Goal: Task Accomplishment & Management: Manage account settings

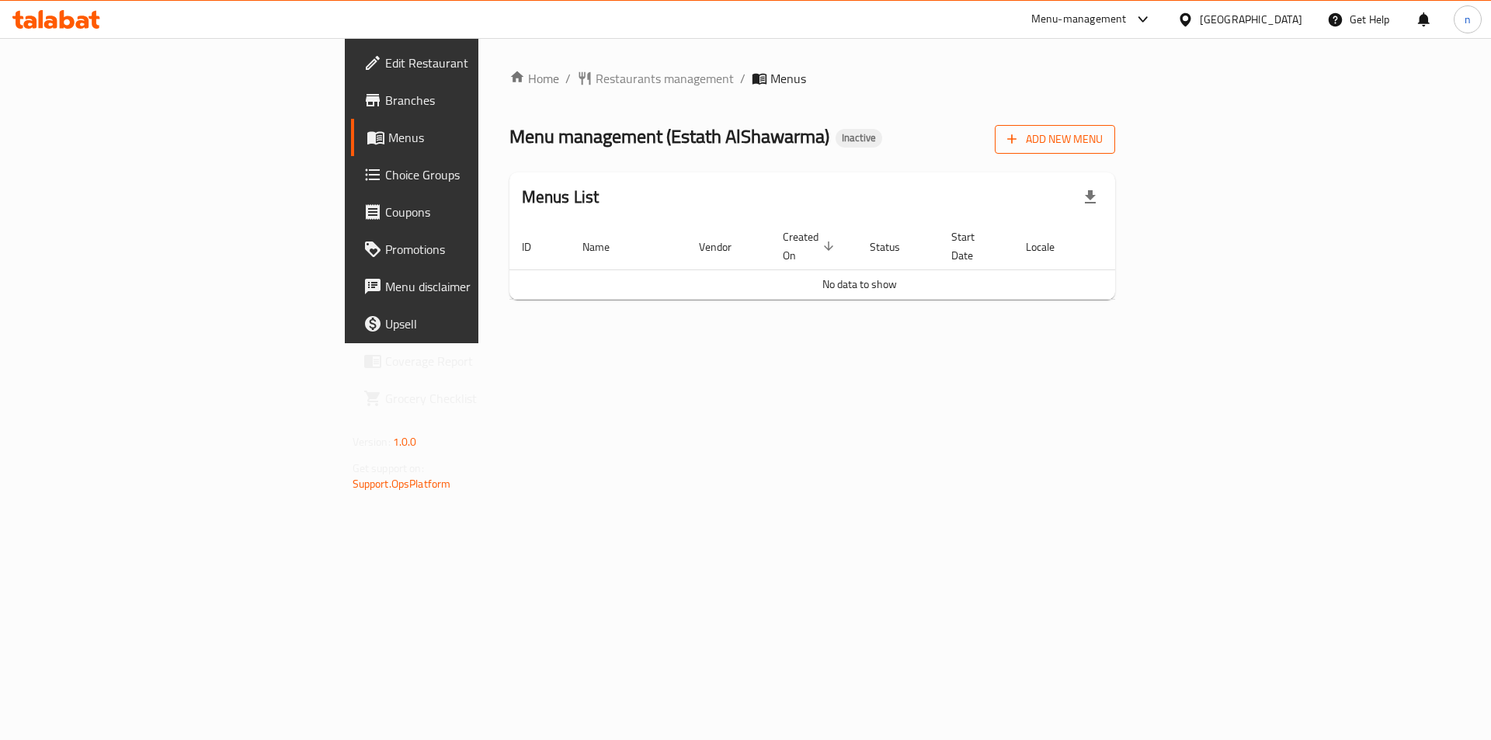
click at [1115, 150] on button "Add New Menu" at bounding box center [1055, 139] width 120 height 29
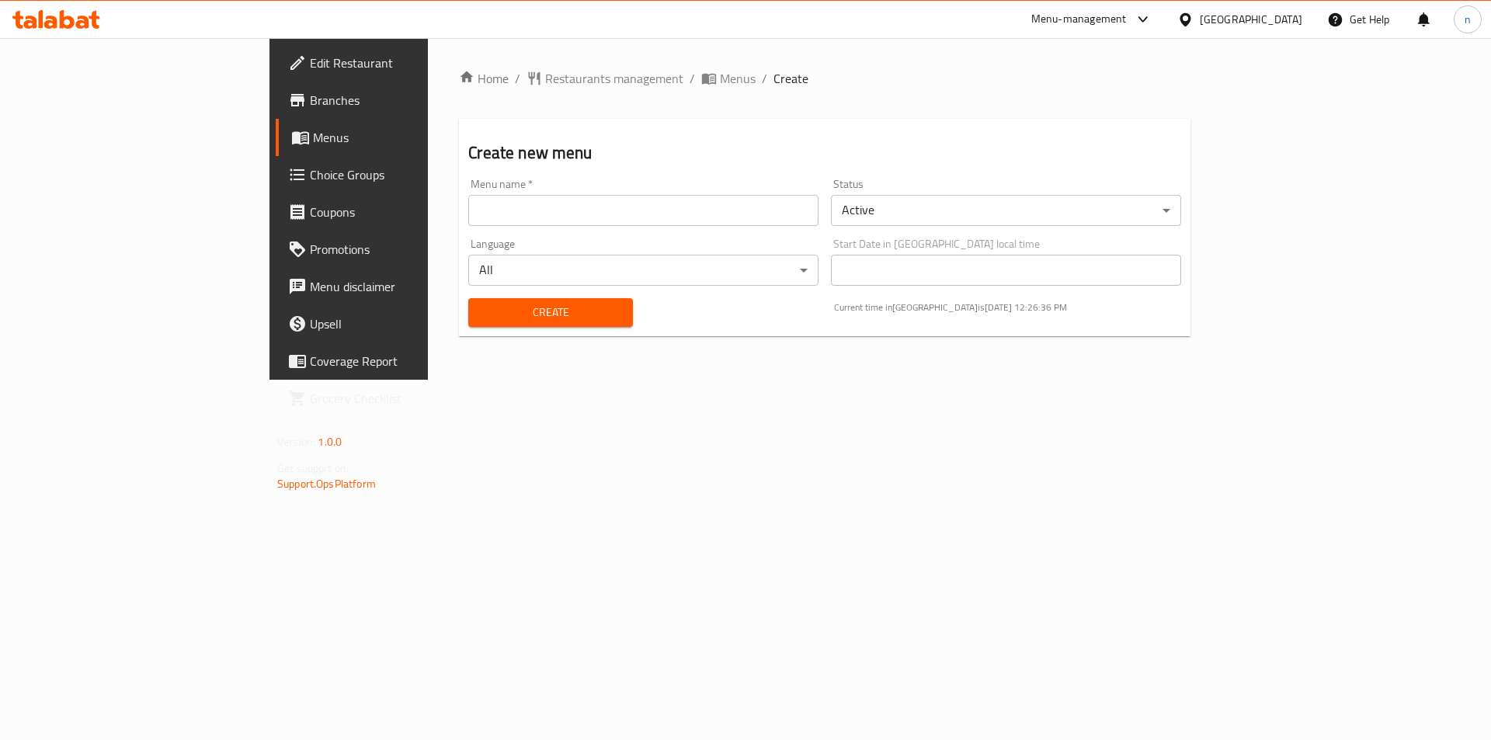
click at [479, 206] on input "text" at bounding box center [643, 210] width 350 height 31
type input "7/9"
click at [468, 298] on button "Create" at bounding box center [550, 312] width 164 height 29
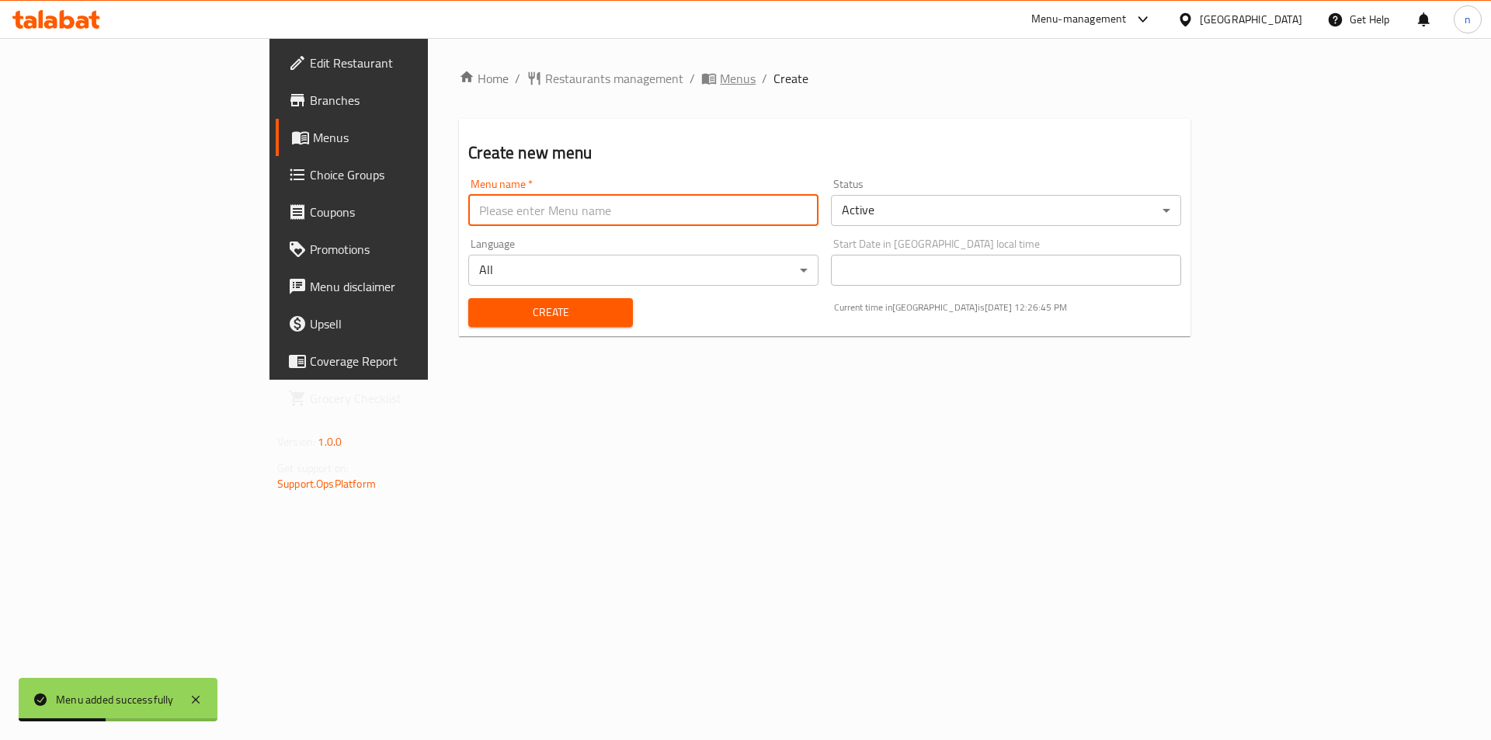
click at [720, 85] on span "Menus" at bounding box center [738, 78] width 36 height 19
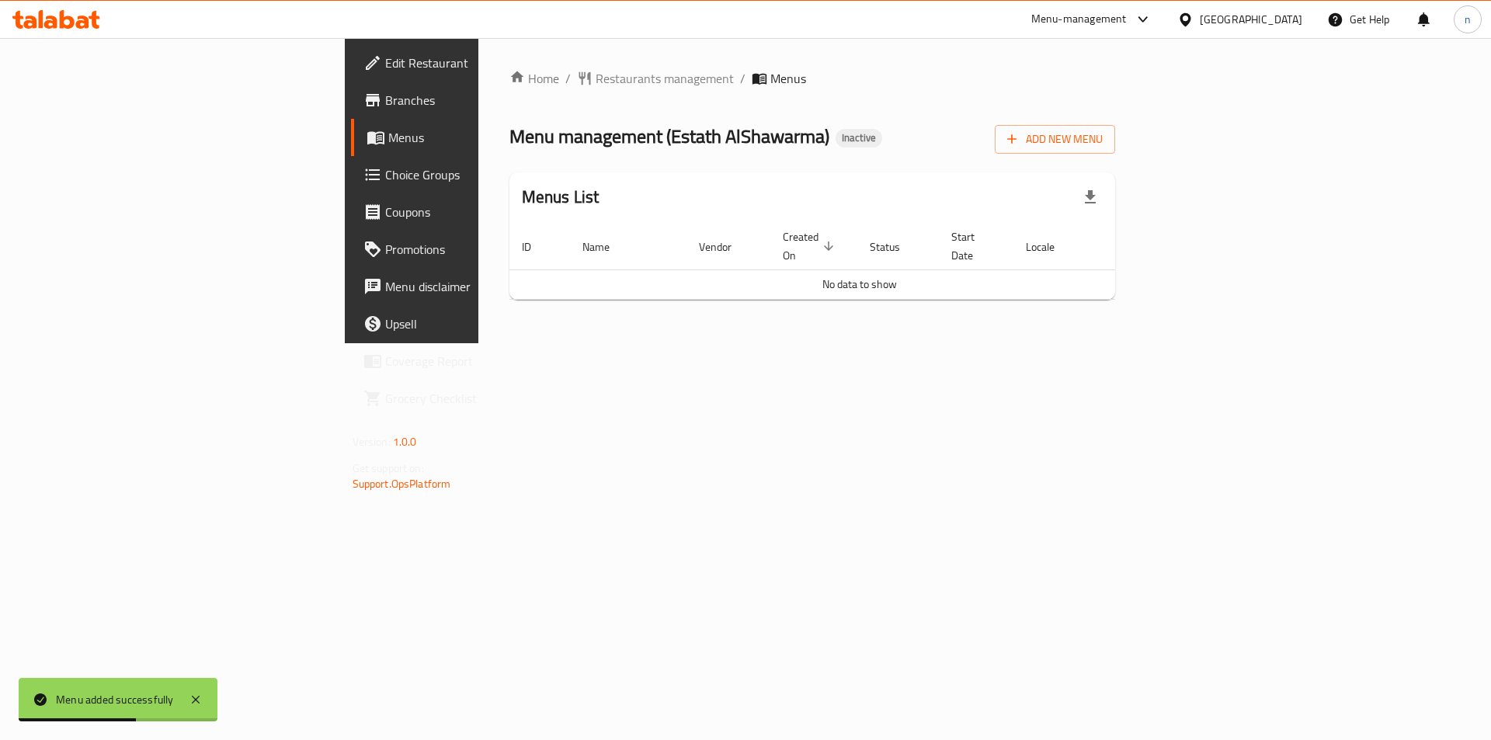
click at [1147, 312] on div "Home / Restaurants management / Menus Menu management ( Estath AlShawarma ) Ina…" at bounding box center [812, 190] width 669 height 305
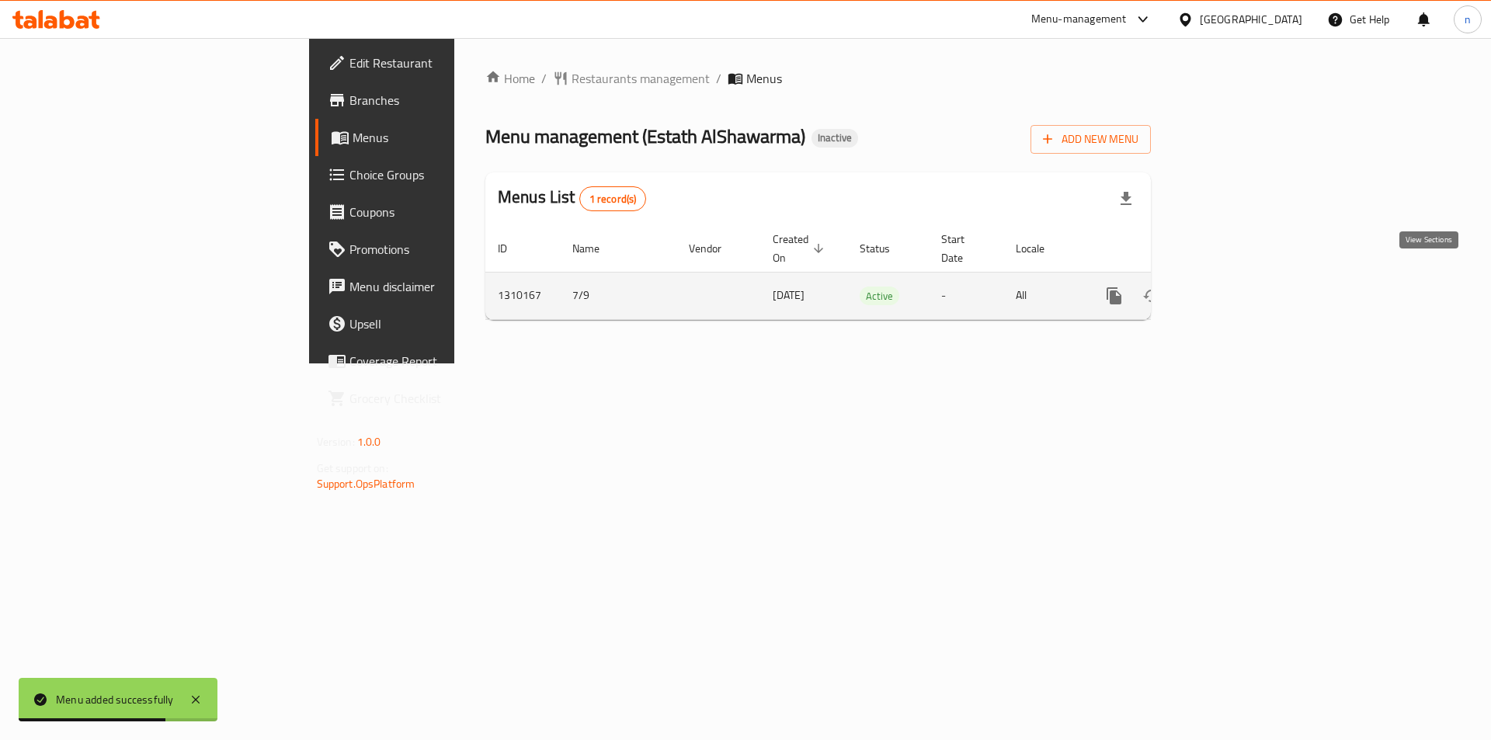
click at [1236, 287] on icon "enhanced table" at bounding box center [1226, 296] width 19 height 19
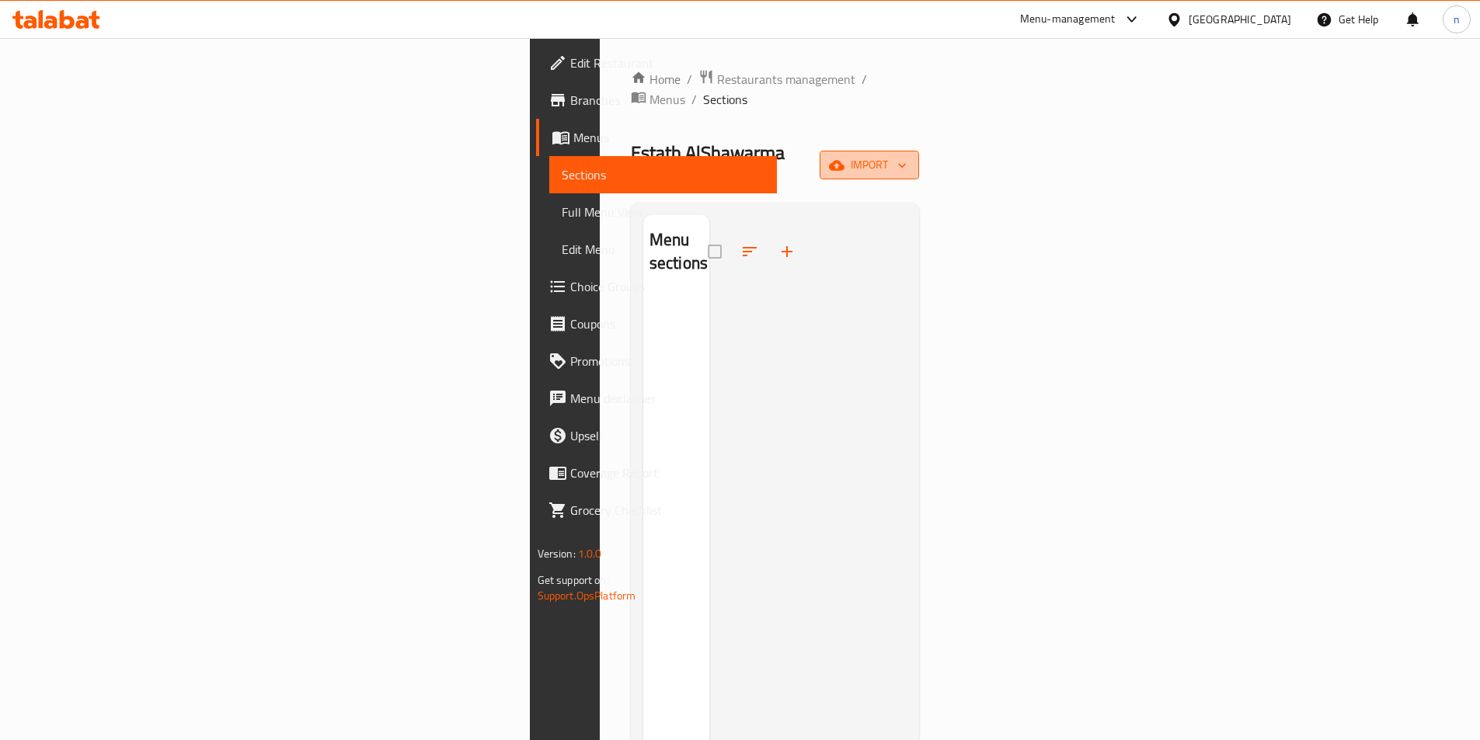
click at [844, 158] on icon "button" at bounding box center [837, 166] width 16 height 16
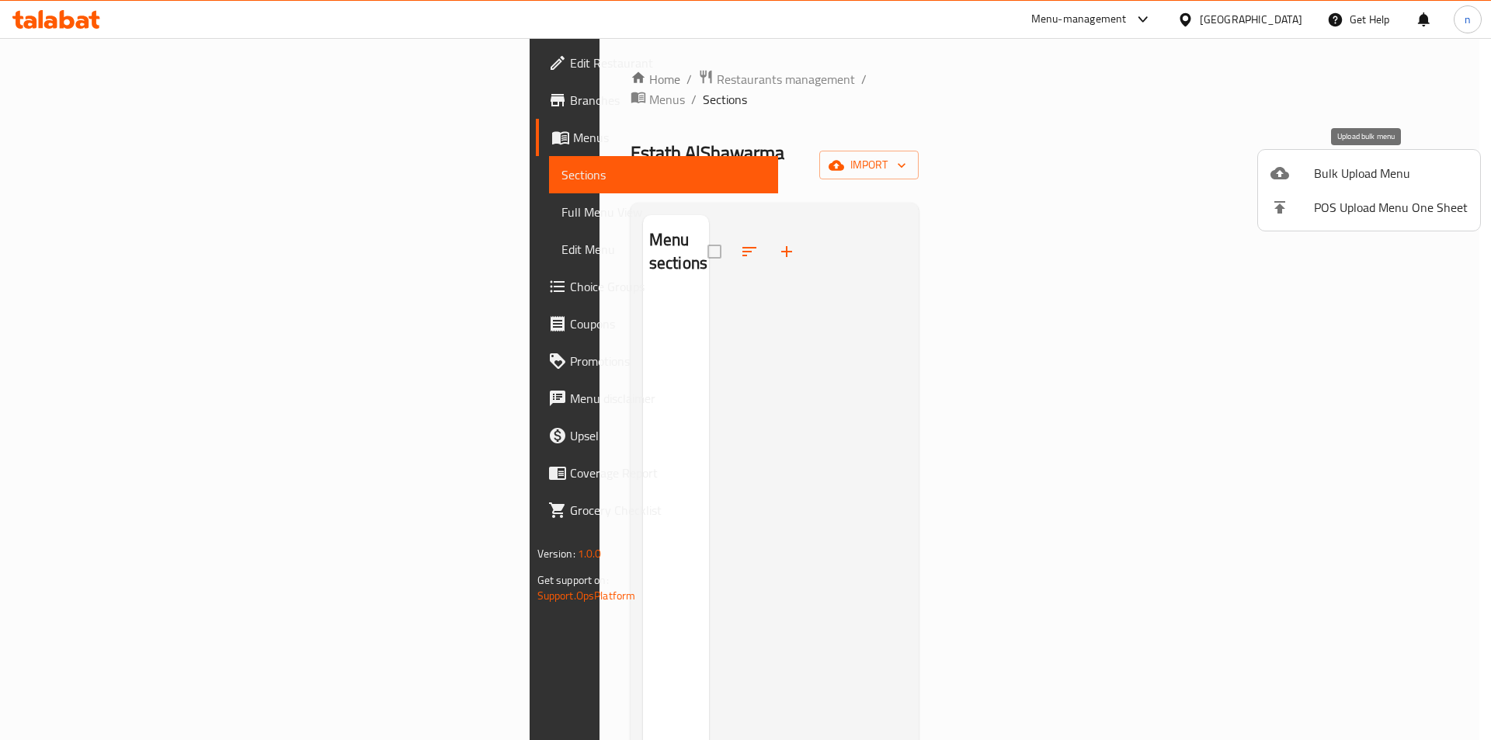
click at [1388, 179] on span "Bulk Upload Menu" at bounding box center [1391, 173] width 154 height 19
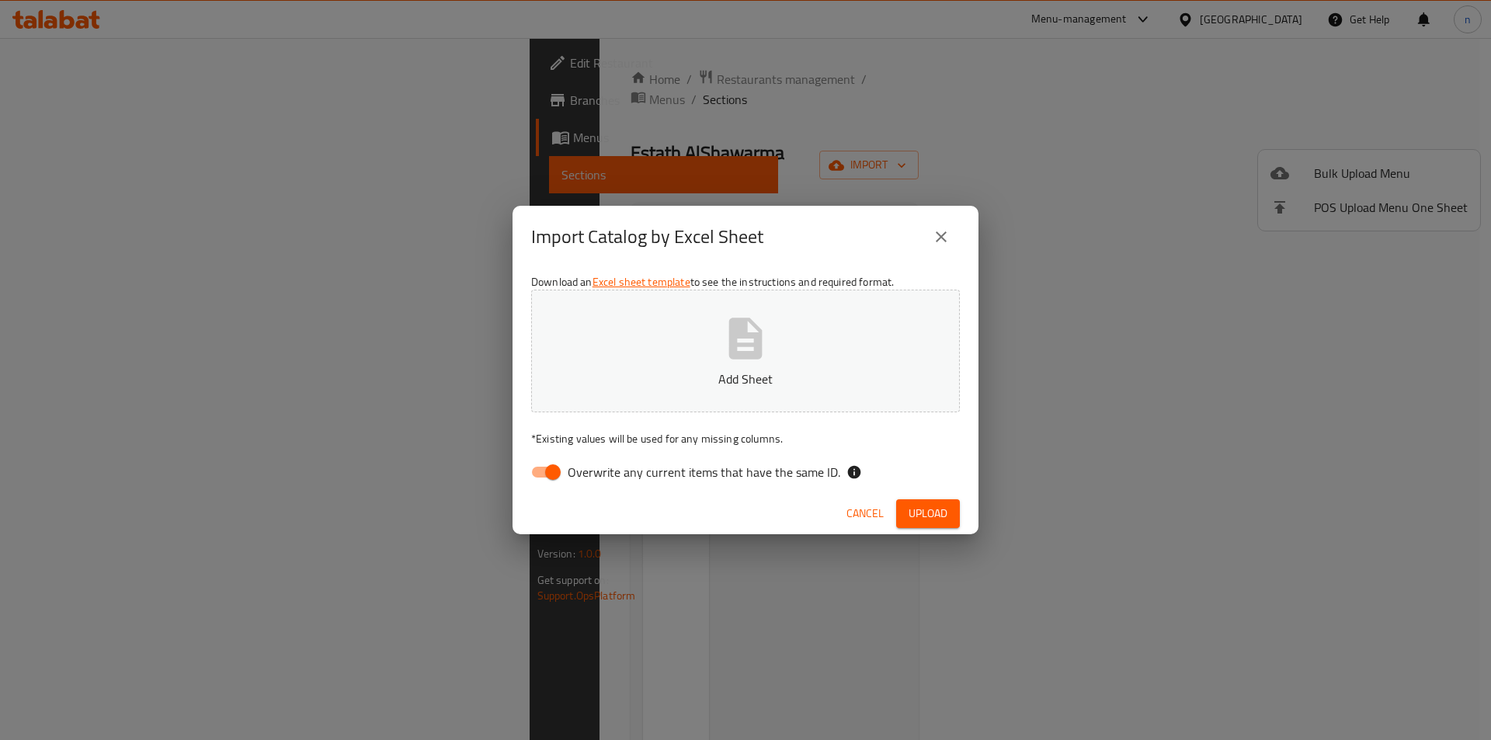
click at [541, 471] on input "Overwrite any current items that have the same ID." at bounding box center [553, 473] width 89 height 30
checkbox input "false"
click at [932, 519] on span "Upload" at bounding box center [928, 513] width 39 height 19
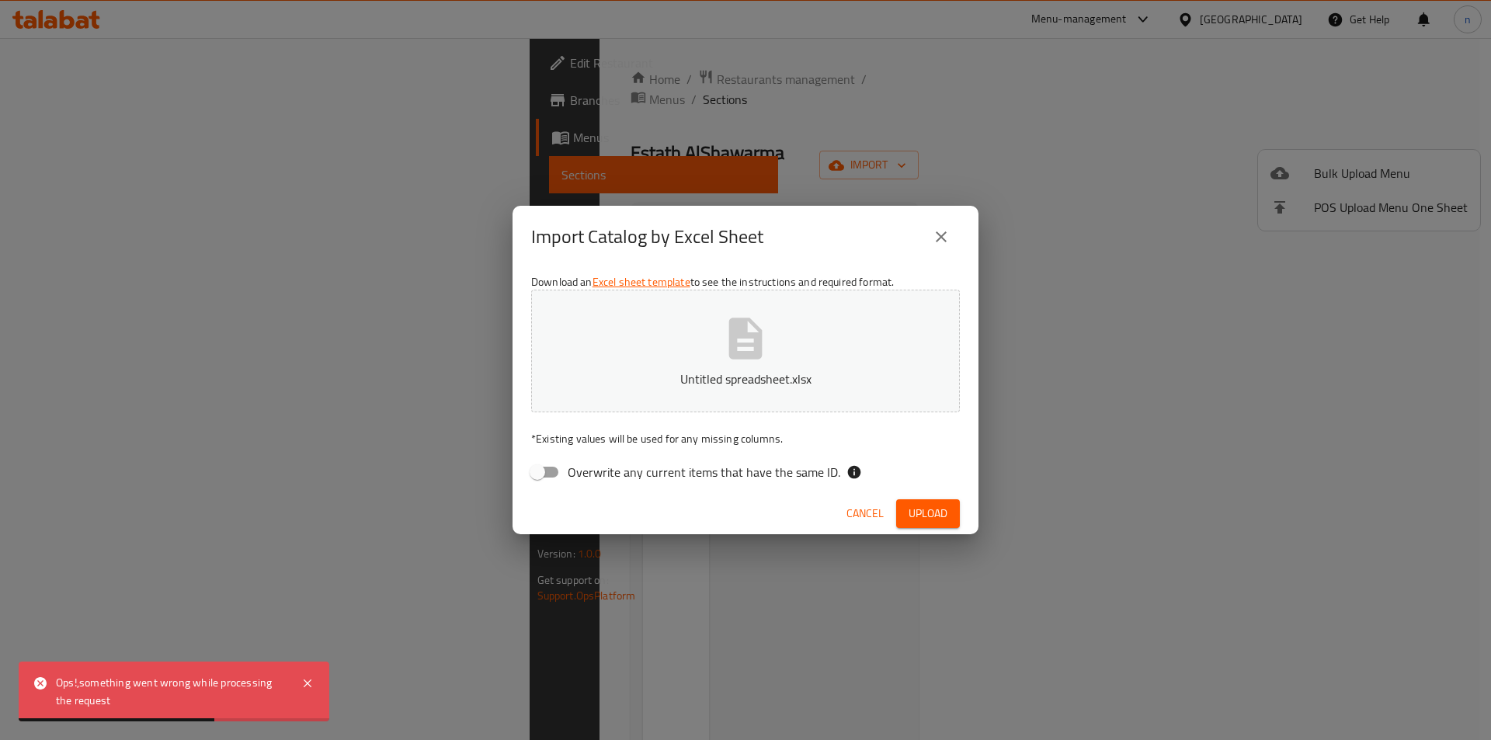
click at [852, 514] on span "Cancel" at bounding box center [865, 513] width 37 height 19
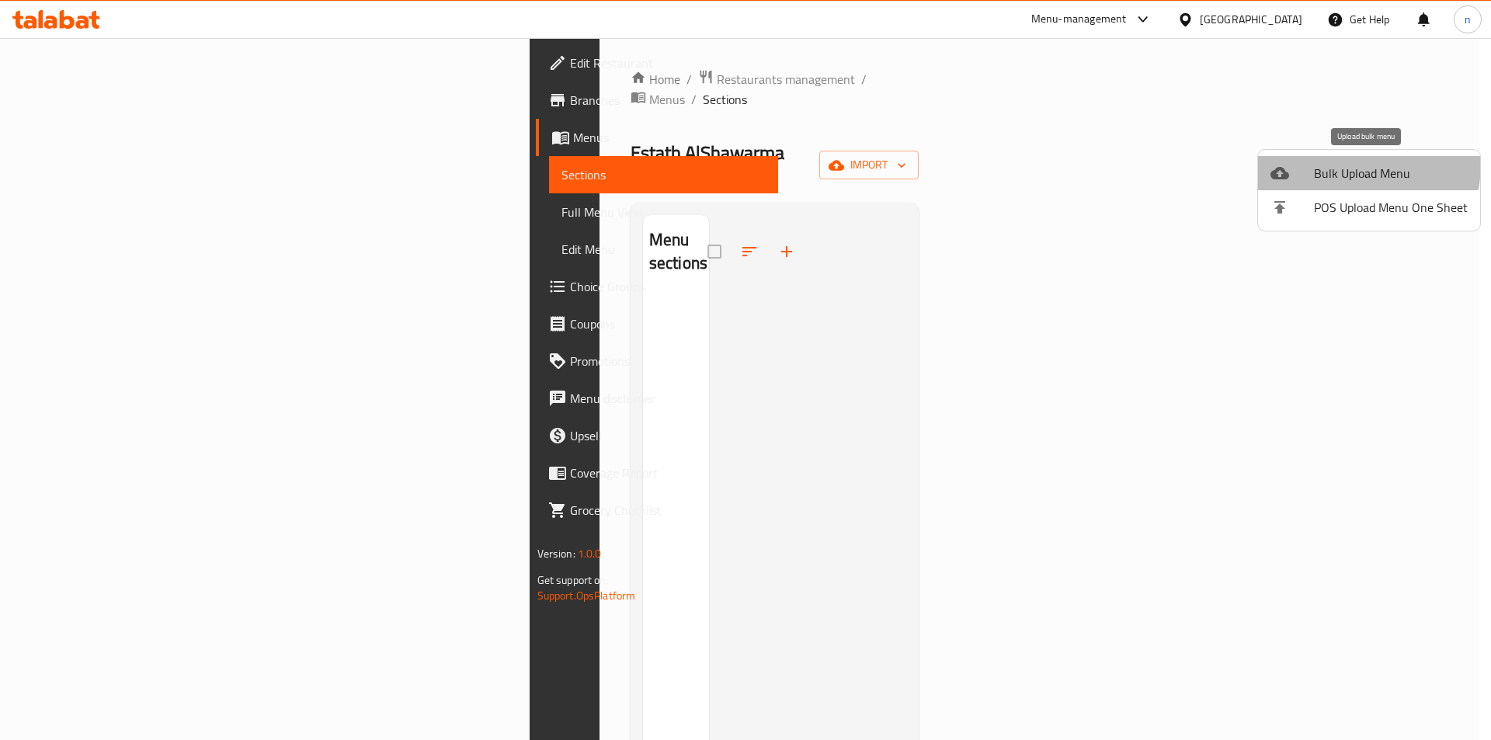
click at [1332, 164] on span "Bulk Upload Menu" at bounding box center [1391, 173] width 154 height 19
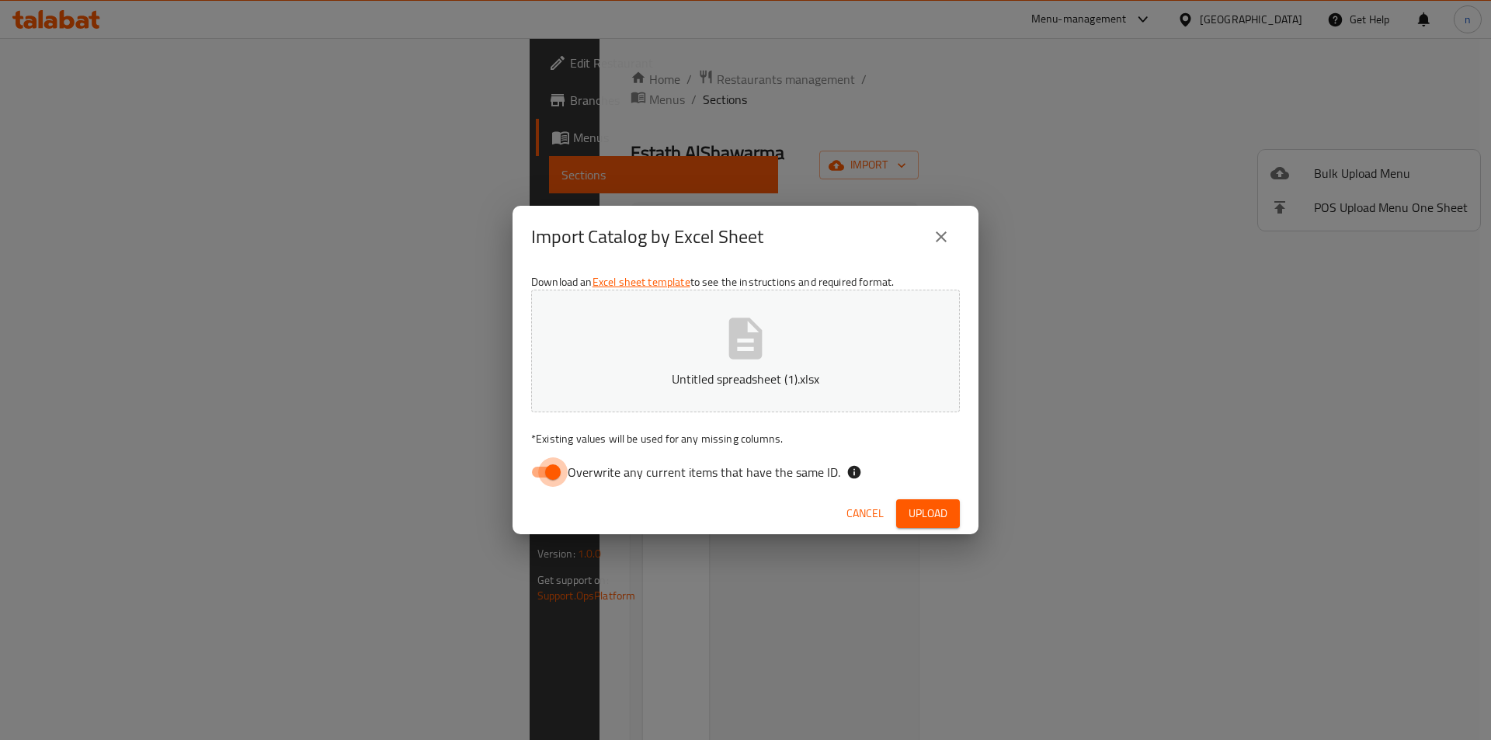
click at [550, 470] on input "Overwrite any current items that have the same ID." at bounding box center [553, 473] width 89 height 30
checkbox input "false"
click at [951, 495] on div "Cancel Upload" at bounding box center [746, 513] width 466 height 41
click at [936, 511] on span "Upload" at bounding box center [928, 513] width 39 height 19
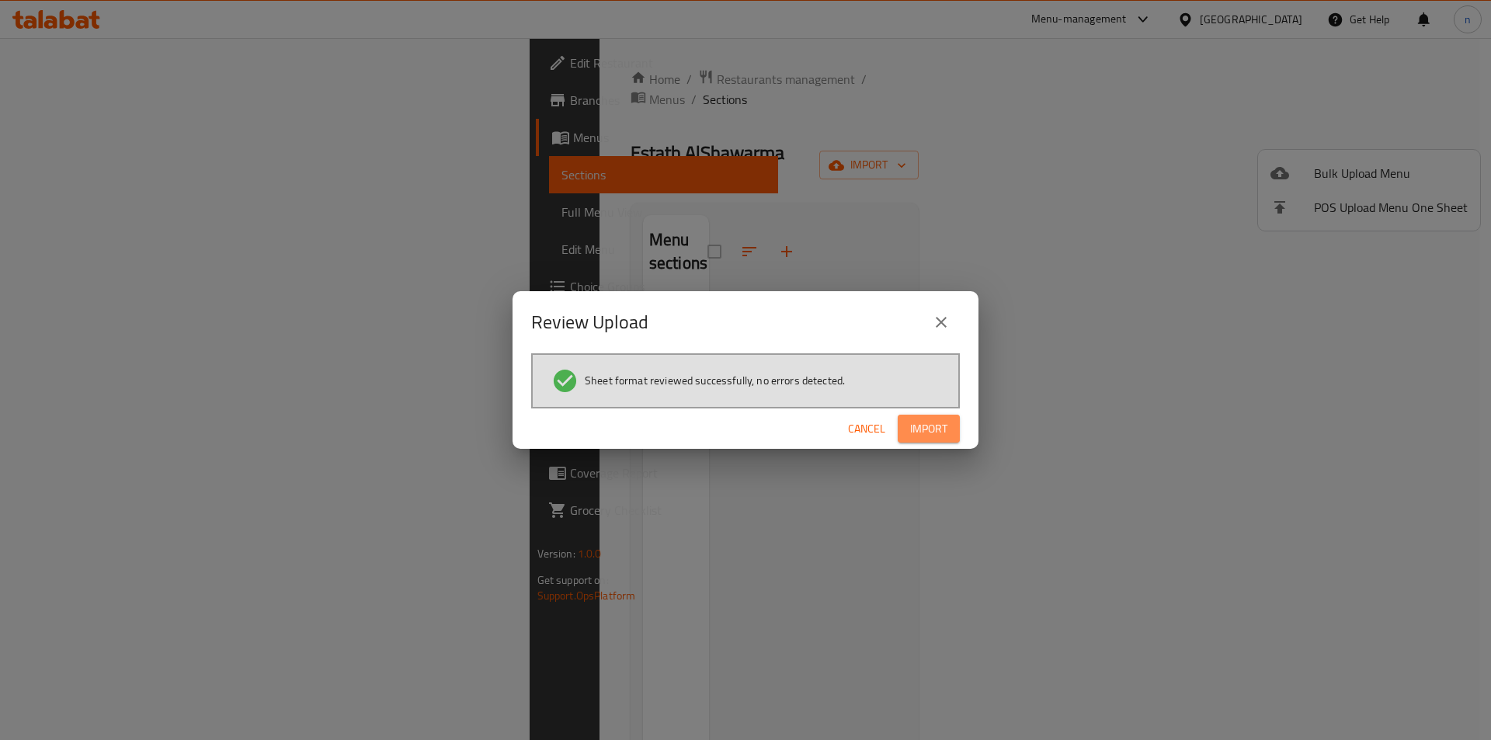
click at [917, 419] on span "Import" at bounding box center [928, 428] width 37 height 19
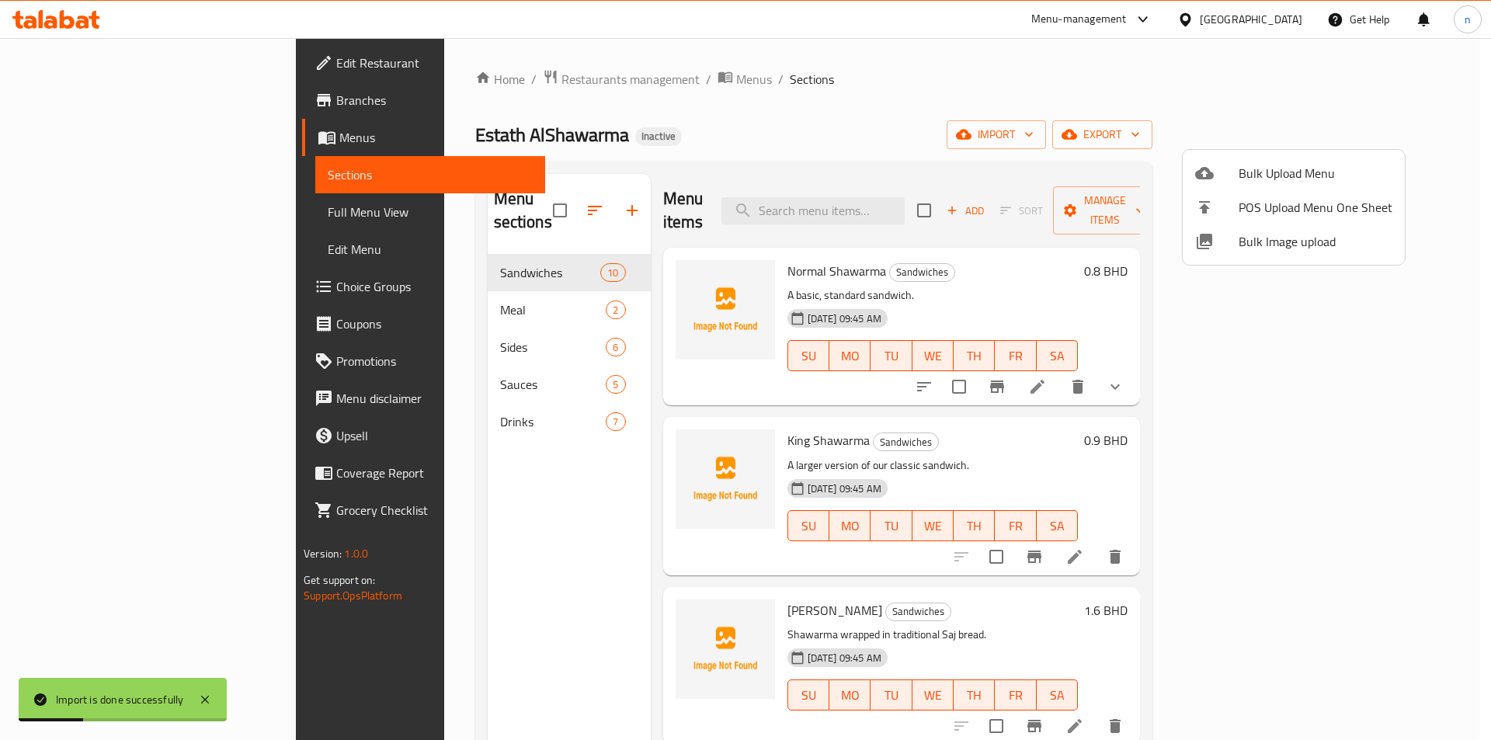
click at [893, 61] on div at bounding box center [745, 370] width 1491 height 740
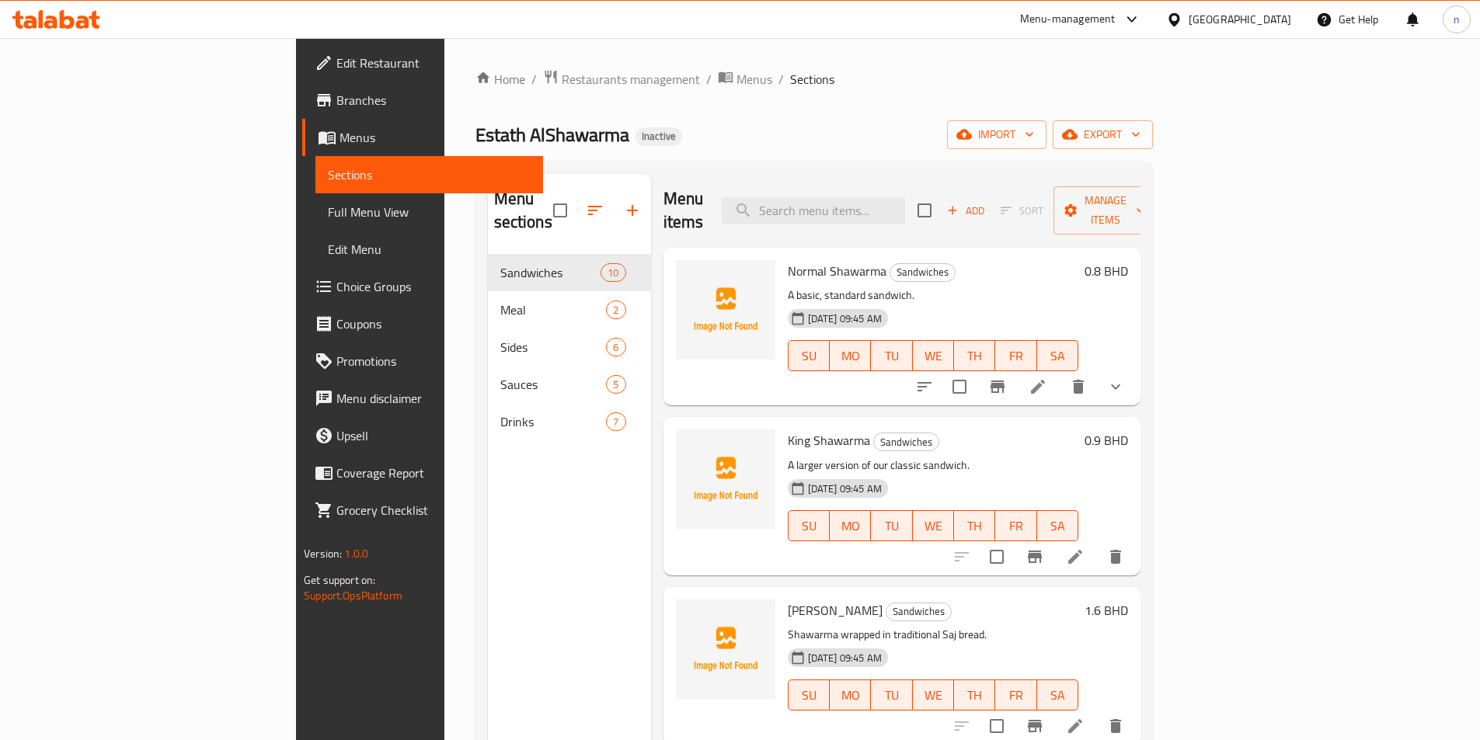
click at [1097, 368] on button "delete" at bounding box center [1078, 386] width 37 height 37
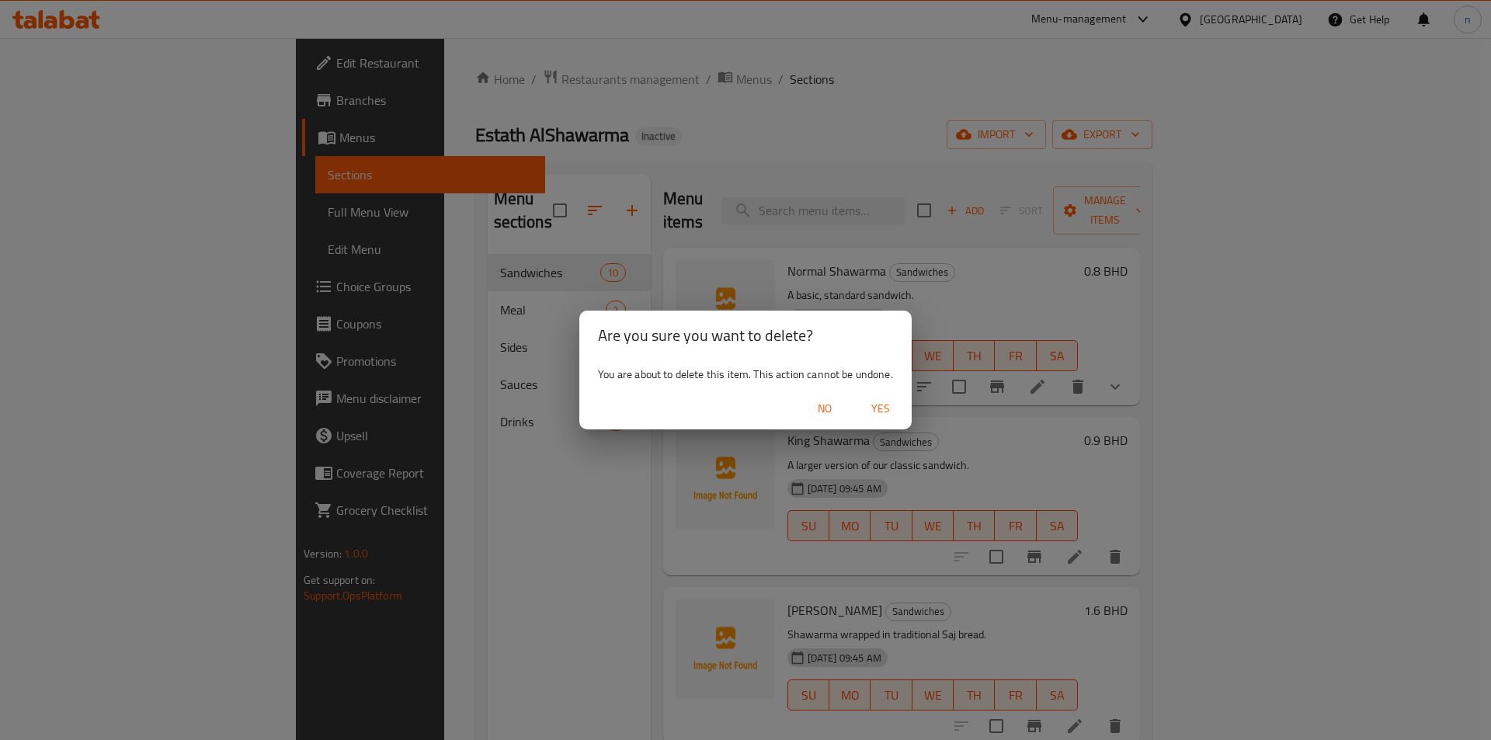
click at [1322, 371] on div "Are you sure you want to delete? You are about to delete this item. This action…" at bounding box center [745, 370] width 1491 height 740
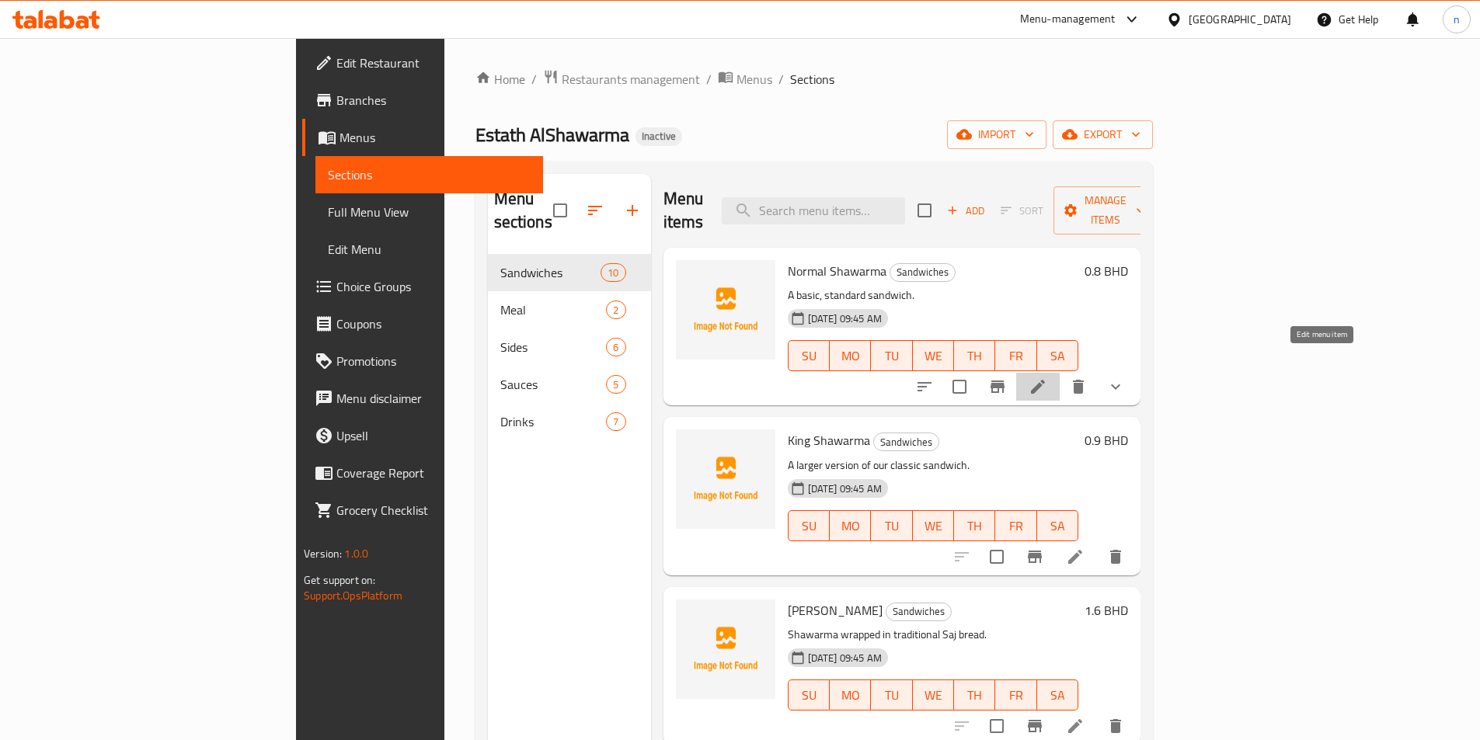
click at [1047, 378] on icon at bounding box center [1037, 387] width 19 height 19
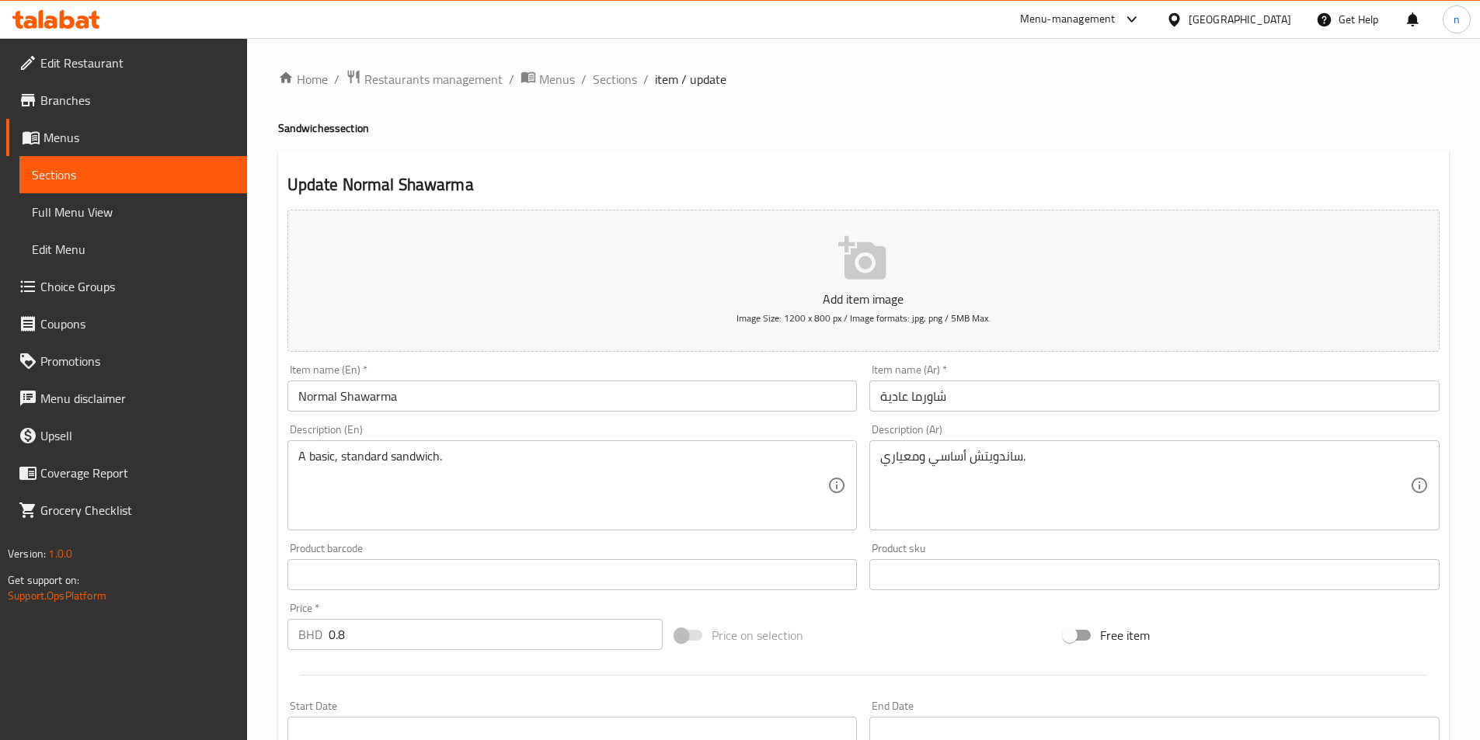
click at [331, 434] on div "Description (En) A basic, standard sandwich. Description (En)" at bounding box center [572, 477] width 570 height 106
copy label "Description"
click at [624, 81] on span "Sections" at bounding box center [615, 79] width 44 height 19
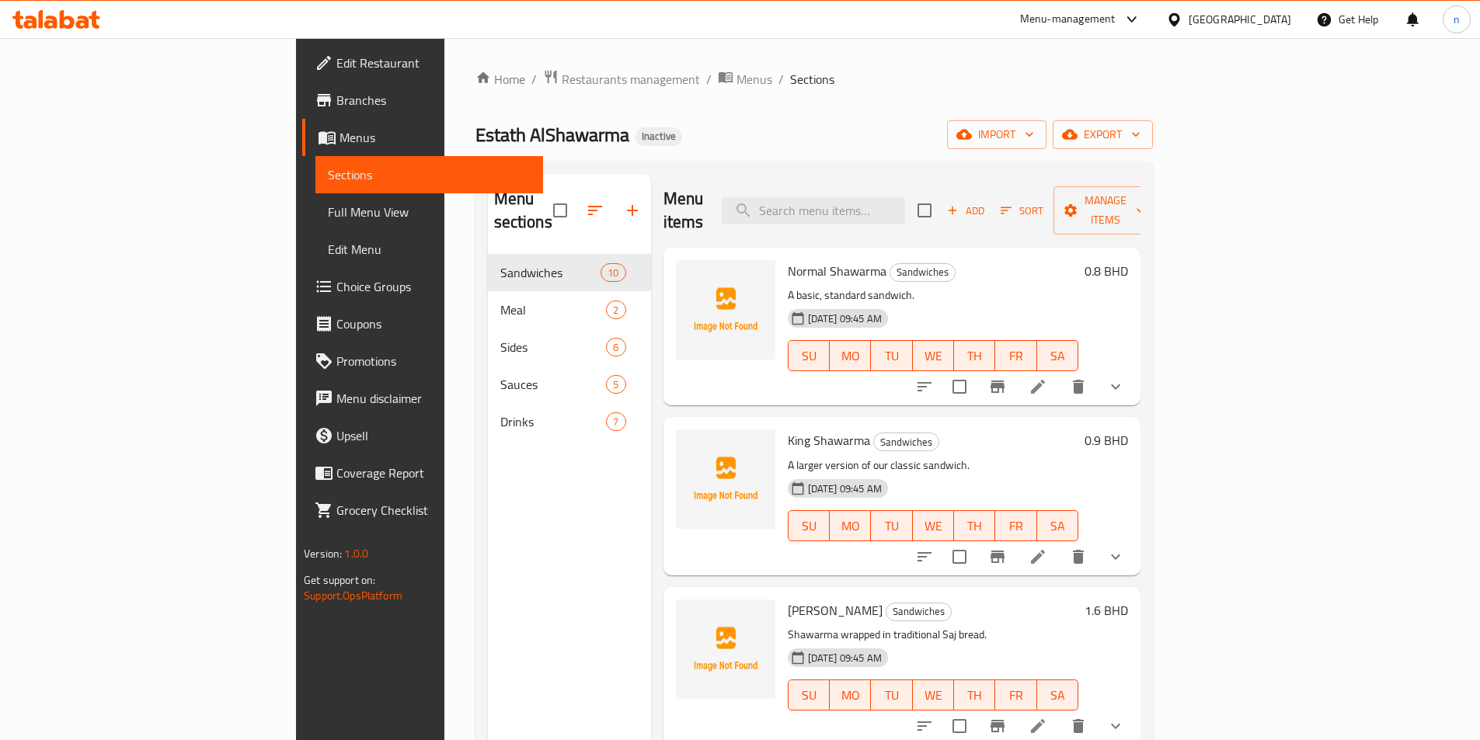
click at [1134, 378] on div at bounding box center [1020, 386] width 228 height 37
click at [1060, 373] on li at bounding box center [1037, 387] width 43 height 28
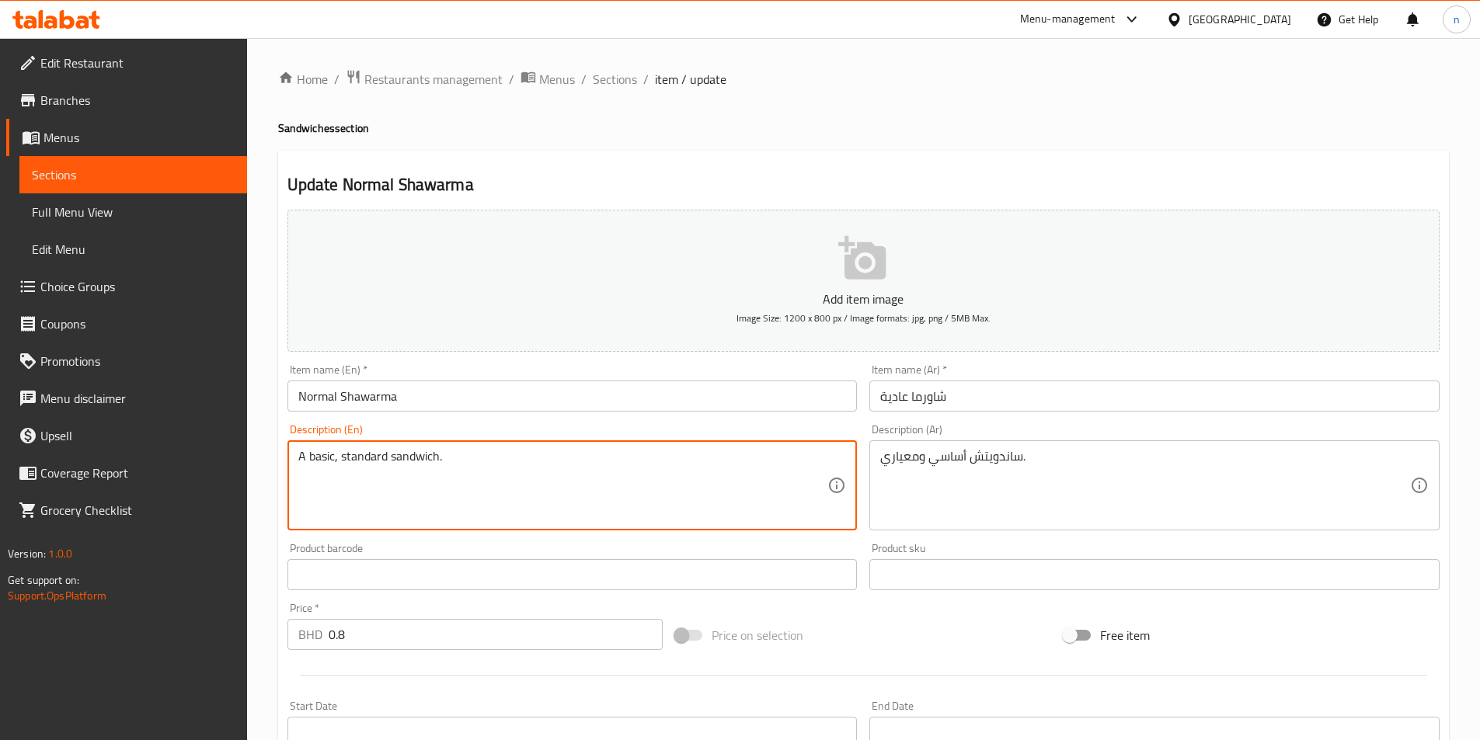
click at [645, 471] on textarea "A basic, standard sandwich." at bounding box center [563, 486] width 530 height 74
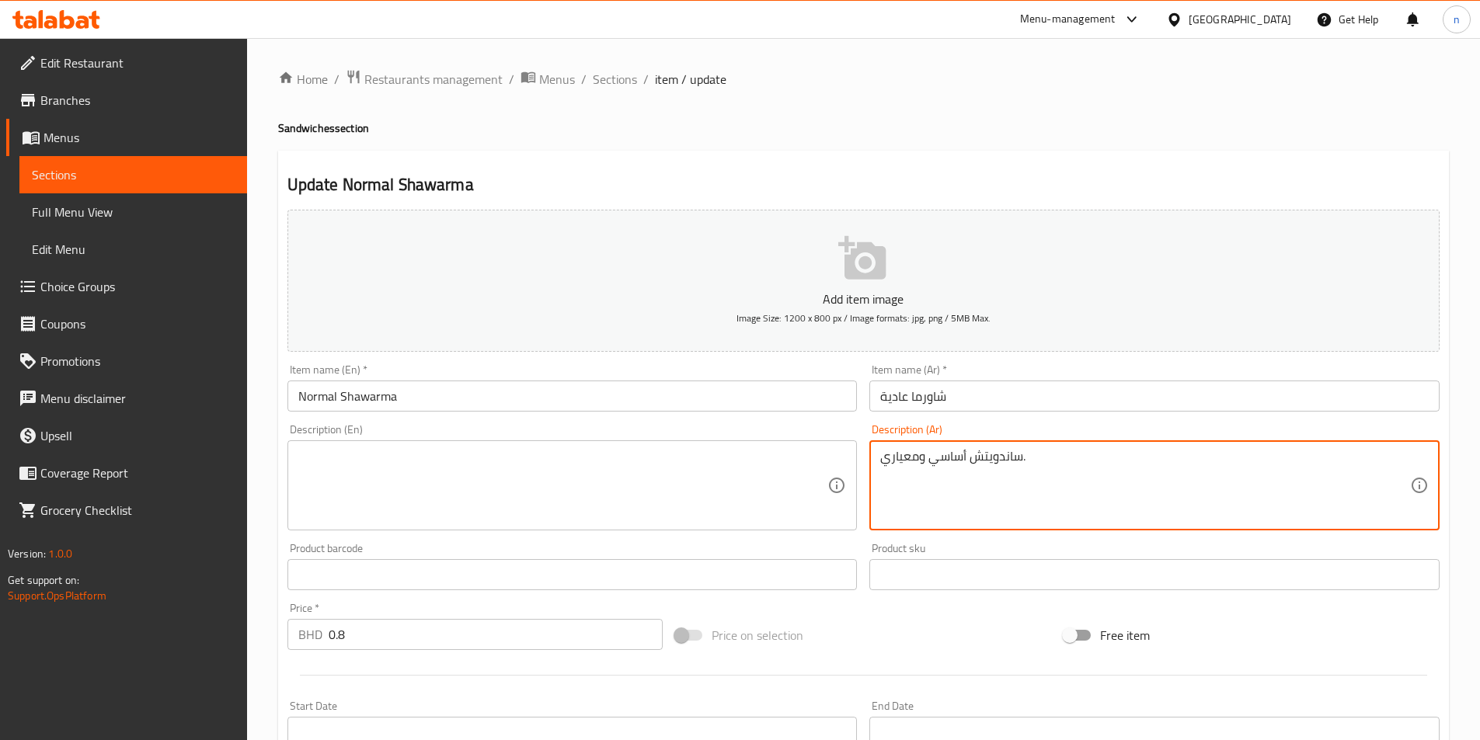
click at [1135, 495] on textarea "ساندويتش أساسي ومعياري." at bounding box center [1145, 486] width 530 height 74
click at [1011, 60] on div "Home / Restaurants management / Menus / Sections / item / update Sandwiches sec…" at bounding box center [863, 612] width 1233 height 1149
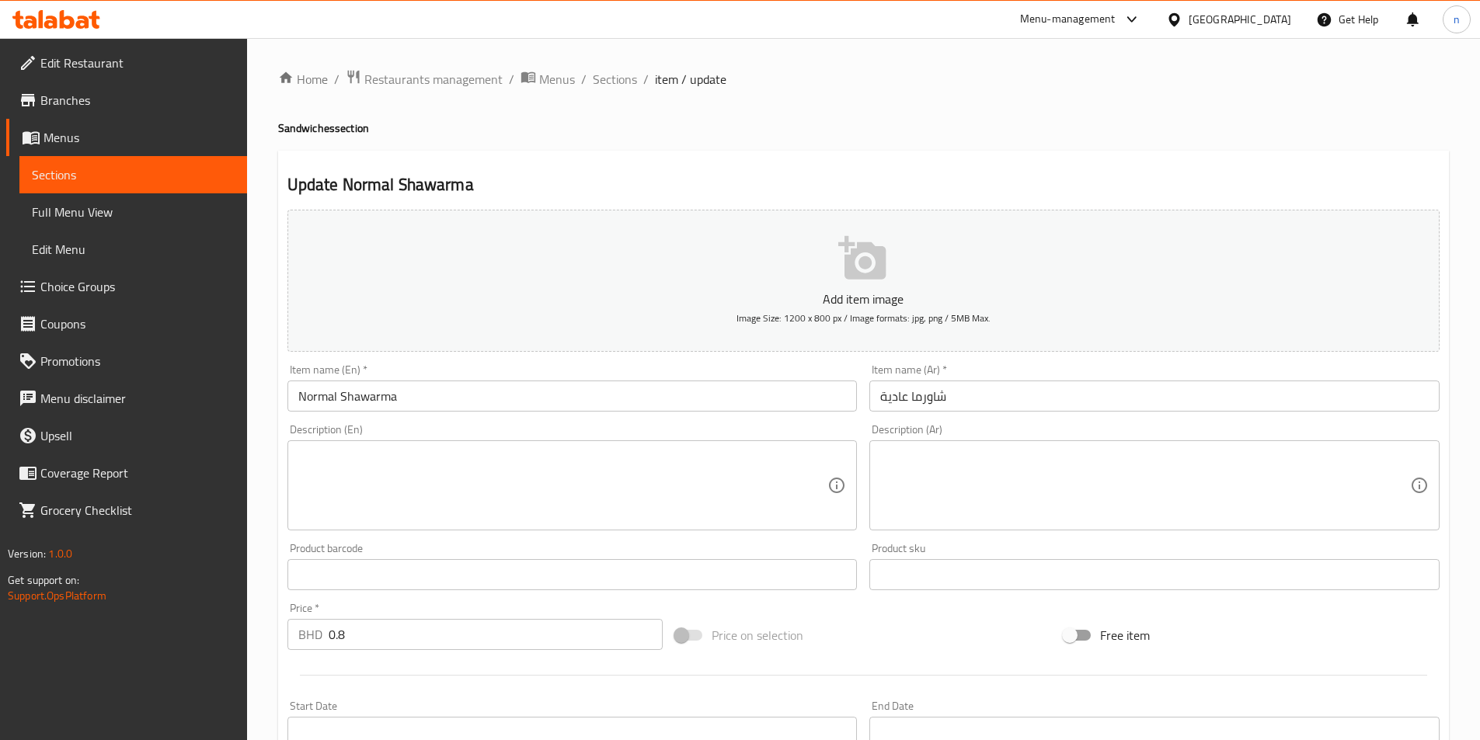
click at [856, 647] on div "Price on selection" at bounding box center [863, 635] width 388 height 42
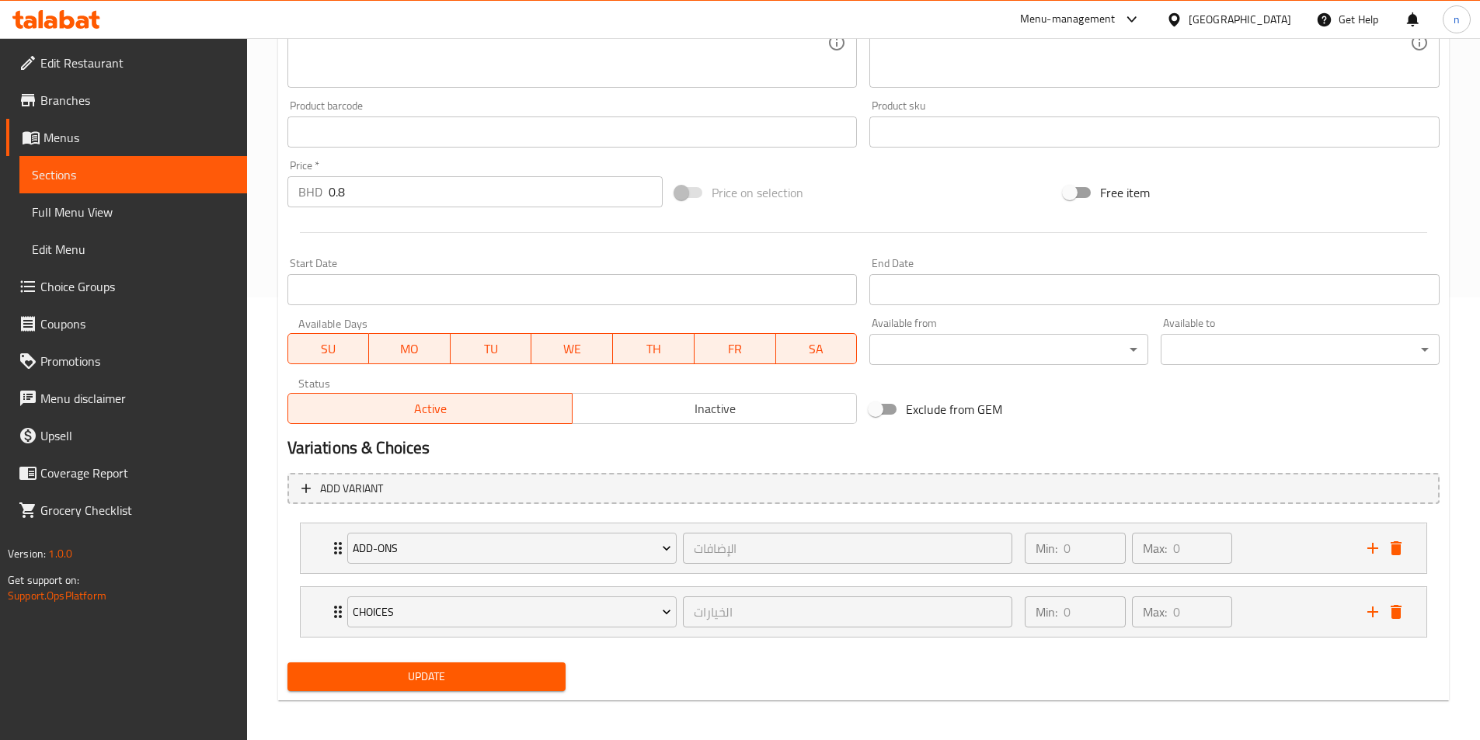
scroll to position [447, 0]
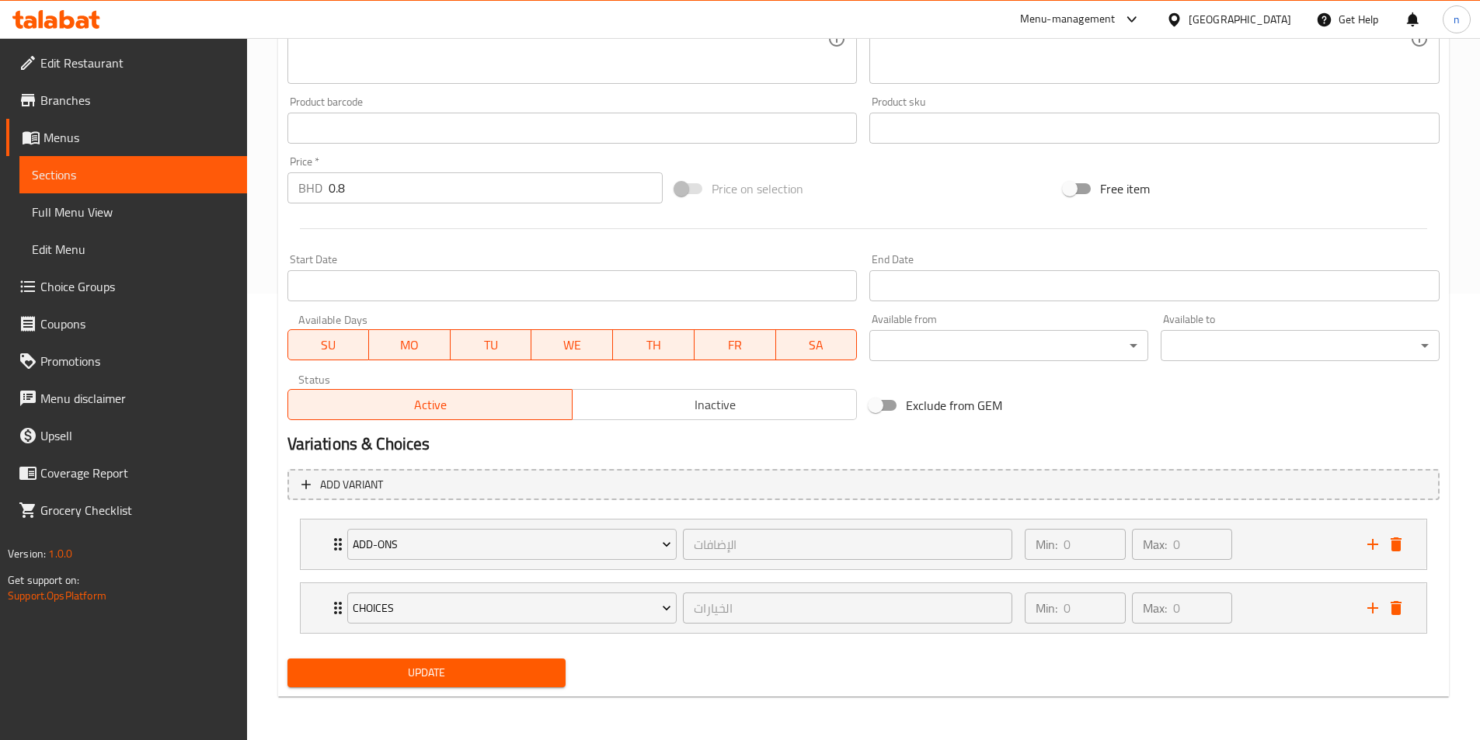
click at [513, 666] on span "Update" at bounding box center [427, 672] width 254 height 19
click at [430, 677] on span "Update" at bounding box center [427, 672] width 254 height 19
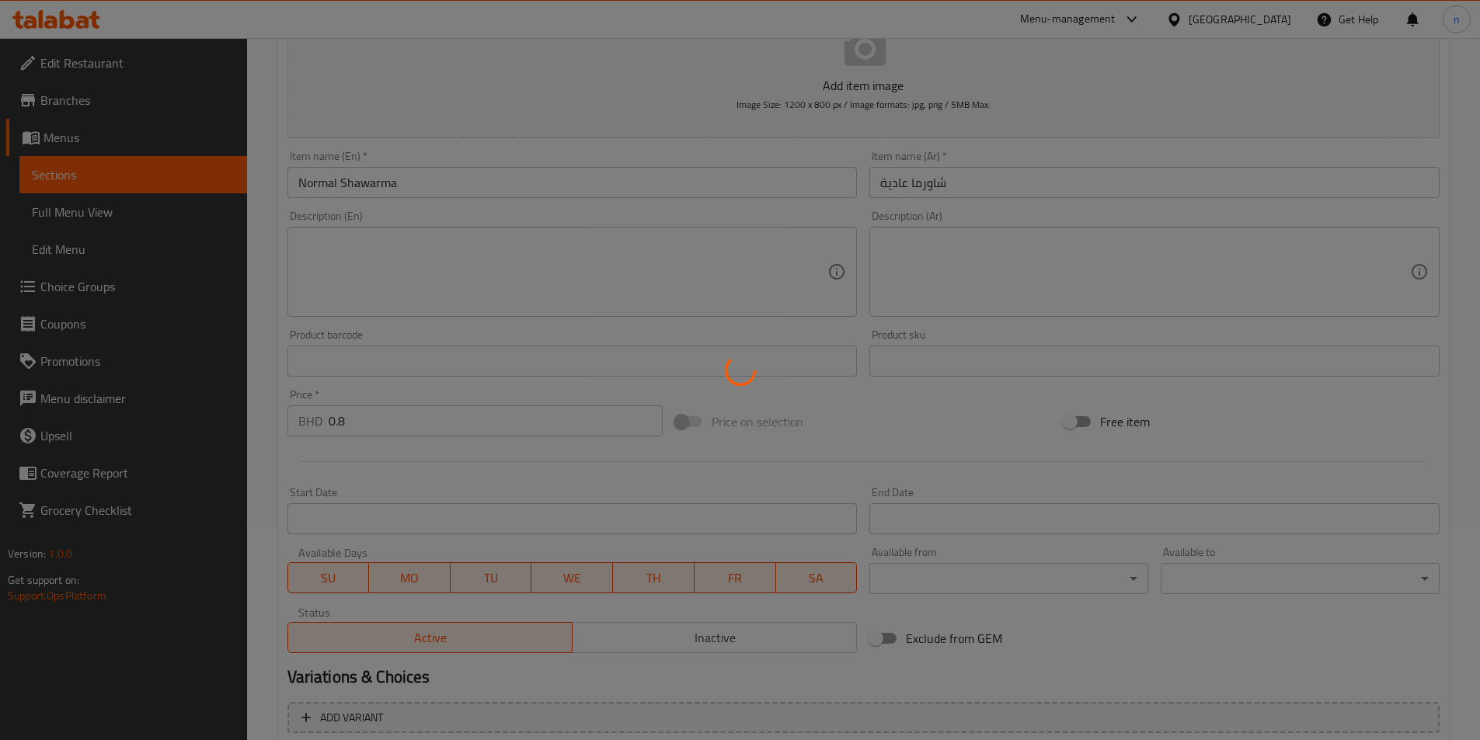
scroll to position [0, 0]
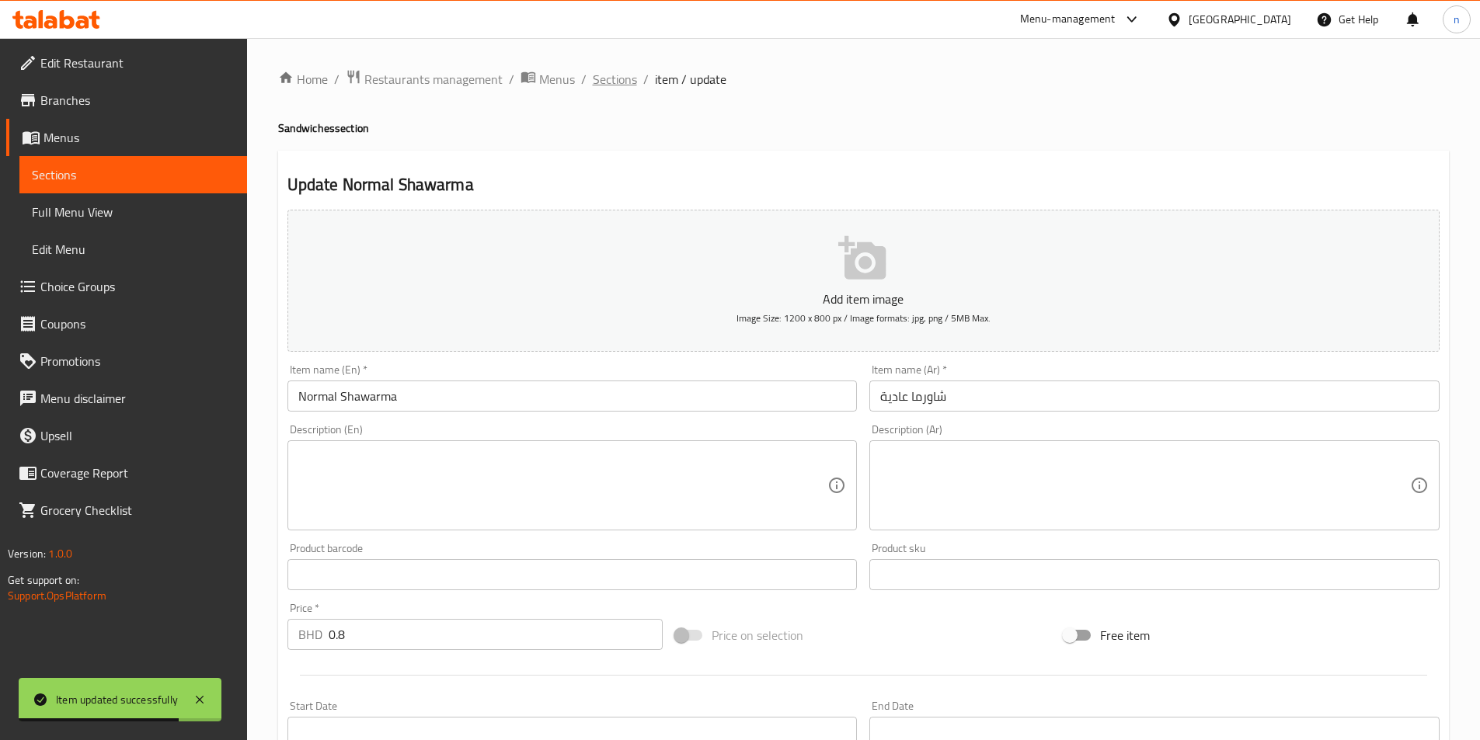
click at [617, 85] on span "Sections" at bounding box center [615, 79] width 44 height 19
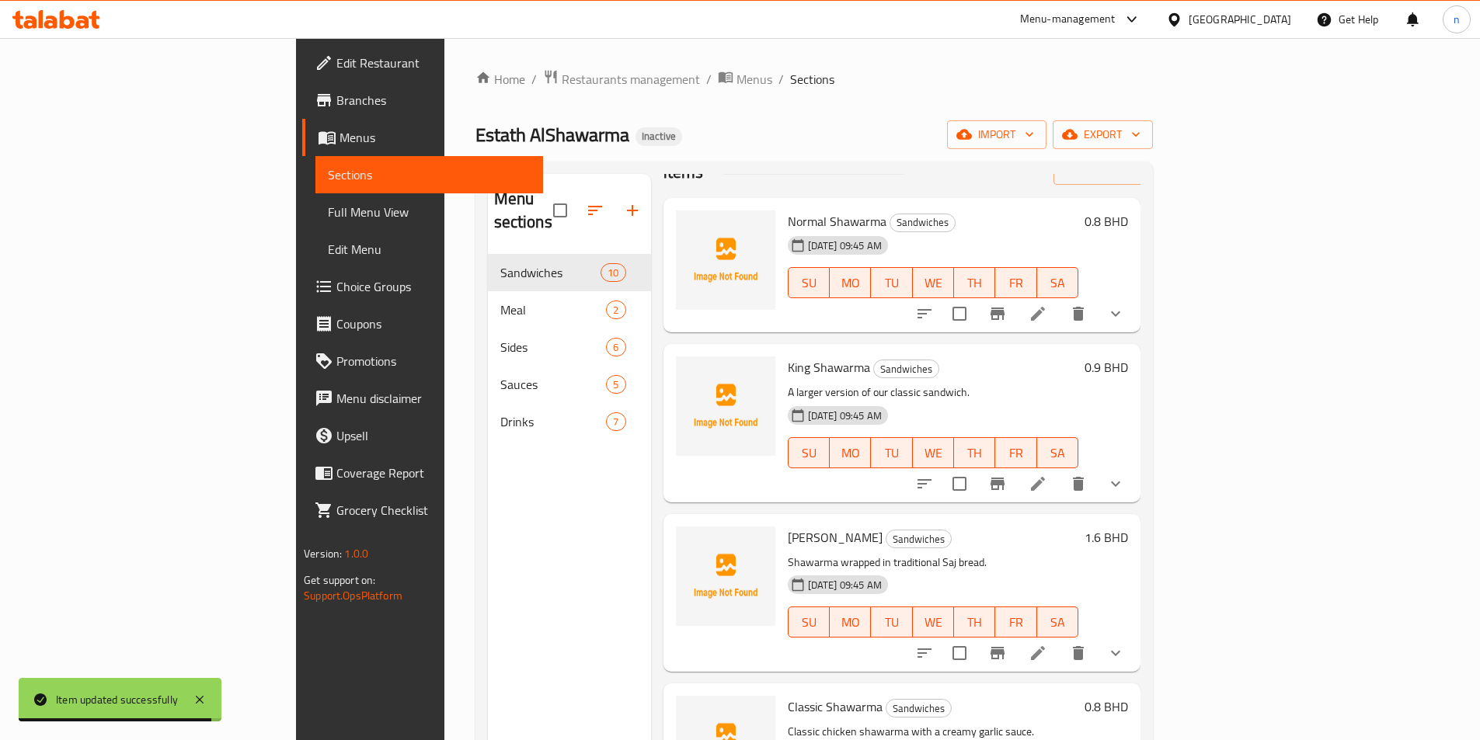
scroll to position [78, 0]
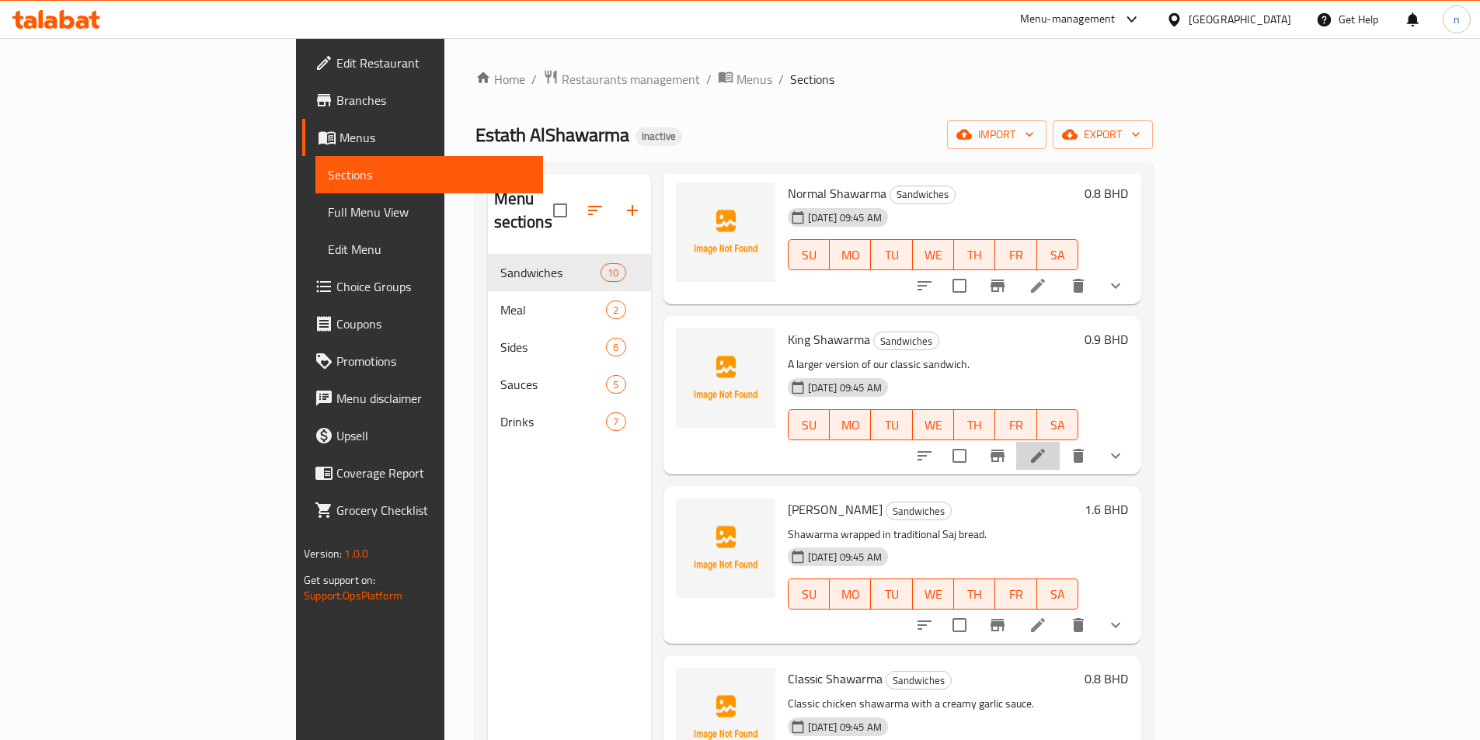
click at [1060, 442] on li at bounding box center [1037, 456] width 43 height 28
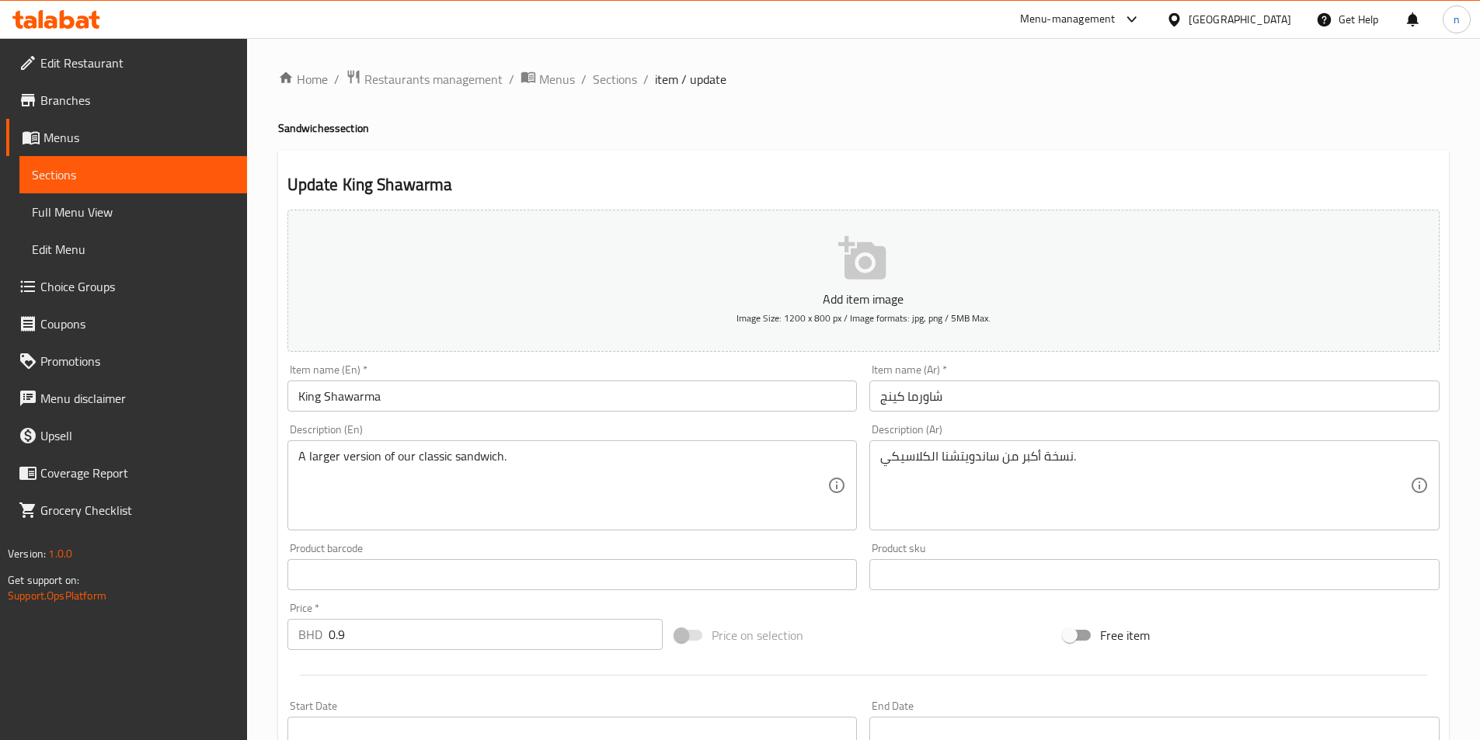
click at [580, 96] on div "Home / Restaurants management / Menus / Sections / item / update Sandwiches sec…" at bounding box center [863, 612] width 1171 height 1087
click at [609, 78] on span "Sections" at bounding box center [615, 79] width 44 height 19
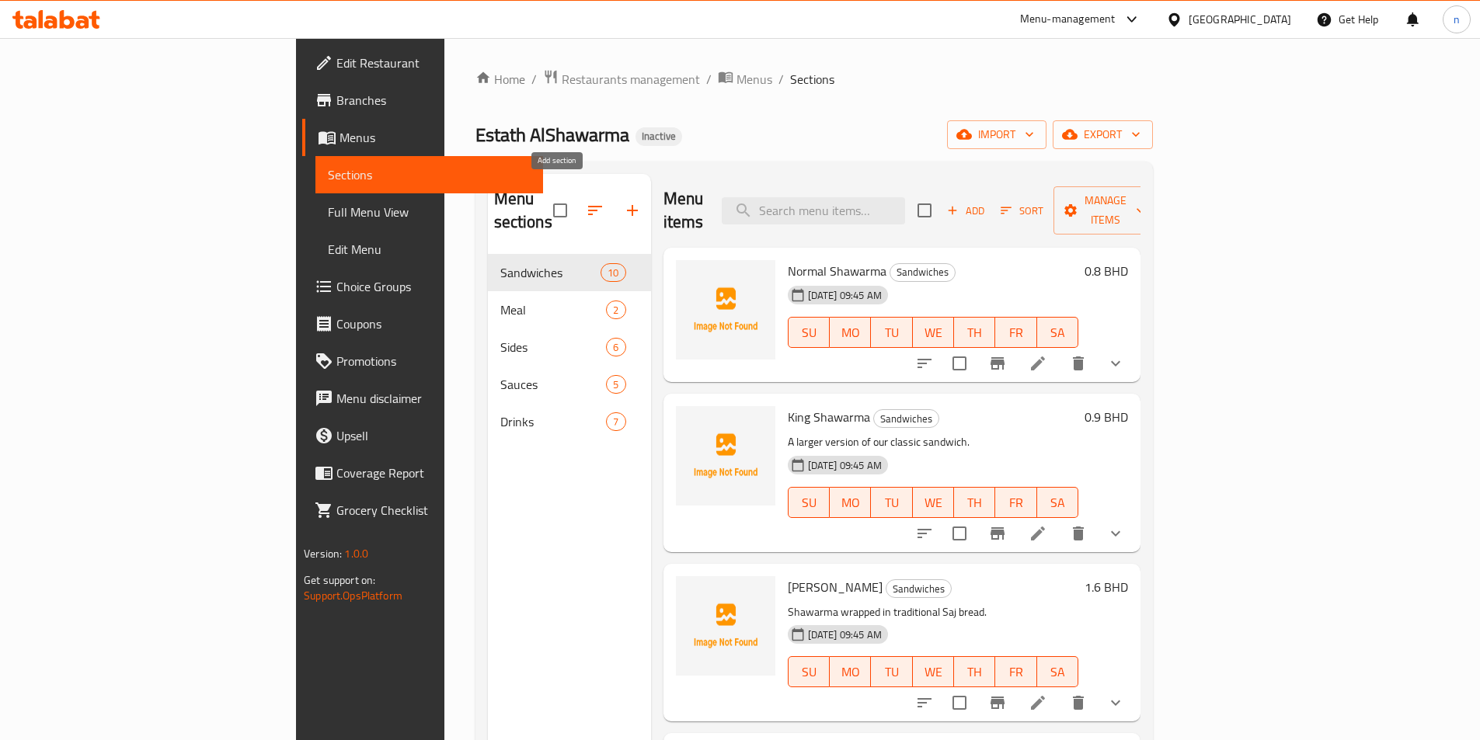
click at [627, 205] on icon "button" at bounding box center [632, 210] width 11 height 11
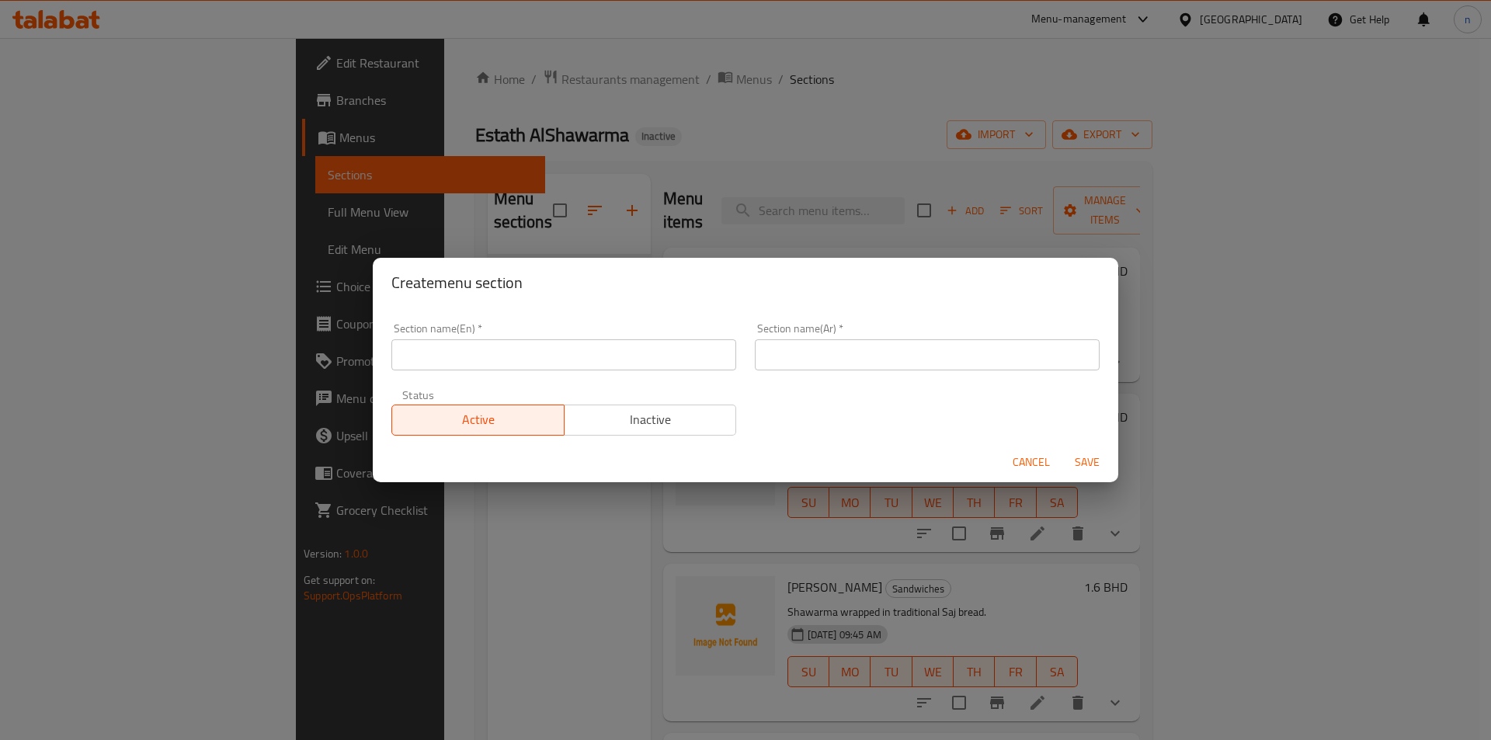
click at [538, 351] on input "text" at bounding box center [563, 354] width 345 height 31
click at [761, 97] on div "Create menu section Section name(En)   * Section name(En) * Section name(Ar)   …" at bounding box center [745, 370] width 1491 height 740
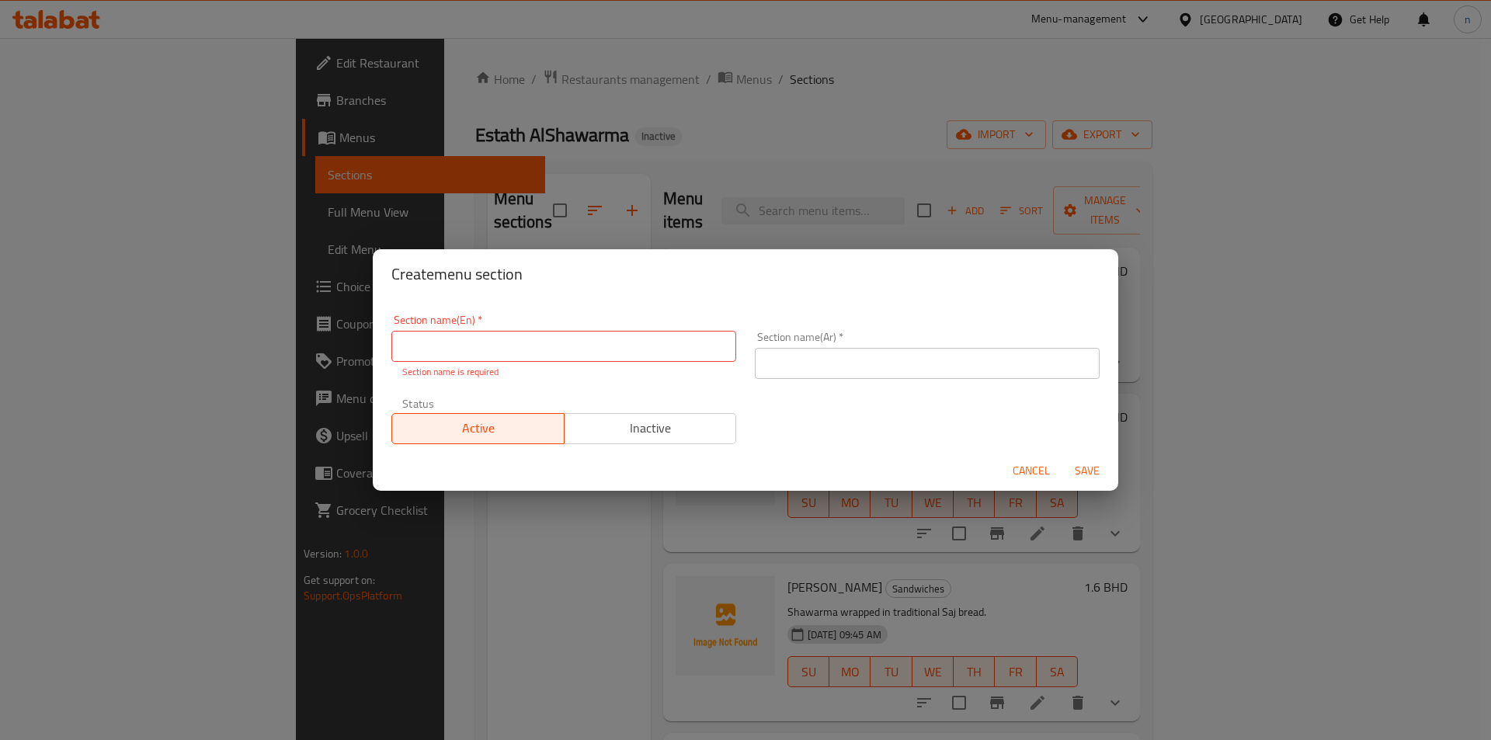
click at [406, 568] on div "Create menu section Section name(En)   * Section name(En) * Section name is req…" at bounding box center [745, 370] width 1491 height 740
click at [1009, 470] on button "Cancel" at bounding box center [1032, 471] width 50 height 29
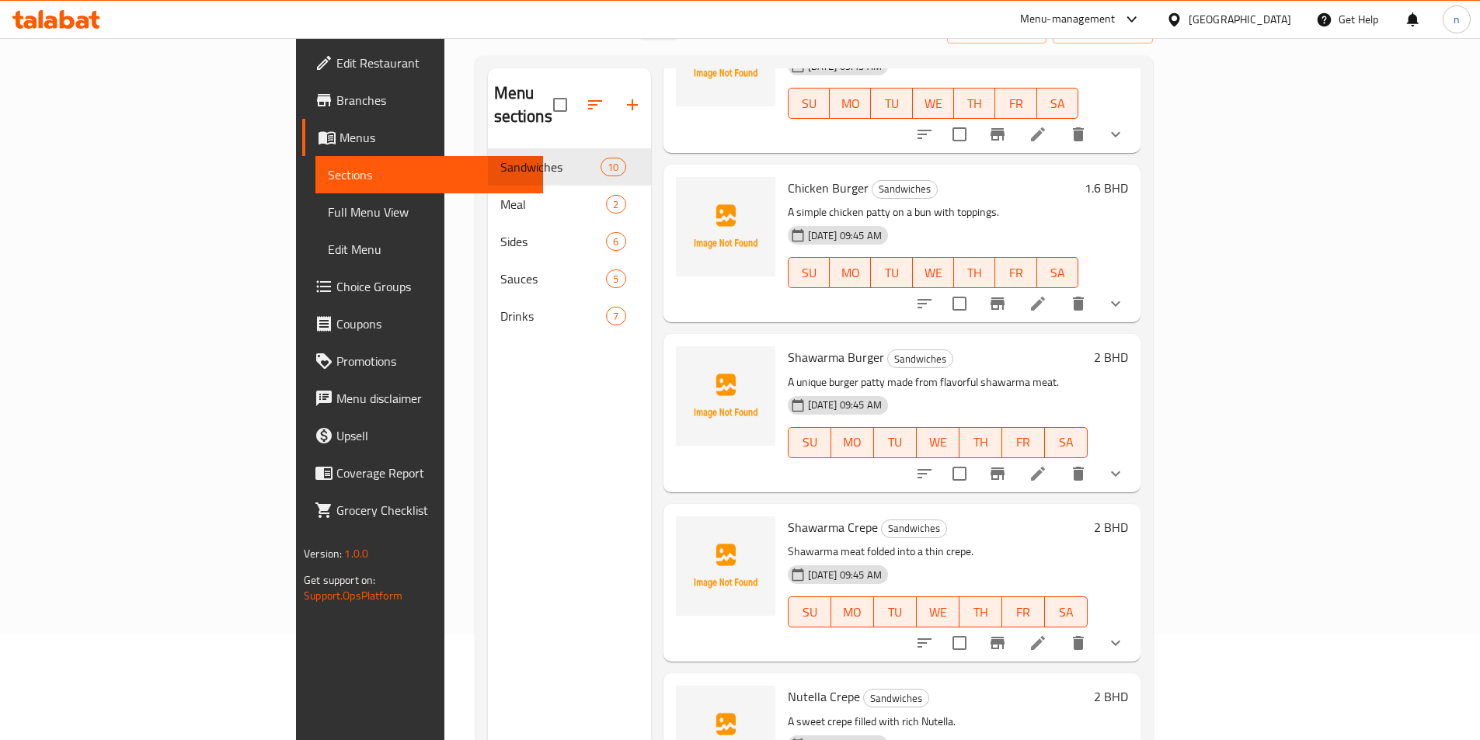
scroll to position [217, 0]
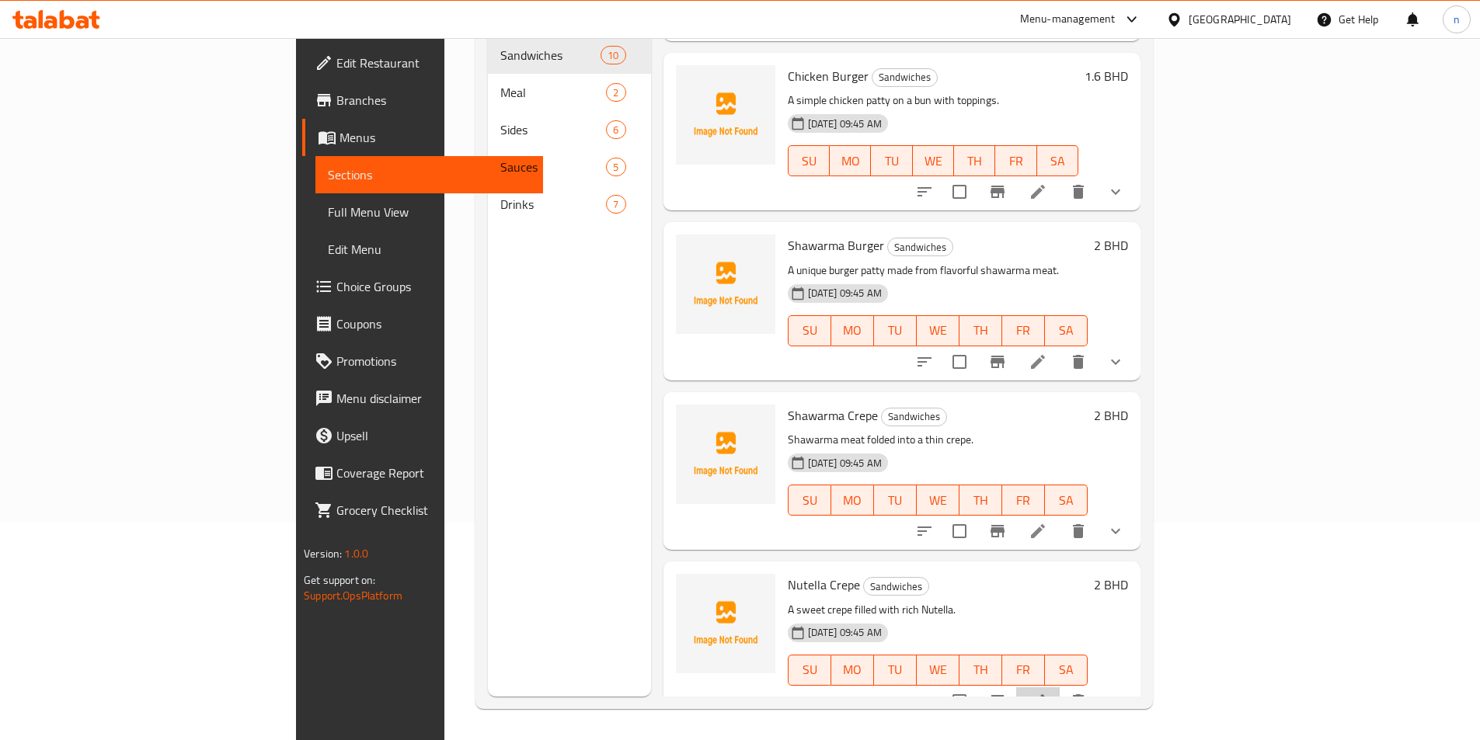
click at [1060, 689] on li at bounding box center [1037, 701] width 43 height 28
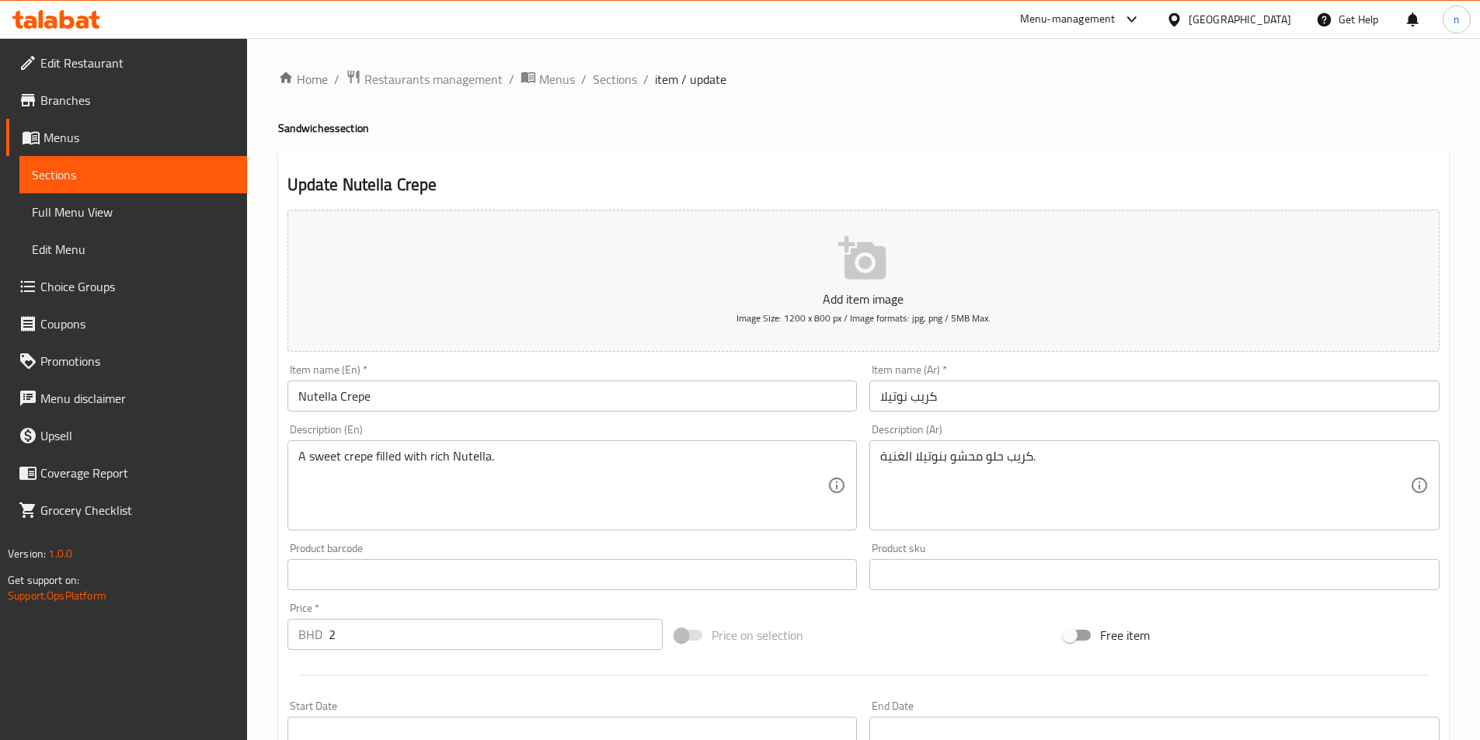
click at [346, 399] on input "Nutella Crepe" at bounding box center [572, 396] width 570 height 31
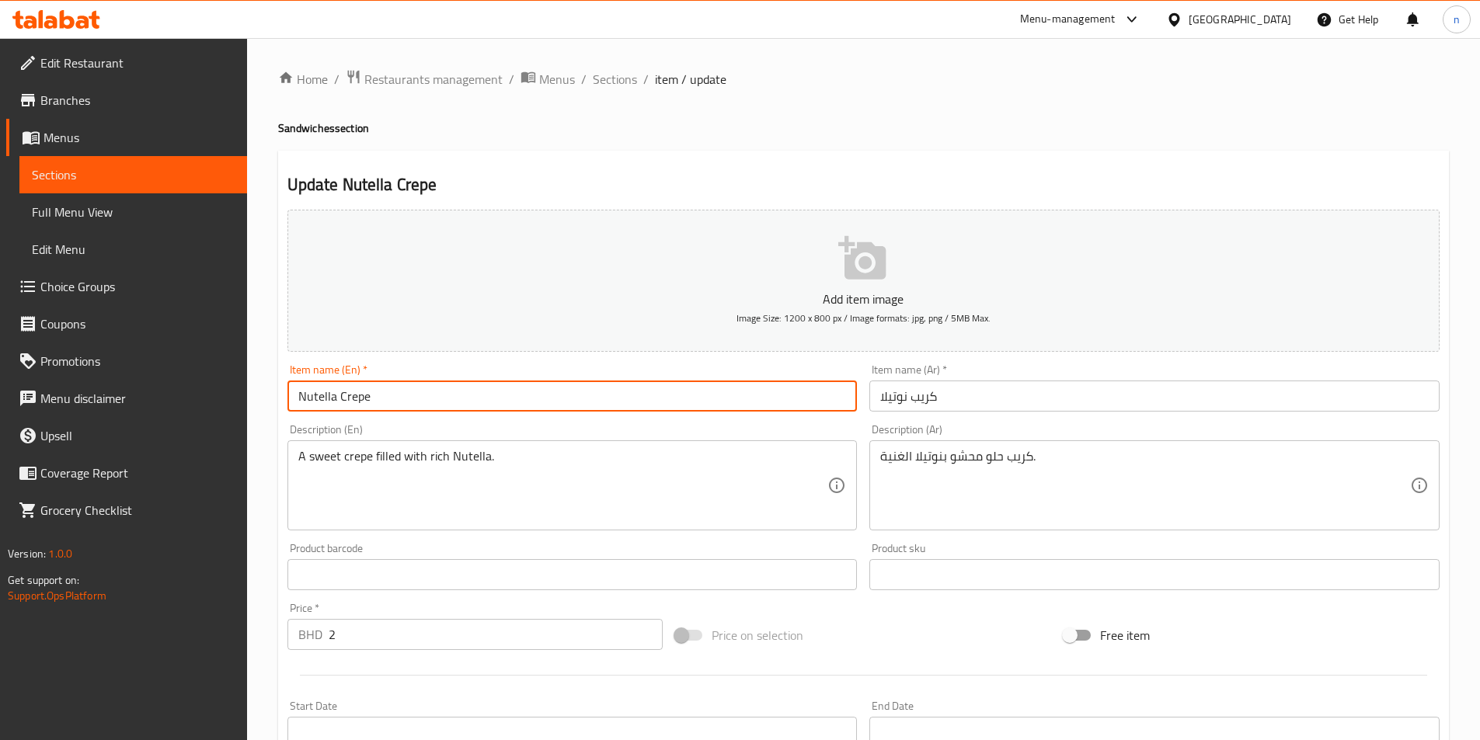
click at [346, 399] on input "Nutella Crepe" at bounding box center [572, 396] width 570 height 31
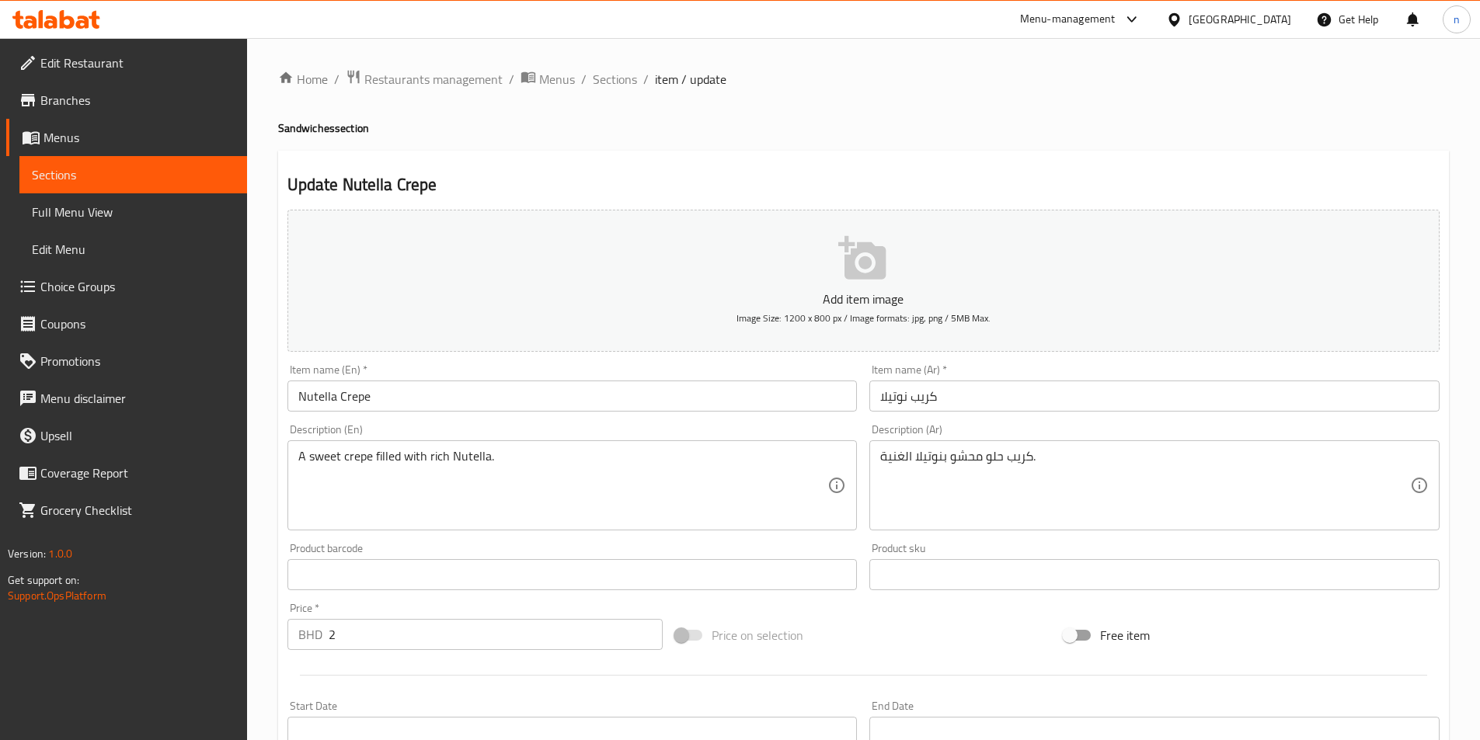
click at [739, 142] on div "Home / Restaurants management / Menus / Sections / item / update Sandwiches sec…" at bounding box center [863, 612] width 1171 height 1087
click at [605, 82] on span "Sections" at bounding box center [615, 79] width 44 height 19
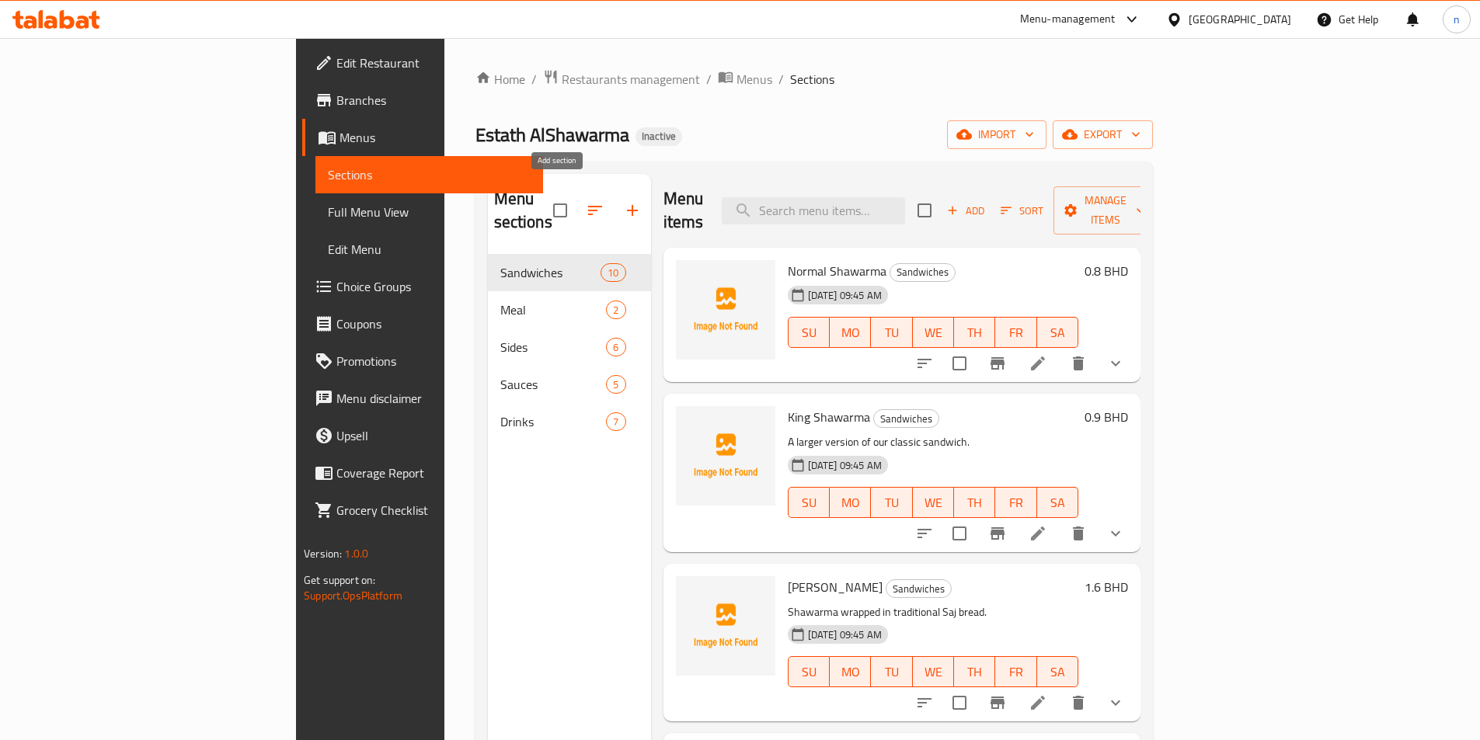
click at [614, 209] on button "button" at bounding box center [632, 210] width 37 height 37
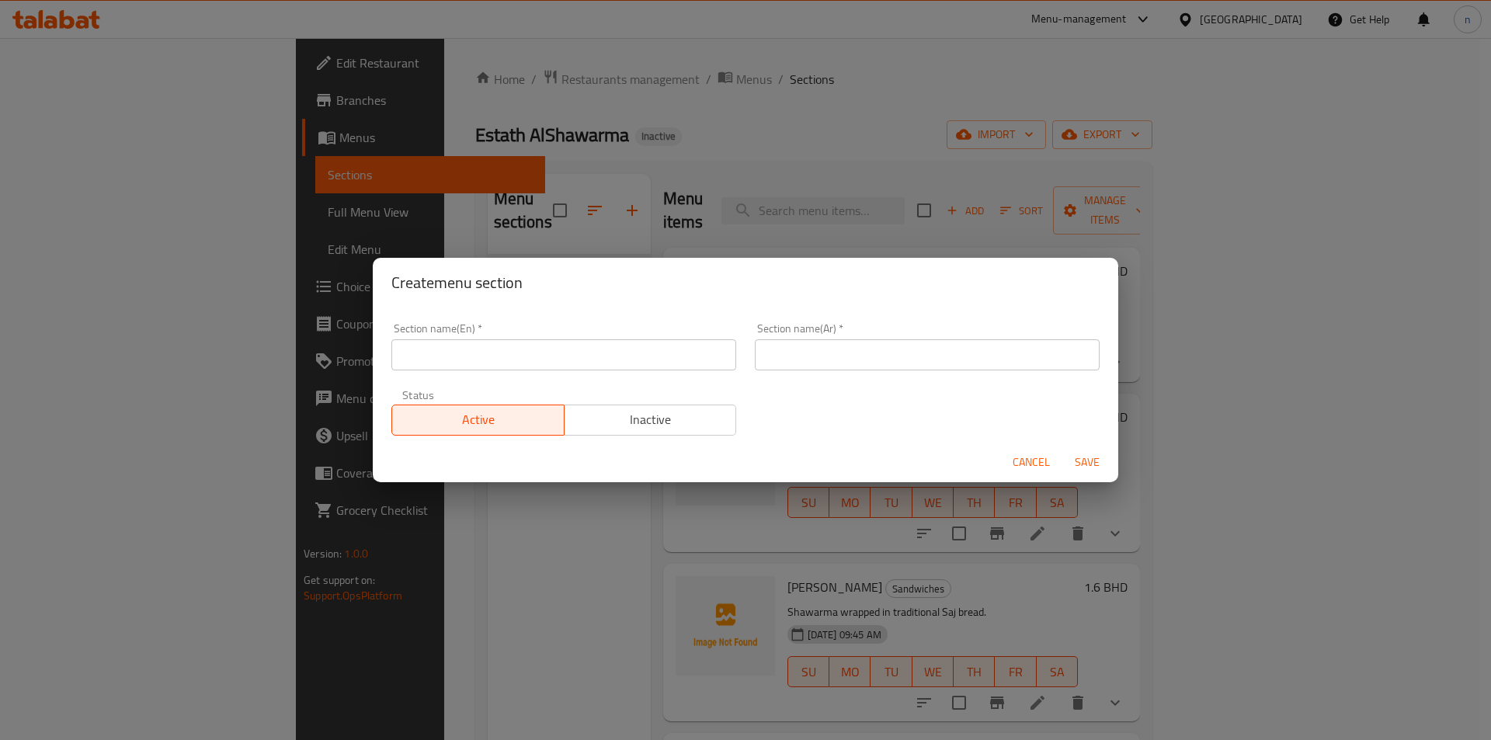
click at [586, 337] on div "Section name(En)   * Section name(En) *" at bounding box center [563, 346] width 345 height 47
click at [583, 357] on input "text" at bounding box center [563, 354] width 345 height 31
paste input "Crepe"
type input "Crepe"
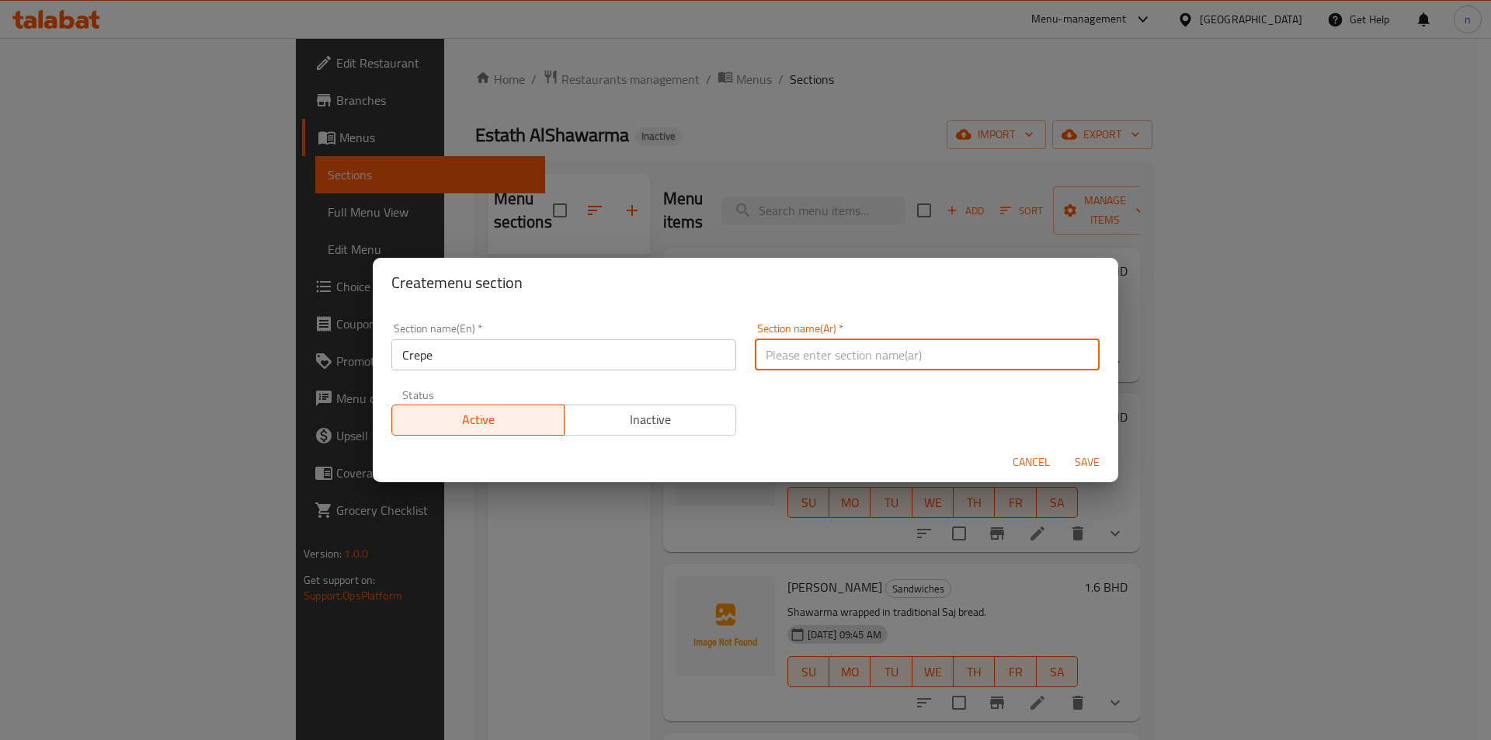
click at [780, 369] on input "text" at bounding box center [927, 354] width 345 height 31
type input ";"
type input "كريب"
click at [1098, 468] on span "Save" at bounding box center [1087, 462] width 37 height 19
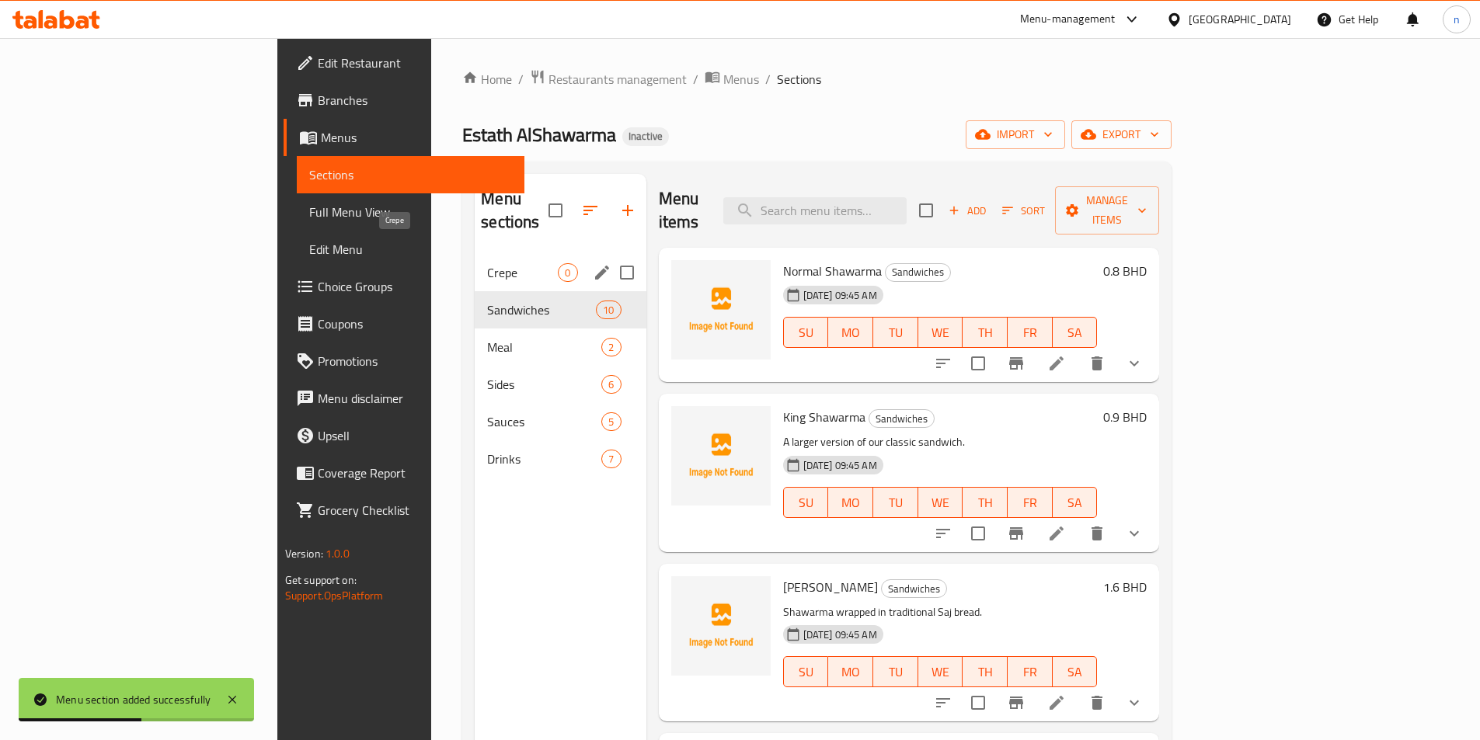
click at [487, 263] on span "Crepe" at bounding box center [522, 272] width 71 height 19
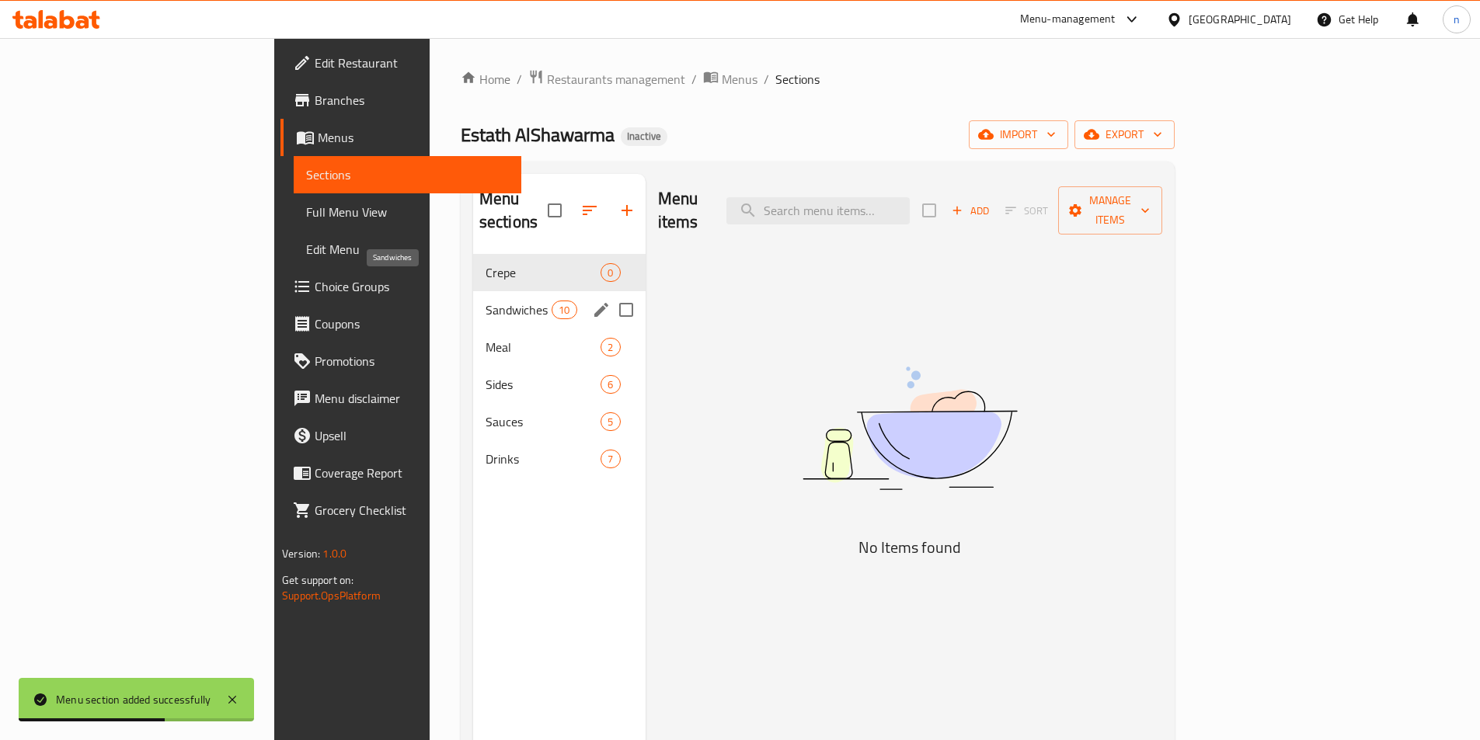
click at [485, 301] on span "Sandwiches" at bounding box center [518, 310] width 66 height 19
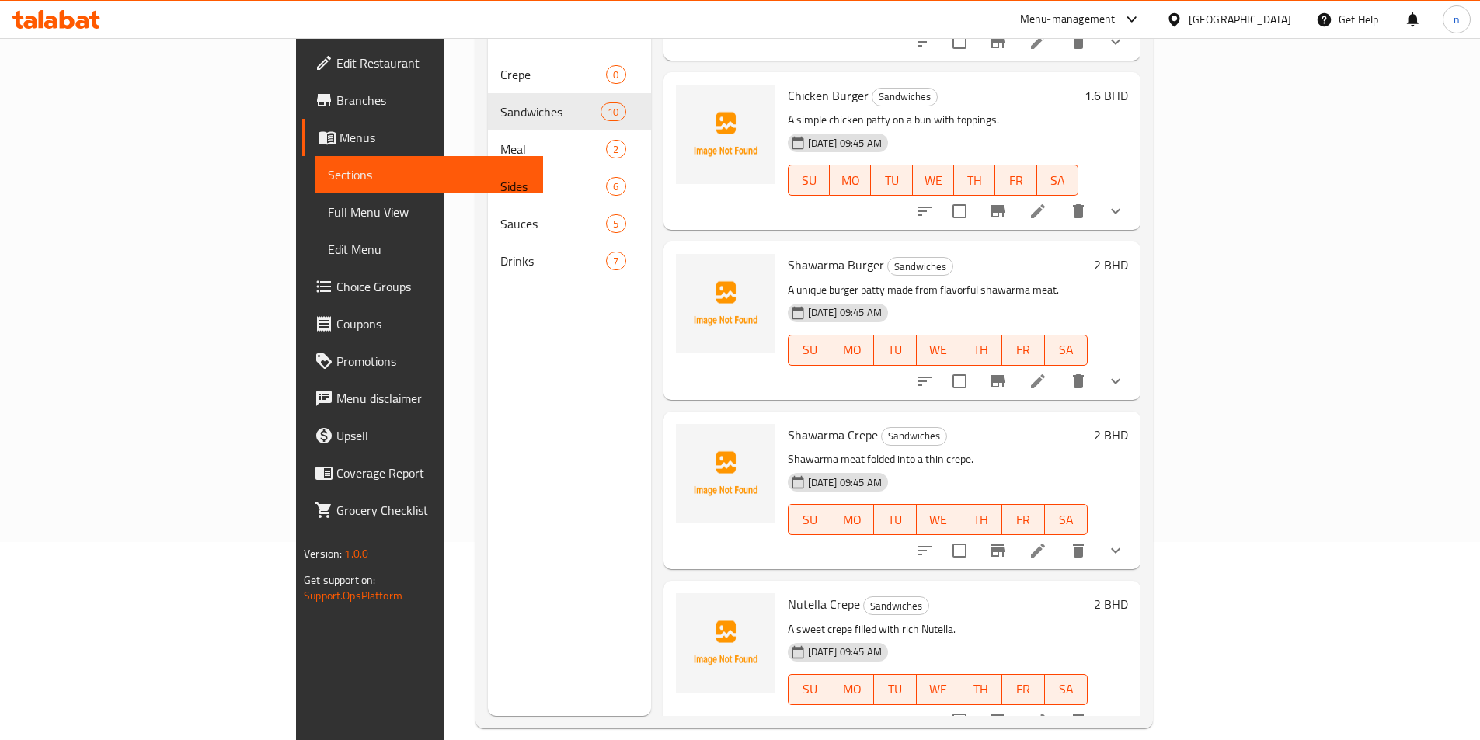
scroll to position [217, 0]
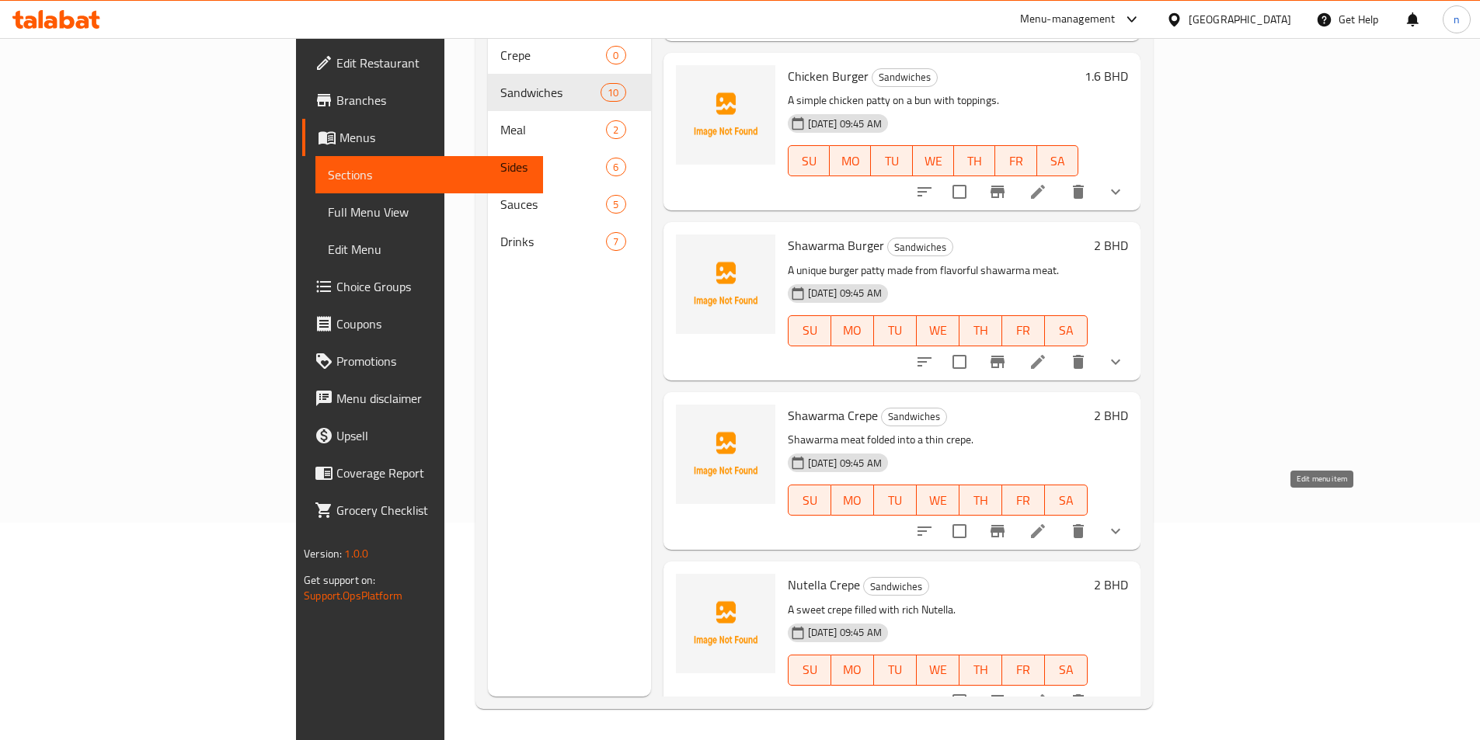
click at [1045, 524] on icon at bounding box center [1038, 531] width 14 height 14
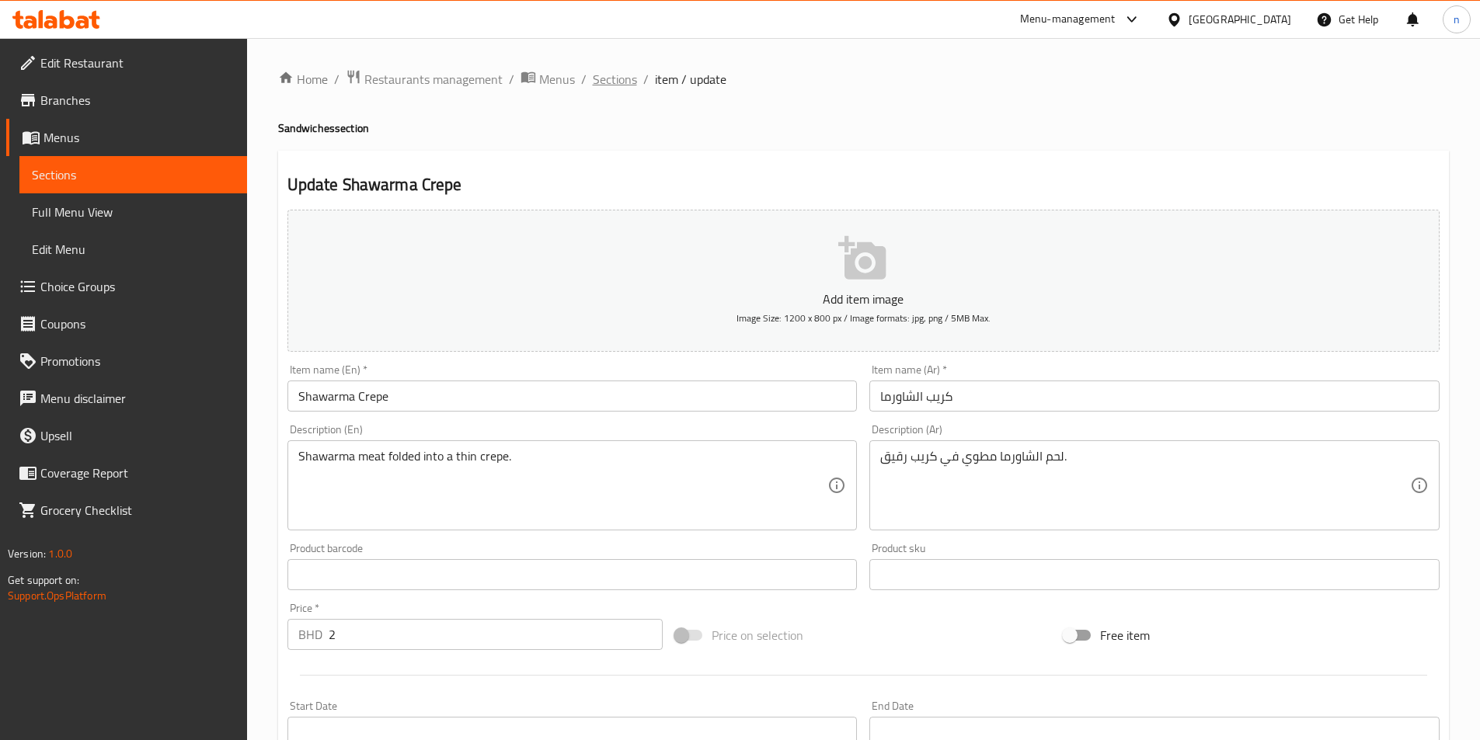
click at [623, 78] on span "Sections" at bounding box center [615, 79] width 44 height 19
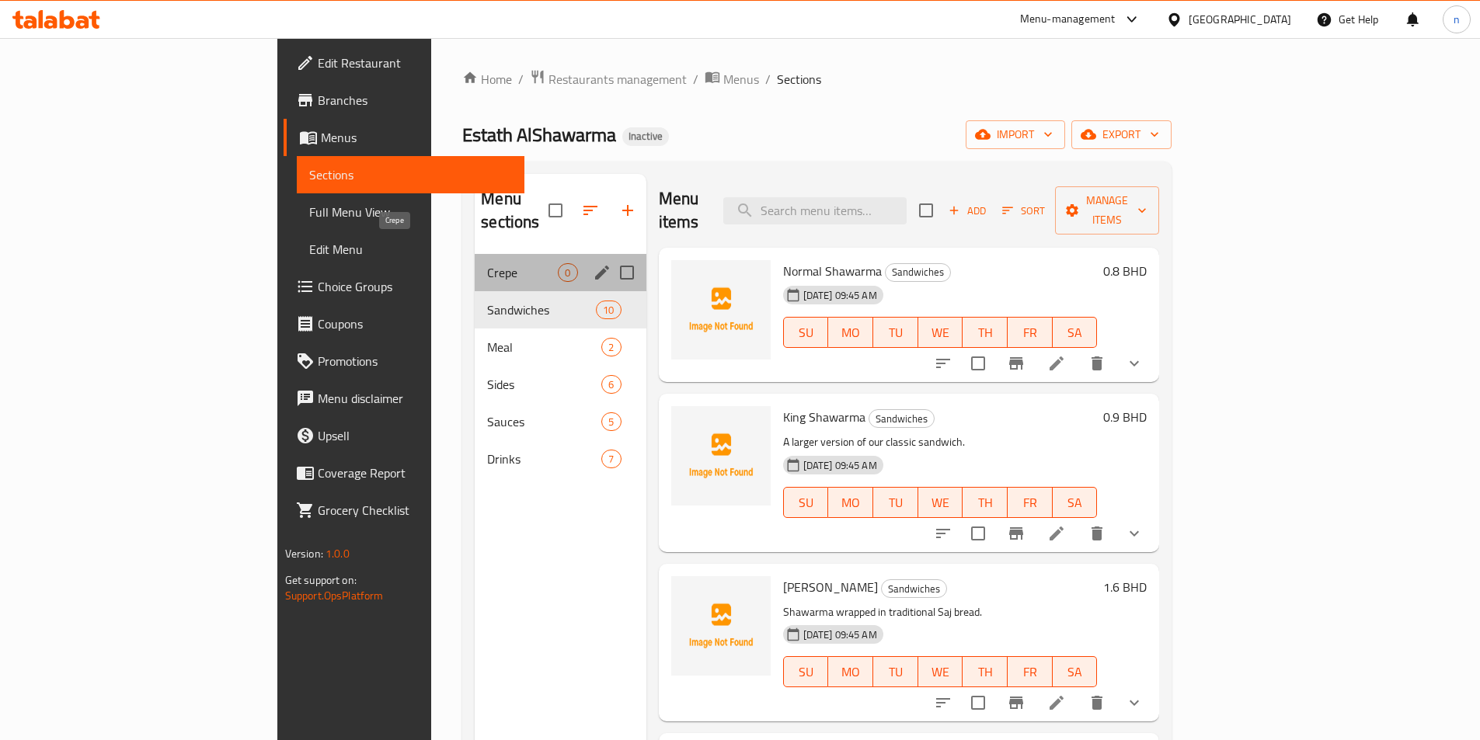
click at [487, 263] on span "Crepe" at bounding box center [522, 272] width 71 height 19
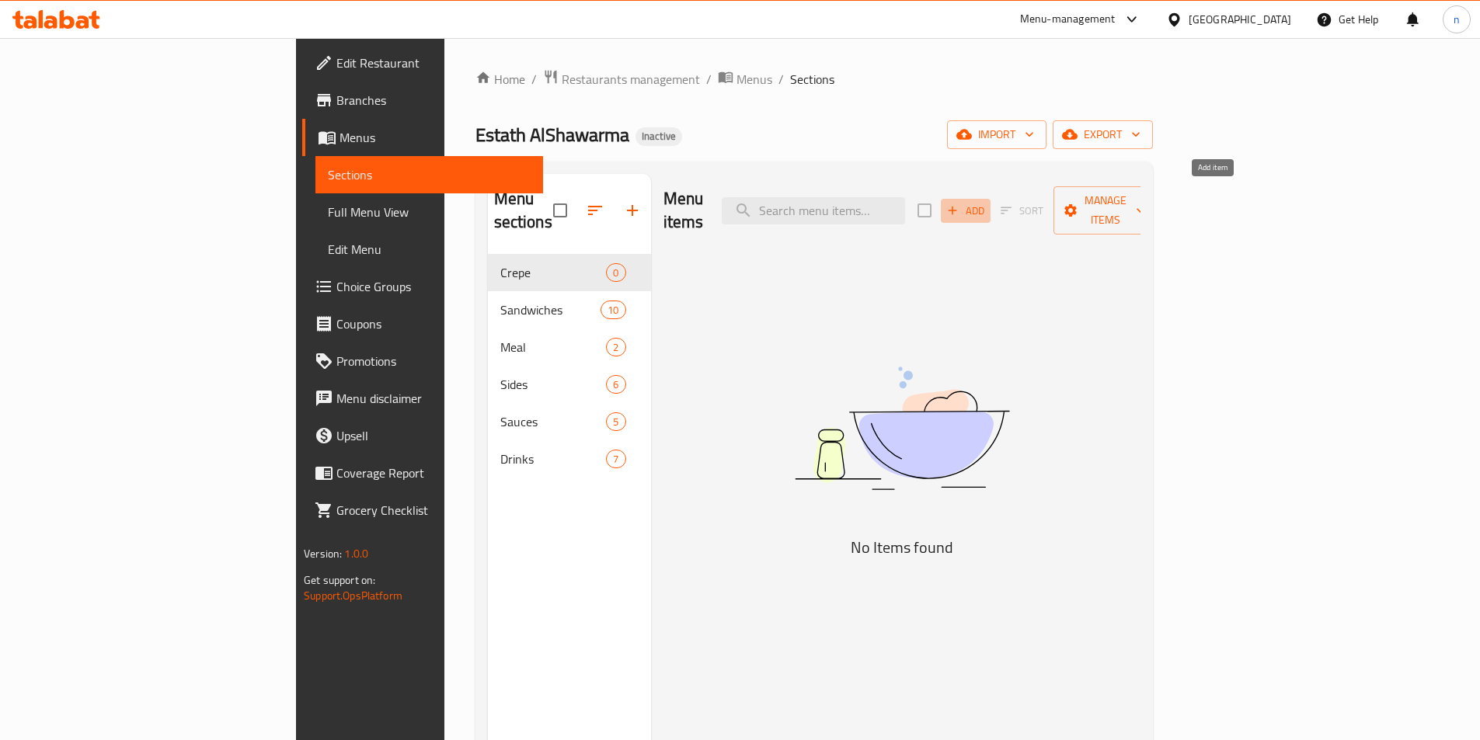
click at [986, 202] on span "Add" at bounding box center [966, 211] width 42 height 18
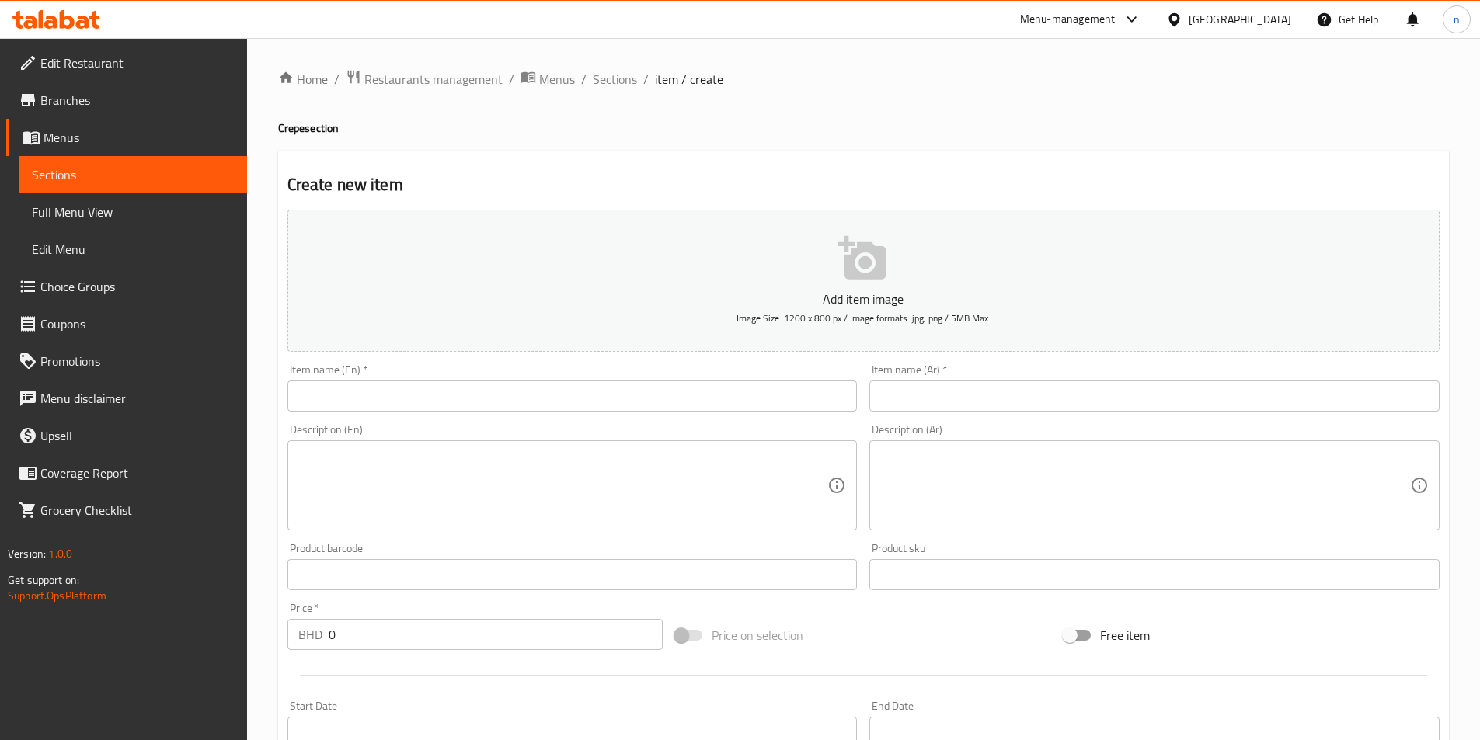
click at [384, 401] on input "text" at bounding box center [572, 396] width 570 height 31
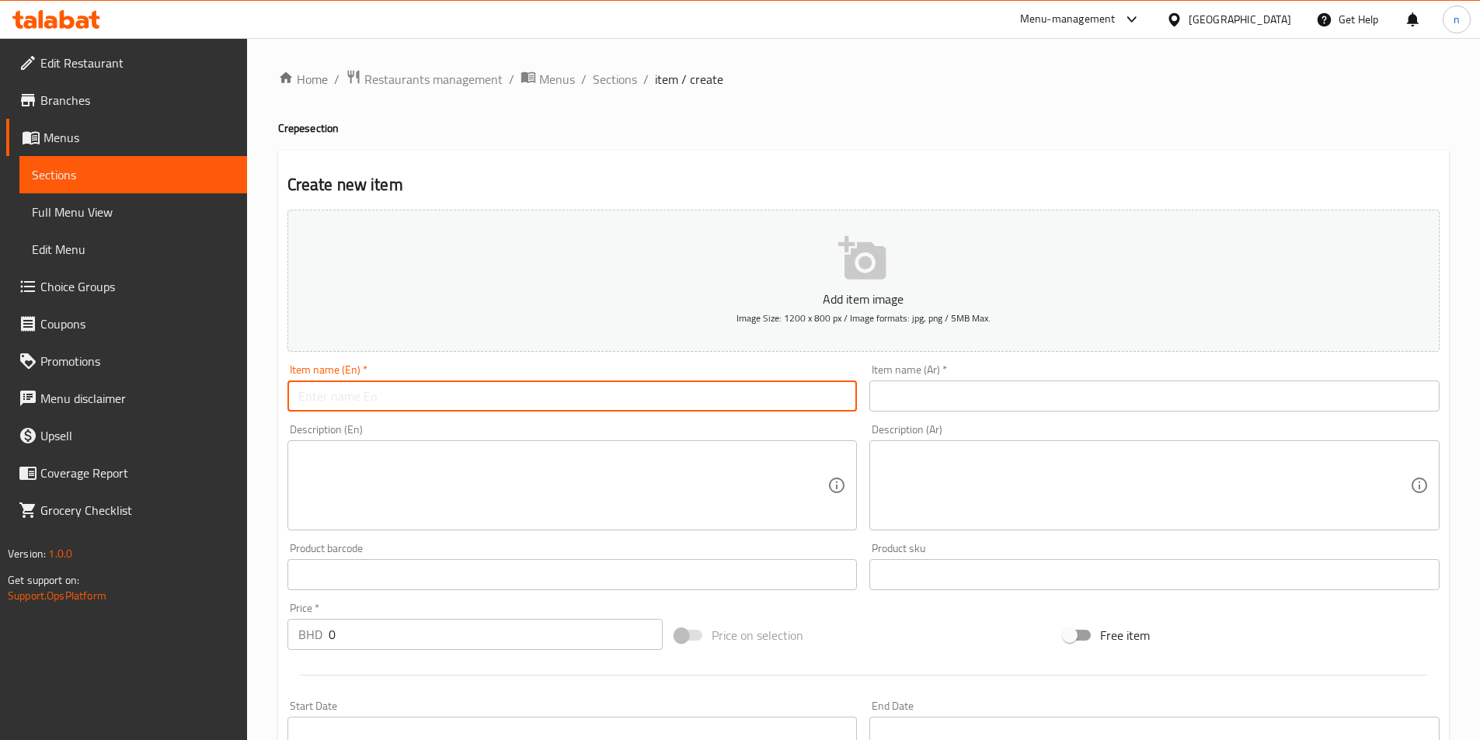
paste input "Nutella Crepe"
type input "Nutella Crepe"
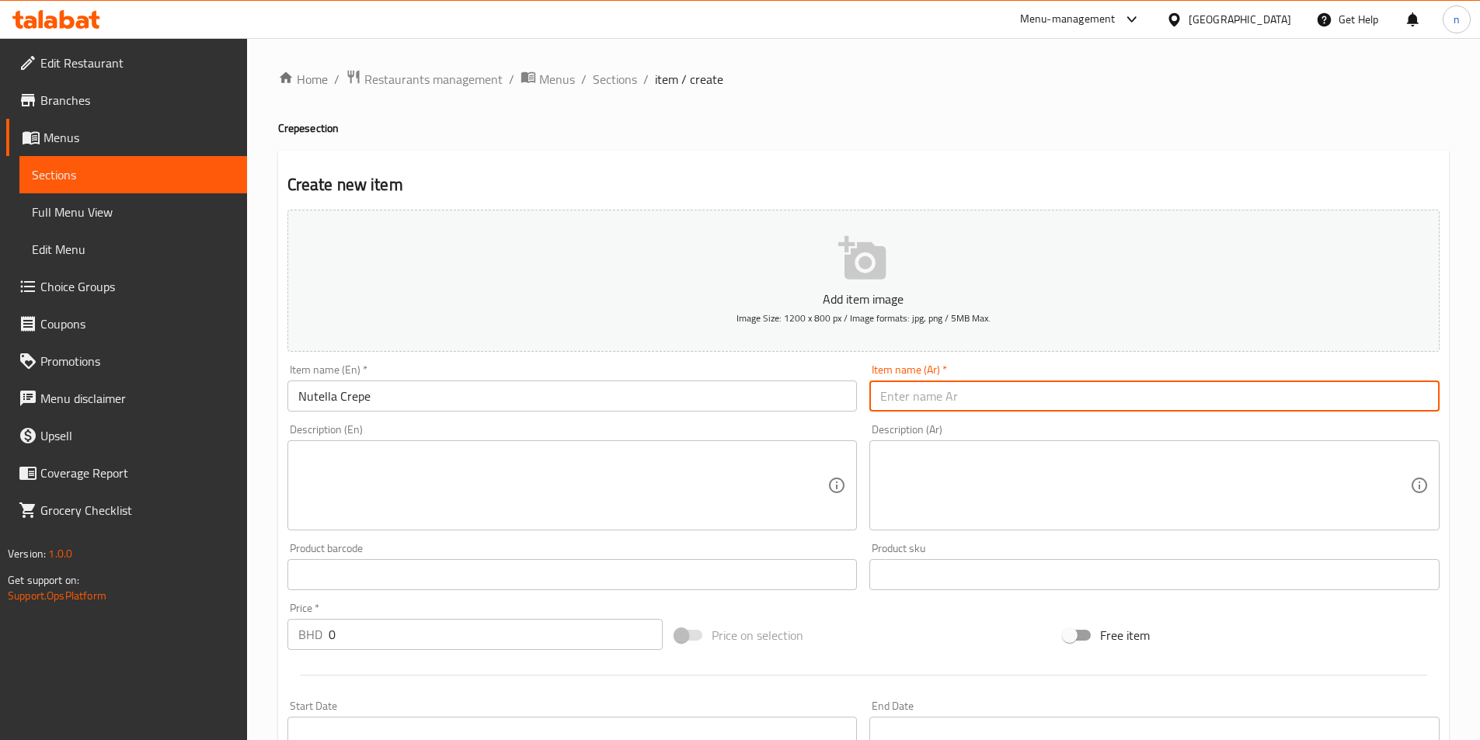
click at [980, 406] on input "text" at bounding box center [1154, 396] width 570 height 31
paste input "كريب نوتيلا"
type input "كريب نوتيلا"
click at [492, 494] on textarea at bounding box center [563, 486] width 530 height 74
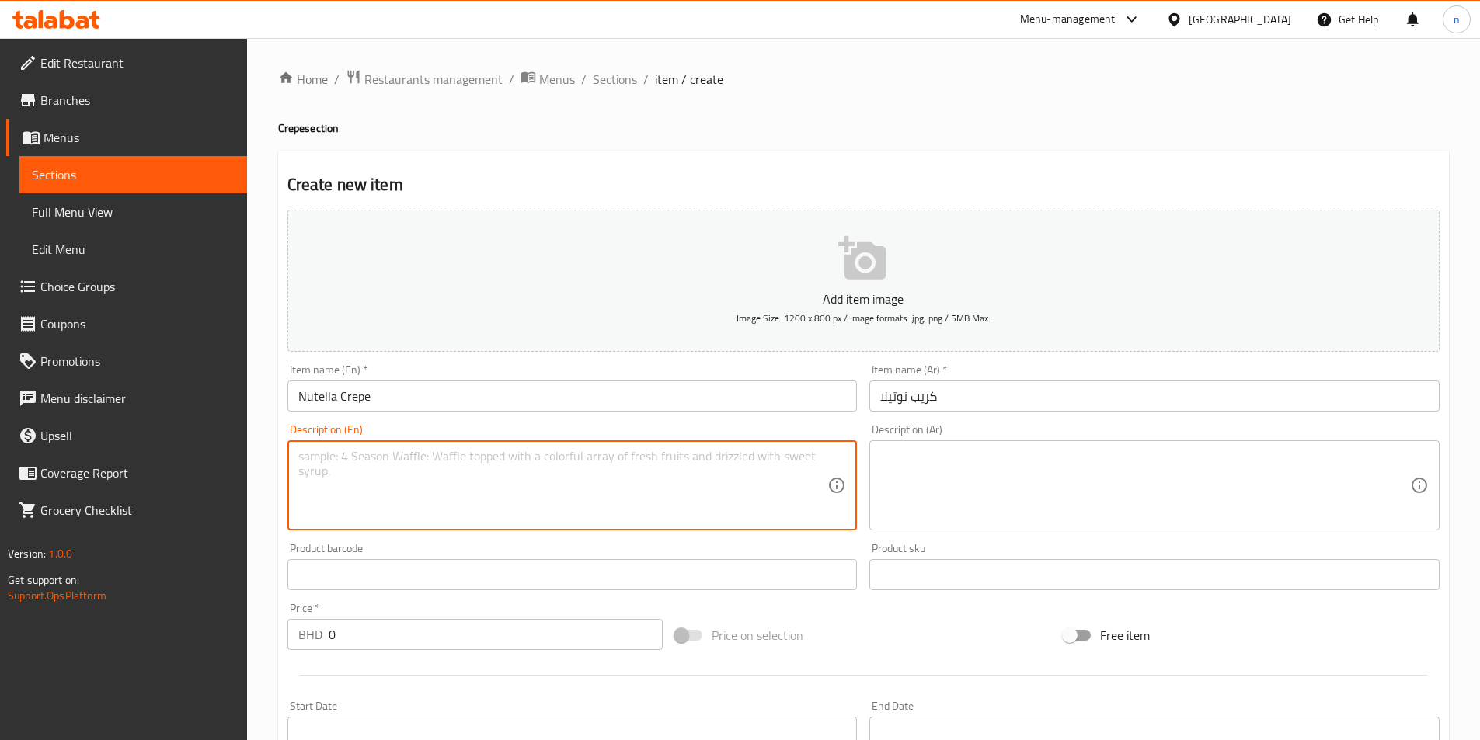
paste textarea "A sweet crepe filled with rich Nutella."
type textarea "A sweet crepe filled with rich Nutella."
click at [918, 457] on textarea at bounding box center [1145, 486] width 530 height 74
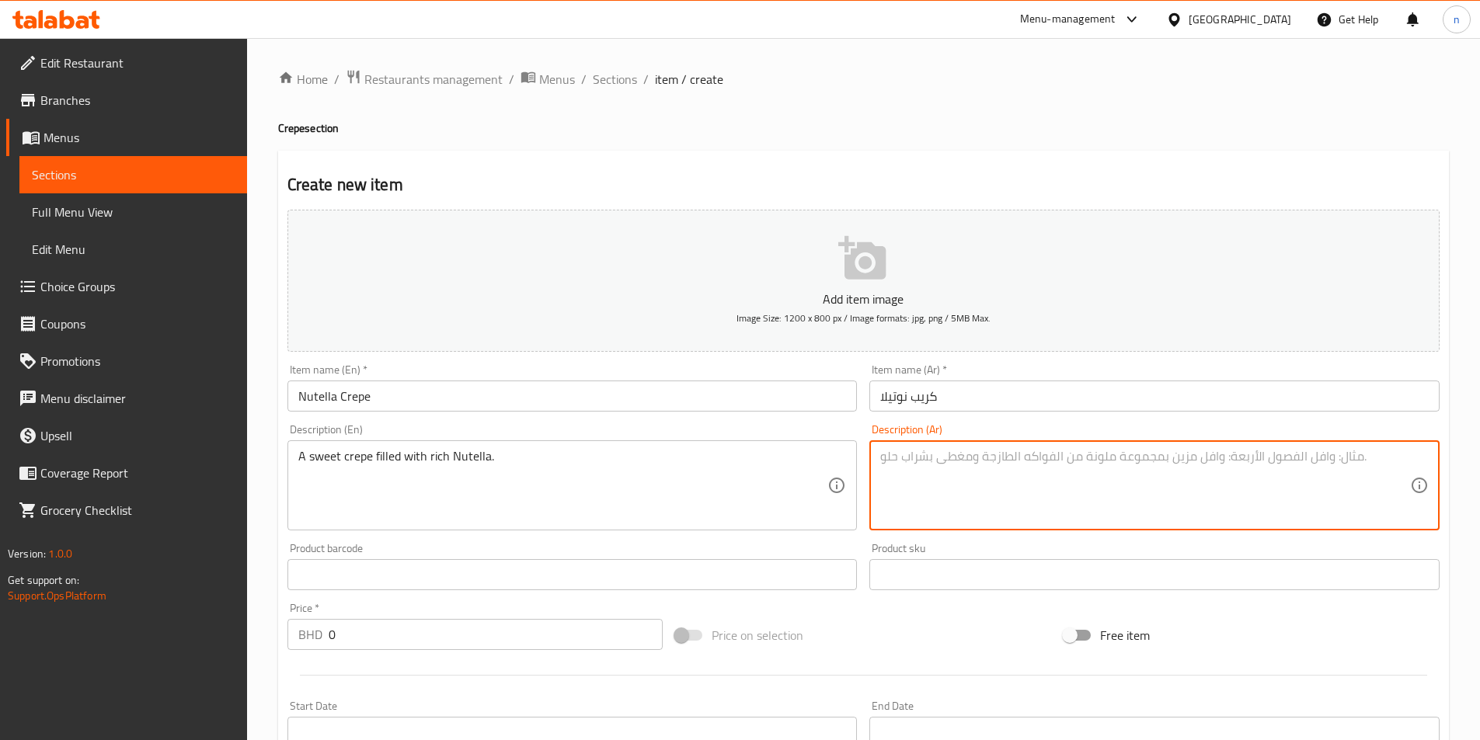
click at [918, 457] on textarea at bounding box center [1145, 486] width 530 height 74
paste textarea "كريب حلو محشو بنوتيلا الغنية."
type textarea "كريب حلو محشو بنوتيلا الغنية."
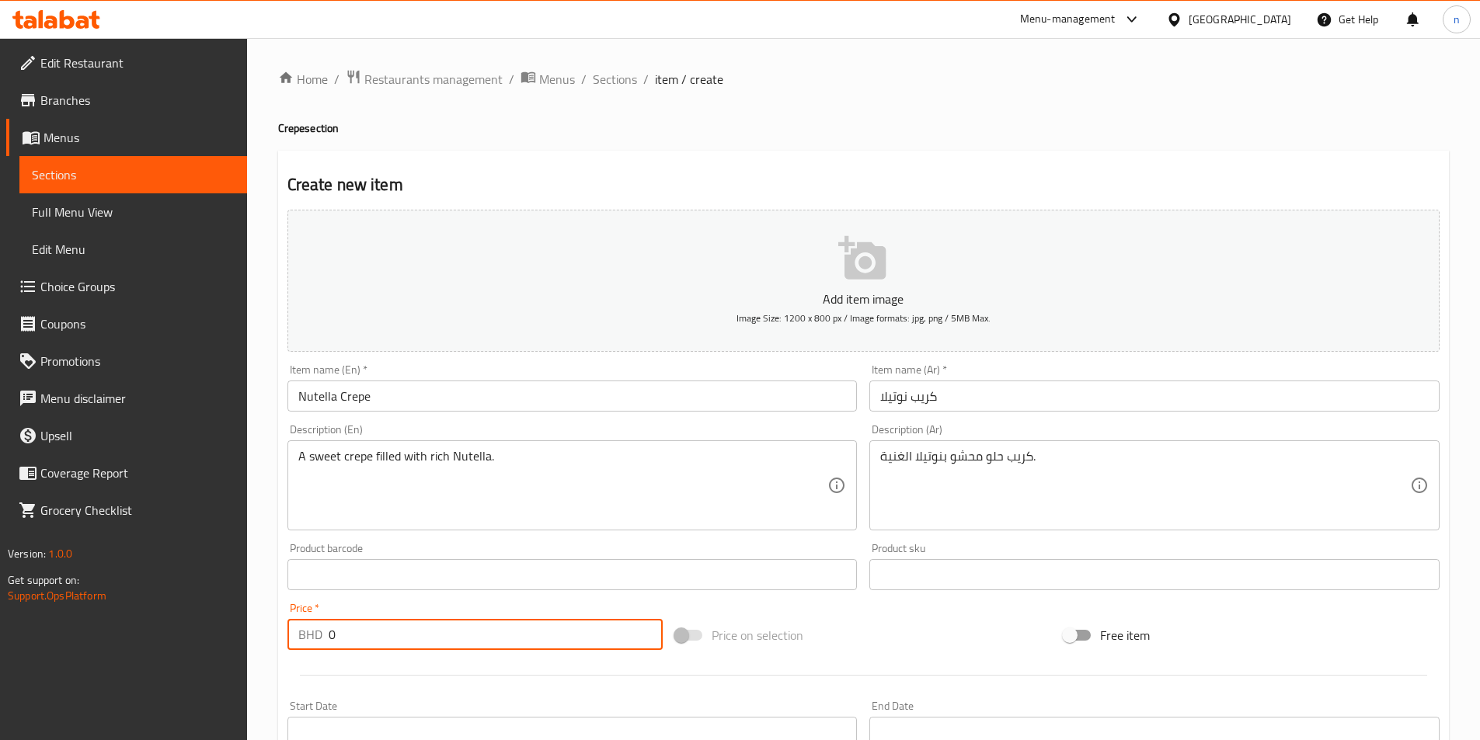
click at [377, 638] on input "0" at bounding box center [496, 634] width 335 height 31
paste input "2"
type input "2"
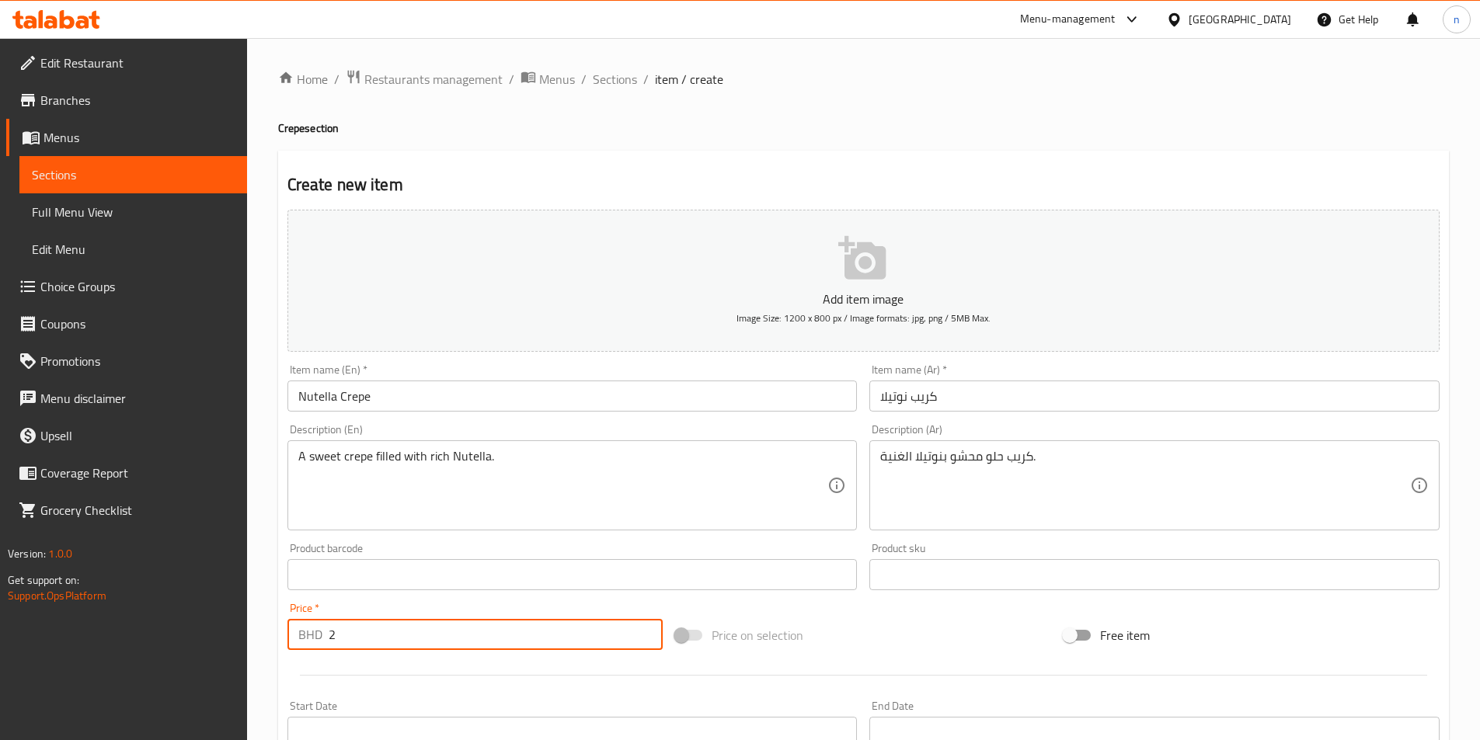
click at [984, 103] on div "Home / Restaurants management / Menus / Sections / item / create Crepe section …" at bounding box center [863, 567] width 1171 height 997
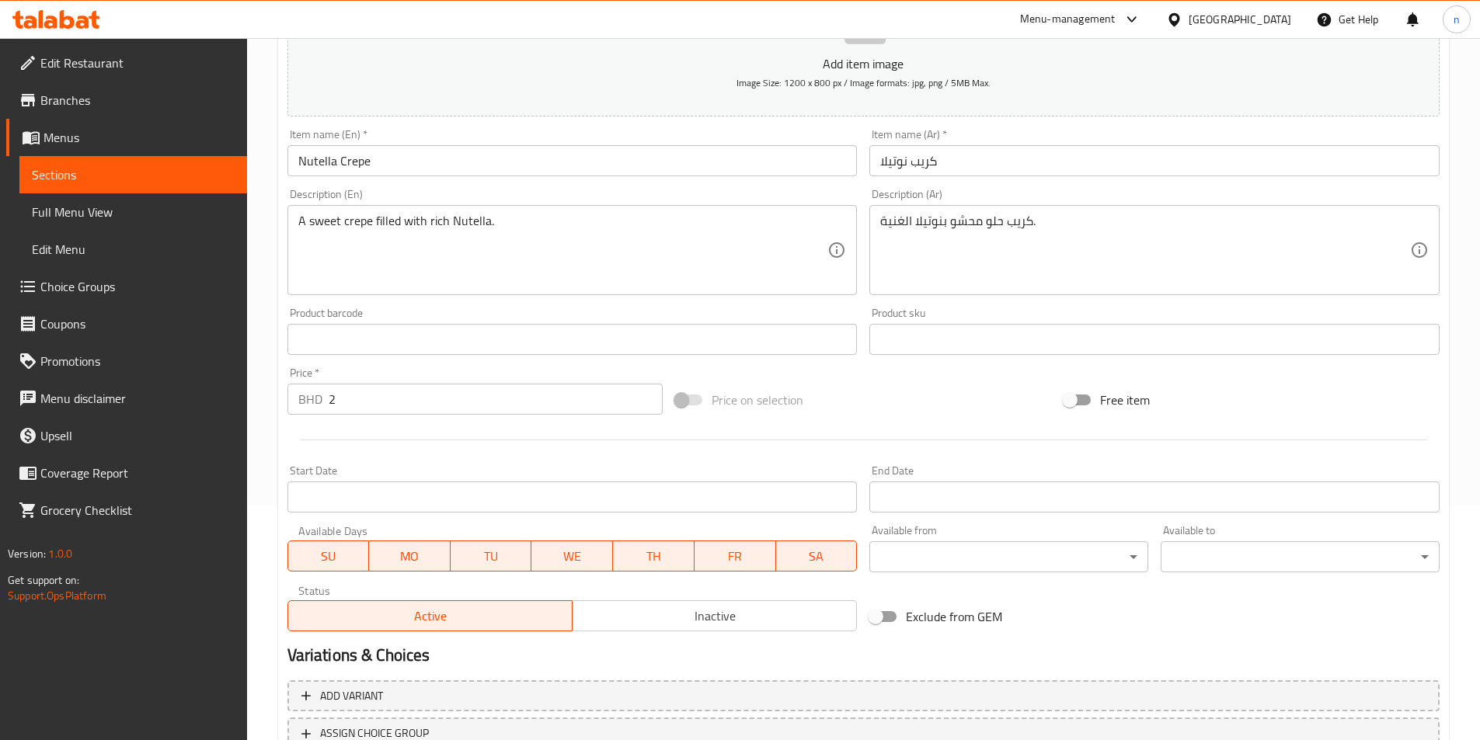
scroll to position [357, 0]
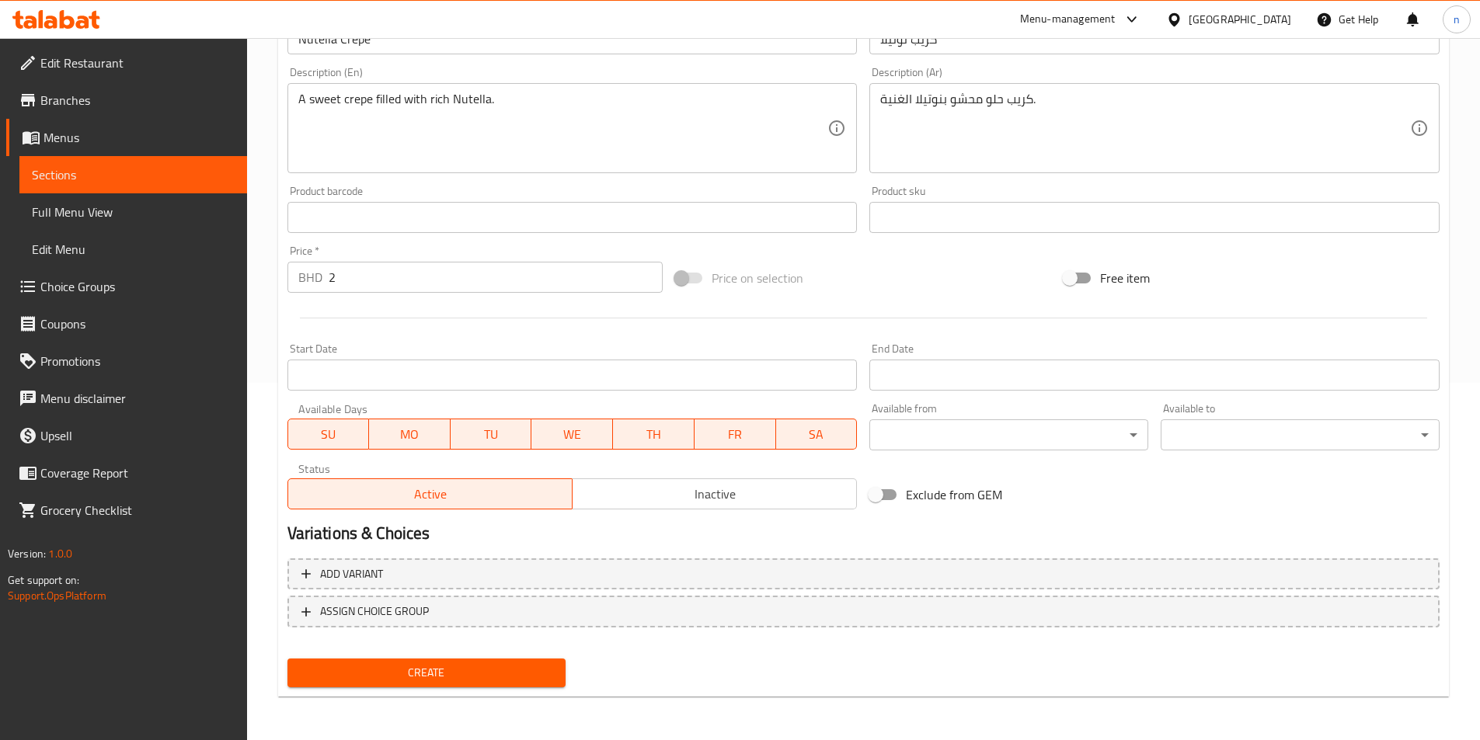
click at [538, 687] on button "Create" at bounding box center [426, 673] width 279 height 29
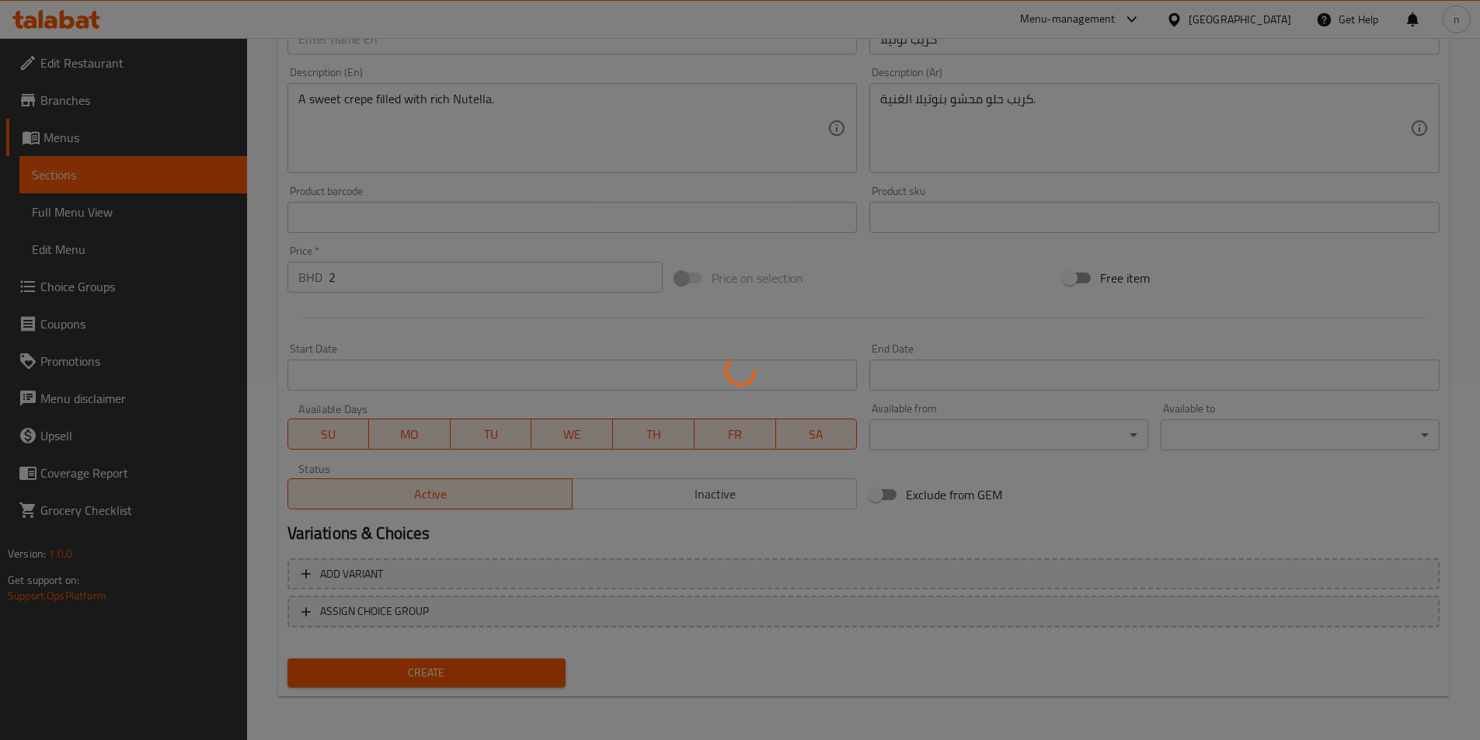
type input "0"
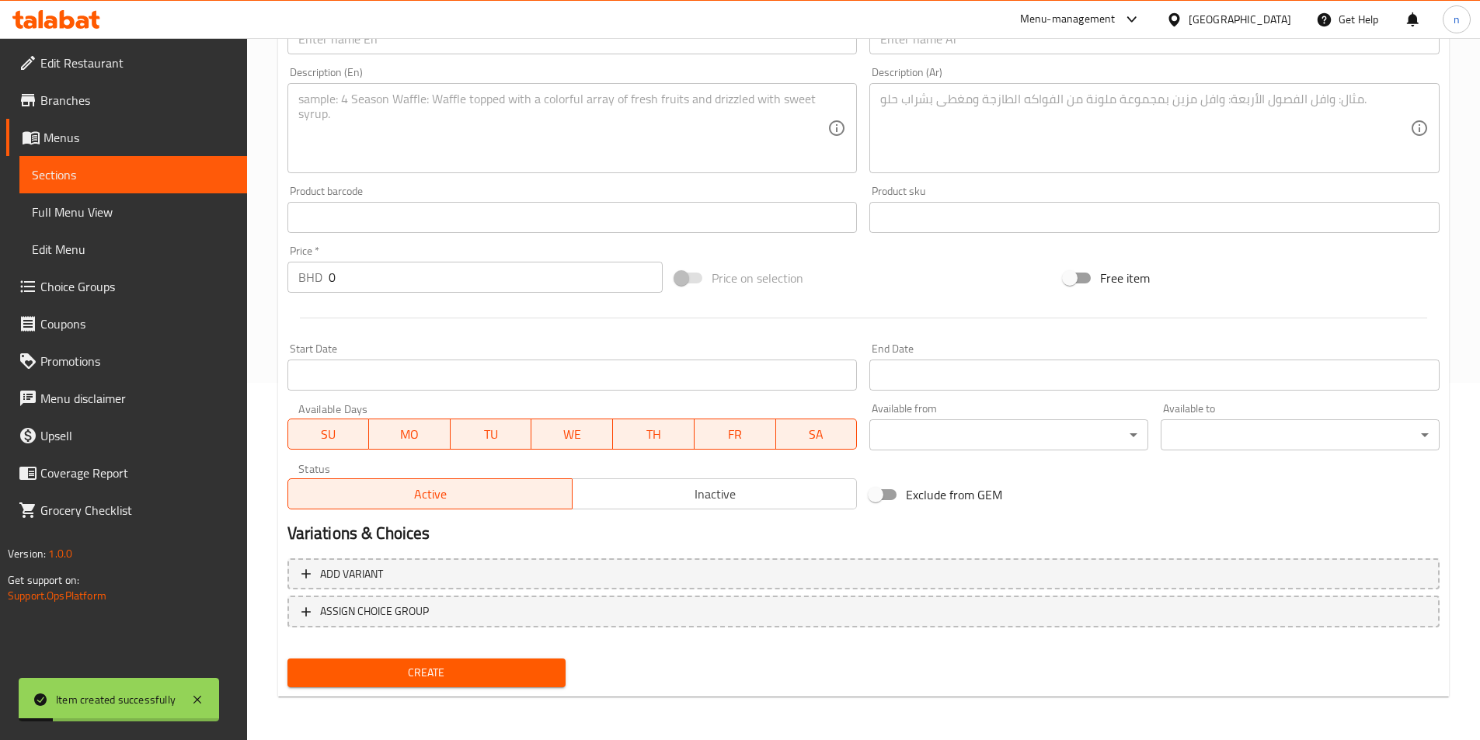
scroll to position [0, 0]
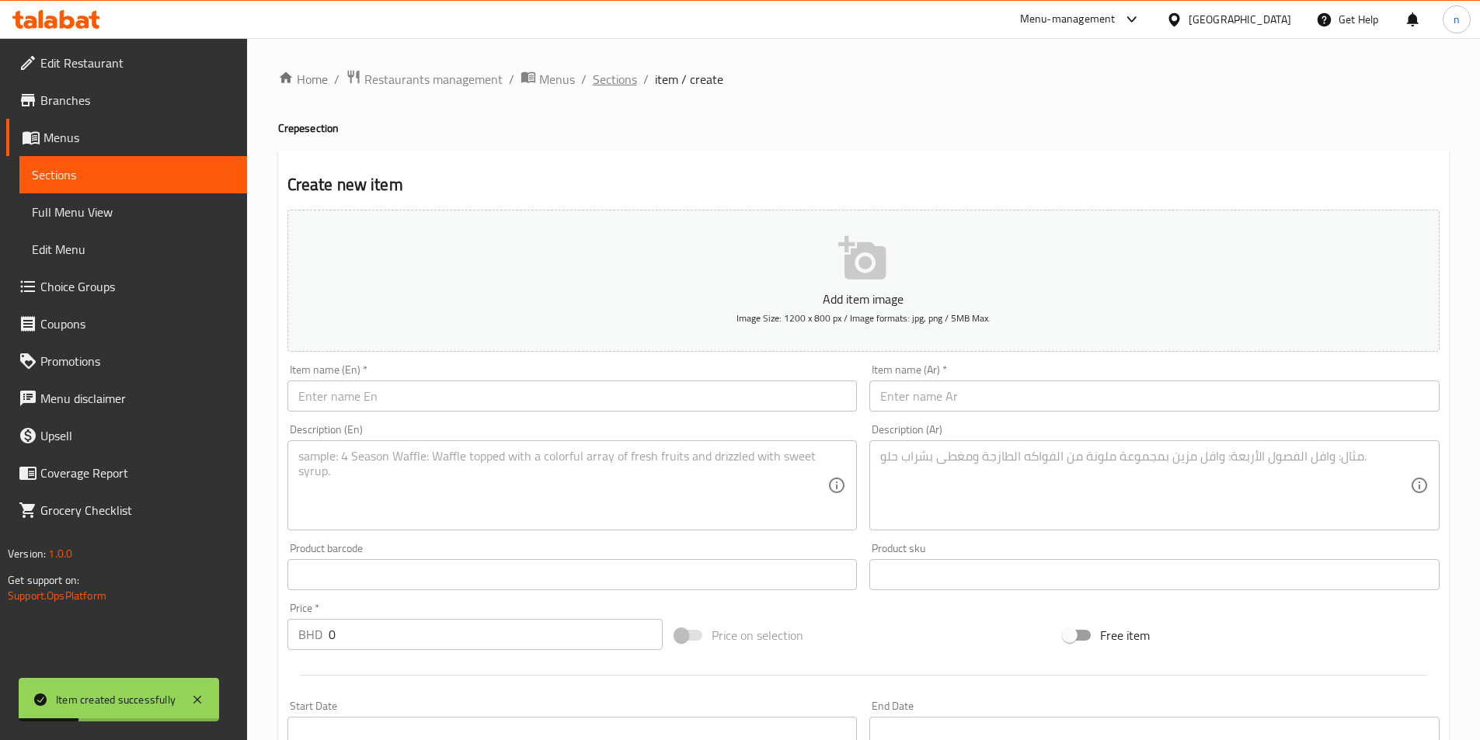
click at [614, 84] on span "Sections" at bounding box center [615, 79] width 44 height 19
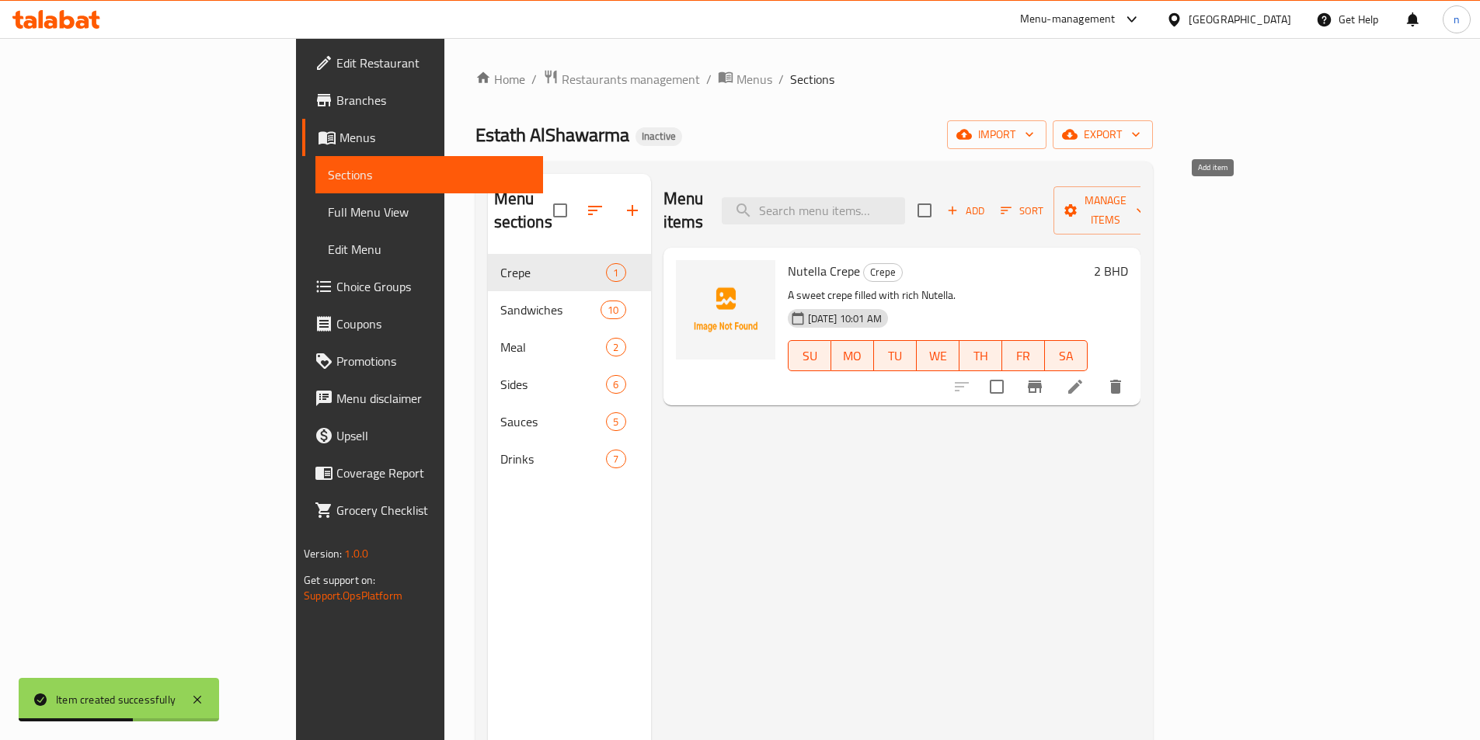
click at [986, 204] on span "Add" at bounding box center [966, 211] width 42 height 18
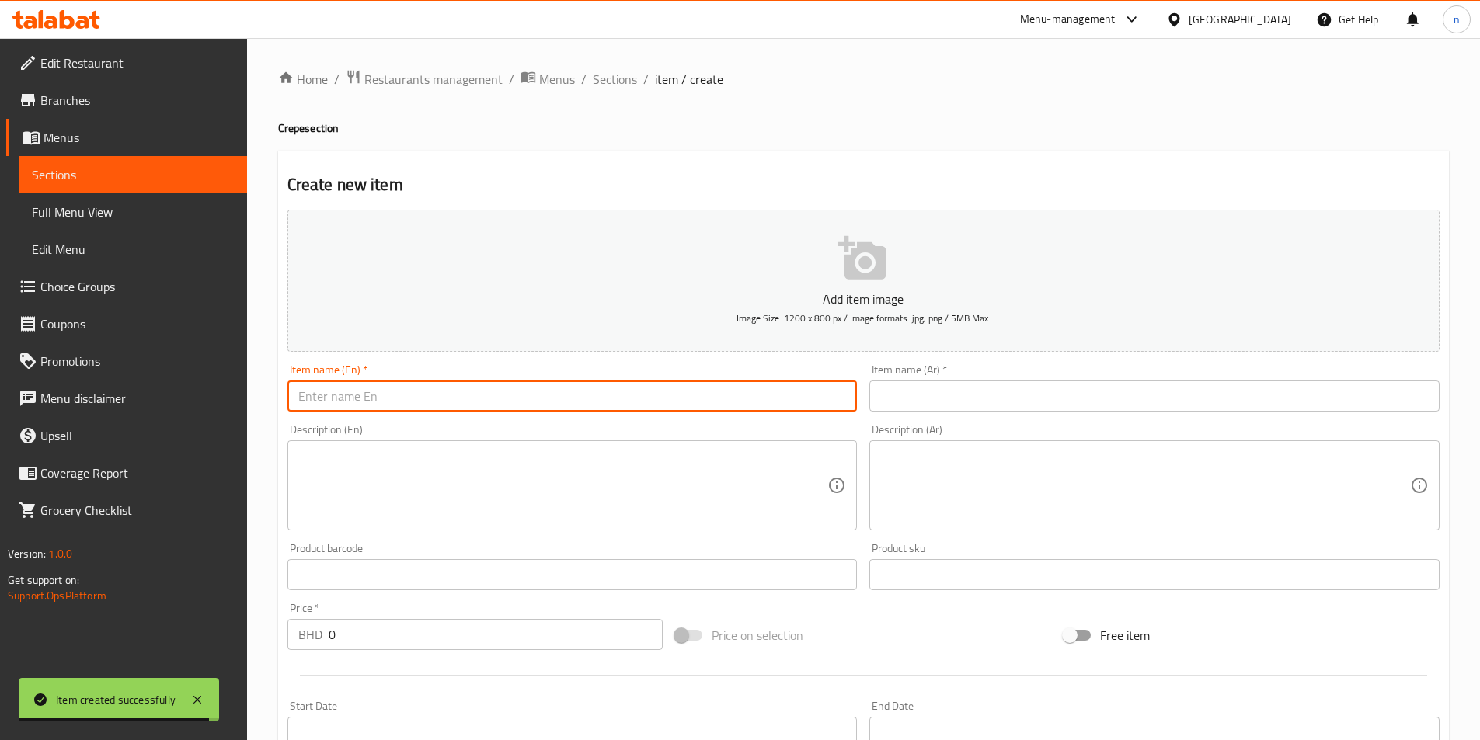
click at [402, 402] on input "text" at bounding box center [572, 396] width 570 height 31
paste input "Shawarma Crepe"
type input "Shawarma Crepe"
click at [1005, 394] on input "text" at bounding box center [1154, 396] width 570 height 31
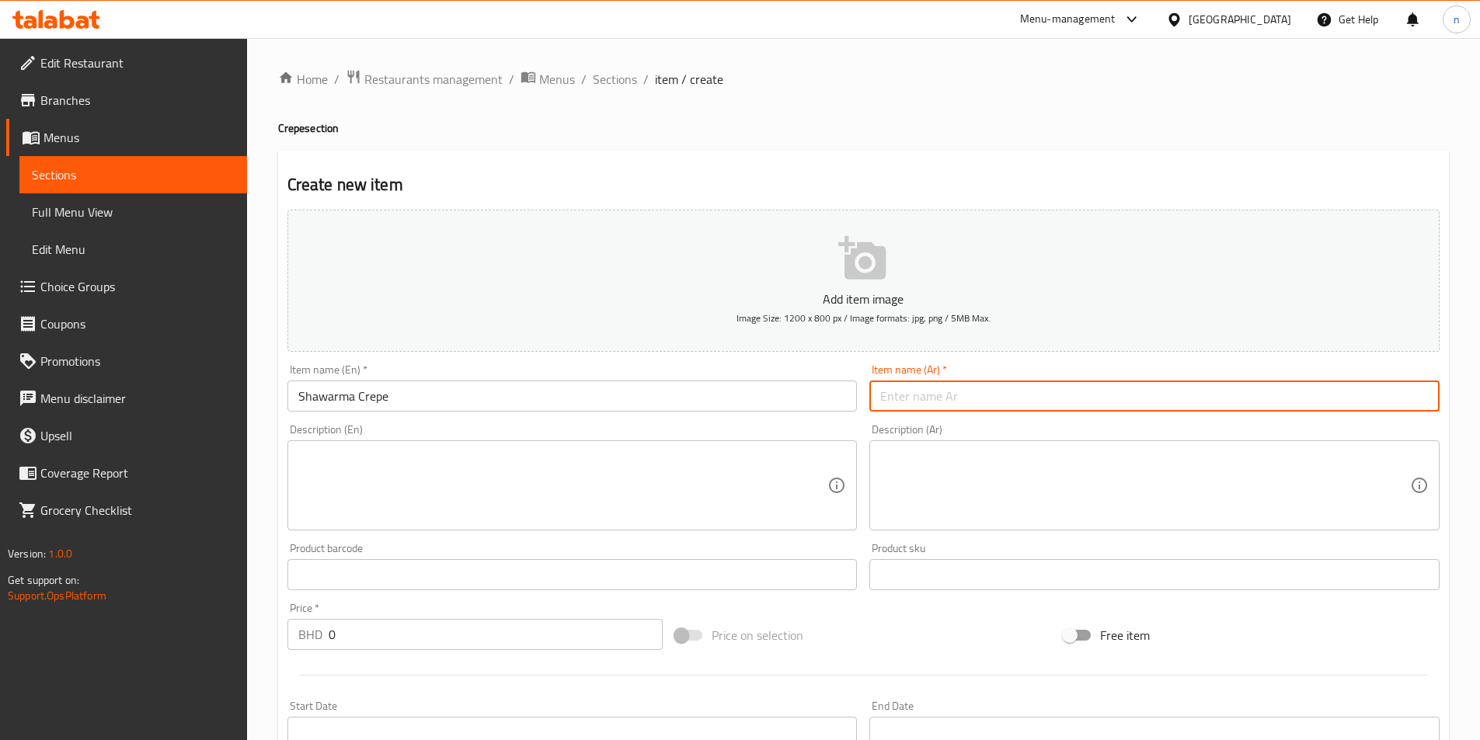
paste input "كريب الشاورما"
type input "كريب الشاورما"
click at [419, 496] on textarea at bounding box center [563, 486] width 530 height 74
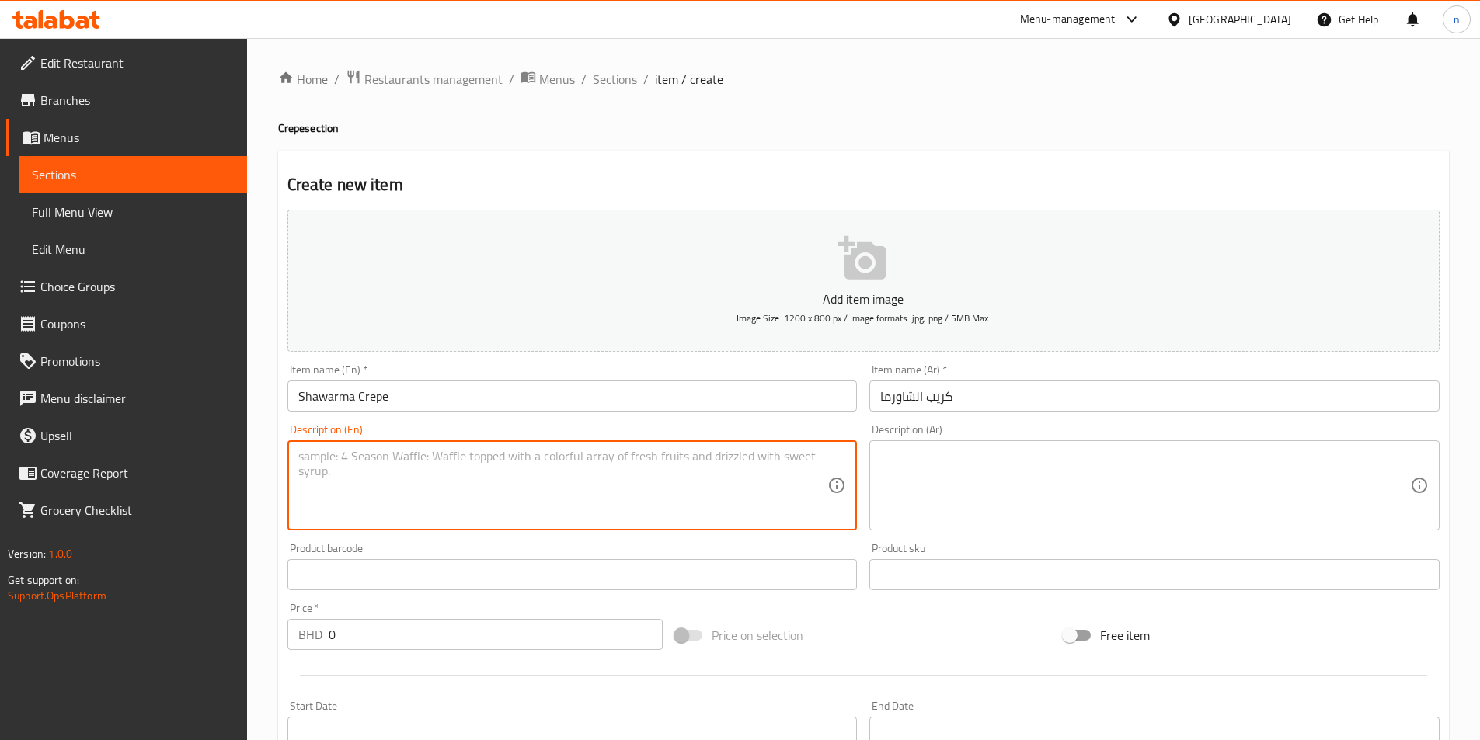
paste textarea "Shawarma meat folded into a thin crepe."
type textarea "Shawarma meat folded into a thin crepe."
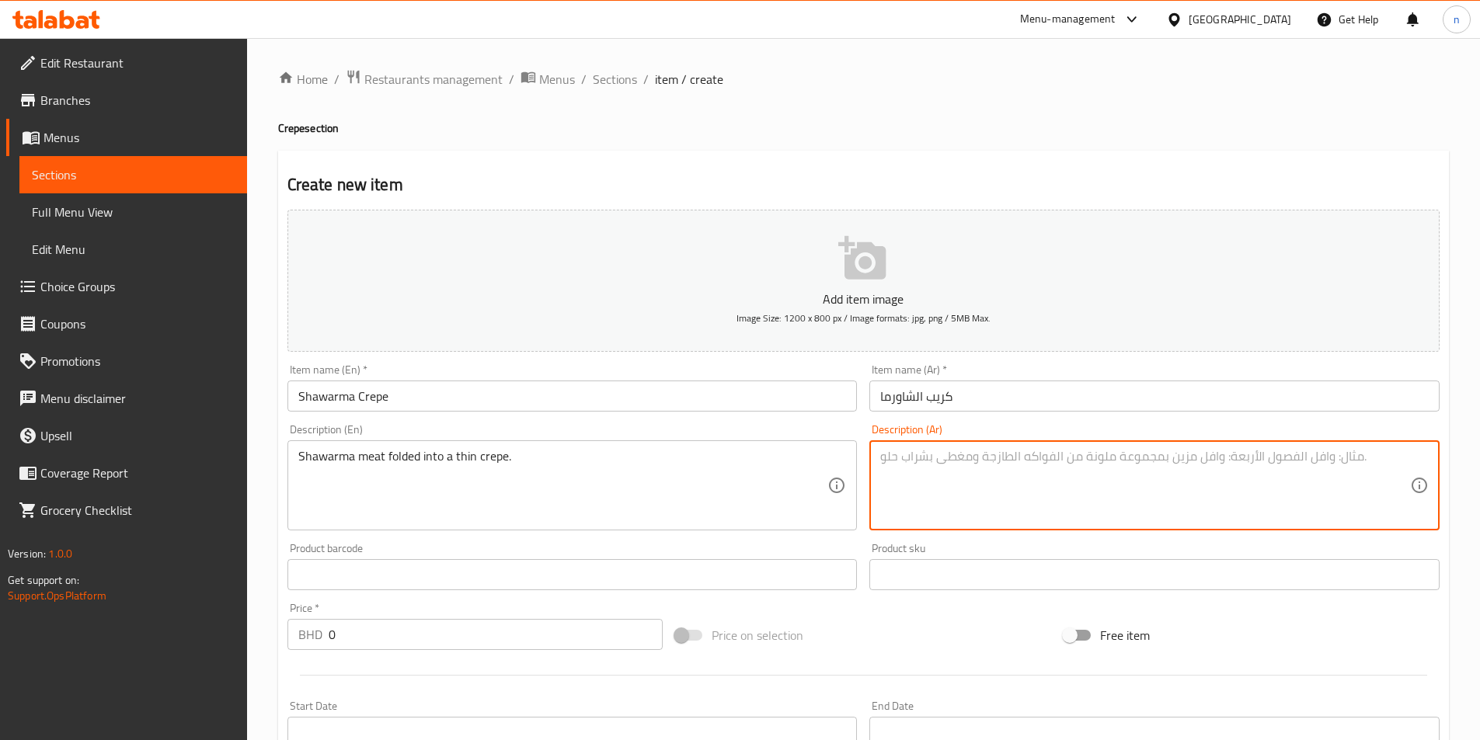
click at [1064, 510] on textarea at bounding box center [1145, 486] width 530 height 74
paste textarea "لحم الشاورما مطوي في كريب رقيق."
type textarea "لحم الشاورما مطوي في كريب رقيق."
click at [549, 634] on input "0" at bounding box center [496, 634] width 335 height 31
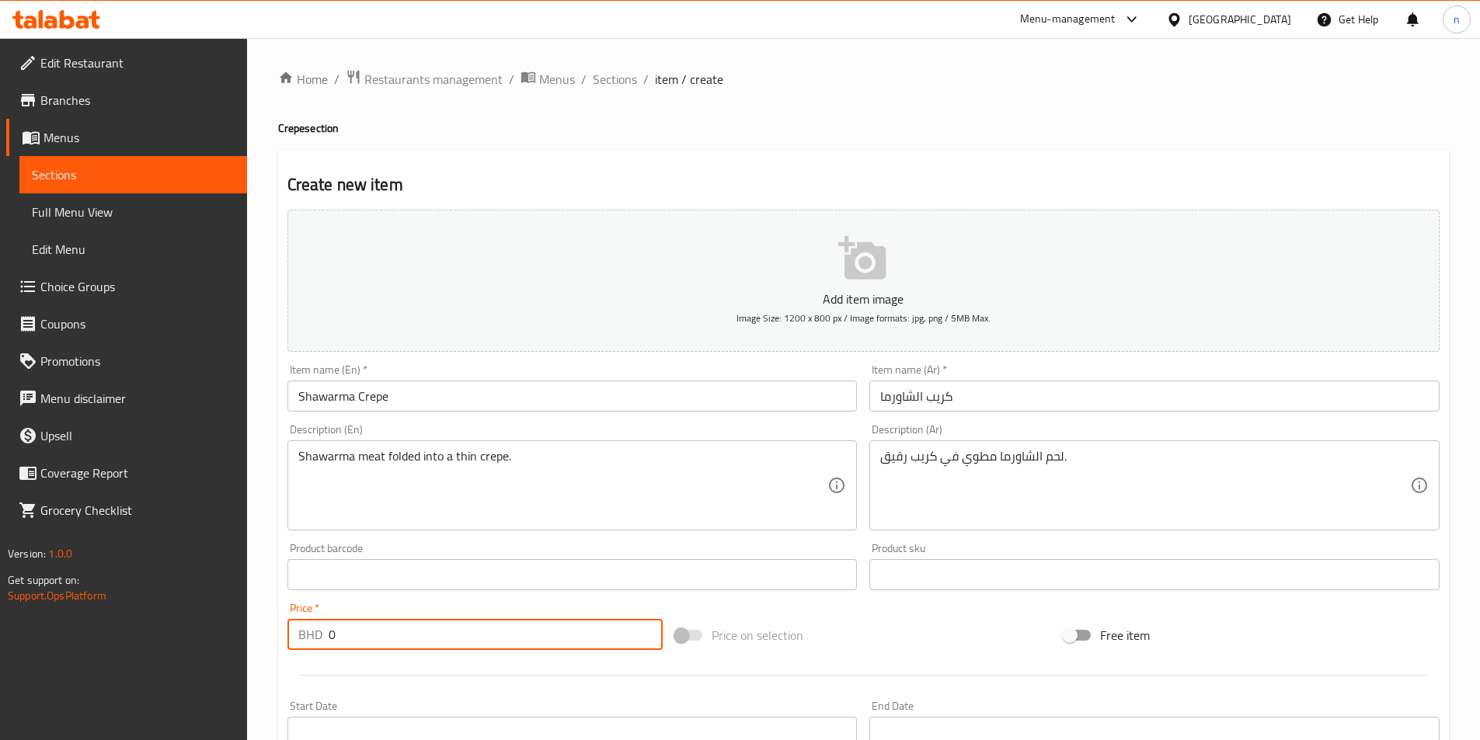
click at [549, 634] on input "0" at bounding box center [496, 634] width 335 height 31
type input "2"
drag, startPoint x: 855, startPoint y: 78, endPoint x: 905, endPoint y: 156, distance: 92.9
click at [857, 78] on ol "Home / Restaurants management / Menus / Sections / item / create" at bounding box center [863, 79] width 1171 height 20
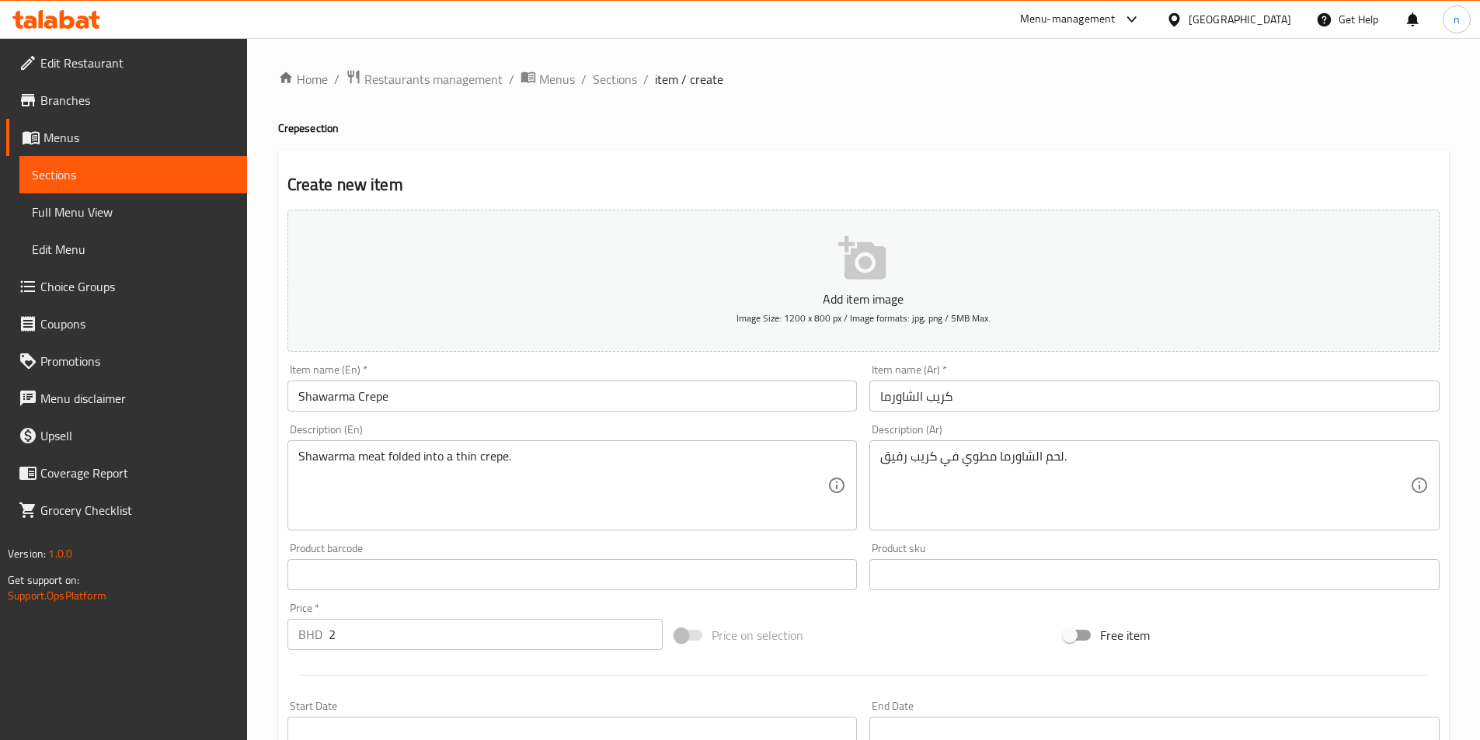
click at [956, 646] on div "Price on selection" at bounding box center [863, 635] width 388 height 42
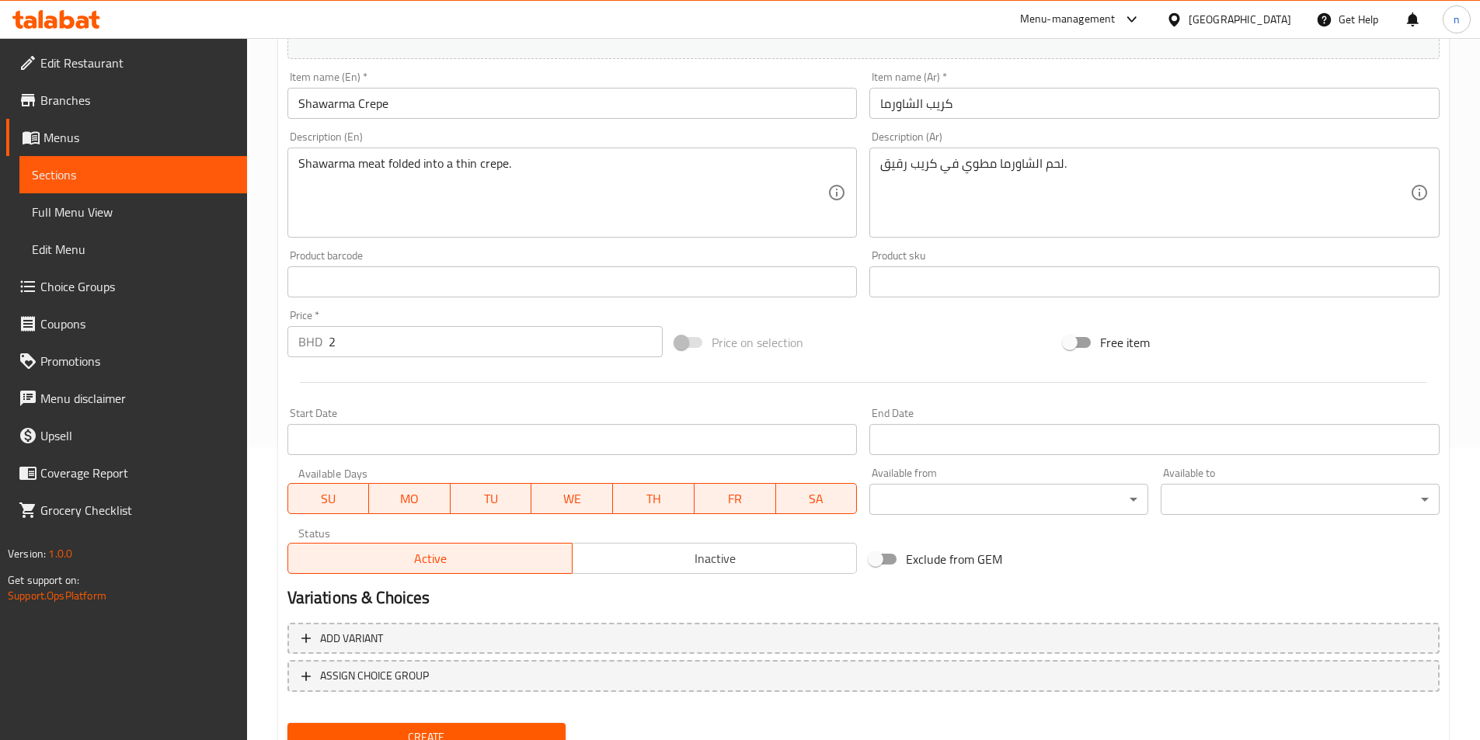
scroll to position [357, 0]
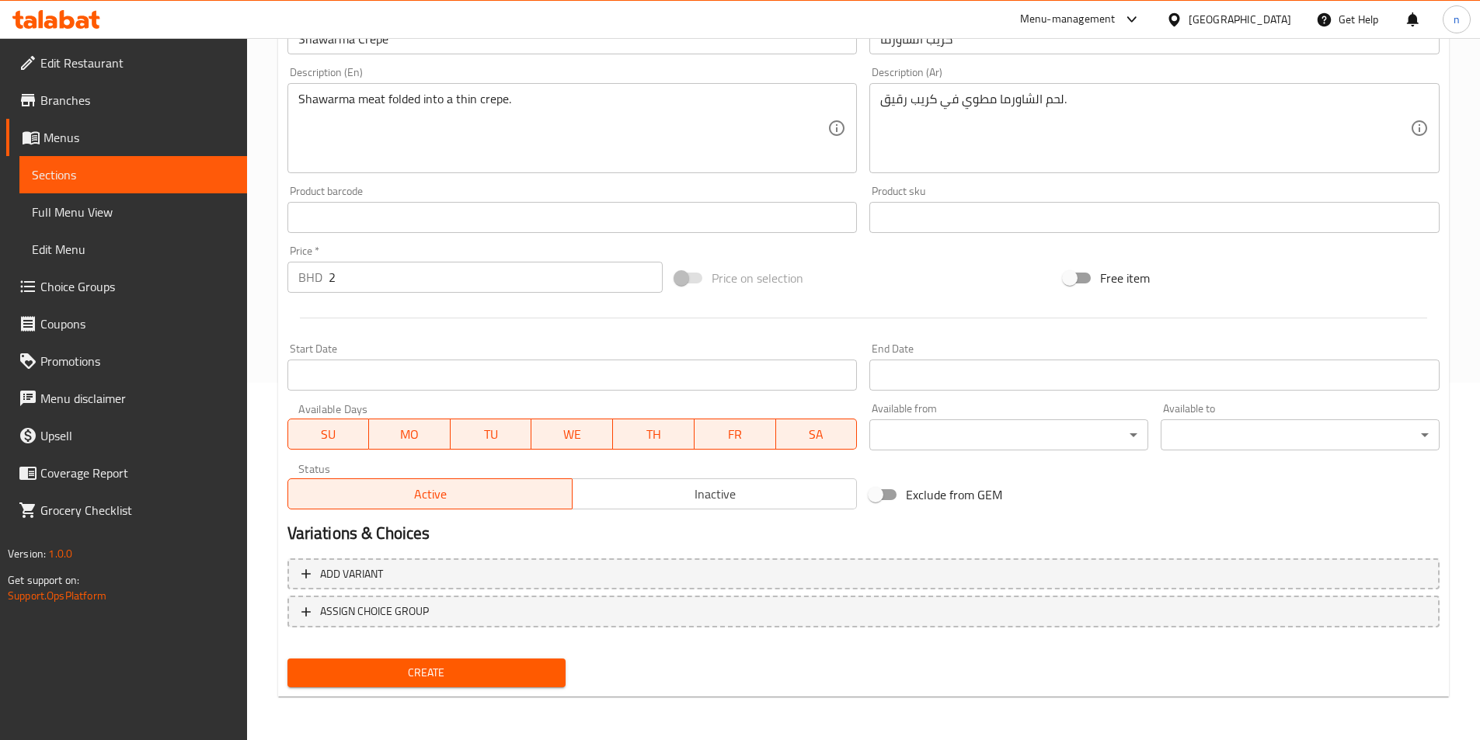
click at [513, 673] on span "Create" at bounding box center [427, 672] width 254 height 19
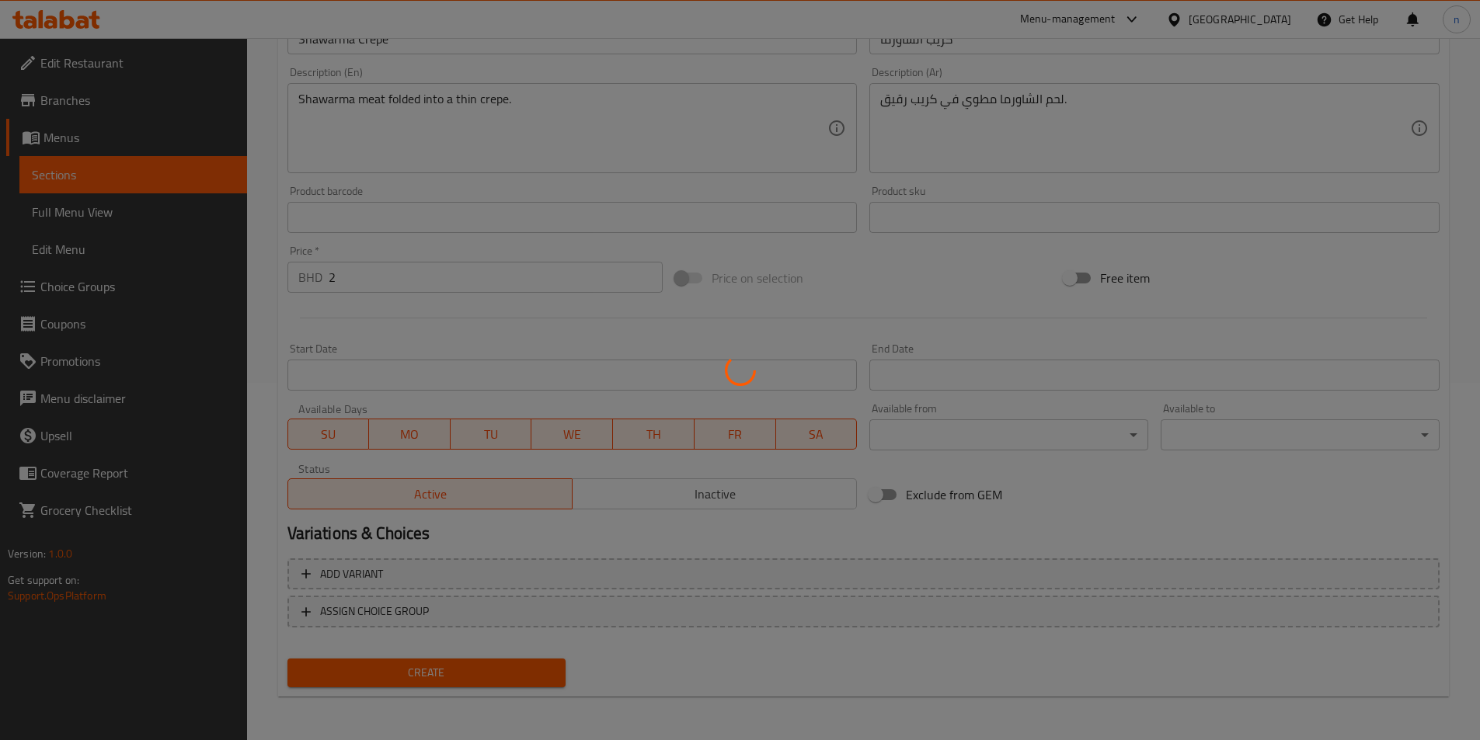
type input "0"
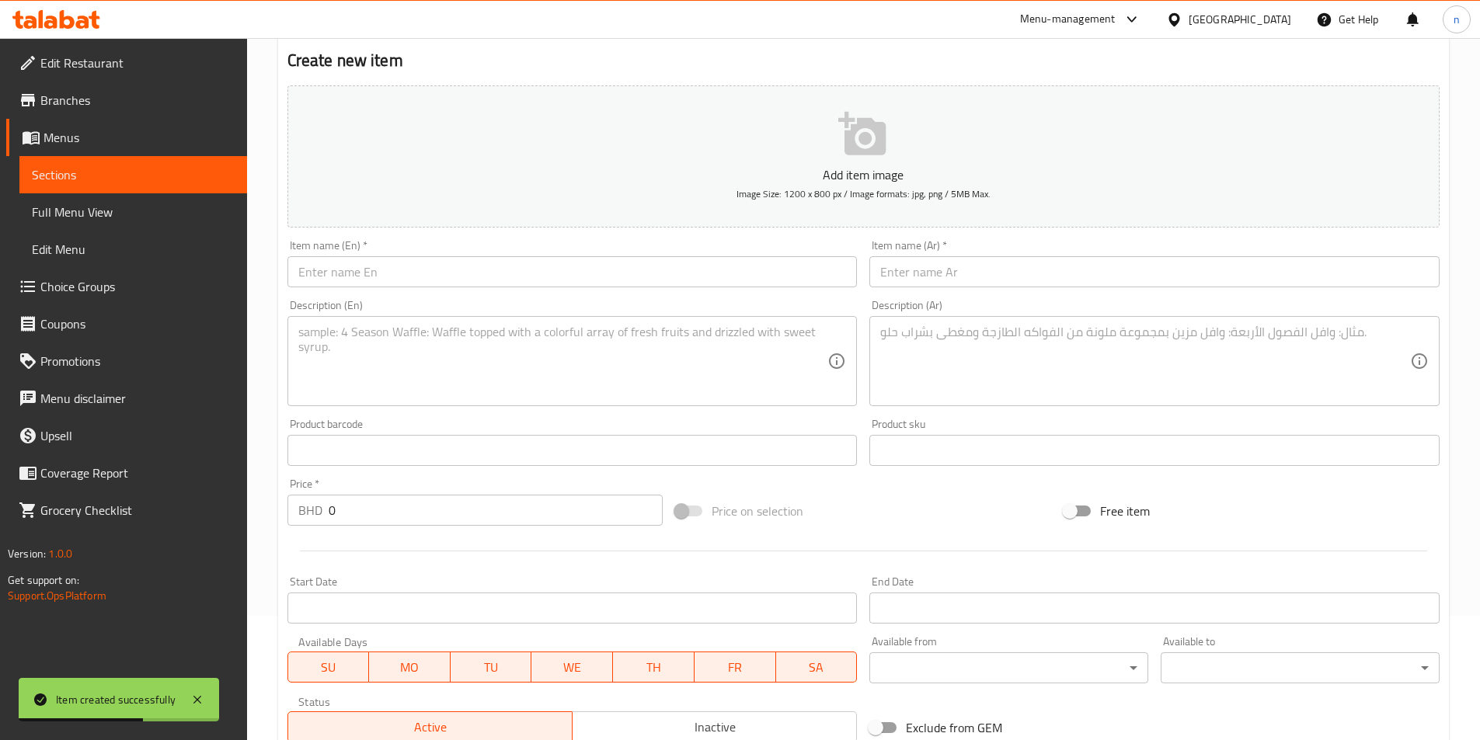
scroll to position [0, 0]
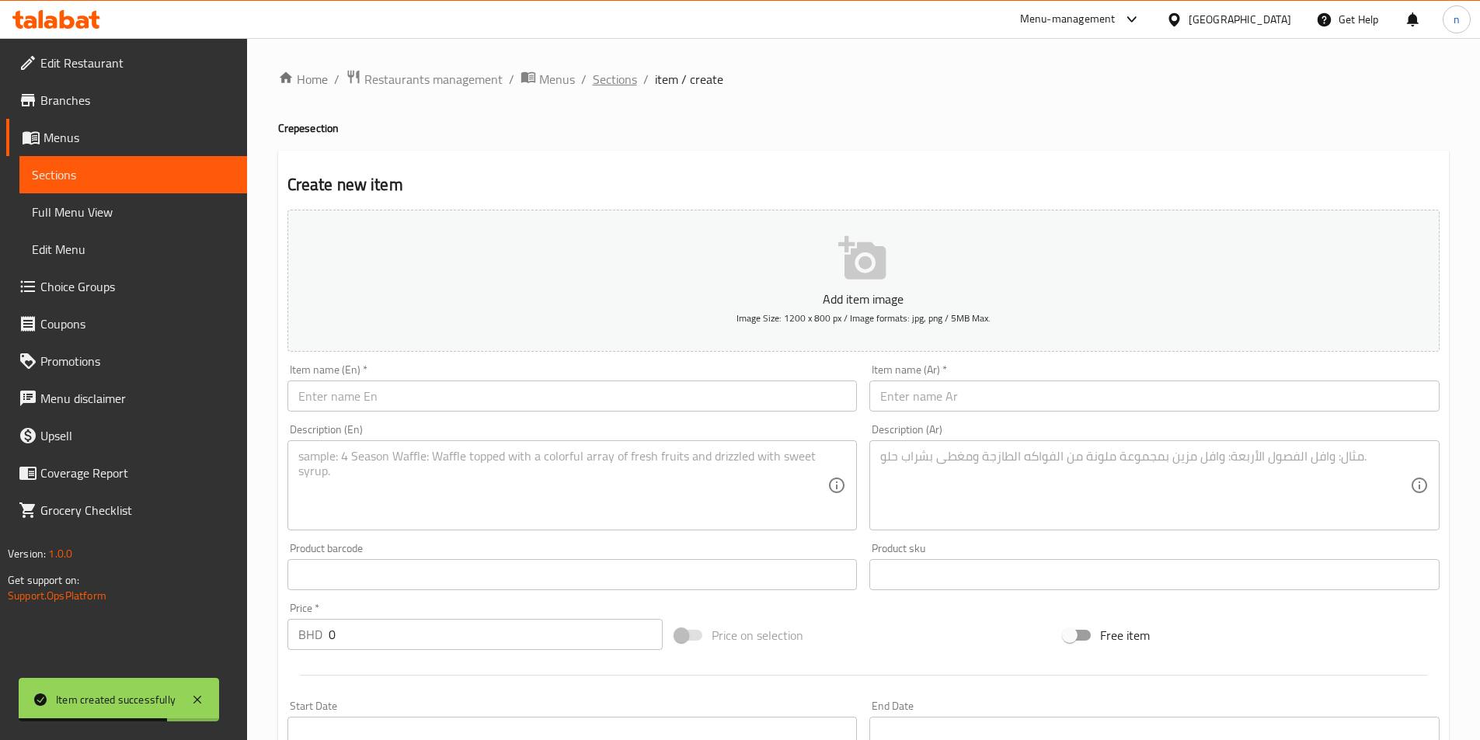
click at [623, 84] on span "Sections" at bounding box center [615, 79] width 44 height 19
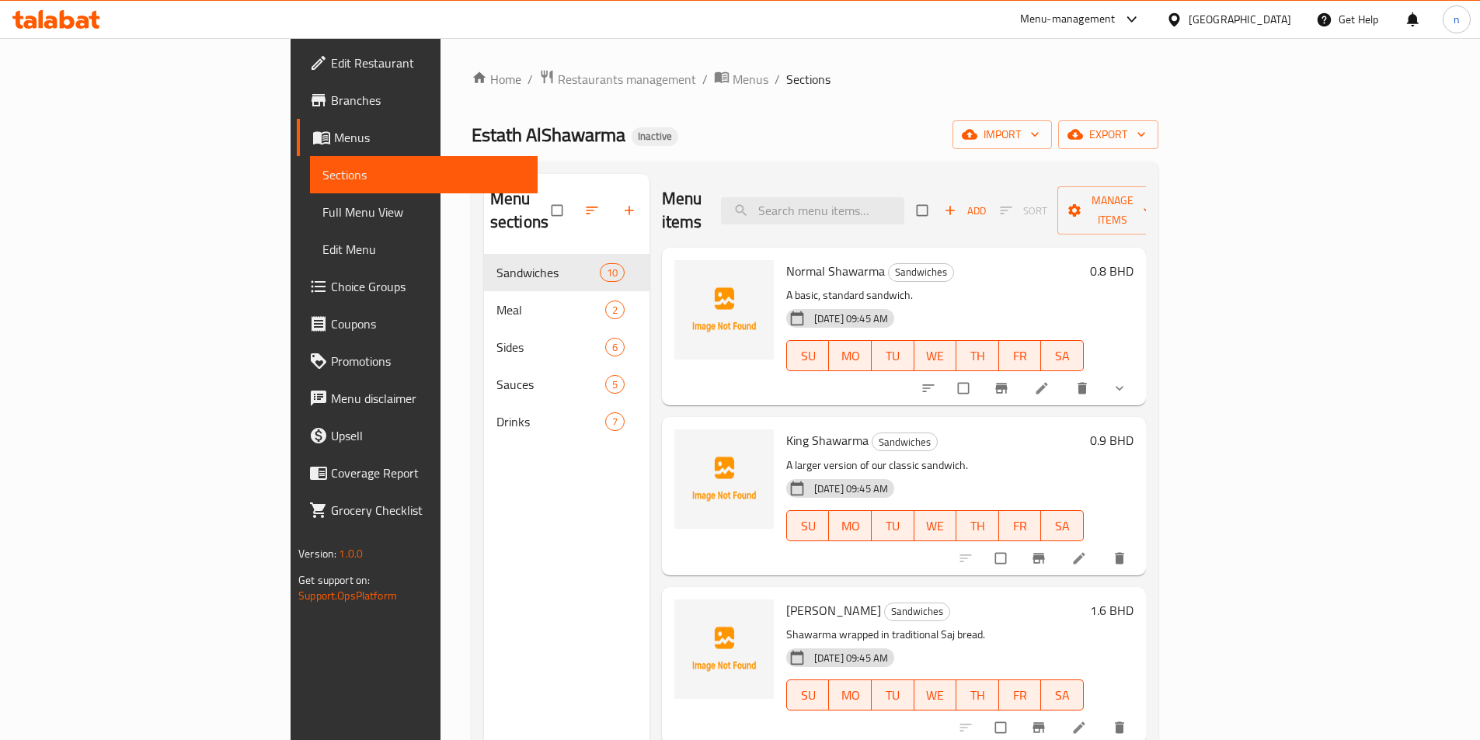
click at [310, 224] on link "Full Menu View" at bounding box center [424, 211] width 228 height 37
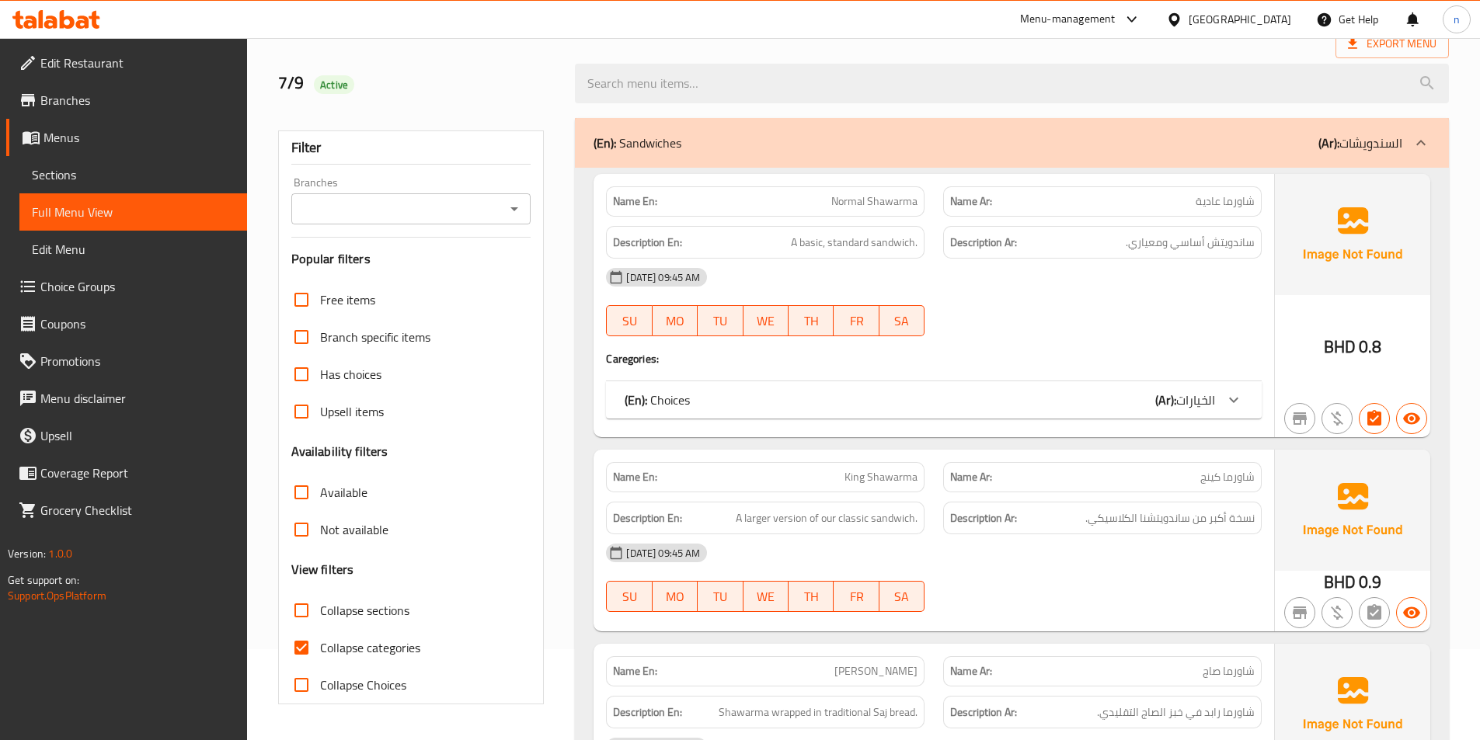
scroll to position [233, 0]
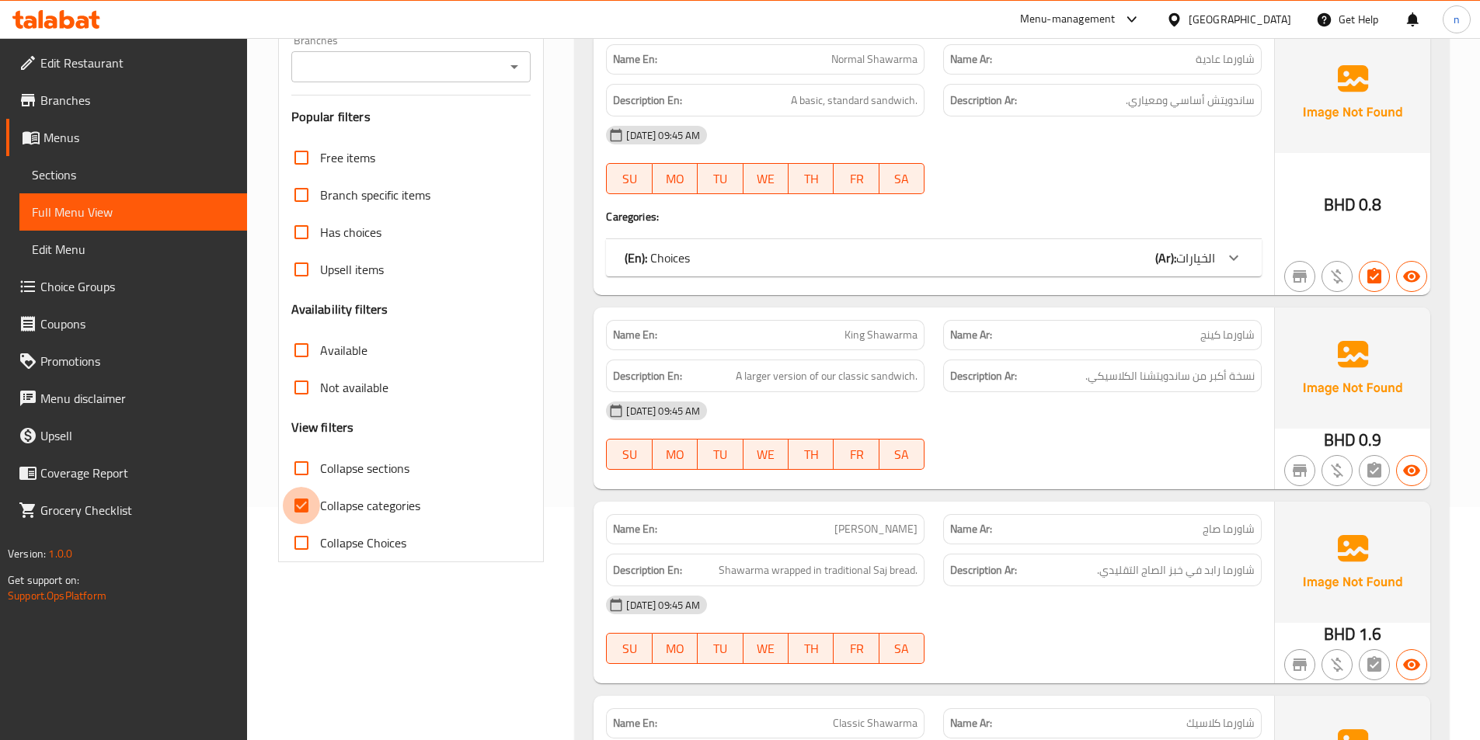
click at [297, 518] on input "Collapse categories" at bounding box center [301, 505] width 37 height 37
checkbox input "false"
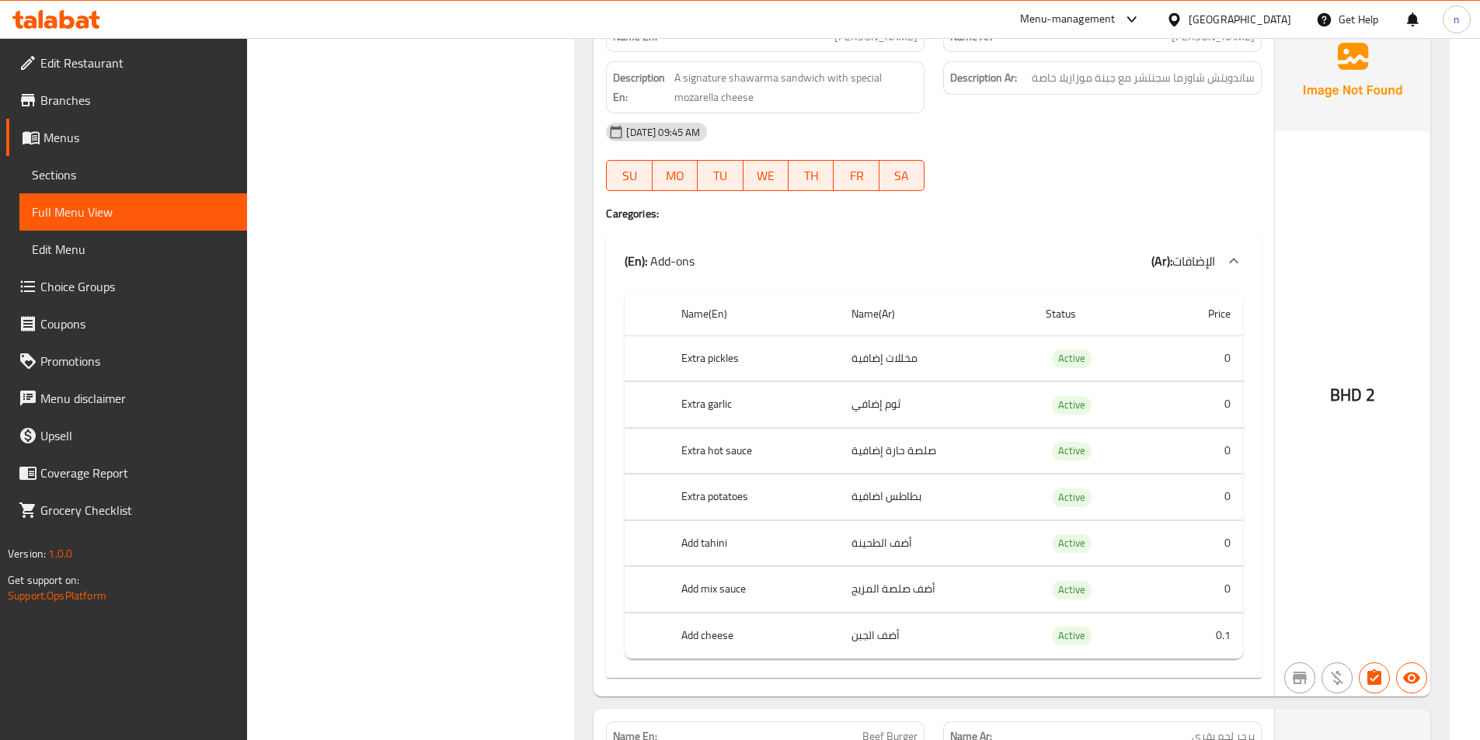
scroll to position [1398, 0]
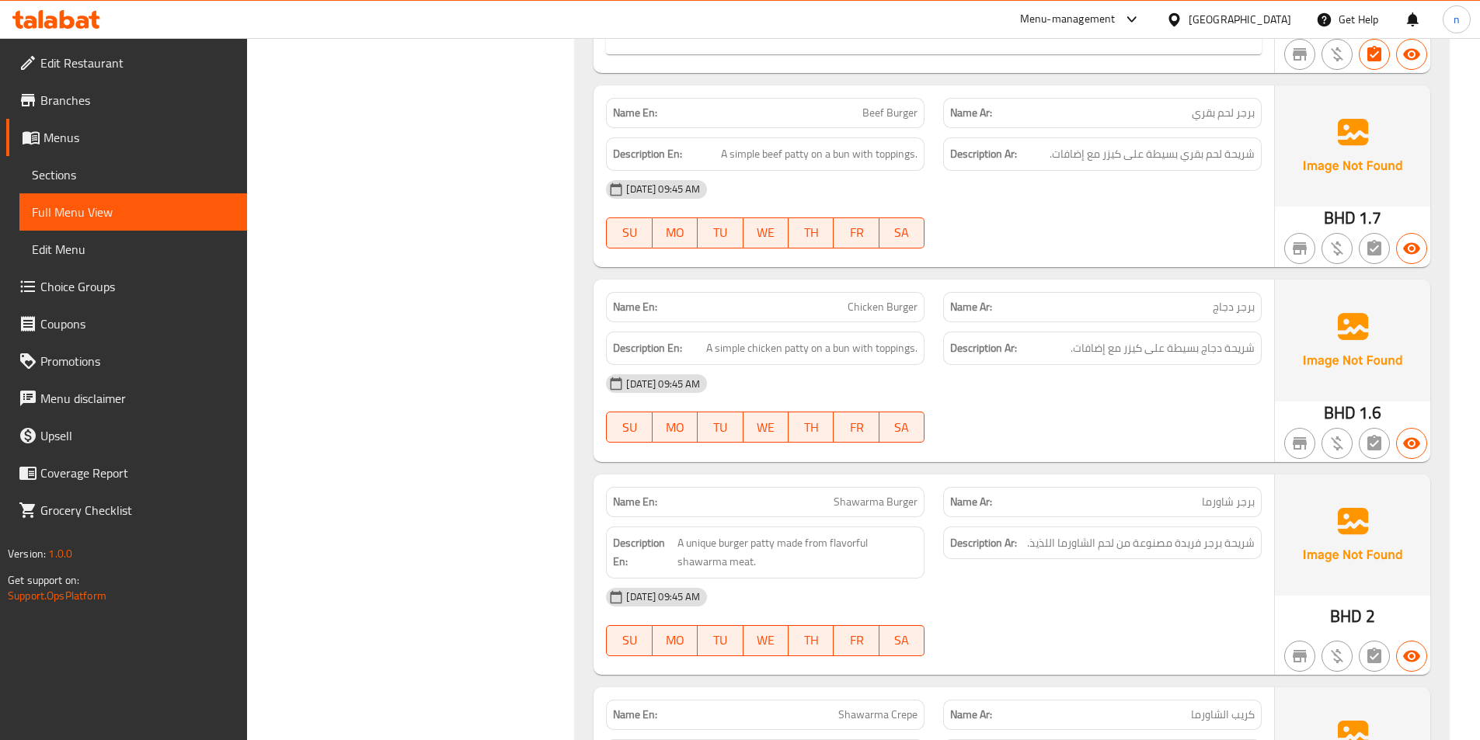
scroll to position [1787, 0]
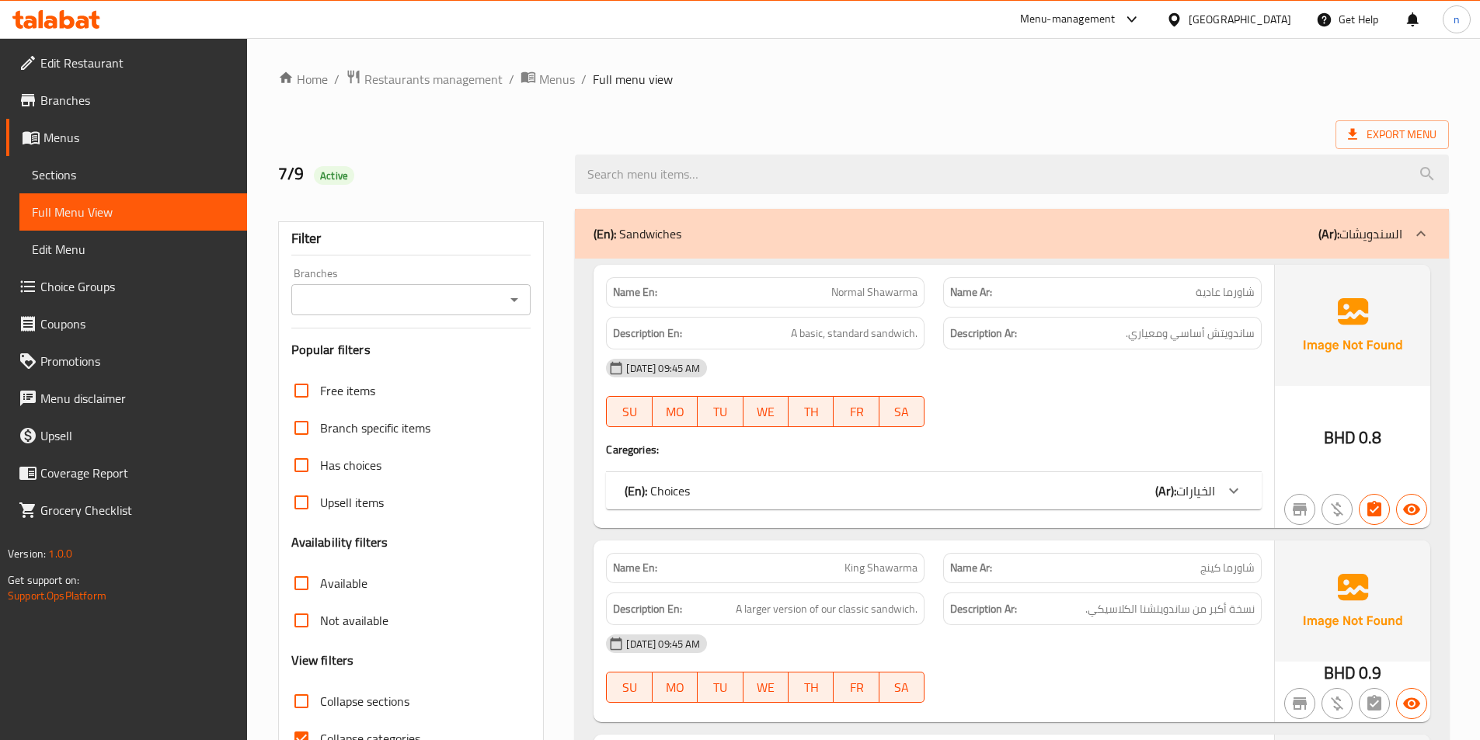
click at [150, 292] on span "Choice Groups" at bounding box center [137, 286] width 194 height 19
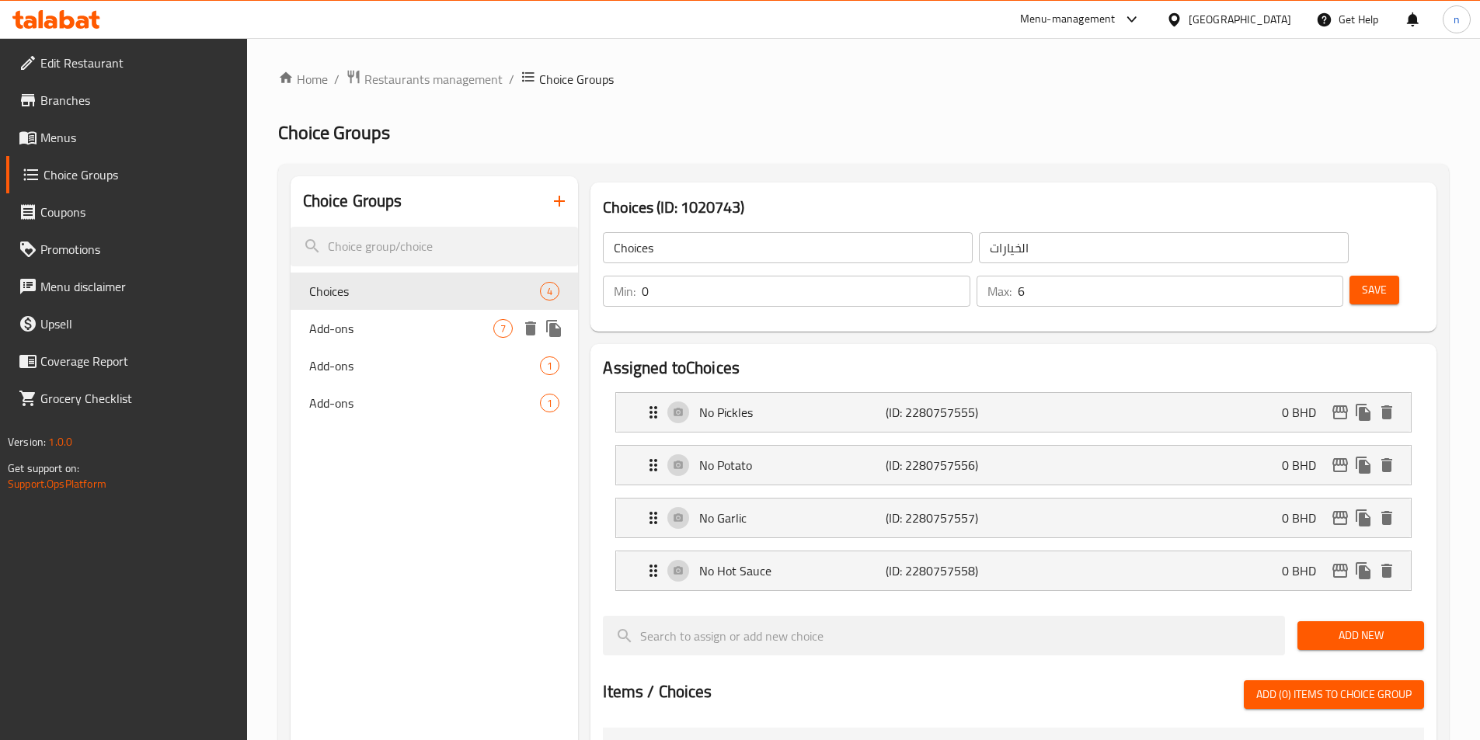
click at [441, 330] on span "Add-ons" at bounding box center [401, 328] width 185 height 19
type input "Add-ons"
type input "الإضافات"
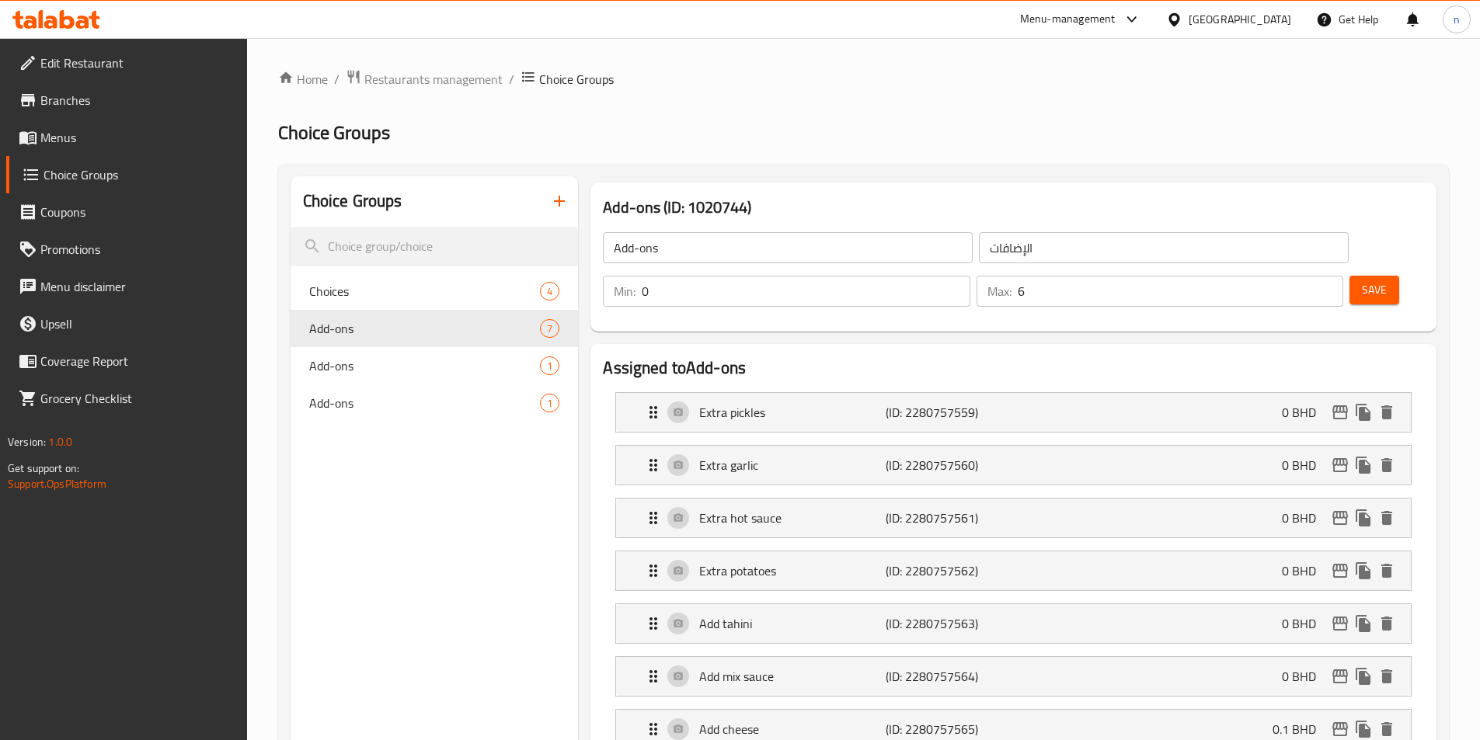
click at [1362, 280] on span "Save" at bounding box center [1374, 289] width 25 height 19
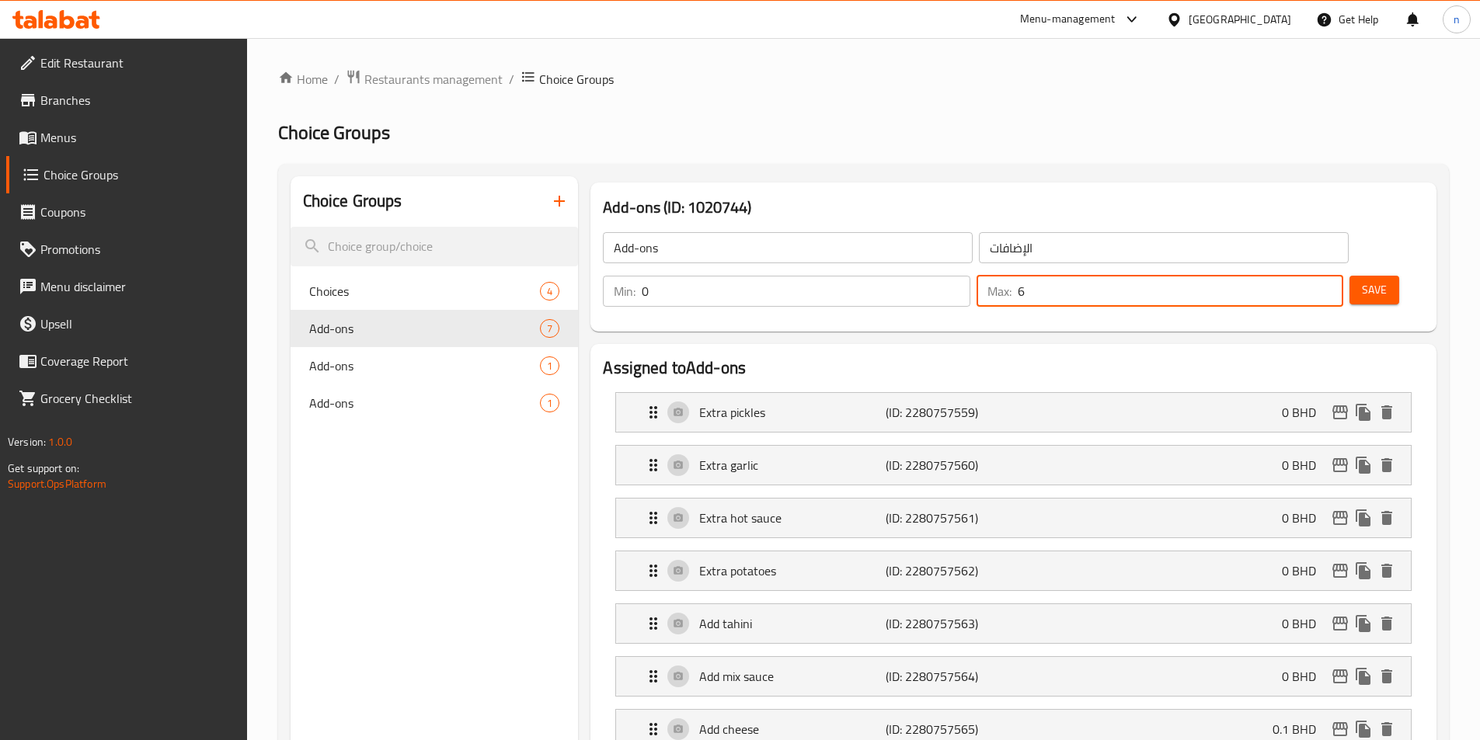
click at [1283, 276] on input "6" at bounding box center [1180, 291] width 325 height 31
type input "0"
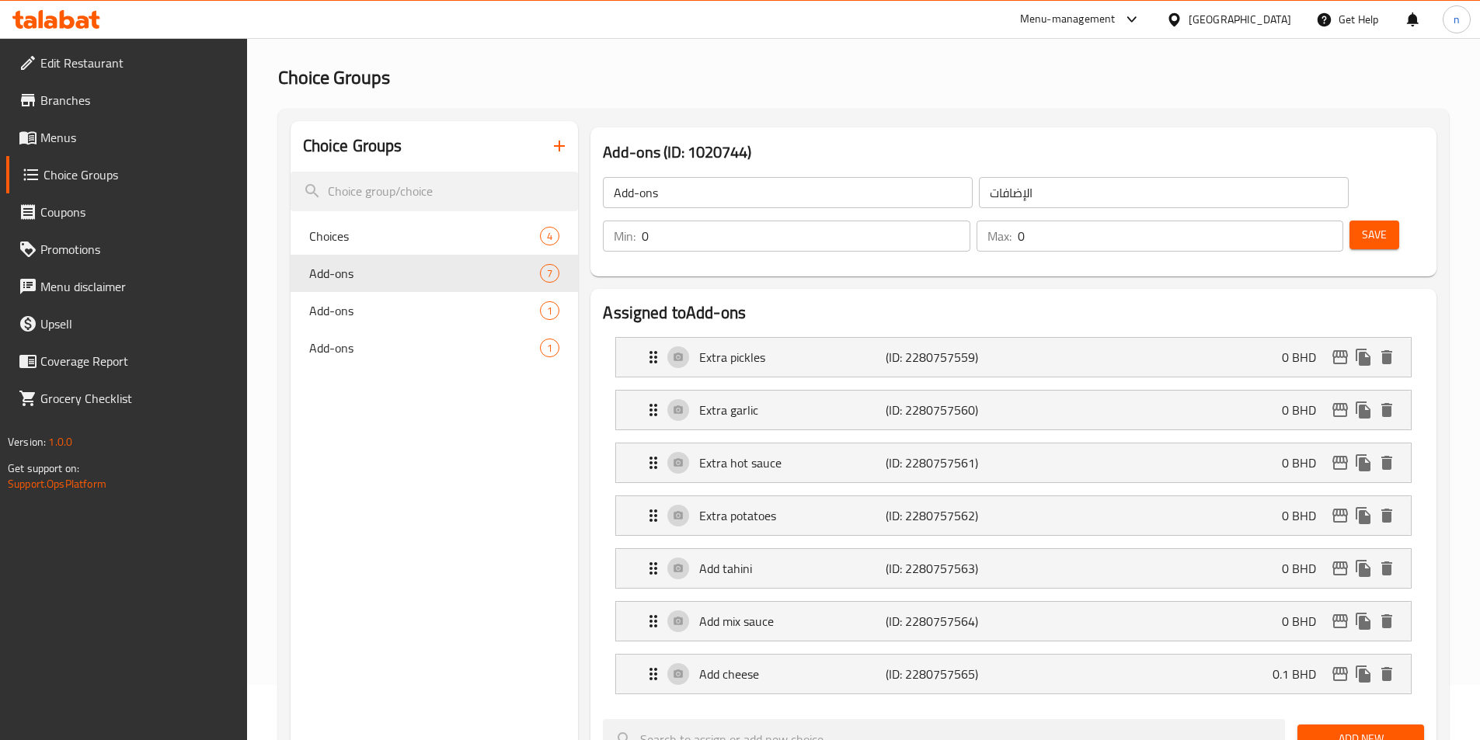
scroll to position [90, 0]
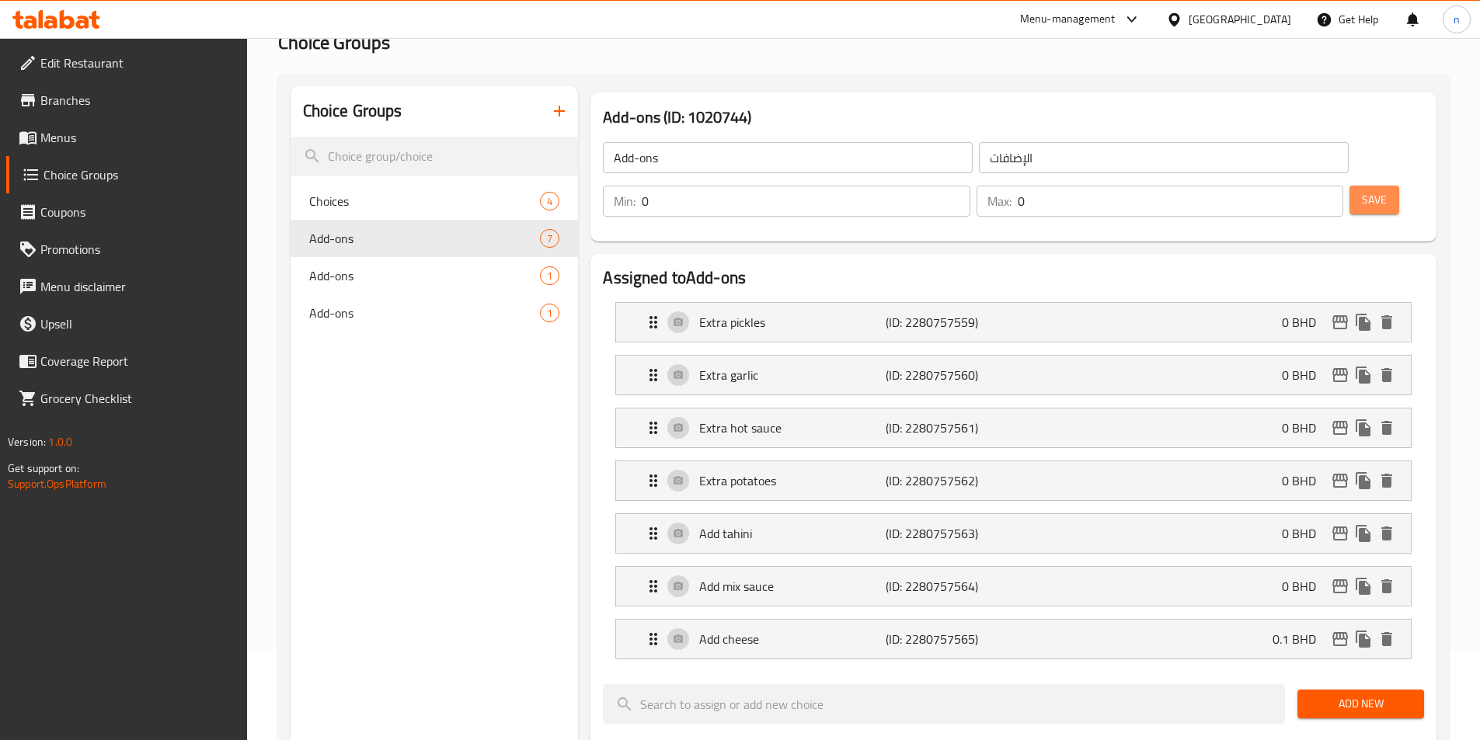
click at [1366, 186] on button "Save" at bounding box center [1374, 200] width 50 height 29
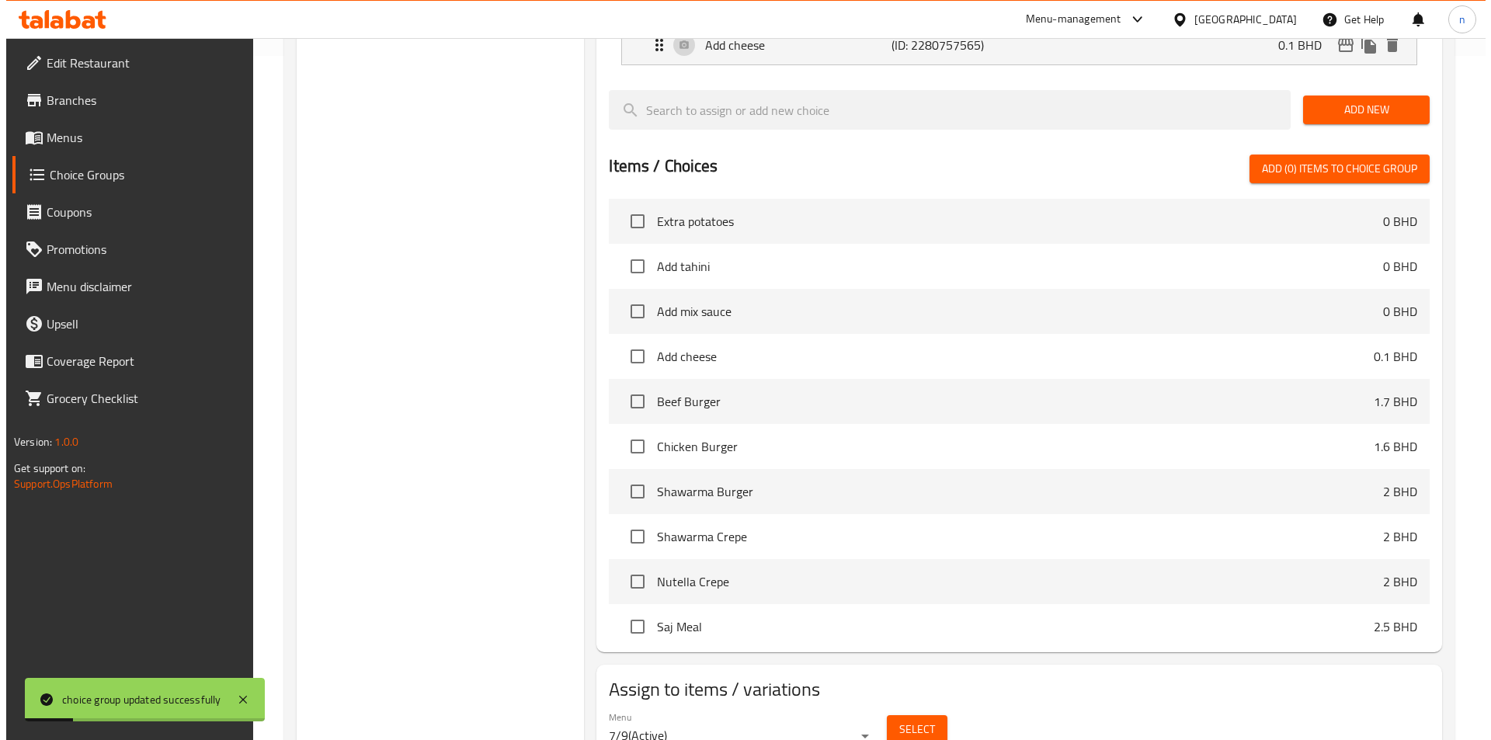
scroll to position [712, 0]
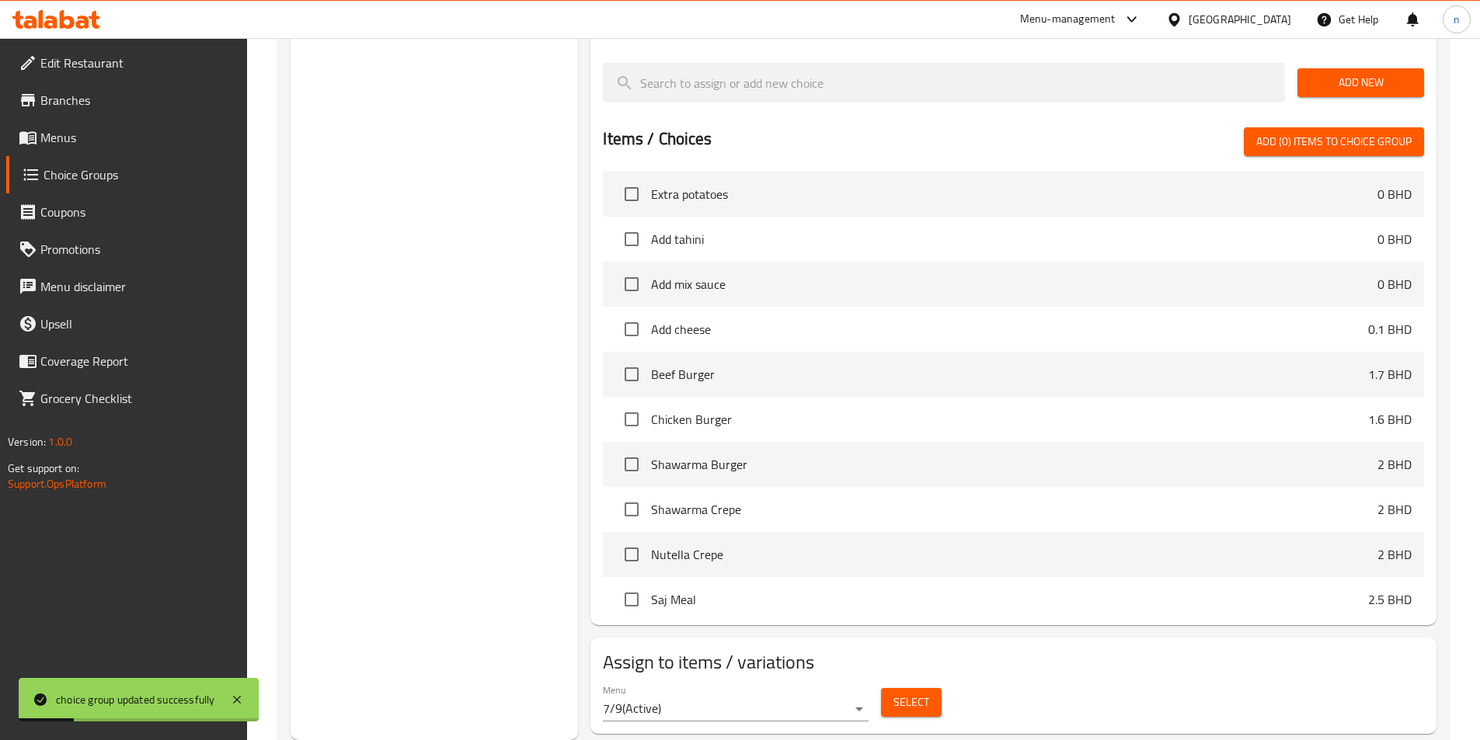
click at [903, 693] on span "Select" at bounding box center [911, 702] width 36 height 19
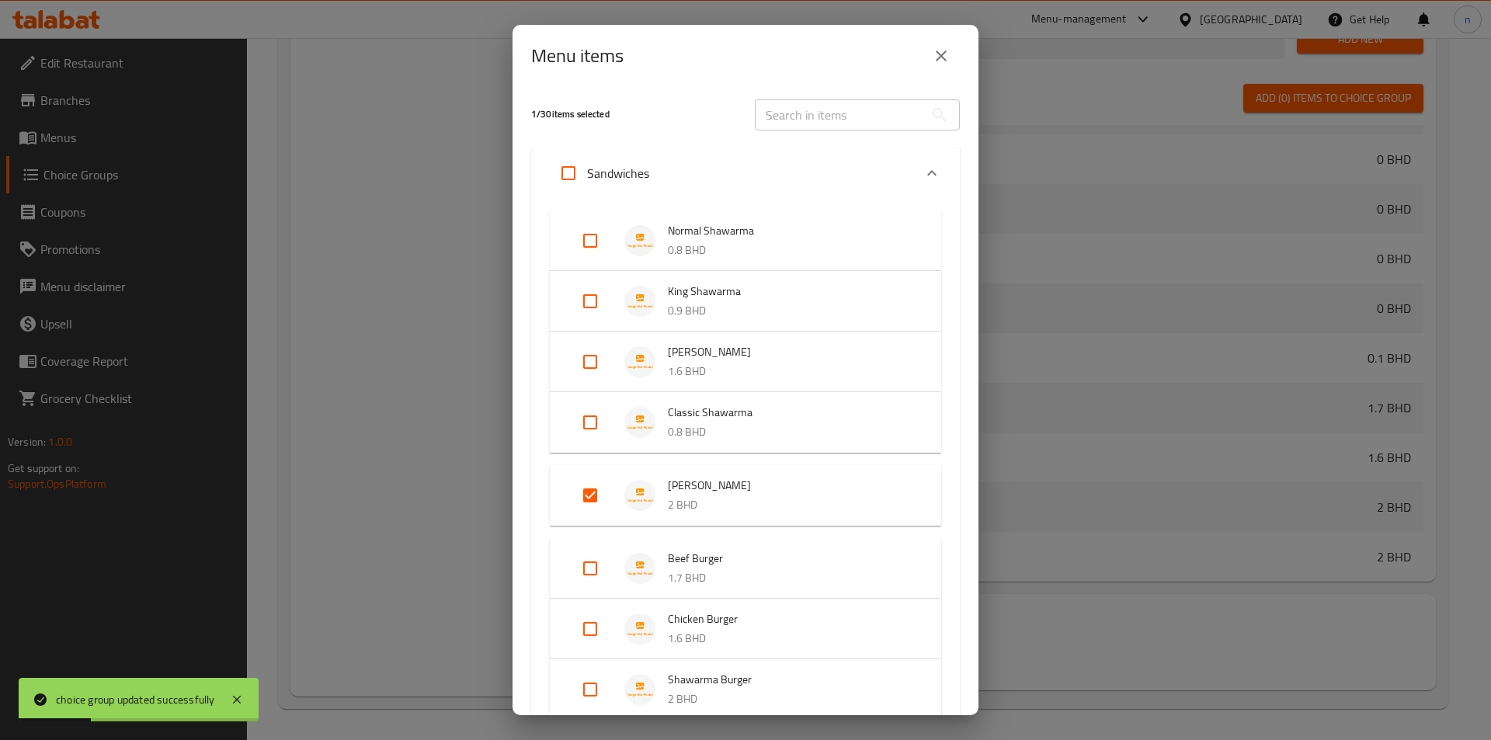
scroll to position [595, 0]
click at [561, 179] on input "Expand" at bounding box center [568, 173] width 37 height 37
checkbox input "true"
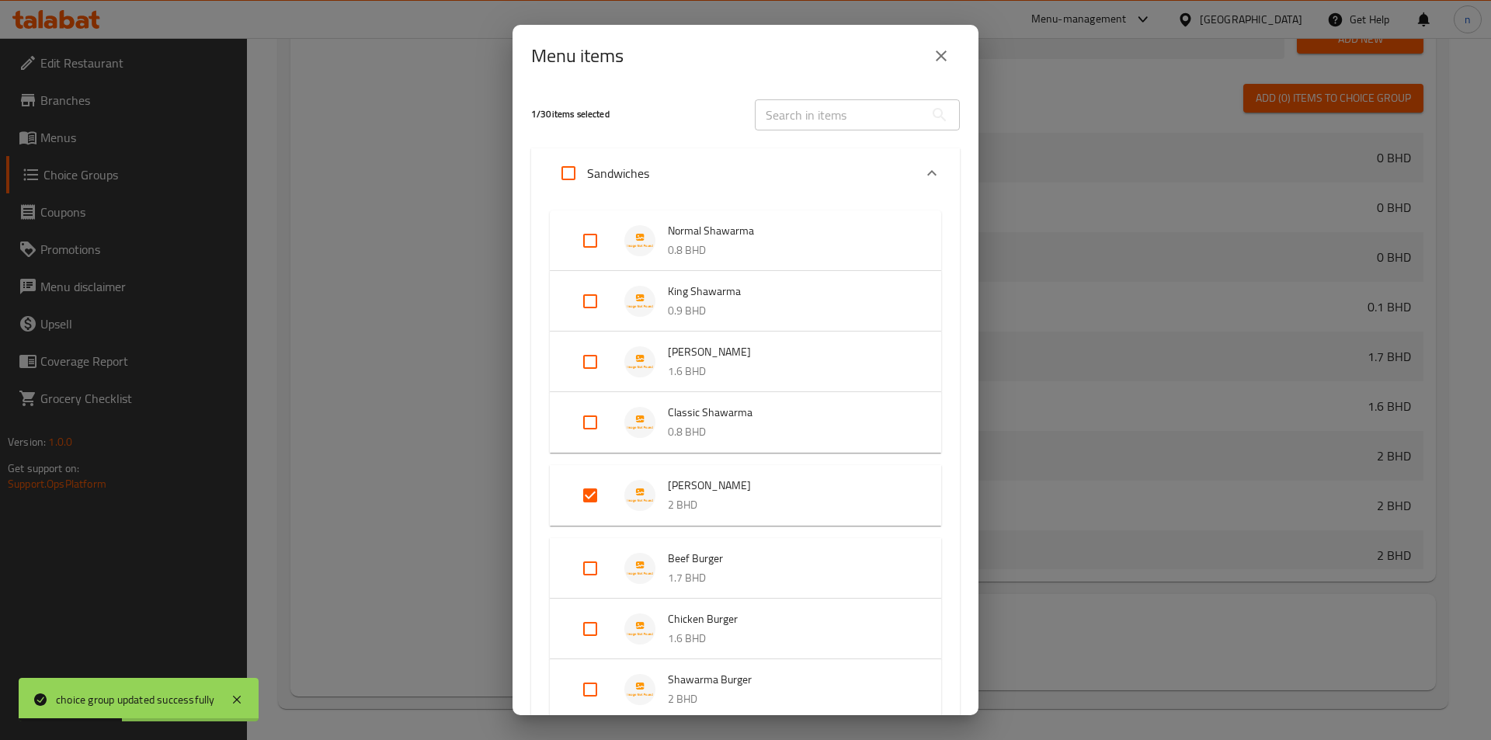
checkbox input "true"
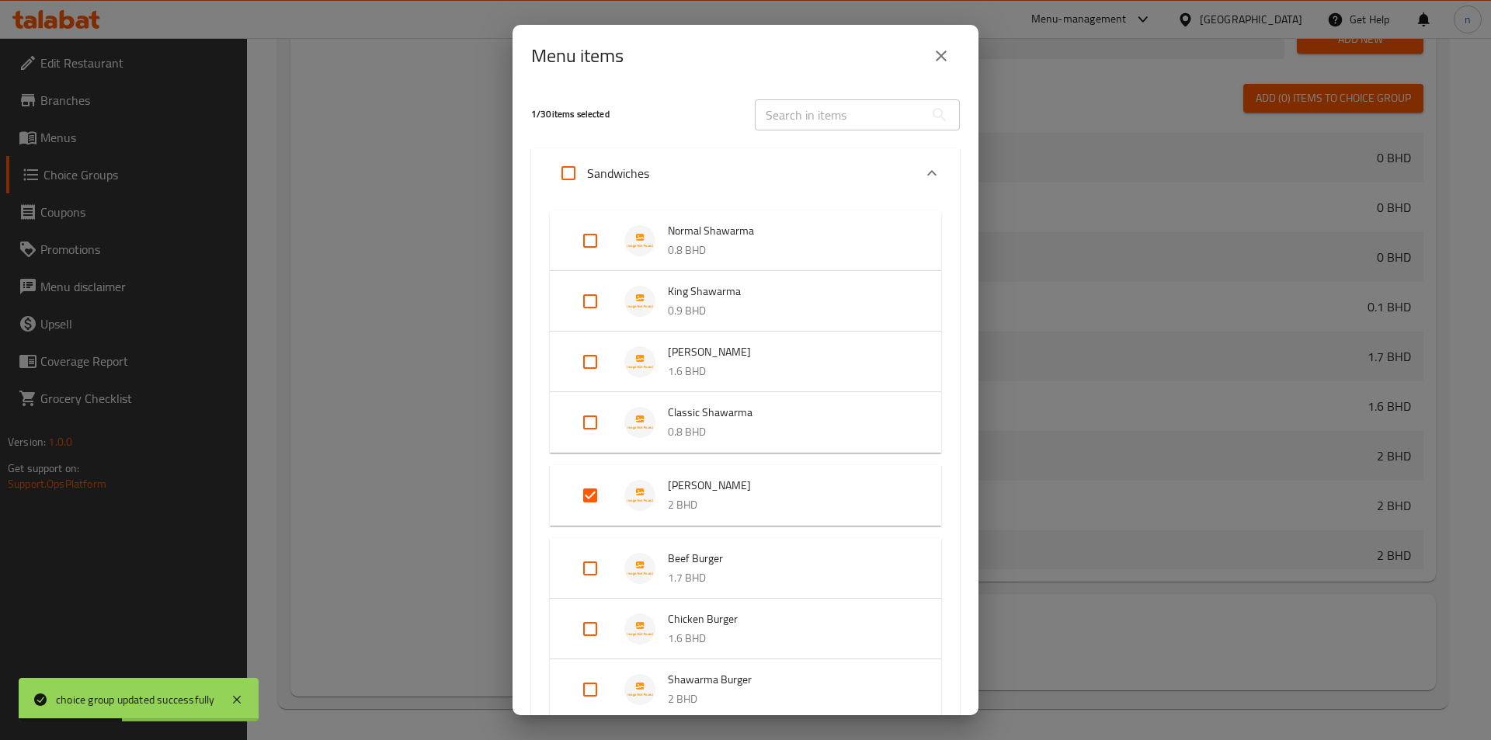
checkbox input "true"
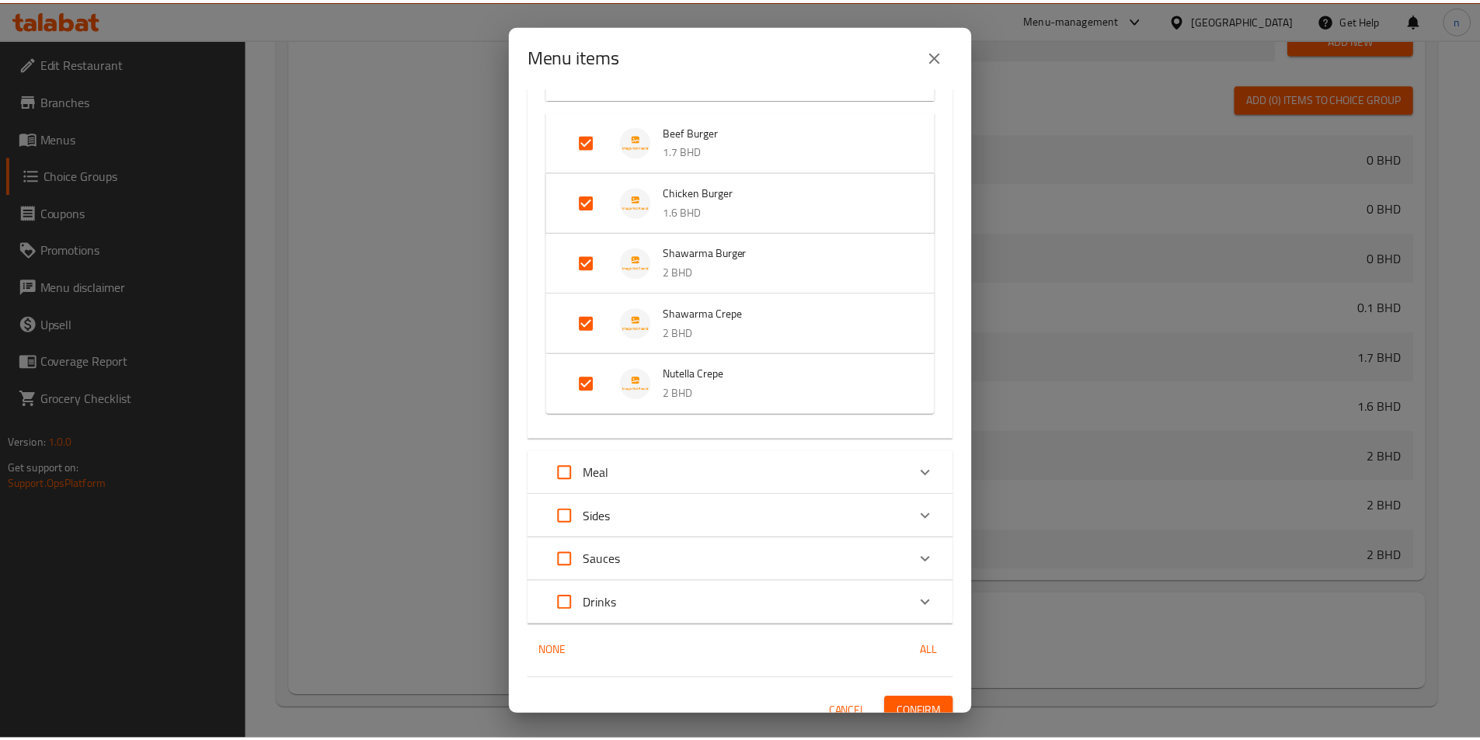
scroll to position [445, 0]
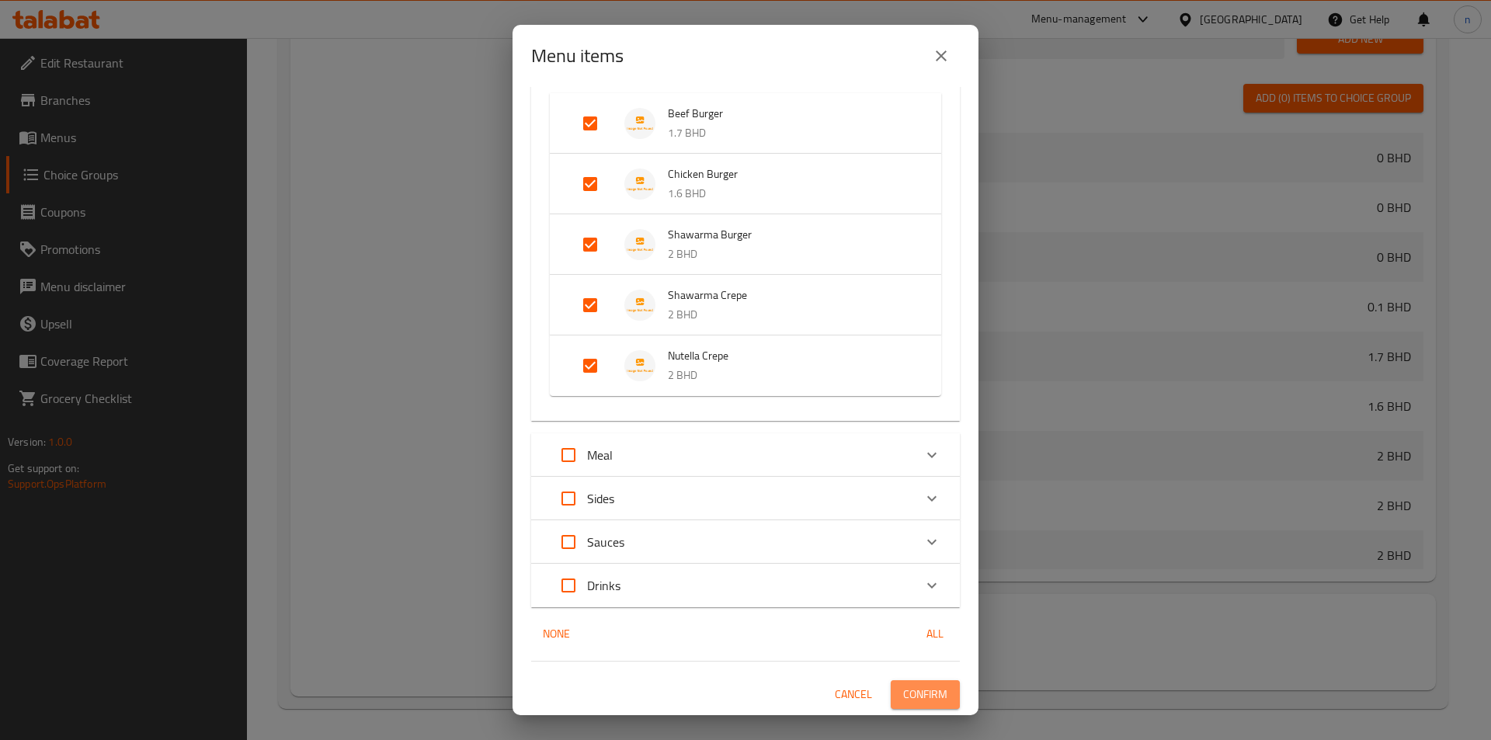
click at [903, 685] on span "Confirm" at bounding box center [925, 694] width 44 height 19
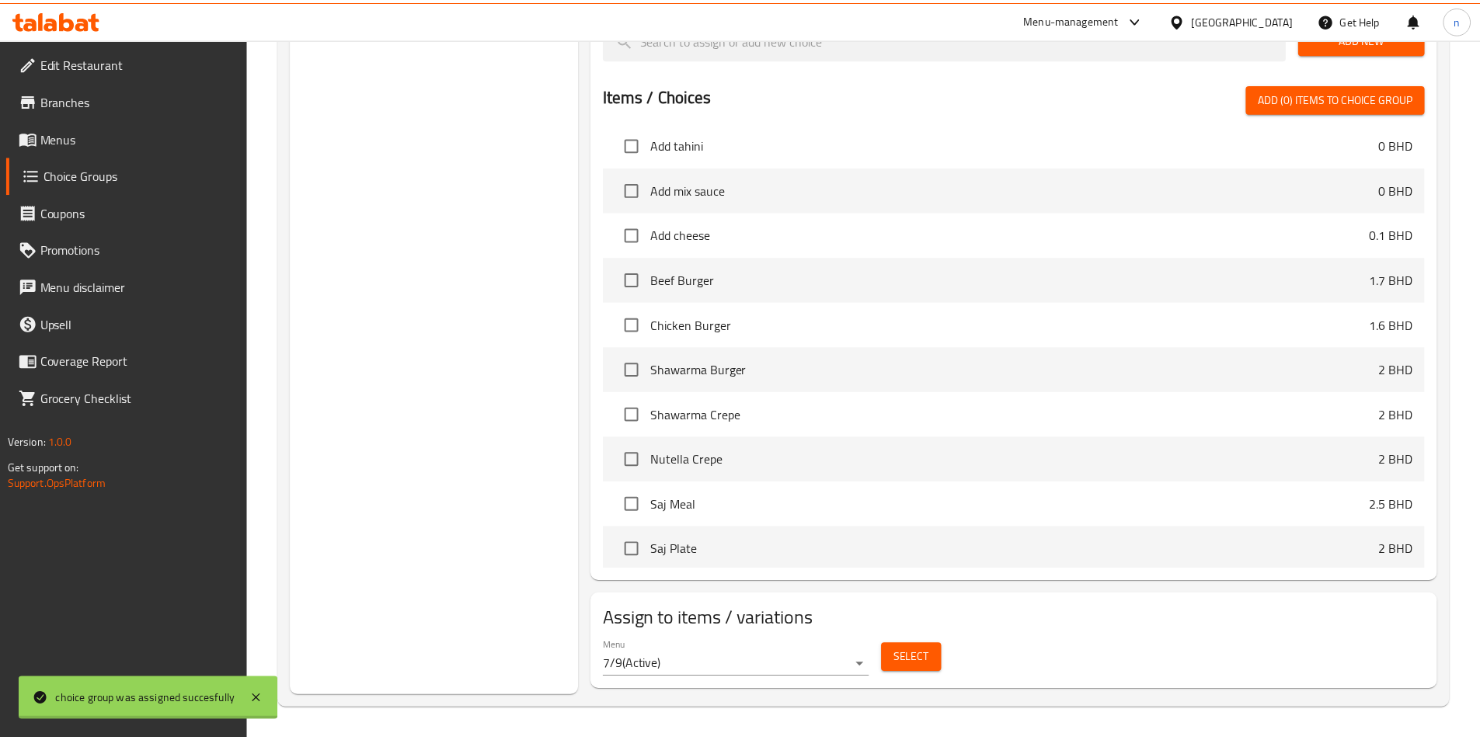
scroll to position [544, 0]
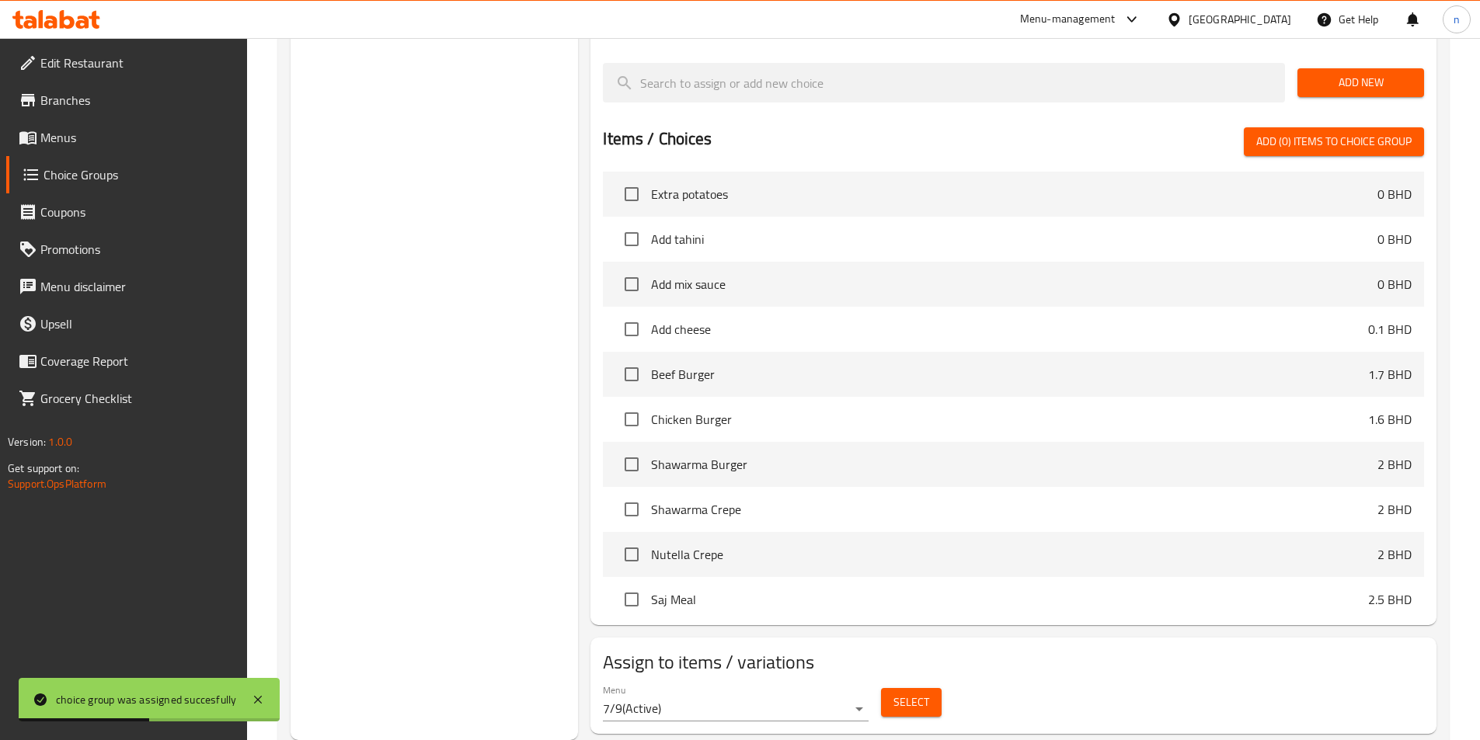
click at [460, 564] on div "Choice Groups Choices 4 Add-ons 7 Add-ons 1 Add-ons 1" at bounding box center [435, 102] width 288 height 1275
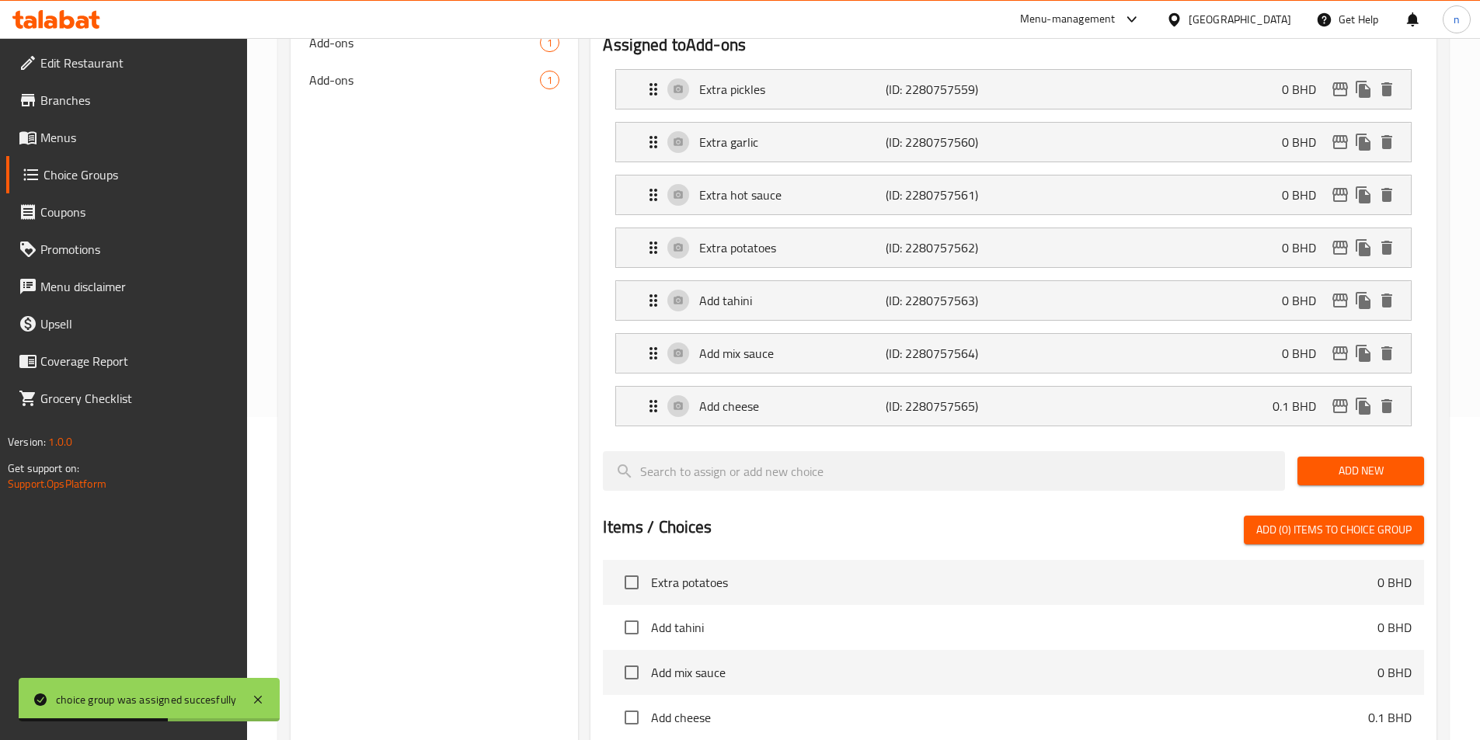
scroll to position [0, 0]
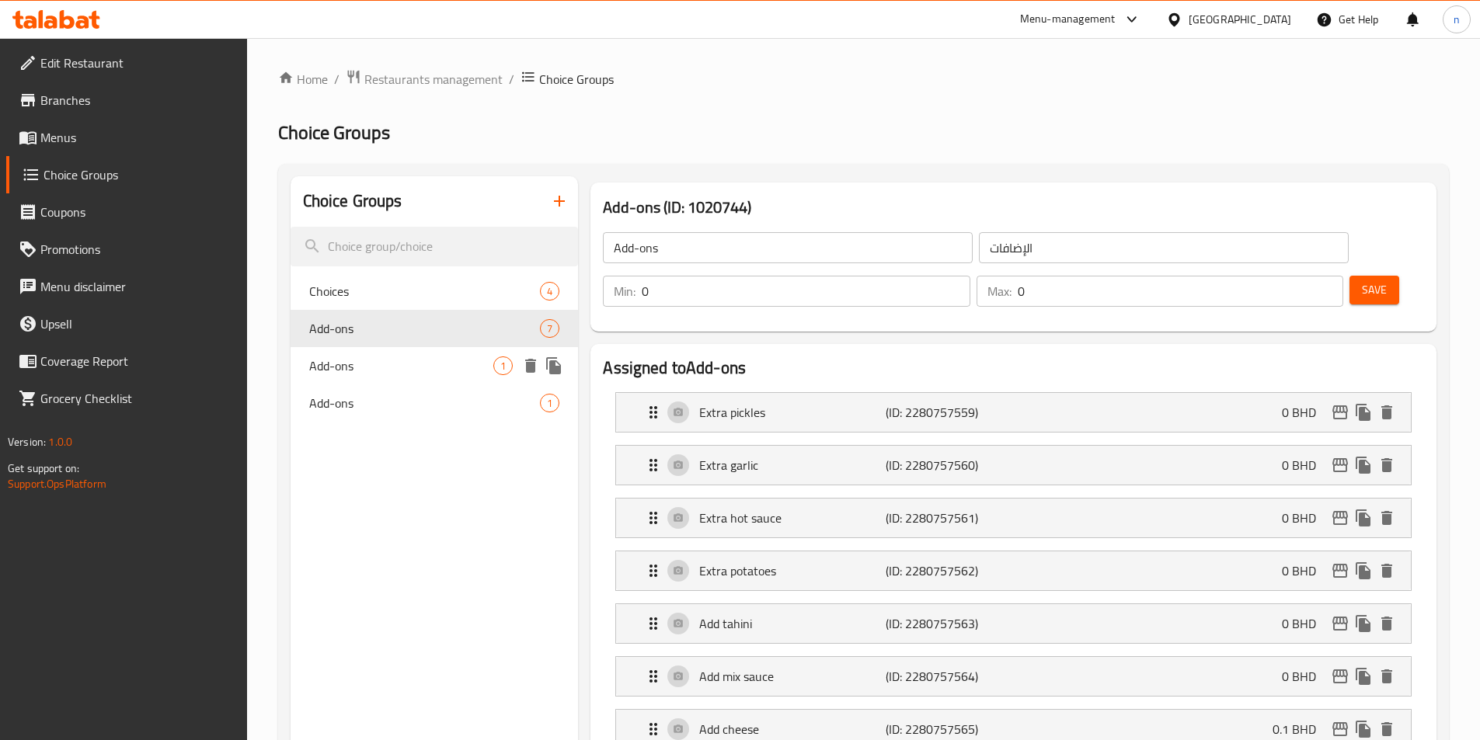
click at [419, 374] on span "Add-ons" at bounding box center [401, 366] width 185 height 19
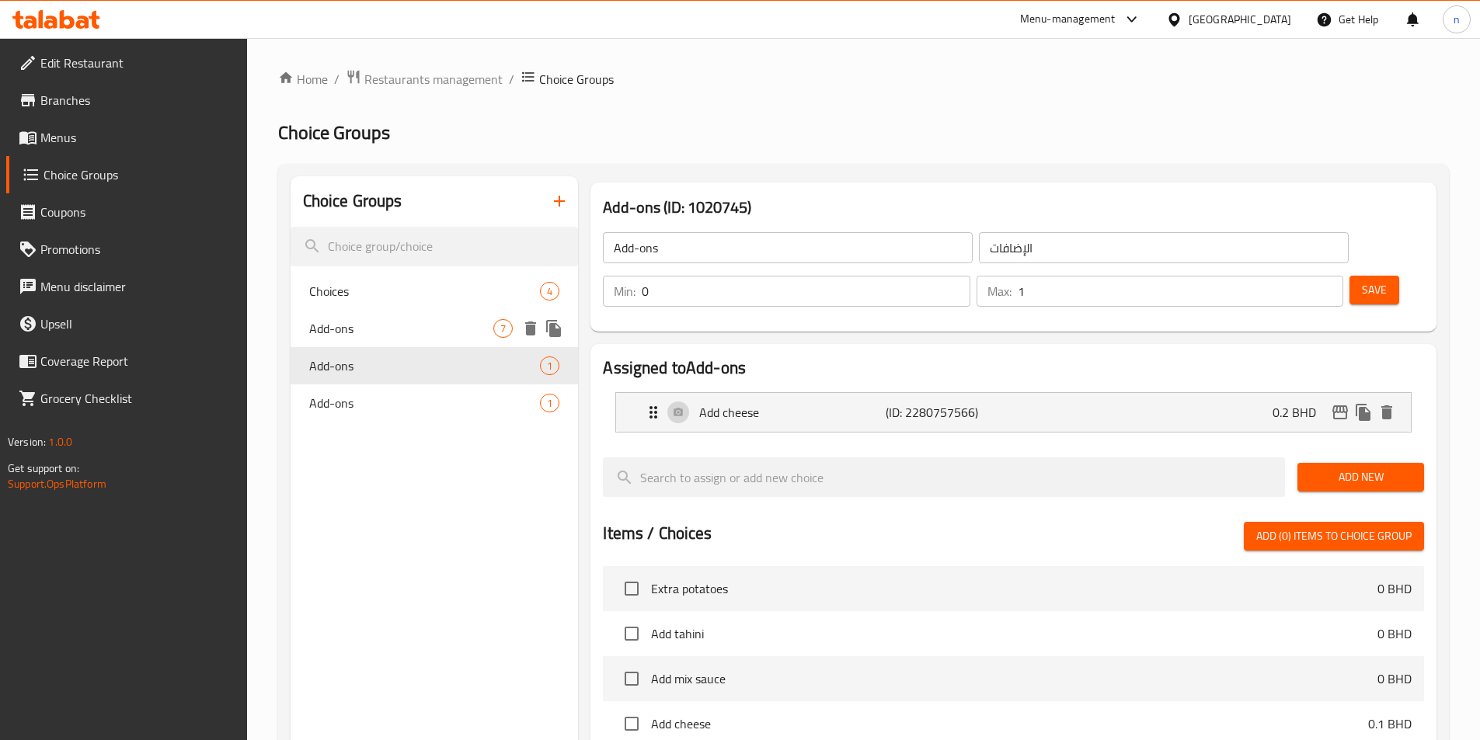
click at [422, 336] on span "Add-ons" at bounding box center [401, 328] width 185 height 19
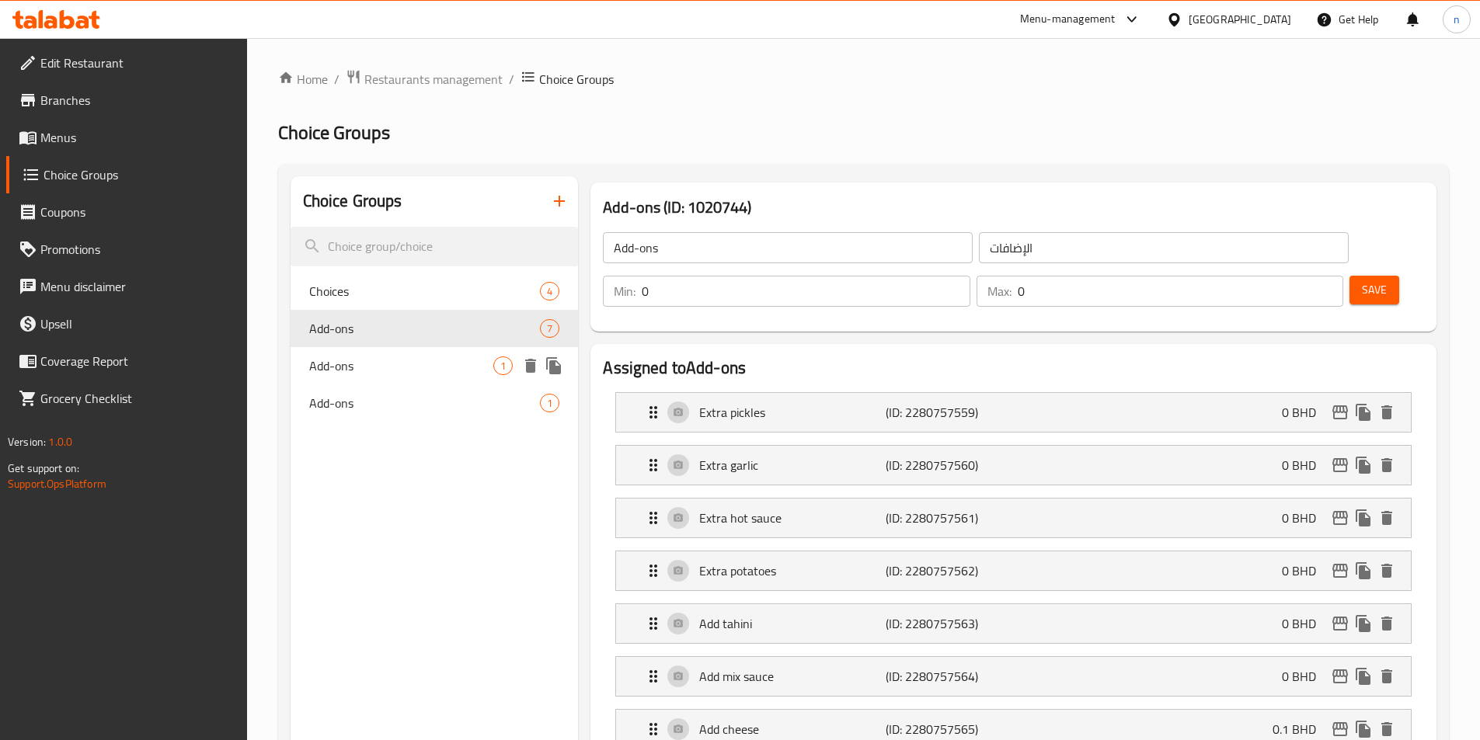
click at [430, 364] on span "Add-ons" at bounding box center [401, 366] width 185 height 19
type input "1"
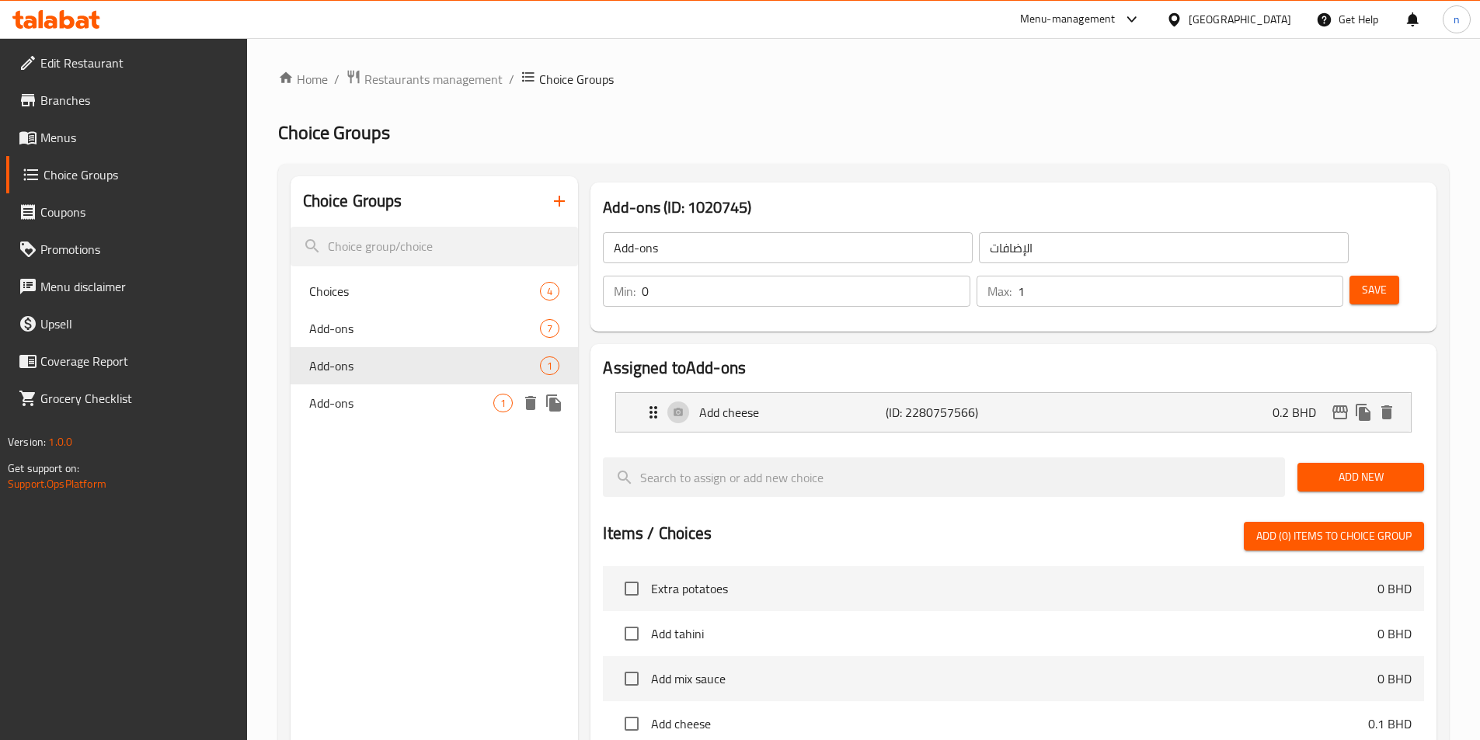
click at [425, 407] on span "Add-ons" at bounding box center [401, 403] width 185 height 19
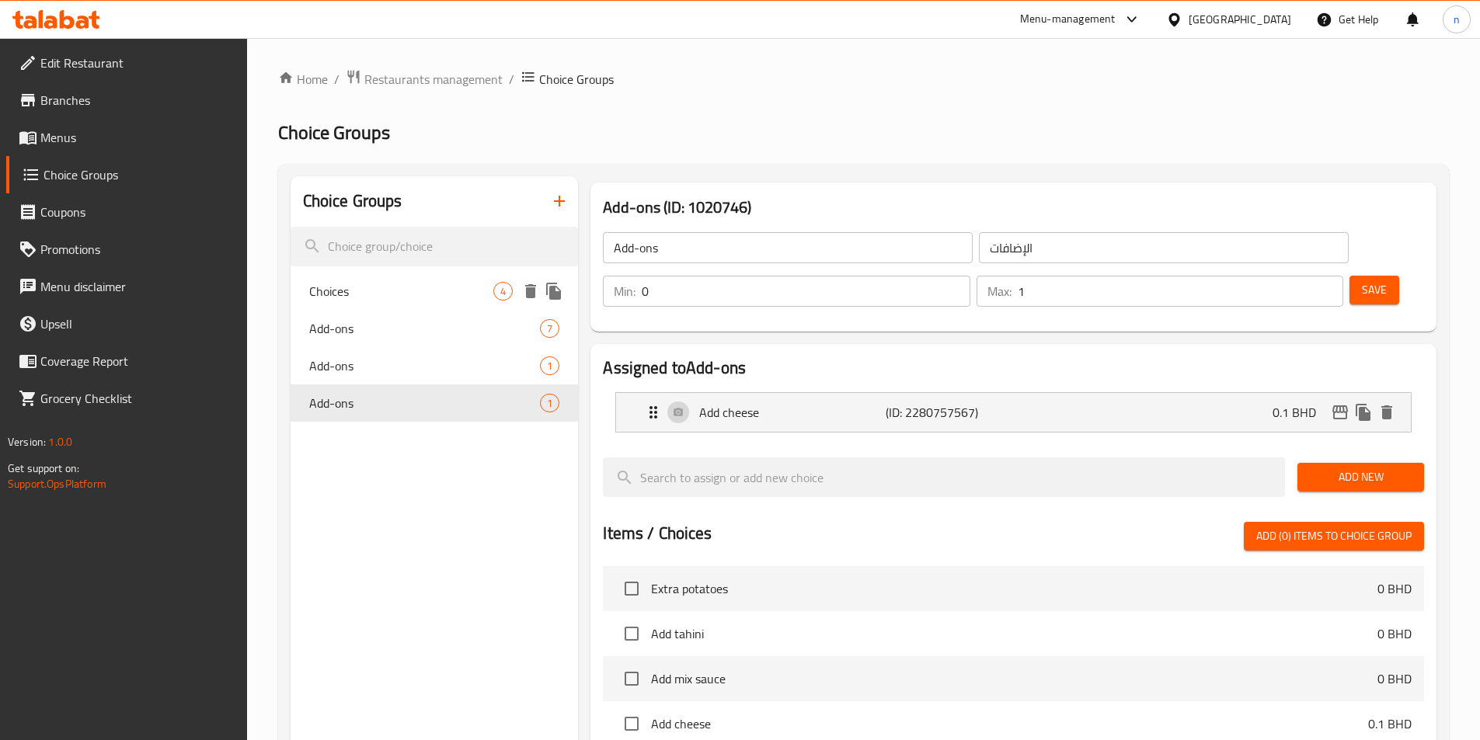
click at [436, 300] on span "Choices" at bounding box center [401, 291] width 185 height 19
type input "Choices"
type input "الخيارات"
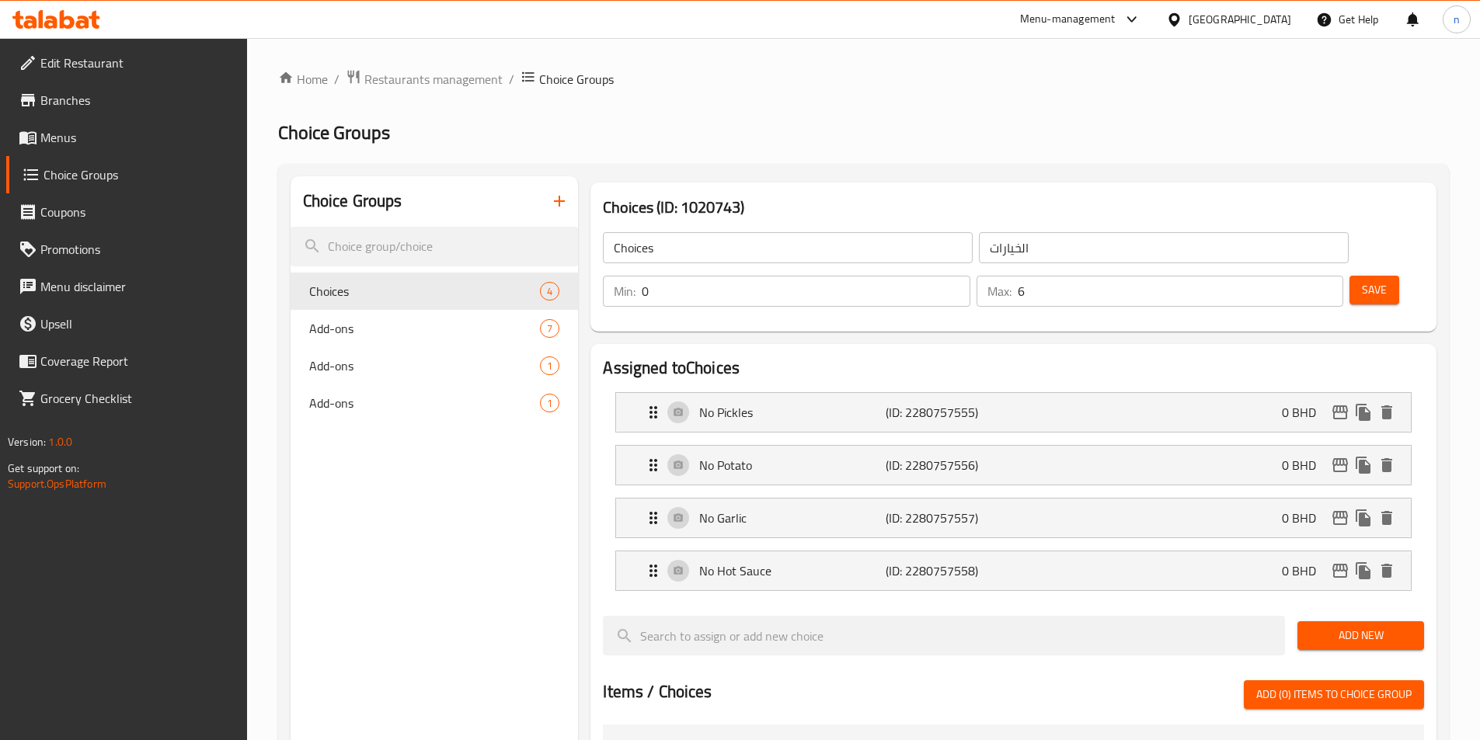
click at [1282, 276] on input "6" at bounding box center [1180, 291] width 325 height 31
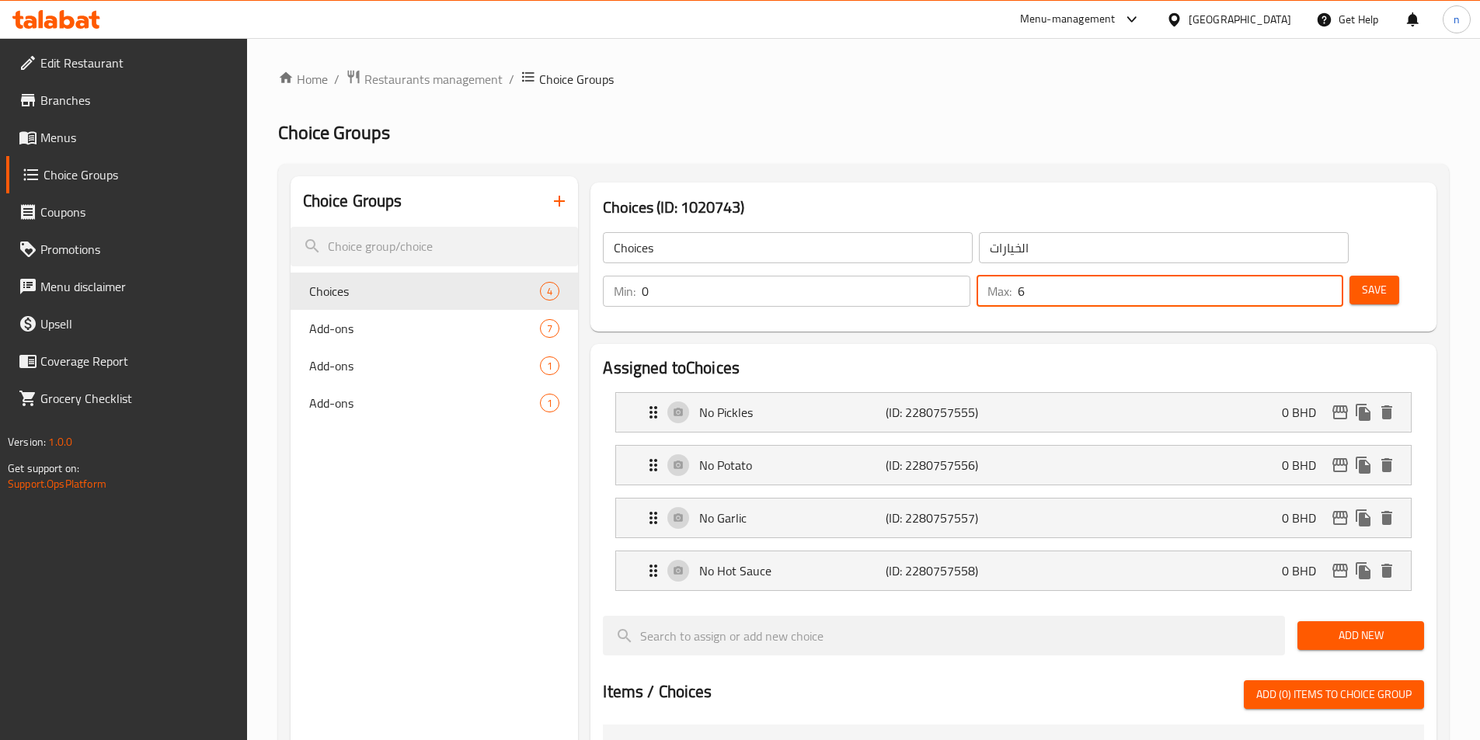
click at [1282, 276] on input "6" at bounding box center [1180, 291] width 325 height 31
type input "0"
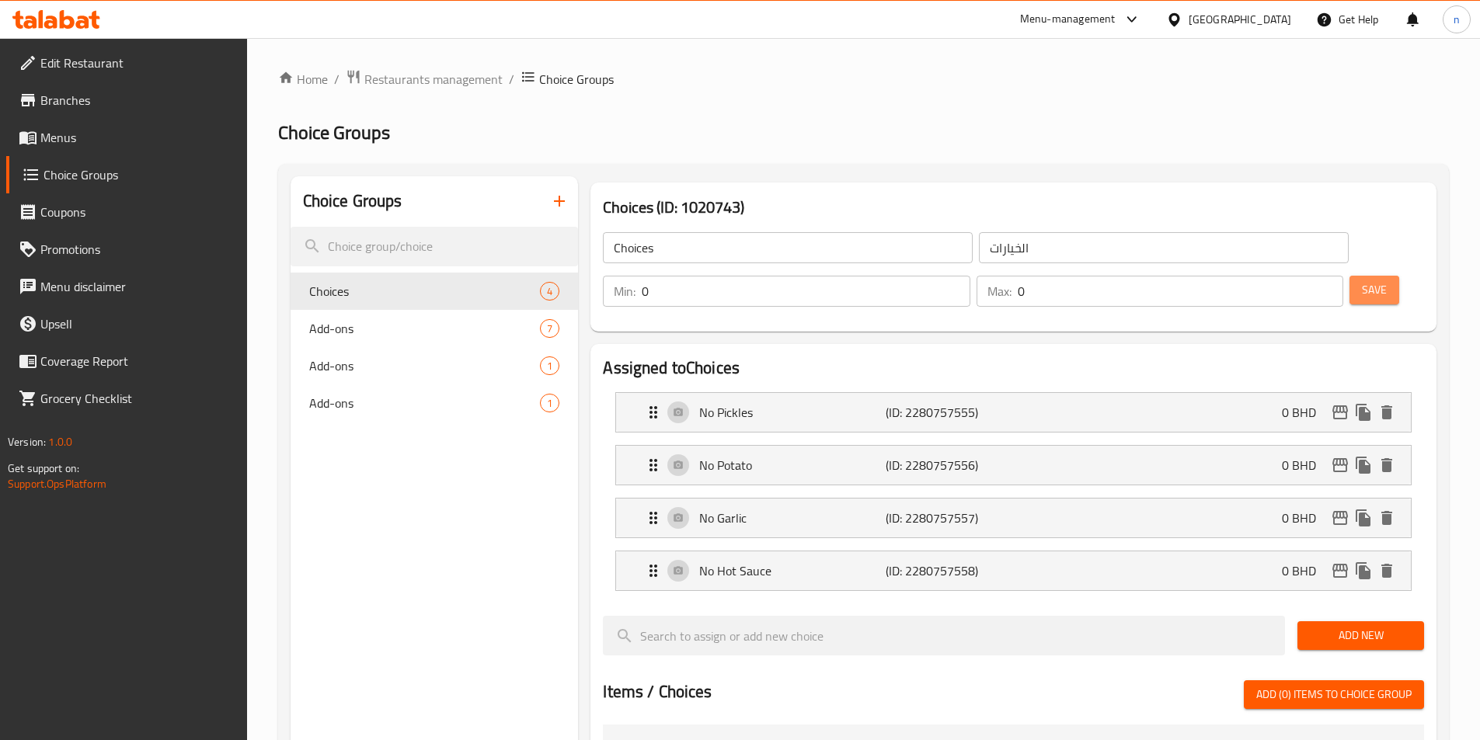
click at [1349, 276] on button "Save" at bounding box center [1374, 290] width 50 height 29
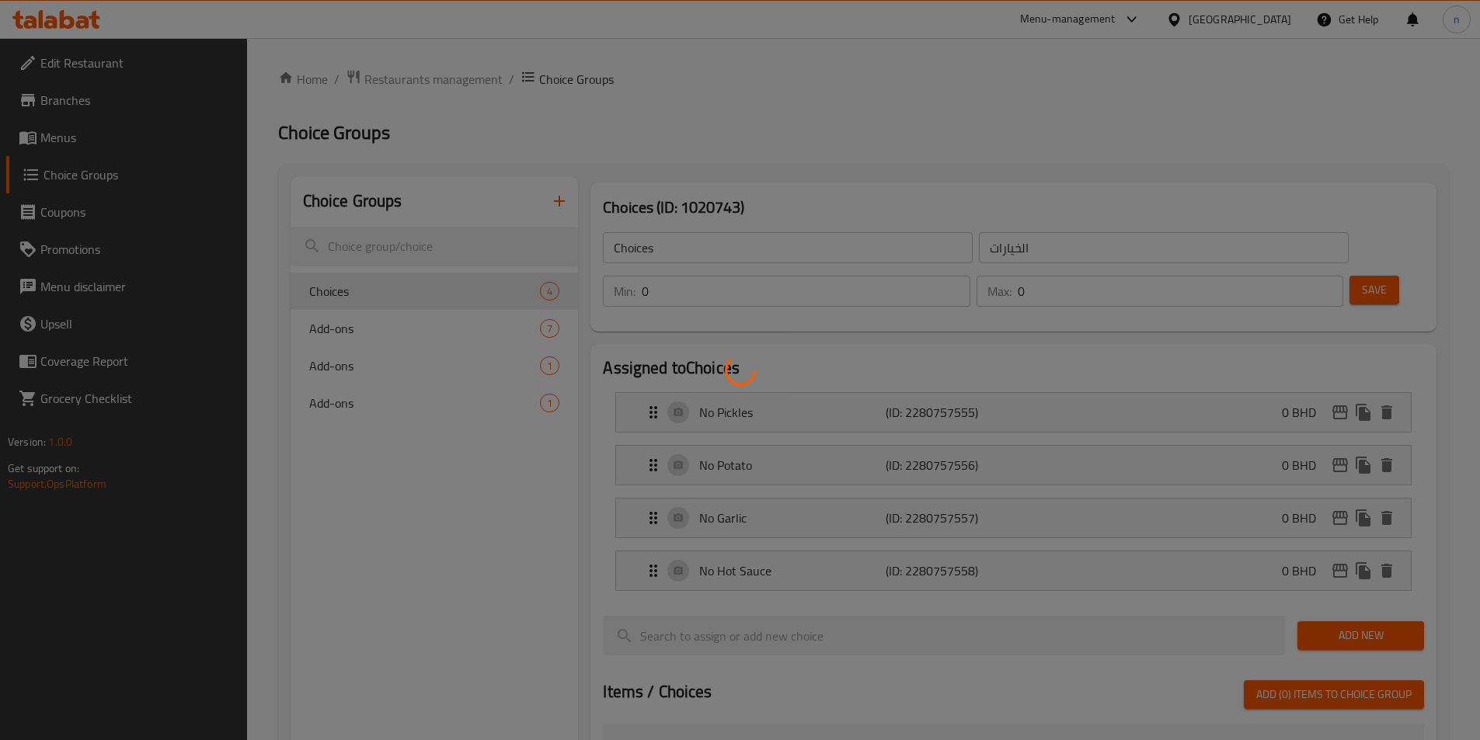
click at [1354, 238] on div at bounding box center [740, 370] width 1480 height 740
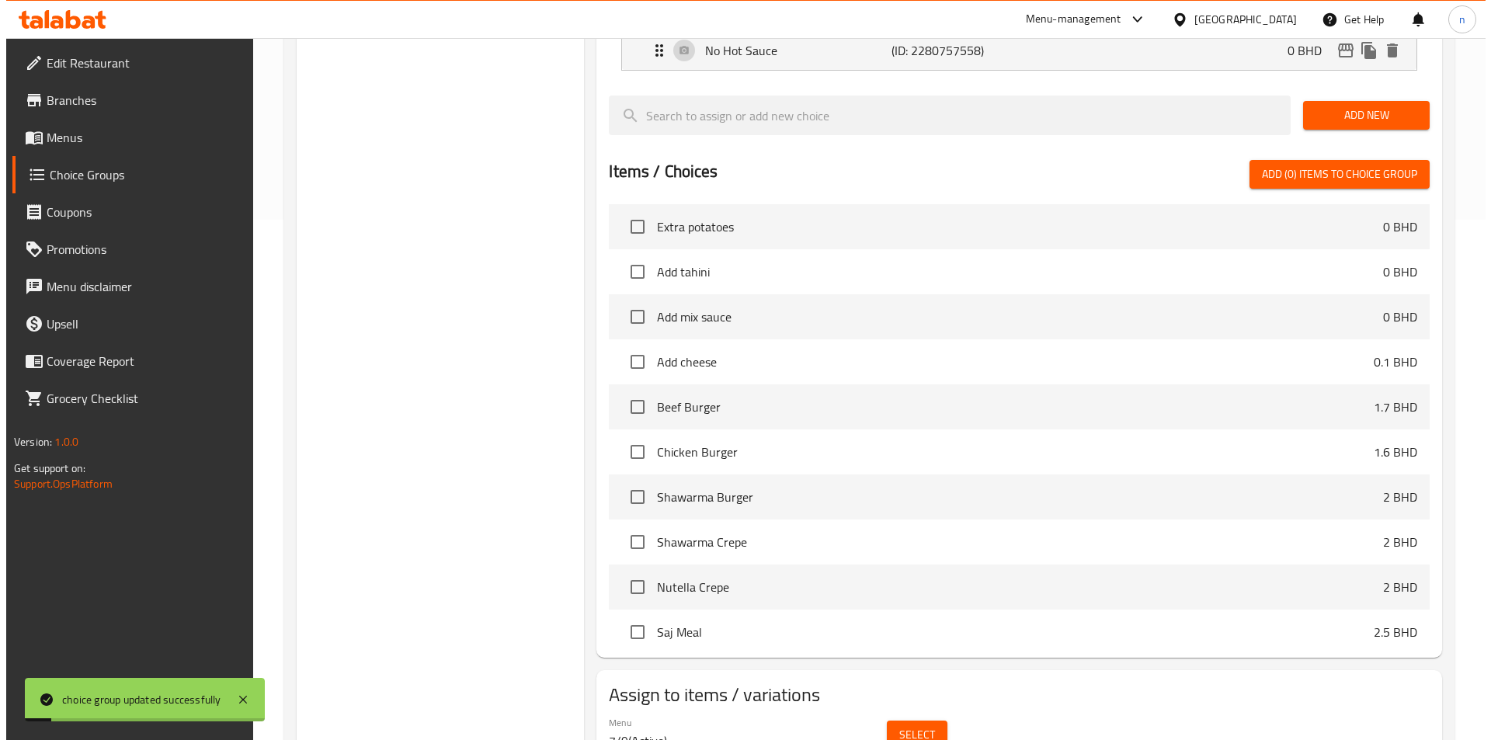
scroll to position [553, 0]
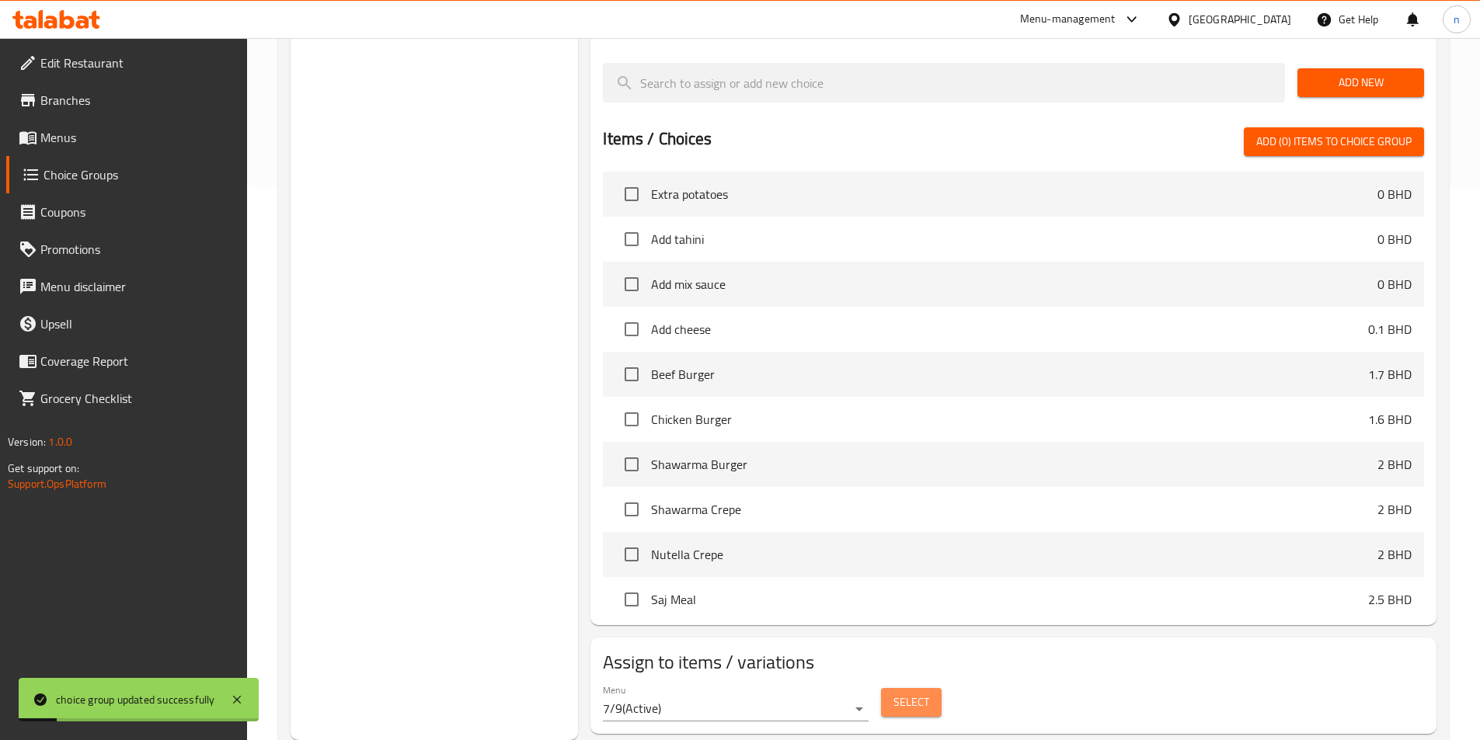
click at [926, 693] on span "Select" at bounding box center [911, 702] width 36 height 19
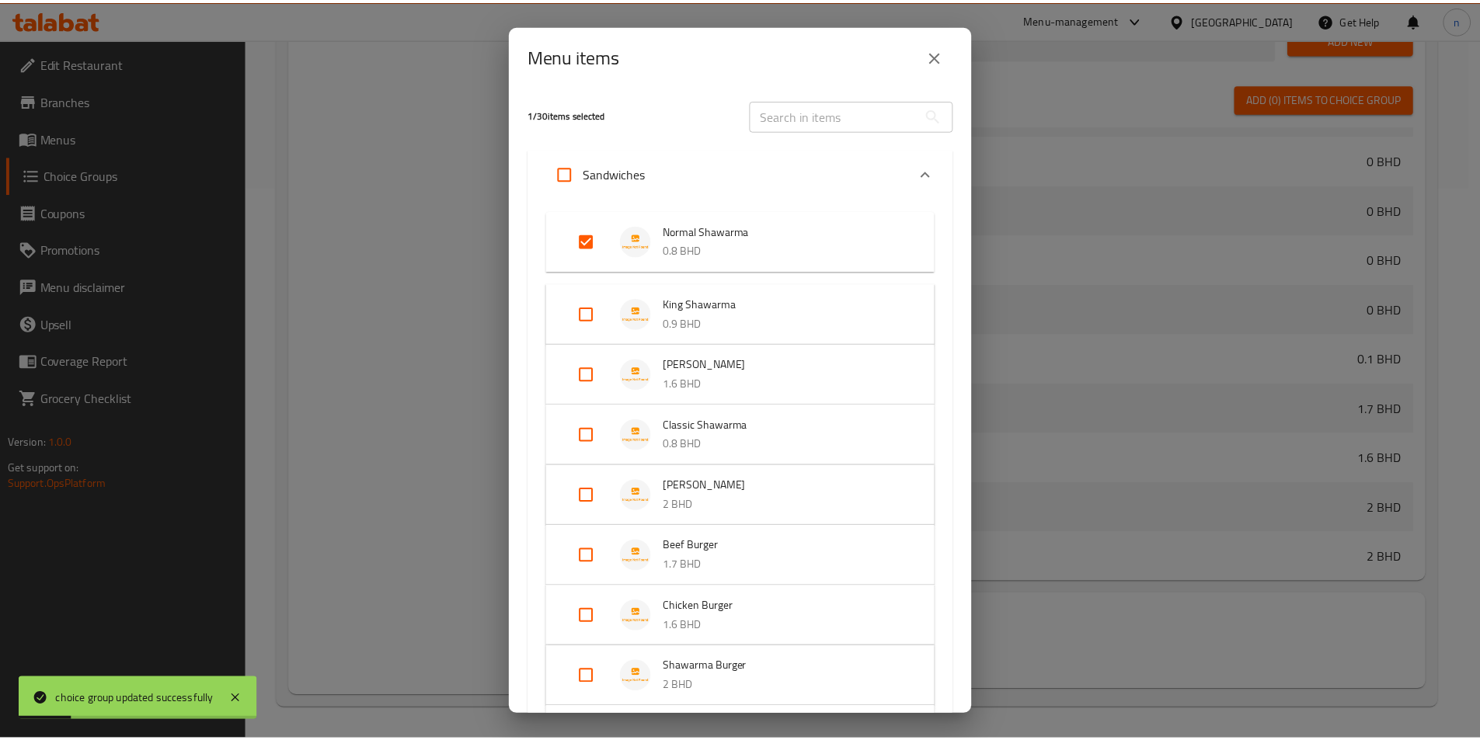
scroll to position [595, 0]
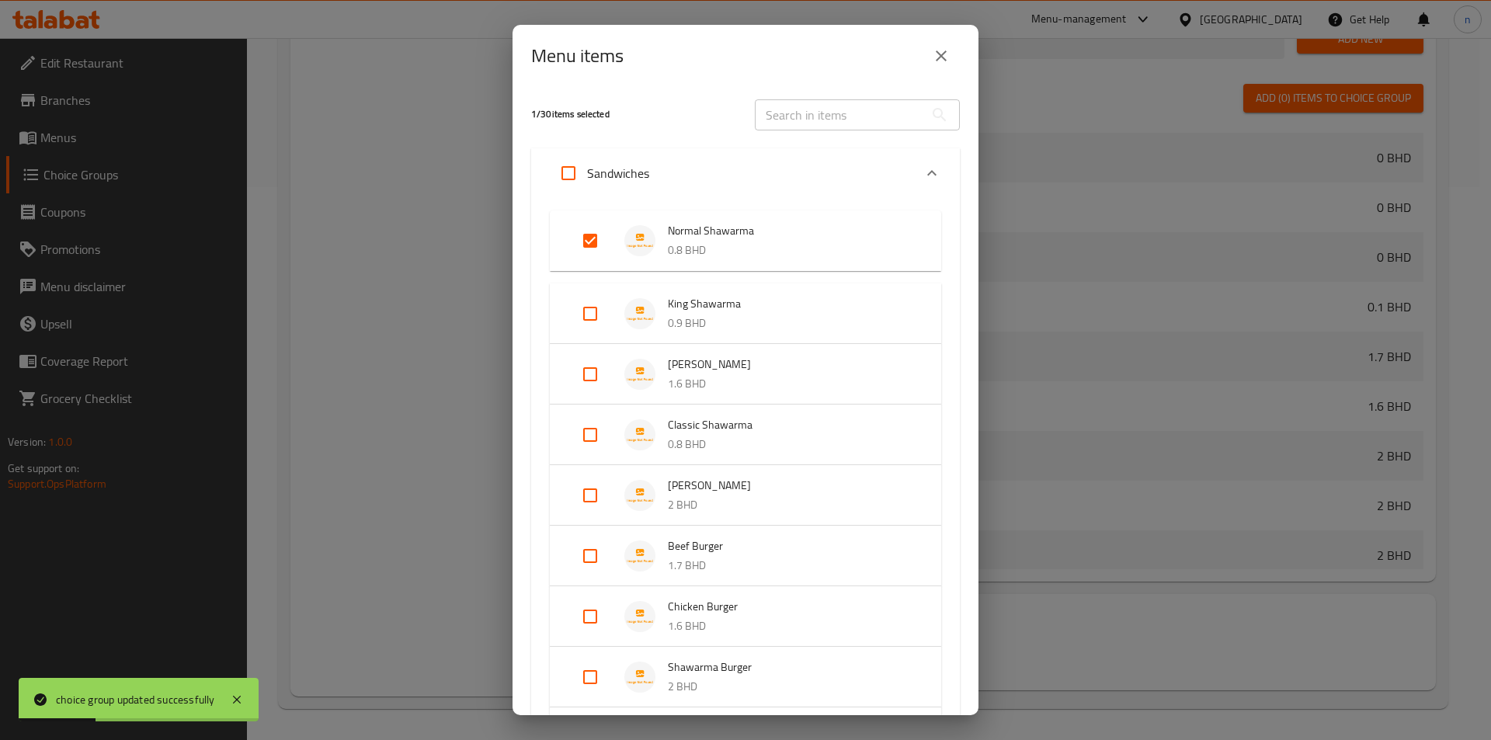
click at [587, 176] on p "Sandwiches" at bounding box center [618, 173] width 62 height 19
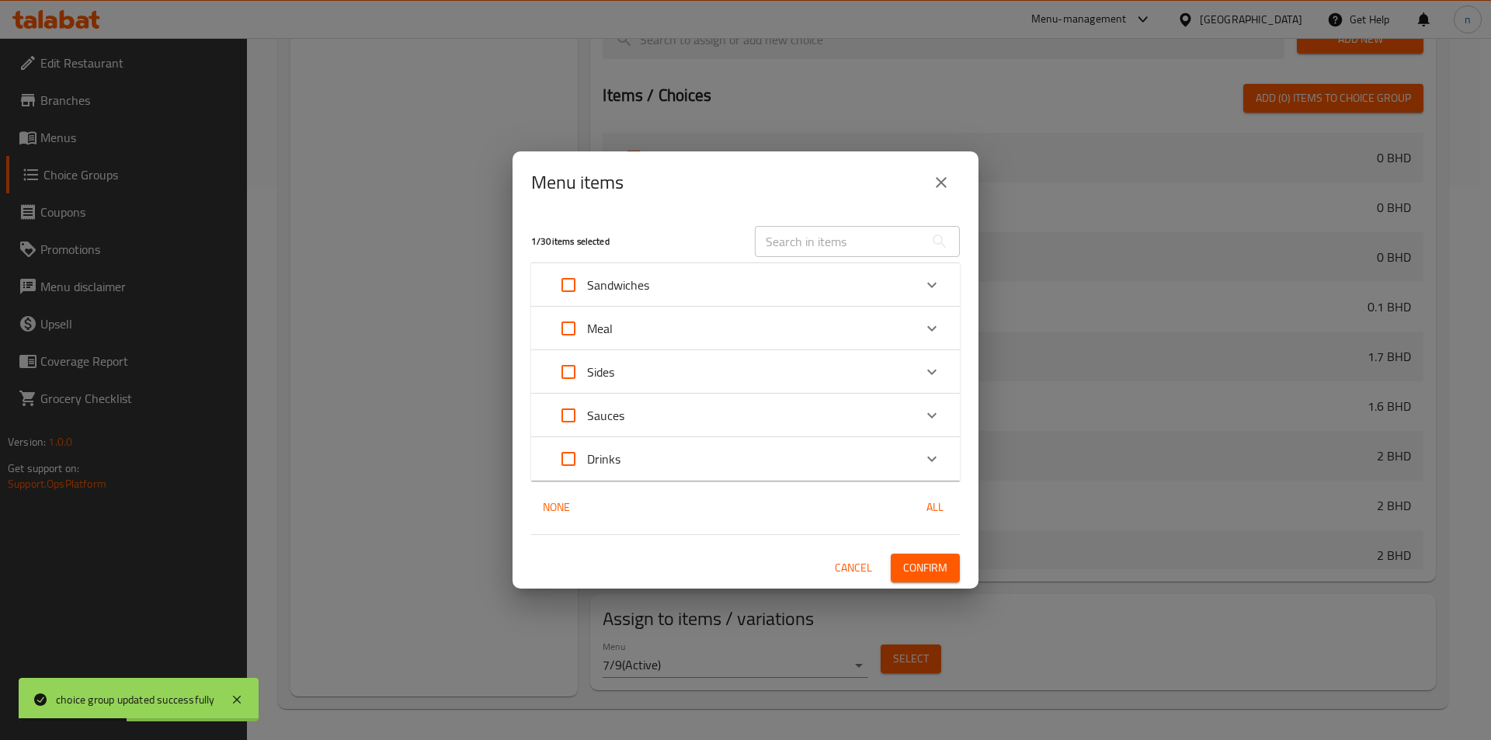
click at [571, 280] on input "Expand" at bounding box center [568, 284] width 37 height 37
checkbox input "true"
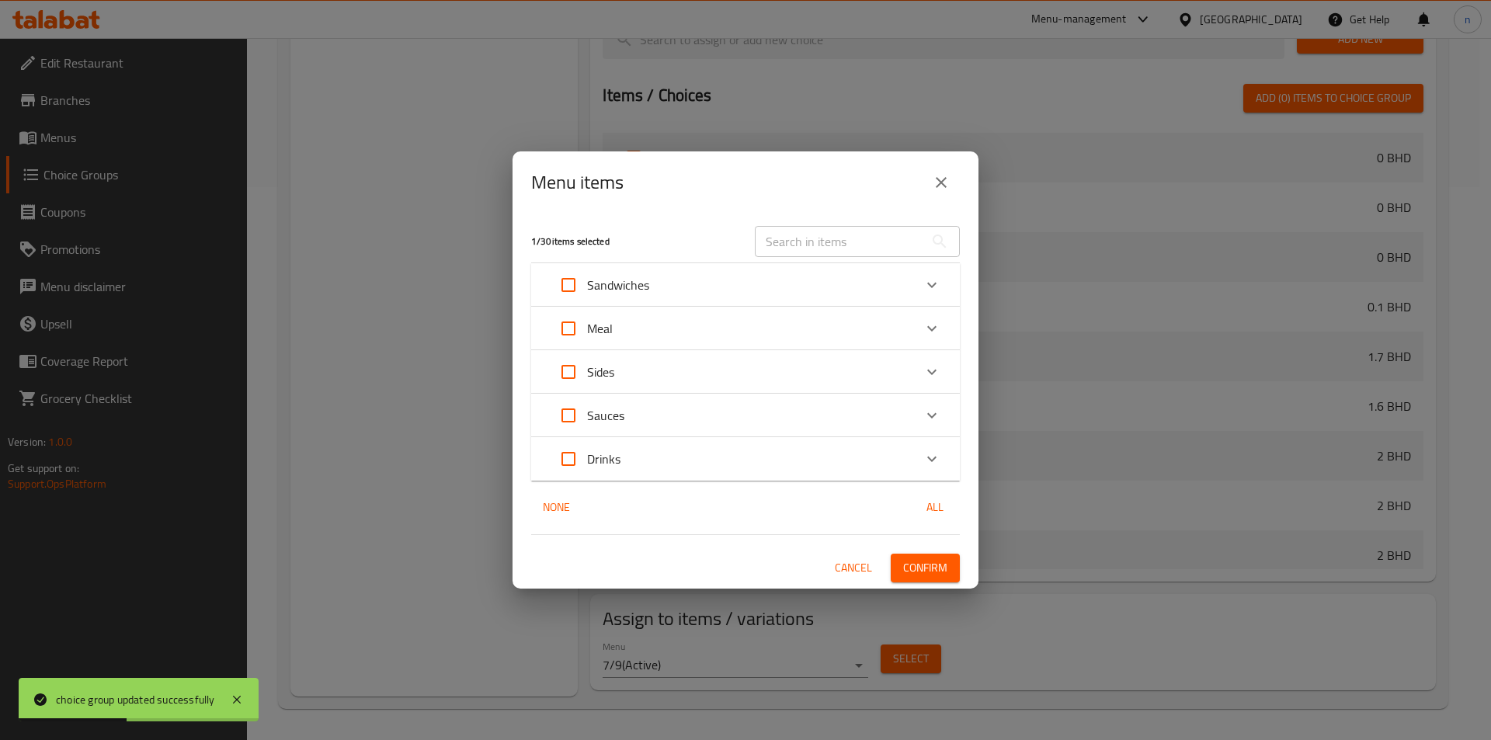
checkbox input "true"
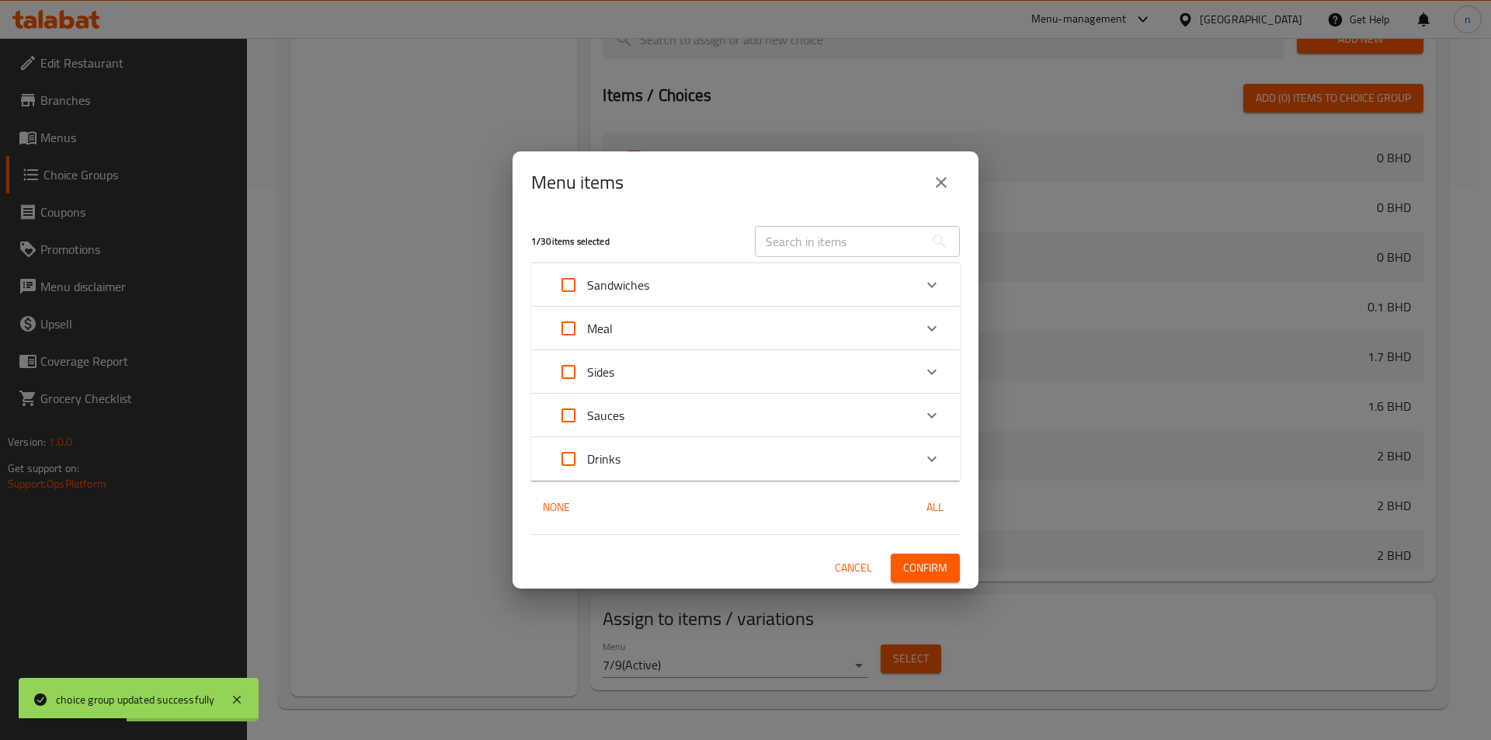
checkbox input "true"
click at [901, 576] on button "Confirm" at bounding box center [925, 568] width 69 height 29
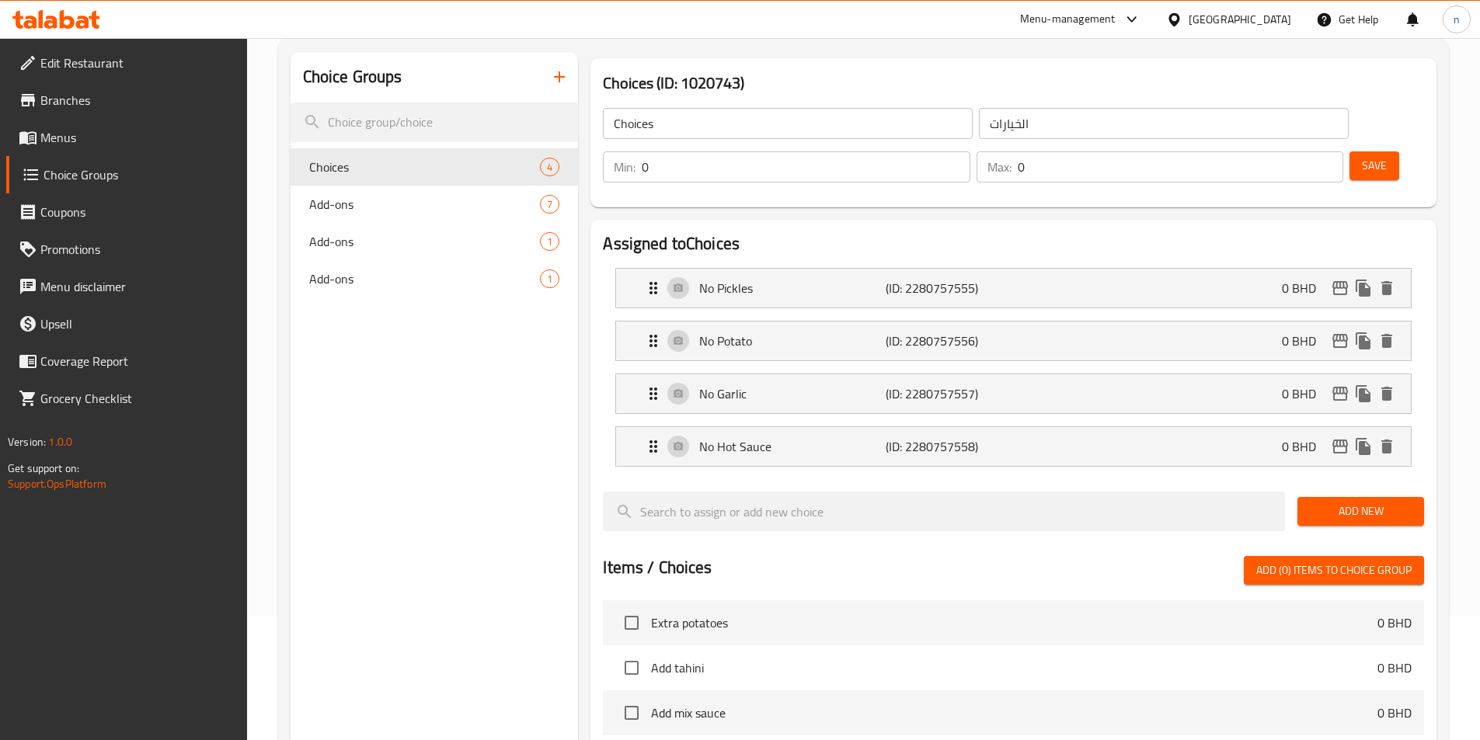
scroll to position [0, 0]
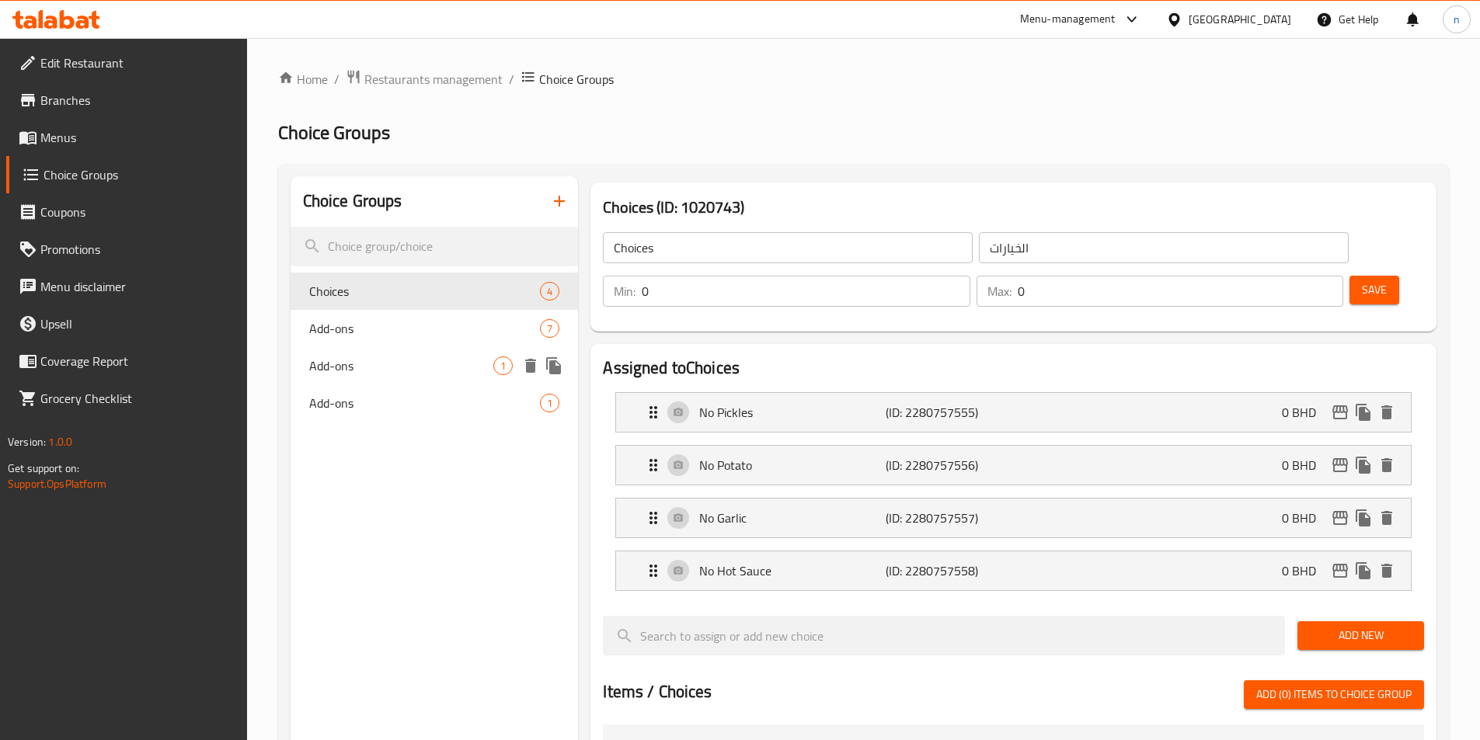
click at [433, 365] on span "Add-ons" at bounding box center [401, 366] width 185 height 19
type input "Add-ons"
type input "الإضافات"
type input "1"
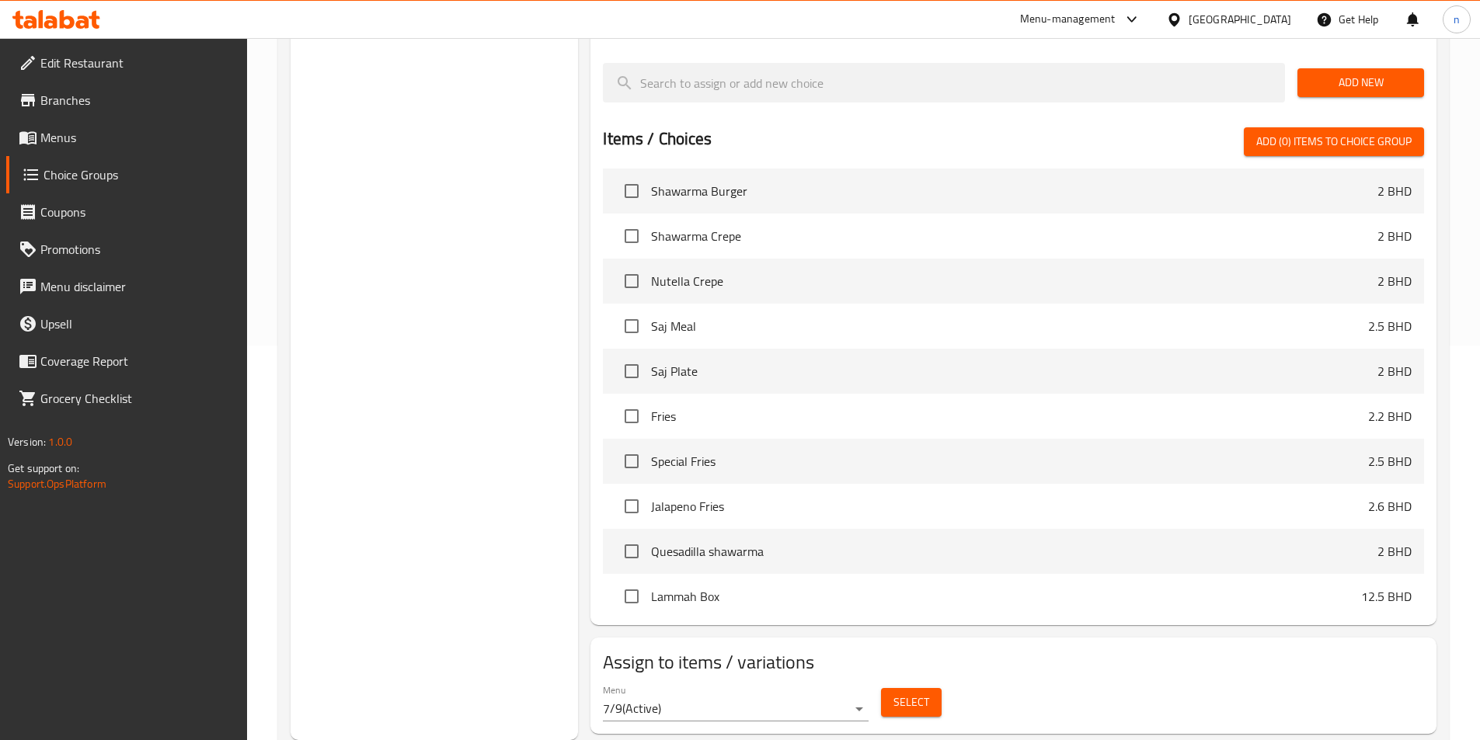
scroll to position [1010, 0]
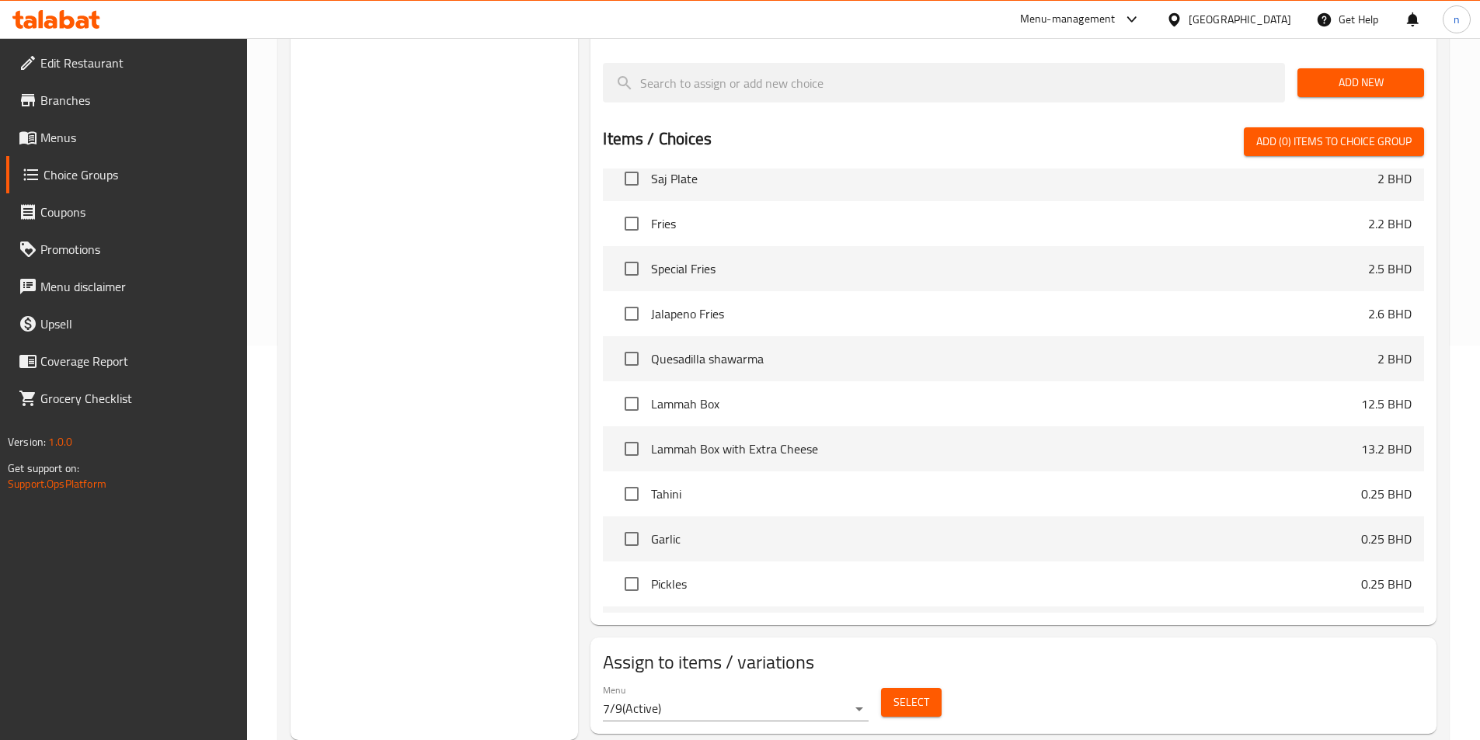
click at [945, 682] on div "Select" at bounding box center [911, 702] width 73 height 41
click at [925, 688] on button "Select" at bounding box center [911, 702] width 61 height 29
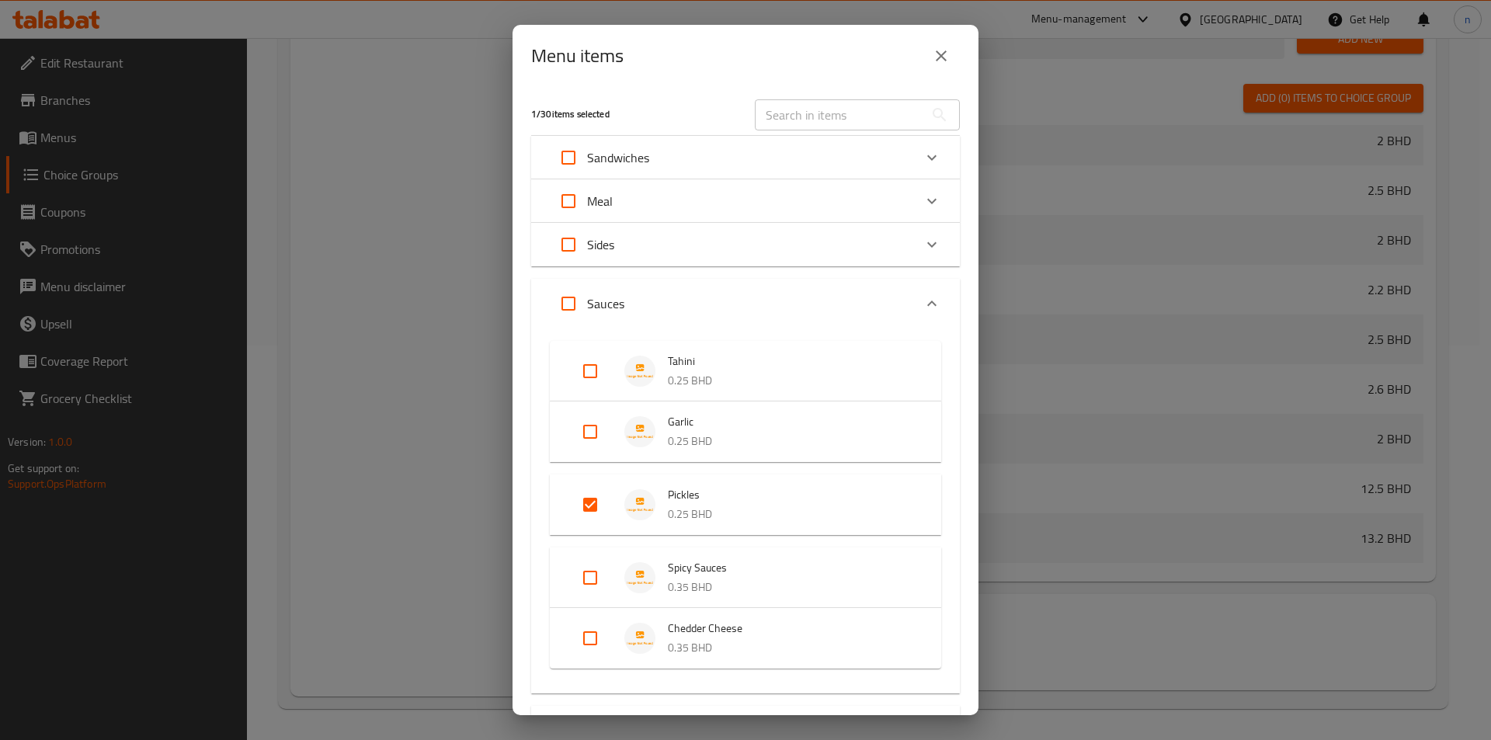
click at [1050, 658] on div "Menu items 1 / 30 items selected ​ Sandwiches Normal Shawarma 0.8 BHD King Shaw…" at bounding box center [745, 370] width 1491 height 740
drag, startPoint x: 946, startPoint y: 50, endPoint x: 943, endPoint y: 63, distance: 13.6
click at [945, 50] on icon "close" at bounding box center [941, 56] width 19 height 19
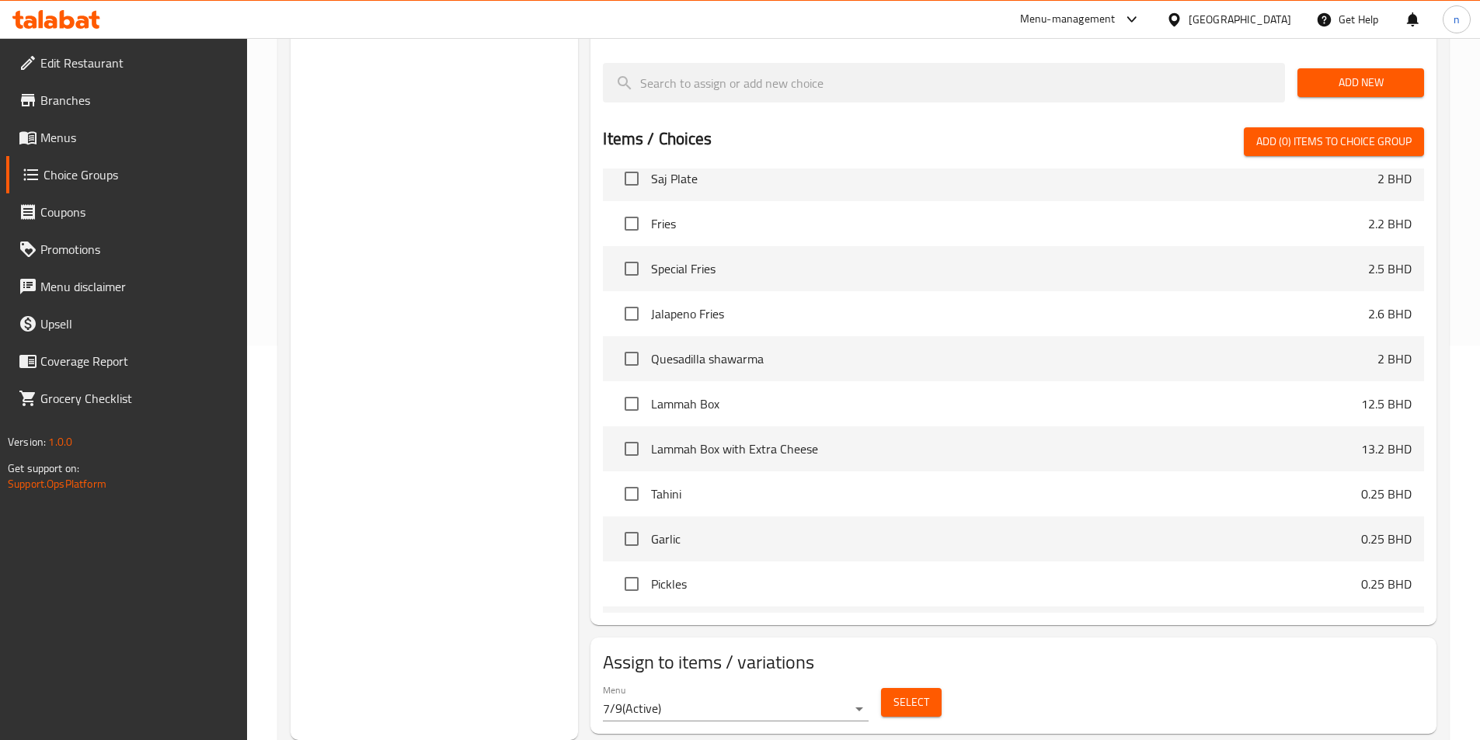
click at [526, 315] on div "Choice Groups Choices 4 Add-ons 7 Add-ons 1 Add-ons 1" at bounding box center [435, 261] width 288 height 959
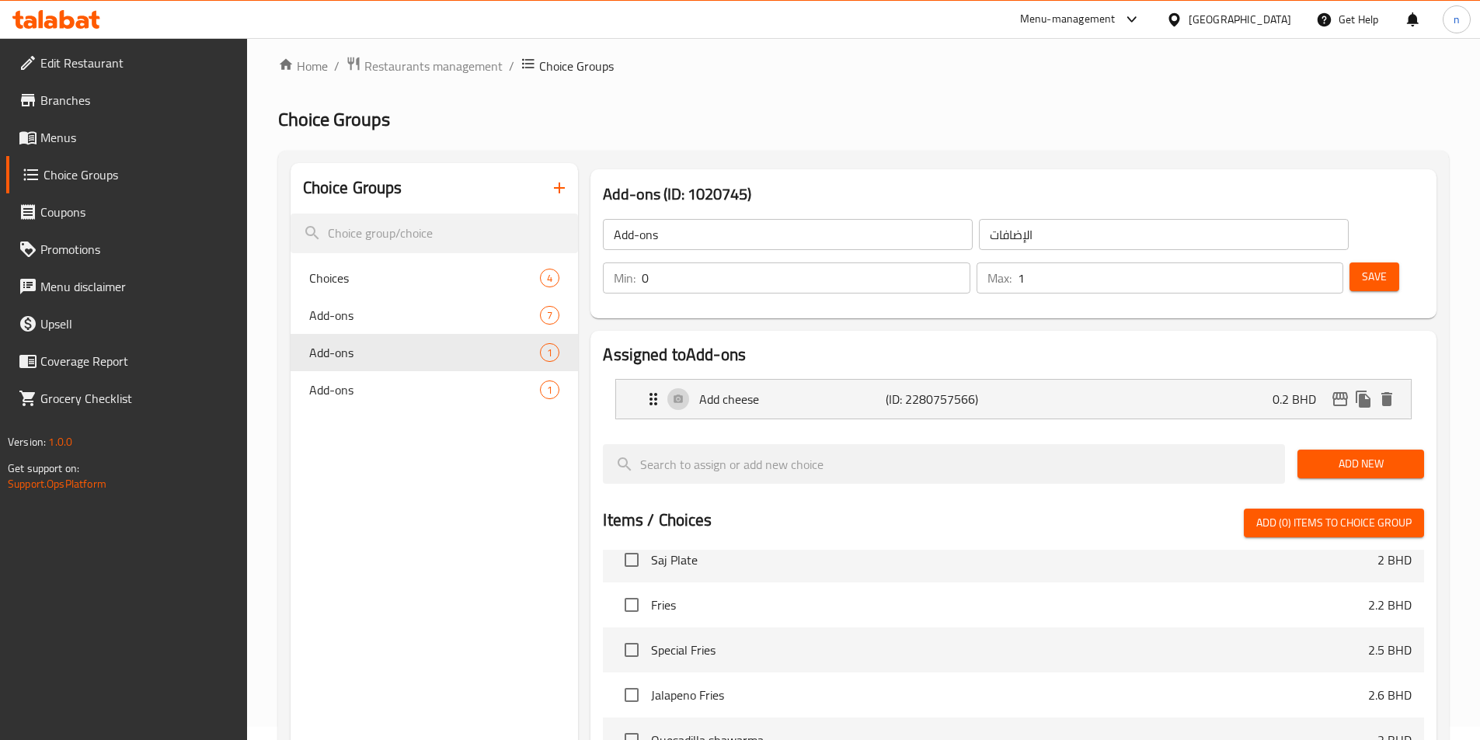
scroll to position [0, 0]
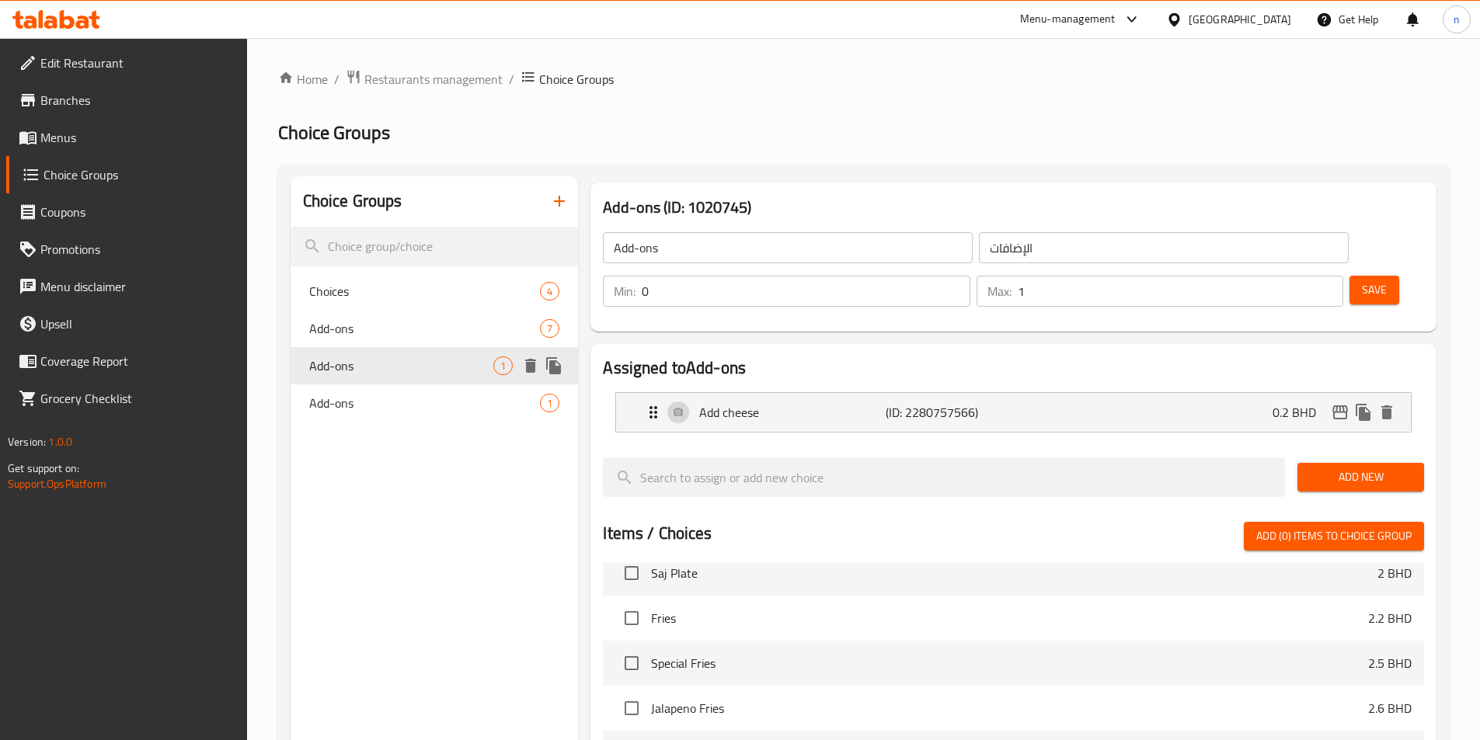
click at [531, 363] on icon "delete" at bounding box center [530, 366] width 11 height 14
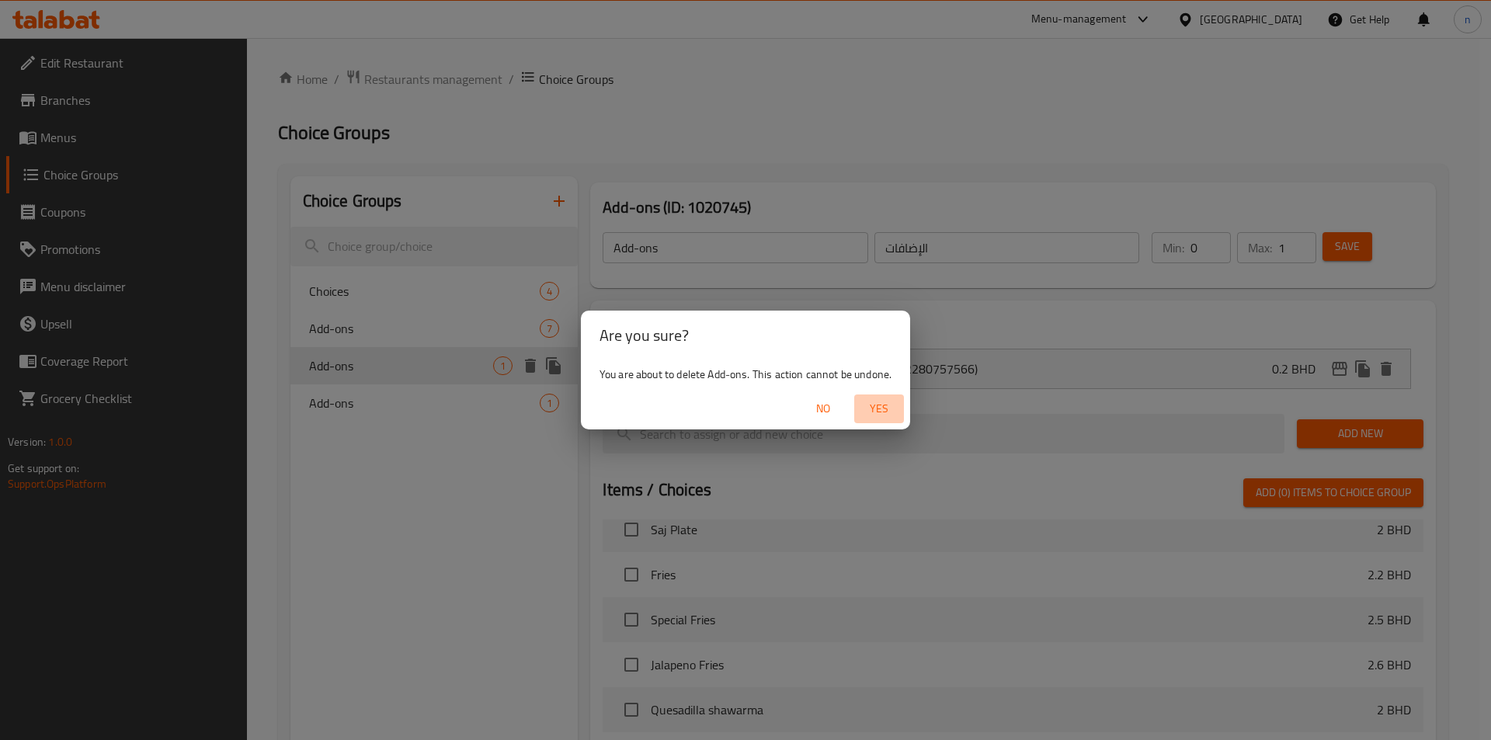
click at [890, 402] on span "Yes" at bounding box center [879, 408] width 37 height 19
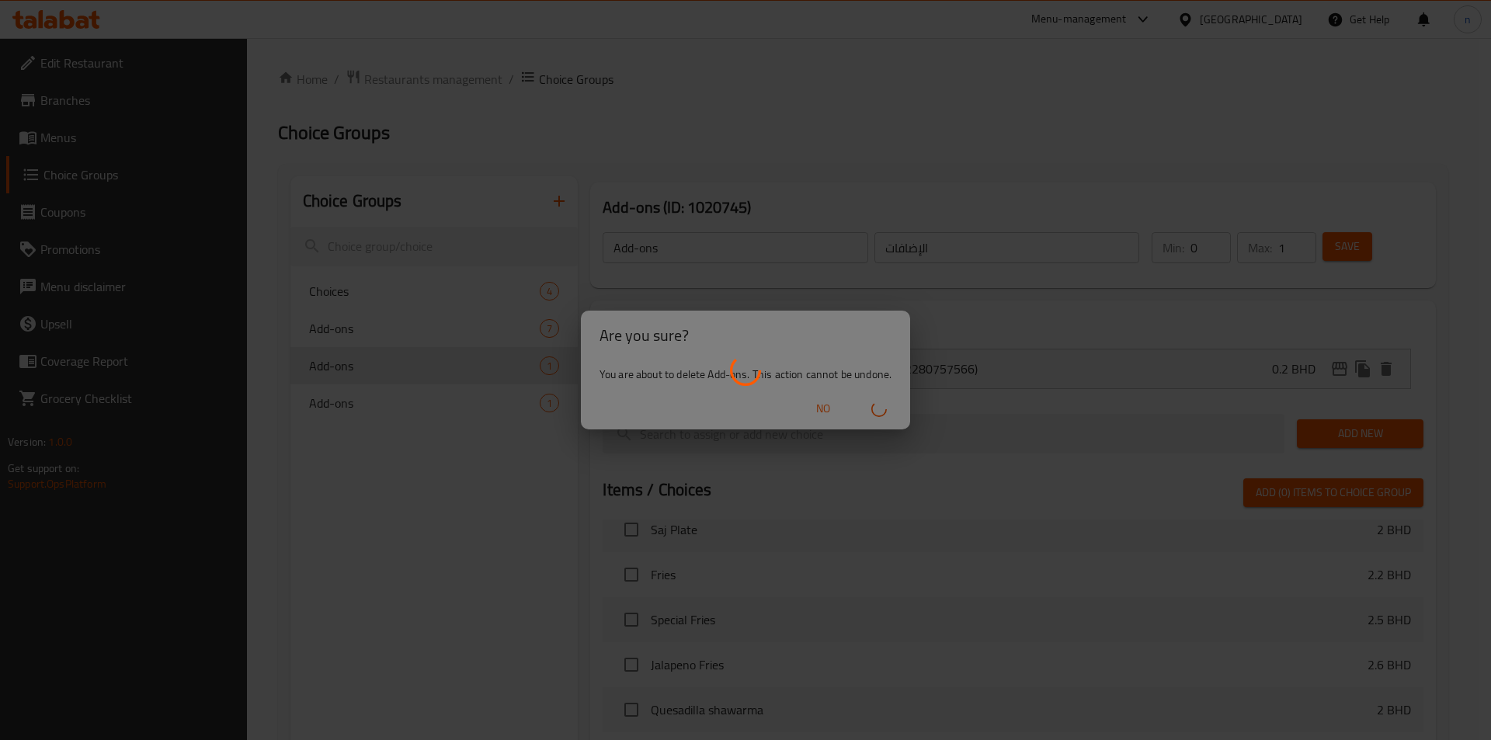
type input "Choices"
type input "الخيارات"
type input "0"
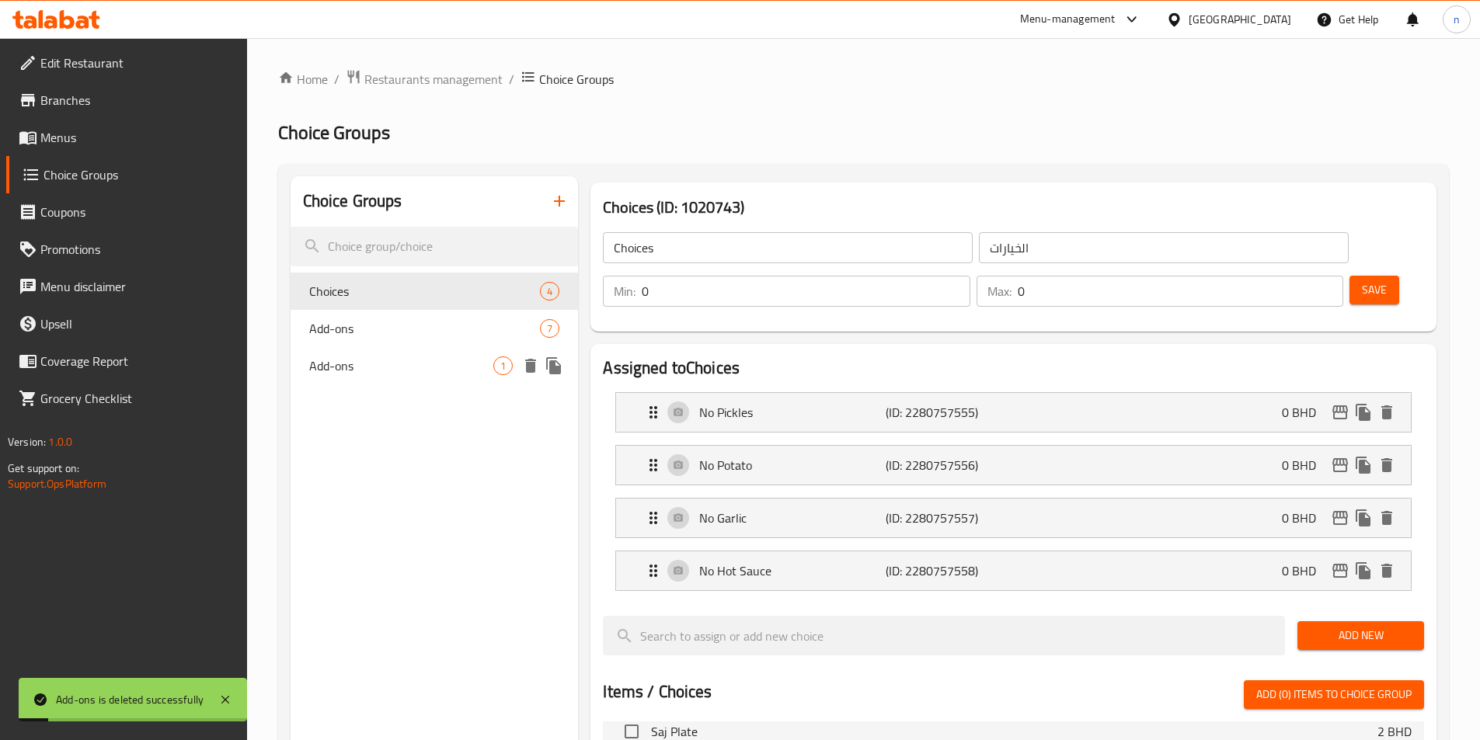
click at [440, 363] on span "Add-ons" at bounding box center [401, 366] width 185 height 19
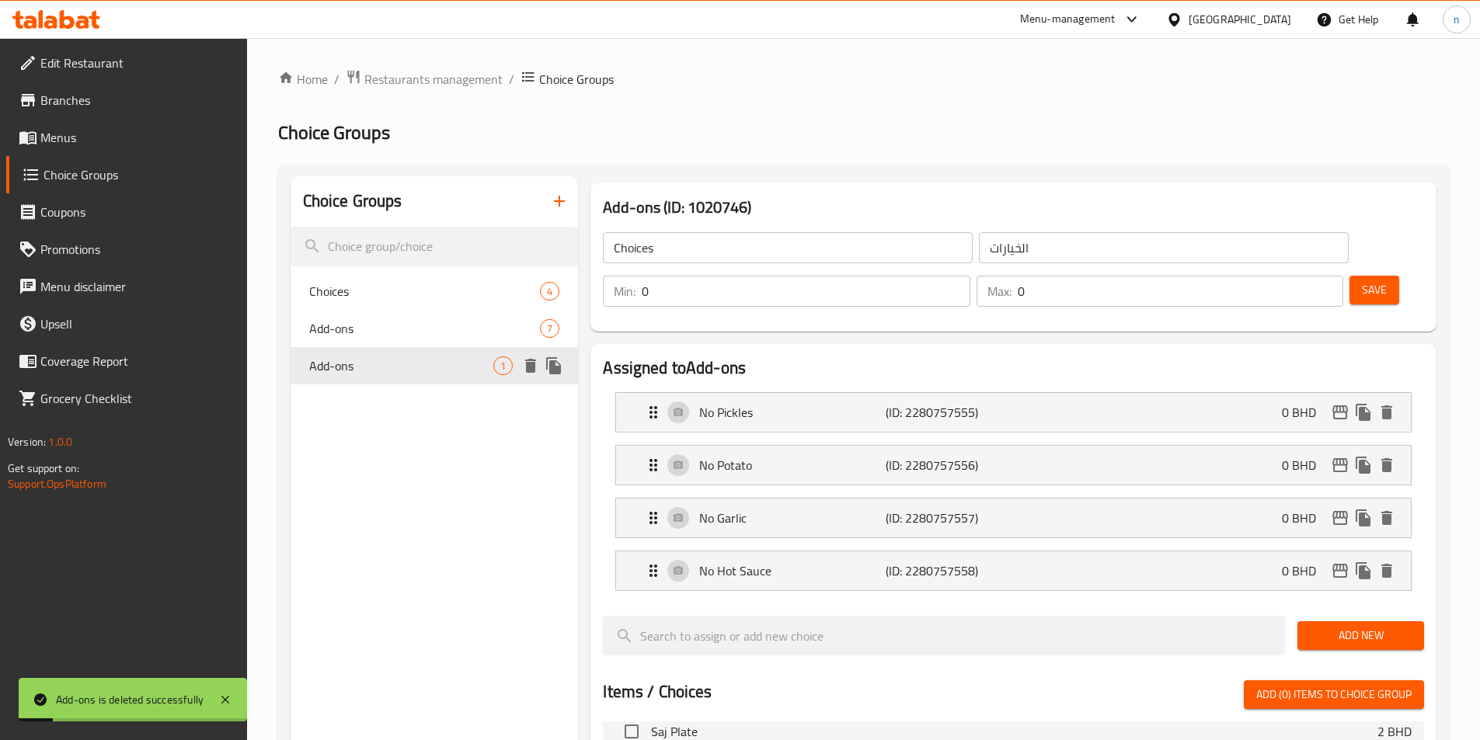
type input "Add-ons"
type input "الإضافات"
type input "1"
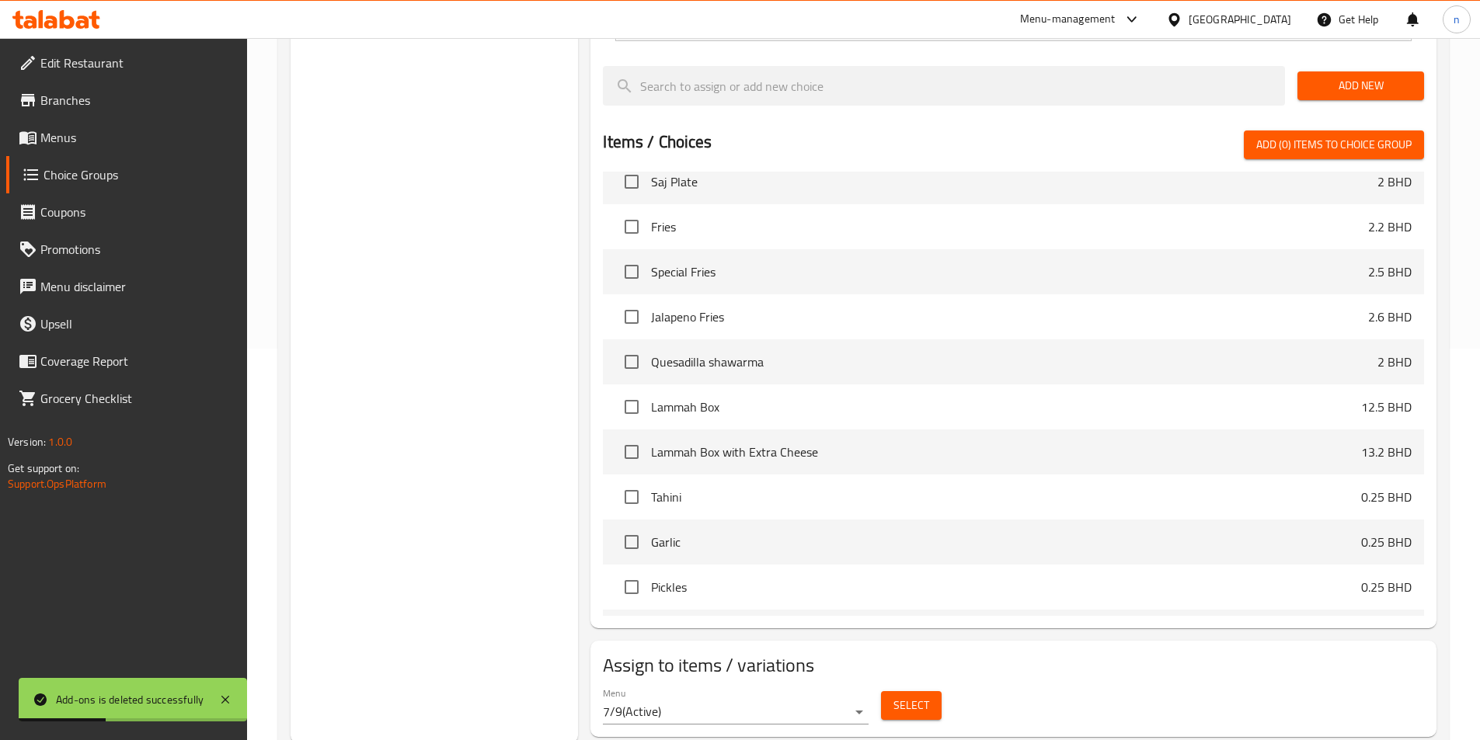
scroll to position [395, 0]
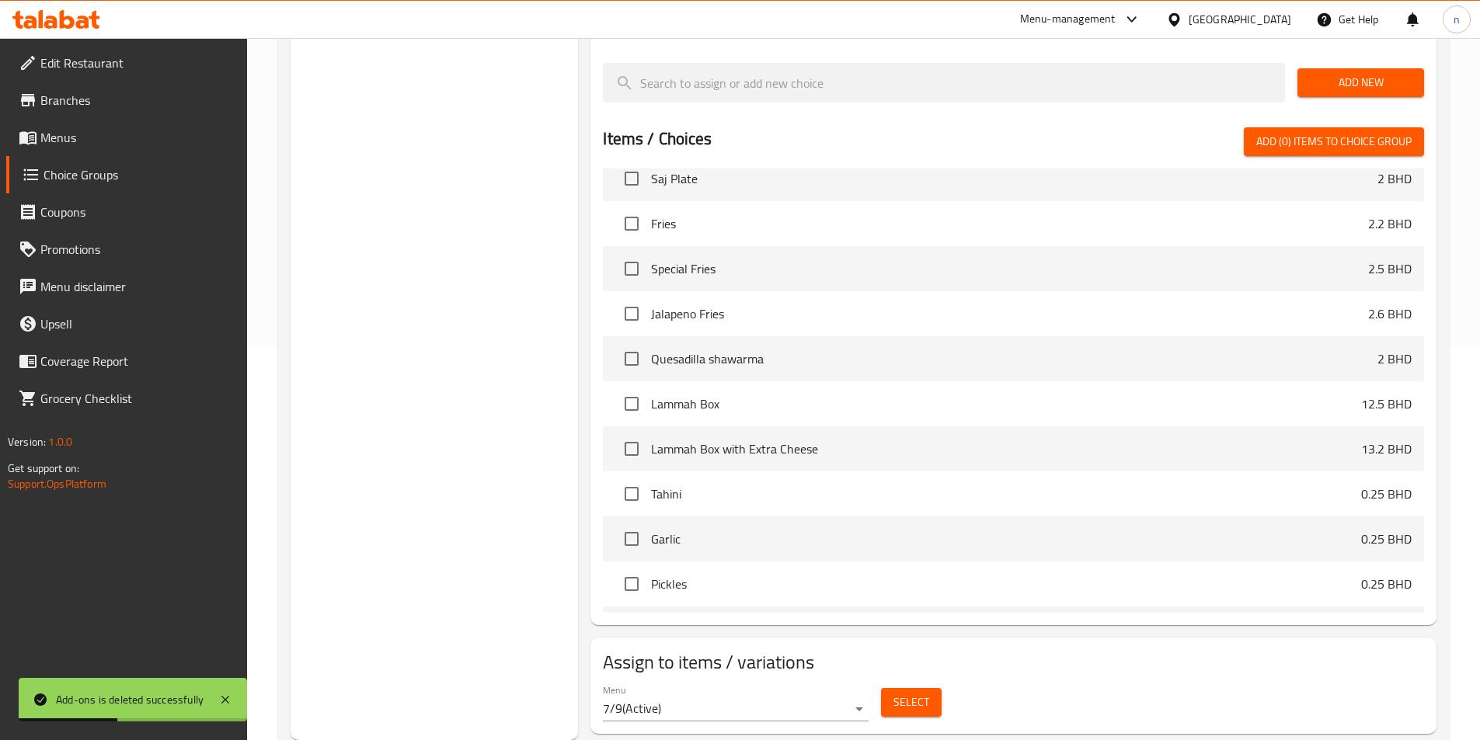
click at [901, 693] on span "Select" at bounding box center [911, 702] width 36 height 19
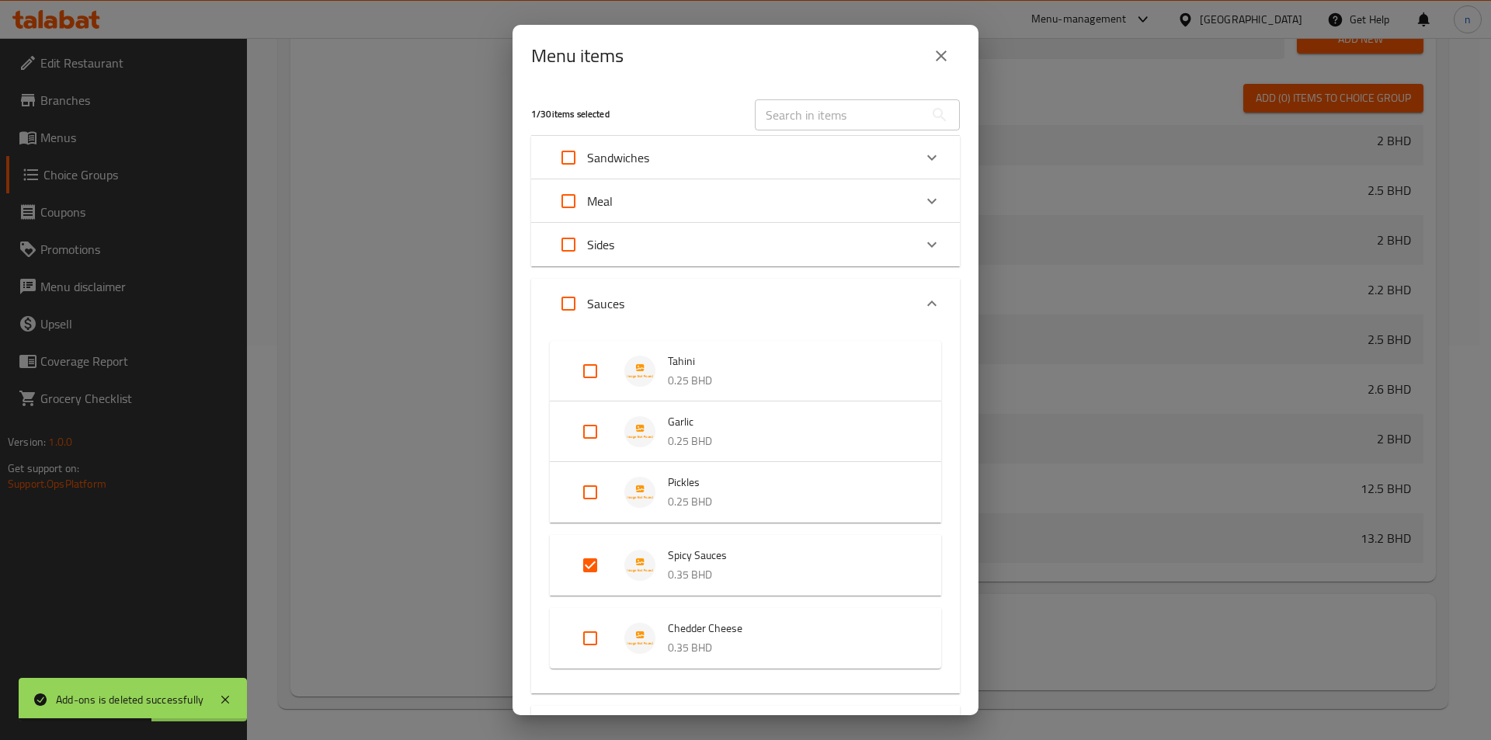
click at [1050, 655] on div "Menu items 1 / 30 items selected ​ Sandwiches Normal Shawarma 0.8 BHD King Shaw…" at bounding box center [745, 370] width 1491 height 740
click at [941, 49] on icon "close" at bounding box center [941, 56] width 19 height 19
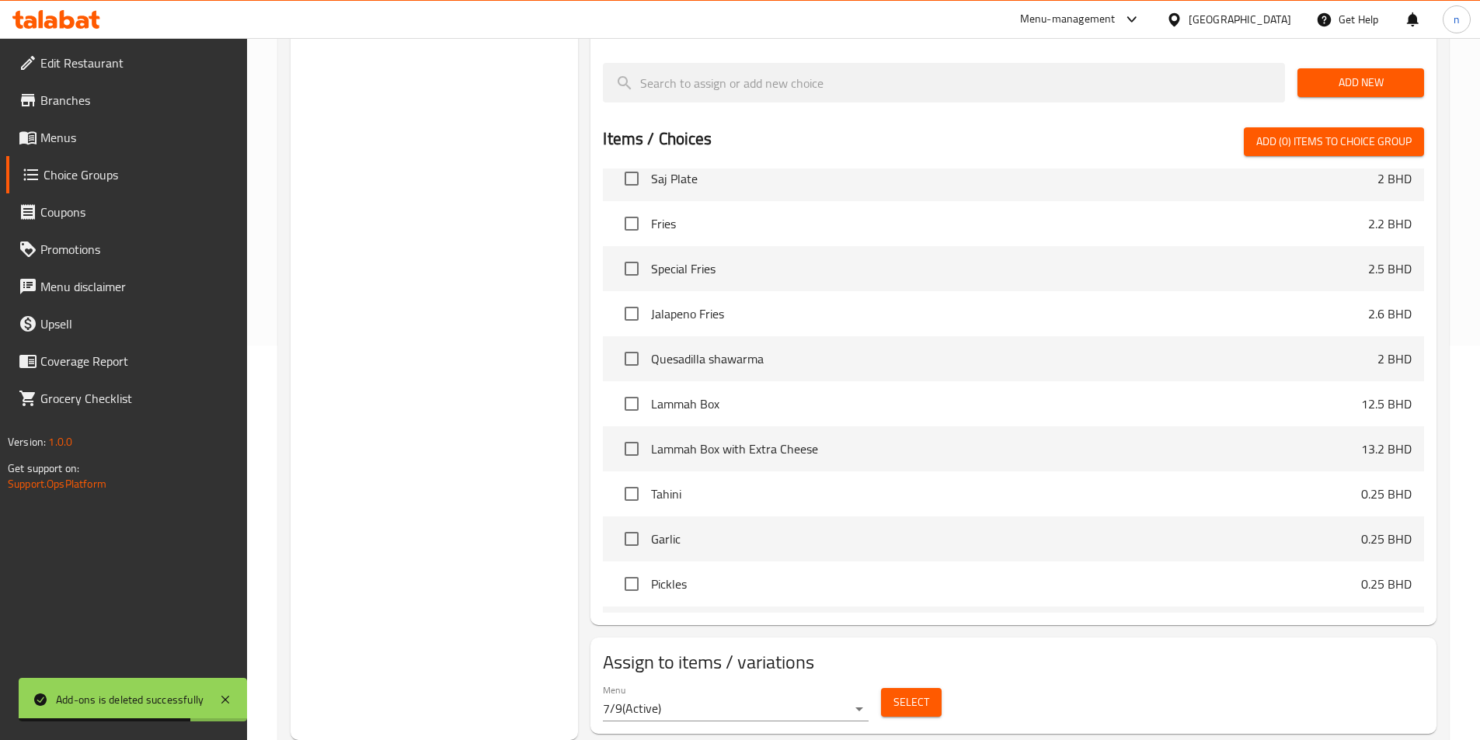
click at [407, 294] on div "Choice Groups Choices 4 Add-ons 7 Add-ons 1" at bounding box center [435, 261] width 288 height 959
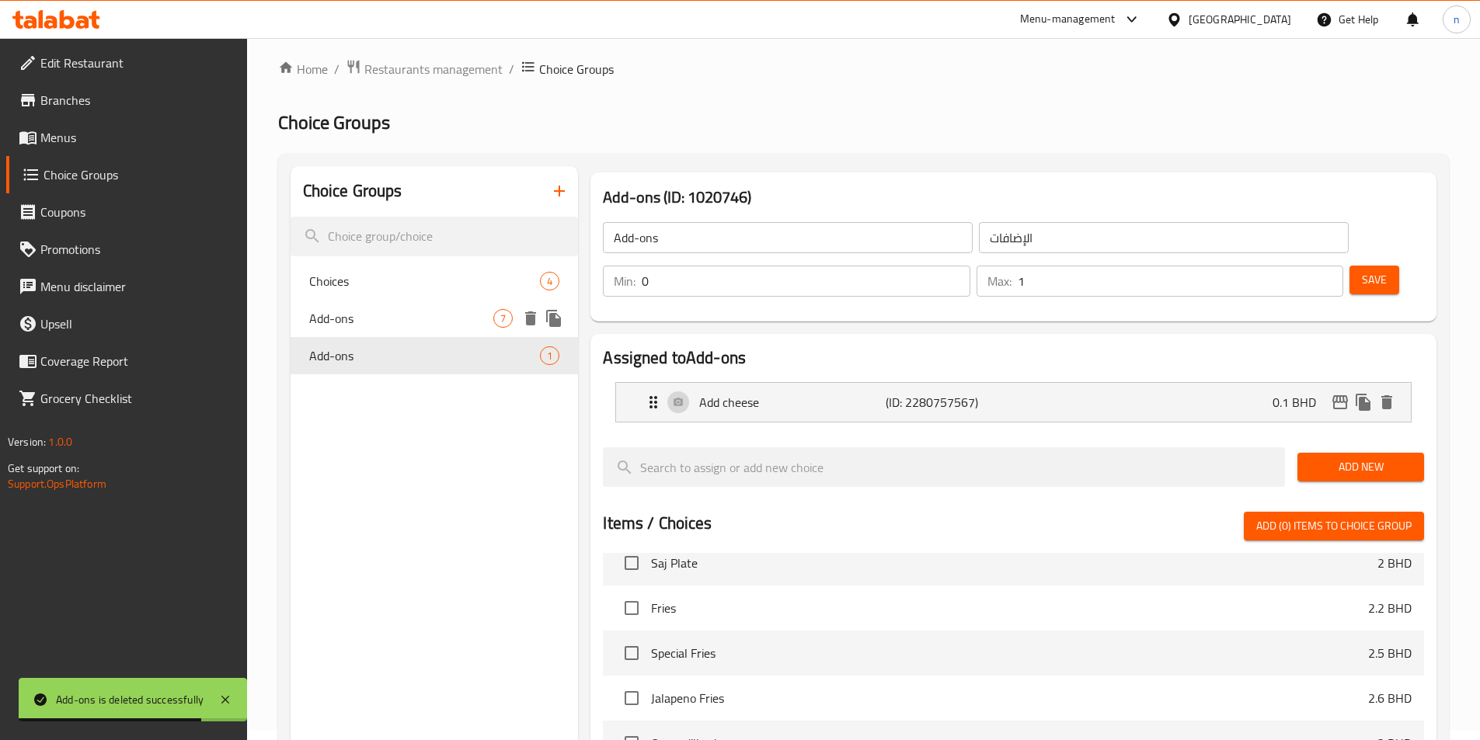
scroll to position [6, 0]
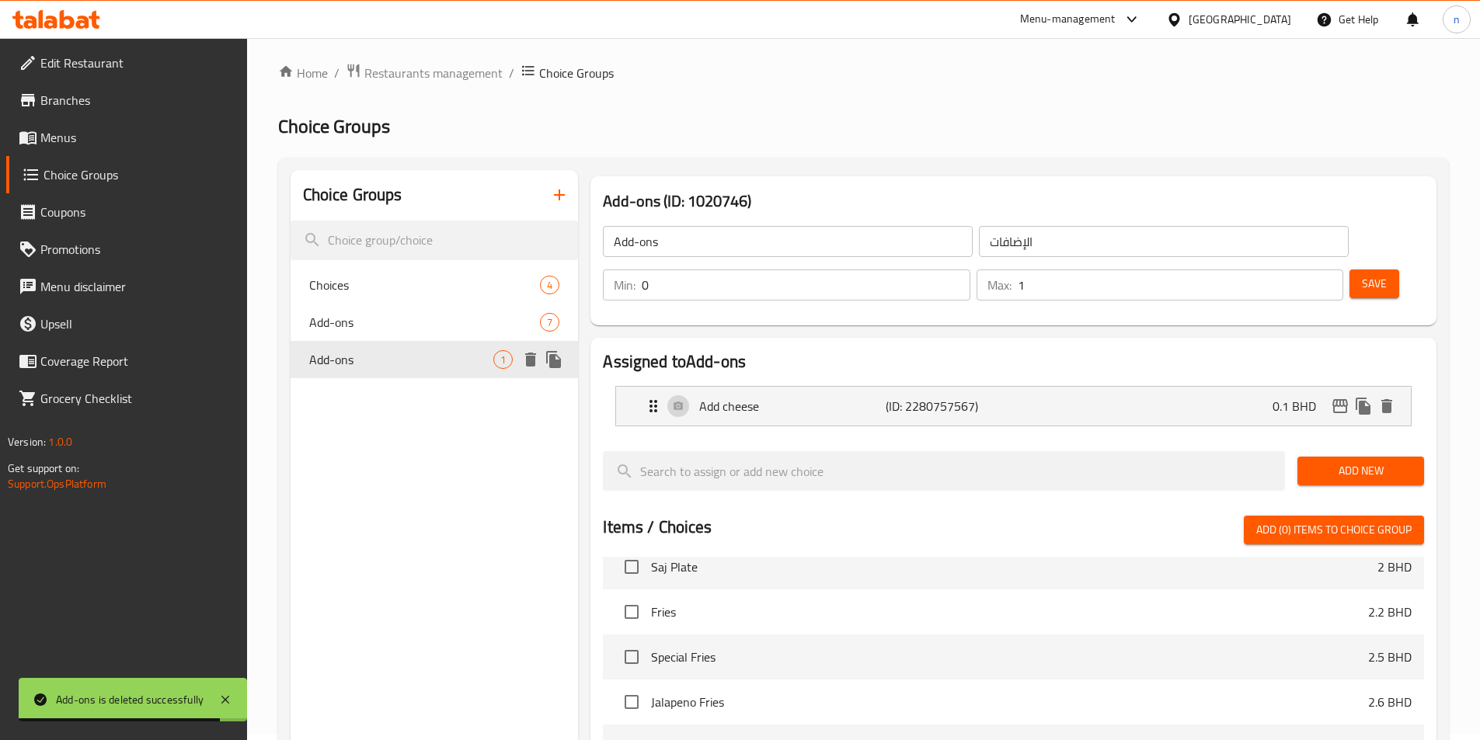
click at [528, 353] on icon "delete" at bounding box center [530, 360] width 11 height 14
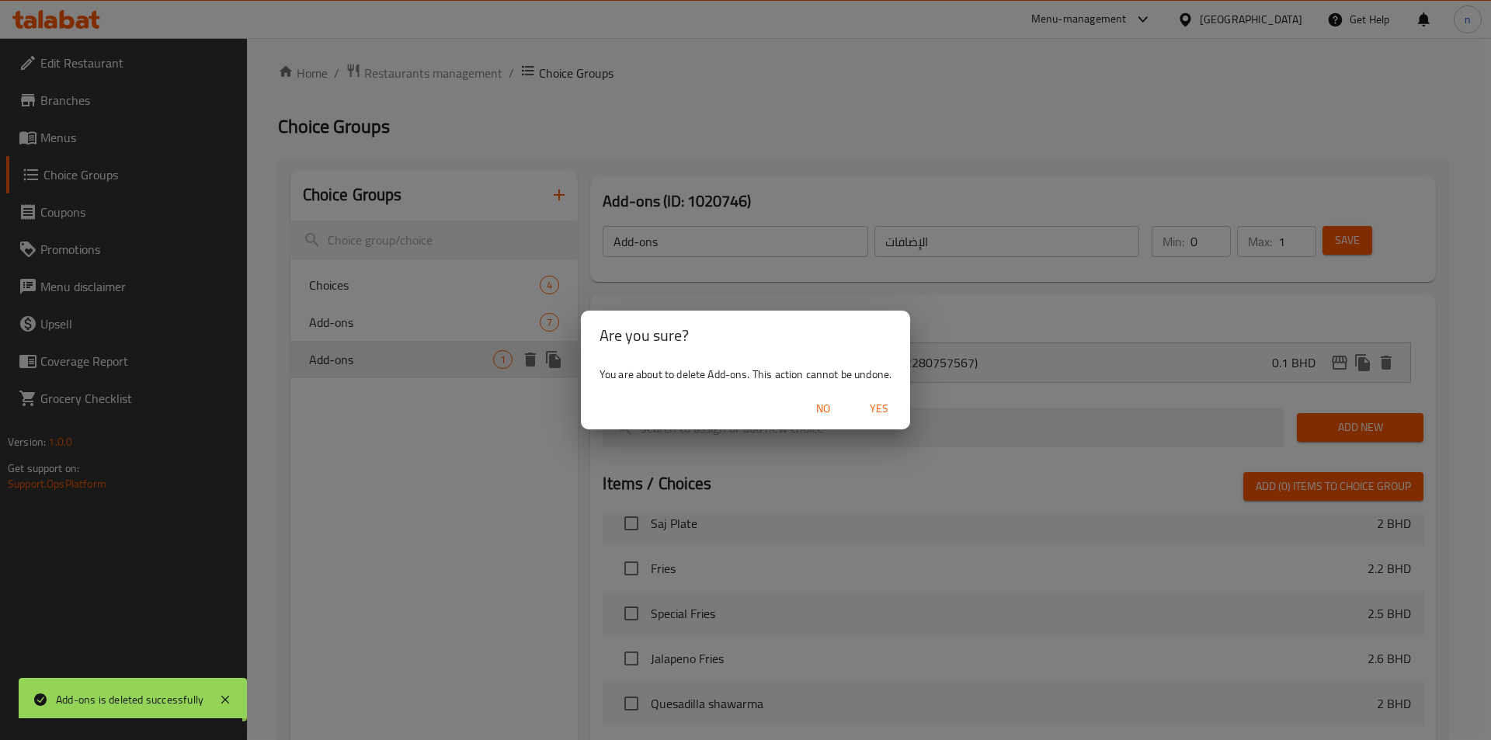
click at [879, 405] on span "Yes" at bounding box center [879, 408] width 37 height 19
type input "Choices"
type input "الخيارات"
type input "0"
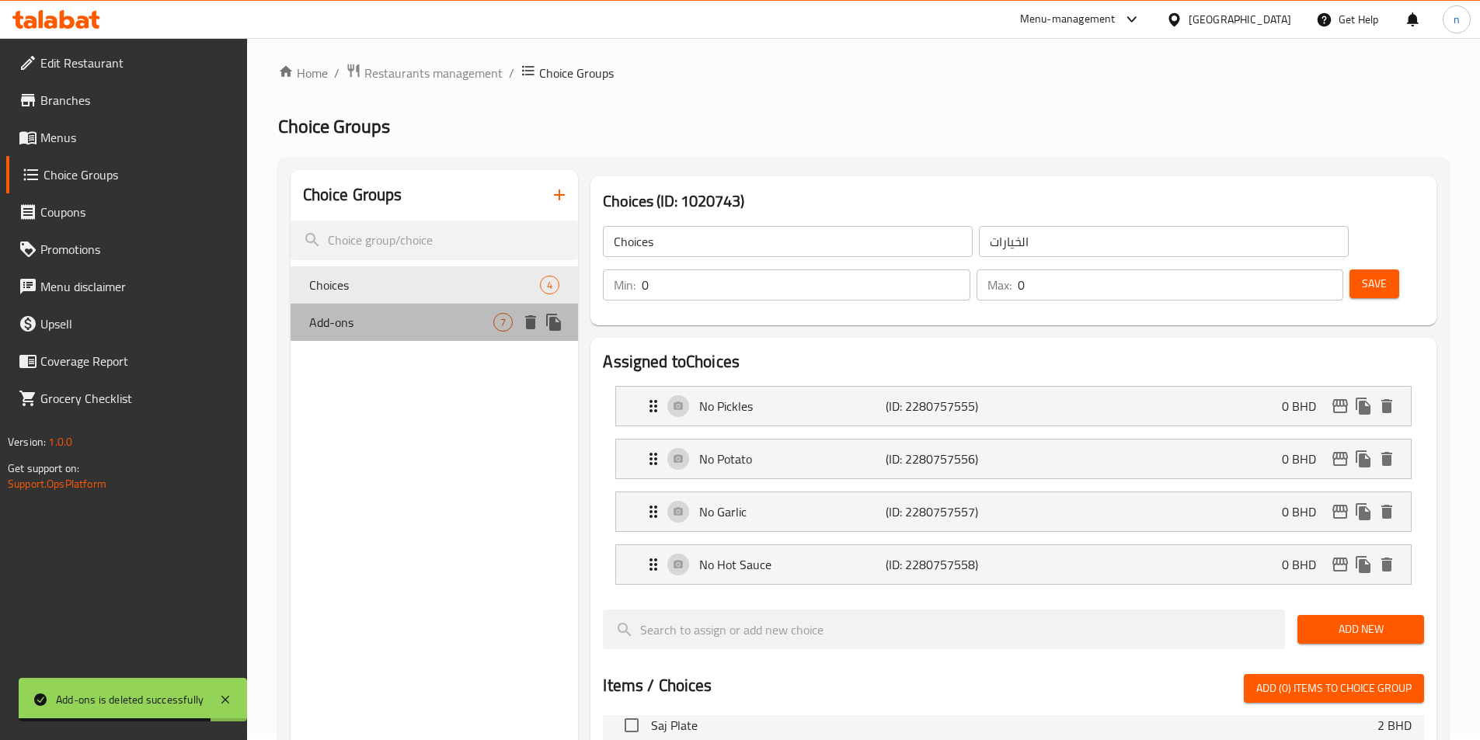
click at [391, 311] on div "Add-ons 7" at bounding box center [435, 322] width 288 height 37
type input "Add-ons"
type input "الإضافات"
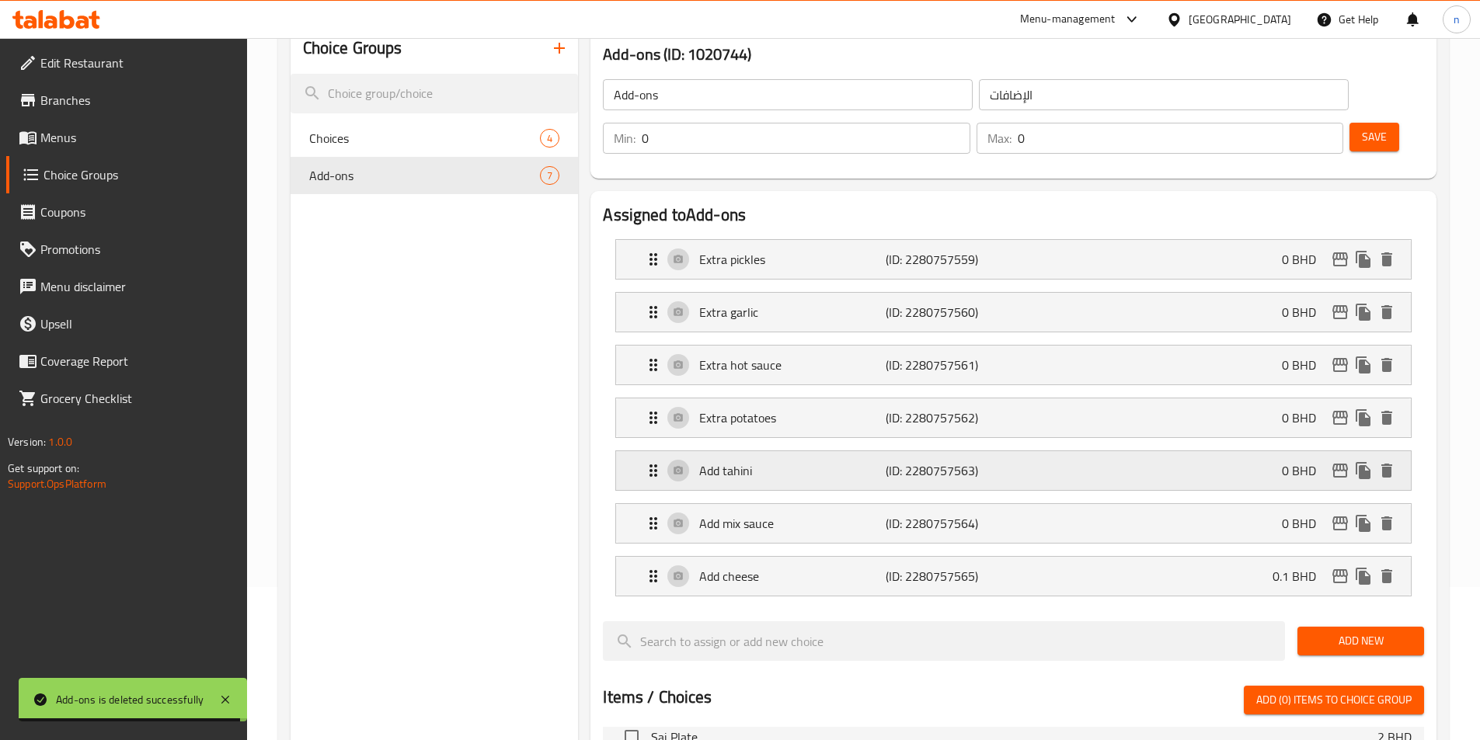
scroll to position [162, 0]
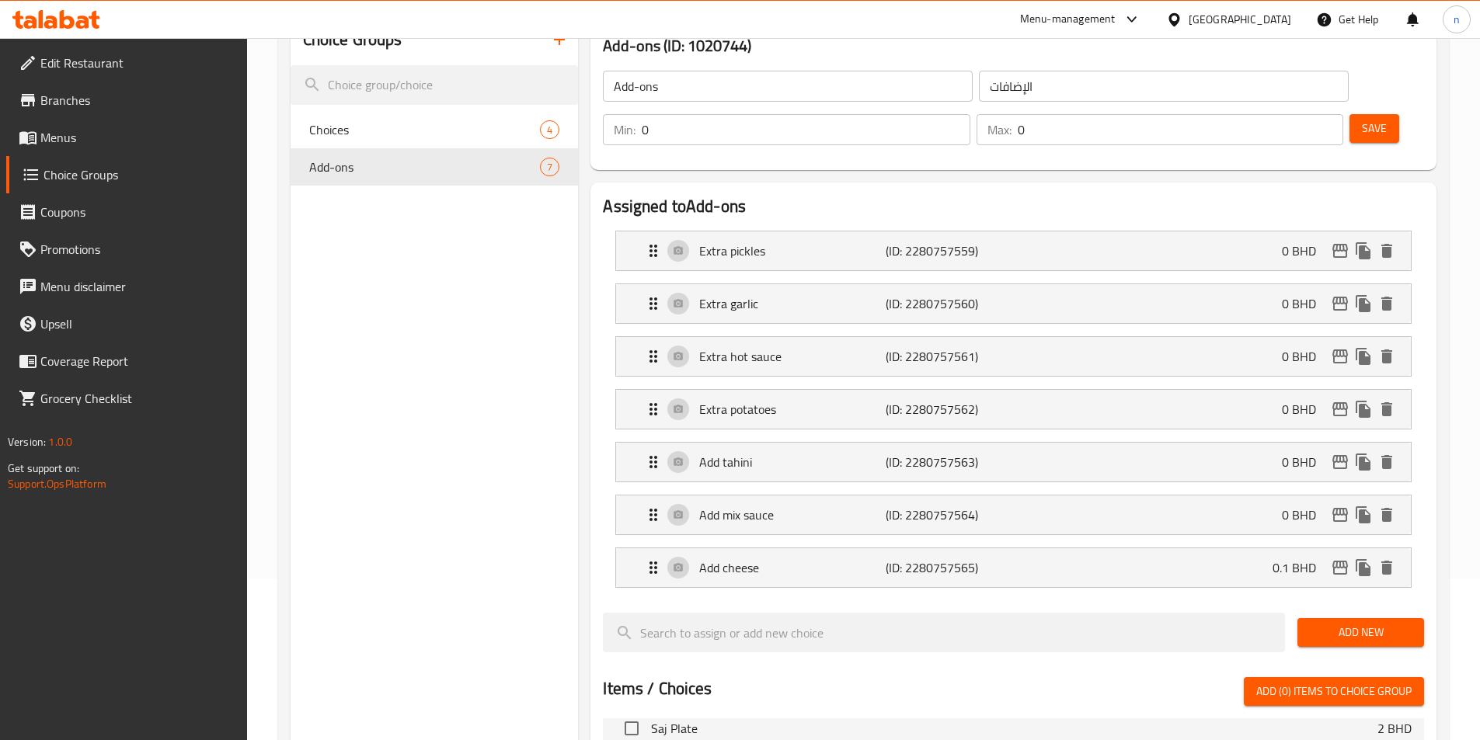
click at [1140, 337] on li "Extra hot sauce (ID: 2280757561) 0 BHD Name (En) Extra hot sauce Name (En) Name…" at bounding box center [1013, 356] width 821 height 53
click at [1140, 337] on div "Extra hot sauce (ID: 2280757561) 0 BHD" at bounding box center [1018, 356] width 748 height 39
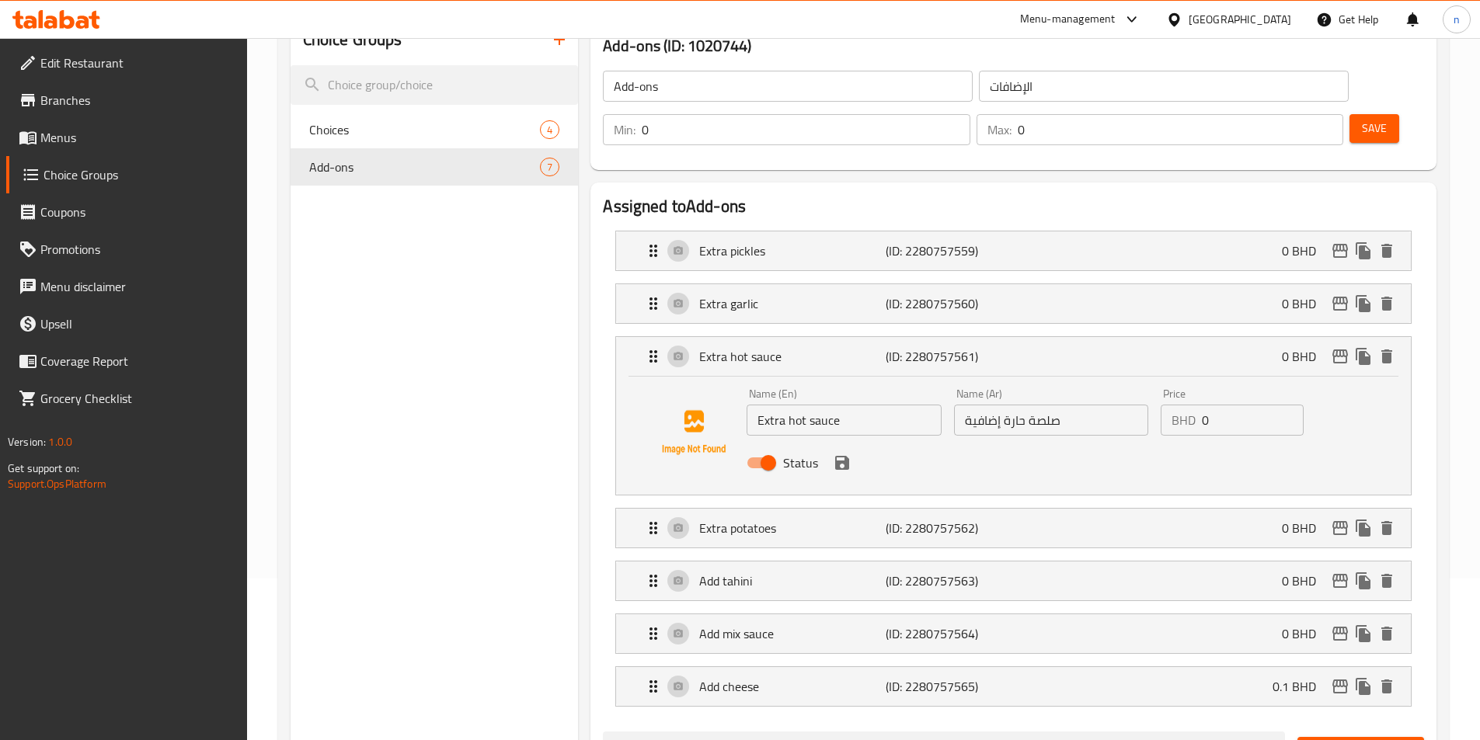
click at [1014, 405] on input "صلصة حارة إضافية" at bounding box center [1051, 420] width 194 height 31
click at [802, 405] on input "Extra hot sauce" at bounding box center [843, 420] width 194 height 31
drag, startPoint x: 787, startPoint y: 381, endPoint x: 900, endPoint y: 397, distance: 114.5
click at [900, 397] on div "Name (En) Extra hot sauce Name (En)" at bounding box center [843, 412] width 207 height 60
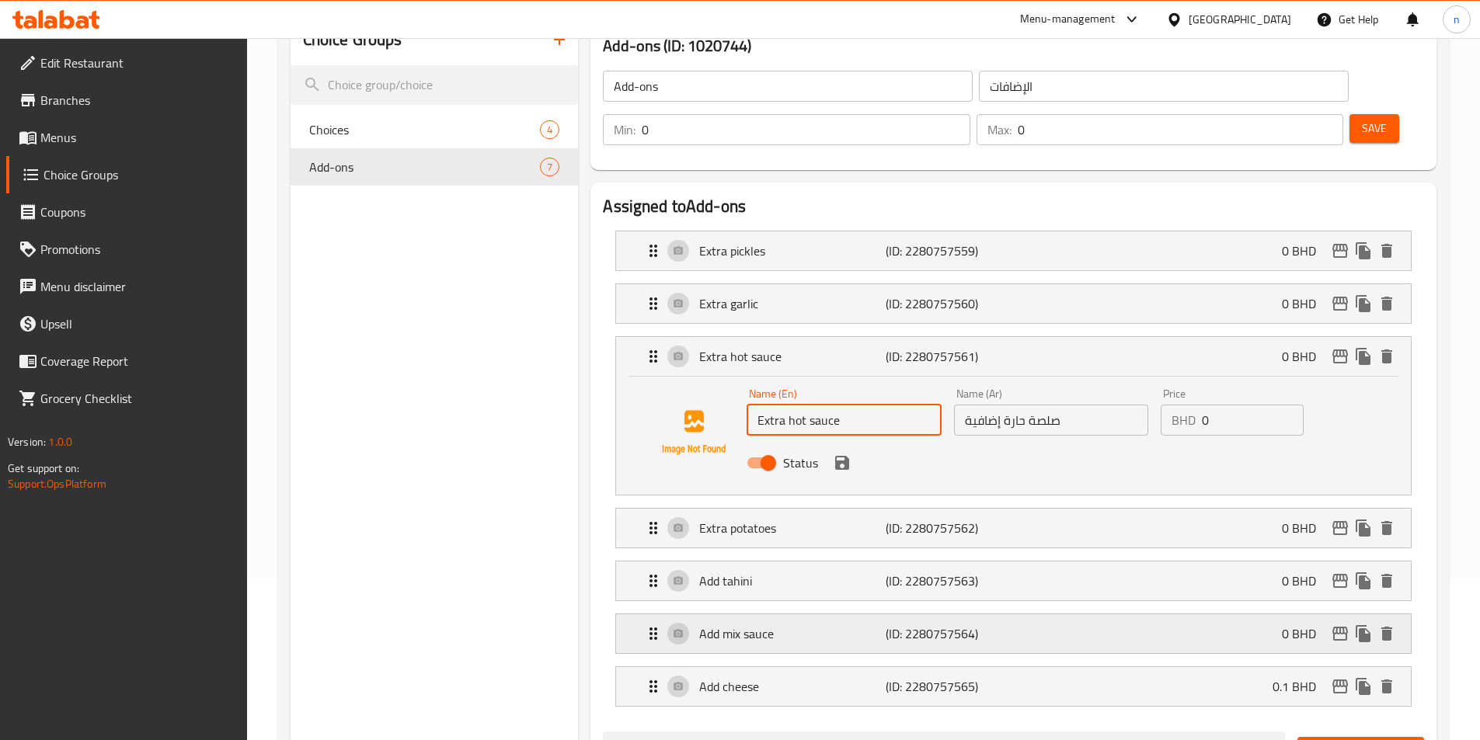
click at [1070, 614] on div "Add mix sauce (ID: 2280757564) 0 BHD" at bounding box center [1018, 633] width 748 height 39
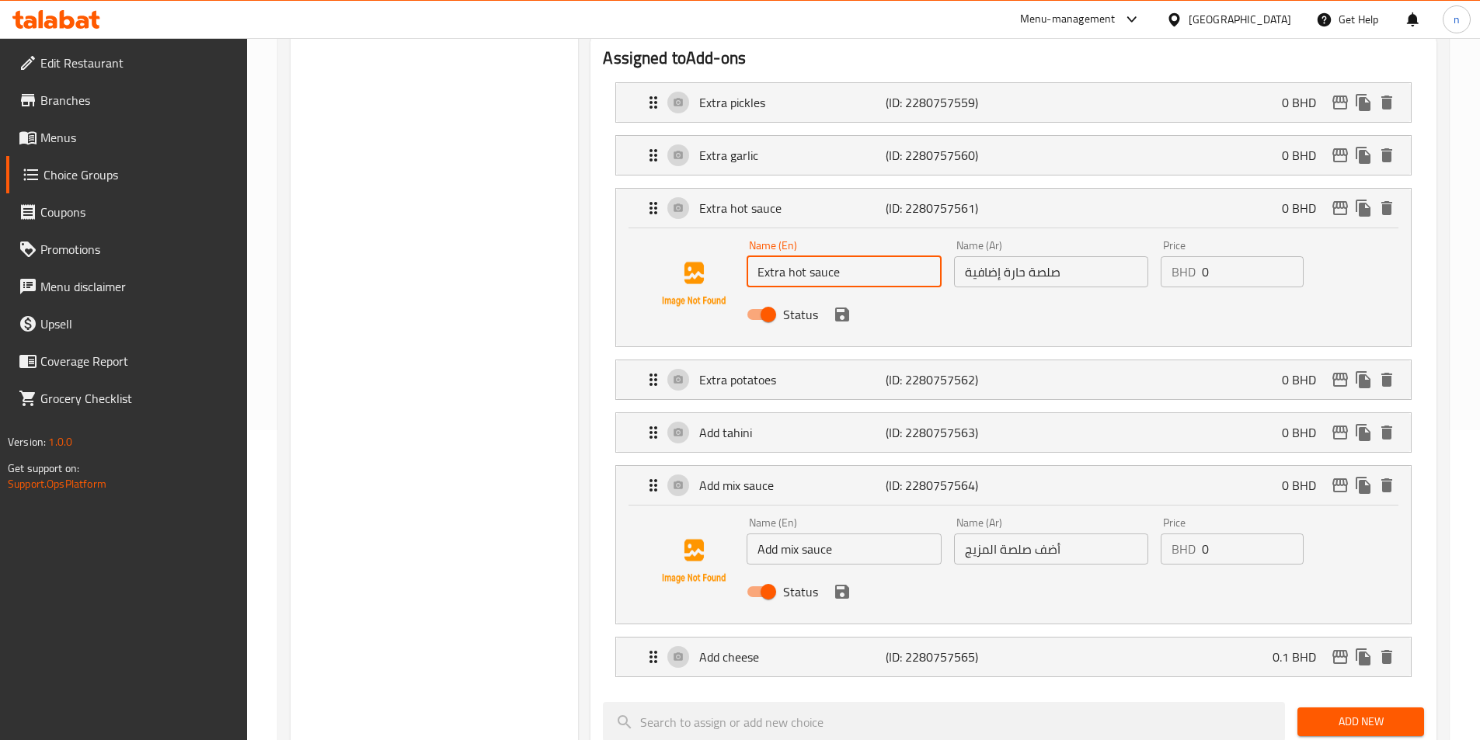
scroll to position [317, 0]
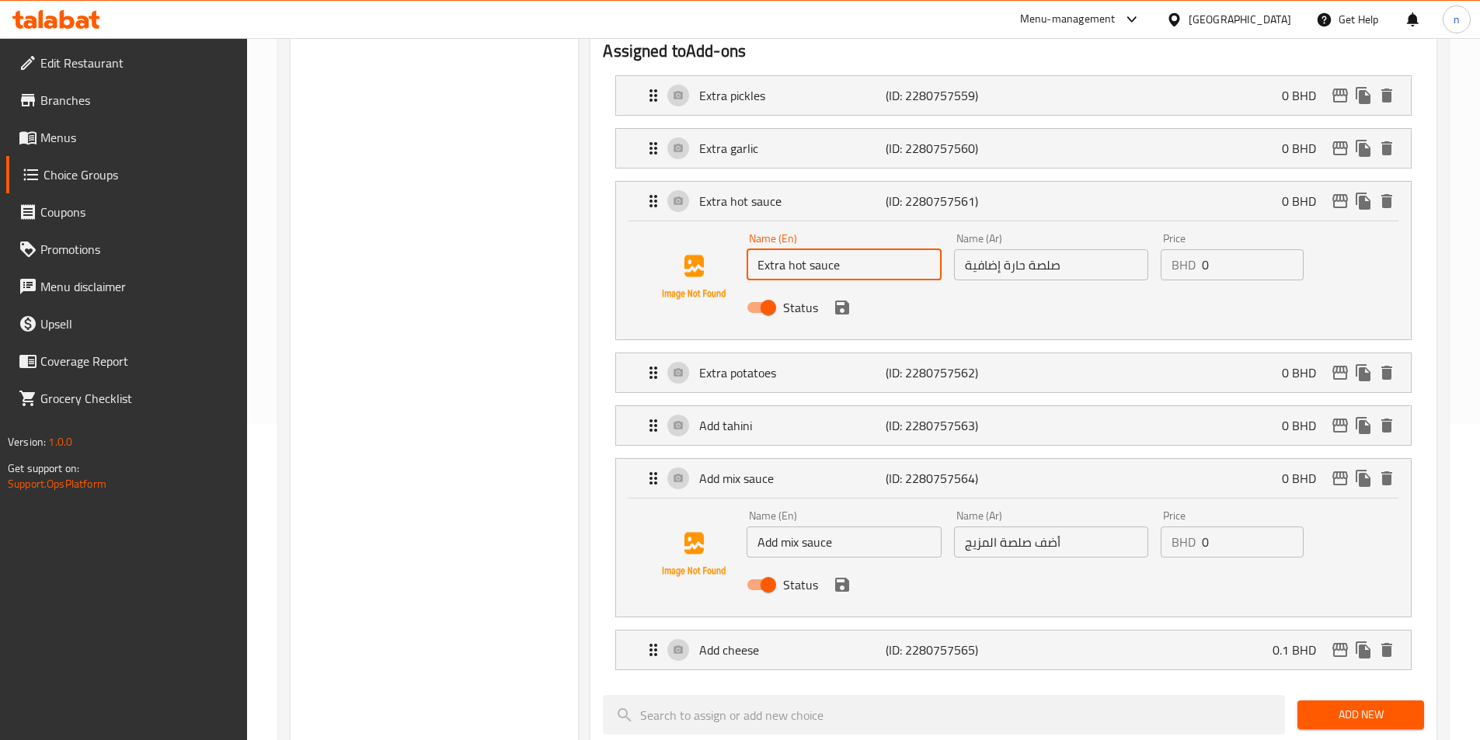
click at [983, 527] on input "أضف صلصة المزيج" at bounding box center [1051, 542] width 194 height 31
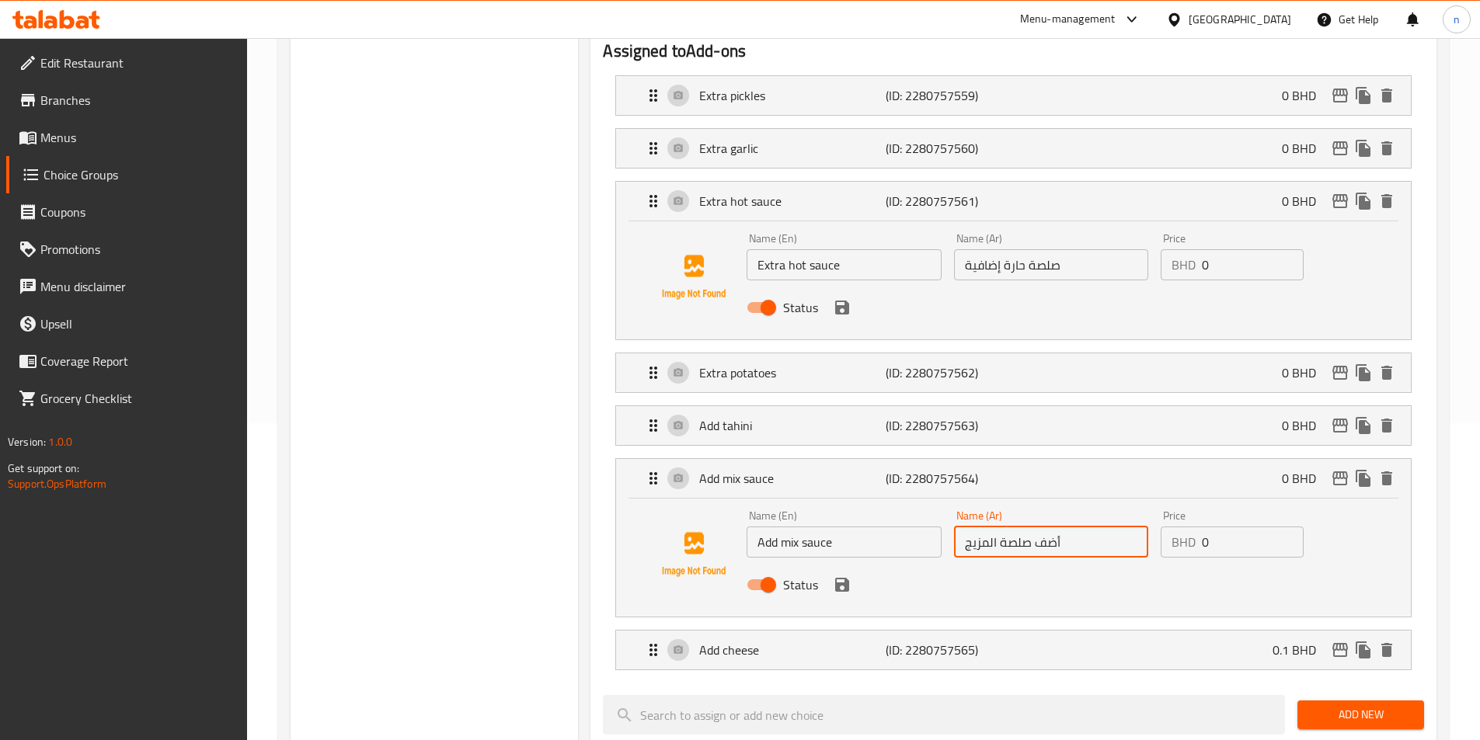
click at [983, 527] on input "أضف صلصة المزيج" at bounding box center [1051, 542] width 194 height 31
drag, startPoint x: 1029, startPoint y: 502, endPoint x: 923, endPoint y: 504, distance: 106.4
click at [923, 504] on div "Name (En) Add mix sauce Name (En) Name (Ar) أضف صلصة المزيج Name (Ar) Price BHD…" at bounding box center [1050, 555] width 621 height 102
click at [838, 578] on icon "save" at bounding box center [842, 585] width 14 height 14
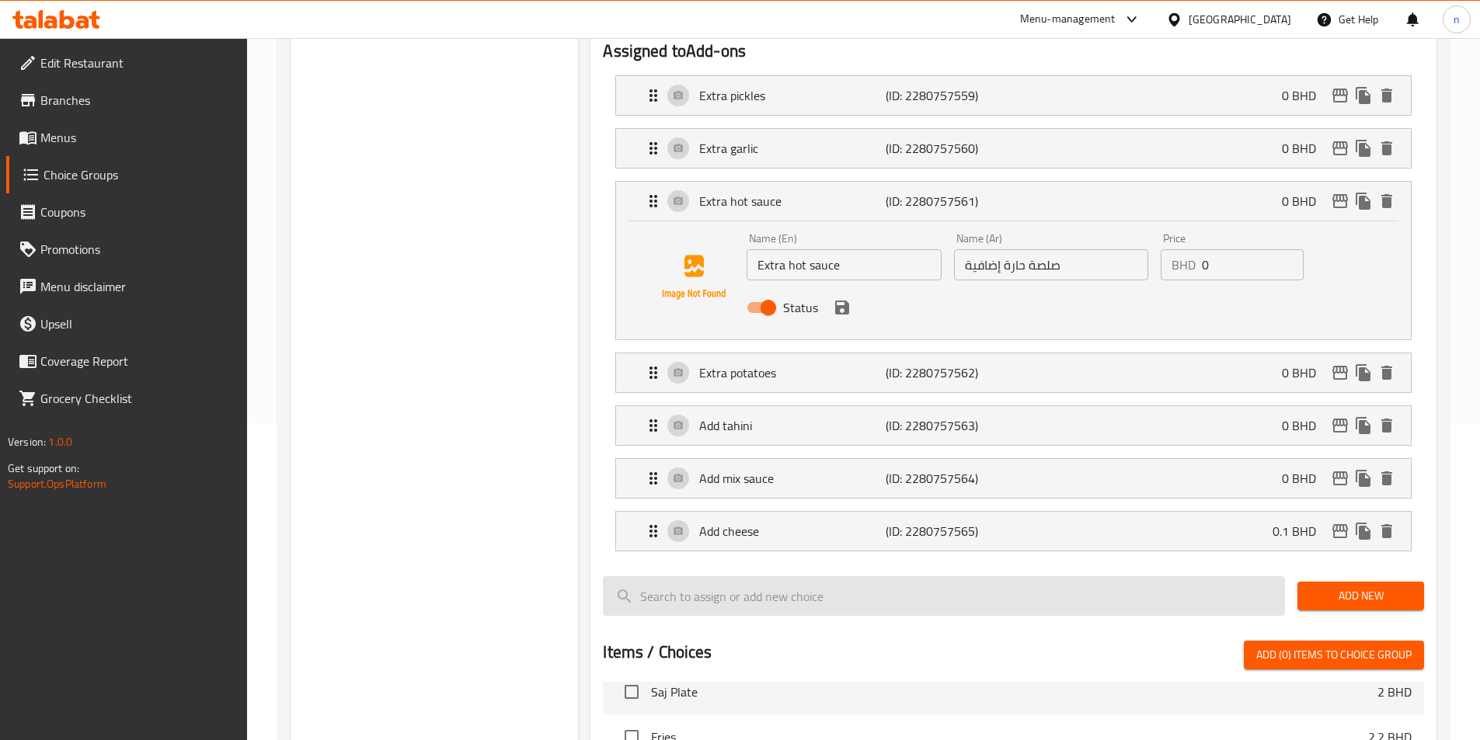
type input "أضف ميكس صوص"
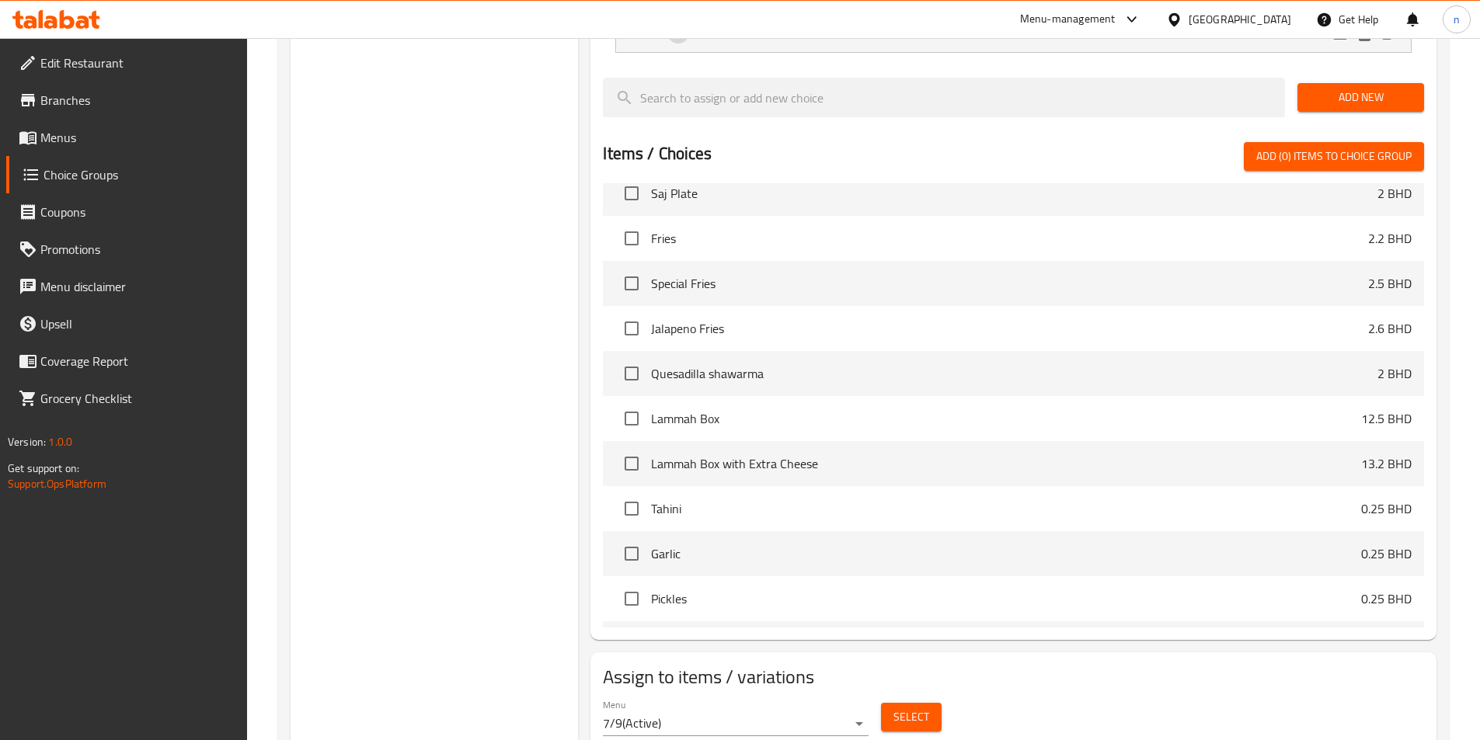
scroll to position [830, 0]
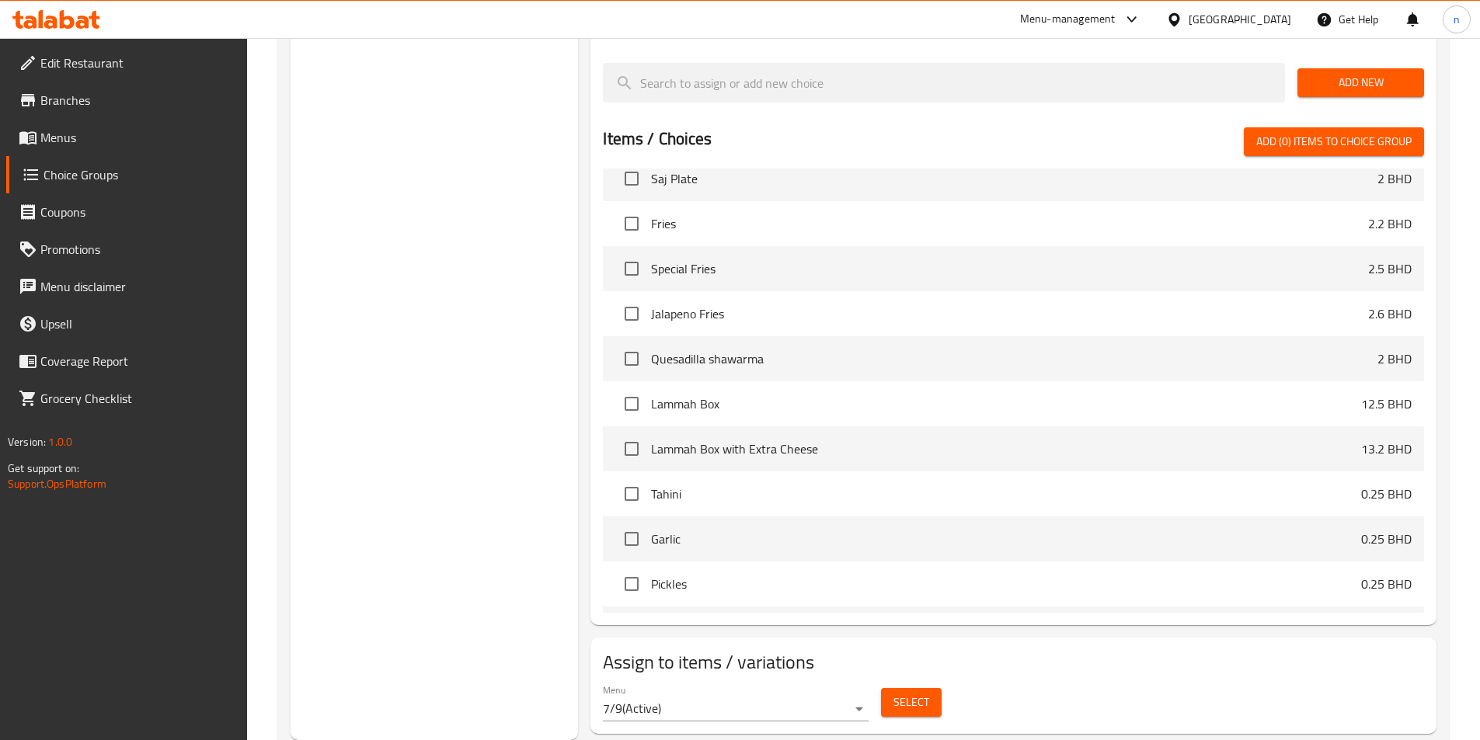
click at [921, 682] on div "Select" at bounding box center [911, 702] width 73 height 41
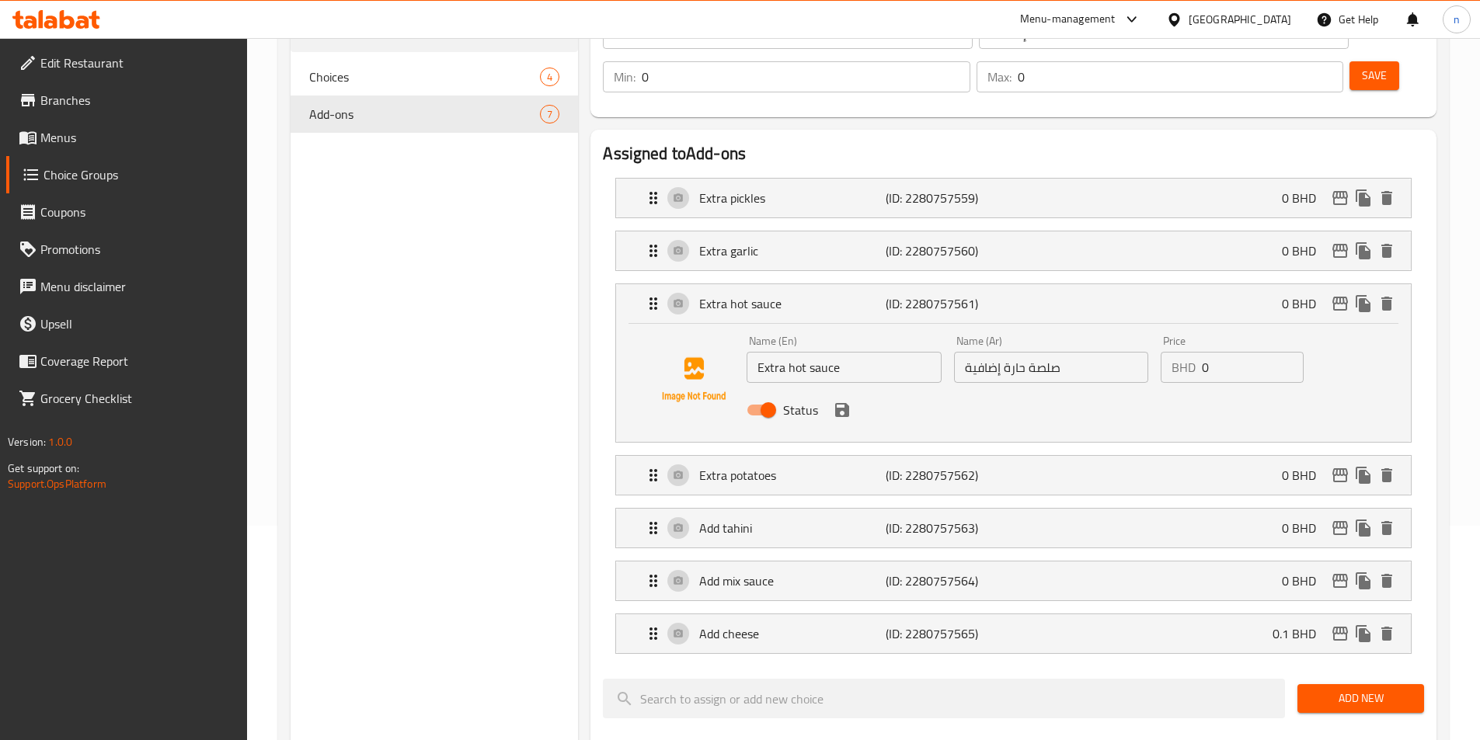
scroll to position [54, 0]
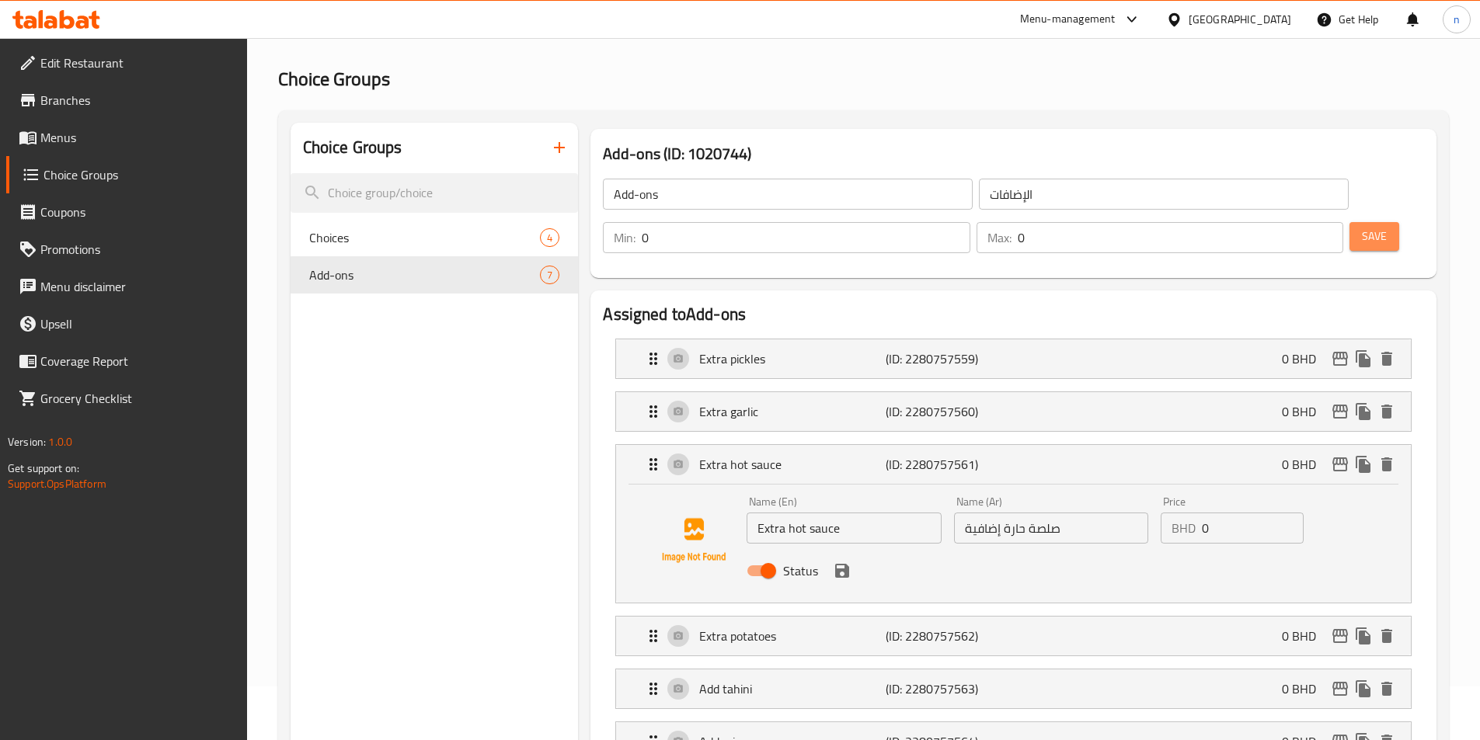
click at [1367, 222] on button "Save" at bounding box center [1374, 236] width 50 height 29
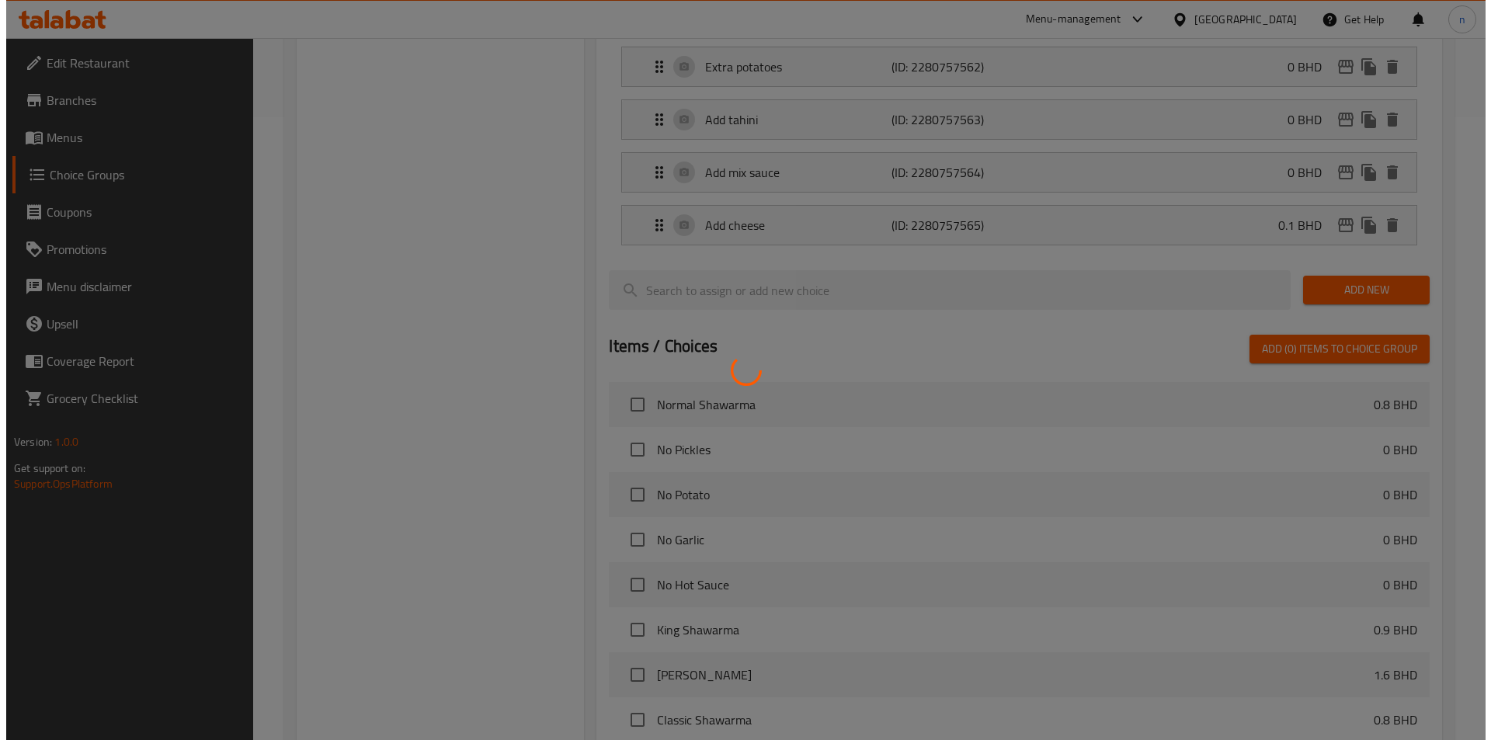
scroll to position [830, 0]
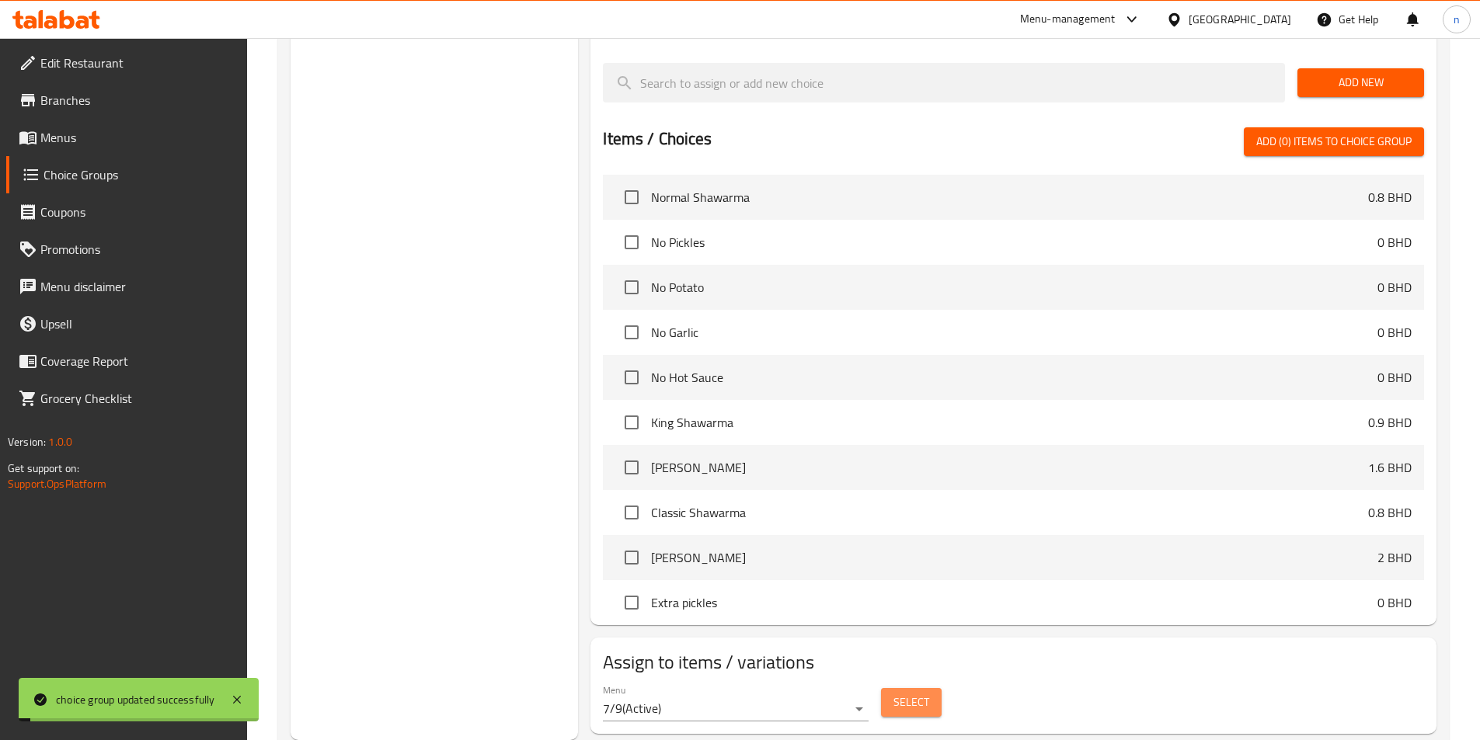
click at [931, 688] on button "Select" at bounding box center [911, 702] width 61 height 29
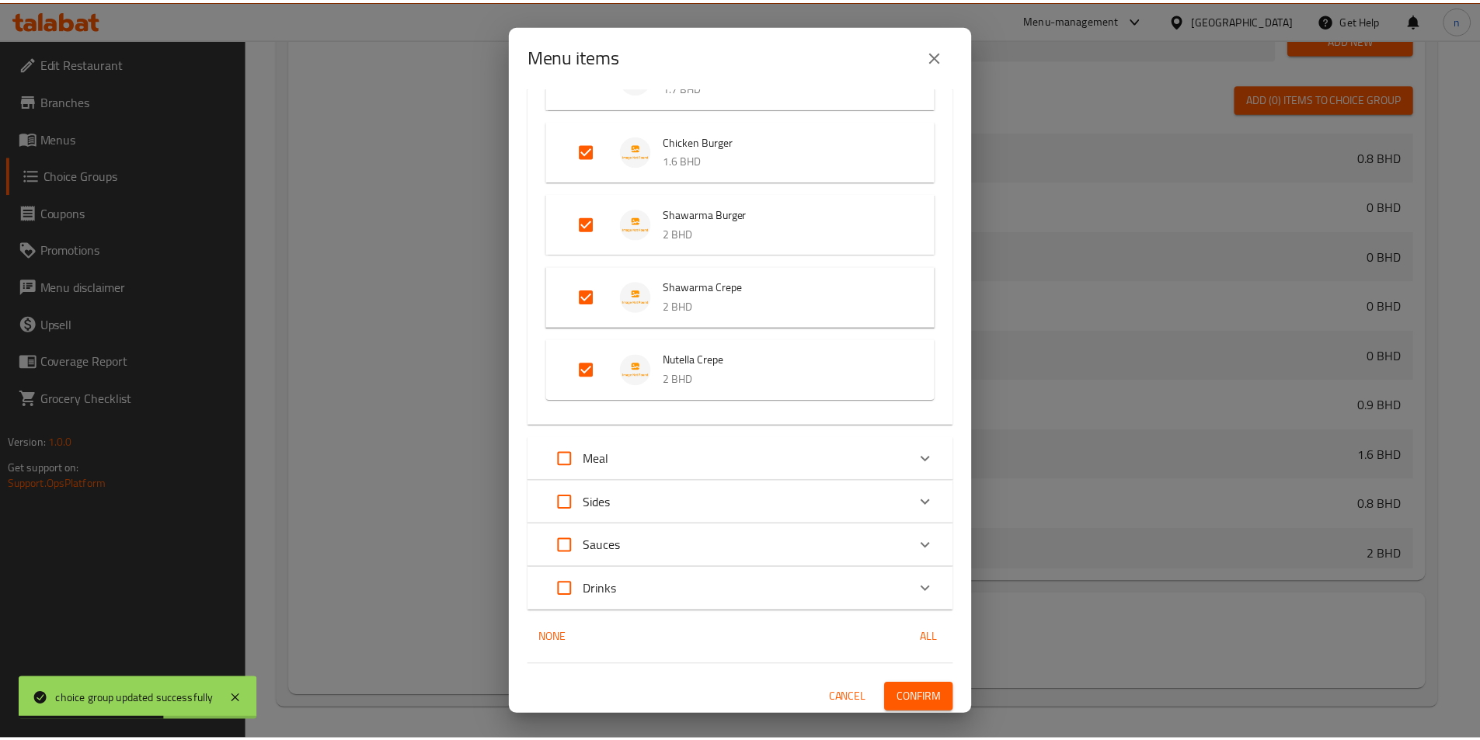
scroll to position [532, 0]
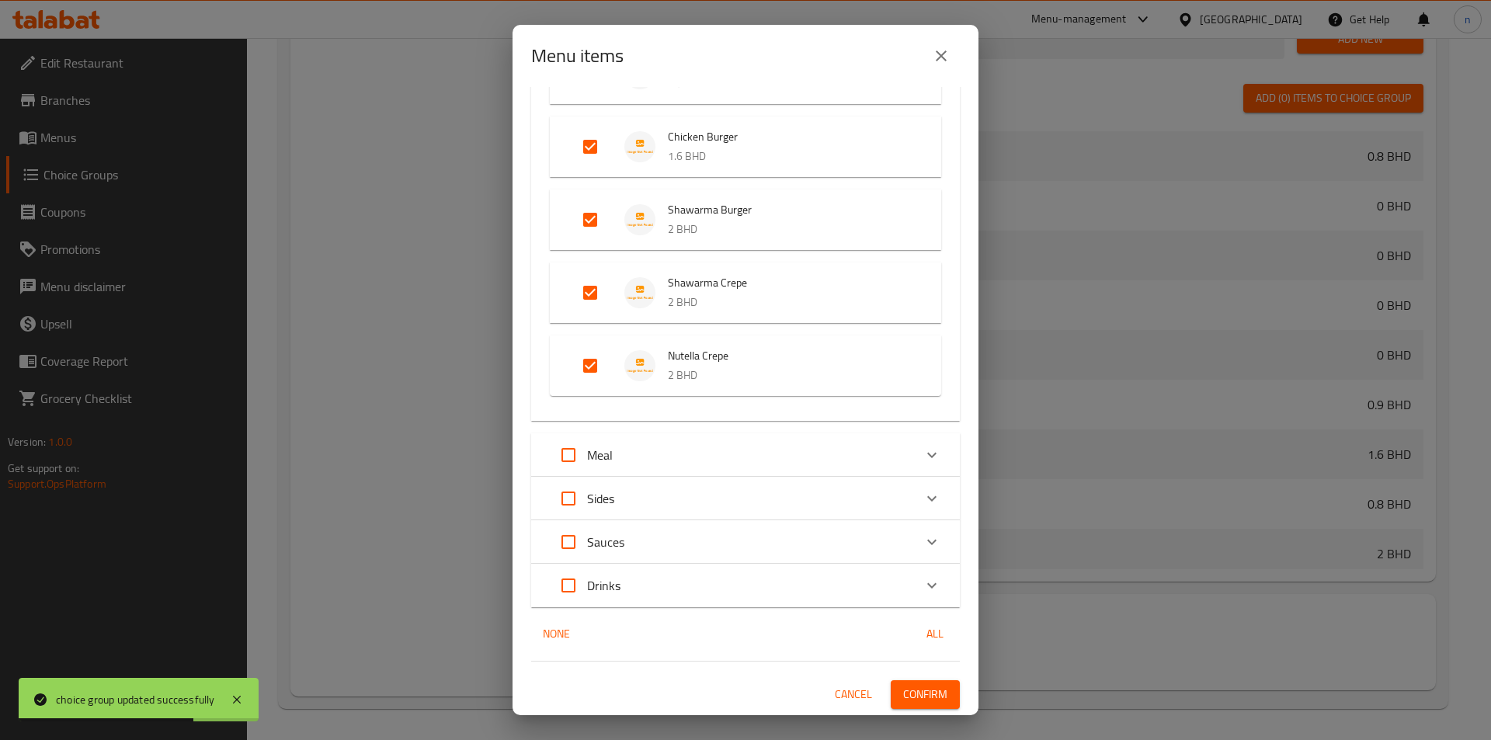
click at [922, 680] on button "Confirm" at bounding box center [925, 694] width 69 height 29
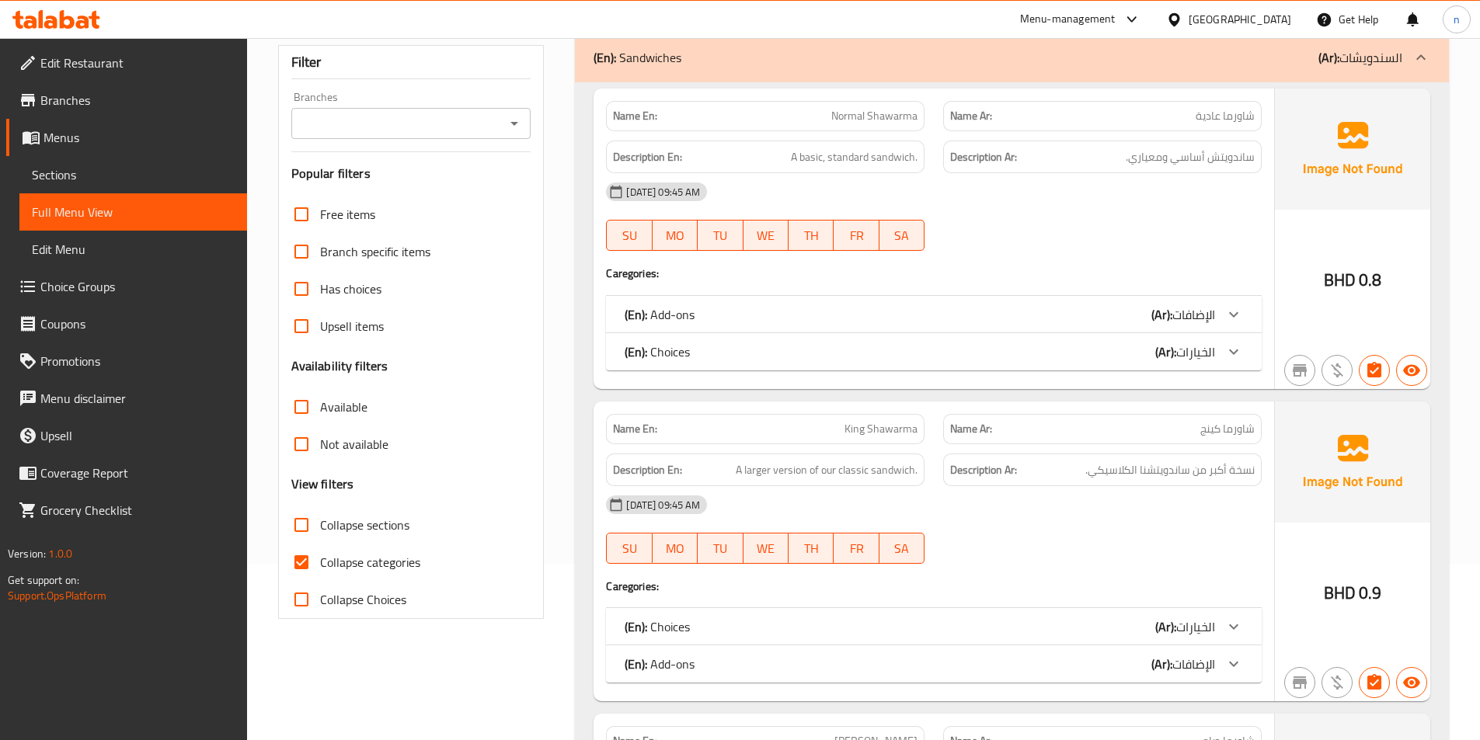
scroll to position [319, 0]
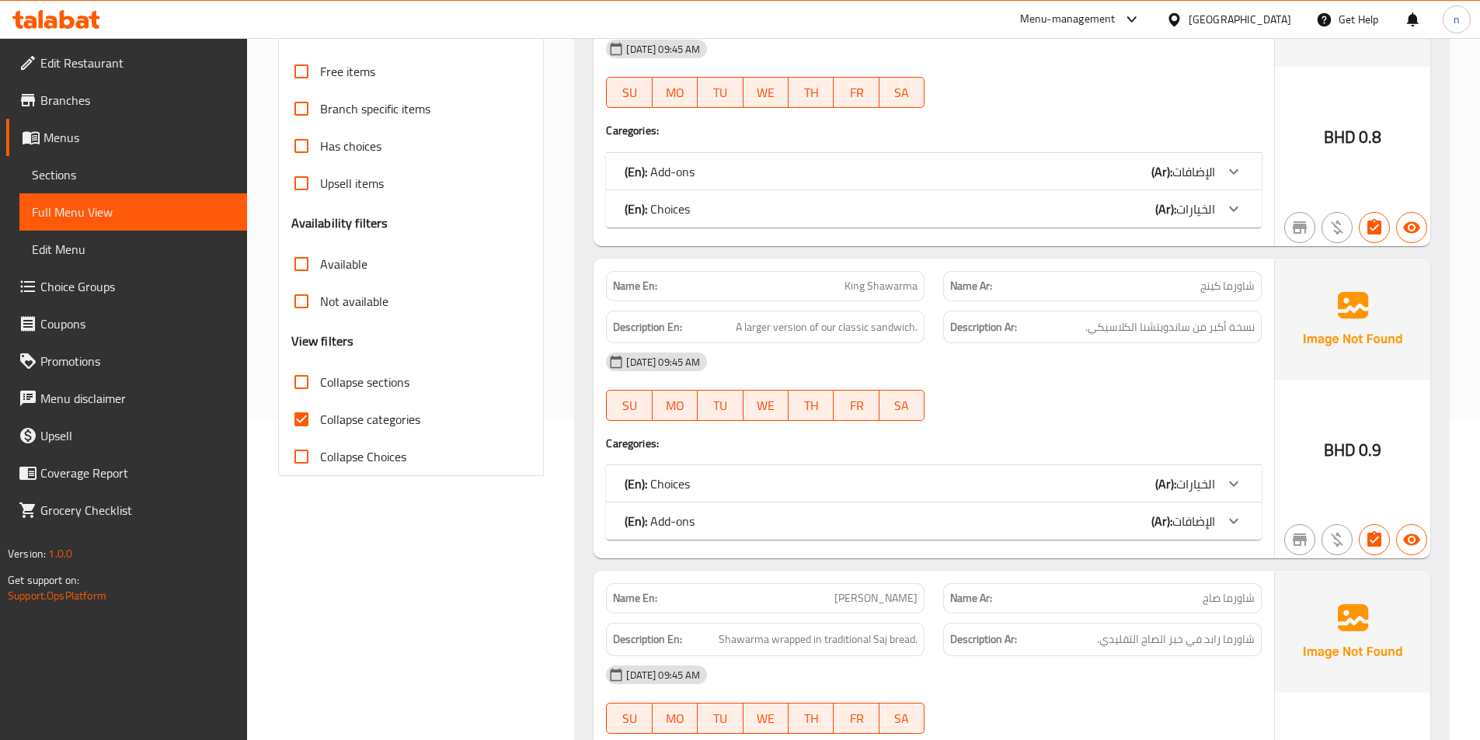
click at [292, 419] on input "Collapse categories" at bounding box center [301, 419] width 37 height 37
checkbox input "false"
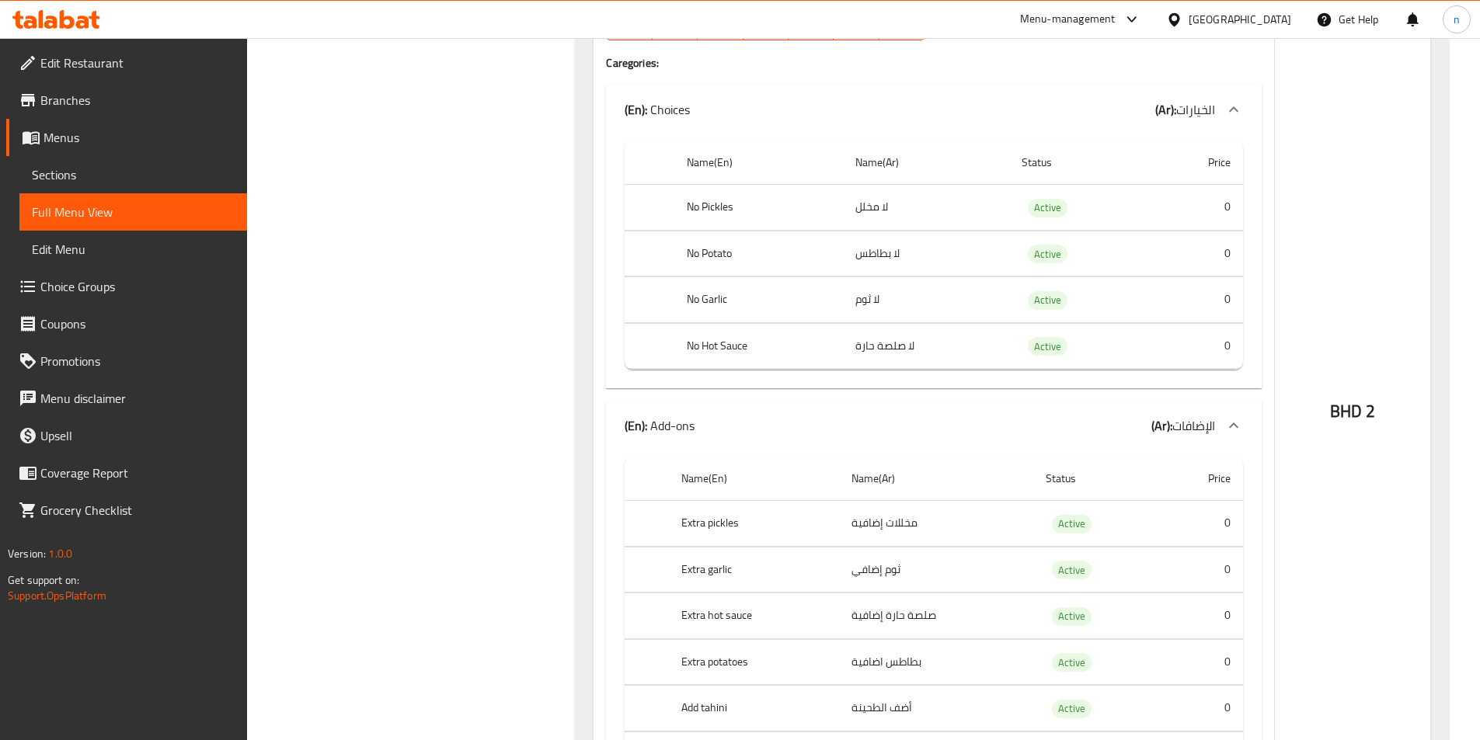
scroll to position [9104, 0]
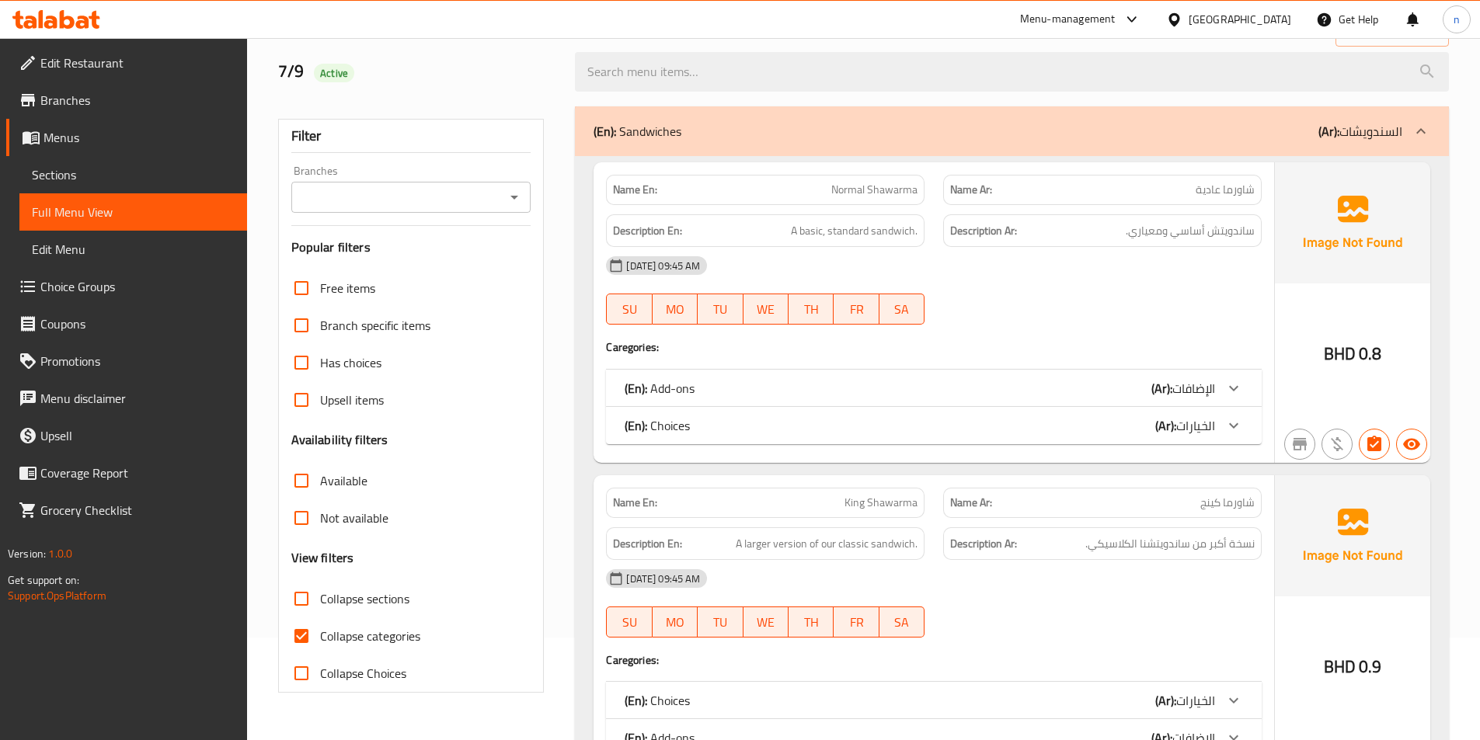
scroll to position [311, 0]
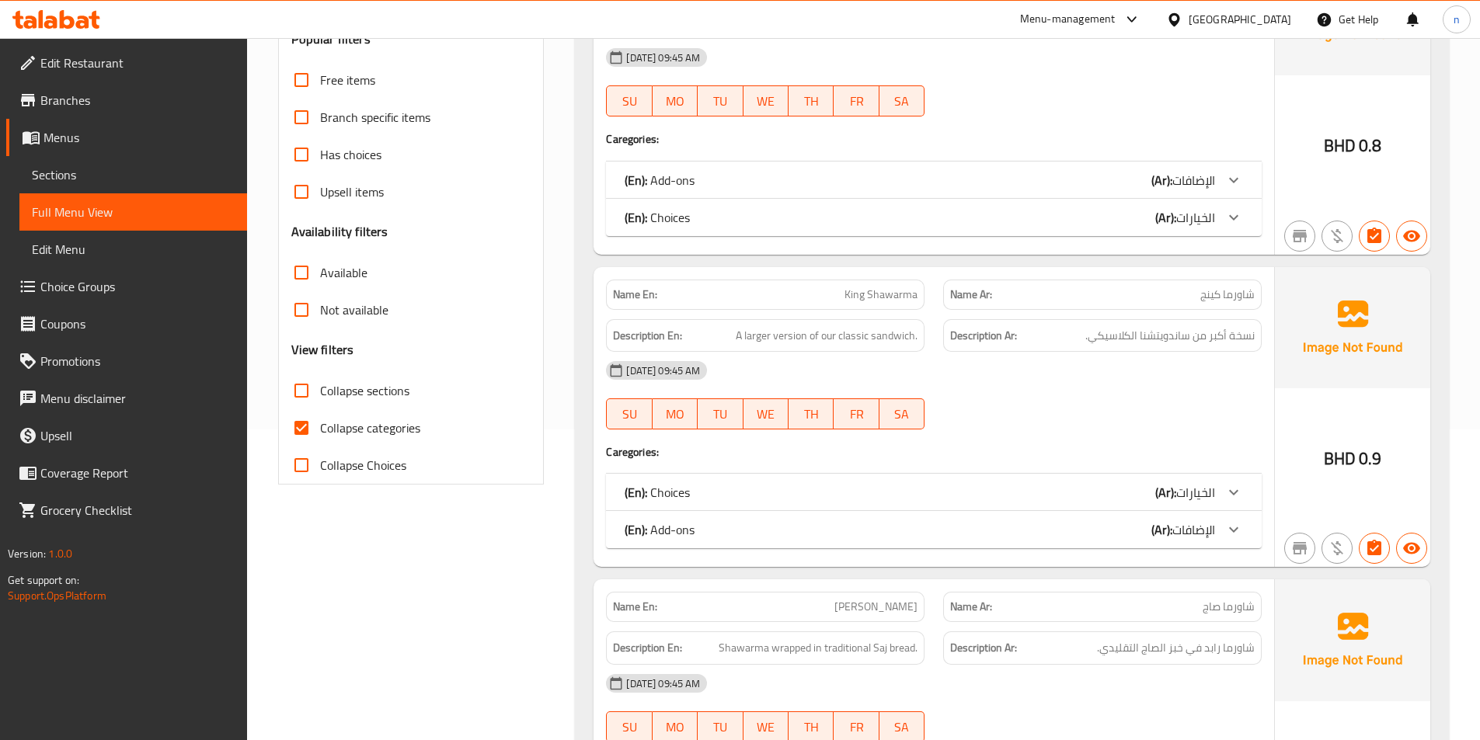
click at [299, 432] on input "Collapse categories" at bounding box center [301, 427] width 37 height 37
checkbox input "false"
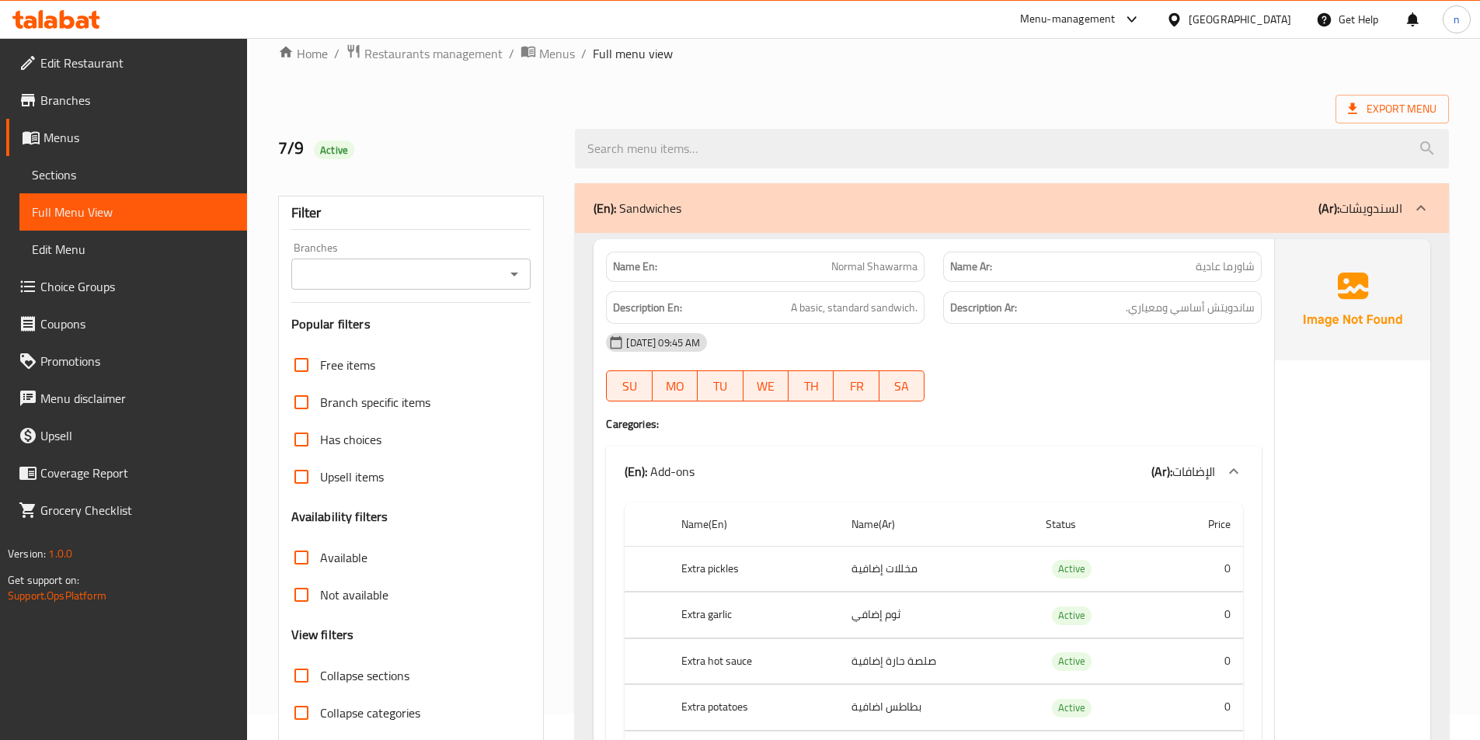
scroll to position [0, 0]
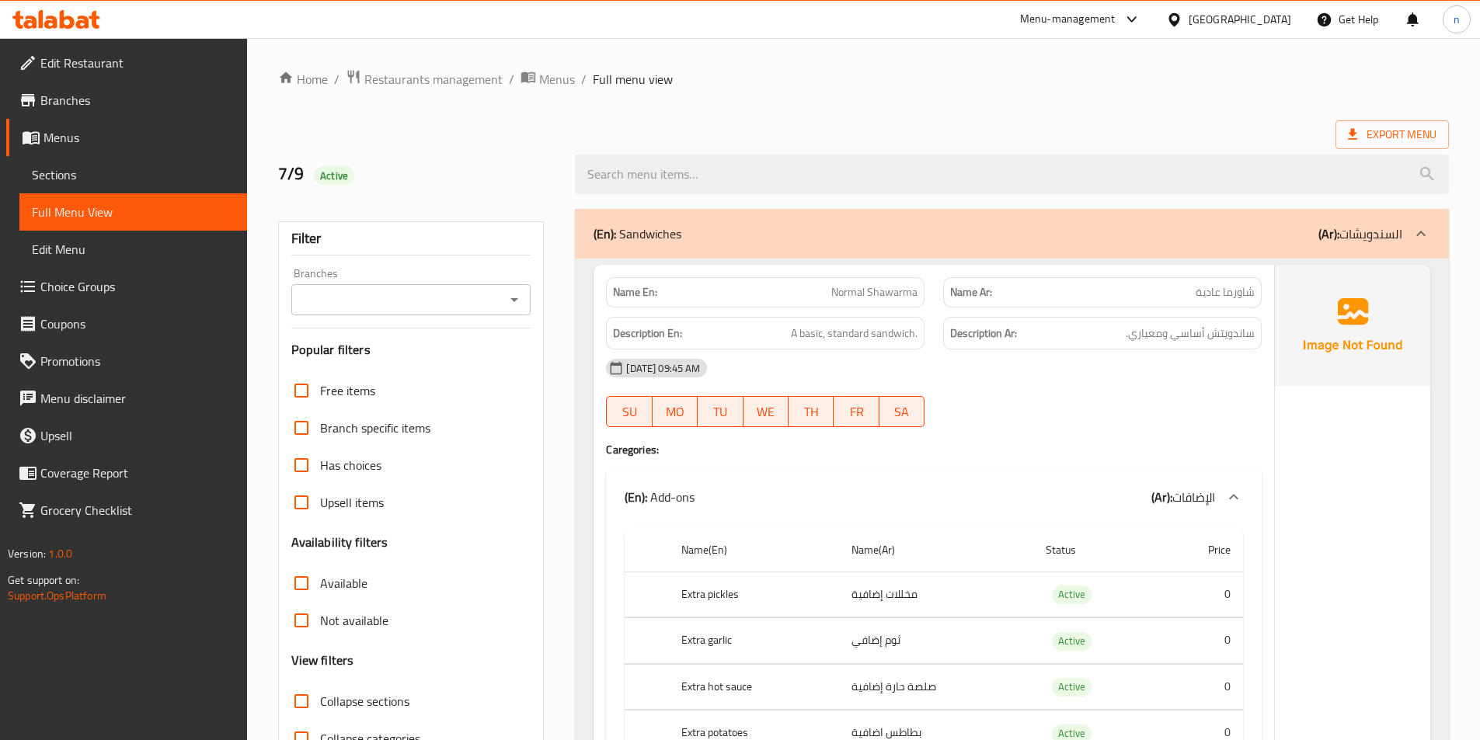
click at [1158, 373] on div "[DATE] 09:45 AM" at bounding box center [934, 368] width 674 height 37
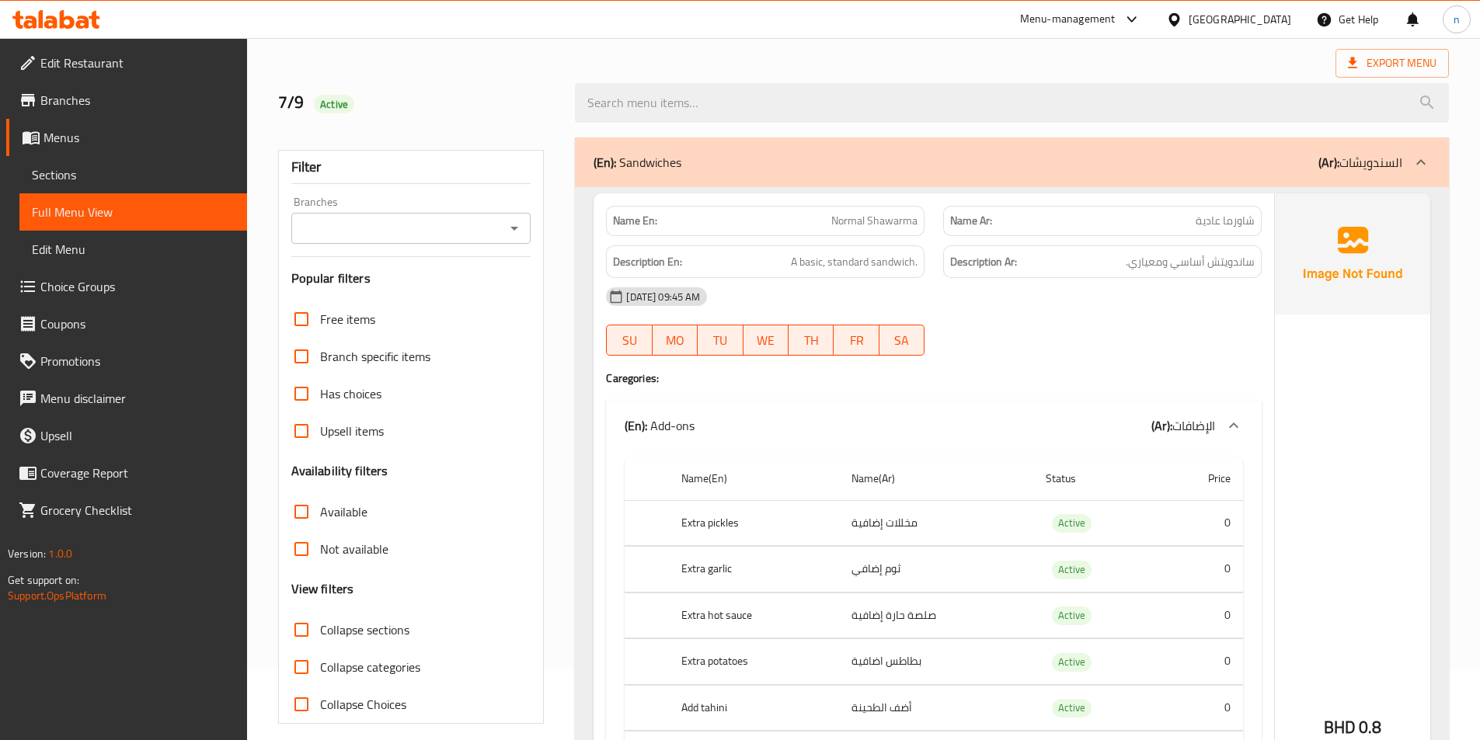
scroll to position [311, 0]
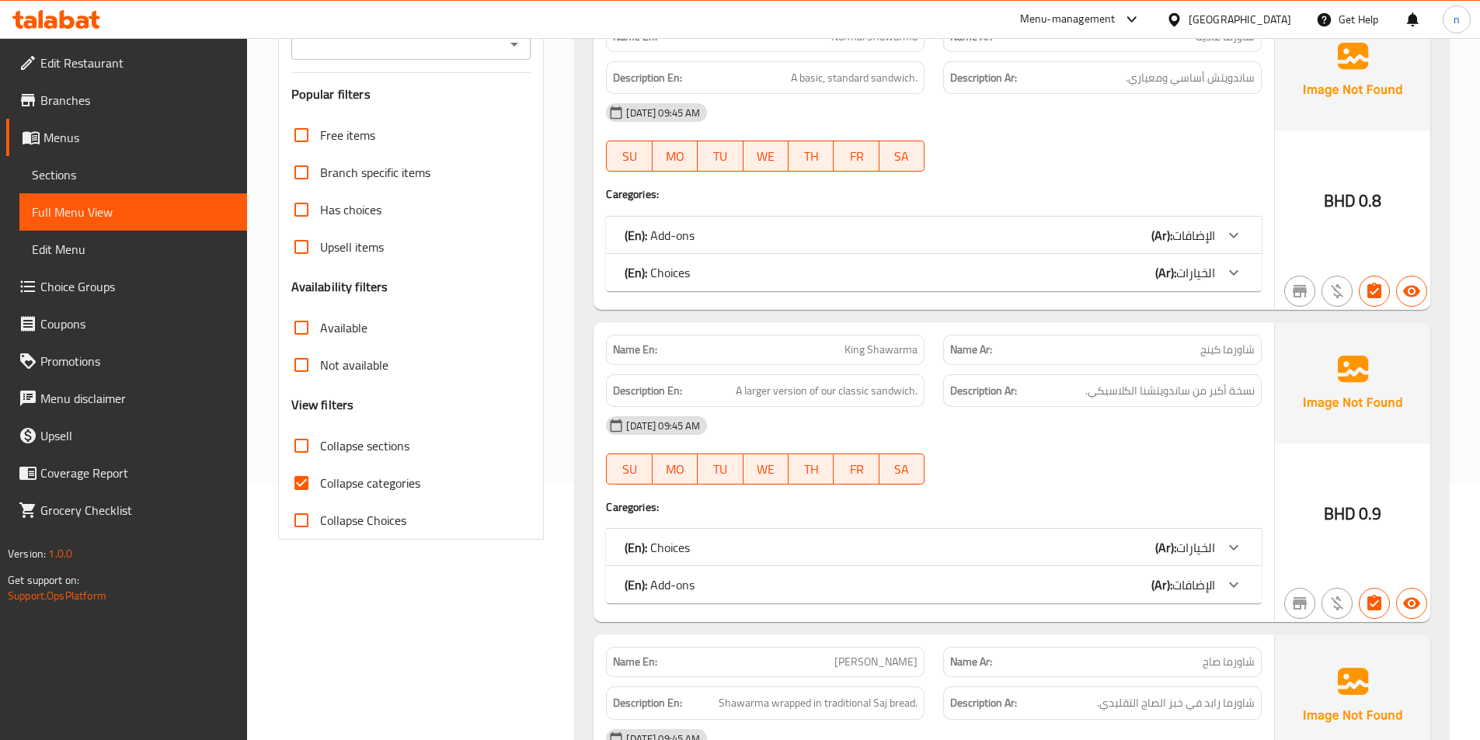
scroll to position [311, 0]
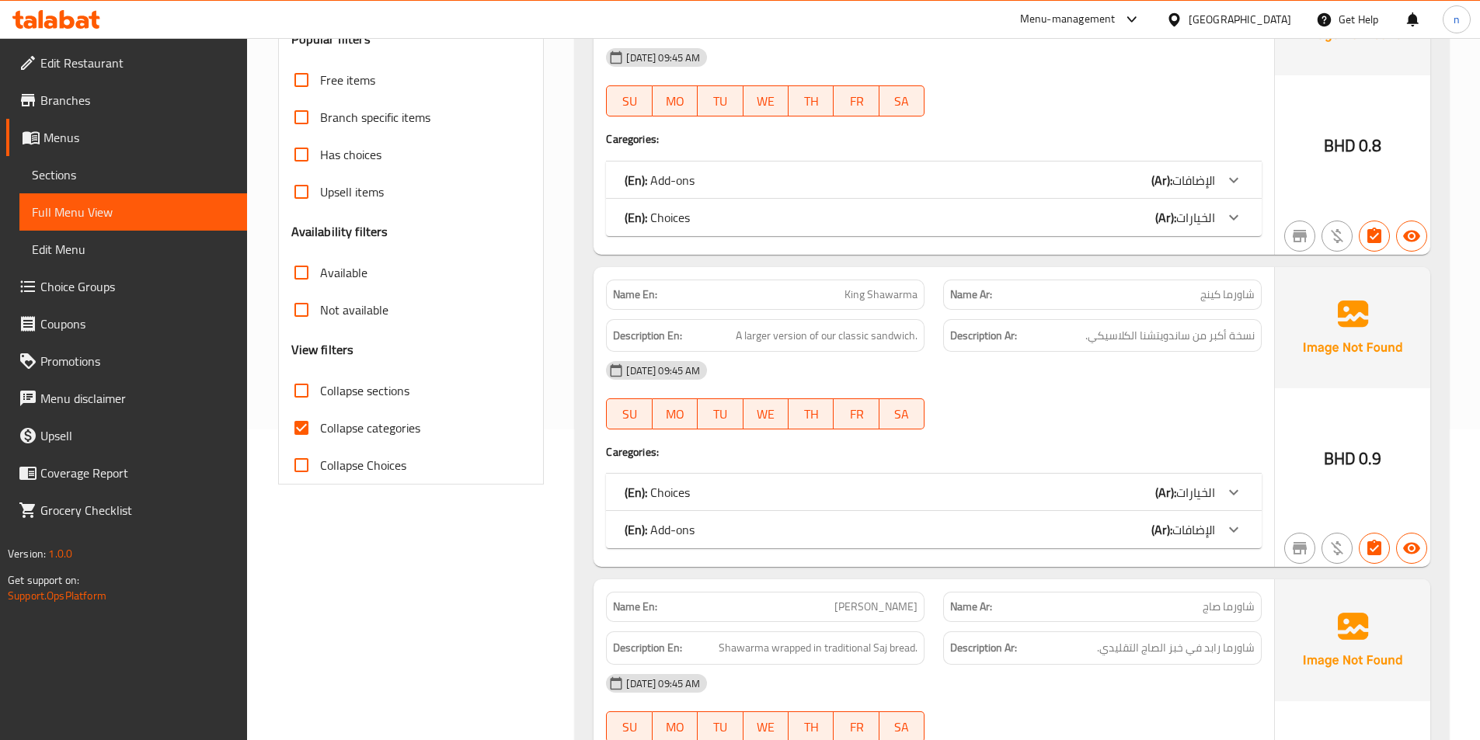
click at [315, 436] on input "Collapse categories" at bounding box center [301, 427] width 37 height 37
checkbox input "false"
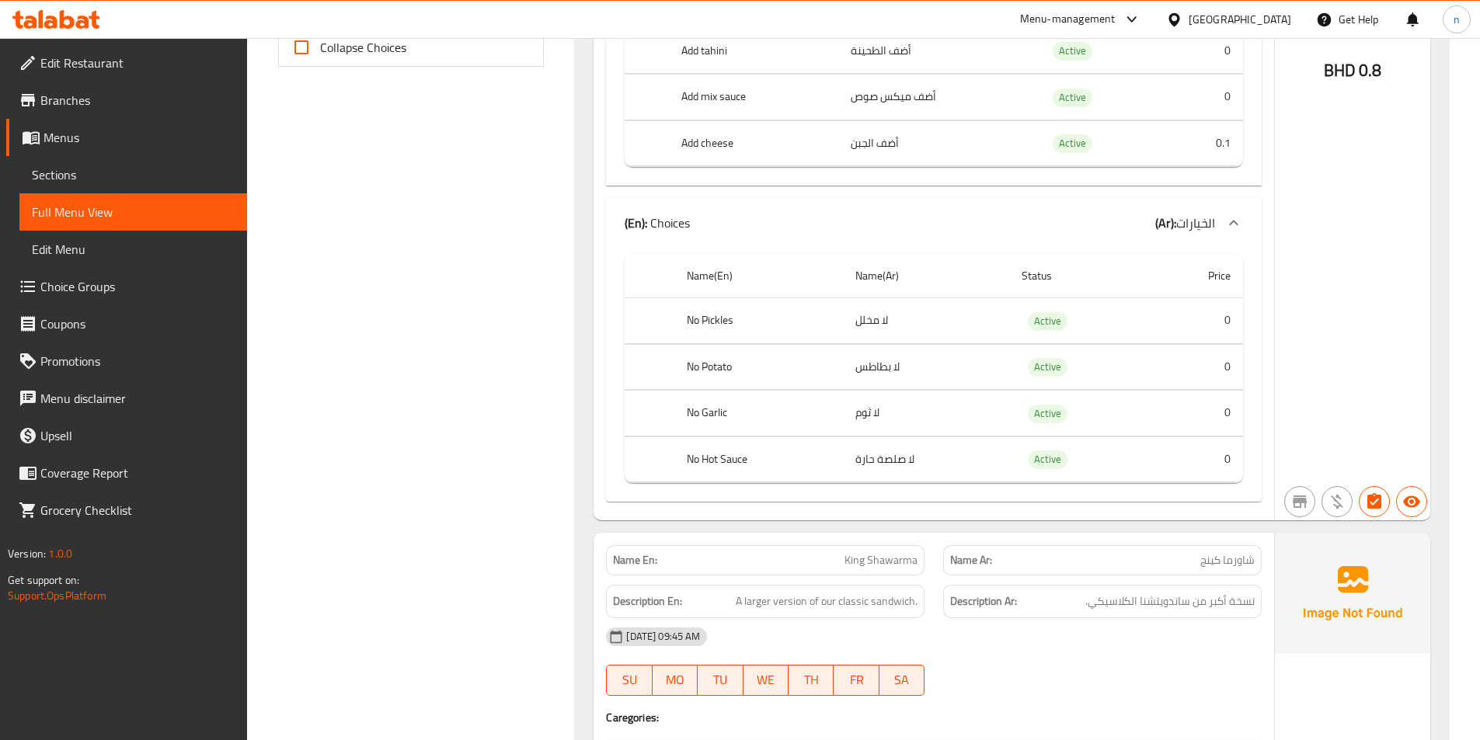
scroll to position [777, 0]
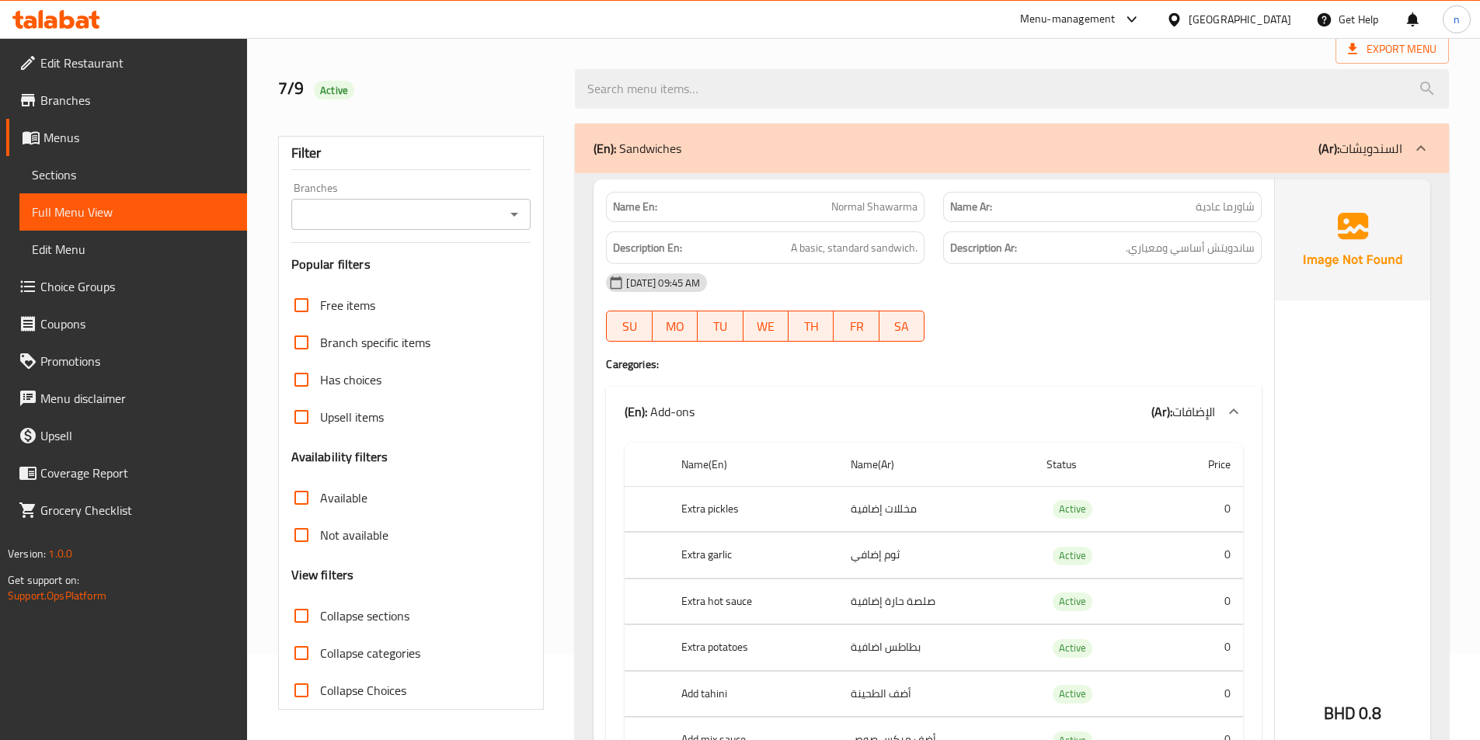
scroll to position [0, 0]
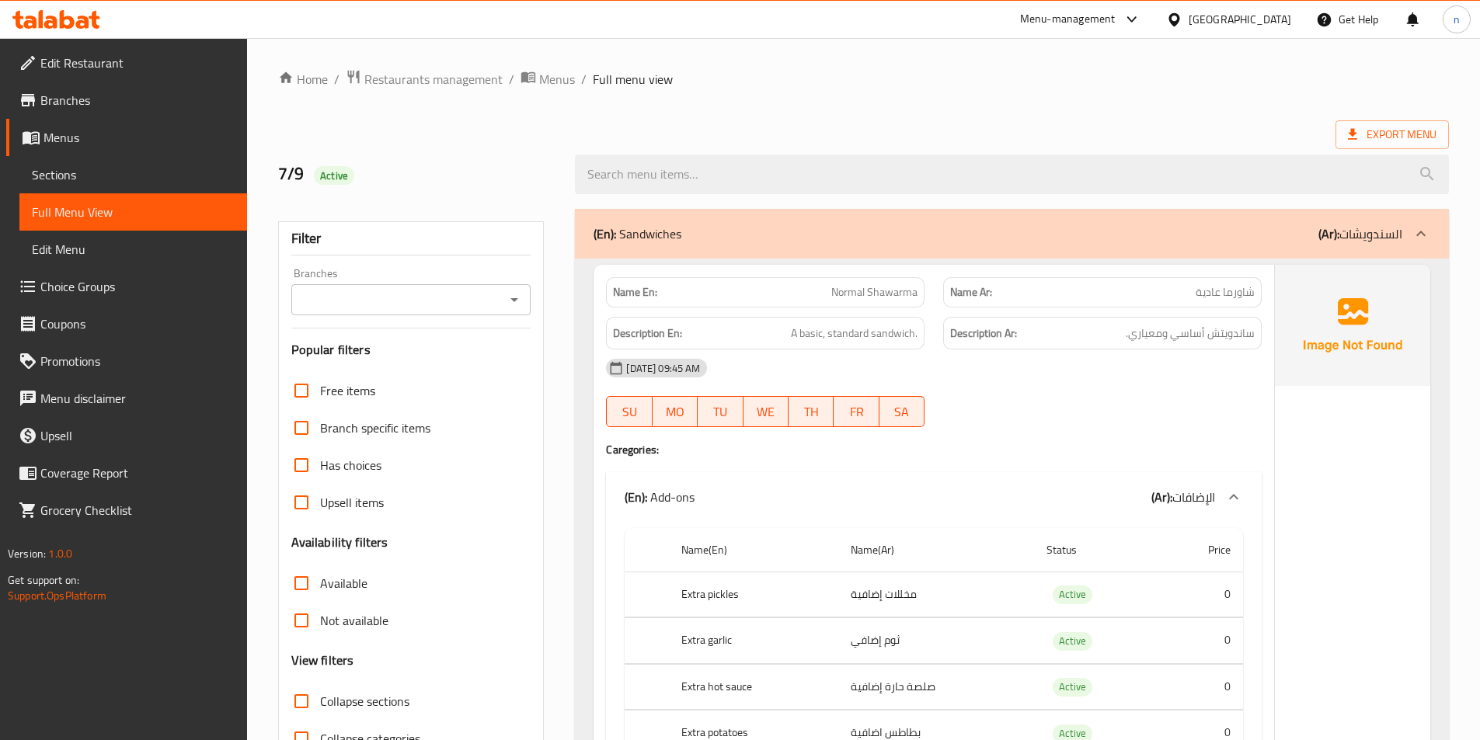
click at [1184, 374] on div "[DATE] 09:45 AM" at bounding box center [934, 368] width 674 height 37
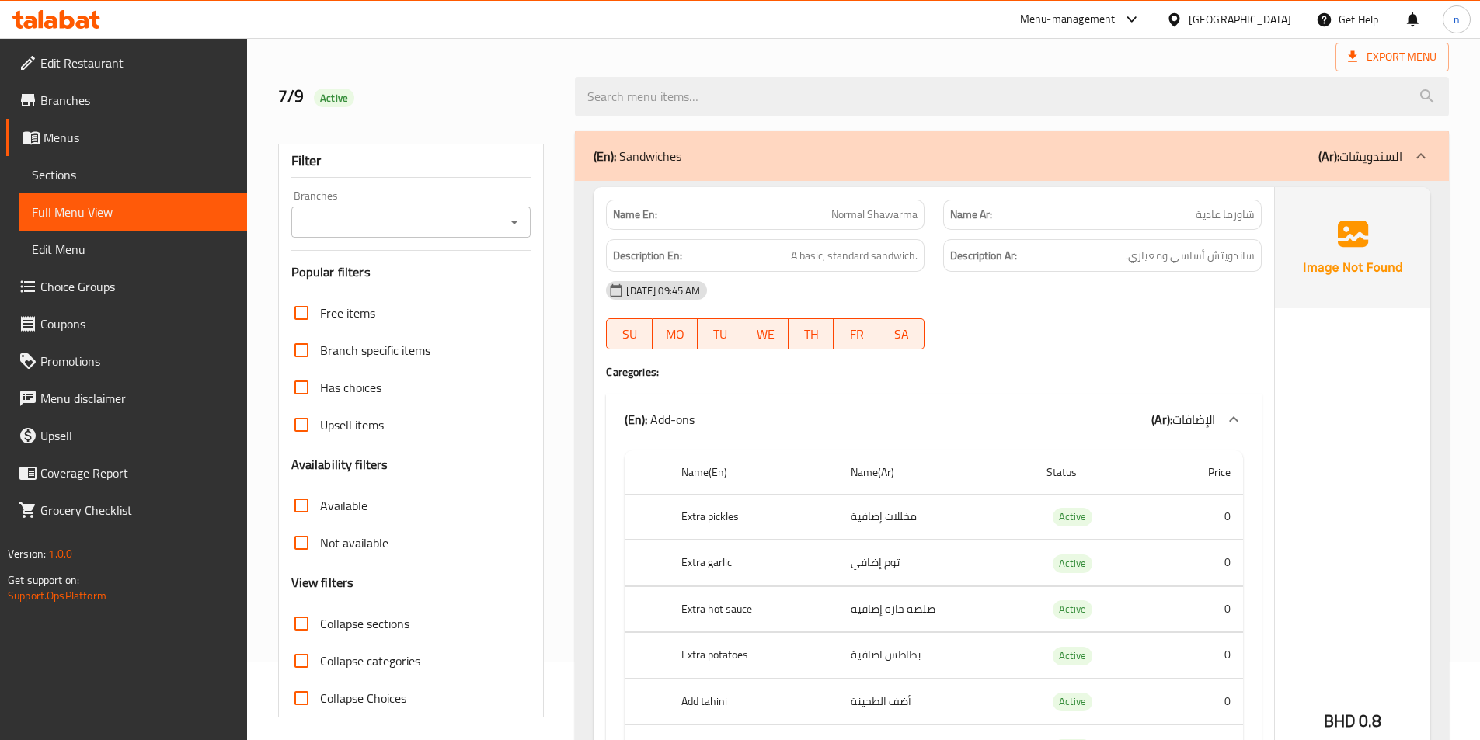
scroll to position [155, 0]
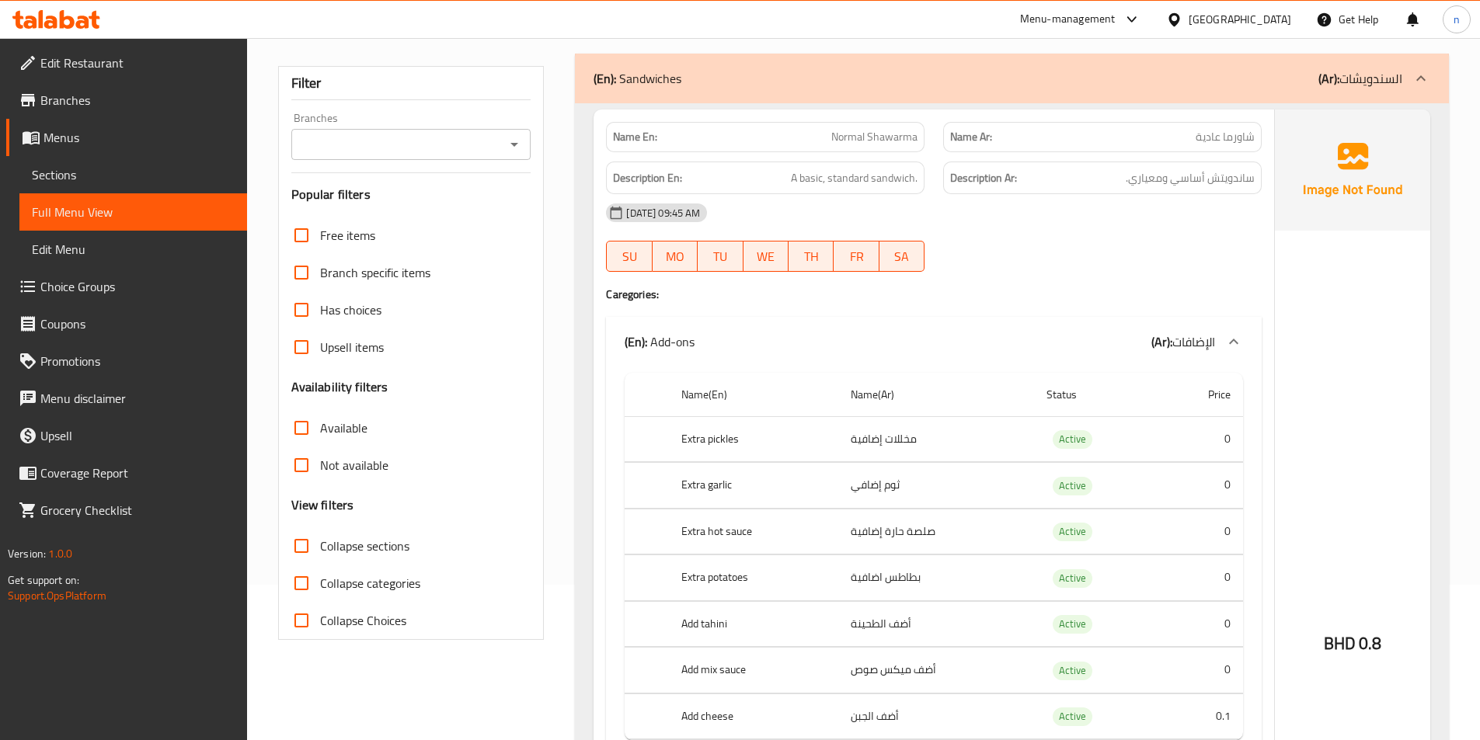
drag, startPoint x: 1129, startPoint y: 250, endPoint x: 1115, endPoint y: 271, distance: 24.8
click at [1115, 271] on div "[DATE] 09:45 AM SU MO TU WE TH FR SA" at bounding box center [934, 237] width 674 height 87
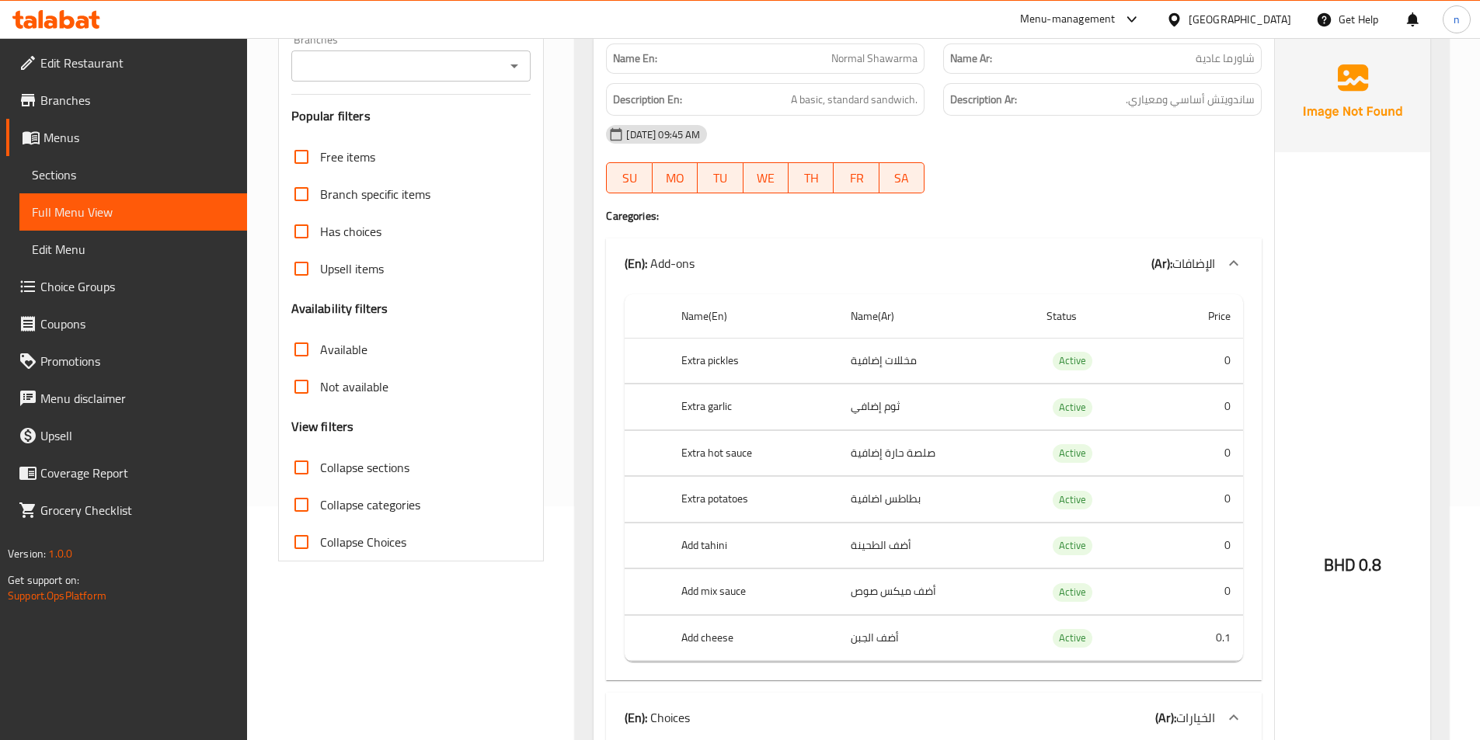
scroll to position [78, 0]
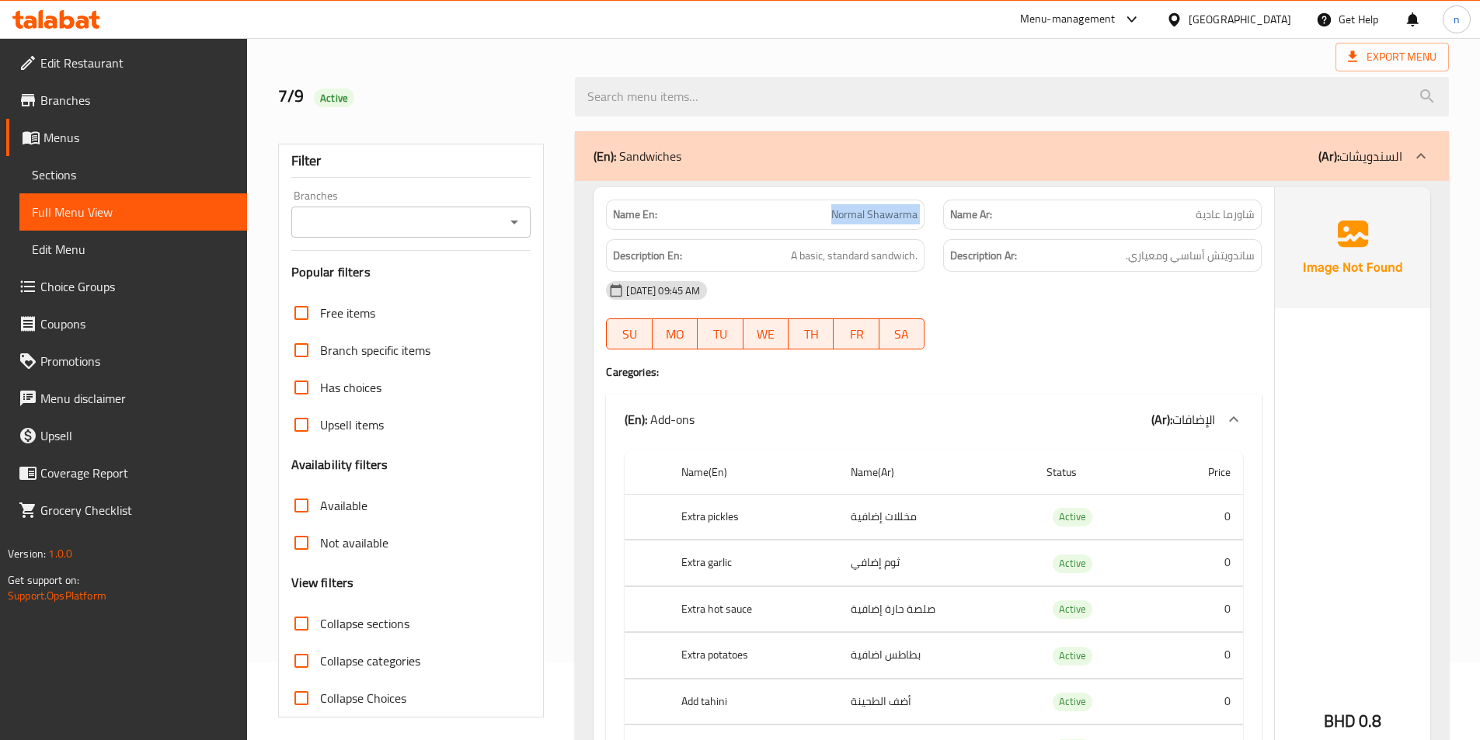
copy span "Normal Shawarma"
drag, startPoint x: 835, startPoint y: 211, endPoint x: 946, endPoint y: 226, distance: 112.2
click at [946, 226] on div "Name En: Normal Shawarma Name Ar: شاورما عادية" at bounding box center [934, 214] width 674 height 49
click at [890, 217] on span "Normal Shawarma" at bounding box center [874, 215] width 86 height 16
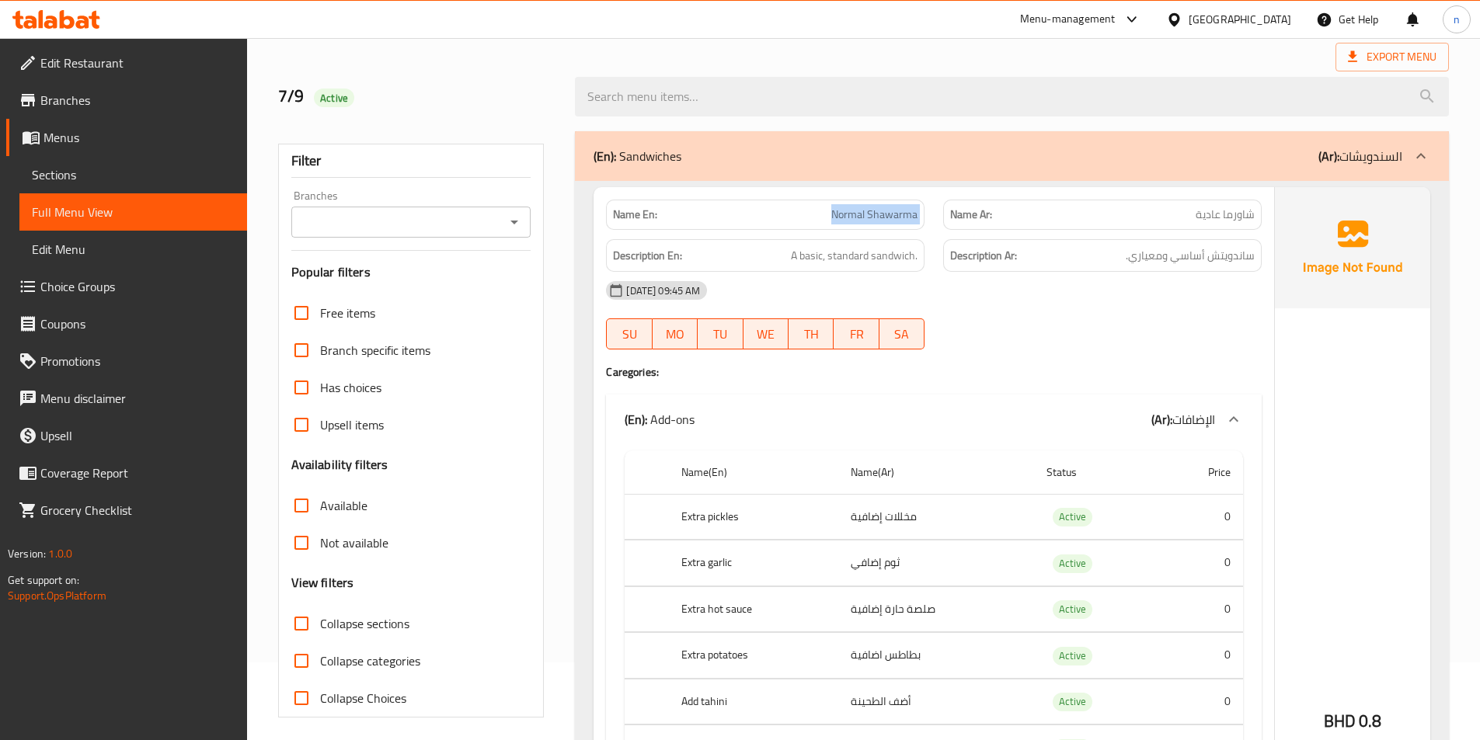
click at [890, 217] on span "Normal Shawarma" at bounding box center [874, 215] width 86 height 16
click at [1111, 311] on div "[DATE] 09:45 AM SU MO TU WE TH FR SA" at bounding box center [934, 315] width 674 height 87
click at [1038, 319] on div "[DATE] 09:45 AM SU MO TU WE TH FR SA" at bounding box center [934, 315] width 674 height 87
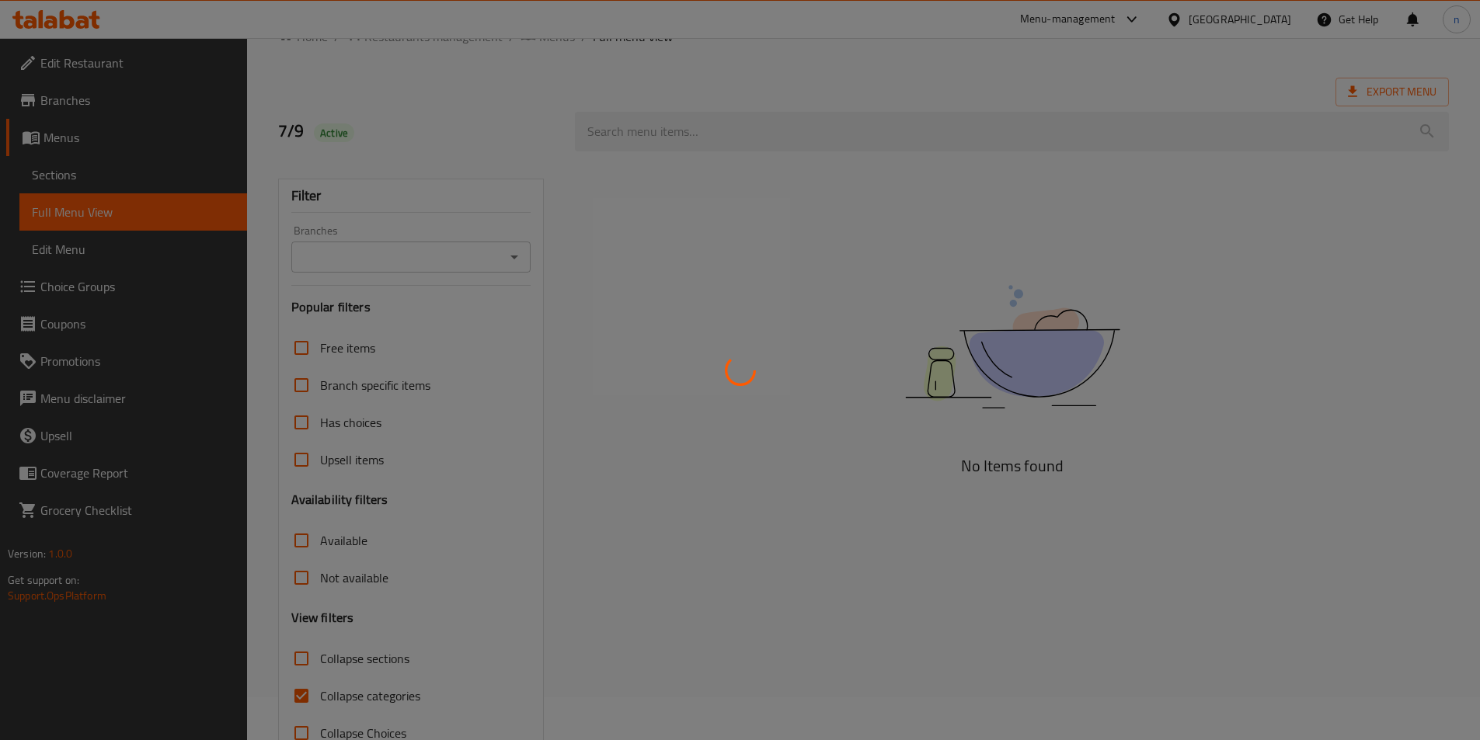
scroll to position [86, 0]
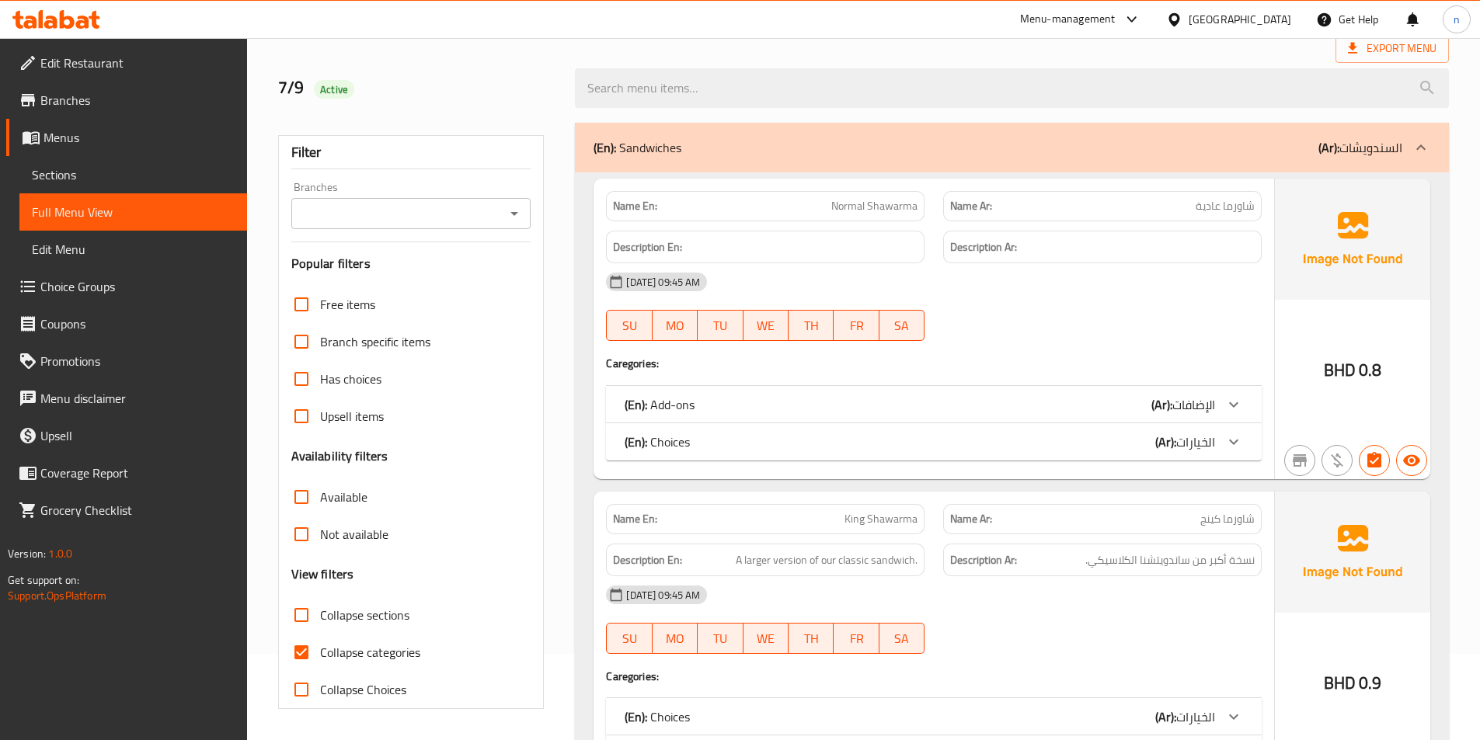
click at [312, 648] on input "Collapse categories" at bounding box center [301, 652] width 37 height 37
checkbox input "false"
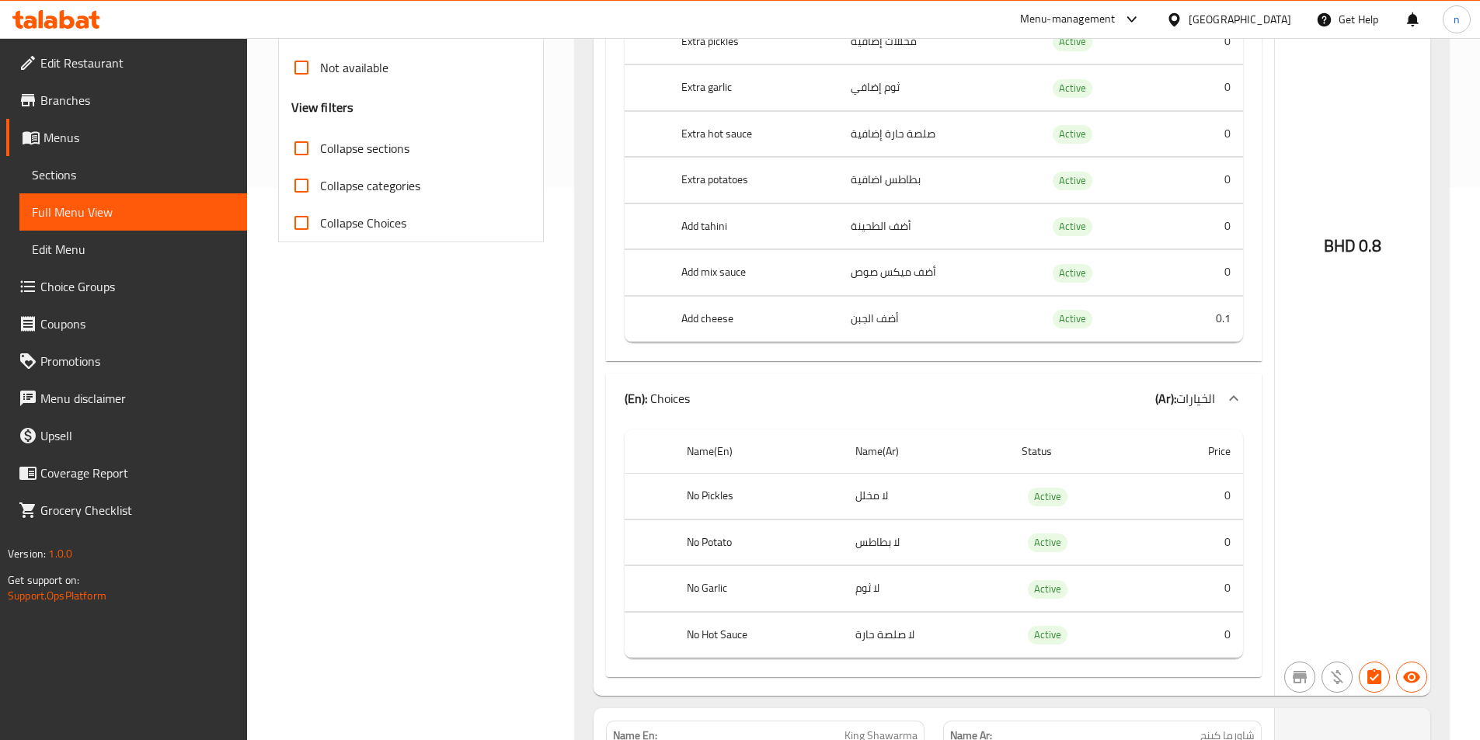
scroll to position [785, 0]
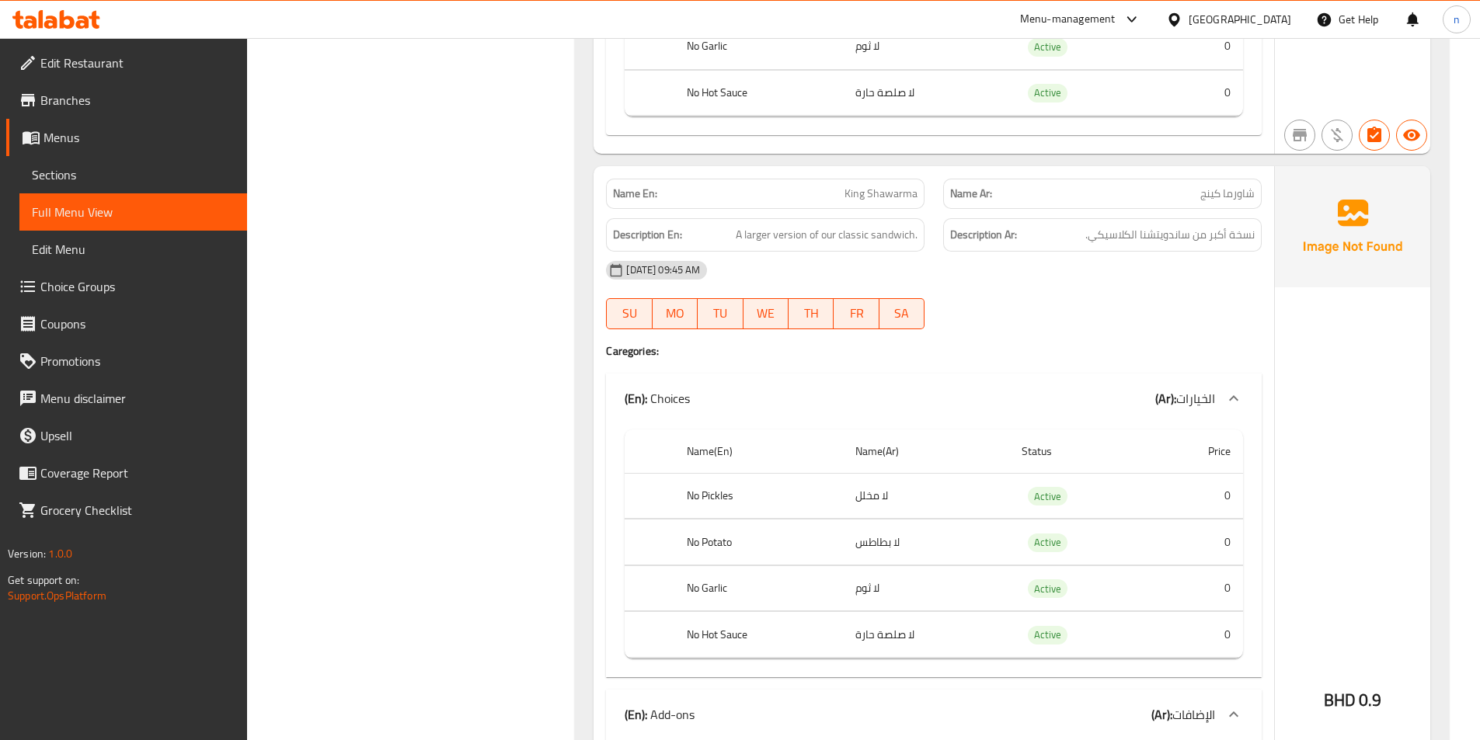
scroll to position [1096, 0]
click at [1122, 304] on div "[DATE] 09:45 AM SU MO TU WE TH FR SA" at bounding box center [934, 294] width 674 height 87
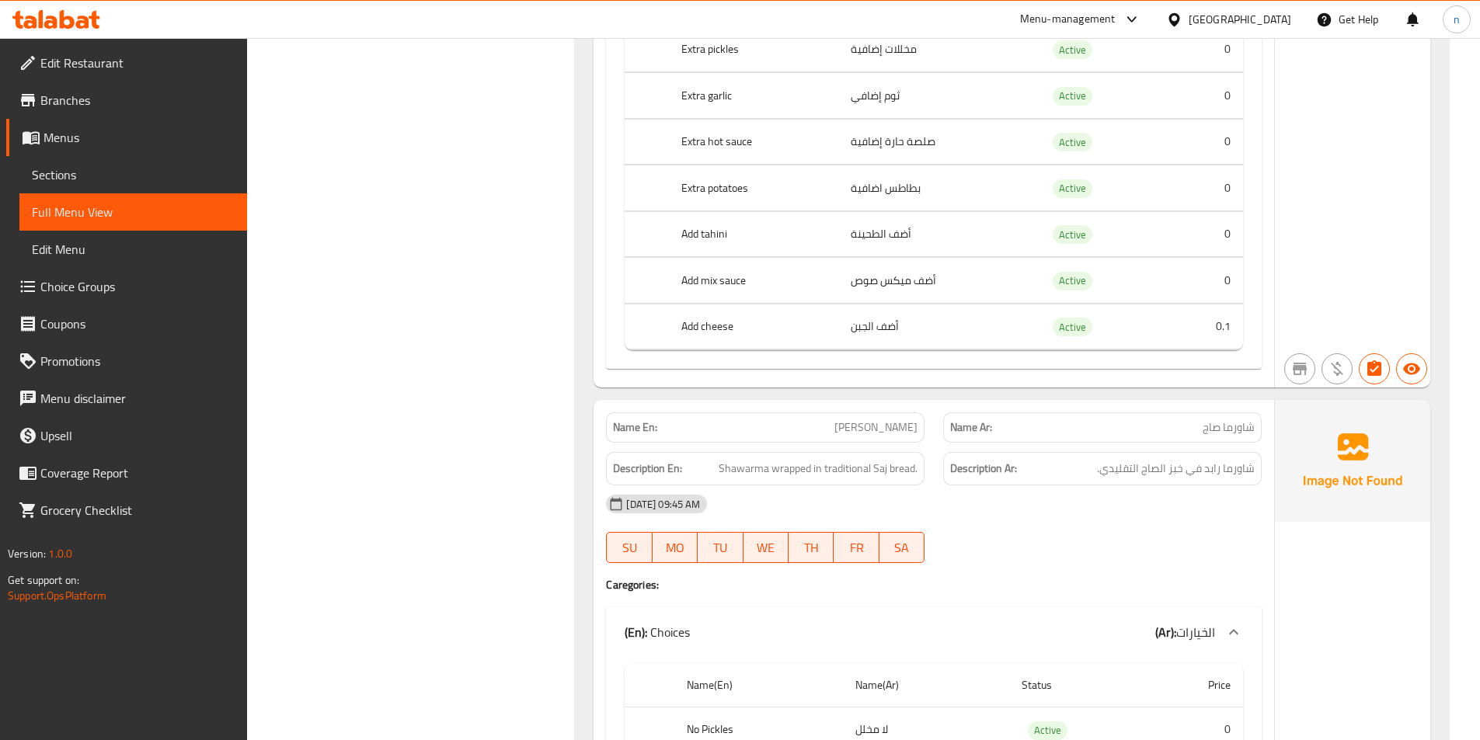
scroll to position [1873, 0]
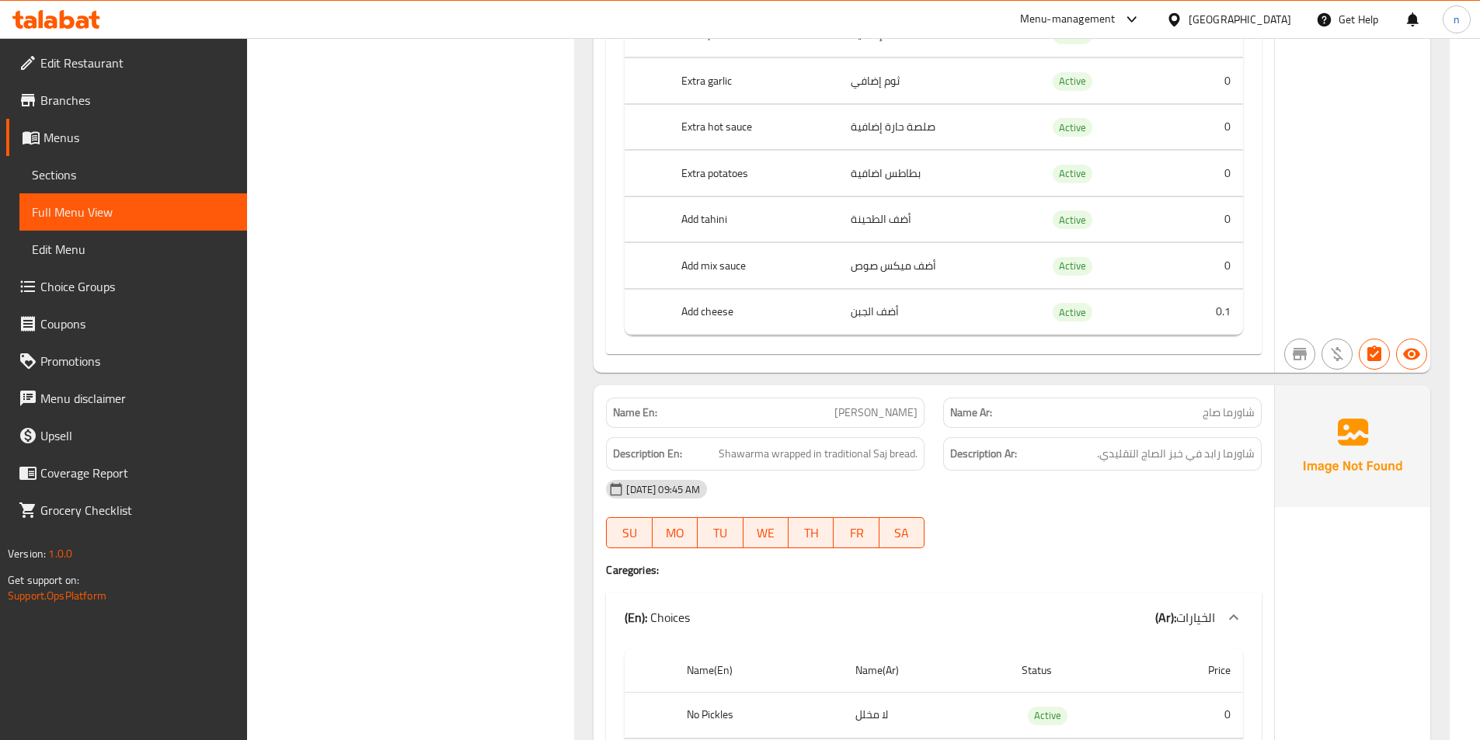
click at [1221, 483] on div "[DATE] 09:45 AM" at bounding box center [934, 489] width 674 height 37
click at [1103, 520] on div "07-09-2025 09:45 AM SU MO TU WE TH FR SA" at bounding box center [934, 514] width 674 height 87
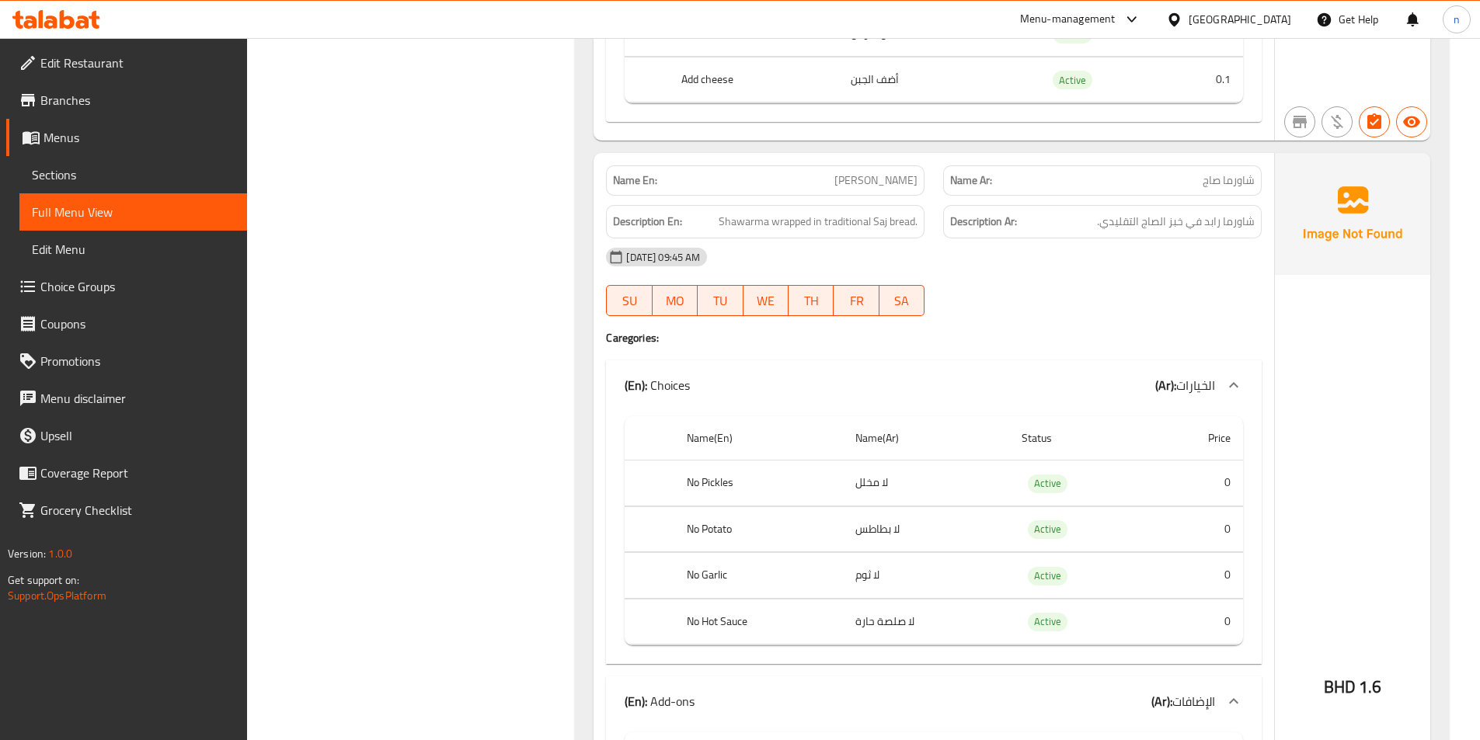
scroll to position [2106, 0]
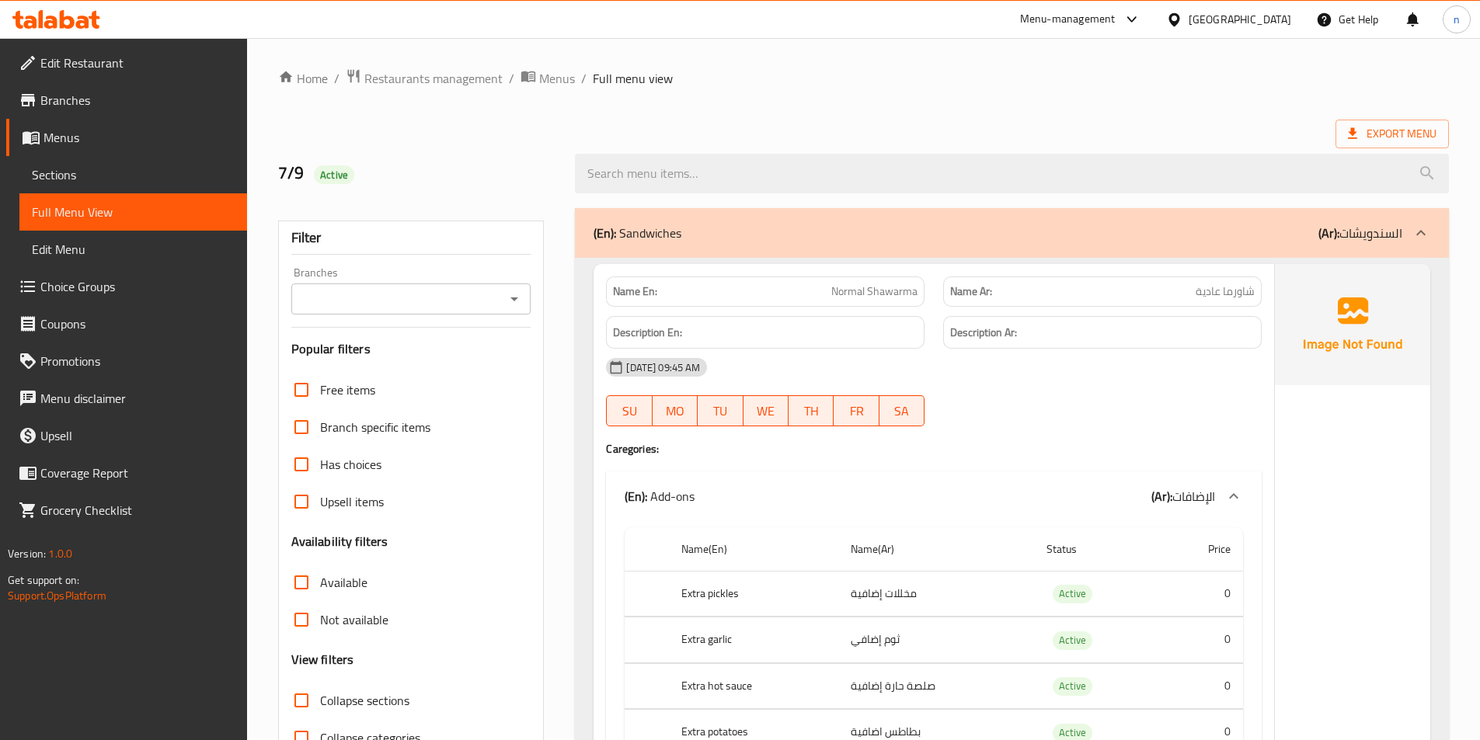
scroll to position [0, 0]
click at [94, 170] on span "Sections" at bounding box center [133, 174] width 203 height 19
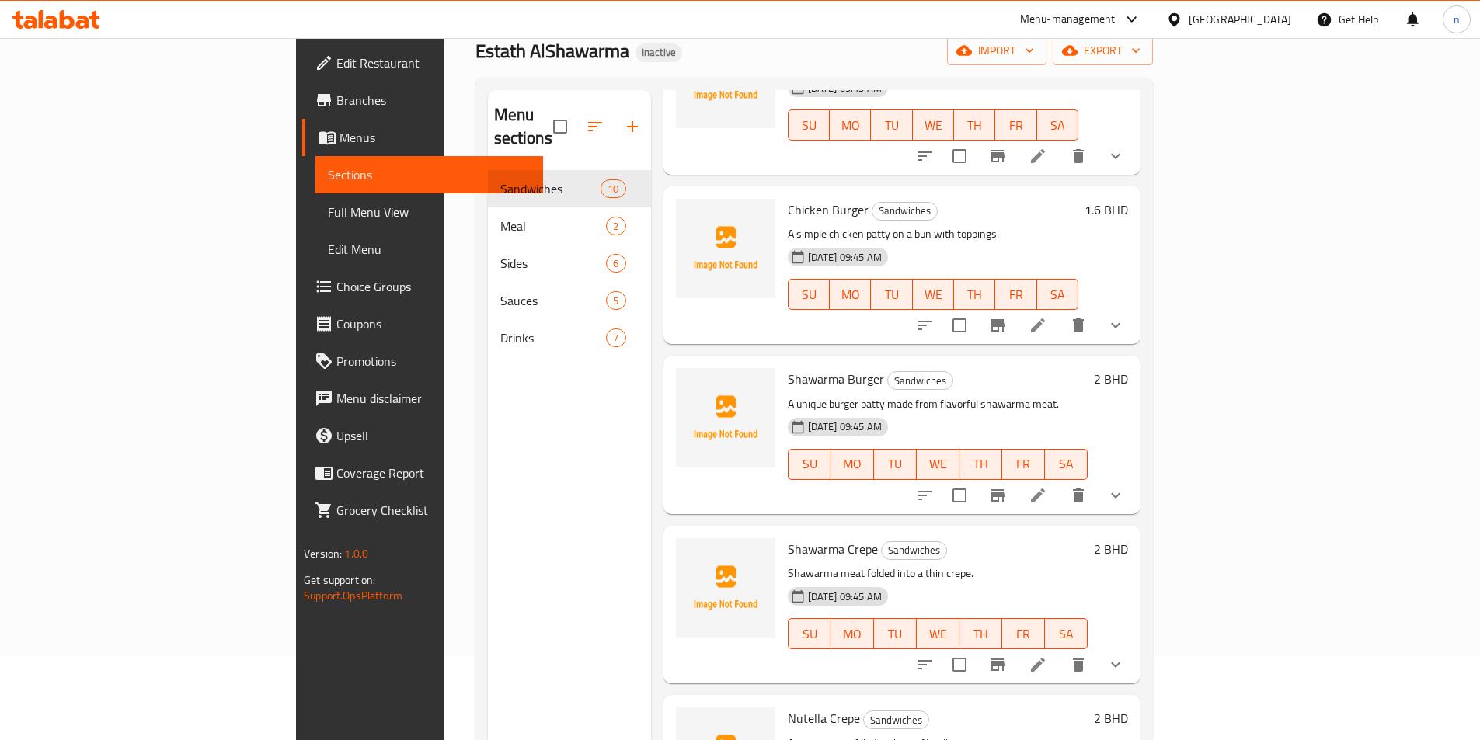
scroll to position [217, 0]
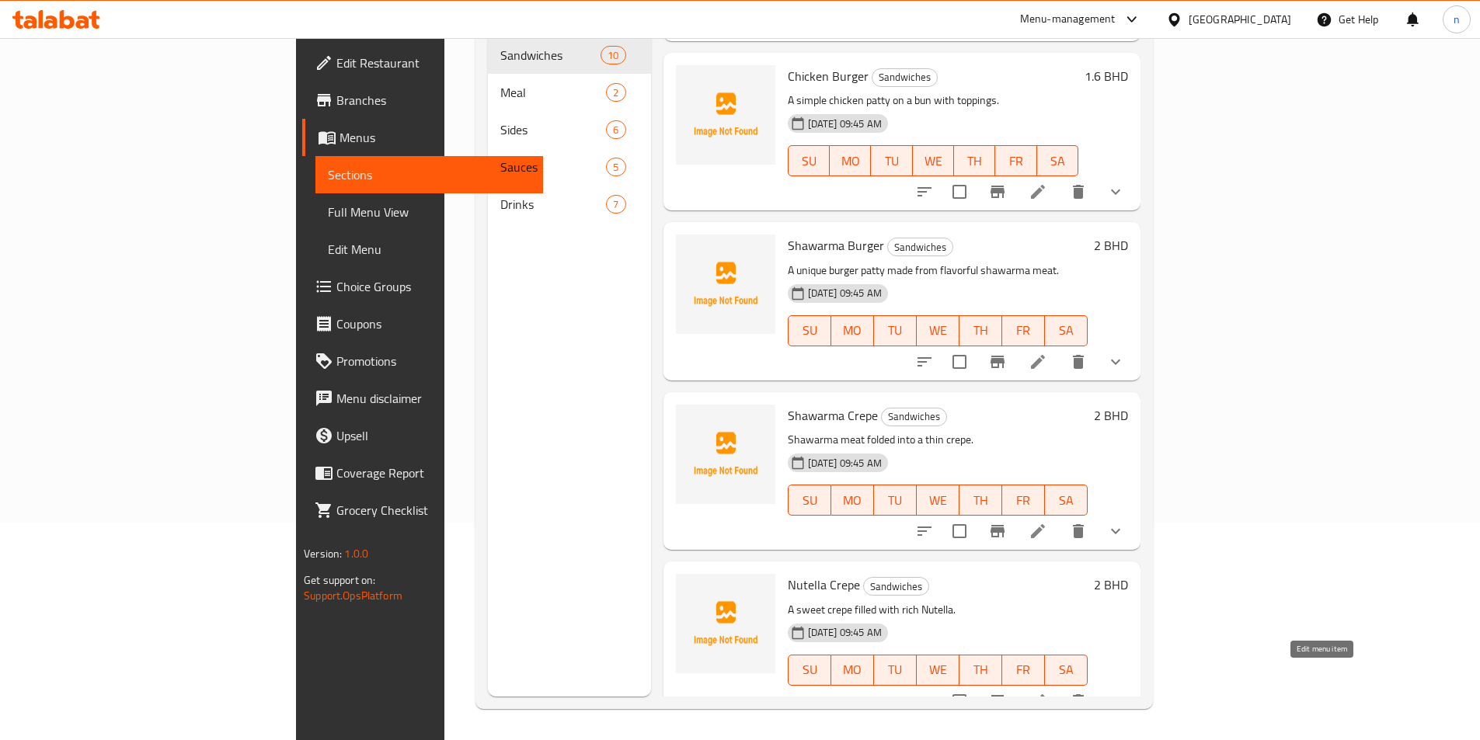
click at [1047, 692] on icon at bounding box center [1037, 701] width 19 height 19
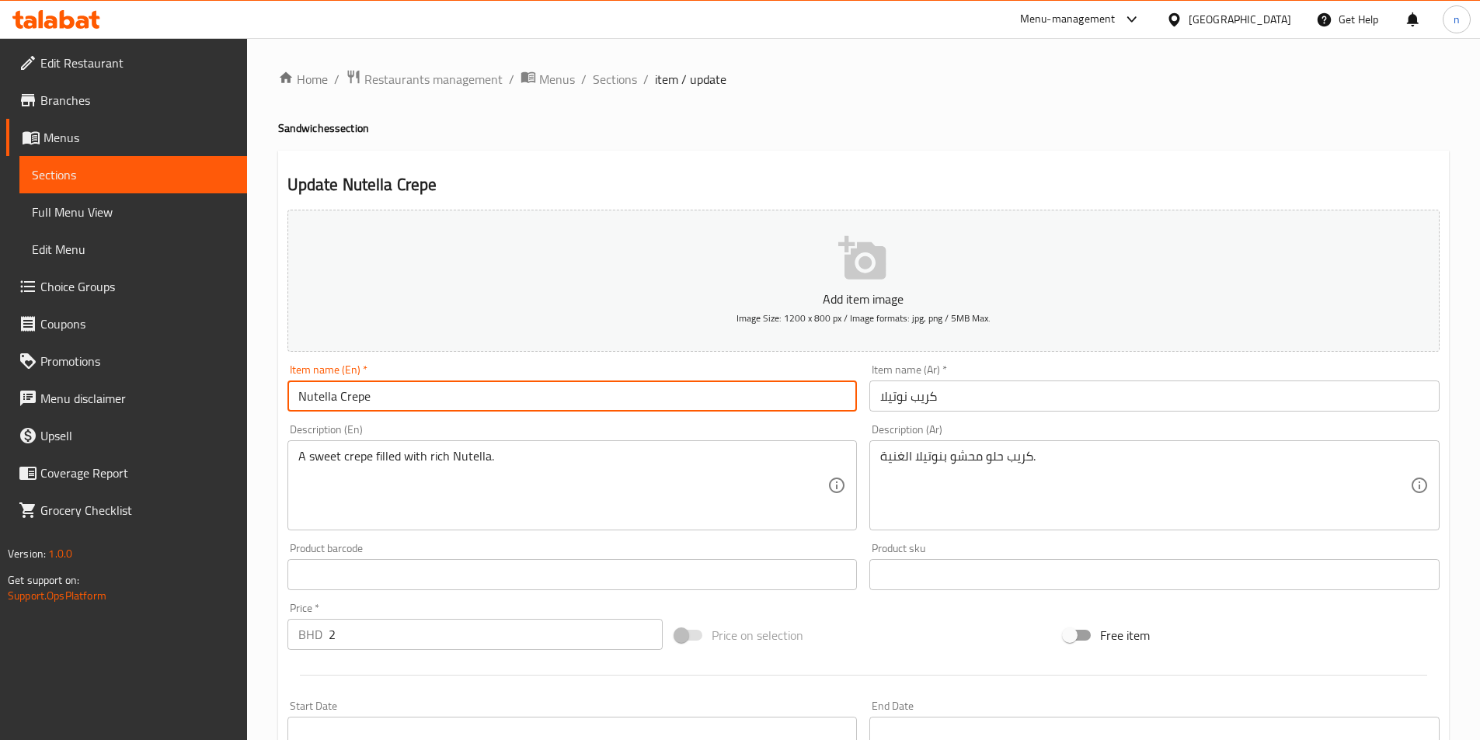
click at [348, 403] on input "Nutella Crepe" at bounding box center [572, 396] width 570 height 31
click at [911, 397] on input "كريب نوتيلا" at bounding box center [1154, 396] width 570 height 31
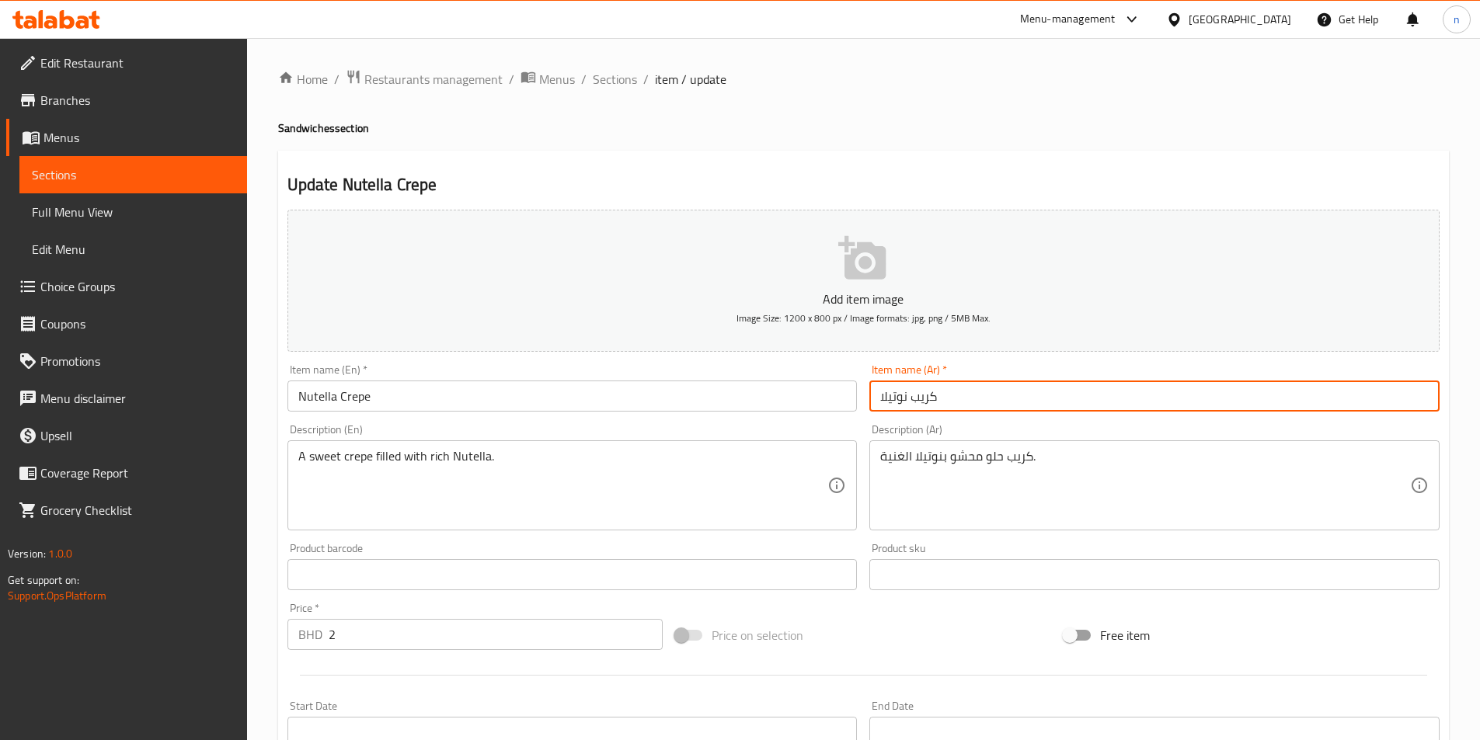
click at [911, 397] on input "كريب نوتيلا" at bounding box center [1154, 396] width 570 height 31
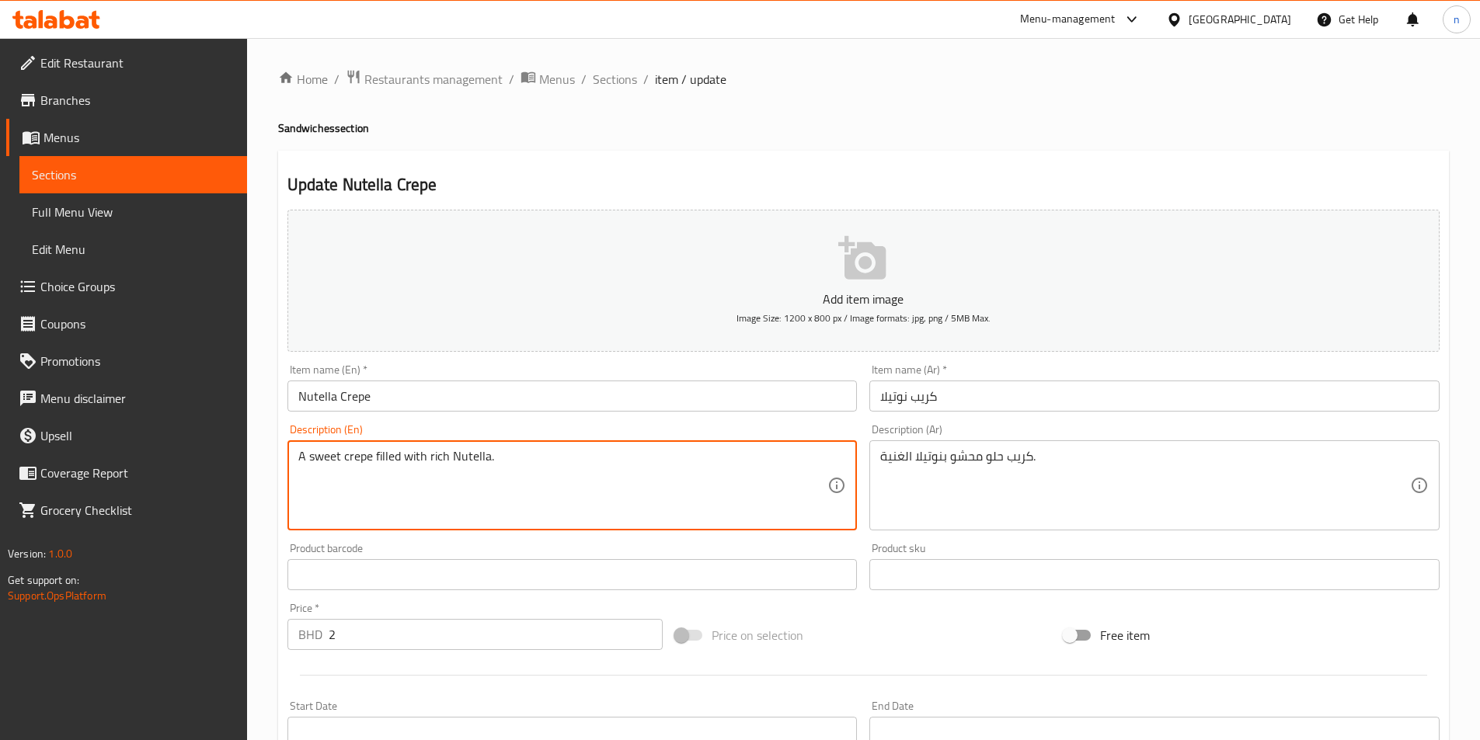
click at [573, 482] on textarea "A sweet crepe filled with rich Nutella." at bounding box center [563, 486] width 530 height 74
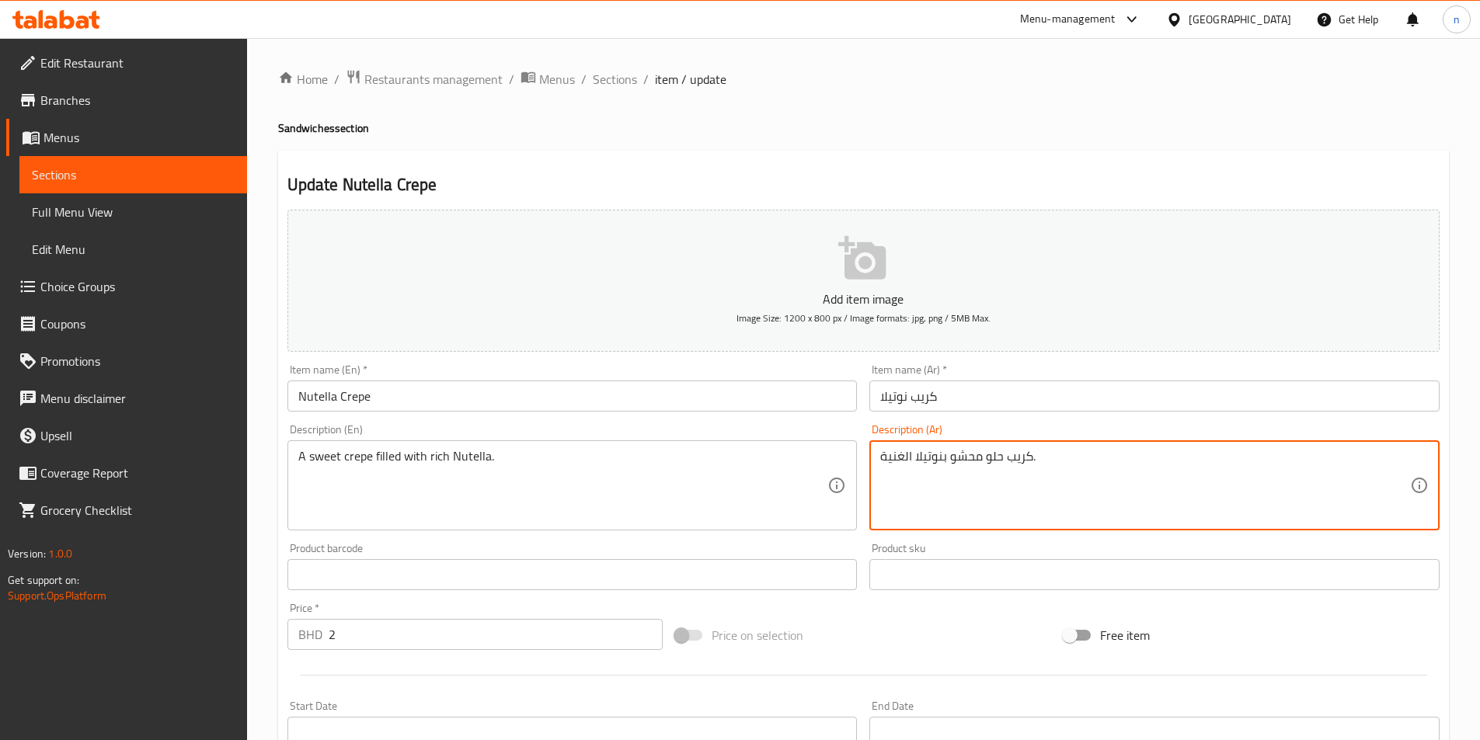
click at [1011, 475] on textarea "كريب حلو محشو بنوتيلا الغنية." at bounding box center [1145, 486] width 530 height 74
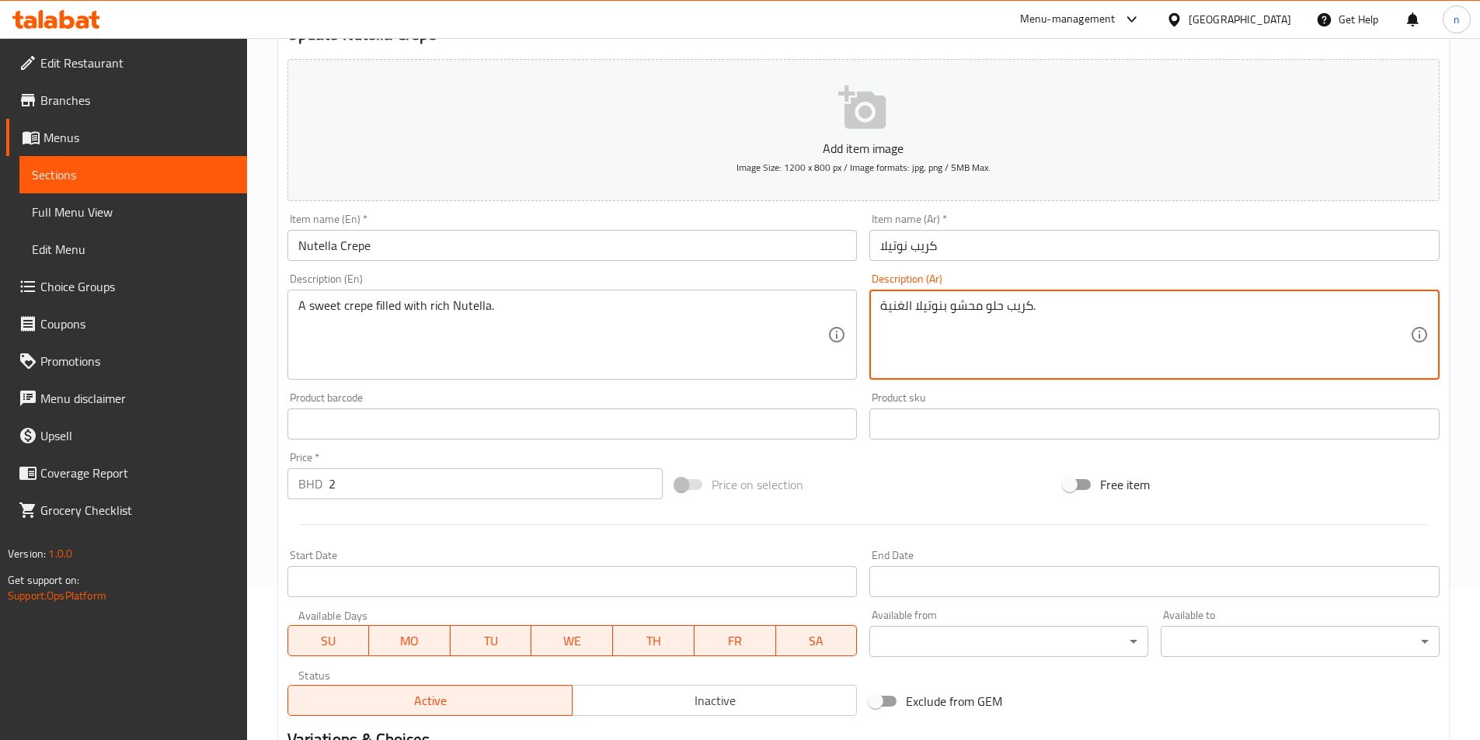
scroll to position [311, 0]
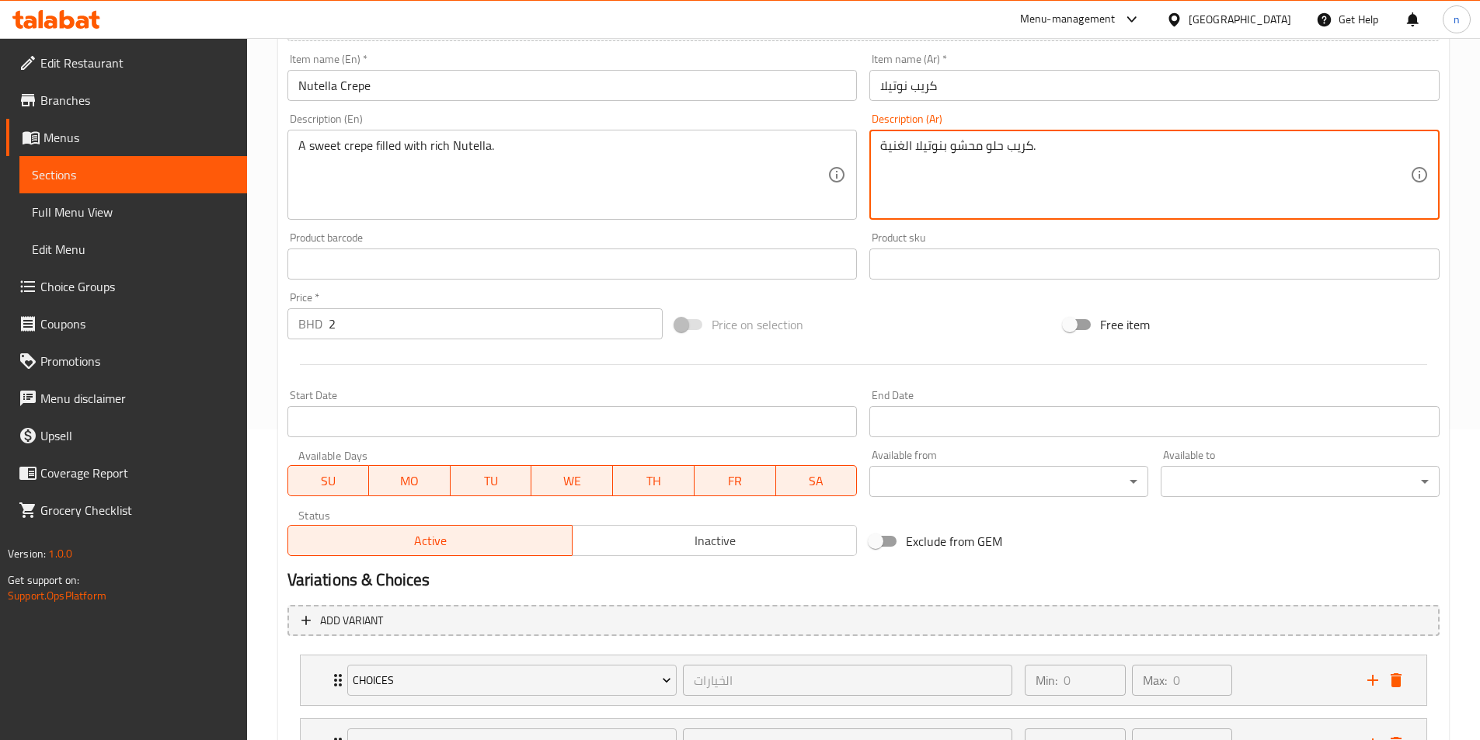
click at [423, 332] on input "2" at bounding box center [496, 323] width 335 height 31
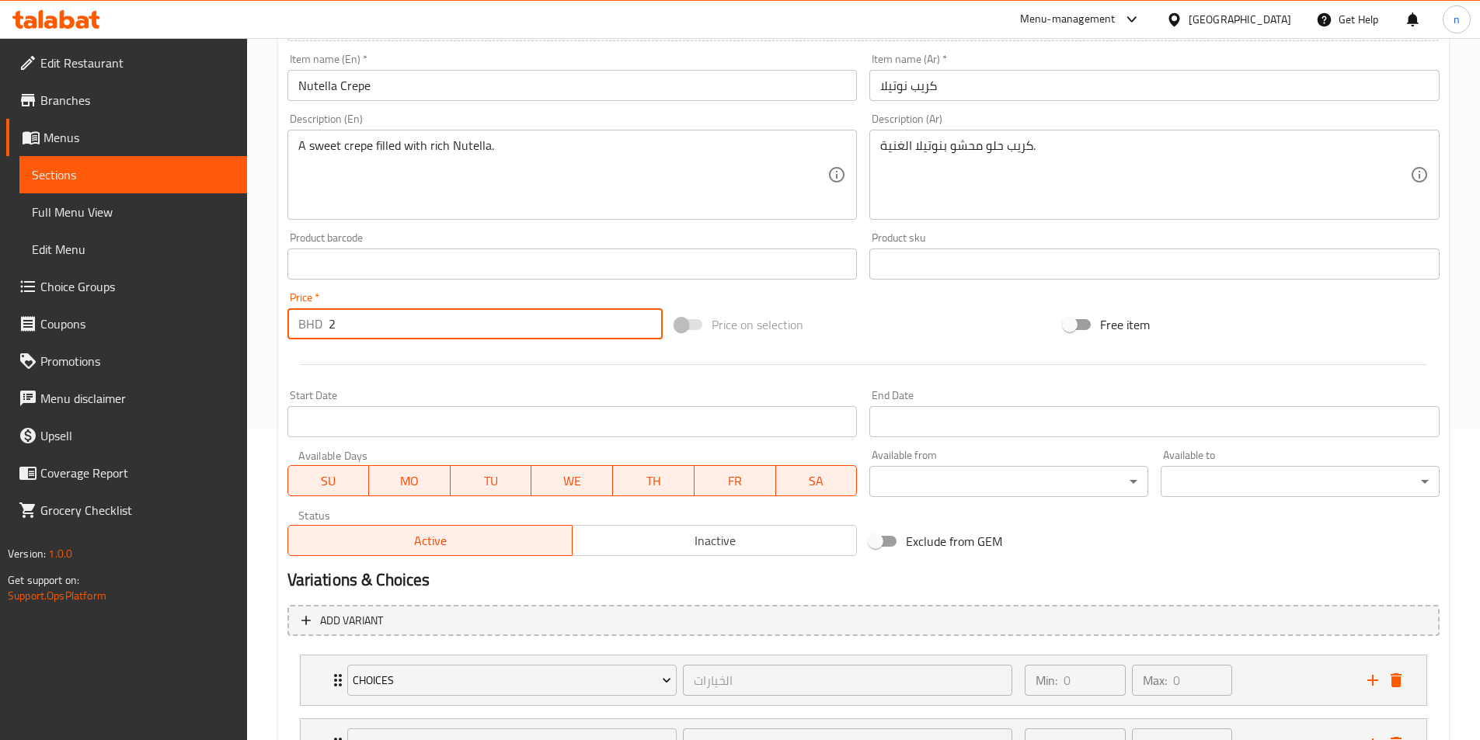
click at [423, 332] on input "2" at bounding box center [496, 323] width 335 height 31
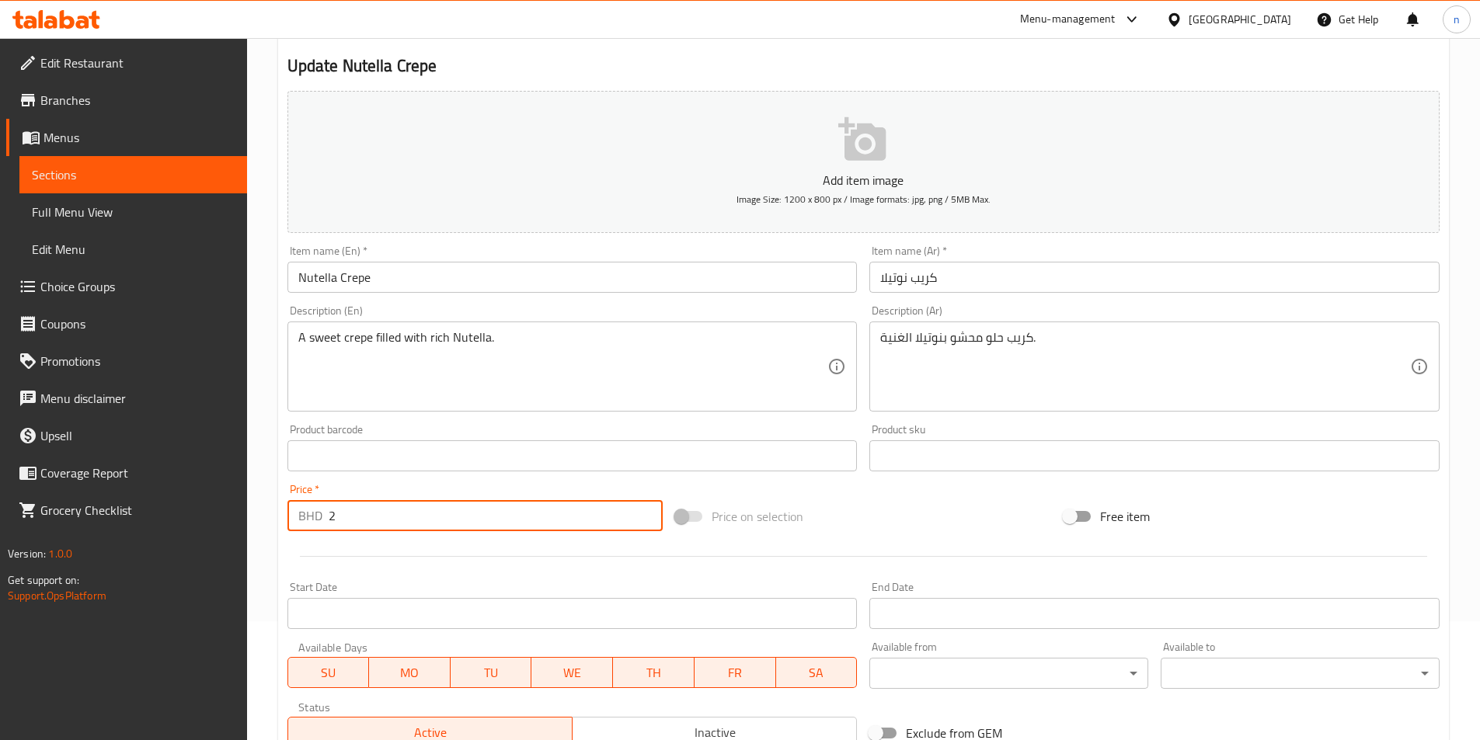
scroll to position [0, 0]
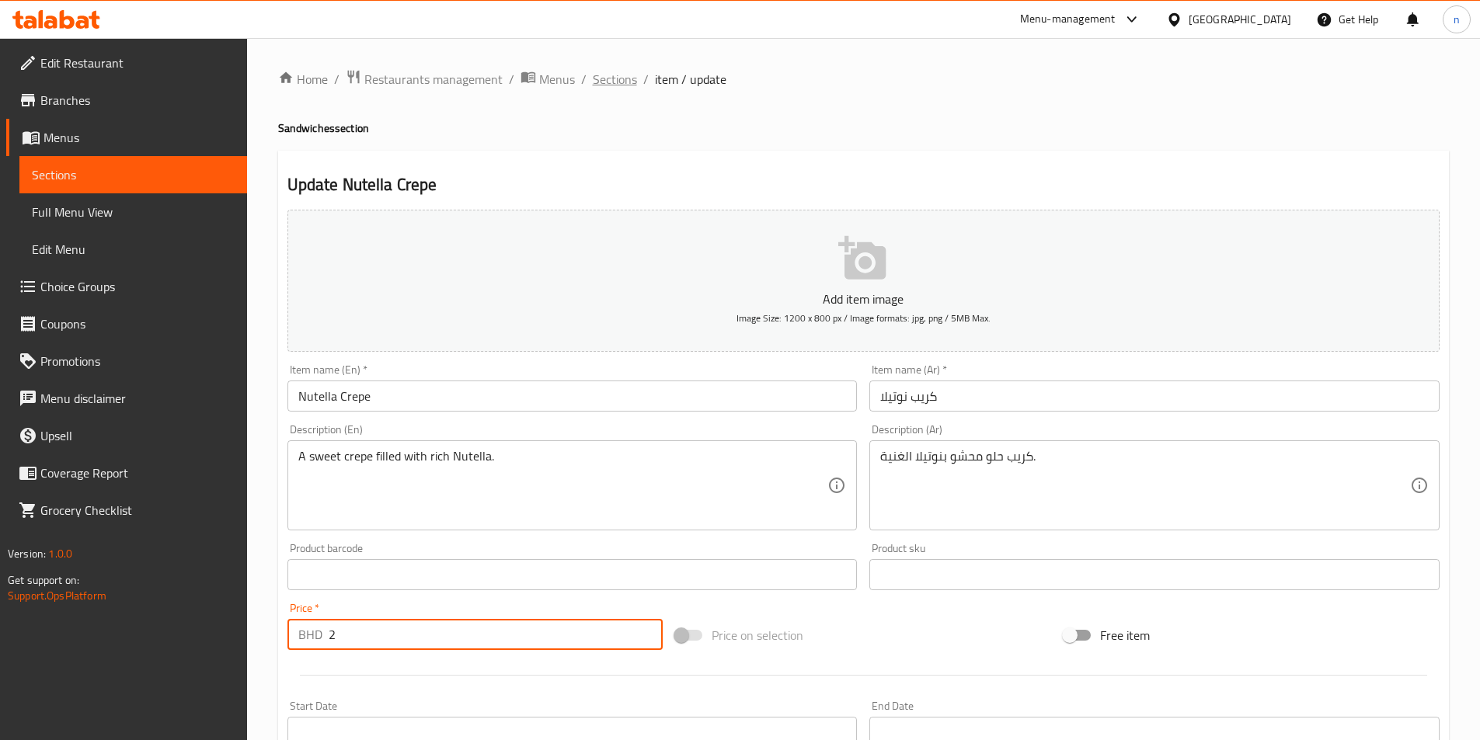
click at [618, 75] on span "Sections" at bounding box center [615, 79] width 44 height 19
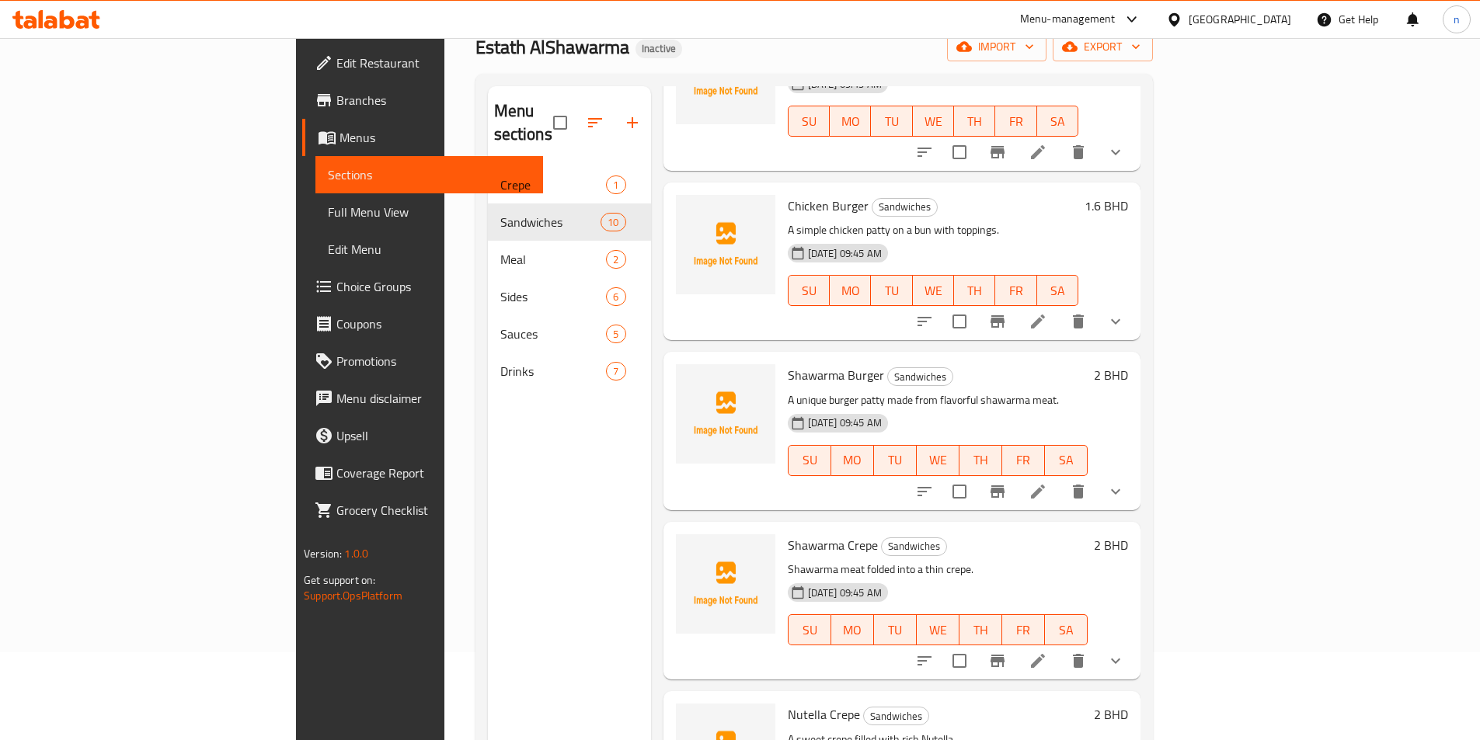
scroll to position [217, 0]
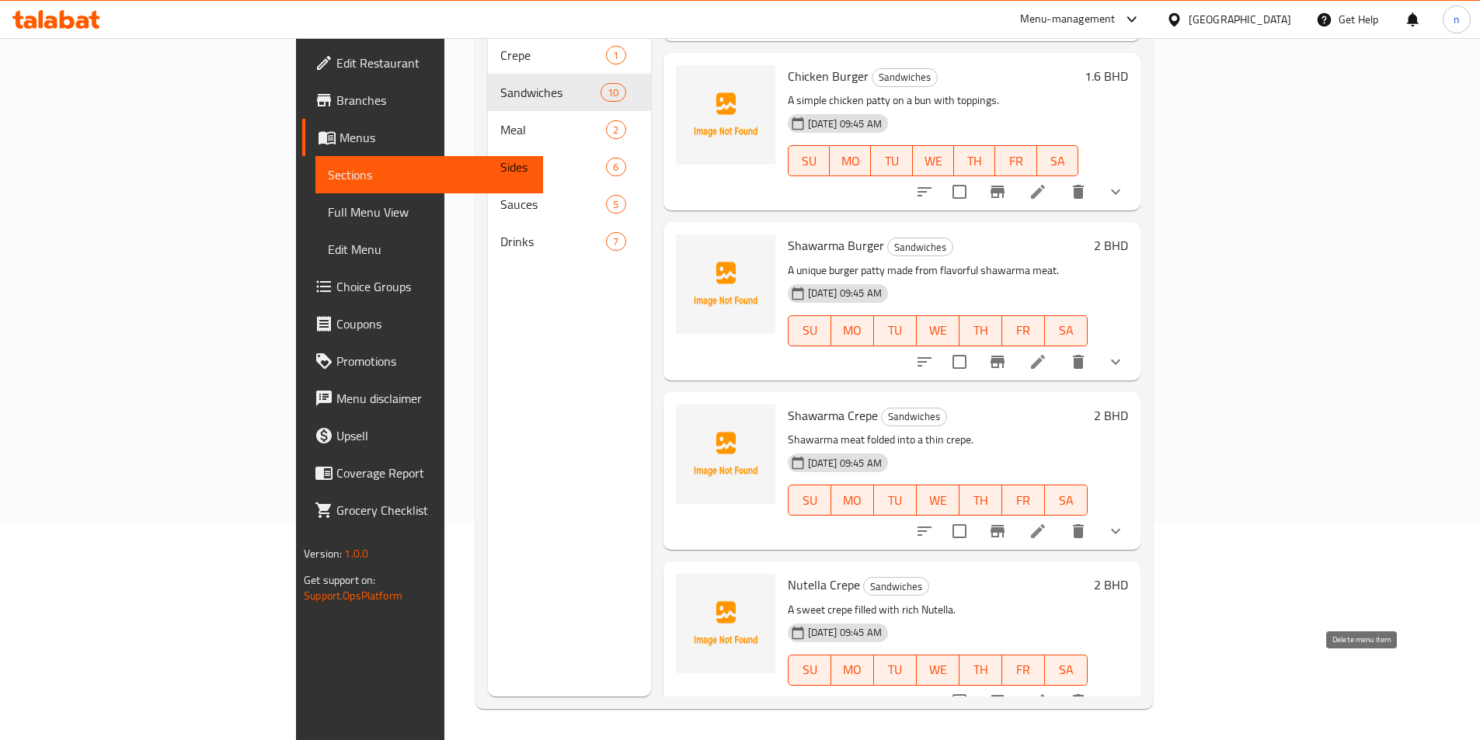
click at [1084, 694] on icon "delete" at bounding box center [1078, 701] width 11 height 14
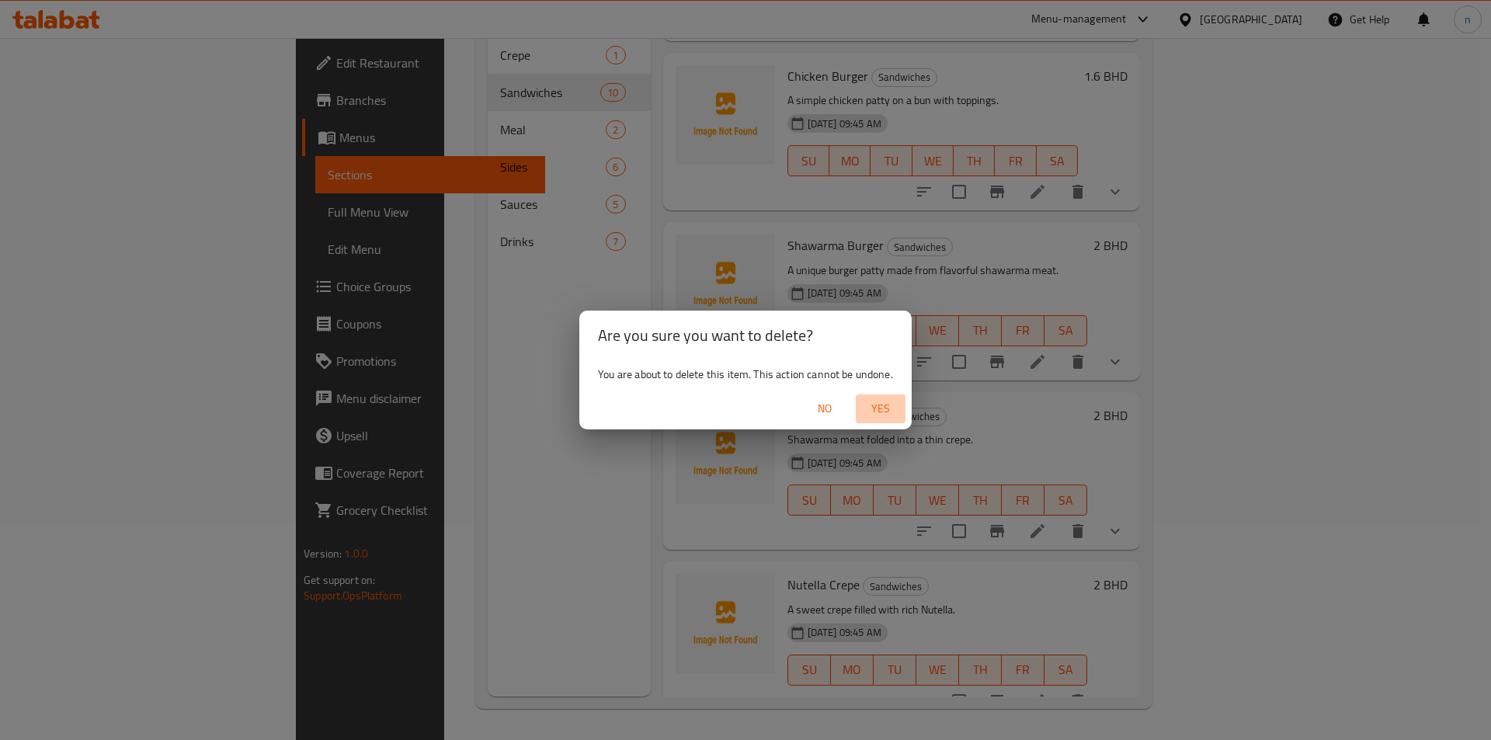
click at [868, 402] on span "Yes" at bounding box center [880, 408] width 37 height 19
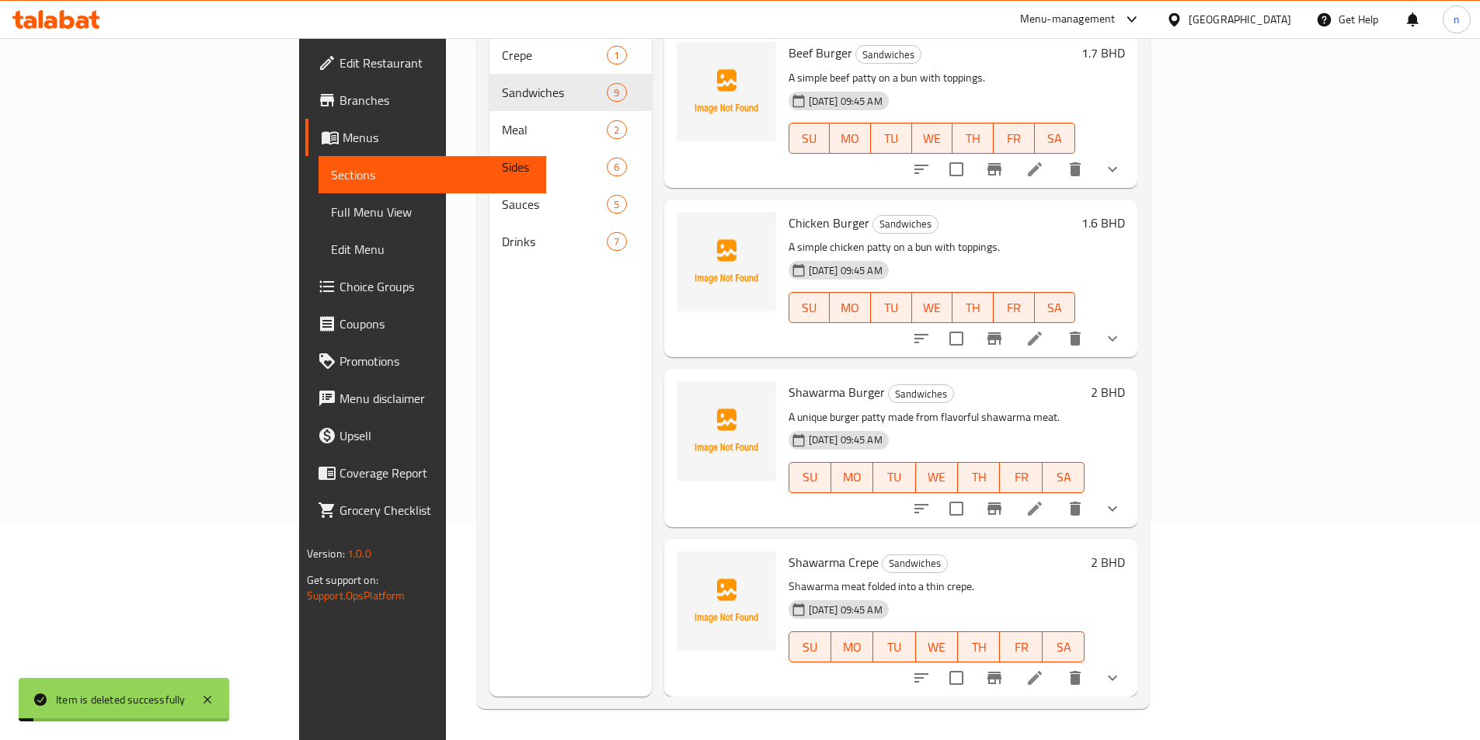
scroll to position [802, 0]
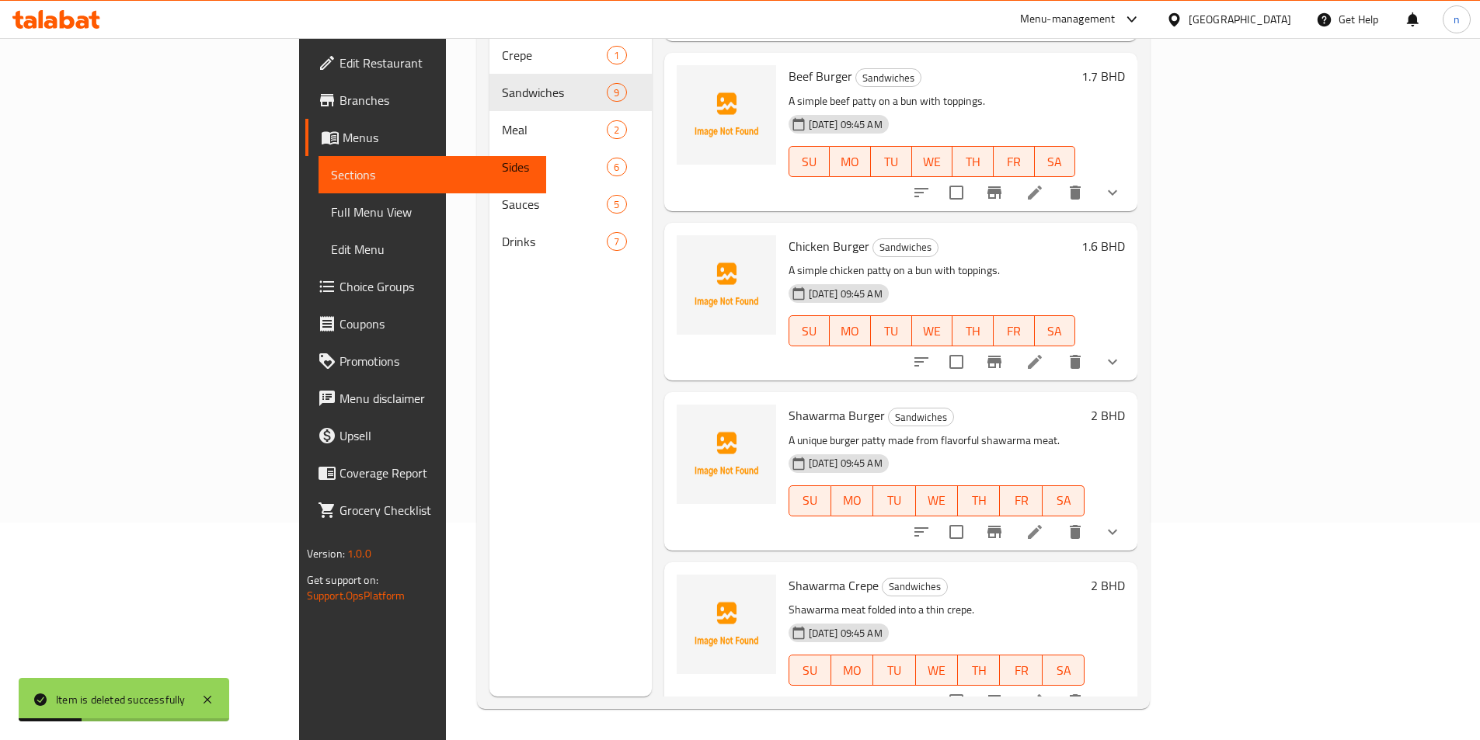
click at [1044, 692] on icon at bounding box center [1034, 701] width 19 height 19
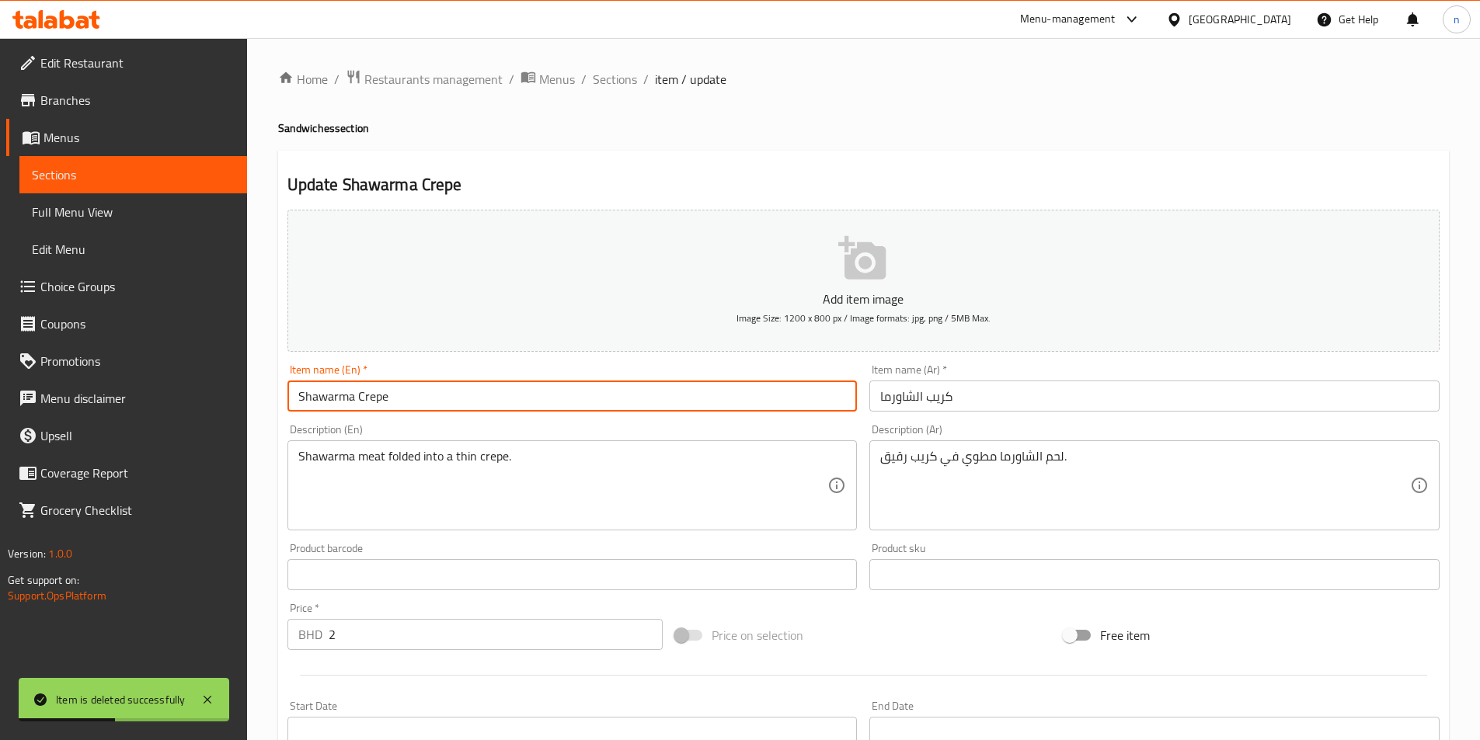
click at [352, 399] on input "Shawarma Crepe" at bounding box center [572, 396] width 570 height 31
click at [351, 399] on input "Shawarma Crepe" at bounding box center [572, 396] width 570 height 31
click at [907, 388] on input "كريب الشاورما" at bounding box center [1154, 396] width 570 height 31
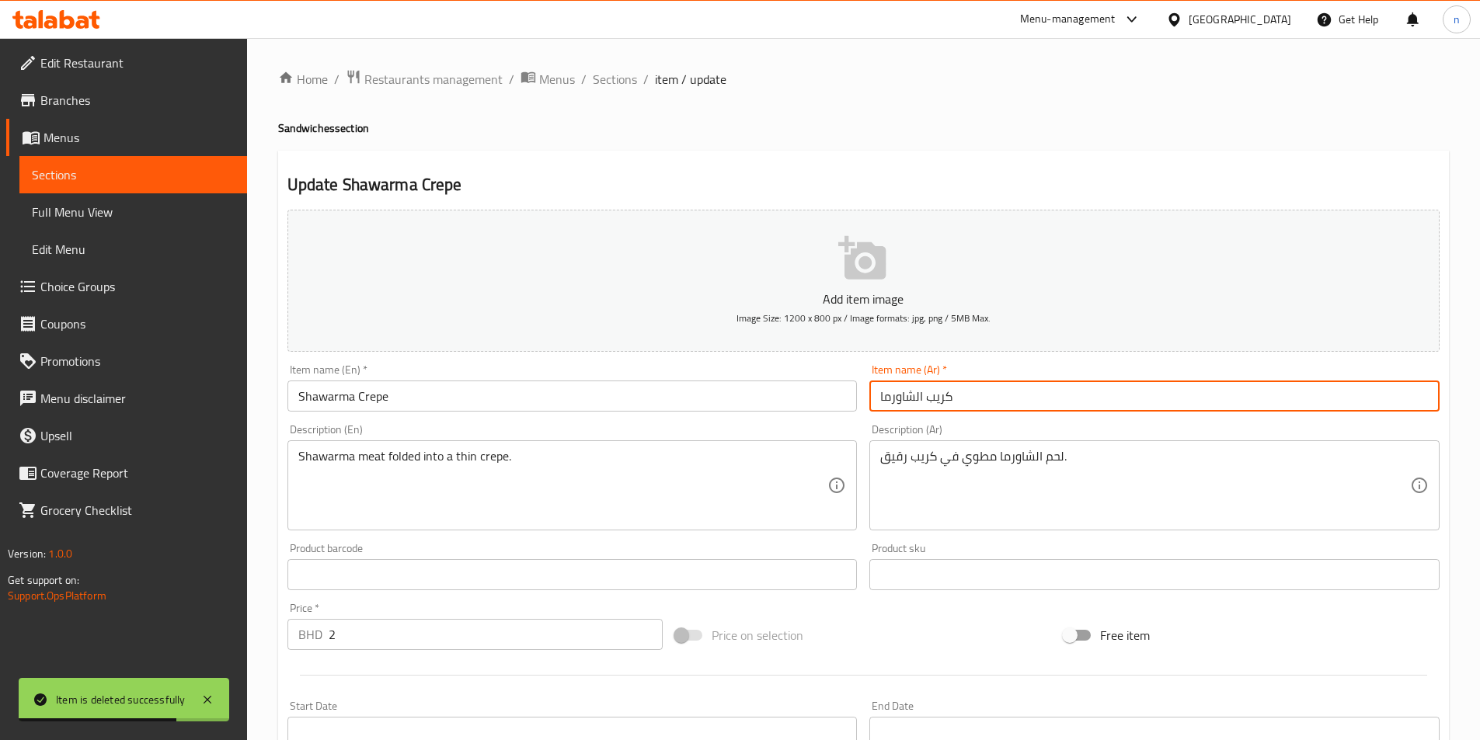
click at [907, 388] on input "كريب الشاورما" at bounding box center [1154, 396] width 570 height 31
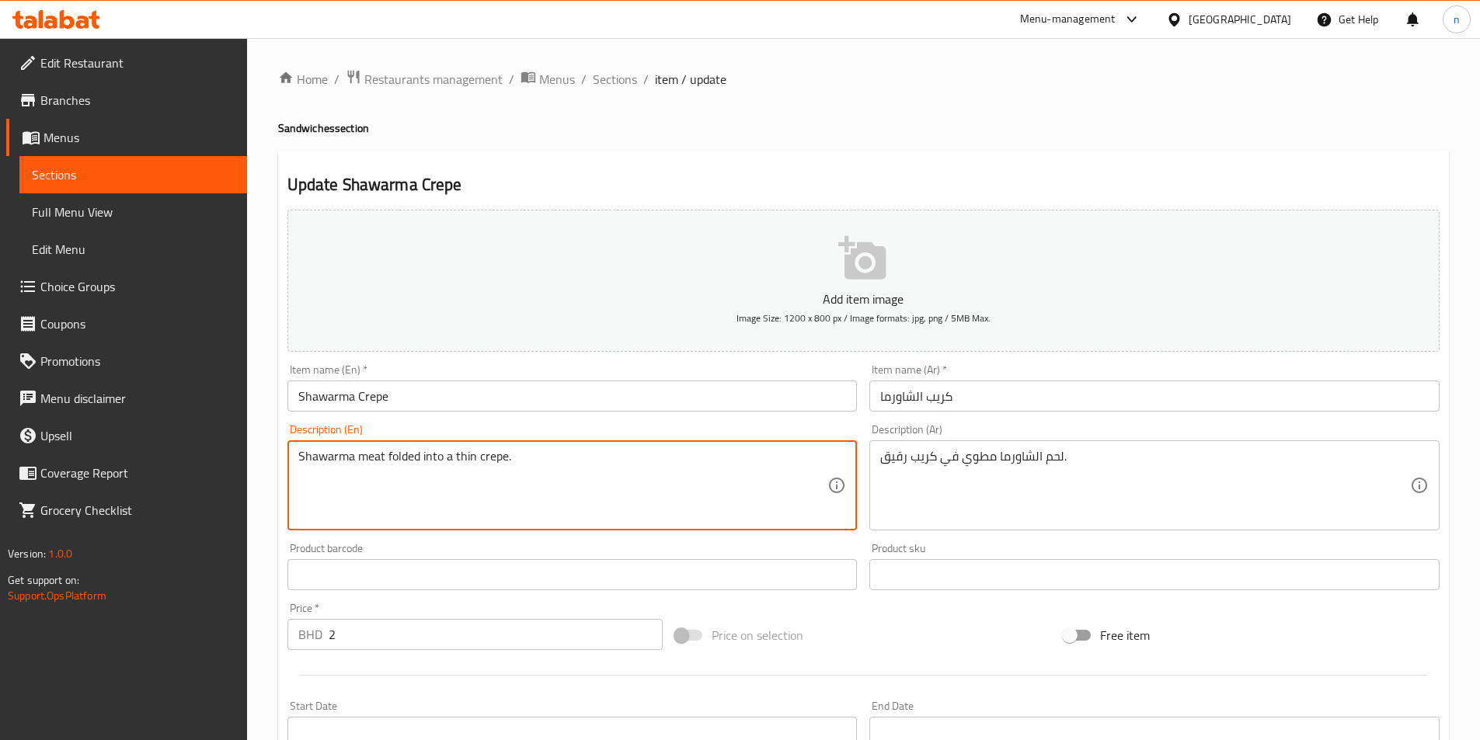
click at [416, 485] on textarea "Shawarma meat folded into a thin crepe." at bounding box center [563, 486] width 530 height 74
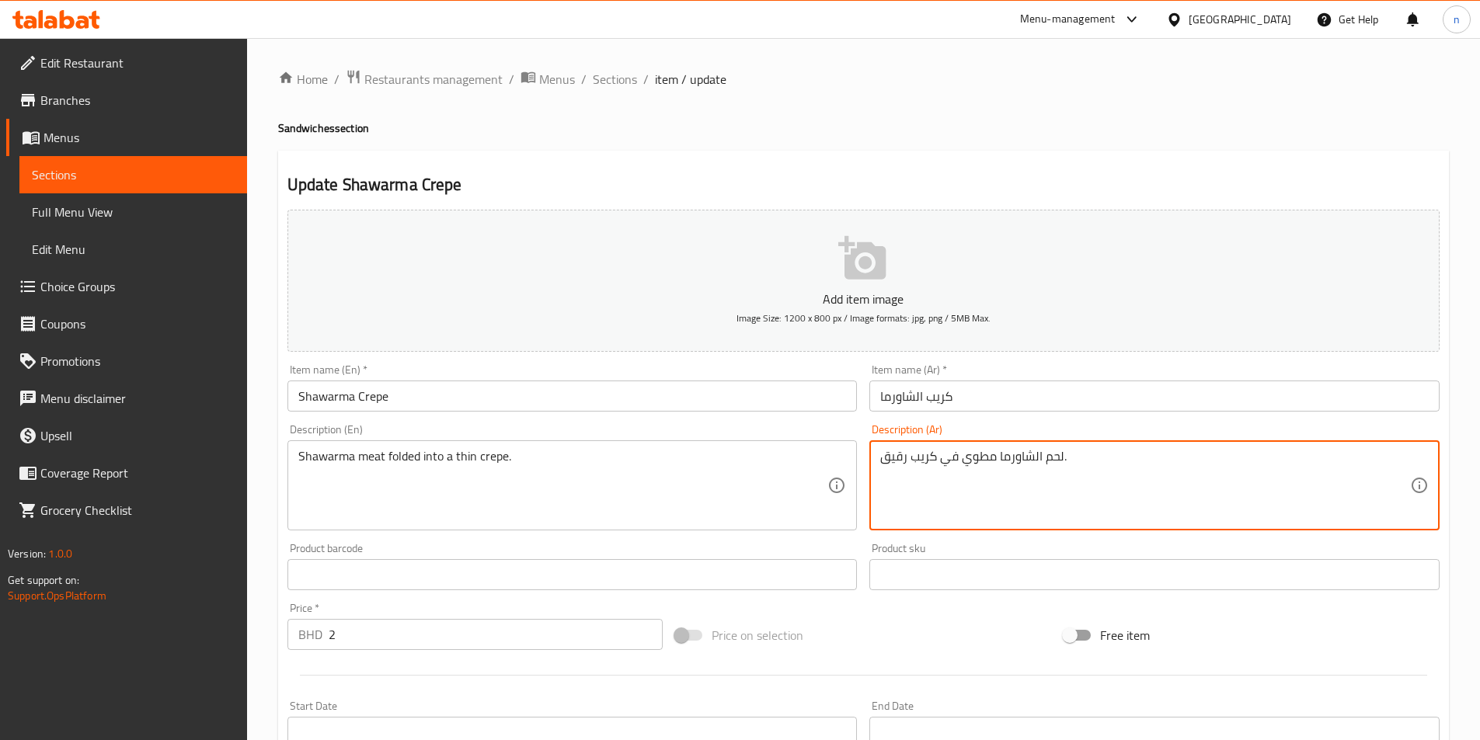
click at [1007, 466] on textarea "لحم الشاورما مطوي في كريب رقيق." at bounding box center [1145, 486] width 530 height 74
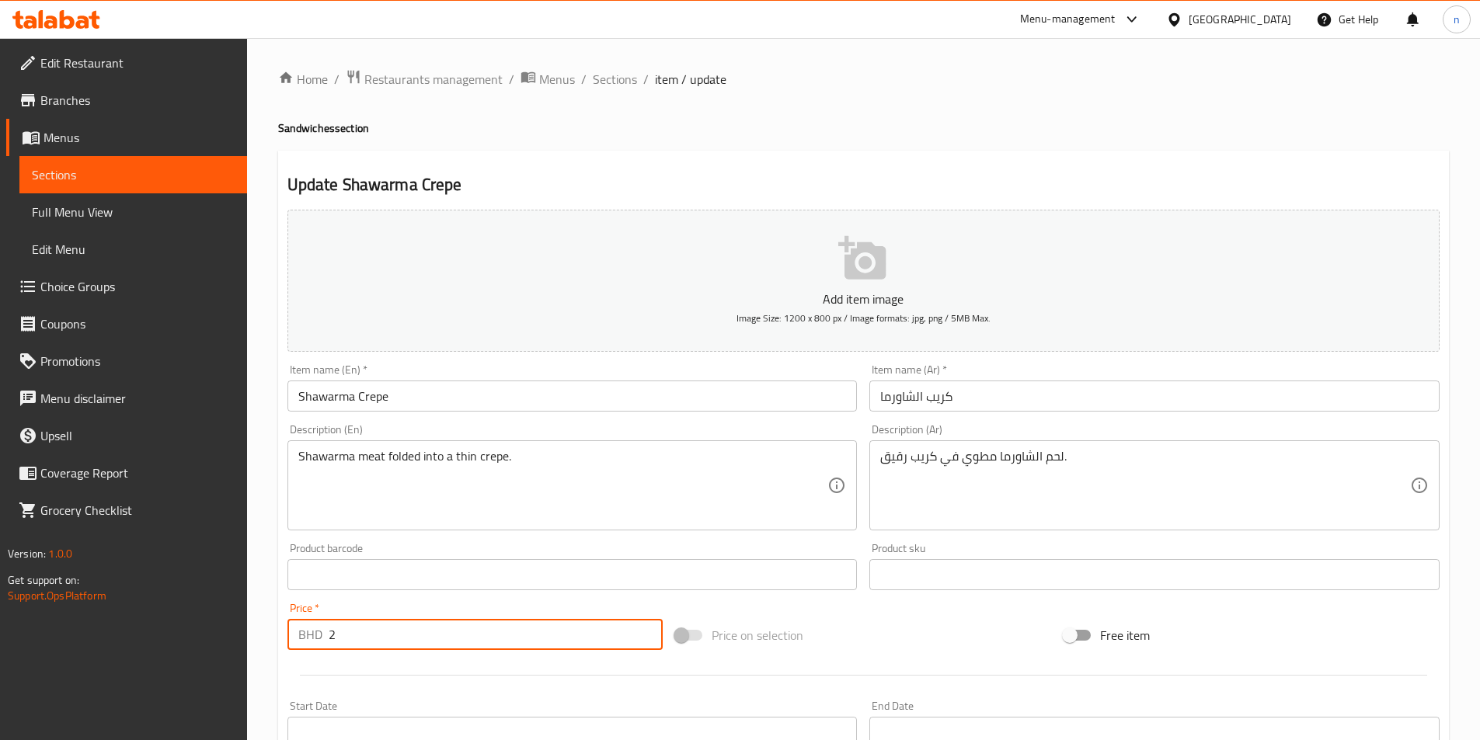
click at [458, 621] on input "2" at bounding box center [496, 634] width 335 height 31
click at [600, 88] on span "Sections" at bounding box center [615, 79] width 44 height 19
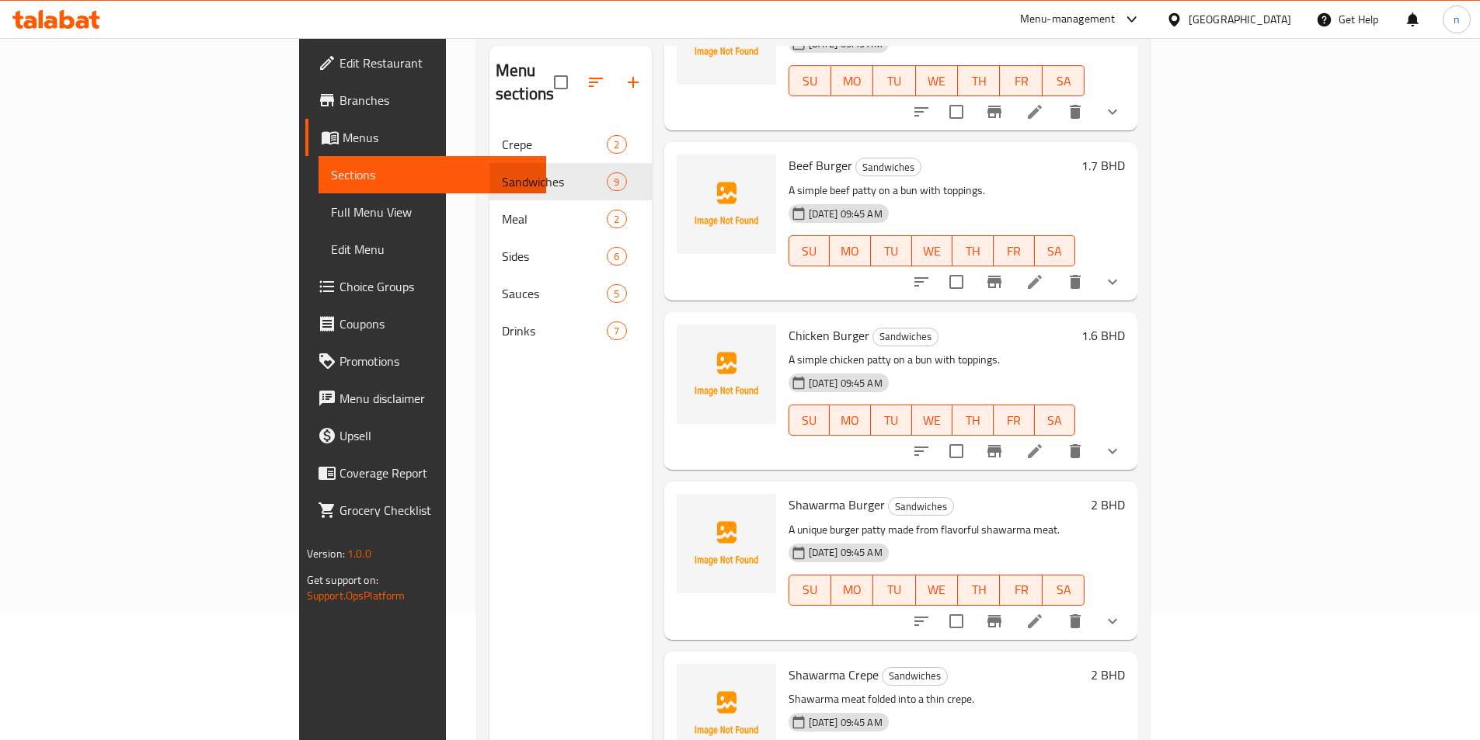
scroll to position [217, 0]
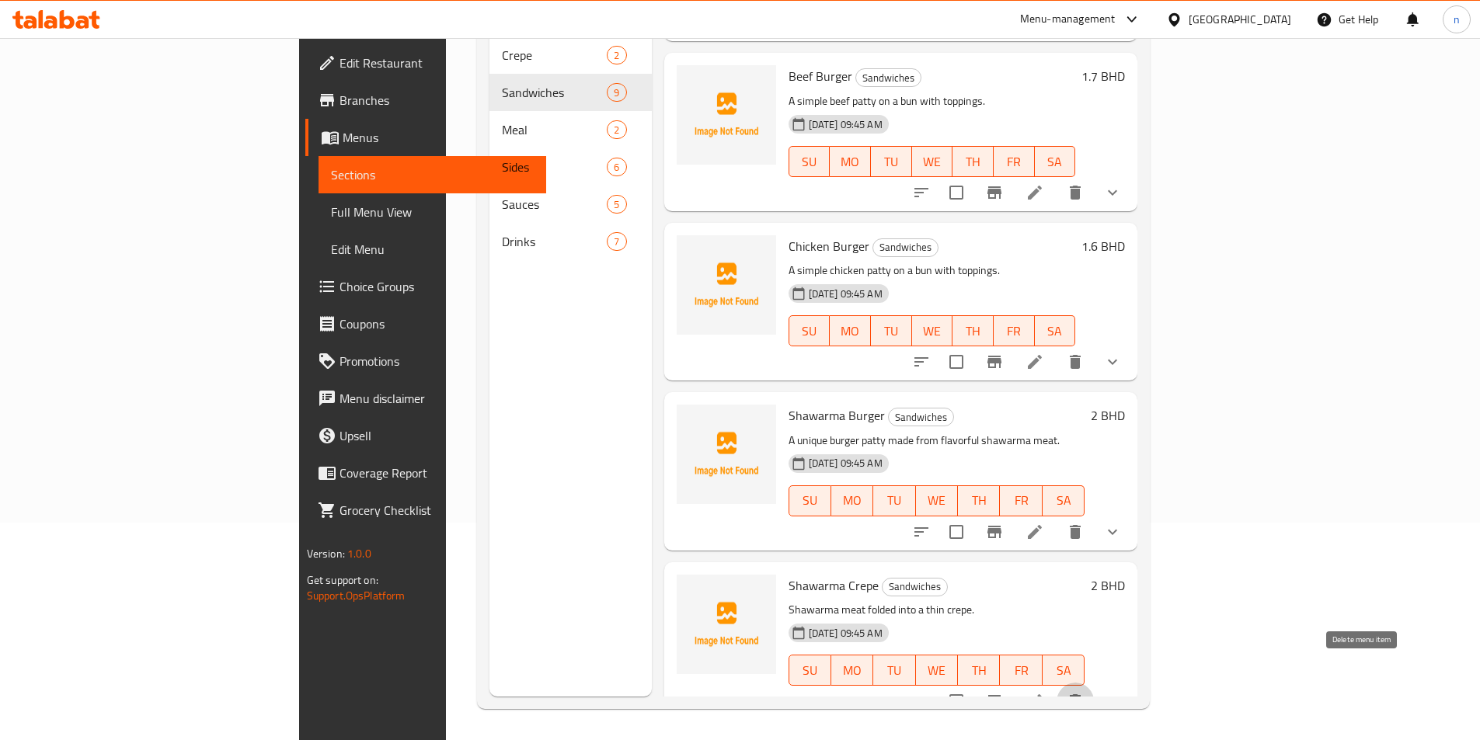
click at [1084, 692] on icon "delete" at bounding box center [1075, 701] width 19 height 19
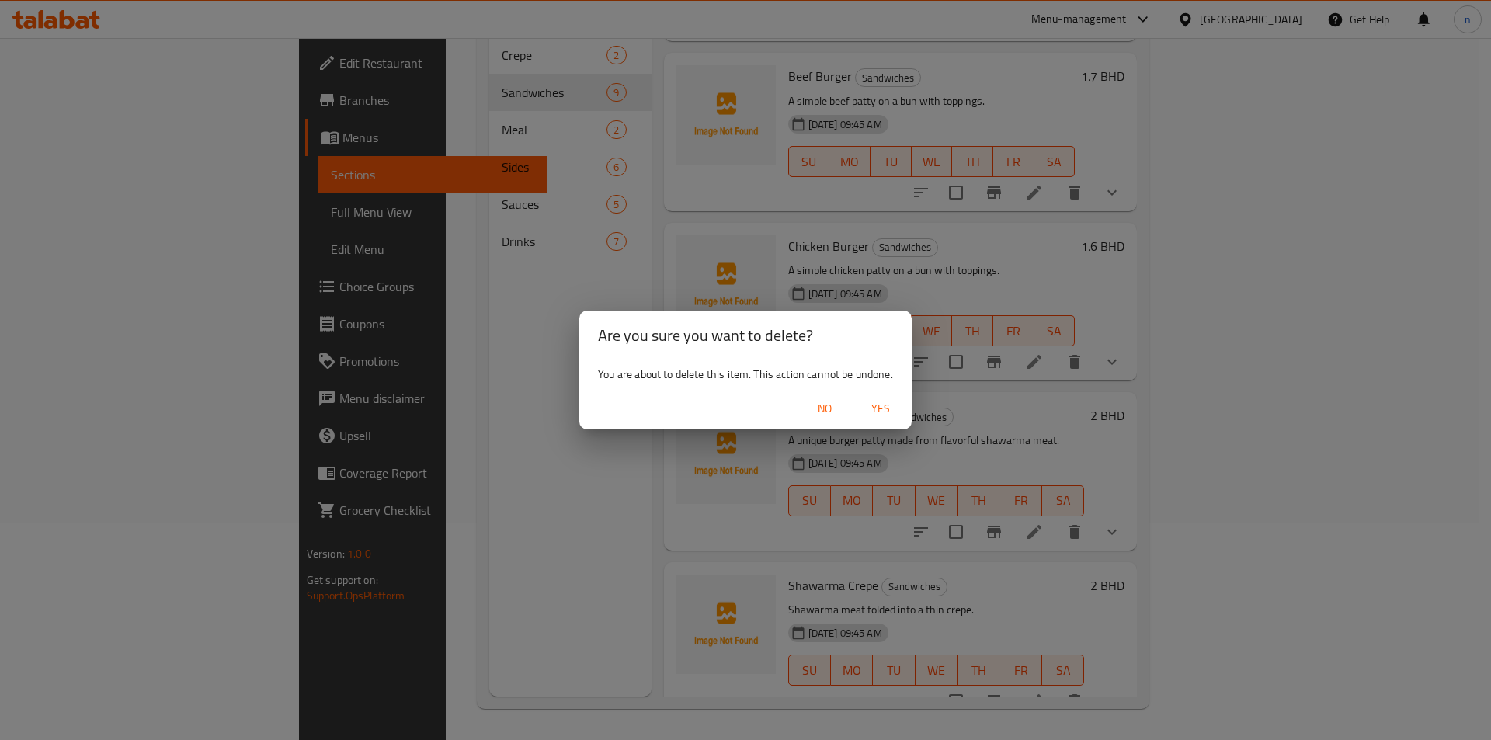
click at [878, 409] on span "Yes" at bounding box center [880, 408] width 37 height 19
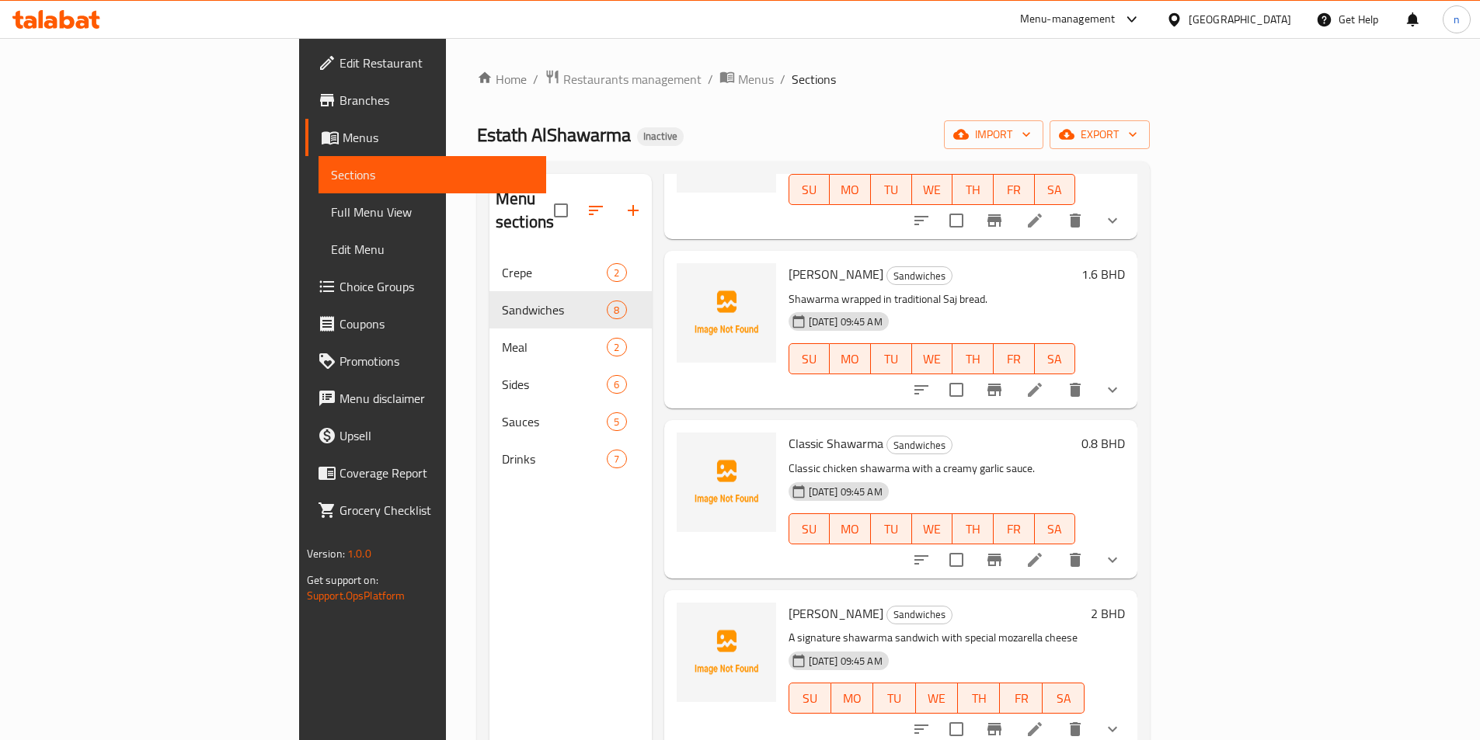
scroll to position [314, 0]
click at [339, 282] on span "Choice Groups" at bounding box center [436, 286] width 194 height 19
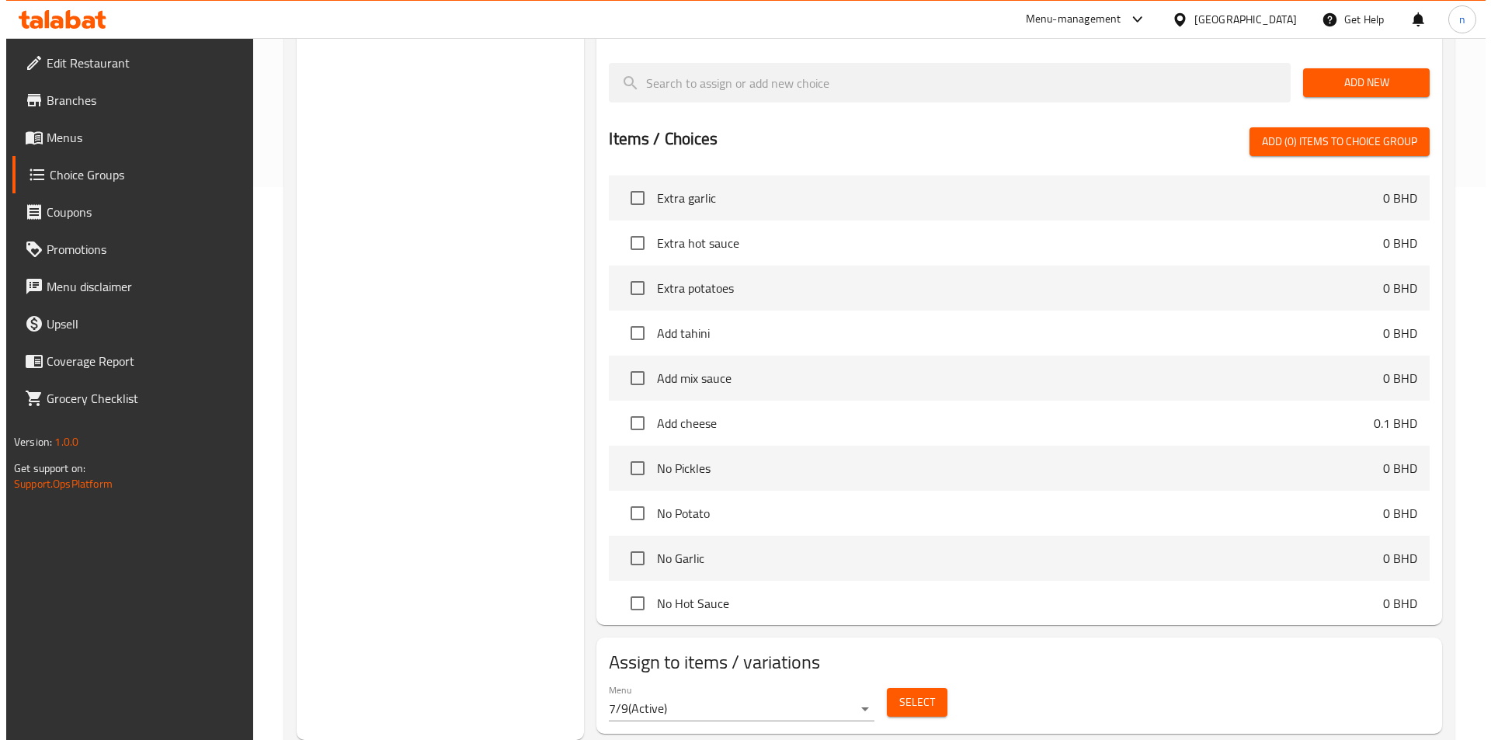
scroll to position [233, 0]
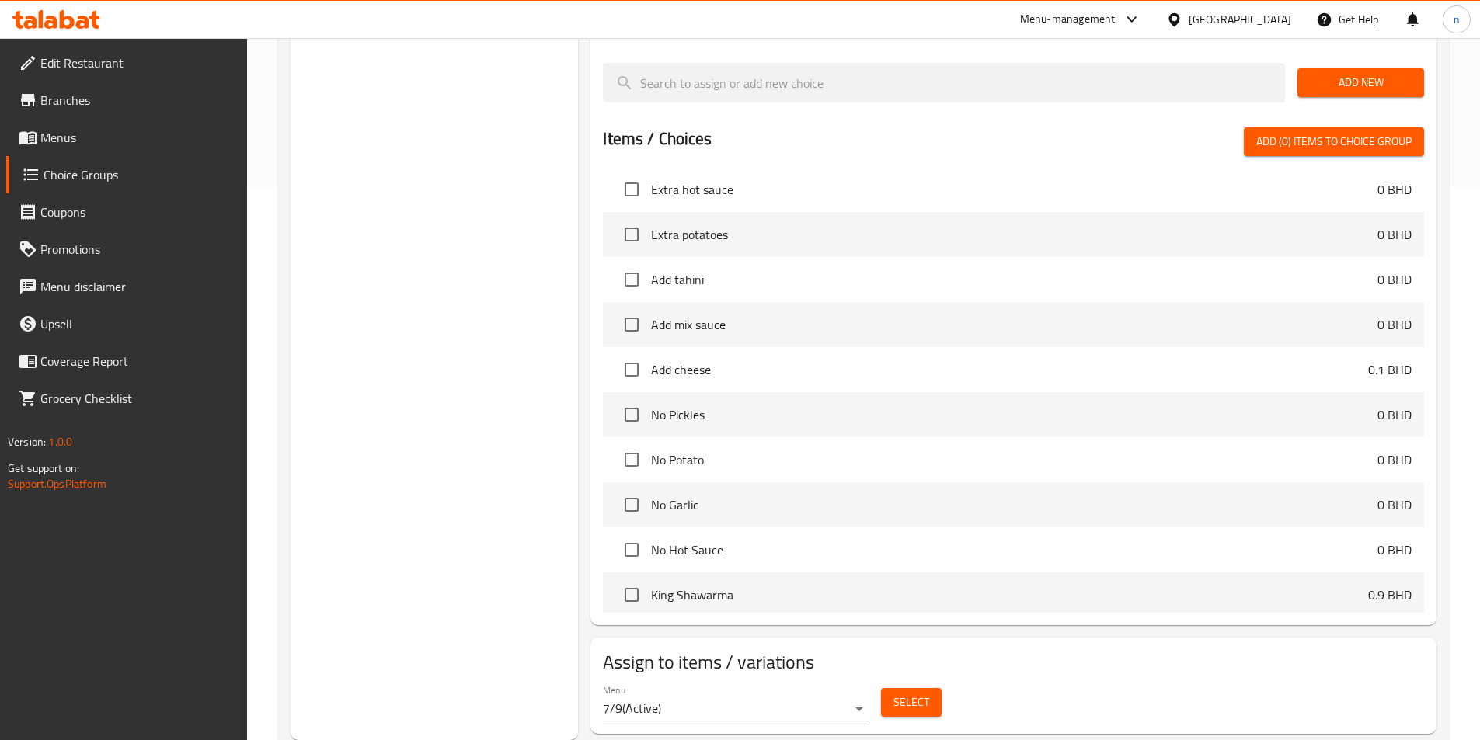
click at [910, 693] on span "Select" at bounding box center [911, 702] width 36 height 19
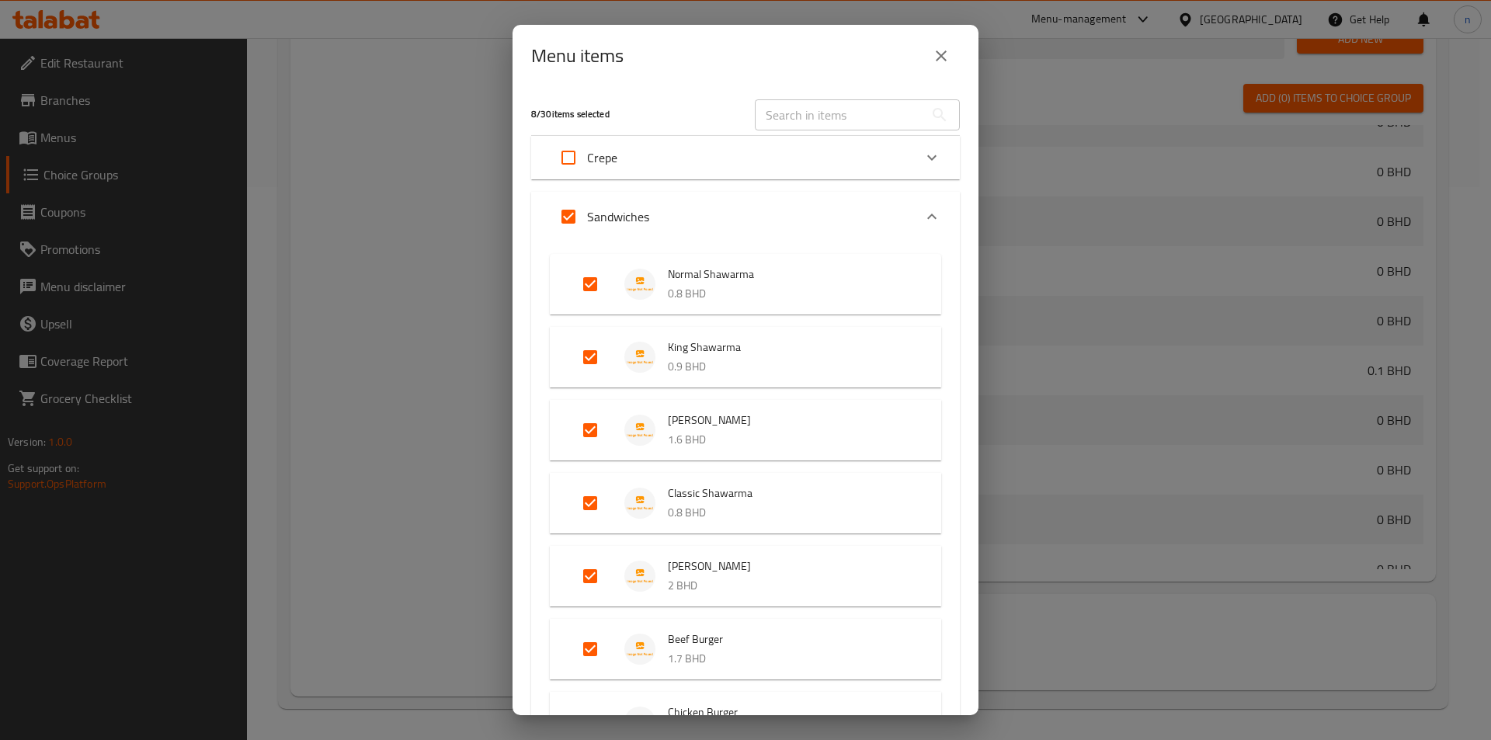
click at [701, 165] on div "Crepe" at bounding box center [732, 157] width 364 height 37
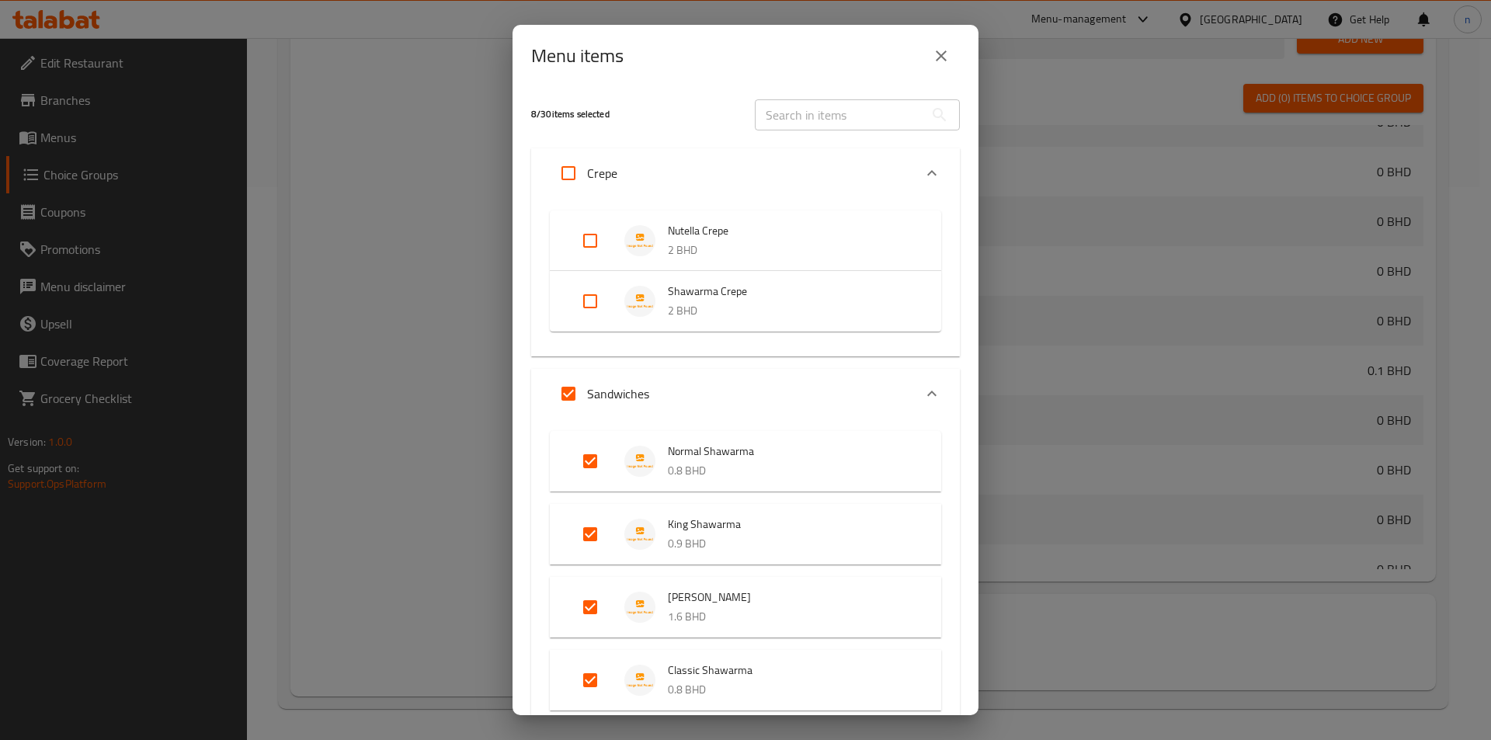
click at [591, 291] on input "Expand" at bounding box center [590, 301] width 37 height 37
checkbox input "true"
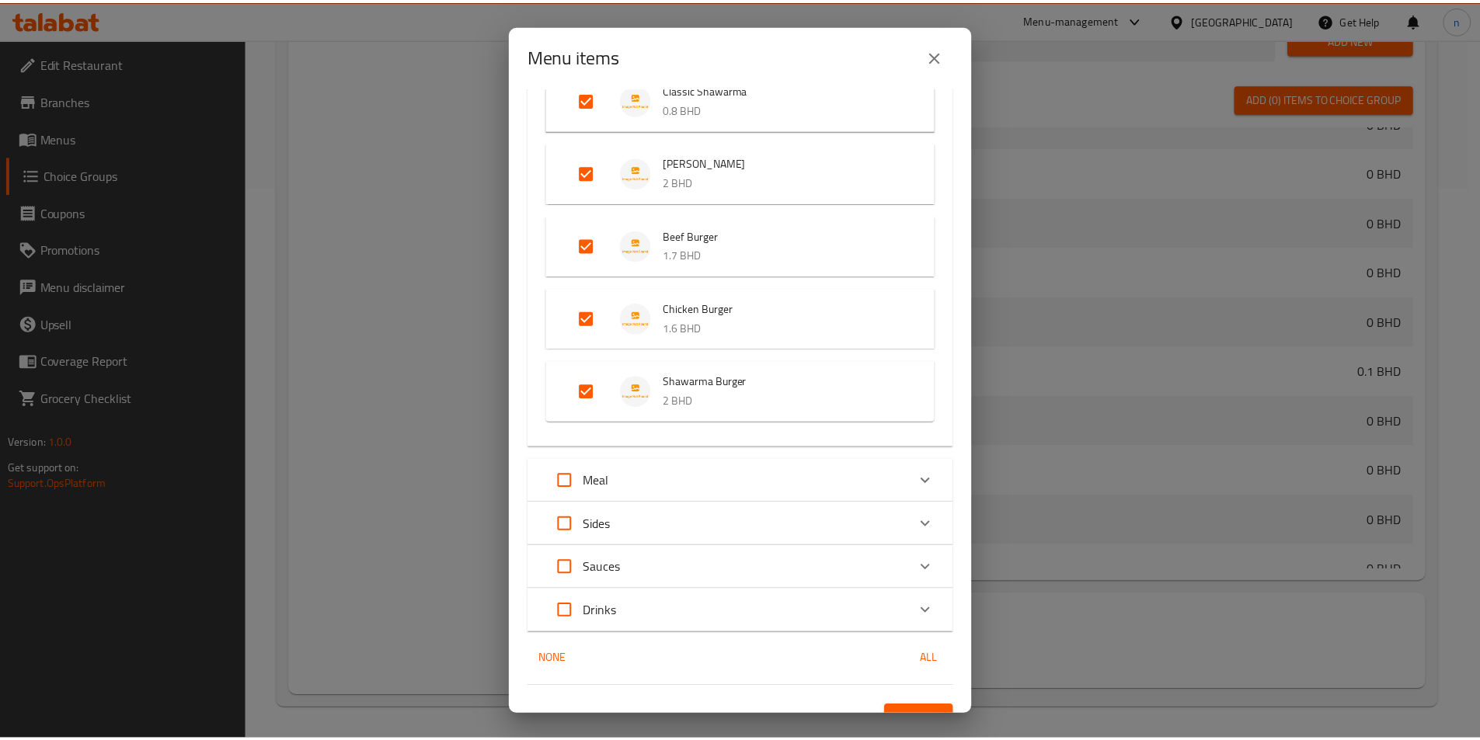
scroll to position [619, 0]
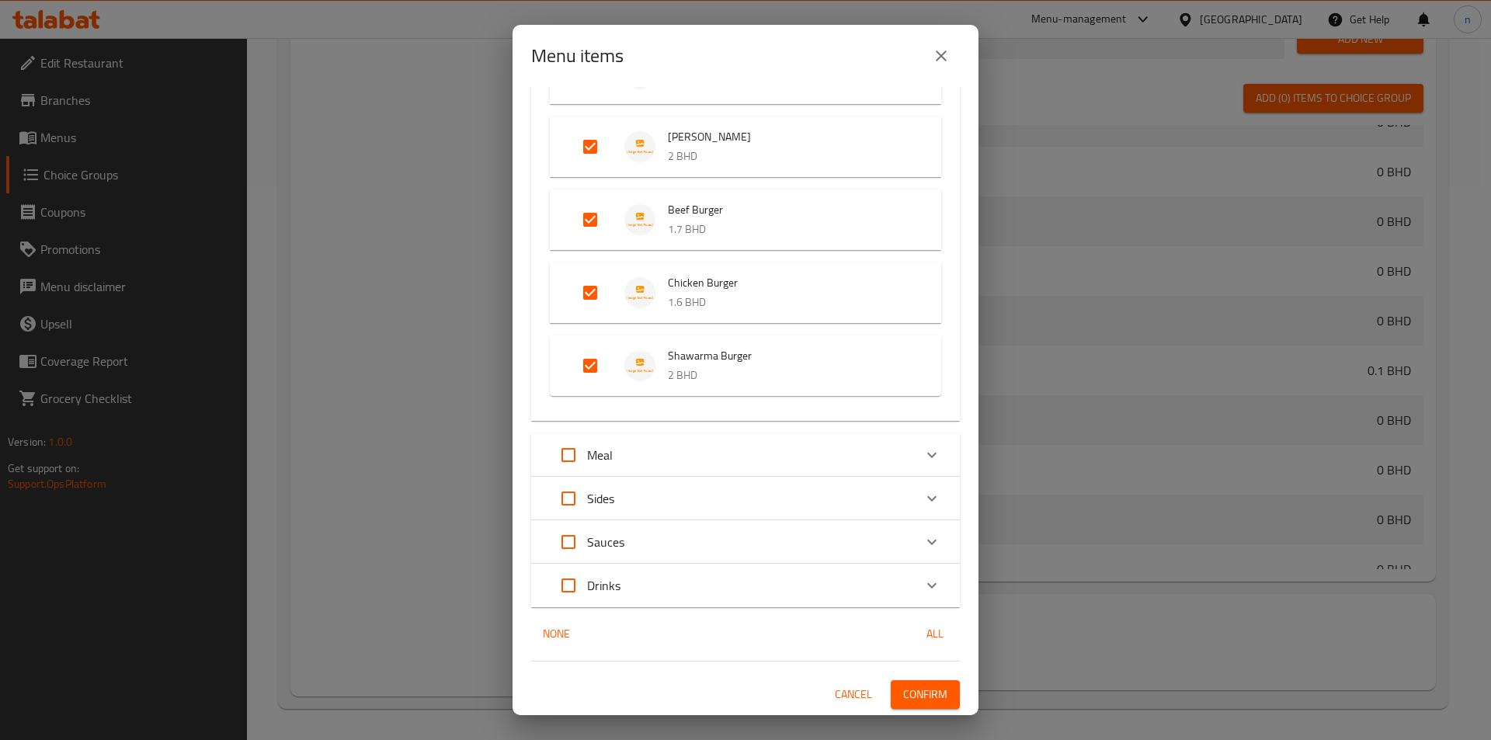
click at [898, 684] on button "Confirm" at bounding box center [925, 694] width 69 height 29
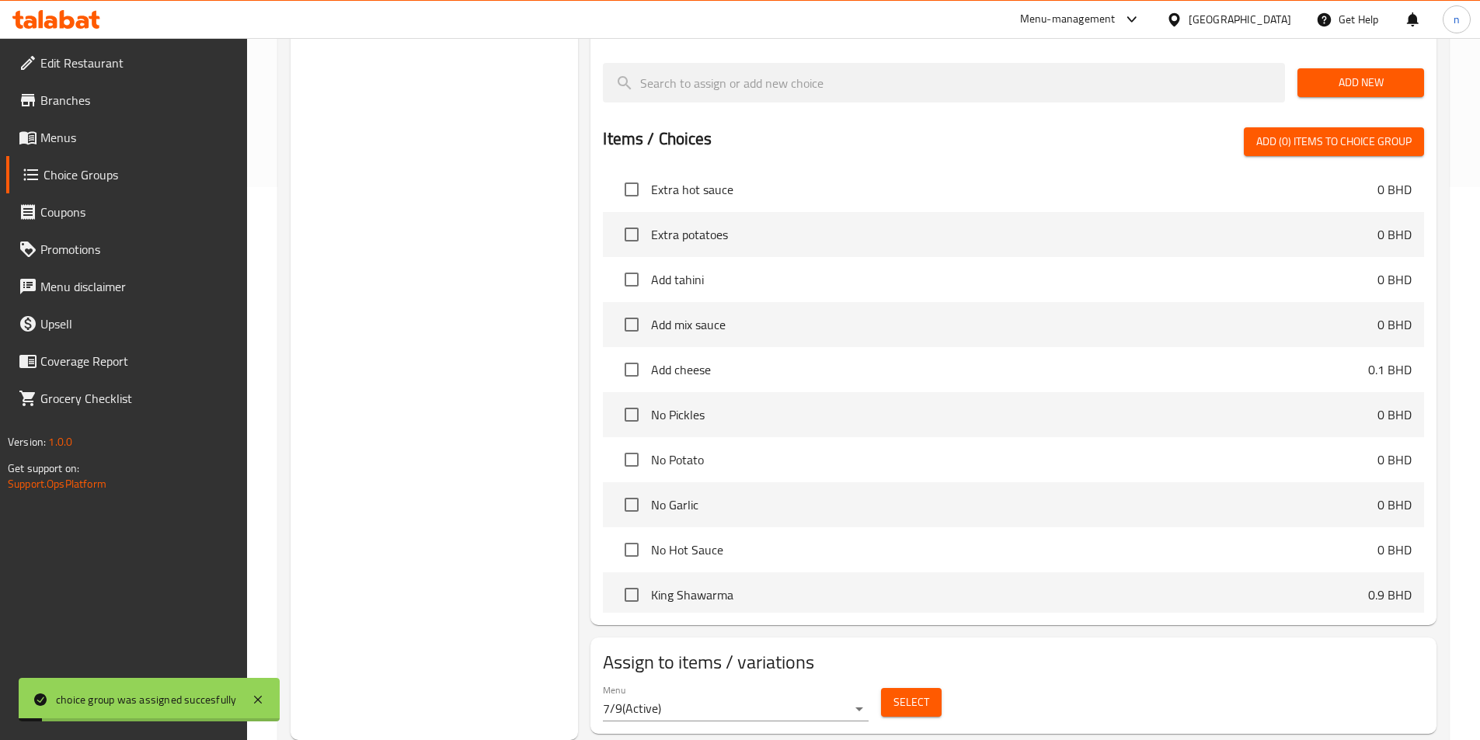
click at [451, 475] on div "Choice Groups Choices 4 Add-ons 7" at bounding box center [435, 181] width 288 height 1117
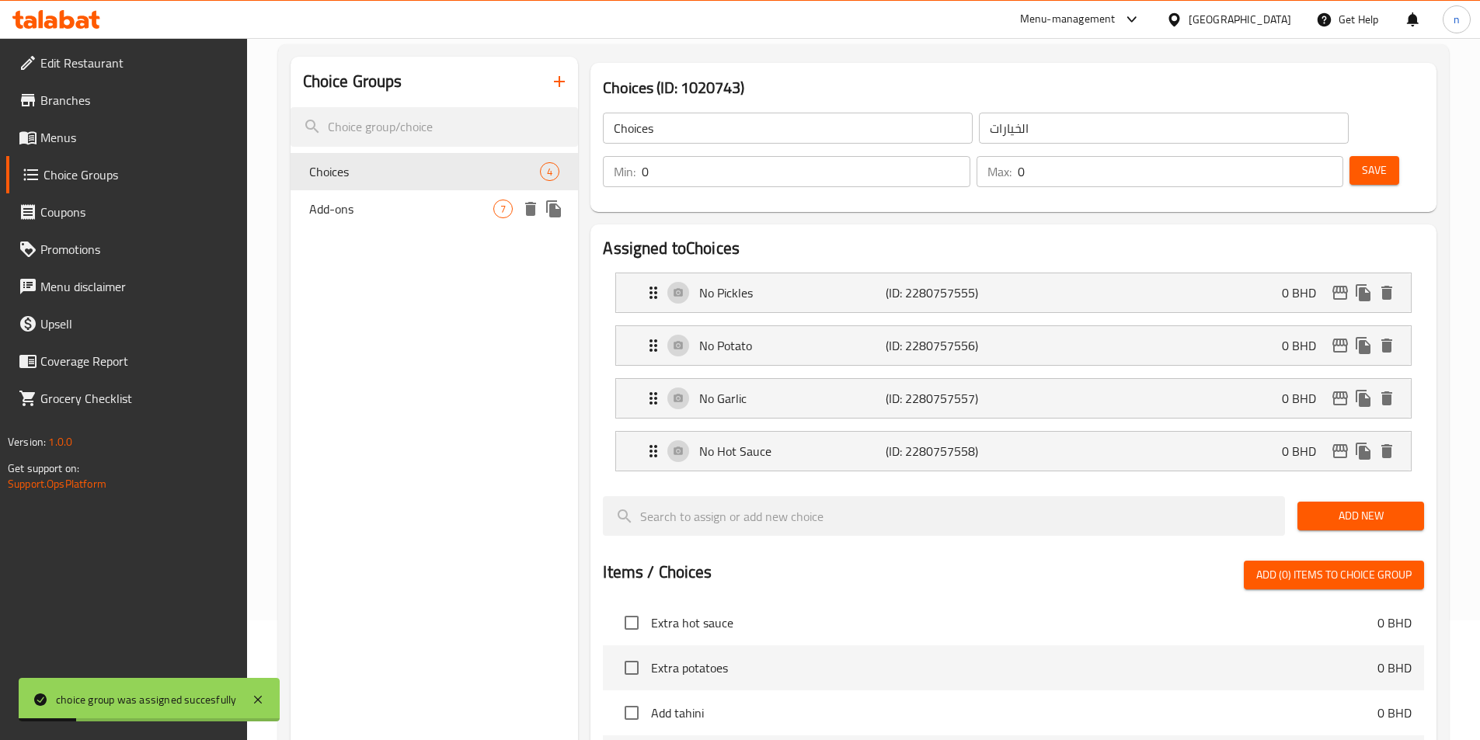
scroll to position [0, 0]
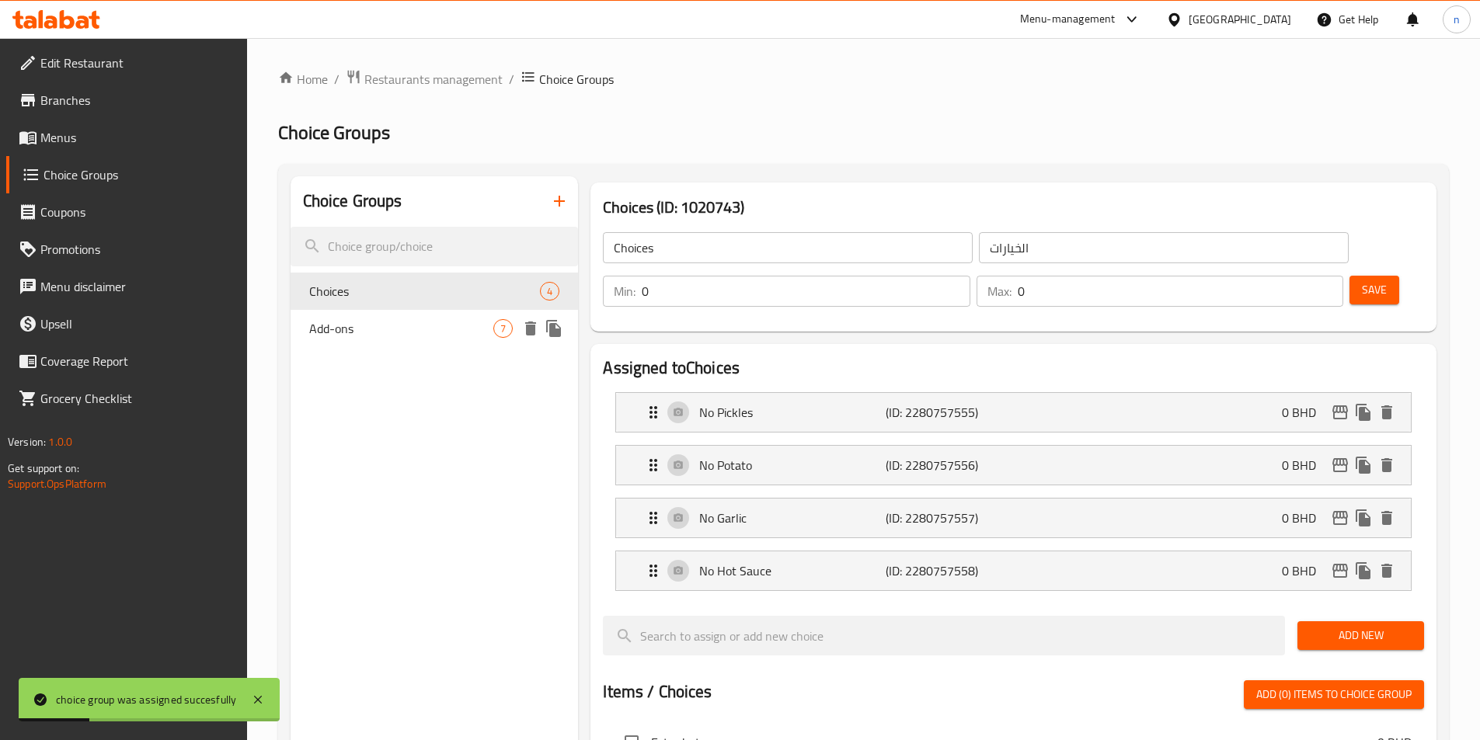
click at [450, 337] on span "Add-ons" at bounding box center [401, 328] width 185 height 19
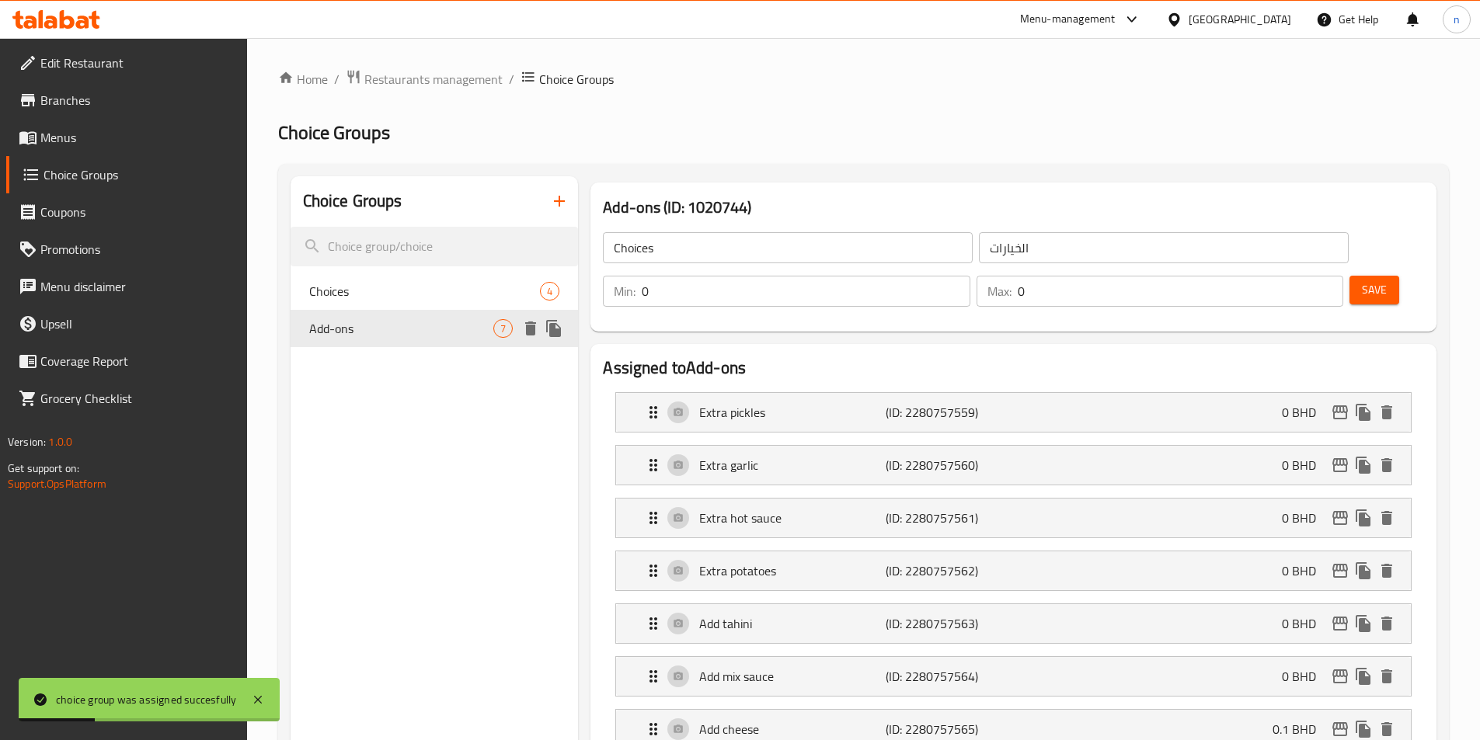
type input "Add-ons"
type input "الإضافات"
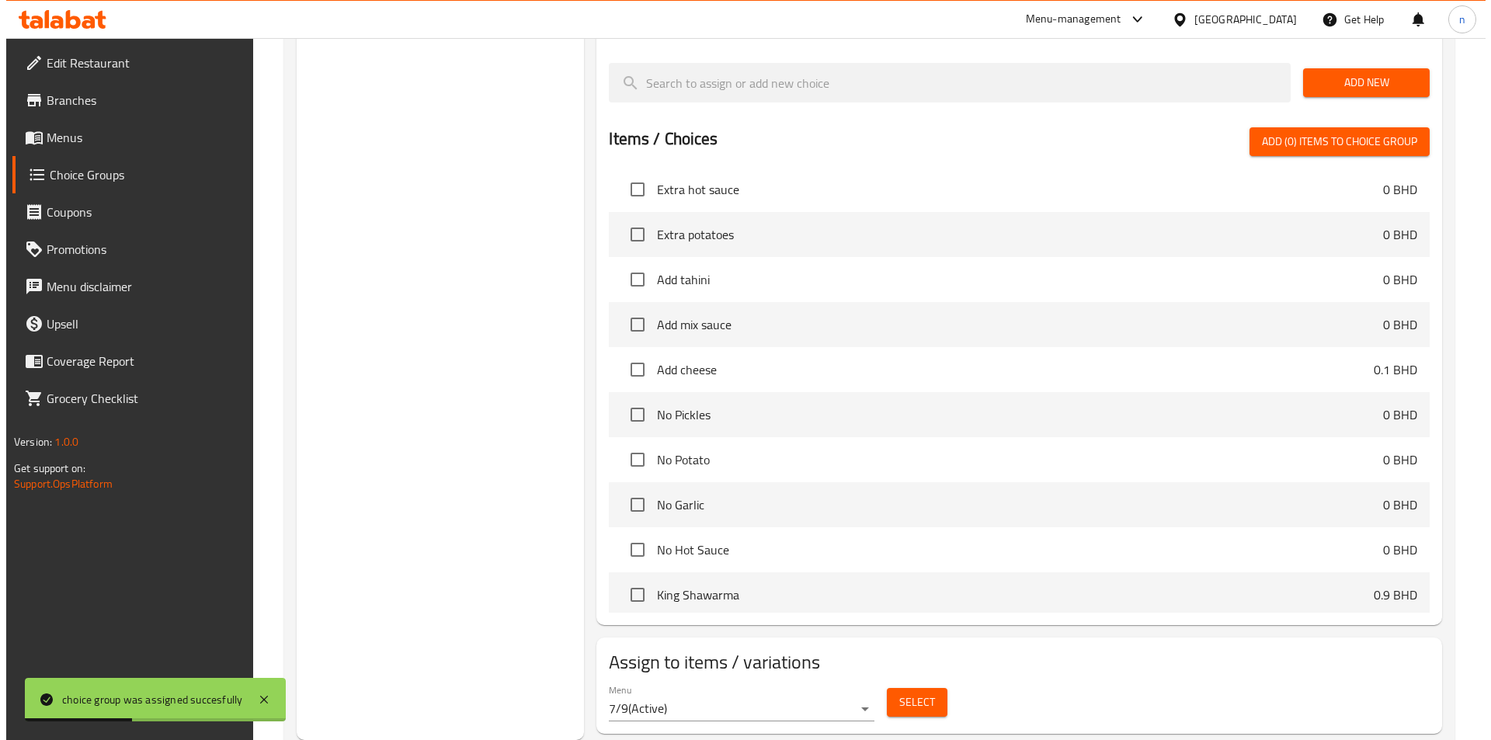
scroll to position [466, 0]
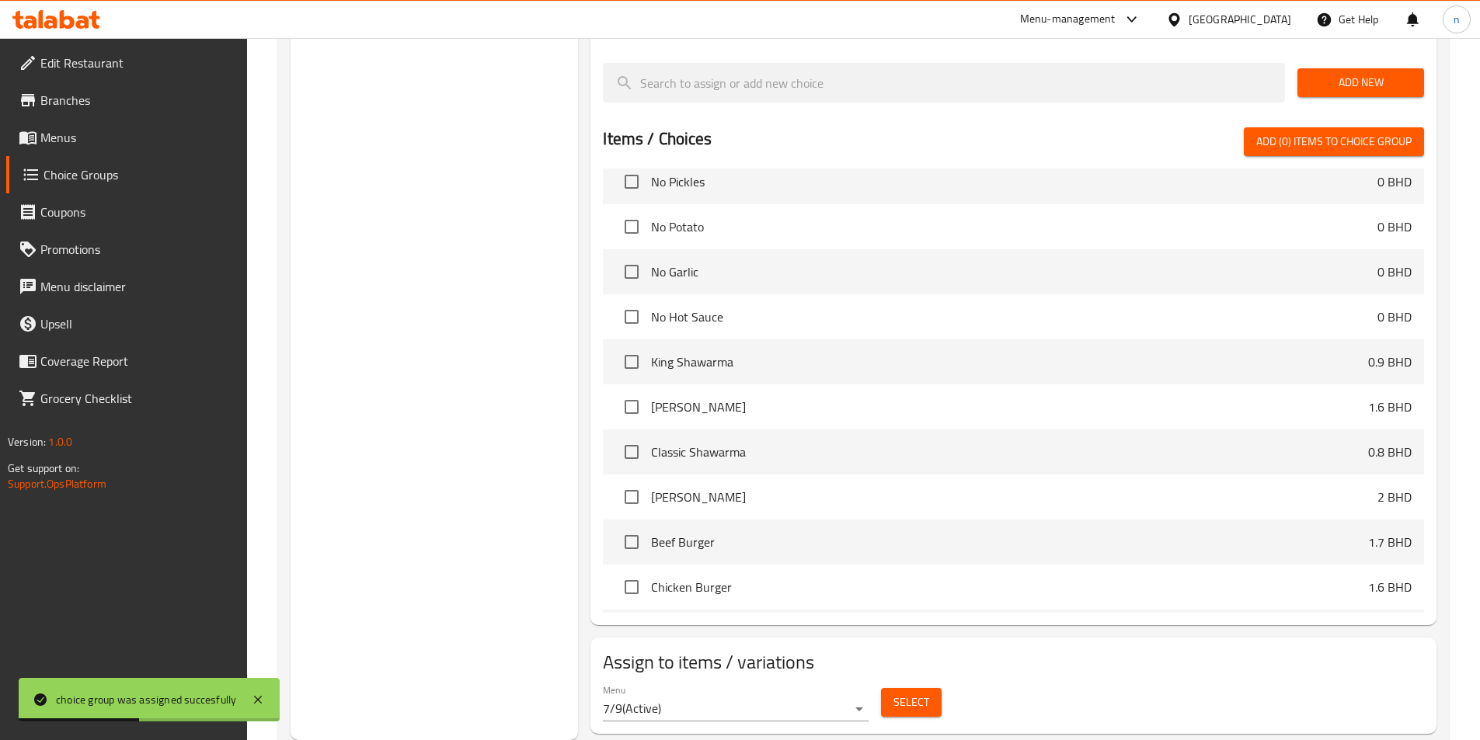
click at [921, 682] on div "Select" at bounding box center [911, 702] width 73 height 41
click at [925, 693] on span "Select" at bounding box center [911, 702] width 36 height 19
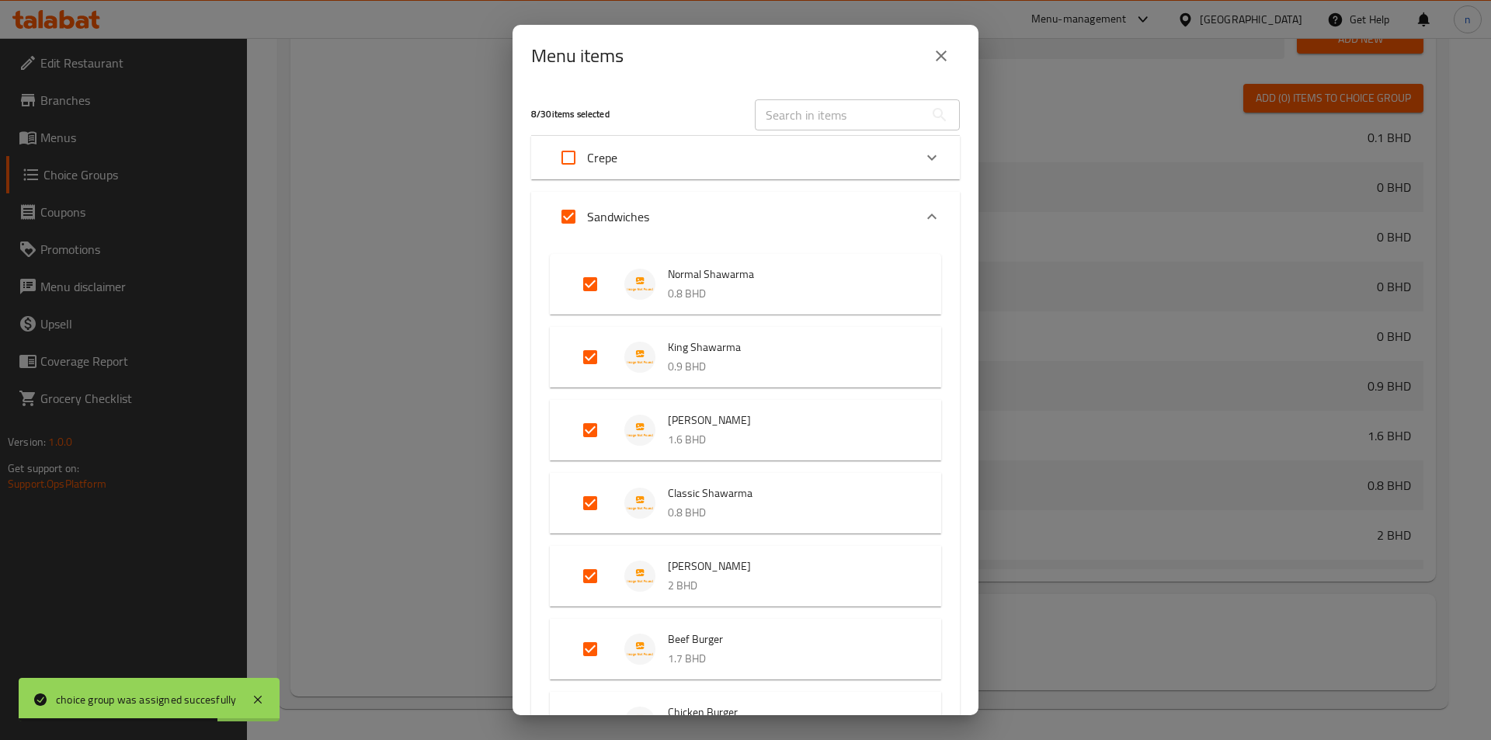
click at [719, 159] on div "Crepe" at bounding box center [732, 157] width 364 height 37
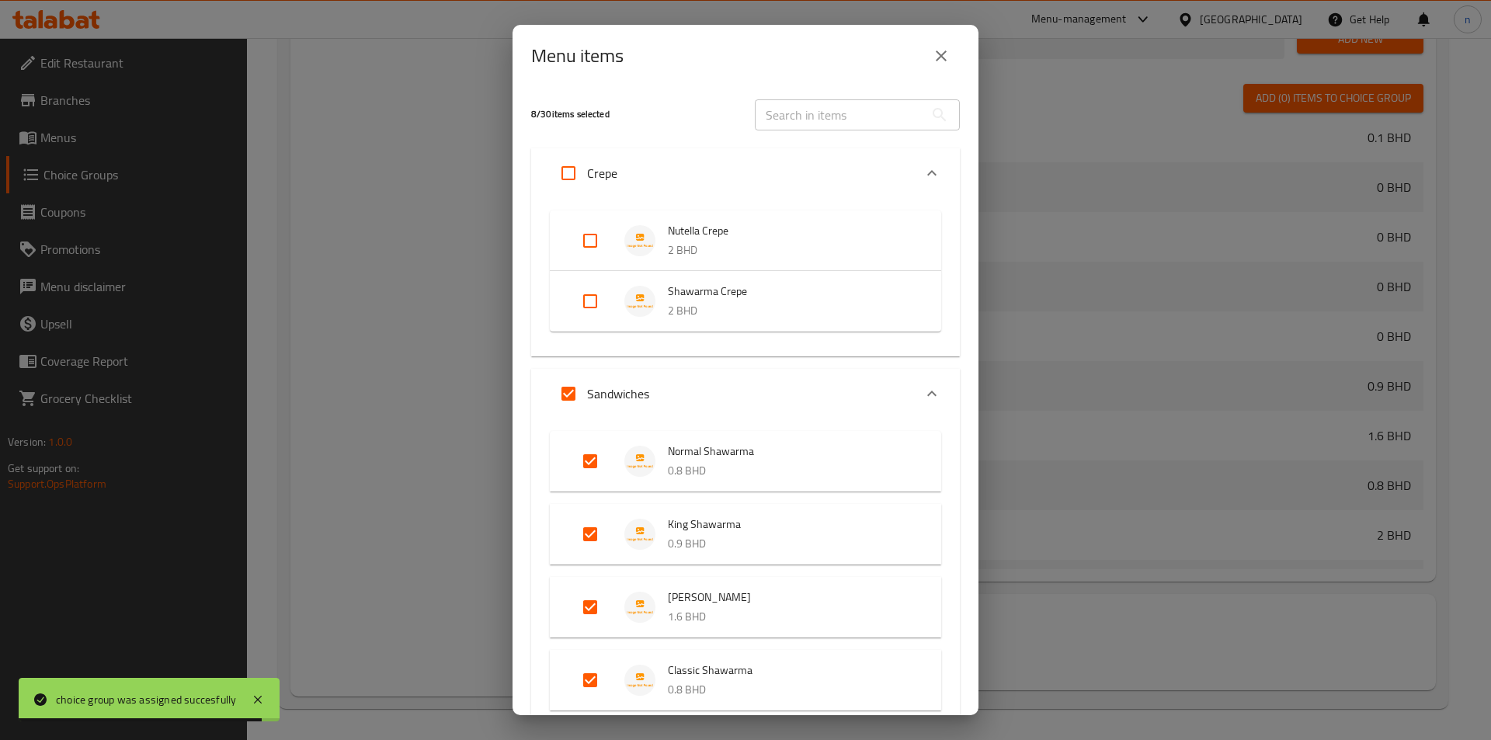
click at [604, 299] on input "Expand" at bounding box center [590, 301] width 37 height 37
checkbox input "true"
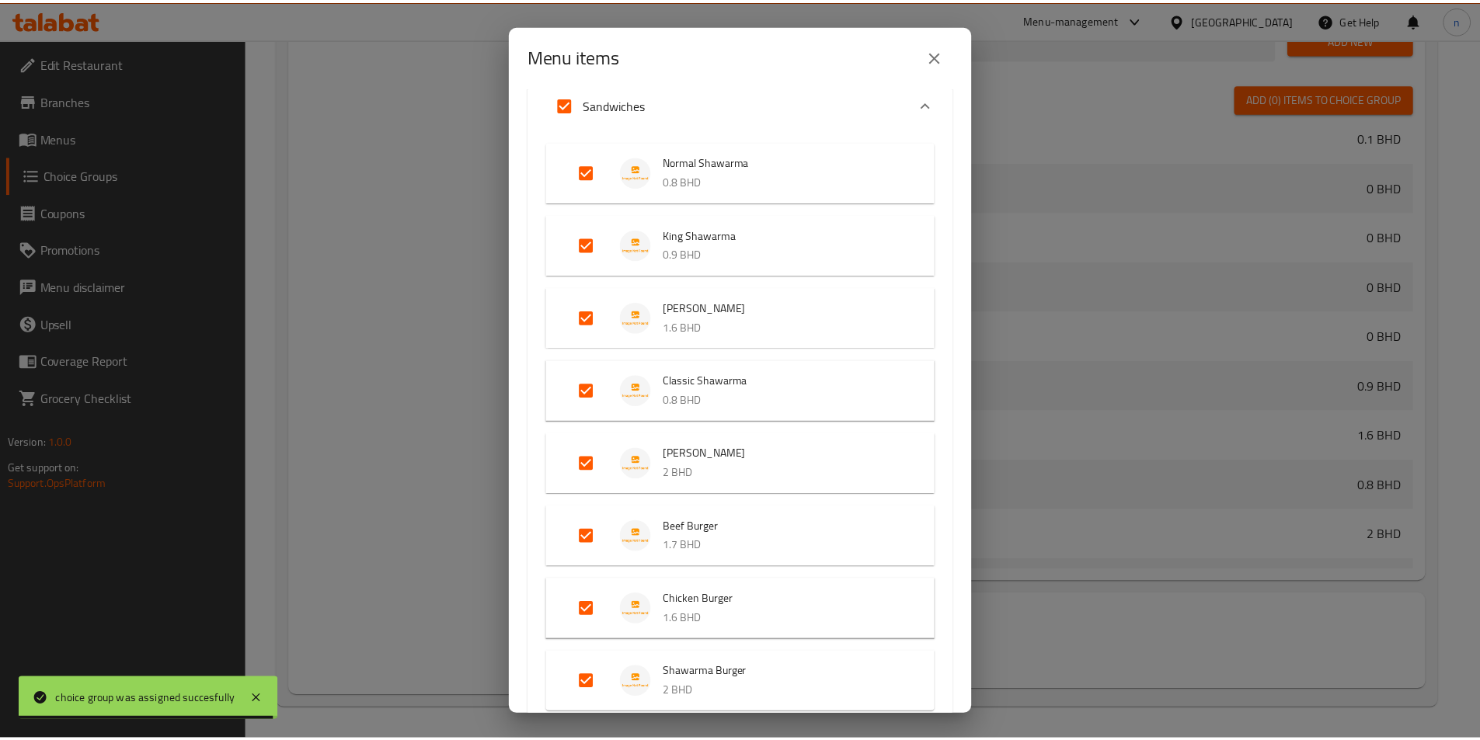
scroll to position [619, 0]
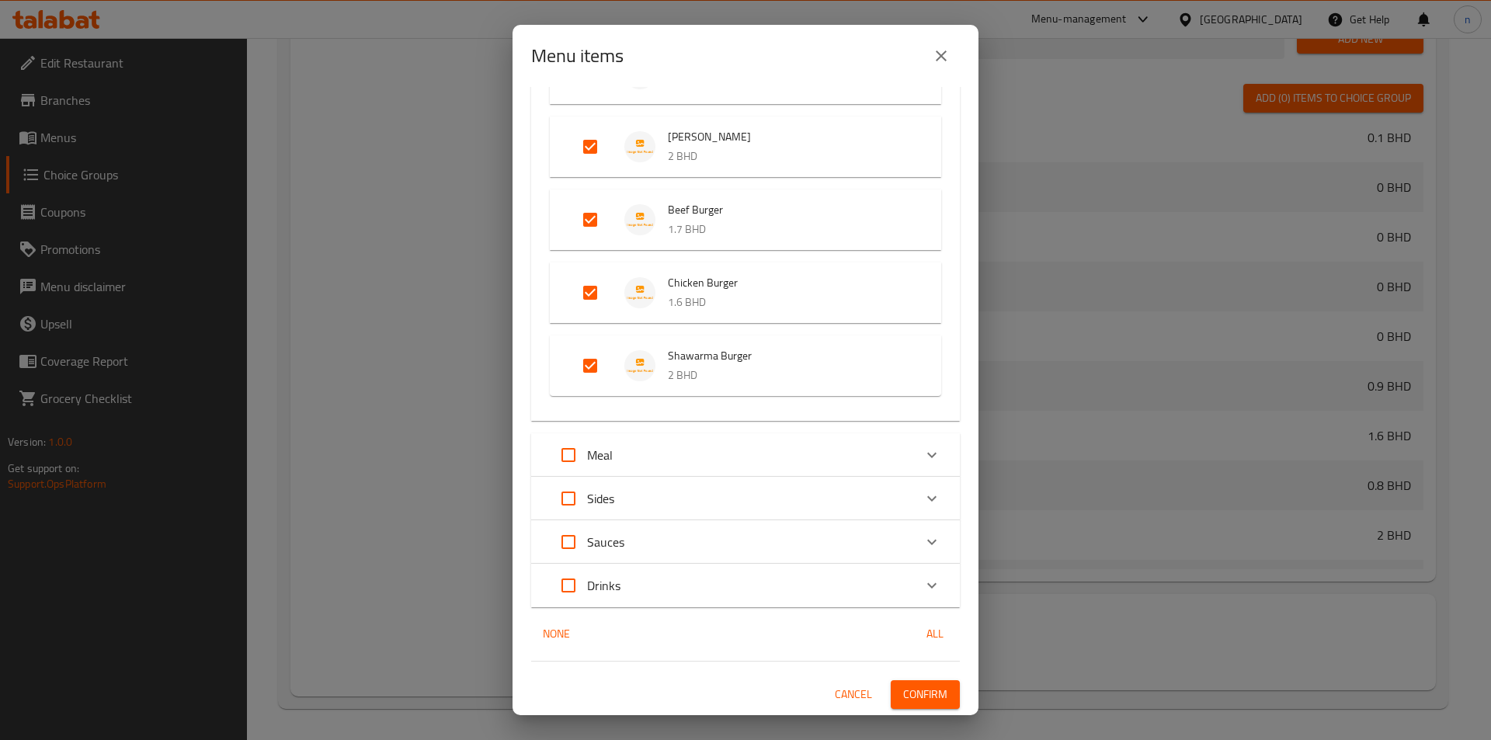
click at [931, 684] on button "Confirm" at bounding box center [925, 694] width 69 height 29
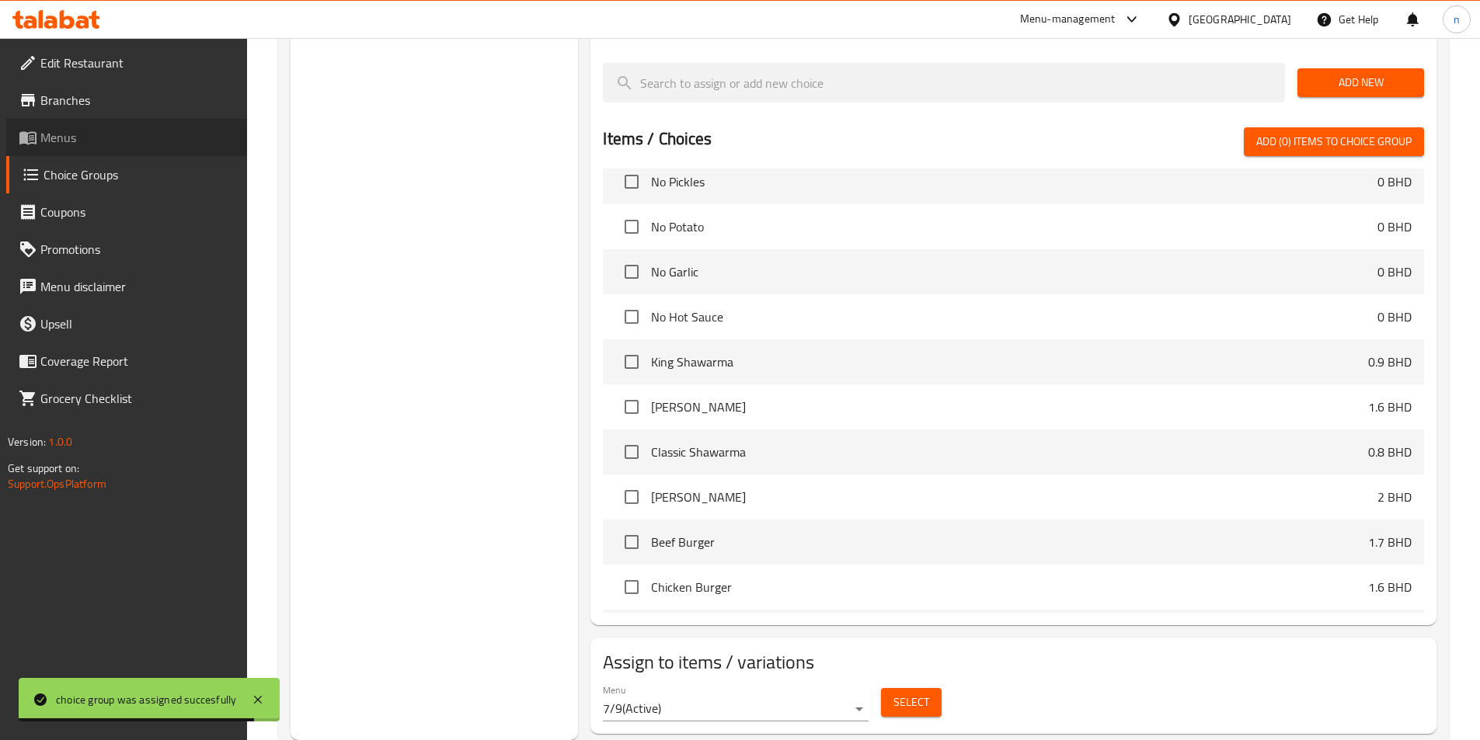
click at [122, 140] on span "Menus" at bounding box center [137, 137] width 194 height 19
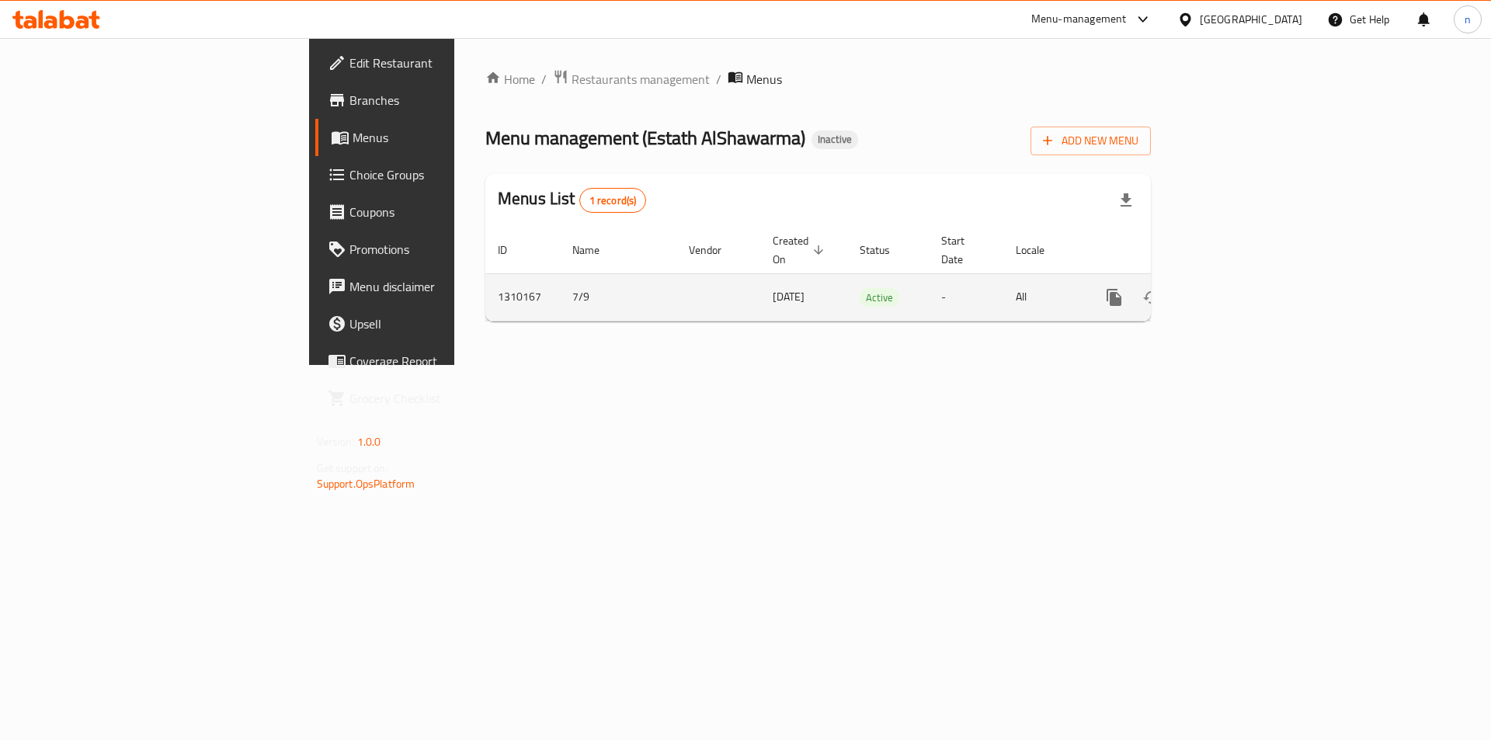
click at [1236, 288] on icon "enhanced table" at bounding box center [1226, 297] width 19 height 19
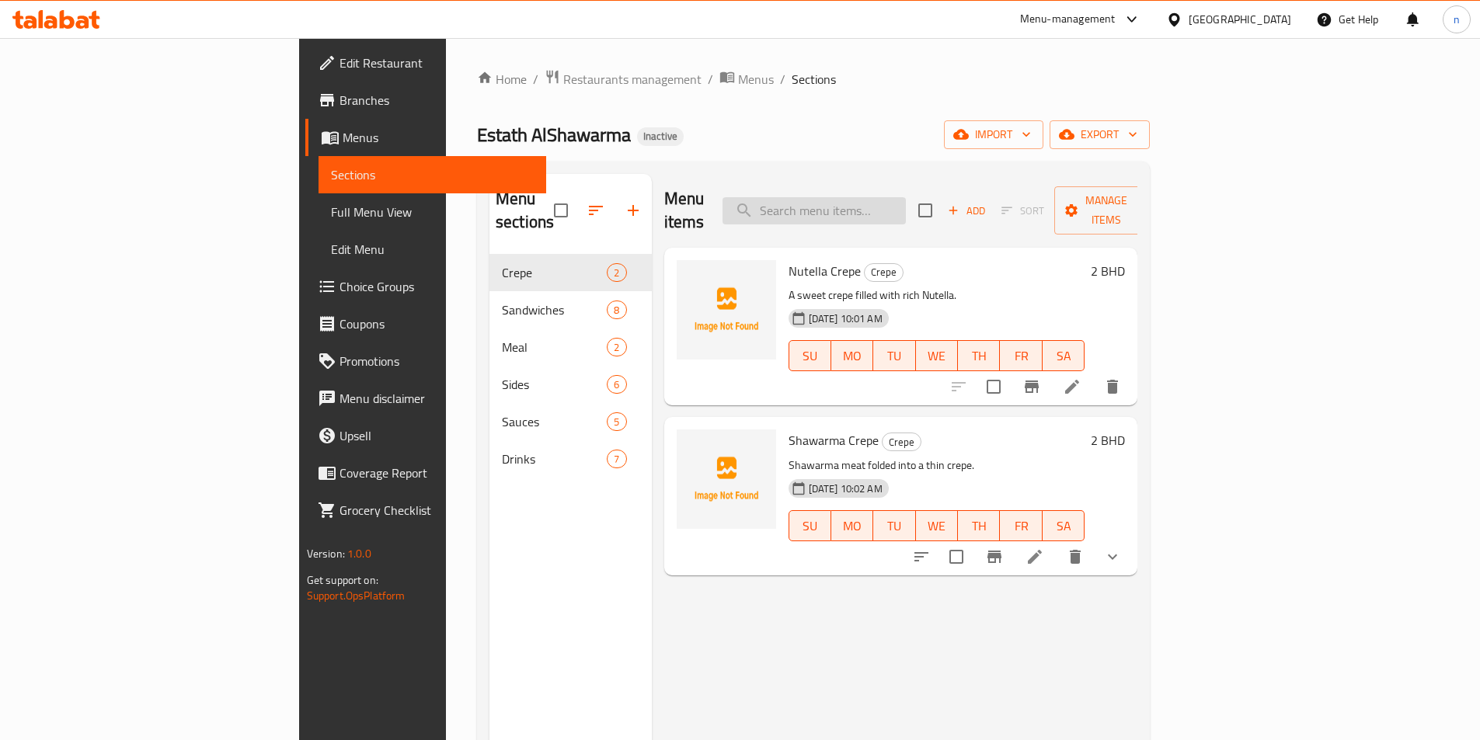
click at [906, 197] on input "search" at bounding box center [813, 210] width 183 height 27
paste input "King Shawarma"
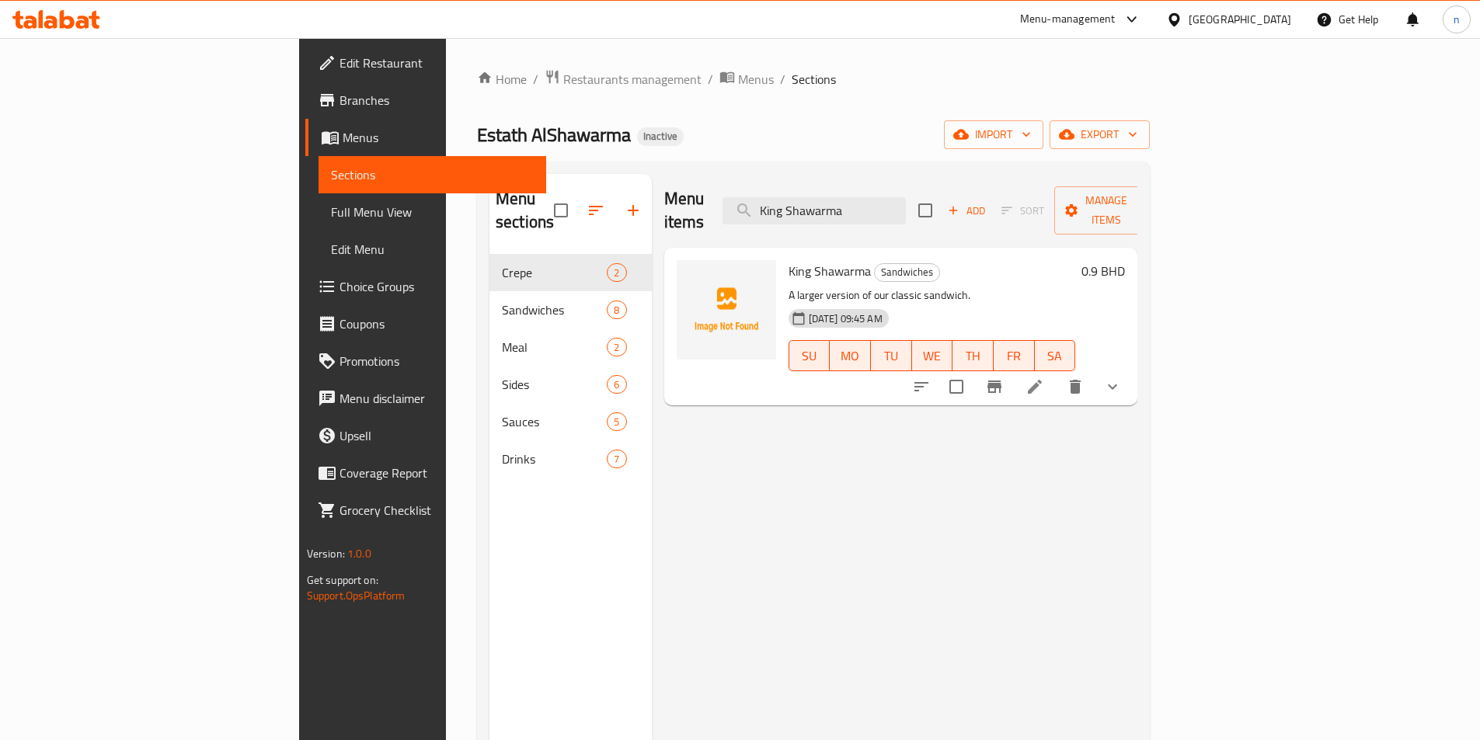
type input "King Shawarma"
click at [1044, 378] on icon at bounding box center [1034, 387] width 19 height 19
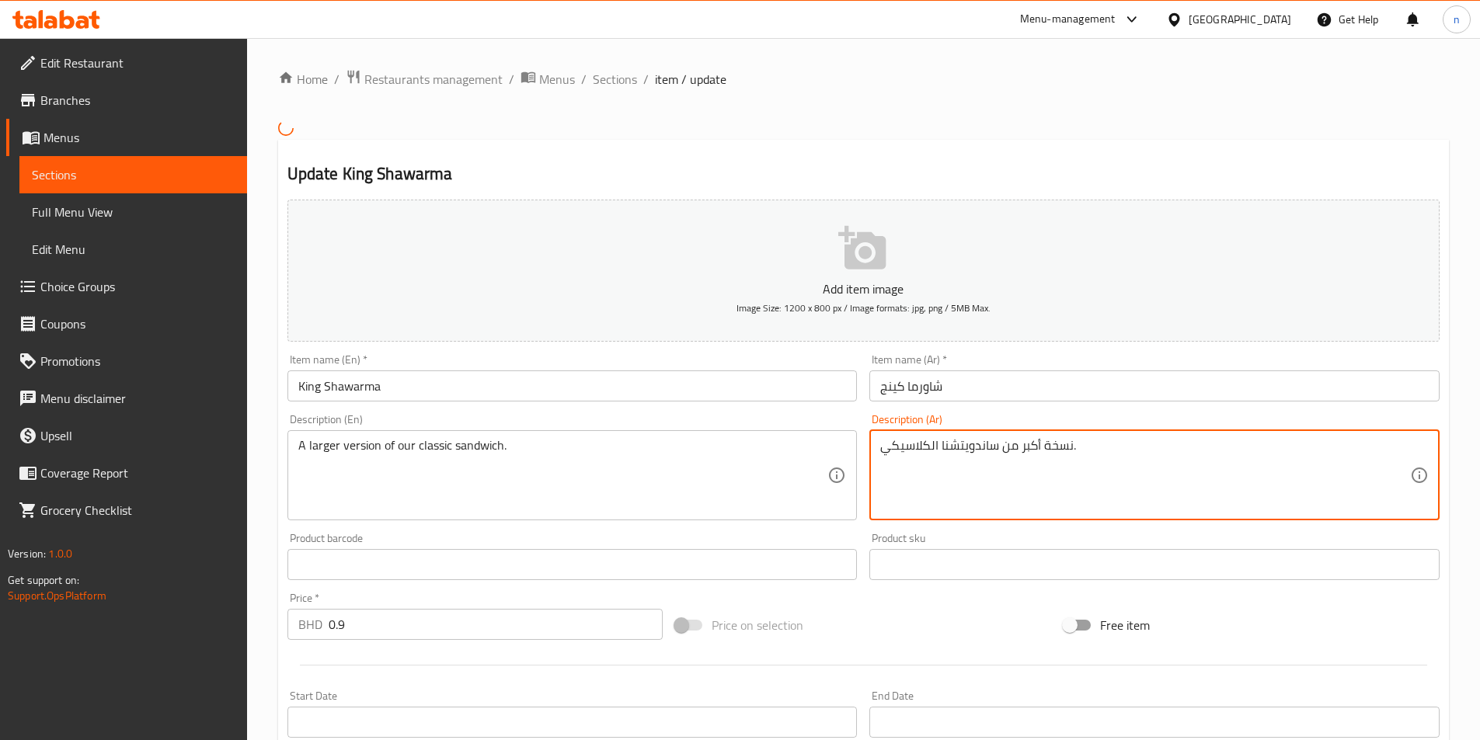
click at [1056, 438] on div "Description (Ar) نسخة أكبر من ساندويتشنا الكلاسيكي. Description (Ar)" at bounding box center [1154, 467] width 570 height 106
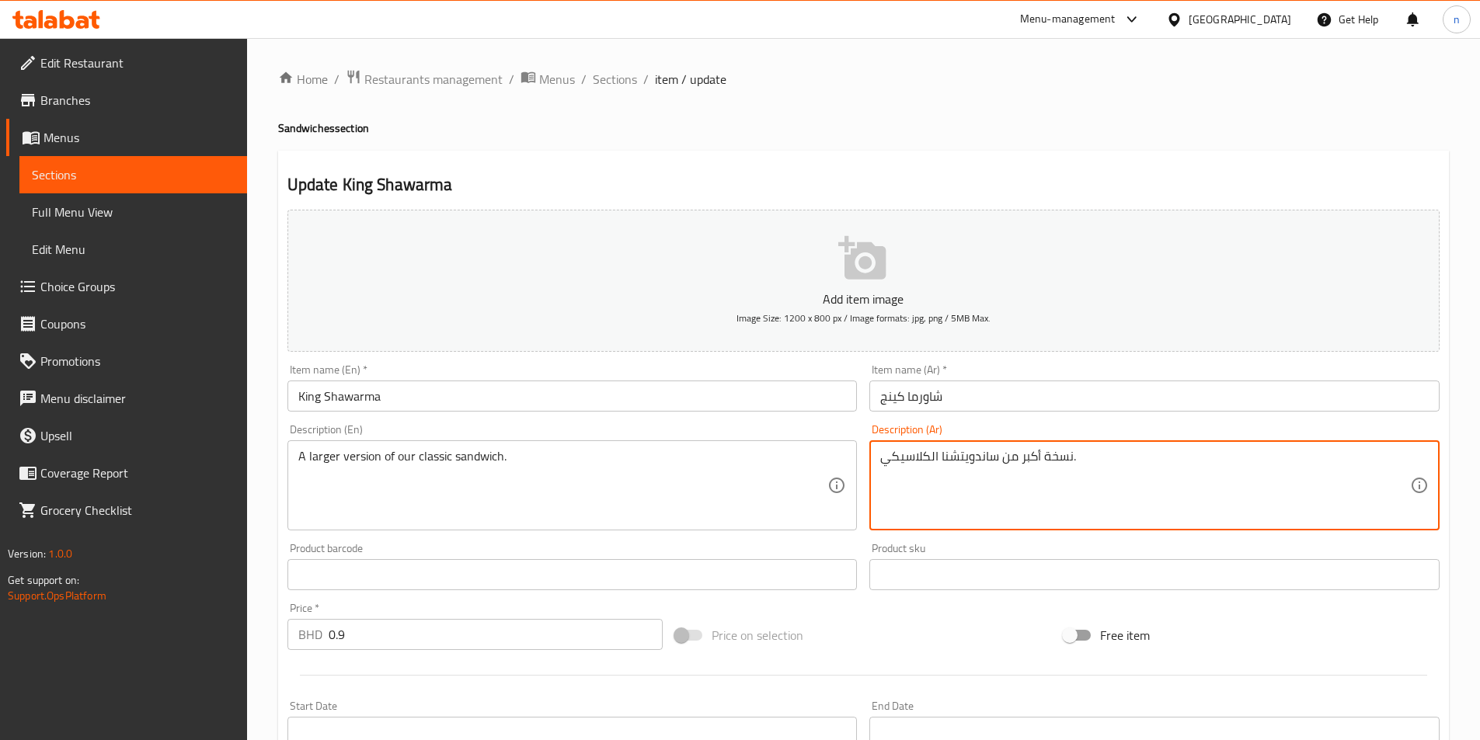
click at [1062, 458] on textarea "نسخة أكبر من ساندويتشنا الكلاسيكي." at bounding box center [1145, 486] width 530 height 74
click at [1017, 484] on textarea "اصدارأكبر من ساندويتشنا الكلاسيكي." at bounding box center [1145, 486] width 530 height 74
click at [1180, 478] on textarea "اصدارأكبر من ساندويتشنا الكلاسيكي." at bounding box center [1145, 486] width 530 height 74
click at [1384, 462] on textarea "اصدارأكبر من ساندويتشنا الكلاسيكي." at bounding box center [1145, 486] width 530 height 74
type textarea "اصدار أكبر من ساندويتشنا الكلاسيكي."
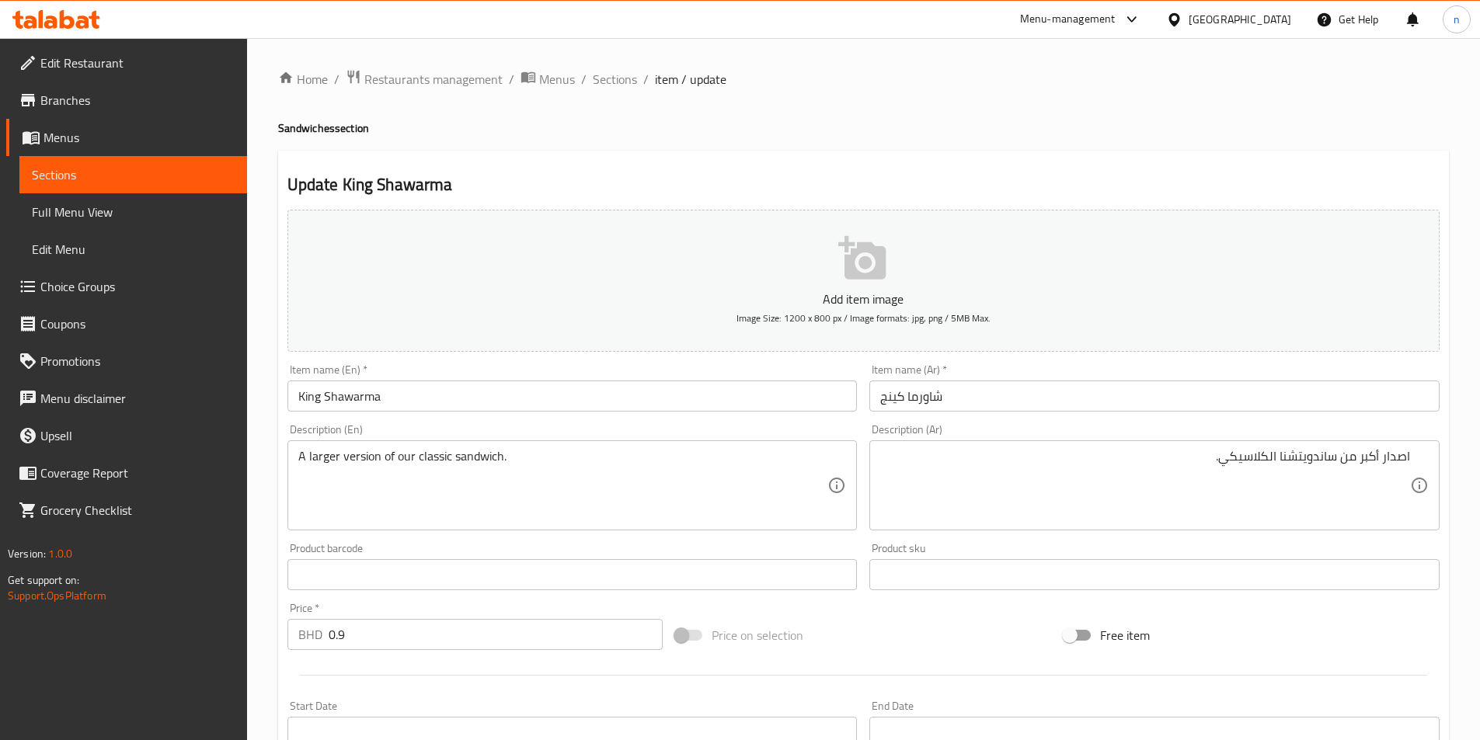
click at [864, 637] on div "Price on selection" at bounding box center [863, 635] width 388 height 42
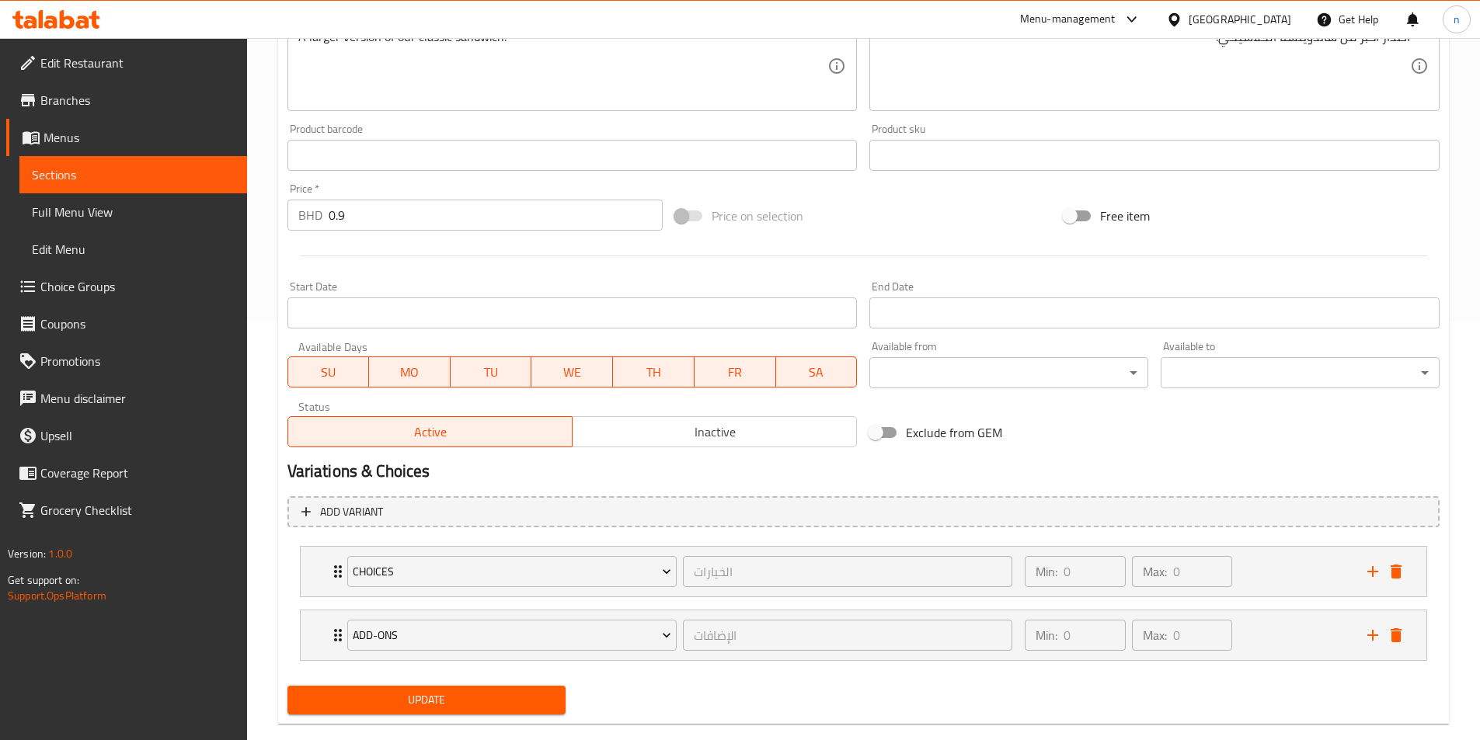
scroll to position [447, 0]
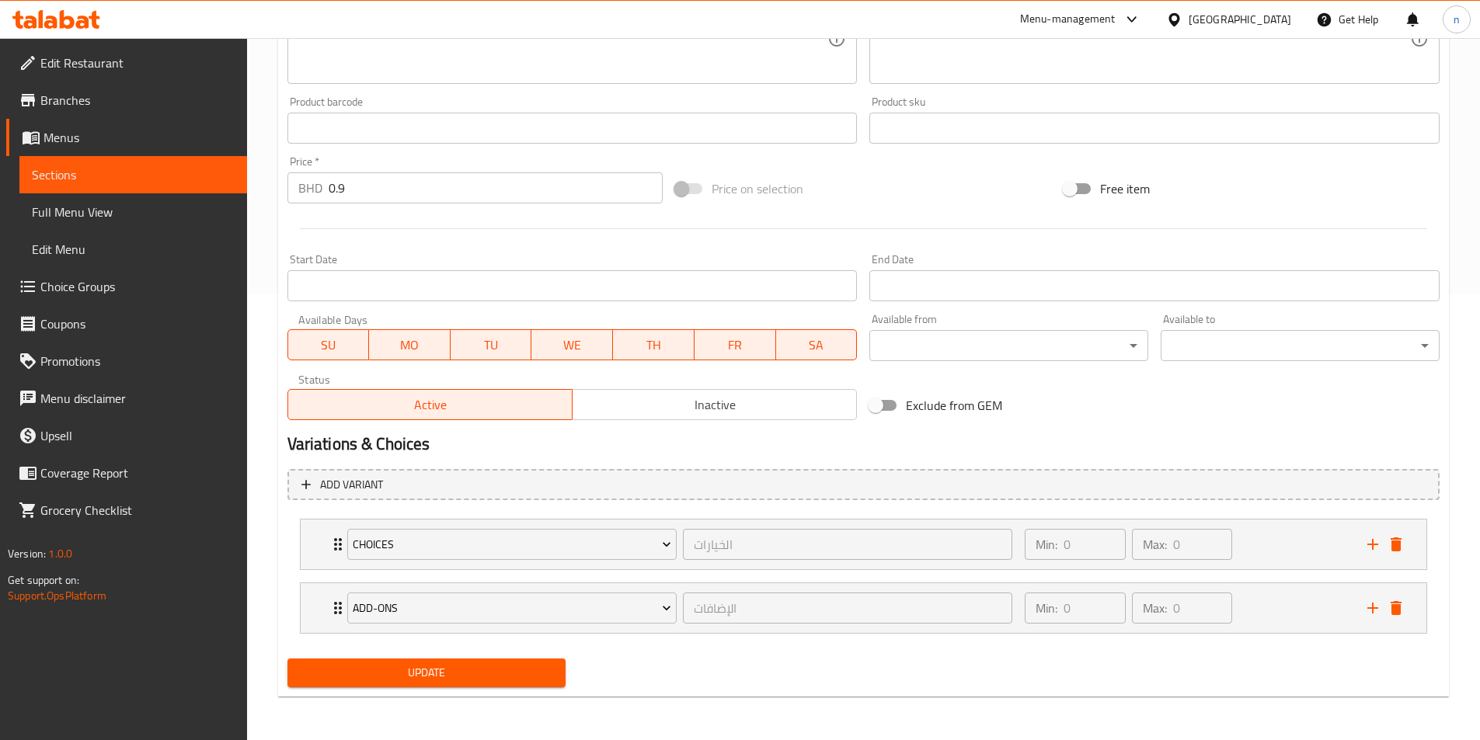
click at [432, 682] on span "Update" at bounding box center [427, 672] width 254 height 19
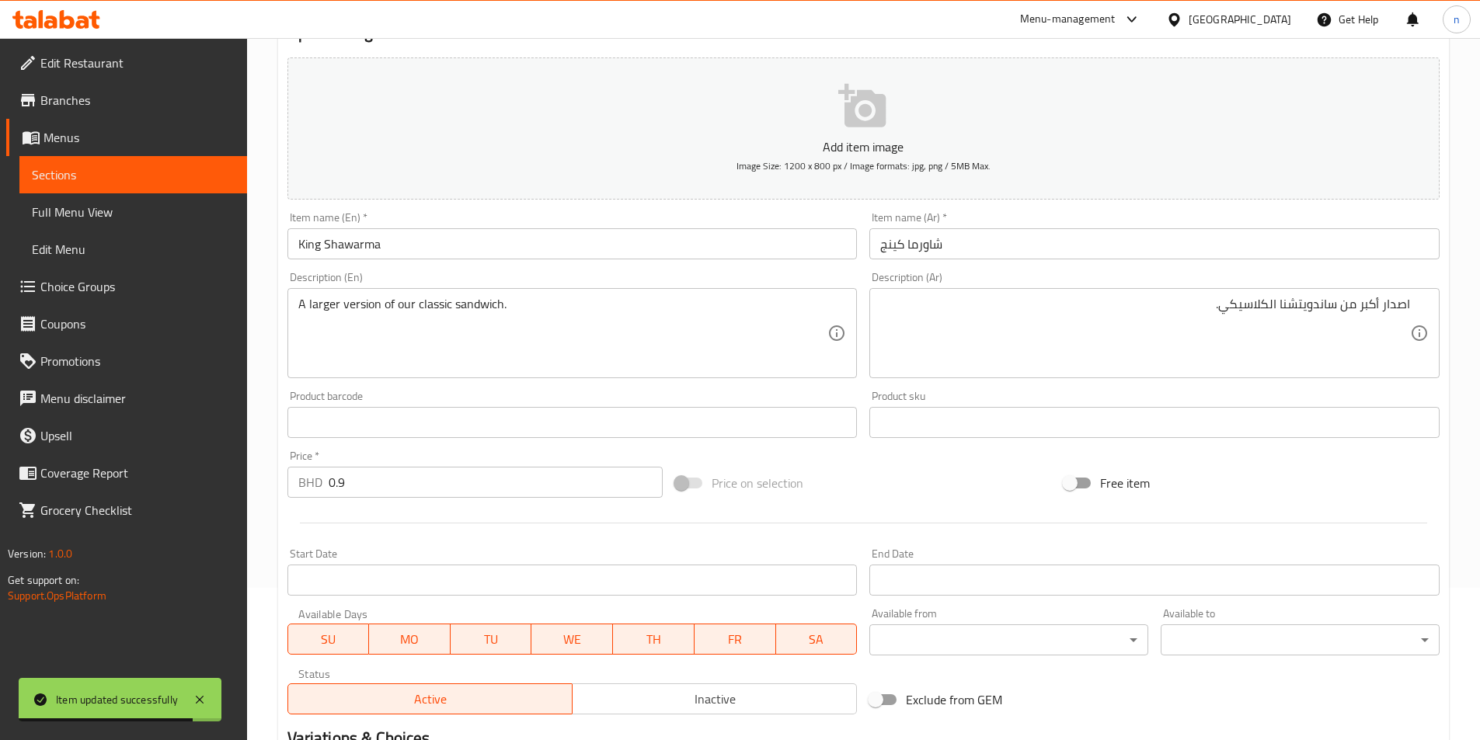
scroll to position [0, 0]
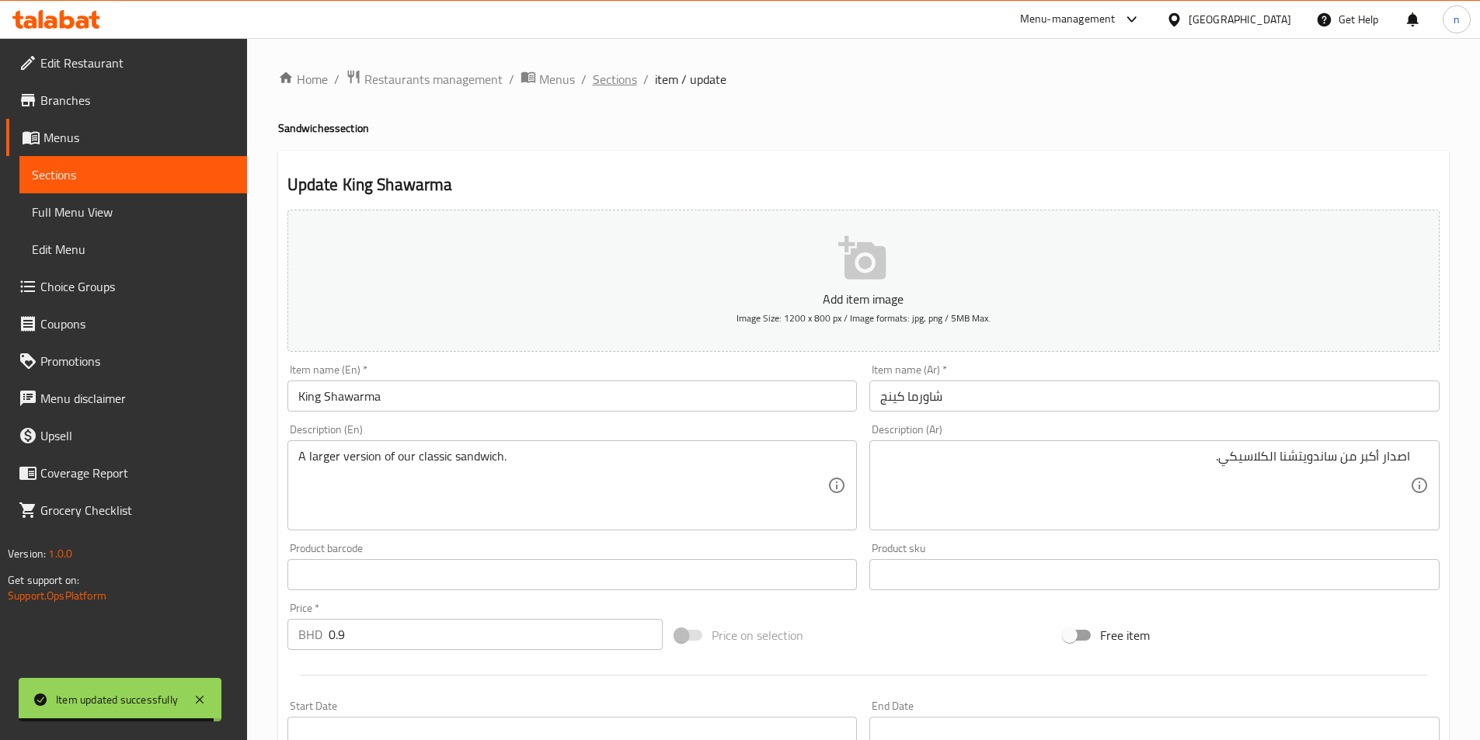
click at [622, 84] on span "Sections" at bounding box center [615, 79] width 44 height 19
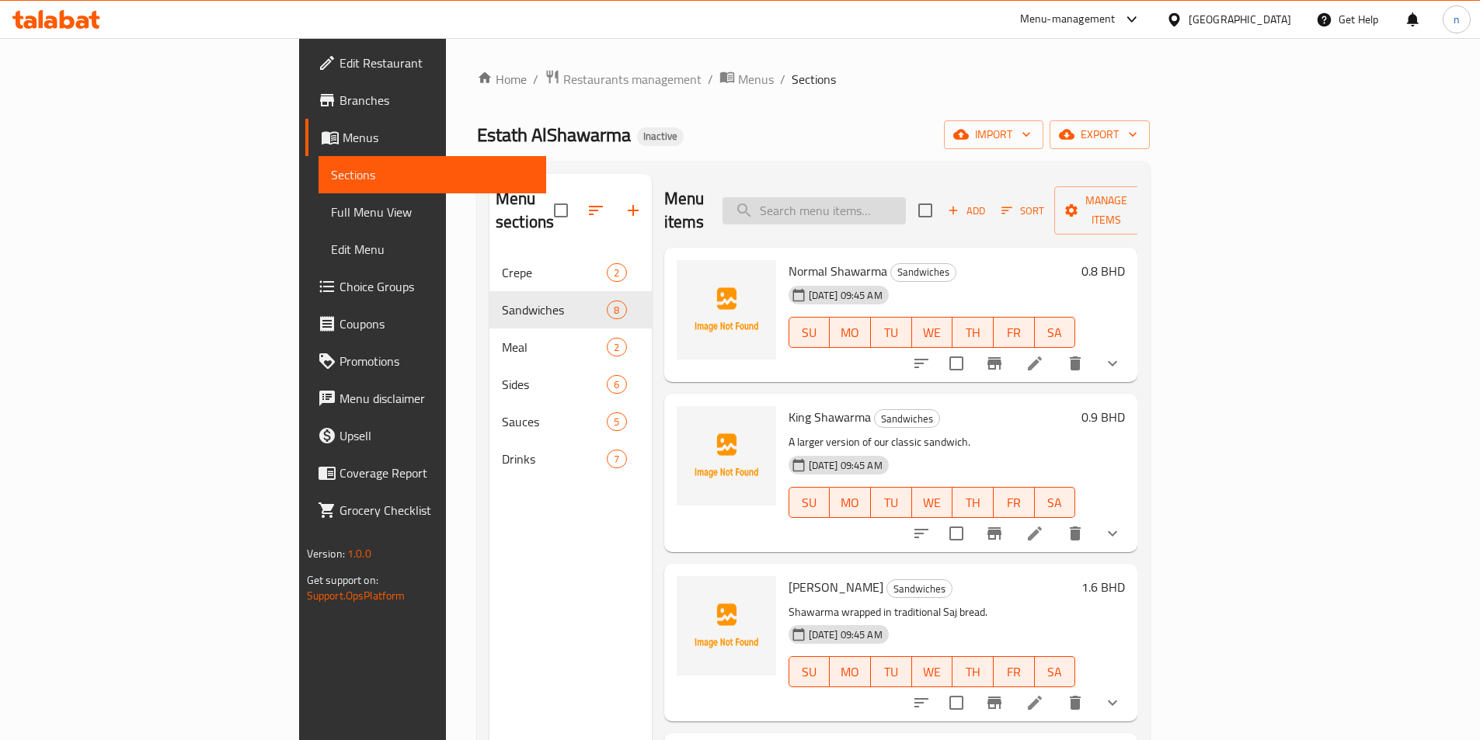
click at [906, 206] on input "search" at bounding box center [813, 210] width 183 height 27
paste input "Saj Plate"
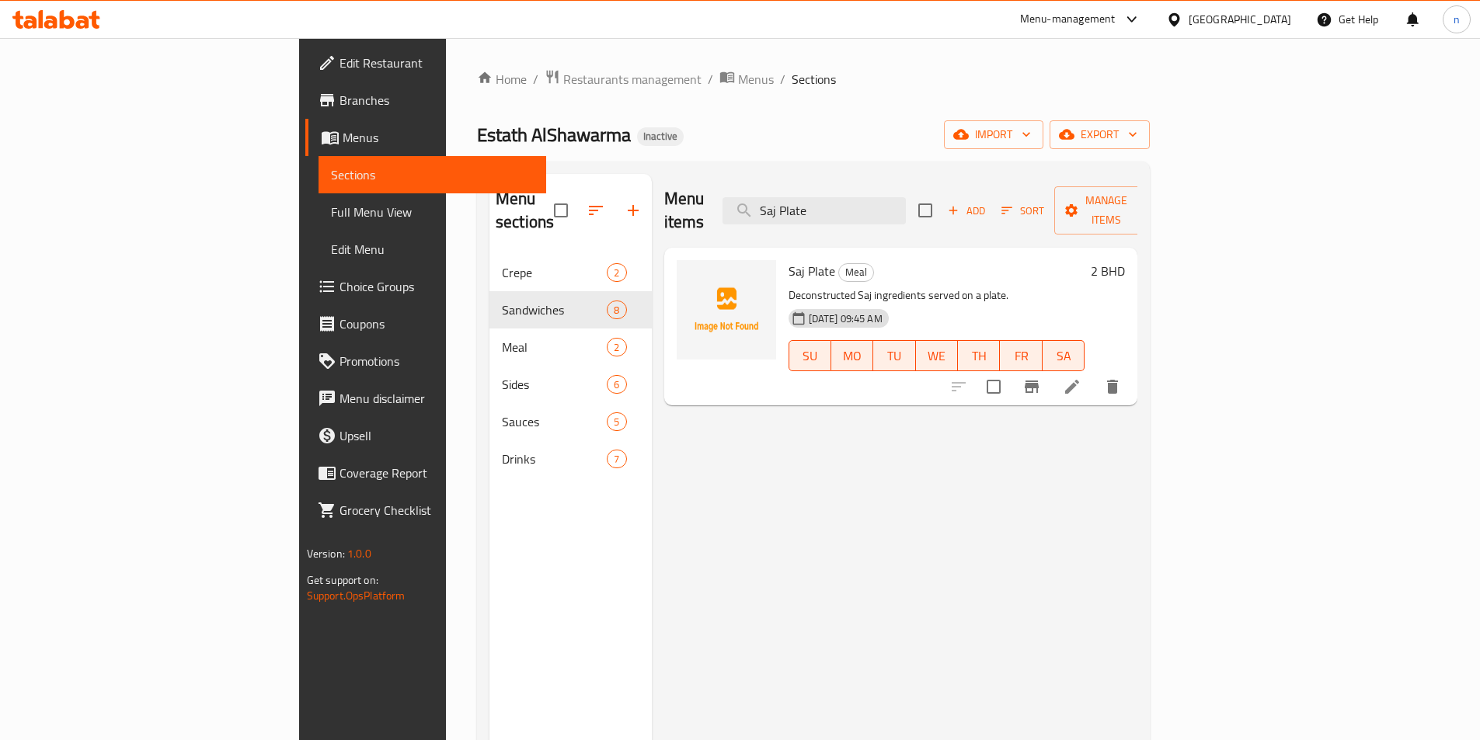
type input "Saj Plate"
click at [1081, 378] on icon at bounding box center [1072, 387] width 19 height 19
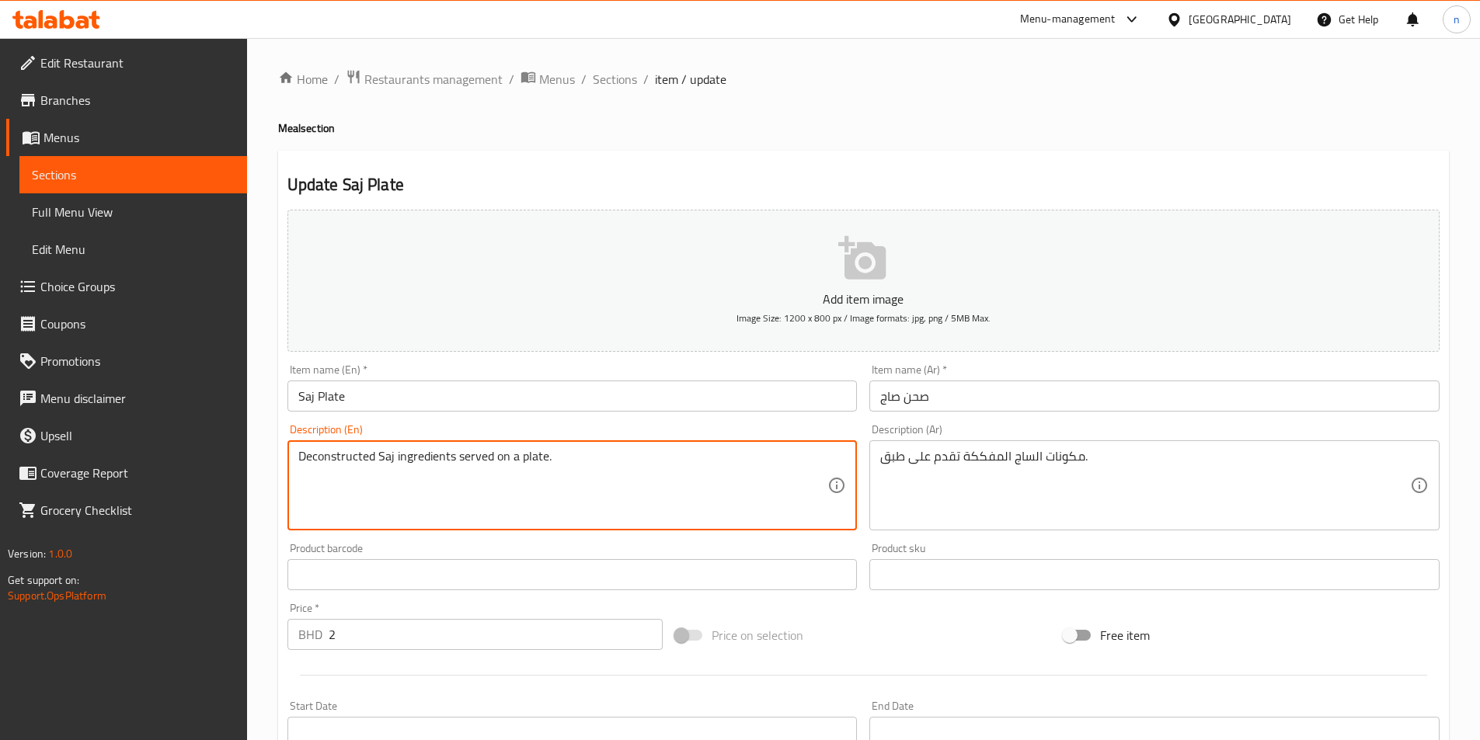
click at [730, 485] on textarea "Deconstructed Saj ingredients served on a plate." at bounding box center [563, 486] width 530 height 74
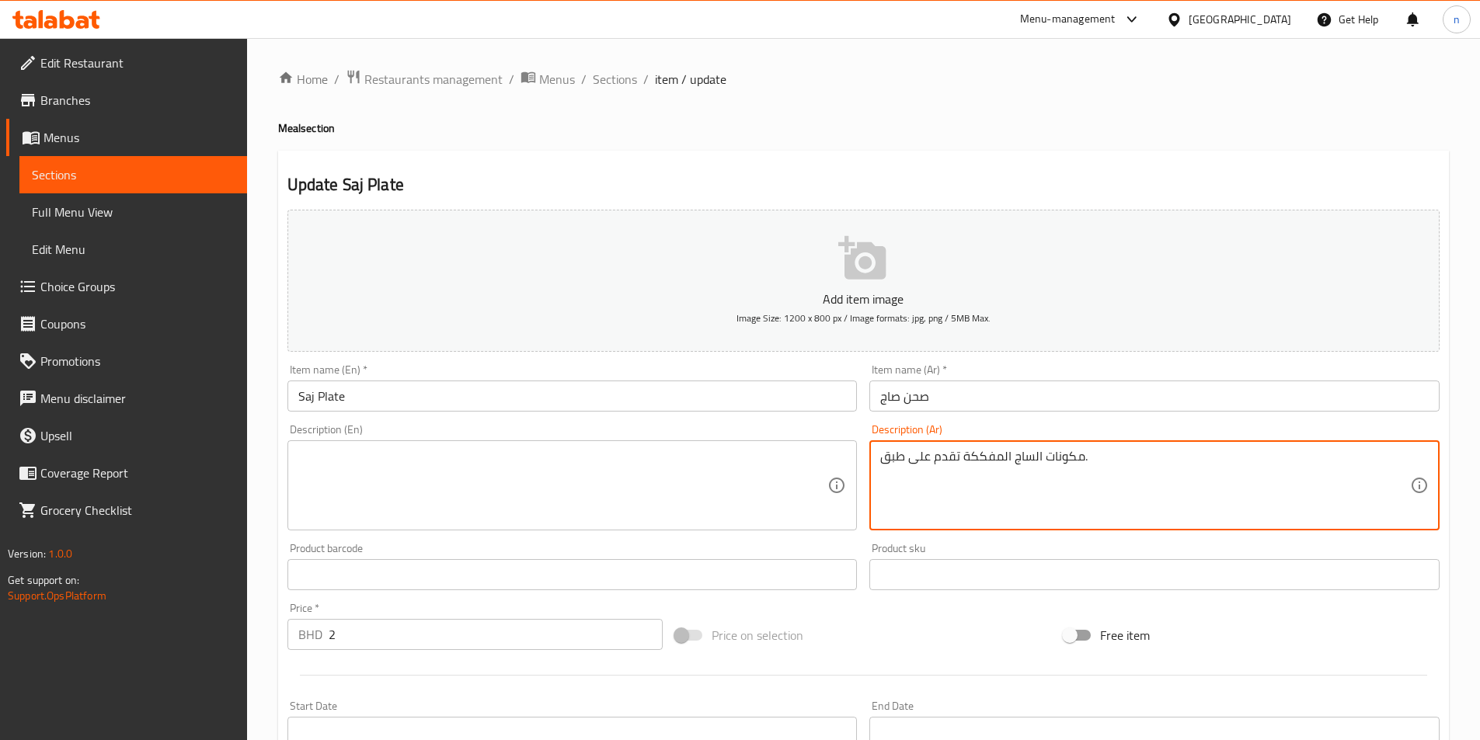
click at [1069, 489] on textarea "مكونات الساج المفككة تقدم على طبق." at bounding box center [1145, 486] width 530 height 74
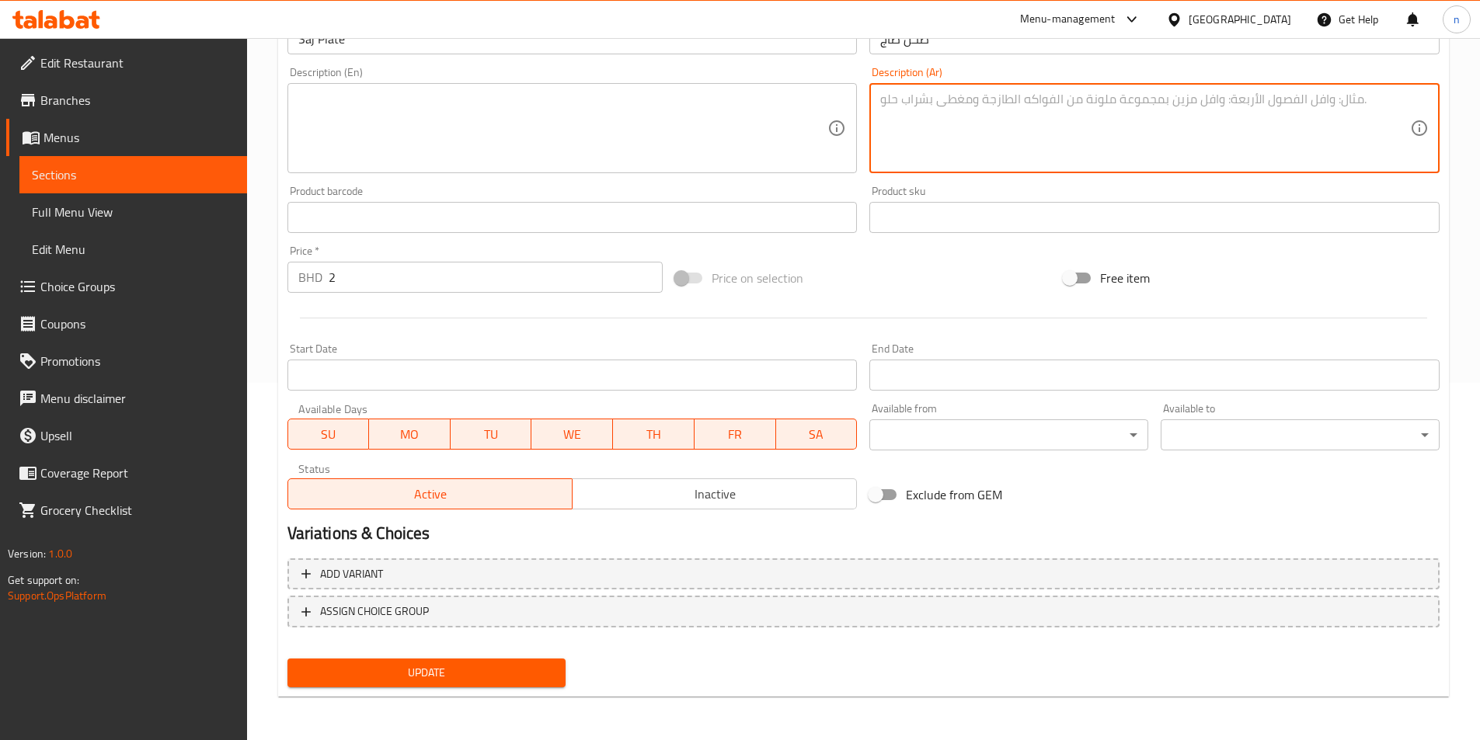
click at [462, 670] on span "Update" at bounding box center [427, 672] width 254 height 19
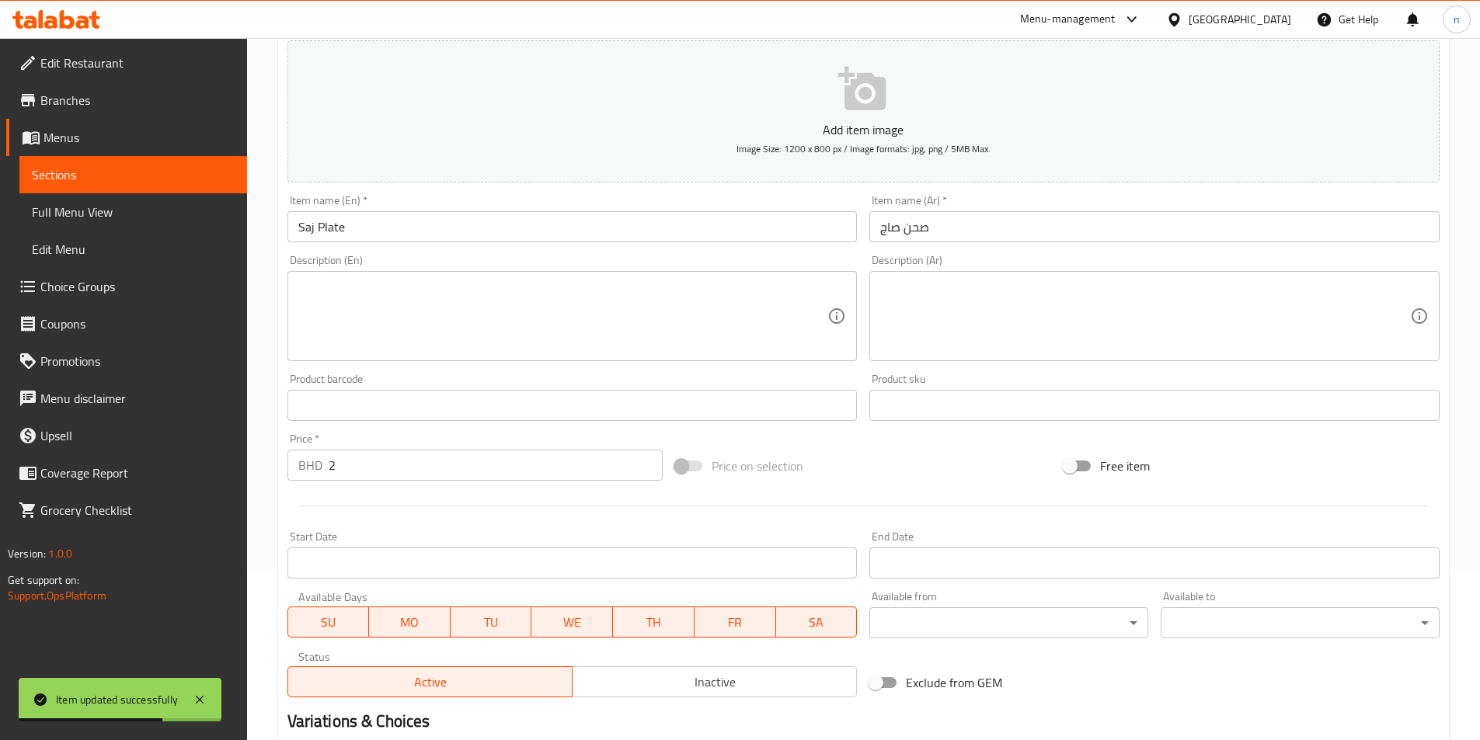
scroll to position [0, 0]
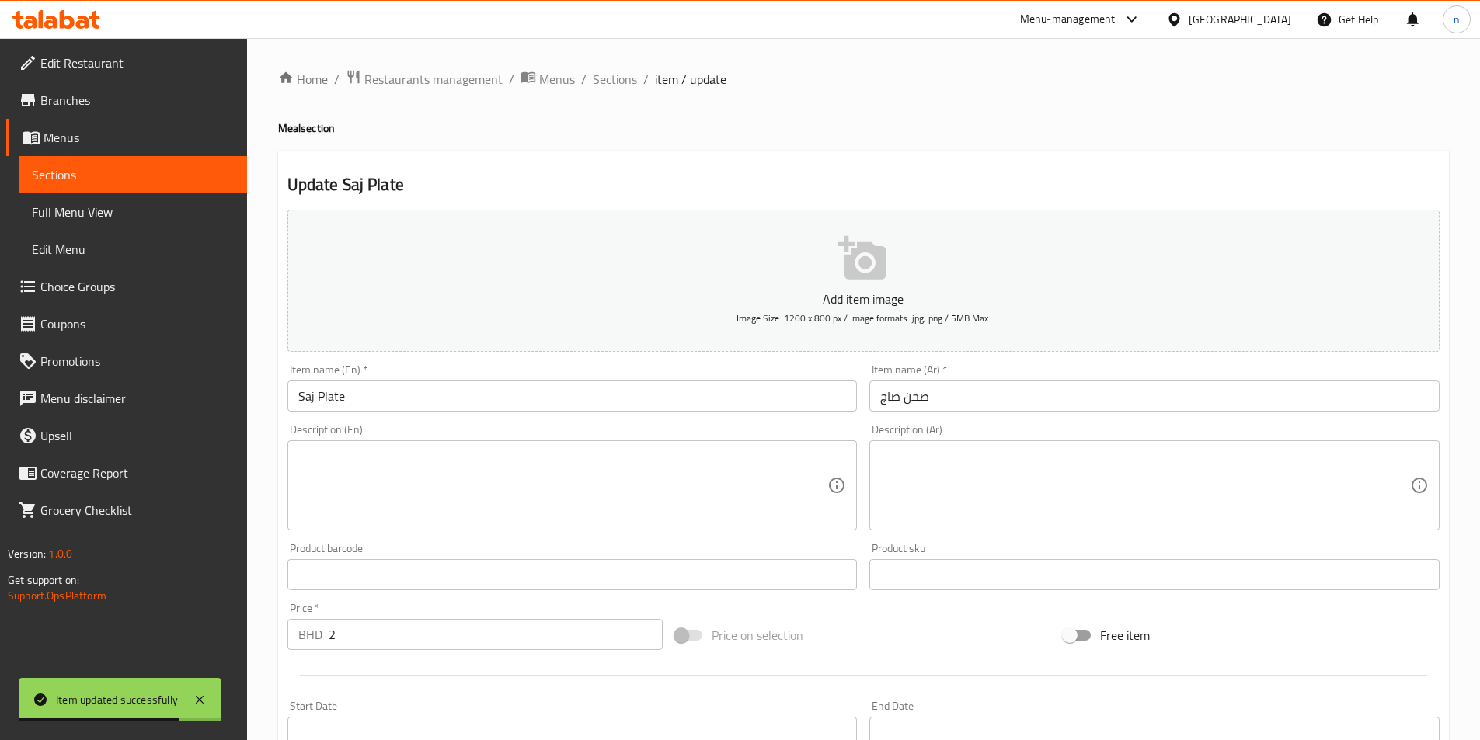
click at [614, 76] on span "Sections" at bounding box center [615, 79] width 44 height 19
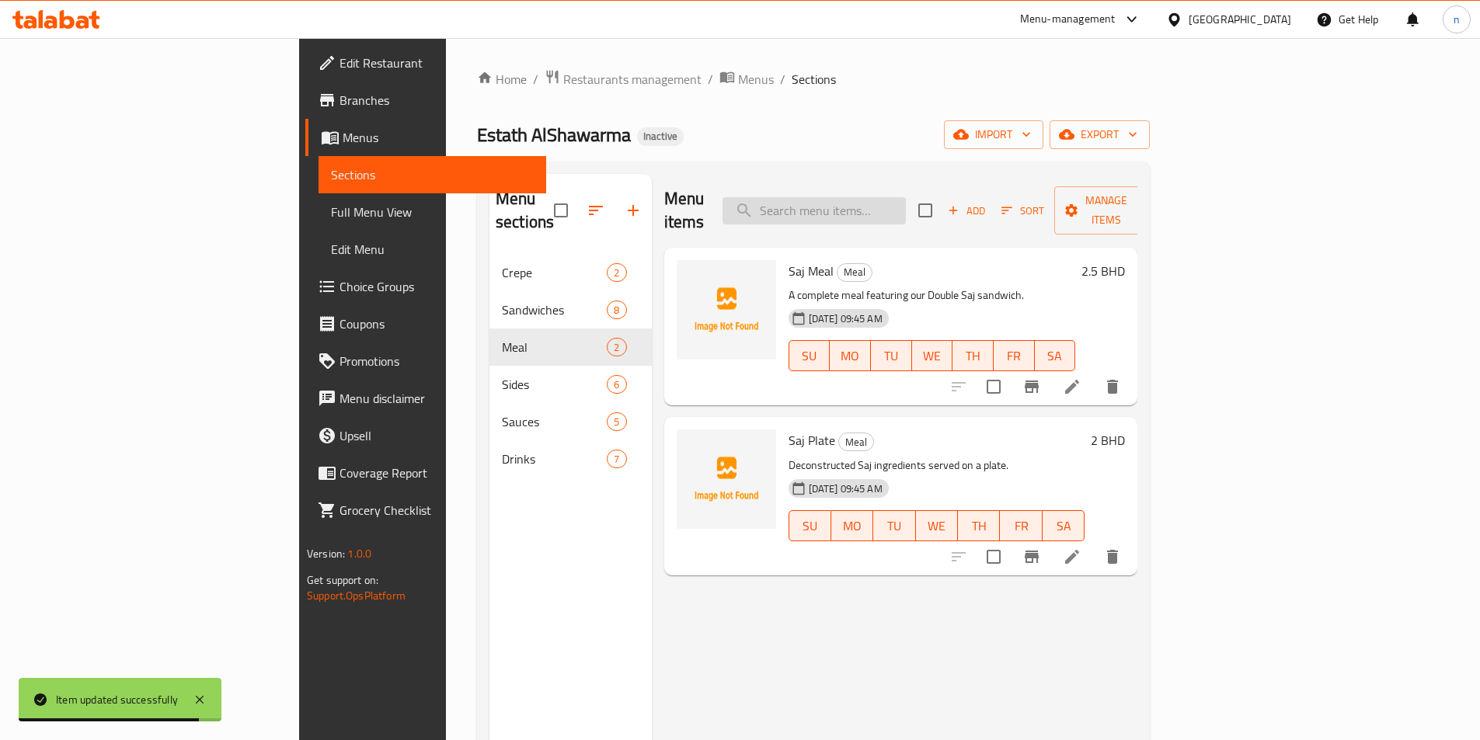
click at [858, 201] on input "search" at bounding box center [813, 210] width 183 height 27
paste input "Lammah Box with Extra Cheese"
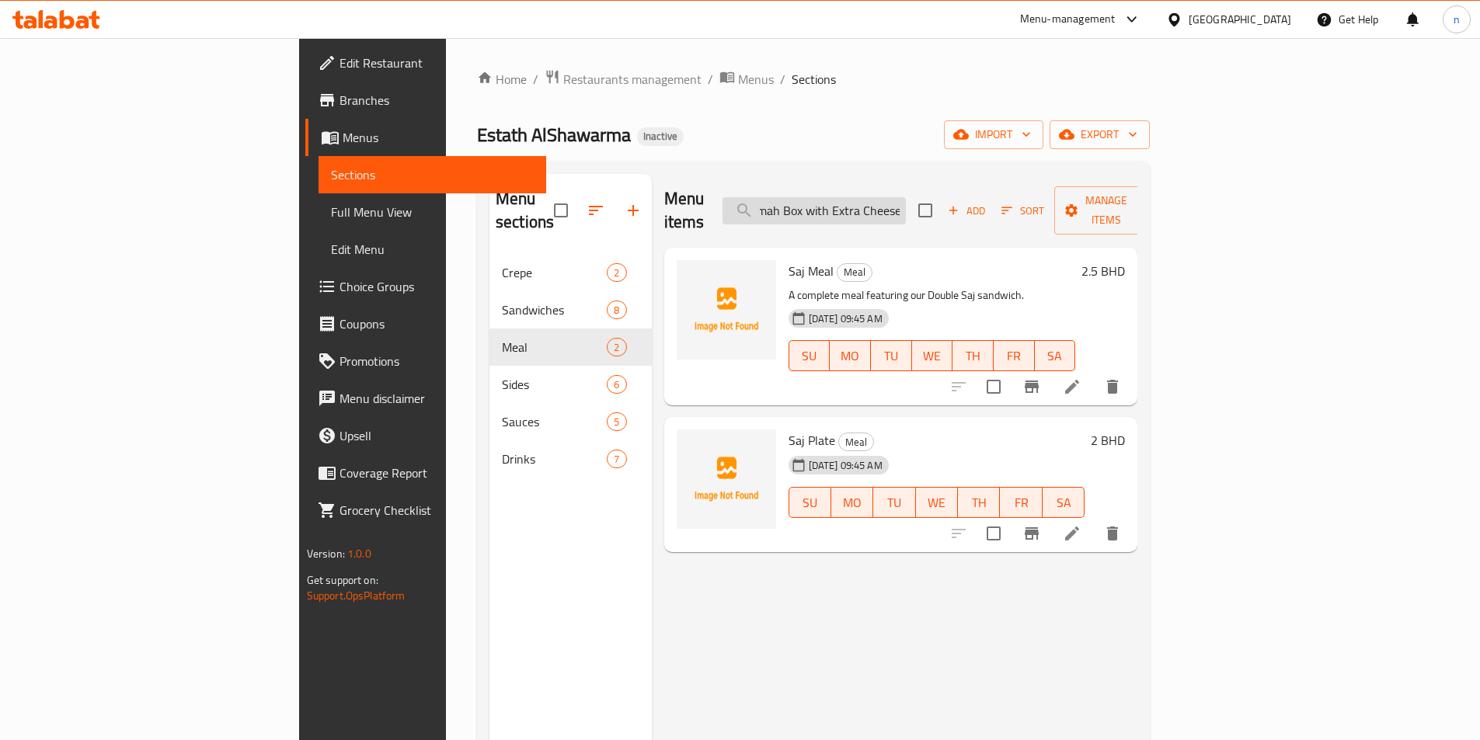
click at [906, 199] on input "Lammah Box with Extra Cheese" at bounding box center [813, 210] width 183 height 27
paste input "search"
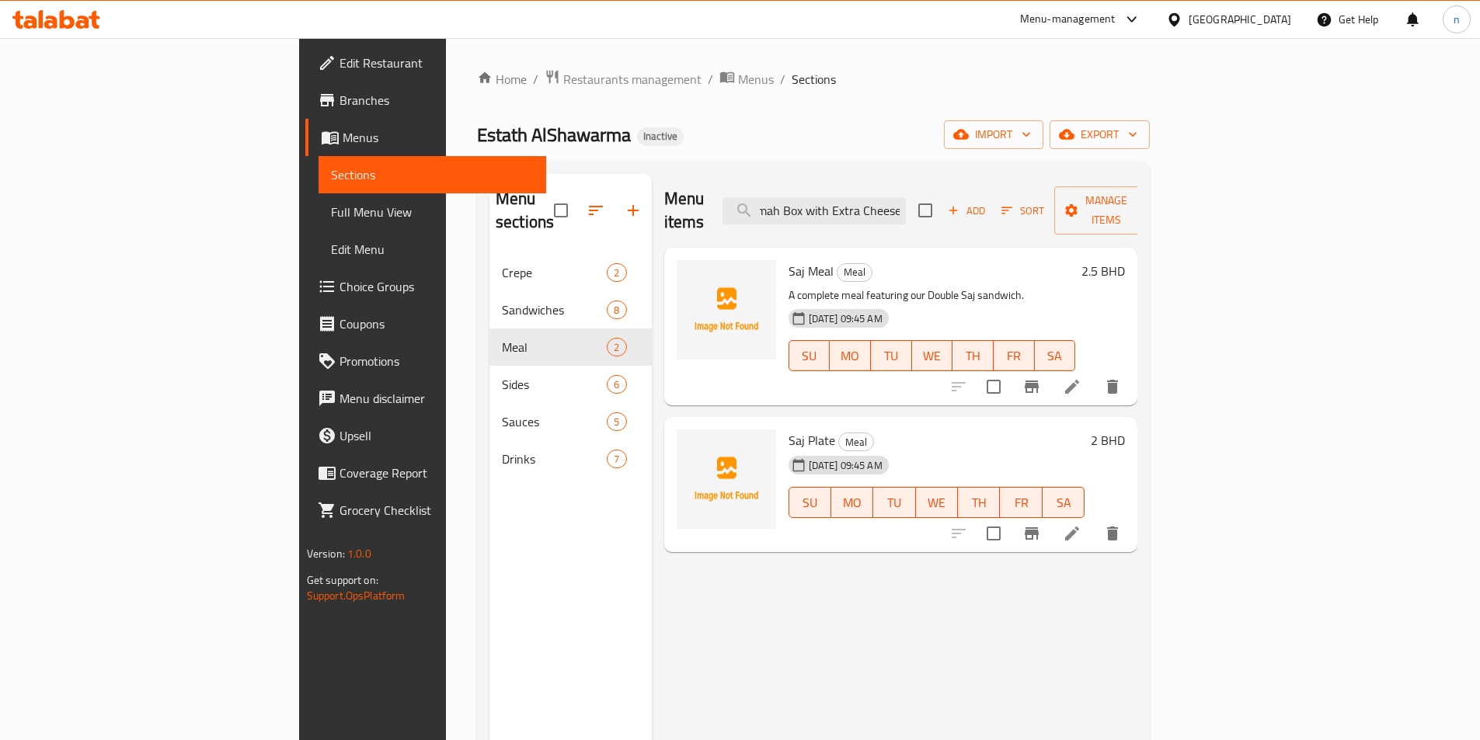
type input "Lammah Box with Extra Cheese"
click at [906, 197] on input "Lammah Box with Extra Cheese" at bounding box center [813, 210] width 183 height 27
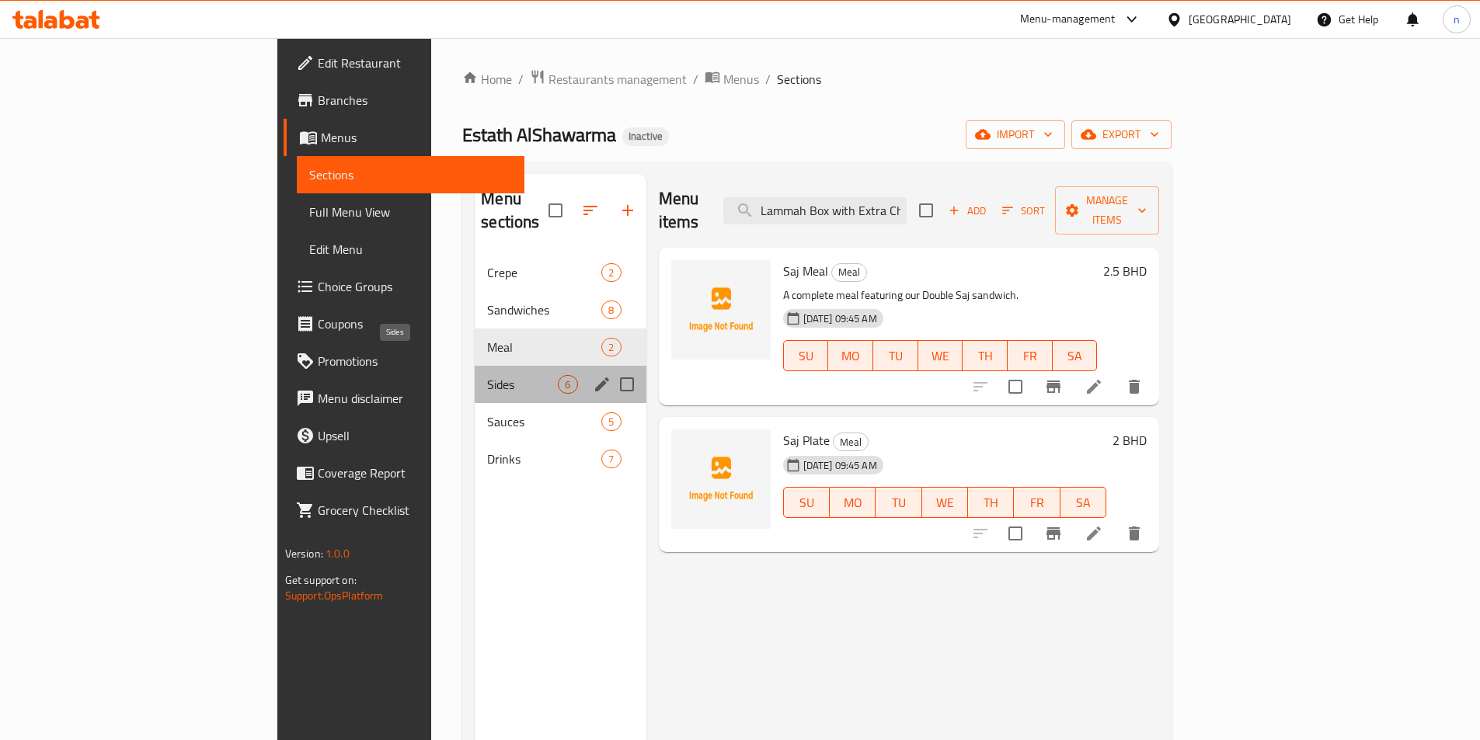
click at [487, 375] on span "Sides" at bounding box center [522, 384] width 71 height 19
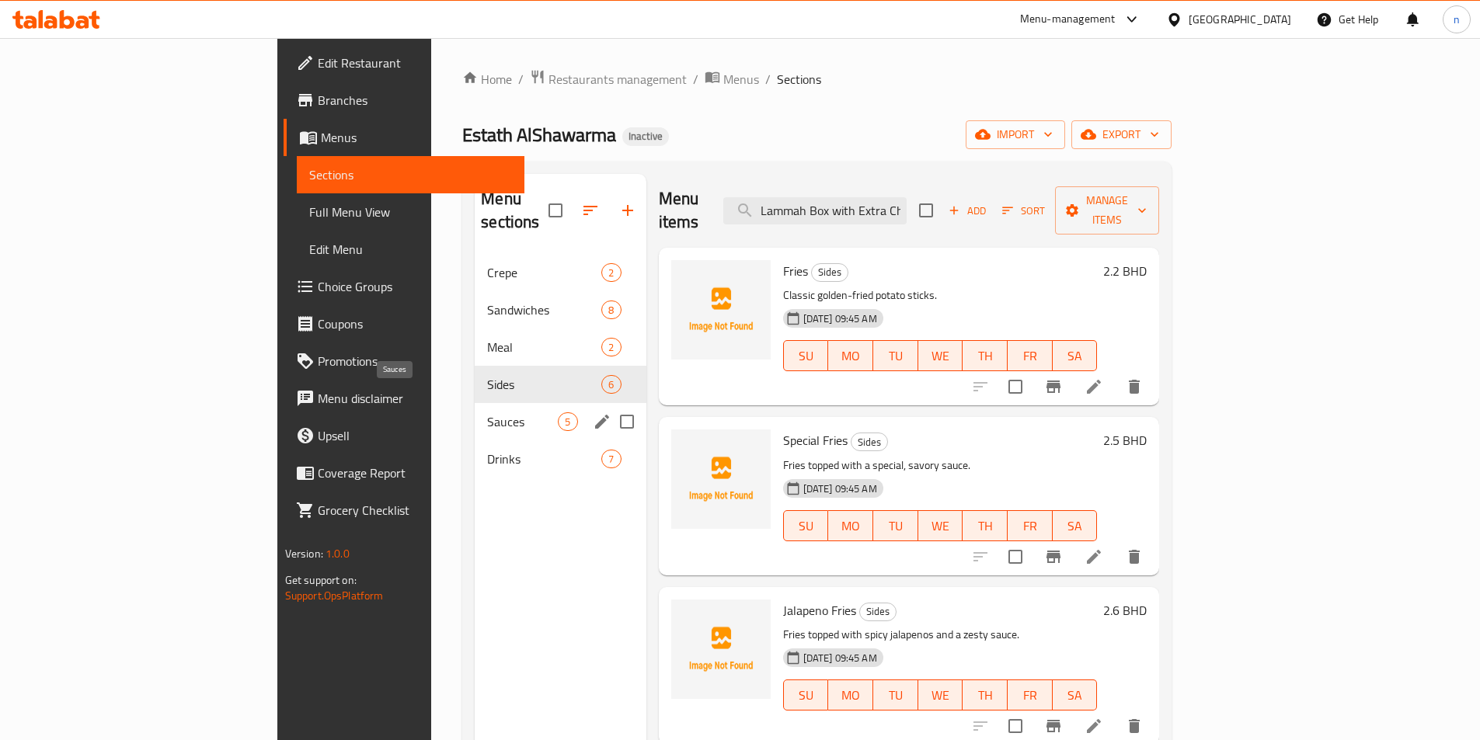
click at [487, 412] on span "Sauces" at bounding box center [522, 421] width 71 height 19
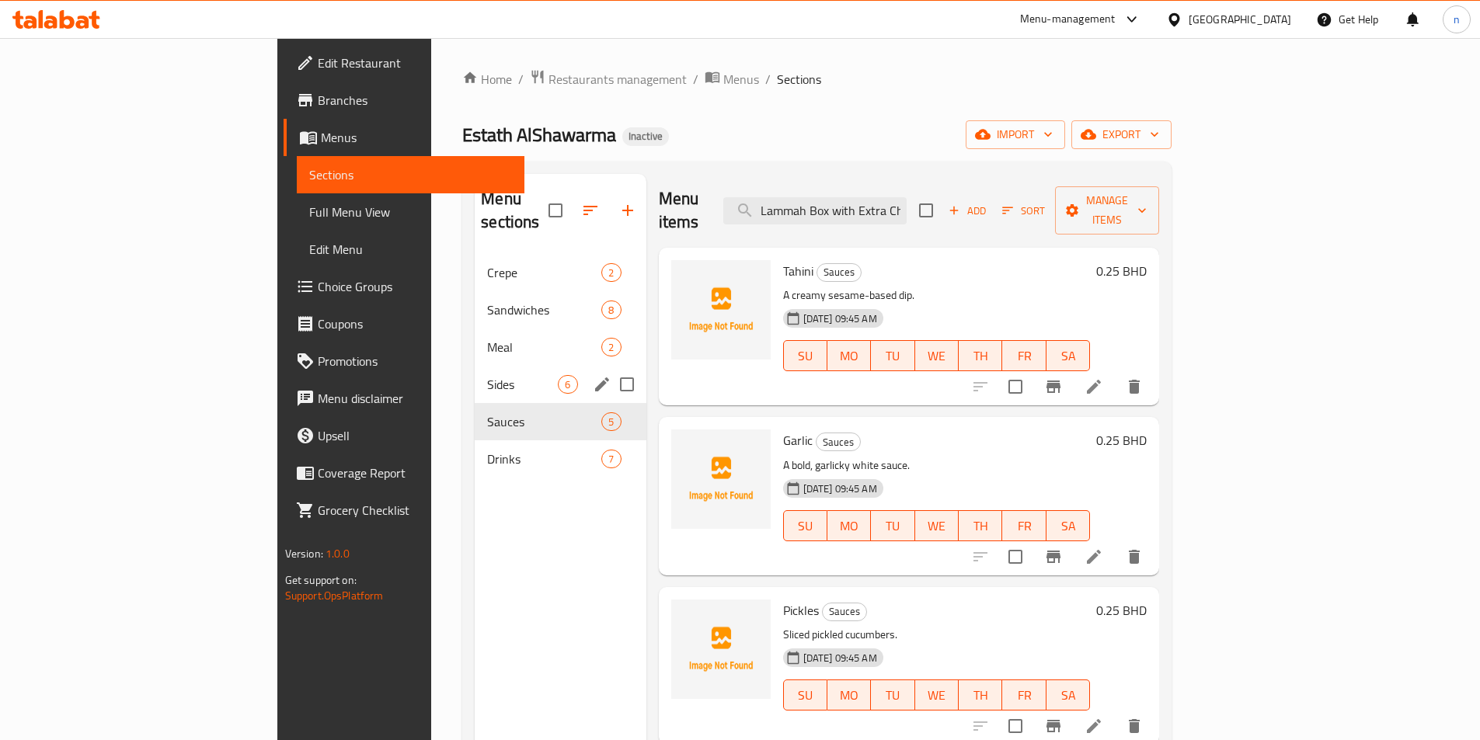
click at [475, 376] on div "Sides 6" at bounding box center [560, 384] width 171 height 37
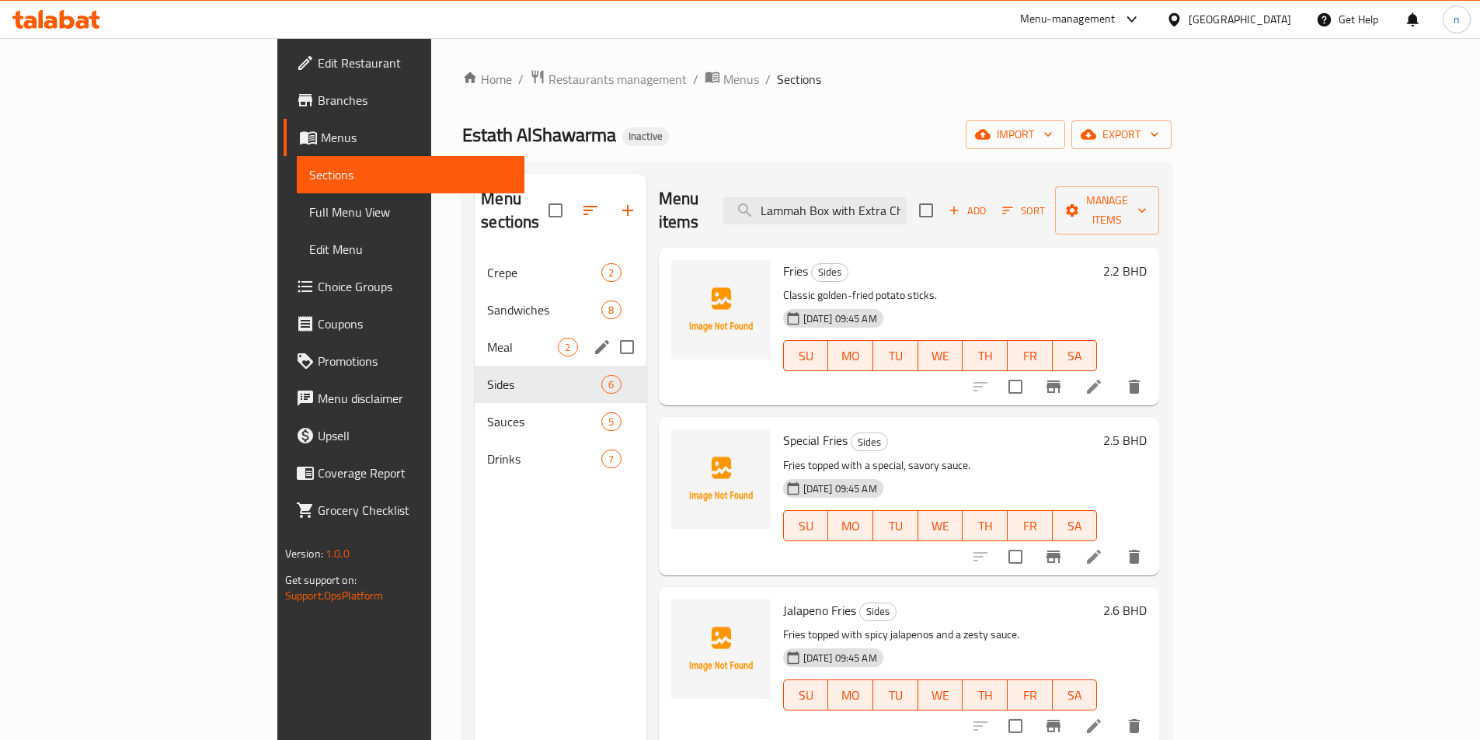
click at [475, 335] on div "Meal 2" at bounding box center [560, 347] width 171 height 37
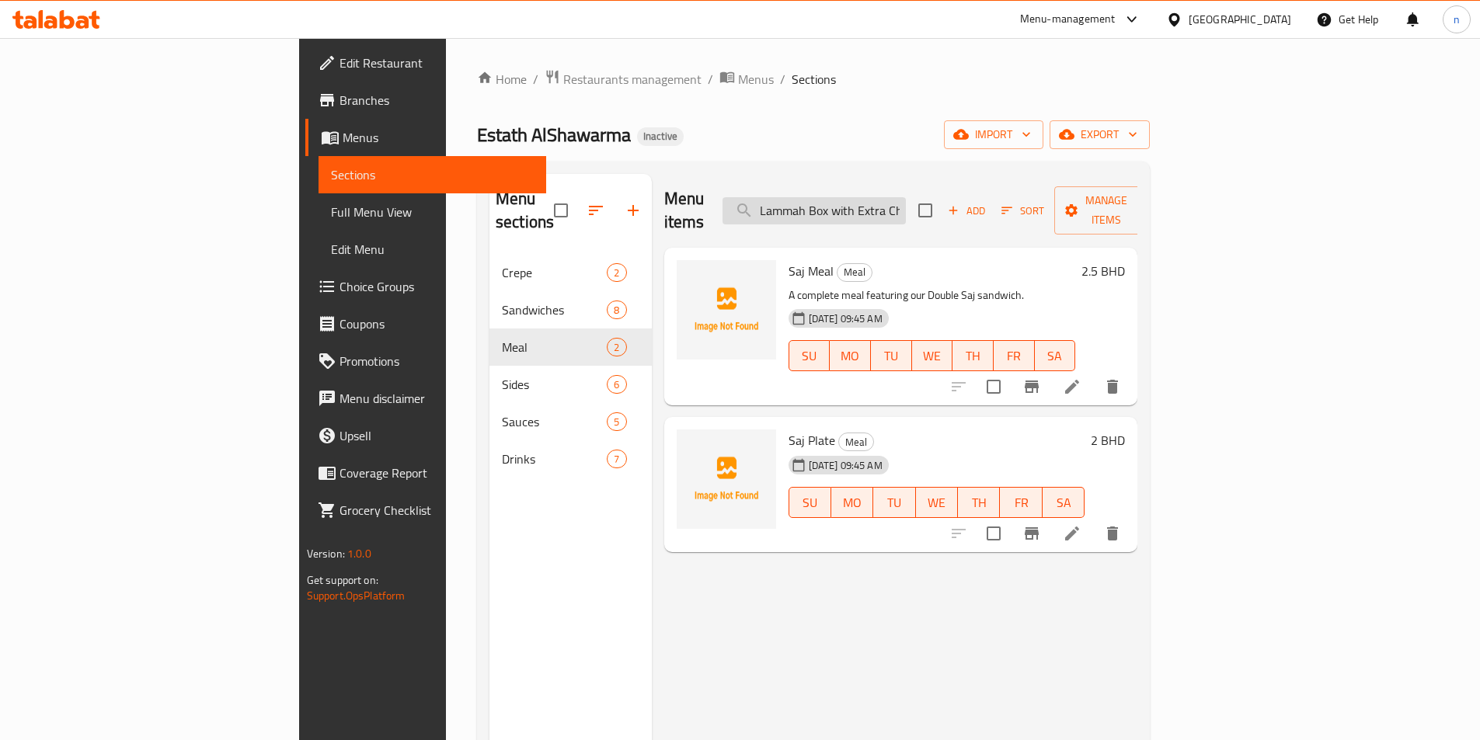
click at [906, 200] on input "Lammah Box with Extra Cheese" at bounding box center [813, 210] width 183 height 27
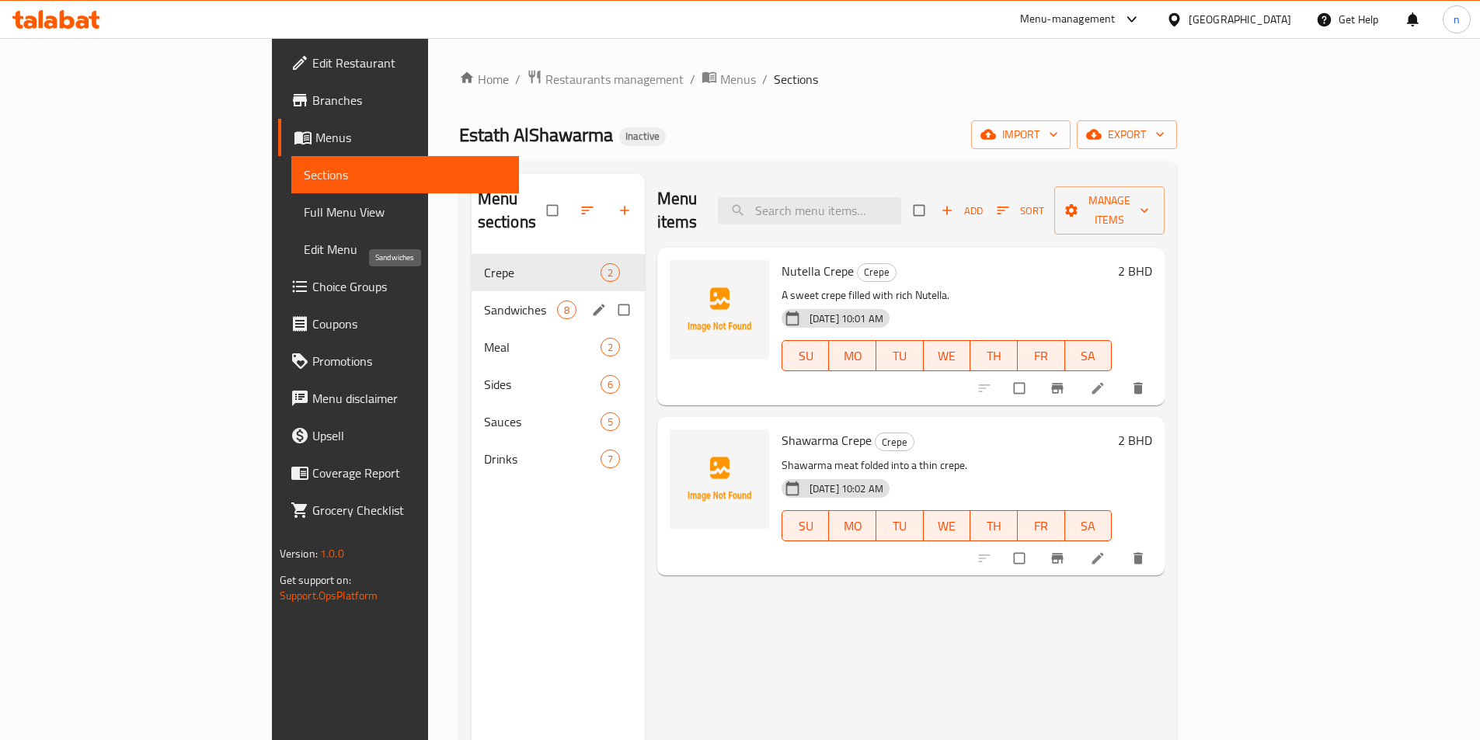
drag, startPoint x: 423, startPoint y: 286, endPoint x: 464, endPoint y: 311, distance: 48.5
click at [484, 301] on span "Sandwiches" at bounding box center [520, 310] width 73 height 19
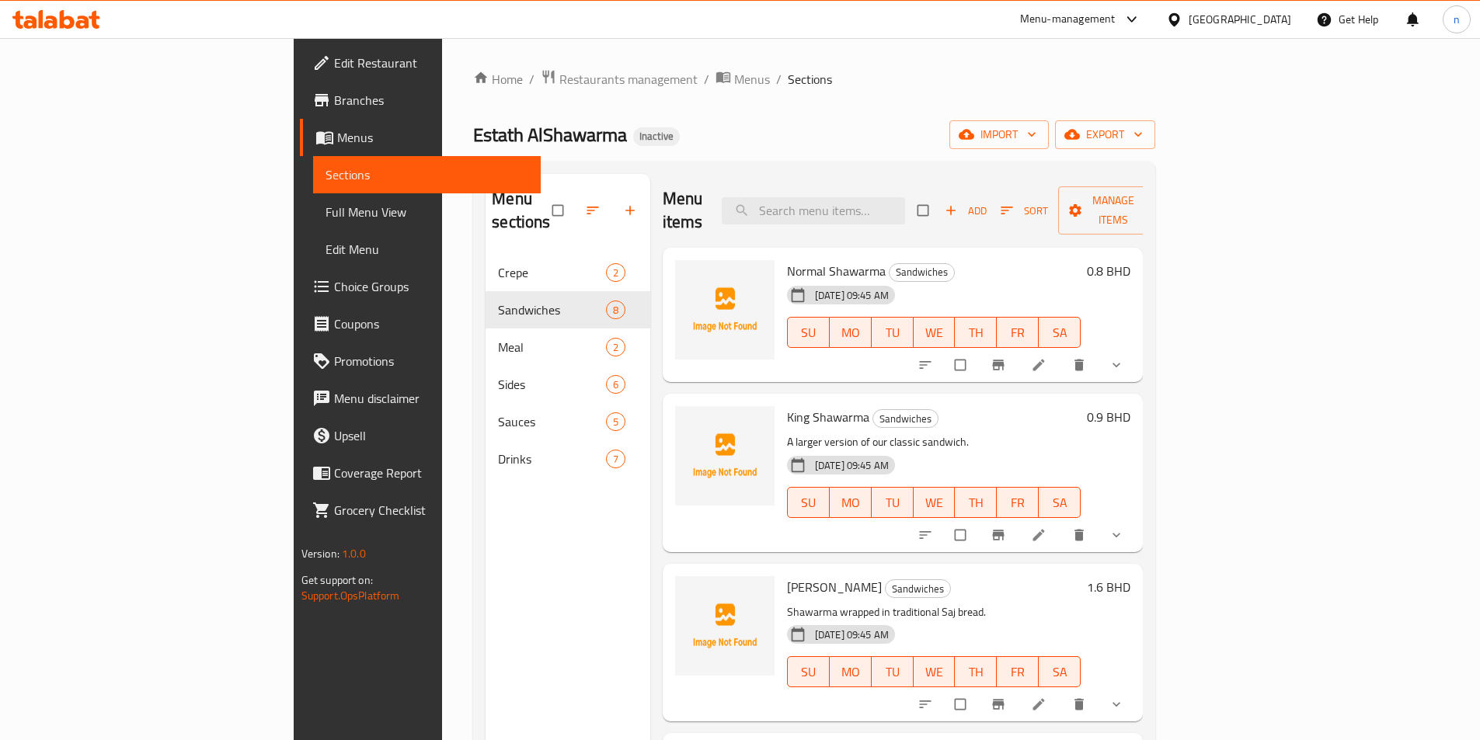
click at [325, 217] on span "Full Menu View" at bounding box center [426, 212] width 203 height 19
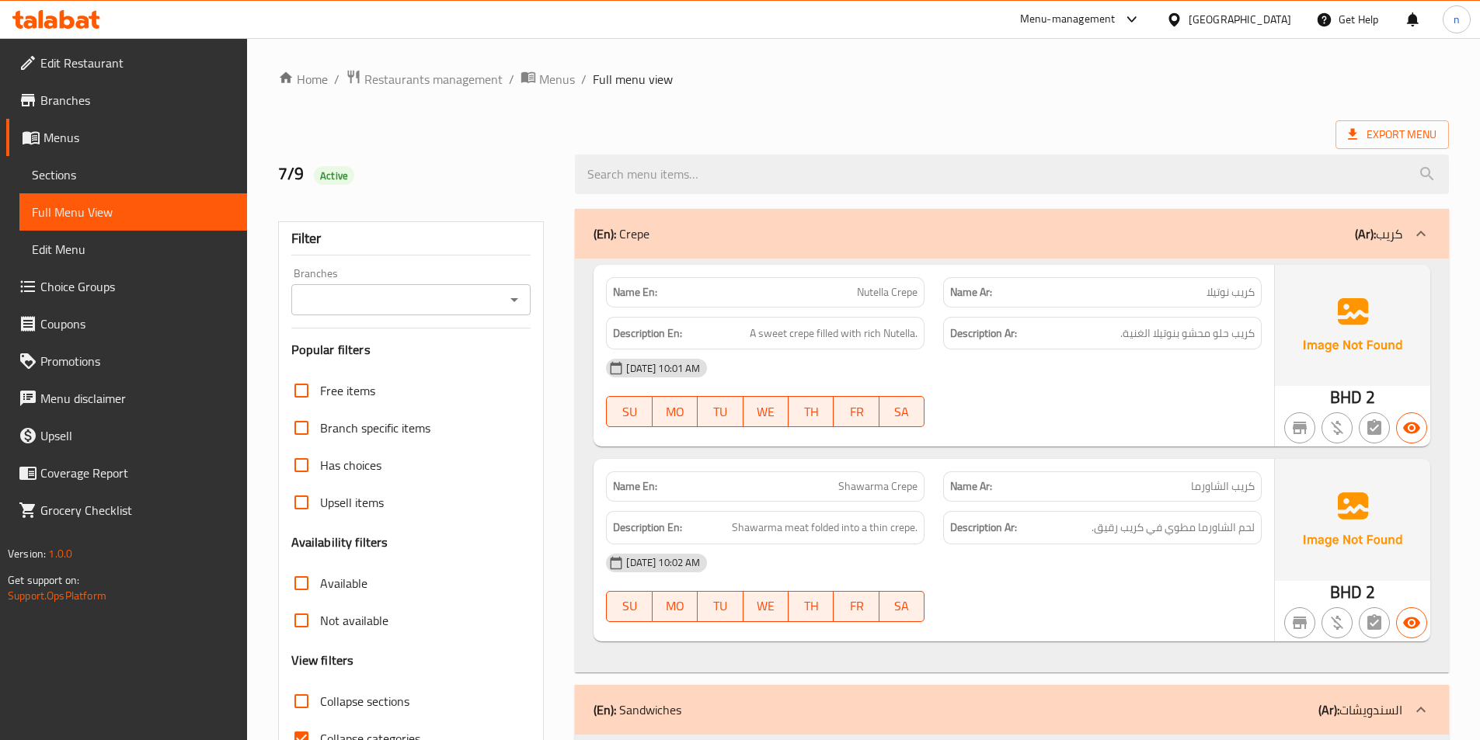
scroll to position [78, 0]
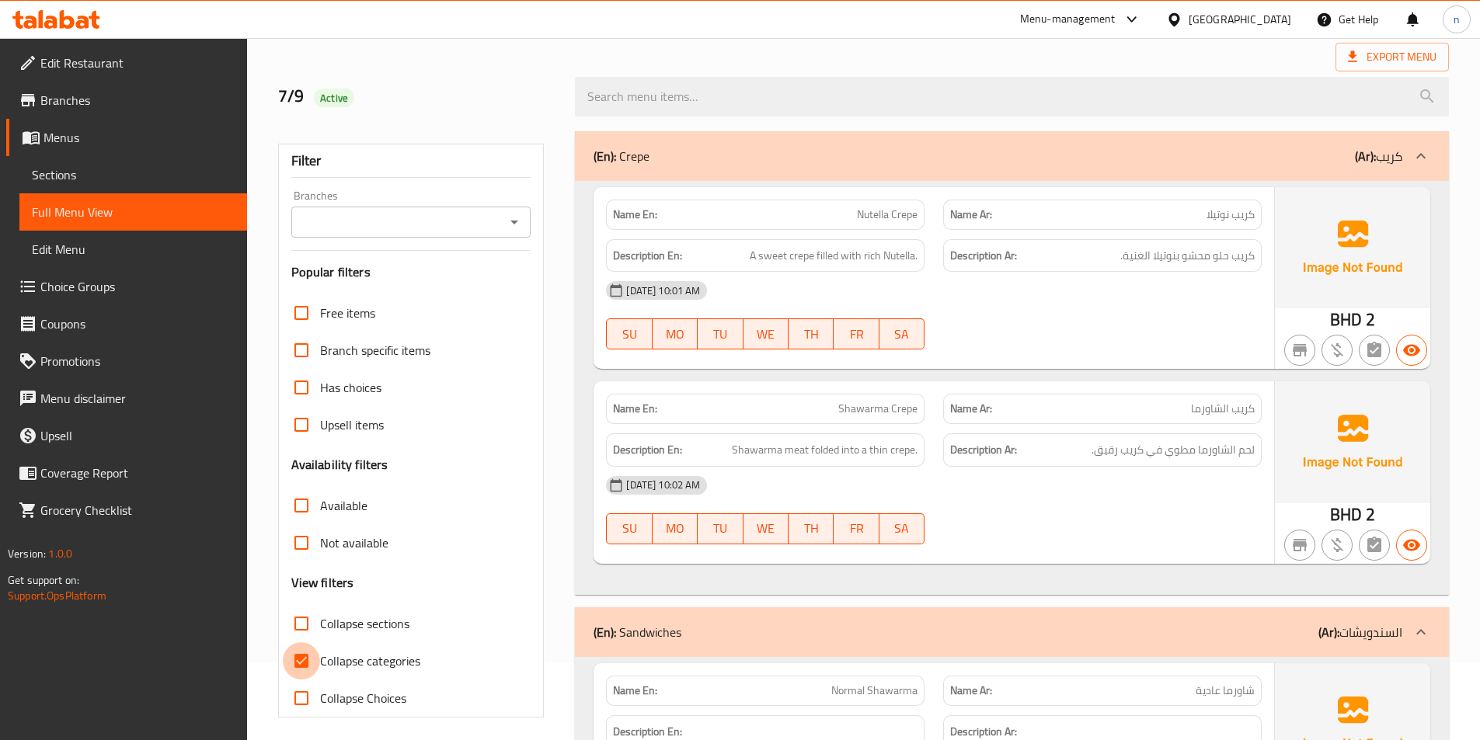
click at [315, 670] on input "Collapse categories" at bounding box center [301, 660] width 37 height 37
checkbox input "false"
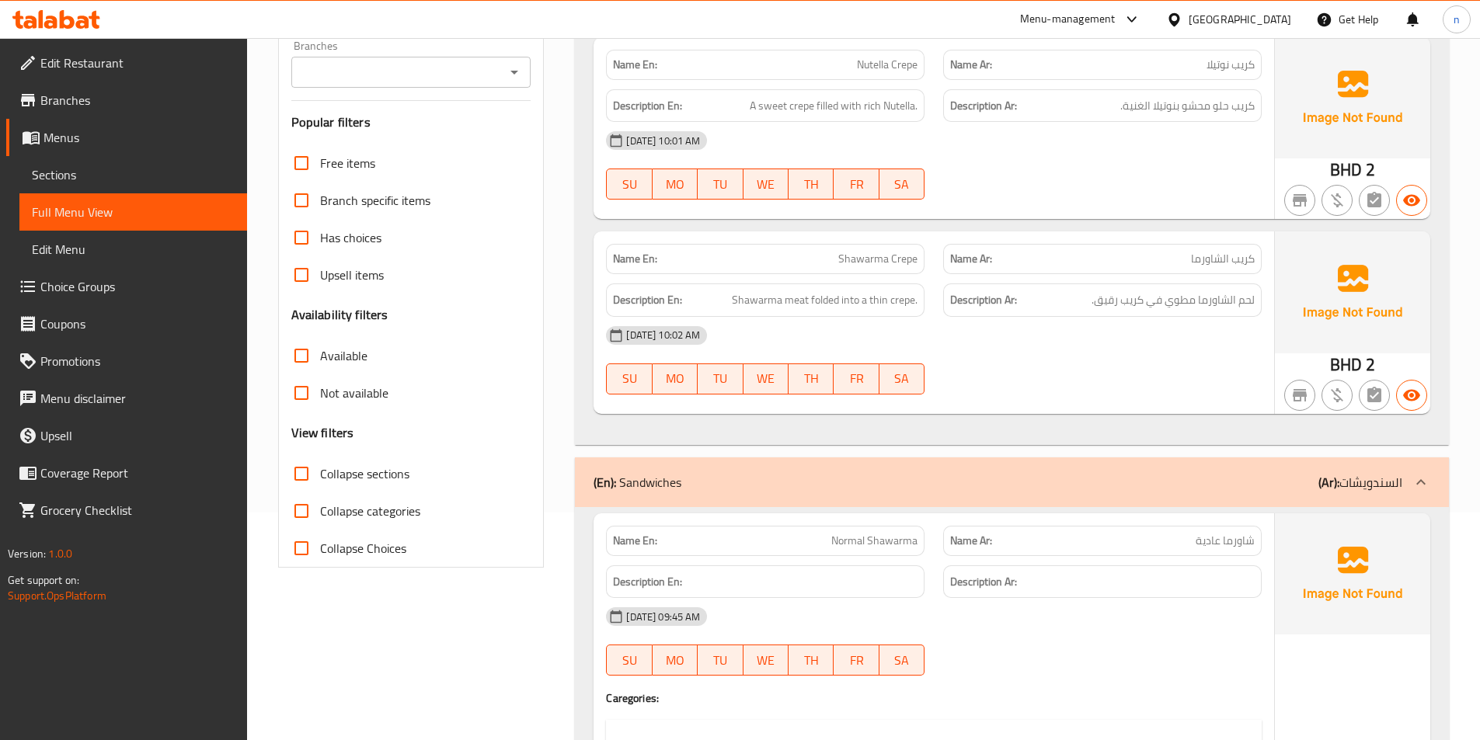
scroll to position [233, 0]
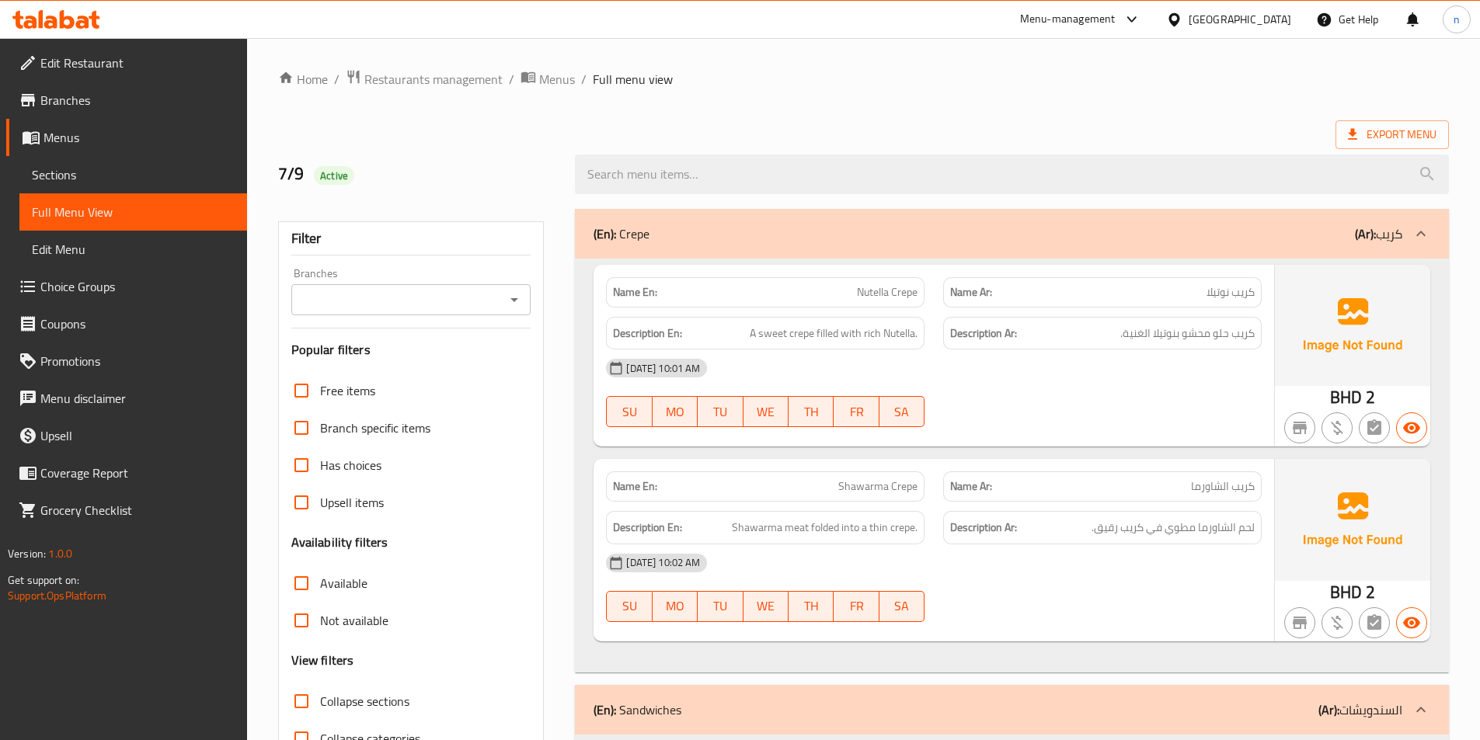
scroll to position [78, 0]
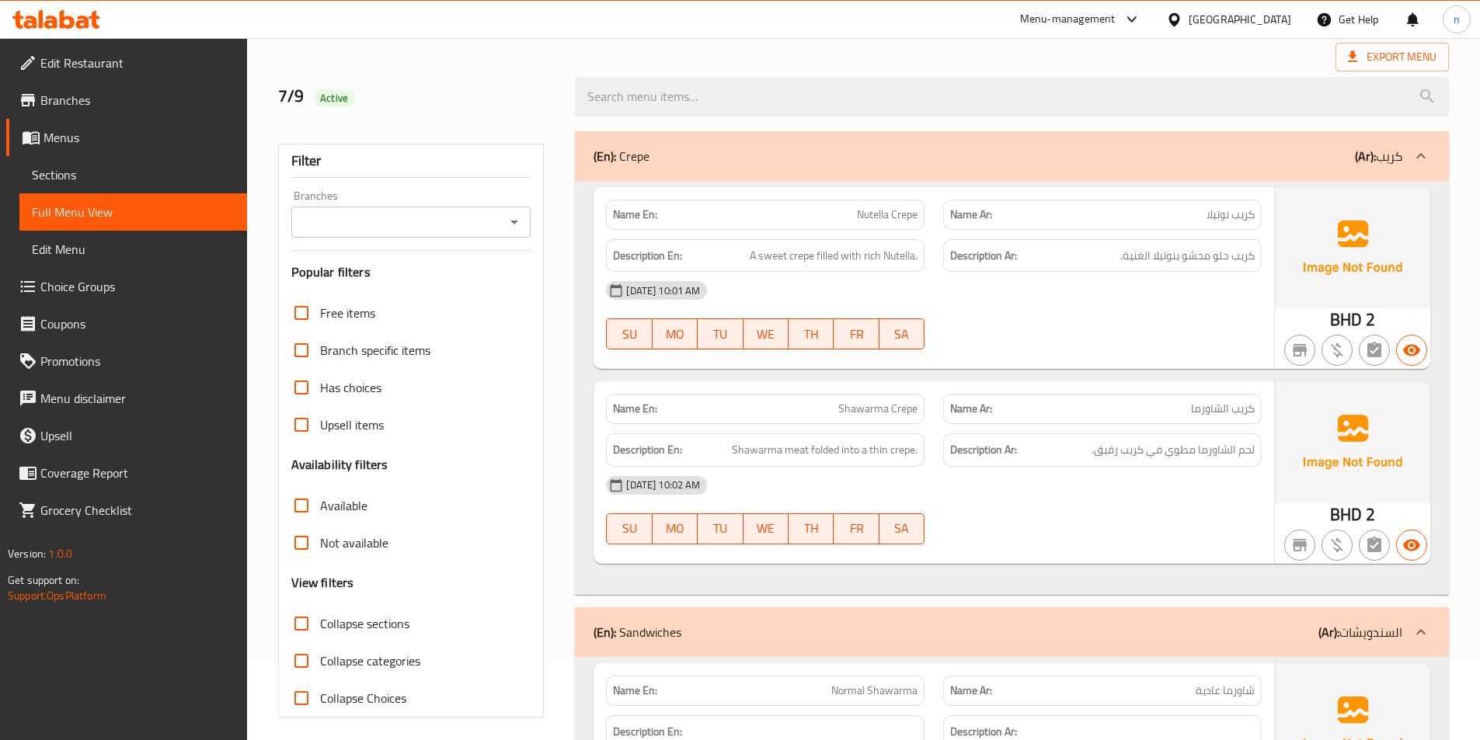
click at [1188, 503] on div "[DATE] 10:02 AM" at bounding box center [934, 485] width 674 height 37
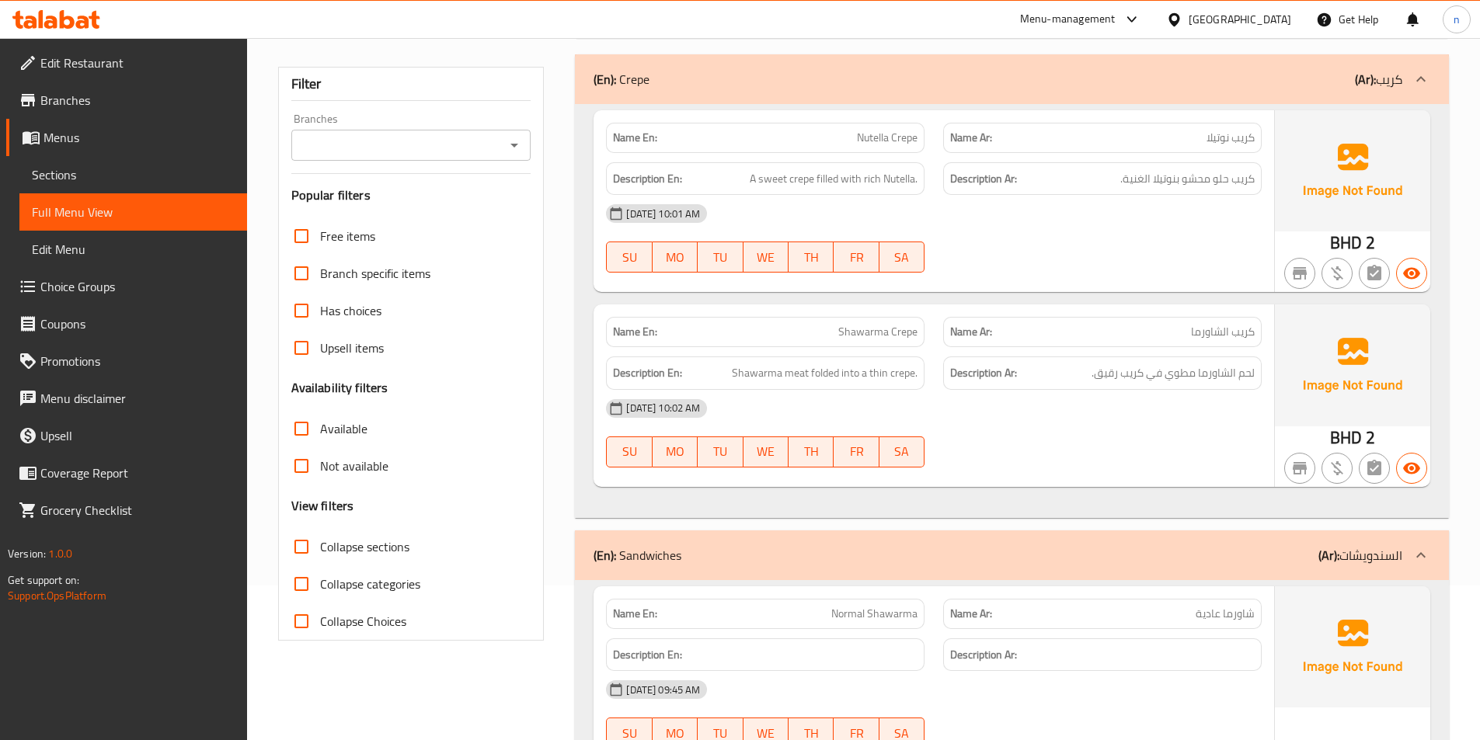
scroll to position [155, 0]
click at [1155, 441] on div "07-09-2025 10:02 AM SU MO TU WE TH FR SA" at bounding box center [934, 432] width 674 height 87
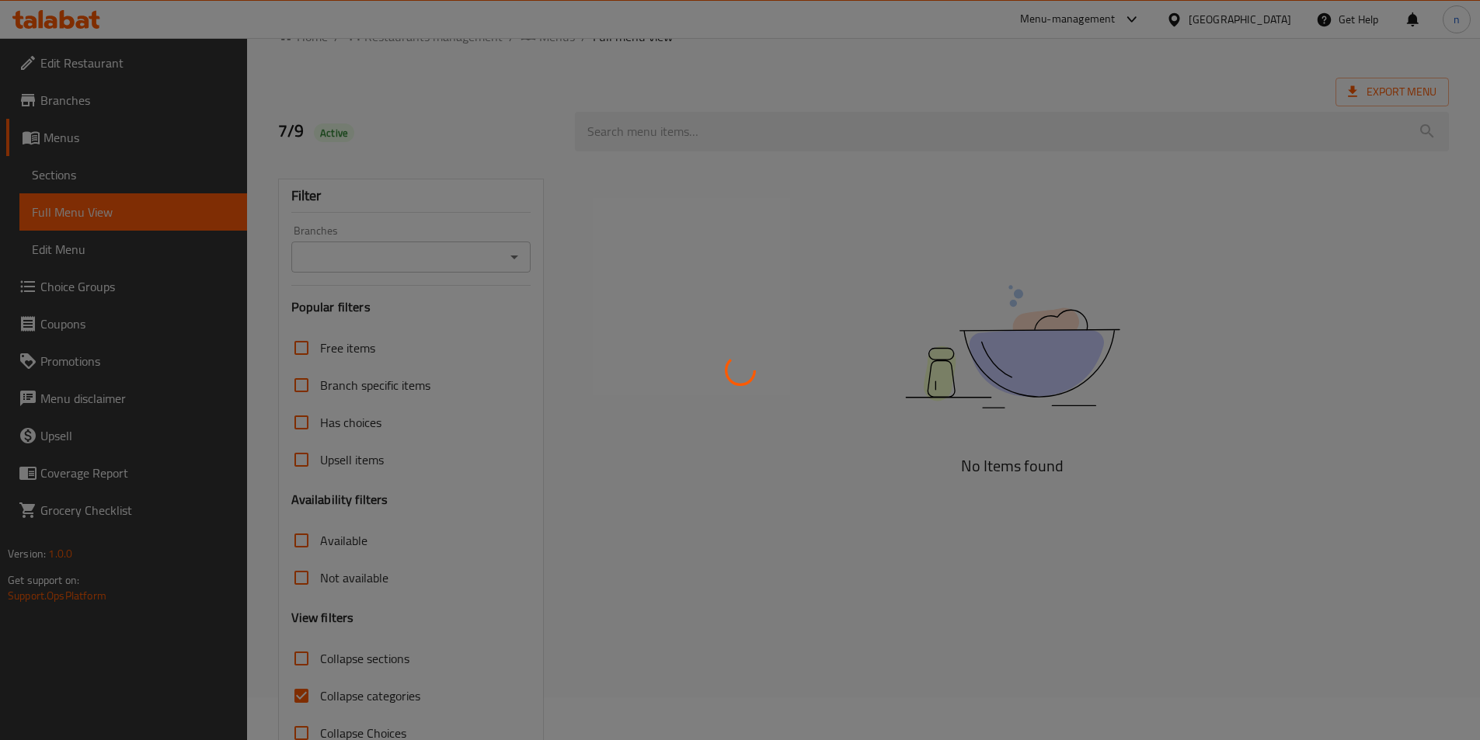
scroll to position [86, 0]
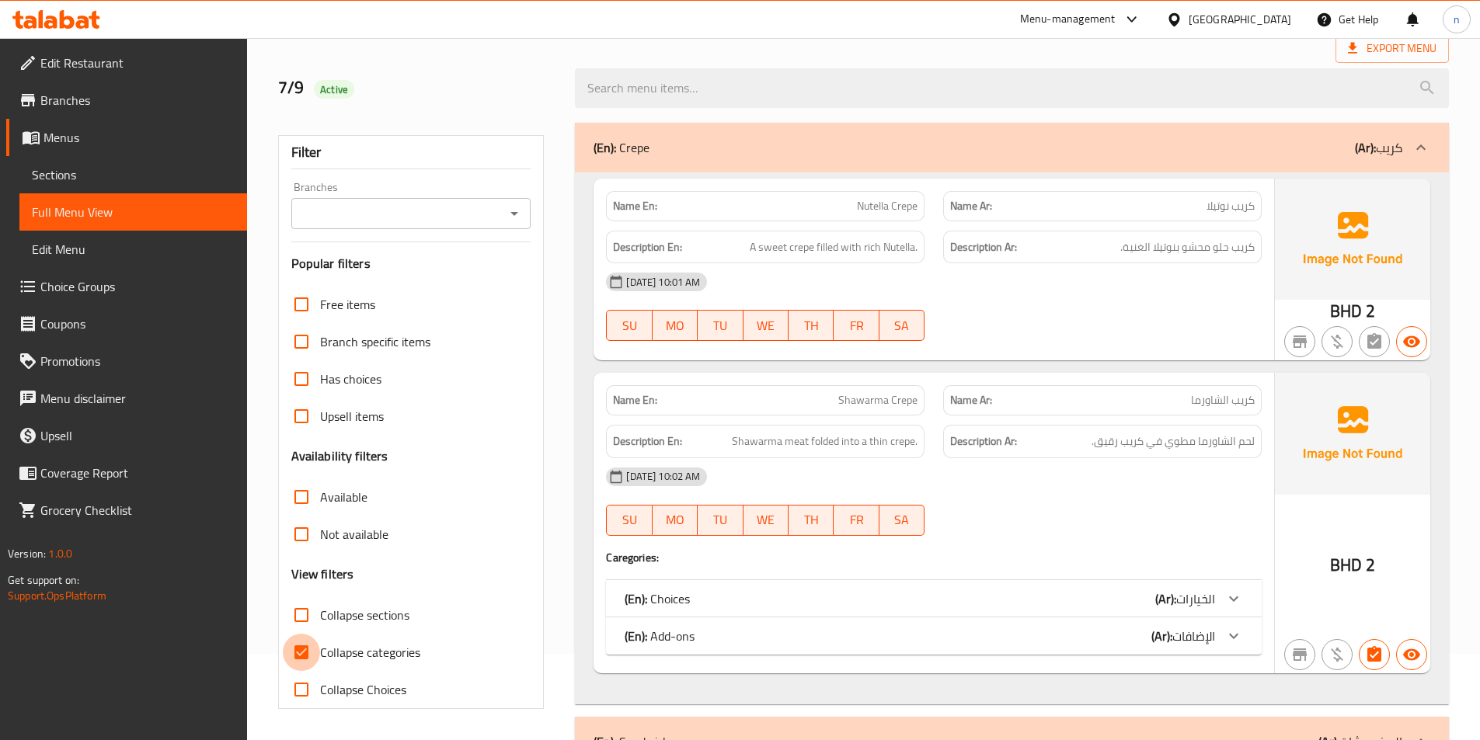
click at [309, 659] on input "Collapse categories" at bounding box center [301, 652] width 37 height 37
checkbox input "false"
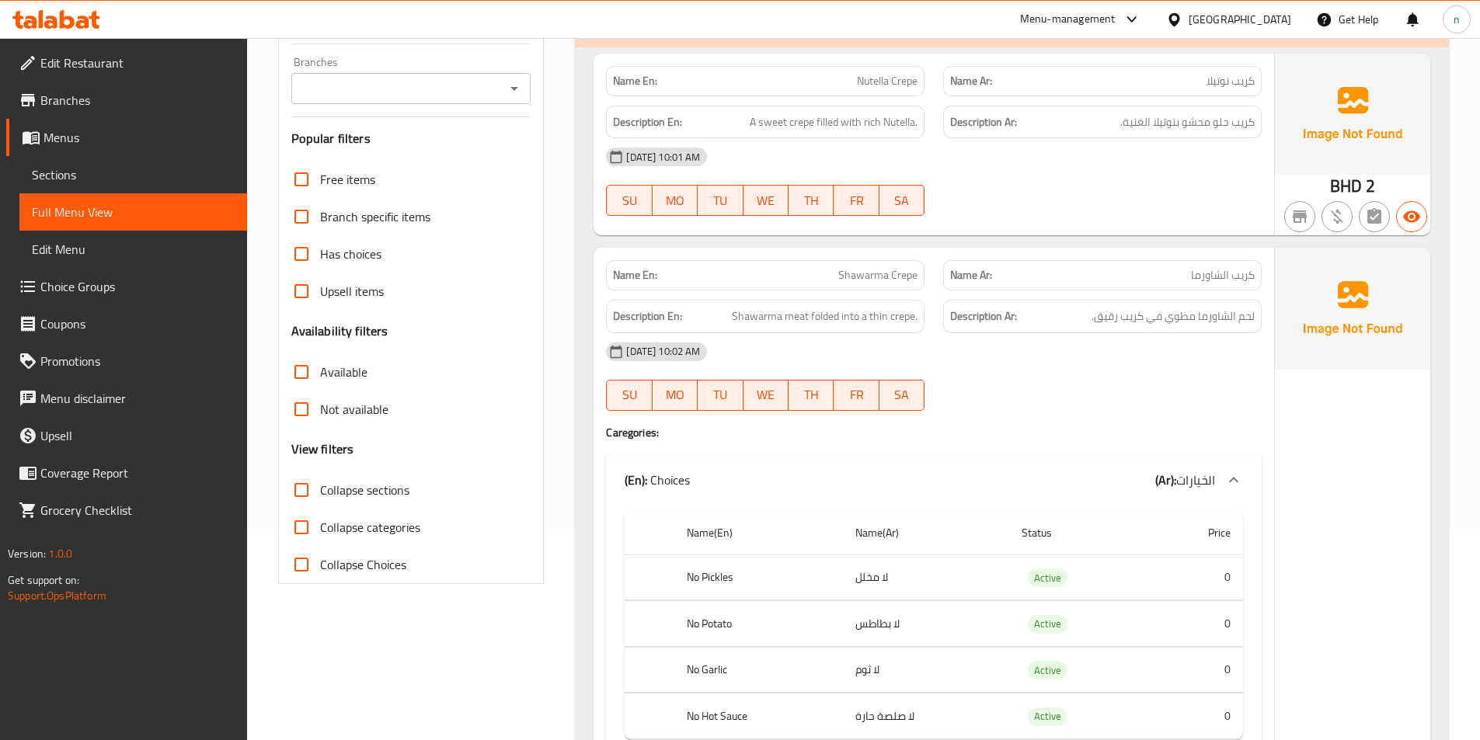
scroll to position [319, 0]
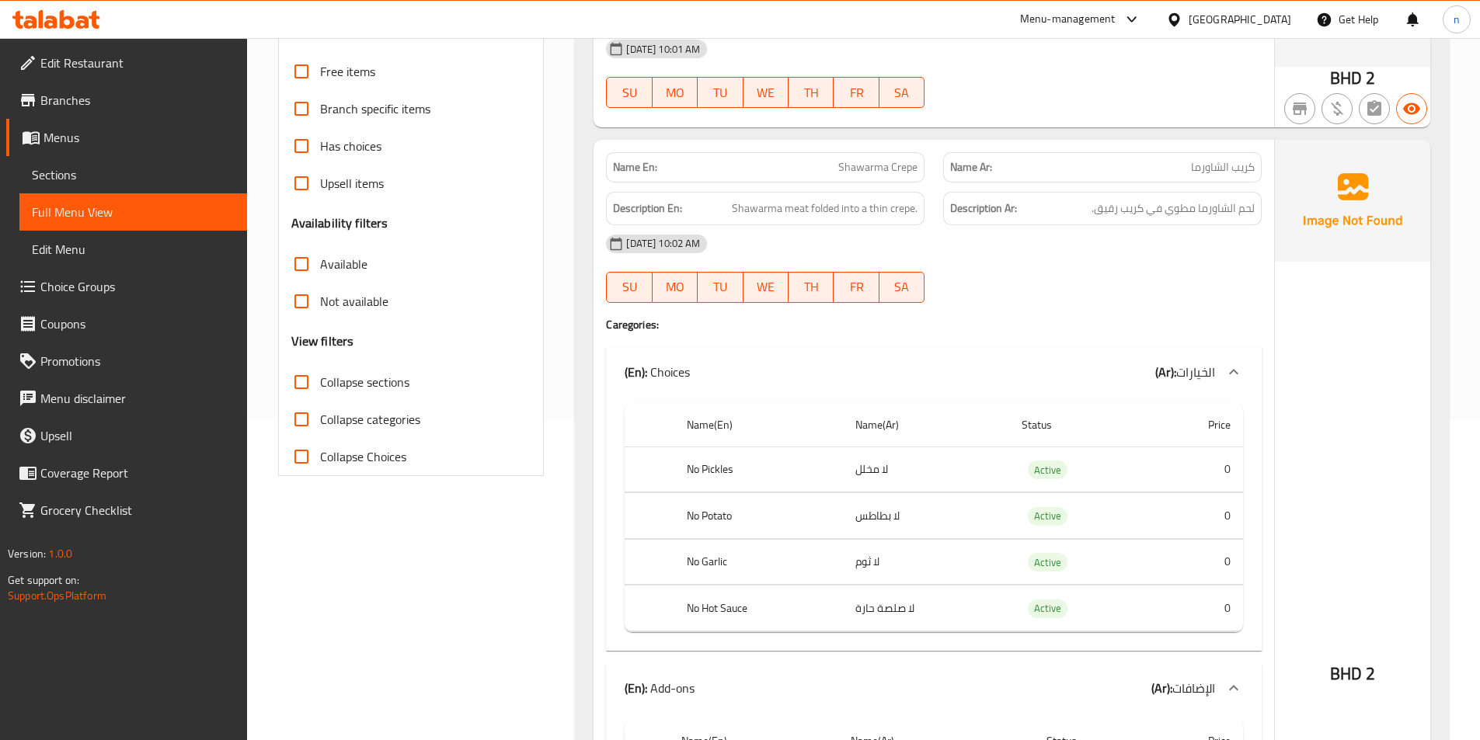
click at [1209, 311] on div at bounding box center [1102, 303] width 337 height 19
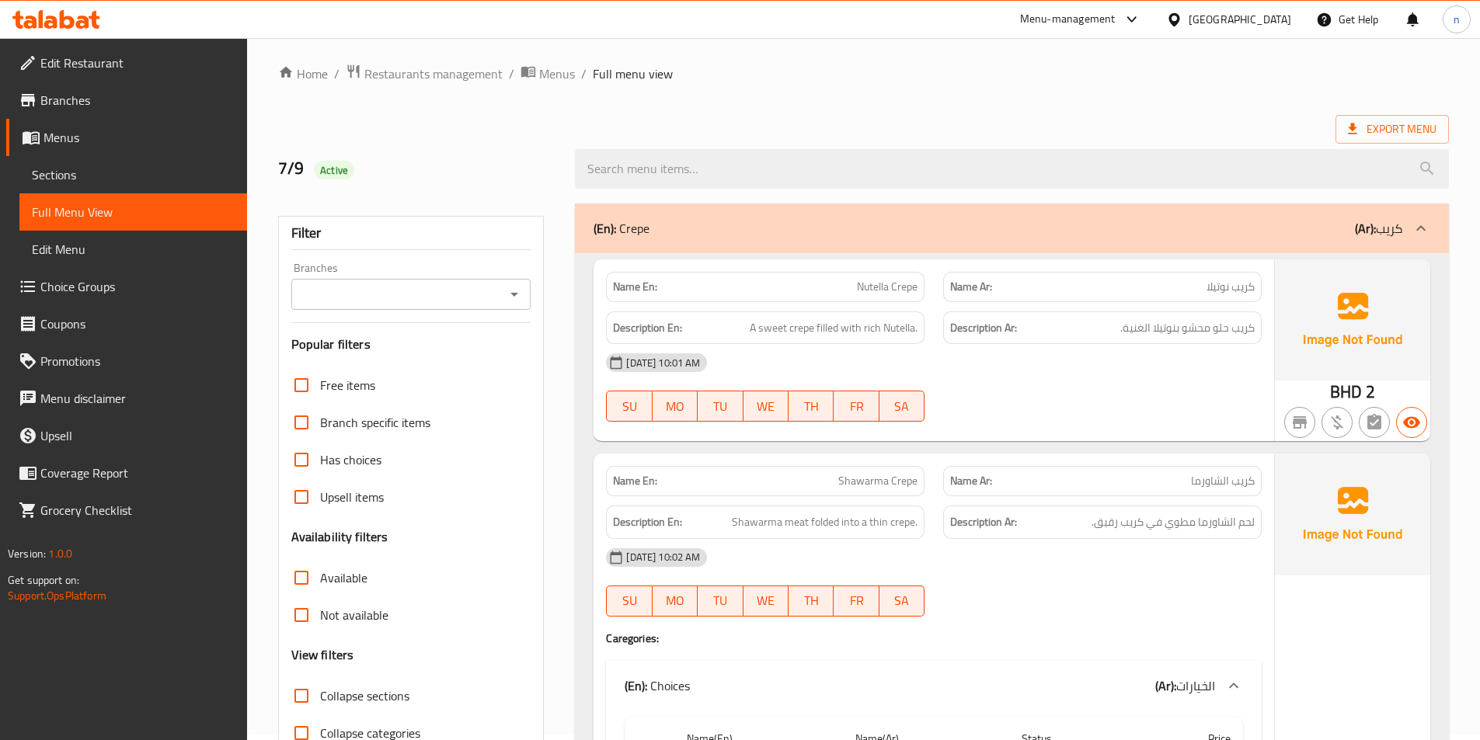
scroll to position [0, 0]
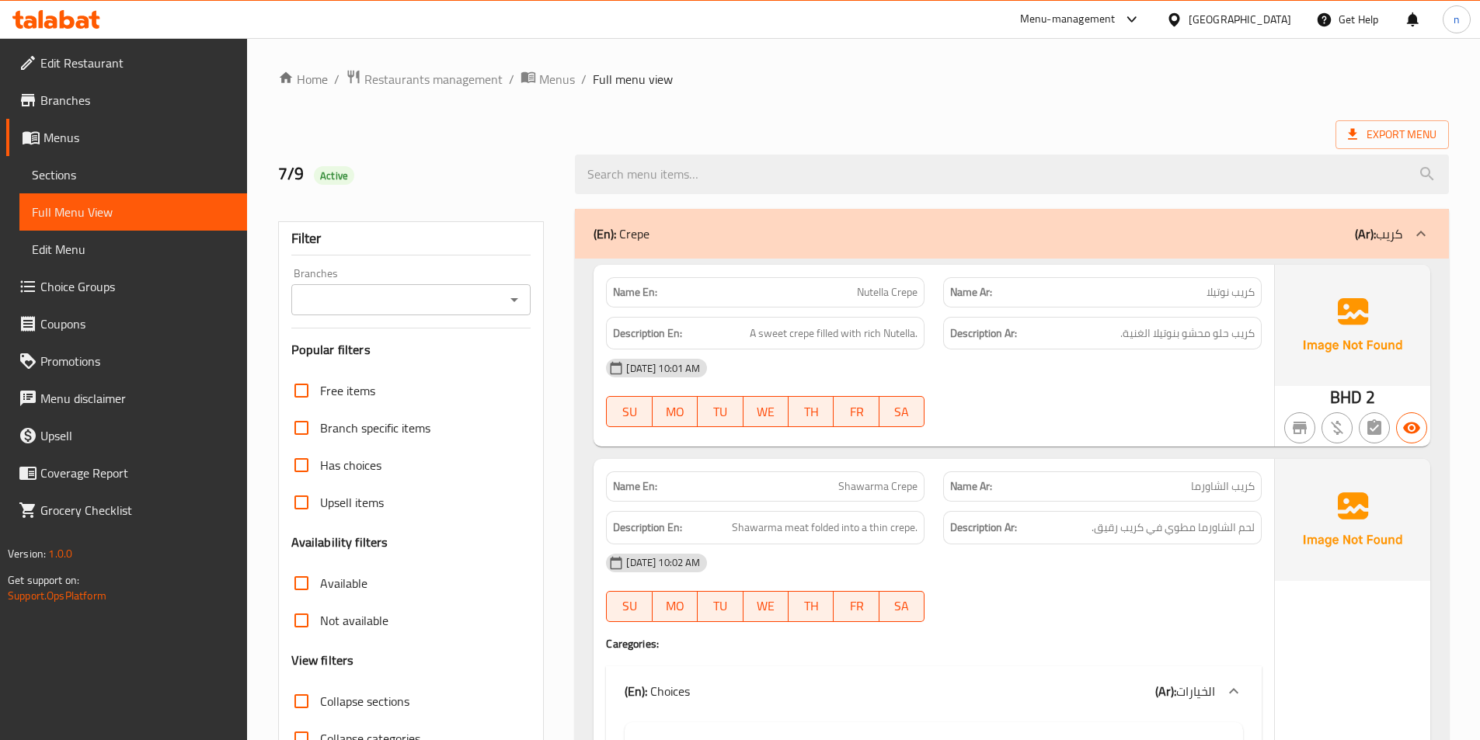
click at [1055, 390] on div "07-09-2025 10:01 AM SU MO TU WE TH FR SA" at bounding box center [934, 393] width 674 height 87
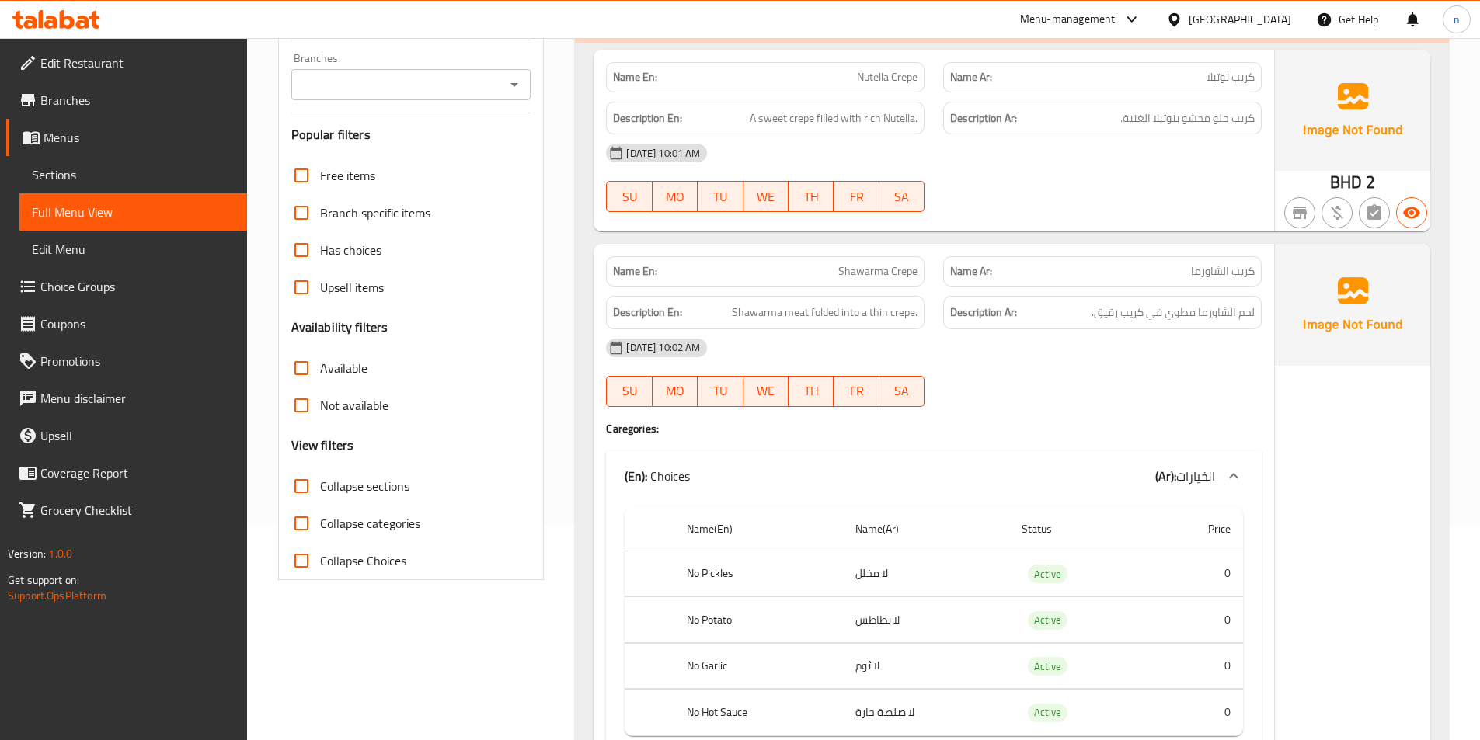
scroll to position [233, 0]
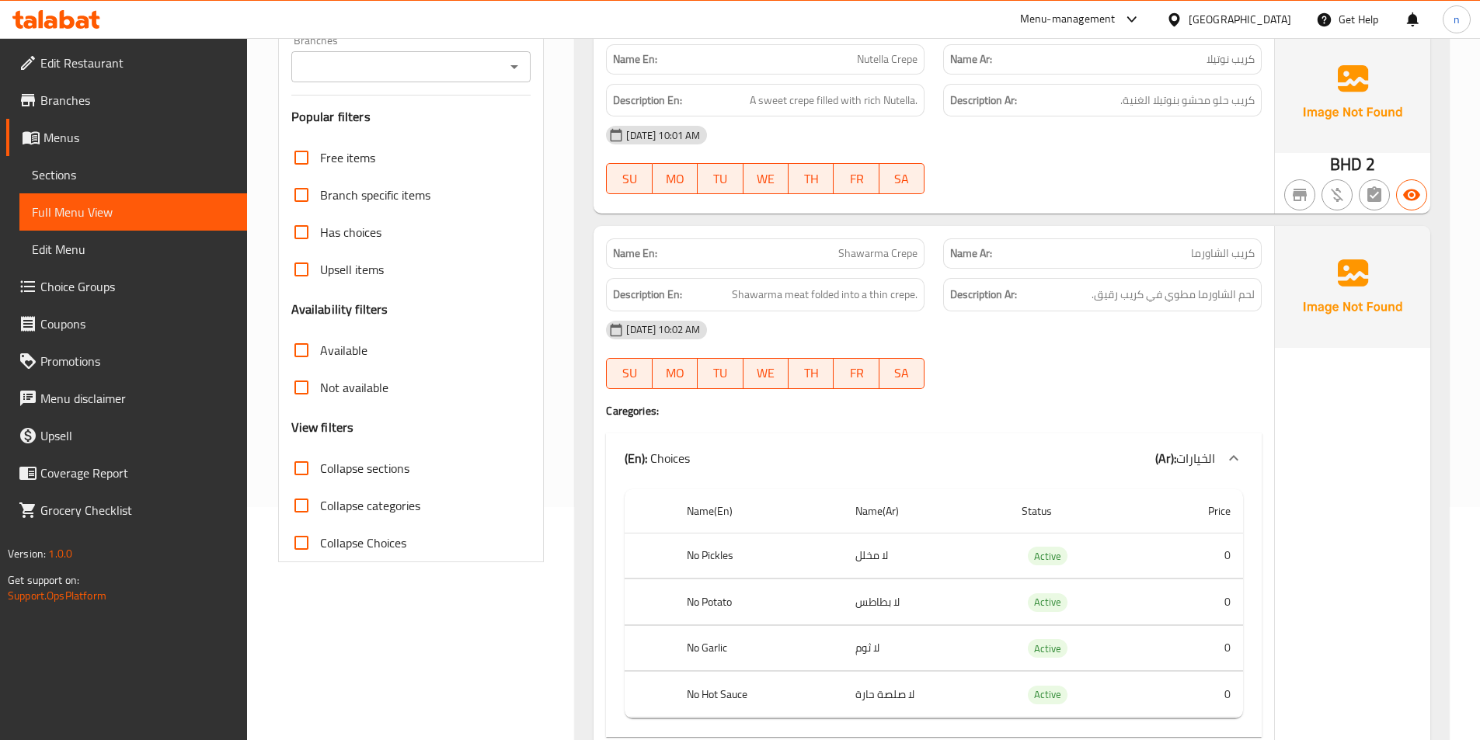
click at [1036, 364] on div "[DATE] 10:02 AM SU MO TU WE TH FR SA" at bounding box center [934, 354] width 674 height 87
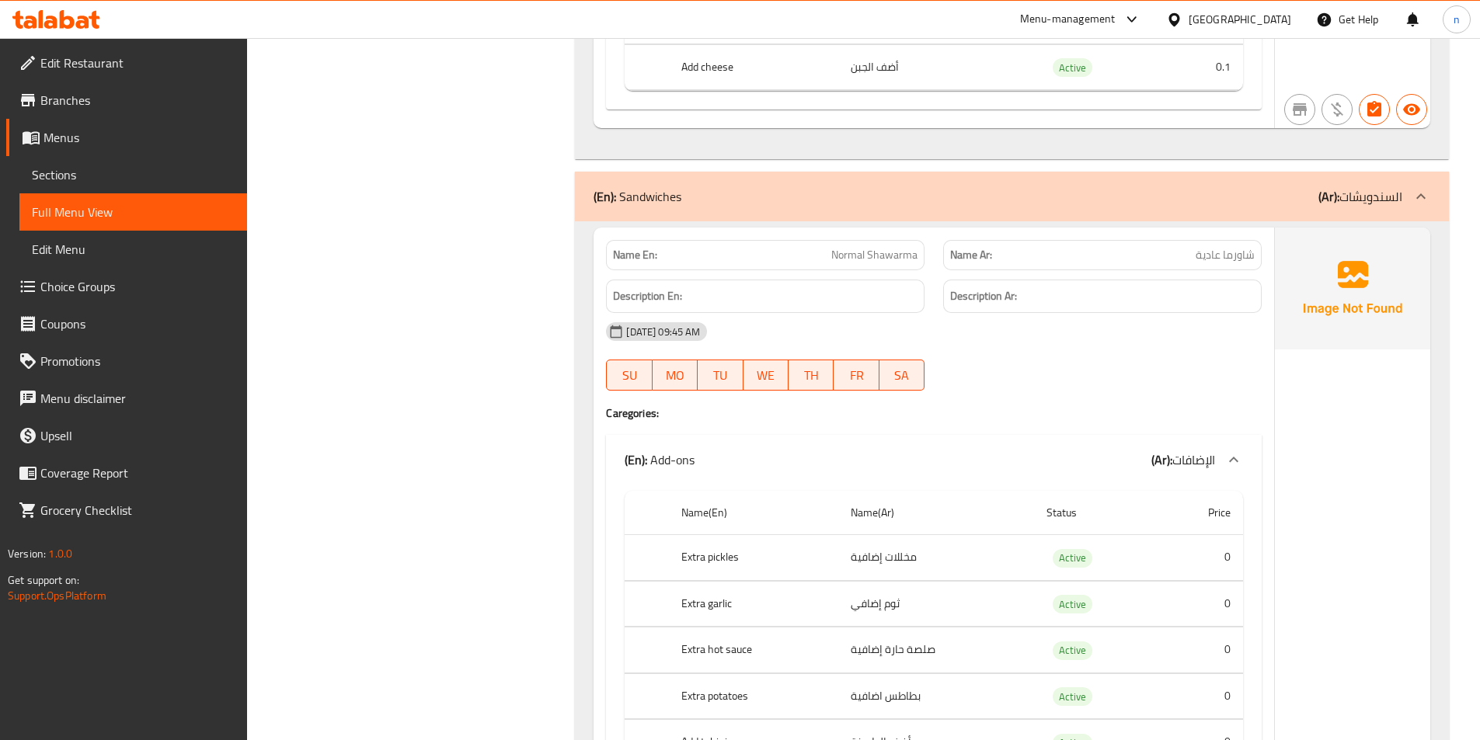
scroll to position [1321, 0]
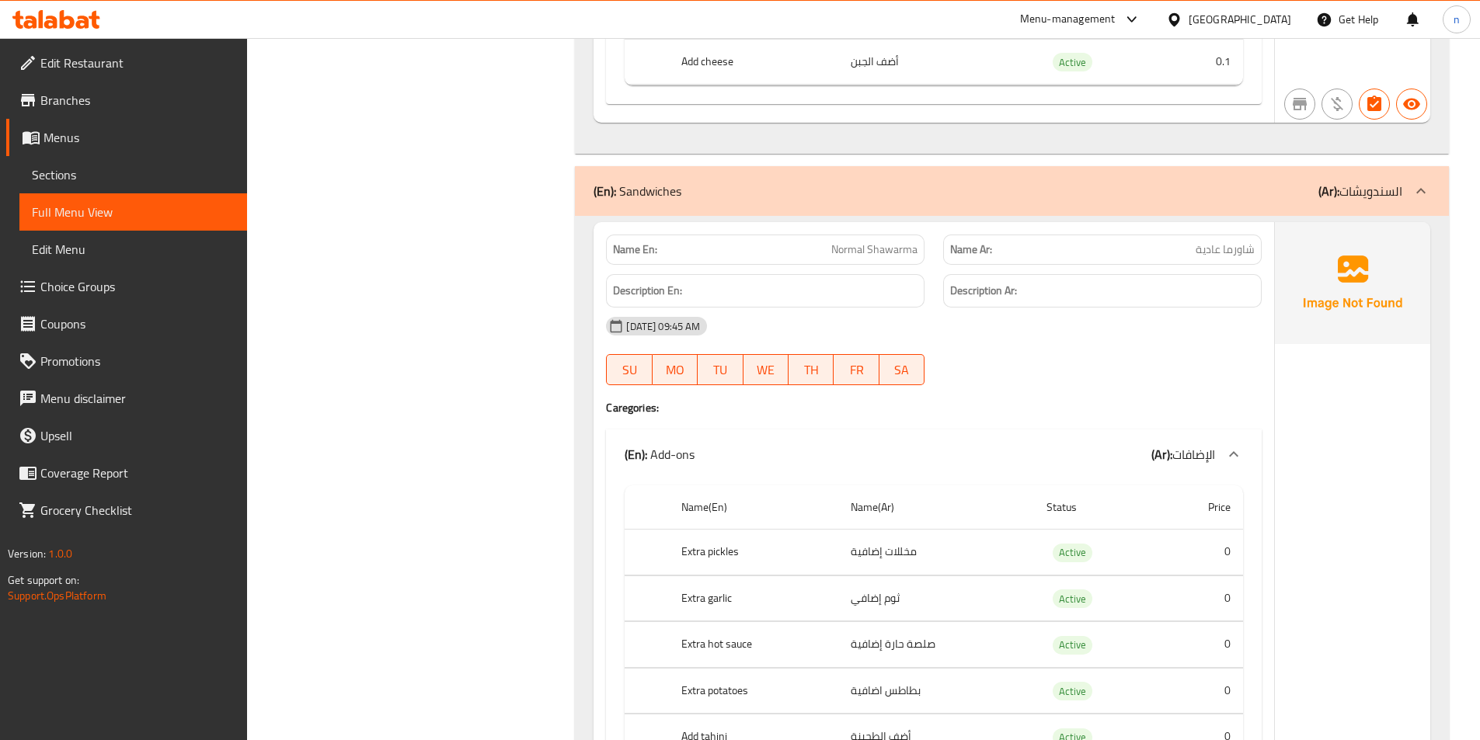
click at [1112, 384] on div at bounding box center [1102, 385] width 337 height 19
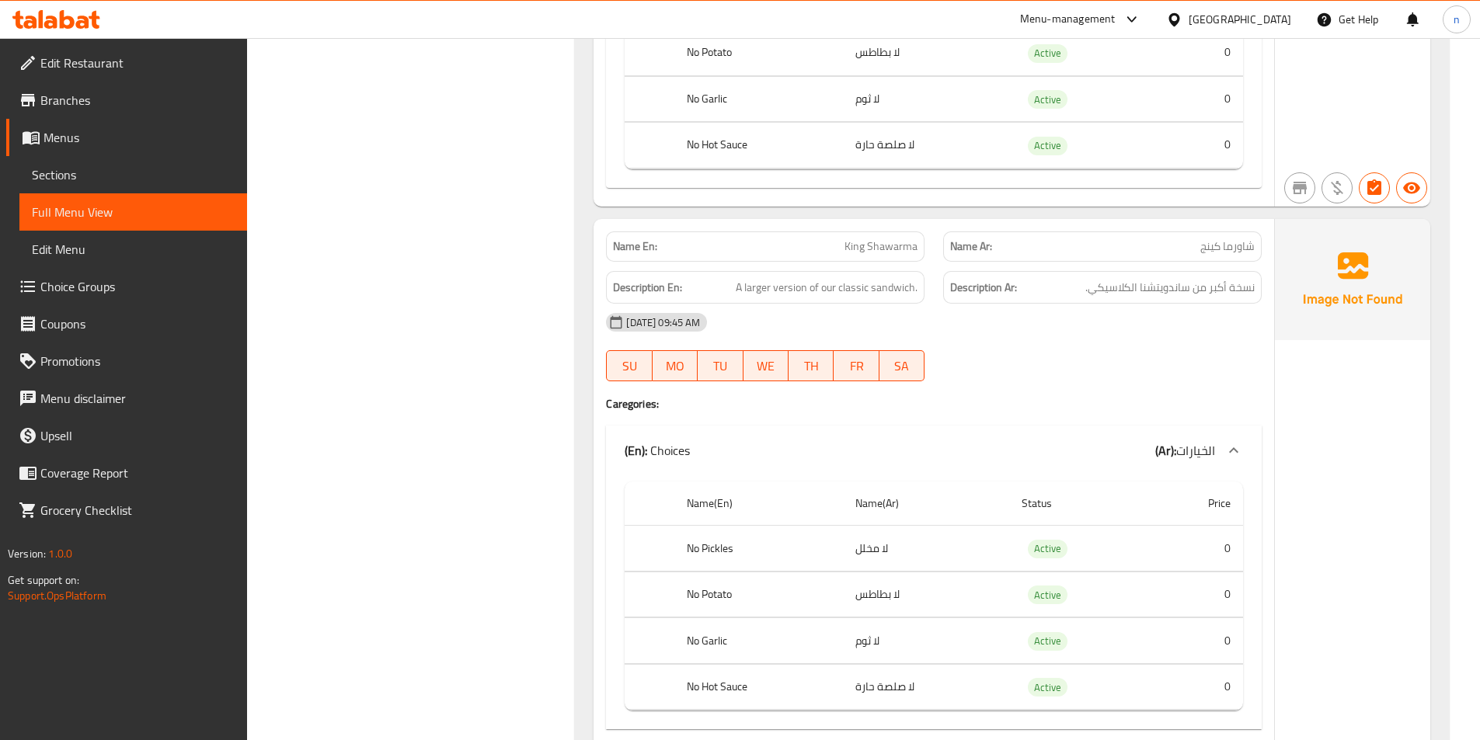
scroll to position [2408, 0]
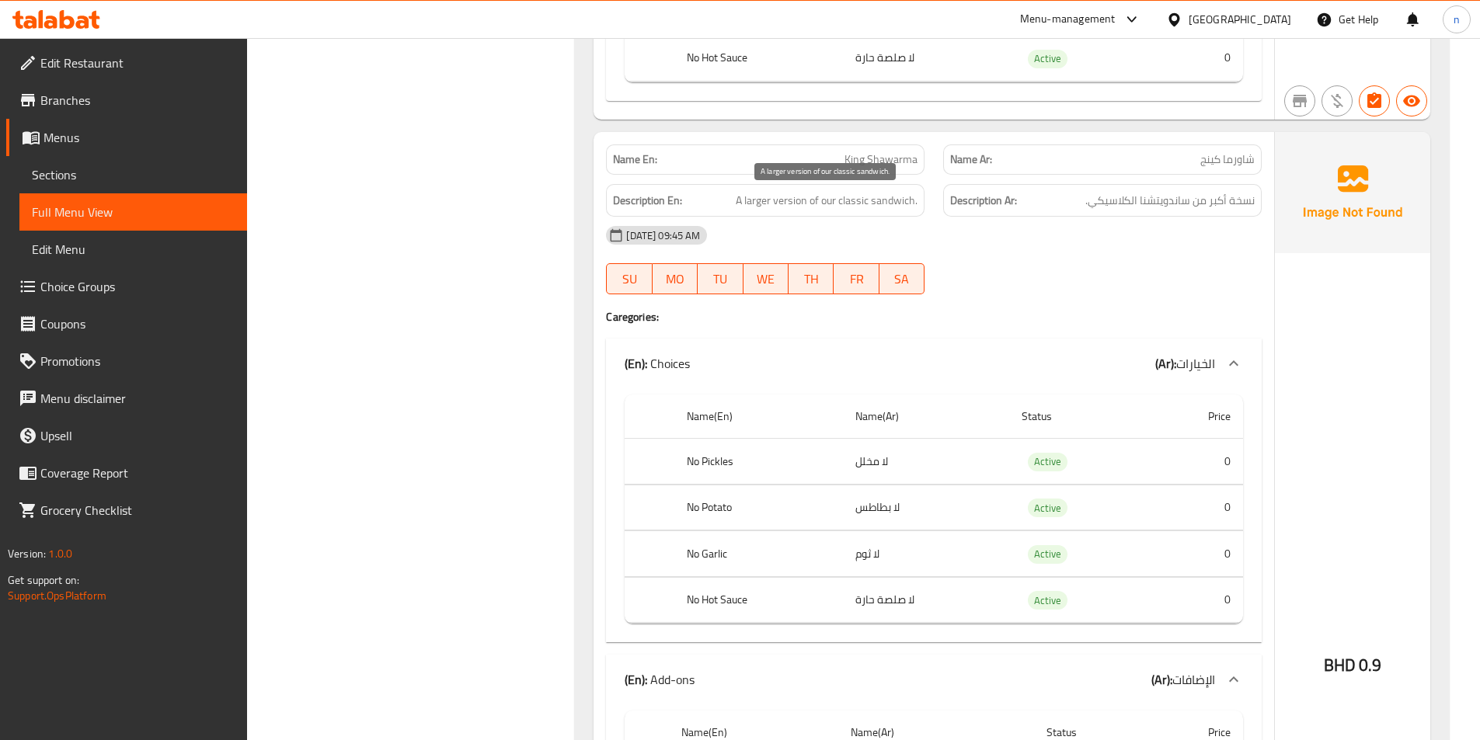
click at [795, 200] on span "A larger version of our classic sandwich." at bounding box center [827, 200] width 182 height 19
click at [1003, 309] on h4 "Caregories:" at bounding box center [934, 317] width 656 height 16
click at [896, 155] on span "King Shawarma" at bounding box center [880, 159] width 73 height 16
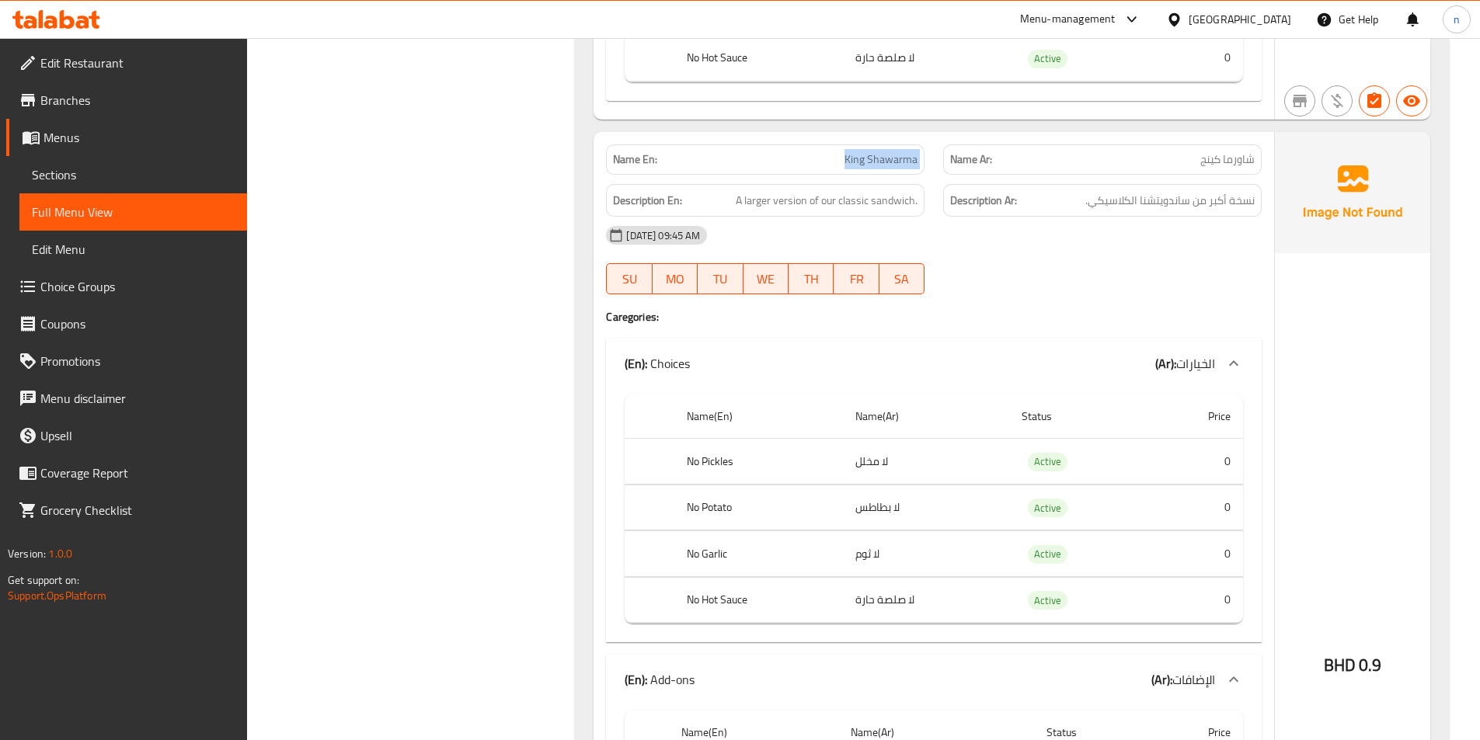
click at [896, 155] on span "King Shawarma" at bounding box center [880, 159] width 73 height 16
copy span "King Shawarma"
click at [986, 261] on div "07-09-2025 09:45 AM SU MO TU WE TH FR SA" at bounding box center [934, 260] width 674 height 87
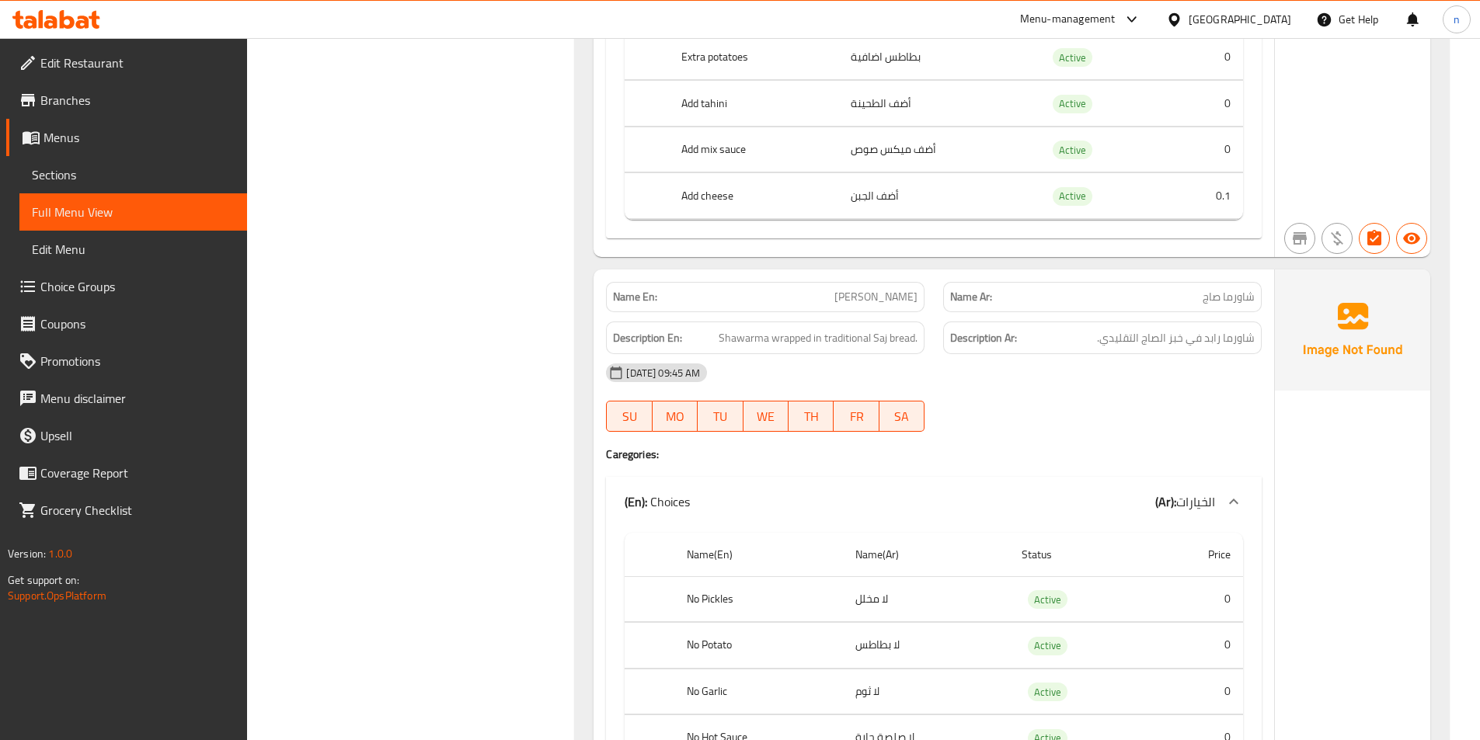
scroll to position [3262, 0]
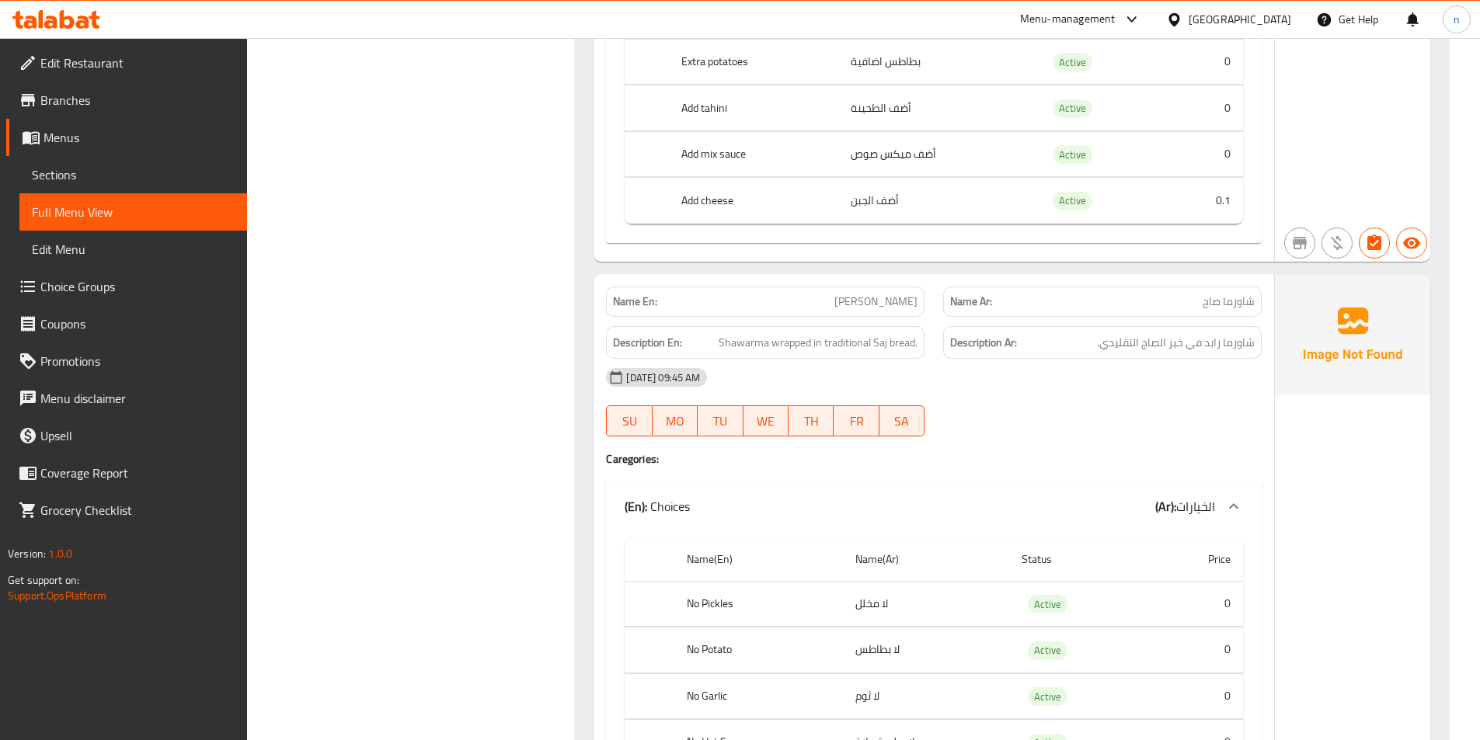
click at [1104, 371] on div "[DATE] 09:45 AM" at bounding box center [934, 377] width 674 height 37
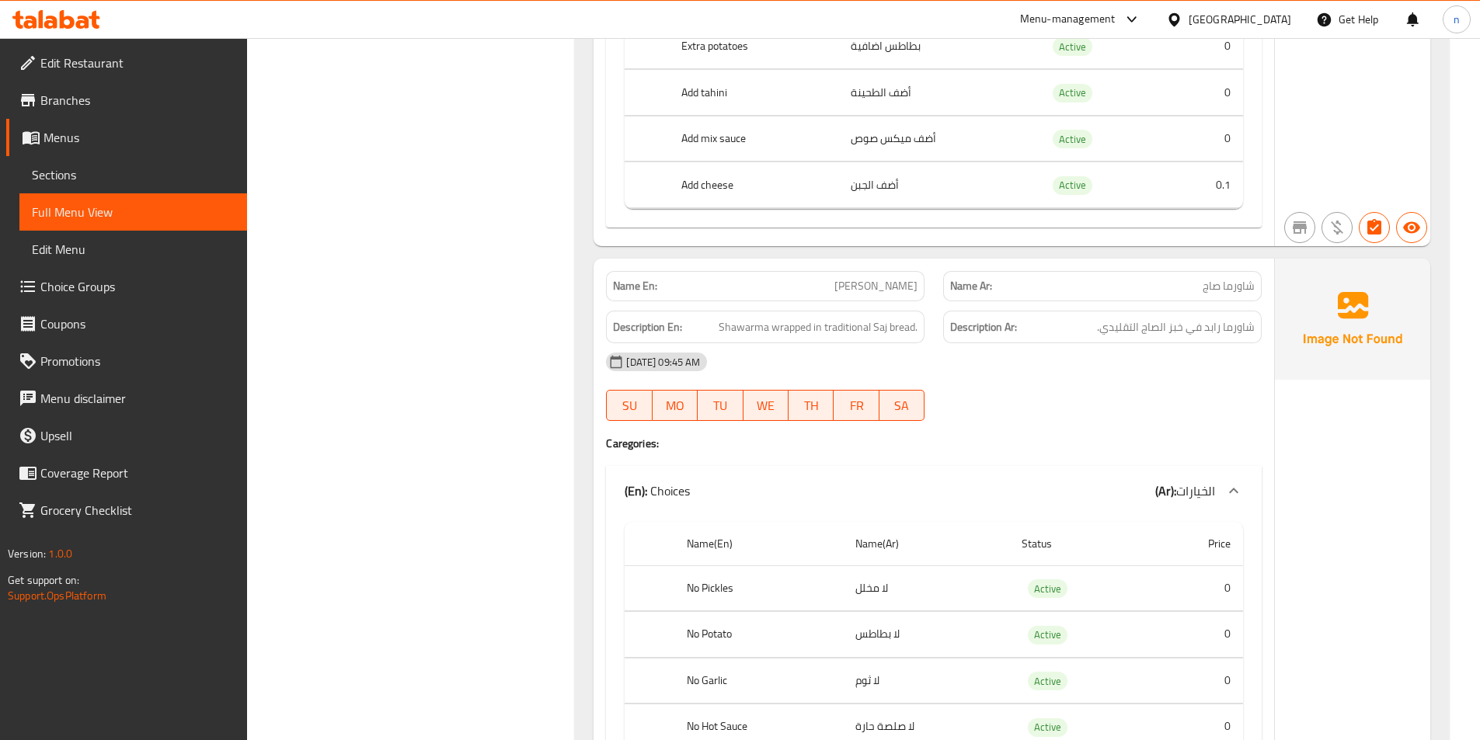
scroll to position [3495, 0]
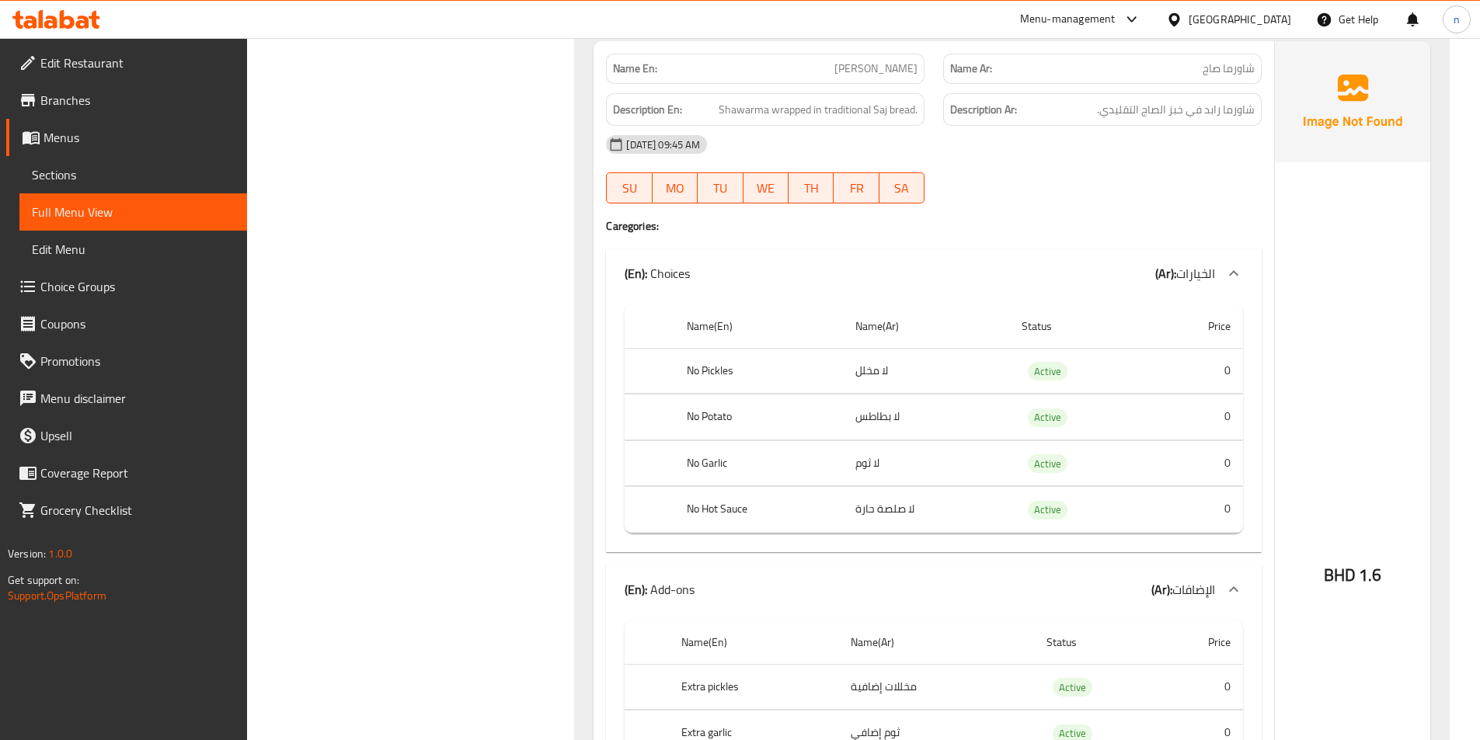
click at [1216, 177] on div "07-09-2025 09:45 AM SU MO TU WE TH FR SA" at bounding box center [934, 169] width 674 height 87
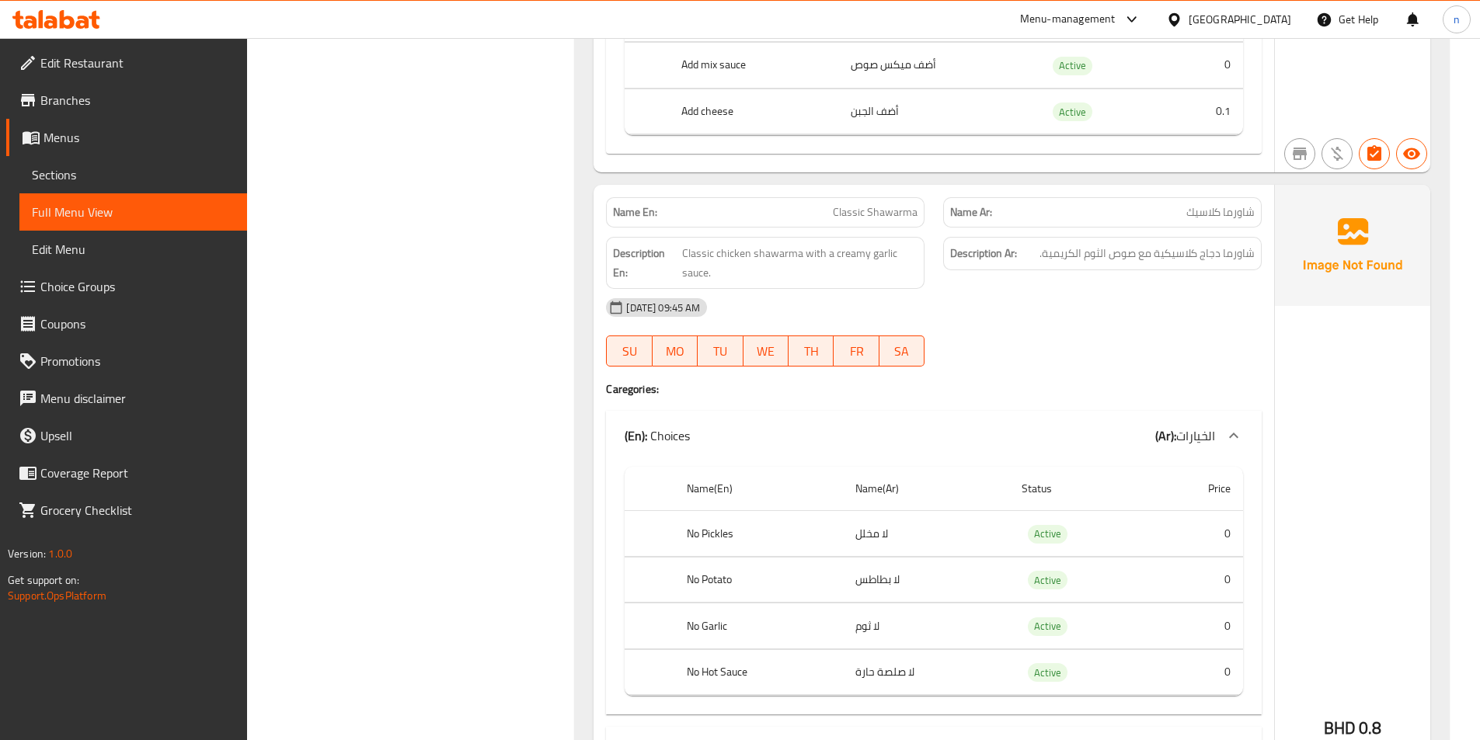
scroll to position [4350, 0]
click at [1040, 301] on div "[DATE] 09:45 AM" at bounding box center [934, 305] width 674 height 37
click at [1141, 357] on div at bounding box center [1102, 365] width 337 height 19
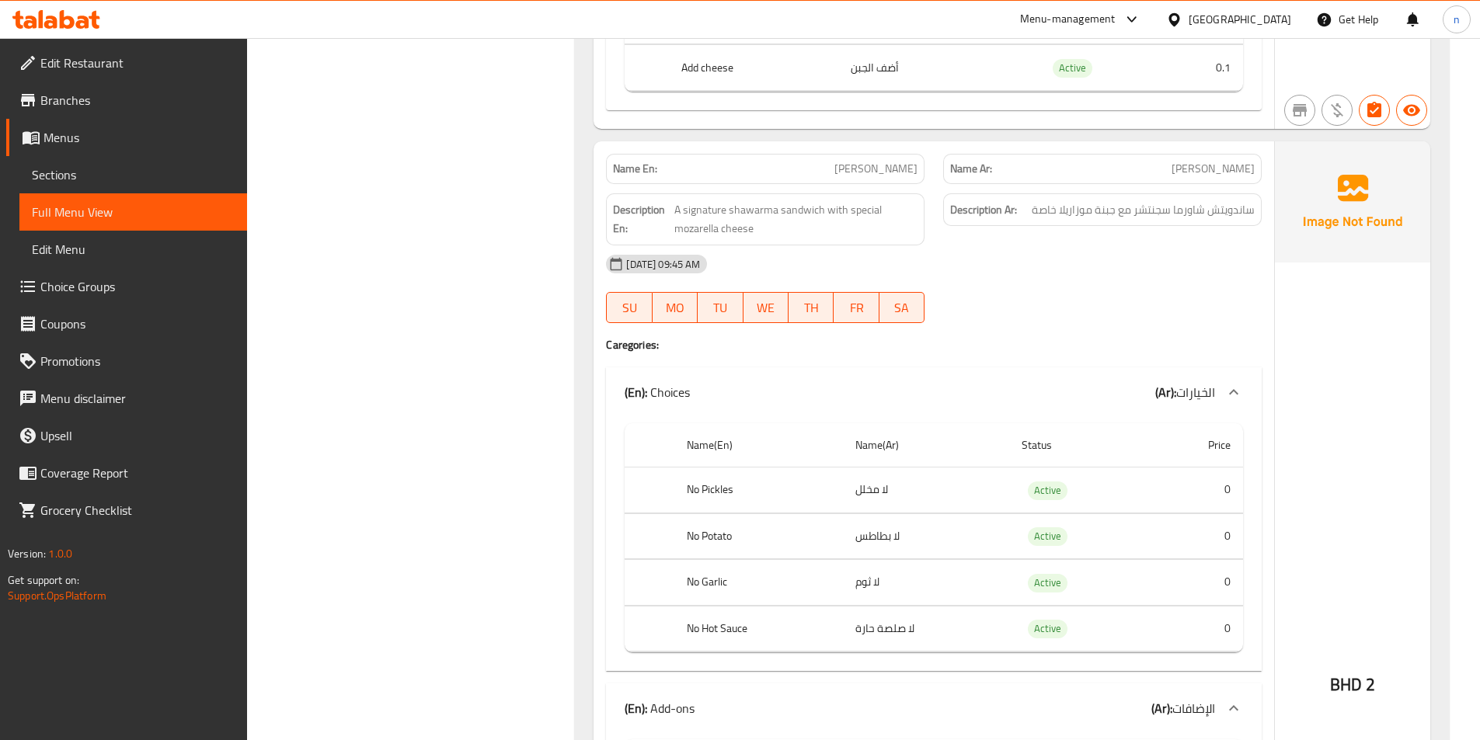
scroll to position [5437, 0]
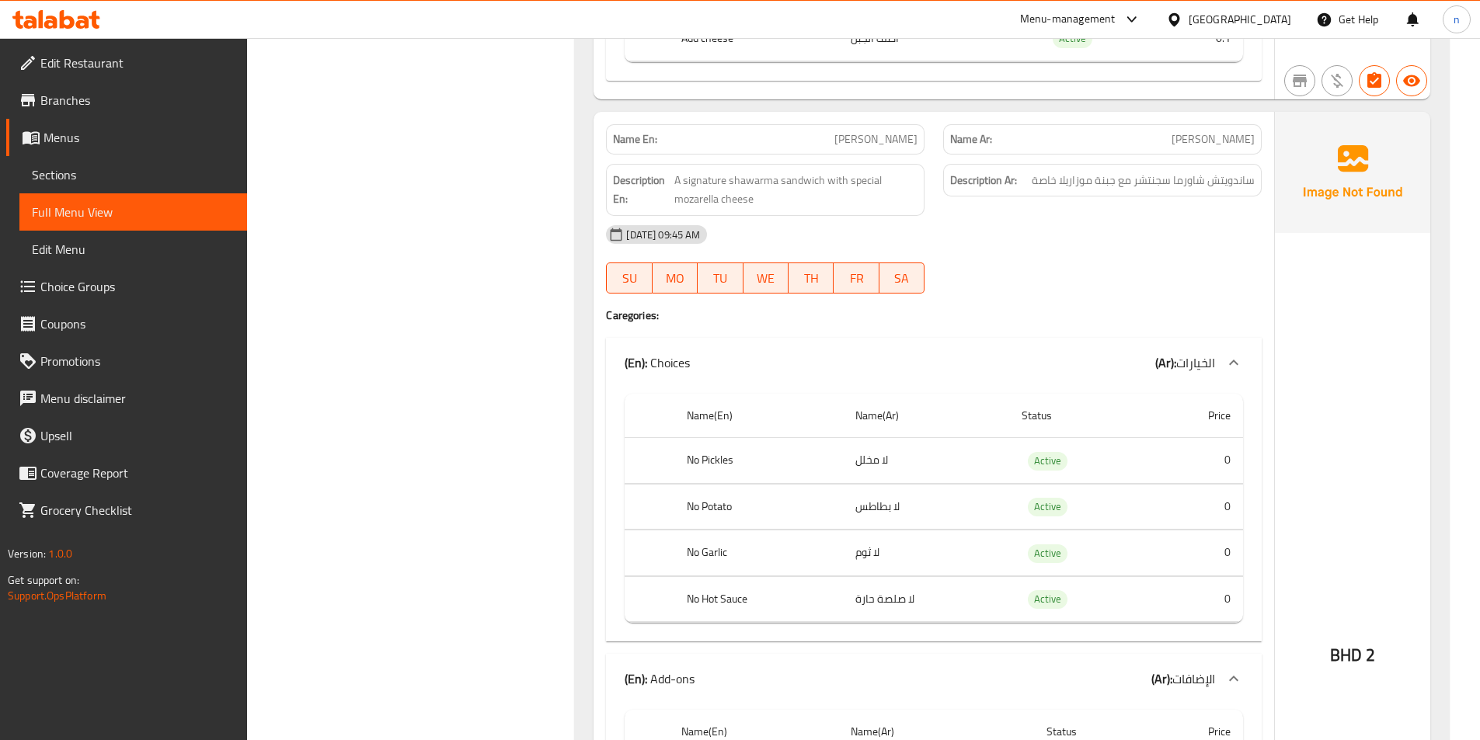
click at [1138, 242] on div "[DATE] 09:45 AM" at bounding box center [934, 234] width 674 height 37
click at [1063, 304] on div "Name En: Mizo Shawarma Name Ar: ميزو شاورما Description En: A signature shawarm…" at bounding box center [933, 614] width 680 height 1004
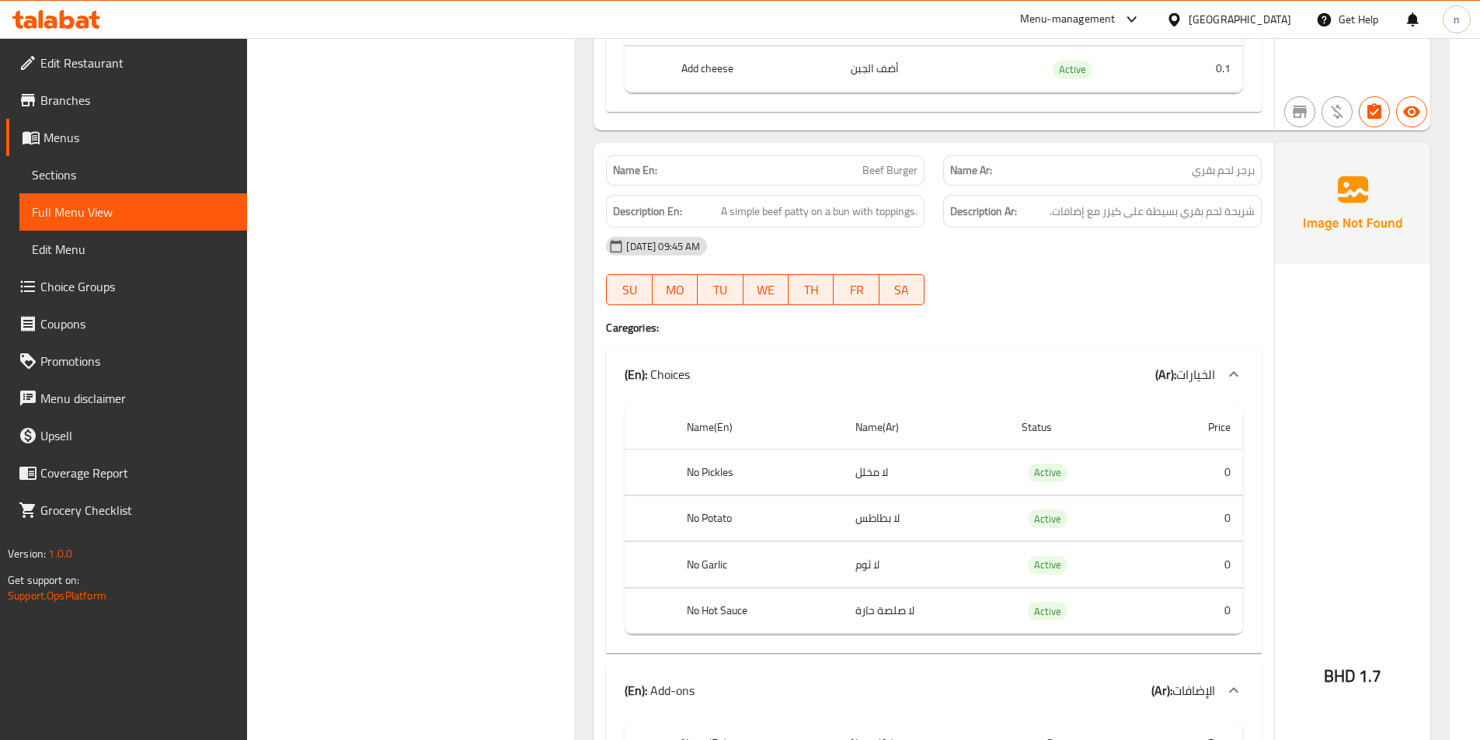
scroll to position [6292, 0]
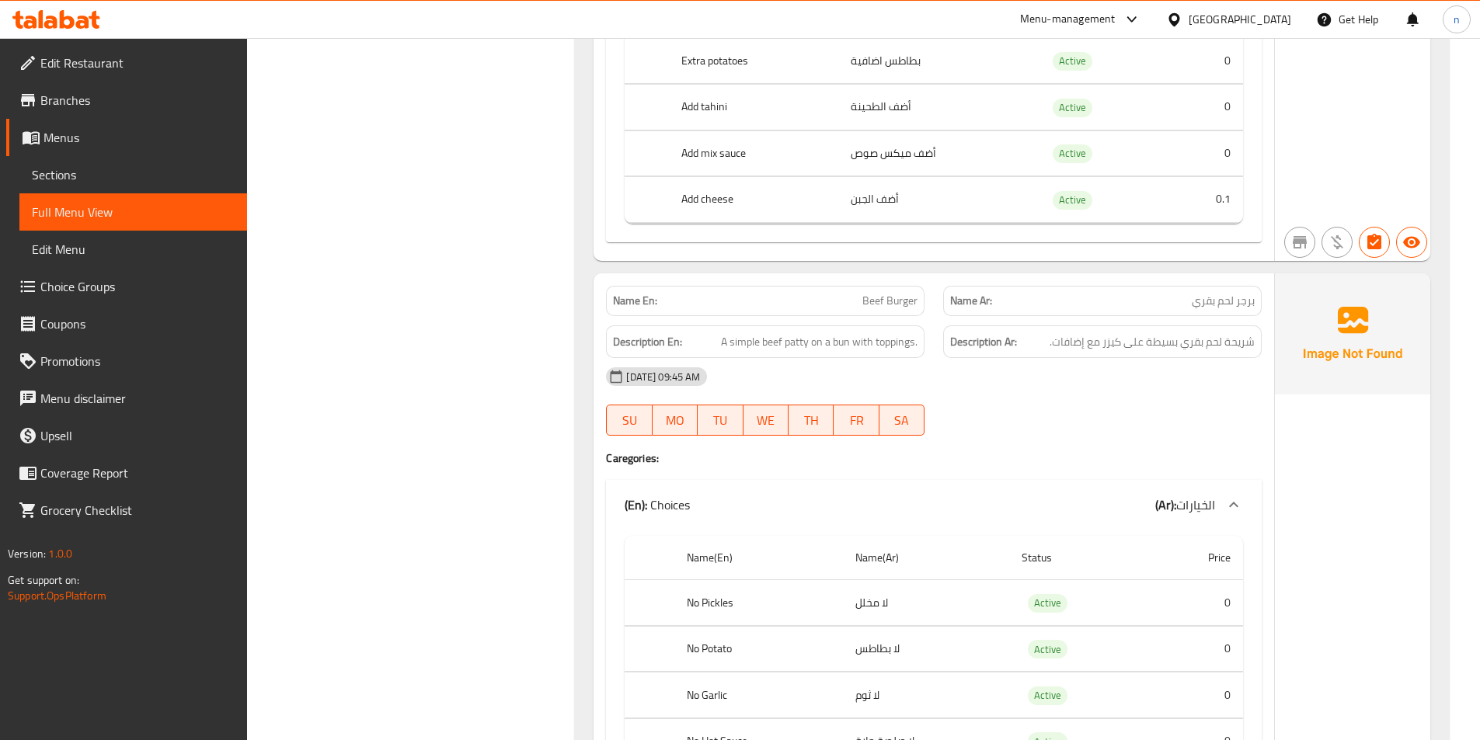
click at [1072, 442] on div at bounding box center [1102, 435] width 337 height 19
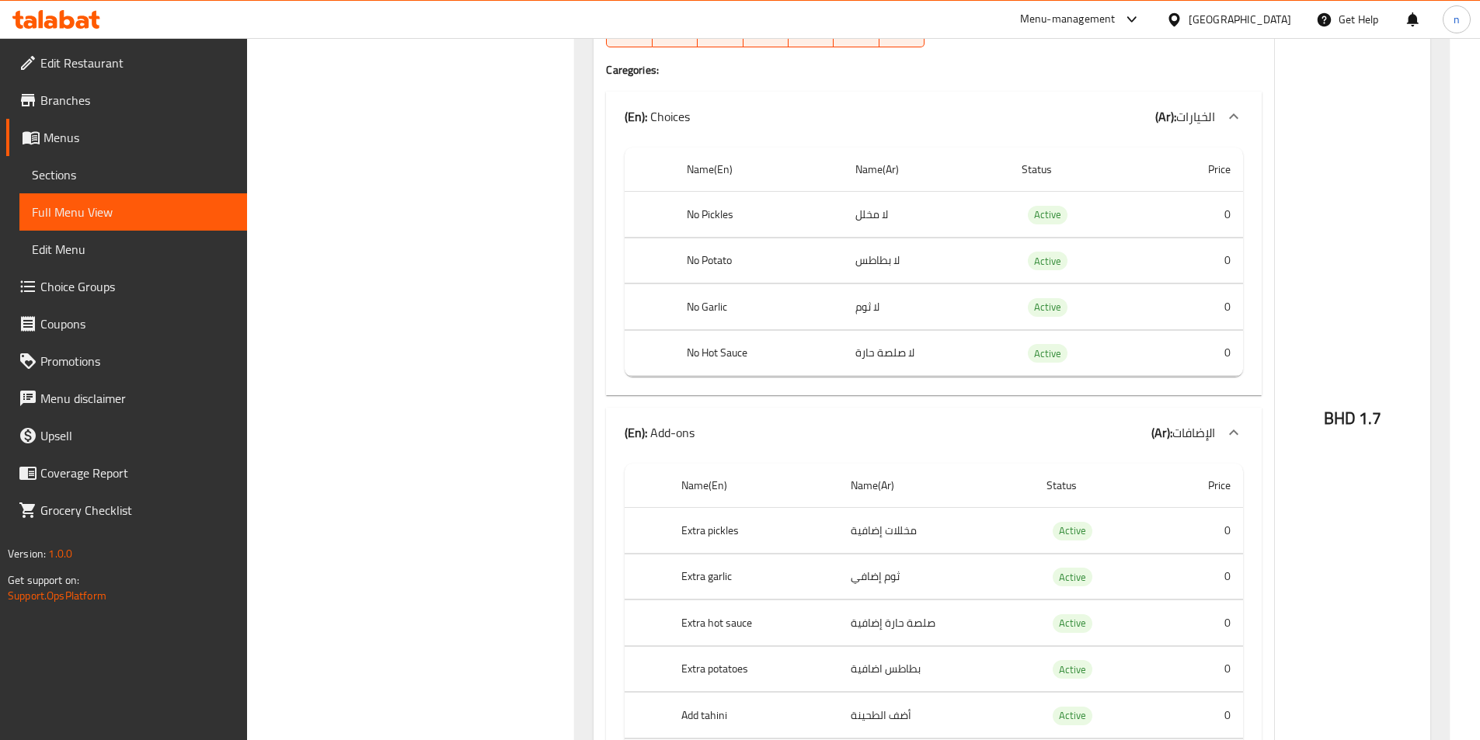
scroll to position [6447, 0]
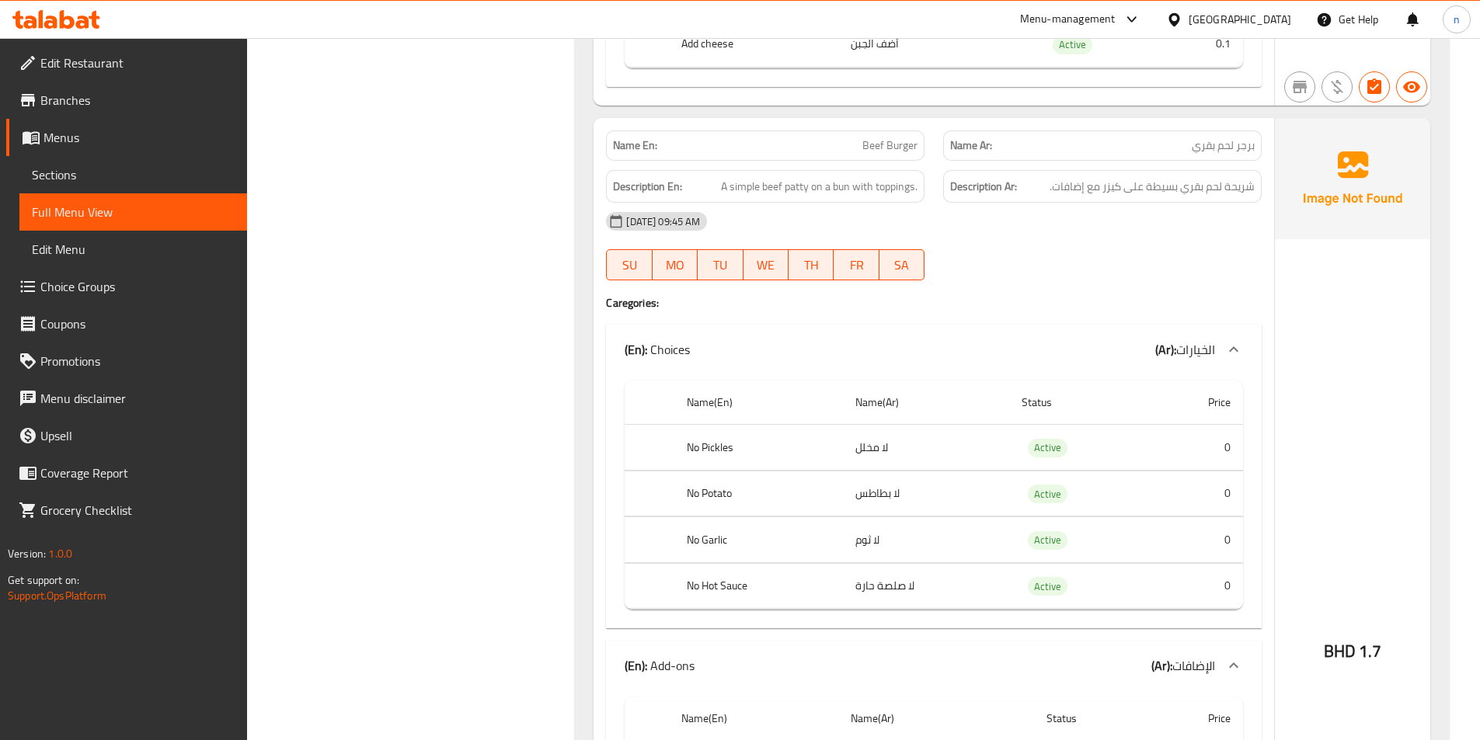
click at [1208, 262] on div "07-09-2025 09:45 AM SU MO TU WE TH FR SA" at bounding box center [934, 246] width 674 height 87
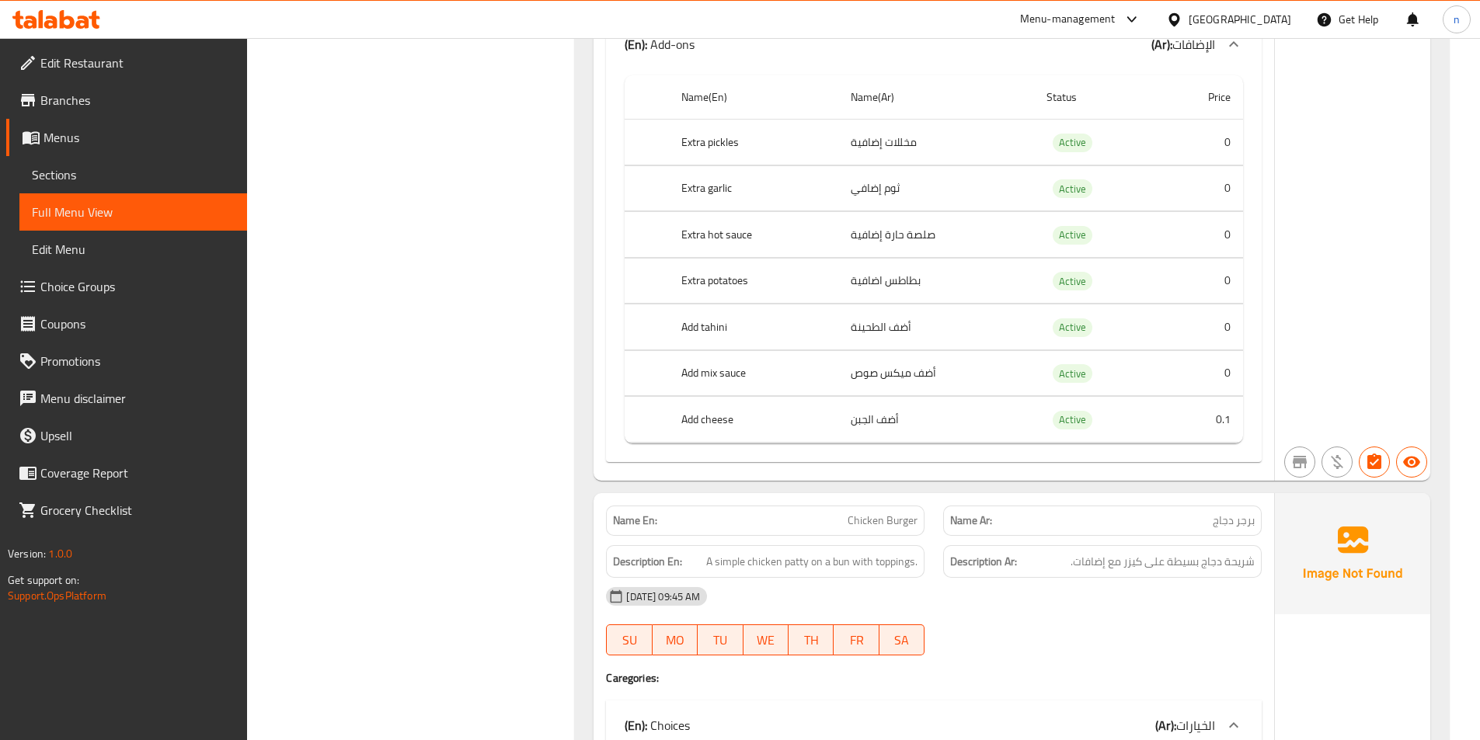
scroll to position [7302, 0]
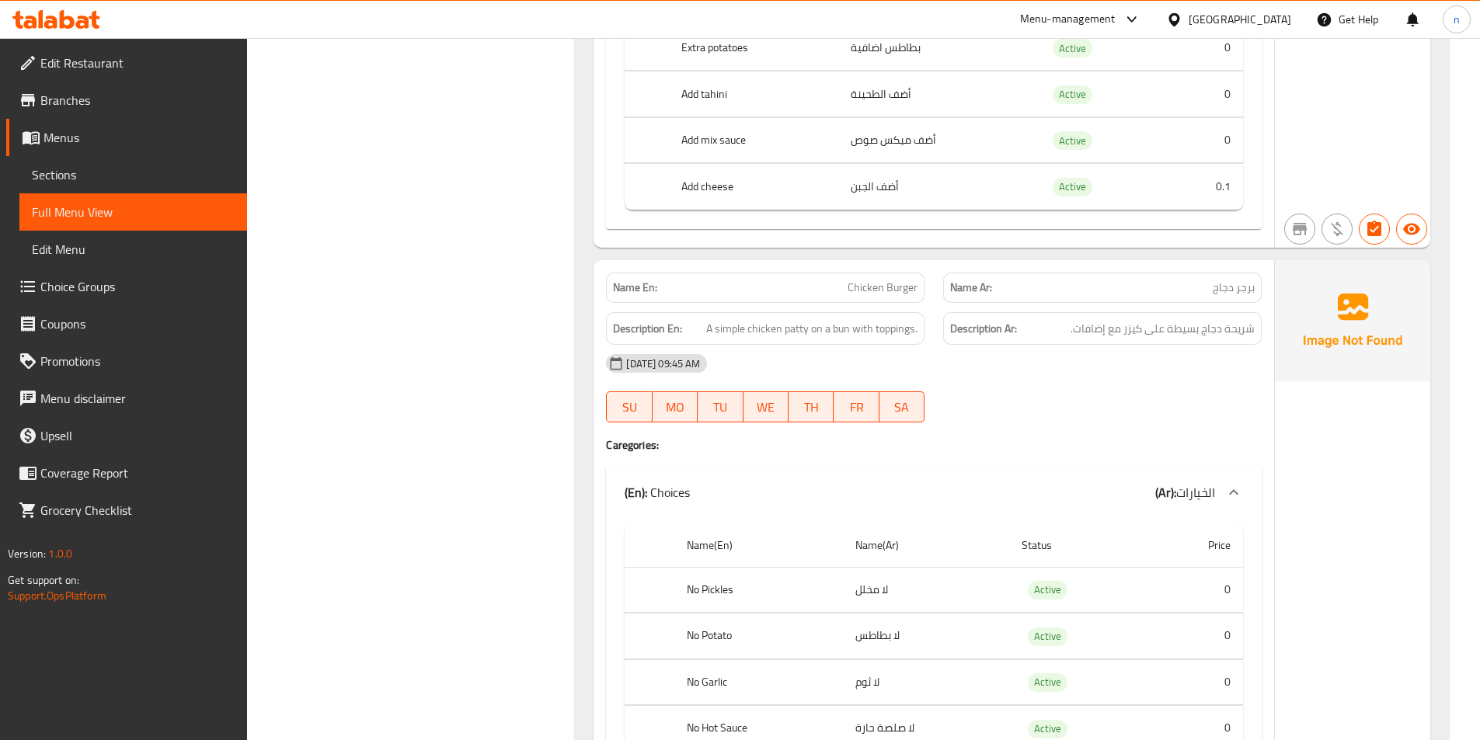
click at [1094, 426] on div at bounding box center [1102, 422] width 337 height 19
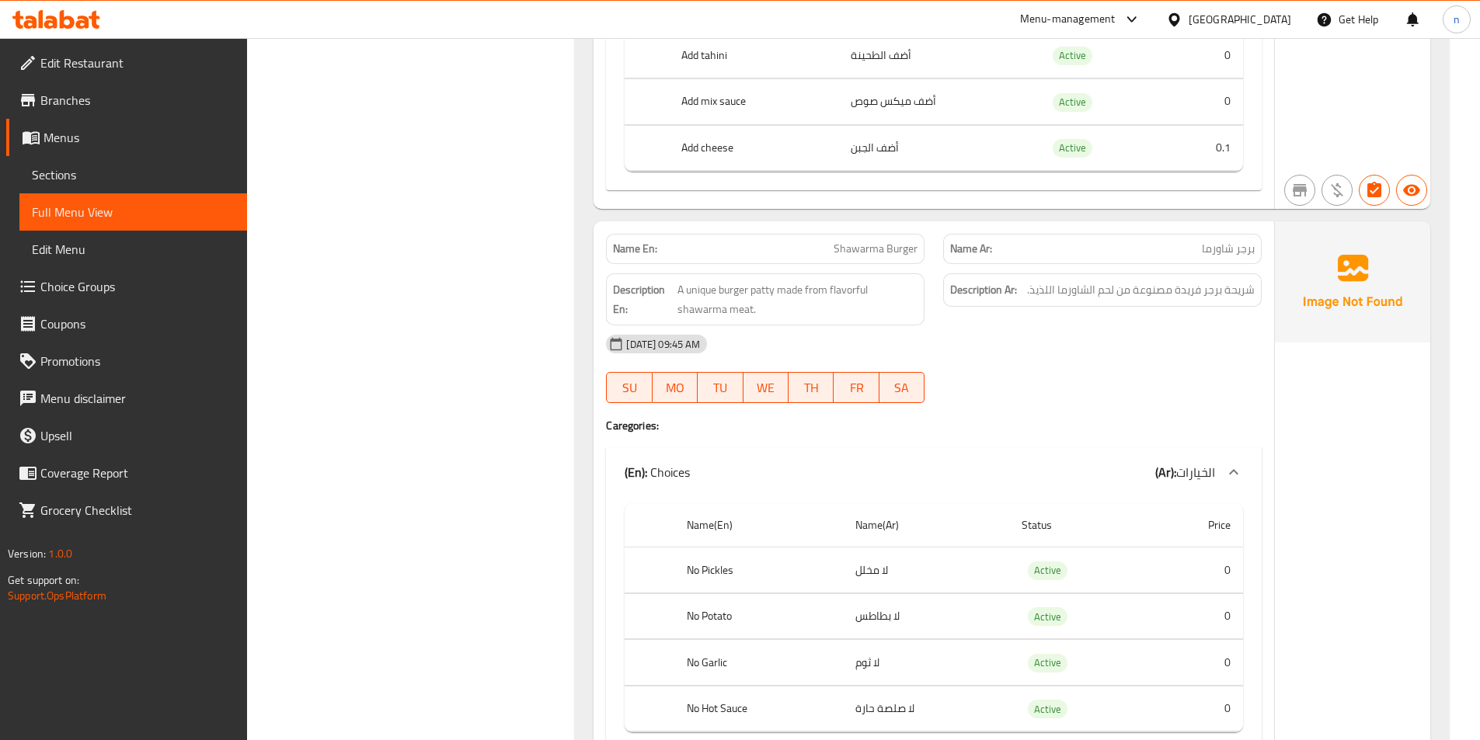
scroll to position [8311, 0]
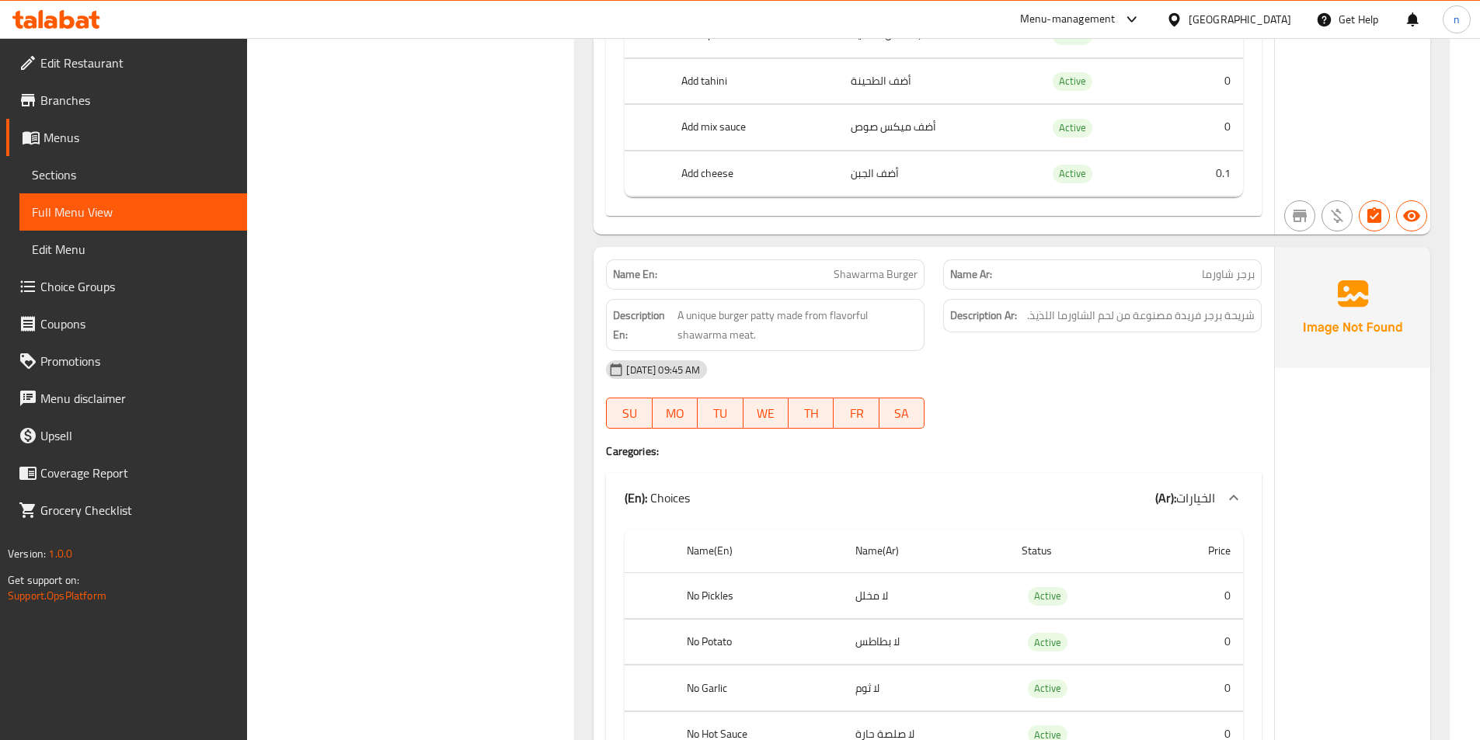
click at [1028, 398] on div "07-09-2025 09:45 AM SU MO TU WE TH FR SA" at bounding box center [934, 394] width 674 height 87
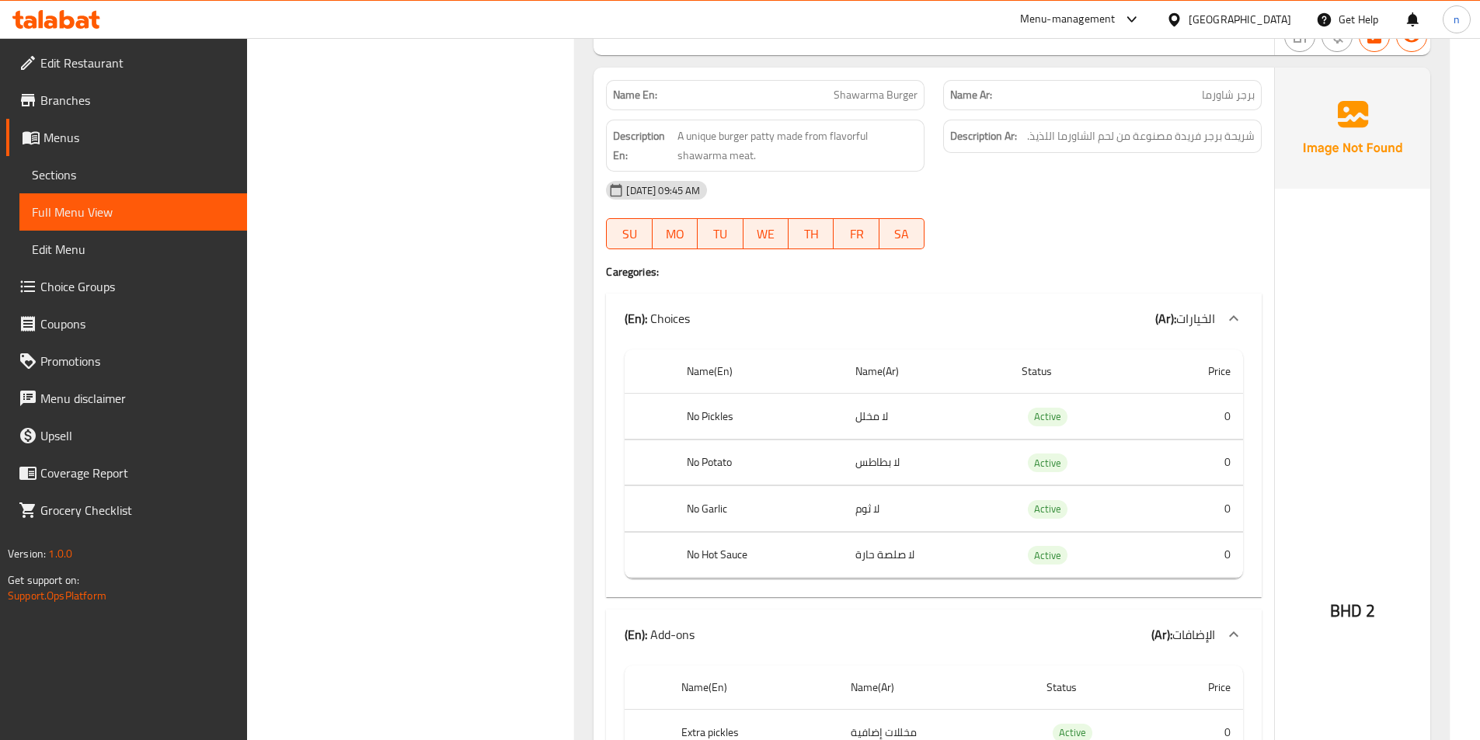
scroll to position [8389, 0]
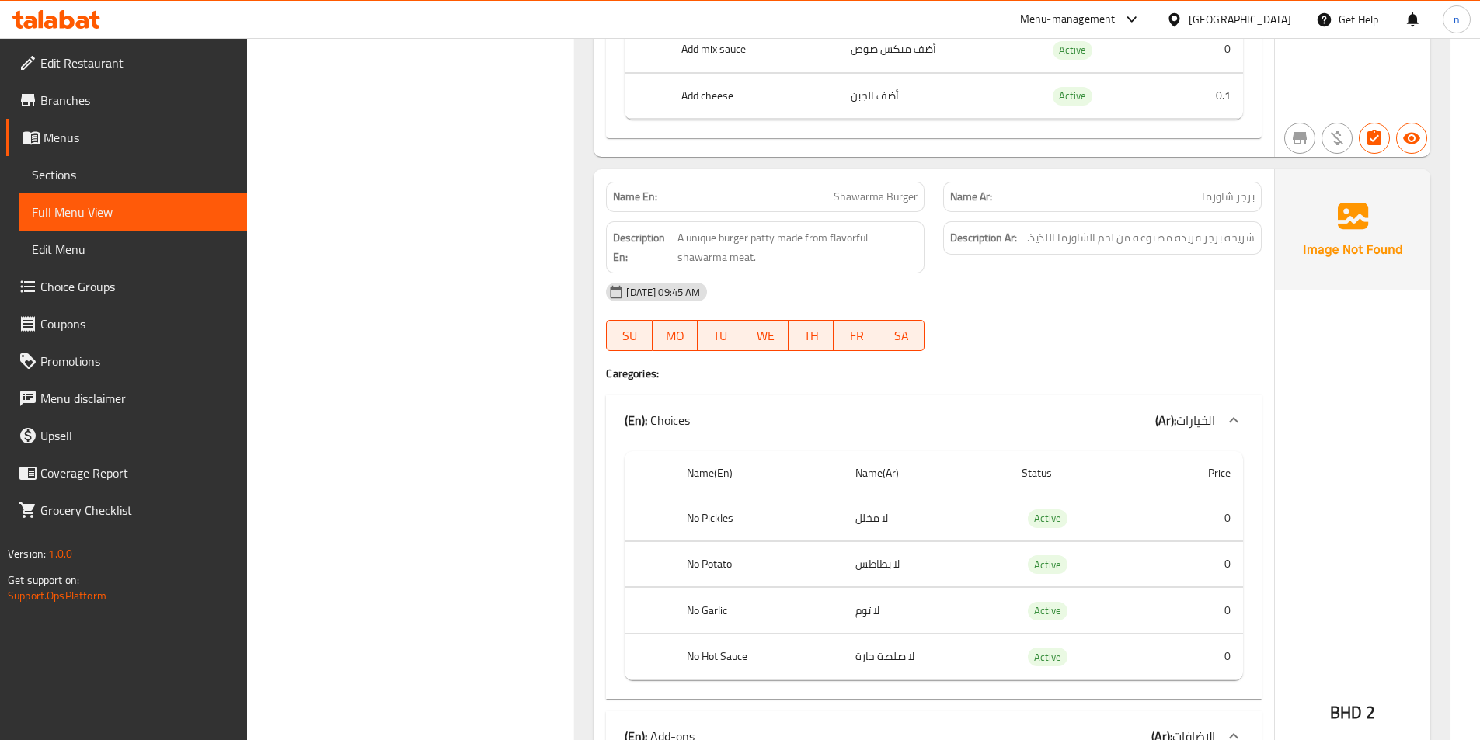
click at [1228, 311] on div "[DATE] 09:45 AM" at bounding box center [934, 291] width 674 height 37
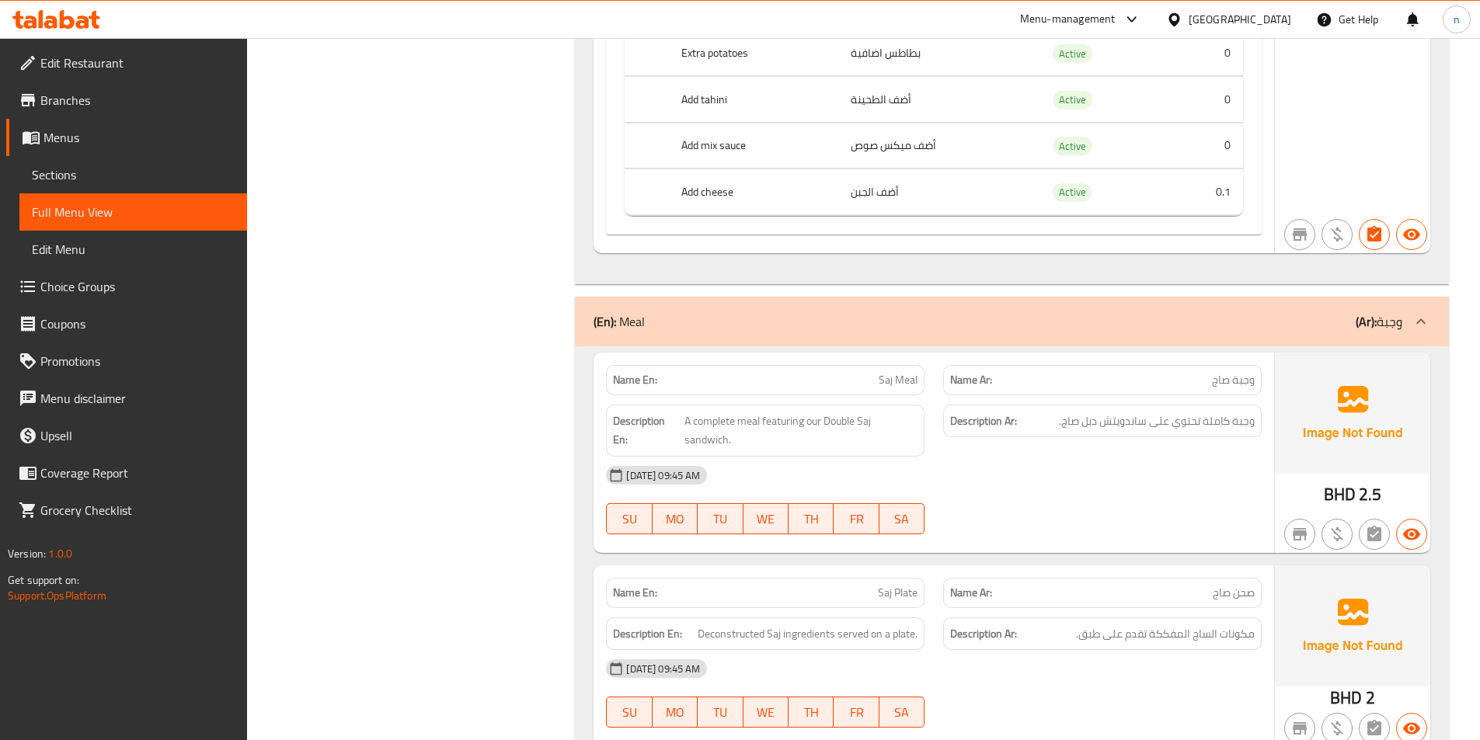
scroll to position [9399, 0]
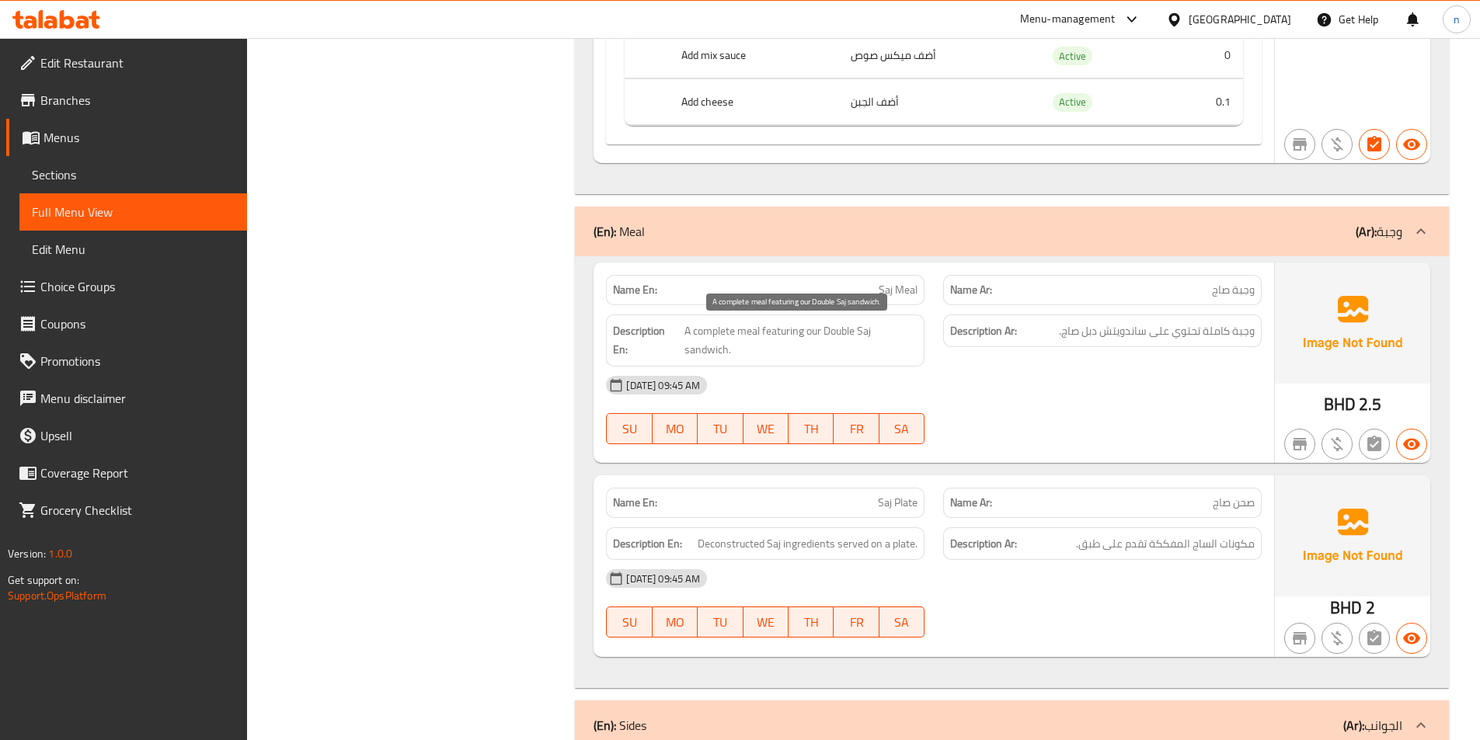
click at [792, 332] on span "A complete meal featuring our Double Saj sandwich." at bounding box center [800, 341] width 233 height 38
click at [789, 336] on span "A complete meal featuring our Double Saj sandwich." at bounding box center [800, 341] width 233 height 38
click at [1101, 395] on div "[DATE] 09:45 AM" at bounding box center [934, 385] width 674 height 37
click at [1094, 392] on div "[DATE] 09:45 AM" at bounding box center [934, 385] width 674 height 37
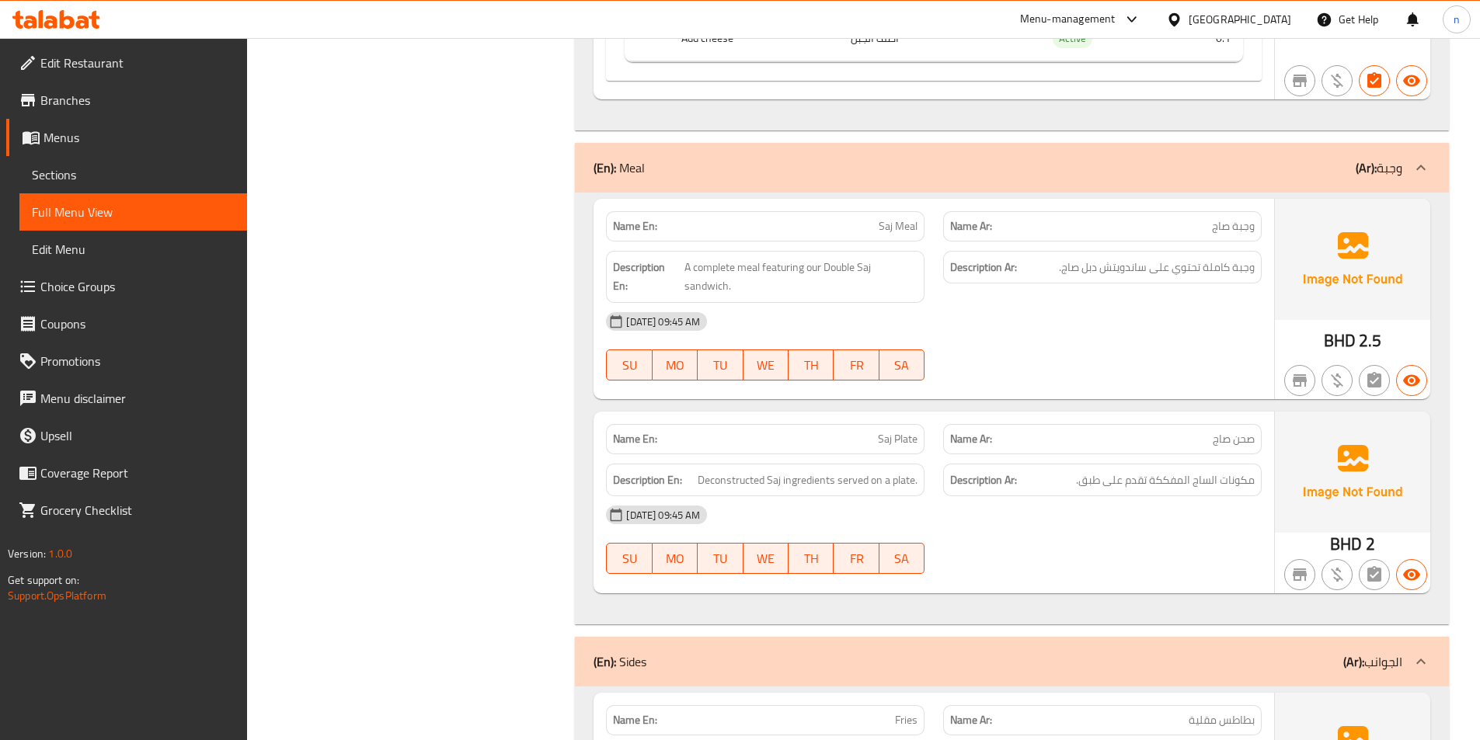
scroll to position [9554, 0]
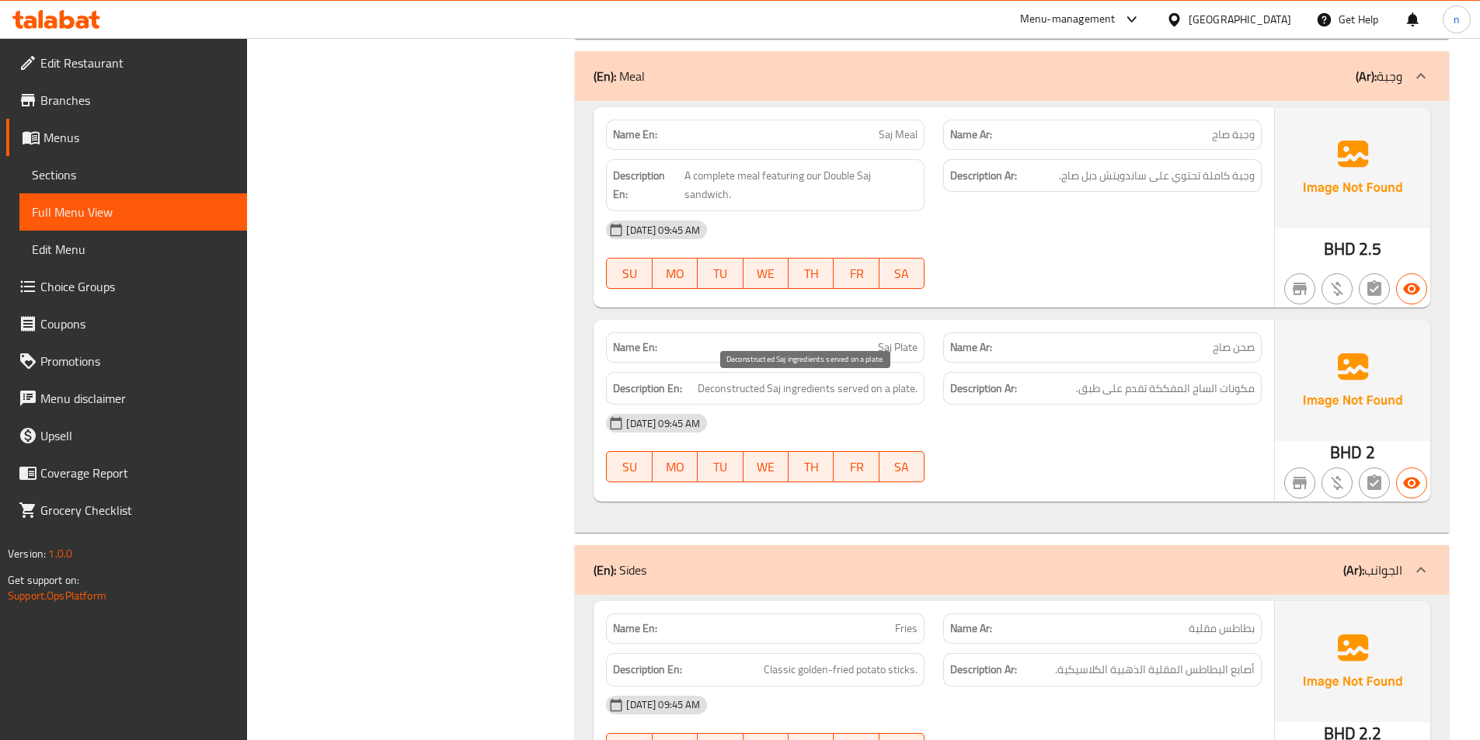
click at [725, 383] on span "Deconstructed Saj ingredients served on a plate." at bounding box center [808, 388] width 220 height 19
drag, startPoint x: 725, startPoint y: 376, endPoint x: 1202, endPoint y: 437, distance: 481.5
click at [1202, 437] on div "[DATE] 09:45 AM" at bounding box center [934, 423] width 674 height 37
click at [1188, 462] on div "07-09-2025 09:45 AM SU MO TU WE TH FR SA" at bounding box center [934, 448] width 674 height 87
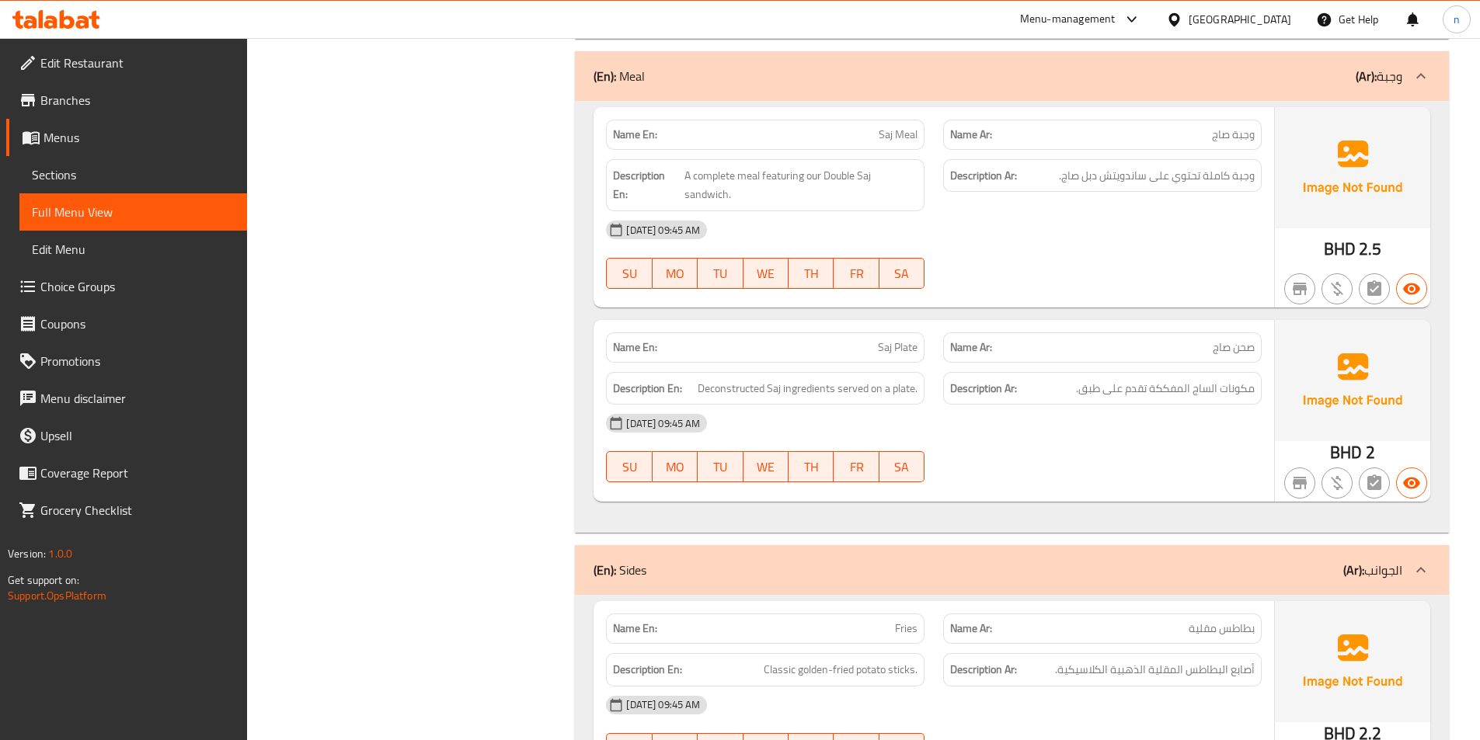
click at [898, 346] on span "Saj Plate" at bounding box center [898, 347] width 40 height 16
copy span "Saj Plate"
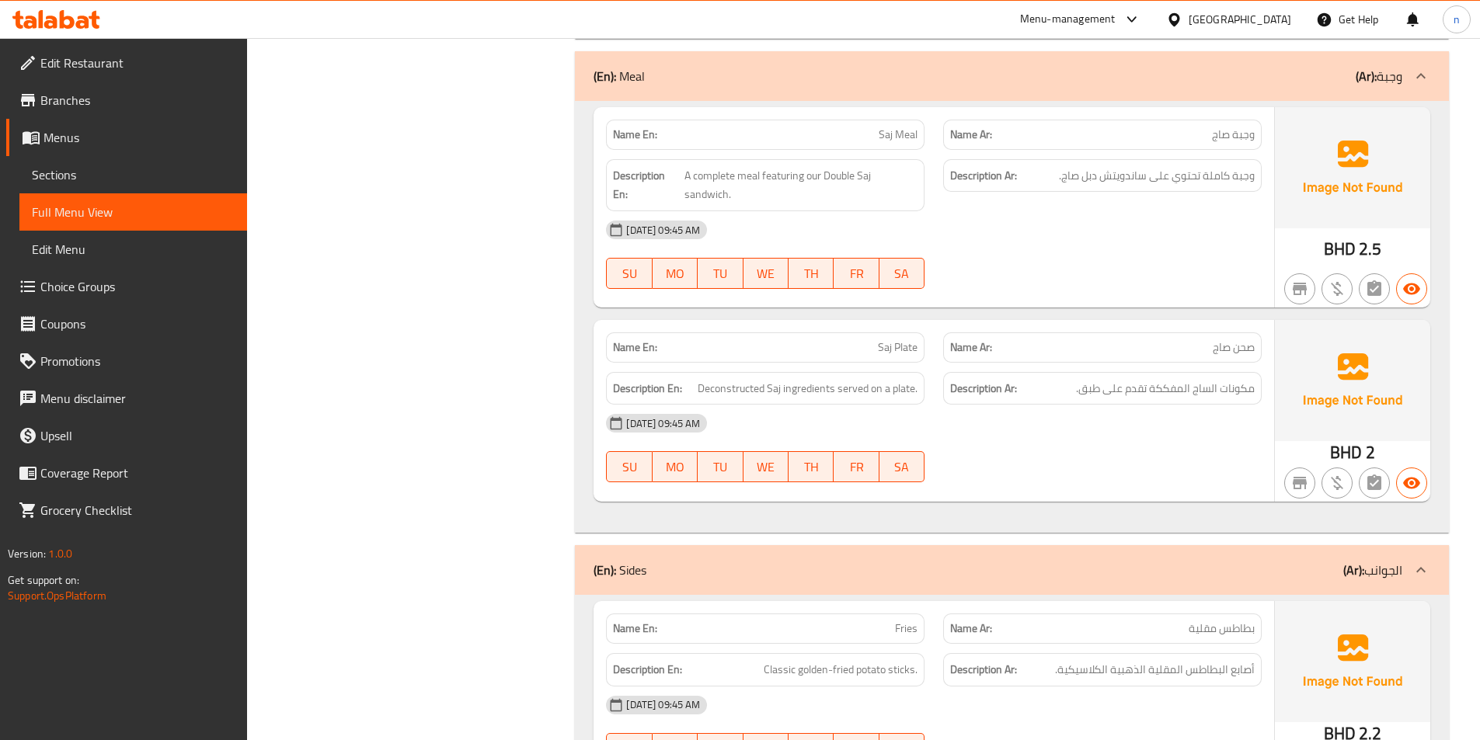
click at [889, 349] on span "Saj Plate" at bounding box center [898, 347] width 40 height 16
copy span "Saj Plate"
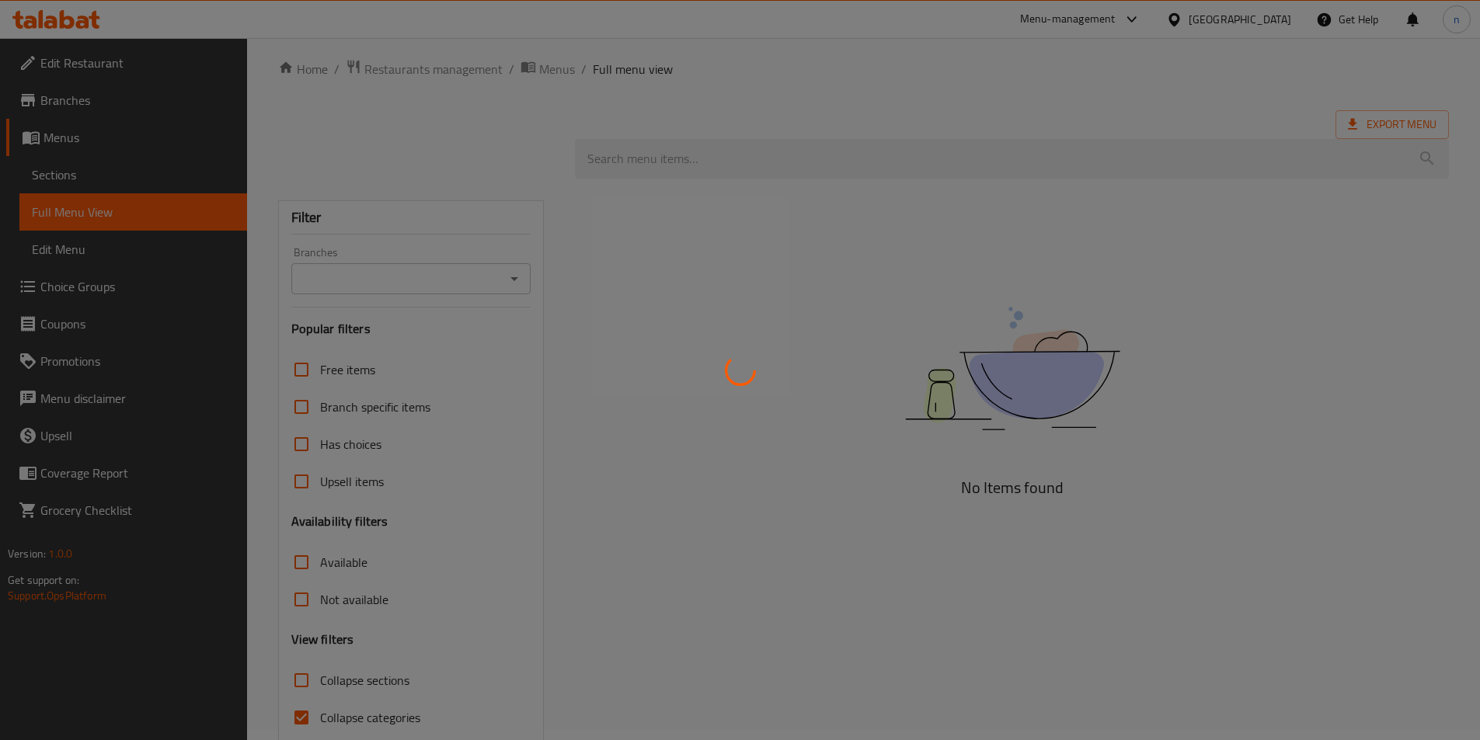
scroll to position [75, 0]
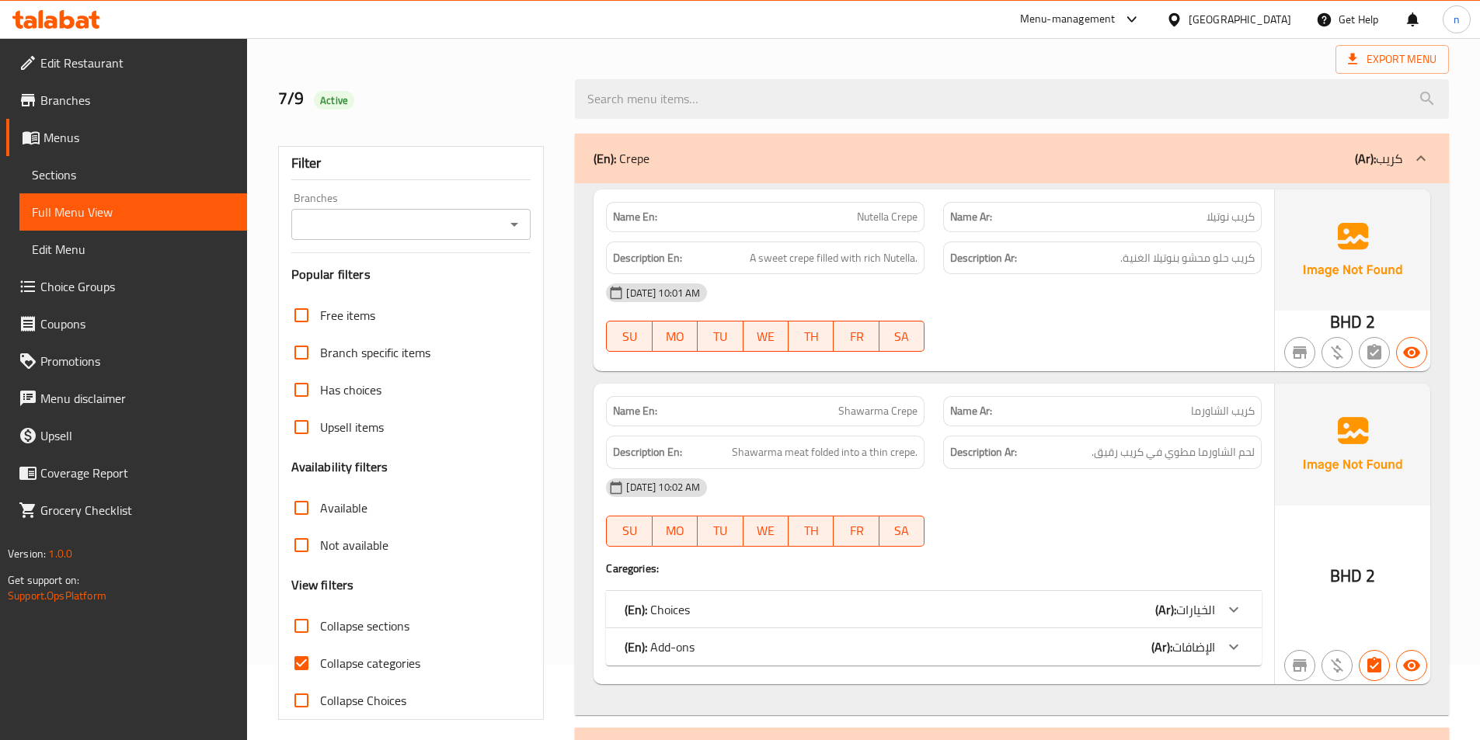
click at [304, 653] on input "Collapse categories" at bounding box center [301, 663] width 37 height 37
checkbox input "false"
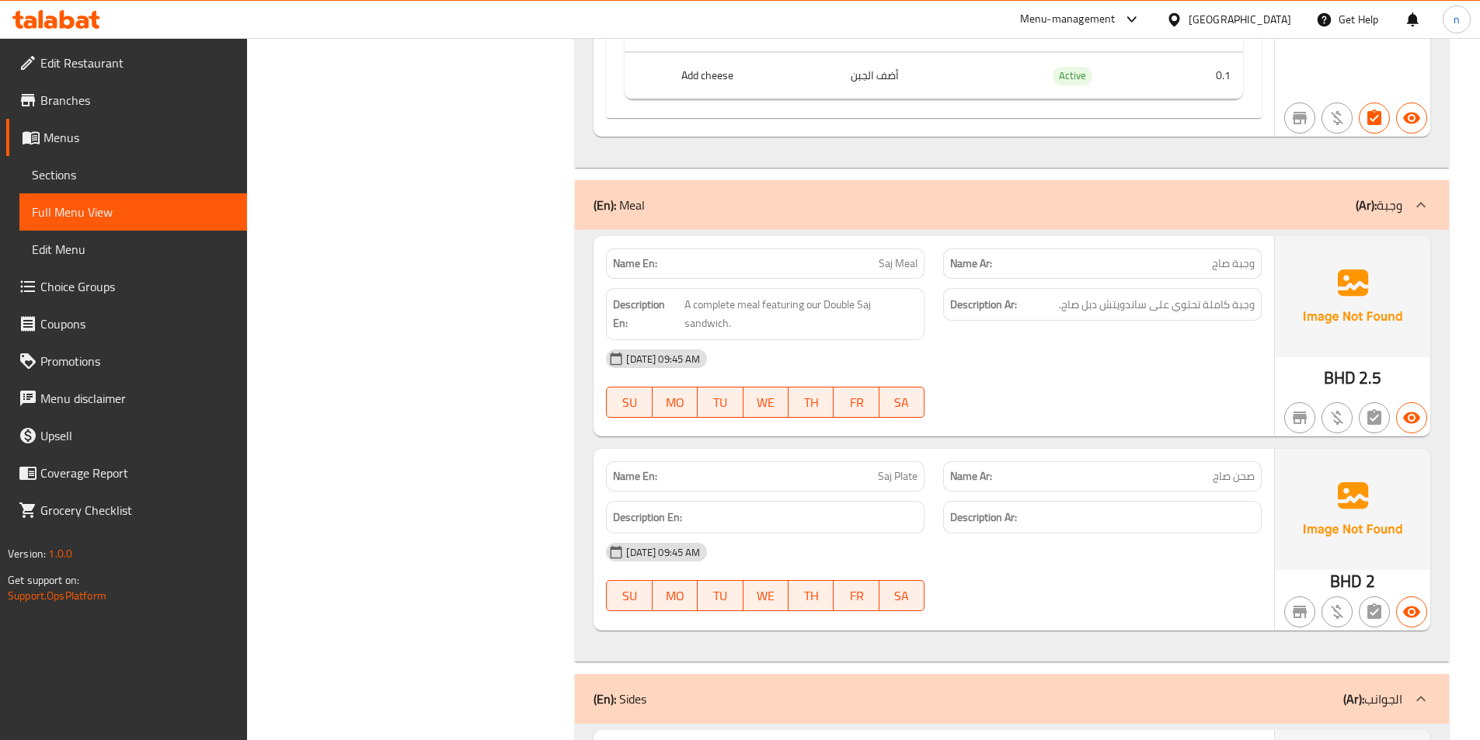
scroll to position [9397, 0]
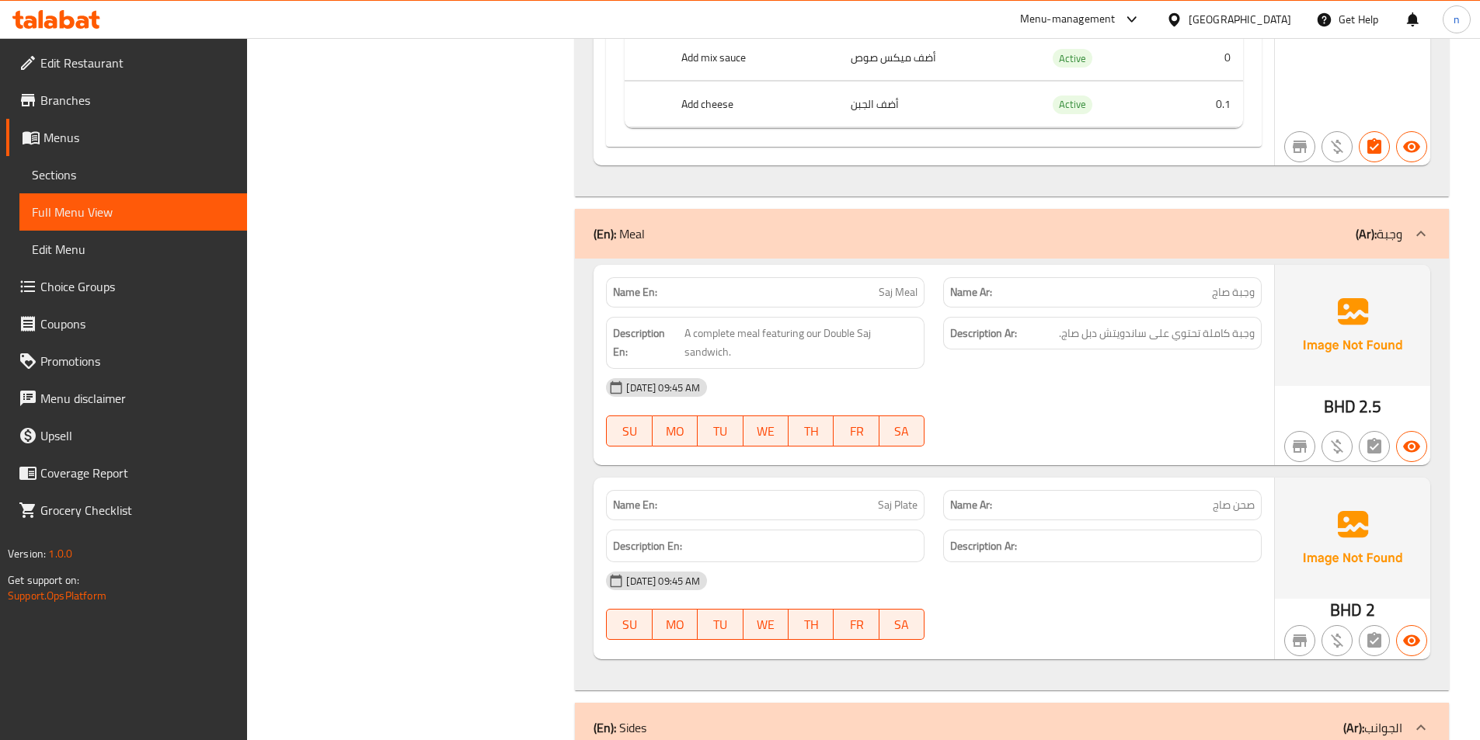
click at [1207, 399] on div "[DATE] 09:45 AM" at bounding box center [934, 387] width 674 height 37
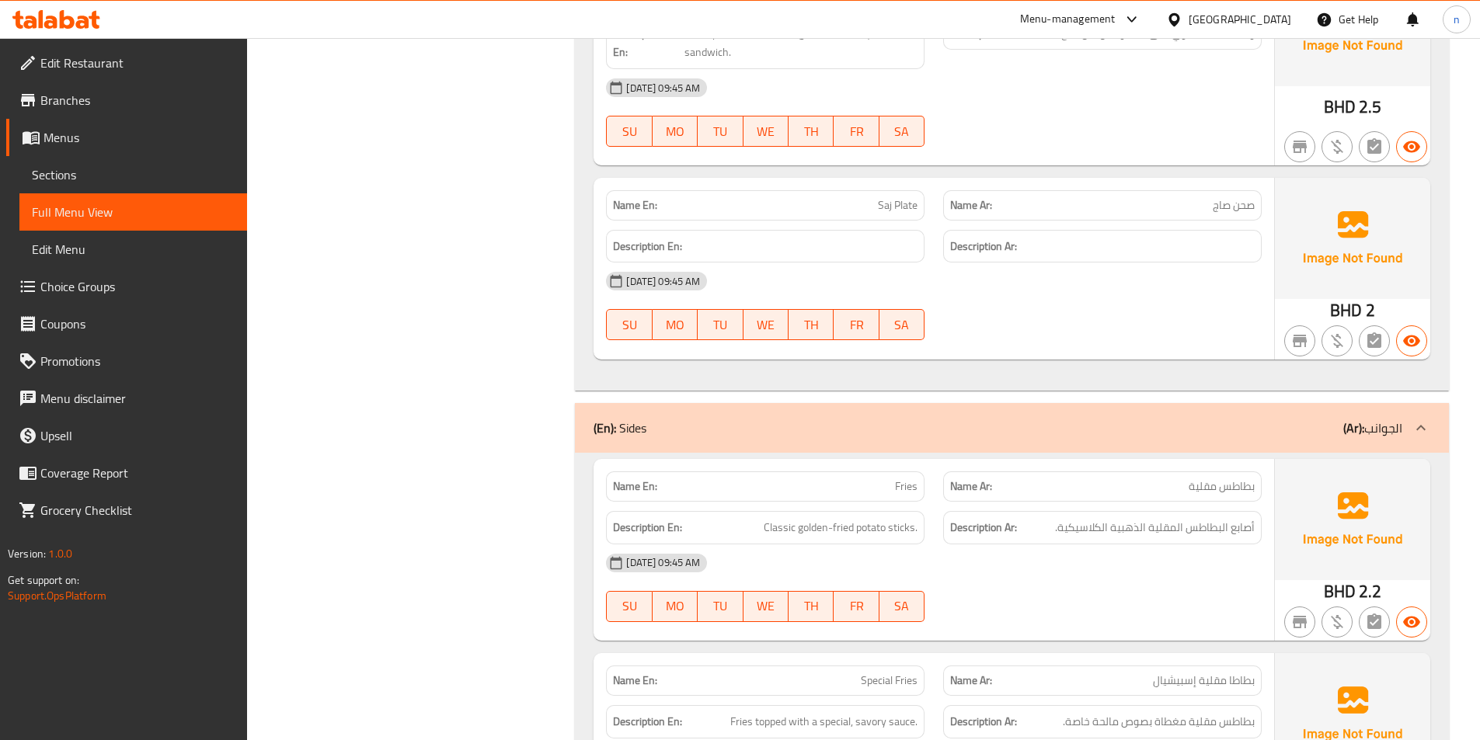
scroll to position [9785, 0]
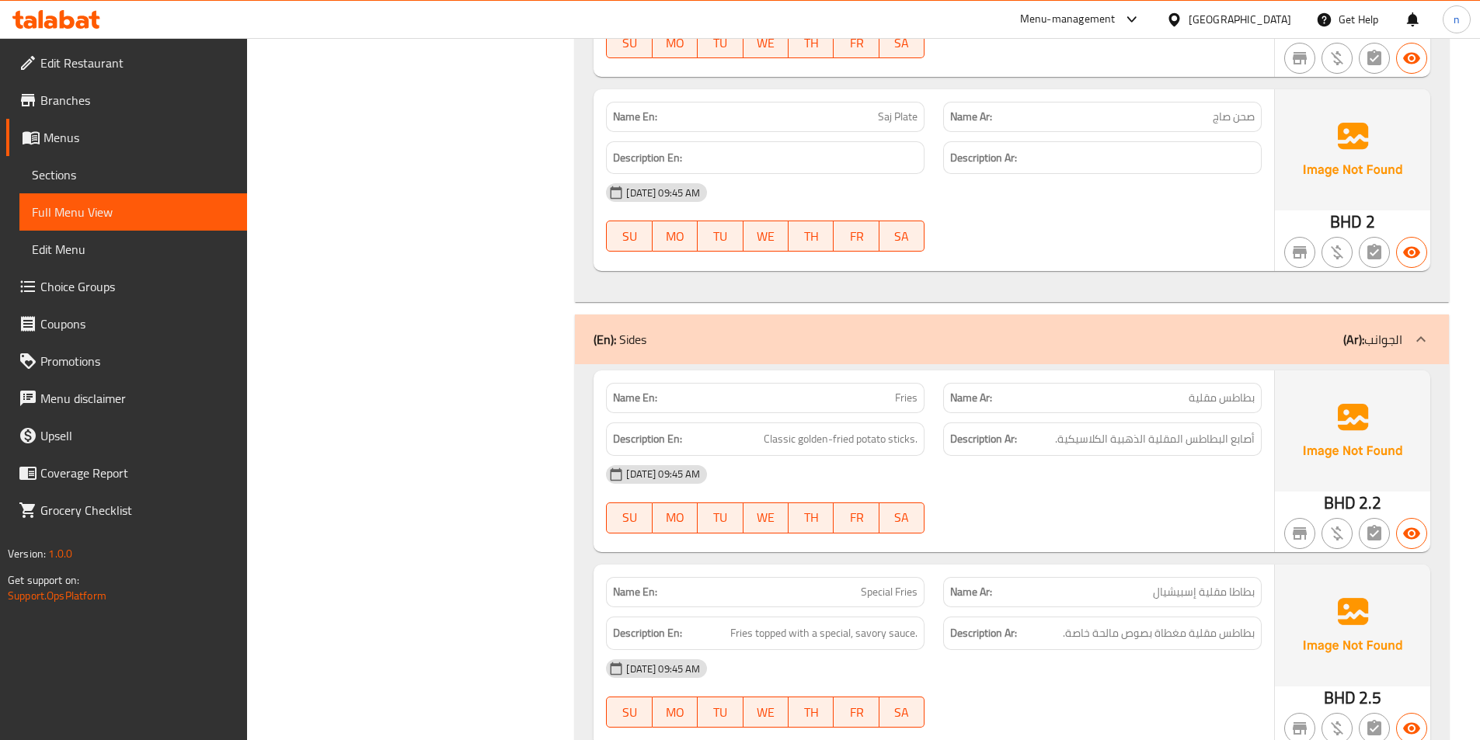
click at [1223, 483] on div "[DATE] 09:45 AM" at bounding box center [934, 474] width 674 height 37
click at [1122, 510] on div "07-09-2025 09:45 AM SU MO TU WE TH FR SA" at bounding box center [934, 499] width 674 height 87
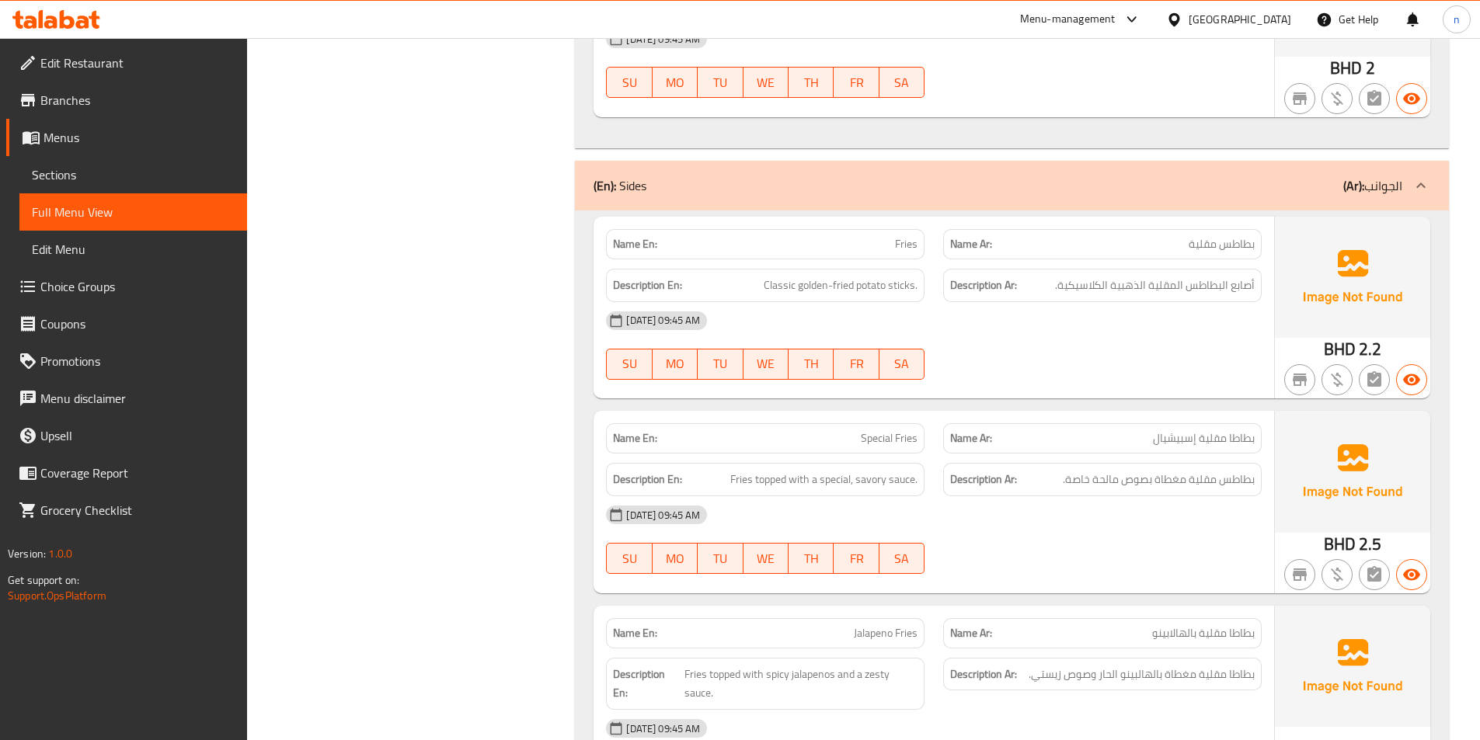
scroll to position [9940, 0]
click at [1088, 587] on div "Name En: Special Fries Name Ar: بطاطا مقلية إسبيشيال Description En: Fries topp…" at bounding box center [933, 500] width 680 height 182
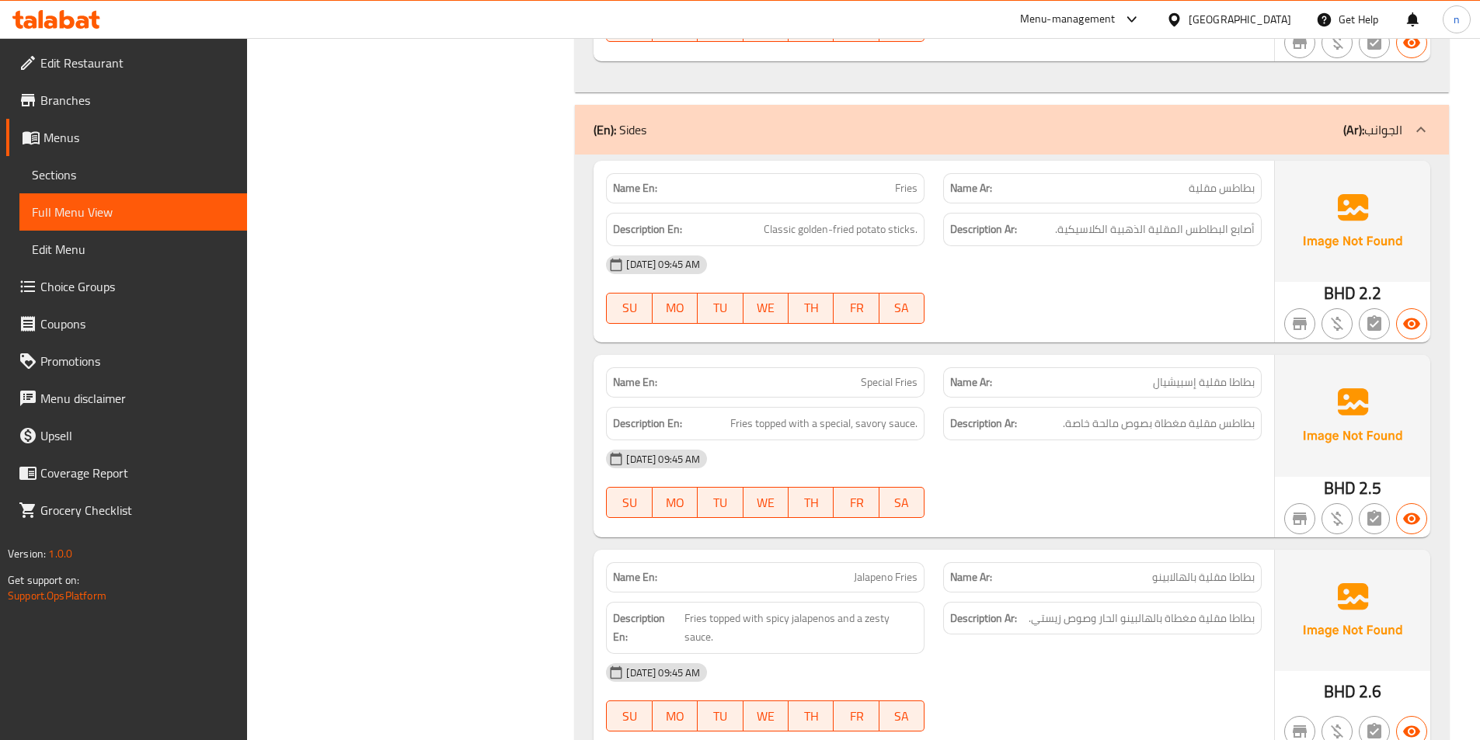
scroll to position [10018, 0]
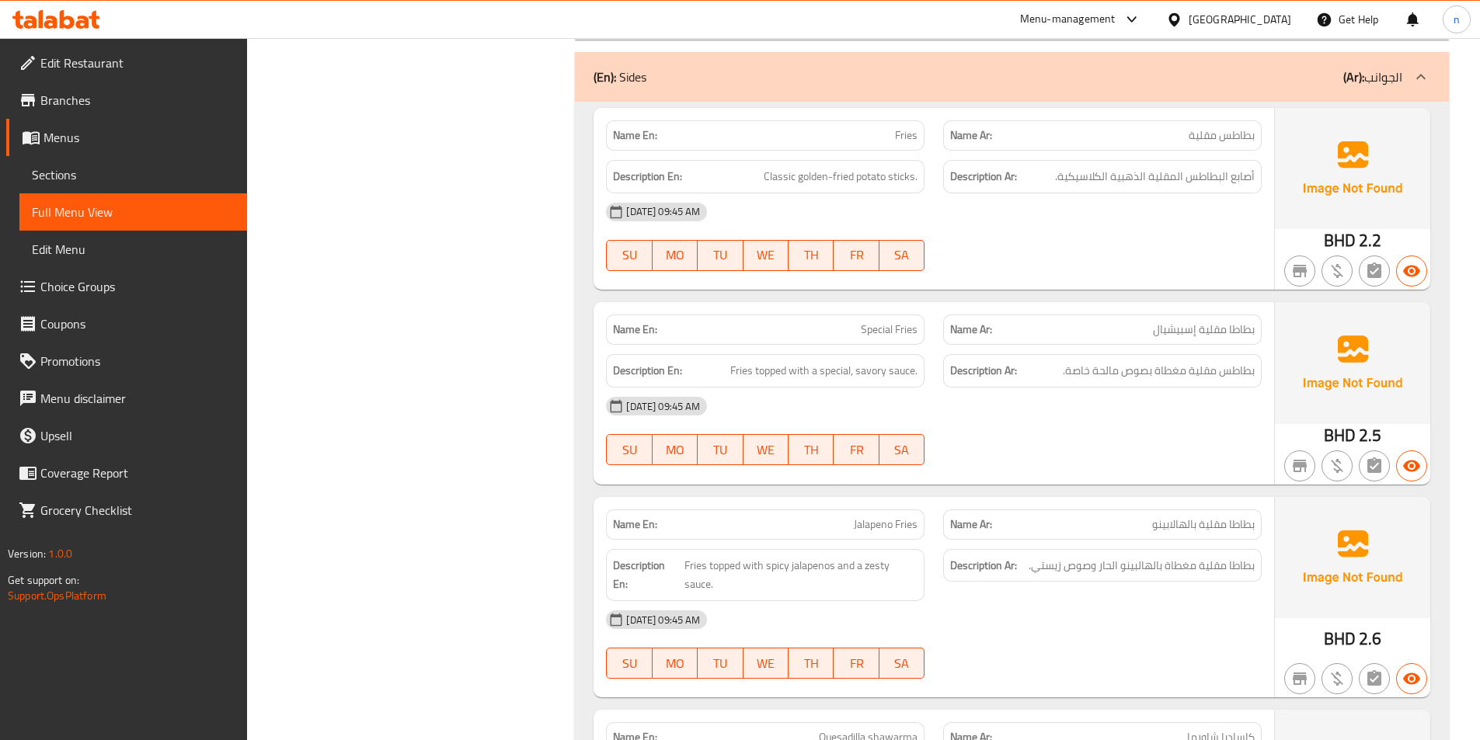
scroll to position [10049, 0]
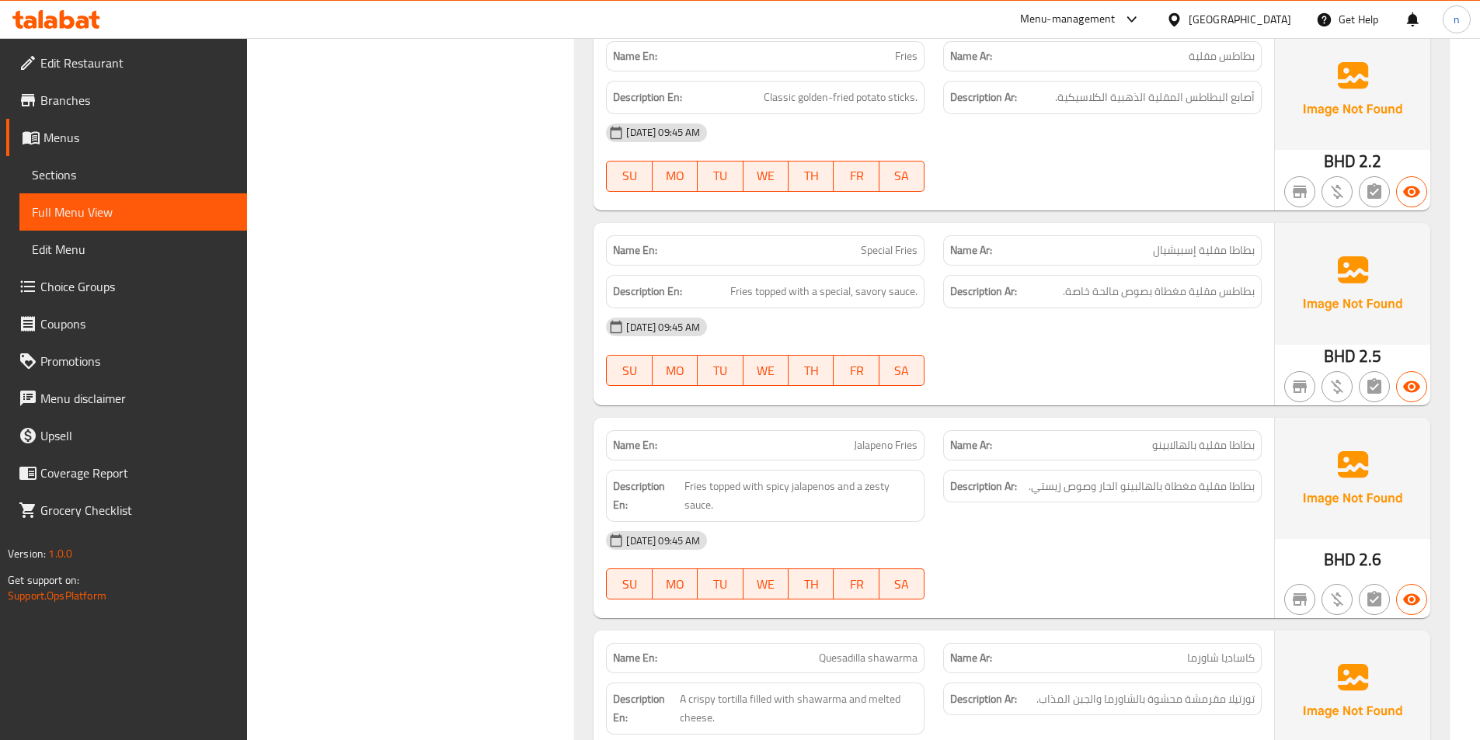
click at [1196, 545] on div "[DATE] 09:45 AM" at bounding box center [934, 540] width 674 height 37
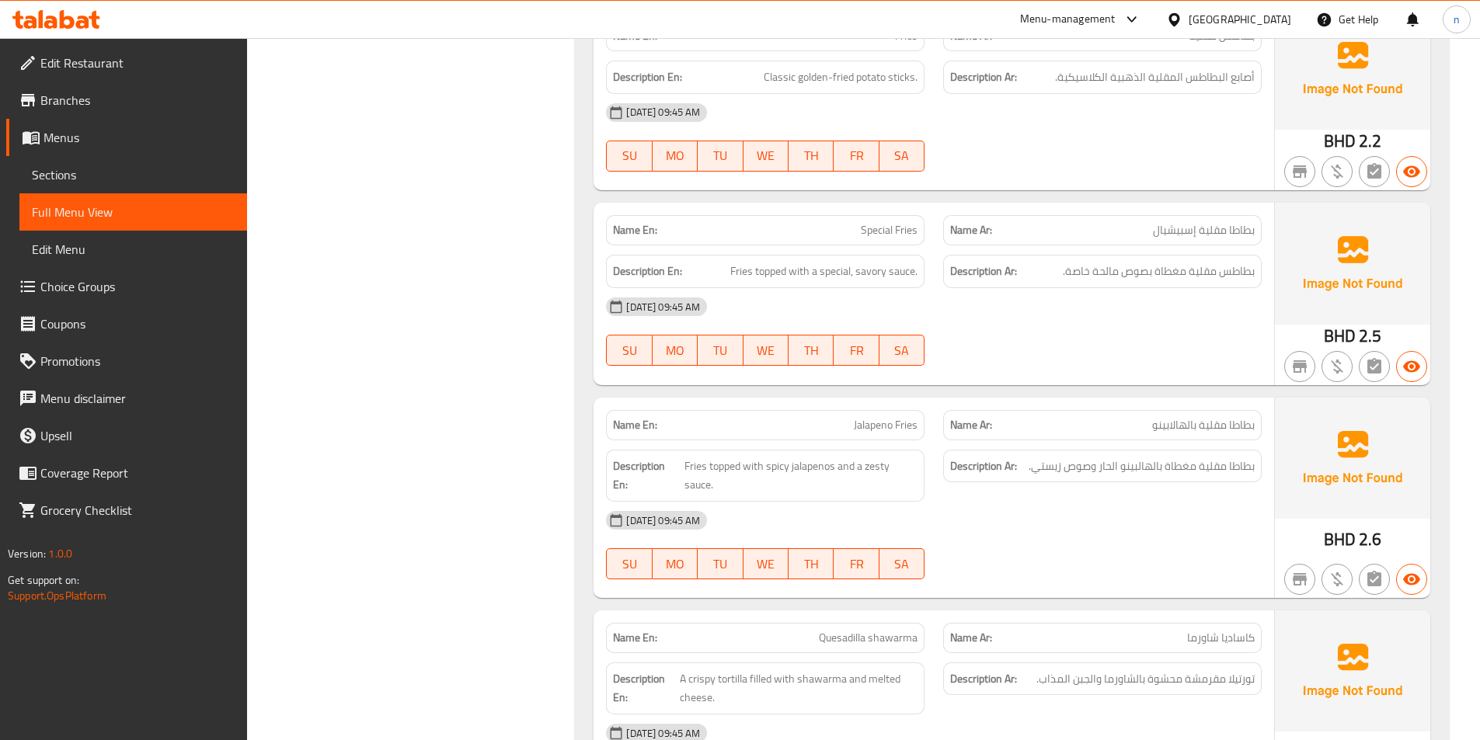
scroll to position [10437, 0]
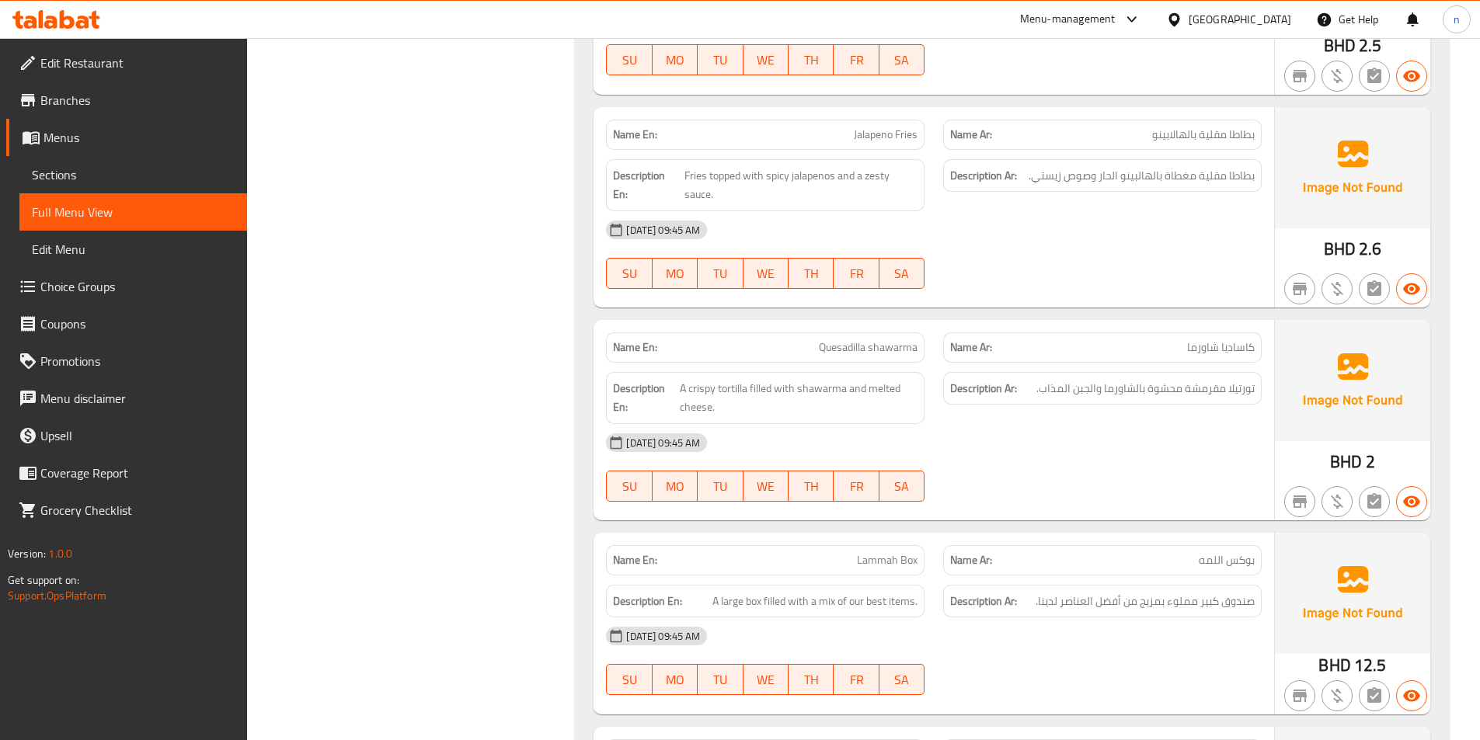
click at [824, 350] on span "Quesadilla shawarma" at bounding box center [868, 347] width 99 height 16
copy span "Quesadilla"
click at [1089, 441] on div "[DATE] 09:45 AM" at bounding box center [934, 442] width 674 height 37
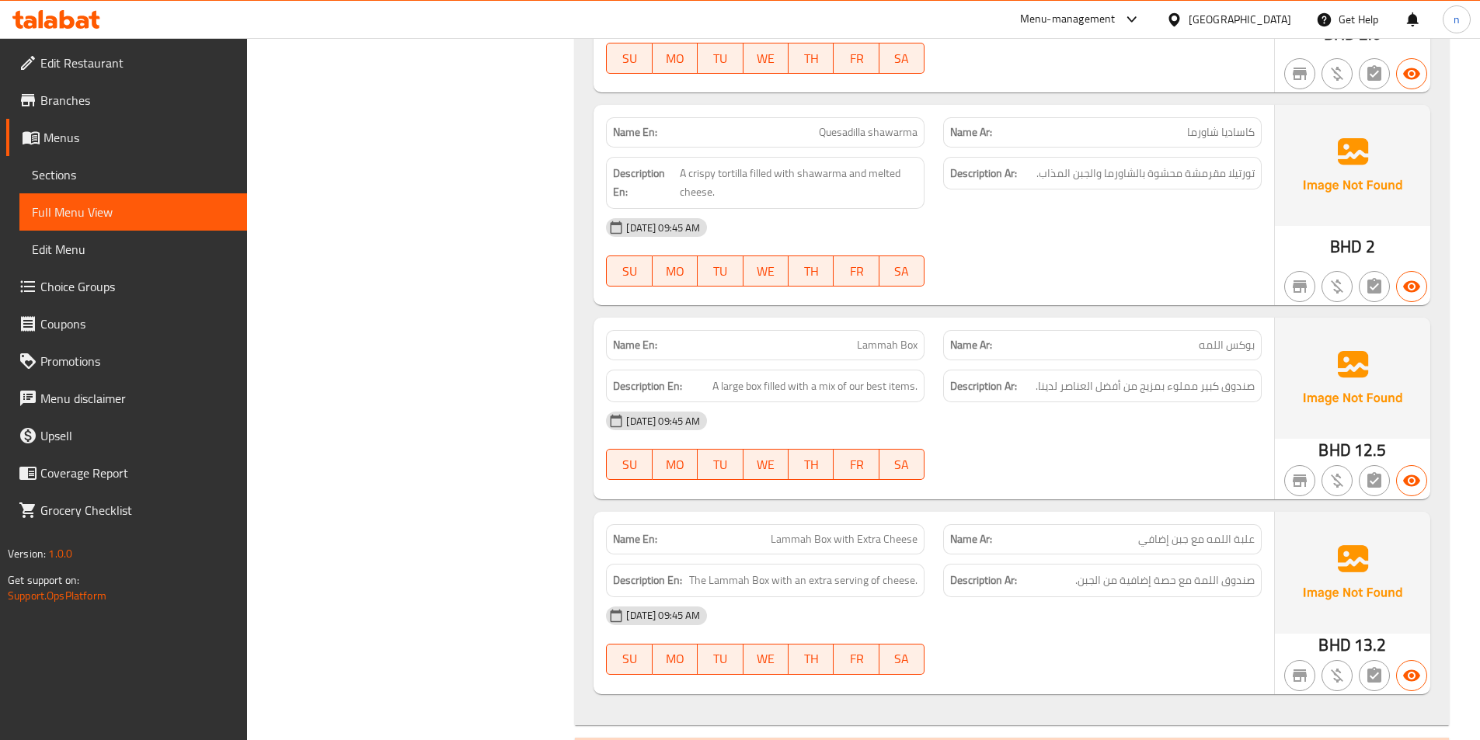
scroll to position [10670, 0]
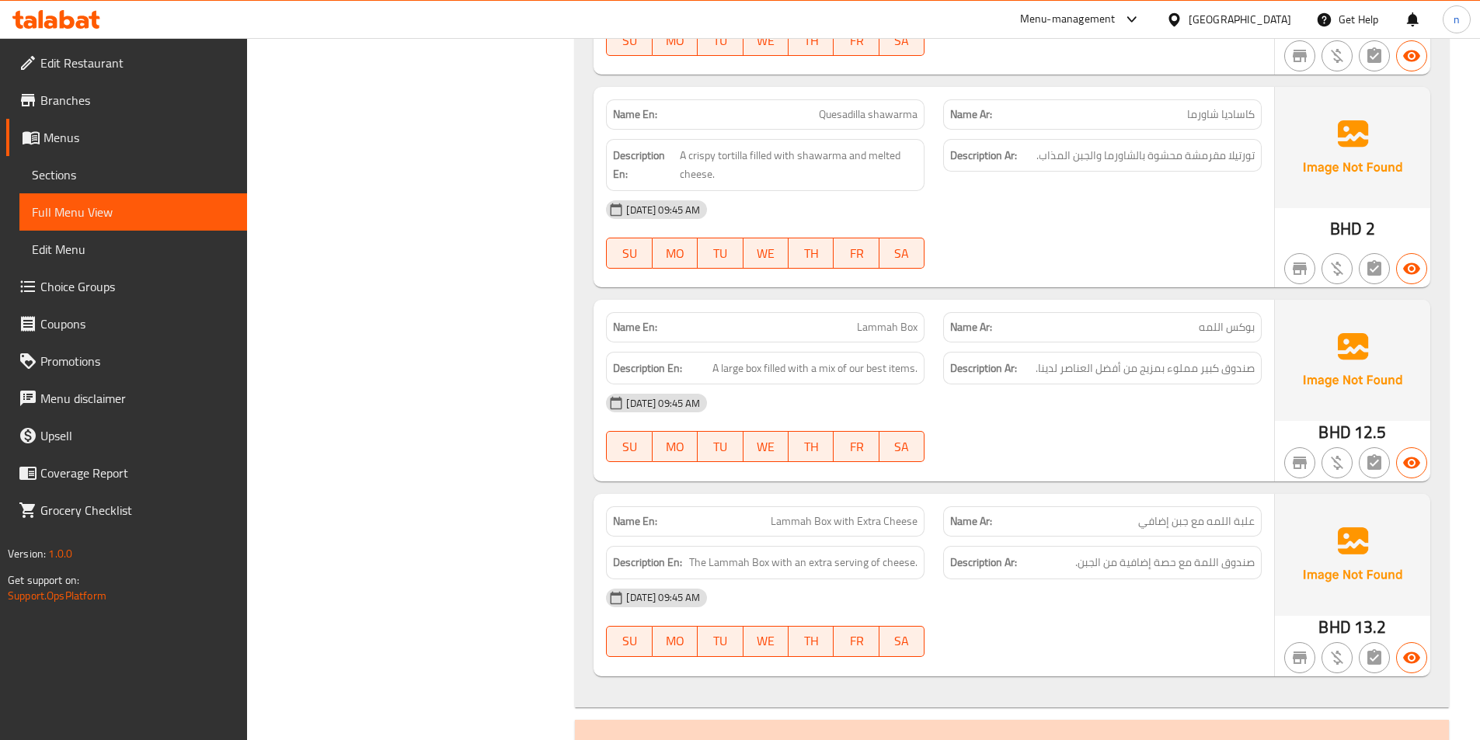
click at [1144, 420] on div "[DATE] 09:45 AM" at bounding box center [934, 403] width 674 height 37
click at [806, 516] on span "Lammah Box with Extra Cheese" at bounding box center [844, 521] width 147 height 16
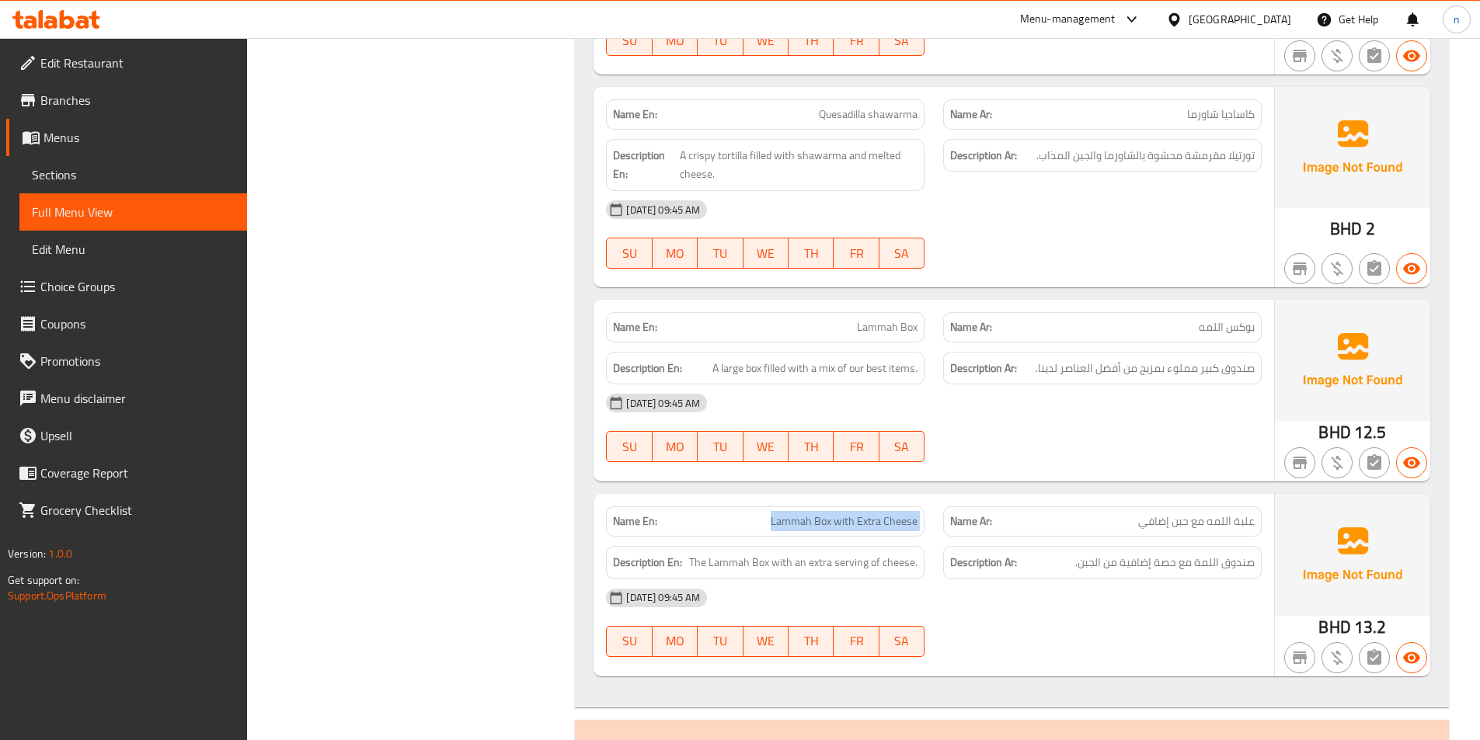
copy span "Lammah Box with Extra Cheese"
click at [831, 519] on span "Lammah Box with Extra Cheese" at bounding box center [844, 521] width 147 height 16
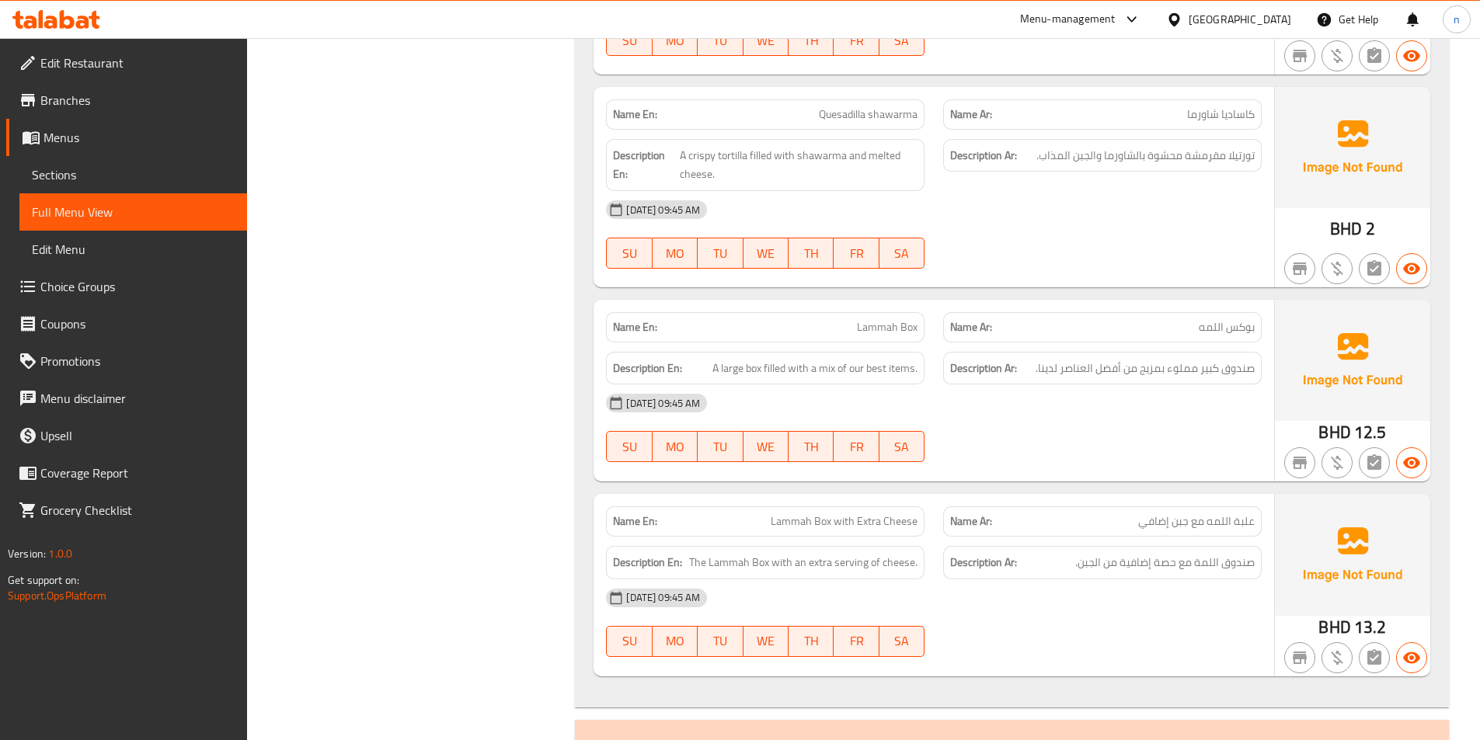
click at [817, 515] on span "Lammah Box with Extra Cheese" at bounding box center [844, 521] width 147 height 16
copy span "Lammah Box with Extra Cheese"
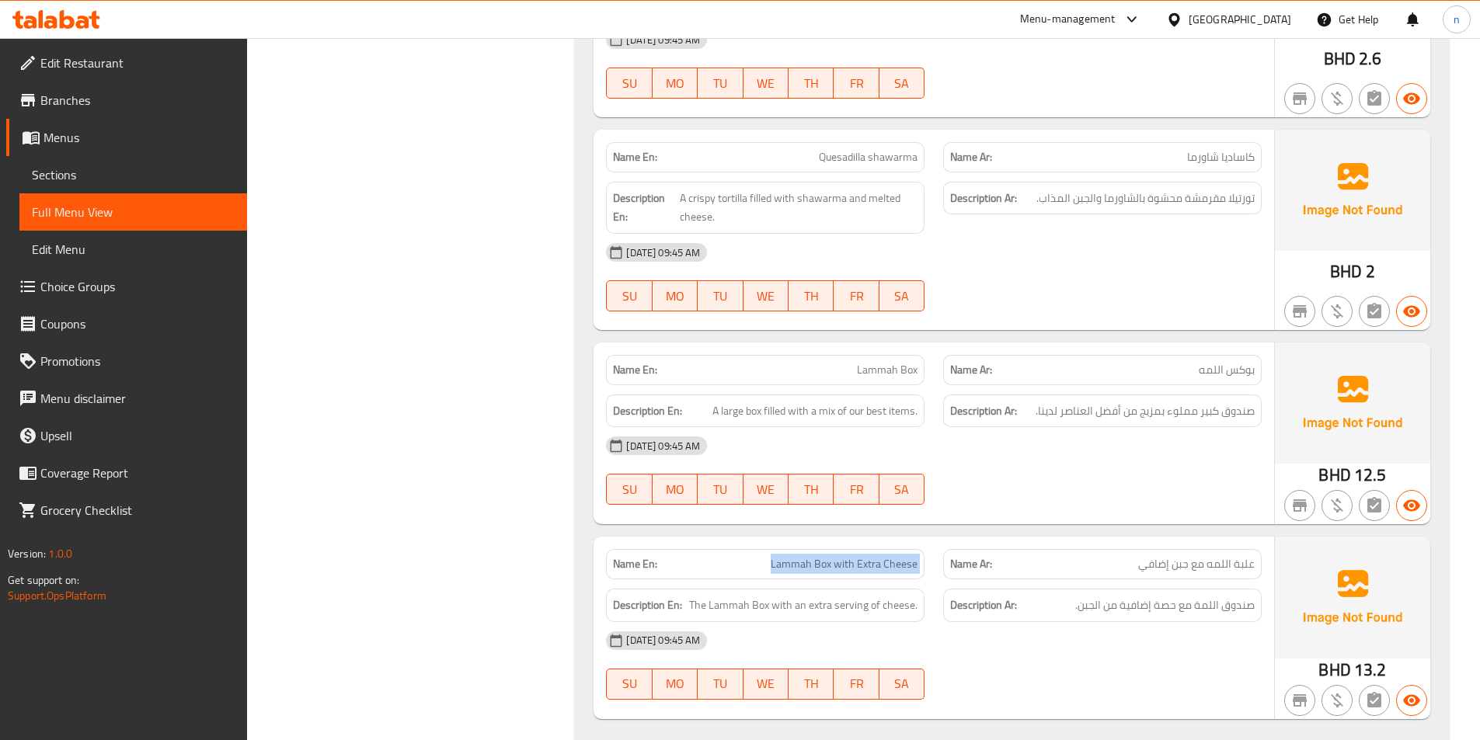
scroll to position [10593, 0]
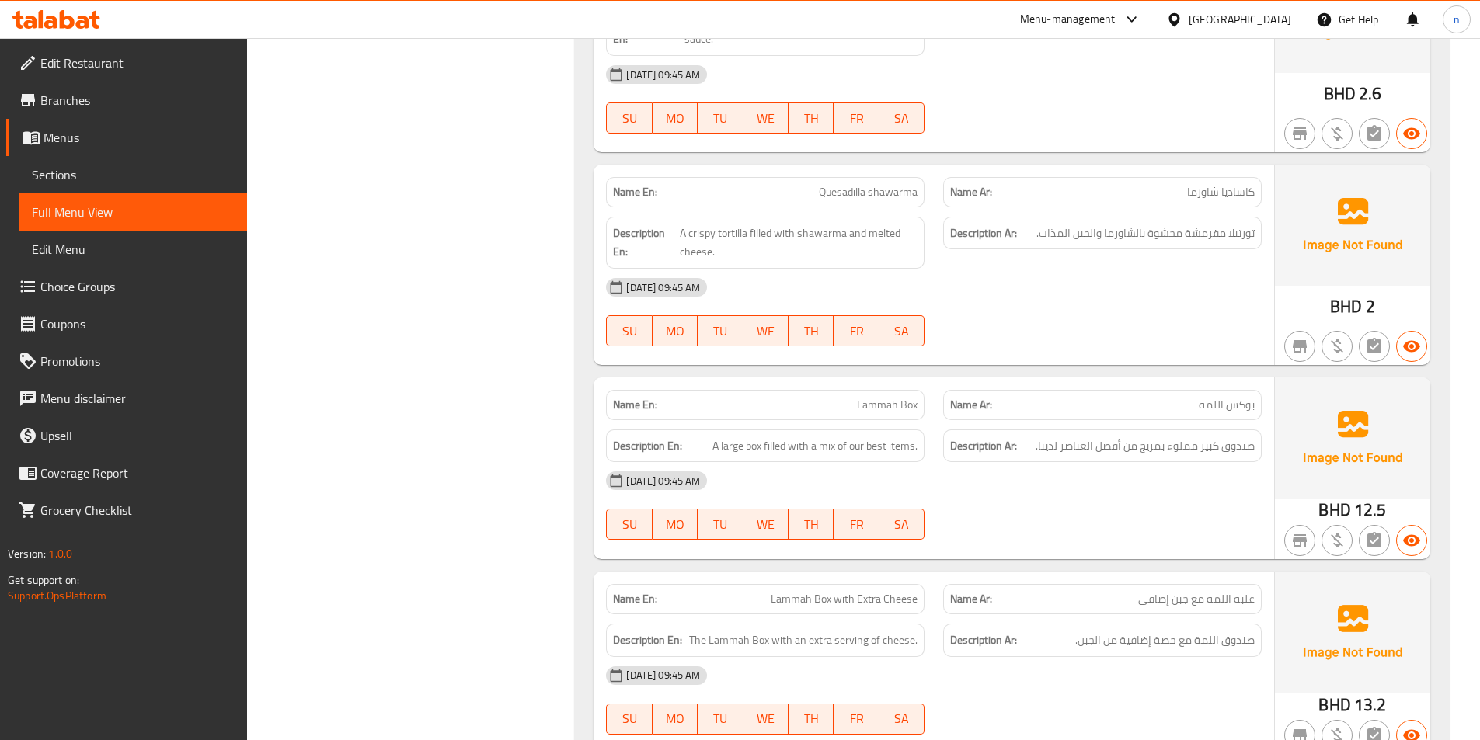
click at [900, 394] on div "Name En: Lammah Box" at bounding box center [765, 405] width 318 height 30
click at [896, 405] on span "Lammah Box" at bounding box center [887, 405] width 61 height 16
copy span "Lammah Box"
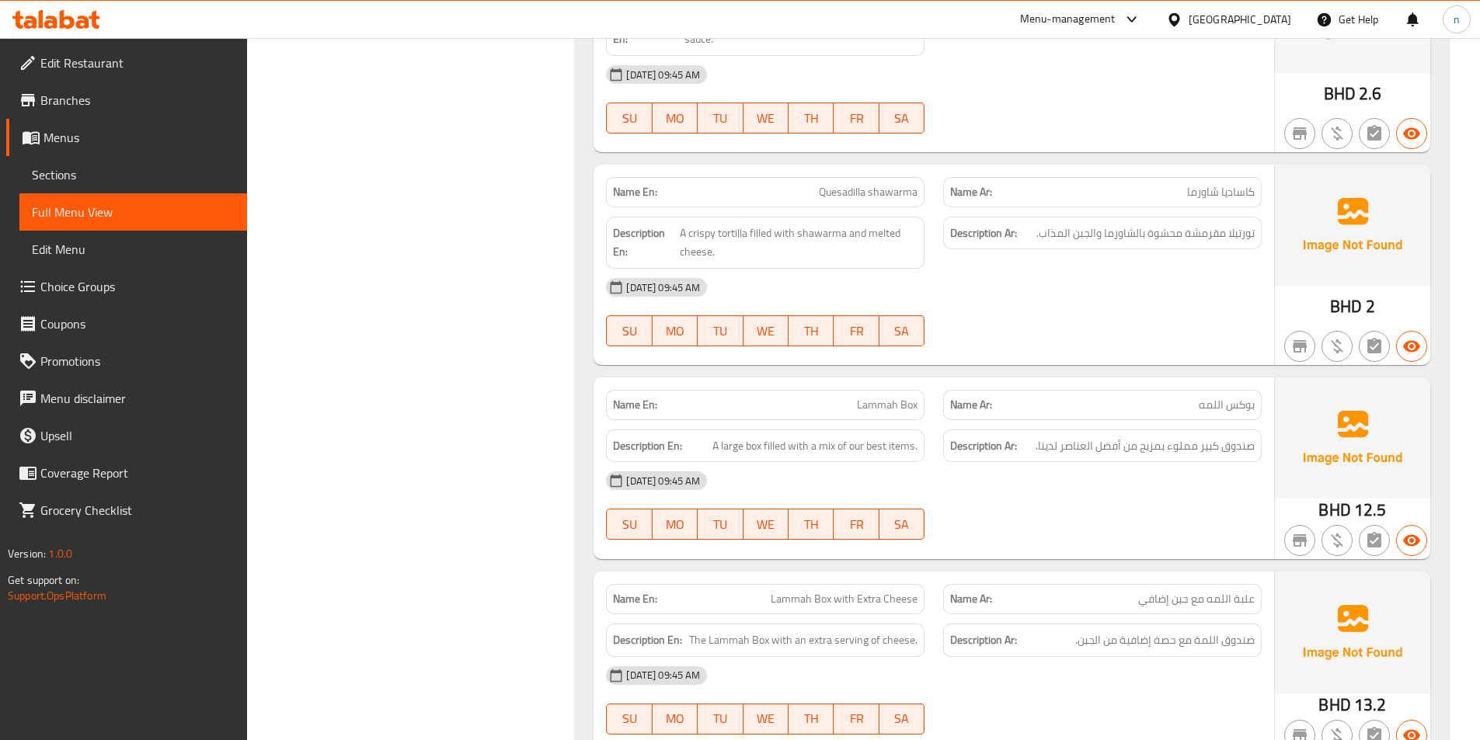
click at [1066, 527] on div "07-09-2025 09:45 AM SU MO TU WE TH FR SA" at bounding box center [934, 505] width 674 height 87
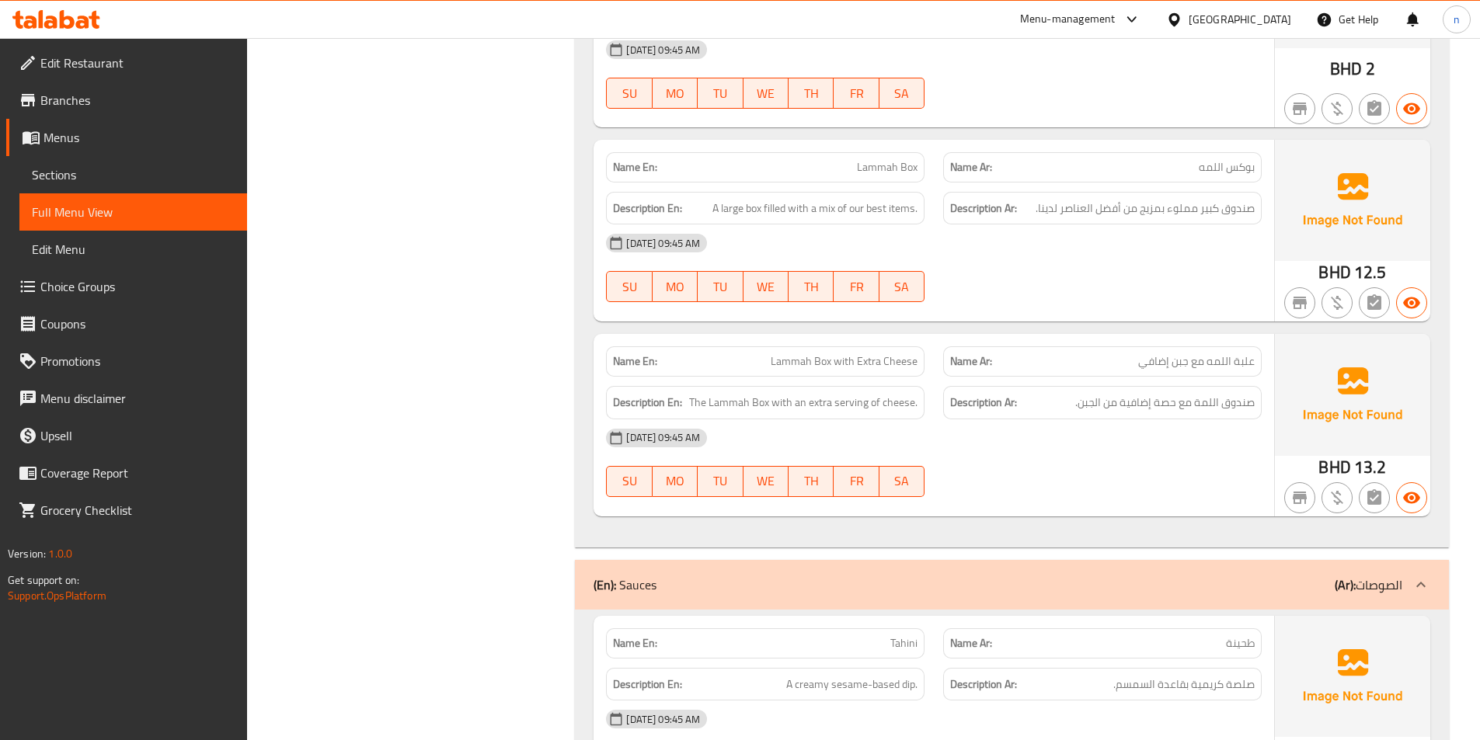
scroll to position [10903, 0]
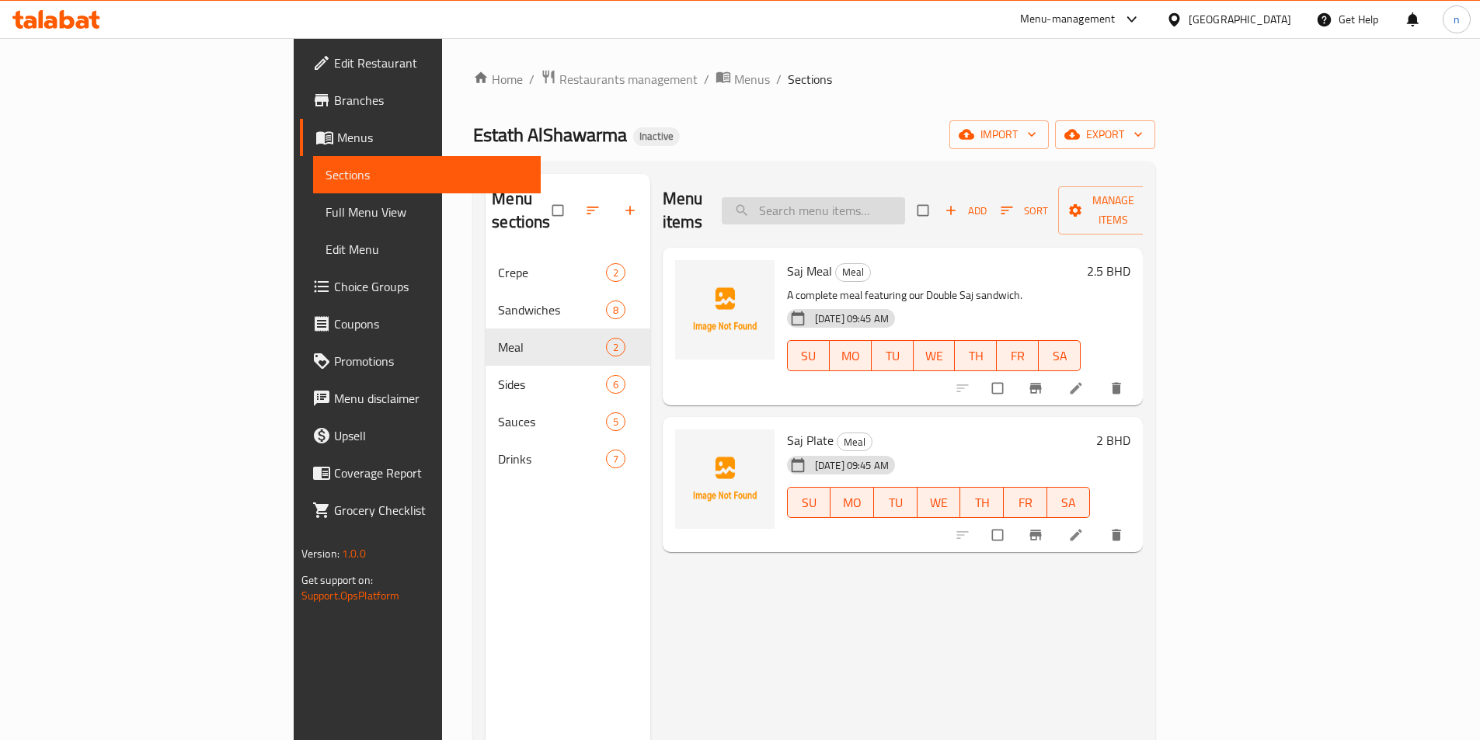
click at [905, 204] on input "search" at bounding box center [813, 210] width 183 height 27
paste input "Lammah Box with Extra Cheese"
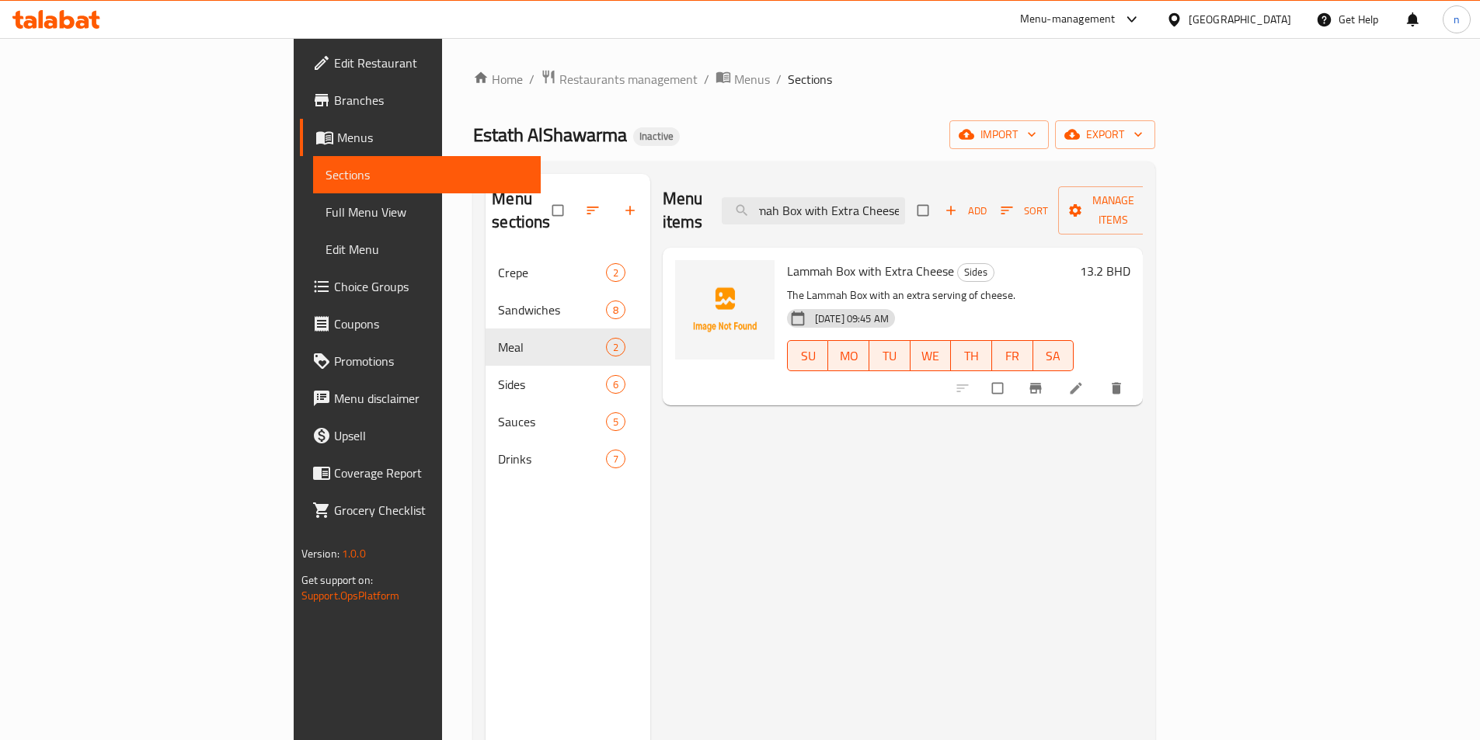
type input "Lammah Box with Extra Cheese"
click at [1099, 376] on li at bounding box center [1077, 388] width 43 height 25
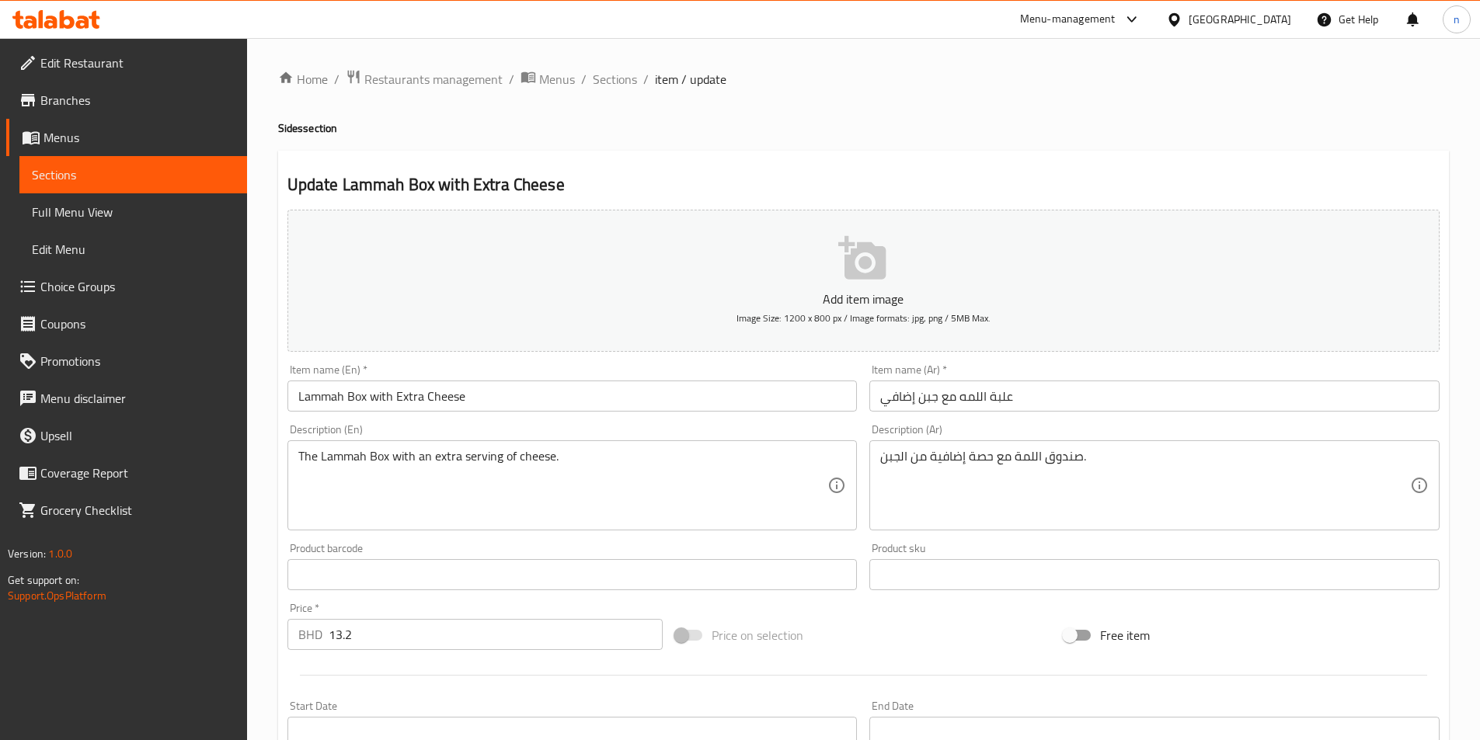
click at [996, 394] on input "علبة اللمه مع جبن إضافي" at bounding box center [1154, 396] width 570 height 31
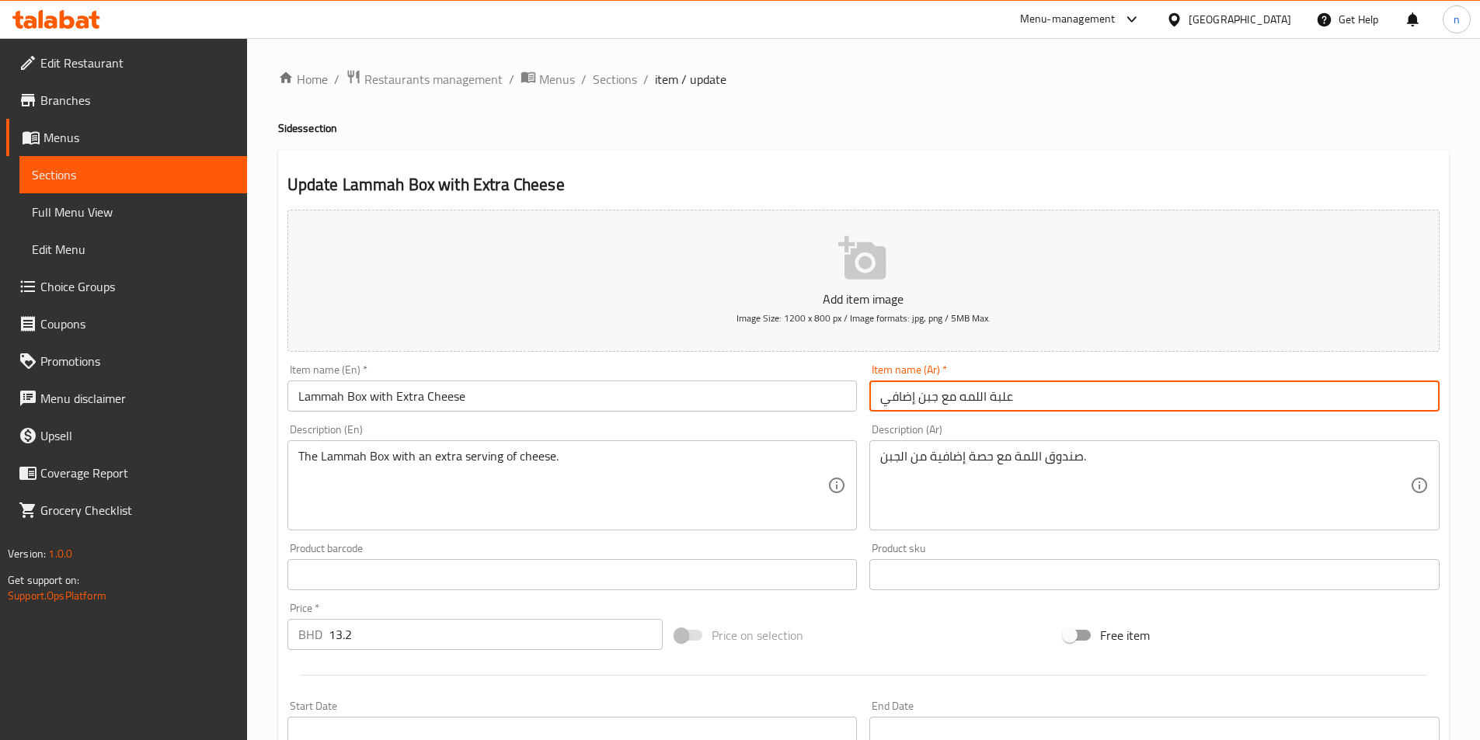
click at [996, 394] on input "علبة اللمه مع جبن إضافي" at bounding box center [1154, 396] width 570 height 31
type input "بوكس اللمه مع جبن إضافي"
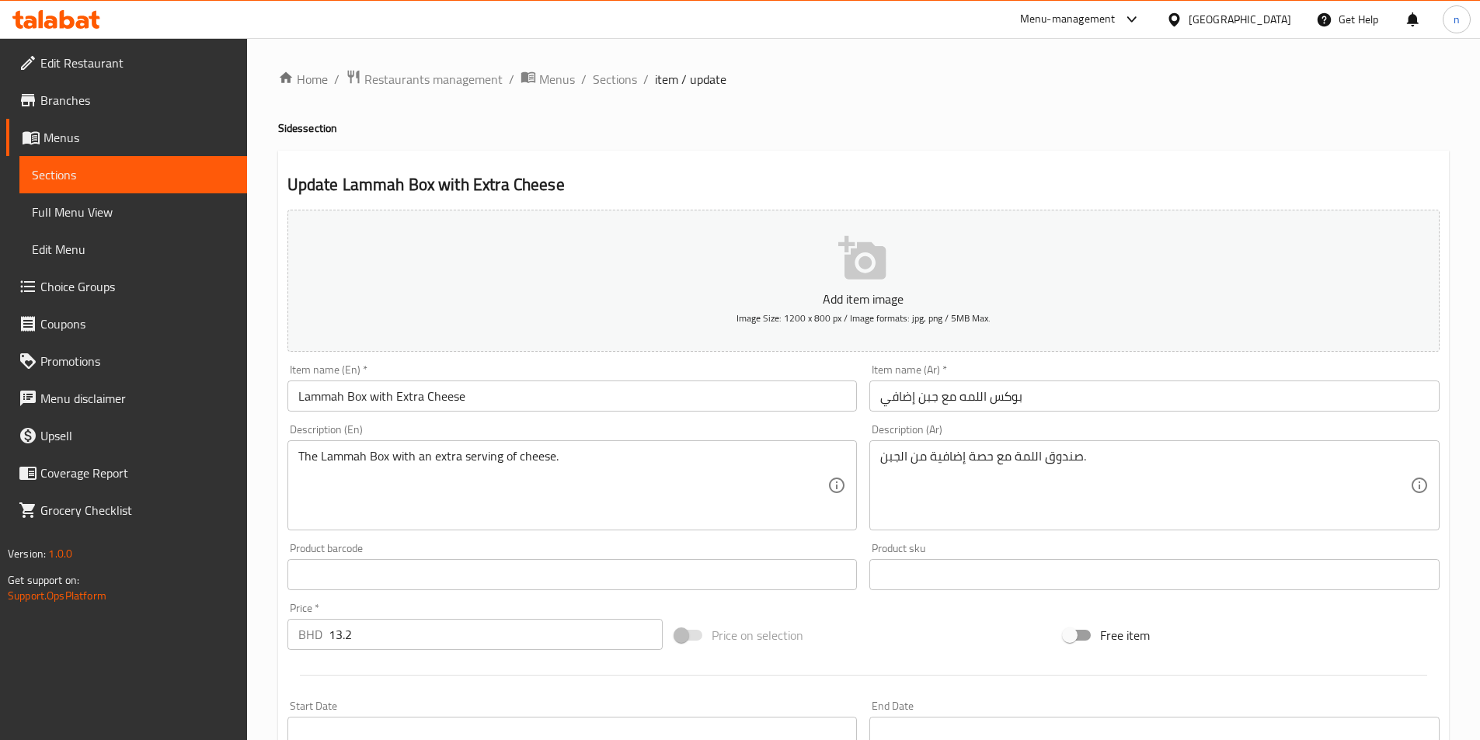
click at [917, 618] on div "Price on selection" at bounding box center [863, 635] width 388 height 42
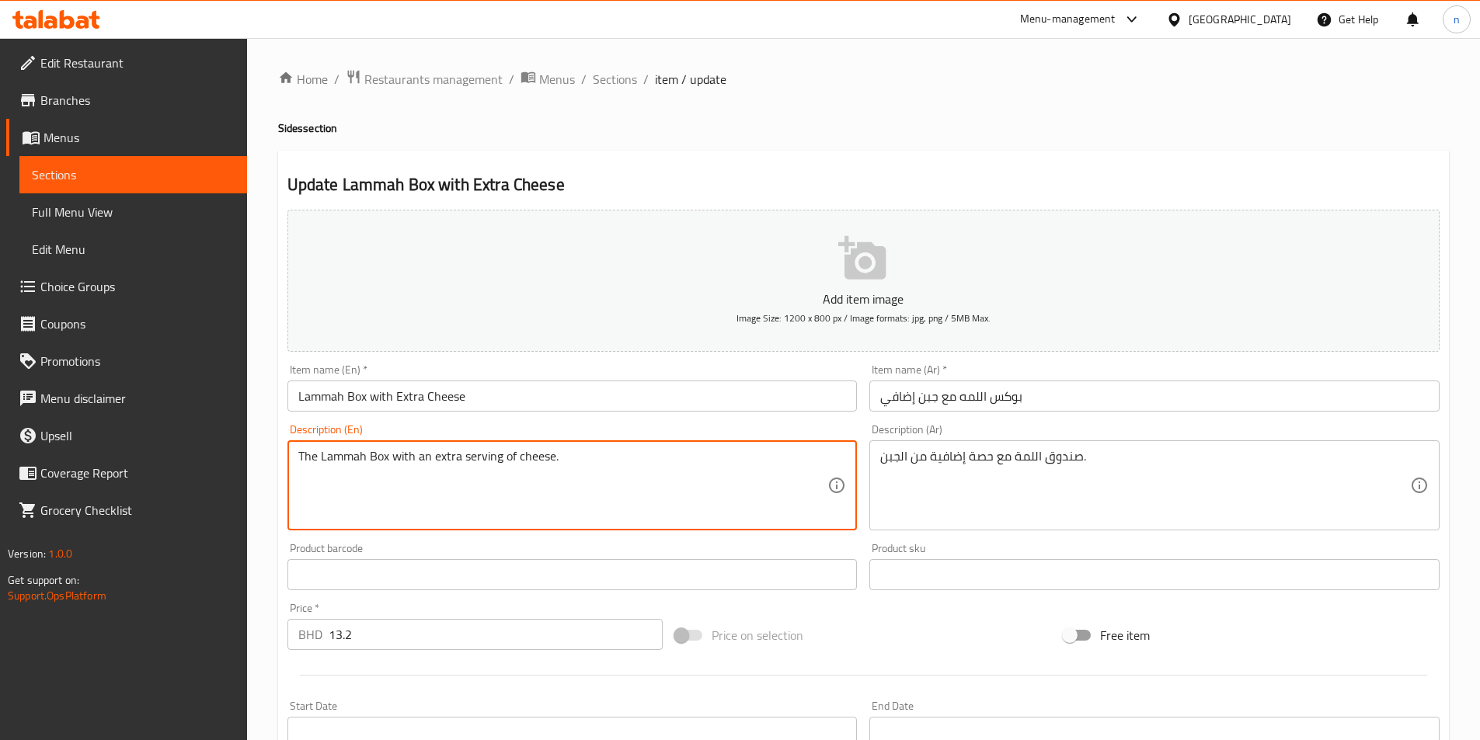
drag, startPoint x: 429, startPoint y: 450, endPoint x: 521, endPoint y: 477, distance: 96.4
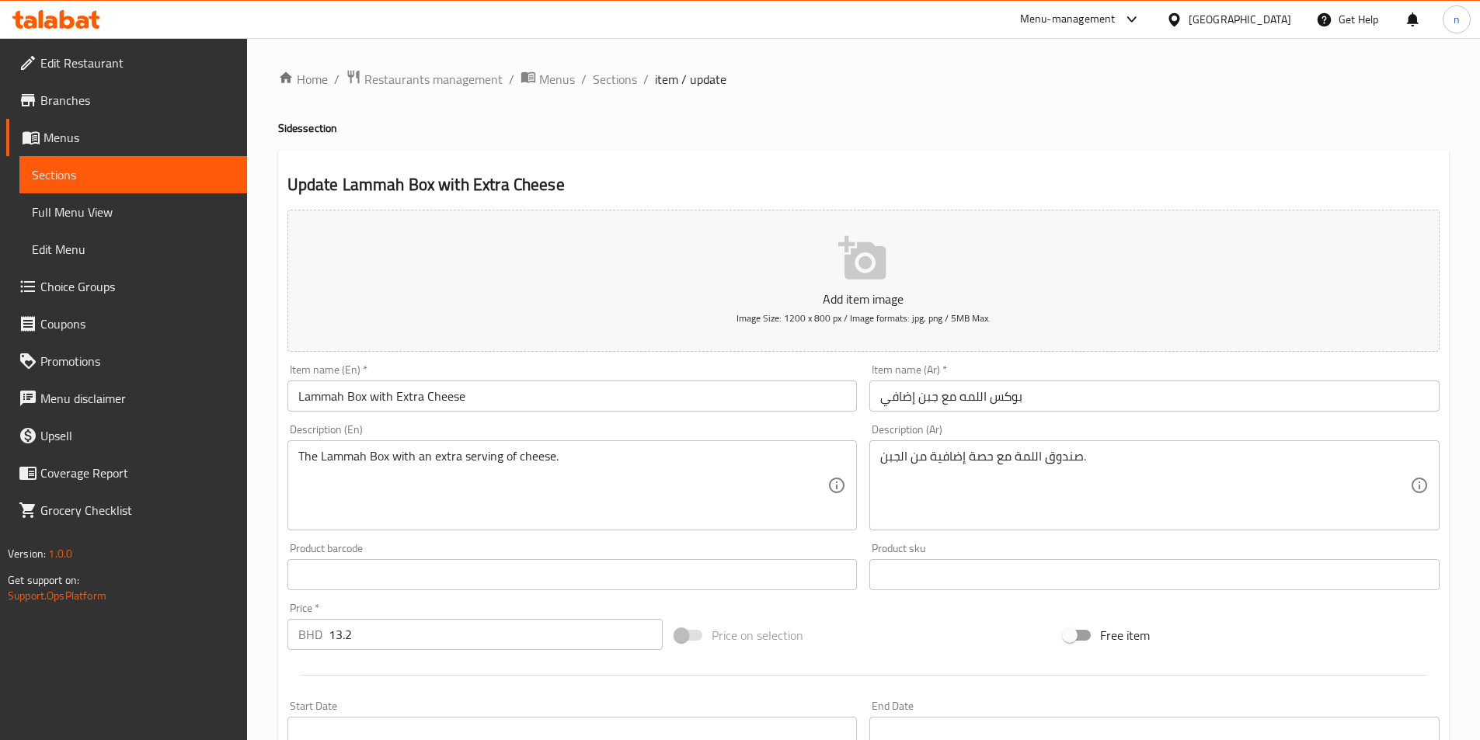
drag, startPoint x: 687, startPoint y: 458, endPoint x: 385, endPoint y: 461, distance: 302.2
click at [687, 458] on textarea "The Lammah Box with an extra serving of cheese." at bounding box center [563, 486] width 530 height 74
click at [942, 624] on div "Price on selection" at bounding box center [863, 635] width 388 height 42
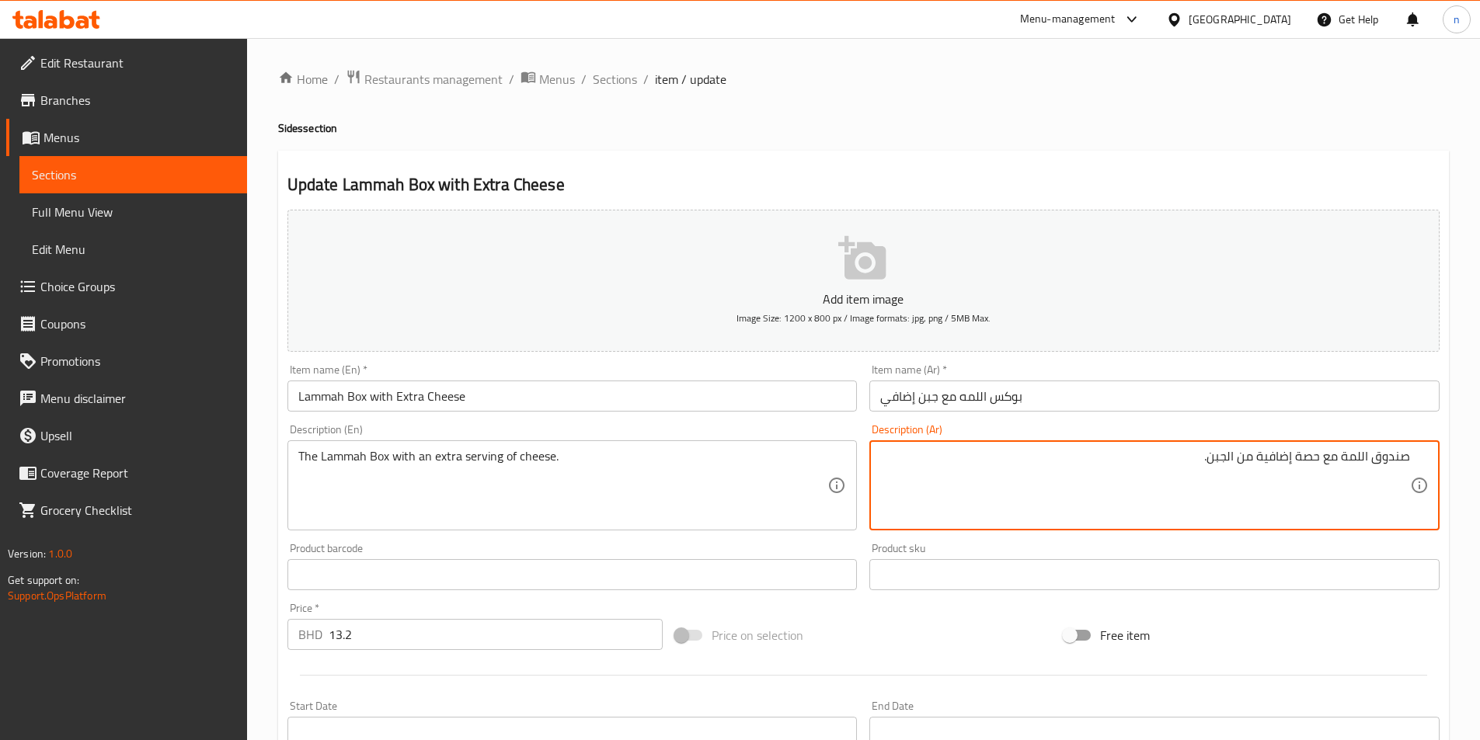
click at [1395, 463] on textarea "صندوق اللمة مع حصة إضافية من الجبن." at bounding box center [1145, 486] width 530 height 74
type textarea "بوكس اللمة مع حصة إضافية من الجبن."
click at [1212, 640] on div "Free item" at bounding box center [1251, 635] width 388 height 42
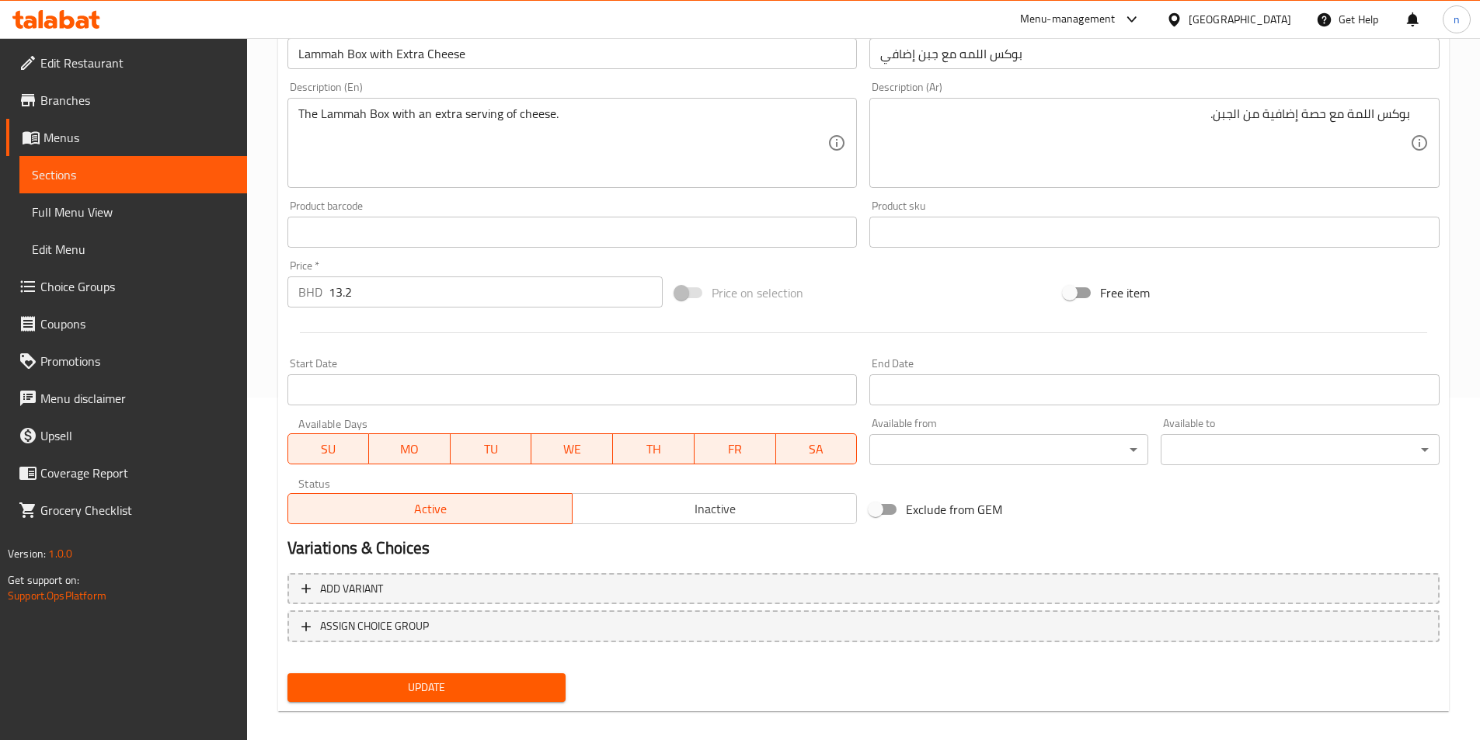
scroll to position [357, 0]
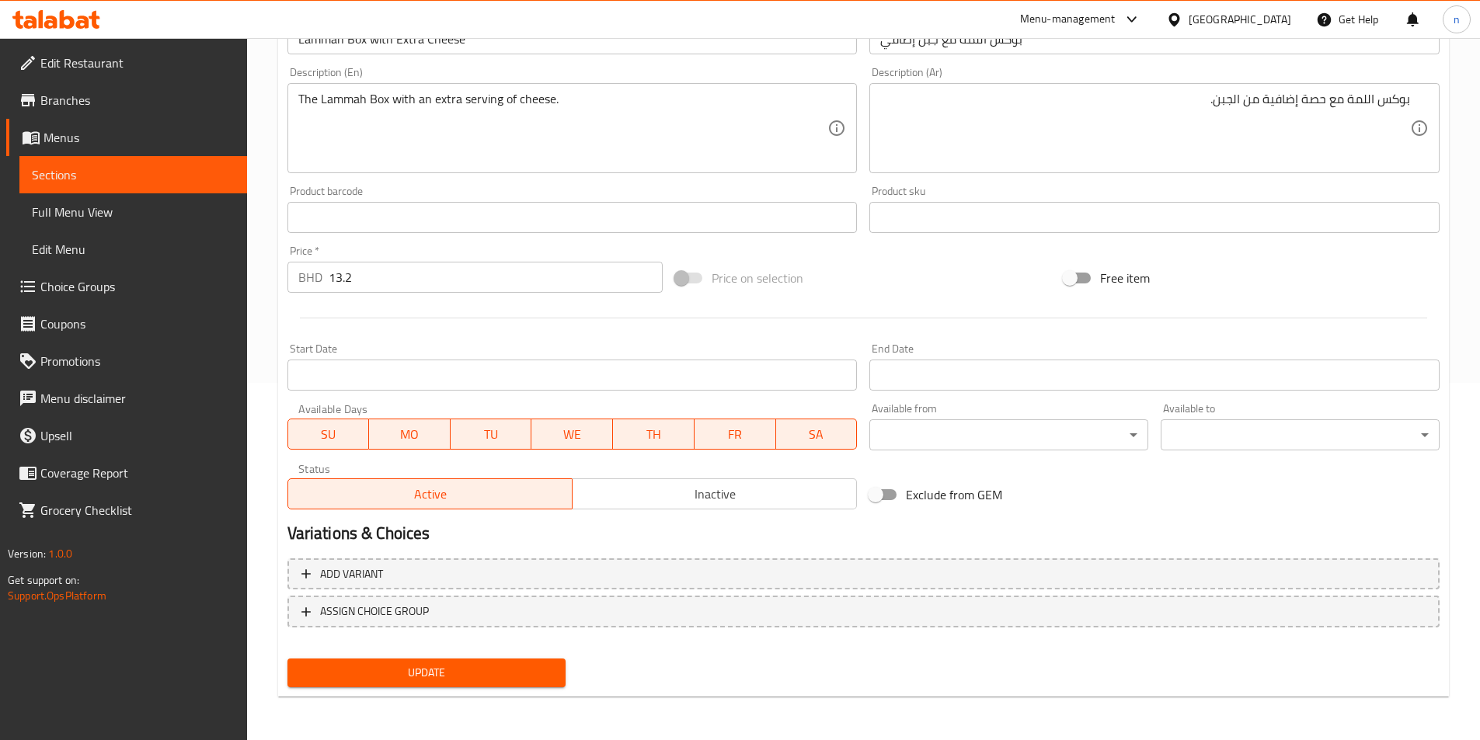
click at [521, 675] on span "Update" at bounding box center [427, 672] width 254 height 19
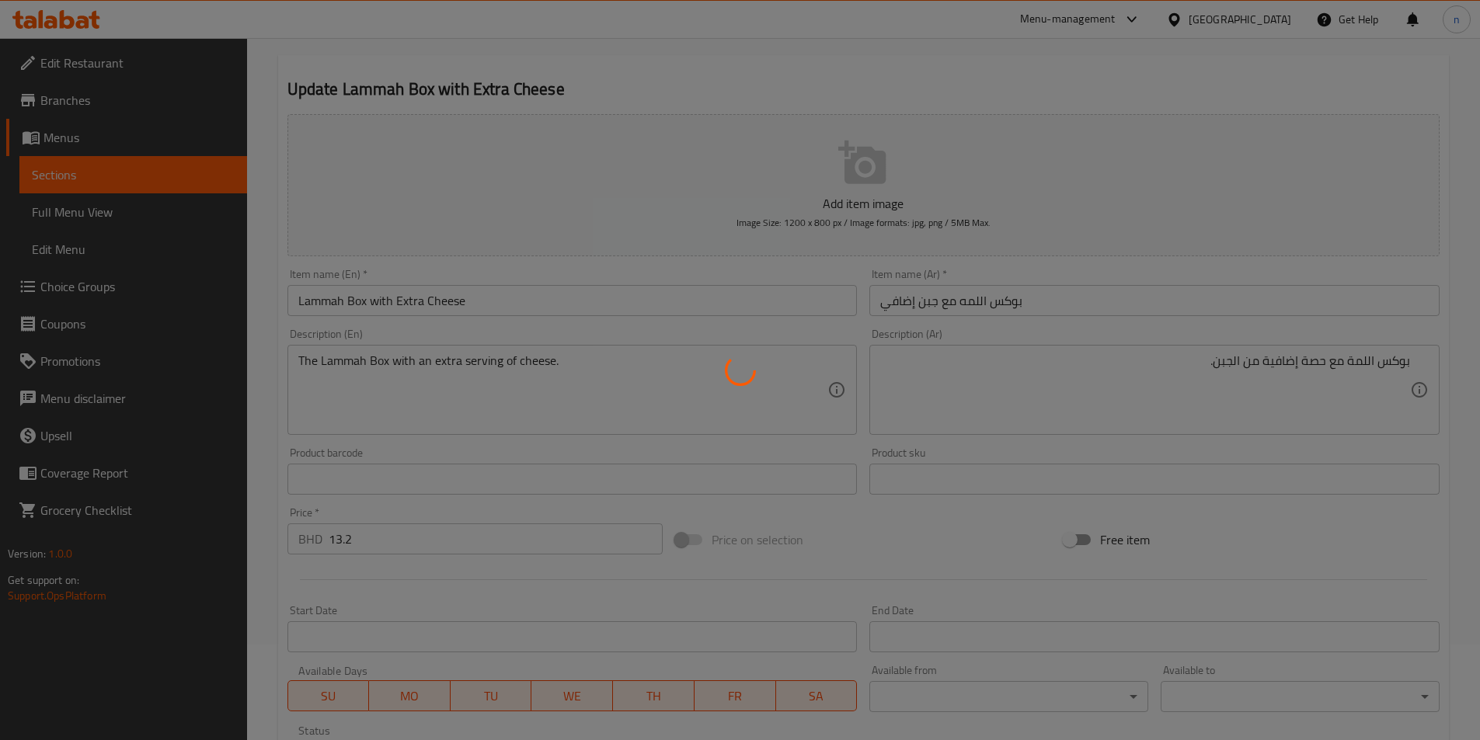
scroll to position [0, 0]
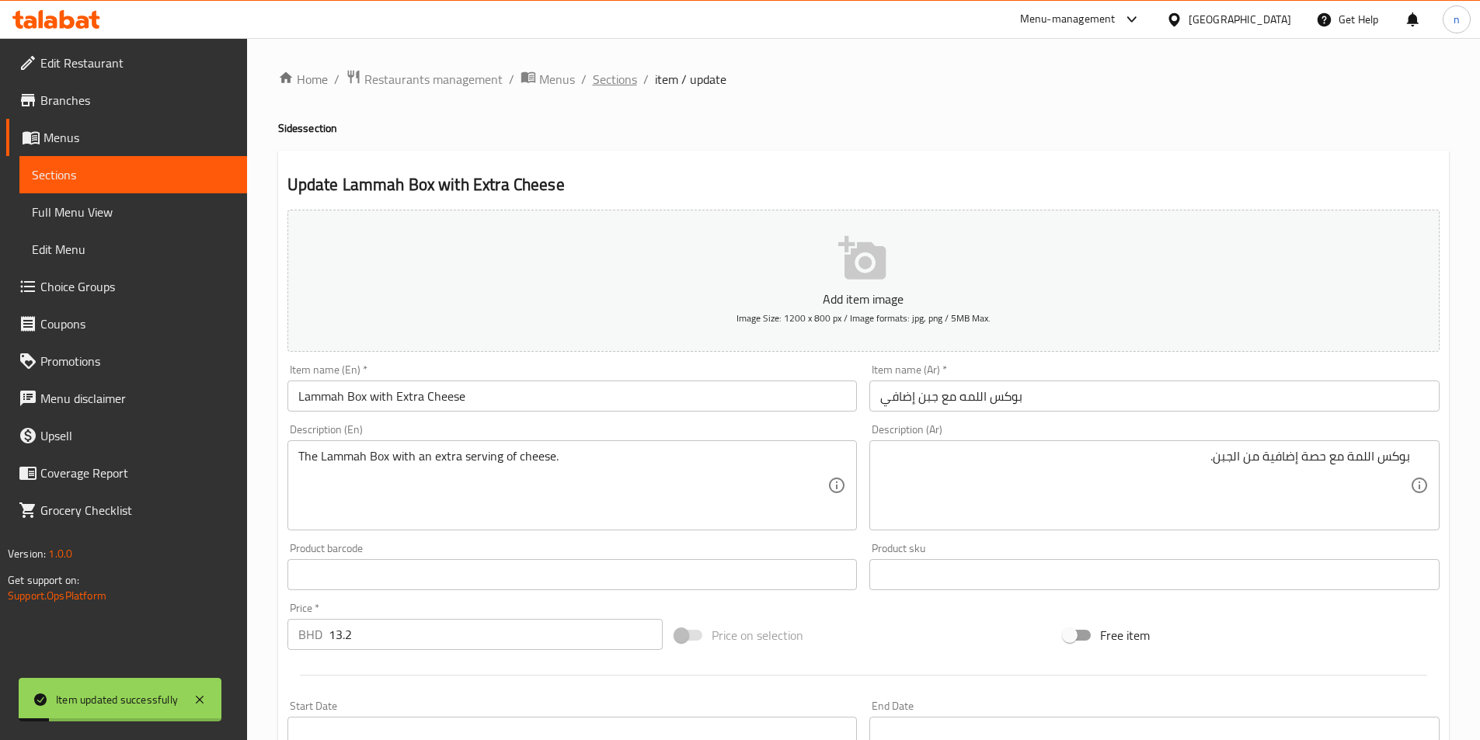
click at [608, 89] on span "Sections" at bounding box center [615, 79] width 44 height 19
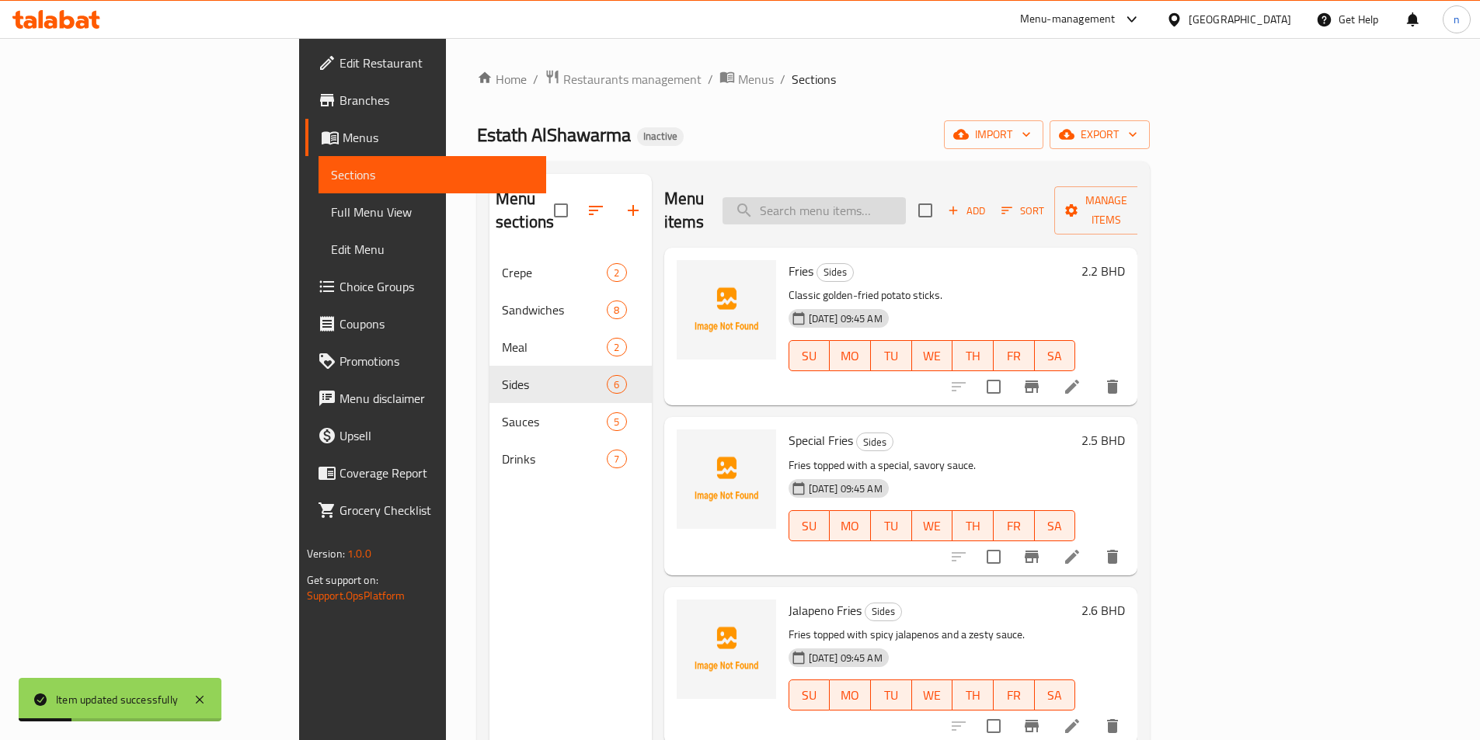
click at [906, 197] on input "search" at bounding box center [813, 210] width 183 height 27
paste input "Lammah Box"
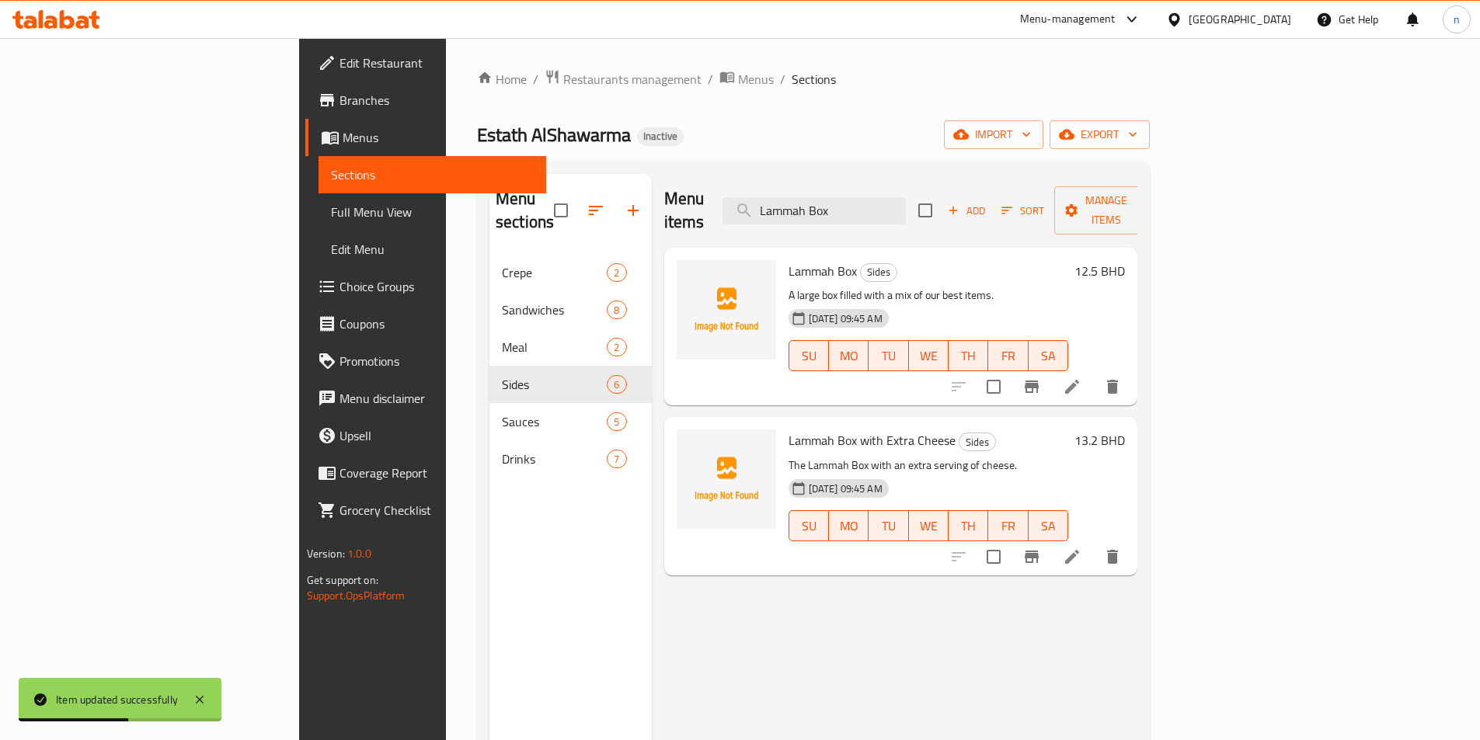
type input "Lammah Box"
click at [1081, 378] on icon at bounding box center [1072, 387] width 19 height 19
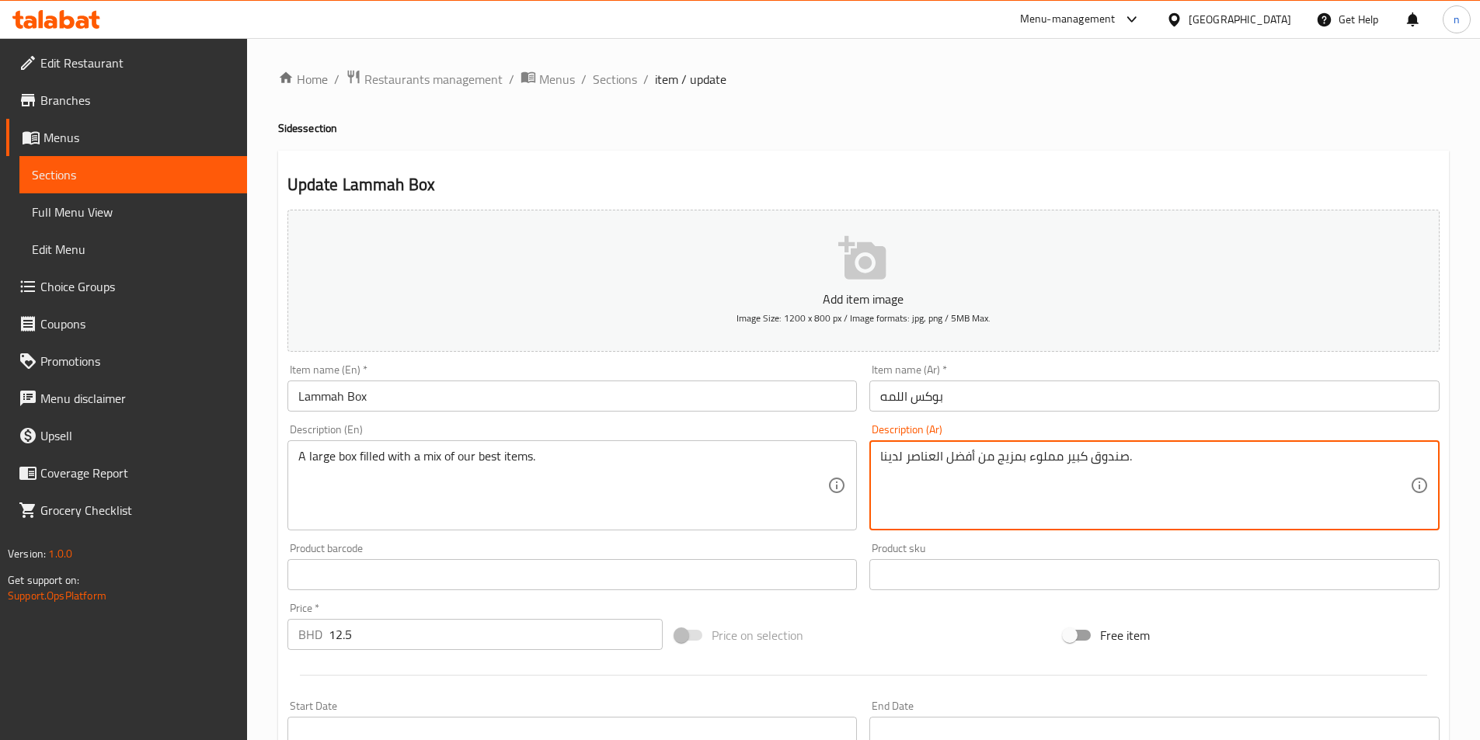
click at [1109, 459] on textarea "صندوق كبير مملوء بمزيج من أفضل العناصر لدينا." at bounding box center [1145, 486] width 530 height 74
type textarea "بوكس كبير مملوء بمزيج من أفضل العناصر لدينا."
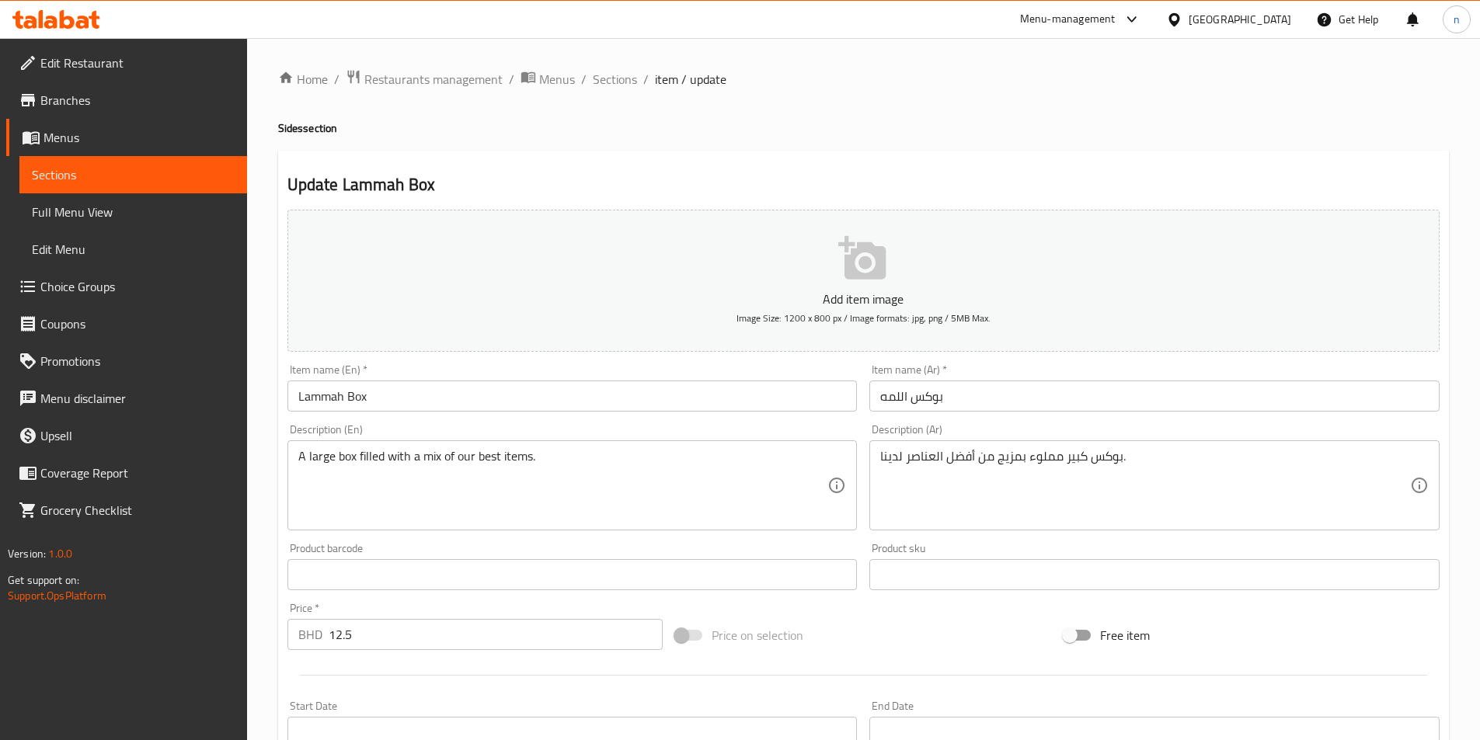
click at [944, 632] on div "Price on selection" at bounding box center [863, 635] width 388 height 42
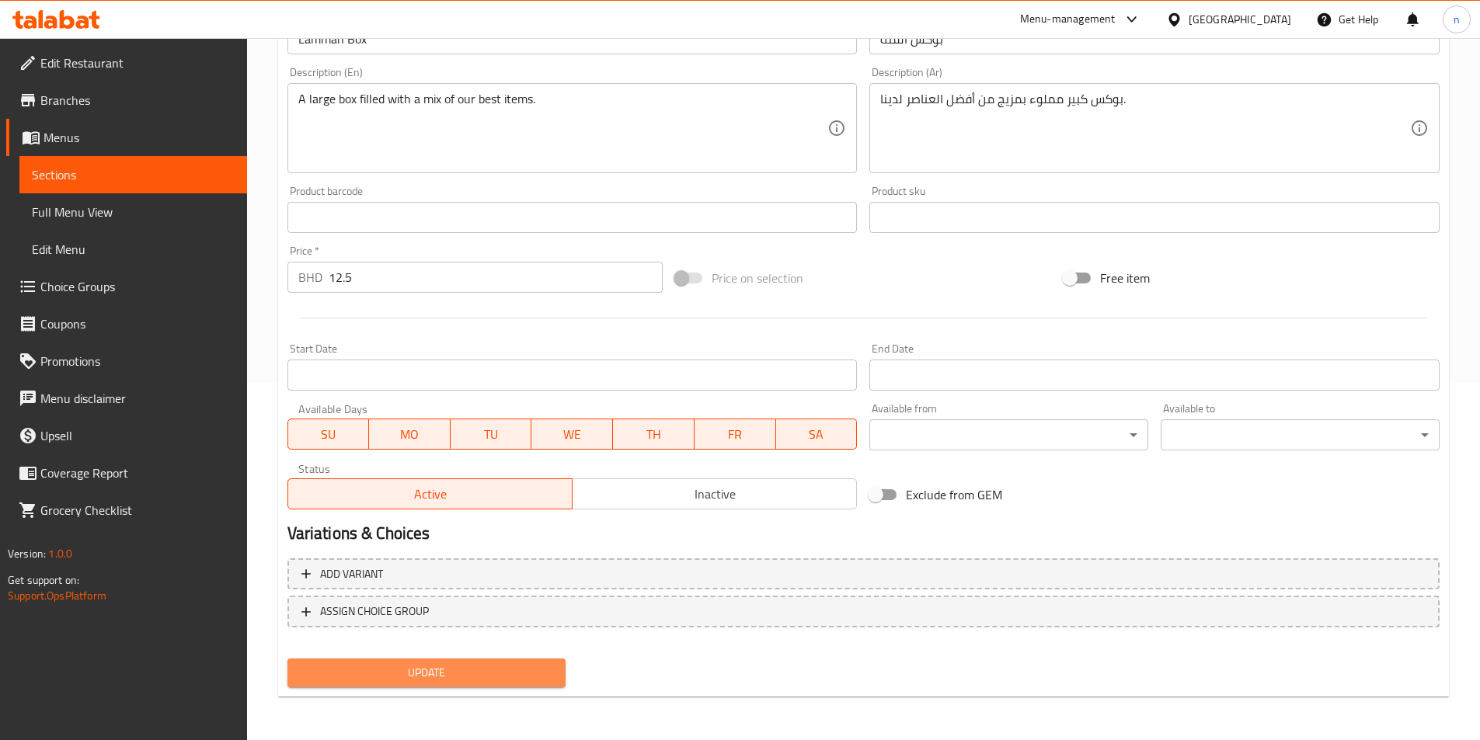
click at [548, 675] on span "Update" at bounding box center [427, 672] width 254 height 19
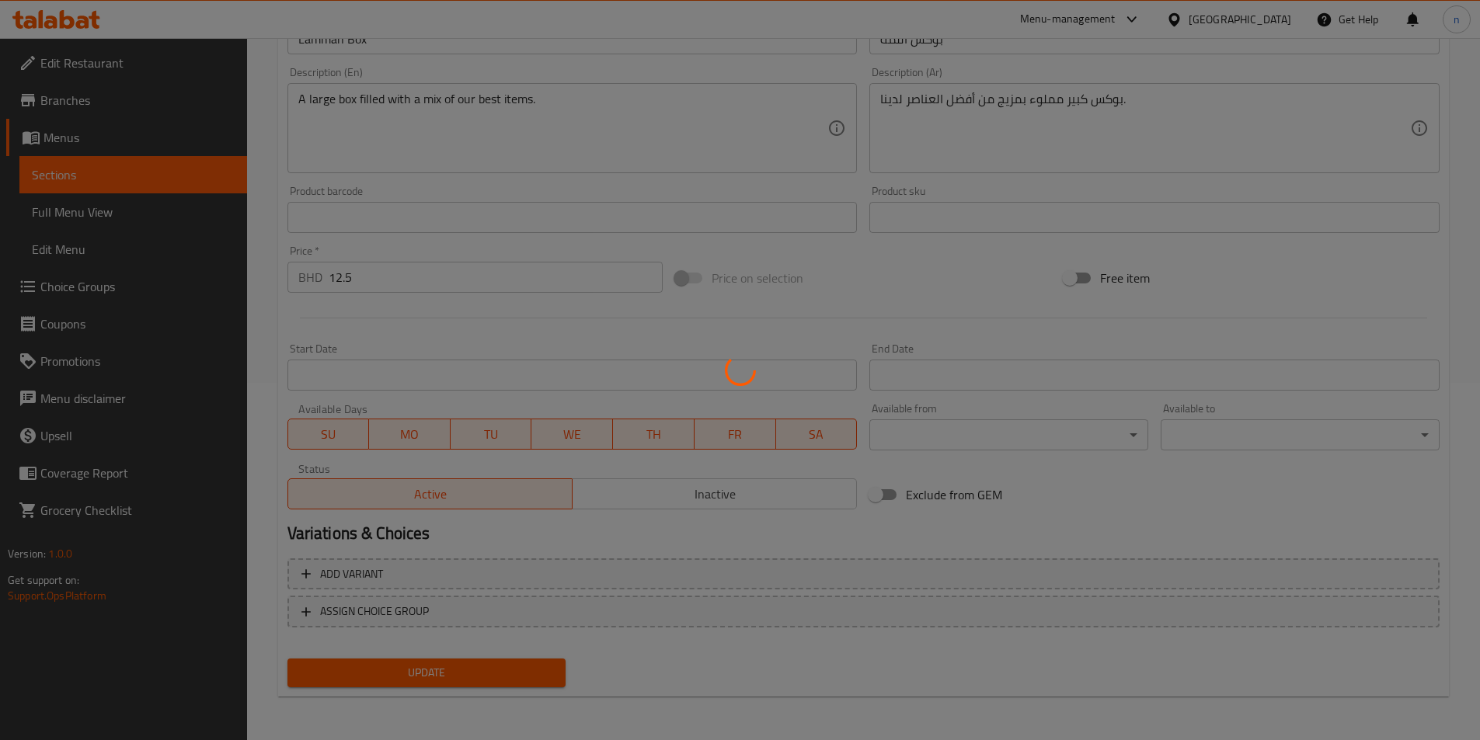
scroll to position [0, 0]
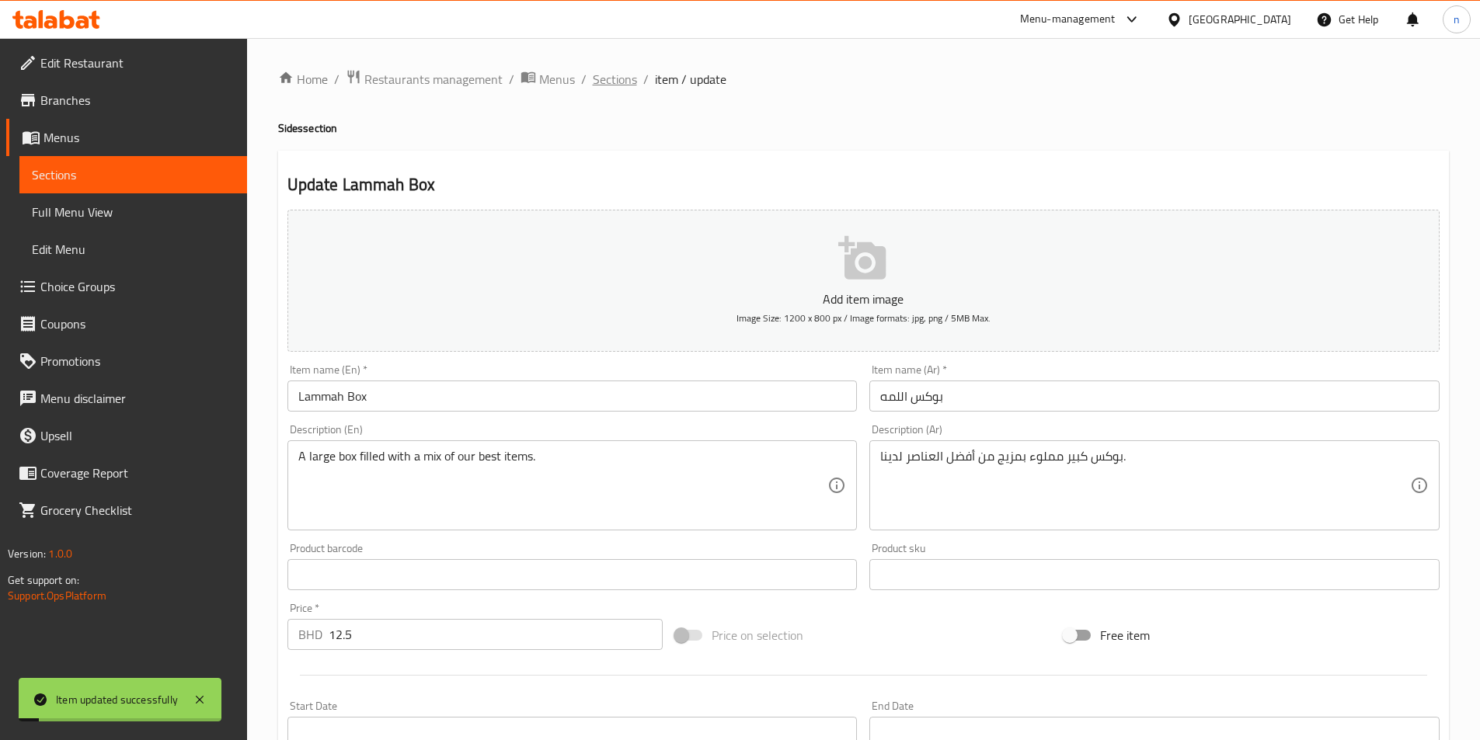
click at [616, 77] on span "Sections" at bounding box center [615, 79] width 44 height 19
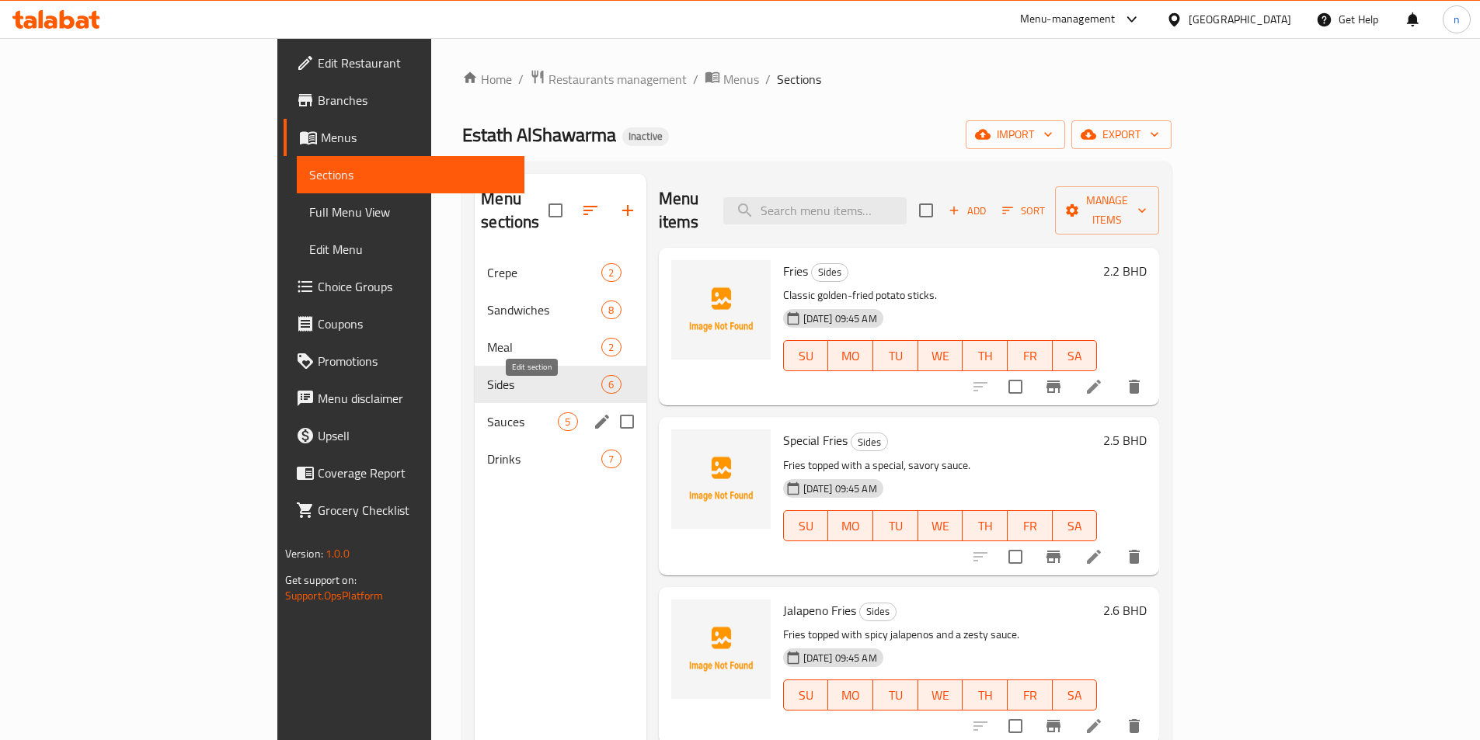
click at [593, 412] on icon "edit" at bounding box center [602, 421] width 19 height 19
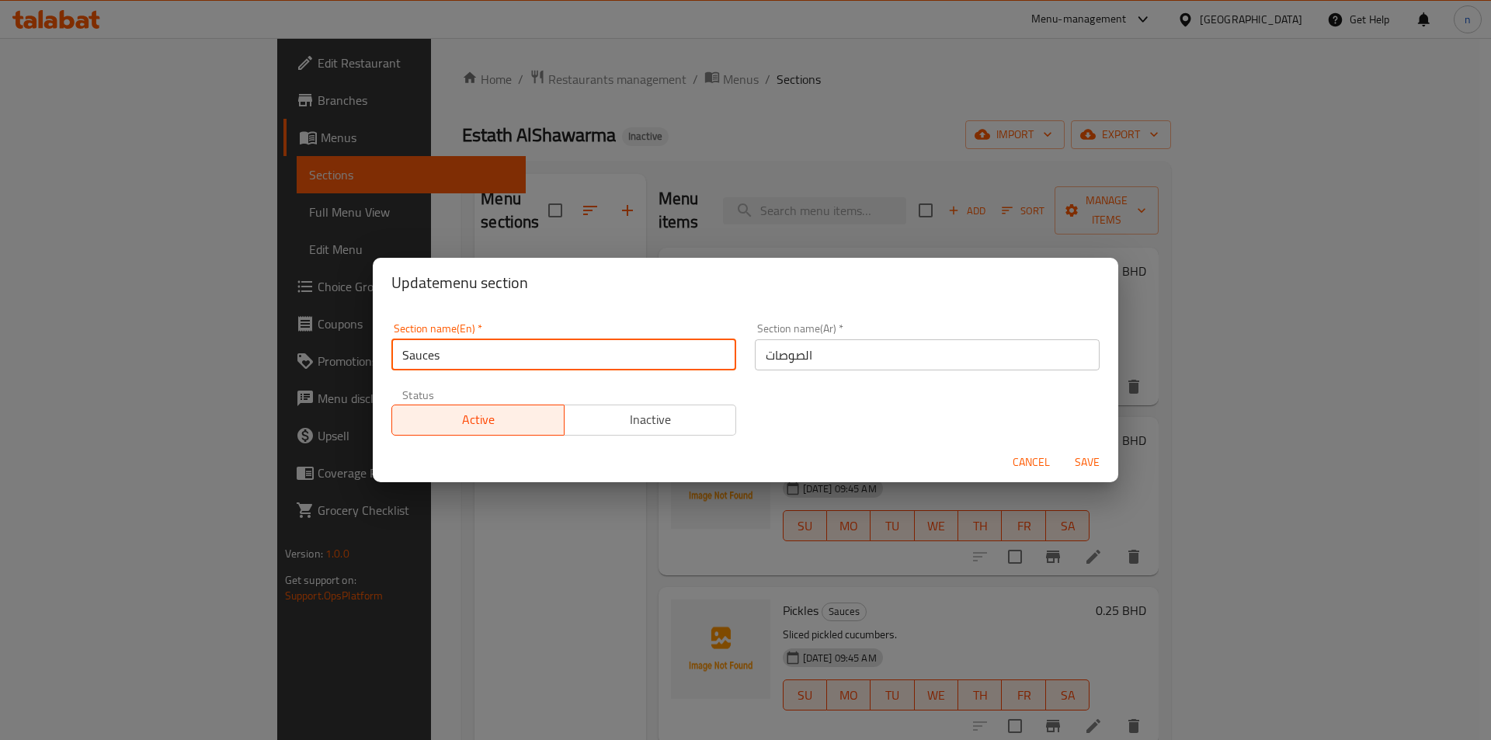
click at [483, 359] on input "Sauces" at bounding box center [563, 354] width 345 height 31
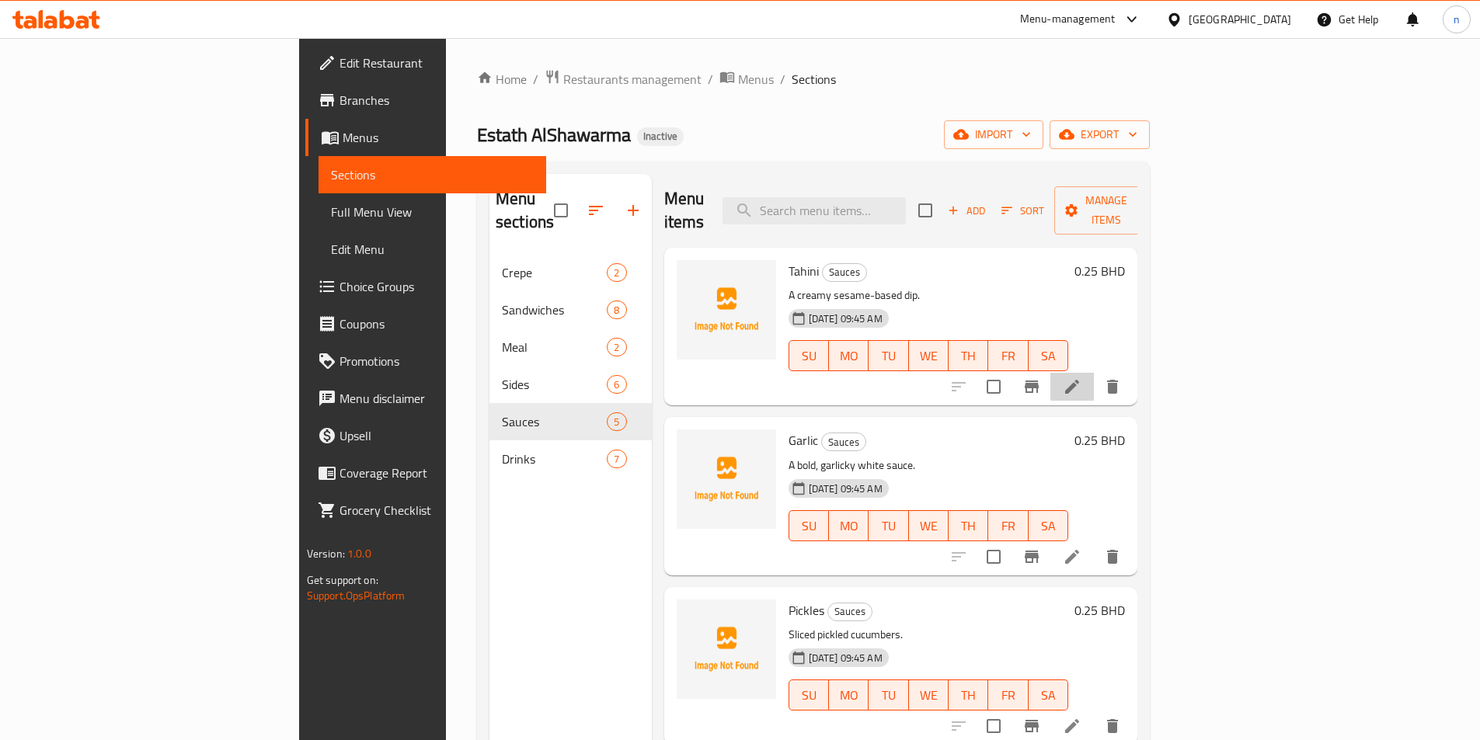
click at [1094, 373] on li at bounding box center [1071, 387] width 43 height 28
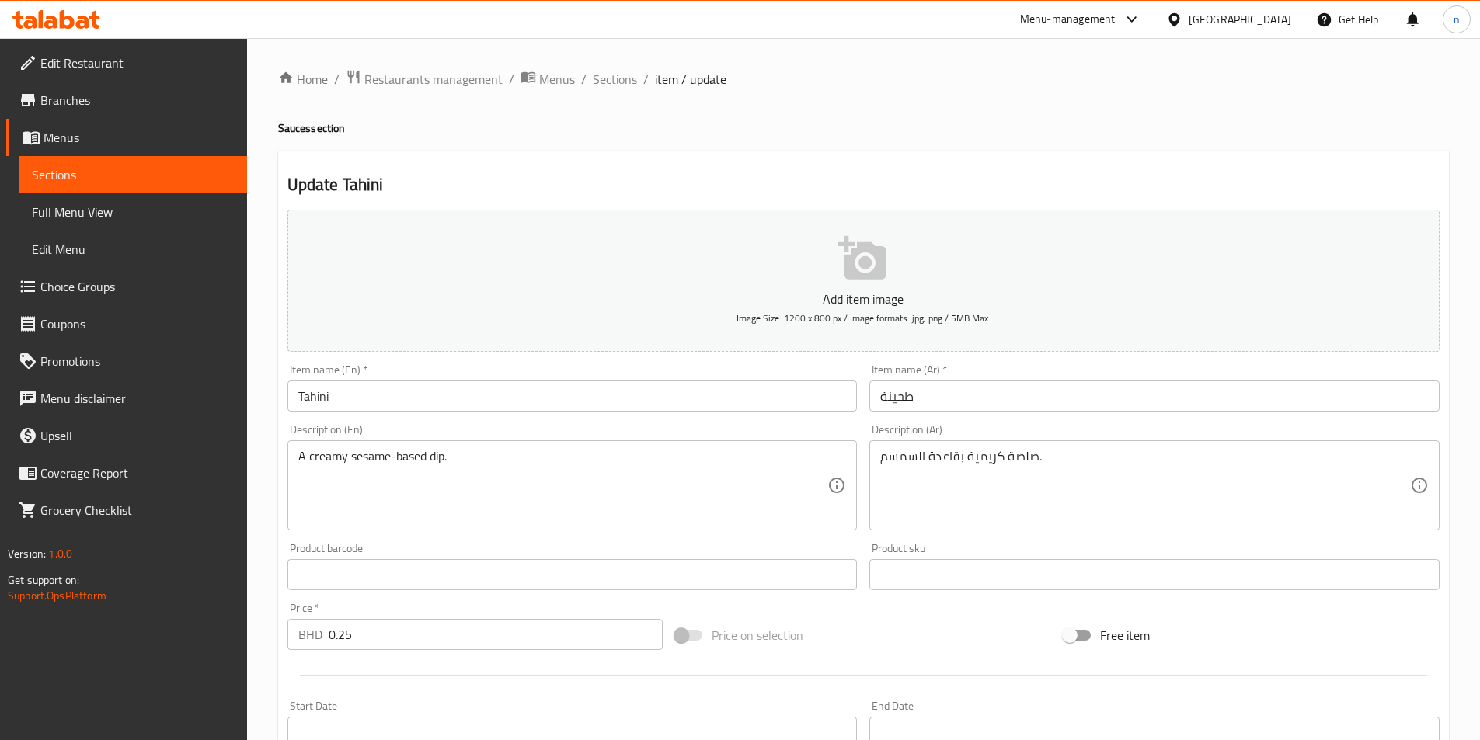
click at [301, 131] on h4 "Sauces section" at bounding box center [863, 128] width 1171 height 16
copy h4 "Sauces"
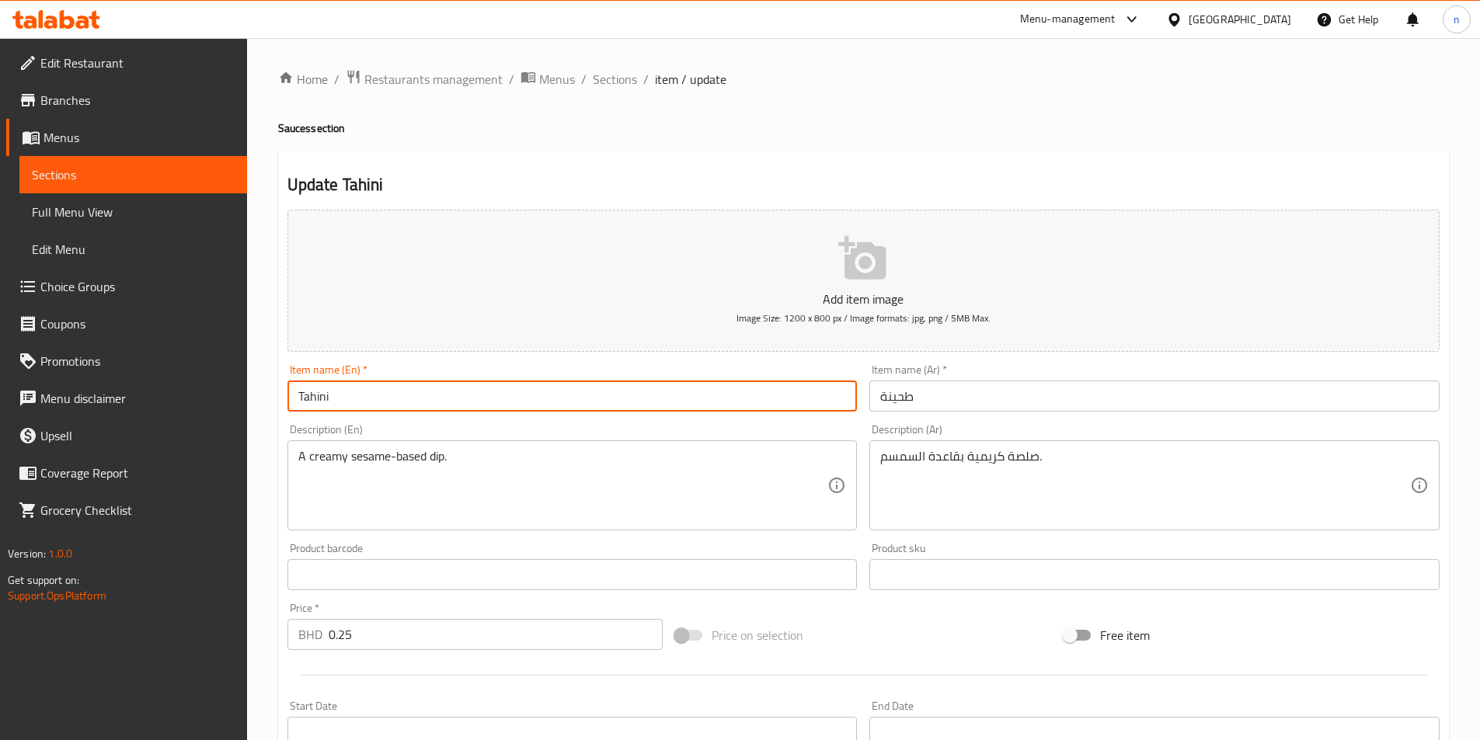
click at [386, 409] on input "Tahini" at bounding box center [572, 396] width 570 height 31
paste input "Sauces"
type input "Tahini Sauce"
click at [990, 404] on input "طحينة" at bounding box center [1154, 396] width 570 height 31
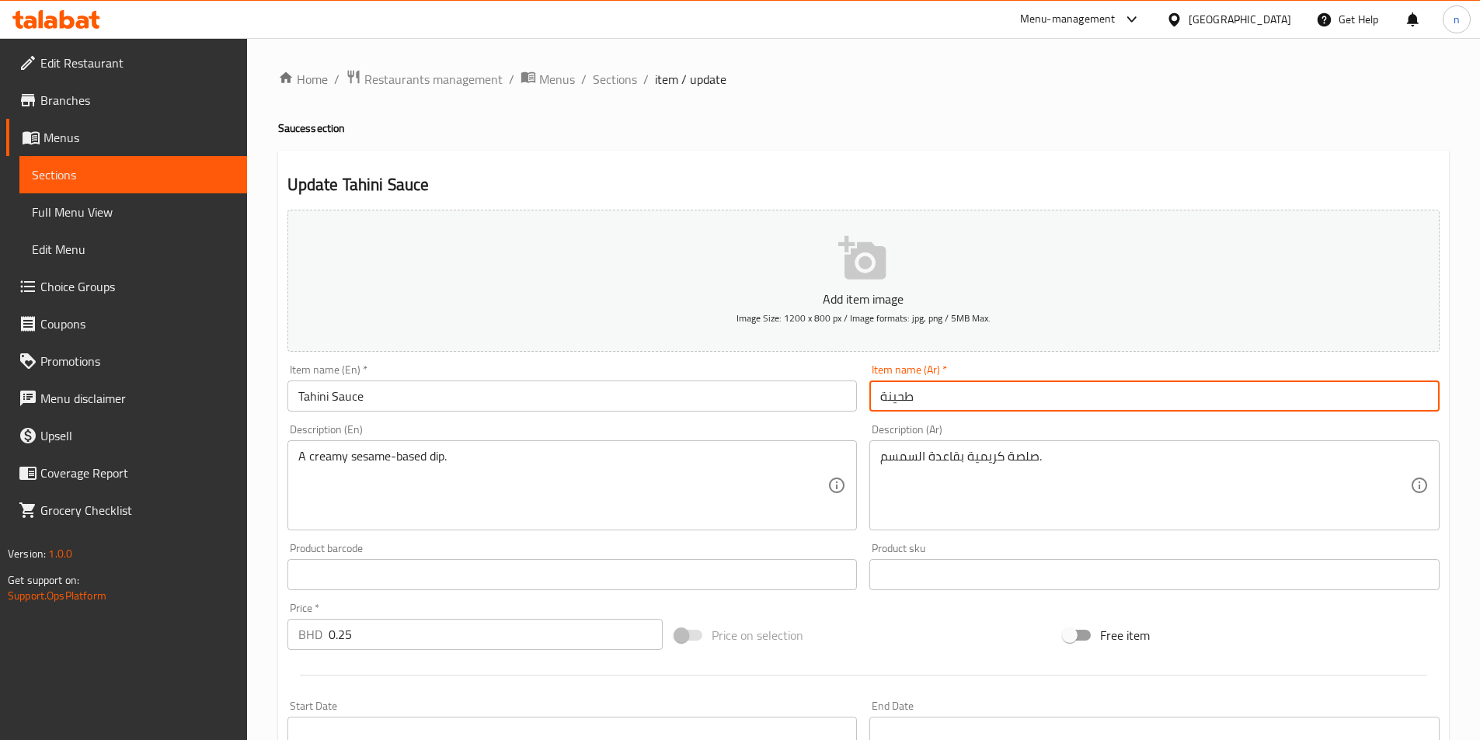
click at [873, 391] on input "طحينة" at bounding box center [1154, 396] width 570 height 31
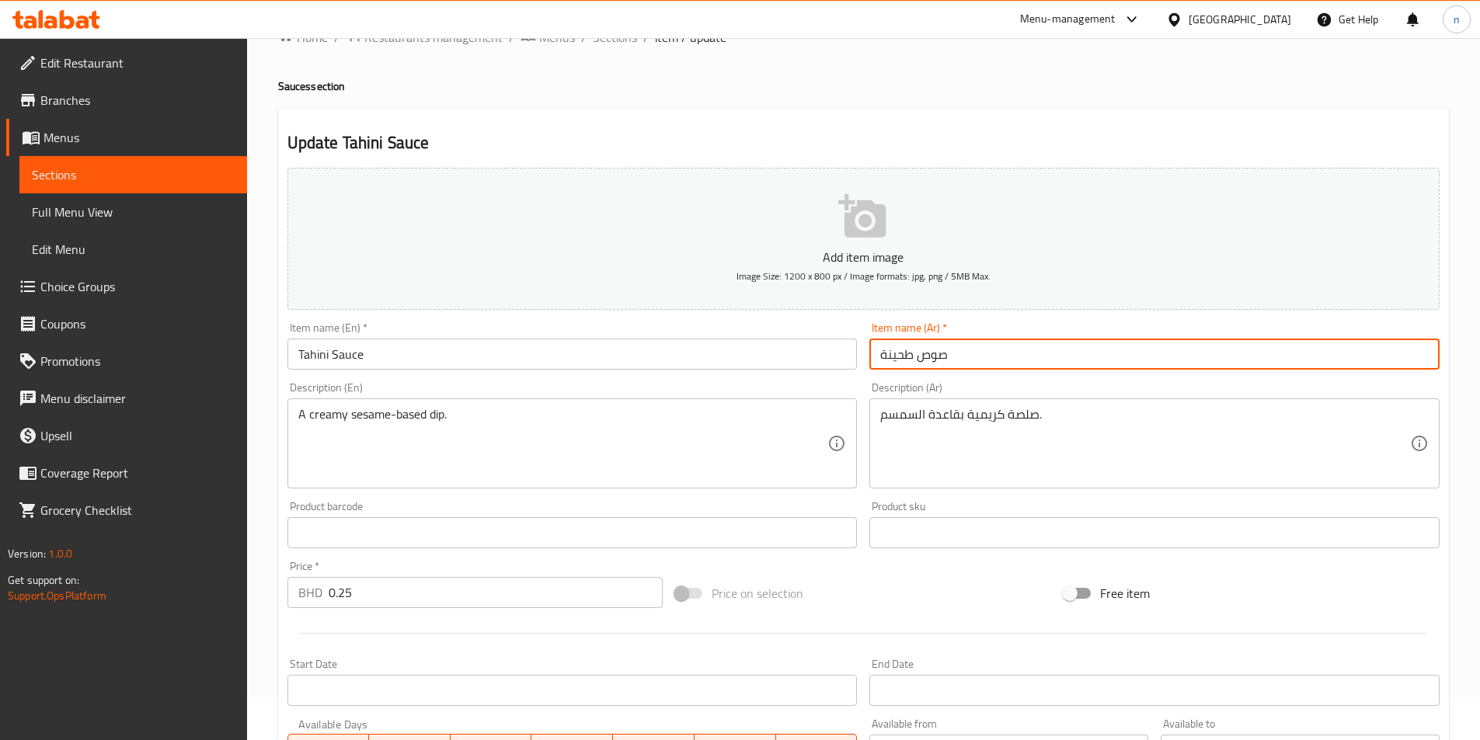
scroll to position [357, 0]
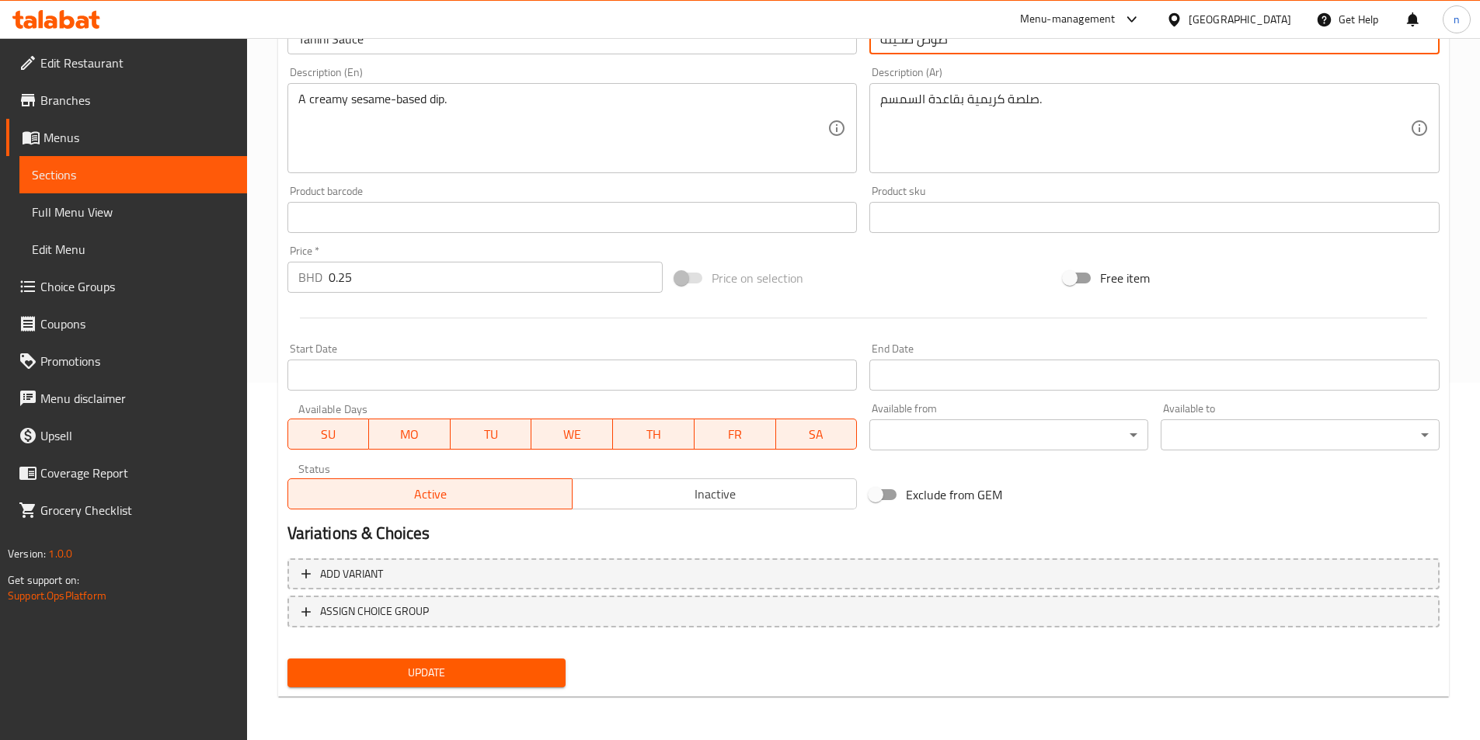
type input "صوص طحينة"
click at [500, 669] on span "Update" at bounding box center [427, 672] width 254 height 19
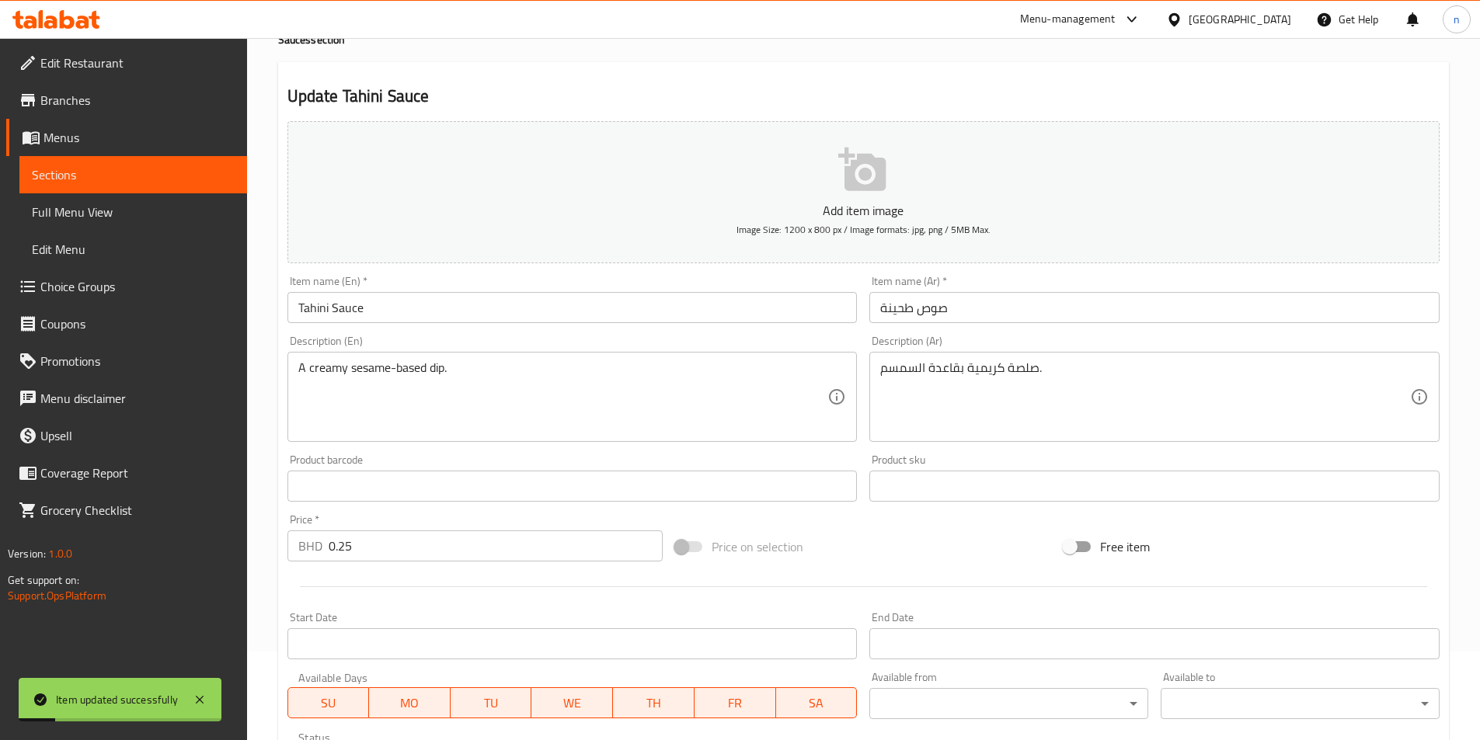
scroll to position [0, 0]
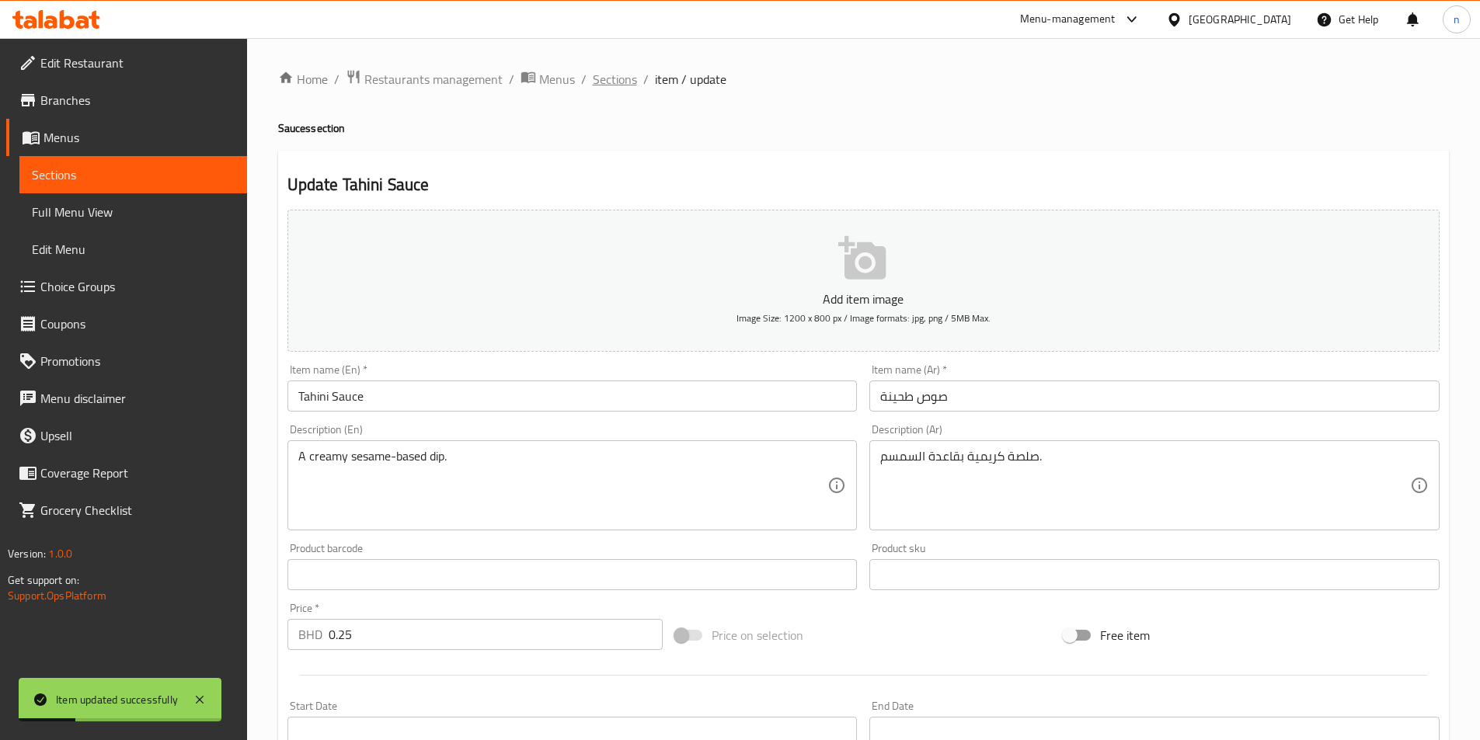
click at [612, 78] on span "Sections" at bounding box center [615, 79] width 44 height 19
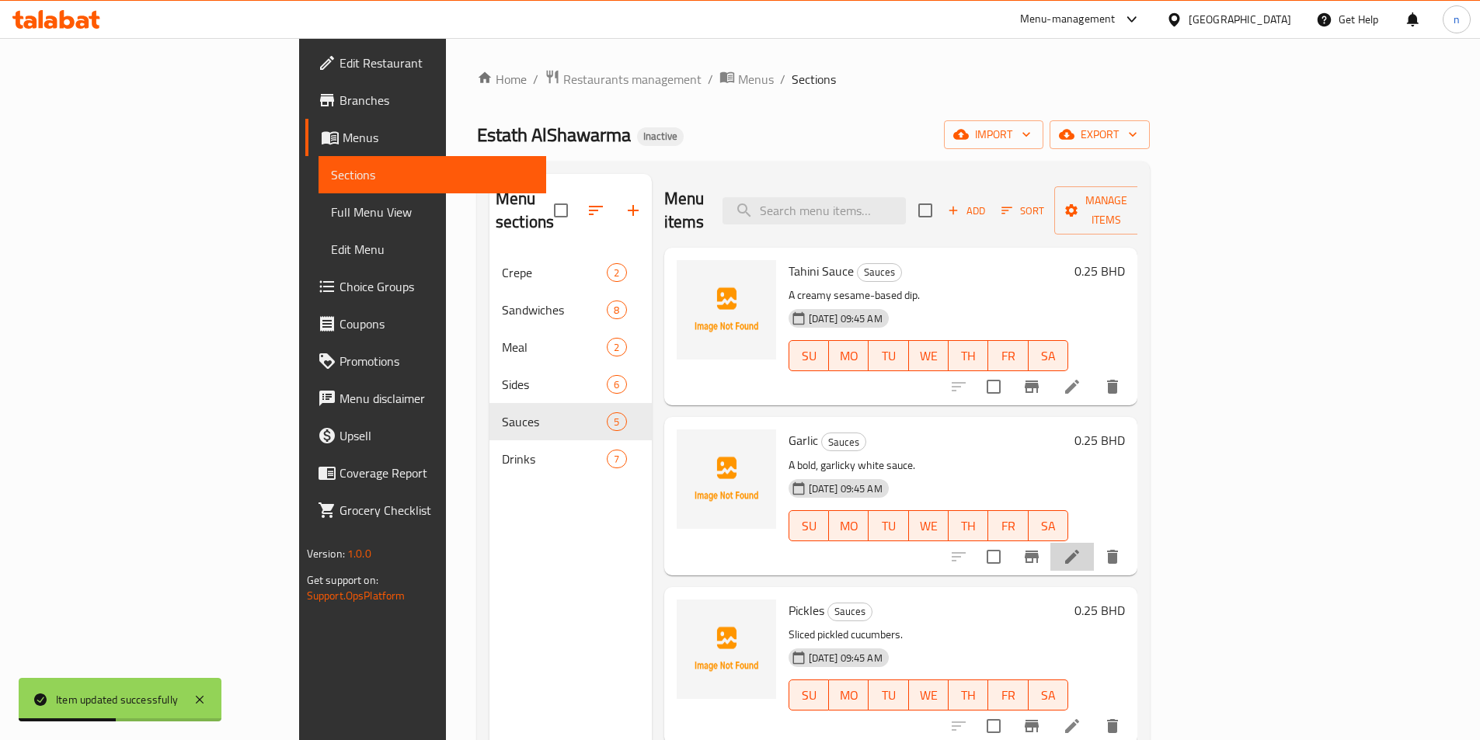
click at [1094, 543] on li at bounding box center [1071, 557] width 43 height 28
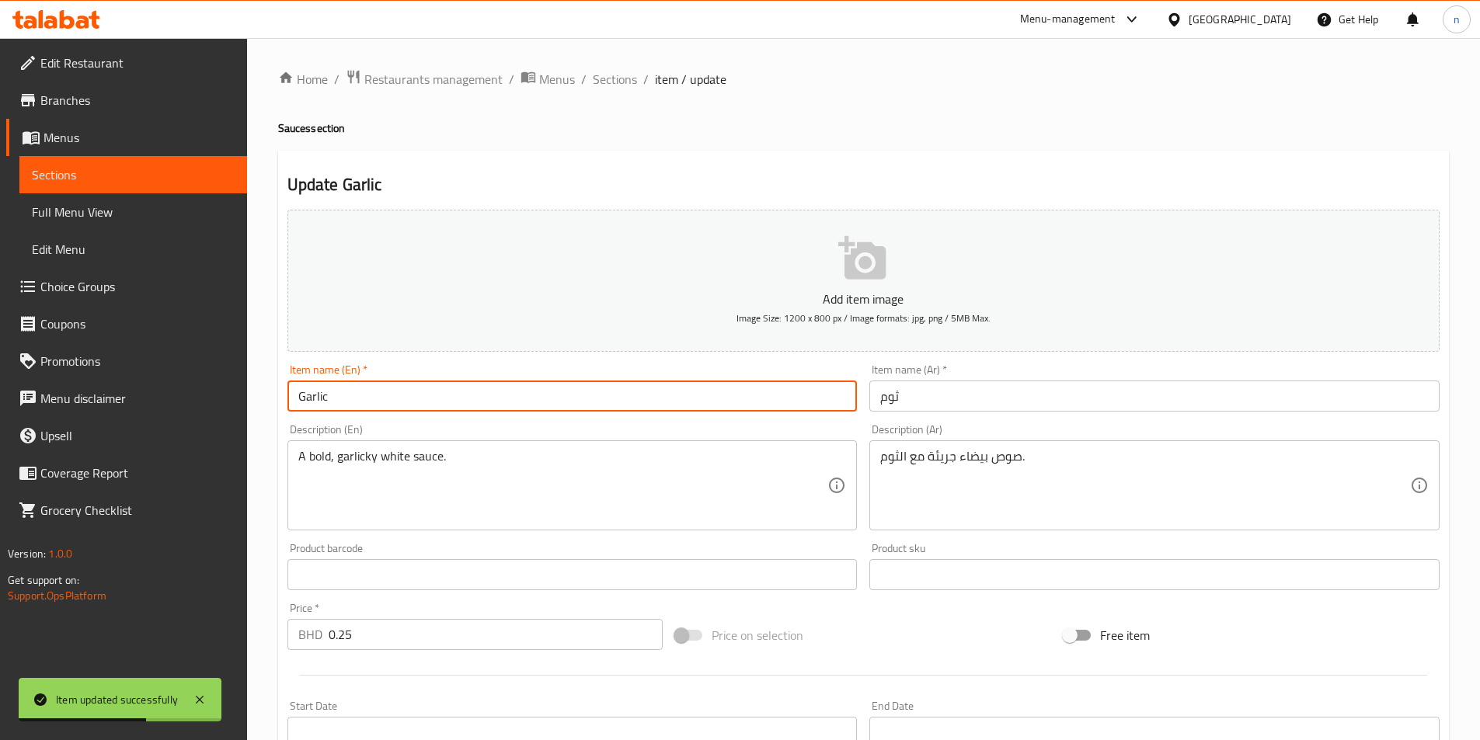
click at [418, 406] on input "Garlic" at bounding box center [572, 396] width 570 height 31
paste input "Sauces"
type input "Garlic Sauce"
click at [876, 405] on input "ثوم" at bounding box center [1154, 396] width 570 height 31
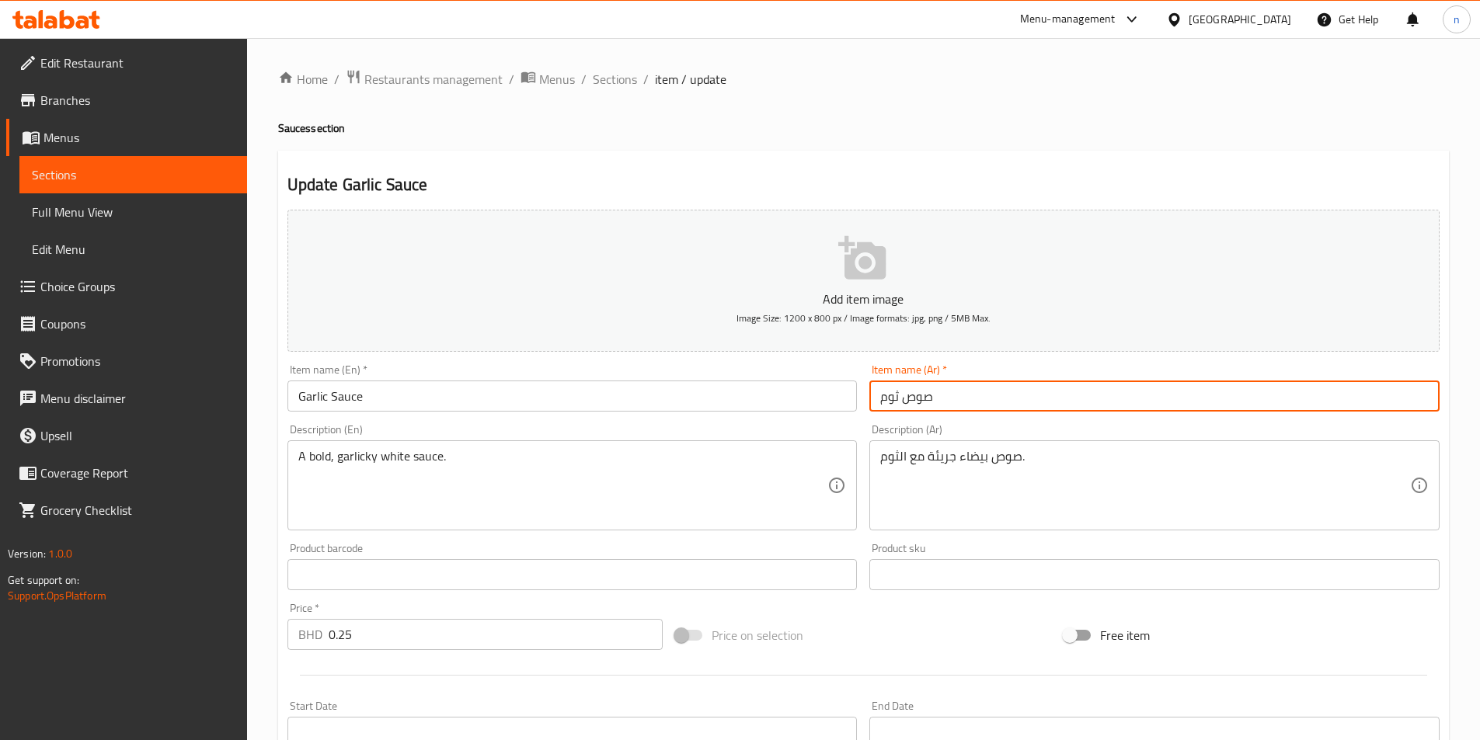
type input "صوص ثوم"
click at [894, 611] on div "Add item image Image Size: 1200 x 800 px / Image formats: jpg, png / 5MB Max. I…" at bounding box center [863, 539] width 1164 height 670
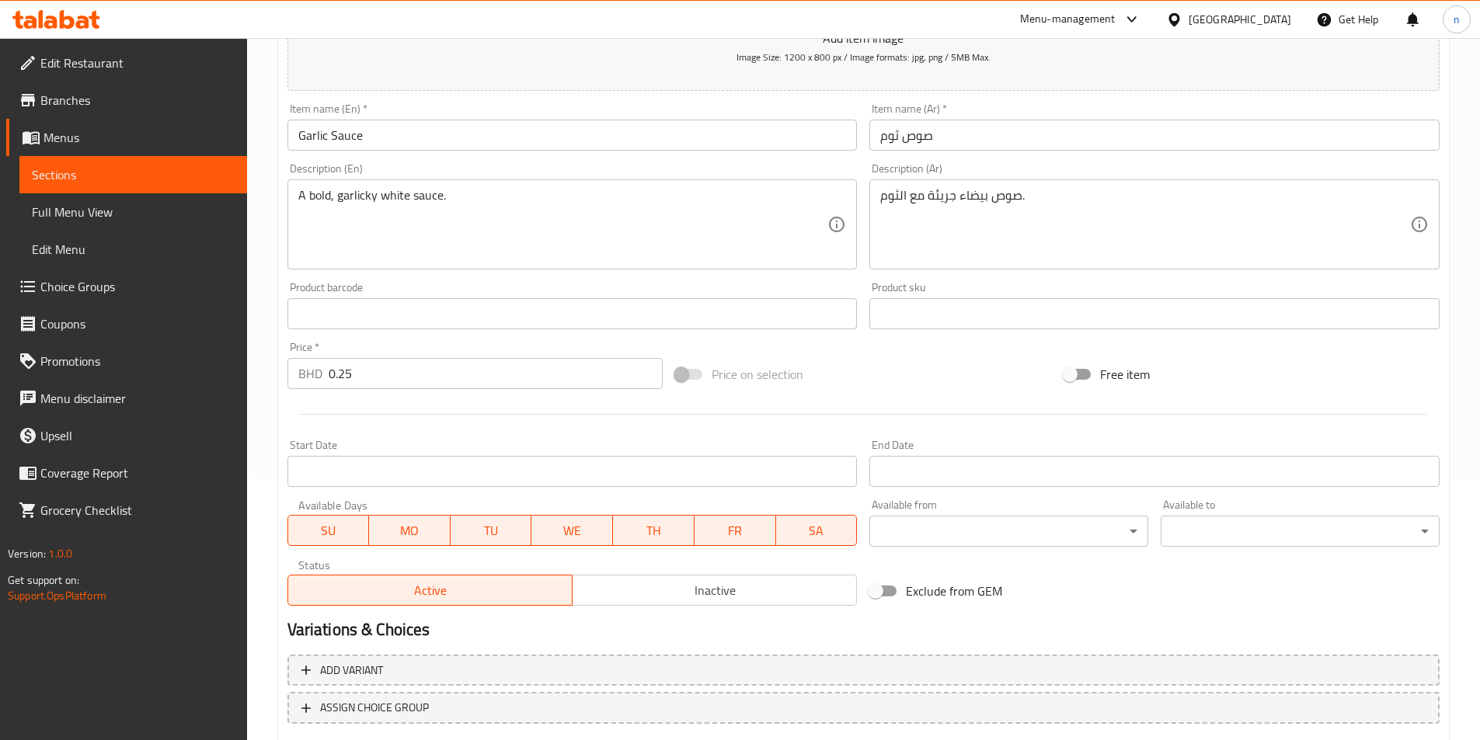
scroll to position [357, 0]
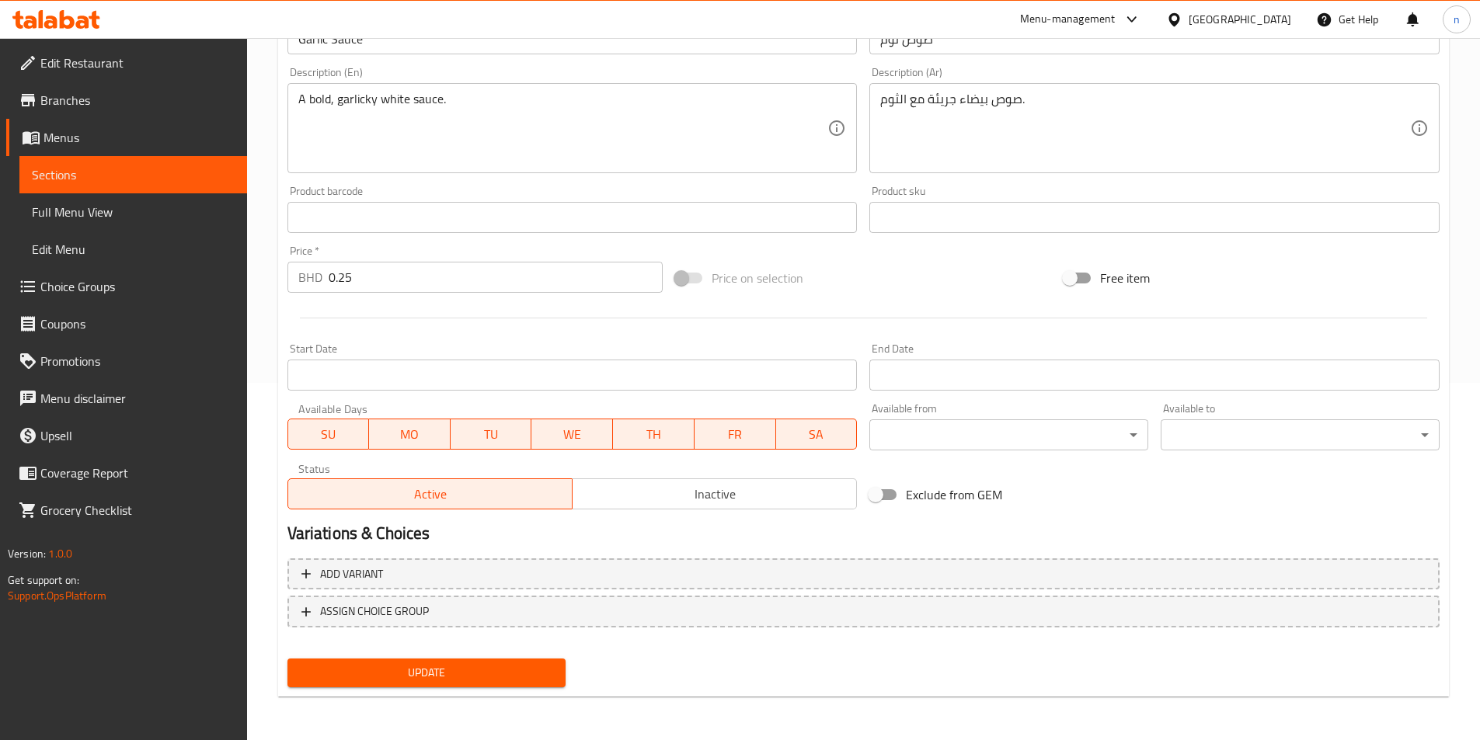
click at [494, 692] on div "Update" at bounding box center [426, 672] width 291 height 41
click at [493, 688] on div "Update" at bounding box center [426, 672] width 291 height 41
click at [496, 684] on button "Update" at bounding box center [426, 673] width 279 height 29
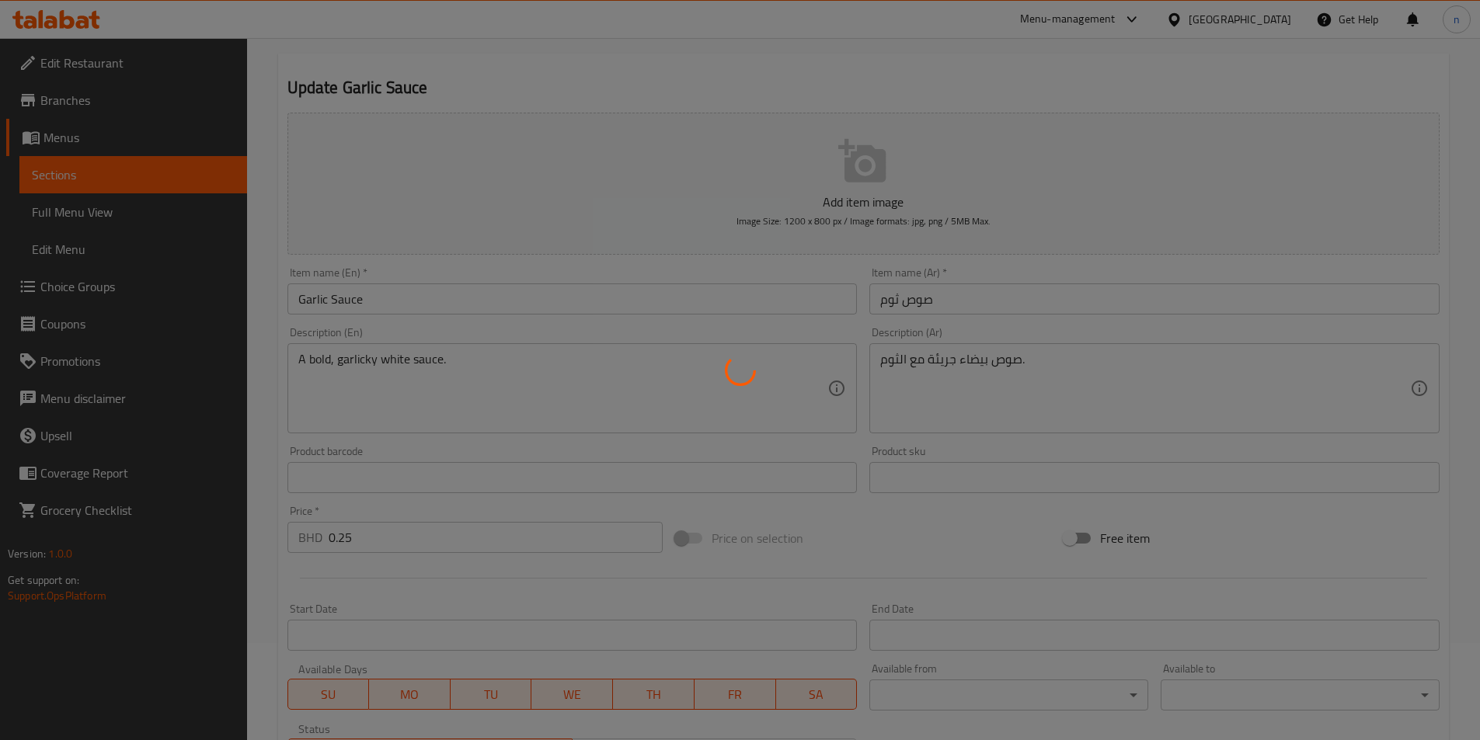
scroll to position [0, 0]
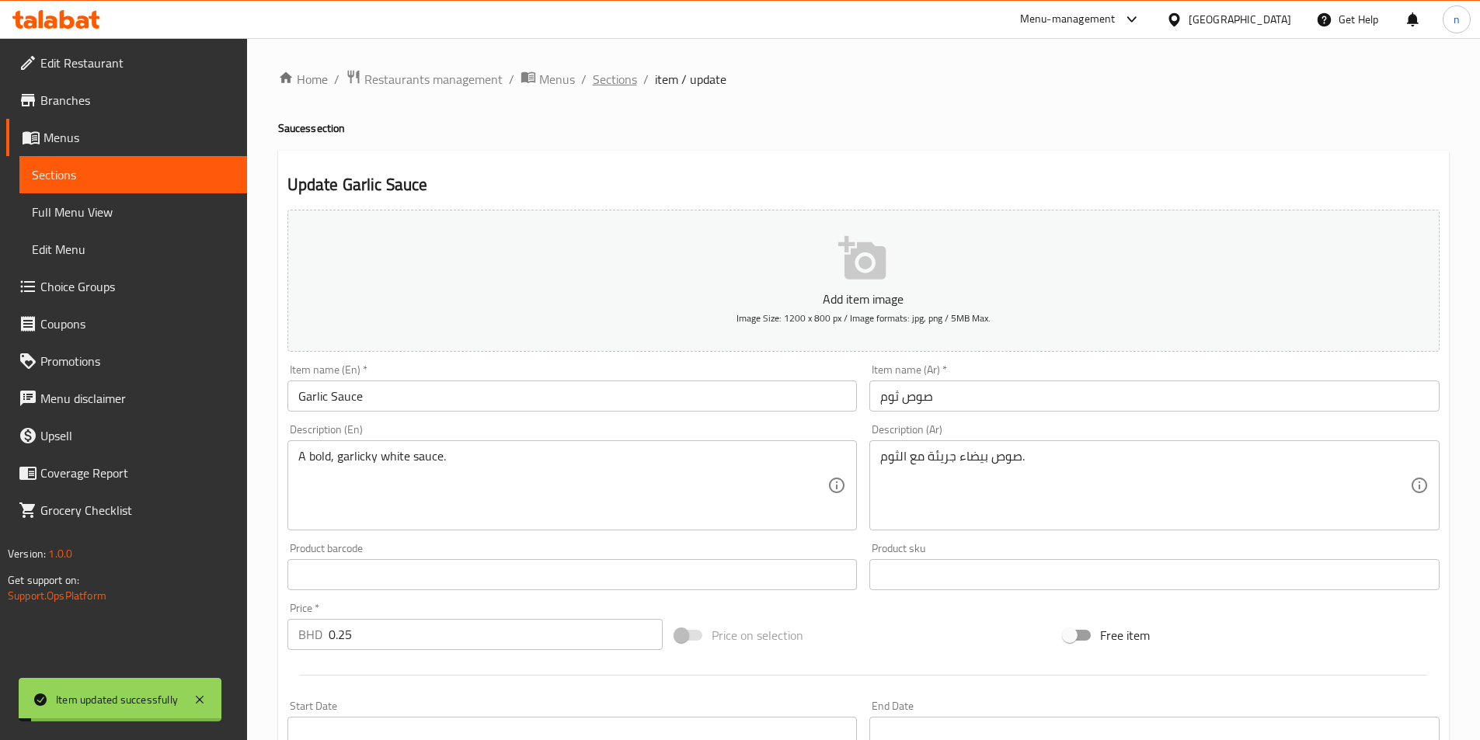
click at [630, 81] on span "Sections" at bounding box center [615, 79] width 44 height 19
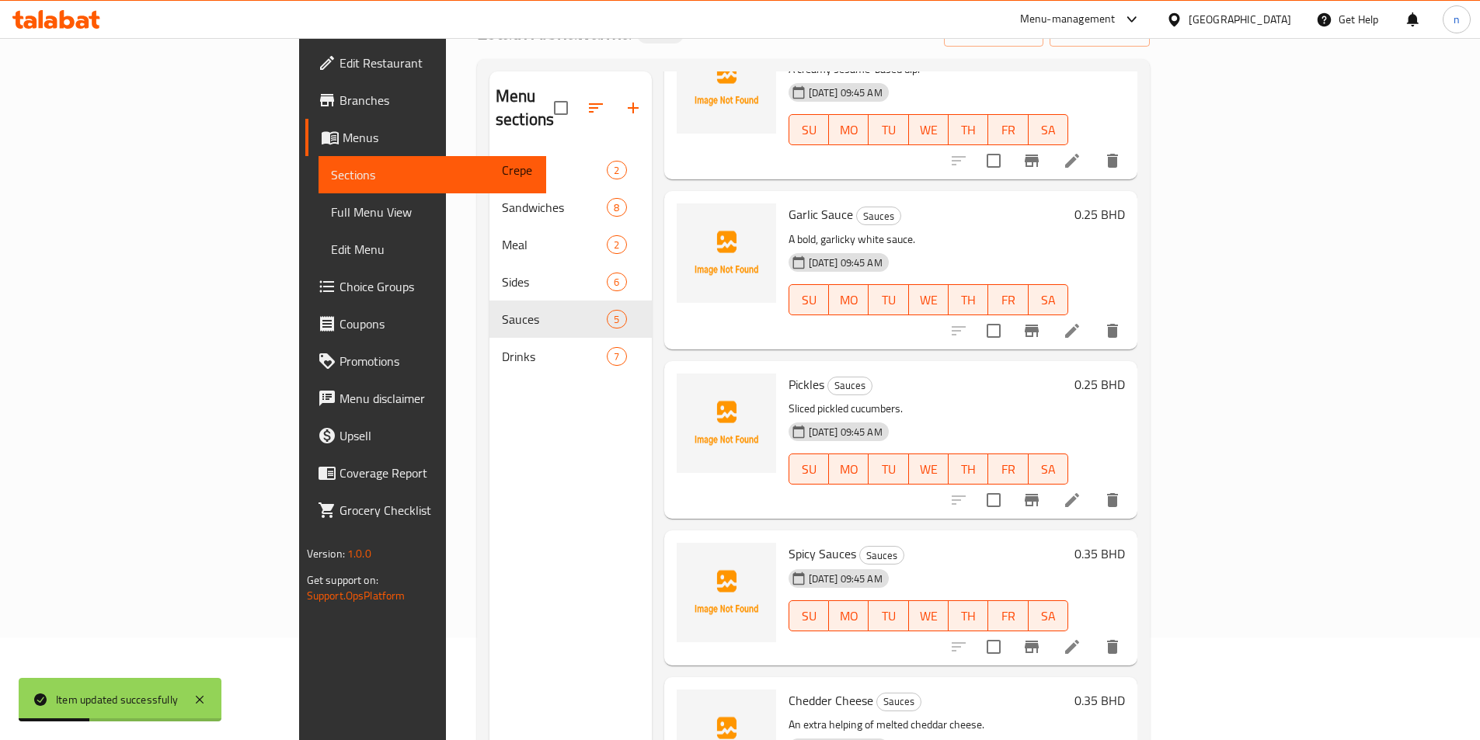
scroll to position [217, 0]
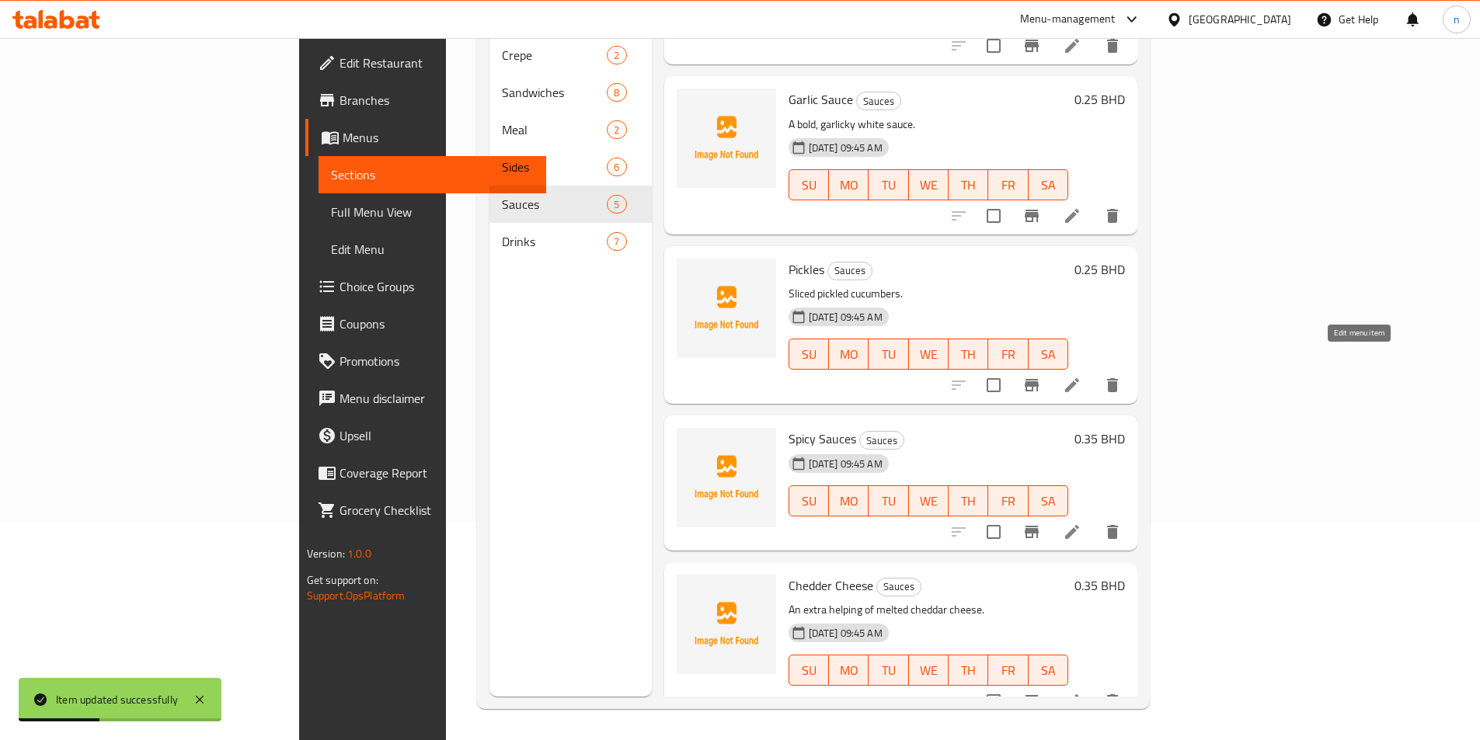
click at [1081, 376] on icon at bounding box center [1072, 385] width 19 height 19
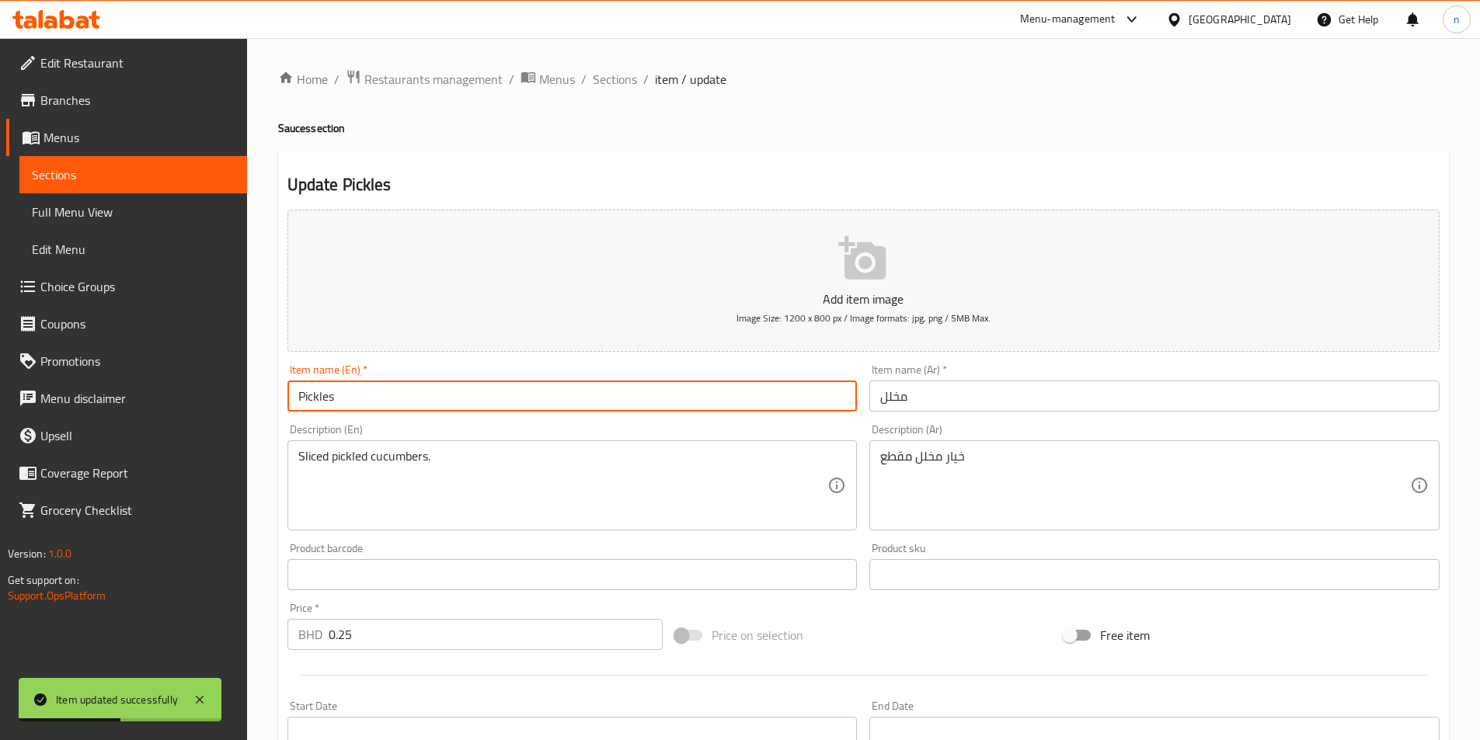
click at [619, 396] on input "Pickles" at bounding box center [572, 396] width 570 height 31
paste input "Sauces"
type input "Pickles Sauce"
click at [880, 392] on input "مخلل" at bounding box center [1154, 396] width 570 height 31
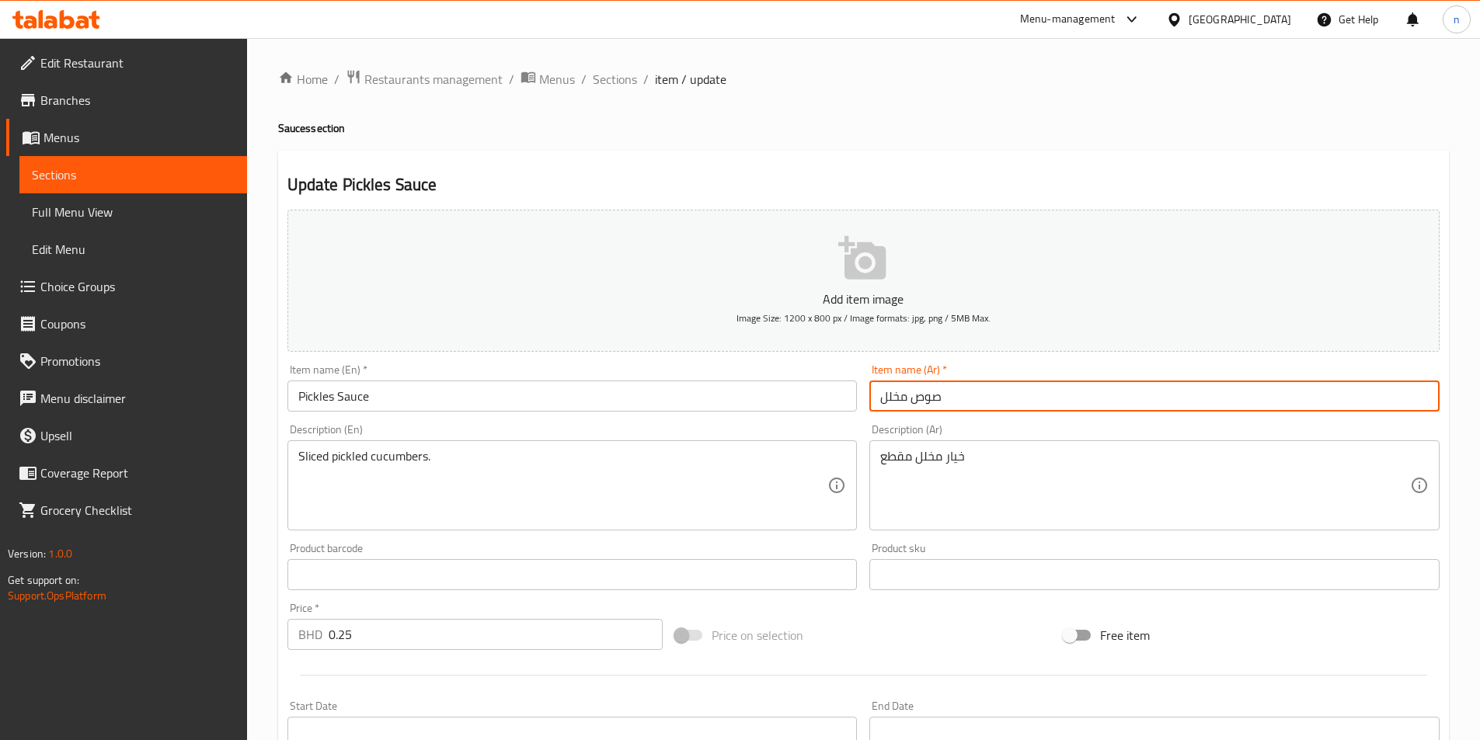
click at [933, 398] on input "صوص مخلل" at bounding box center [1154, 396] width 570 height 31
type input "مخلل"
click at [351, 386] on input "Pickles Sauce" at bounding box center [572, 396] width 570 height 31
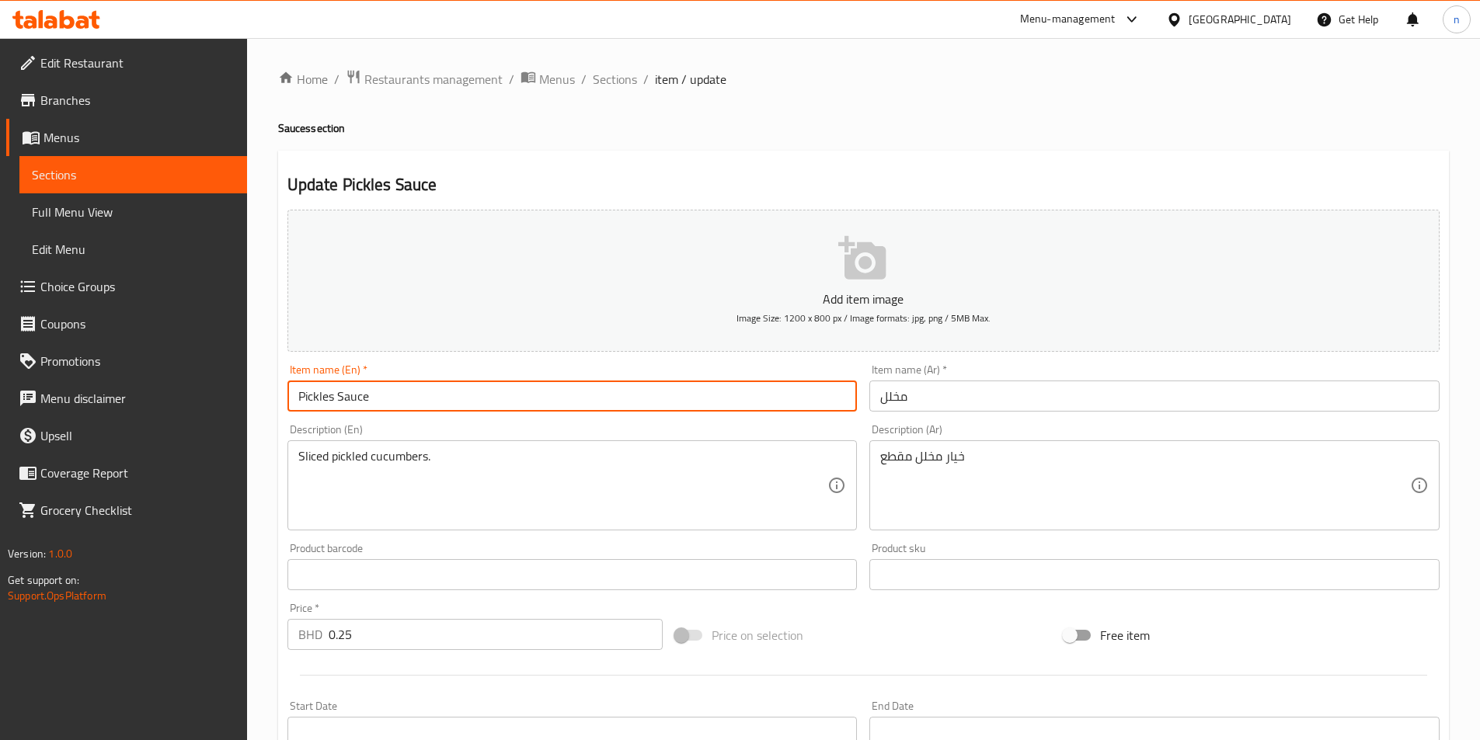
click at [351, 386] on input "Pickles Sauce" at bounding box center [572, 396] width 570 height 31
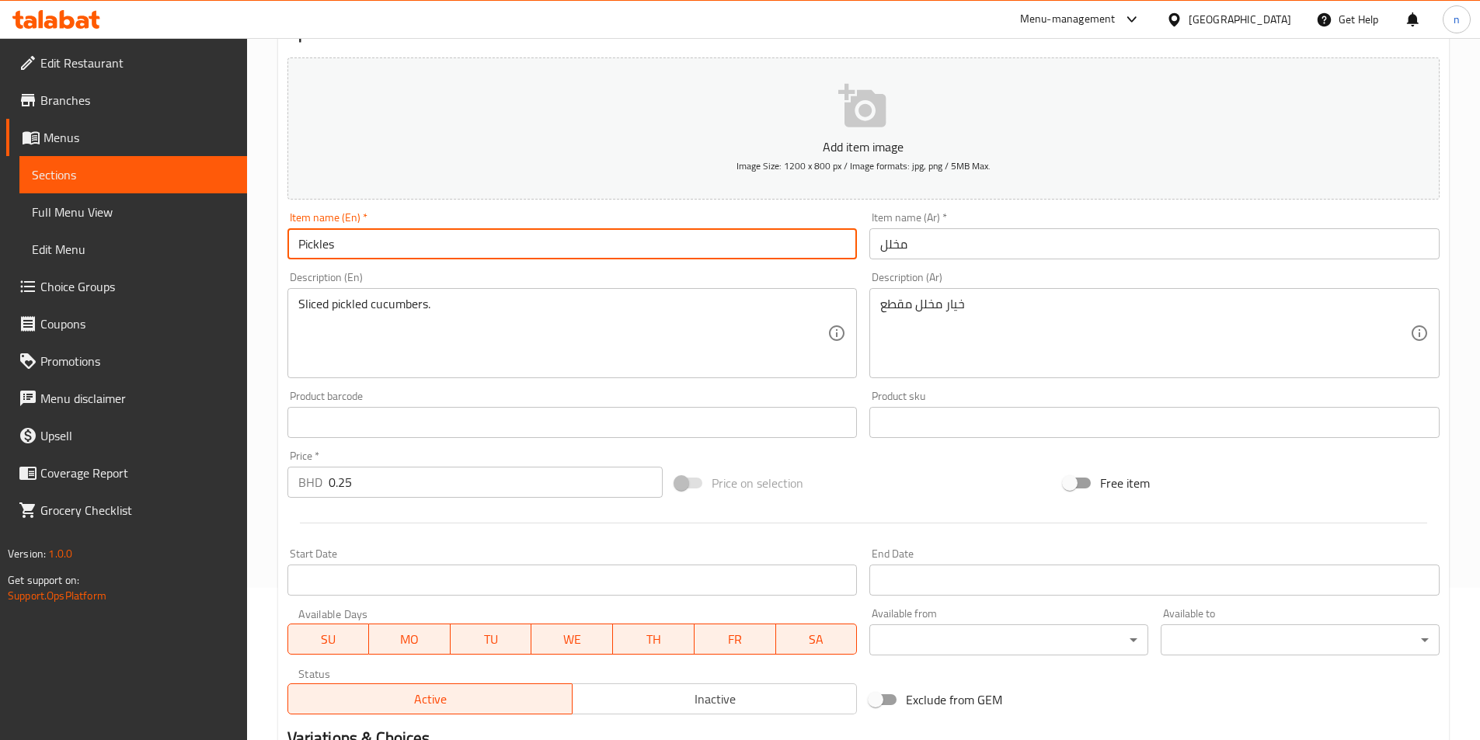
scroll to position [357, 0]
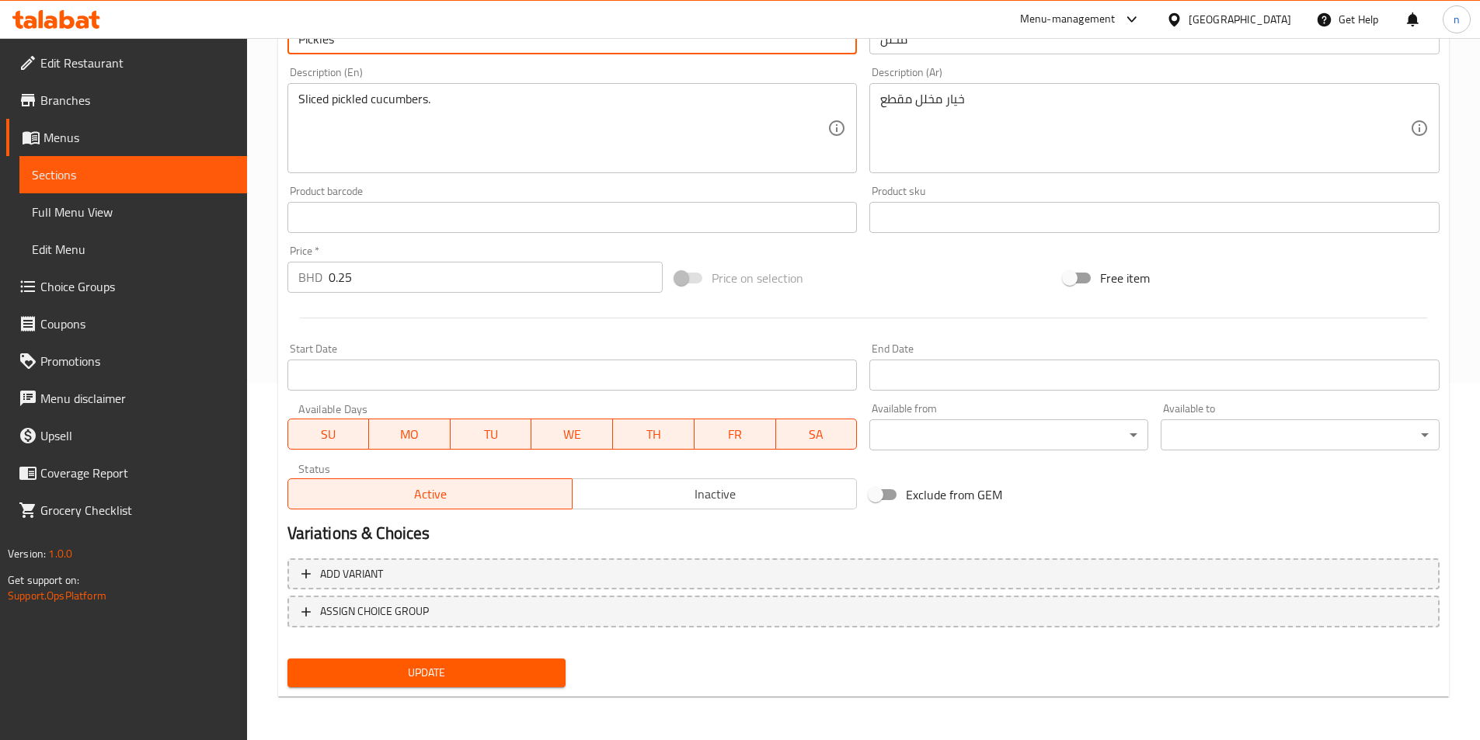
type input "Pickles"
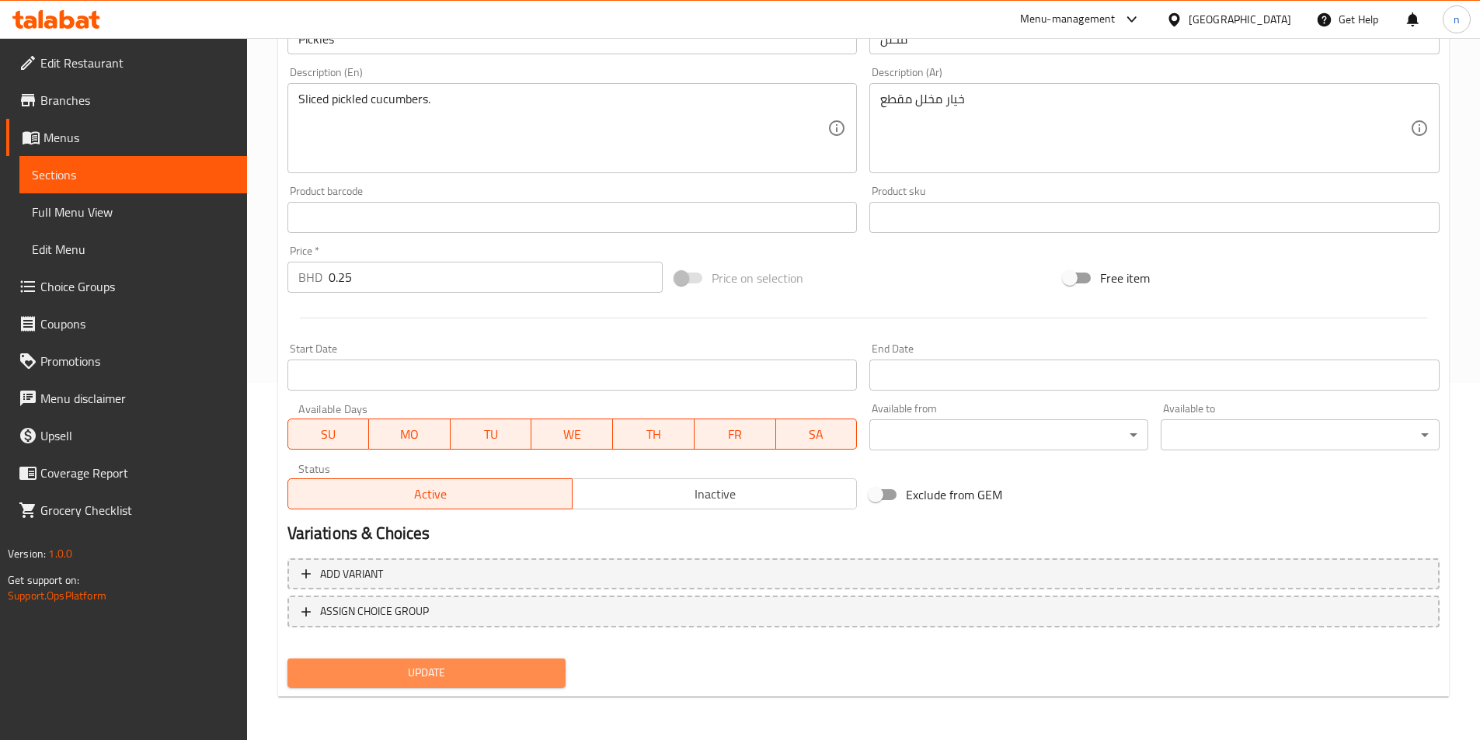
click at [440, 664] on span "Update" at bounding box center [427, 672] width 254 height 19
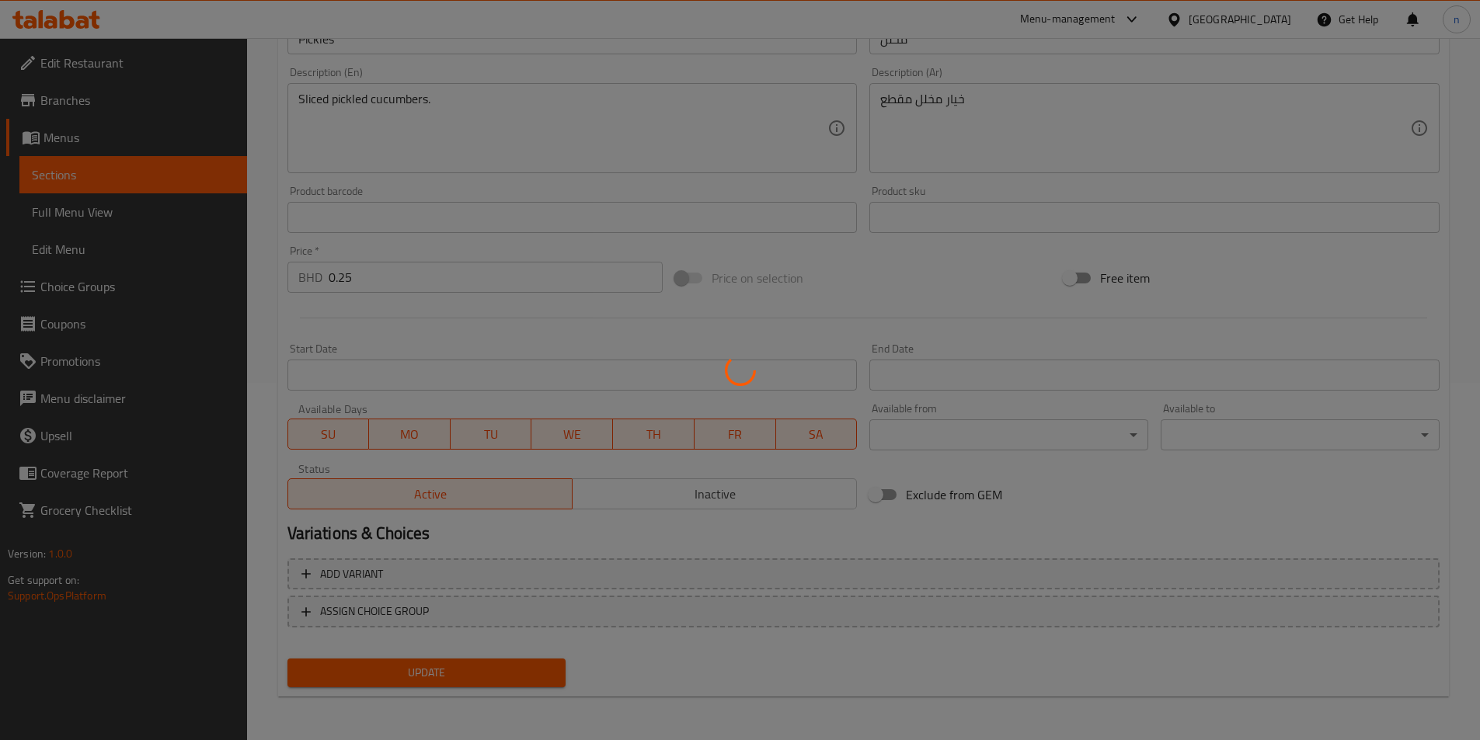
scroll to position [0, 0]
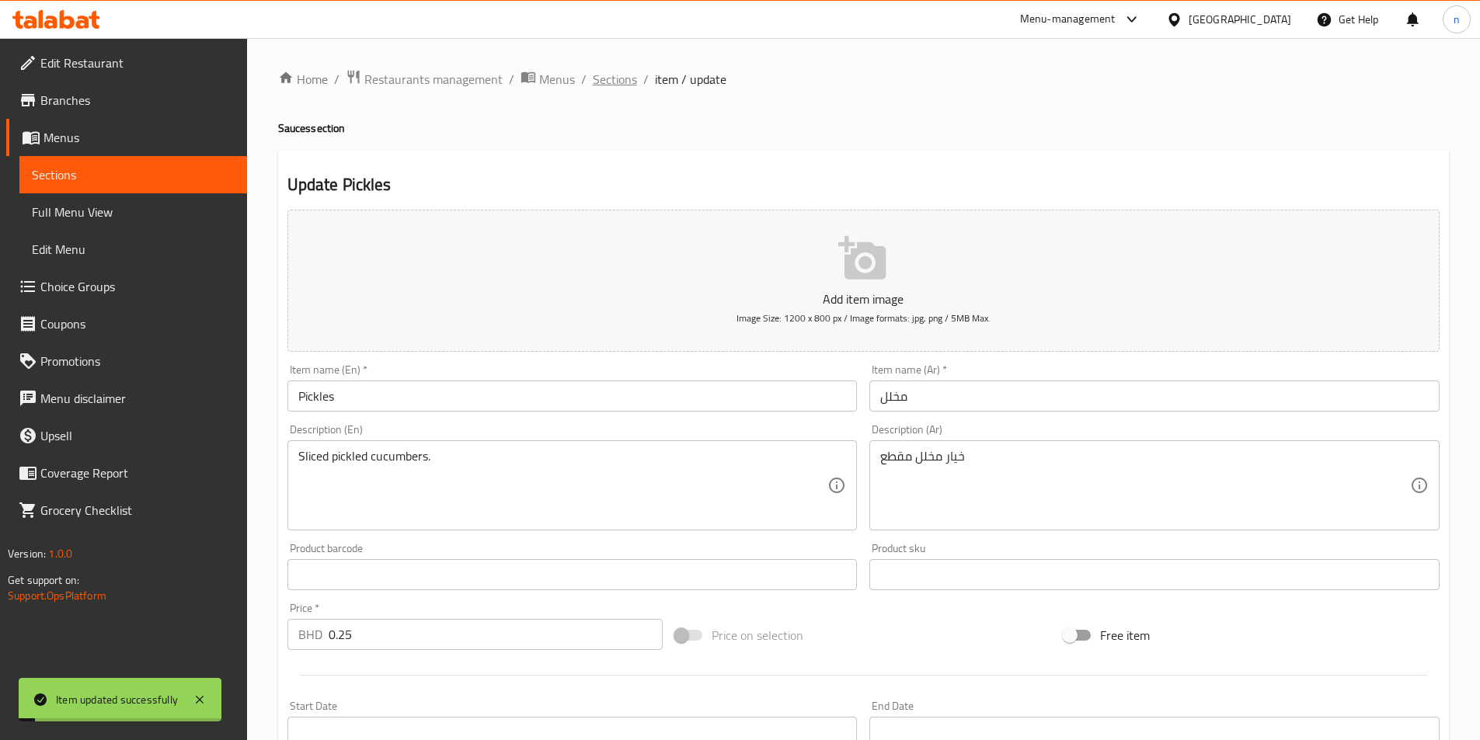
click at [600, 80] on span "Sections" at bounding box center [615, 79] width 44 height 19
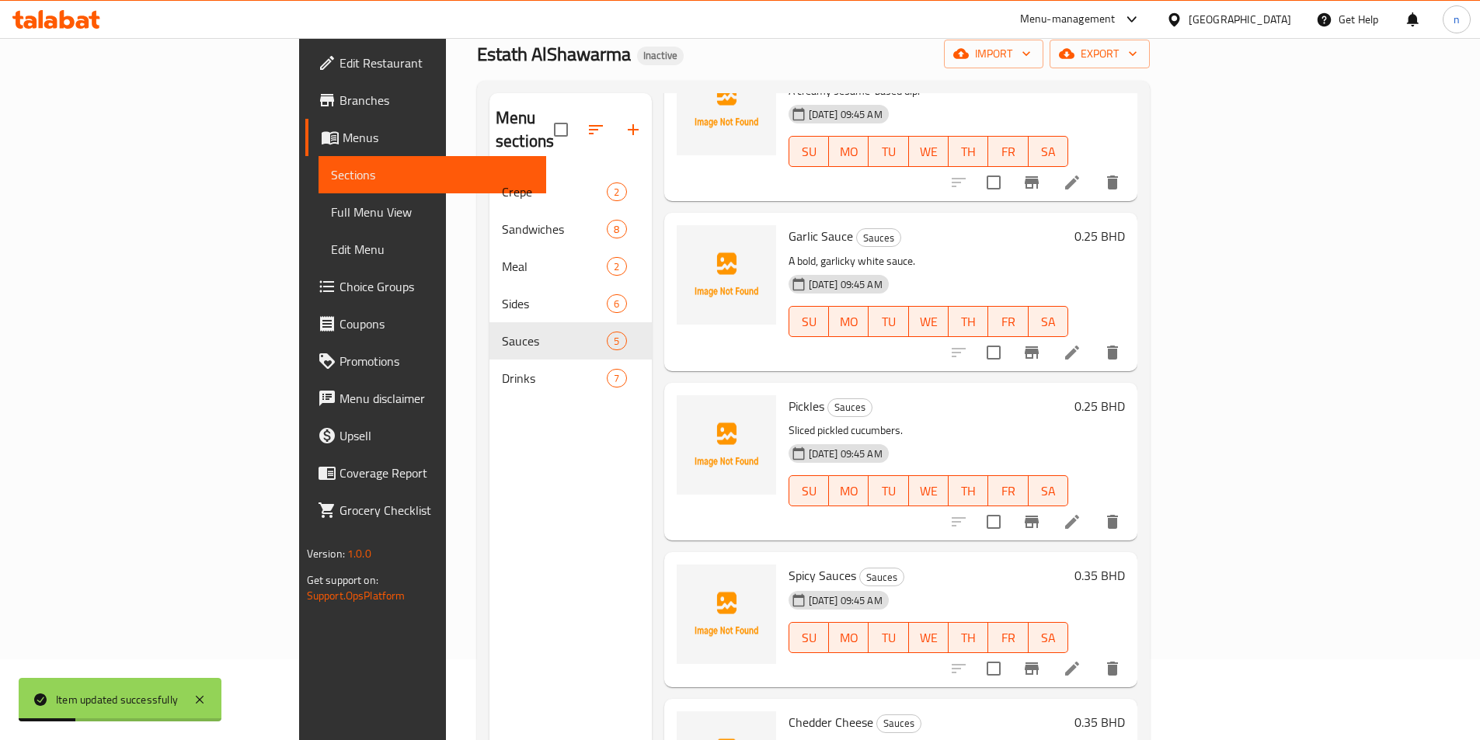
scroll to position [217, 0]
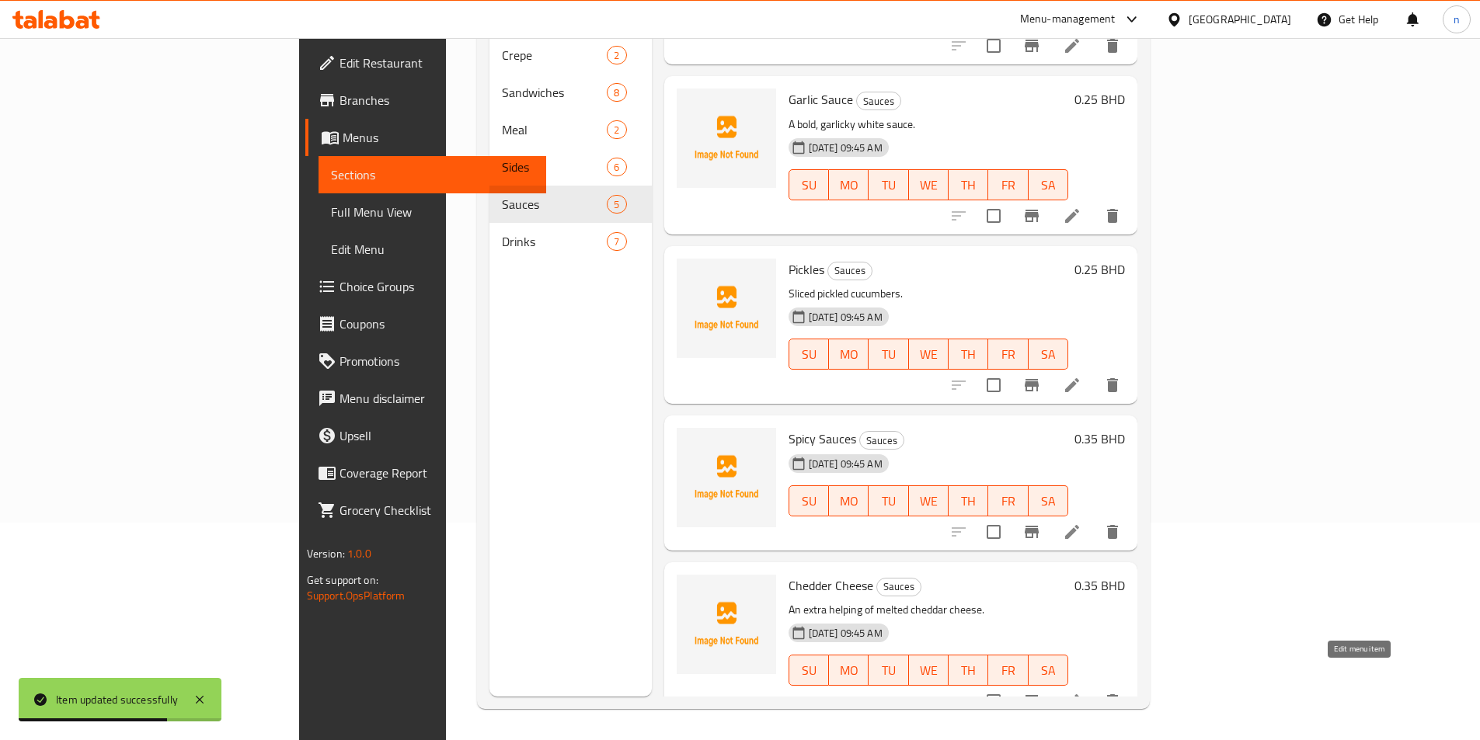
click at [1081, 692] on icon at bounding box center [1072, 701] width 19 height 19
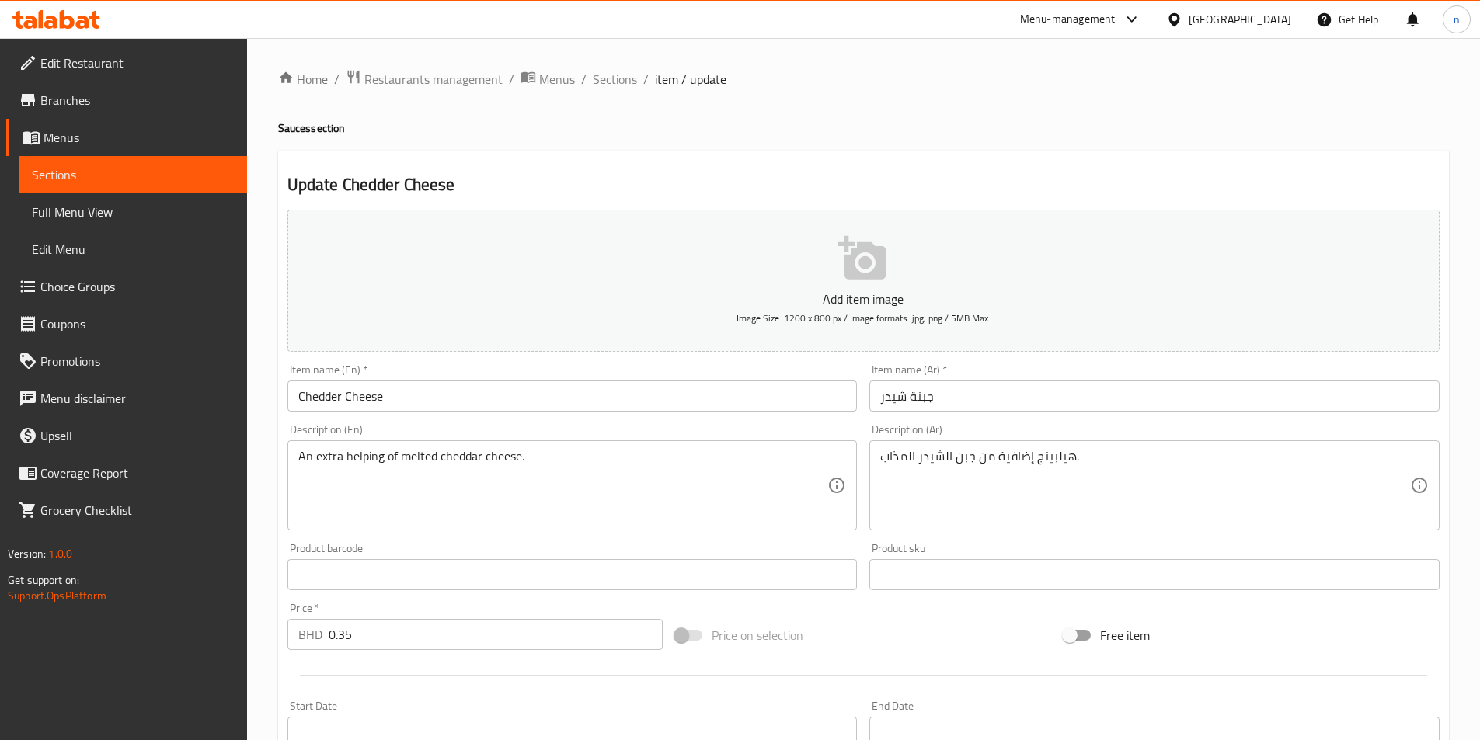
click at [549, 395] on div "Add item image Image Size: 1200 x 800 px / Image formats: jpg, png / 5MB Max. I…" at bounding box center [863, 539] width 1164 height 670
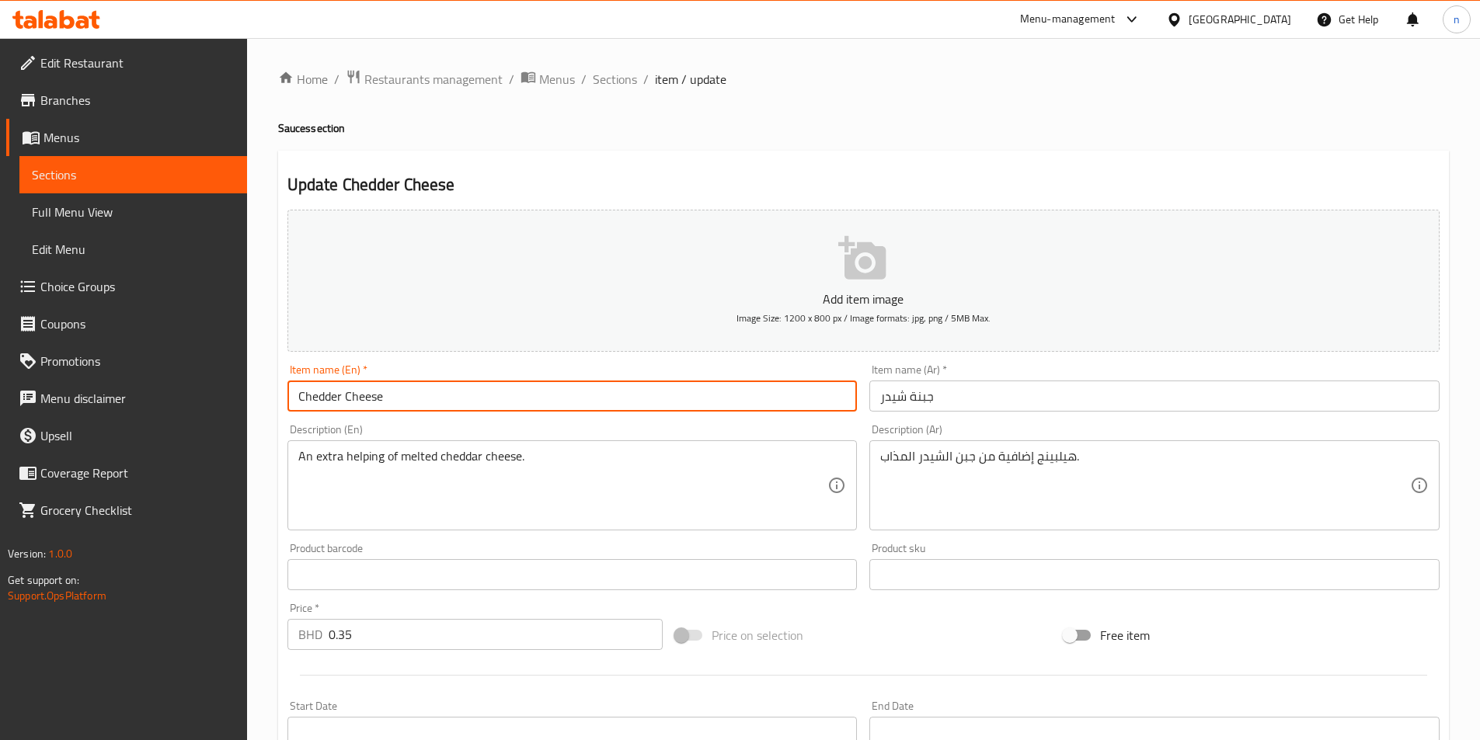
paste input "Sauces"
type input "Chedder Cheese Sauce"
click at [879, 406] on input "جبنة شيدر" at bounding box center [1154, 396] width 570 height 31
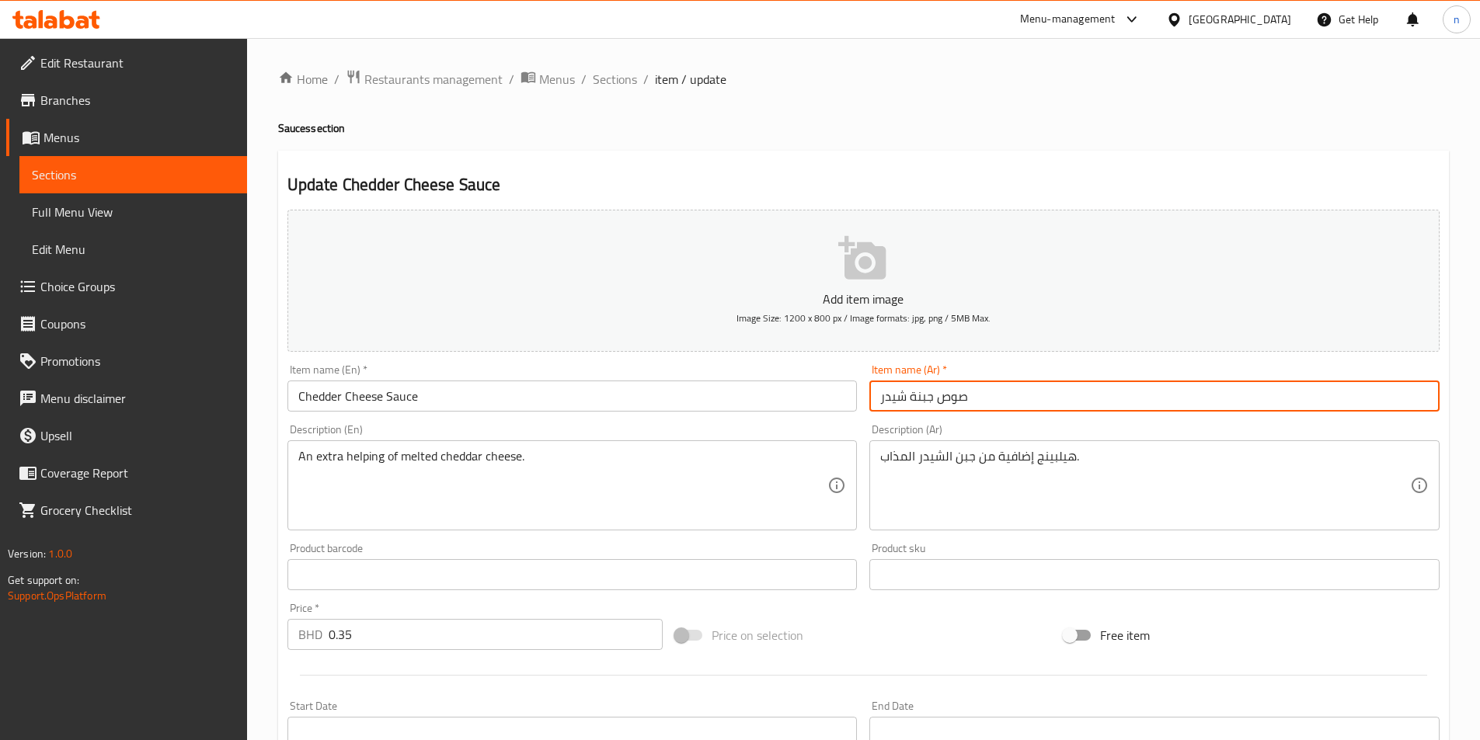
type input "صوص جبنة شيدر"
click at [896, 616] on div "Price on selection" at bounding box center [863, 635] width 388 height 42
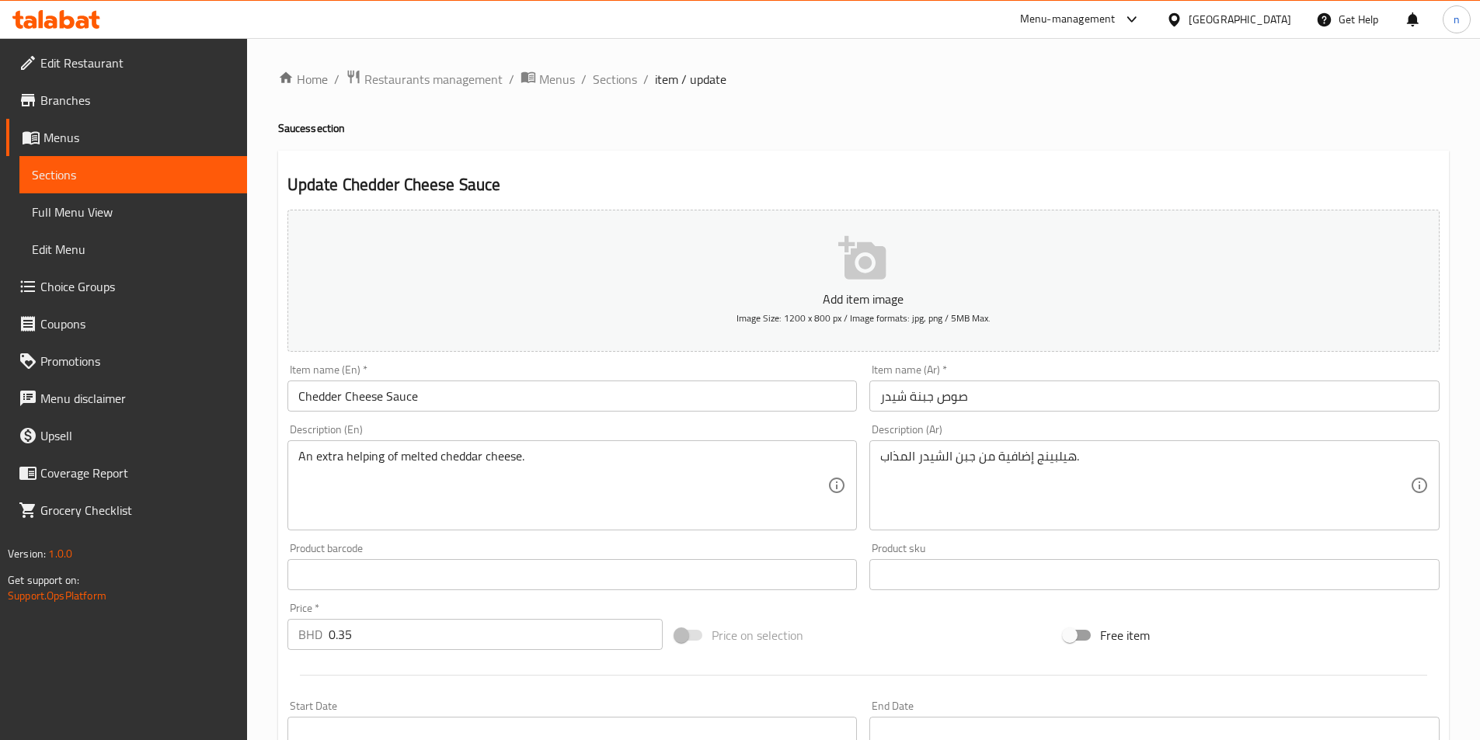
scroll to position [357, 0]
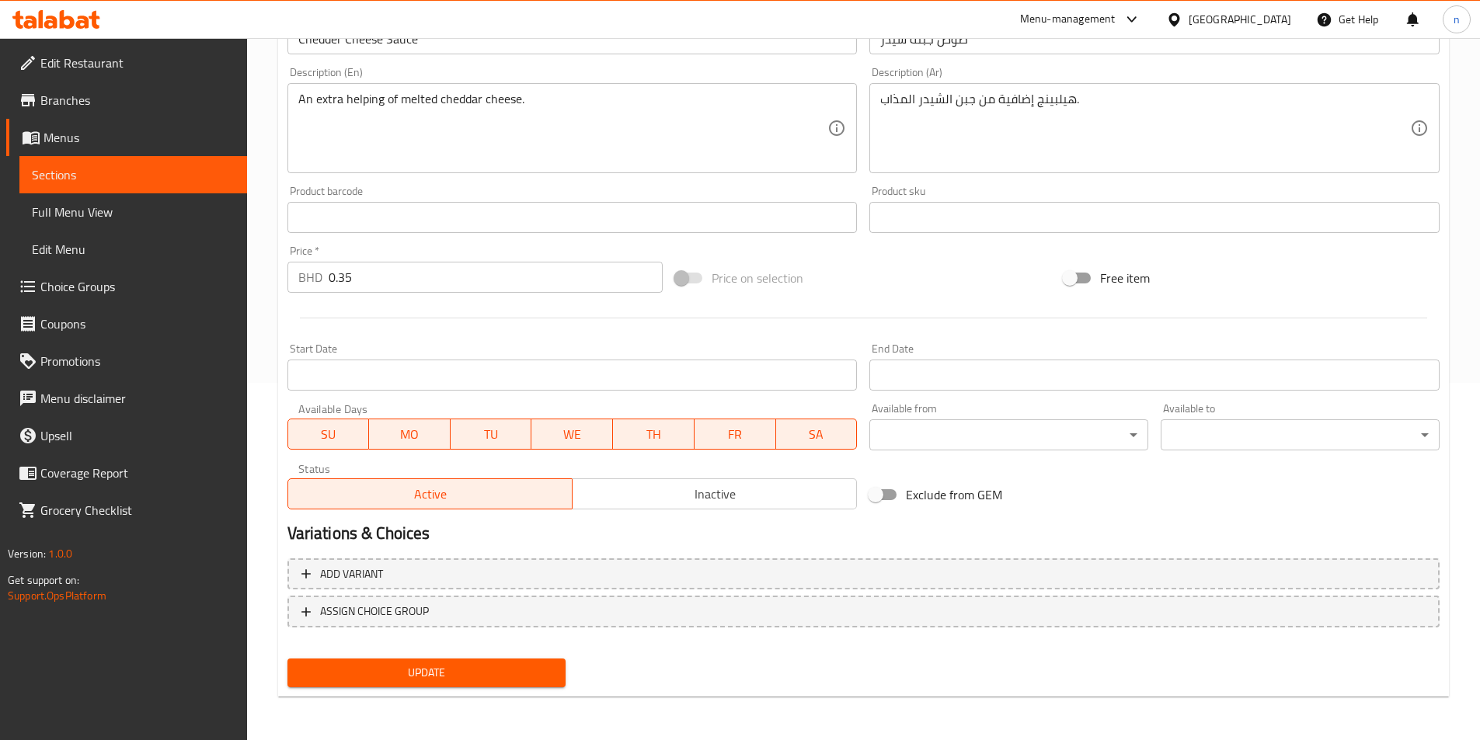
click at [537, 667] on span "Update" at bounding box center [427, 672] width 254 height 19
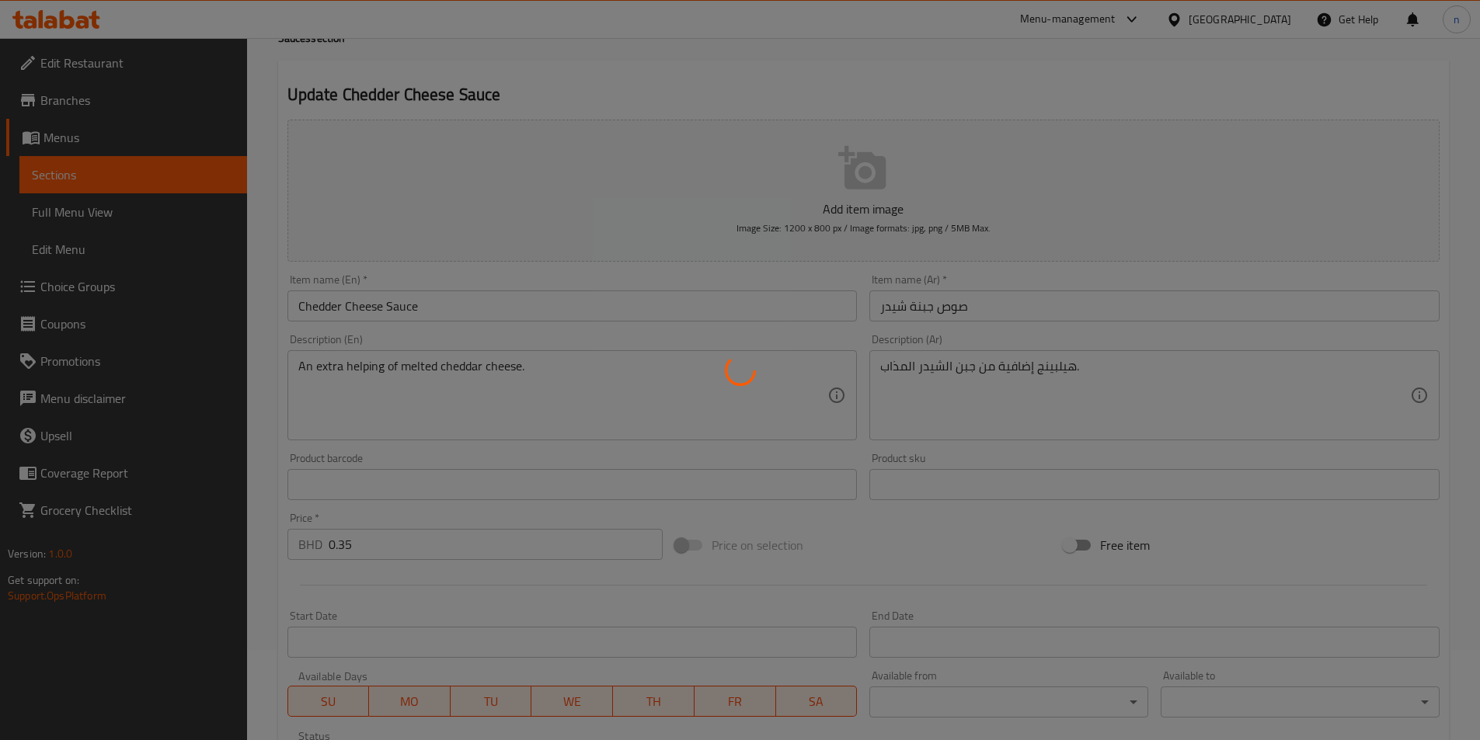
scroll to position [0, 0]
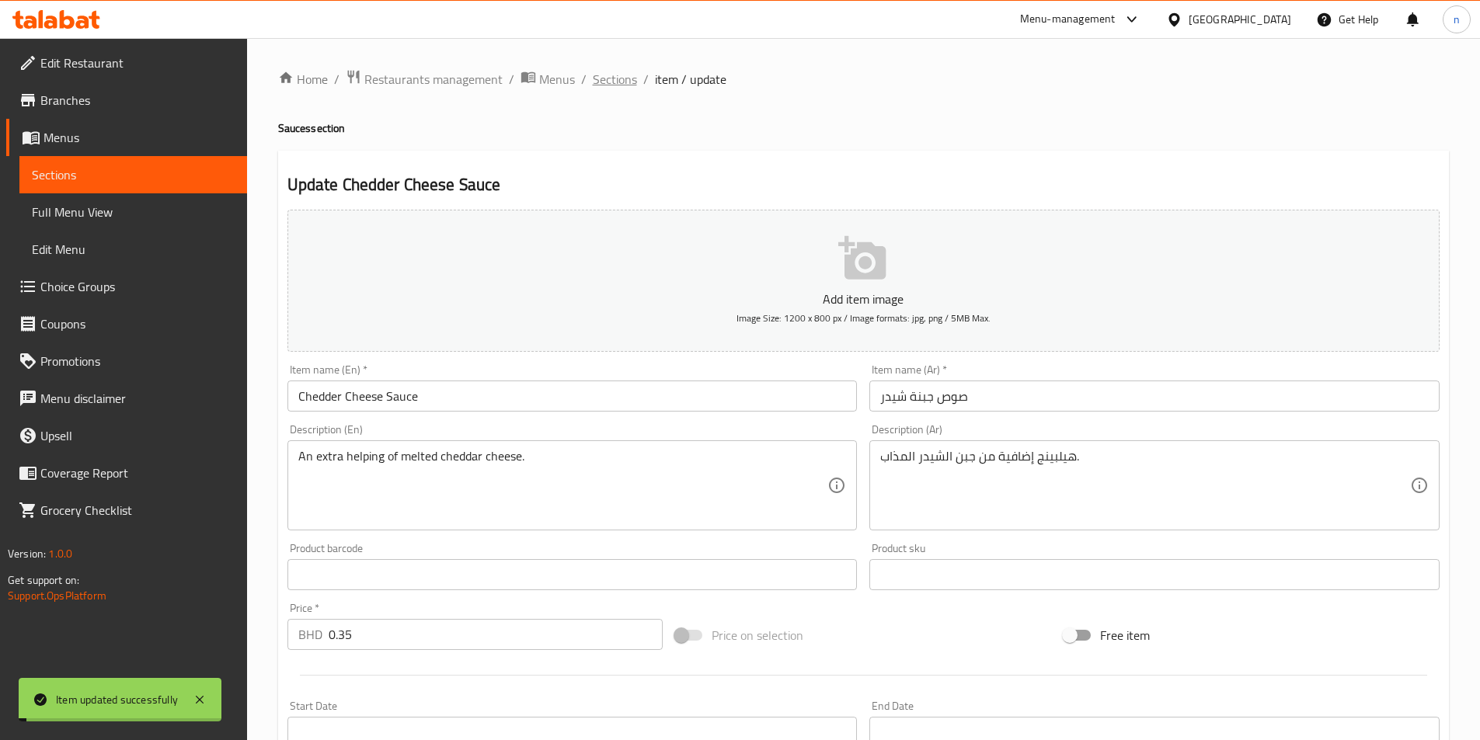
click at [606, 80] on span "Sections" at bounding box center [615, 79] width 44 height 19
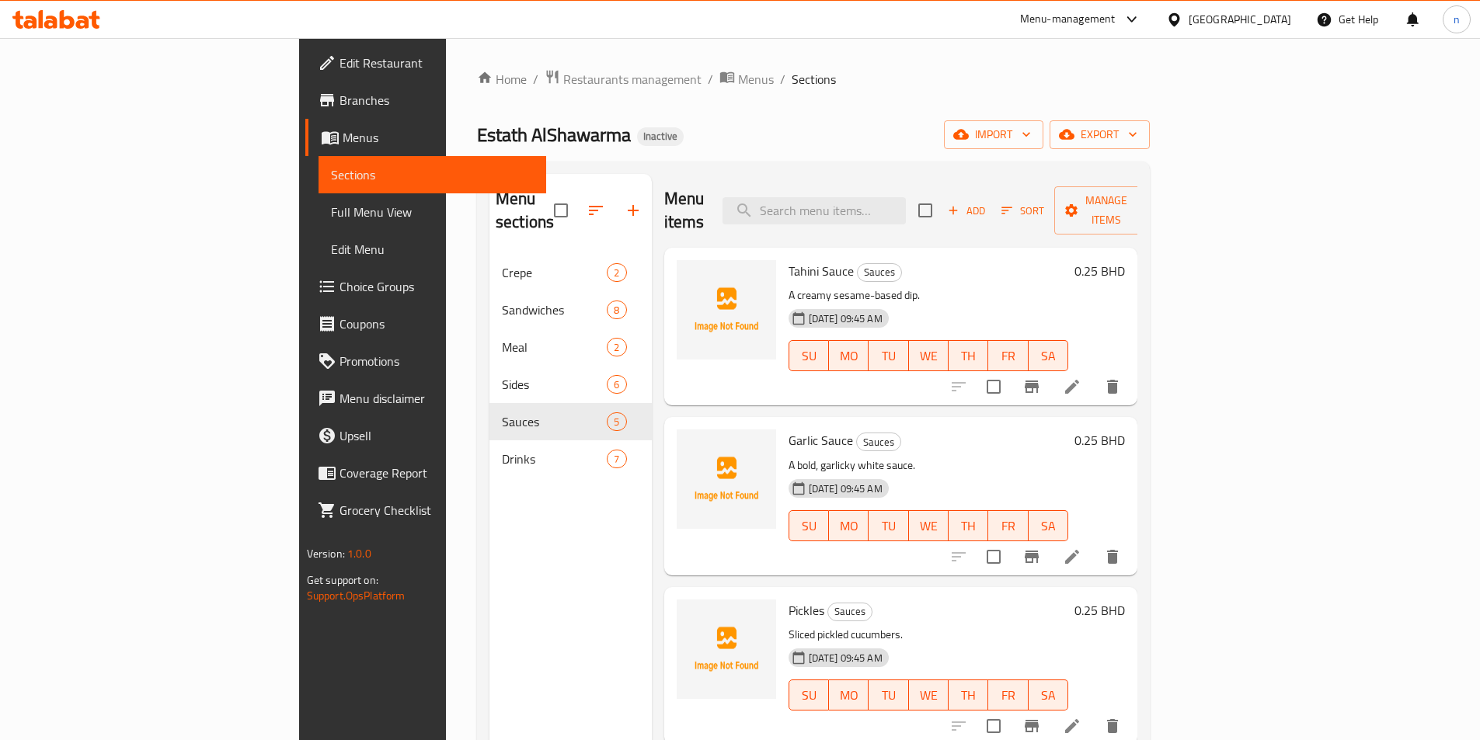
click at [305, 110] on link "Branches" at bounding box center [425, 100] width 241 height 37
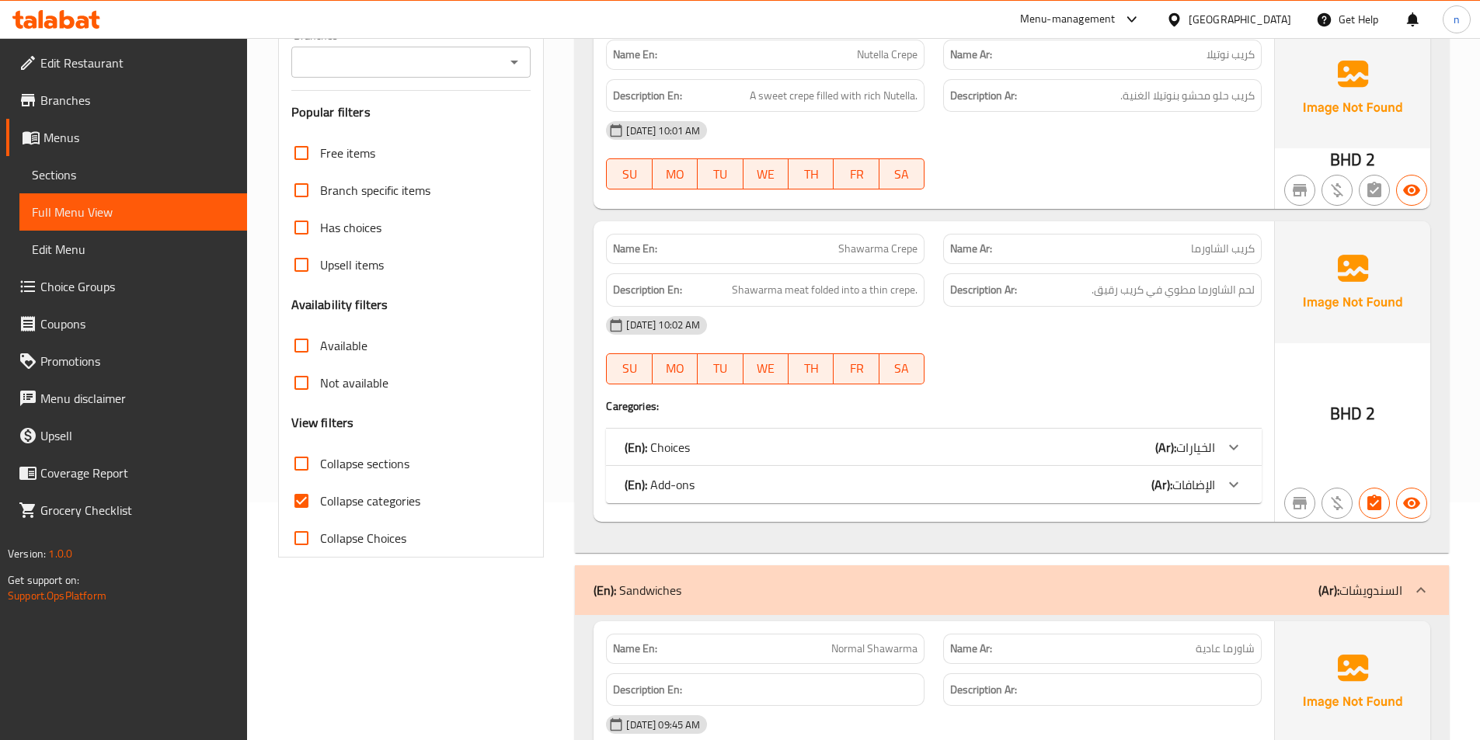
scroll to position [397, 0]
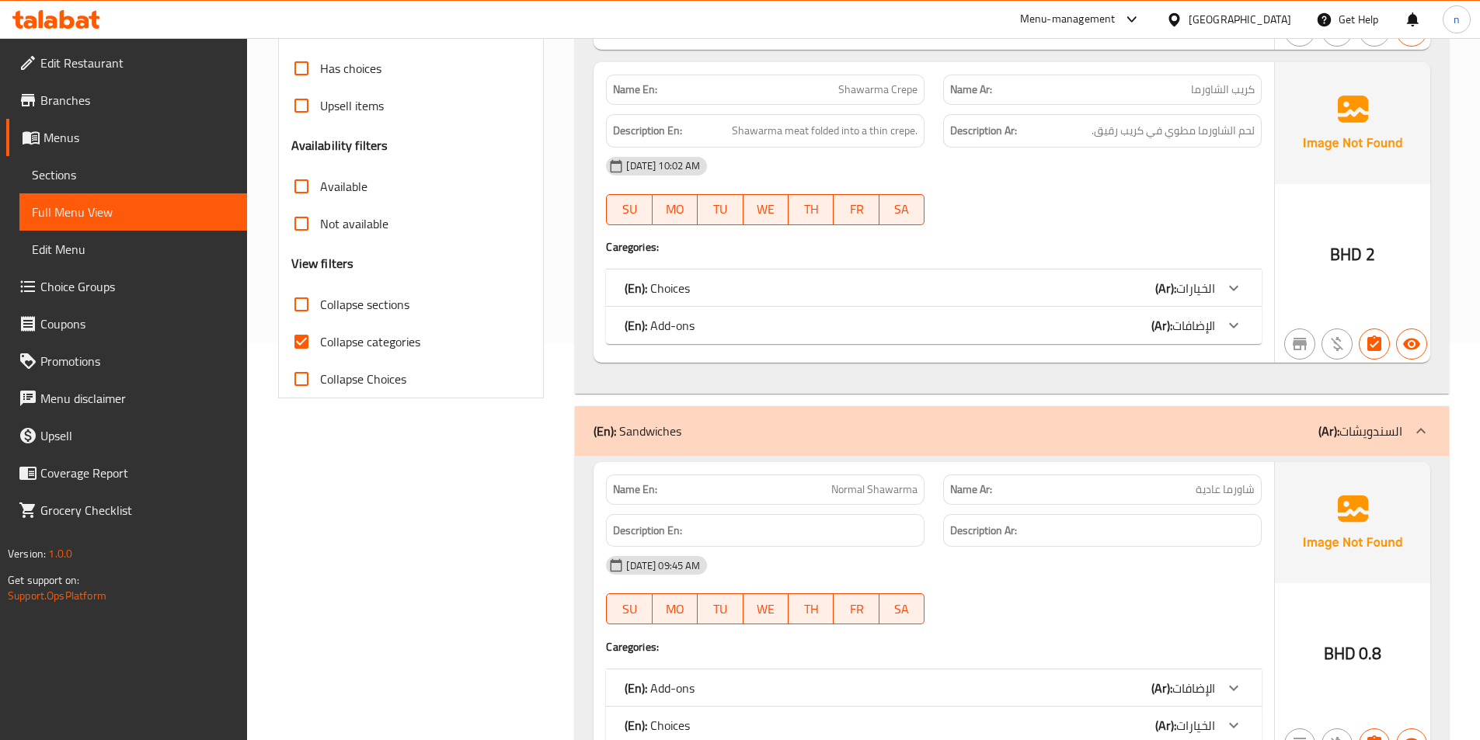
click at [317, 347] on input "Collapse categories" at bounding box center [301, 341] width 37 height 37
checkbox input "false"
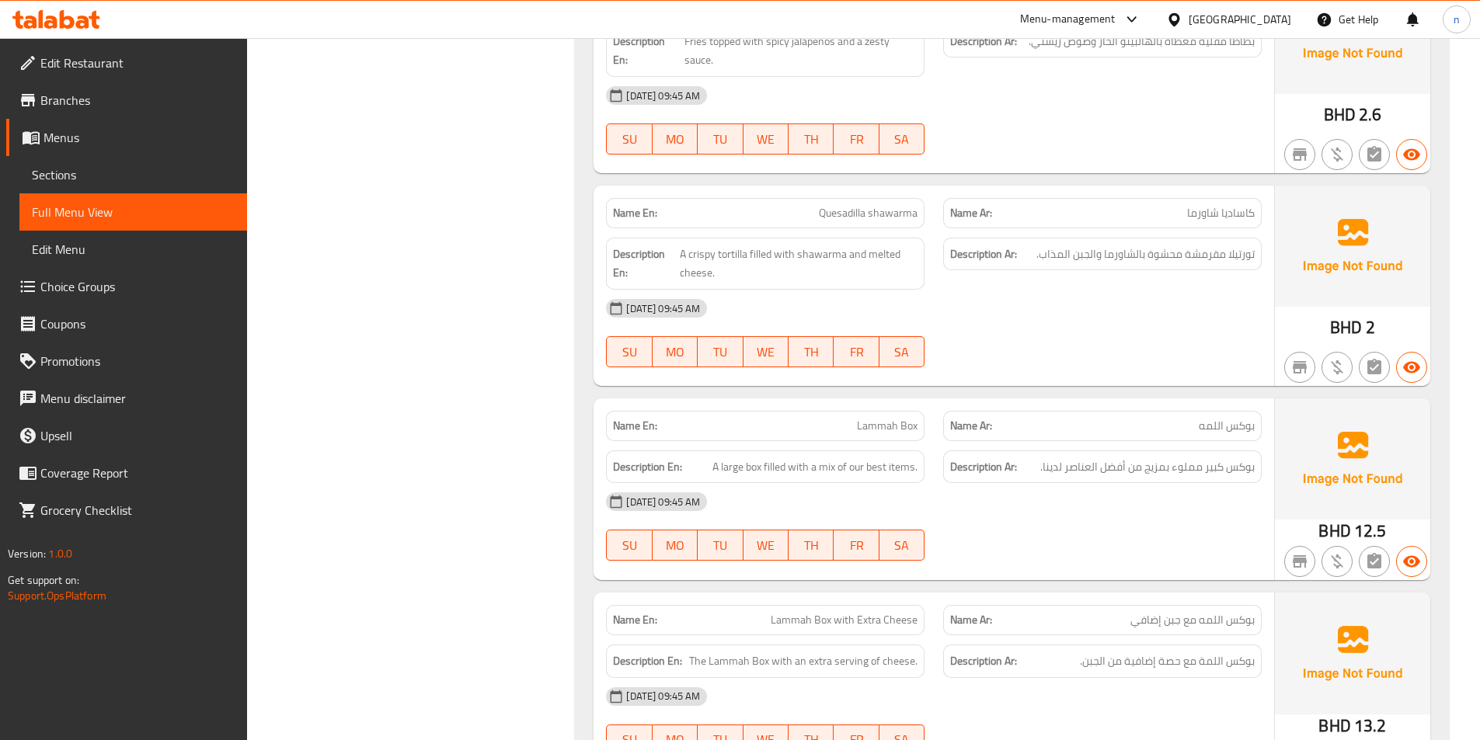
scroll to position [10728, 0]
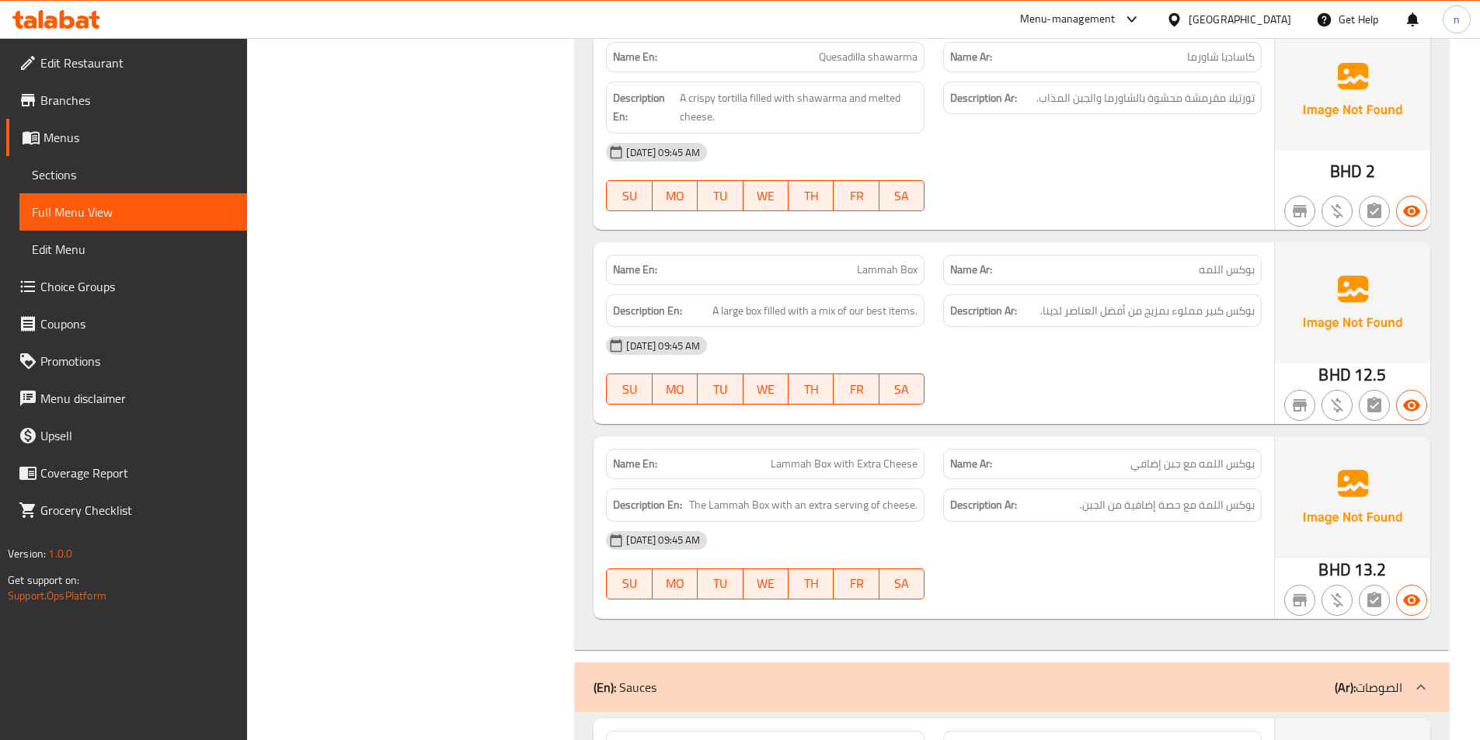
click at [1063, 389] on div "[DATE] 09:45 AM SU MO TU WE TH FR SA" at bounding box center [934, 370] width 674 height 87
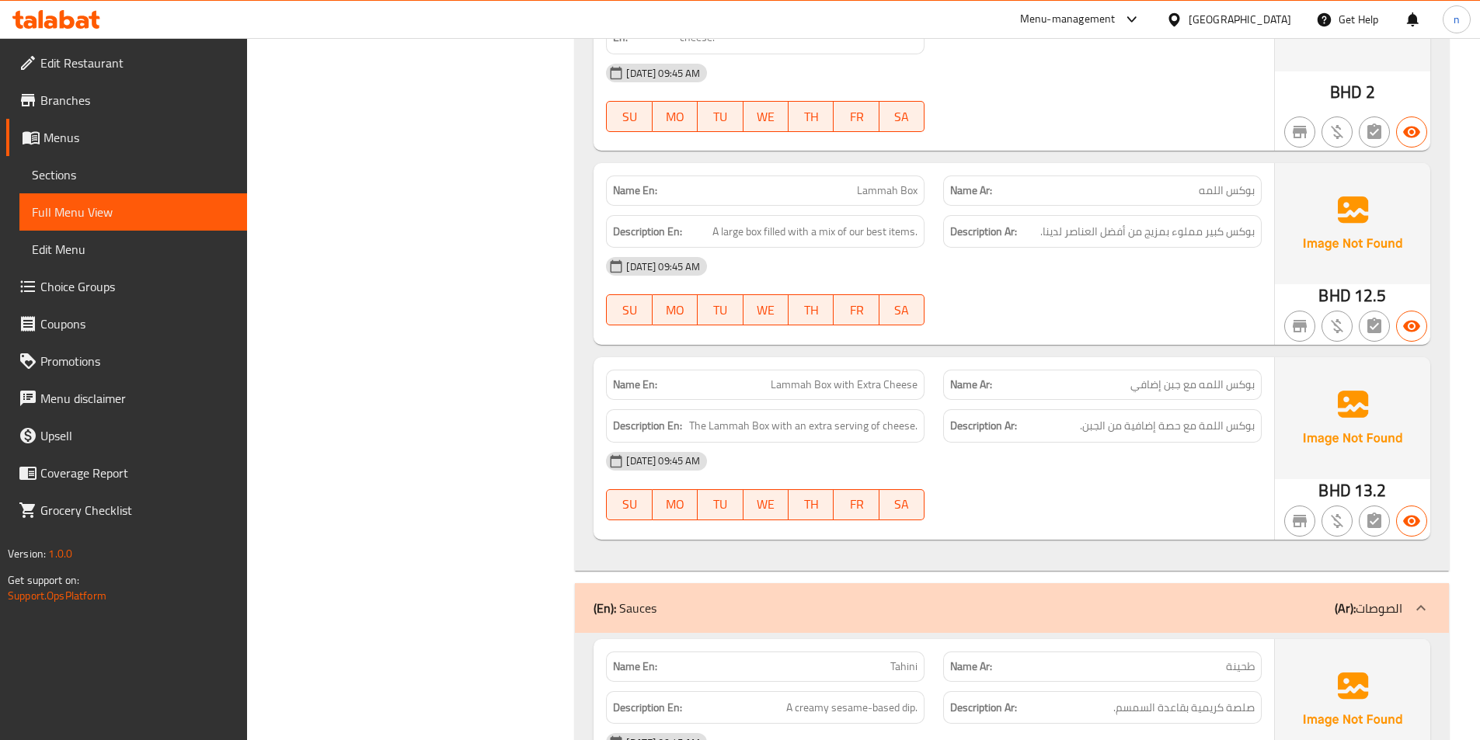
scroll to position [10883, 0]
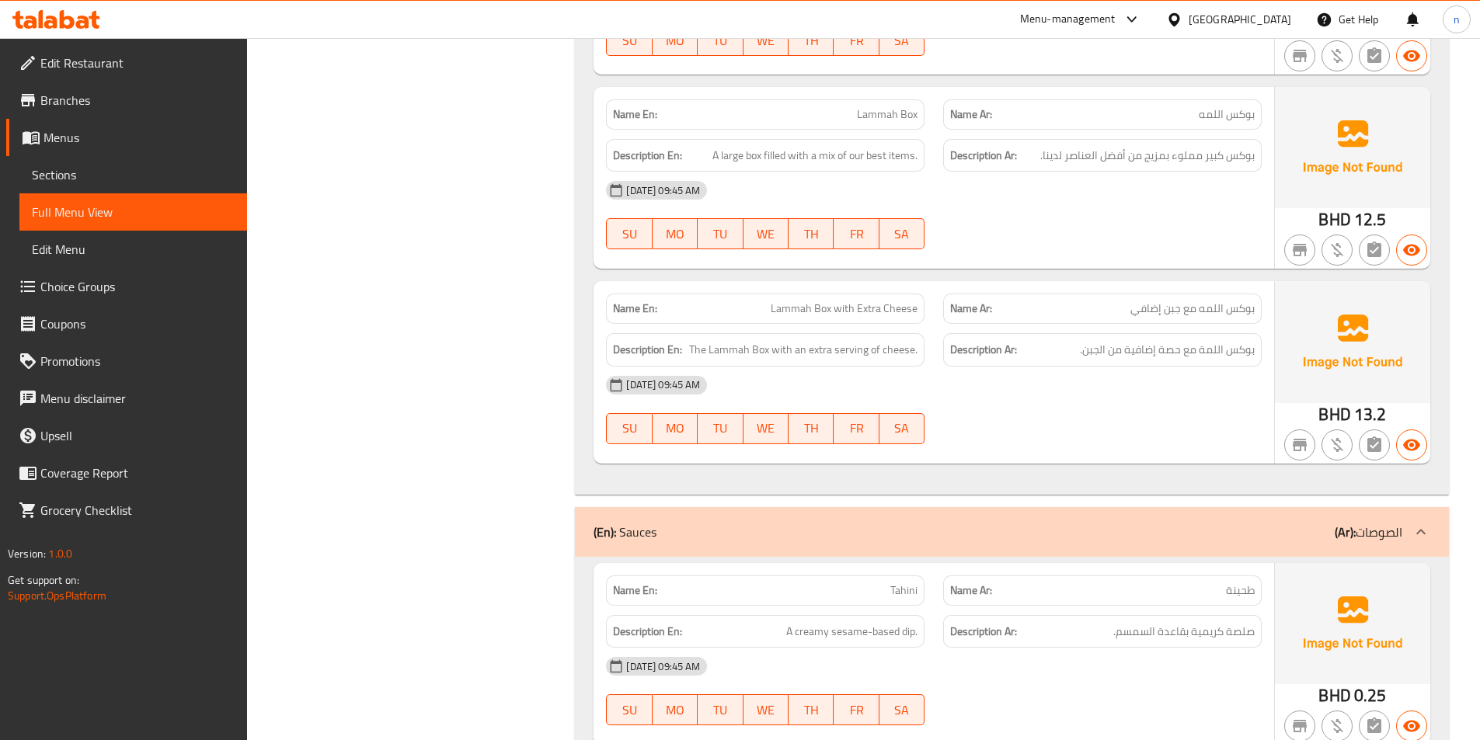
click at [1128, 420] on div "[DATE] 09:45 AM SU MO TU WE TH FR SA" at bounding box center [934, 410] width 674 height 87
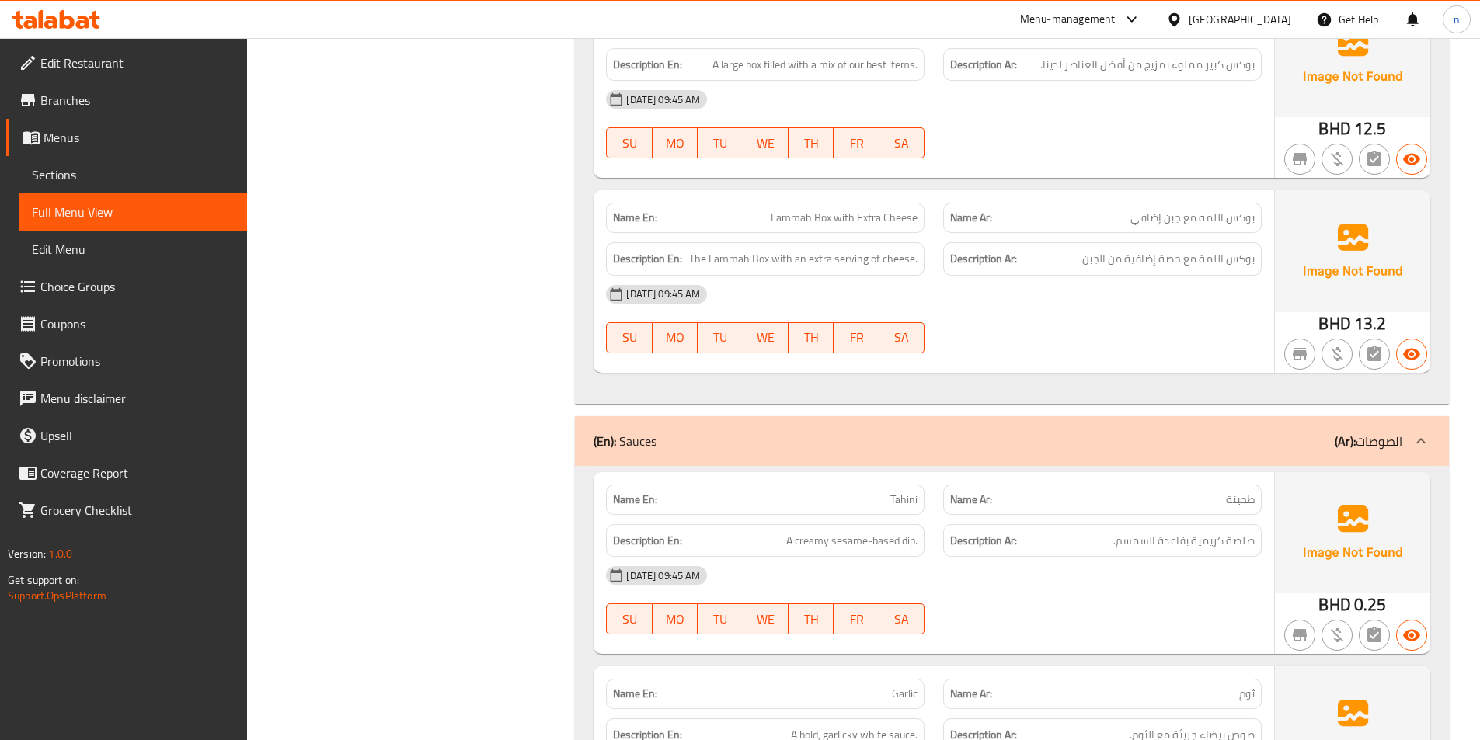
scroll to position [11116, 0]
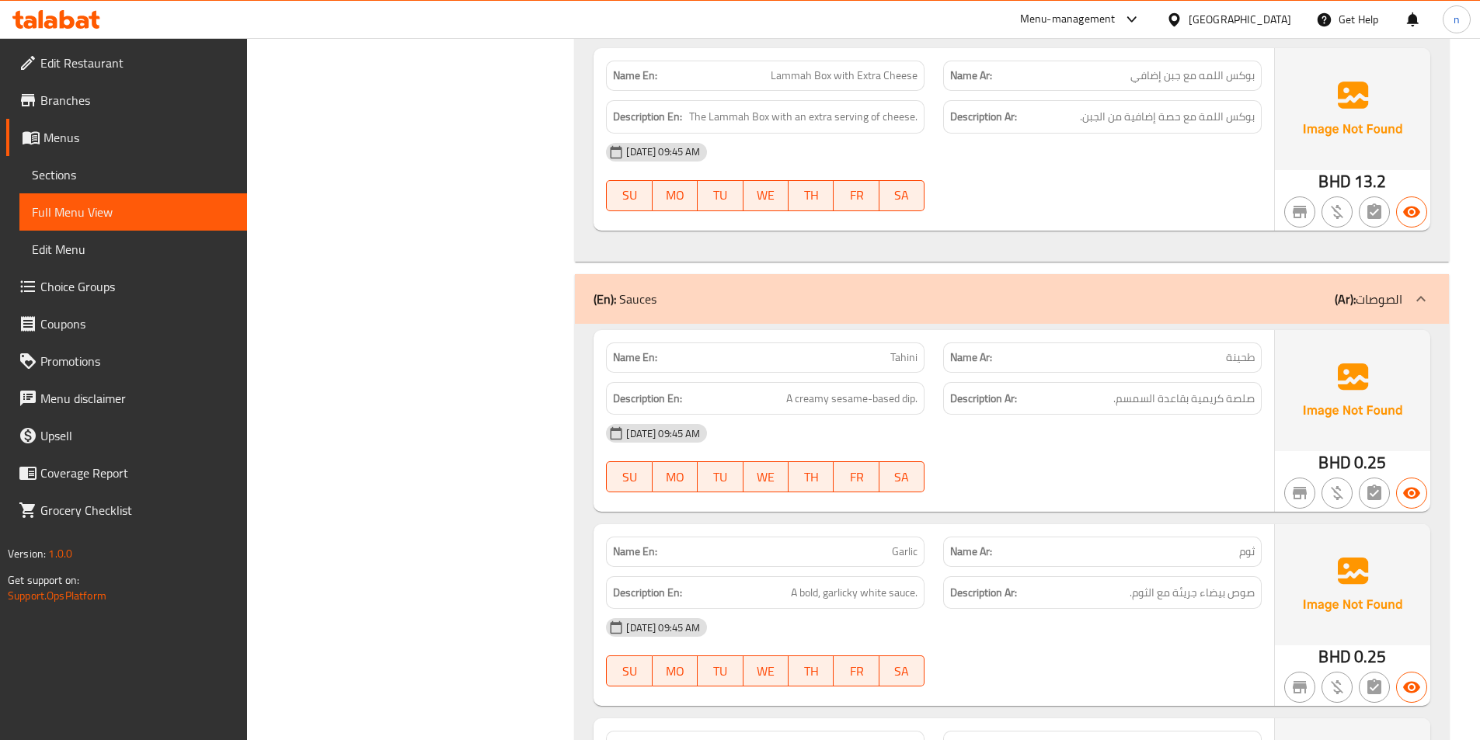
click at [1114, 477] on div "[DATE] 09:45 AM SU MO TU WE TH FR SA" at bounding box center [934, 458] width 674 height 87
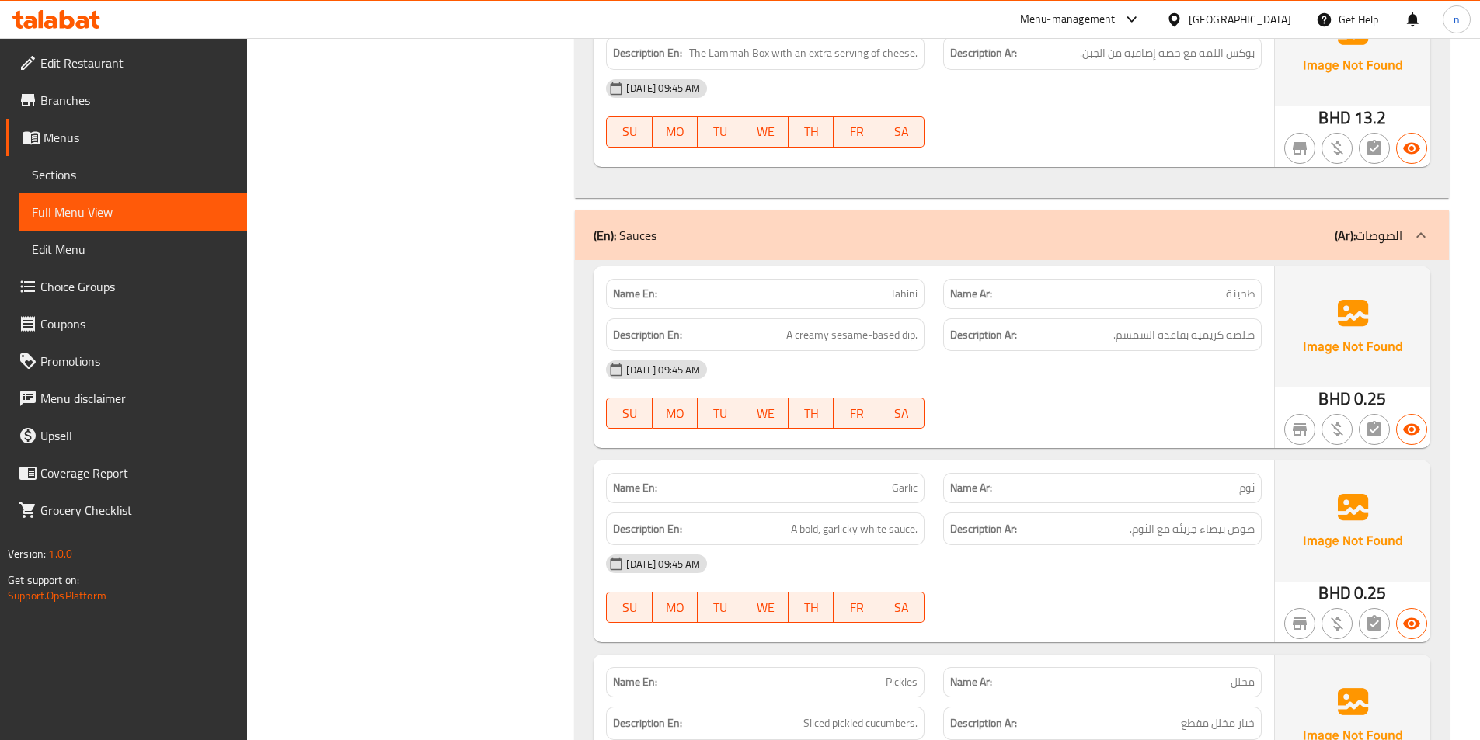
scroll to position [11349, 0]
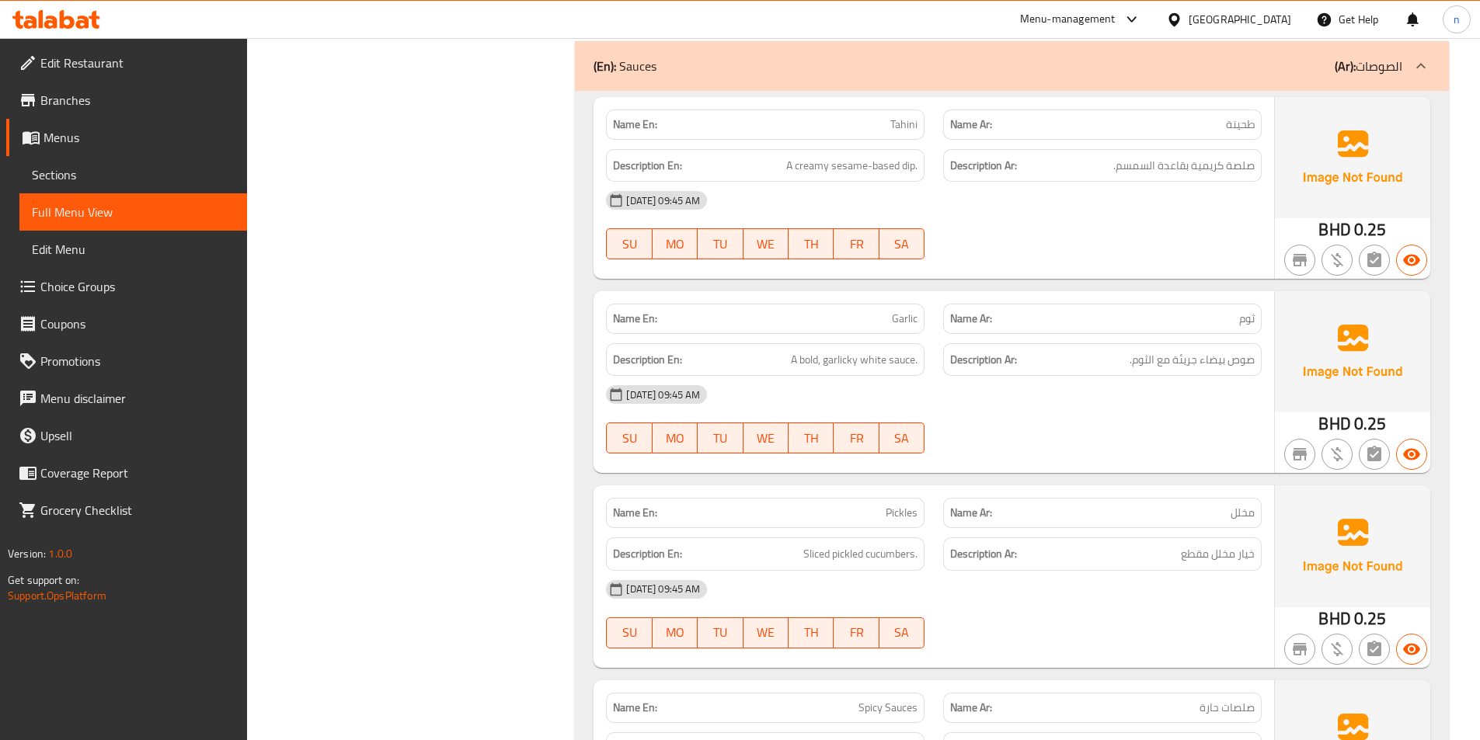
drag, startPoint x: 625, startPoint y: 62, endPoint x: 704, endPoint y: 65, distance: 79.3
click at [704, 65] on div "(En): Sauces (Ar): الصوصات" at bounding box center [997, 66] width 809 height 19
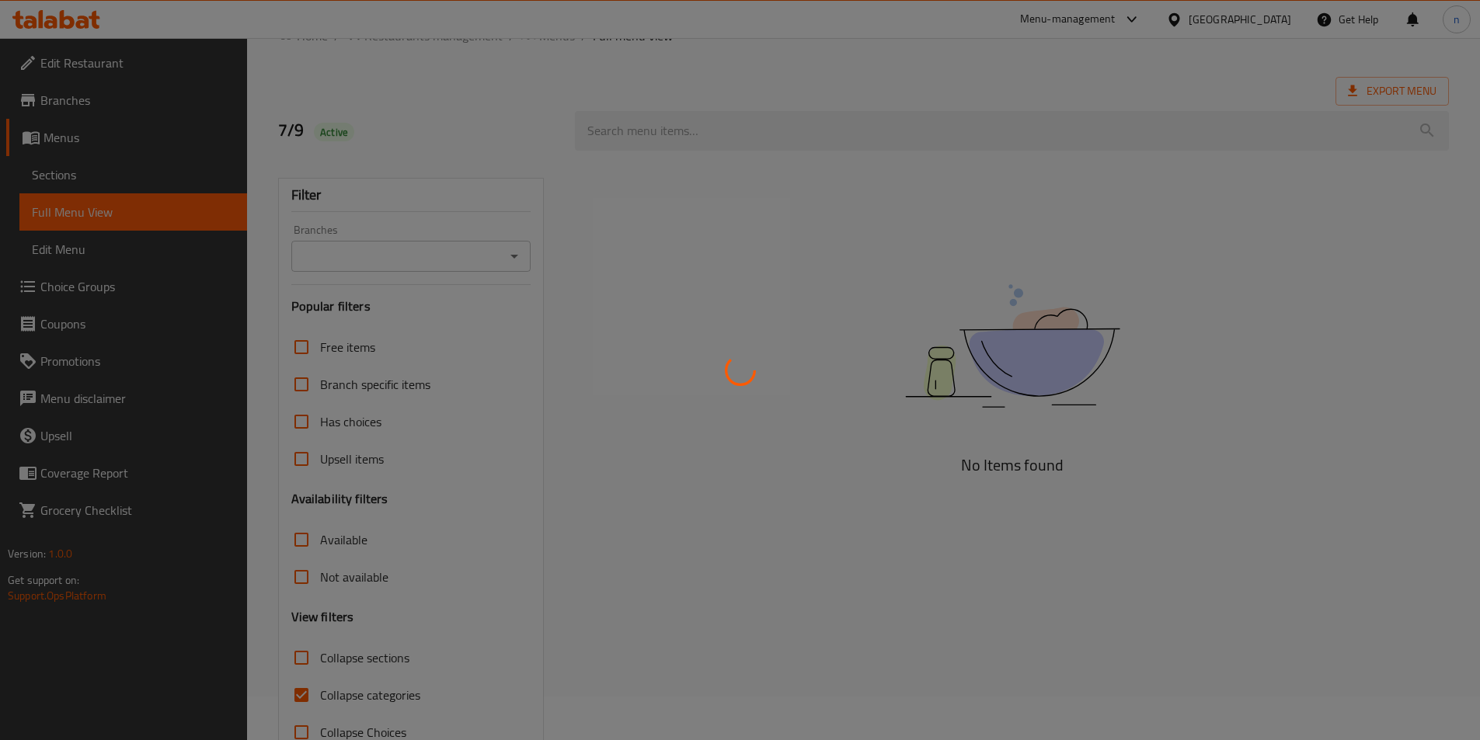
scroll to position [86, 0]
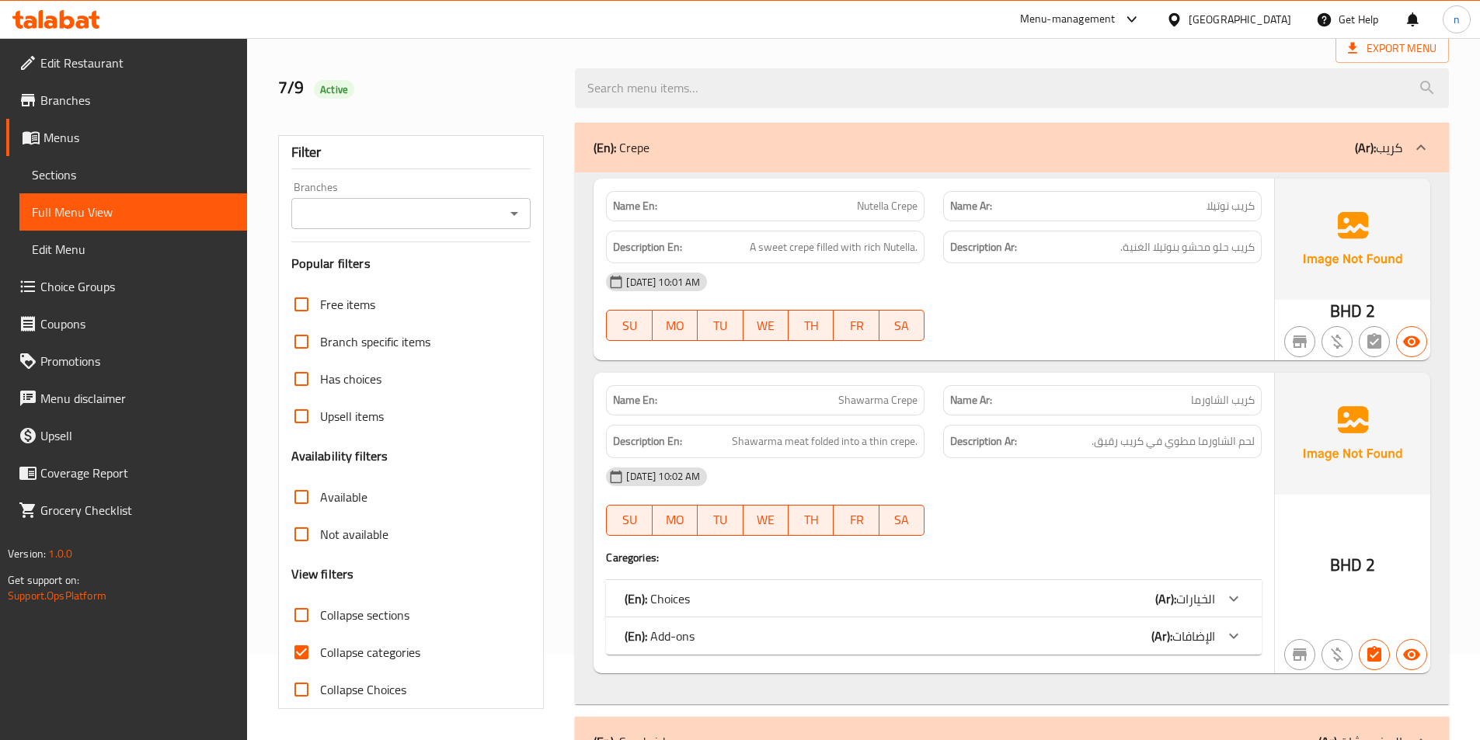
click at [306, 656] on input "Collapse categories" at bounding box center [301, 652] width 37 height 37
checkbox input "false"
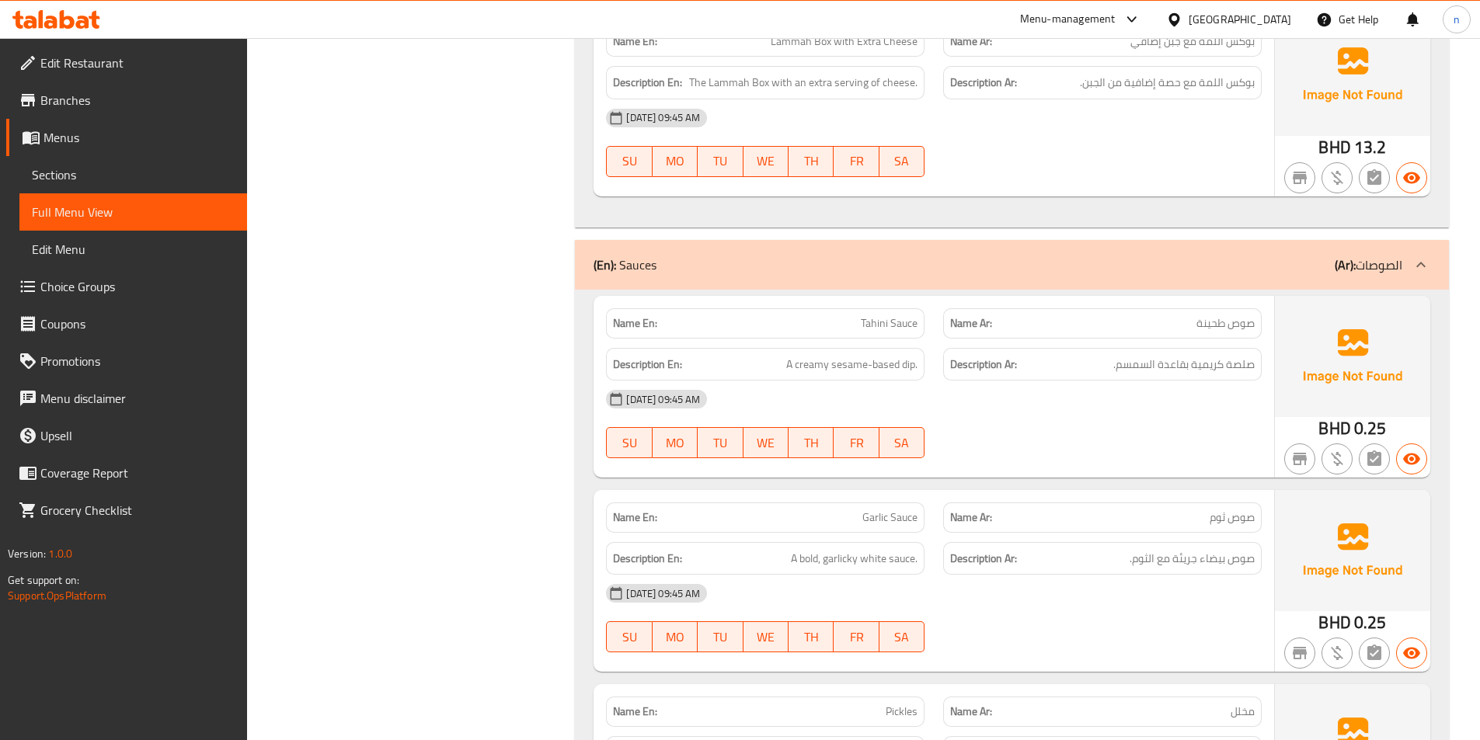
scroll to position [11349, 0]
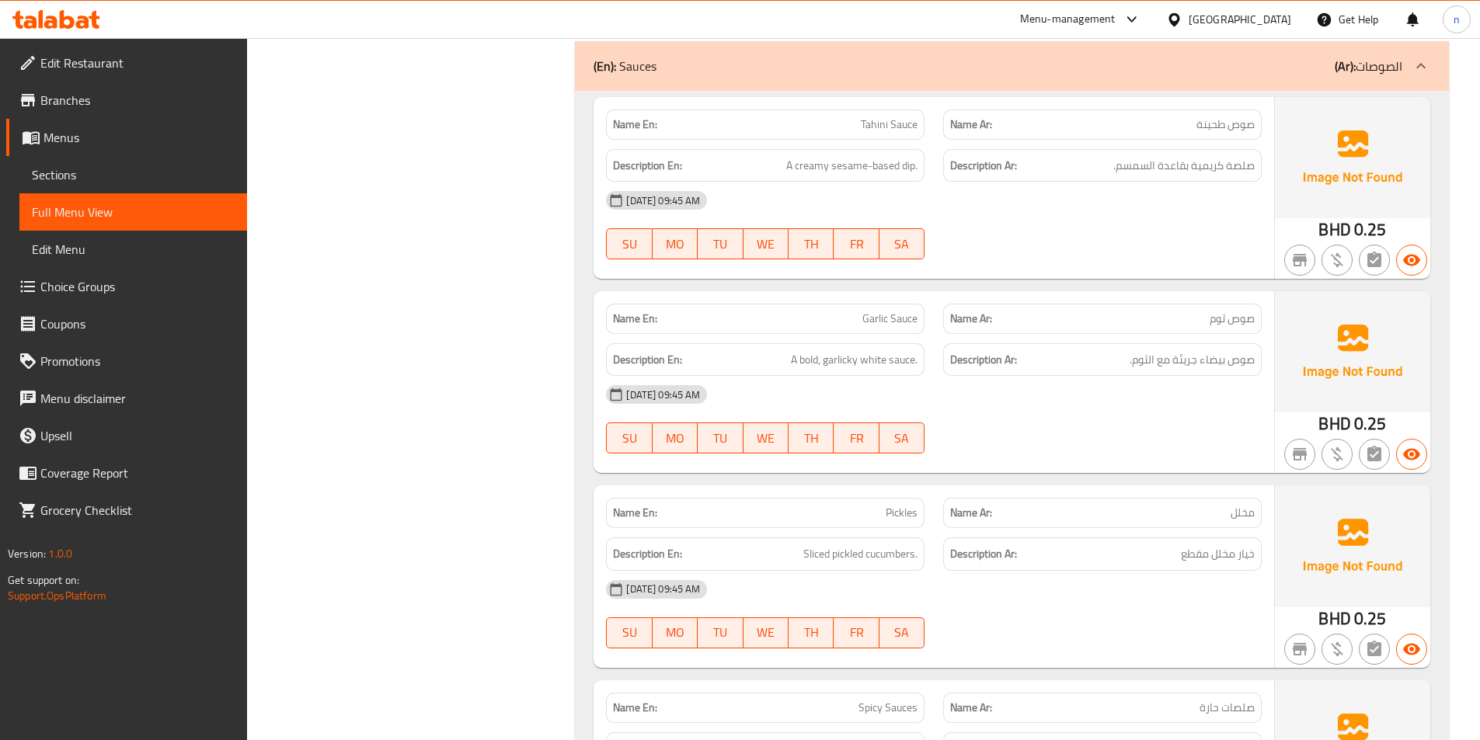
click at [1049, 428] on div "[DATE] 09:45 AM SU MO TU WE TH FR SA" at bounding box center [934, 419] width 674 height 87
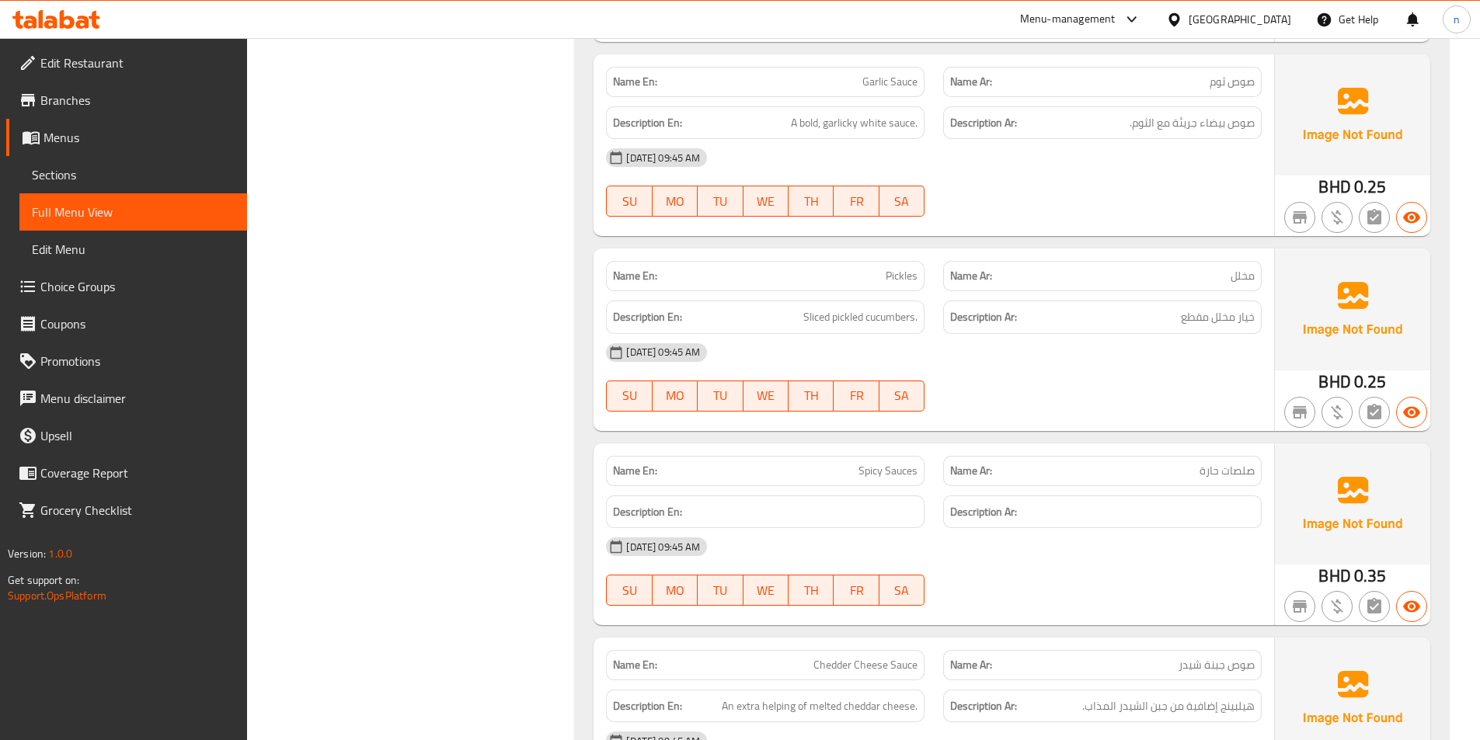
scroll to position [11582, 0]
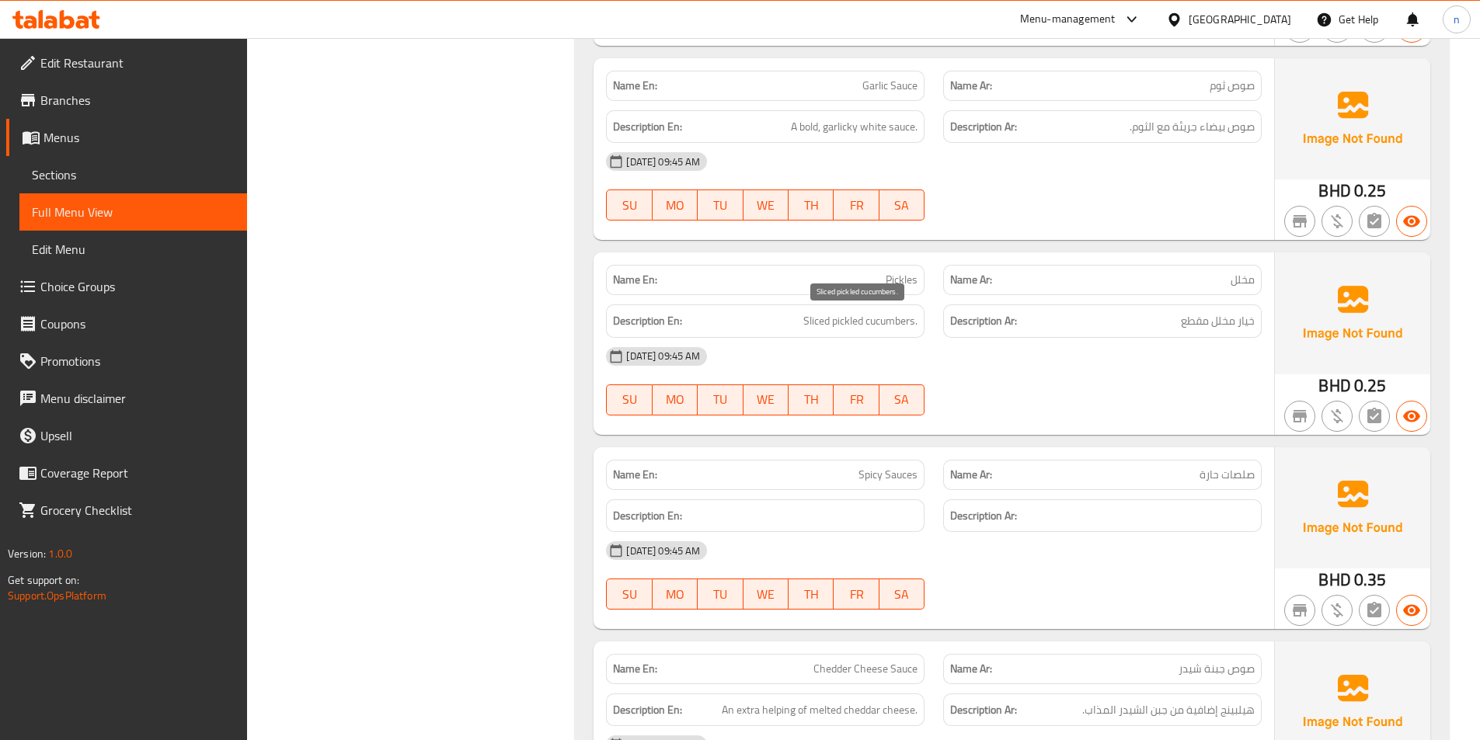
click at [808, 329] on span "Sliced pickled cucumbers." at bounding box center [860, 320] width 114 height 19
click at [1206, 364] on div "07-09-2025 09:45 AM" at bounding box center [934, 356] width 674 height 37
click at [1180, 392] on div "[DATE] 09:45 AM SU MO TU WE TH FR SA" at bounding box center [934, 381] width 674 height 87
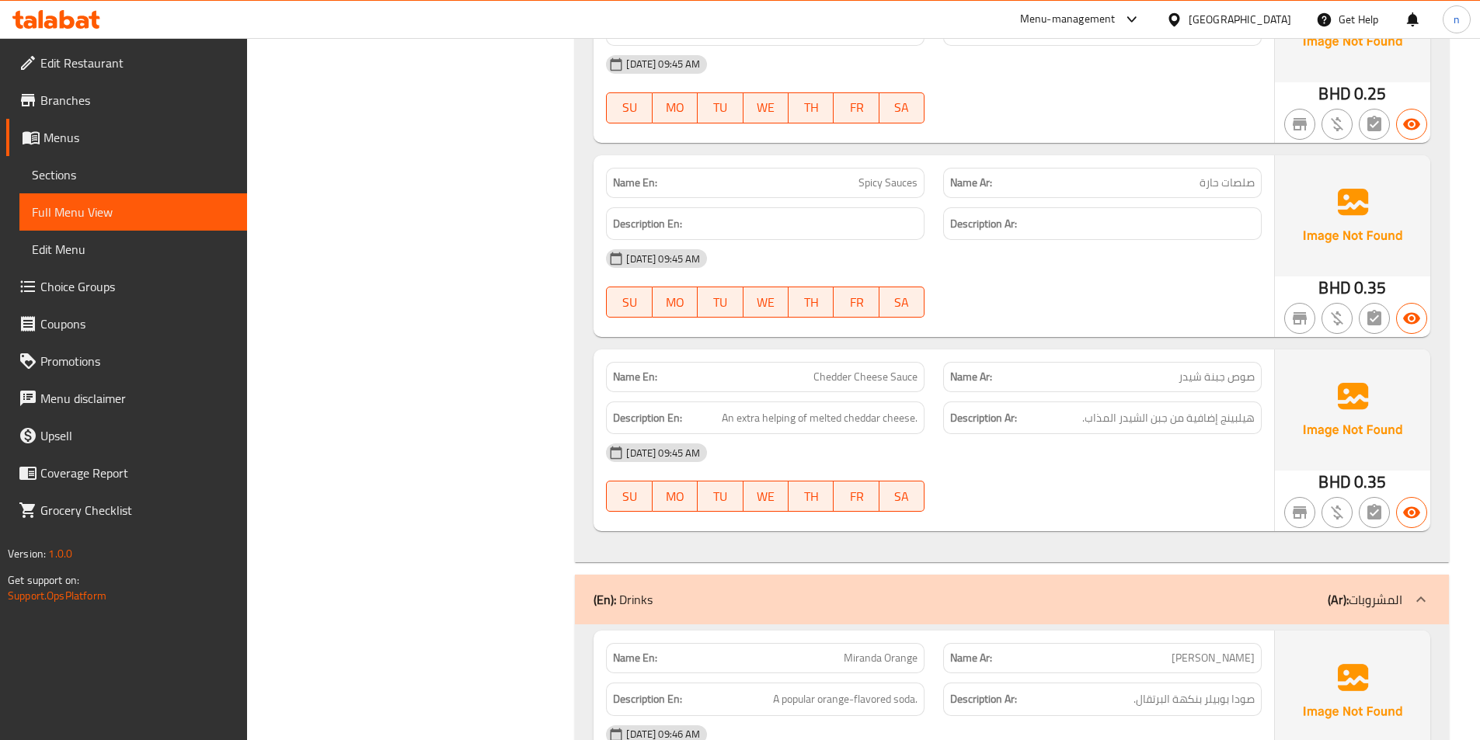
scroll to position [11893, 0]
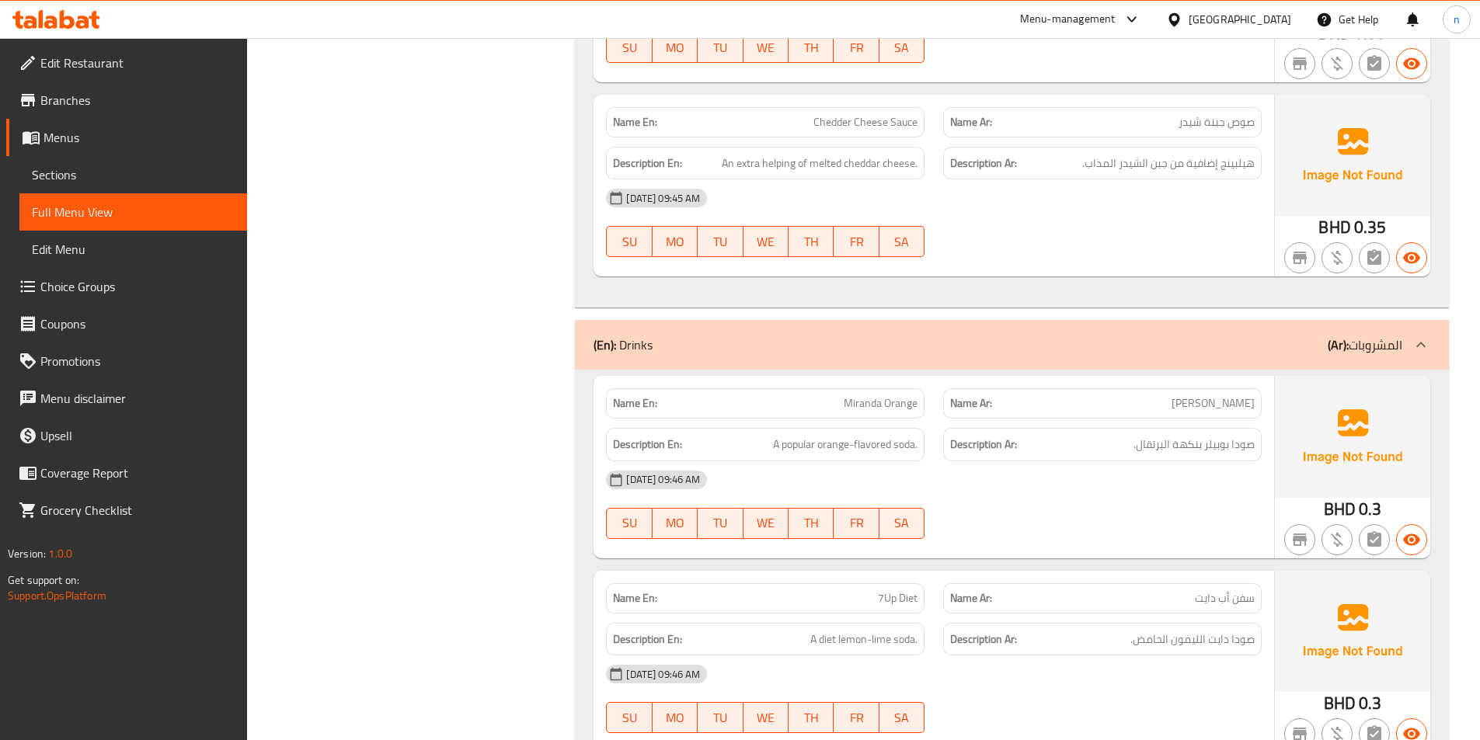
scroll to position [12204, 0]
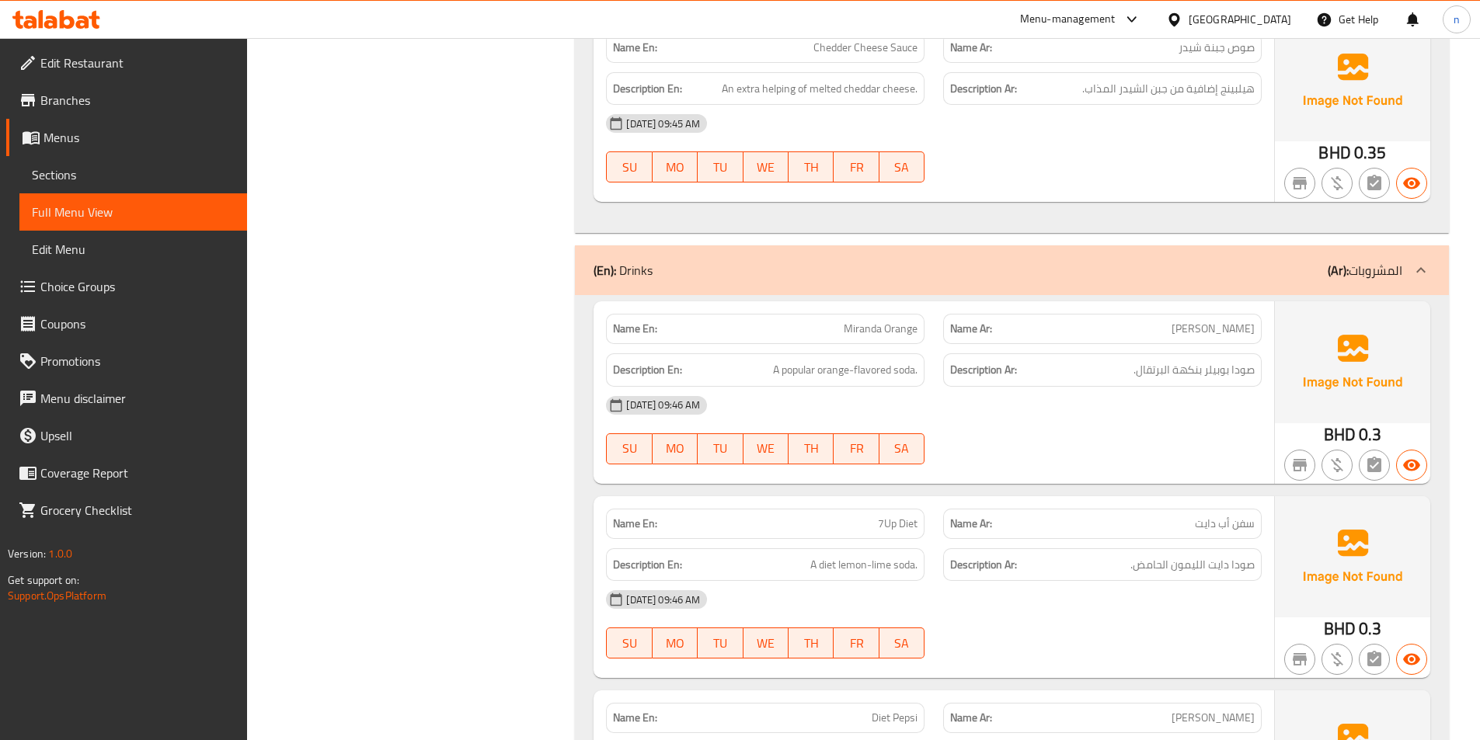
click at [1163, 437] on div "07-09-2025 09:46 AM SU MO TU WE TH FR SA" at bounding box center [934, 430] width 674 height 87
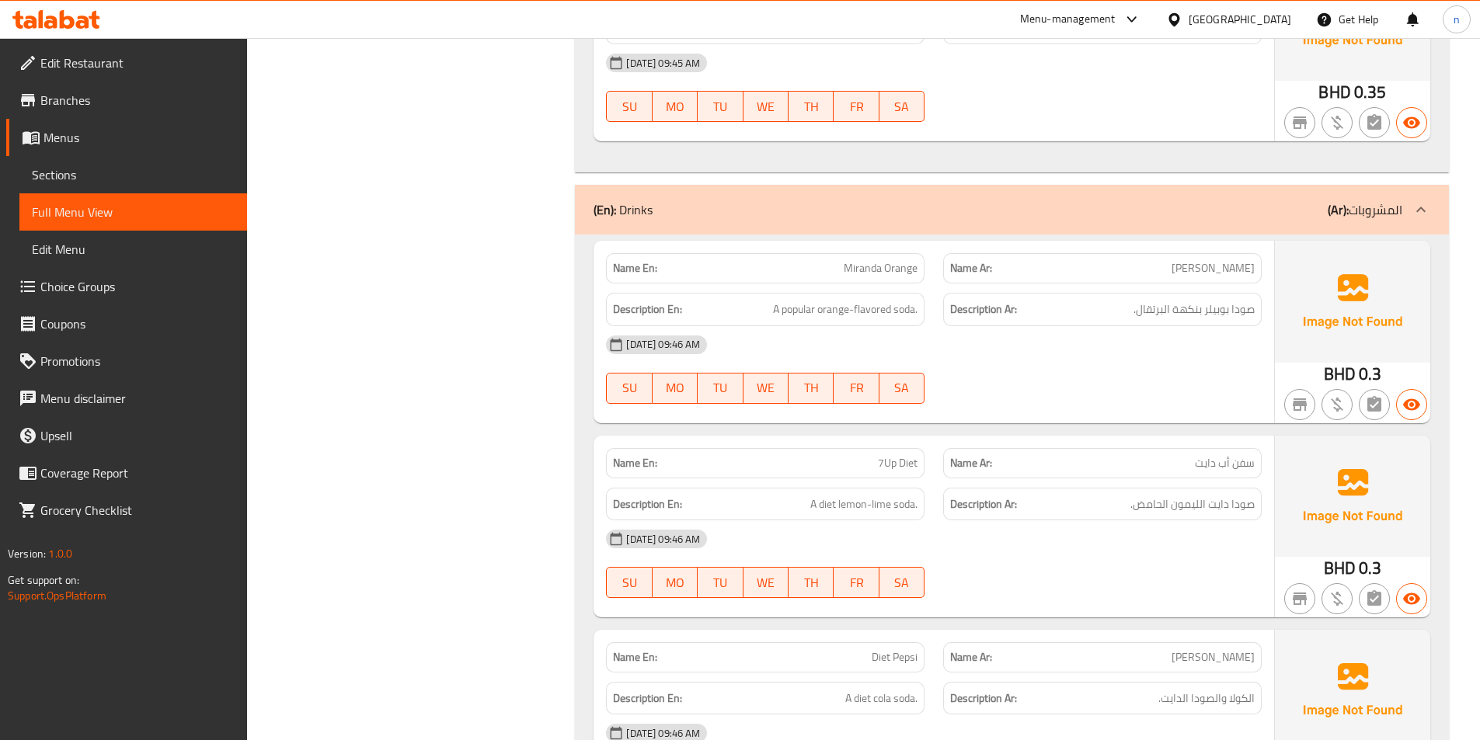
scroll to position [12359, 0]
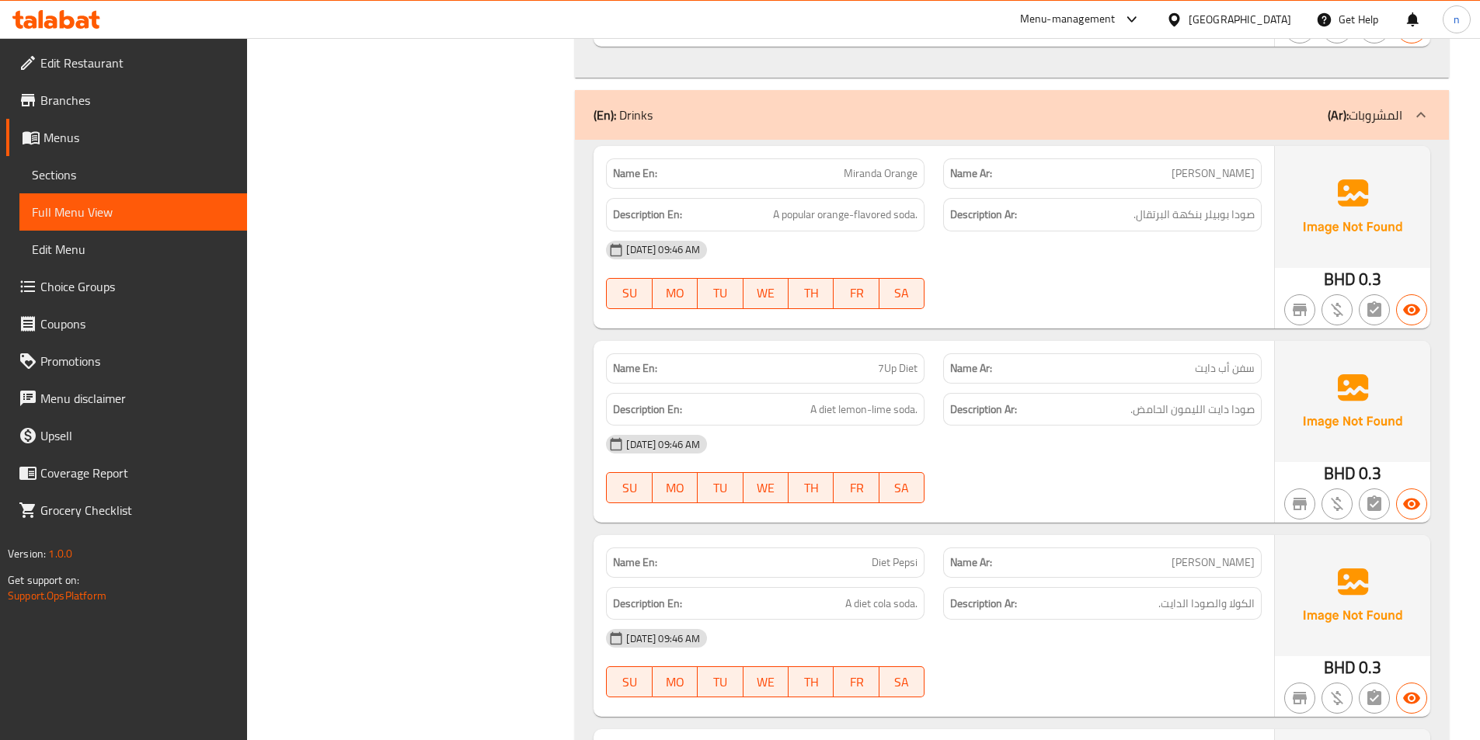
click at [1181, 478] on div "07-09-2025 09:46 AM SU MO TU WE TH FR SA" at bounding box center [934, 469] width 674 height 87
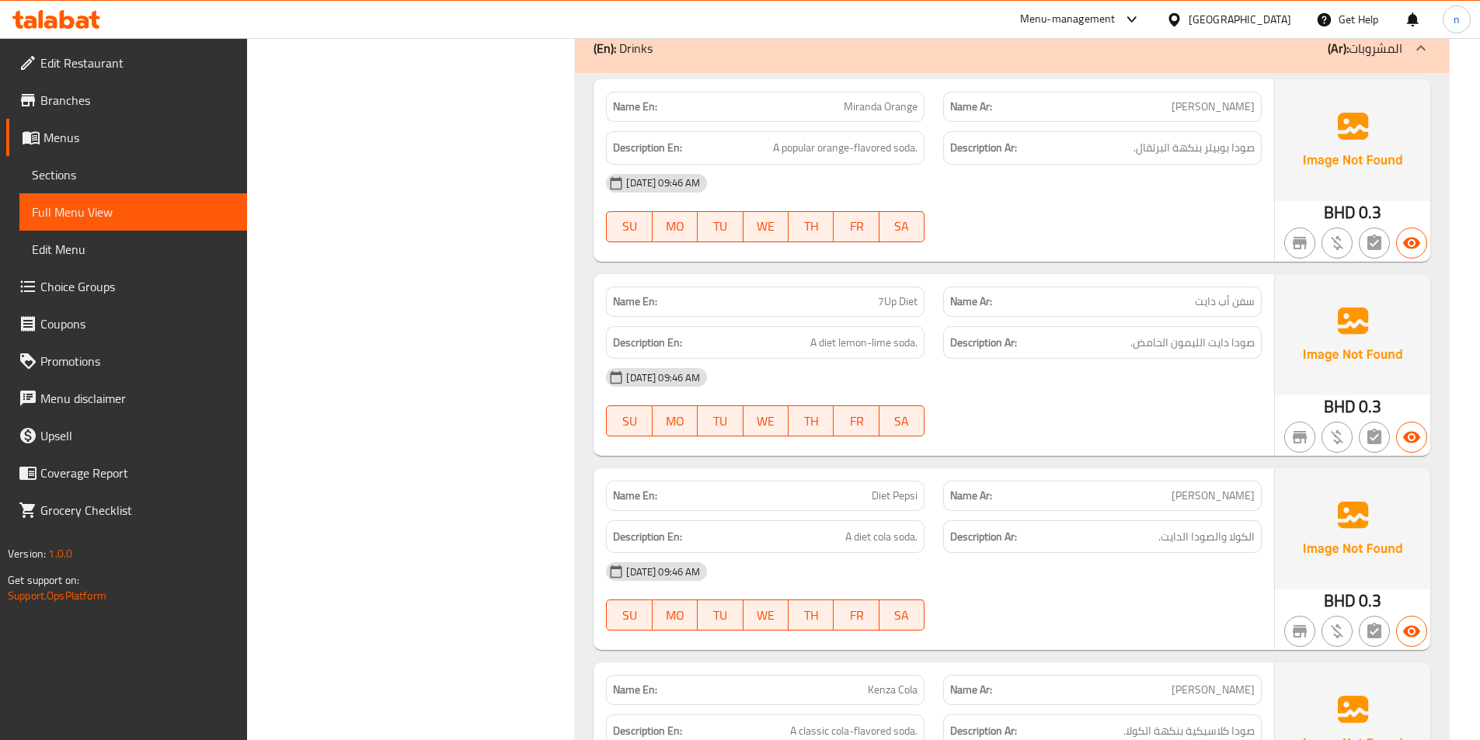
scroll to position [12592, 0]
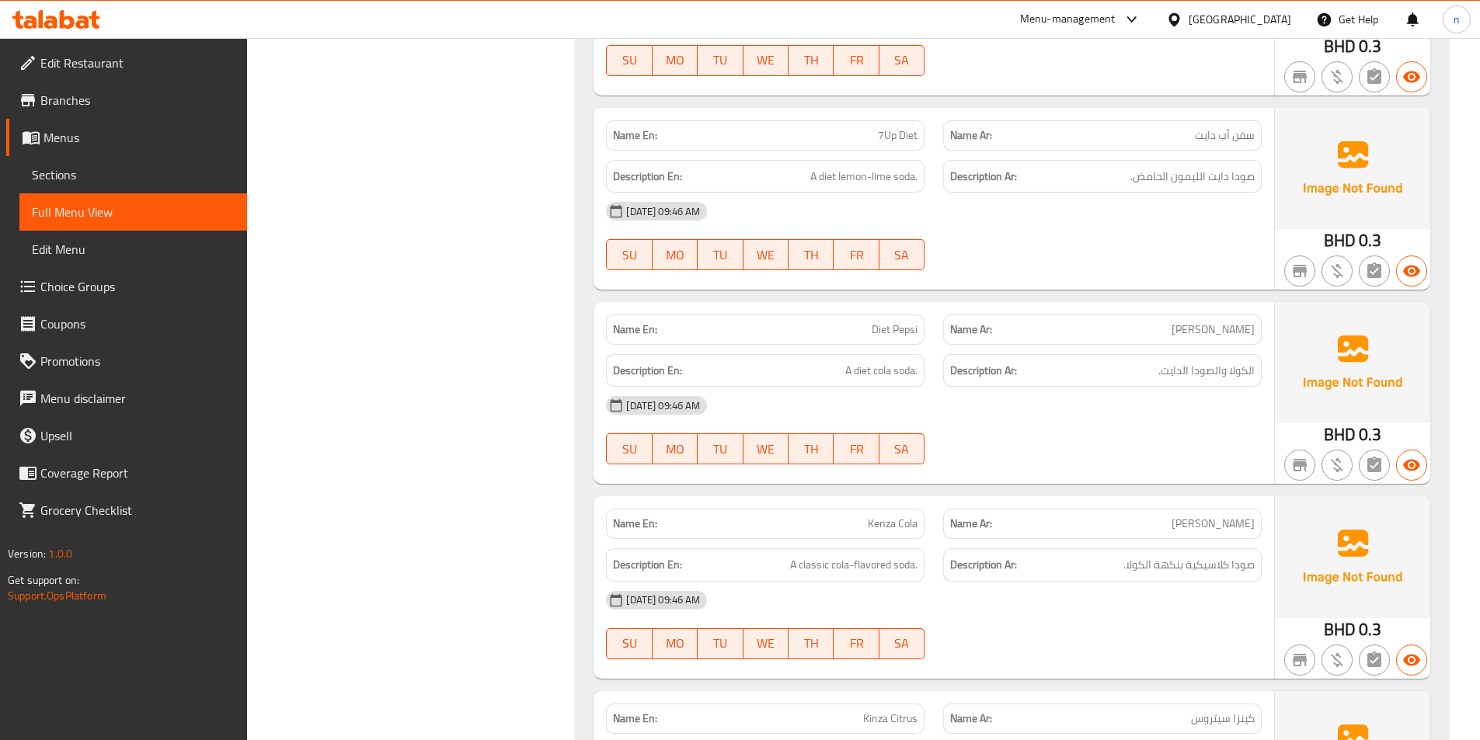
click at [1184, 442] on div "07-09-2025 09:46 AM SU MO TU WE TH FR SA" at bounding box center [934, 430] width 674 height 87
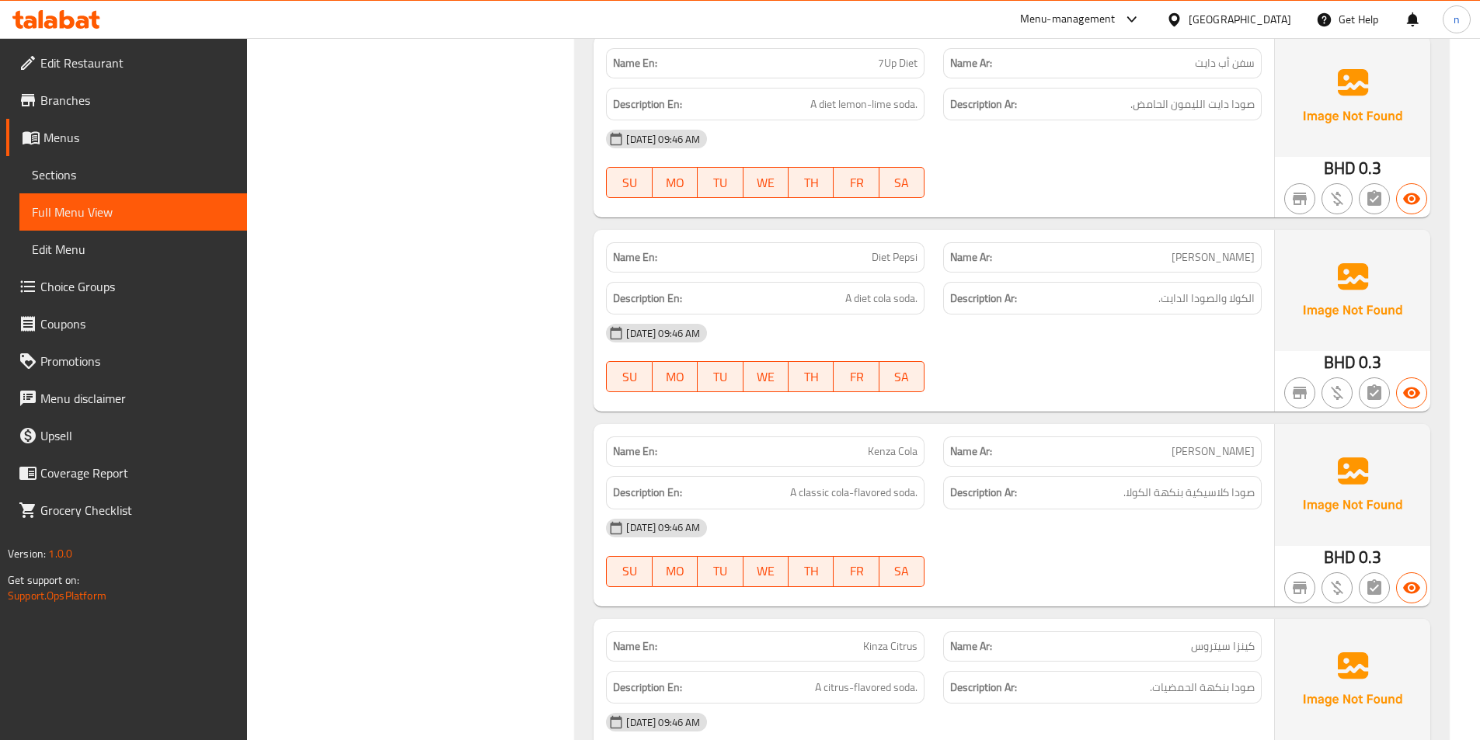
scroll to position [12748, 0]
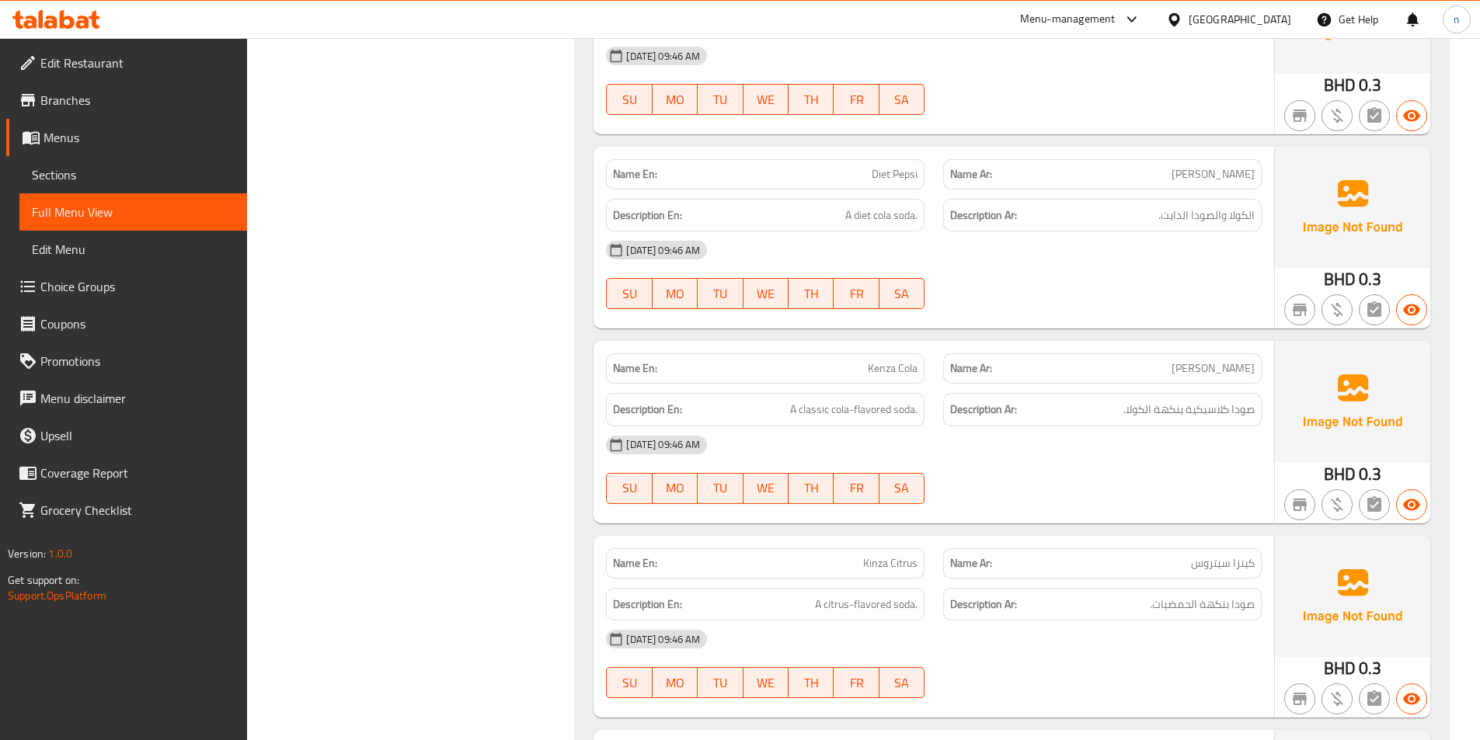
click at [1162, 454] on div "07-09-2025 09:46 AM" at bounding box center [934, 444] width 674 height 37
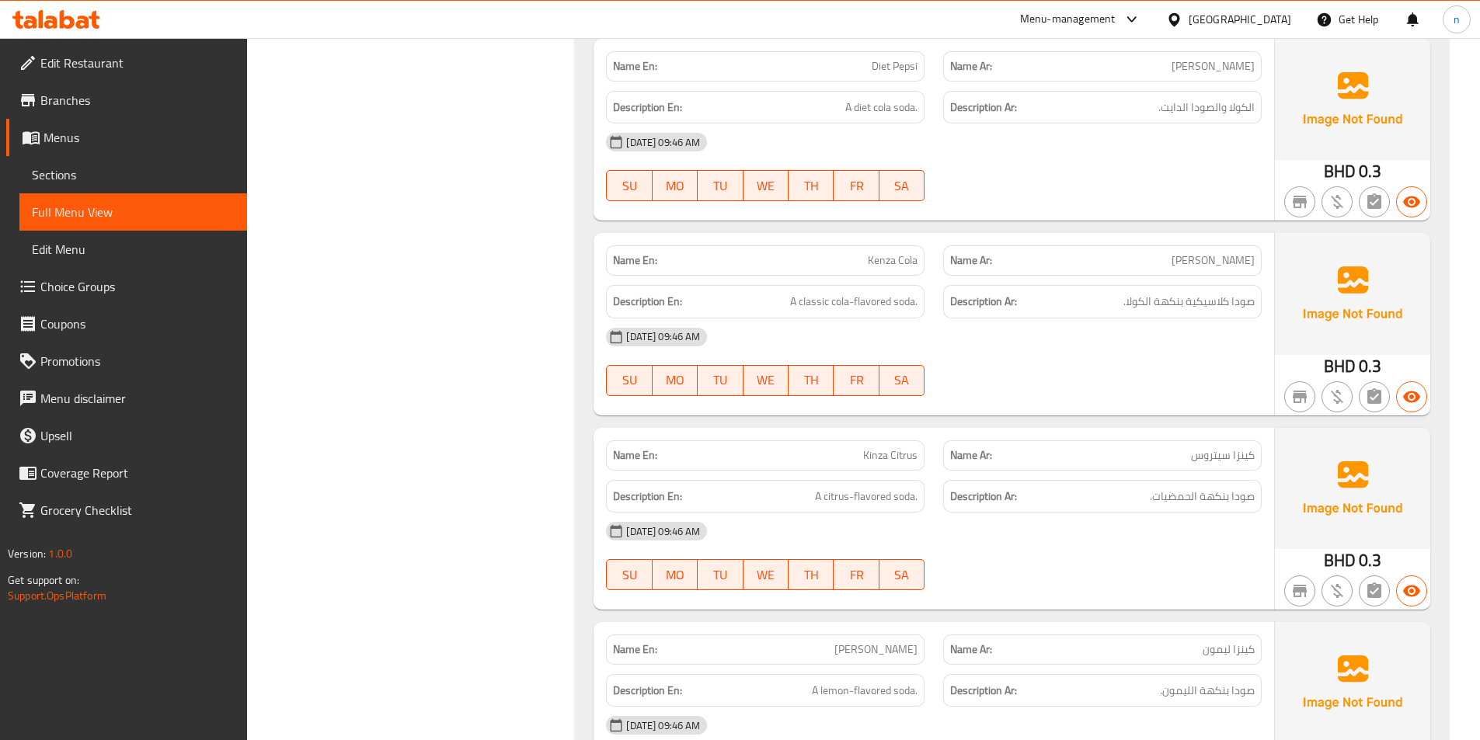
scroll to position [12981, 0]
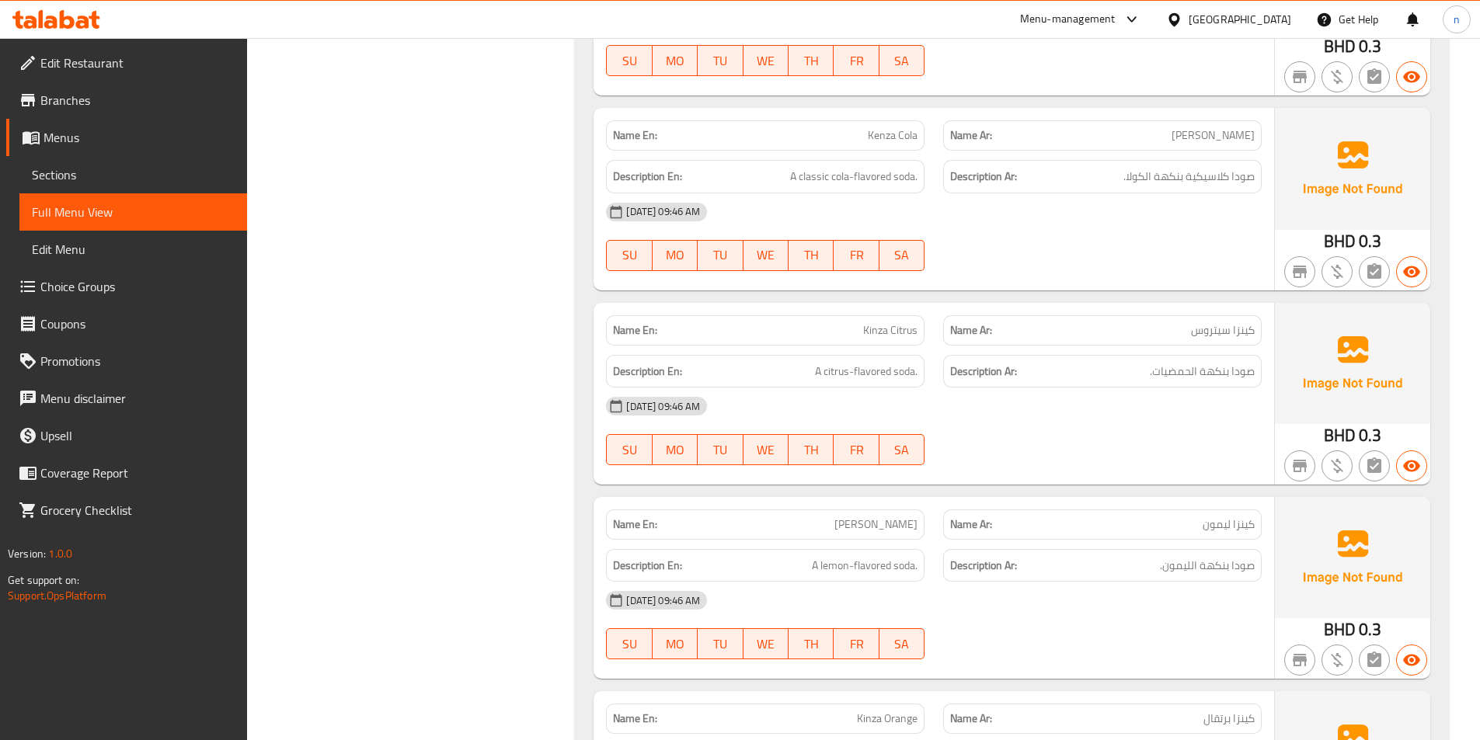
click at [896, 336] on span "Kinza Citrus" at bounding box center [890, 330] width 54 height 16
copy span "Citrus"
click at [1179, 450] on div "07-09-2025 09:46 AM SU MO TU WE TH FR SA" at bounding box center [934, 431] width 674 height 87
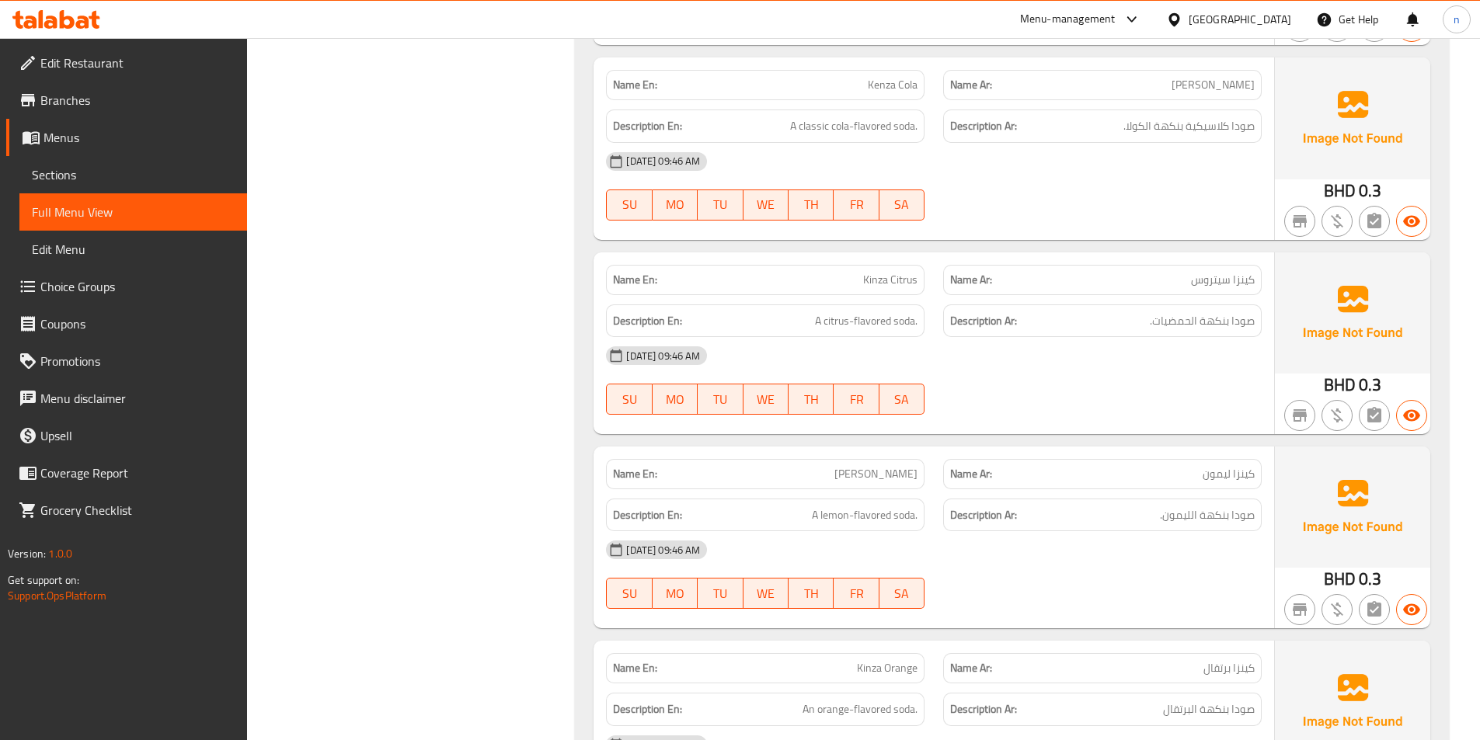
scroll to position [13058, 0]
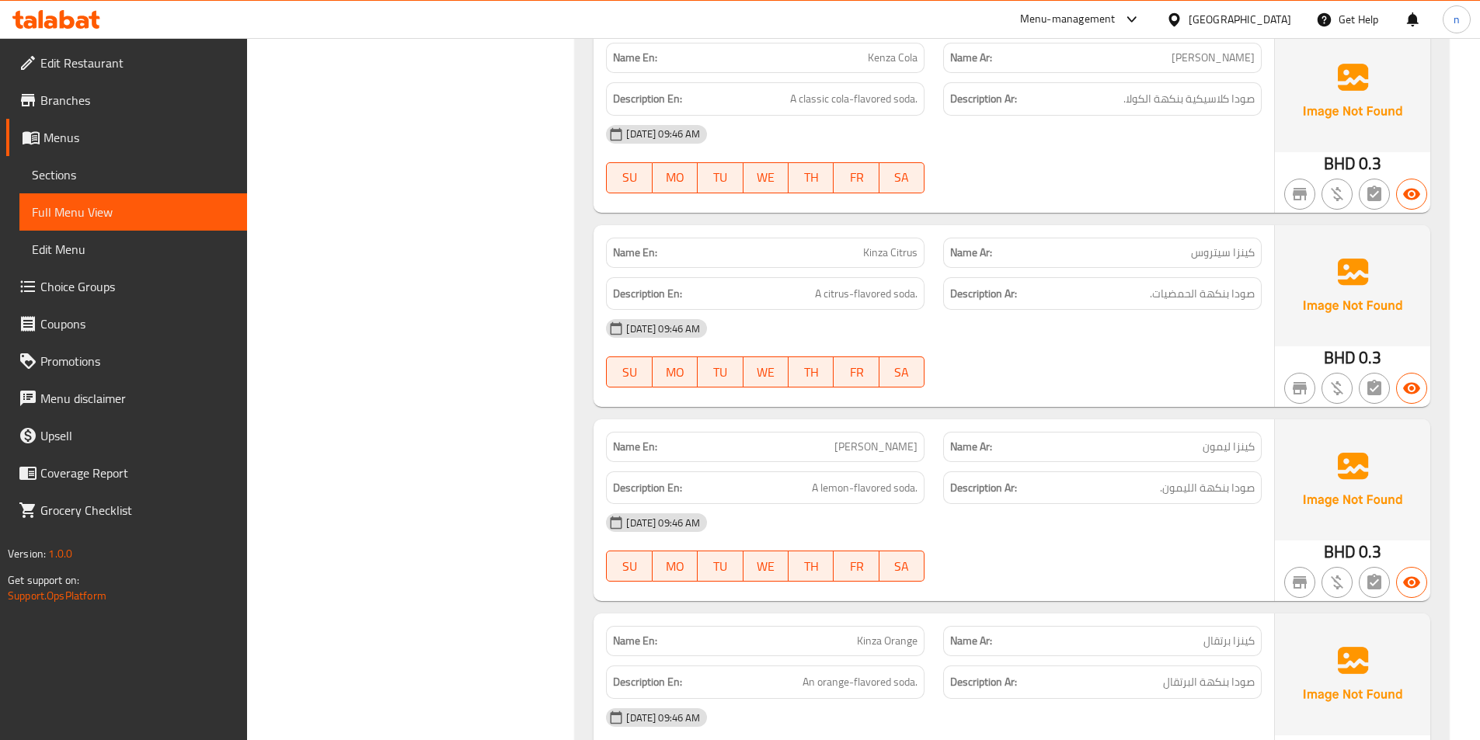
click at [1160, 342] on div "07-09-2025 09:46 AM" at bounding box center [934, 328] width 674 height 37
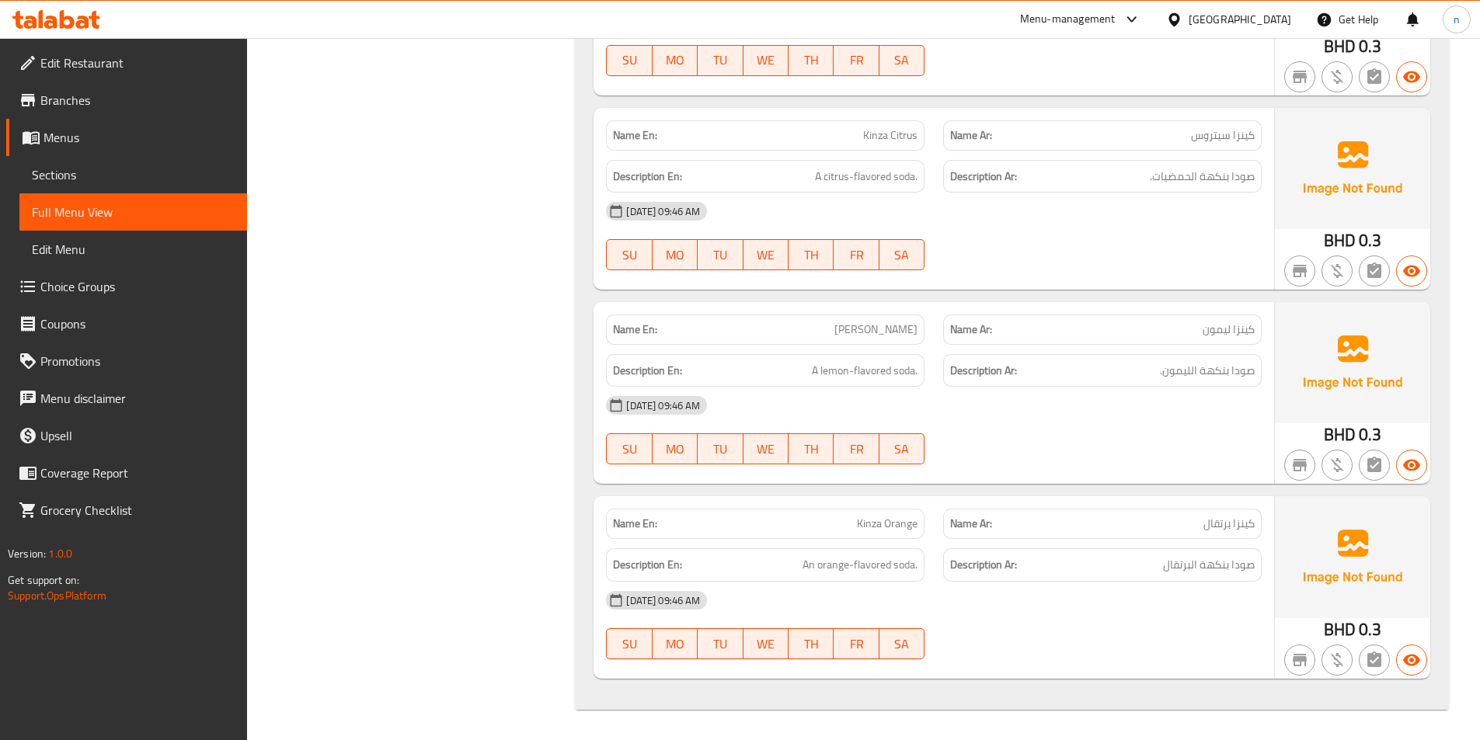
scroll to position [13176, 0]
click at [1139, 402] on div "07-09-2025 09:46 AM" at bounding box center [934, 404] width 674 height 37
click at [1212, 427] on div "07-09-2025 09:46 AM SU MO TU WE TH FR SA" at bounding box center [934, 429] width 674 height 87
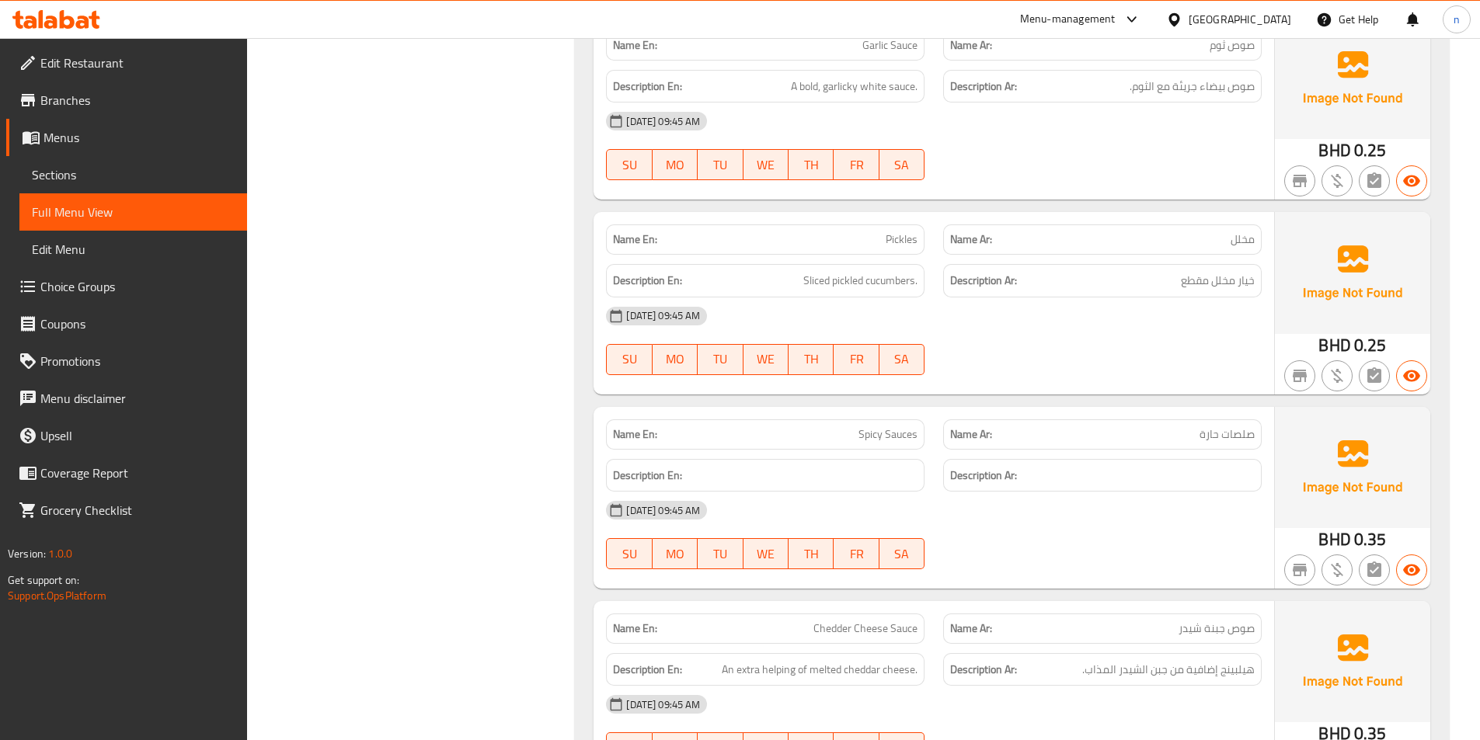
scroll to position [11700, 0]
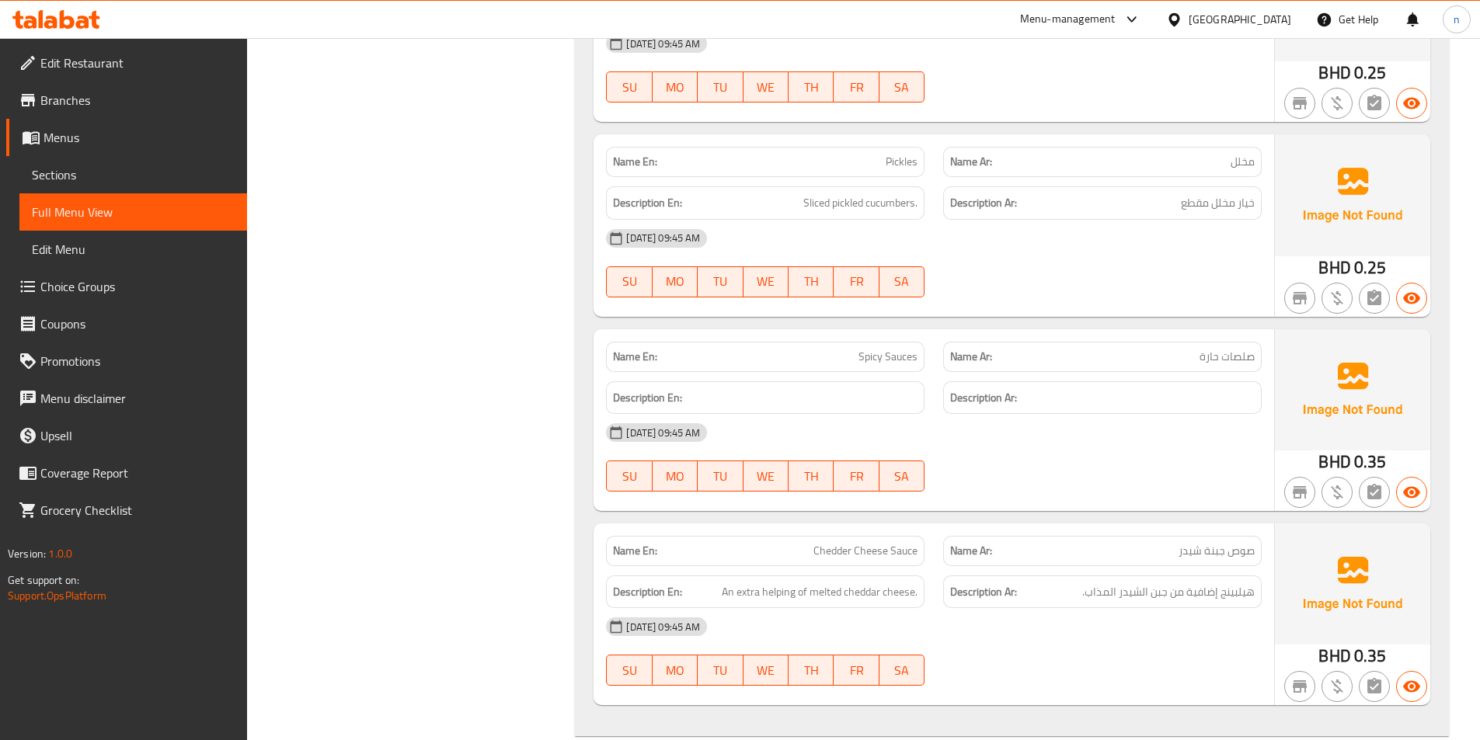
click at [1118, 482] on div at bounding box center [1102, 491] width 337 height 19
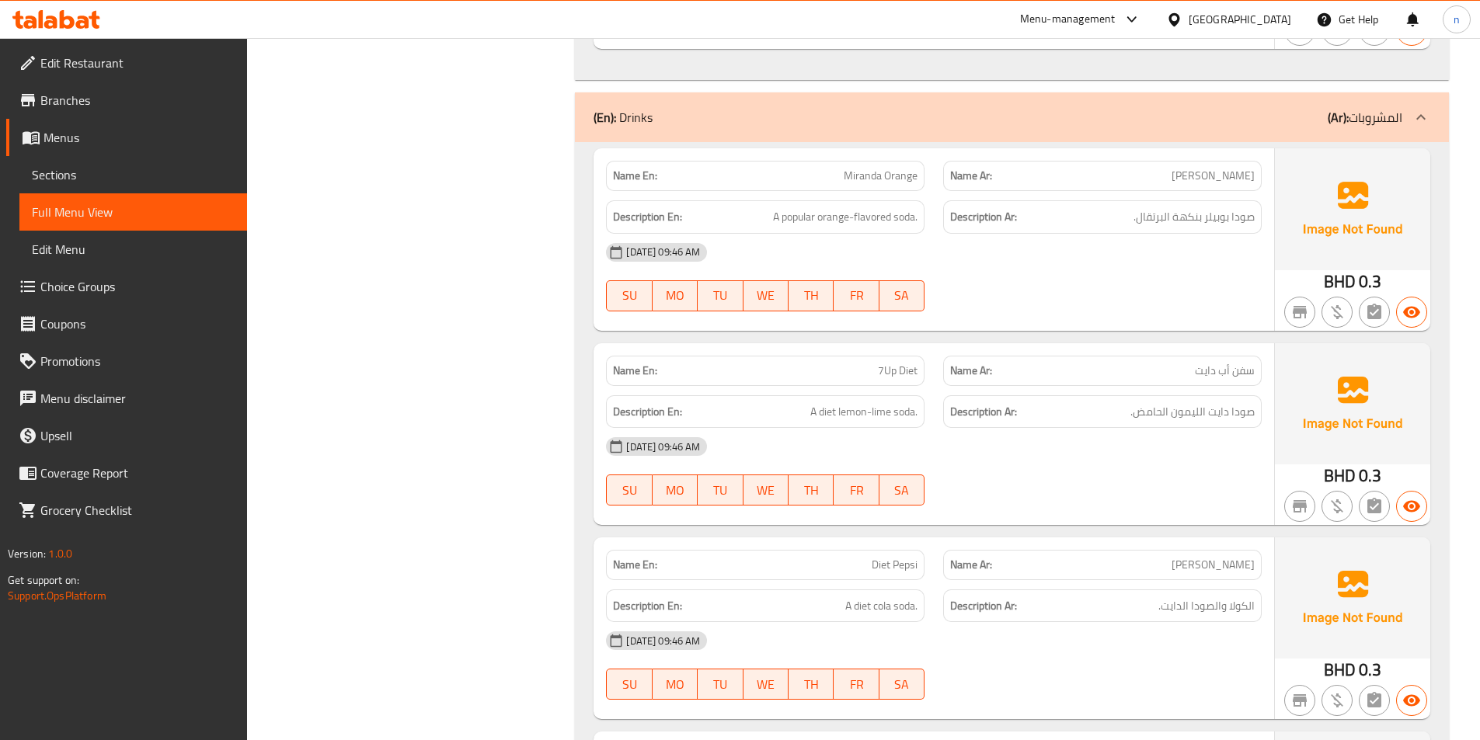
scroll to position [12400, 0]
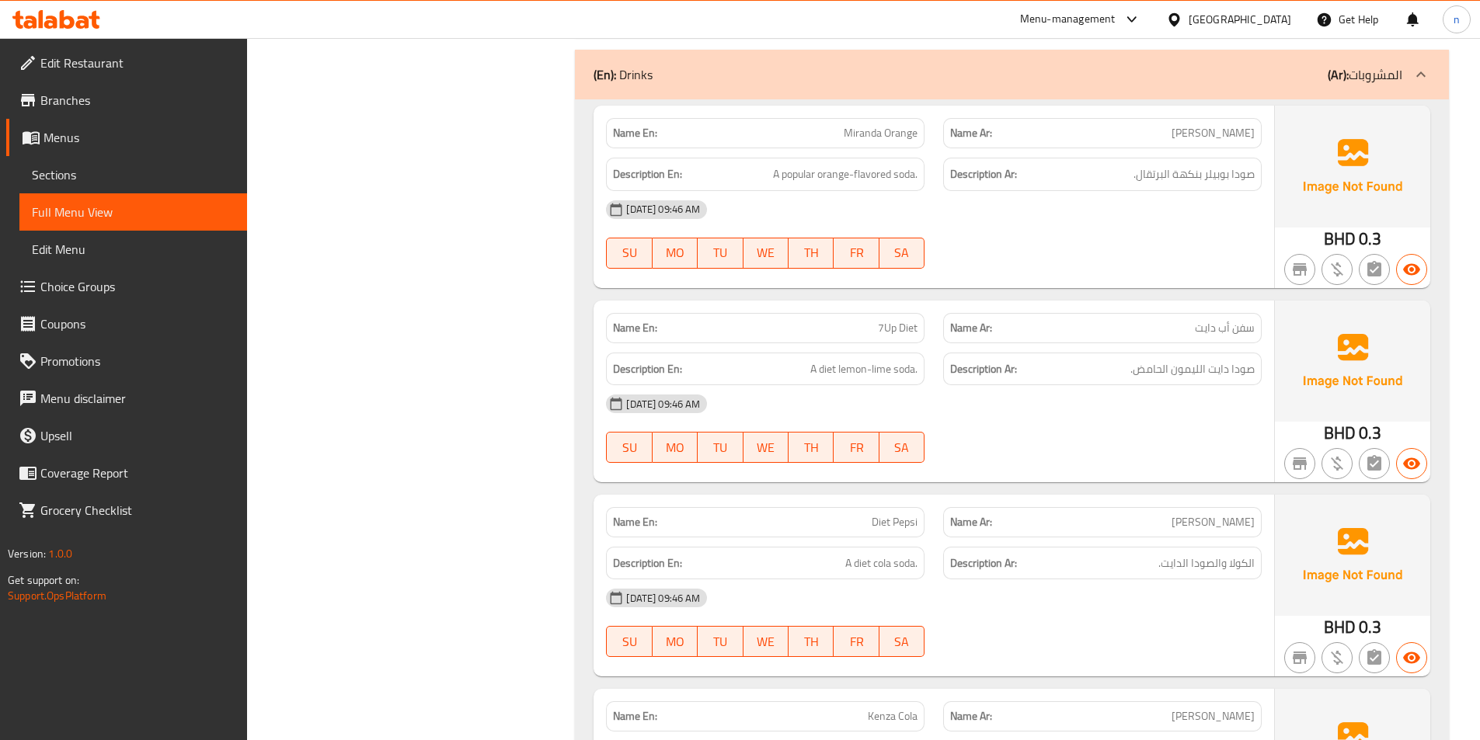
click at [1126, 421] on div "07-09-2025 09:46 AM" at bounding box center [934, 403] width 674 height 37
click at [1160, 455] on div at bounding box center [1102, 463] width 337 height 19
click at [1133, 441] on div "07-09-2025 09:46 AM SU MO TU WE TH FR SA" at bounding box center [934, 428] width 674 height 87
click at [1199, 224] on div "07-09-2025 09:46 AM" at bounding box center [934, 209] width 674 height 37
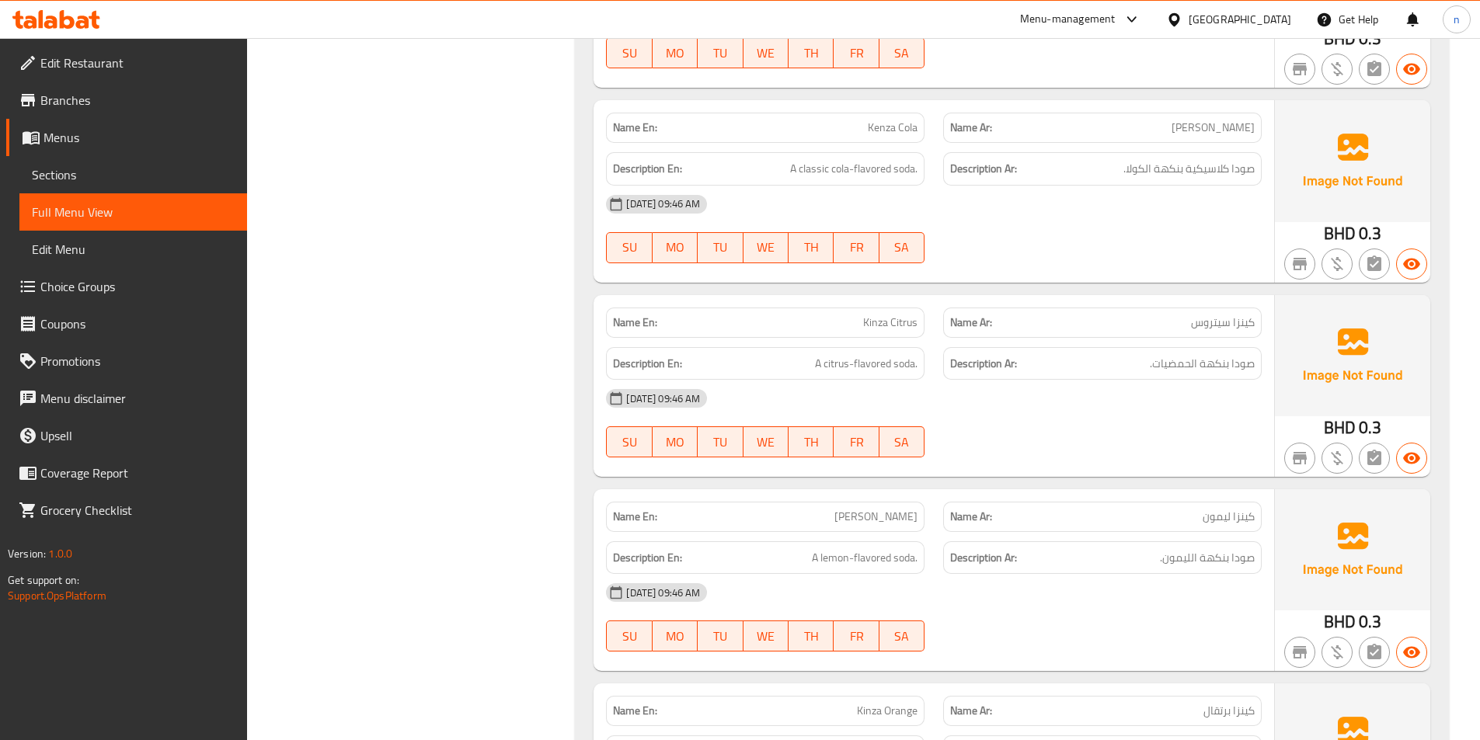
scroll to position [13176, 0]
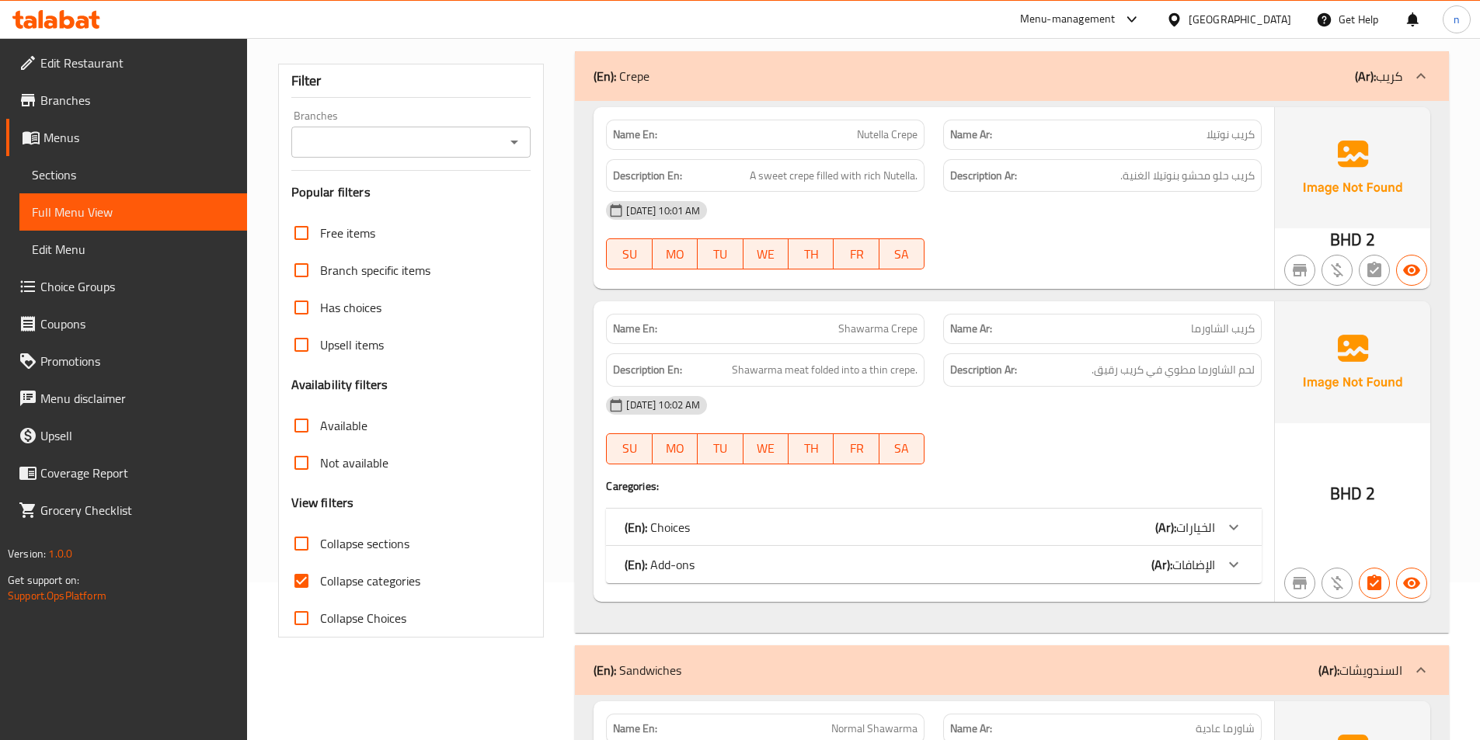
scroll to position [544, 0]
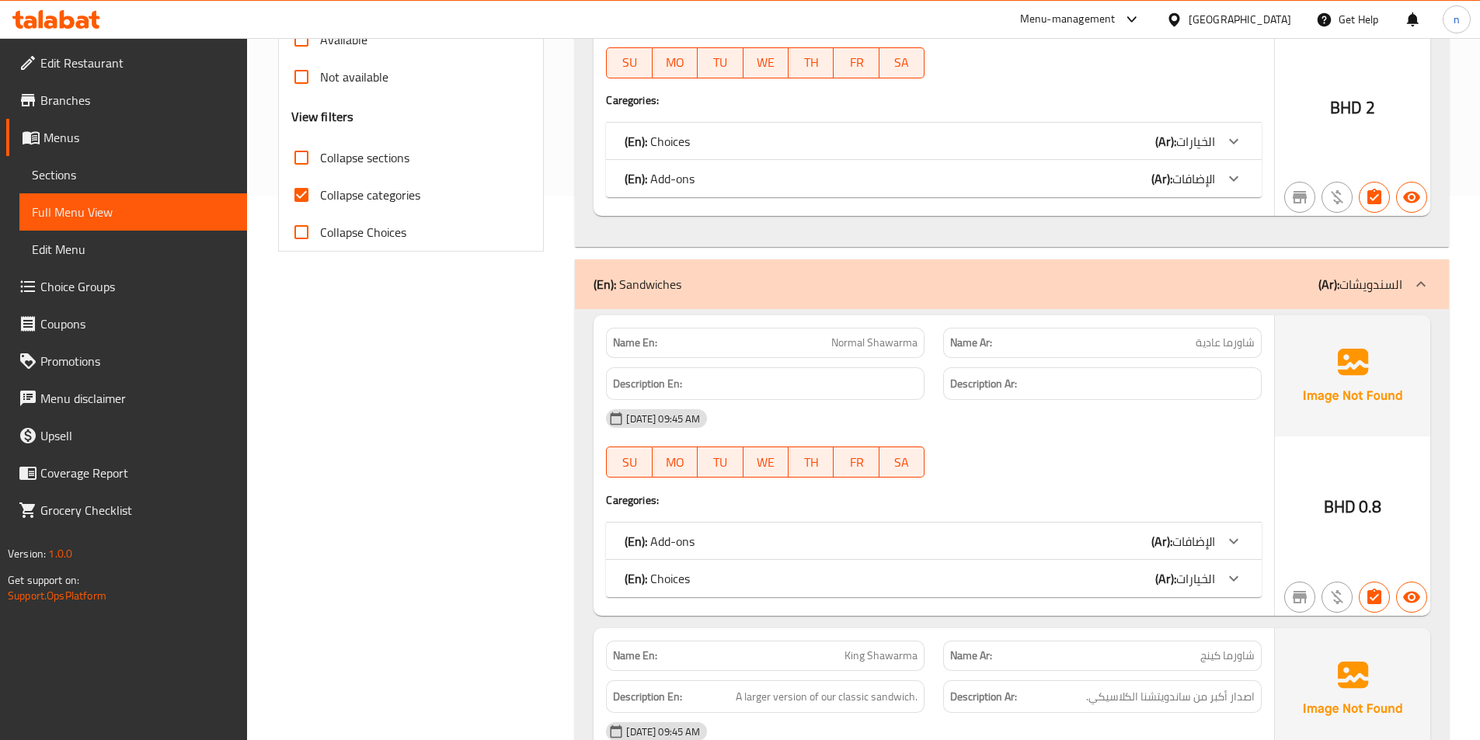
click at [299, 186] on input "Collapse categories" at bounding box center [301, 194] width 37 height 37
checkbox input "false"
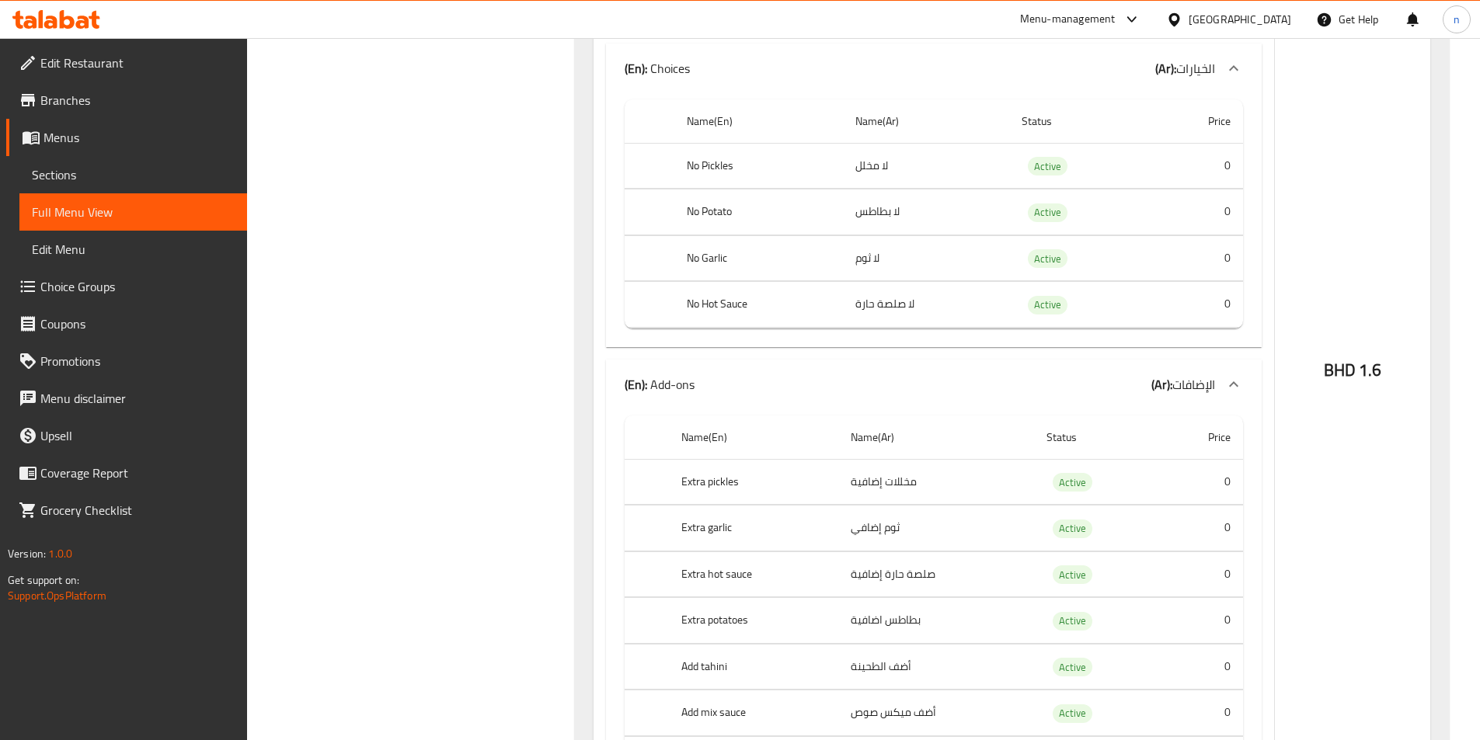
scroll to position [3728, 0]
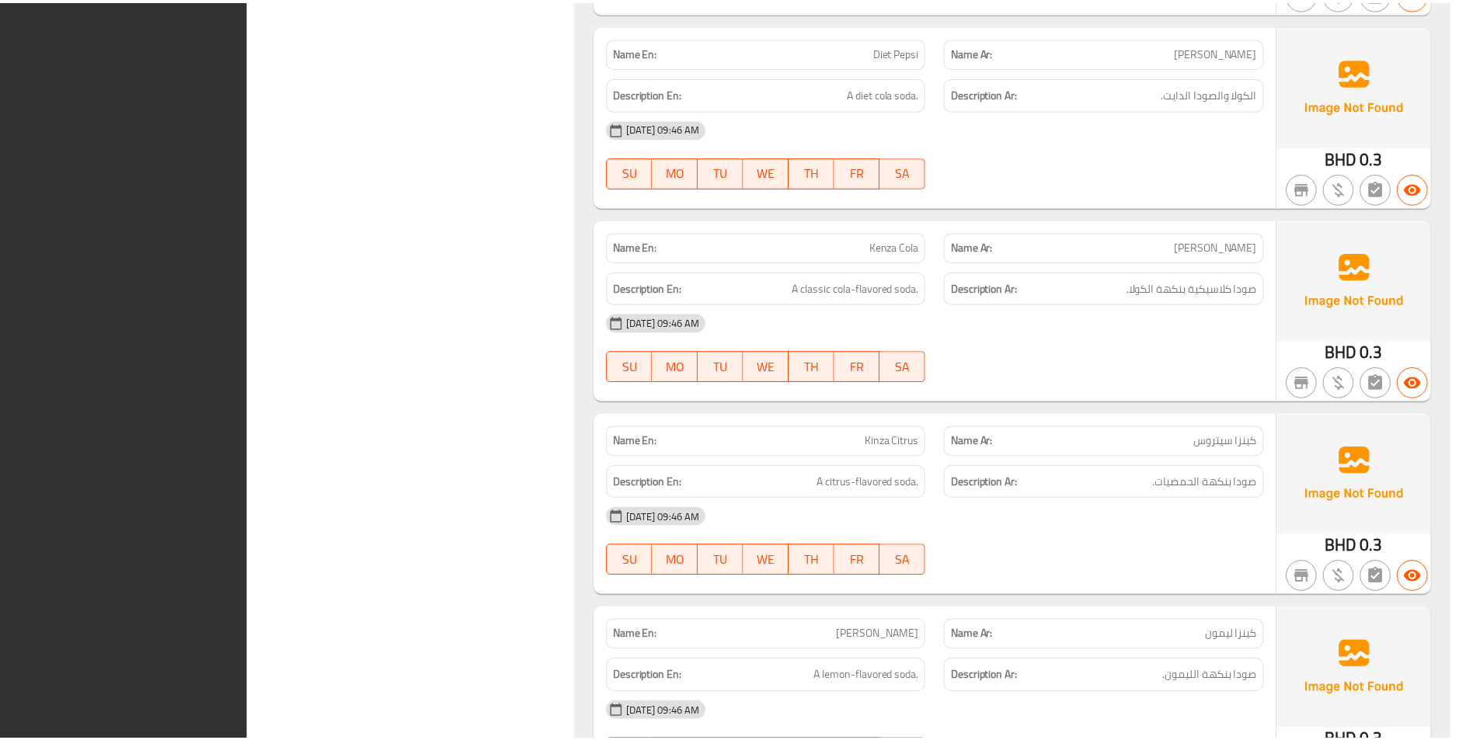
scroll to position [13158, 0]
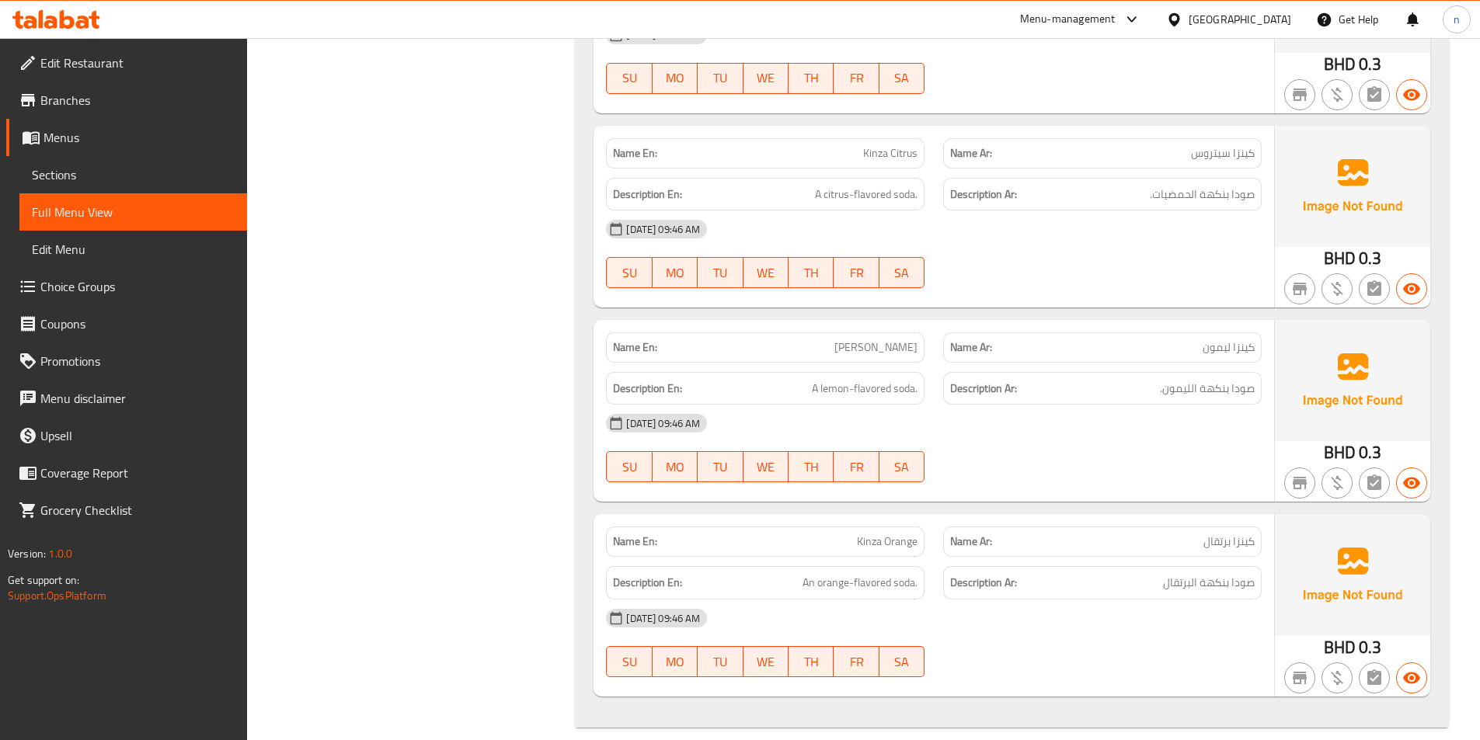
click at [111, 54] on span "Edit Restaurant" at bounding box center [137, 63] width 194 height 19
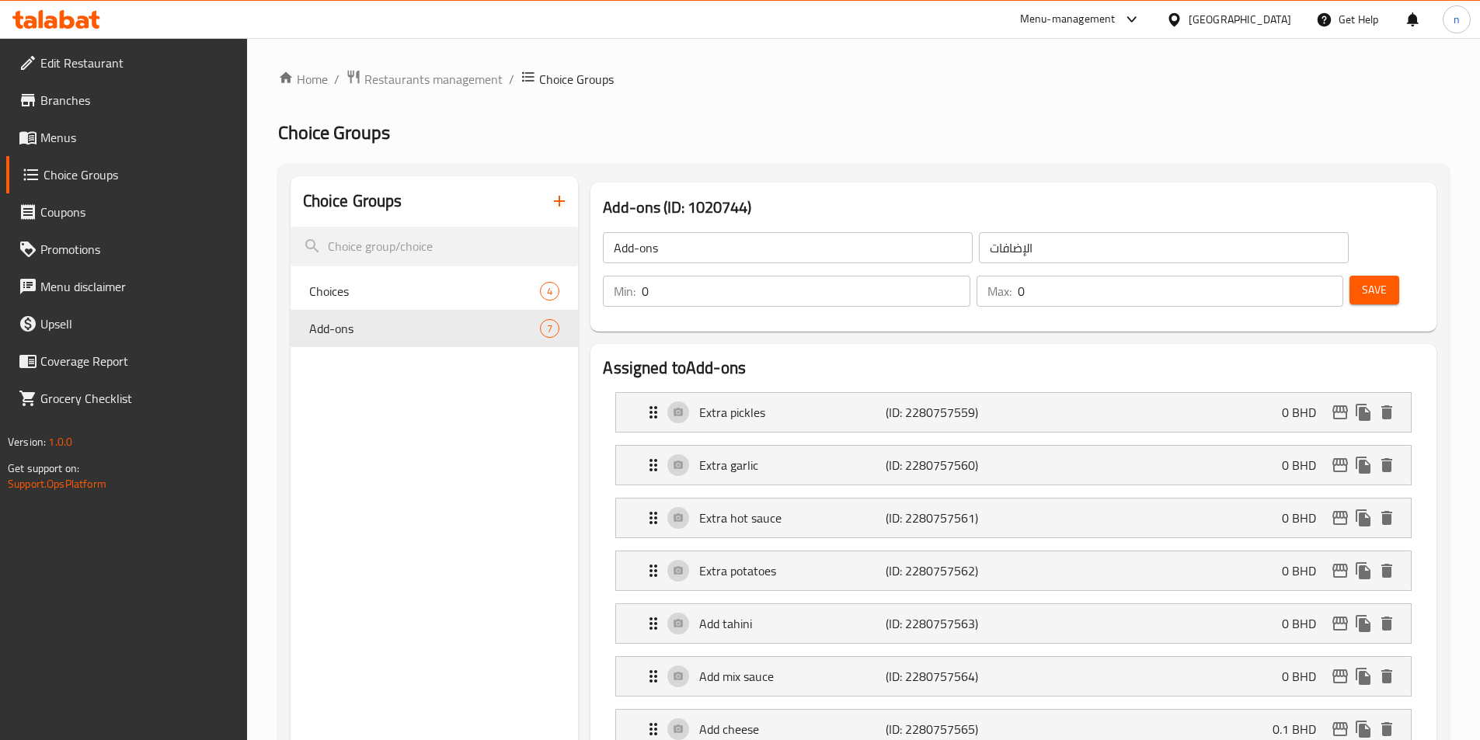
scroll to position [712, 0]
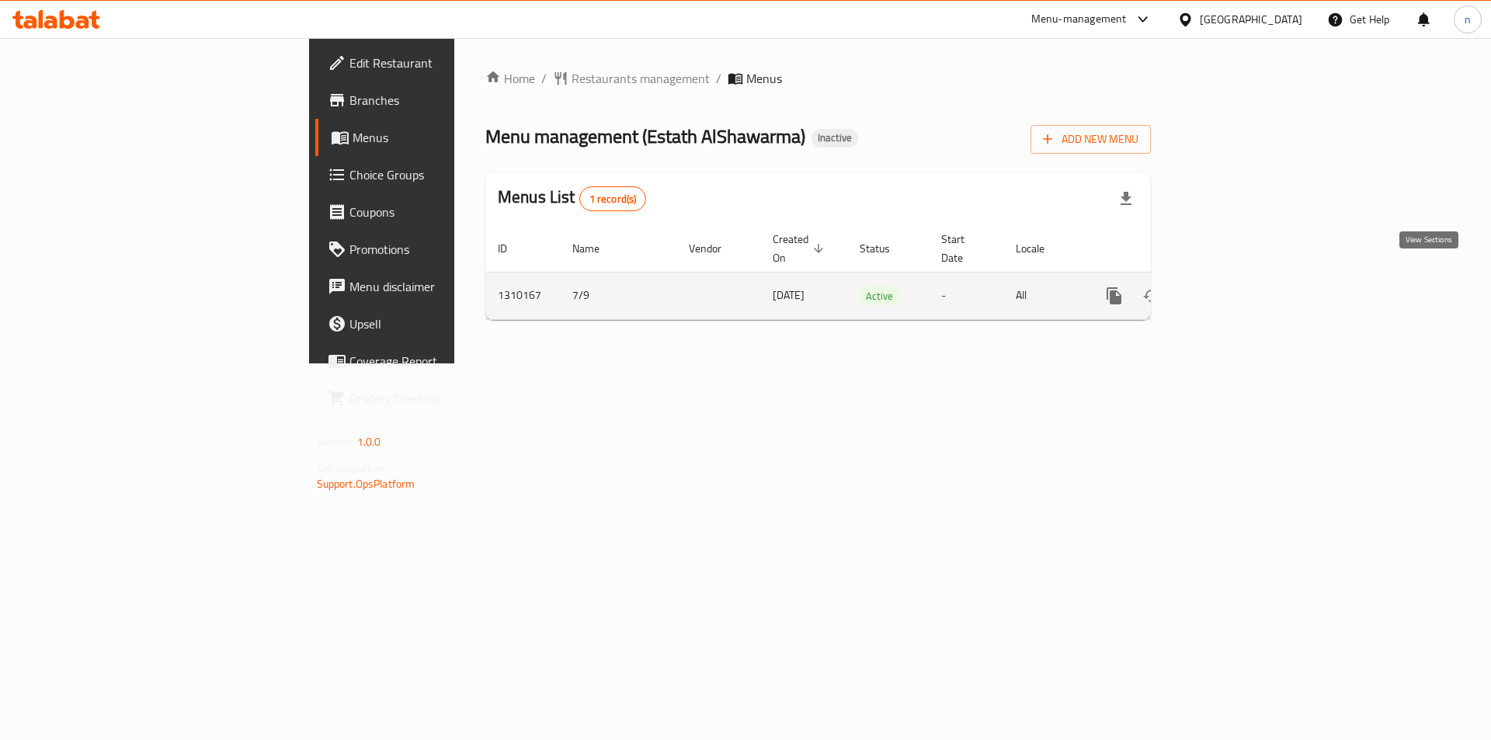
click at [1245, 277] on link "enhanced table" at bounding box center [1226, 295] width 37 height 37
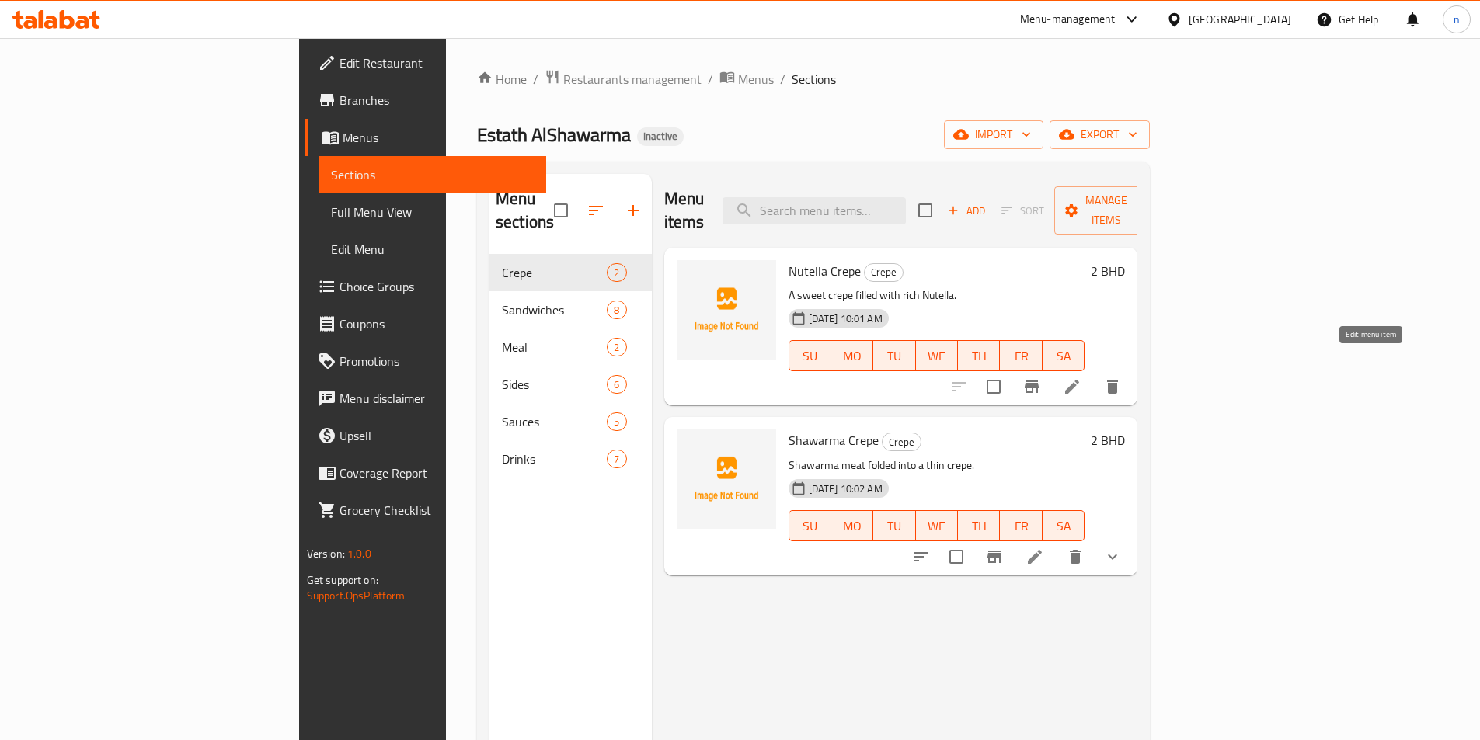
click at [1079, 380] on icon at bounding box center [1072, 387] width 14 height 14
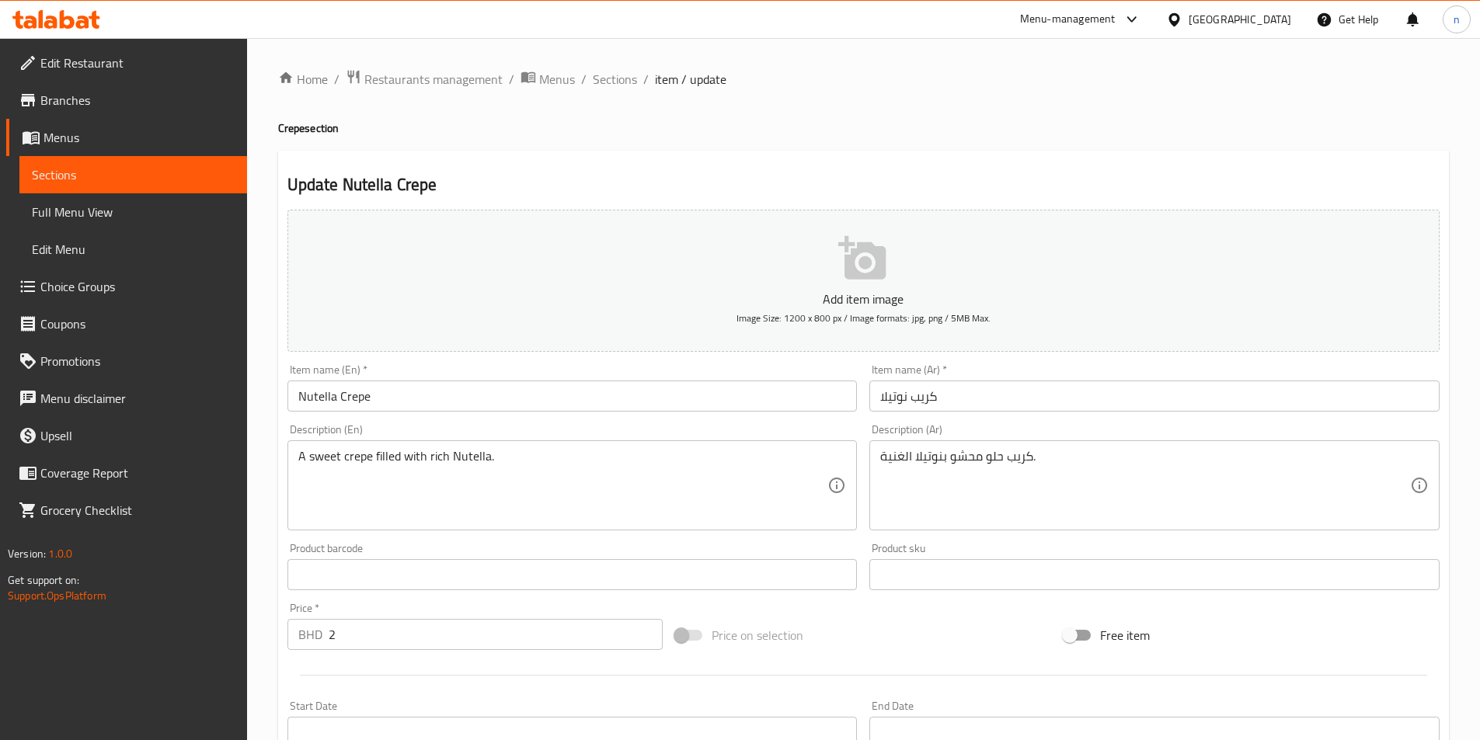
click at [312, 433] on div "Description (En) A sweet crepe filled with rich Nutella. Description (En)" at bounding box center [572, 477] width 570 height 106
copy label "Description"
drag, startPoint x: 82, startPoint y: 137, endPoint x: 124, endPoint y: 192, distance: 68.7
click at [82, 137] on span "Menus" at bounding box center [138, 137] width 191 height 19
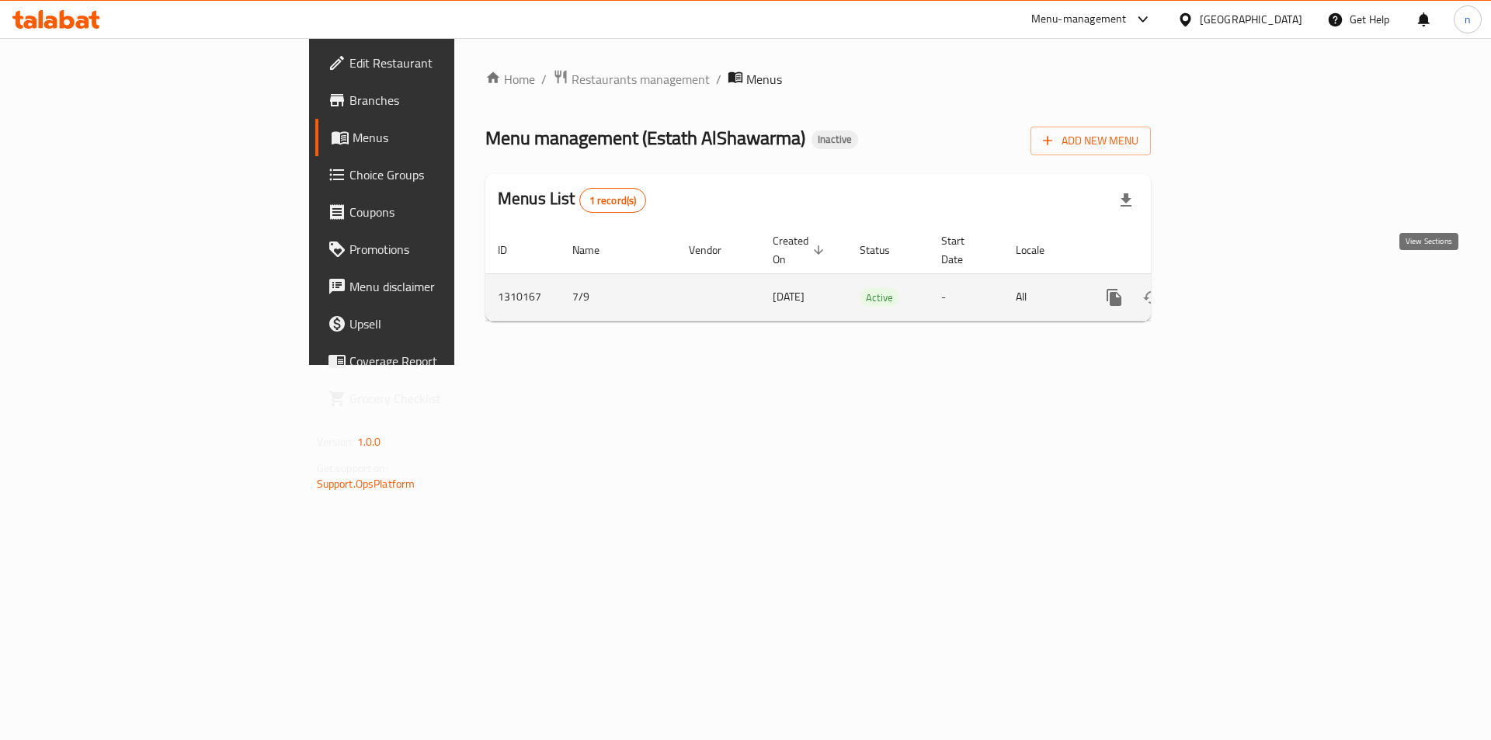
click at [1245, 279] on link "enhanced table" at bounding box center [1226, 297] width 37 height 37
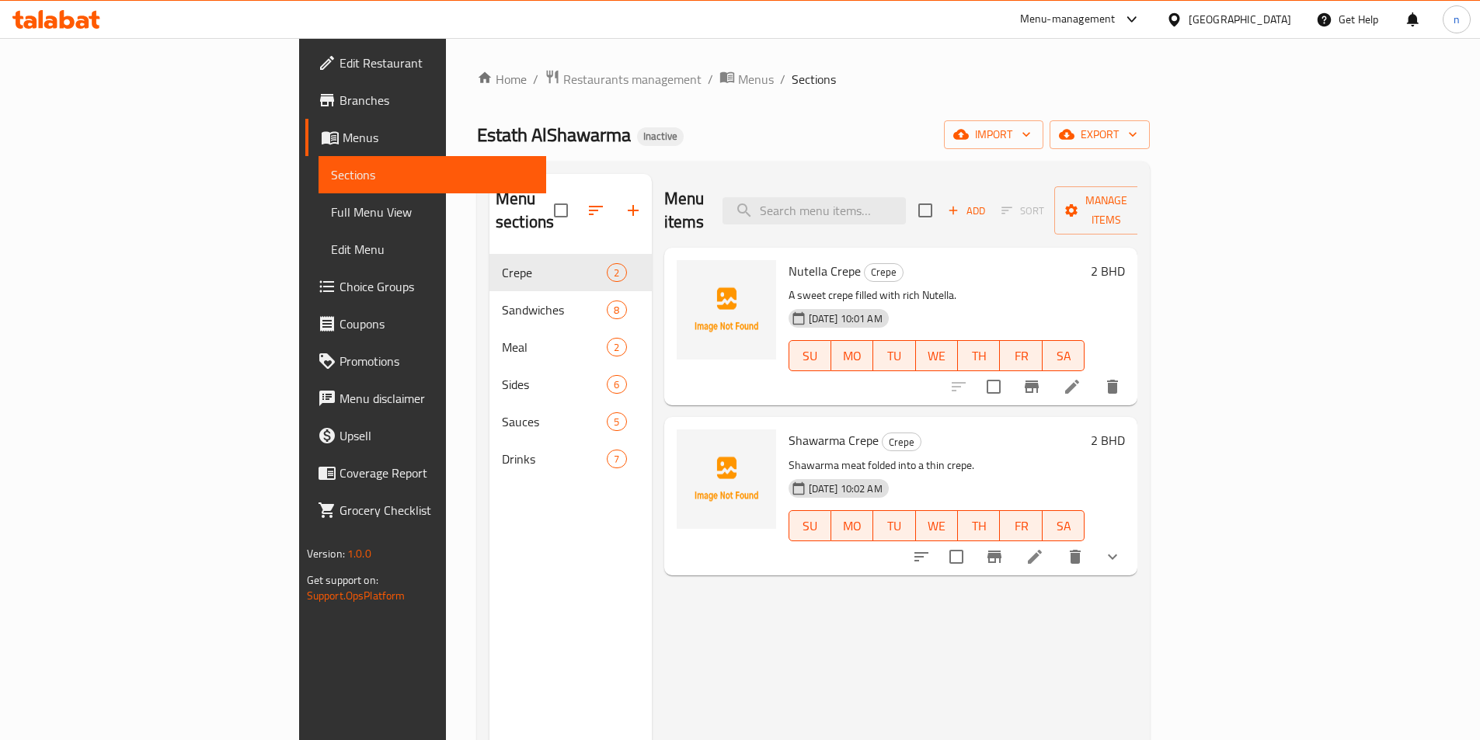
click at [305, 50] on link "Edit Restaurant" at bounding box center [425, 62] width 241 height 37
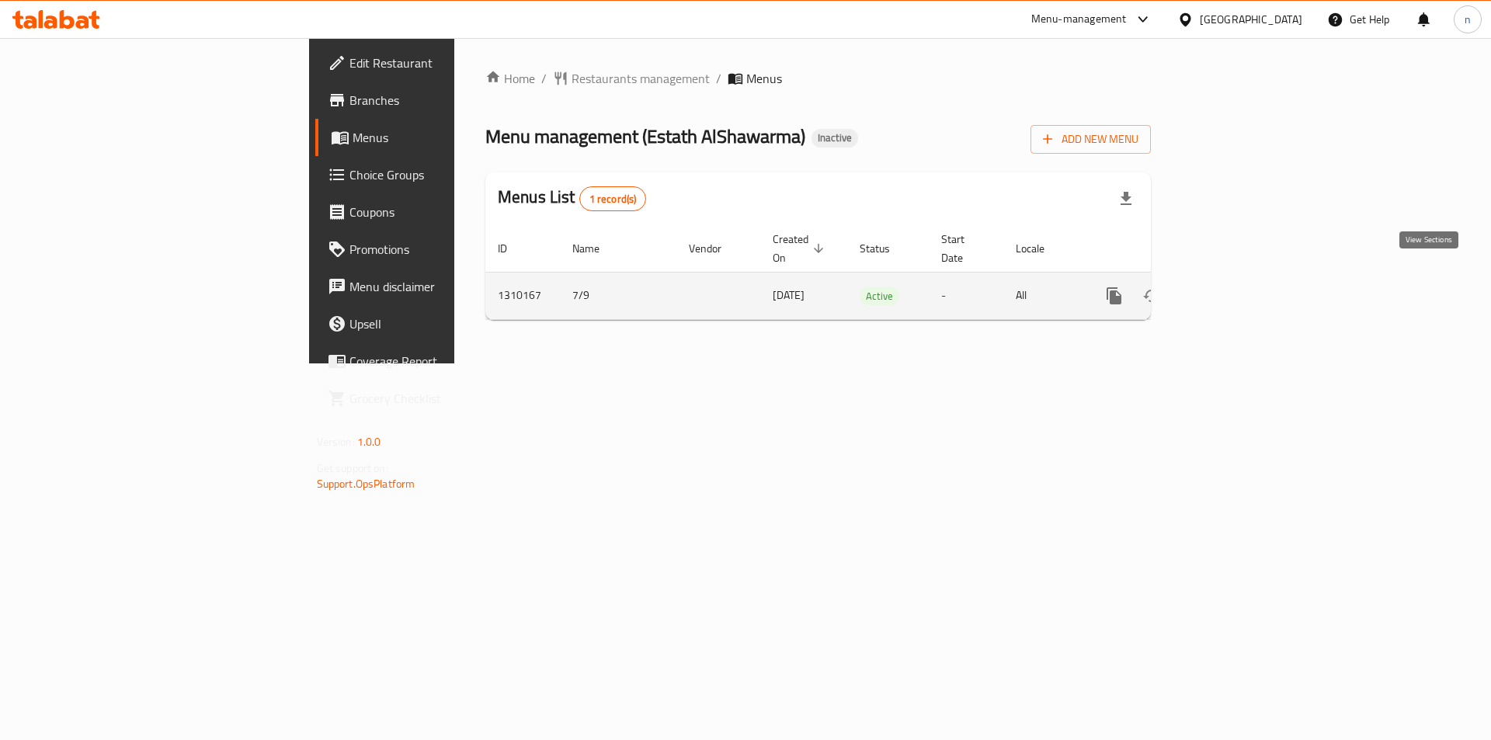
click at [1236, 287] on icon "enhanced table" at bounding box center [1226, 296] width 19 height 19
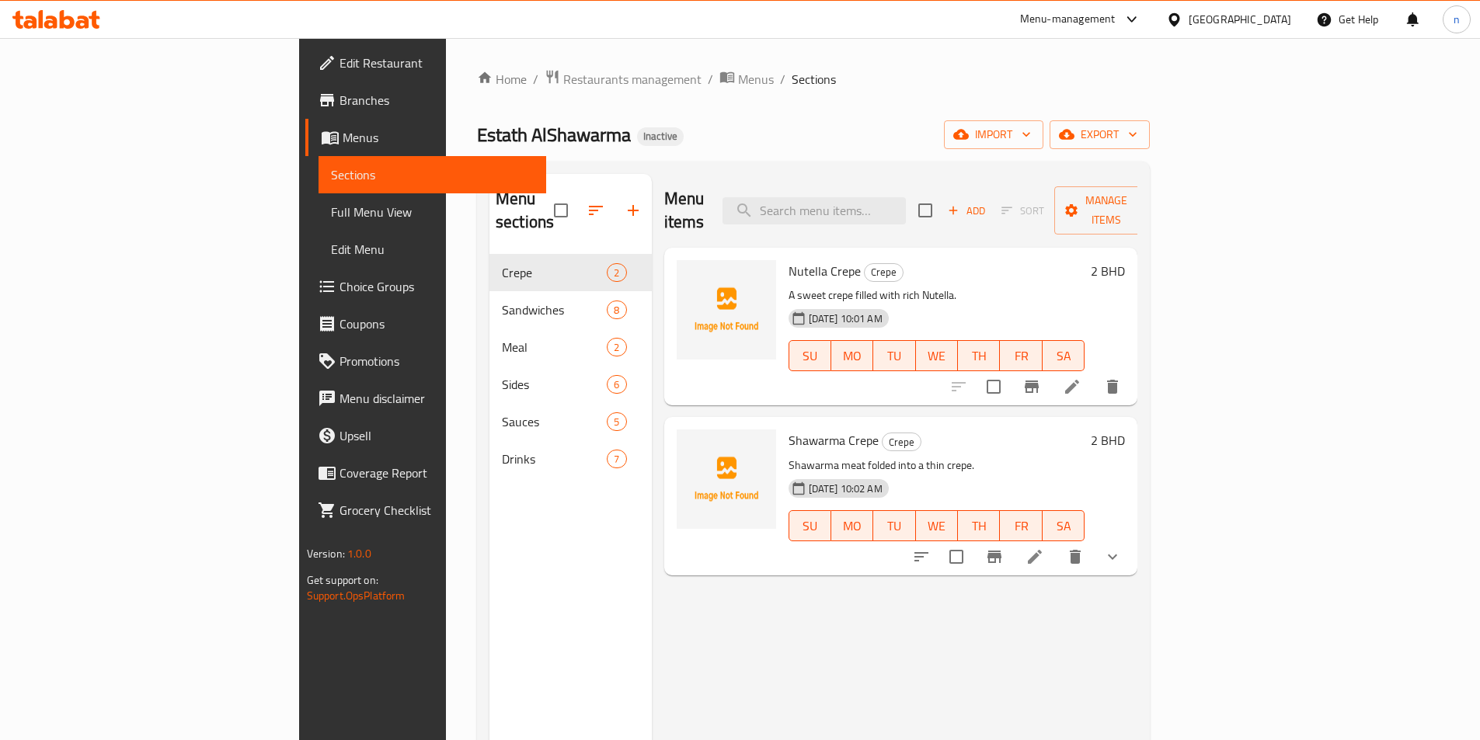
click at [331, 217] on span "Full Menu View" at bounding box center [432, 212] width 203 height 19
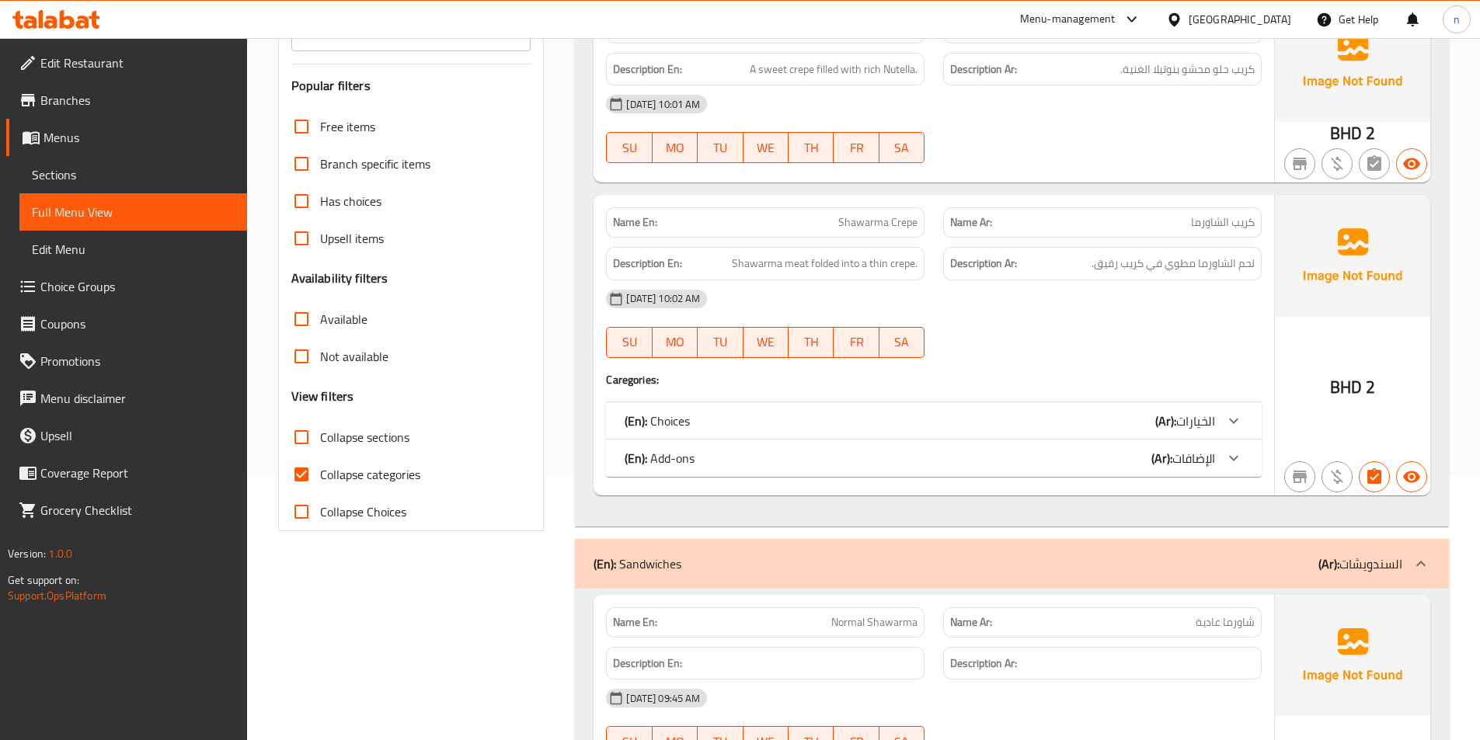
scroll to position [311, 0]
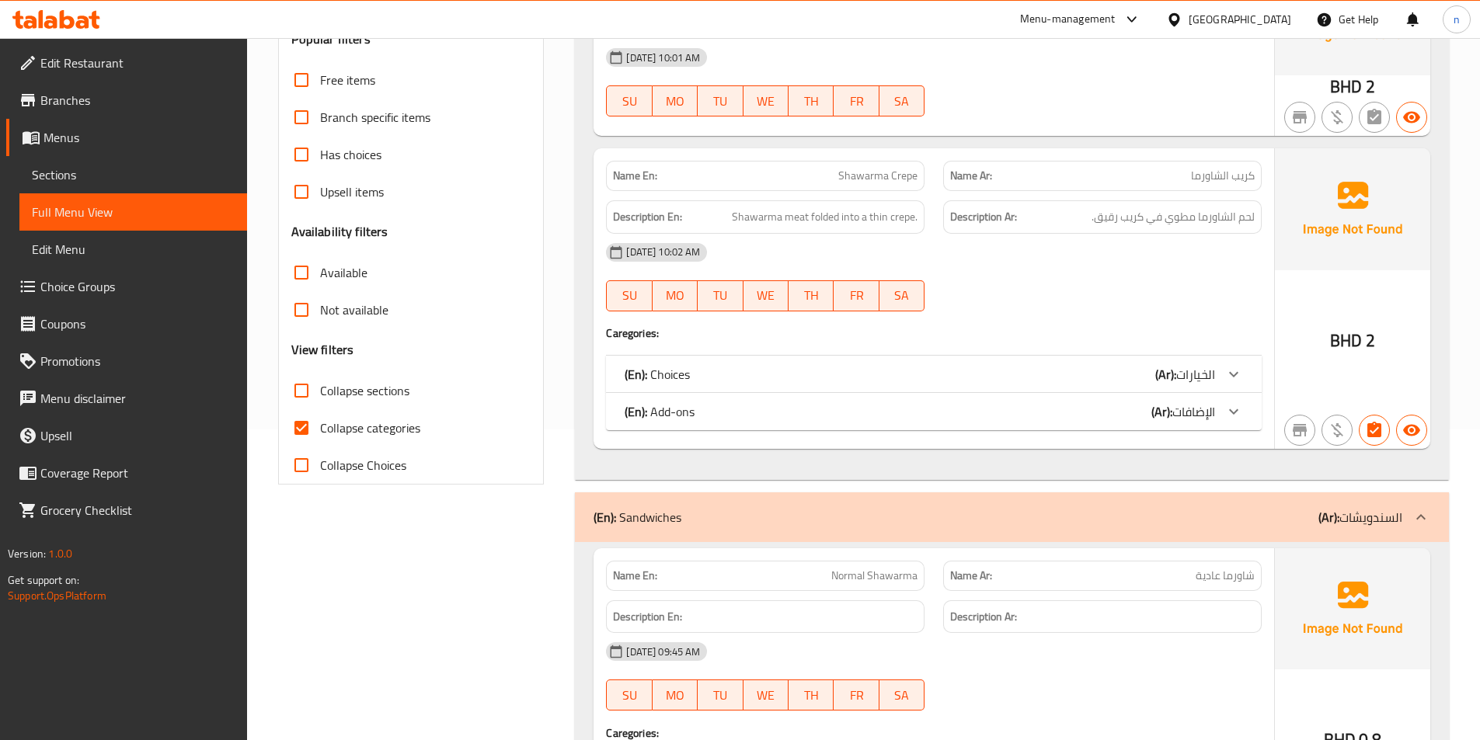
click at [315, 426] on input "Collapse categories" at bounding box center [301, 427] width 37 height 37
checkbox input "false"
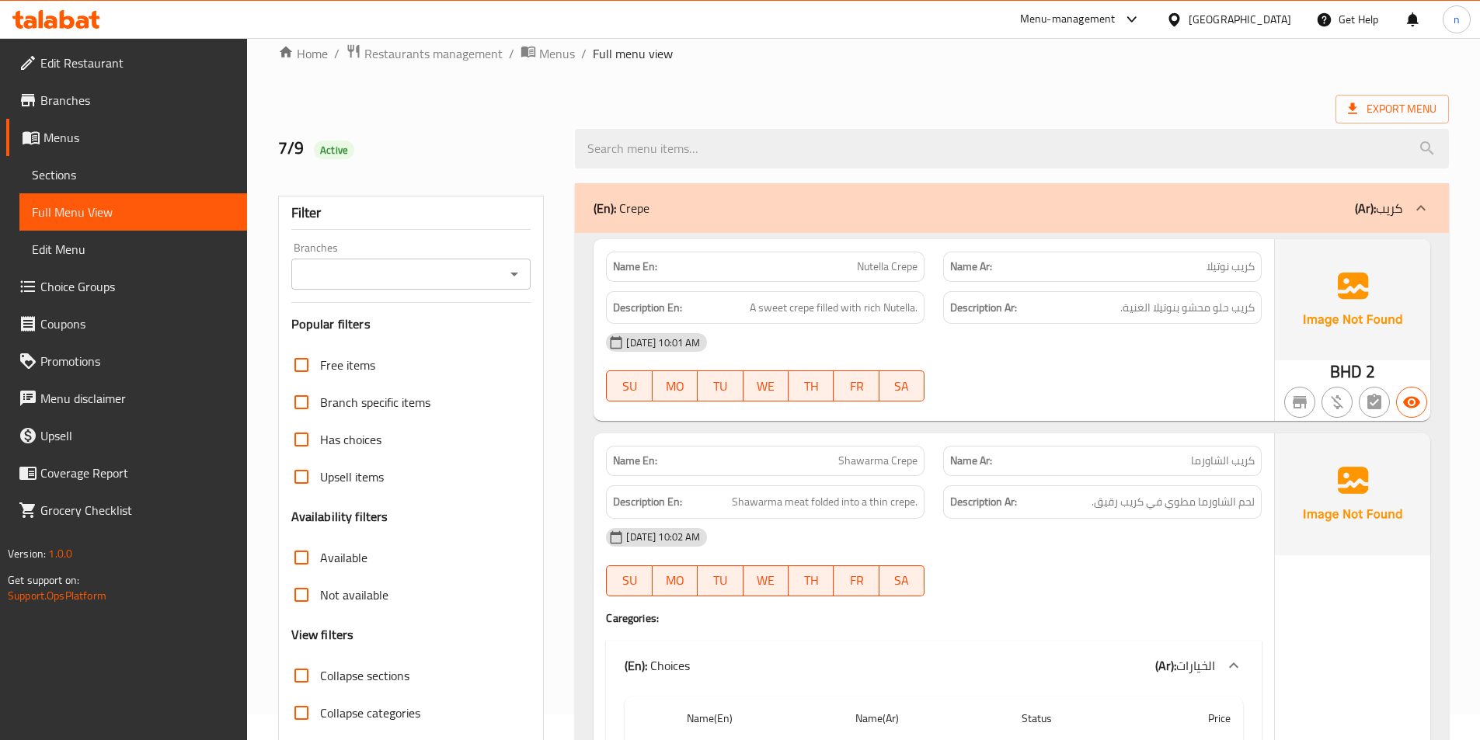
scroll to position [0, 0]
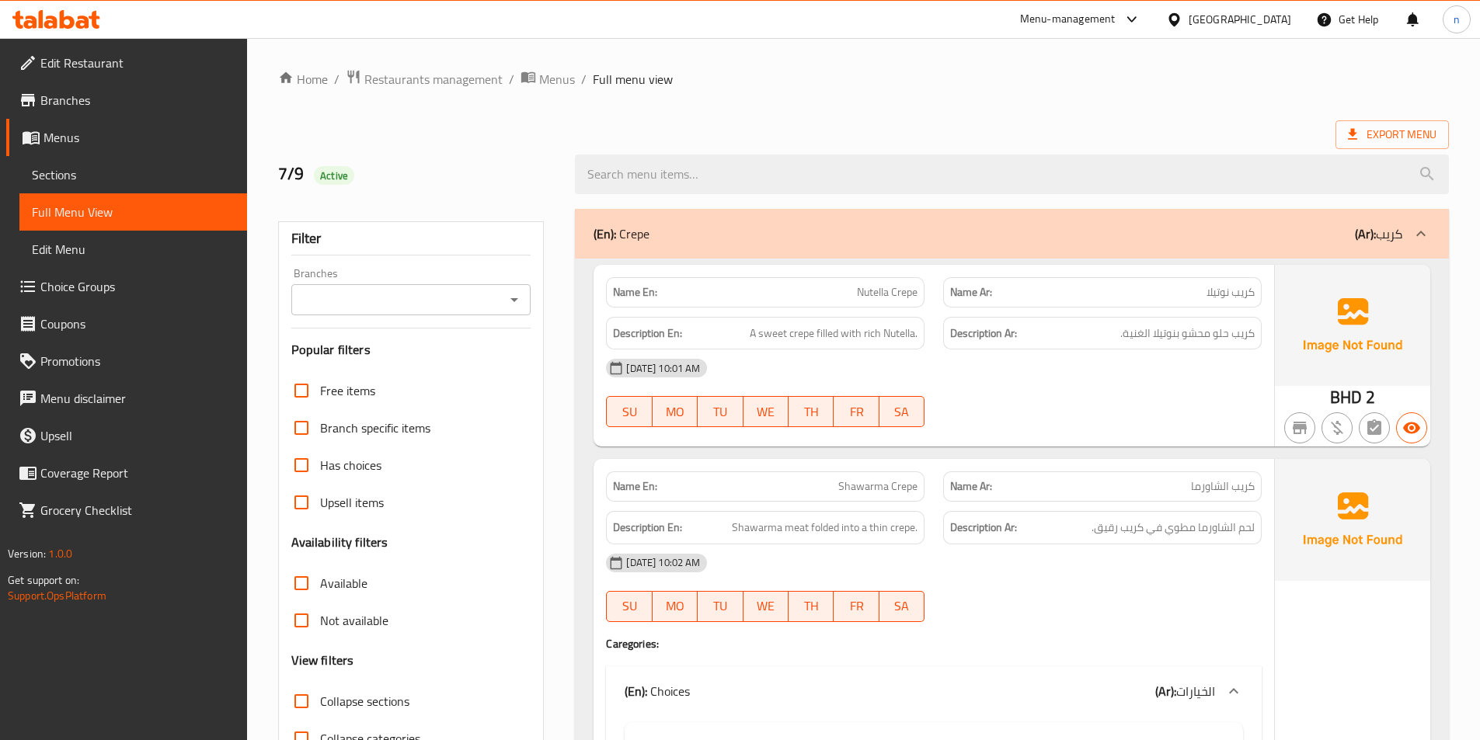
click at [1110, 388] on div "07-09-2025 10:01 AM SU MO TU WE TH FR SA" at bounding box center [934, 393] width 674 height 87
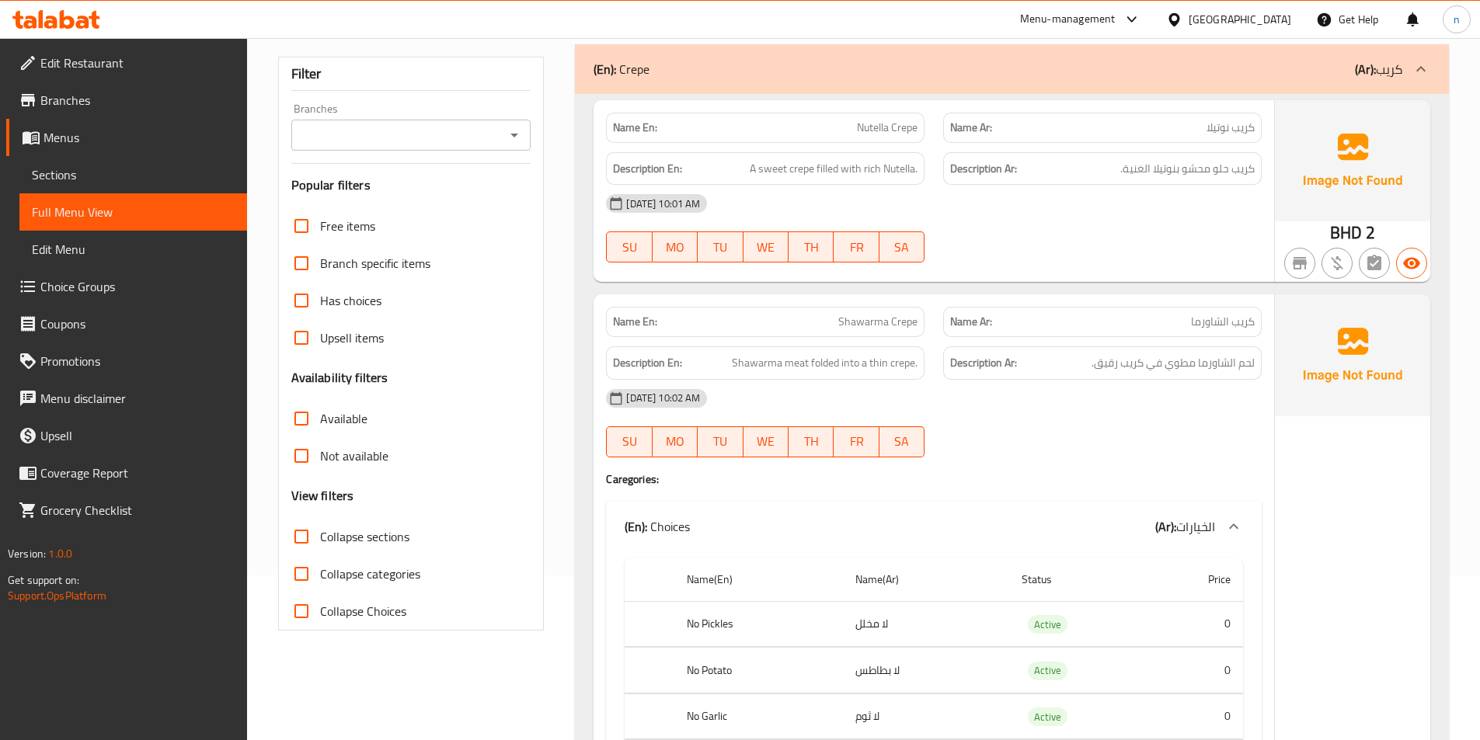
scroll to position [233, 0]
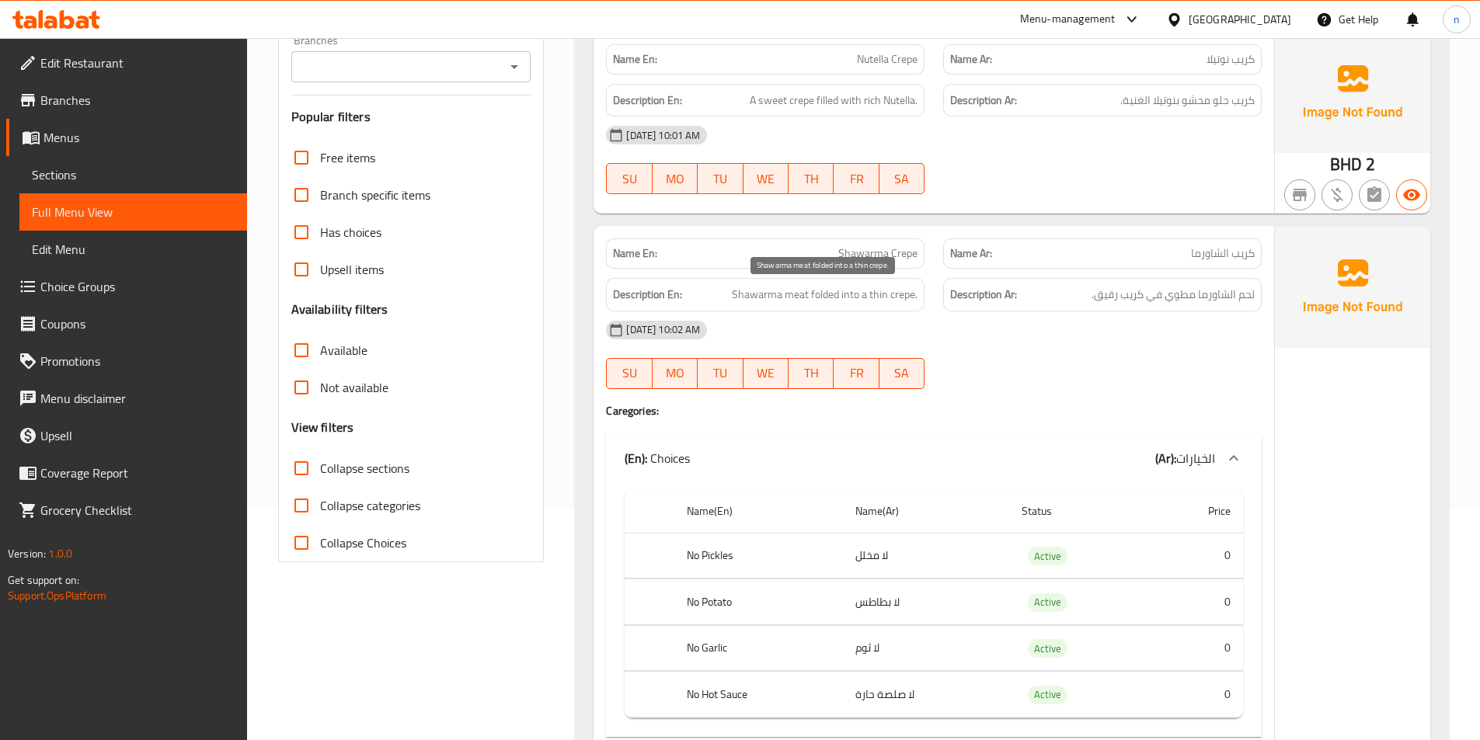
click at [834, 301] on span "Shawarma meat folded into a thin crepe." at bounding box center [825, 294] width 186 height 19
click at [832, 301] on span "Shawarma meat folded into a thin crepe." at bounding box center [825, 294] width 186 height 19
drag, startPoint x: 832, startPoint y: 301, endPoint x: 825, endPoint y: 296, distance: 8.9
click at [825, 296] on span "Shawarma meat folded into a thin crepe." at bounding box center [825, 294] width 186 height 19
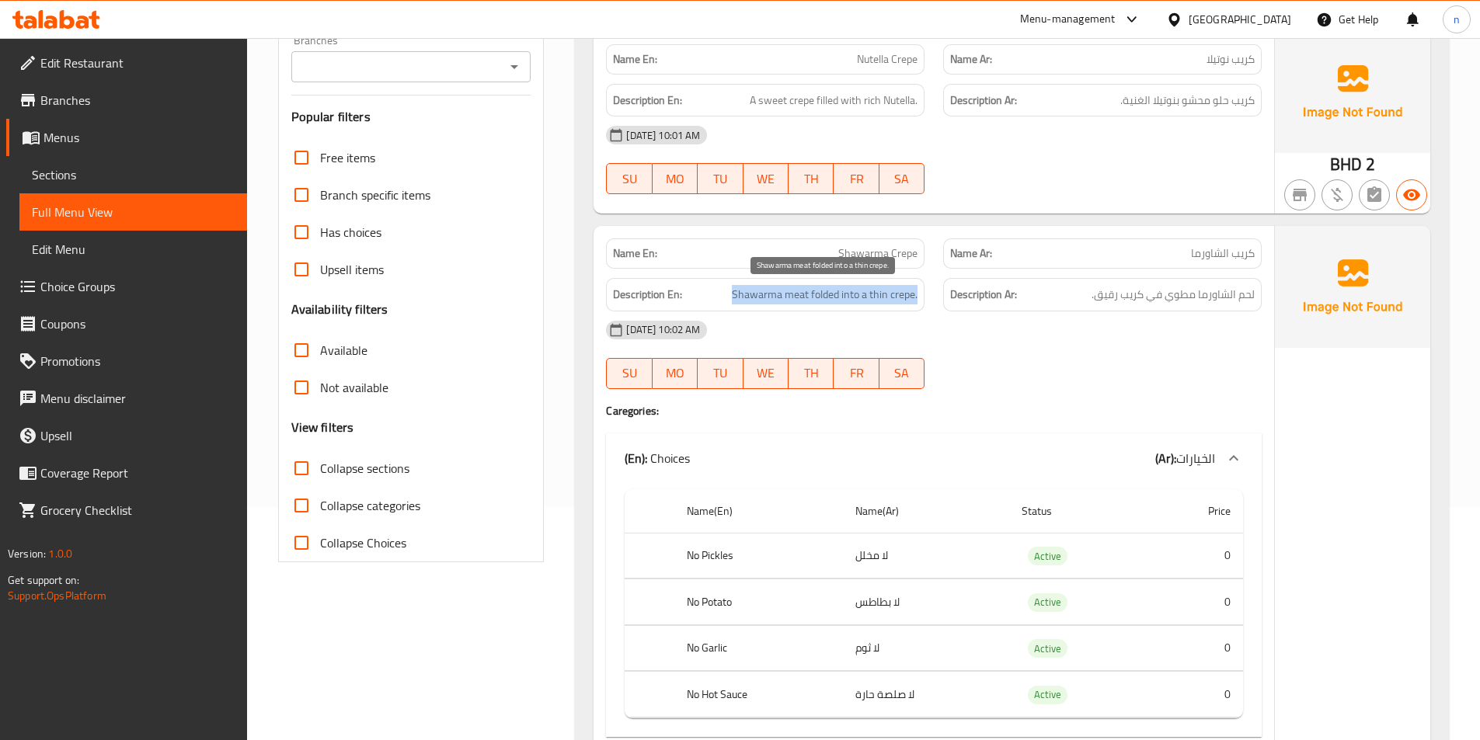
click at [825, 296] on span "Shawarma meat folded into a thin crepe." at bounding box center [825, 294] width 186 height 19
click at [824, 295] on span "Shawarma meat folded into a thin crepe." at bounding box center [825, 294] width 186 height 19
click at [831, 298] on span "Shawarma meat folded into a thin crepe." at bounding box center [825, 294] width 186 height 19
click at [1070, 388] on div at bounding box center [1102, 389] width 337 height 19
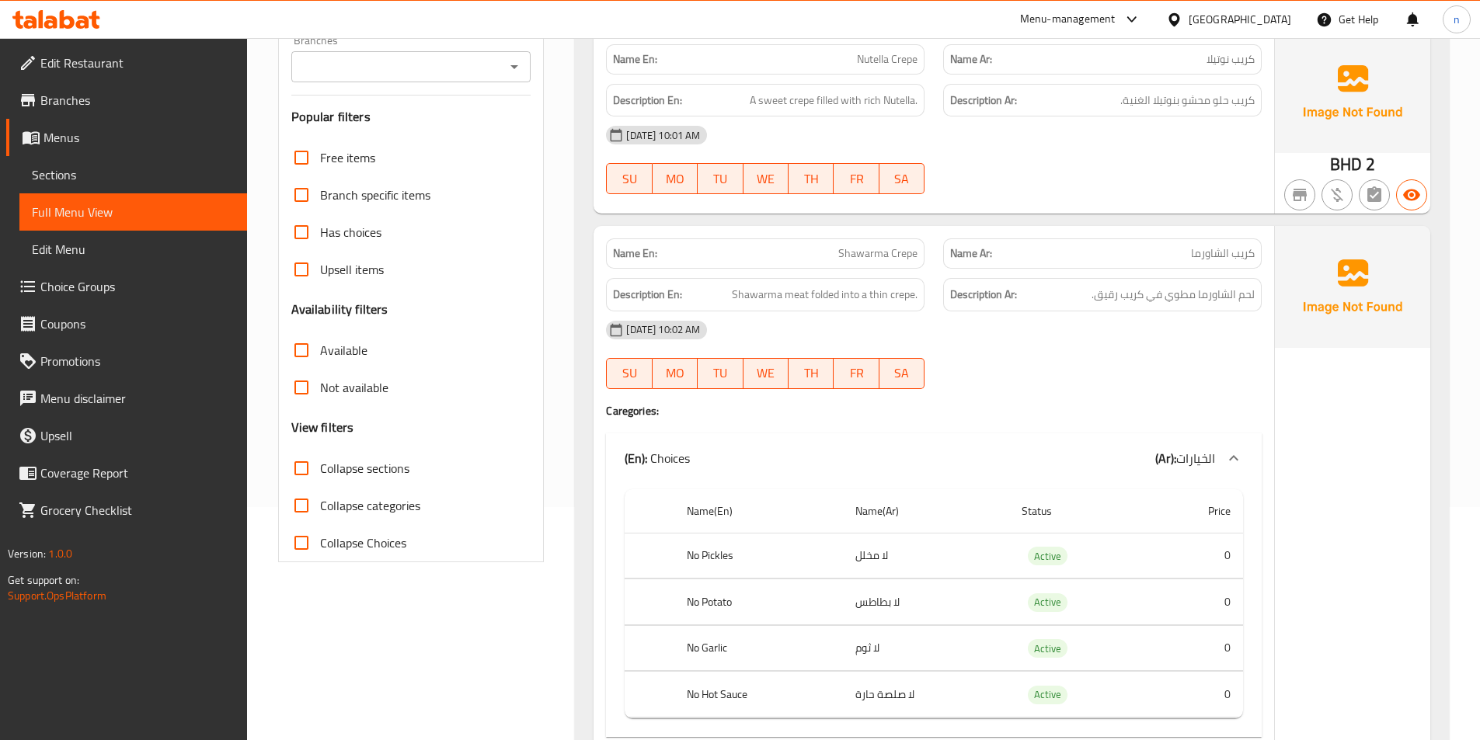
click at [1061, 397] on div at bounding box center [1102, 389] width 337 height 19
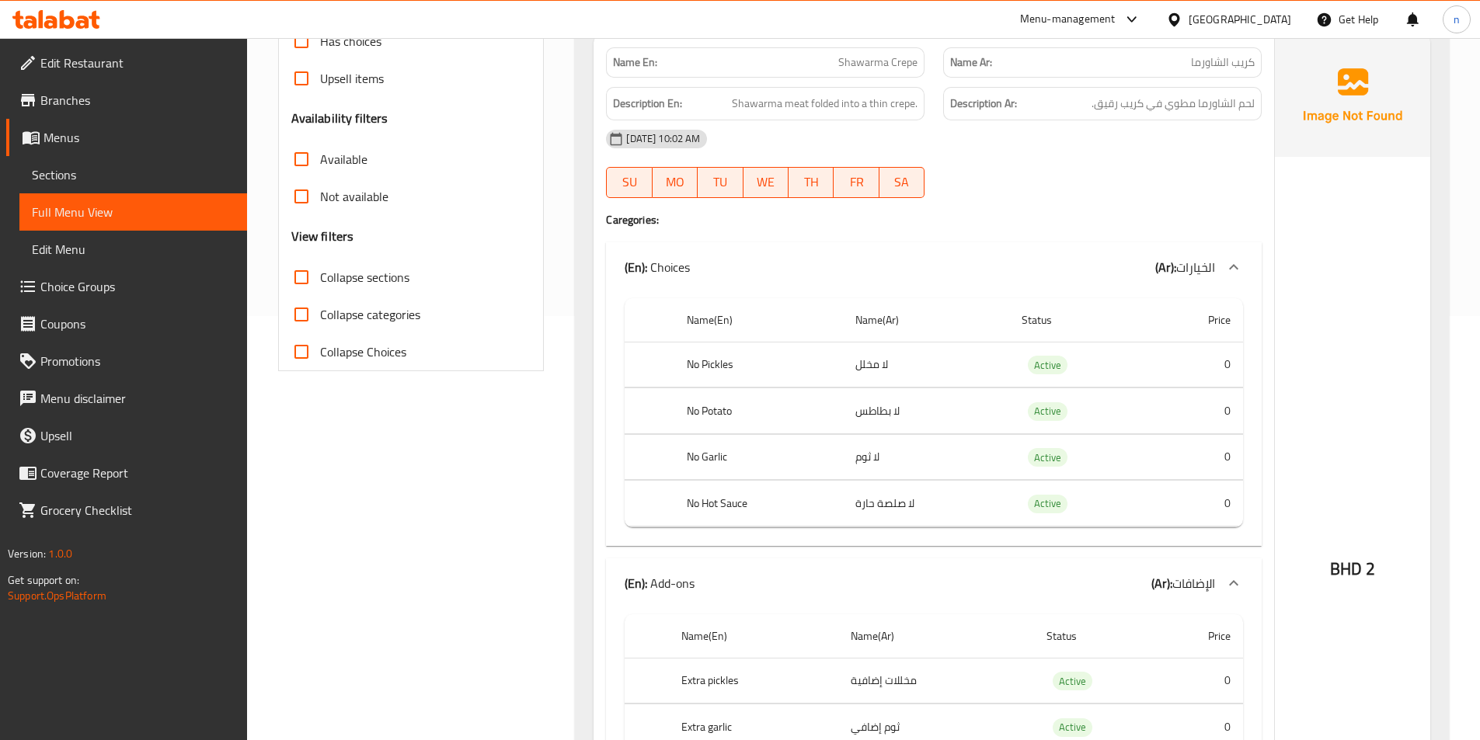
scroll to position [544, 0]
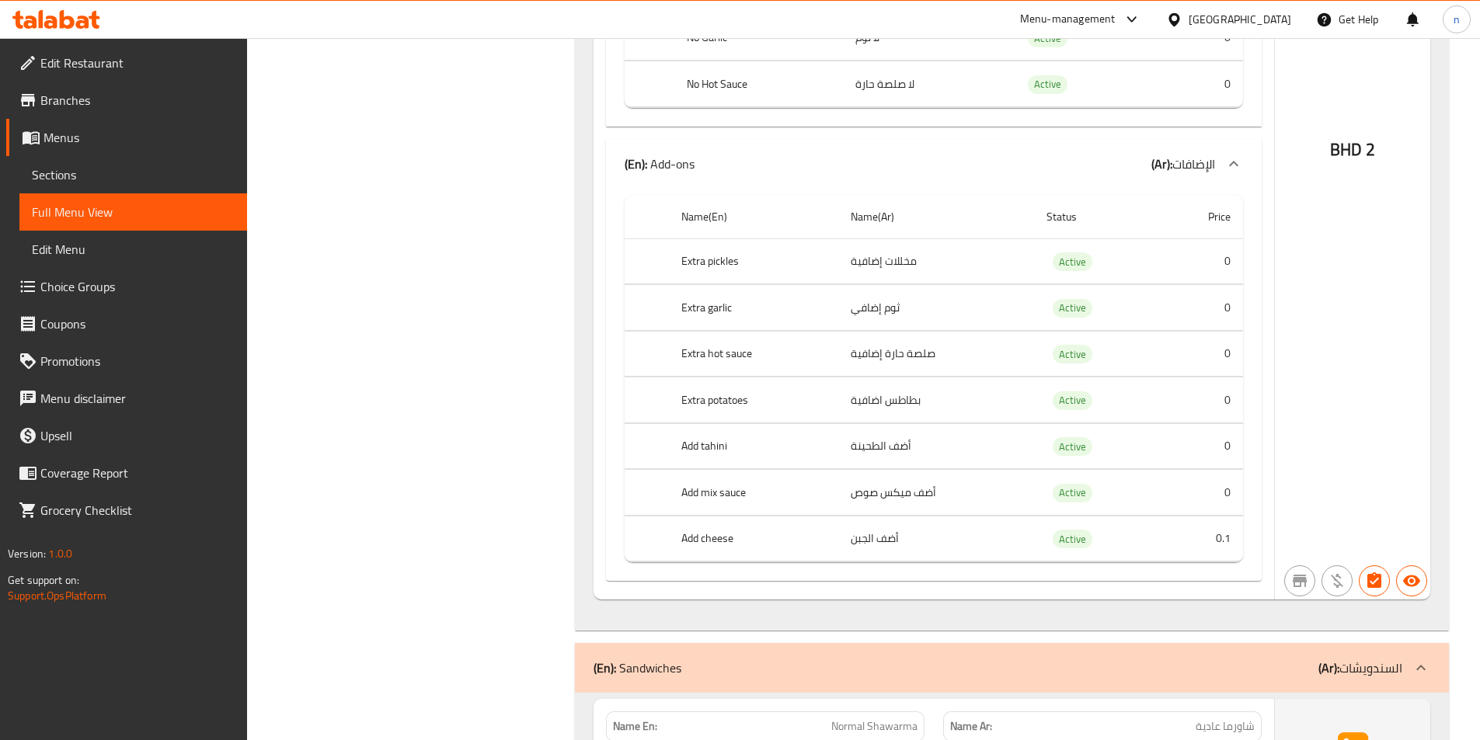
scroll to position [854, 0]
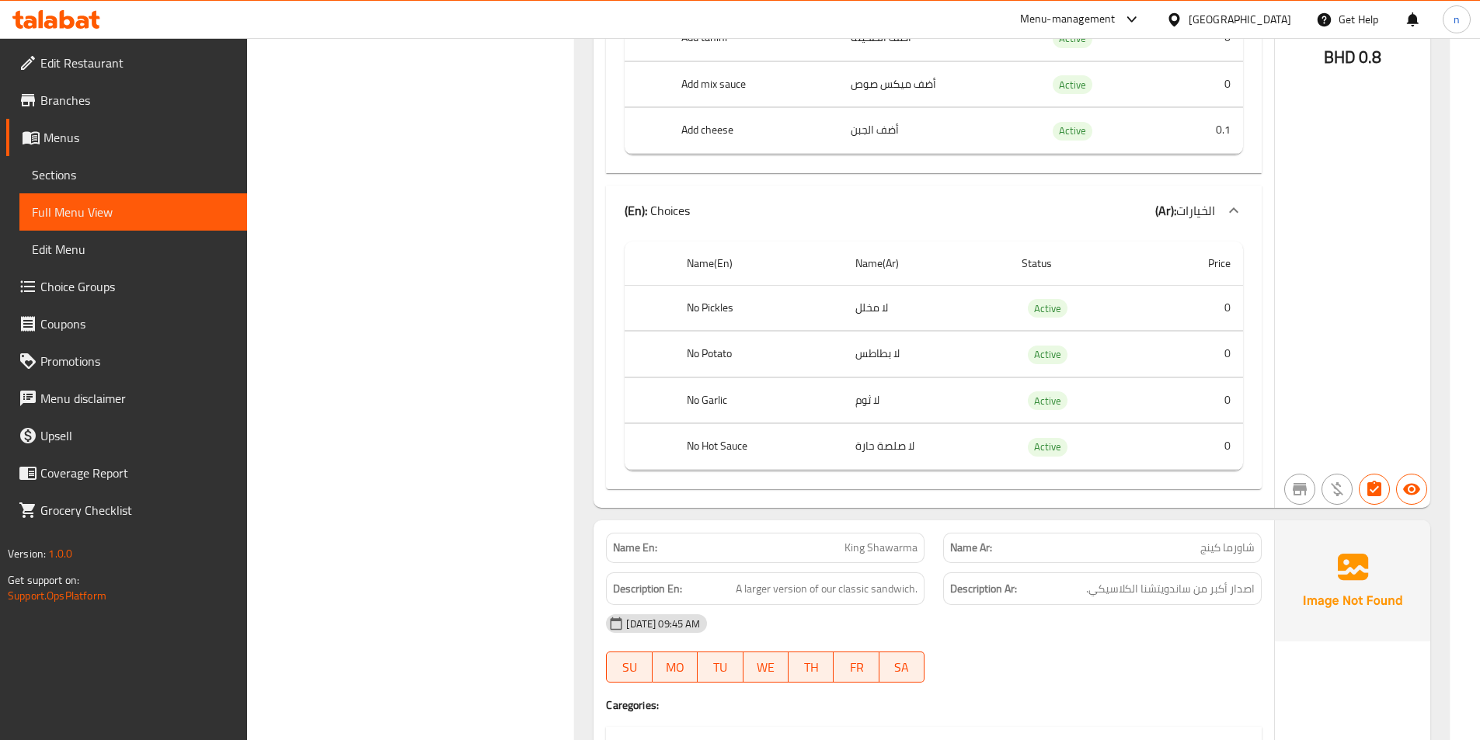
scroll to position [1787, 0]
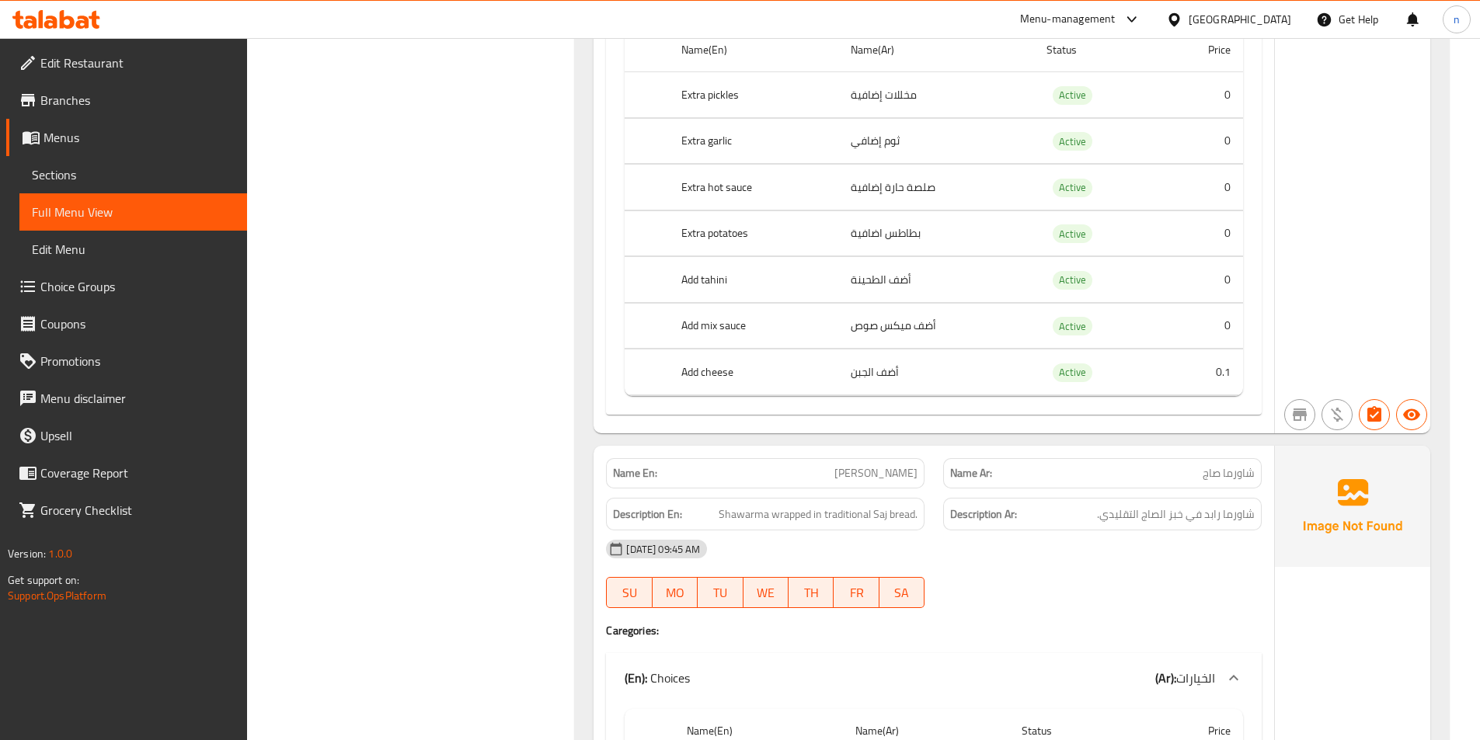
scroll to position [3185, 0]
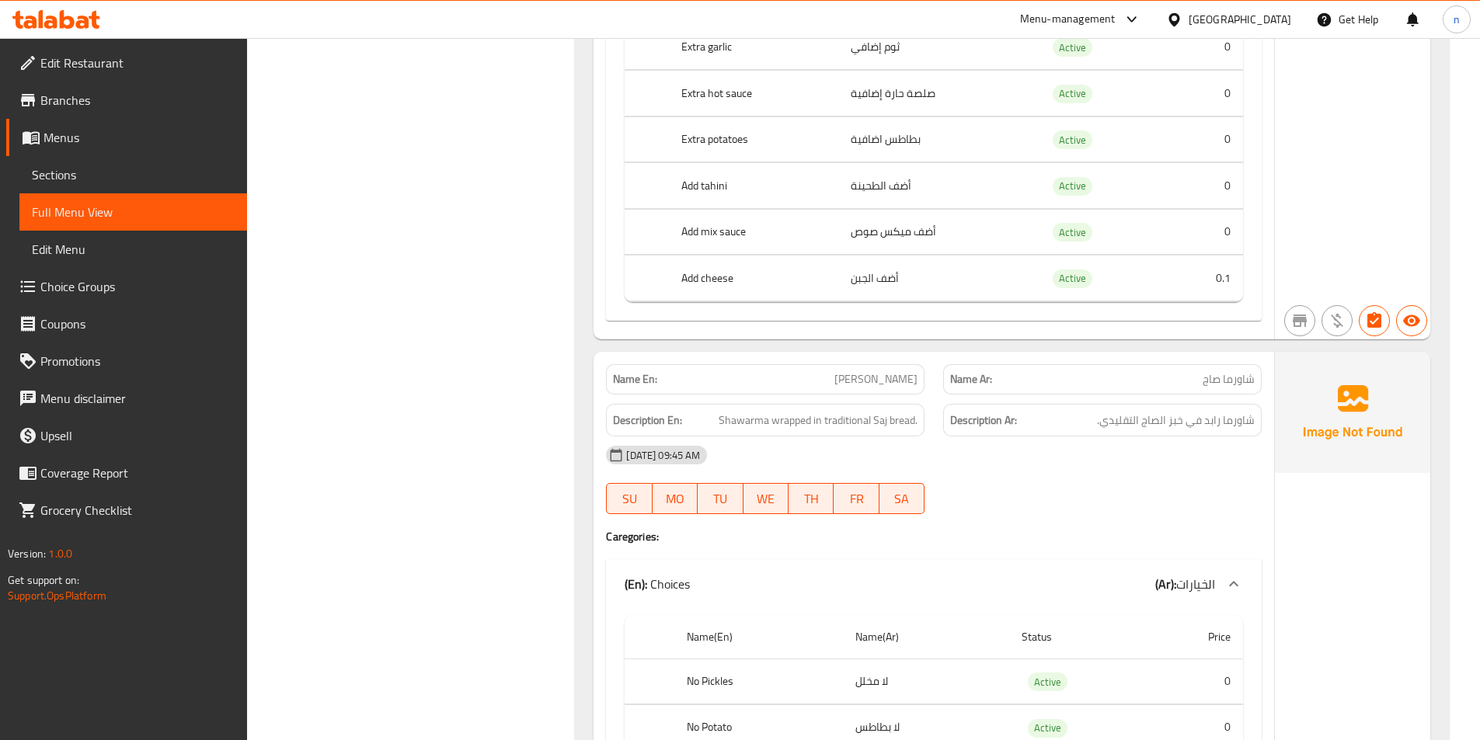
click at [1104, 493] on div "07-09-2025 09:45 AM SU MO TU WE TH FR SA" at bounding box center [934, 480] width 674 height 87
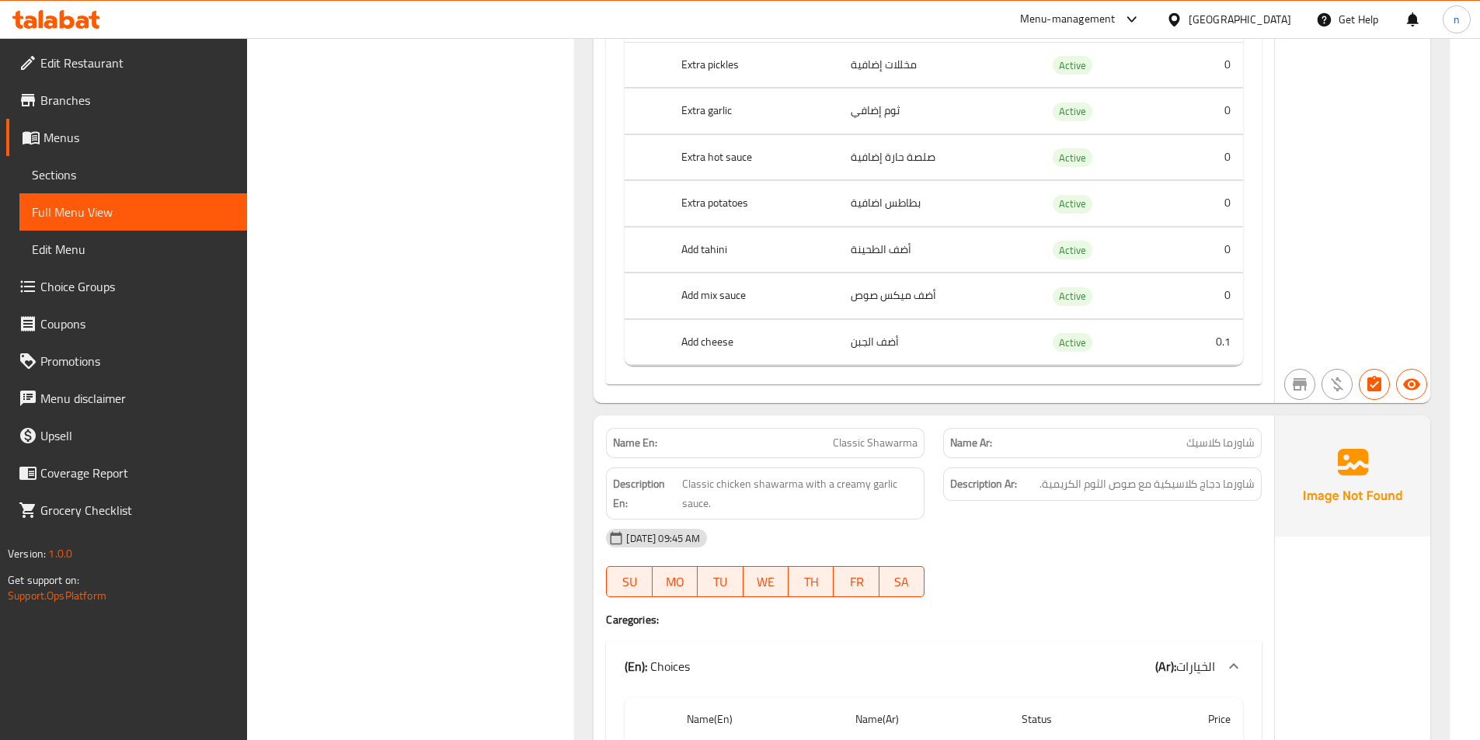
scroll to position [4195, 0]
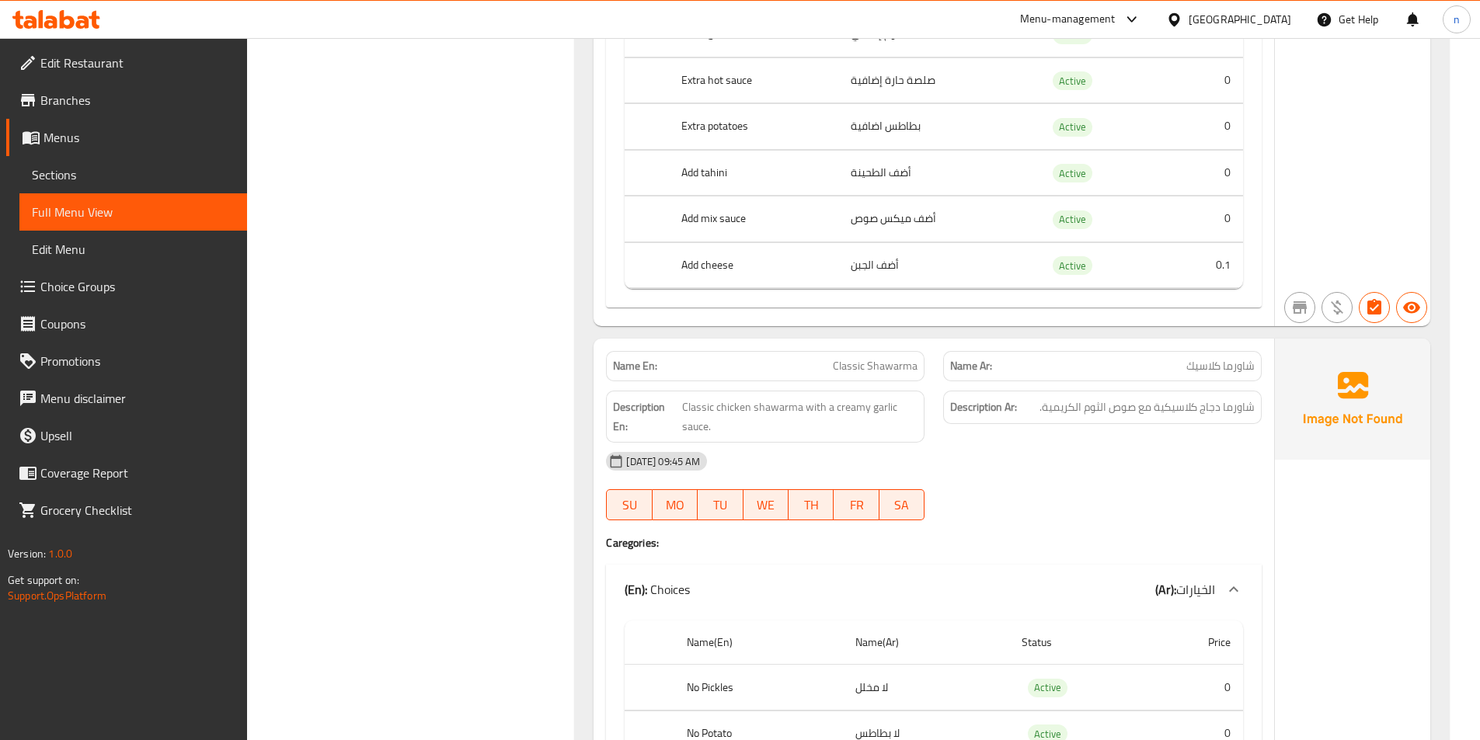
click at [1077, 452] on div "[DATE] 09:45 AM" at bounding box center [934, 461] width 674 height 37
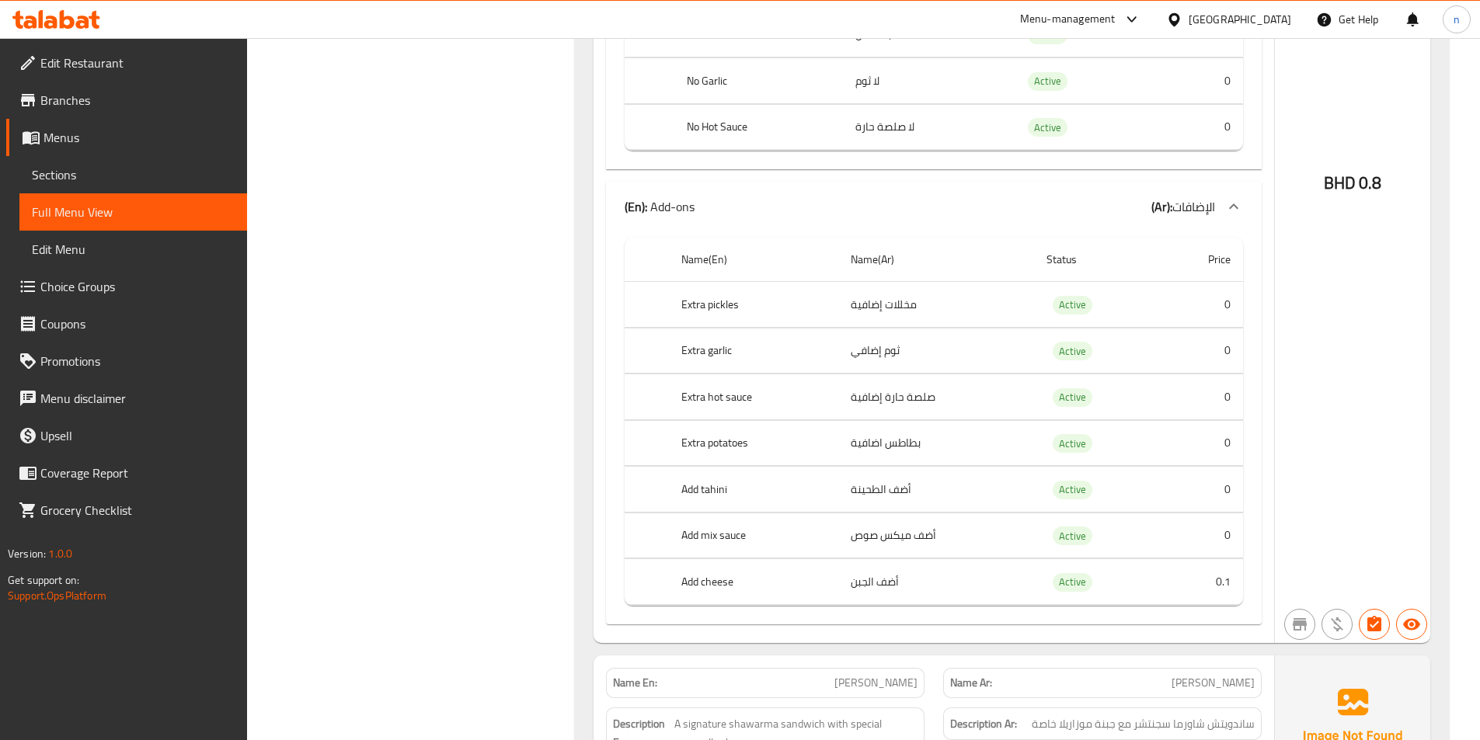
scroll to position [5204, 0]
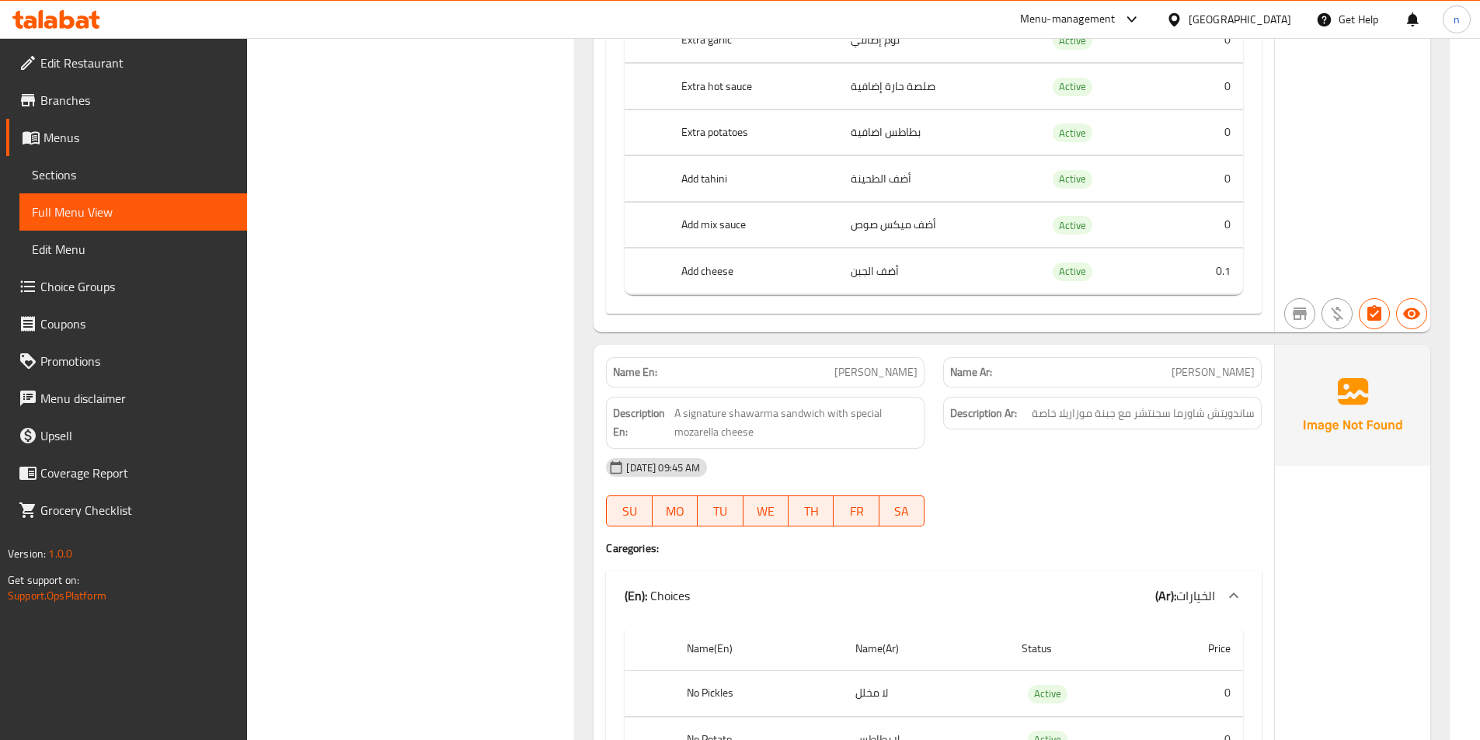
click at [1044, 447] on div "Description Ar: ساندويتش شاورما سجنتشر مع جبنة موزاريلا خاصة" at bounding box center [1102, 423] width 337 height 71
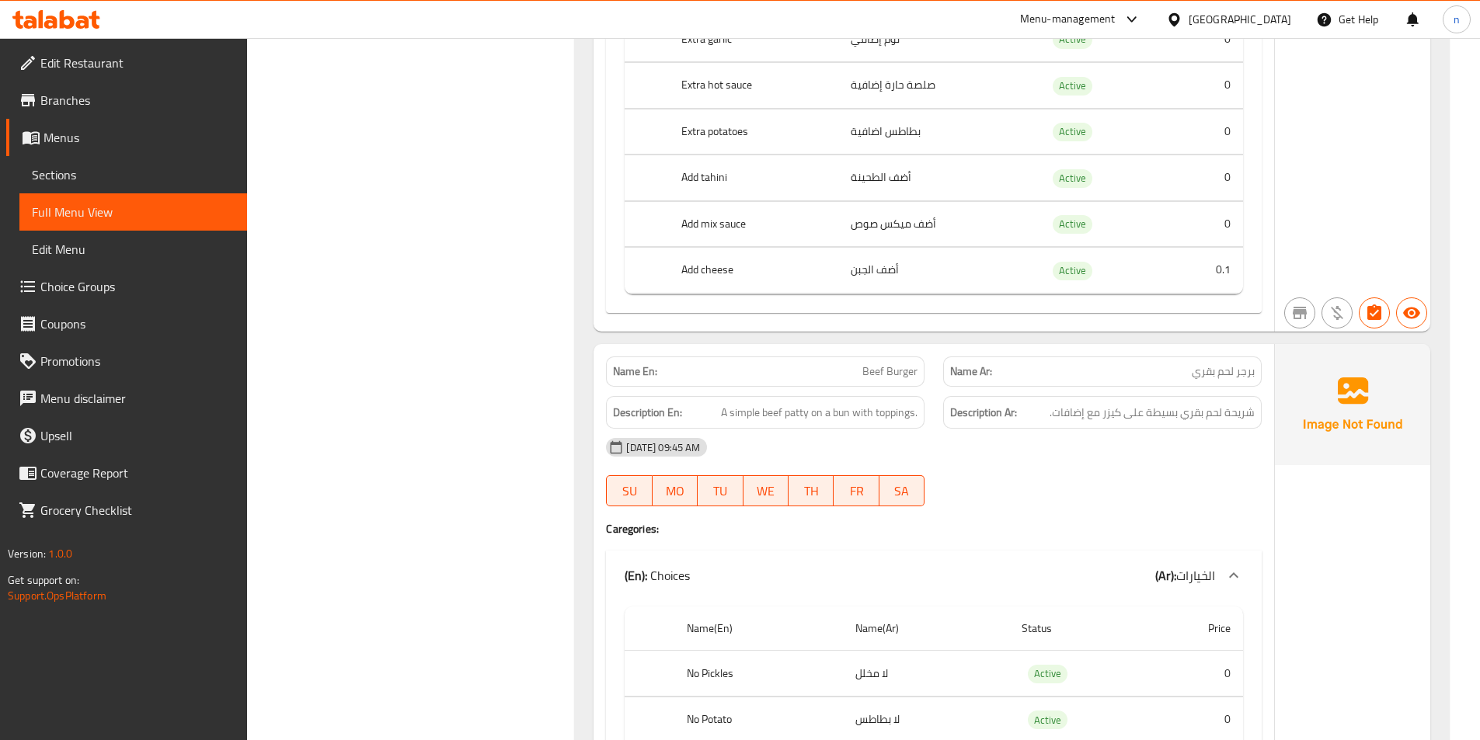
scroll to position [6292, 0]
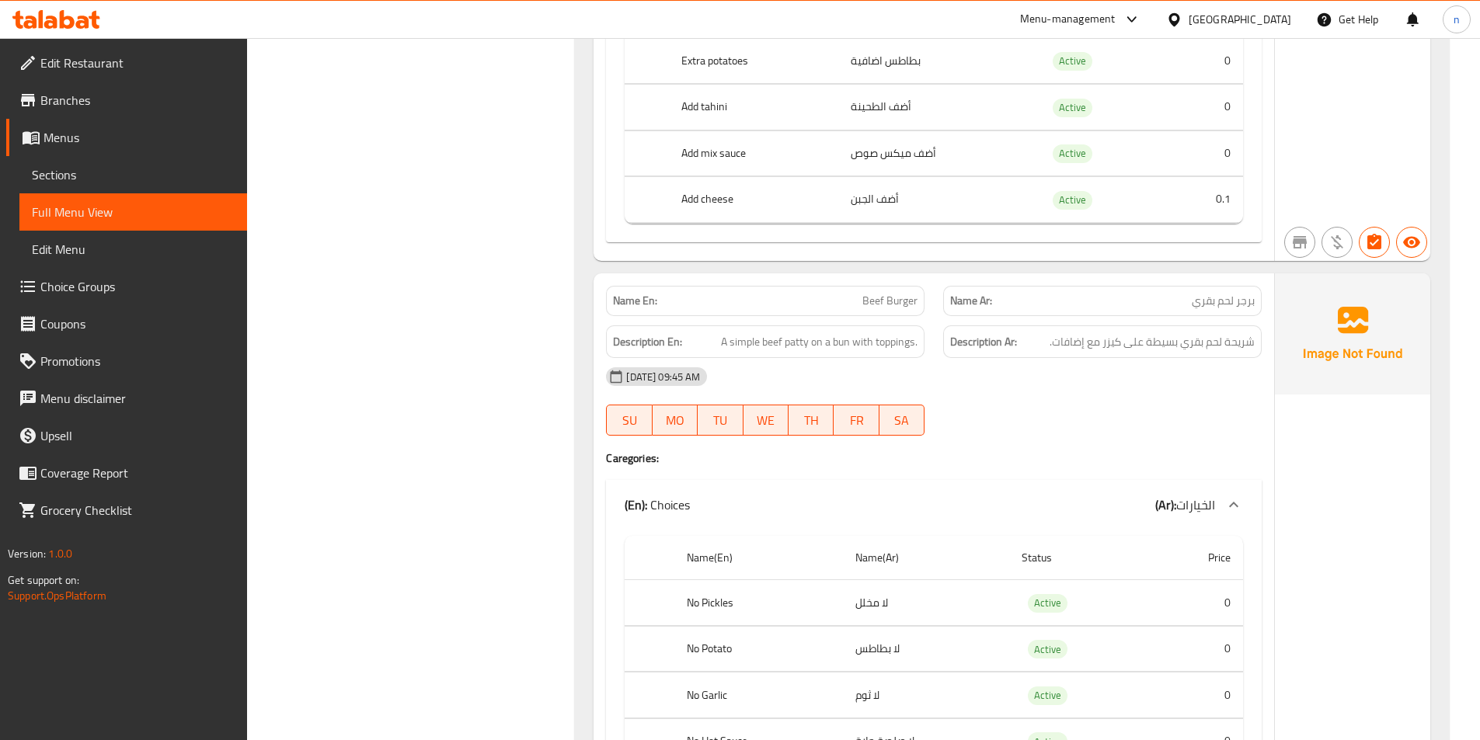
click at [995, 437] on div at bounding box center [1102, 435] width 337 height 19
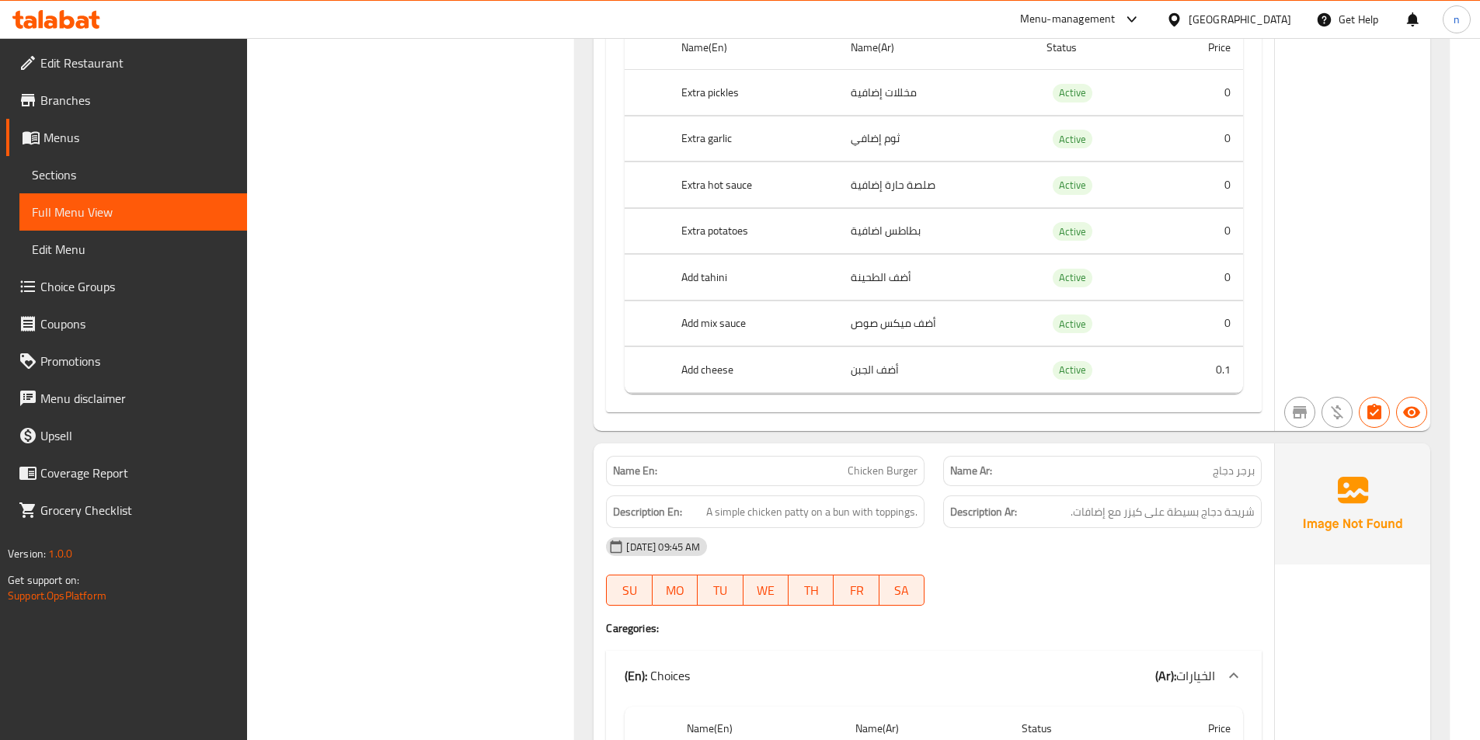
scroll to position [7302, 0]
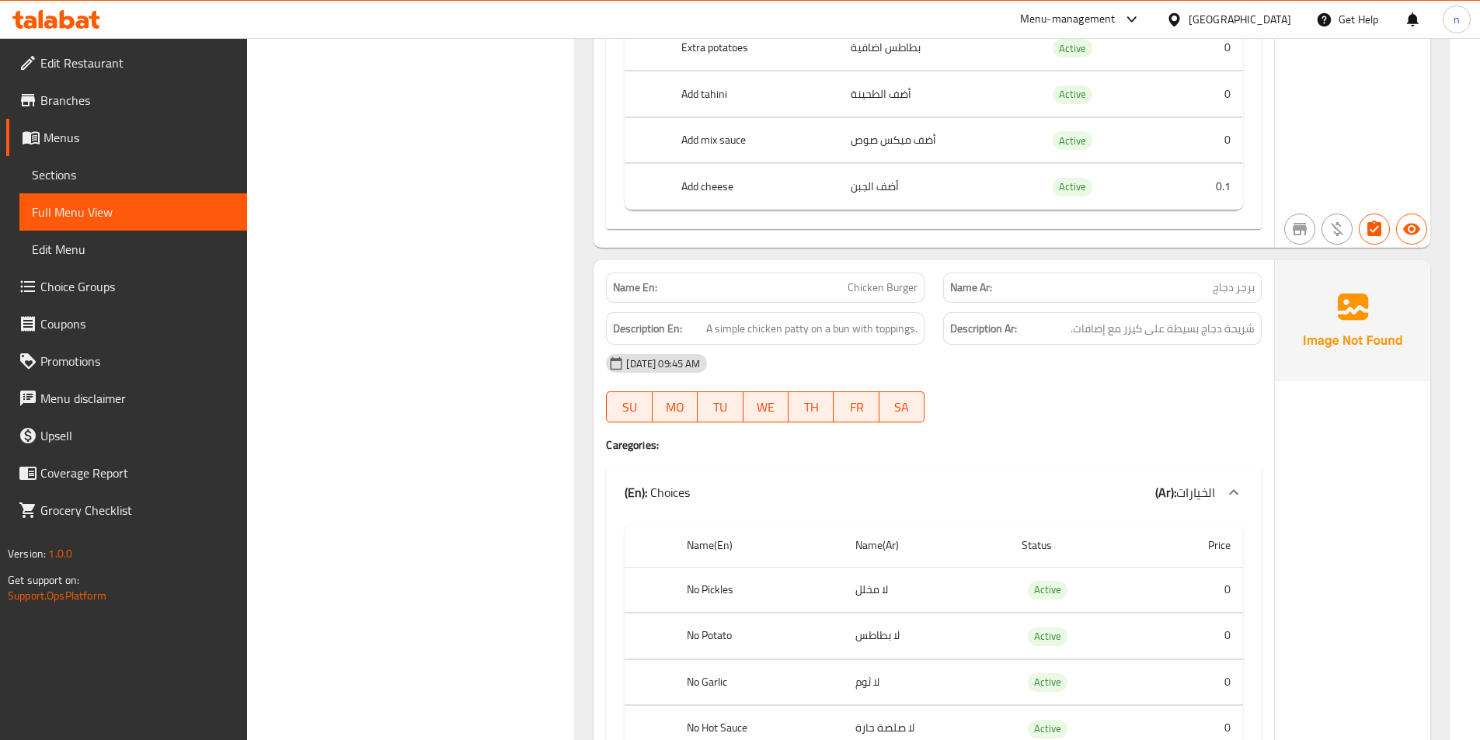
click at [1101, 386] on div "[DATE] 09:45 AM SU MO TU WE TH FR SA" at bounding box center [934, 388] width 674 height 87
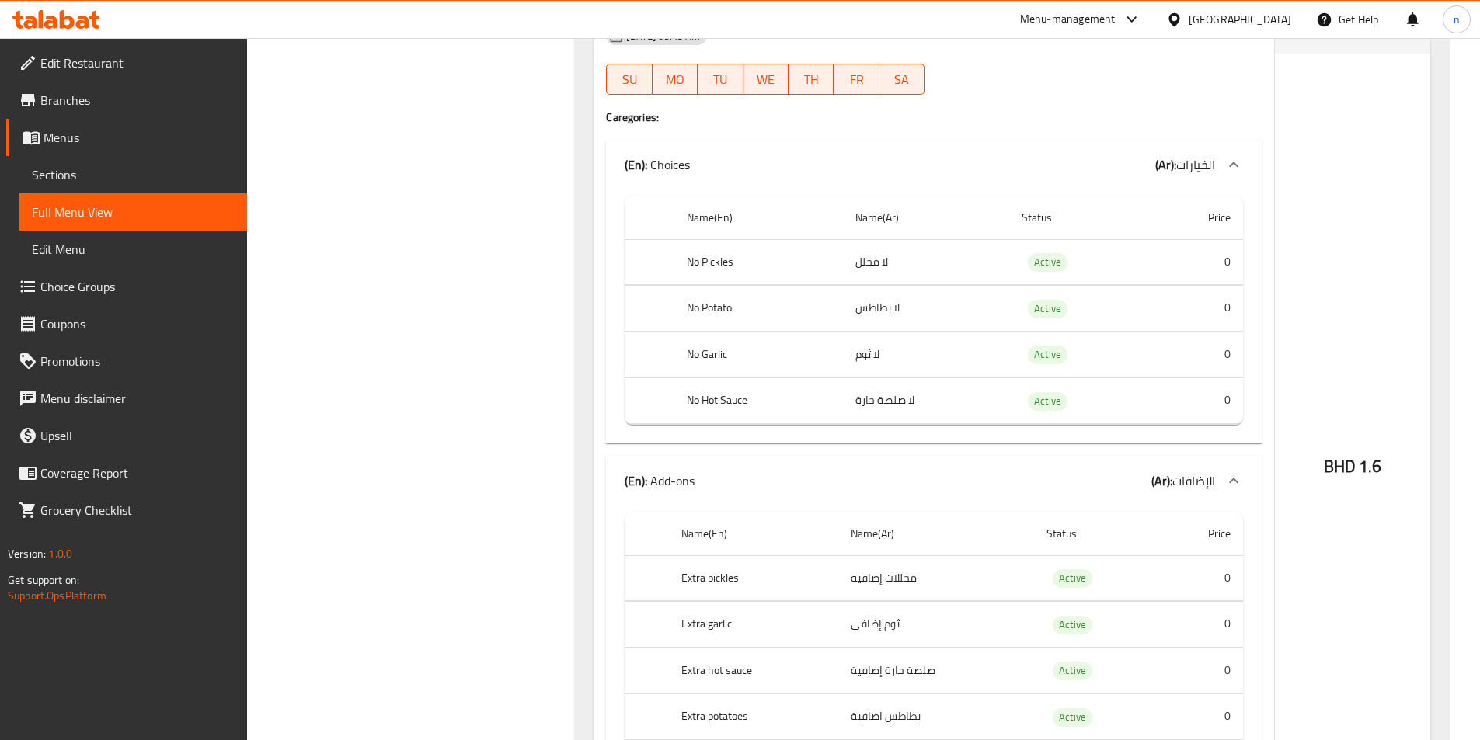
scroll to position [7535, 0]
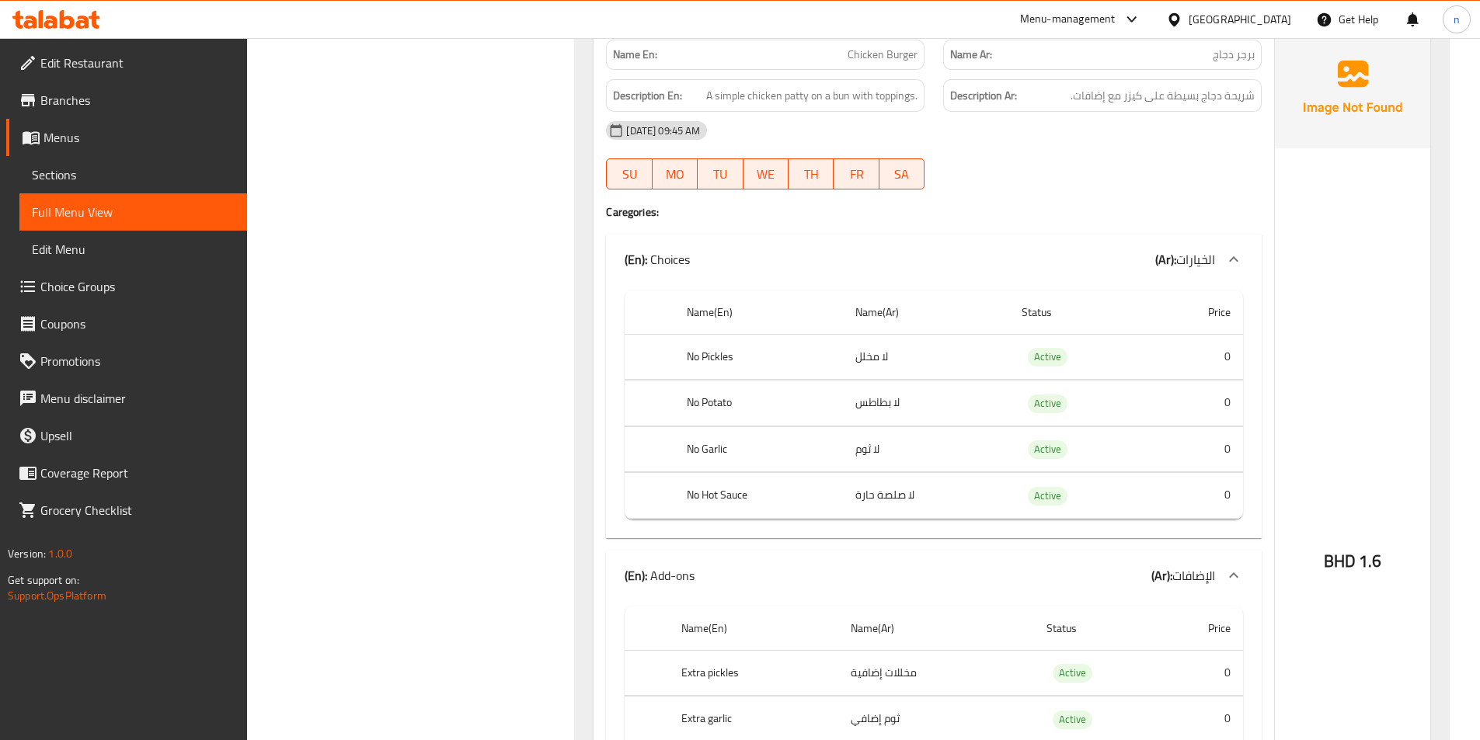
click at [1153, 211] on h4 "Caregories:" at bounding box center [934, 212] width 656 height 16
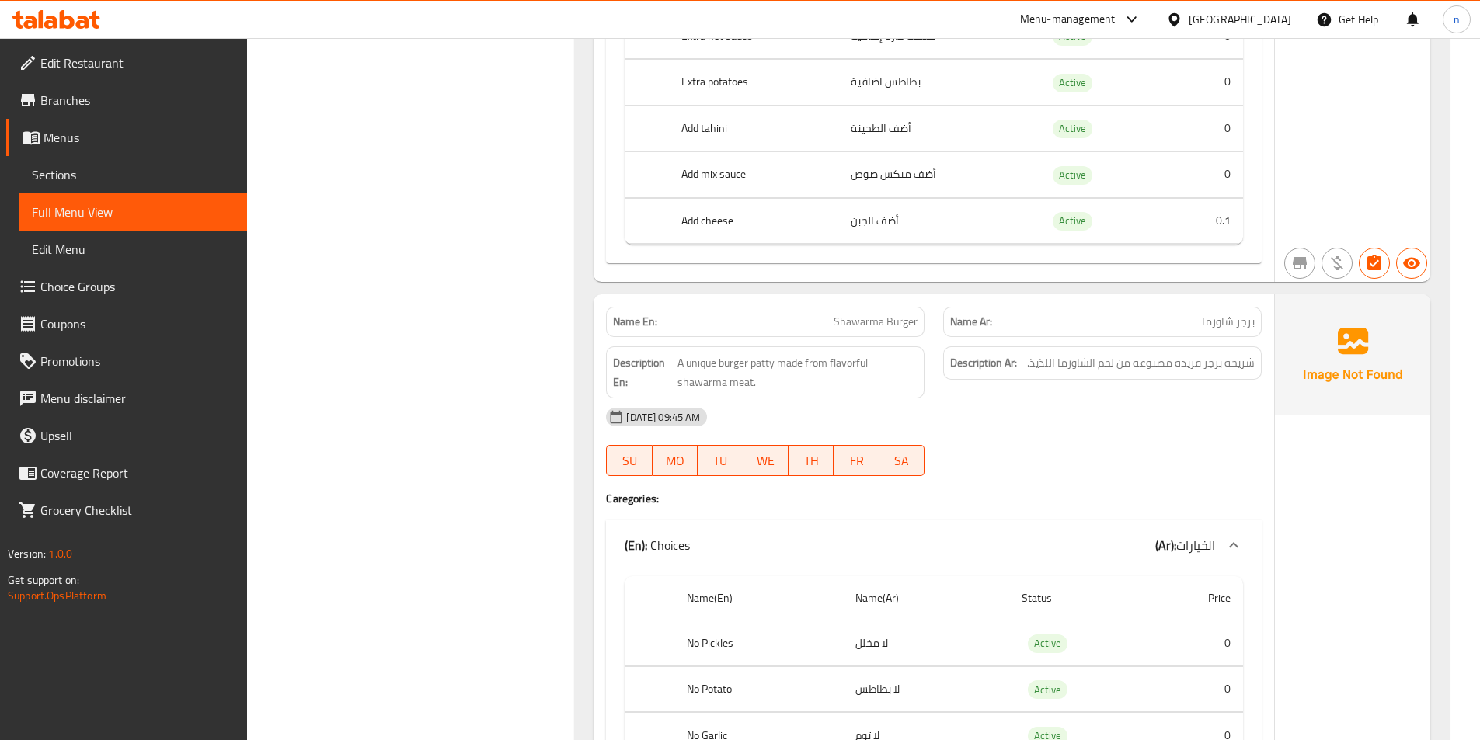
scroll to position [8467, 0]
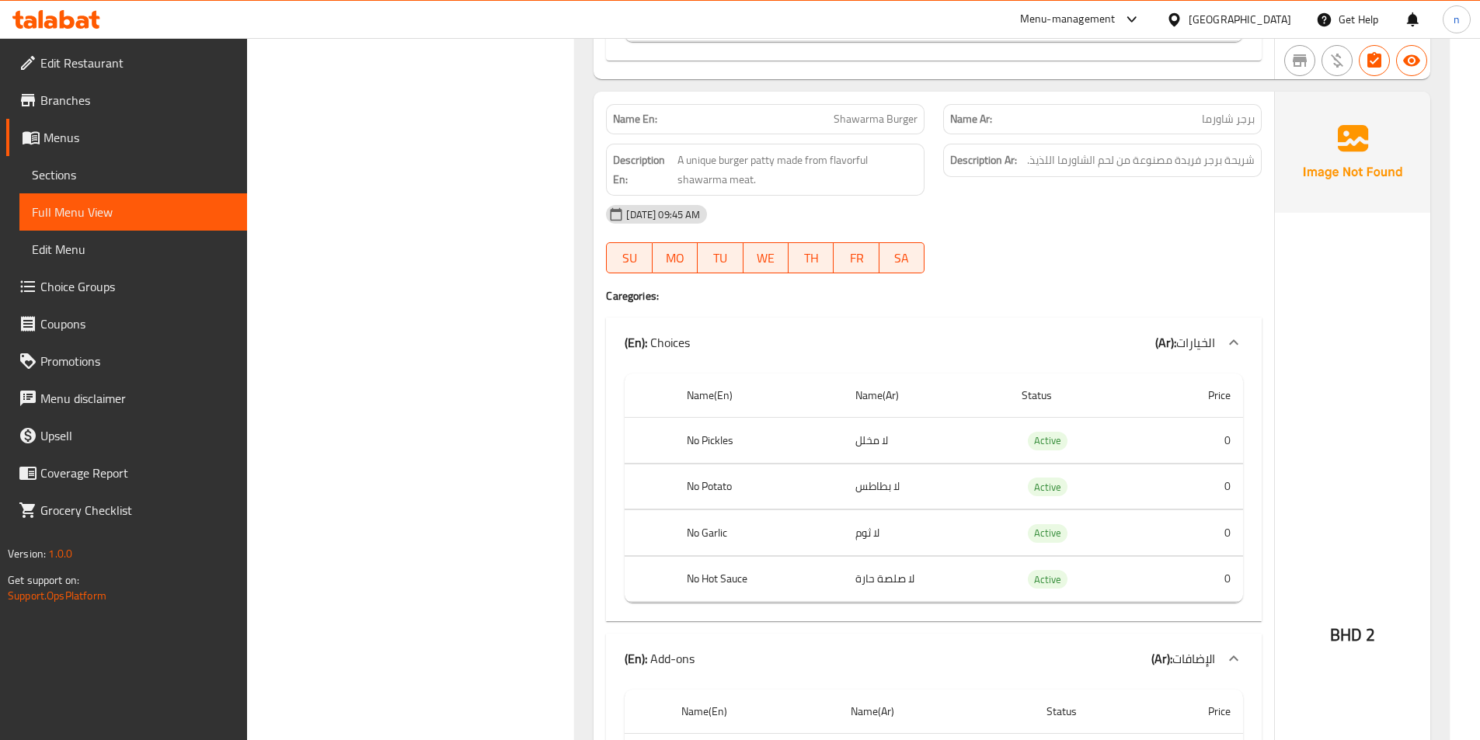
click at [1051, 232] on div "[DATE] 09:45 AM" at bounding box center [934, 214] width 674 height 37
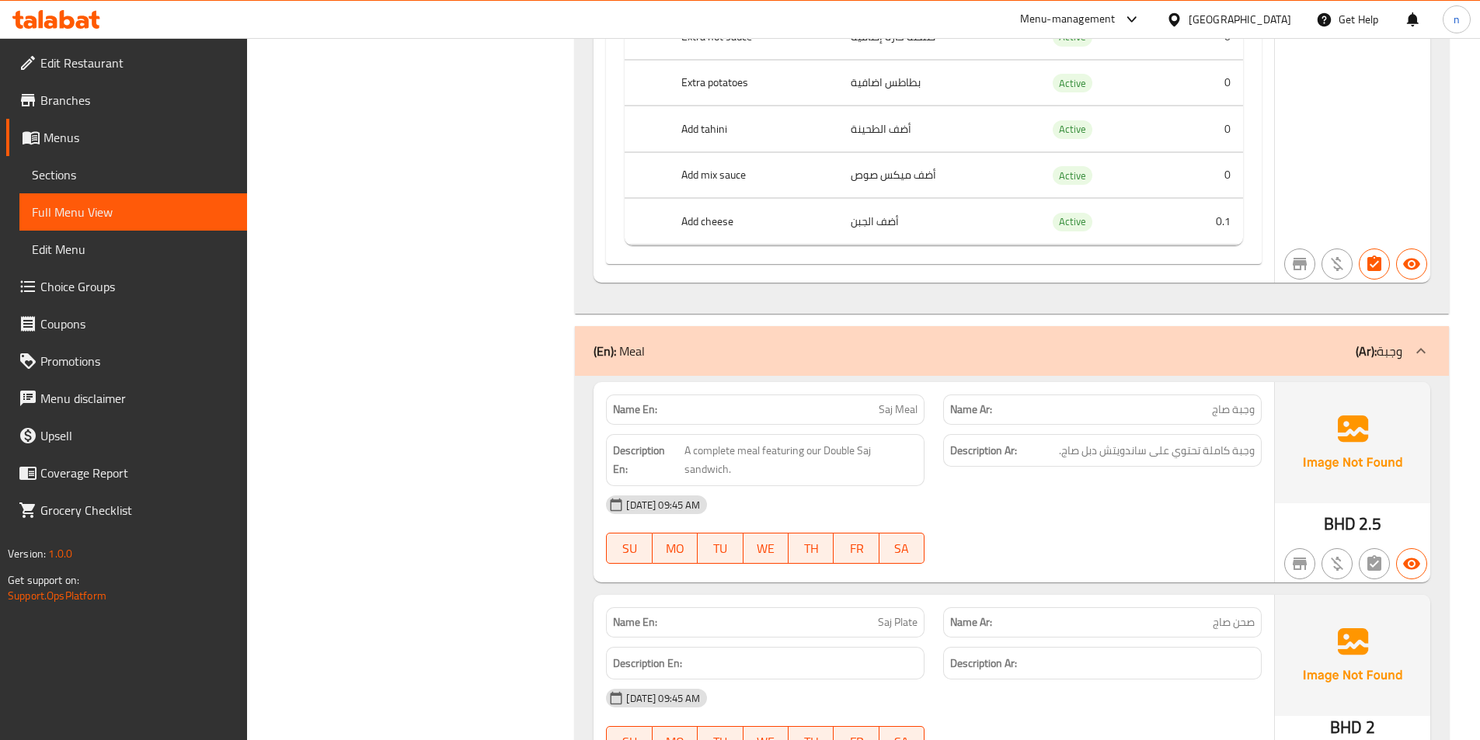
scroll to position [9399, 0]
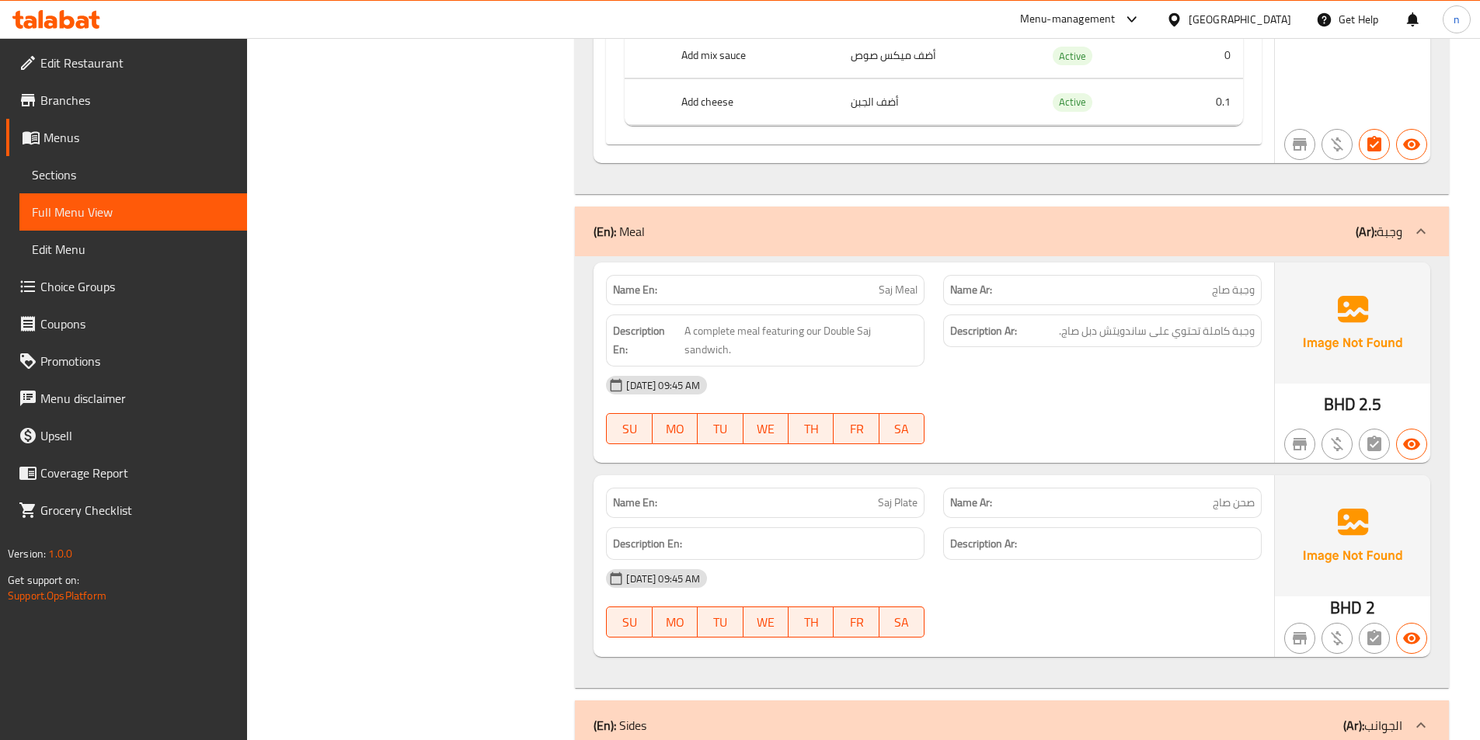
click at [1087, 406] on div "07-09-2025 09:45 AM SU MO TU WE TH FR SA" at bounding box center [934, 410] width 674 height 87
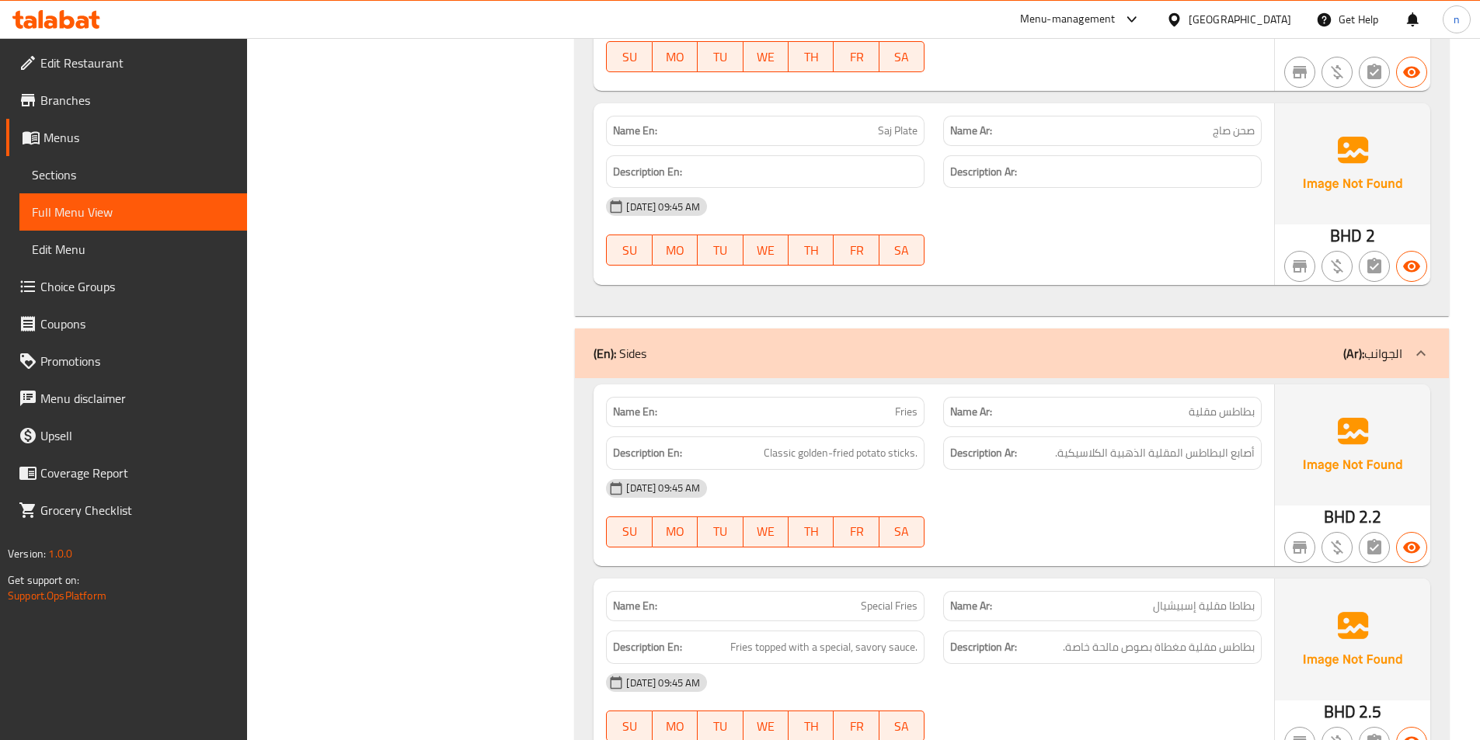
scroll to position [9787, 0]
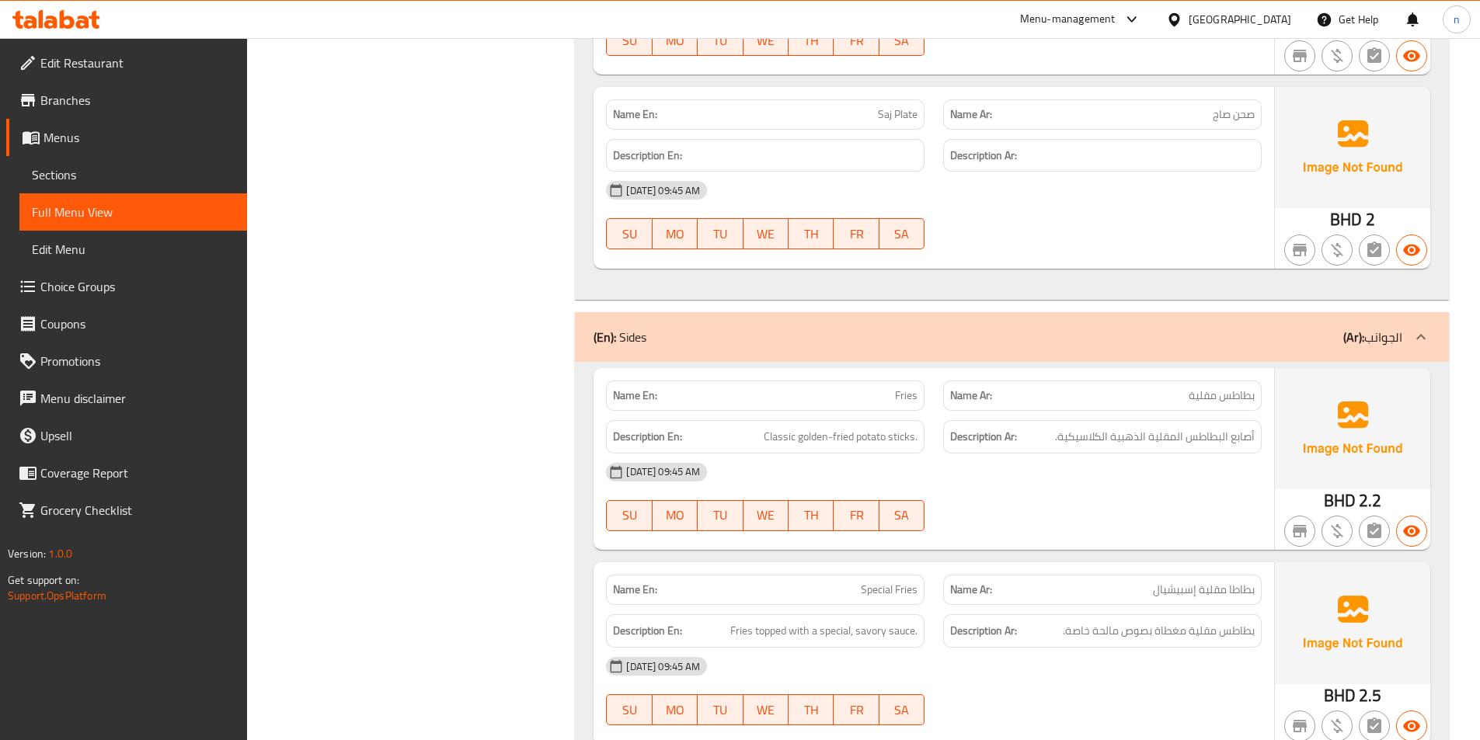
drag, startPoint x: 381, startPoint y: 45, endPoint x: 373, endPoint y: -68, distance: 112.9
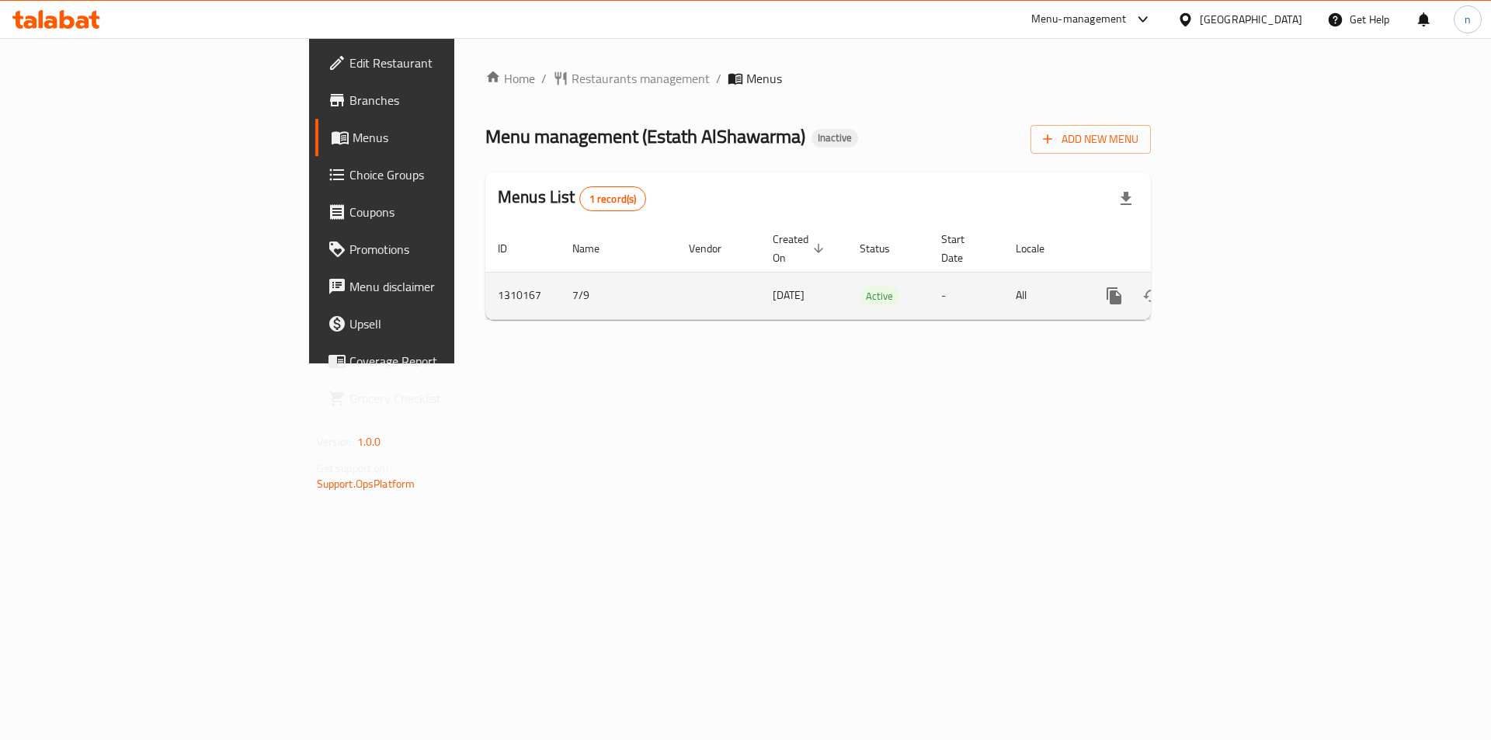
click at [1236, 287] on icon "enhanced table" at bounding box center [1226, 296] width 19 height 19
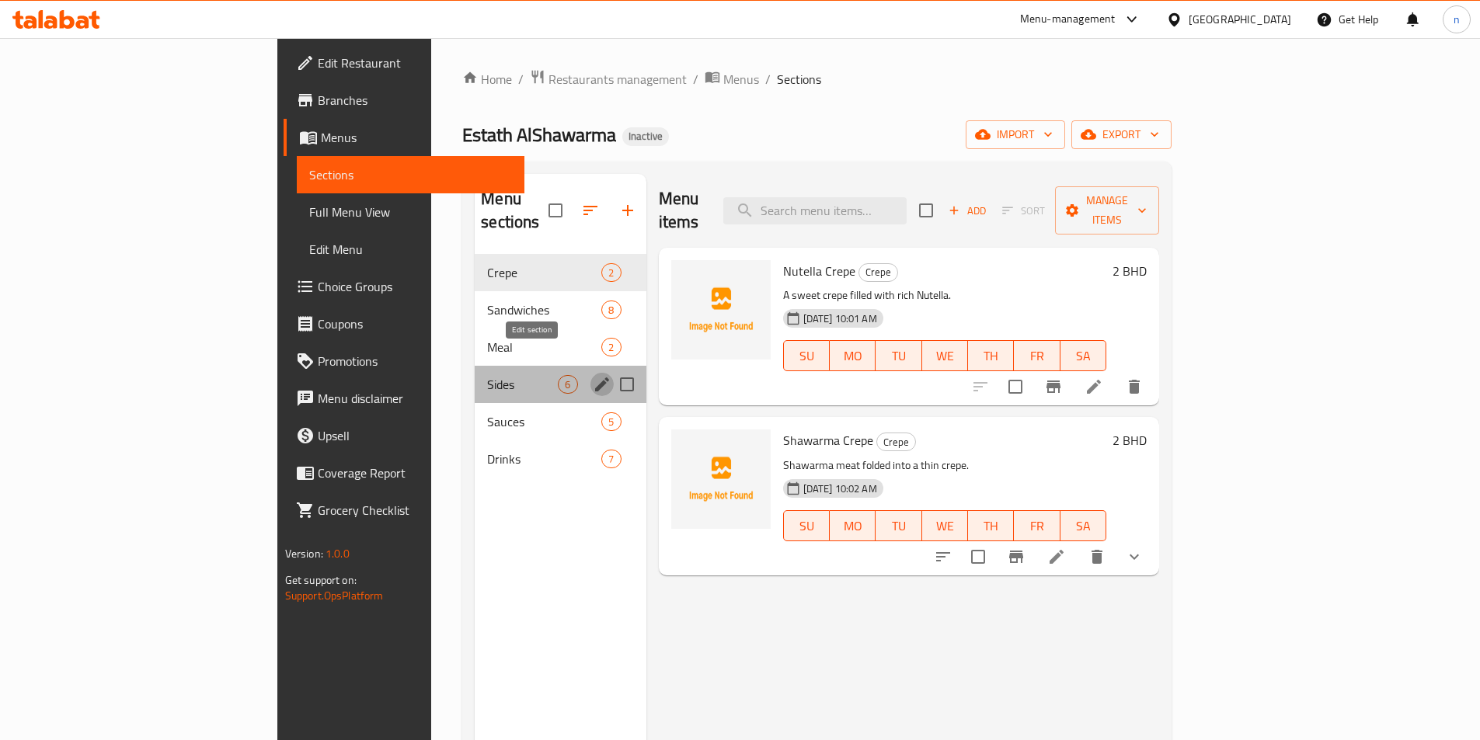
click at [593, 375] on icon "edit" at bounding box center [602, 384] width 19 height 19
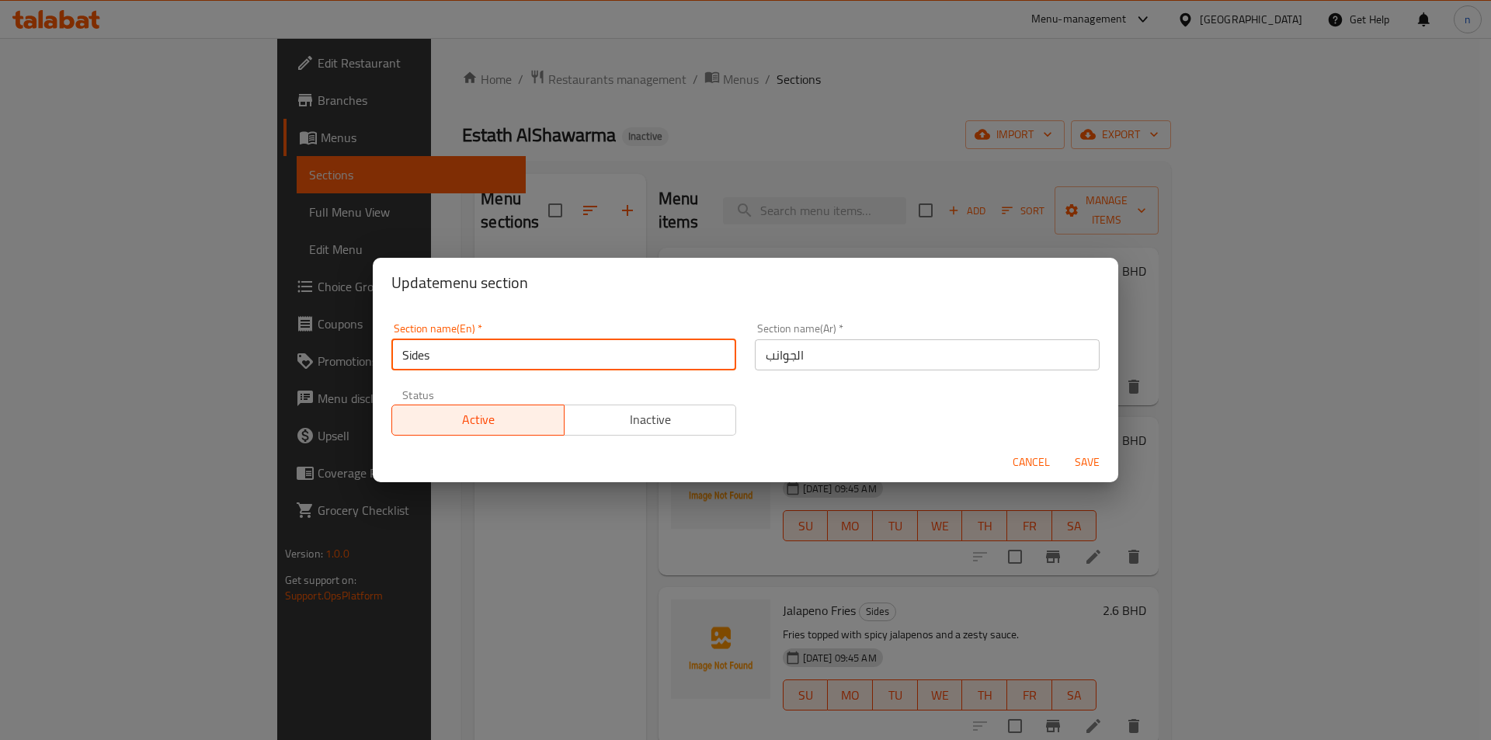
click at [417, 367] on input "Sides" at bounding box center [563, 354] width 345 height 31
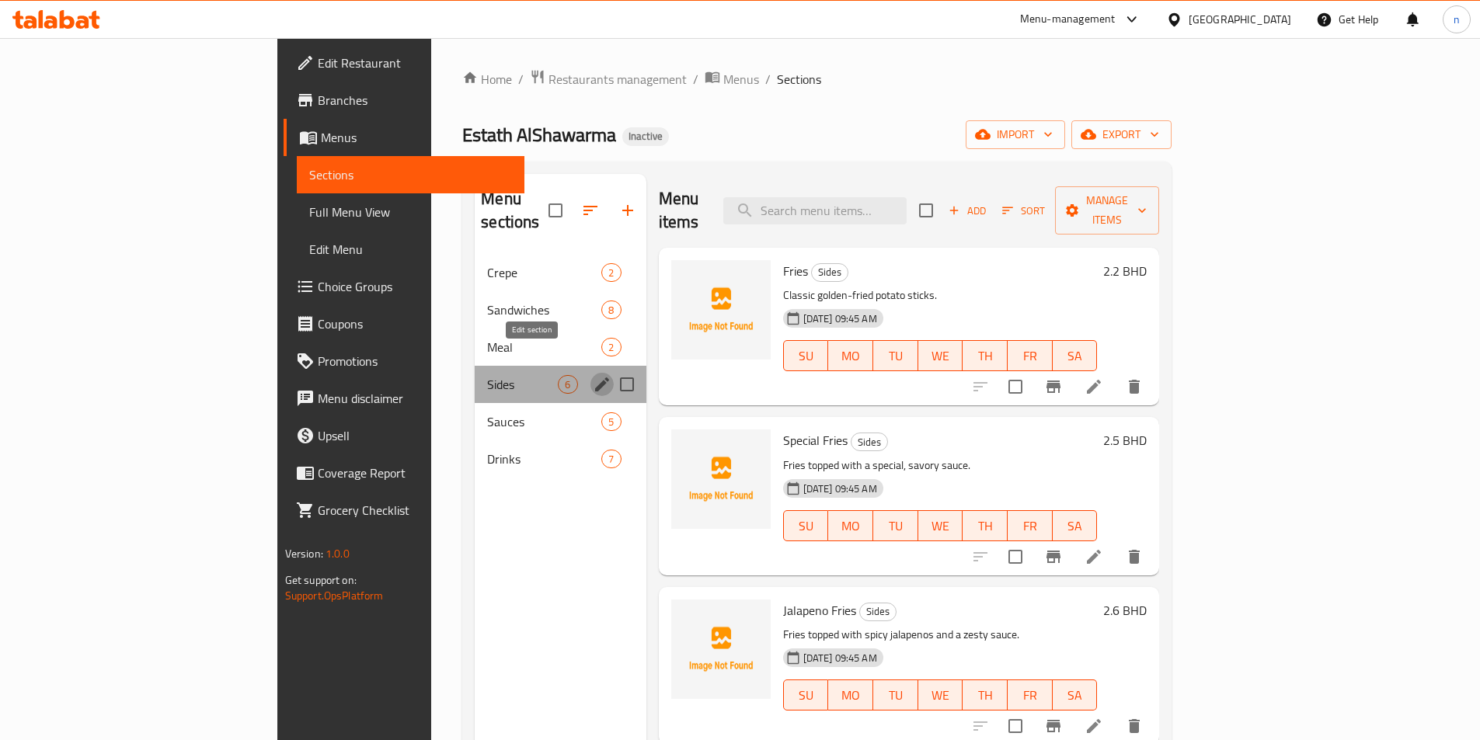
click at [593, 375] on icon "edit" at bounding box center [602, 384] width 19 height 19
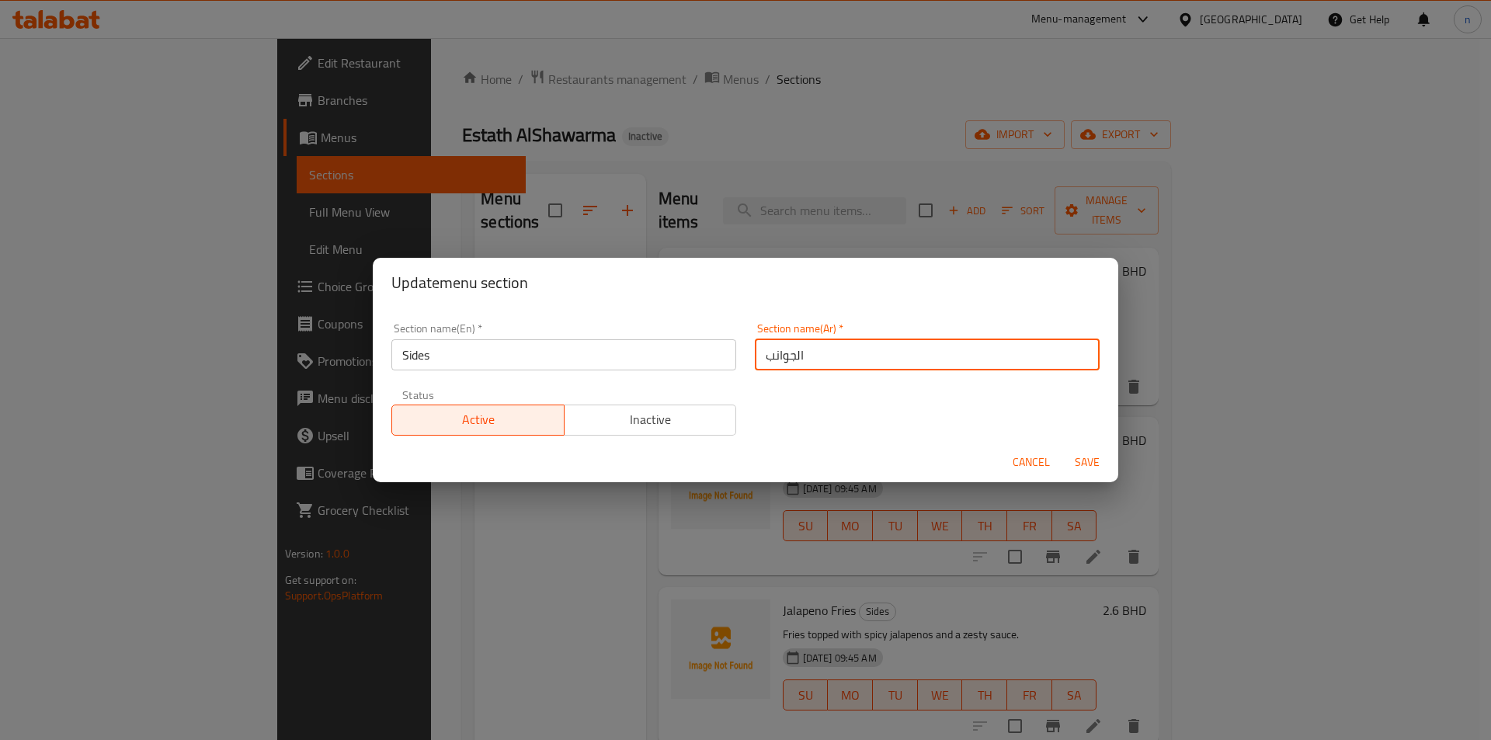
click at [795, 356] on input "الجوانب" at bounding box center [927, 354] width 345 height 31
type input "اطباق جانبية"
click at [1076, 467] on span "Save" at bounding box center [1087, 462] width 37 height 19
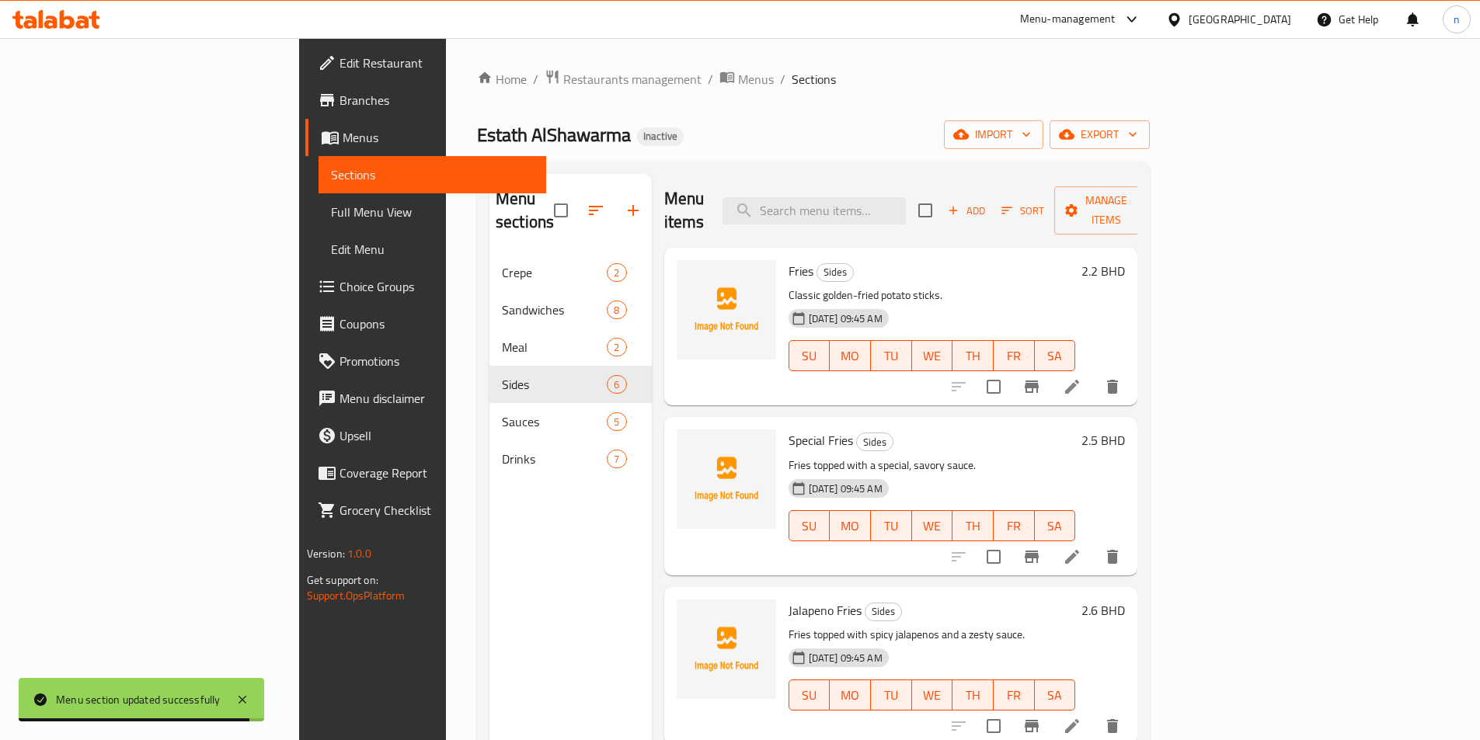
click at [900, 214] on div "Menu items Add Sort Manage items" at bounding box center [901, 211] width 474 height 74
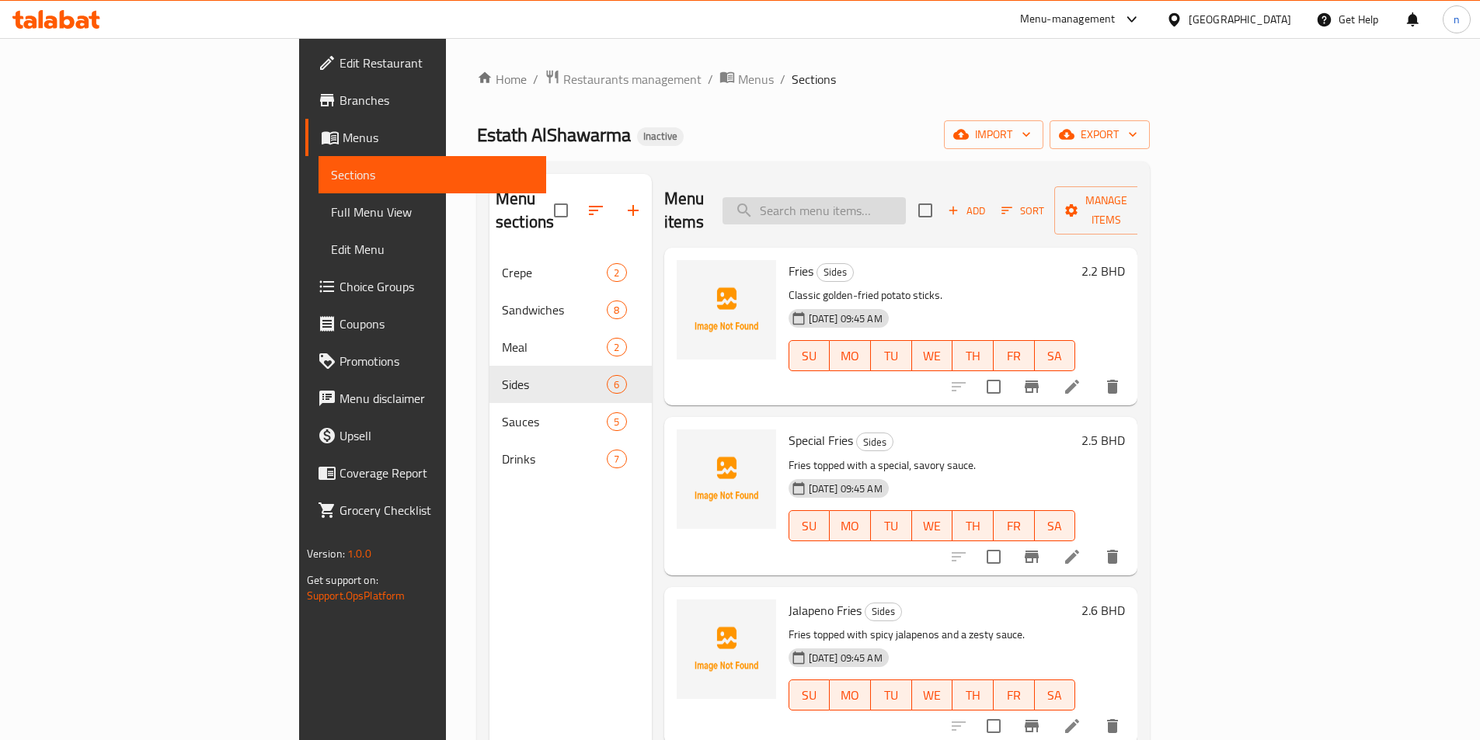
click at [906, 197] on input "search" at bounding box center [813, 210] width 183 height 27
paste input "Special Fries"
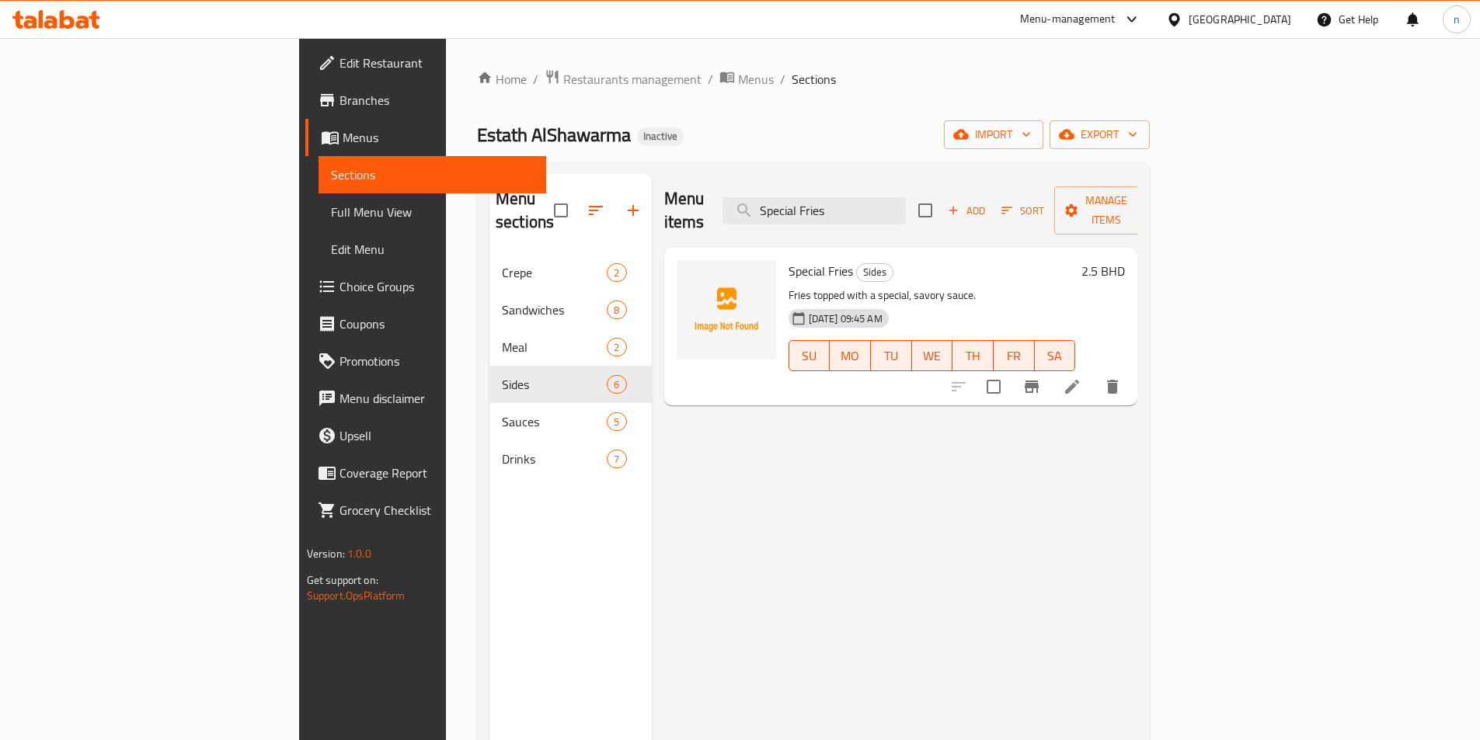
type input "Special Fries"
click at [1081, 378] on icon at bounding box center [1072, 387] width 19 height 19
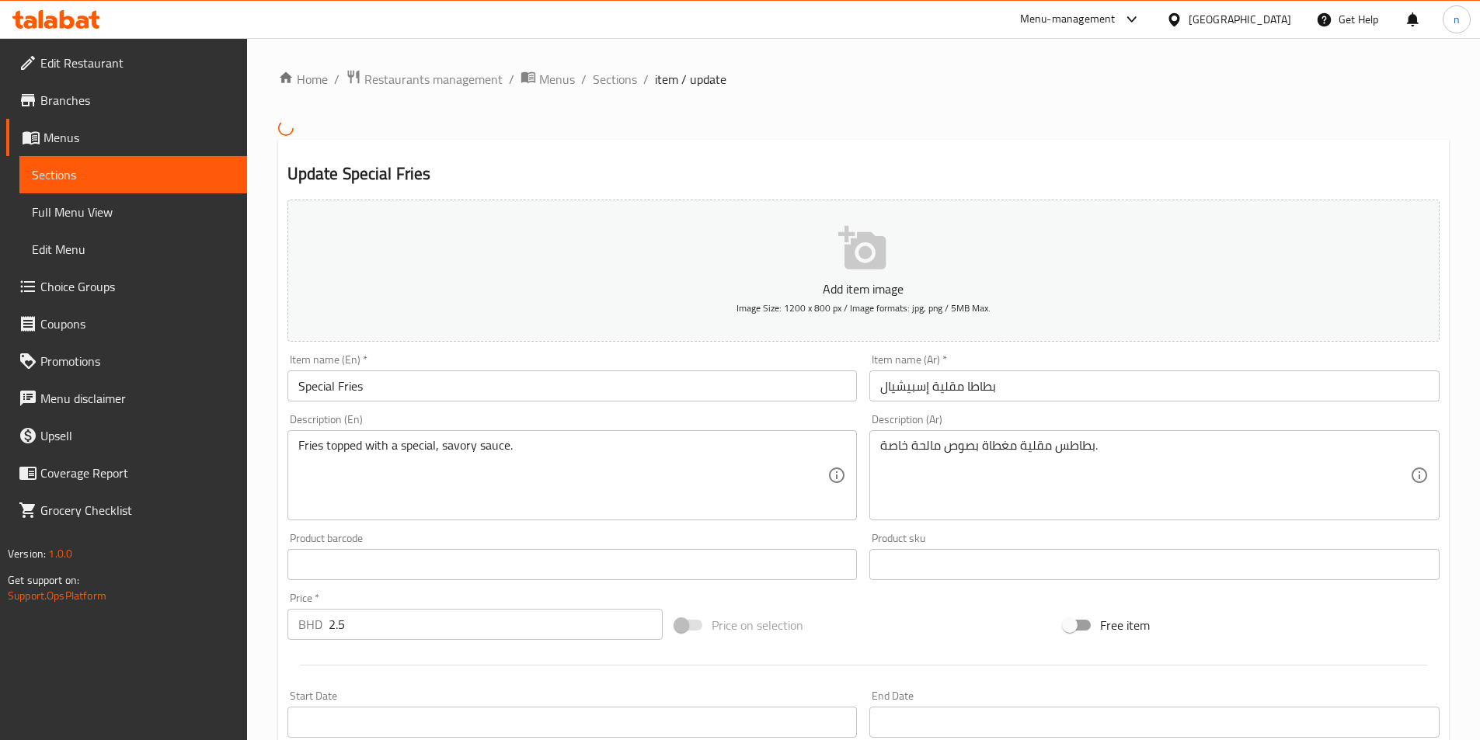
click at [968, 384] on input "بطاطا مقلية إسبيشيال" at bounding box center [1154, 386] width 570 height 31
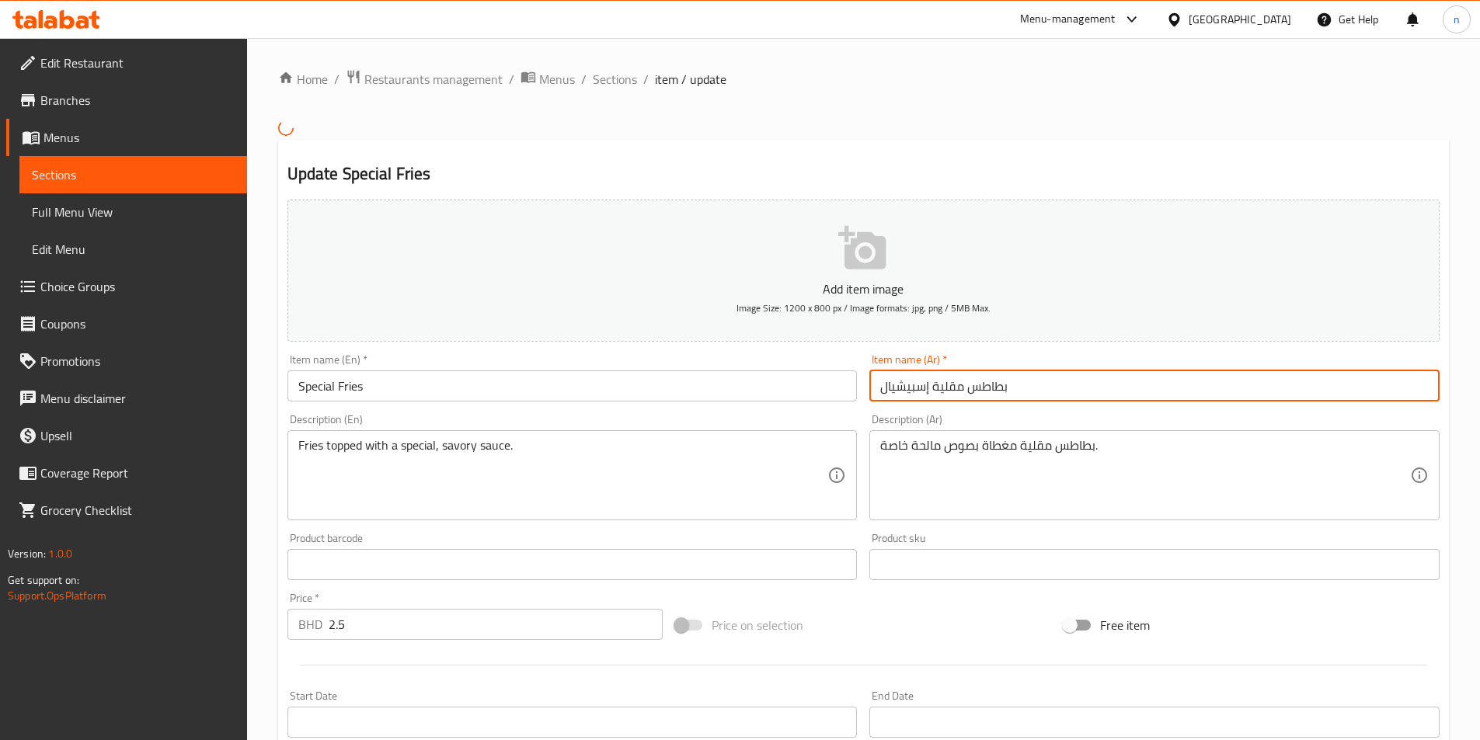
scroll to position [347, 0]
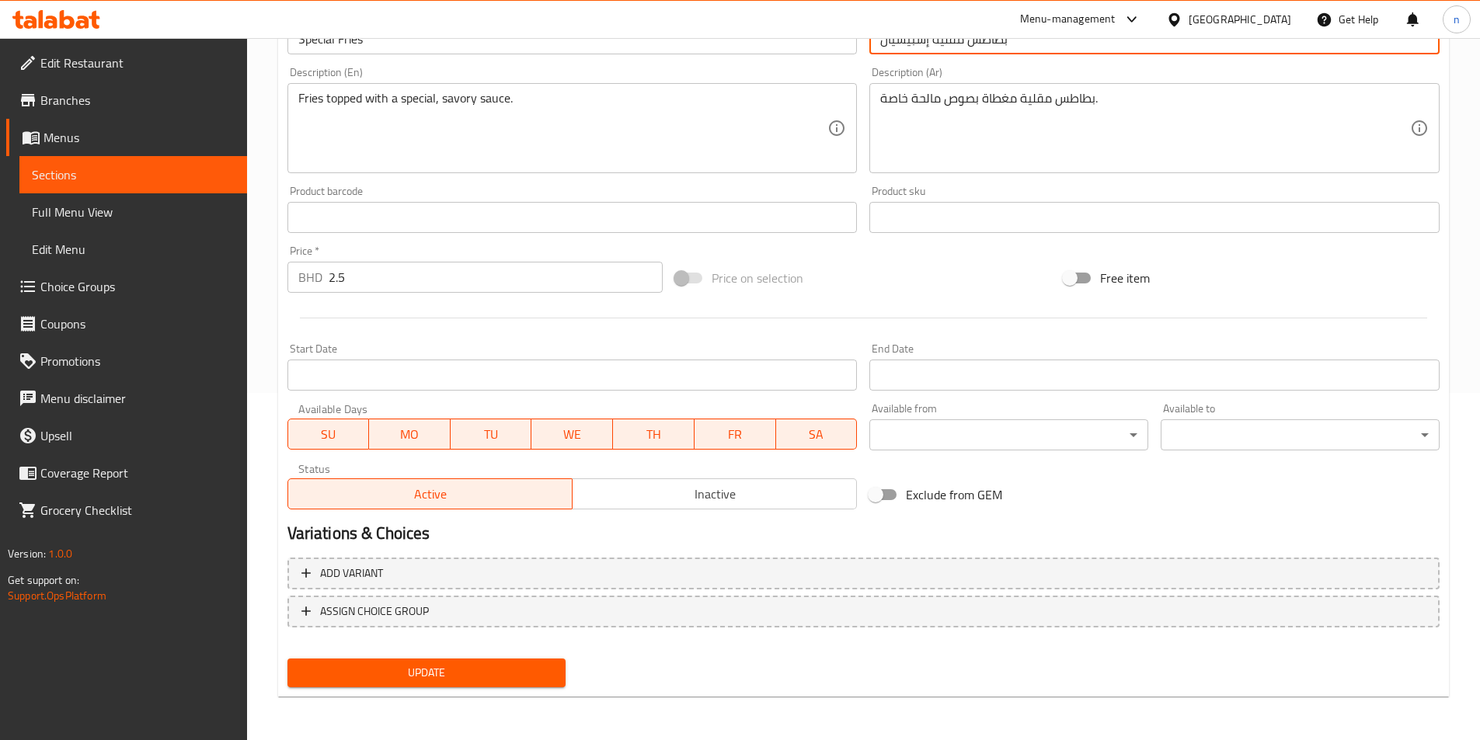
type input "بطاطس مقلية إسبيشيال"
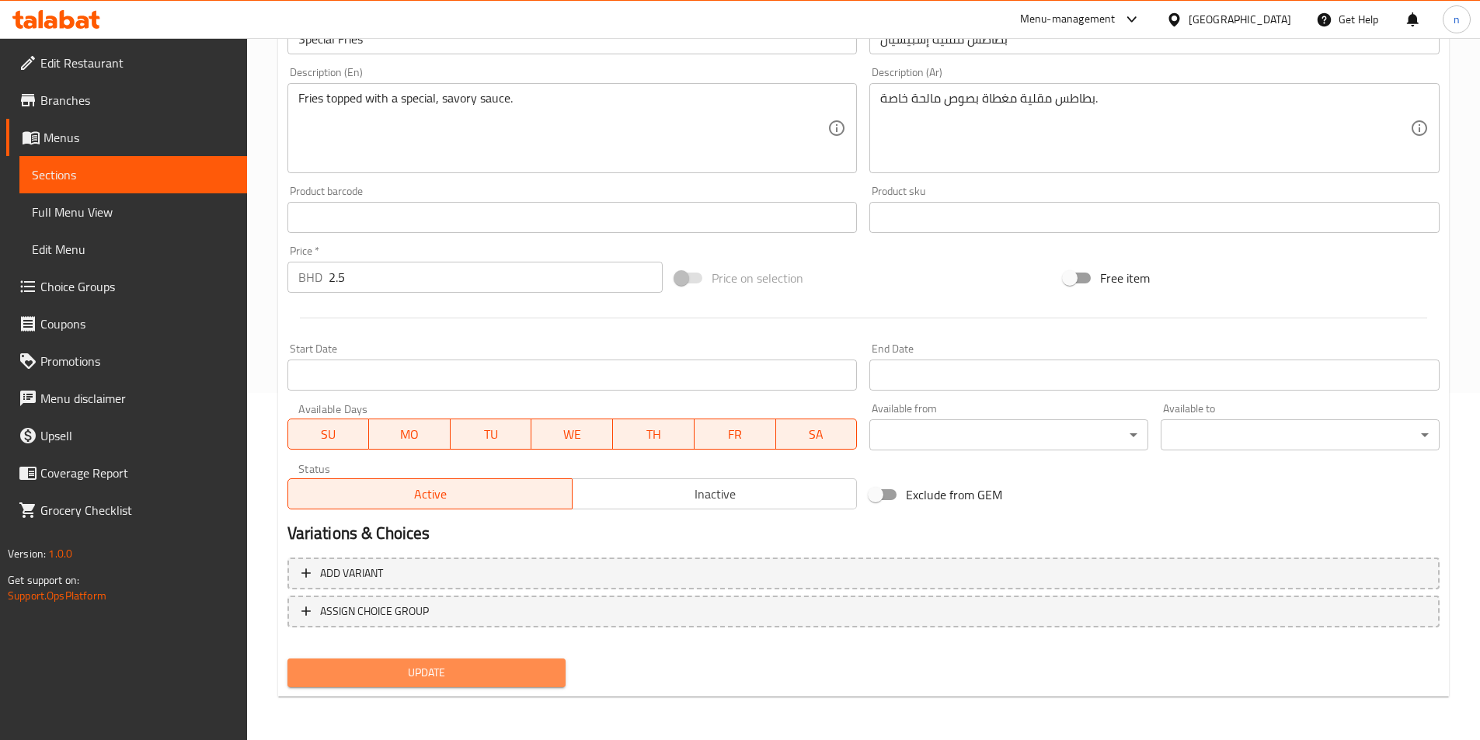
click at [423, 684] on button "Update" at bounding box center [426, 673] width 279 height 29
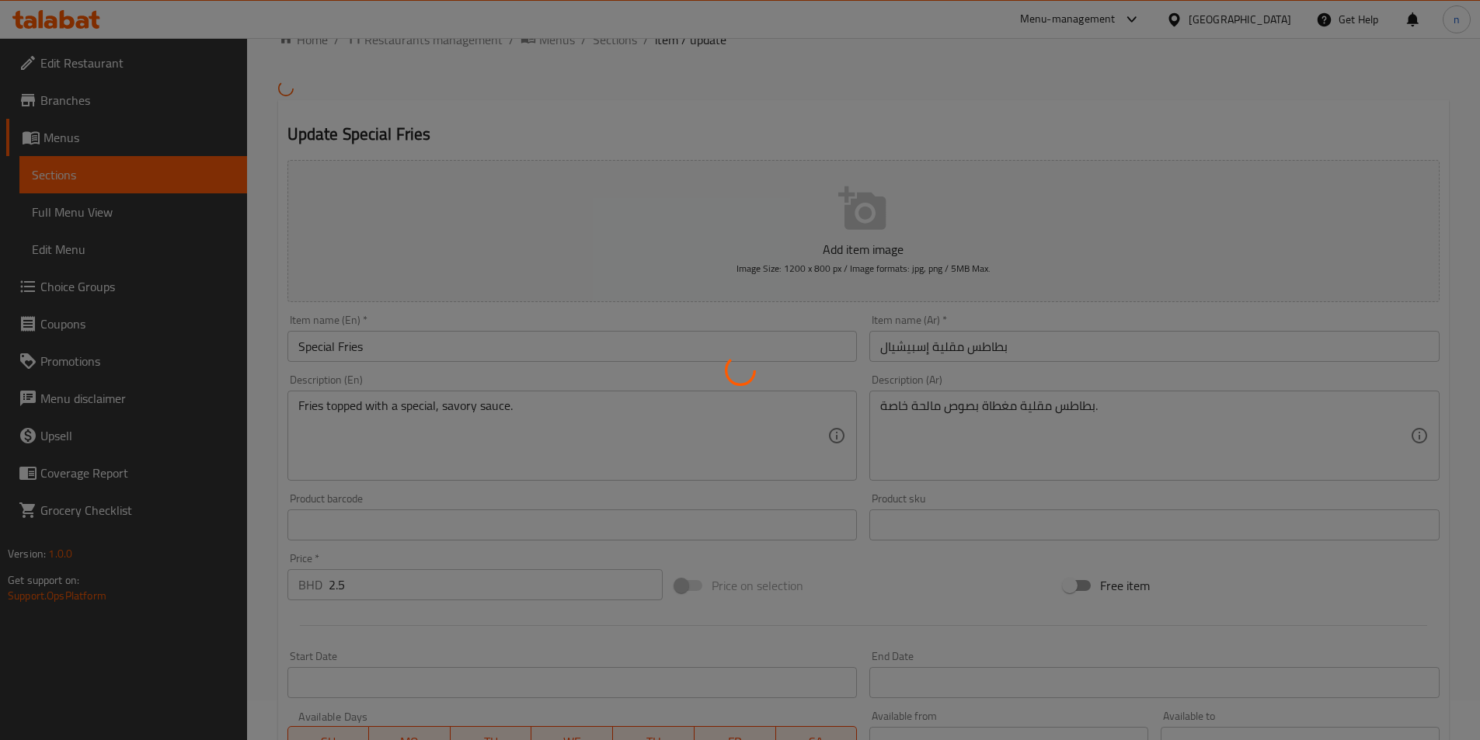
scroll to position [0, 0]
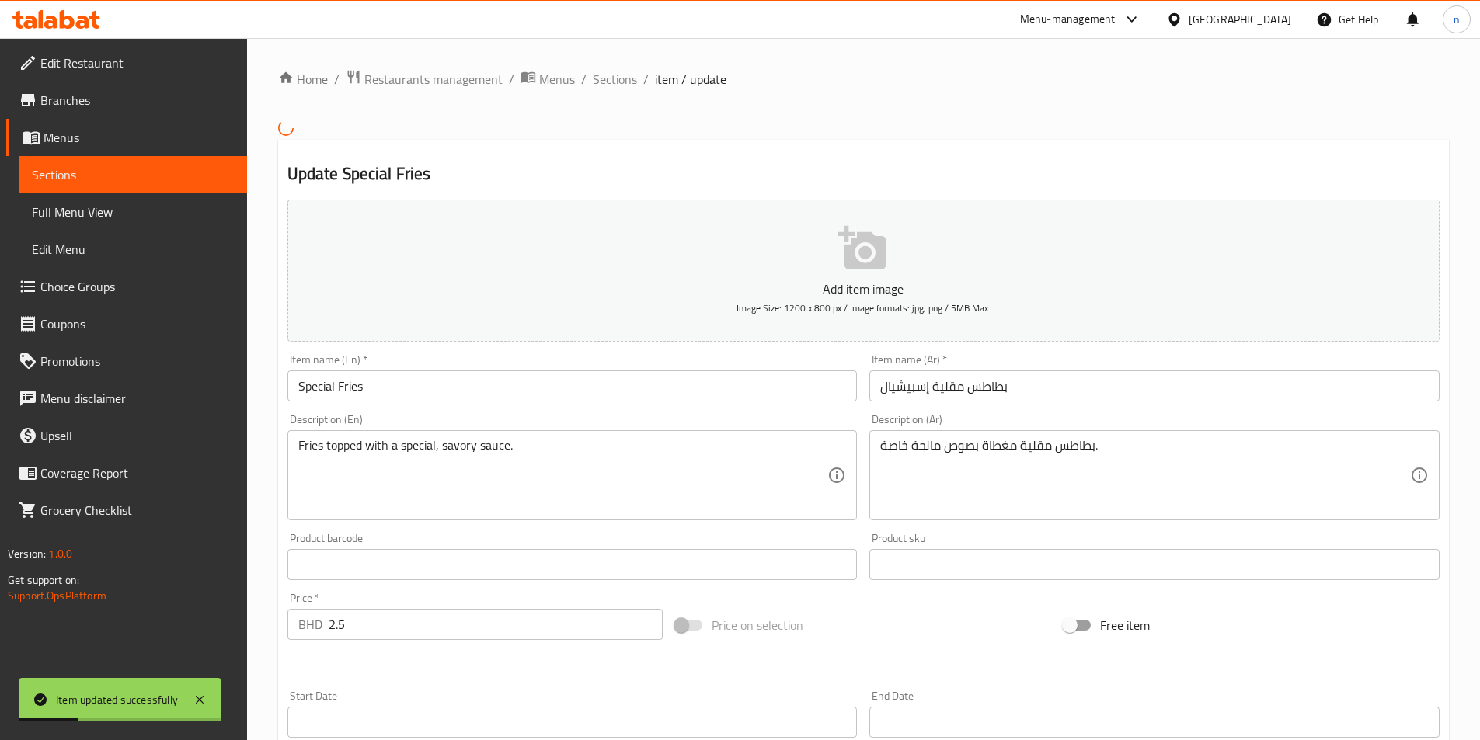
click at [618, 77] on span "Sections" at bounding box center [615, 79] width 44 height 19
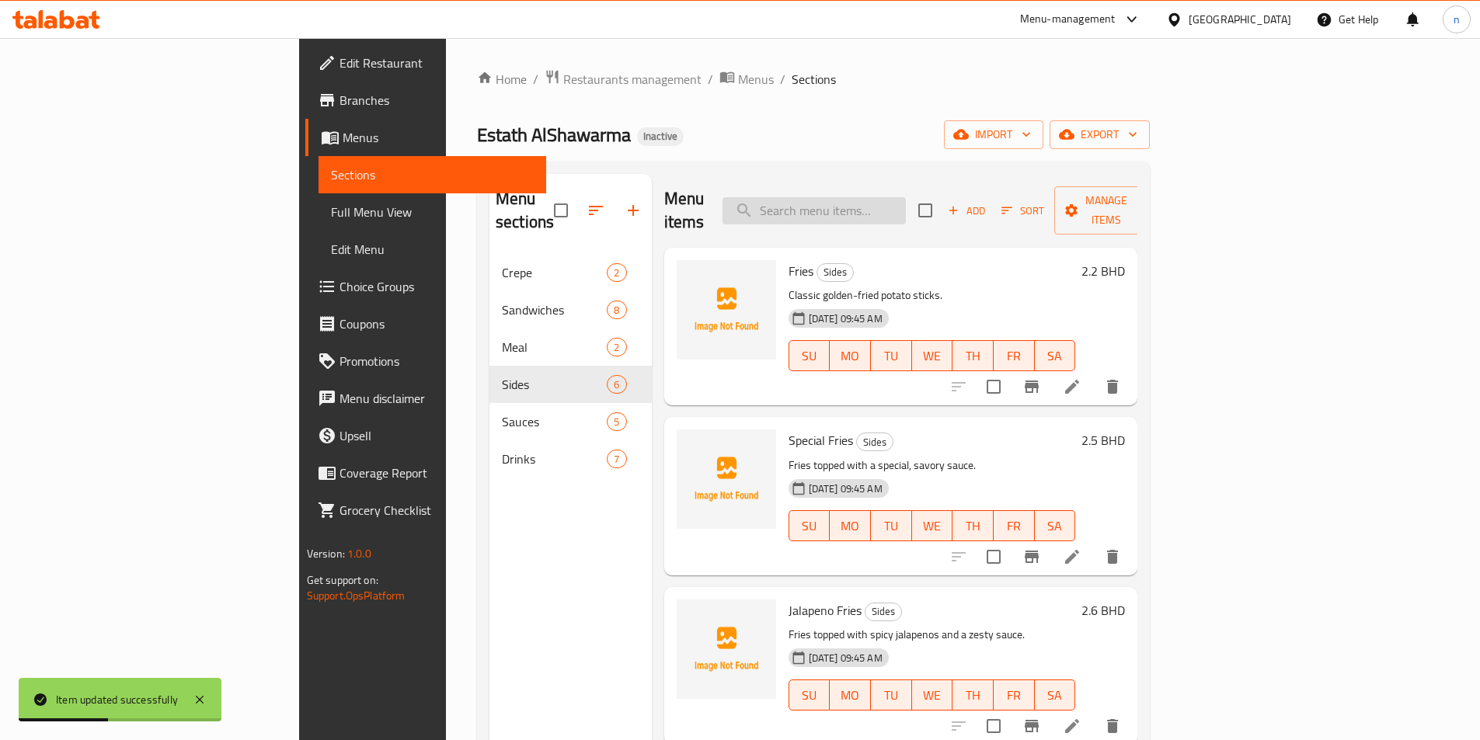
click at [906, 197] on input "search" at bounding box center [813, 210] width 183 height 27
paste input "Jalapeno Fries"
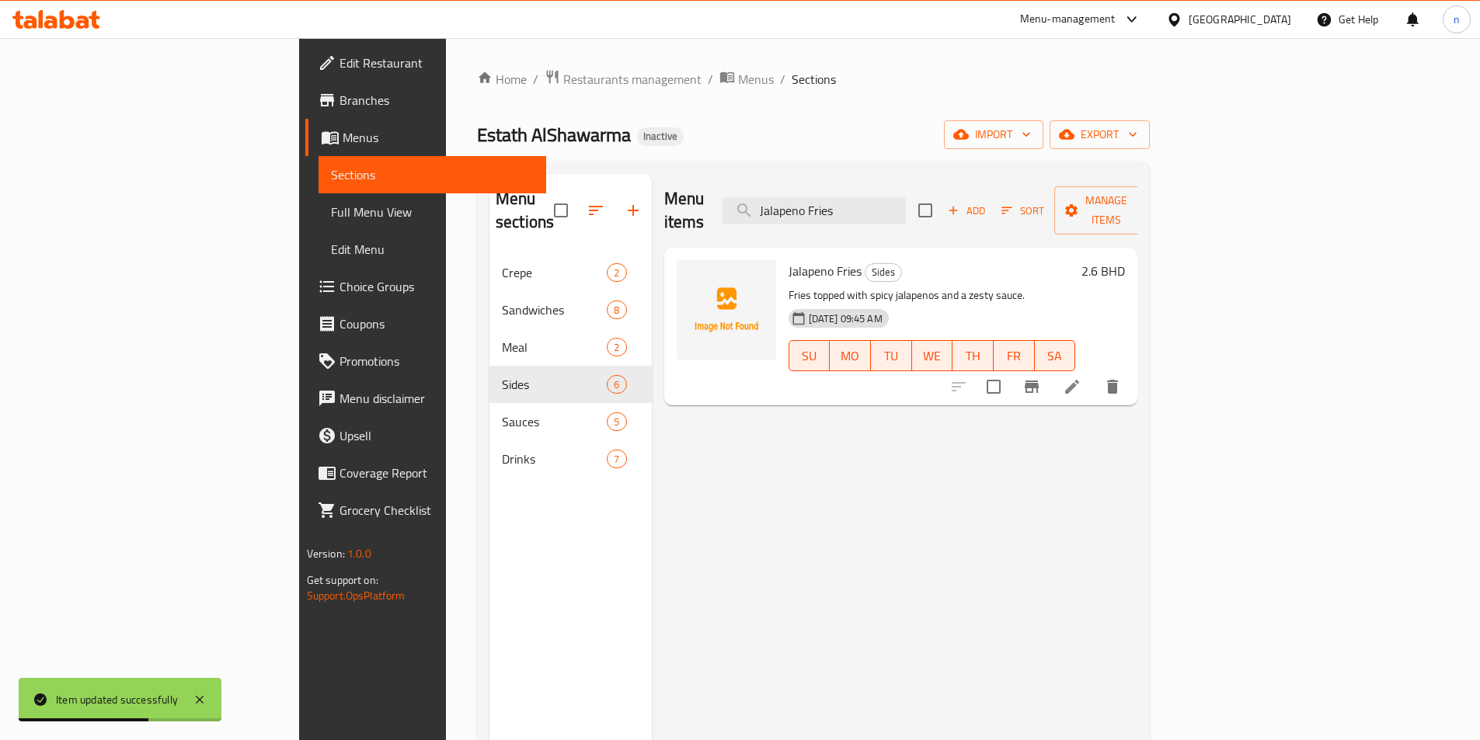
type input "Jalapeno Fries"
click at [1094, 373] on li at bounding box center [1071, 387] width 43 height 28
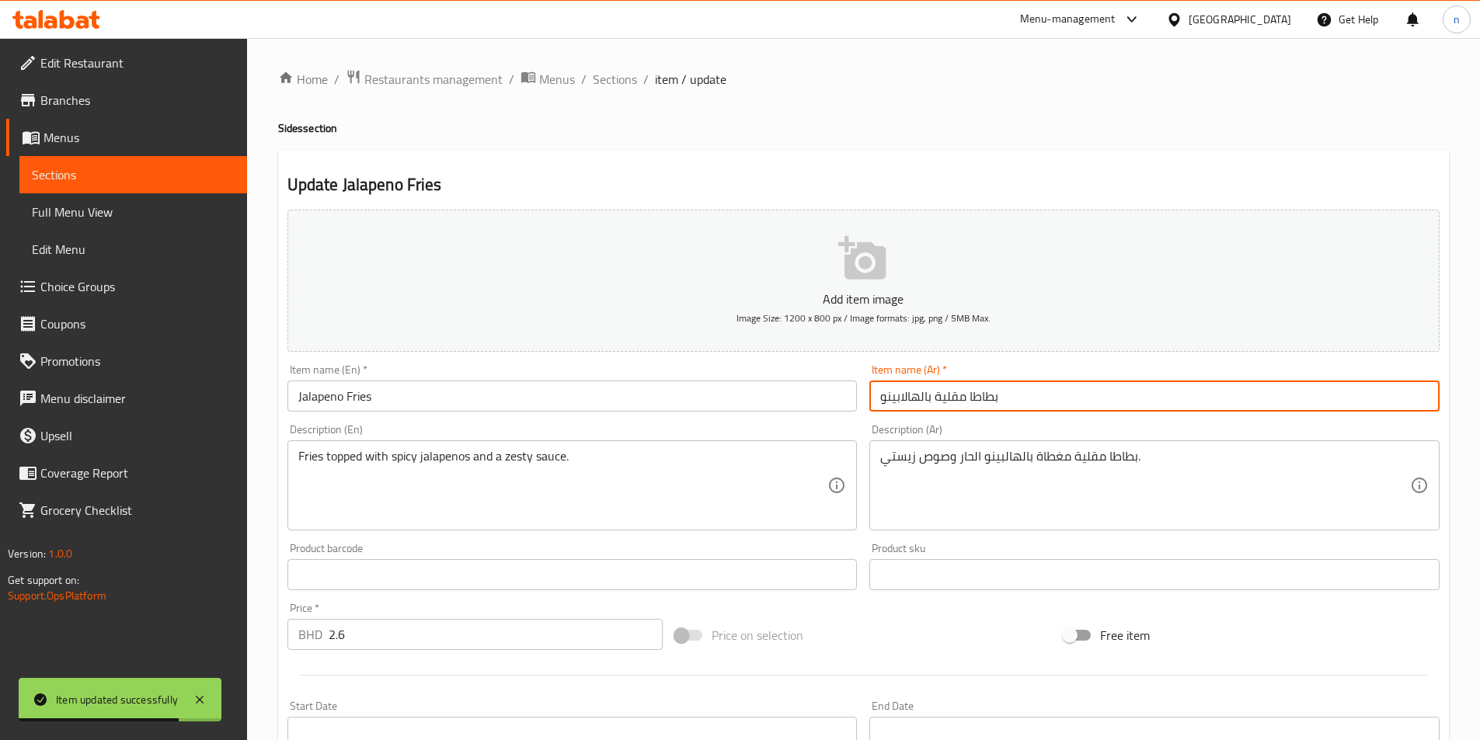
click at [969, 383] on input "بطاطا مقلية بالهالابينو" at bounding box center [1154, 396] width 570 height 31
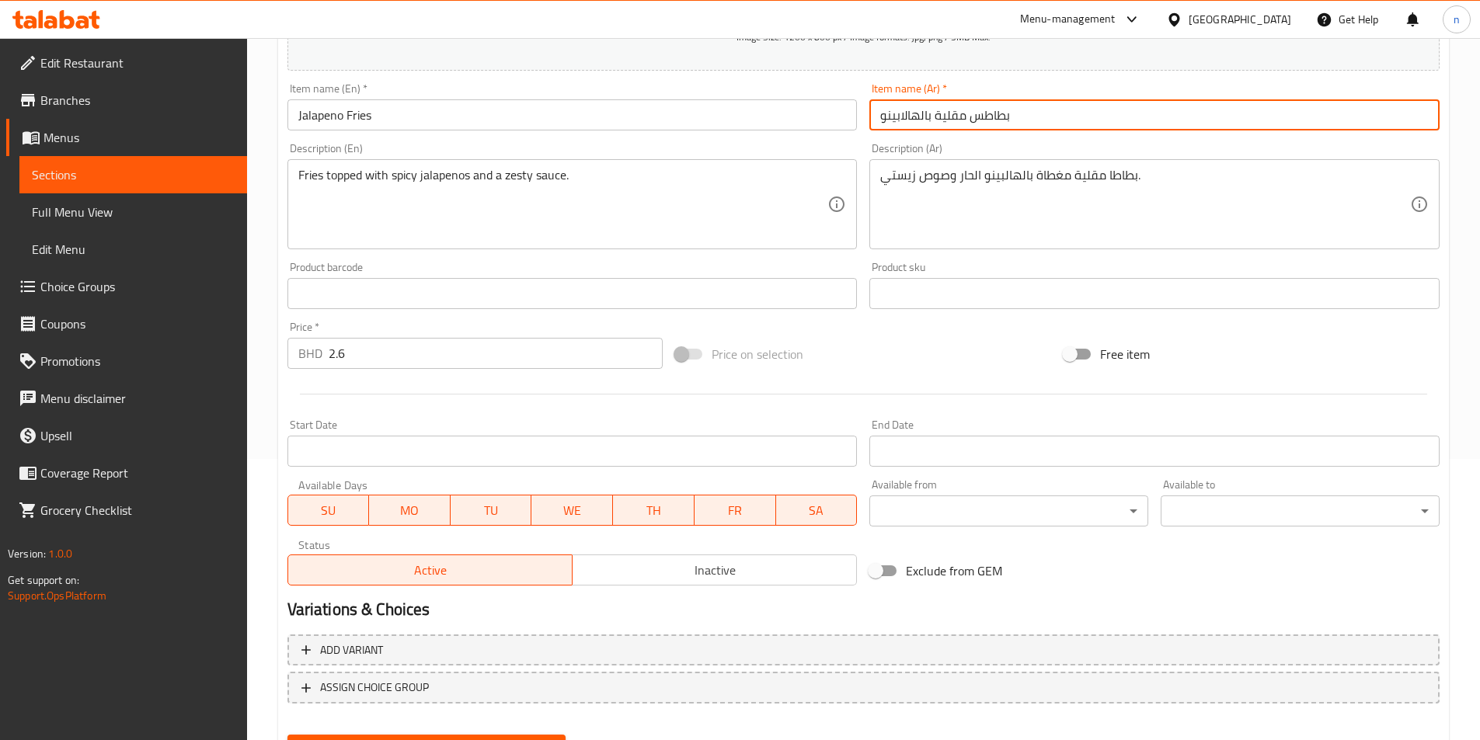
scroll to position [124, 0]
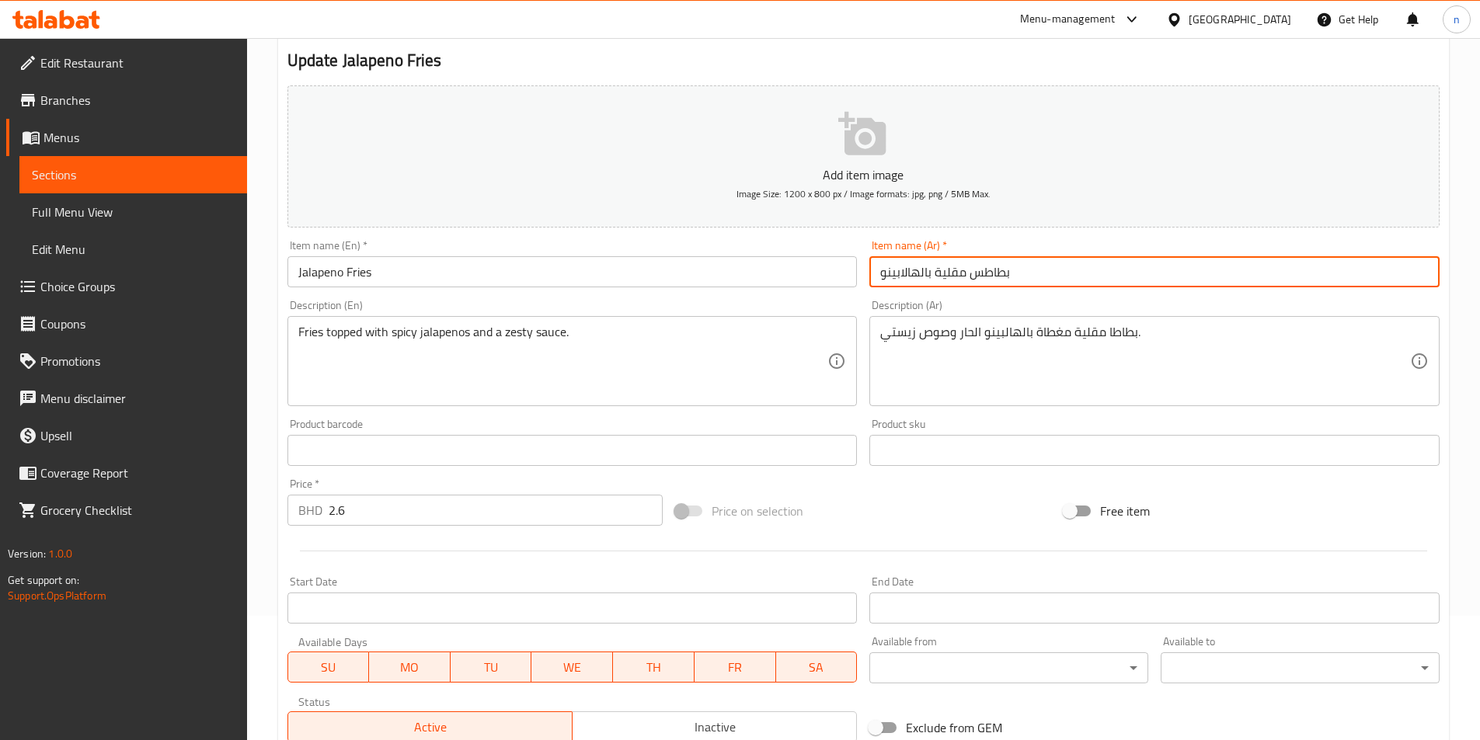
type input "بطاطس مقلية بالهالابينو"
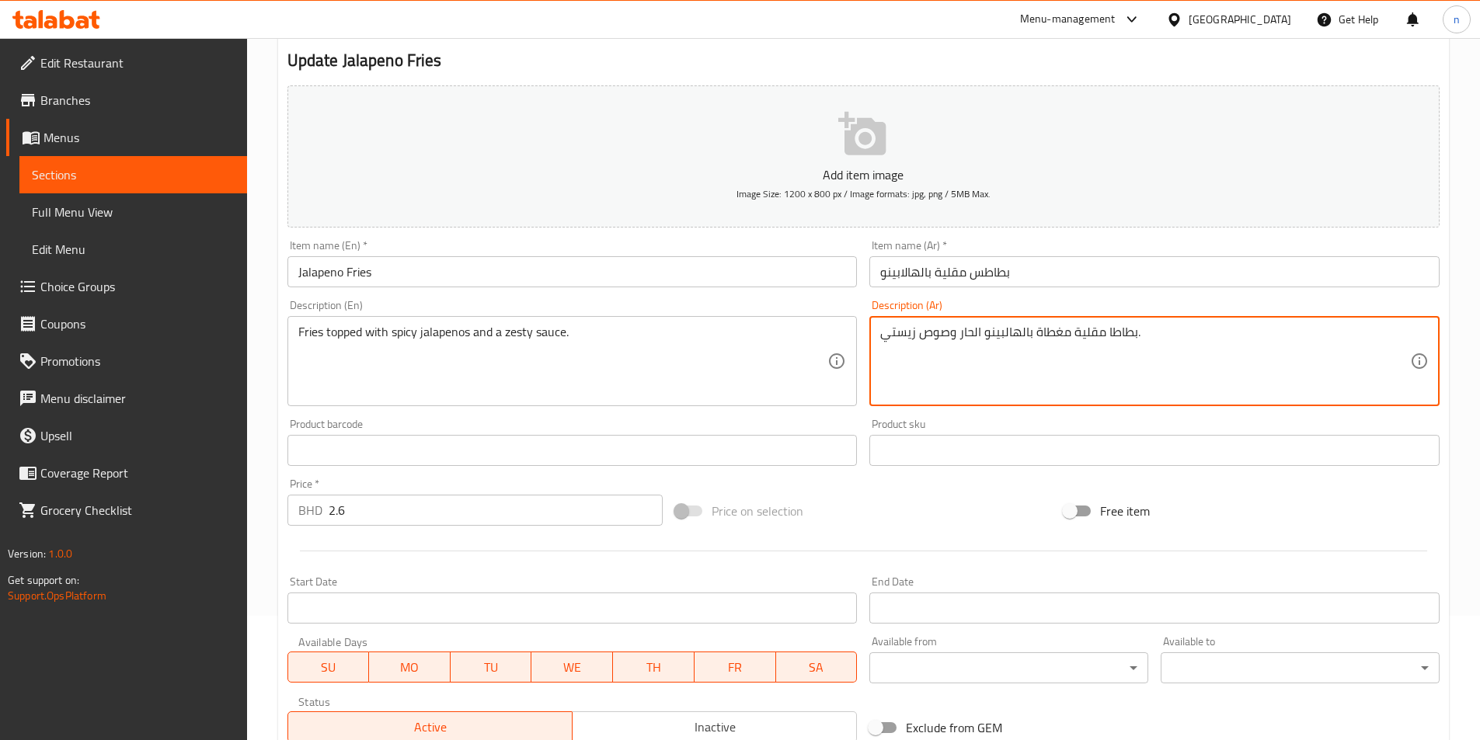
click at [1108, 335] on textarea "بطاطا مقلية مغطاة بالهالبينو الحار وصوص زيستي." at bounding box center [1145, 362] width 530 height 74
click at [1106, 336] on textarea "بطاطا مقلية مغطاة بالهالبينو الحار وصوص زيستي." at bounding box center [1145, 362] width 530 height 74
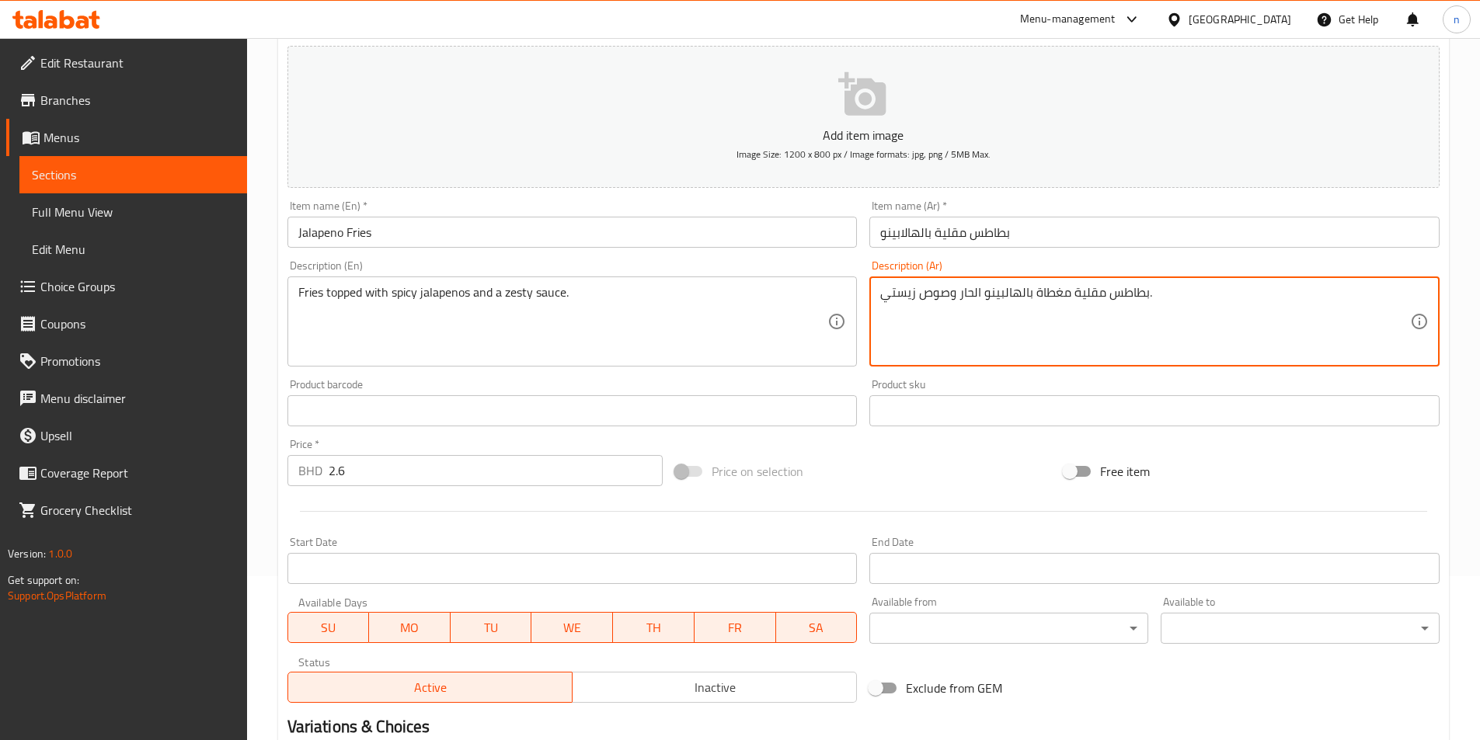
scroll to position [357, 0]
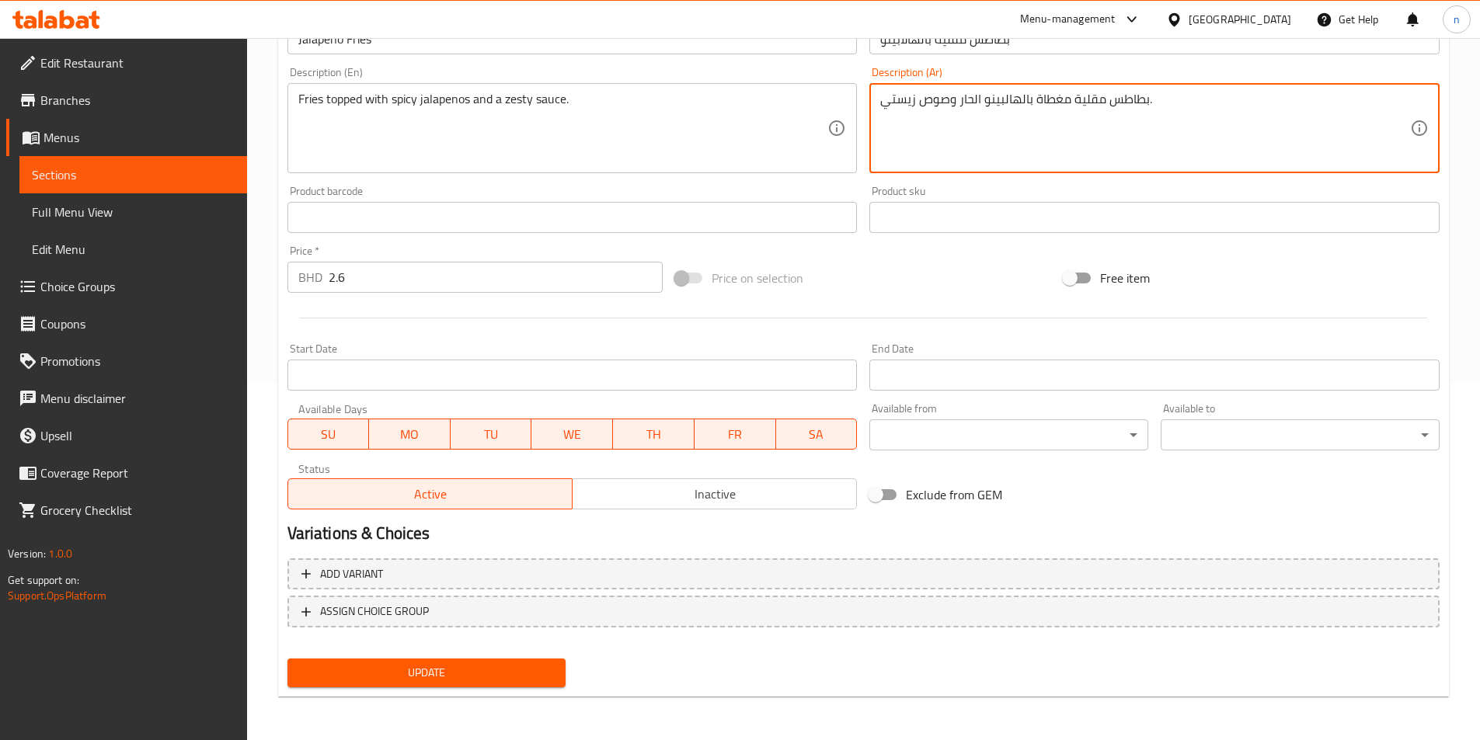
type textarea "بطاطس مقلية مغطاة بالهالبينو الحار وصوص زيستي."
click at [414, 691] on div "Update" at bounding box center [426, 672] width 291 height 41
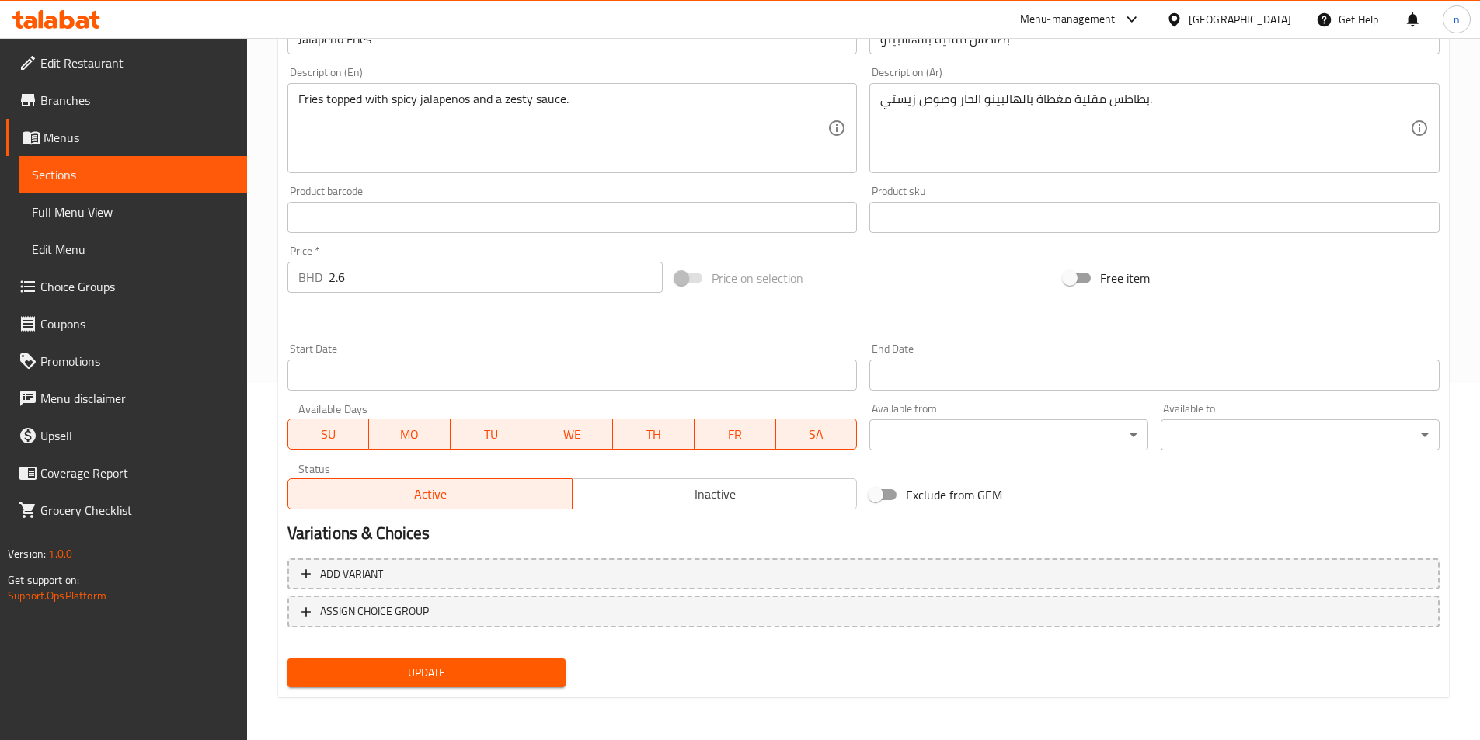
click at [430, 668] on span "Update" at bounding box center [427, 672] width 254 height 19
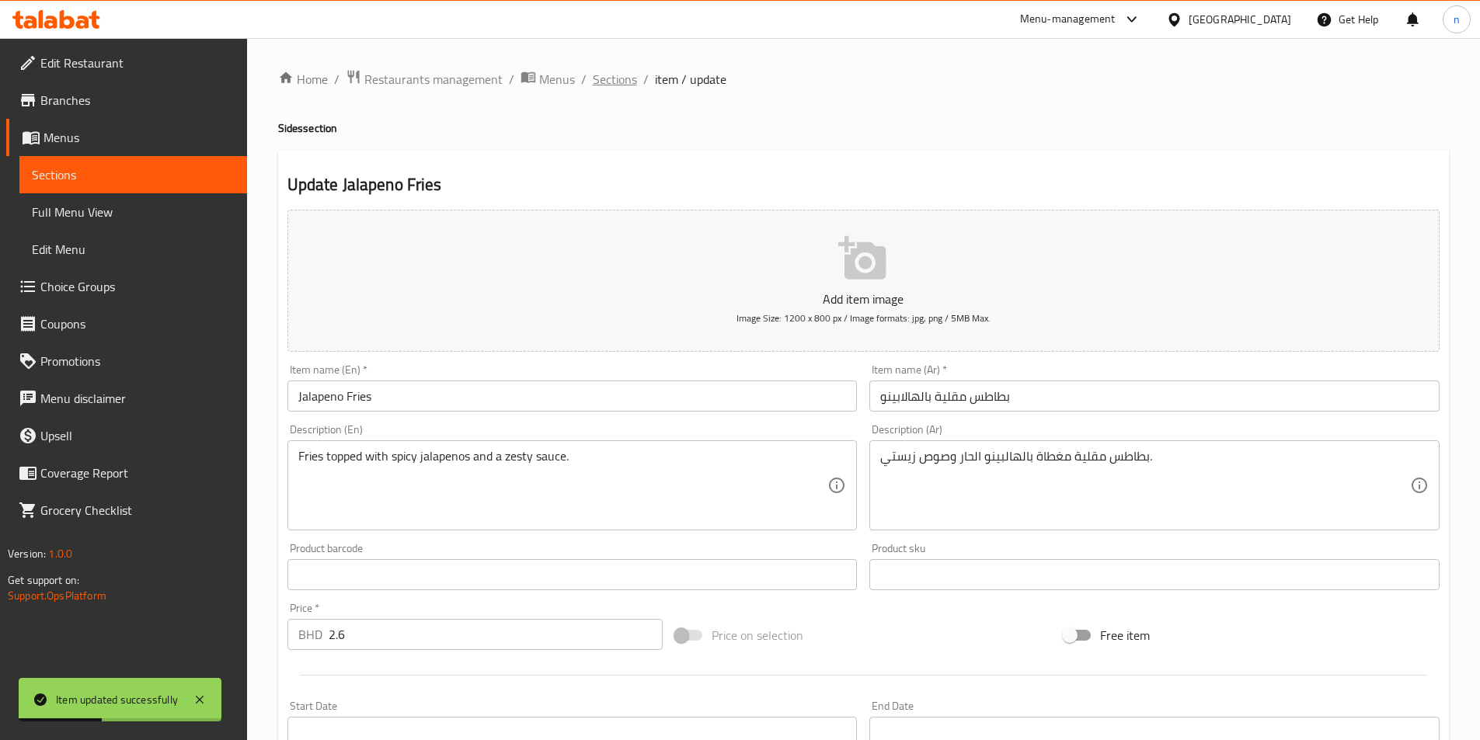
click at [611, 75] on span "Sections" at bounding box center [615, 79] width 44 height 19
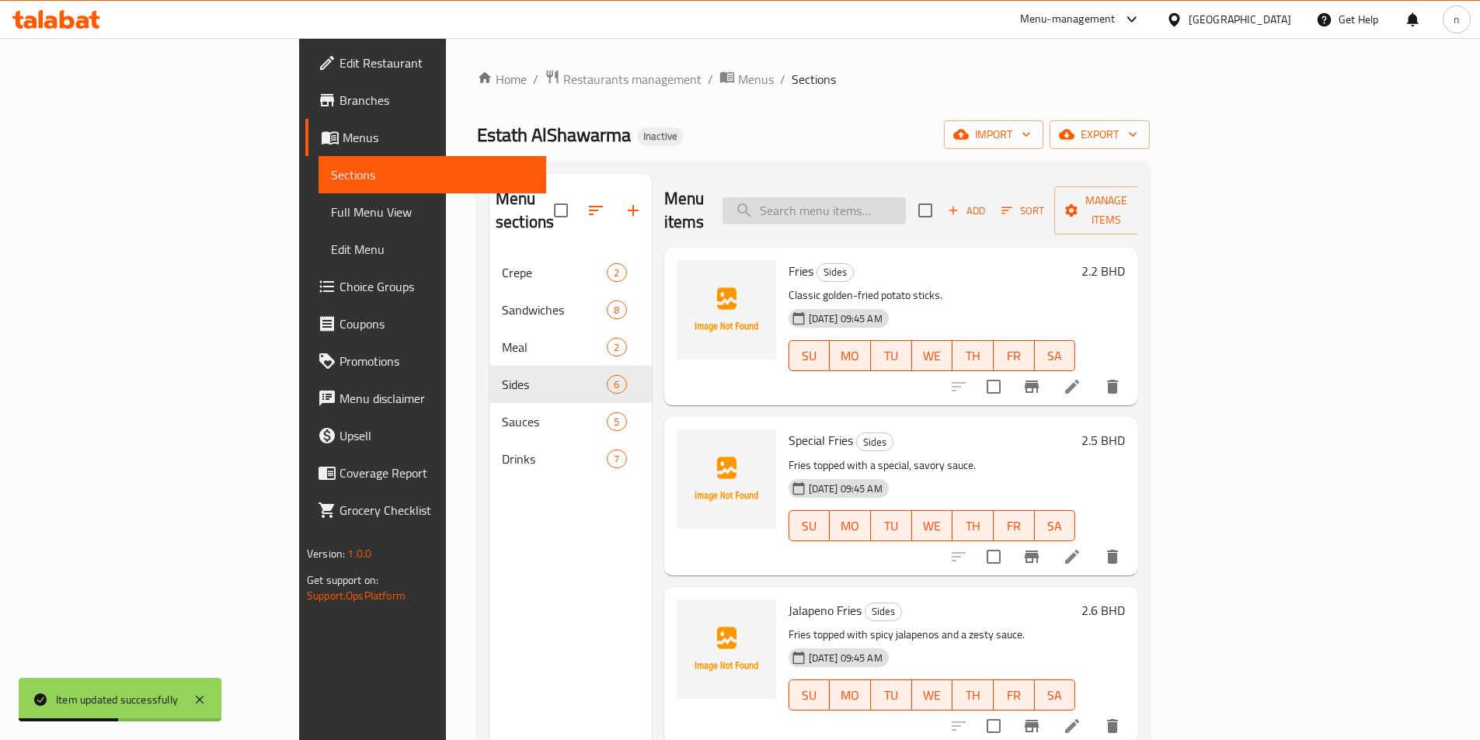
click at [896, 197] on input "search" at bounding box center [813, 210] width 183 height 27
paste input "Quesadilla shawarma"
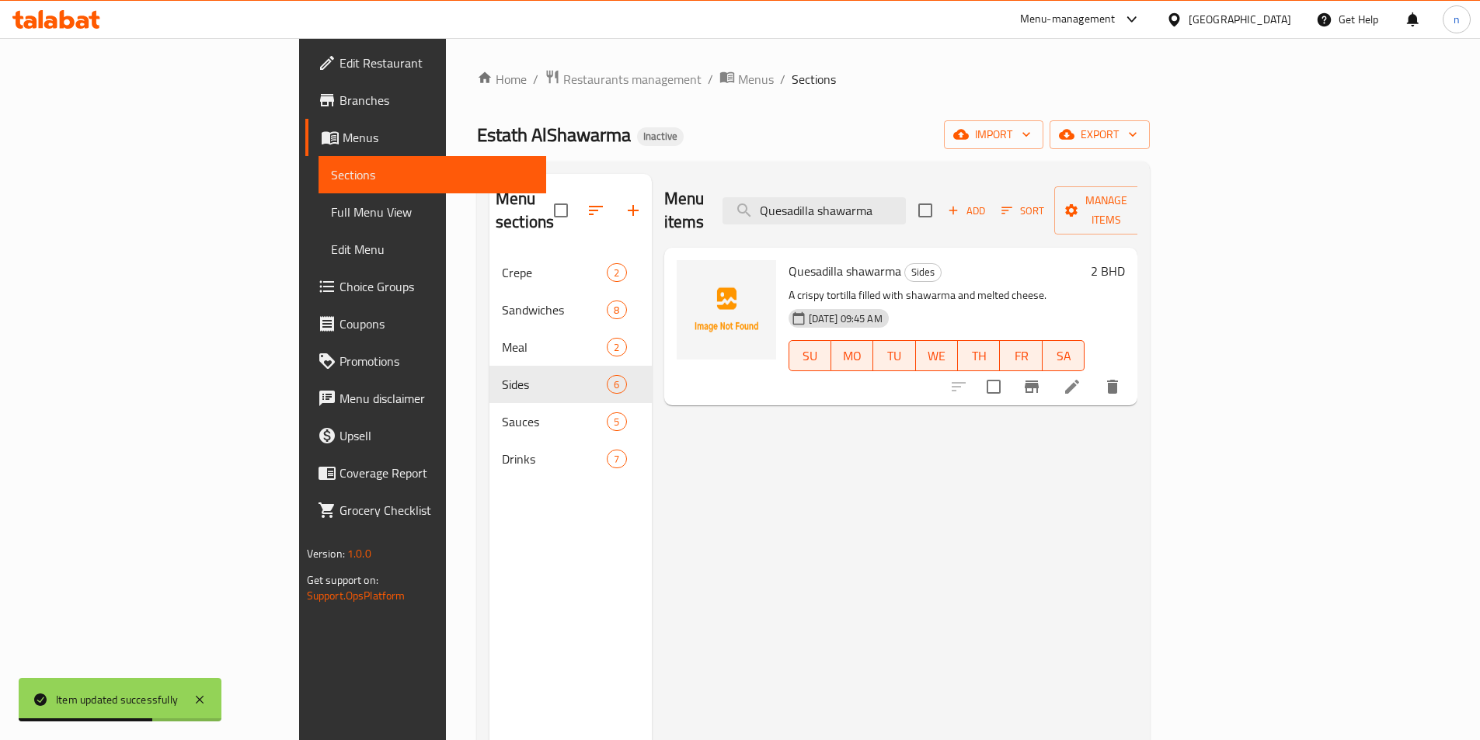
type input "Quesadilla shawarma"
click at [1081, 378] on icon at bounding box center [1072, 387] width 19 height 19
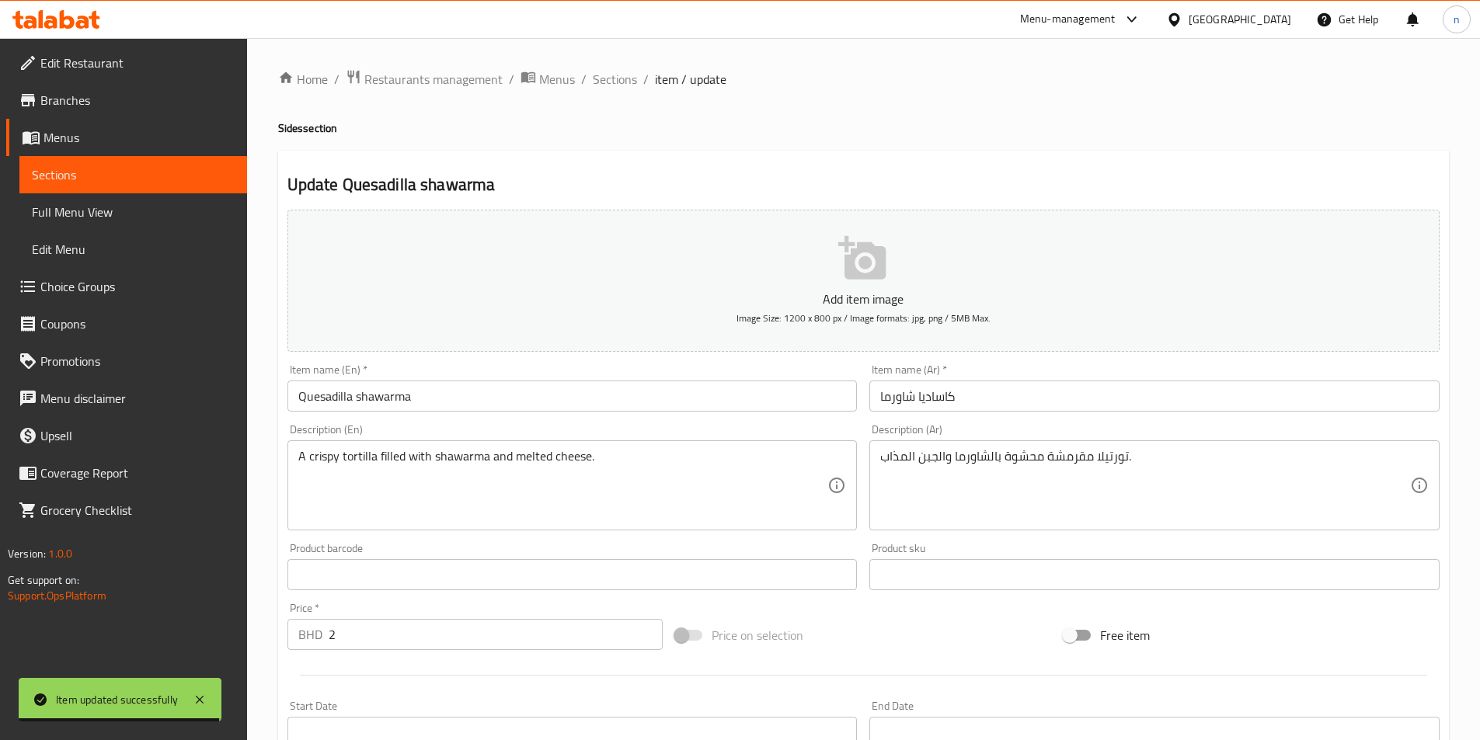
click at [935, 398] on input "كاساديا شاورما" at bounding box center [1154, 396] width 570 height 31
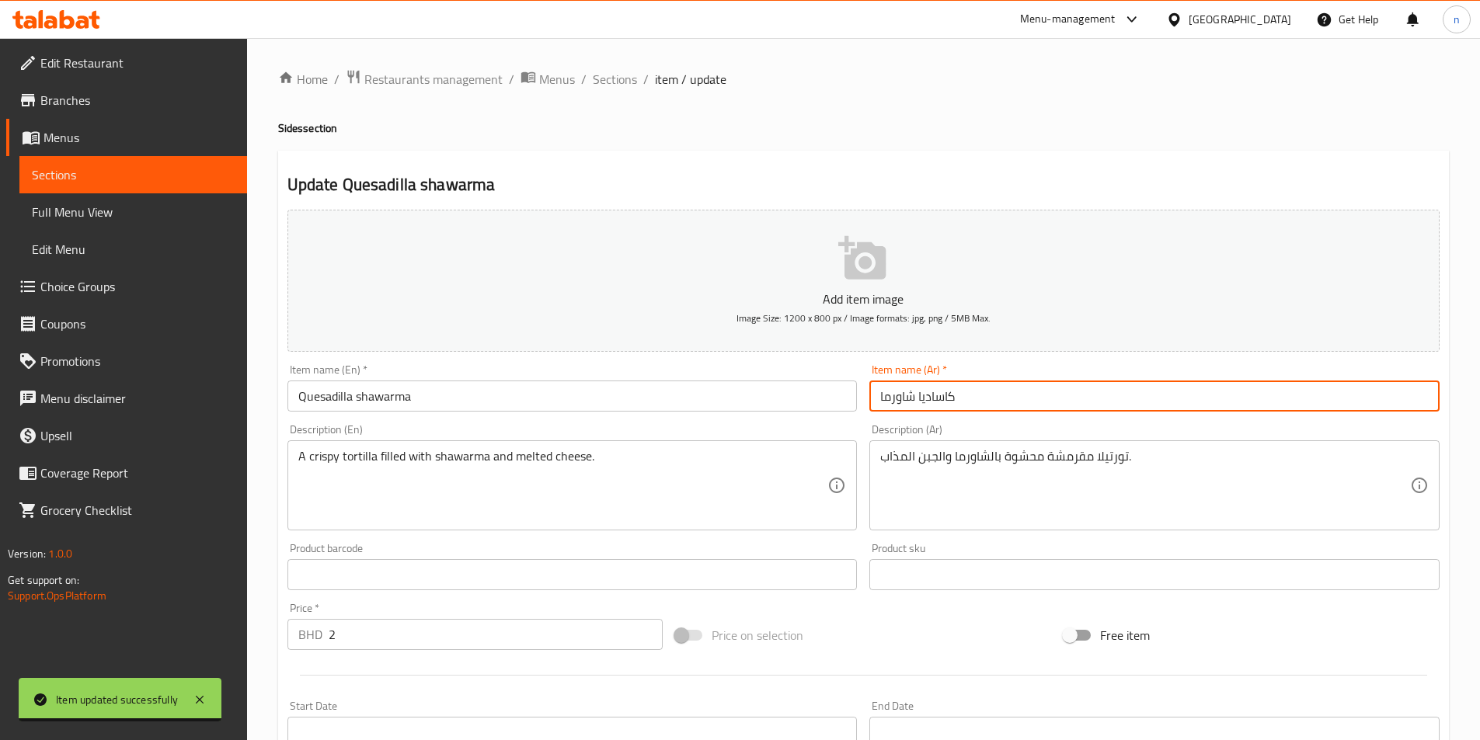
click at [935, 398] on input "كاساديا شاورما" at bounding box center [1154, 396] width 570 height 31
paste input "Quesadilla shawarma"
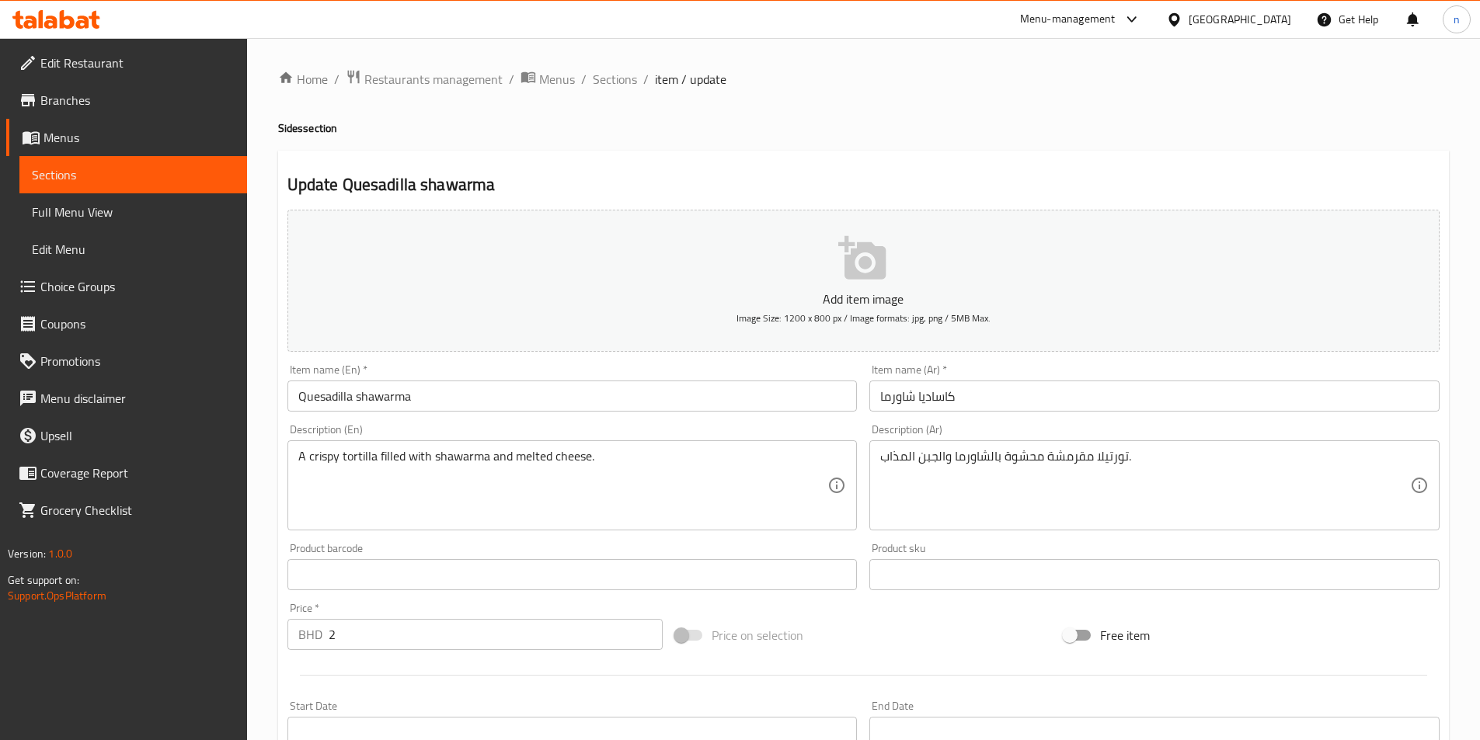
click at [933, 404] on input "كاساديا شاورما" at bounding box center [1154, 396] width 570 height 31
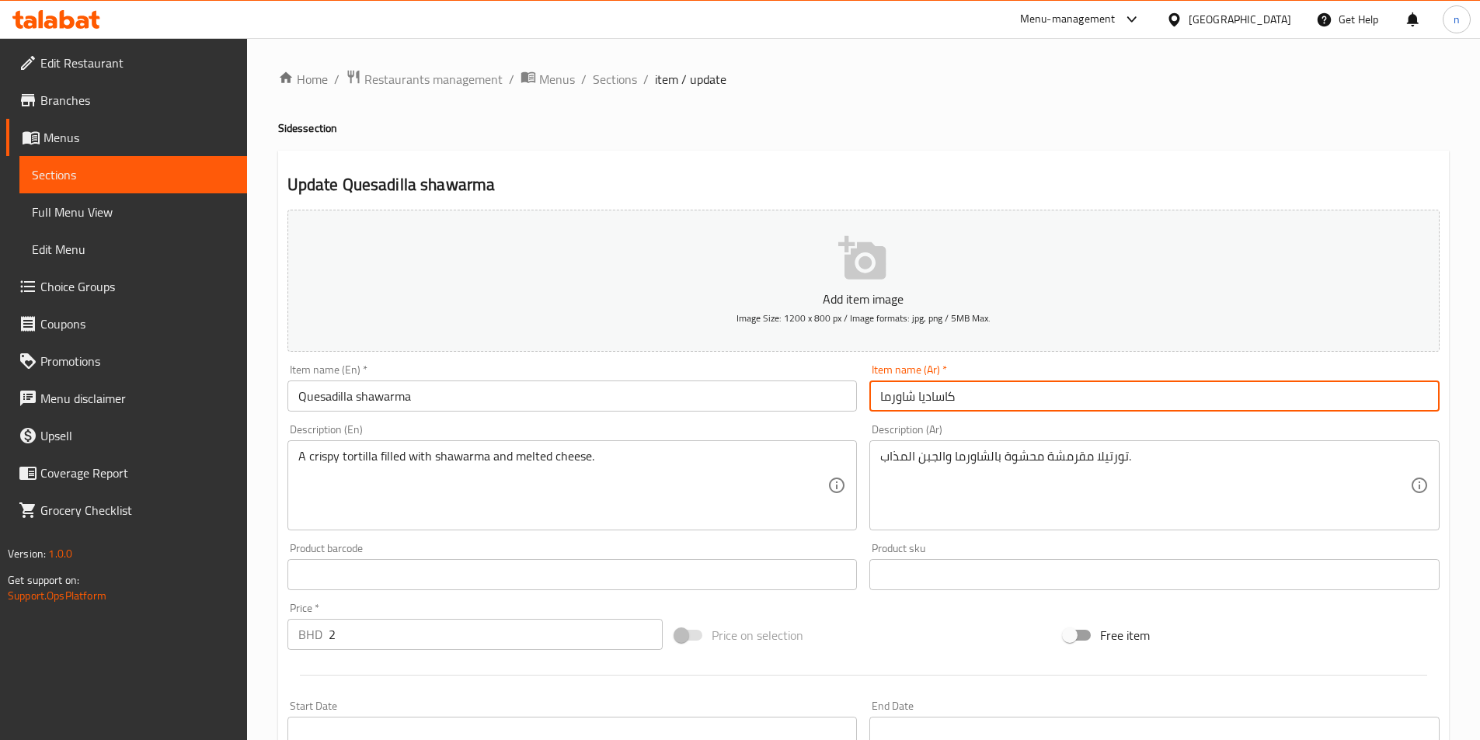
click at [933, 404] on input "كاساديا شاورما" at bounding box center [1154, 396] width 570 height 31
paste input "ويساديلا"
type input "[PERSON_NAME]"
click at [1035, 119] on div "Home / Restaurants management / Menus / Sections / item / update Sides section …" at bounding box center [863, 567] width 1171 height 997
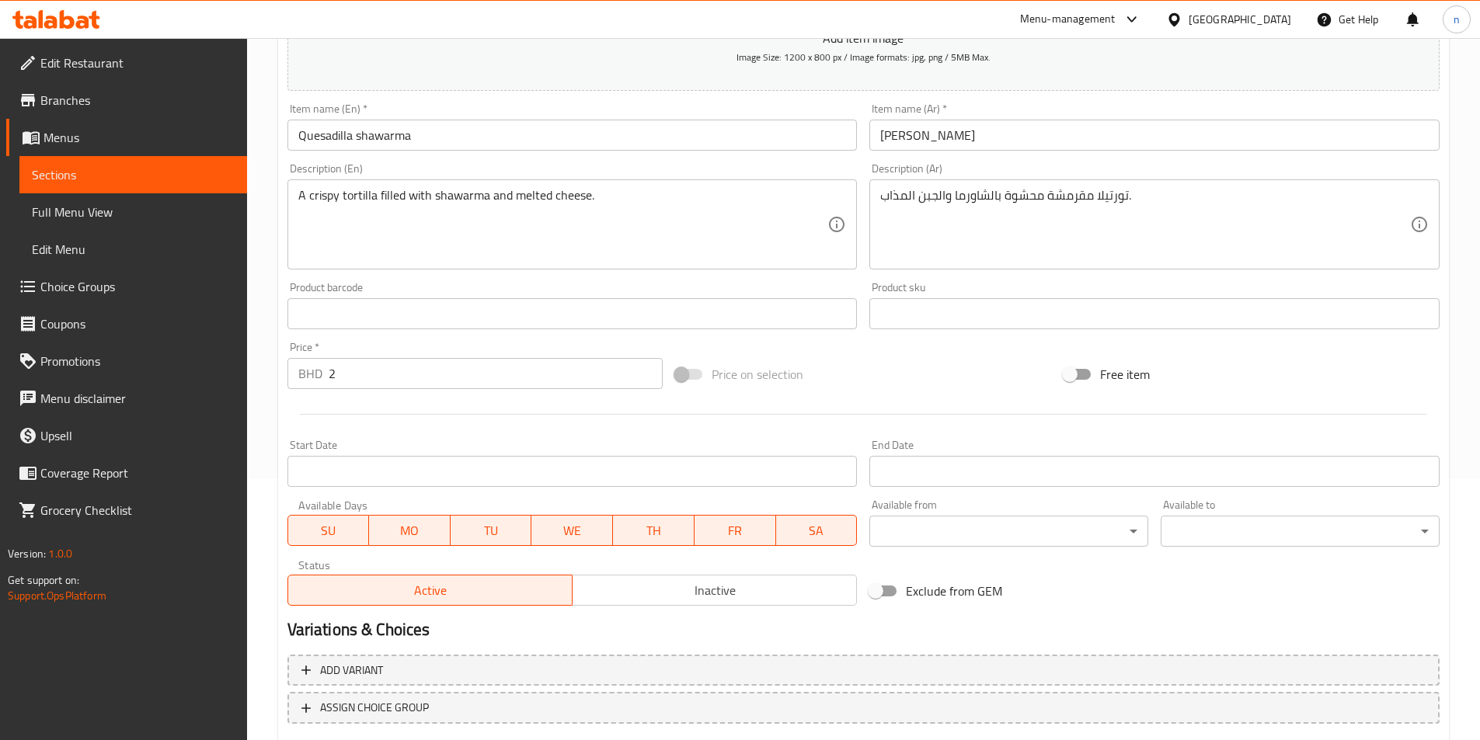
scroll to position [357, 0]
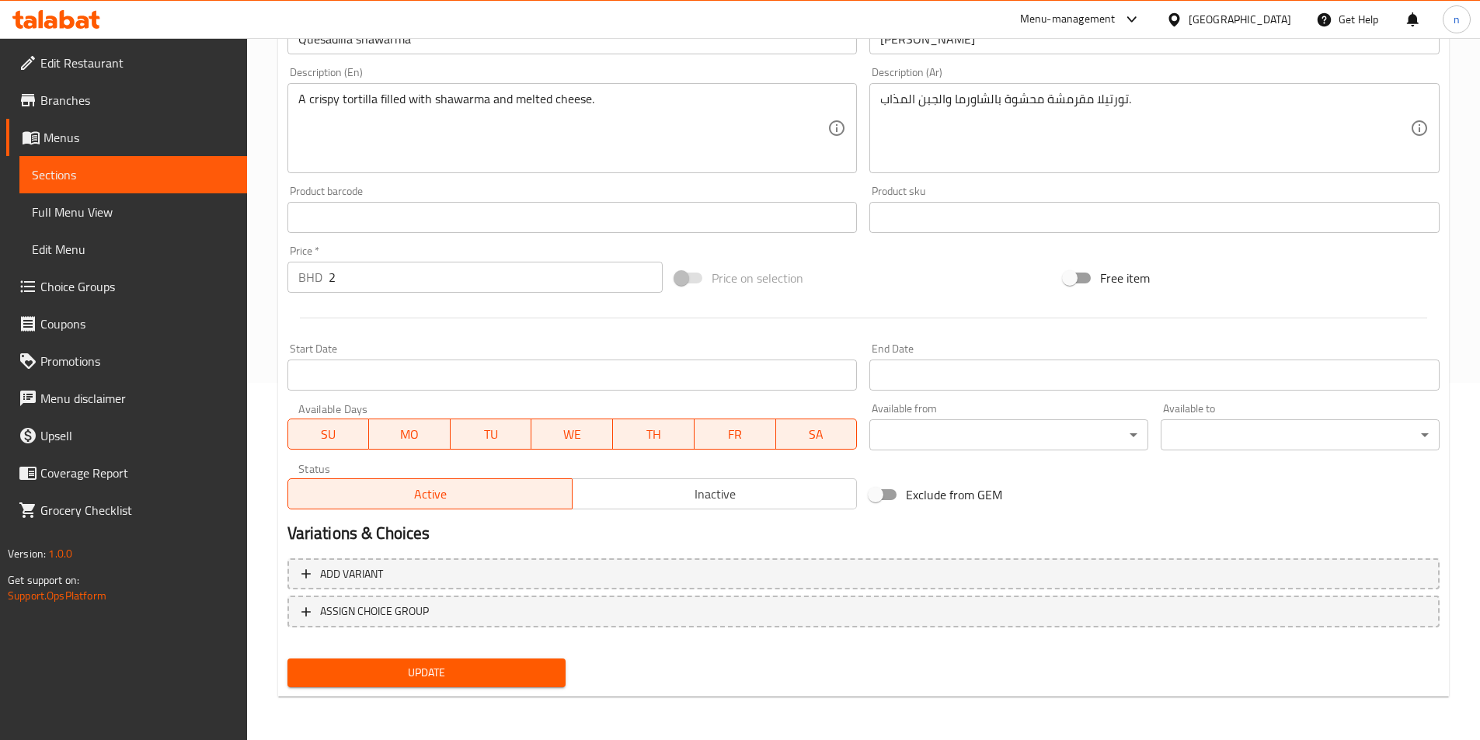
click at [521, 681] on span "Update" at bounding box center [427, 672] width 254 height 19
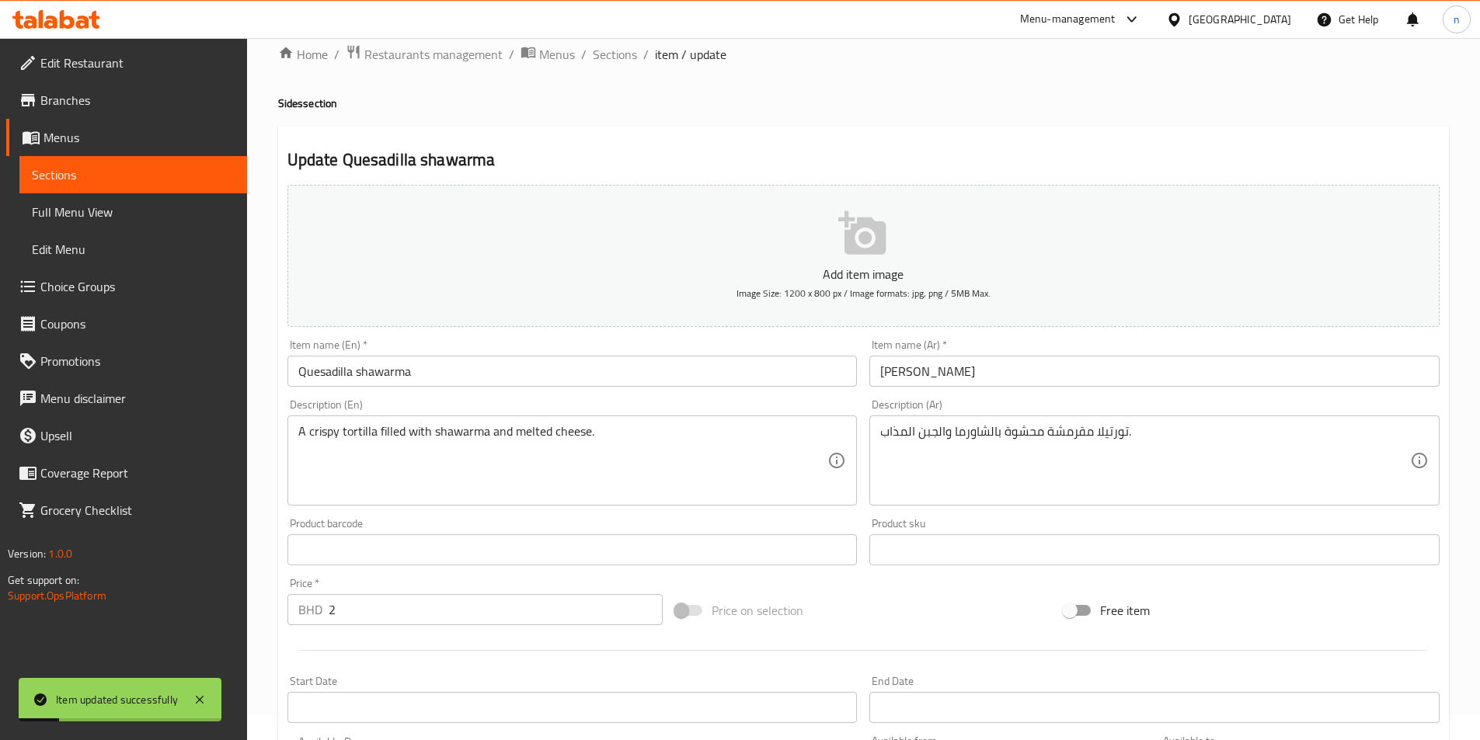
scroll to position [0, 0]
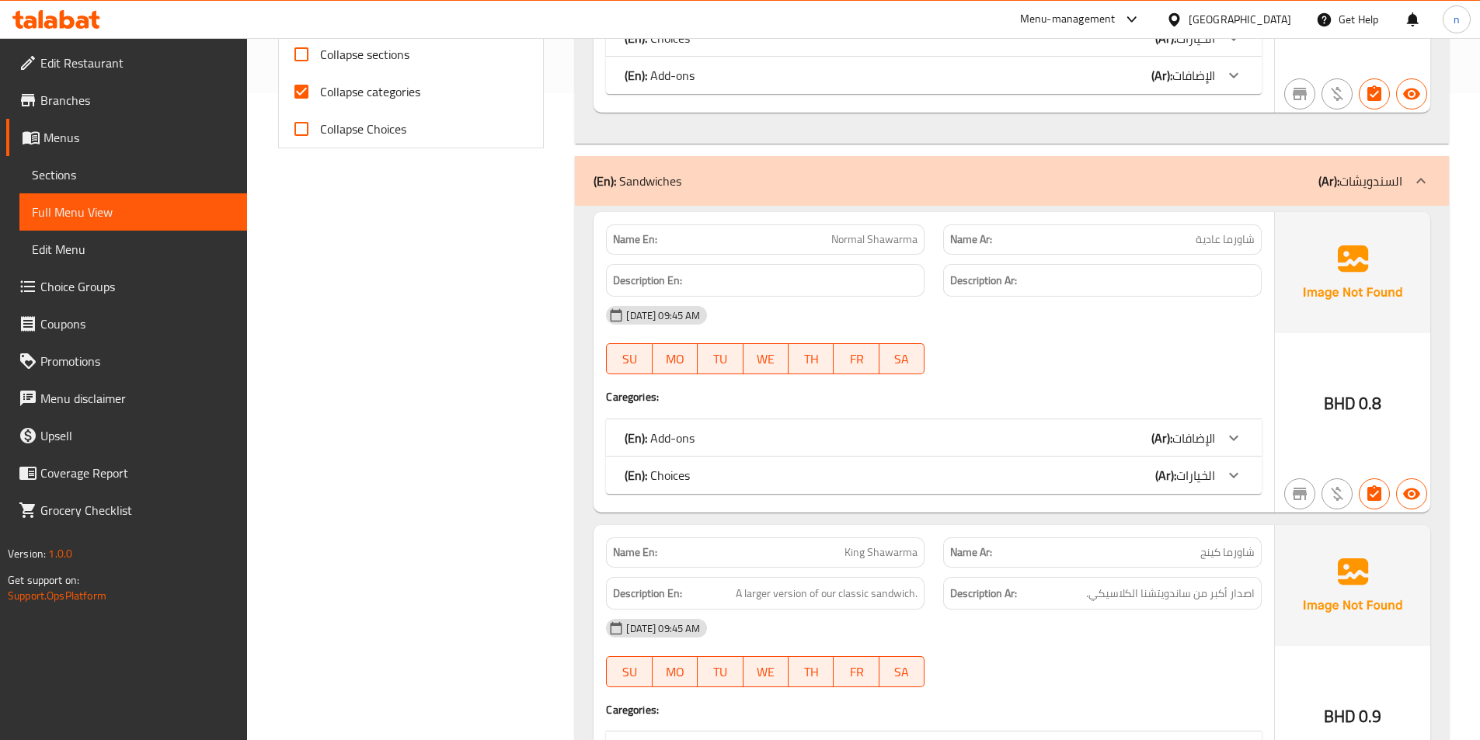
scroll to position [621, 0]
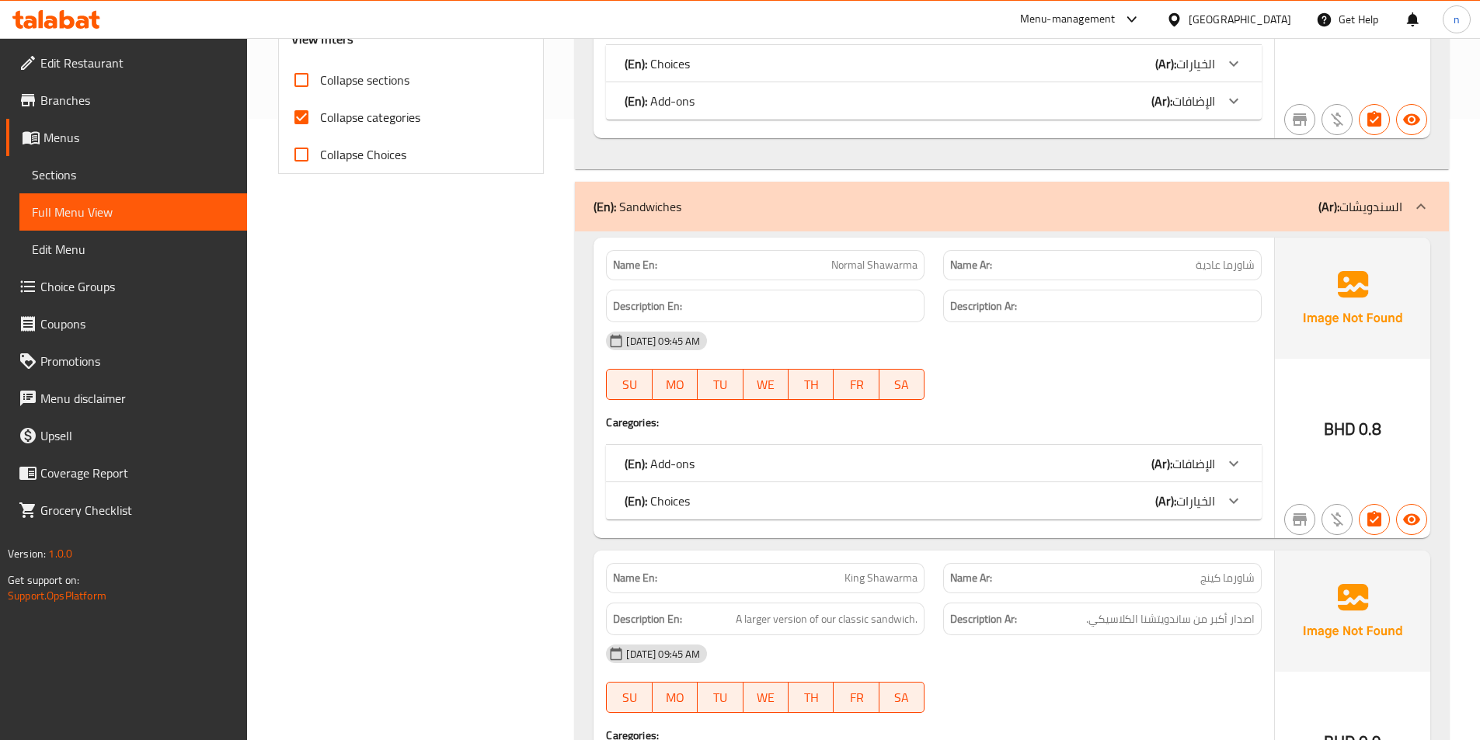
click at [303, 124] on input "Collapse categories" at bounding box center [301, 117] width 37 height 37
checkbox input "false"
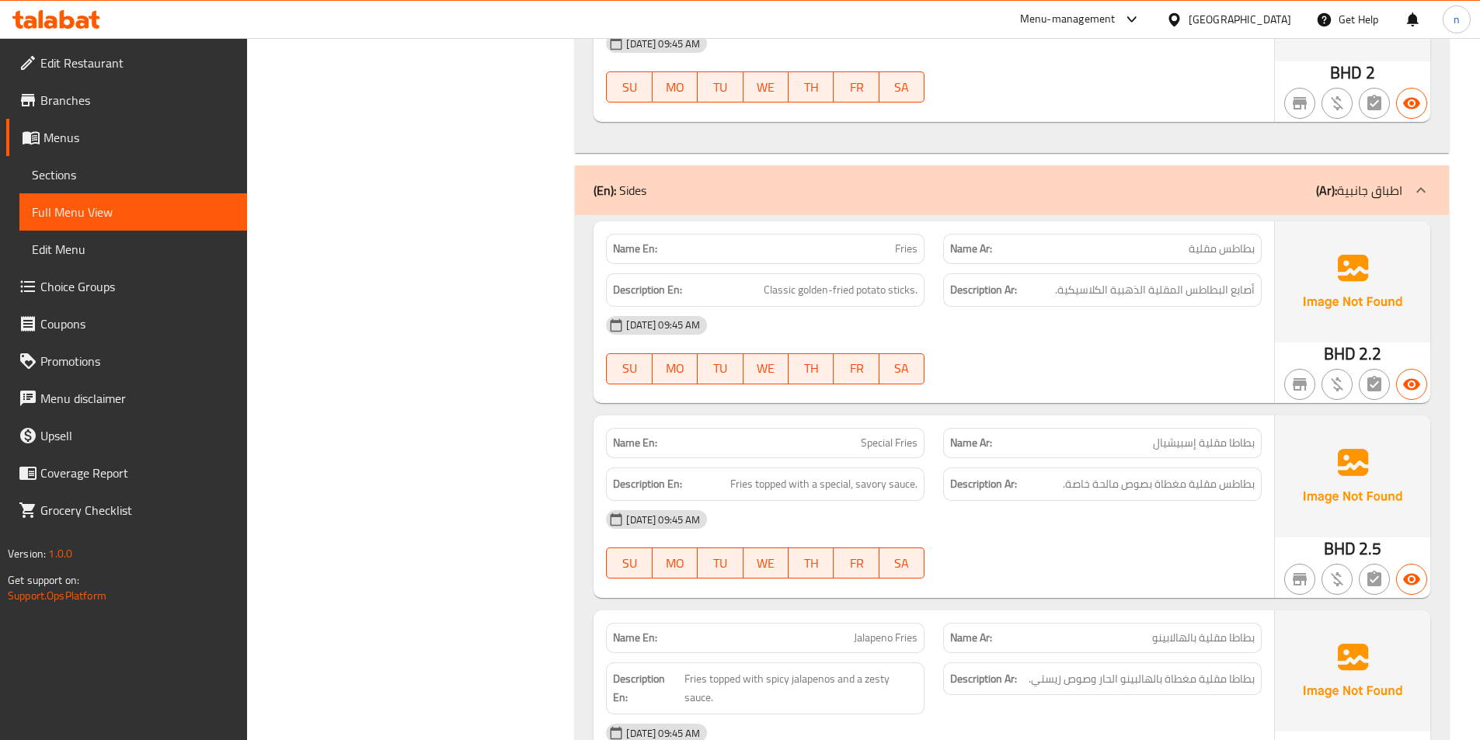
scroll to position [9943, 0]
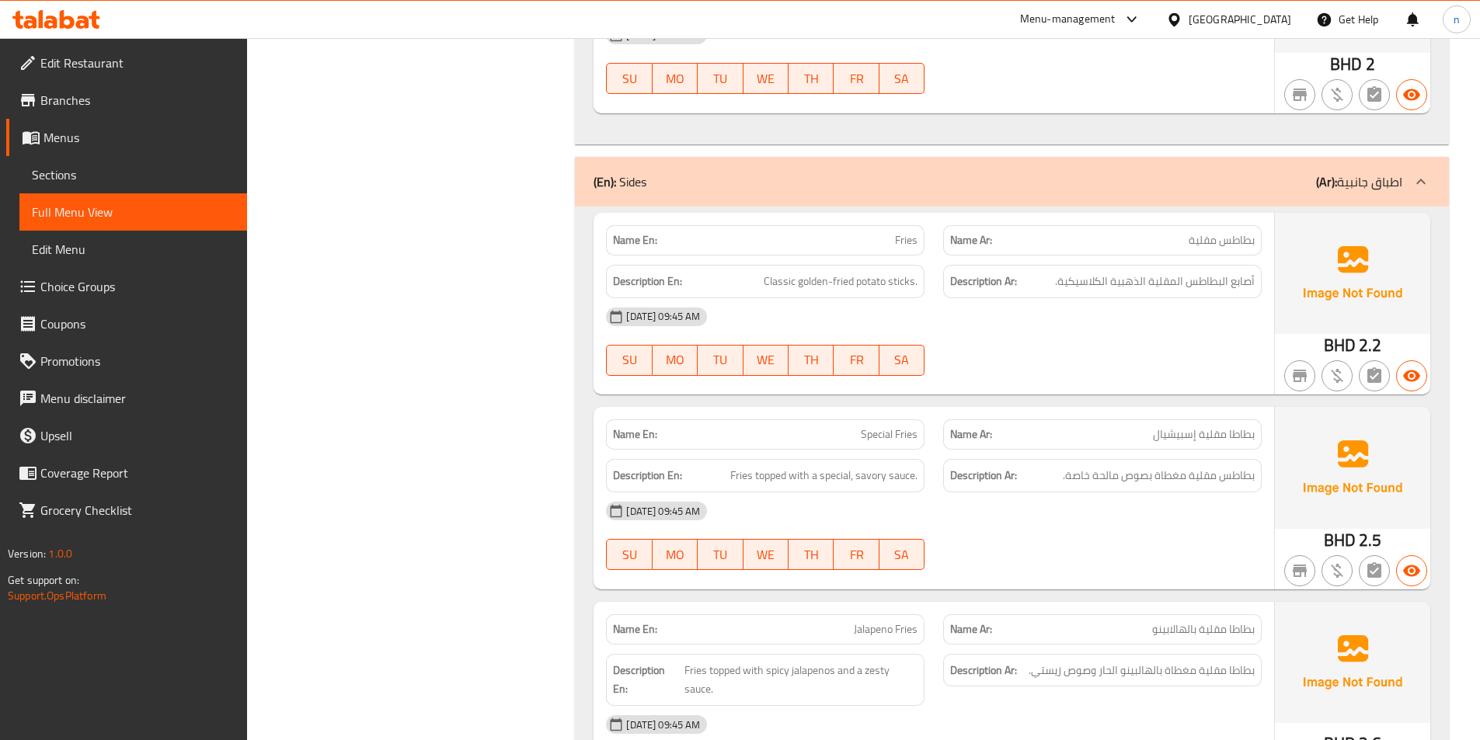
click at [1096, 346] on div "[DATE] 09:45 AM SU MO TU WE TH FR SA" at bounding box center [934, 341] width 674 height 87
click at [882, 429] on span "Special Fries" at bounding box center [889, 434] width 57 height 16
copy span "Special Fries"
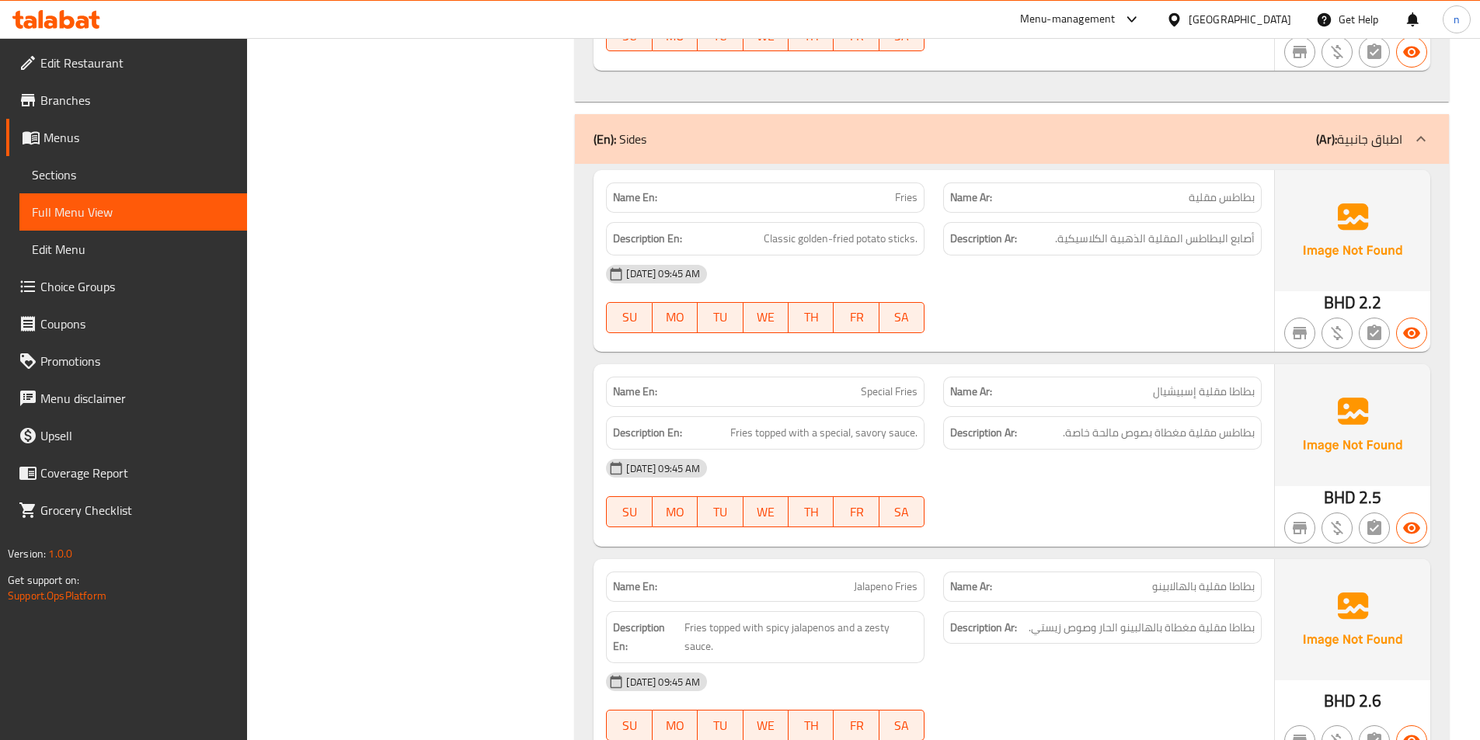
scroll to position [10020, 0]
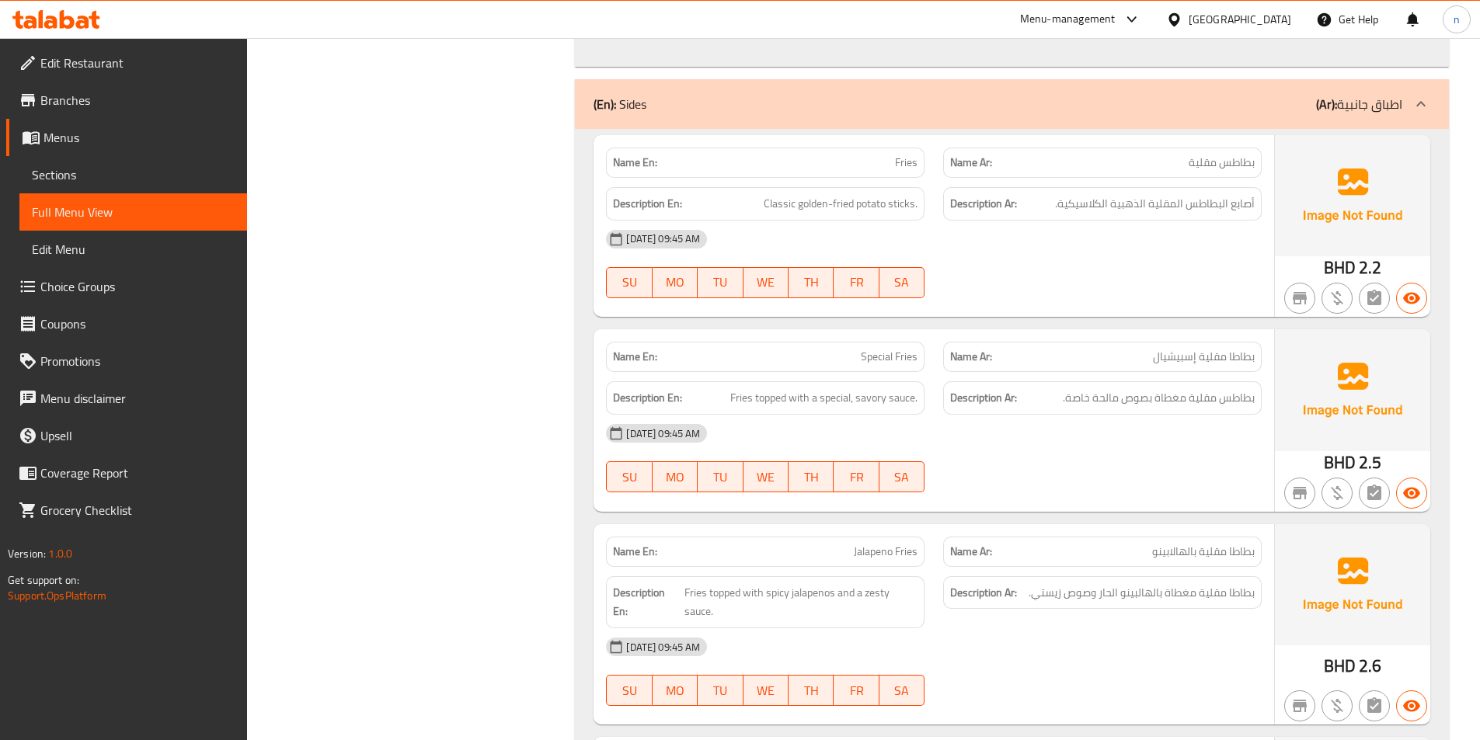
click at [883, 557] on span "Jalapeno Fries" at bounding box center [886, 552] width 64 height 16
copy span "Jalapeno Fries"
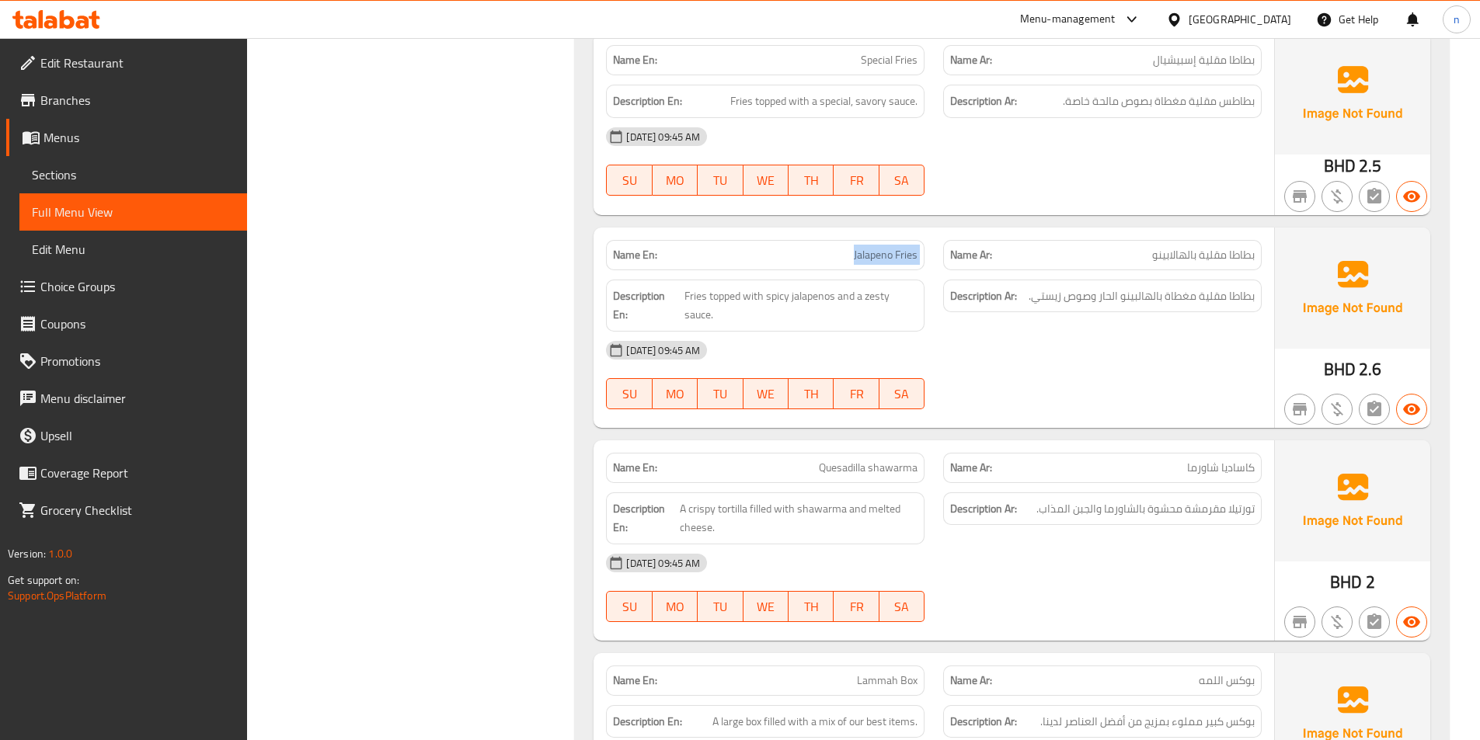
scroll to position [10331, 0]
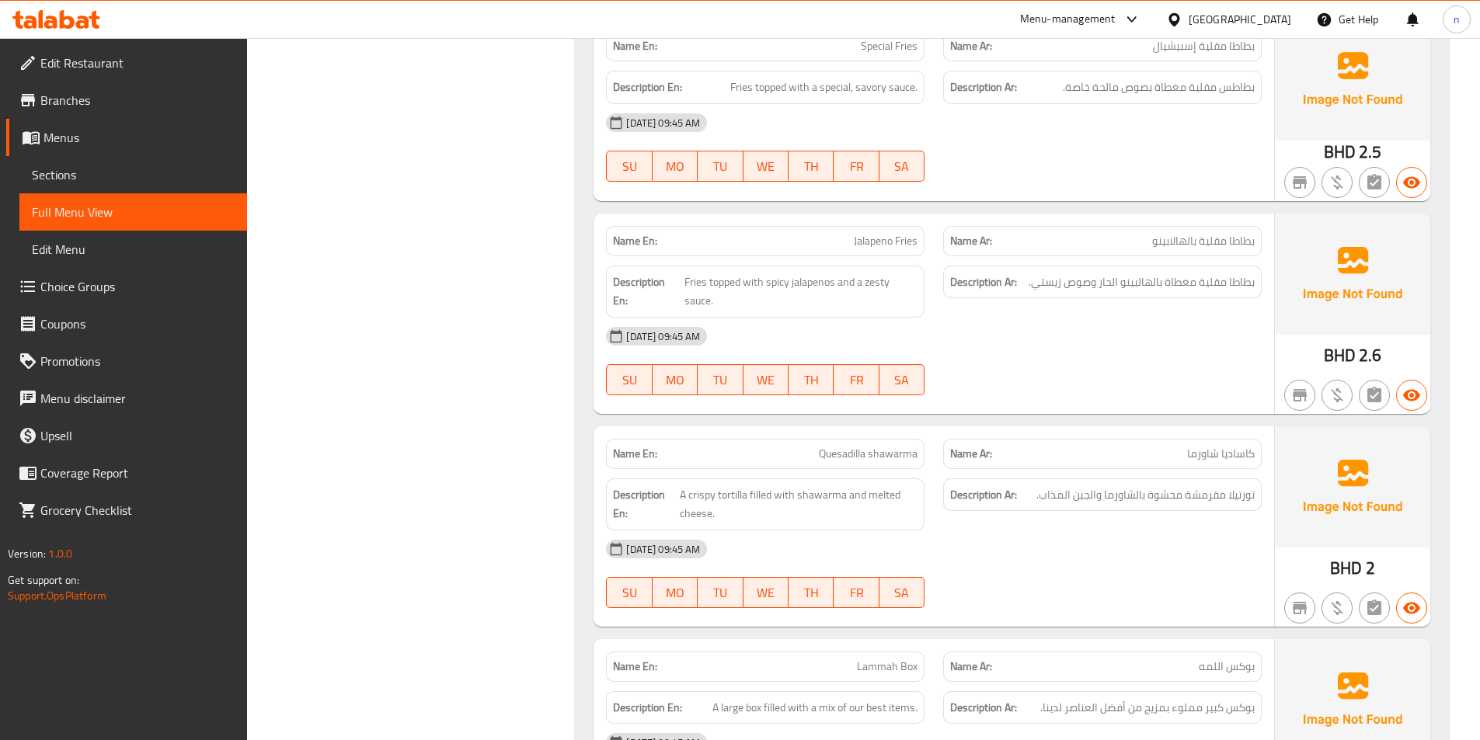
click at [852, 456] on span "Quesadilla shawarma" at bounding box center [868, 454] width 99 height 16
copy span "Quesadilla"
click at [869, 452] on span "Quesadilla shawarma" at bounding box center [868, 454] width 99 height 16
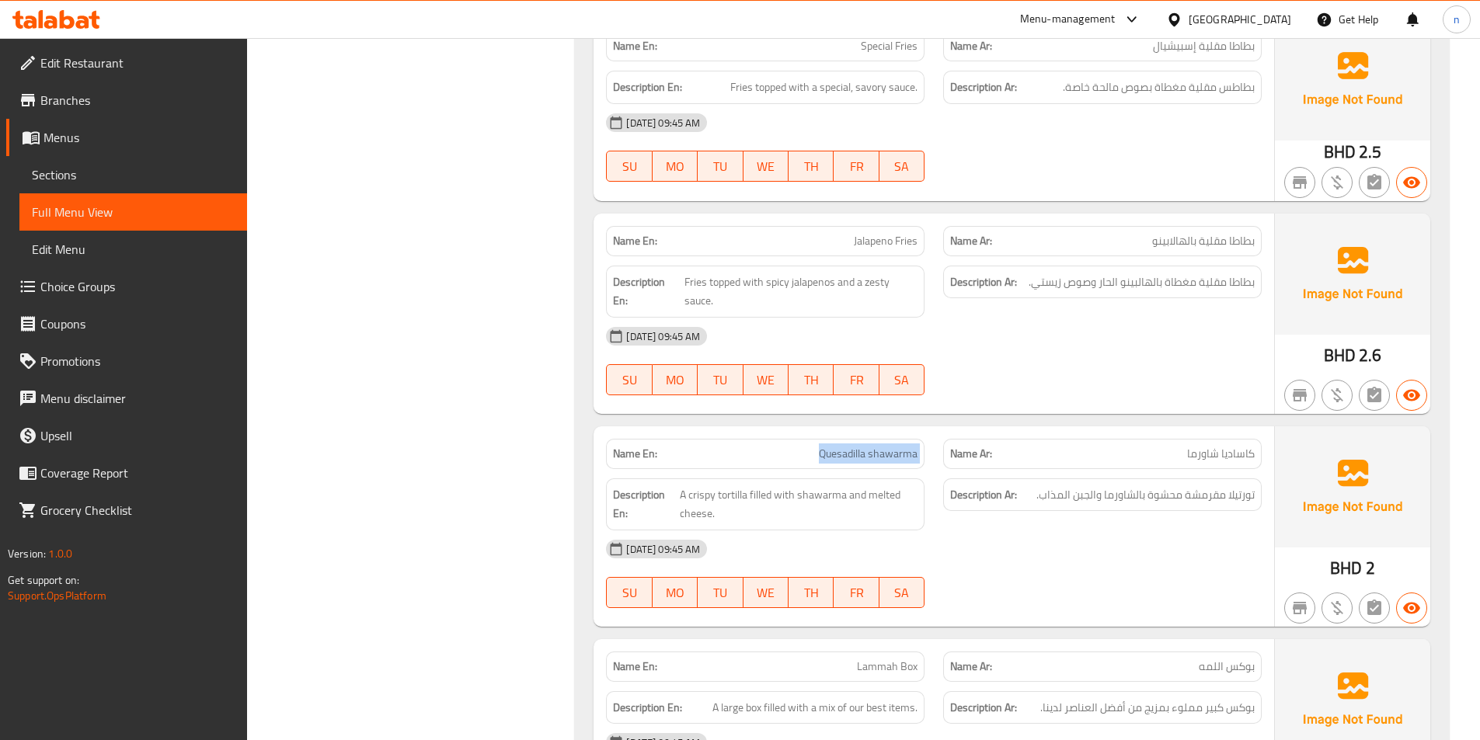
click at [869, 452] on span "Quesadilla shawarma" at bounding box center [868, 454] width 99 height 16
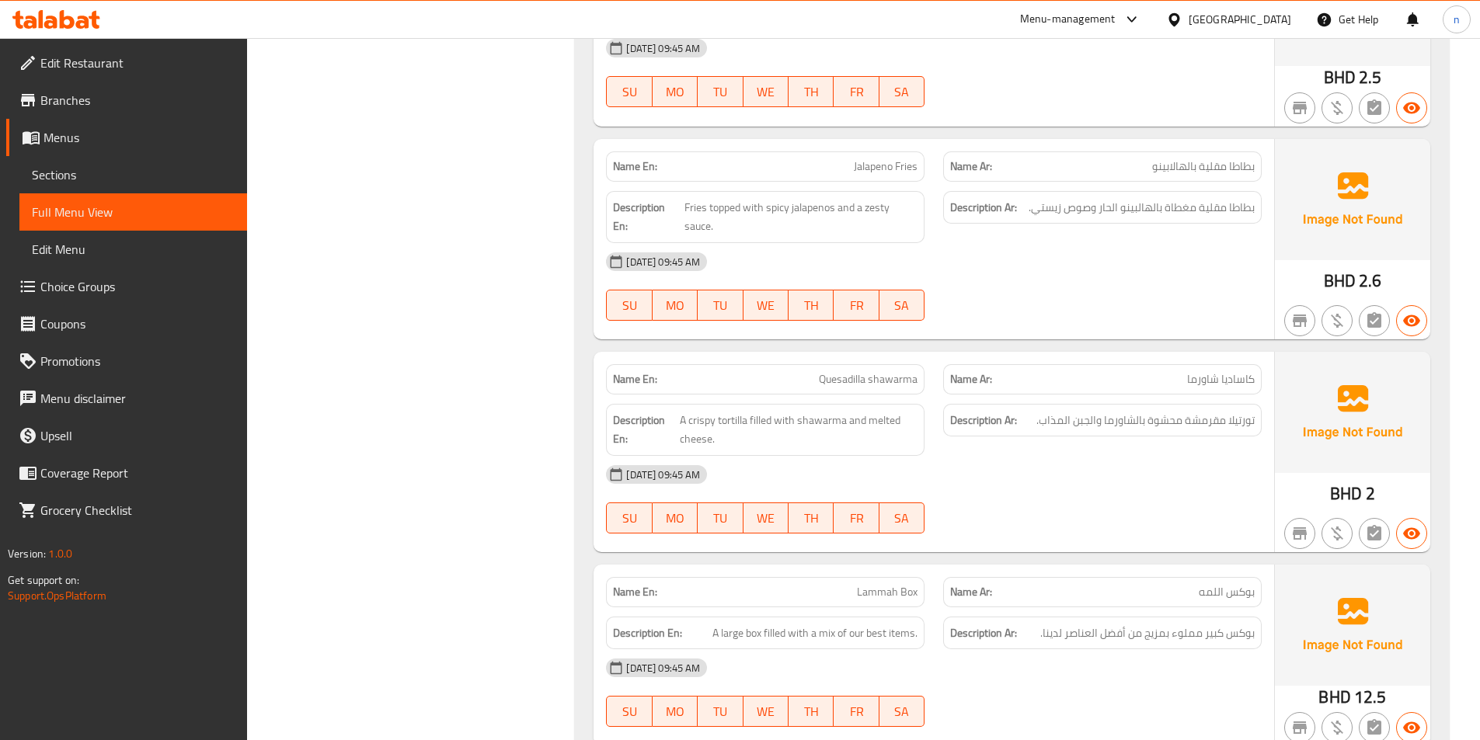
scroll to position [10409, 0]
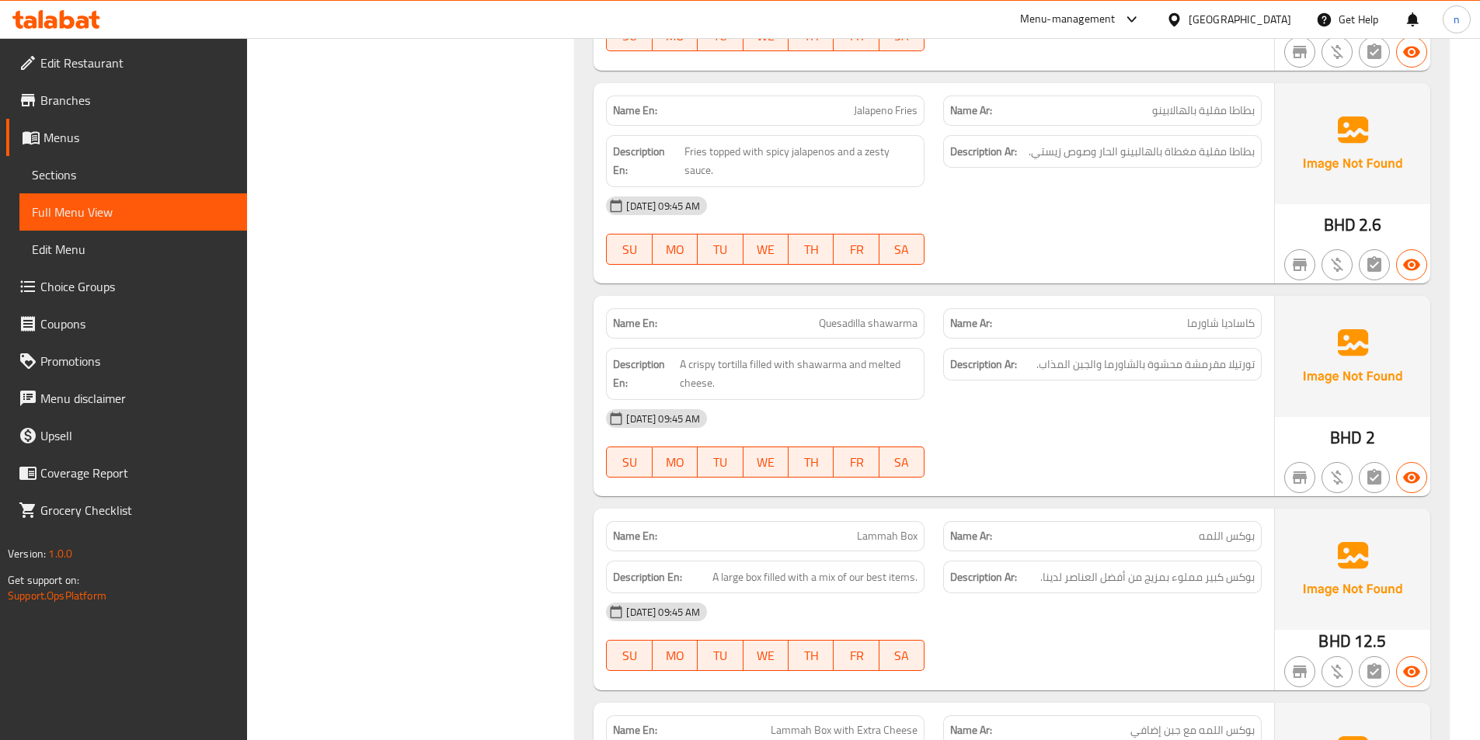
scroll to position [10486, 0]
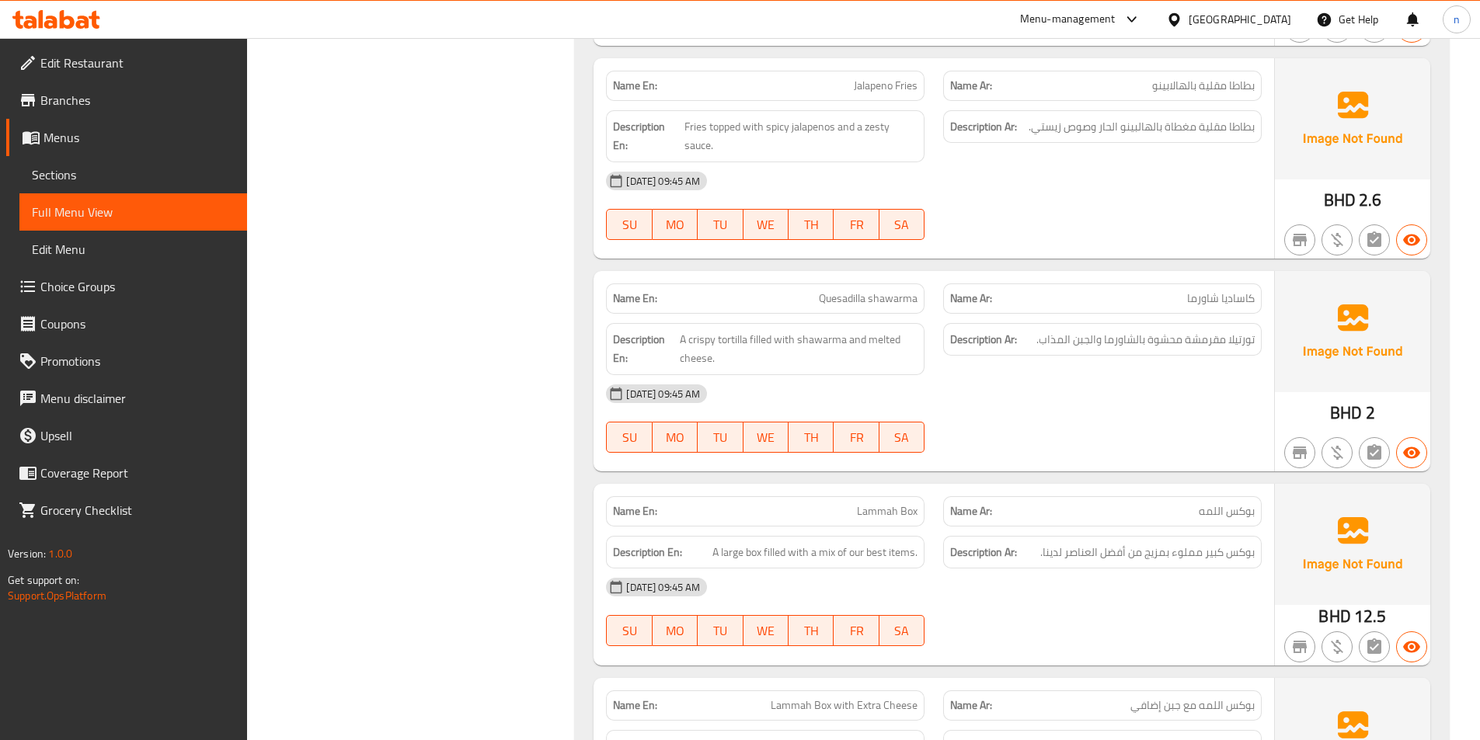
click at [1149, 414] on div "[DATE] 09:45 AM SU MO TU WE TH FR SA" at bounding box center [934, 418] width 674 height 87
click at [1230, 420] on div "[DATE] 09:45 AM SU MO TU WE TH FR SA" at bounding box center [934, 418] width 674 height 87
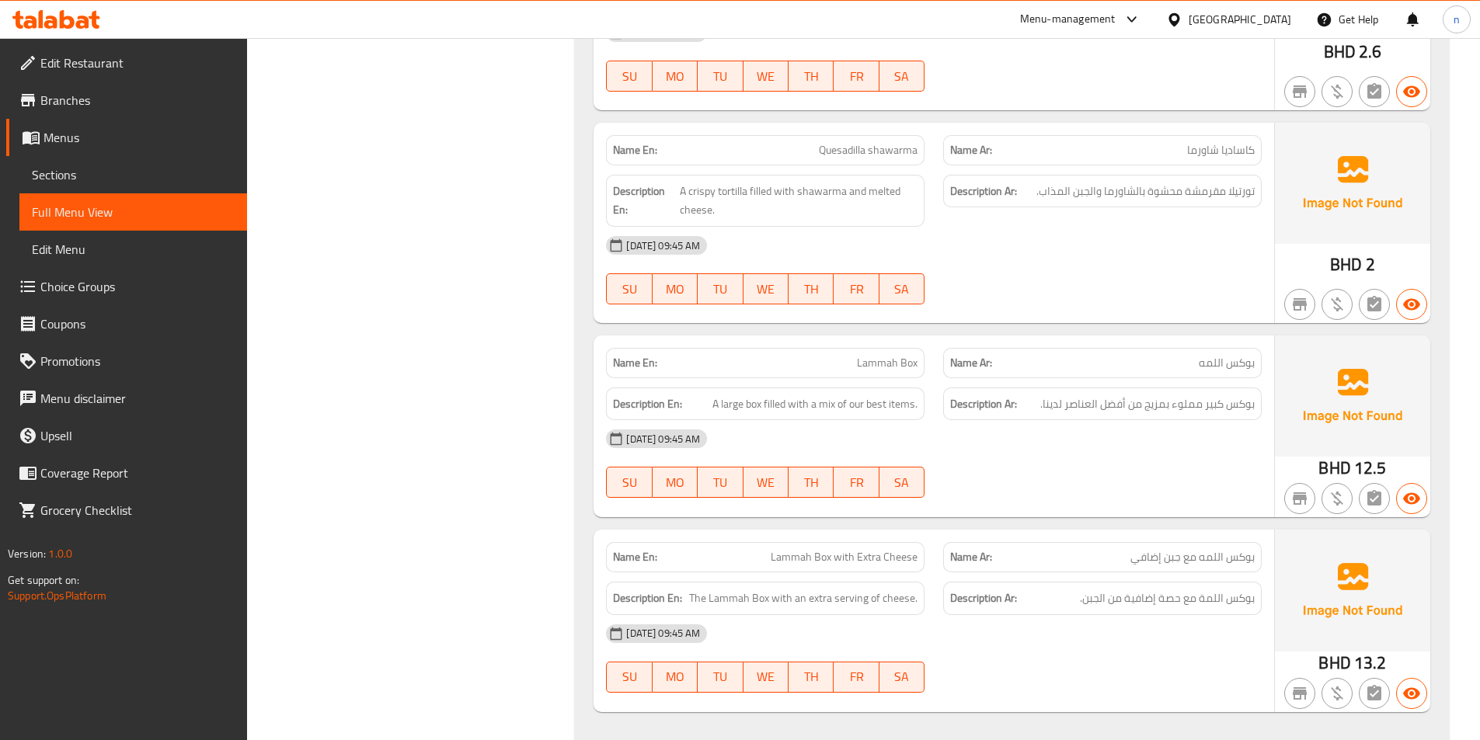
scroll to position [10642, 0]
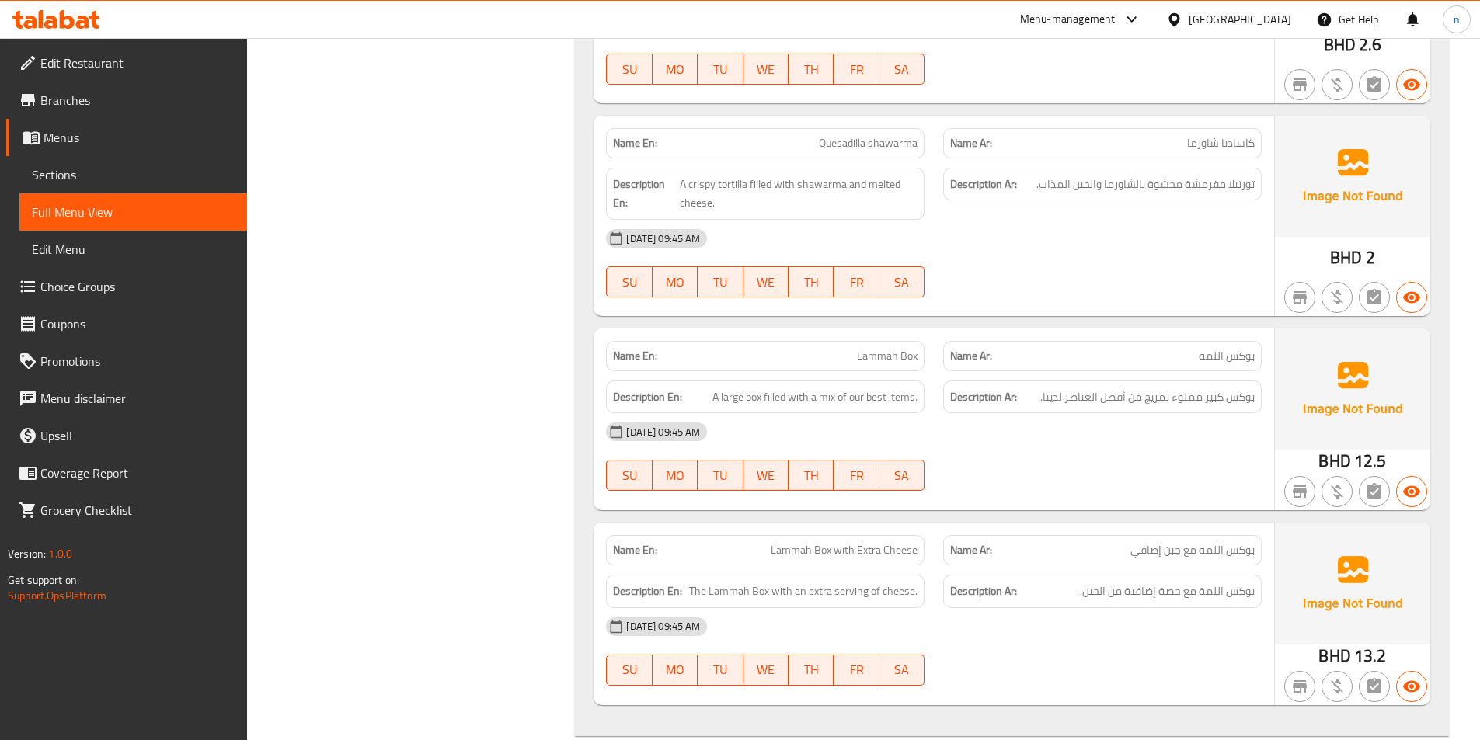
click at [1050, 235] on div "[DATE] 09:45 AM" at bounding box center [934, 238] width 674 height 37
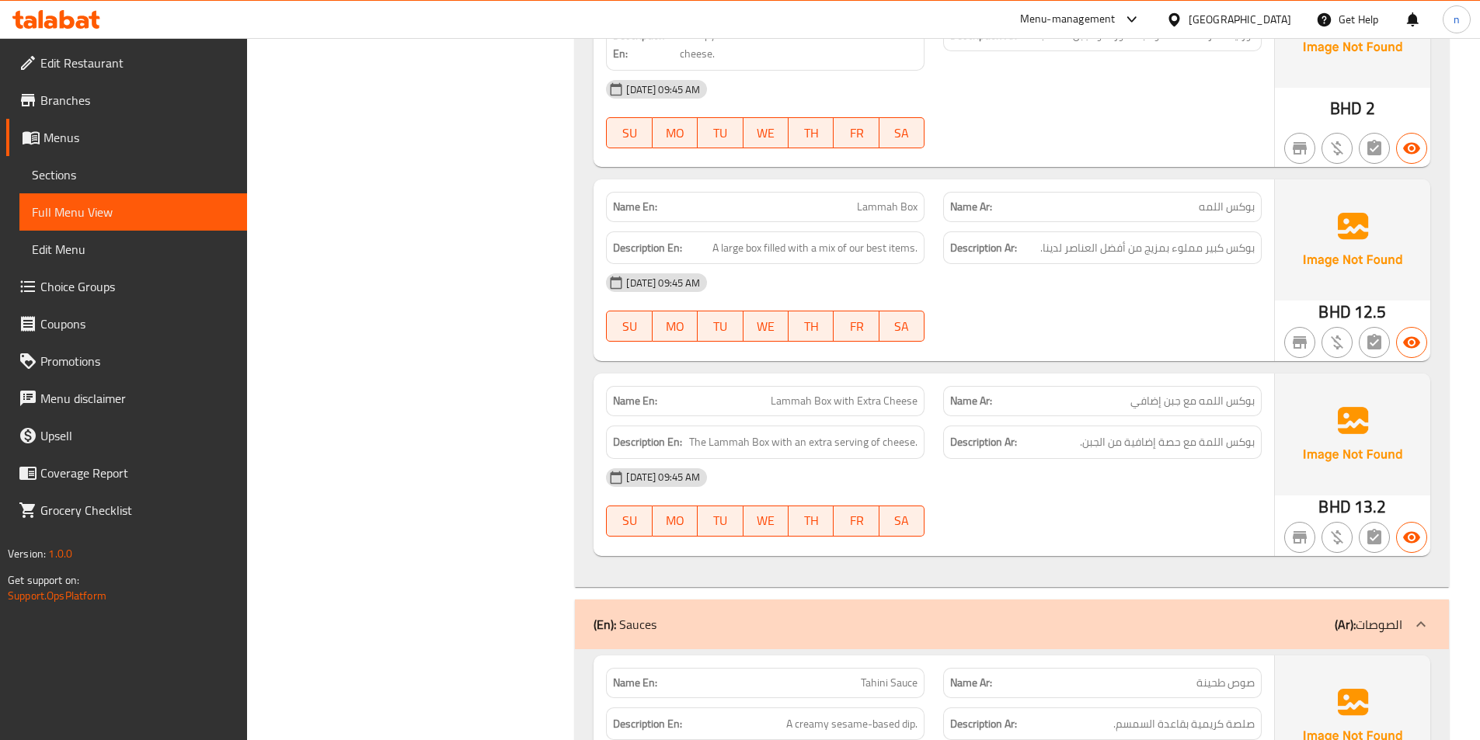
scroll to position [10797, 0]
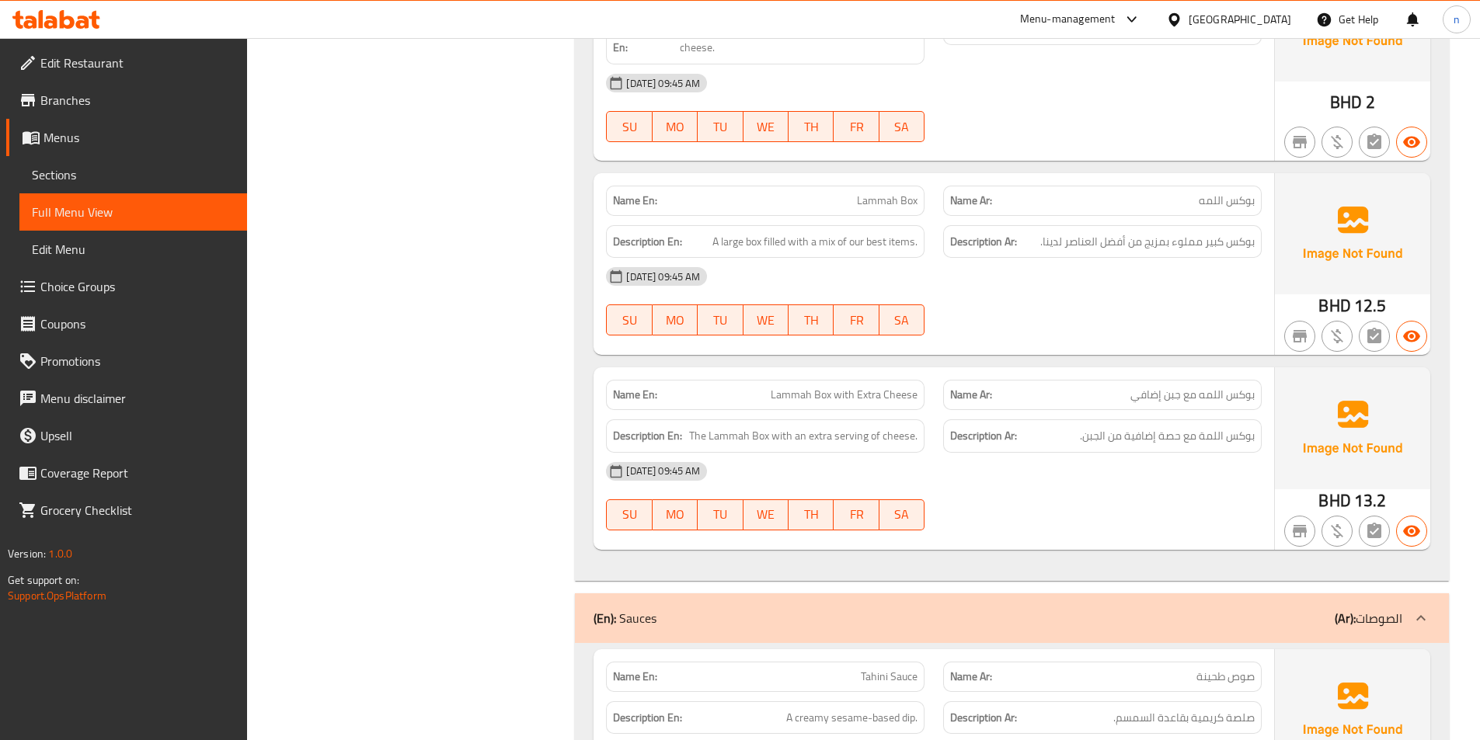
click at [1089, 313] on div "[DATE] 09:45 AM SU MO TU WE TH FR SA" at bounding box center [934, 301] width 674 height 87
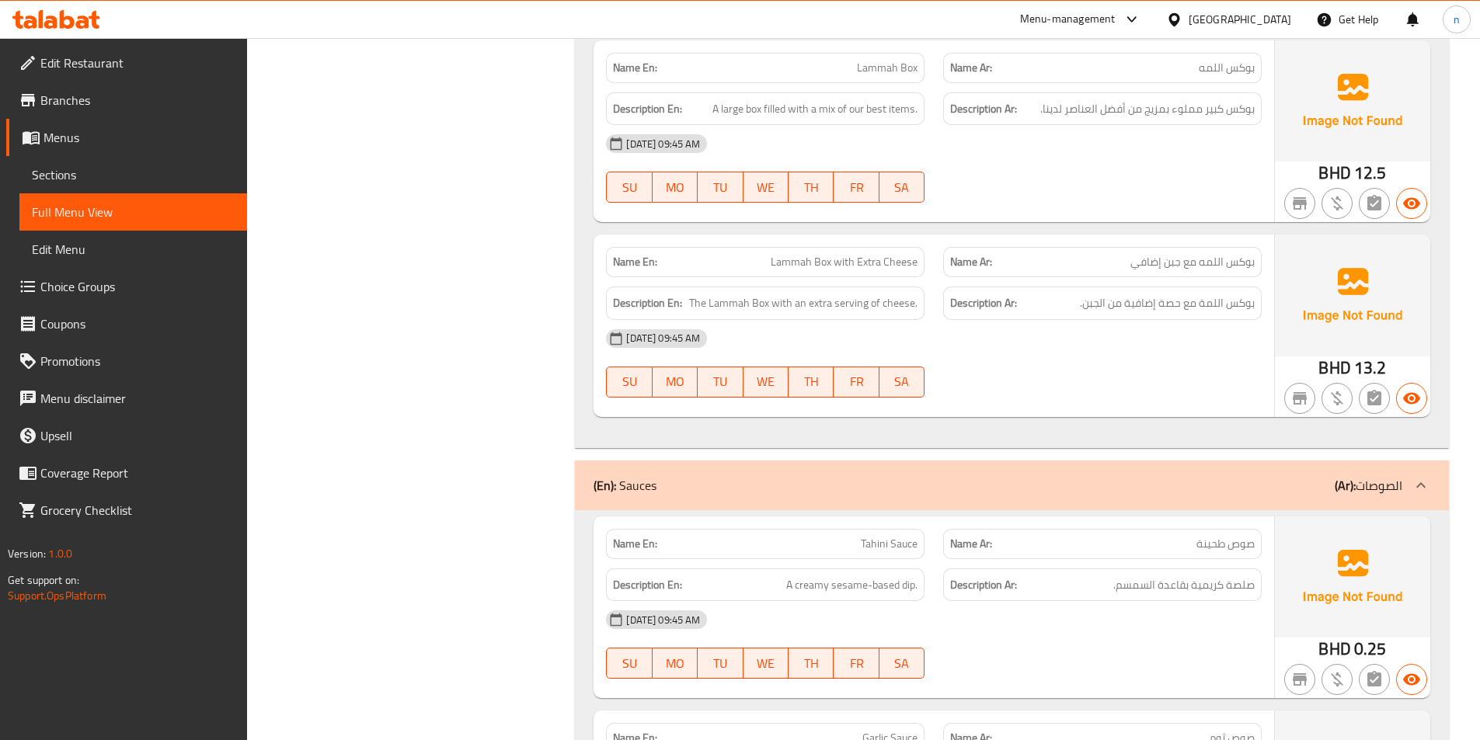
scroll to position [10952, 0]
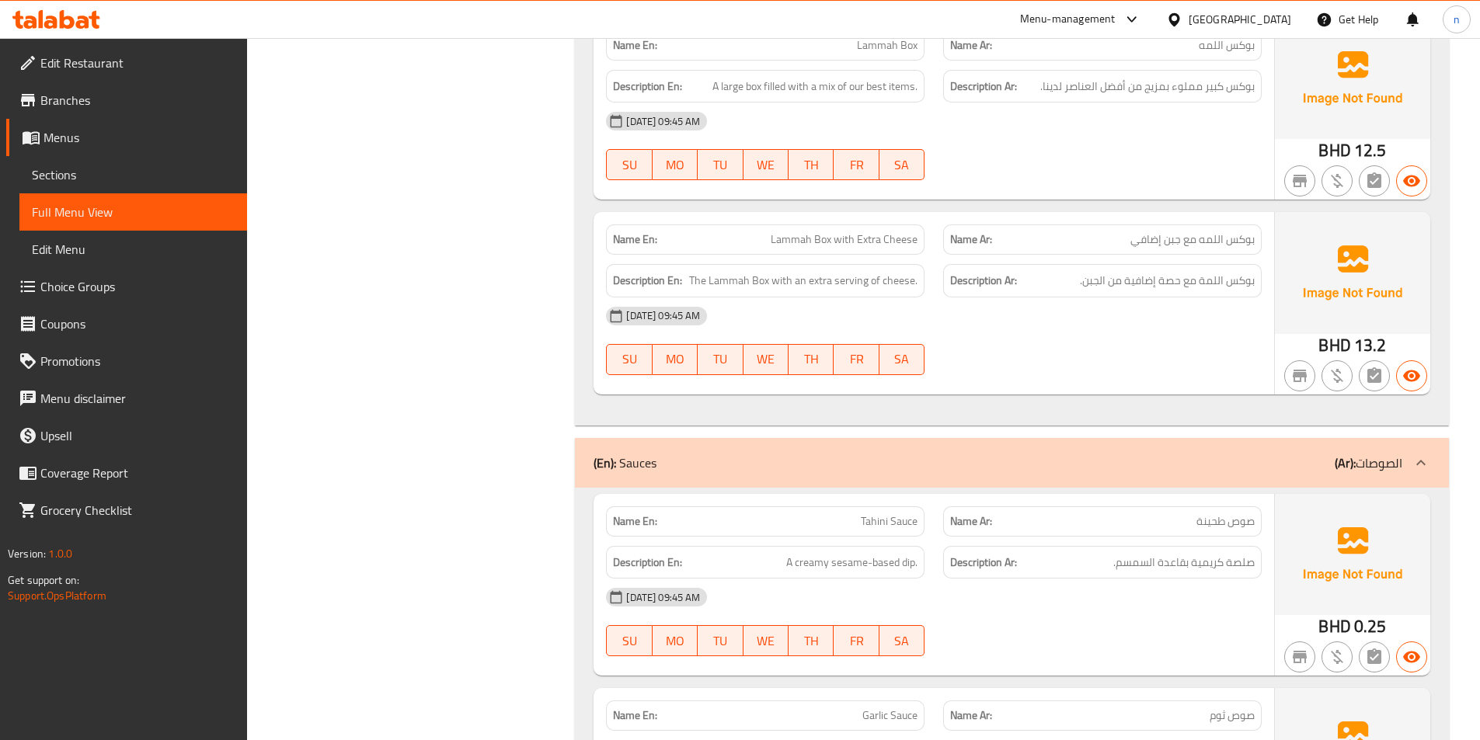
click at [1140, 339] on div "[DATE] 09:45 AM SU MO TU WE TH FR SA" at bounding box center [934, 341] width 674 height 87
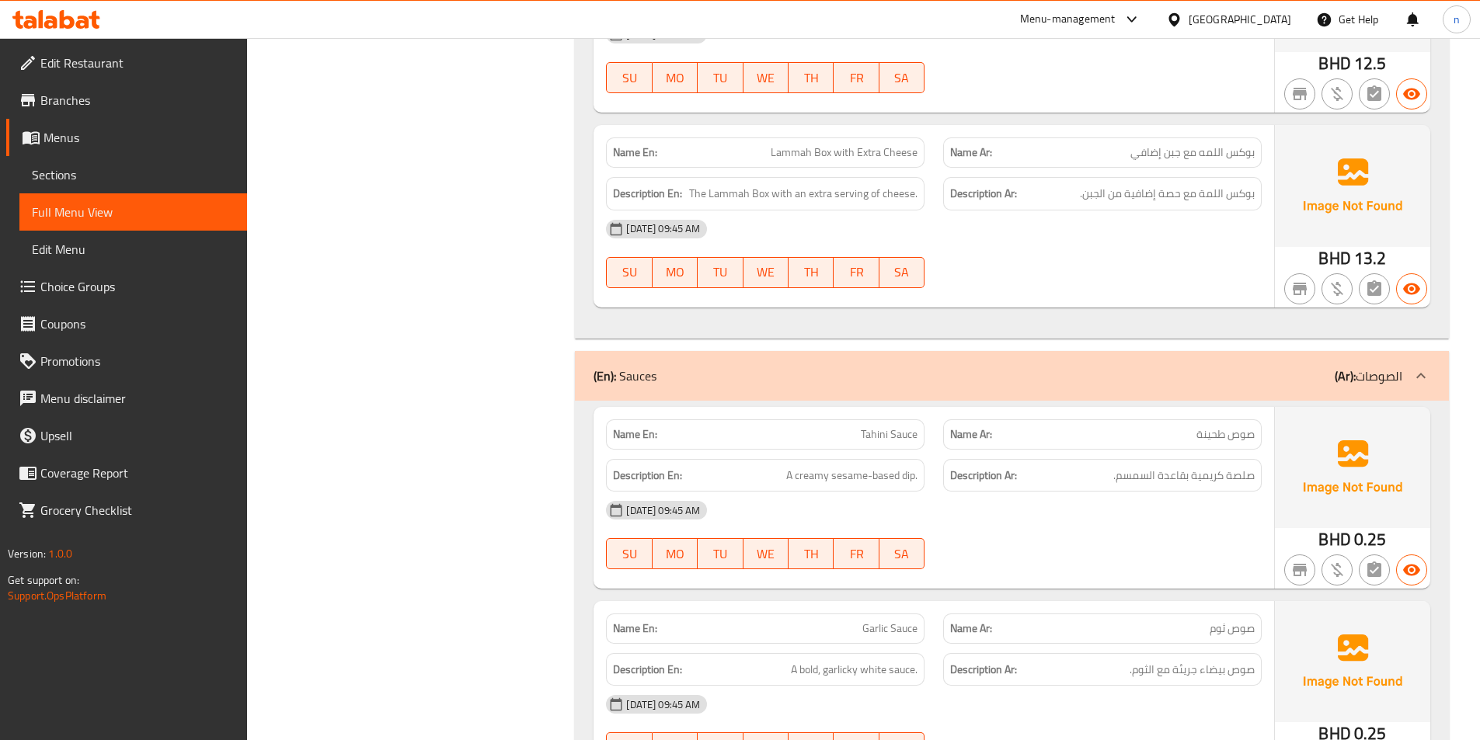
scroll to position [11185, 0]
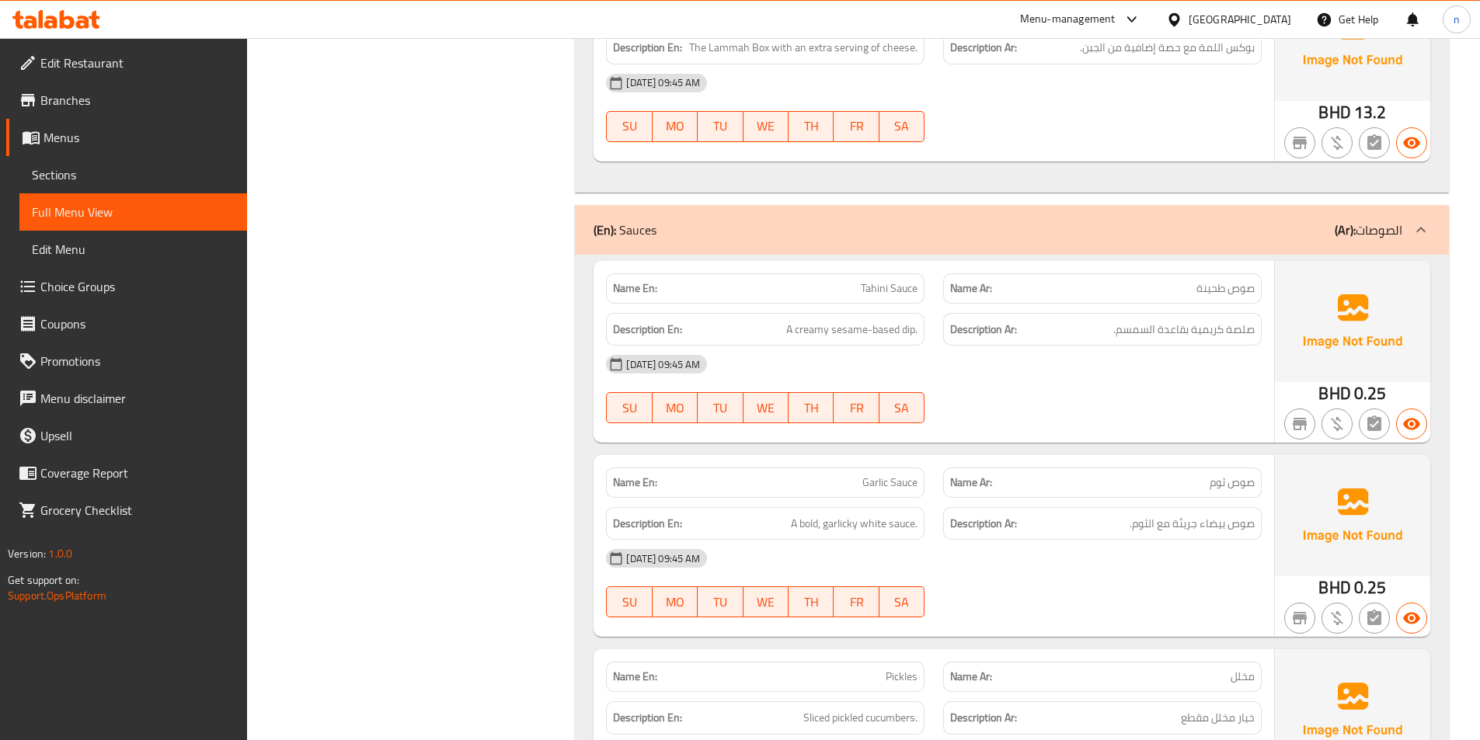
click at [1223, 415] on div at bounding box center [1102, 423] width 337 height 19
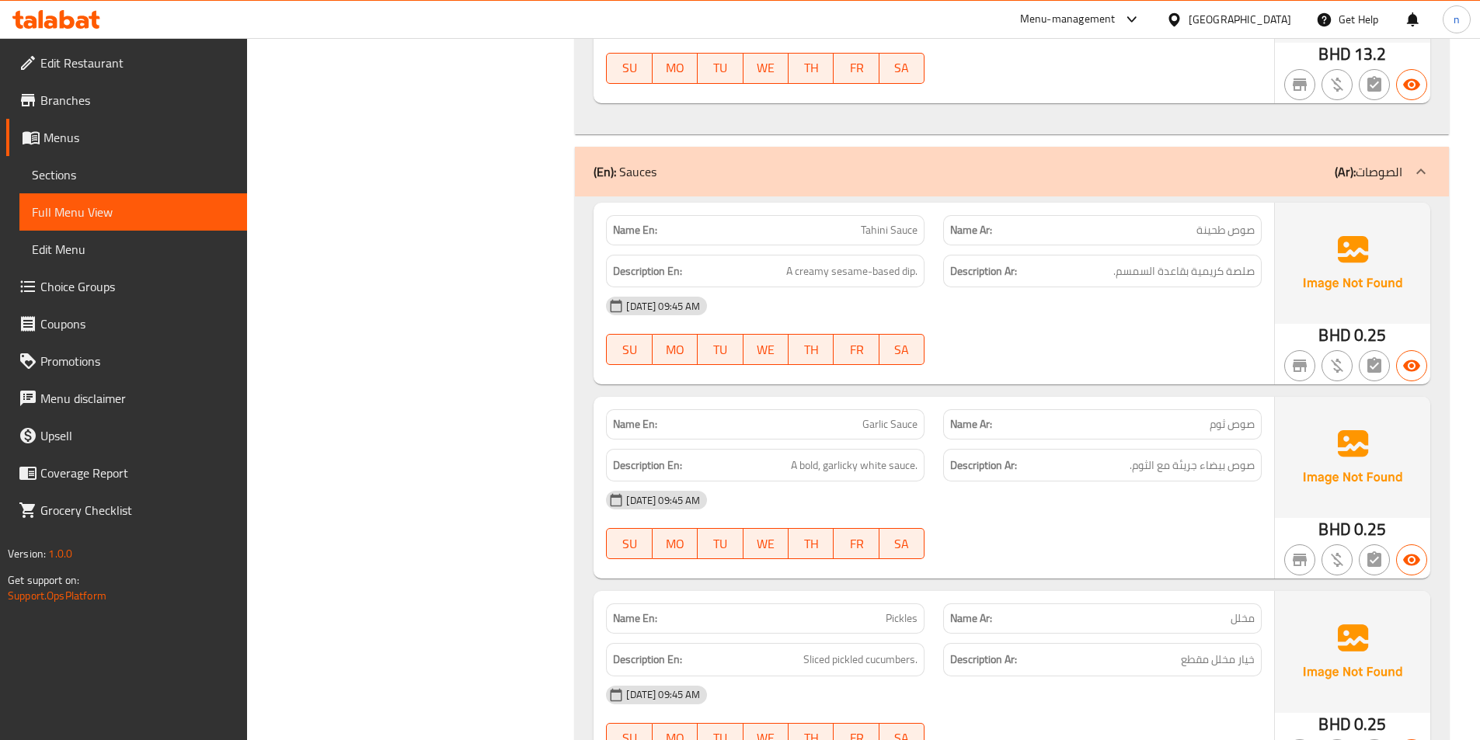
scroll to position [11418, 0]
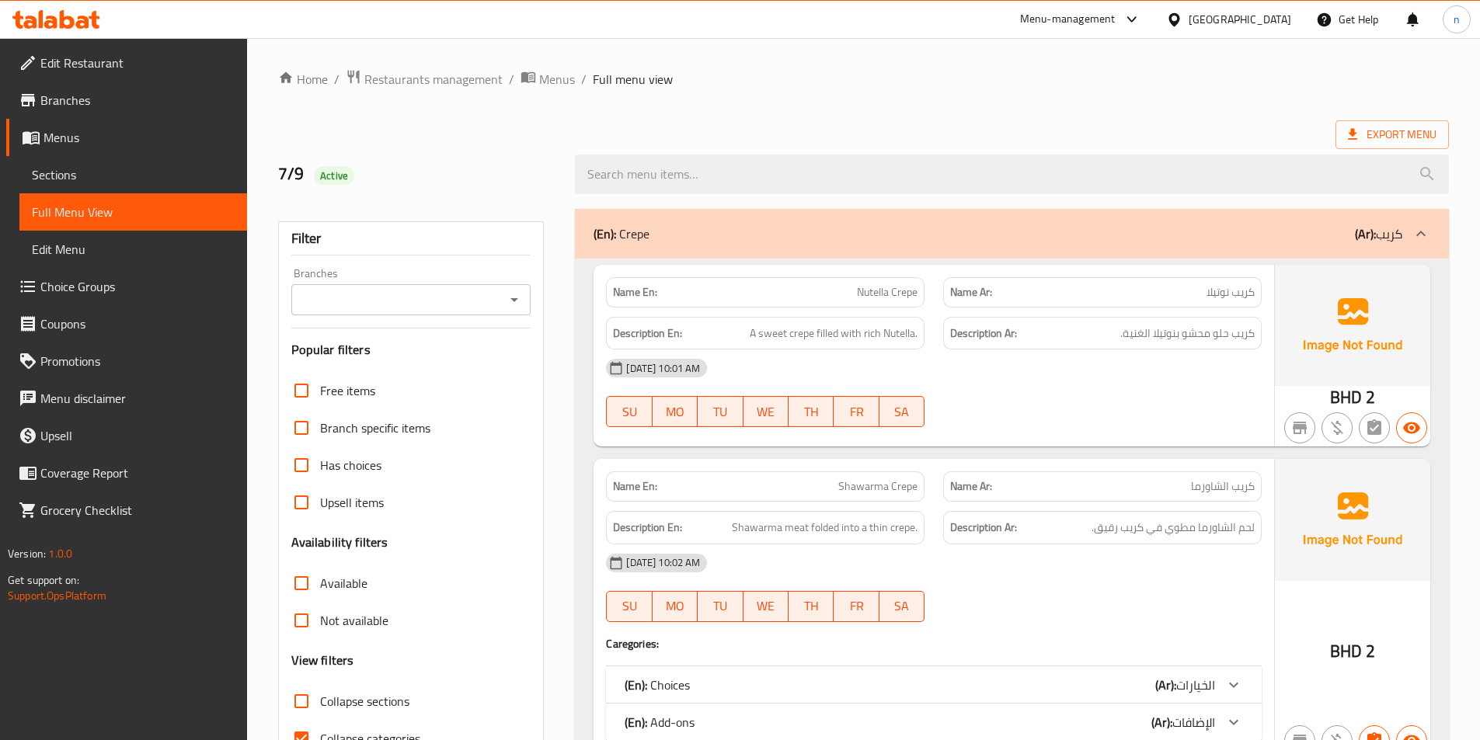
scroll to position [78, 0]
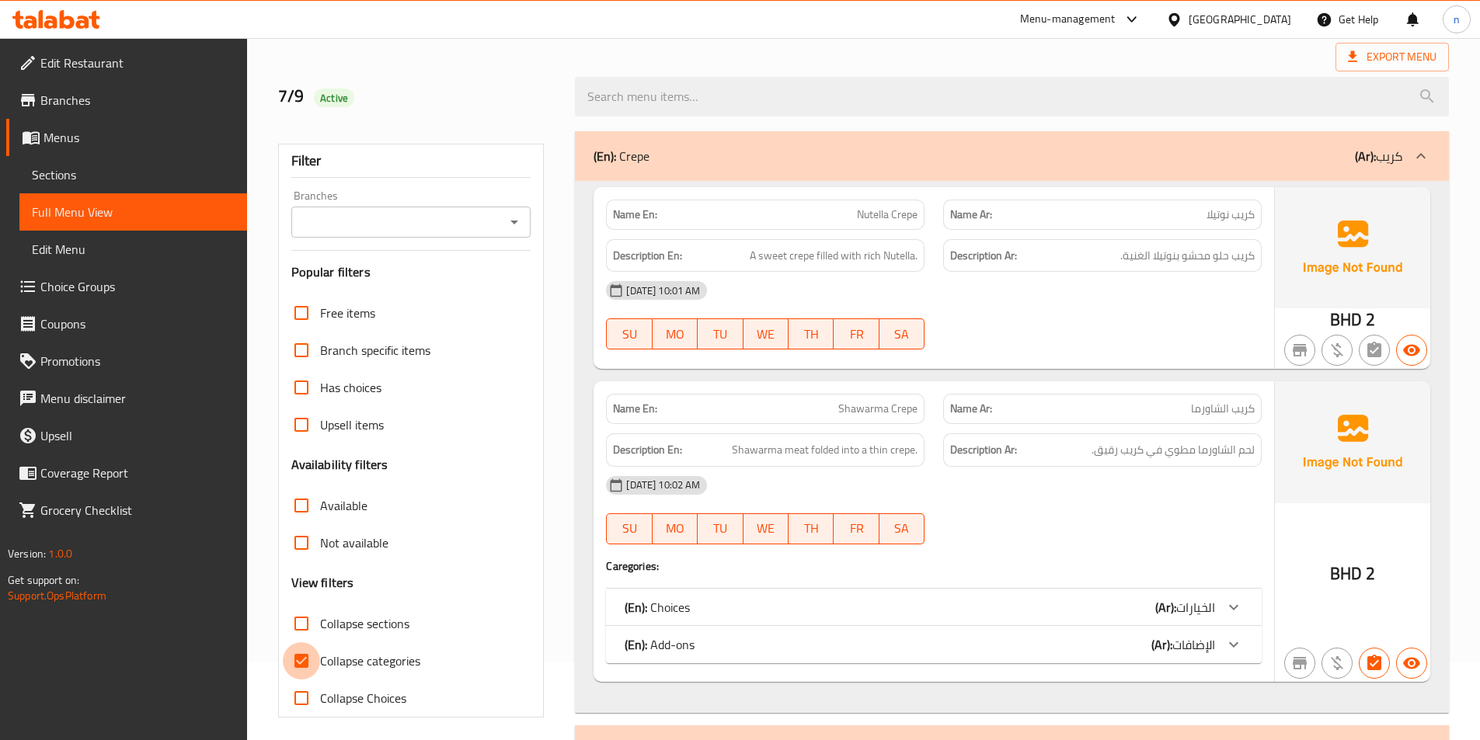
click at [296, 656] on input "Collapse categories" at bounding box center [301, 660] width 37 height 37
checkbox input "false"
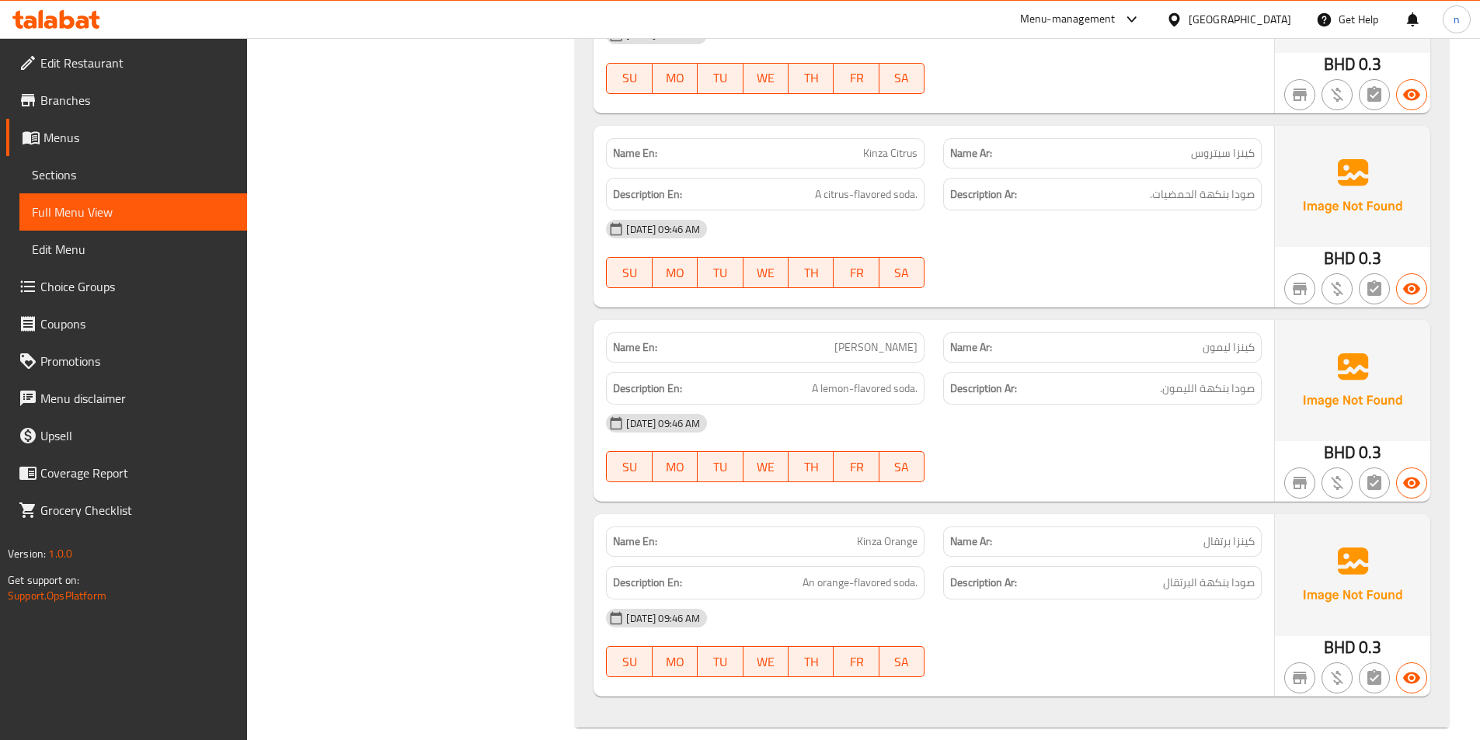
scroll to position [0, 0]
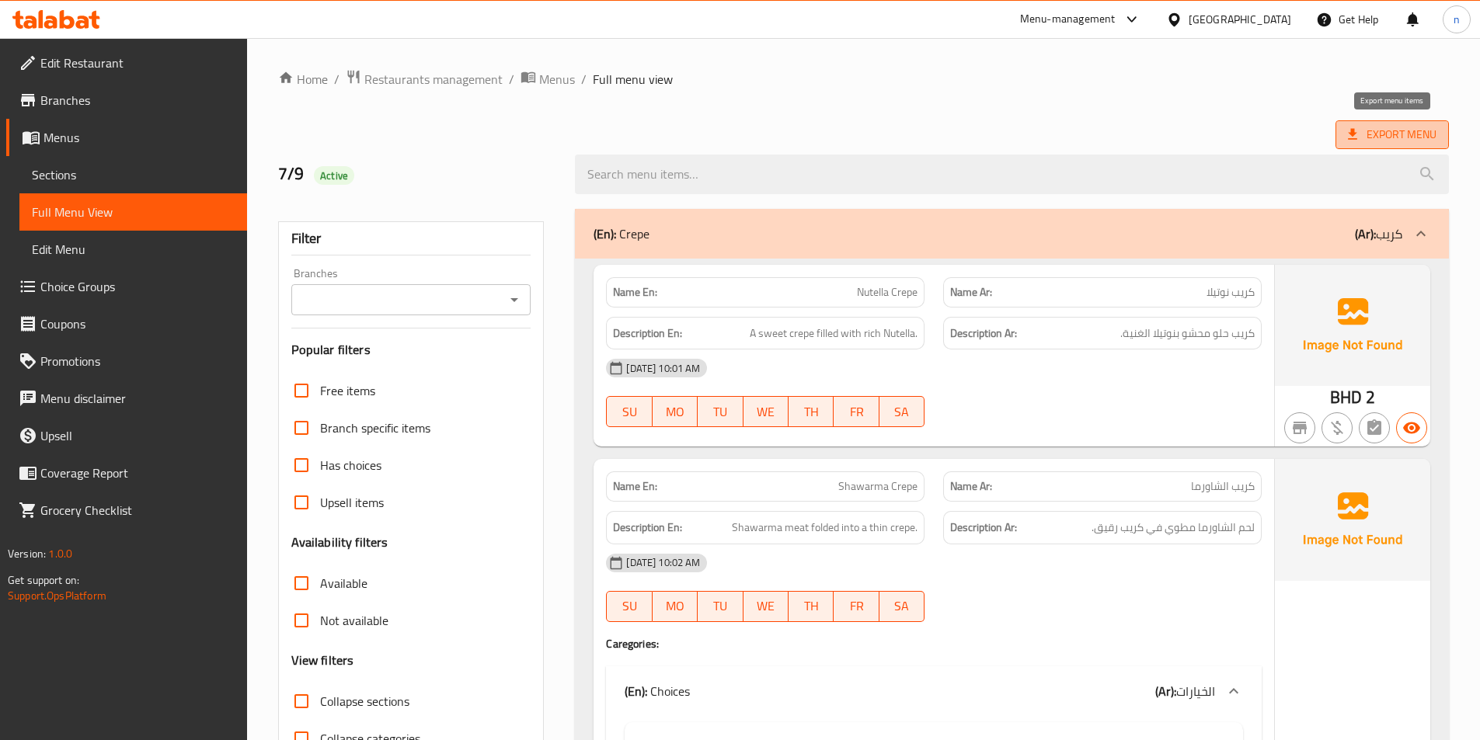
click at [1370, 129] on span "Export Menu" at bounding box center [1392, 134] width 89 height 19
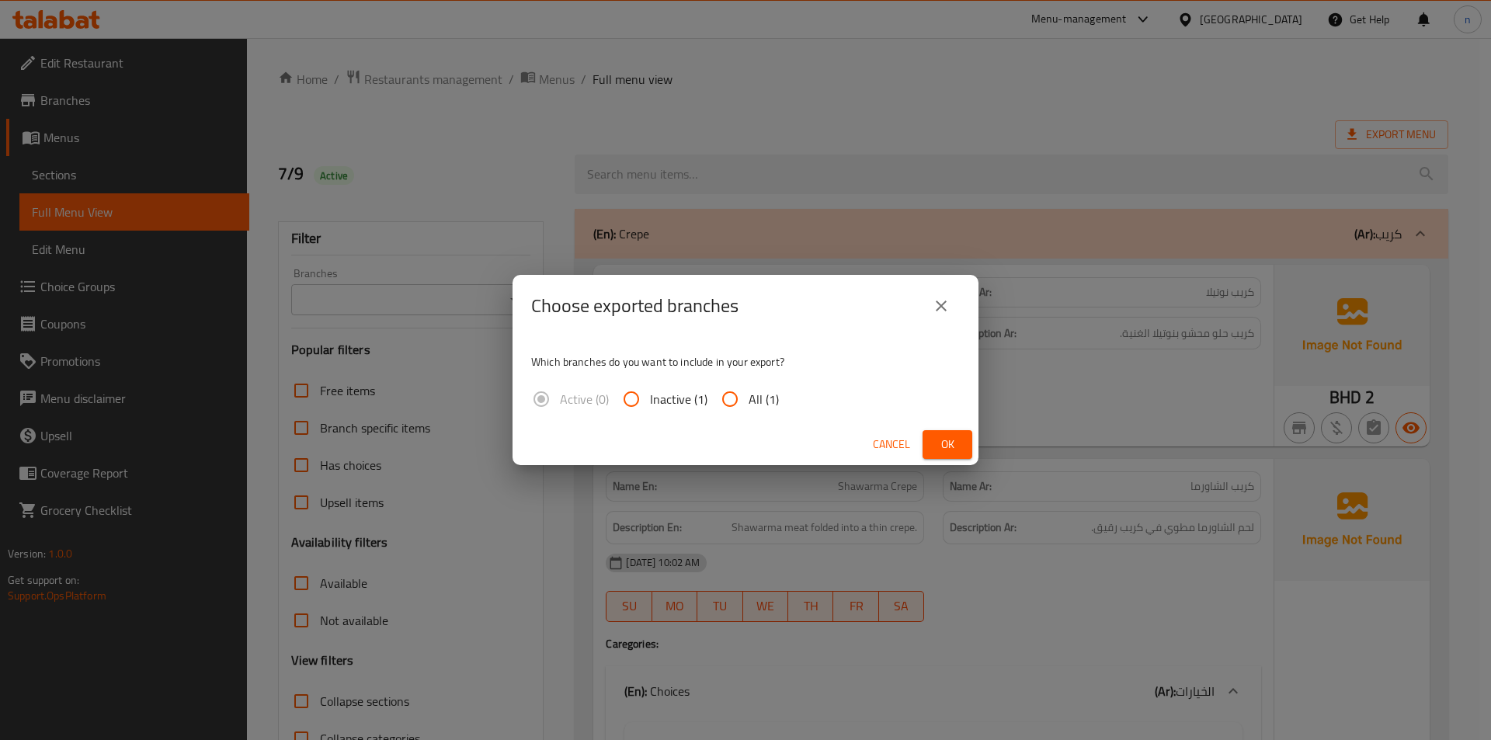
click at [732, 400] on input "All (1)" at bounding box center [730, 399] width 37 height 37
radio input "true"
click at [959, 436] on span "Ok" at bounding box center [947, 444] width 25 height 19
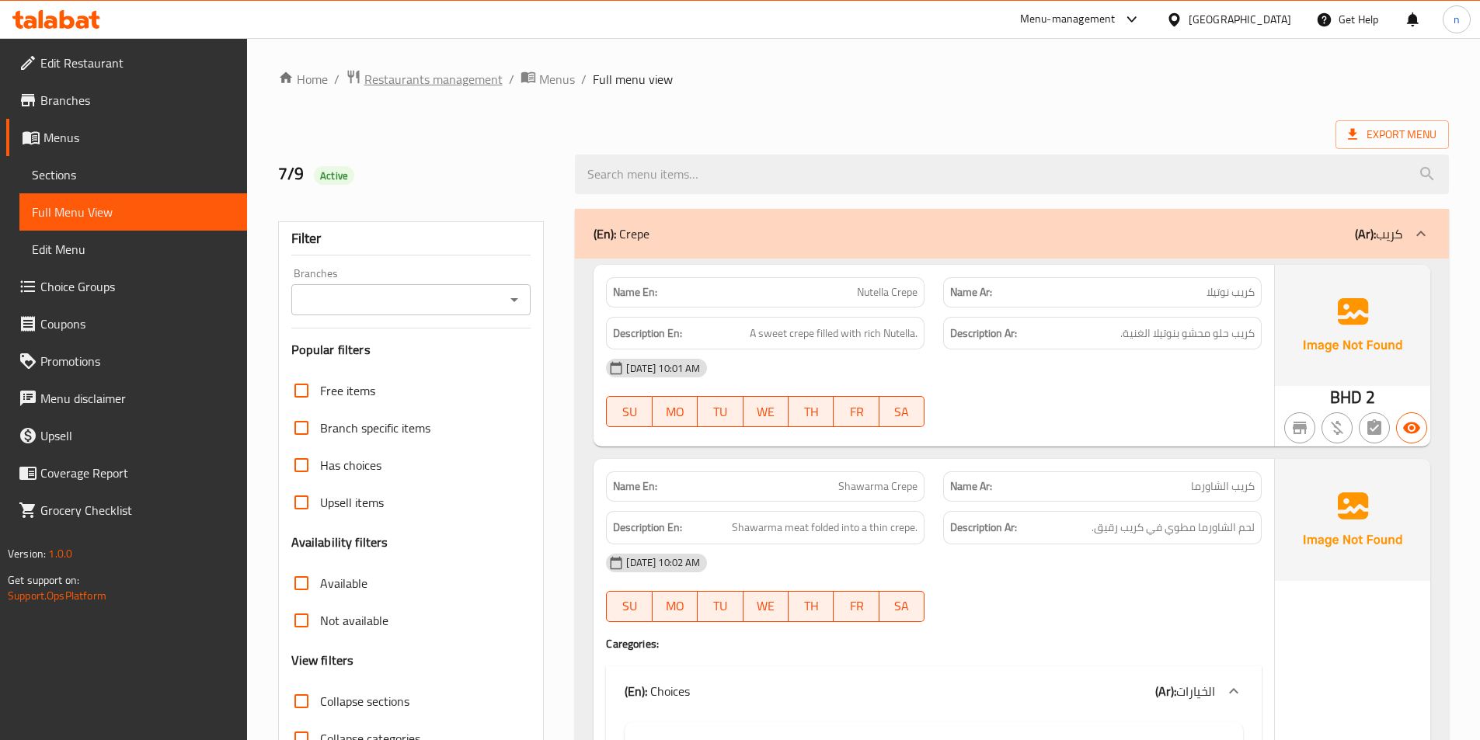
click at [466, 81] on span "Restaurants management" at bounding box center [433, 79] width 138 height 19
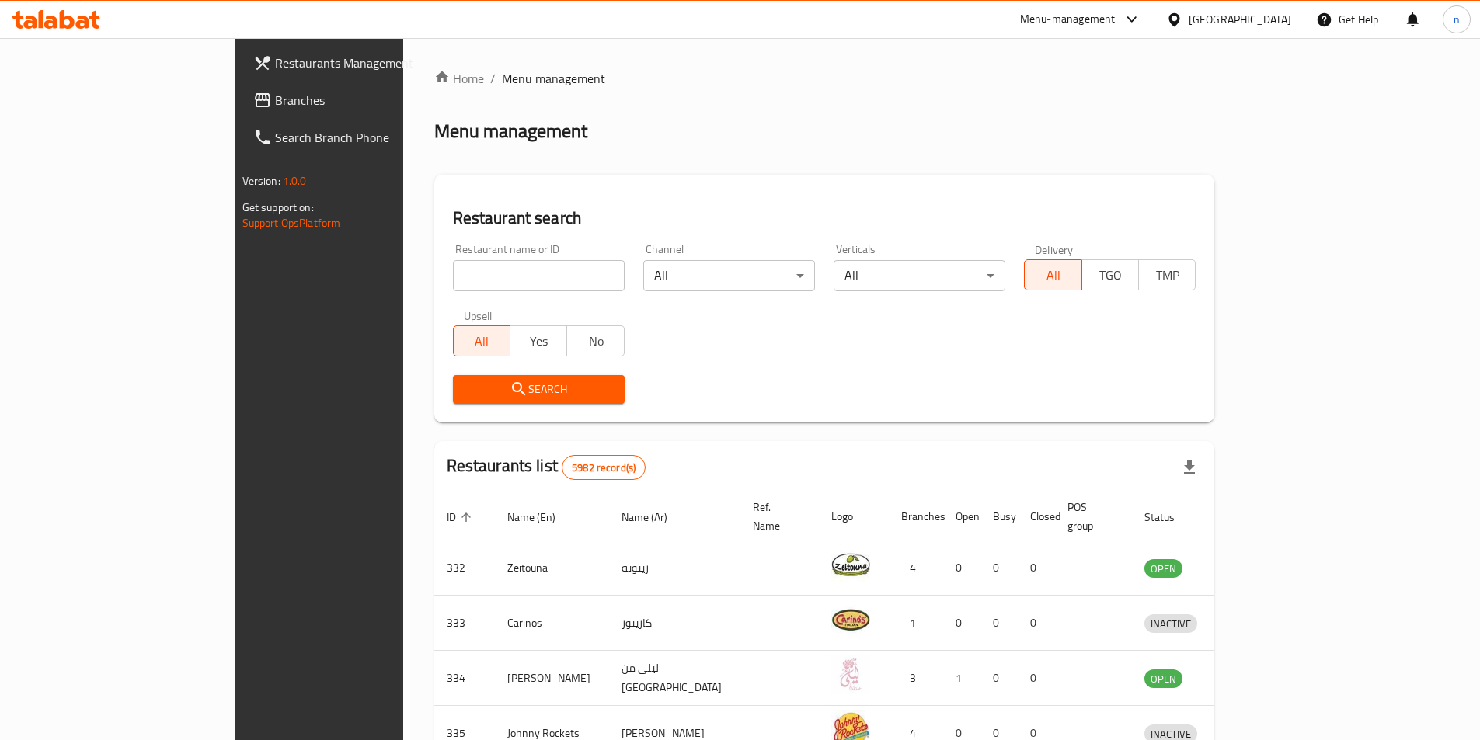
click at [1261, 27] on div "[GEOGRAPHIC_DATA]" at bounding box center [1239, 19] width 103 height 17
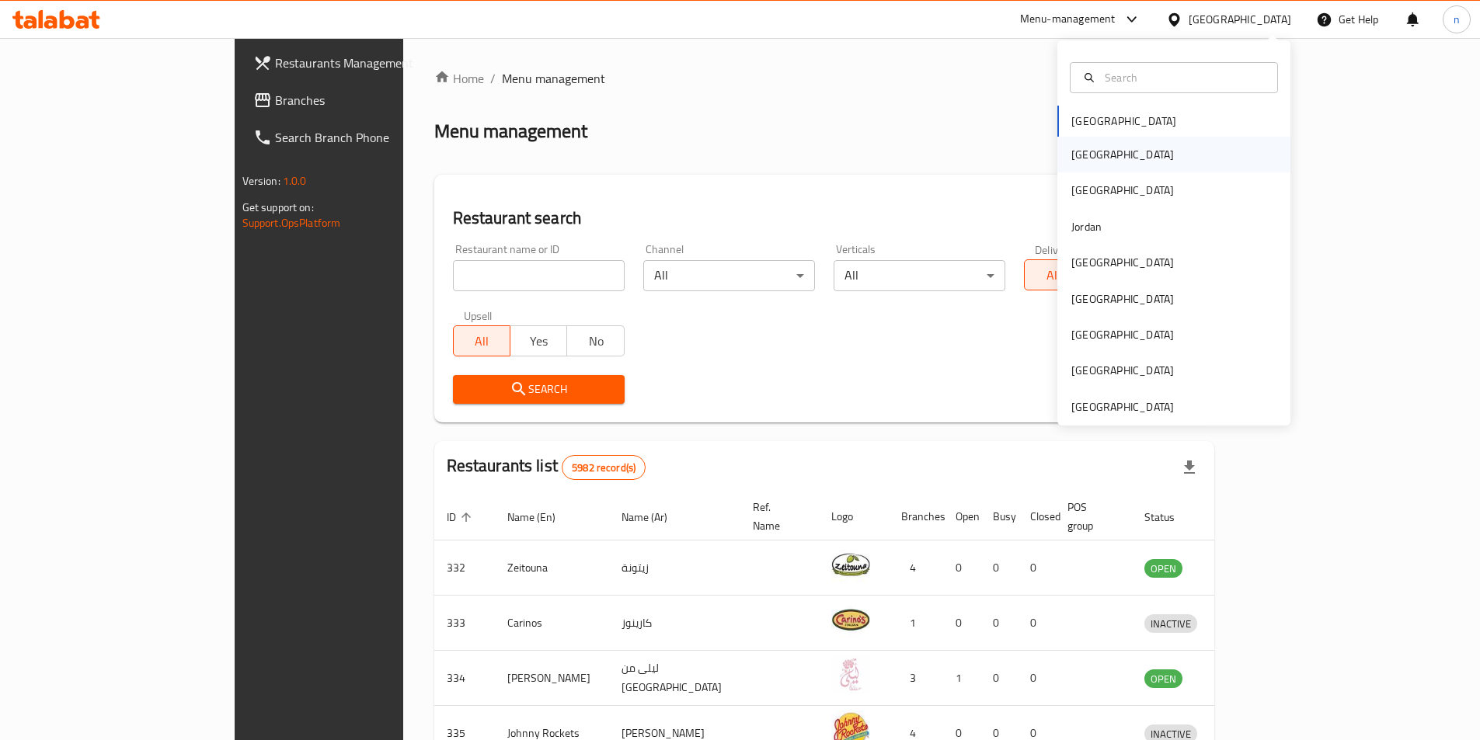
click at [1168, 155] on div "[GEOGRAPHIC_DATA]" at bounding box center [1173, 155] width 233 height 36
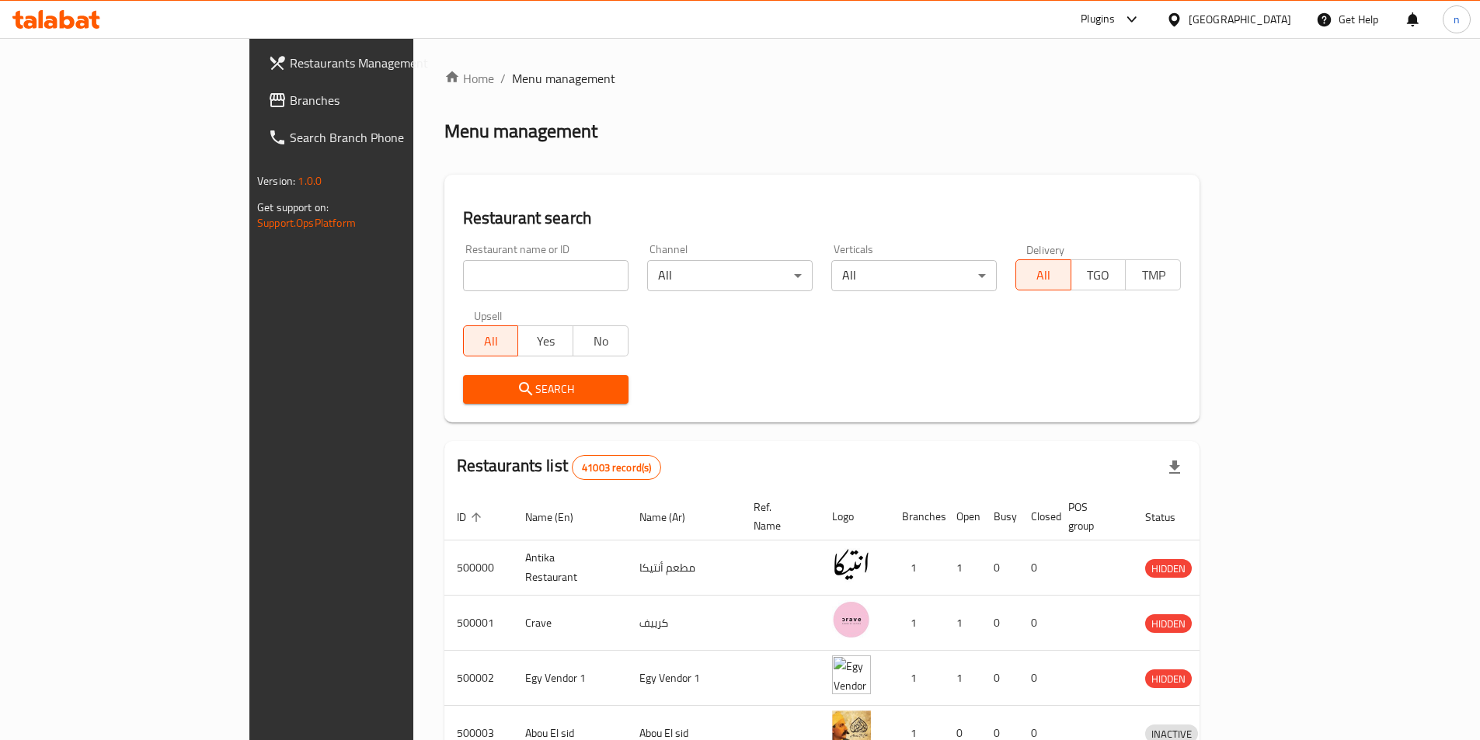
click at [290, 91] on span "Branches" at bounding box center [387, 100] width 194 height 19
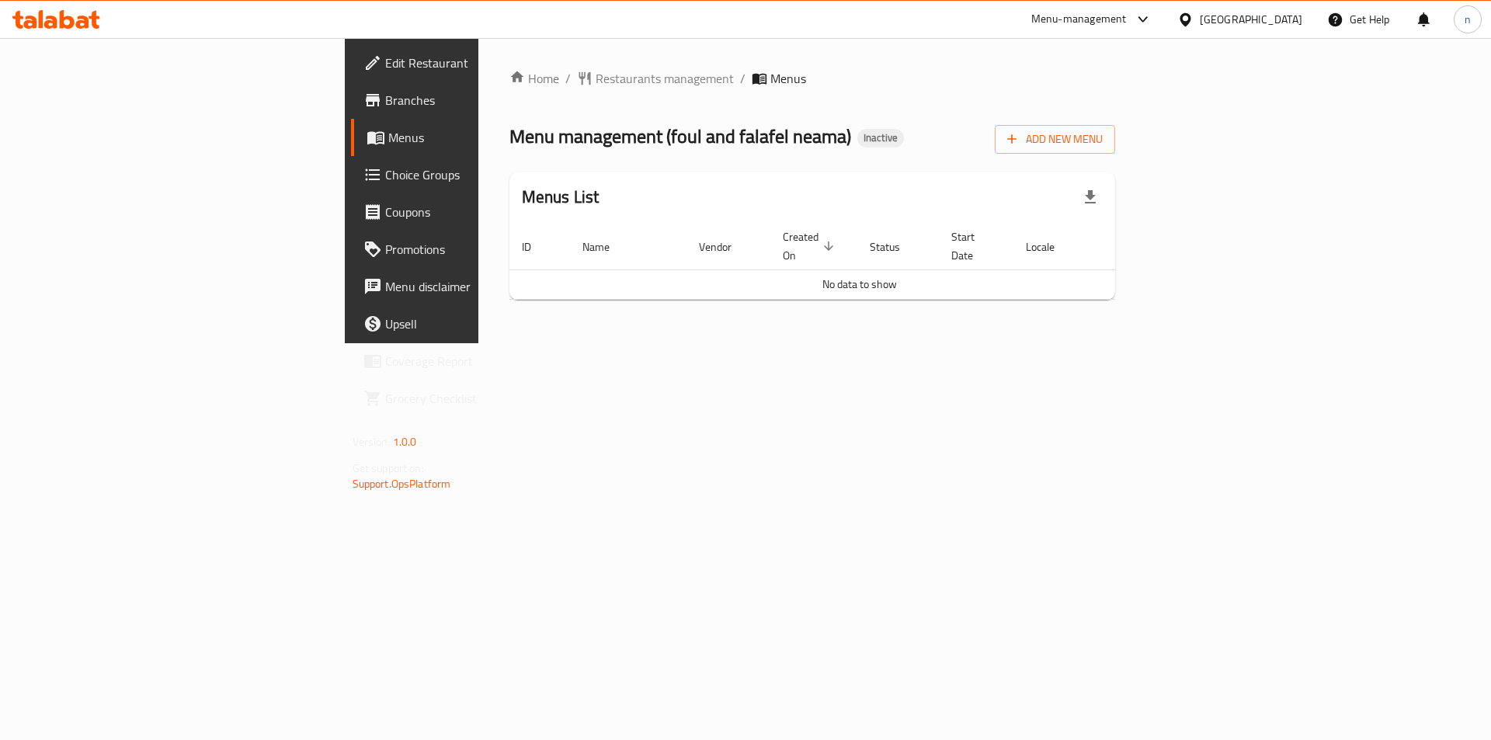
click at [1210, 235] on th "Actions" at bounding box center [1152, 246] width 117 height 47
click at [1210, 270] on td "No data to show" at bounding box center [860, 285] width 701 height 30
click at [333, 310] on div "Upsell" at bounding box center [463, 323] width 261 height 37
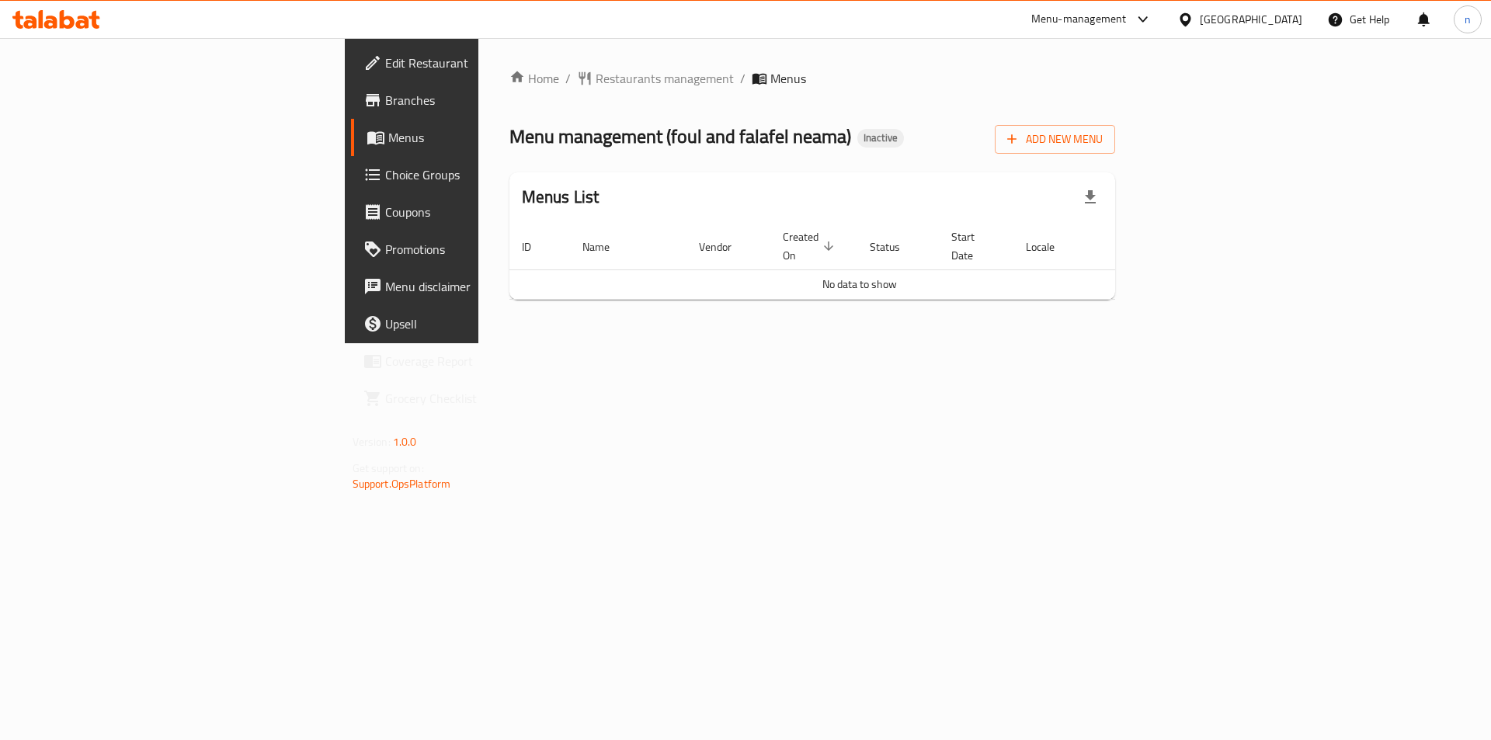
click at [637, 343] on div "Home / Restaurants management / Menus Menu management ( foul and falafel neama …" at bounding box center [812, 190] width 669 height 305
click at [345, 458] on footer "Version: 1.0.0 Get support on: Support.OpsPlatform" at bounding box center [469, 462] width 249 height 79
click at [611, 343] on div "Home / Restaurants management / Menus Menu management ( foul and falafel neama …" at bounding box center [812, 190] width 669 height 305
click at [1103, 140] on span "Add New Menu" at bounding box center [1055, 139] width 96 height 19
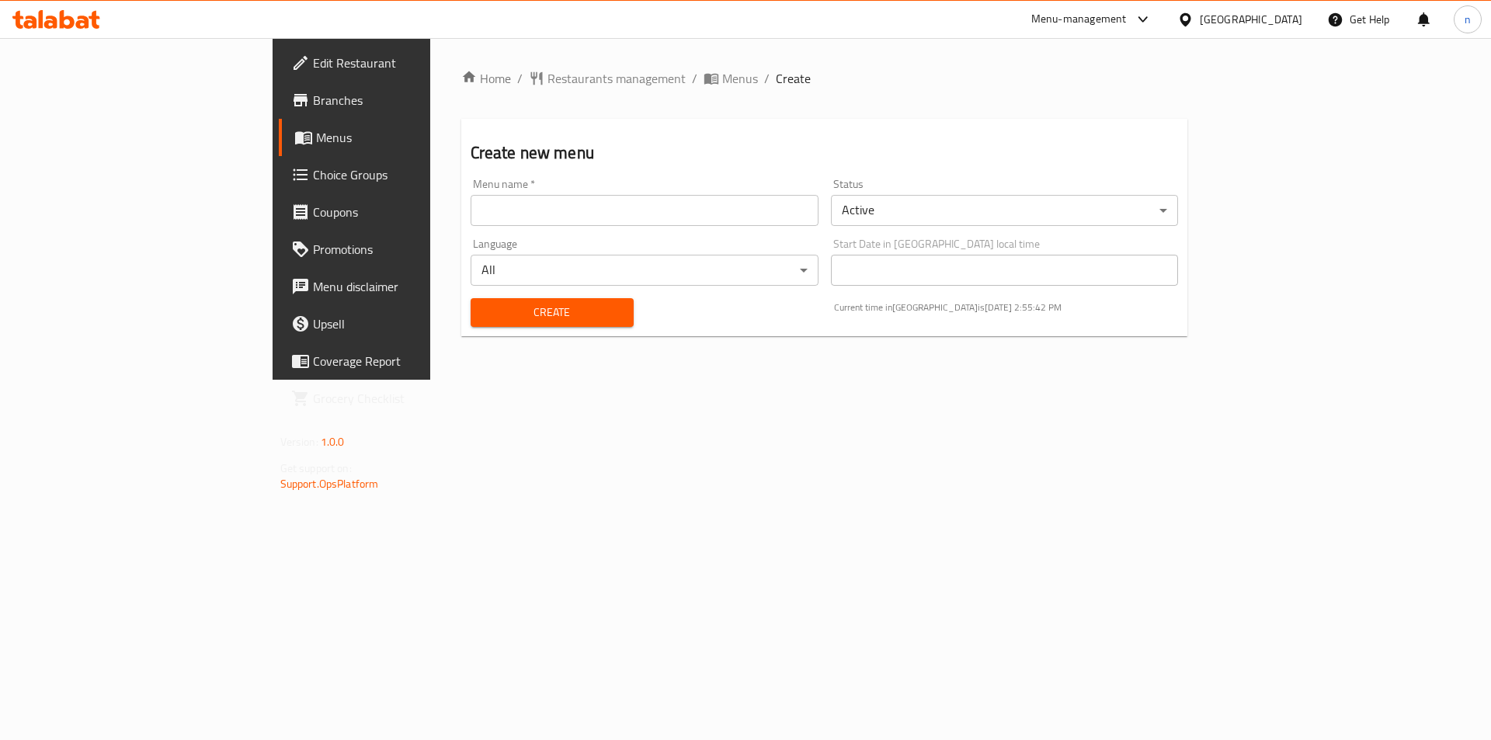
click at [603, 210] on input "text" at bounding box center [645, 210] width 348 height 31
type input "7/9"
click at [483, 319] on span "Create" at bounding box center [552, 312] width 138 height 19
click at [722, 87] on span "Menus" at bounding box center [740, 78] width 36 height 19
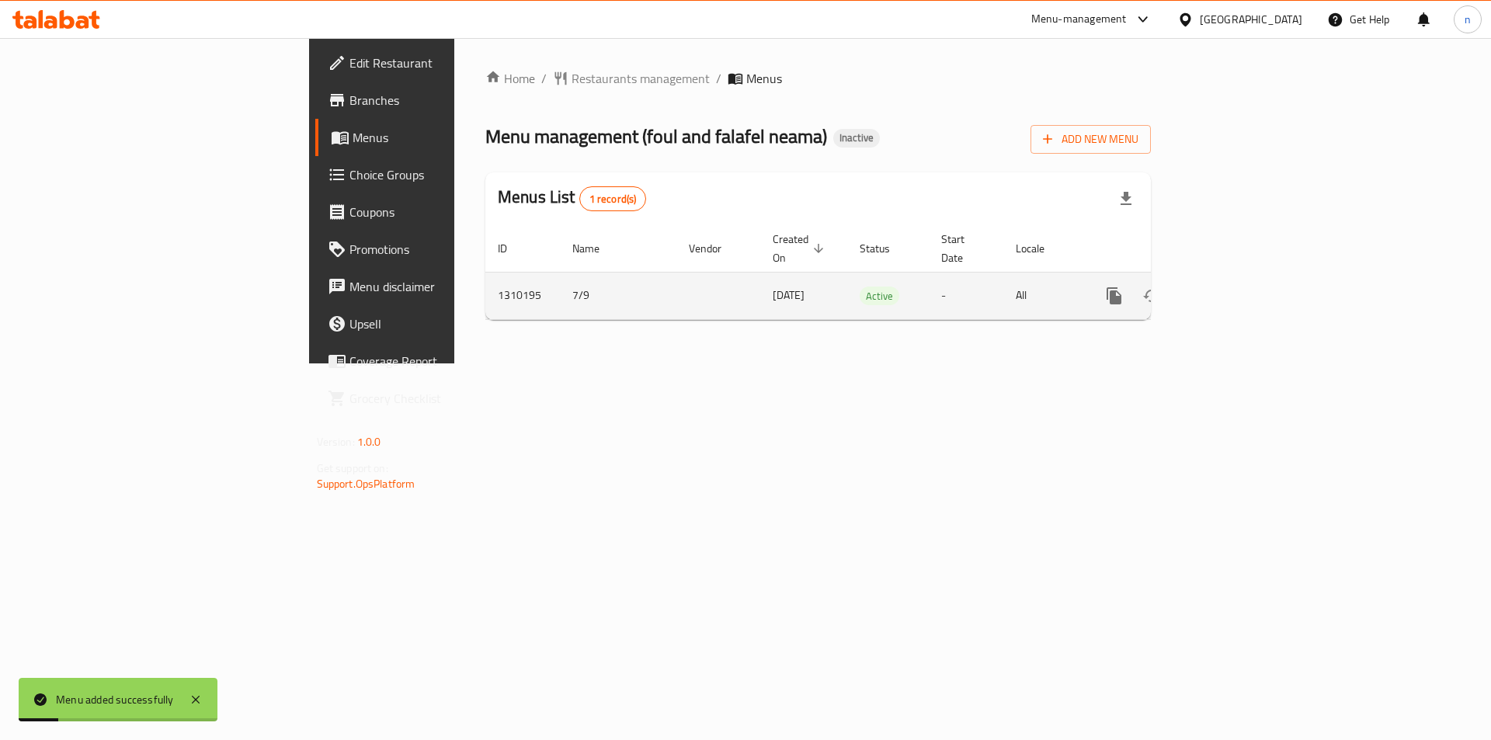
drag, startPoint x: 1449, startPoint y: 286, endPoint x: 1440, endPoint y: 282, distance: 10.1
click at [1258, 283] on td "enhanced table" at bounding box center [1171, 295] width 174 height 47
click at [1234, 289] on icon "enhanced table" at bounding box center [1227, 296] width 14 height 14
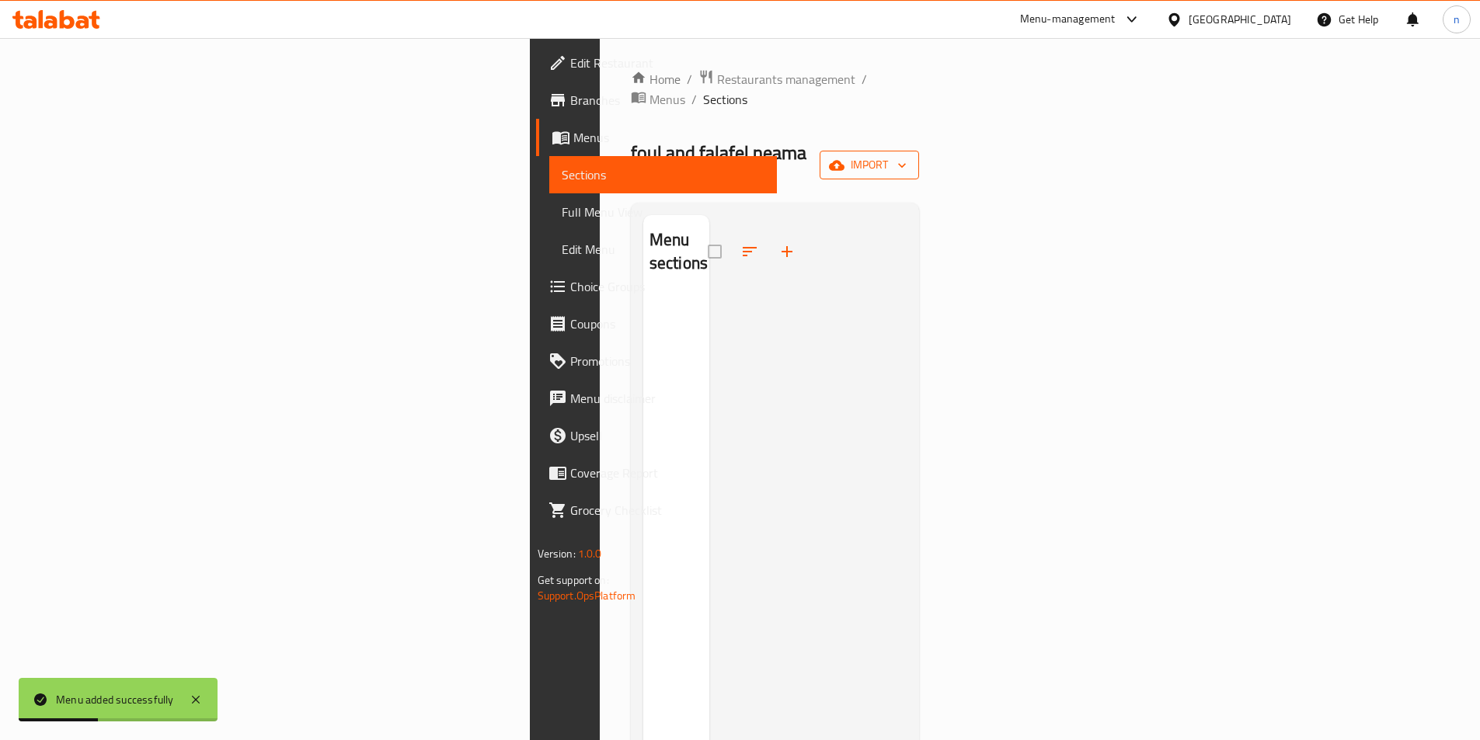
click at [906, 155] on span "import" at bounding box center [869, 164] width 75 height 19
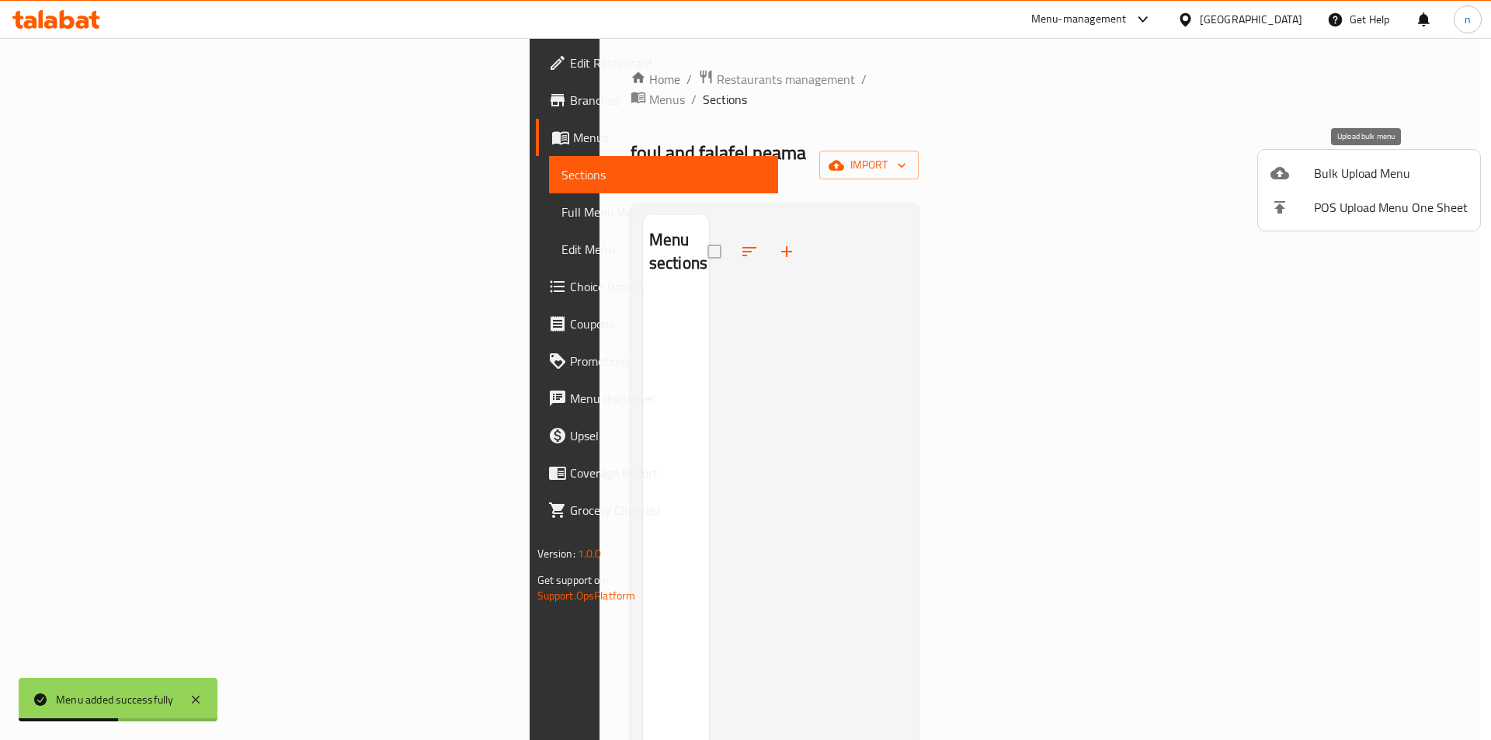
click at [1306, 169] on div at bounding box center [1292, 173] width 43 height 19
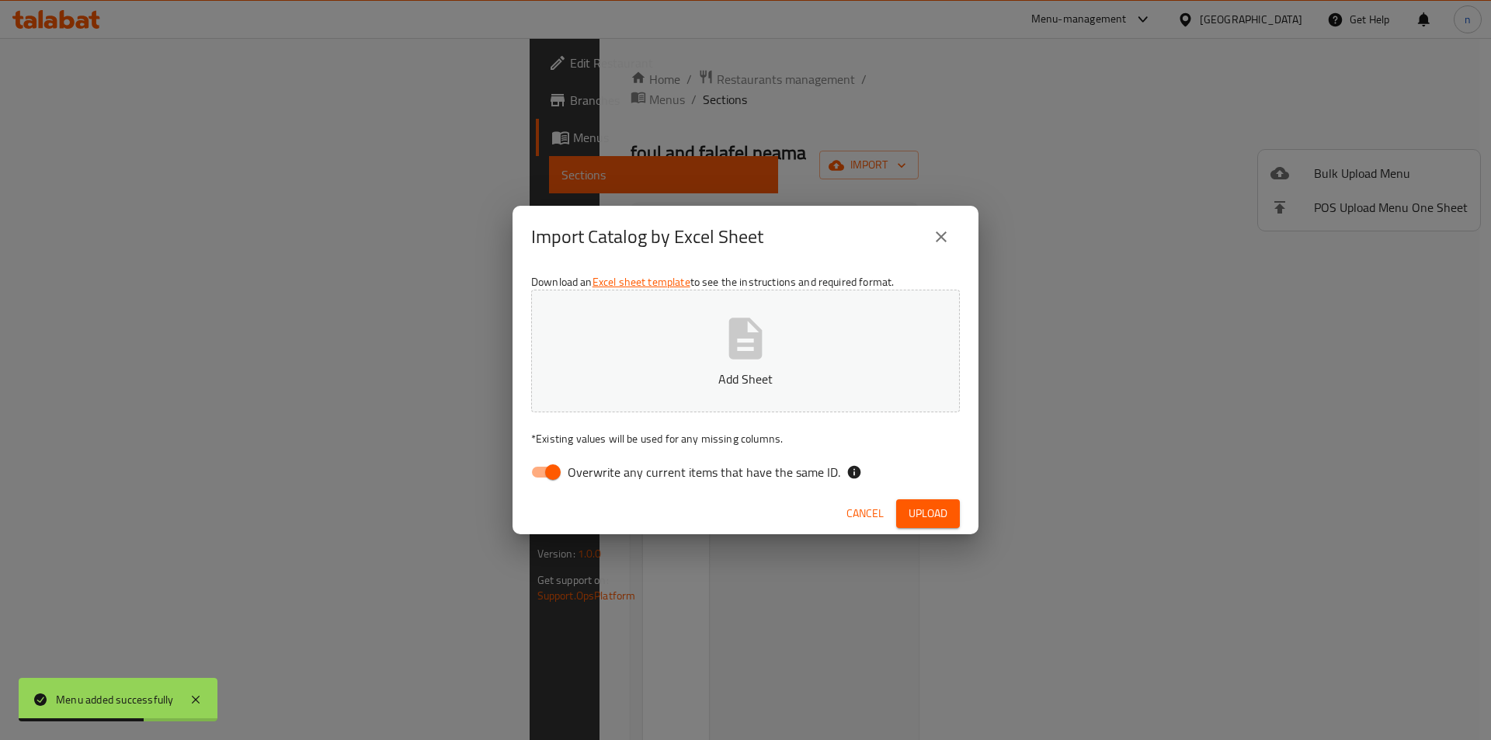
click at [551, 484] on input "Overwrite any current items that have the same ID." at bounding box center [553, 473] width 89 height 30
checkbox input "false"
click at [1042, 110] on div "Import Catalog by Excel Sheet Download an Excel sheet template to see the instr…" at bounding box center [745, 370] width 1491 height 740
click at [926, 17] on div "Import Catalog by Excel Sheet Download an Excel sheet template to see the instr…" at bounding box center [745, 370] width 1491 height 740
click at [904, 88] on div "Import Catalog by Excel Sheet Download an Excel sheet template to see the instr…" at bounding box center [745, 370] width 1491 height 740
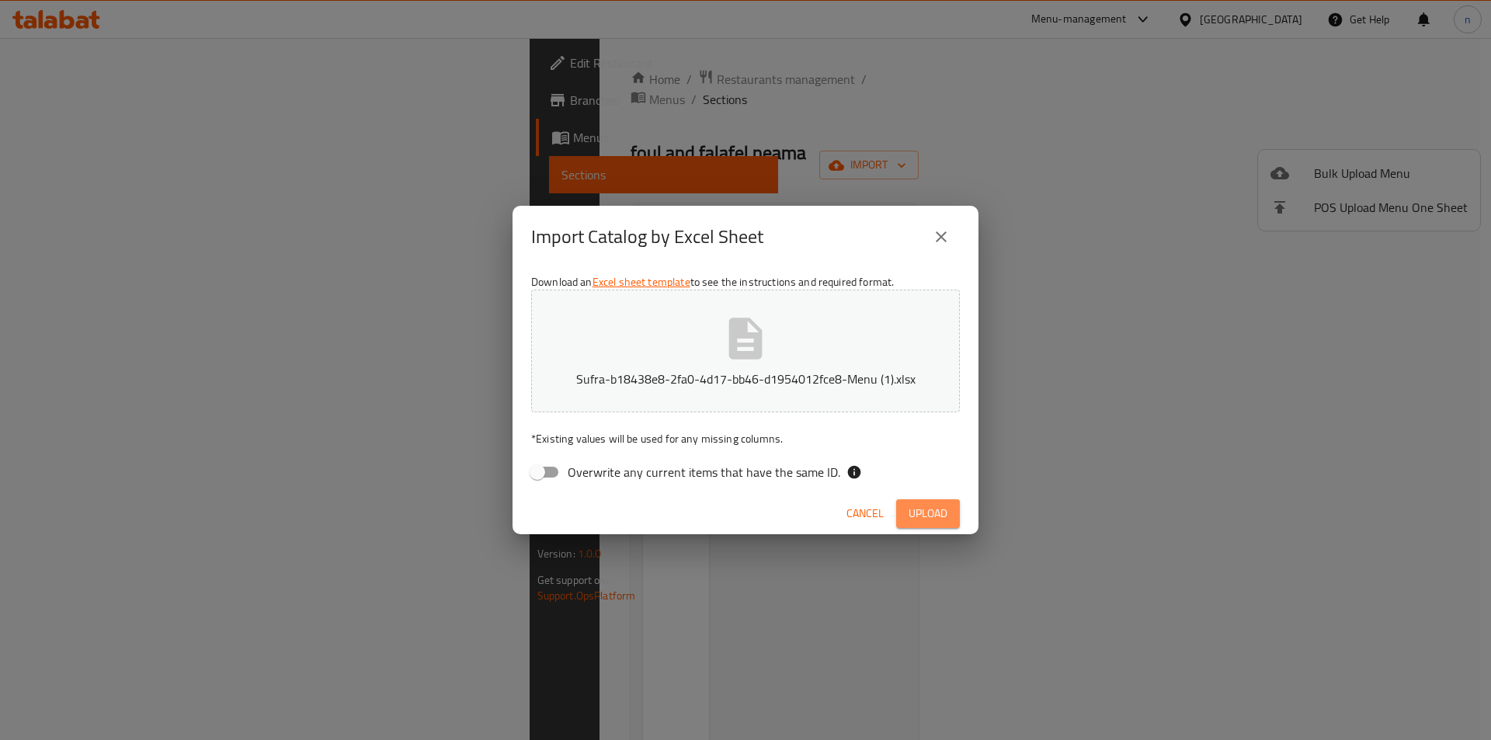
click at [922, 507] on span "Upload" at bounding box center [928, 513] width 39 height 19
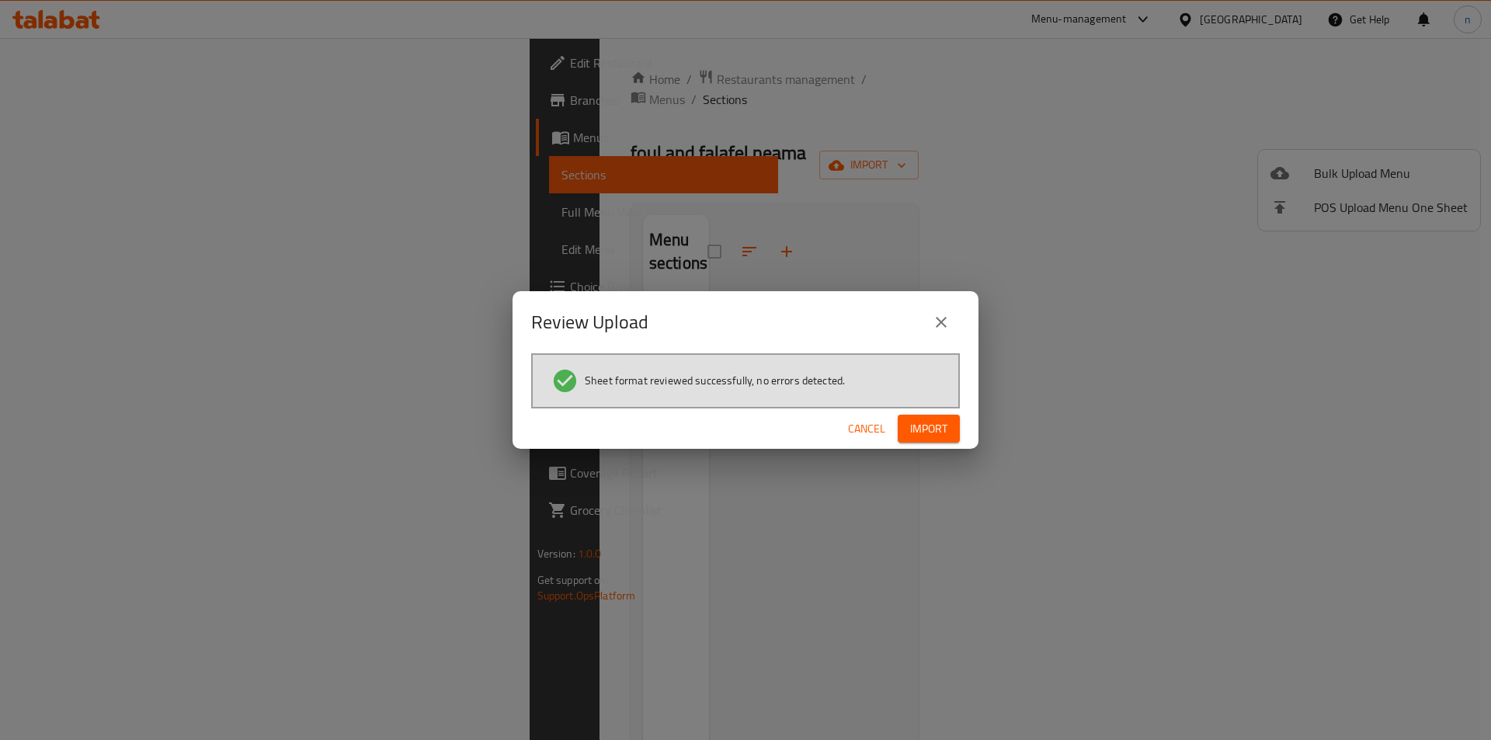
click at [942, 433] on span "Import" at bounding box center [928, 428] width 37 height 19
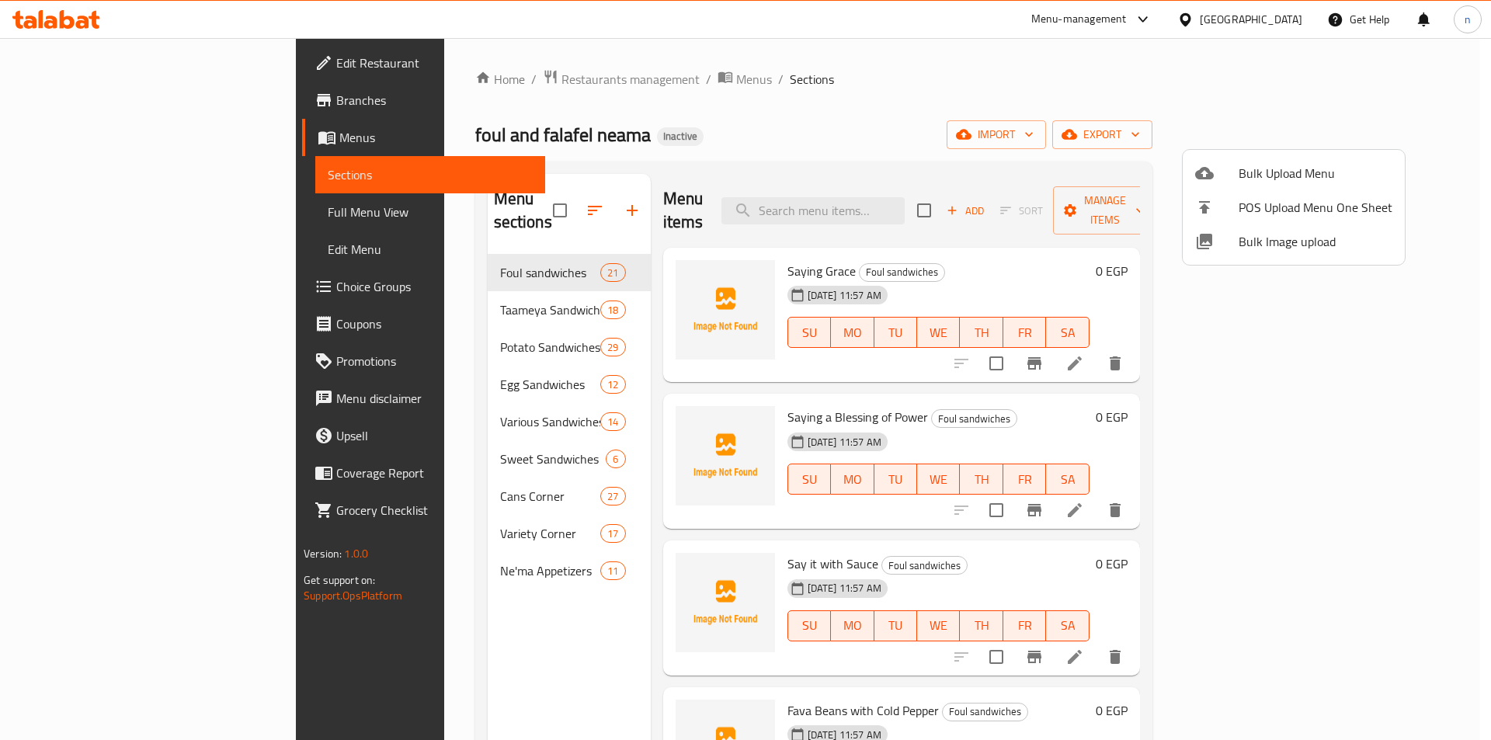
click at [862, 103] on div at bounding box center [745, 370] width 1491 height 740
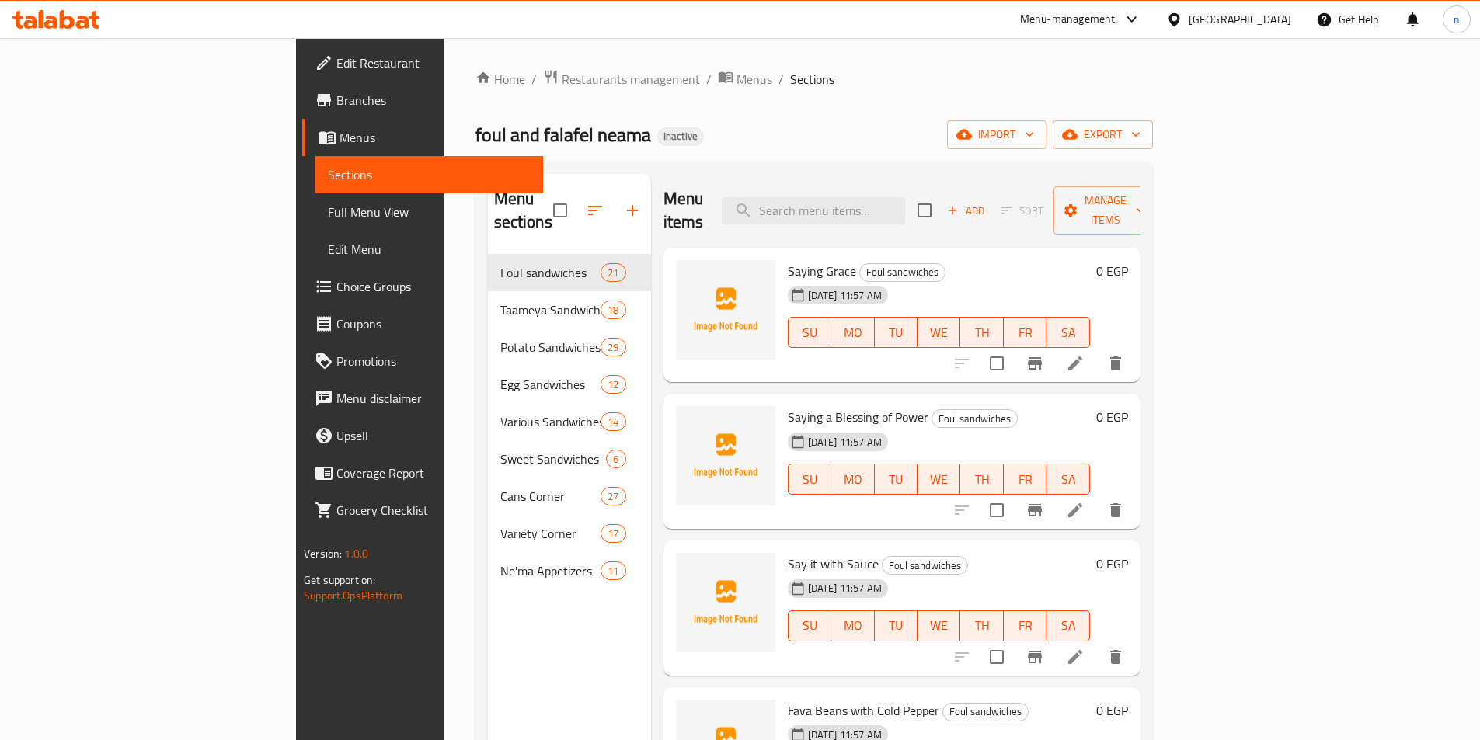
click at [965, 60] on div "Home / Restaurants management / Menus / Sections foul and falafel neama Inactiv…" at bounding box center [813, 498] width 739 height 920
click at [743, 116] on div "Home / Restaurants management / Menus / Sections foul and falafel neama Inactiv…" at bounding box center [813, 498] width 677 height 858
click at [938, 92] on div "Home / Restaurants management / Menus / Sections foul and falafel neama Inactiv…" at bounding box center [813, 498] width 677 height 858
click at [1076, 126] on div "foul and falafel neama Inactive import export" at bounding box center [813, 134] width 677 height 29
click at [1084, 354] on icon at bounding box center [1075, 363] width 19 height 19
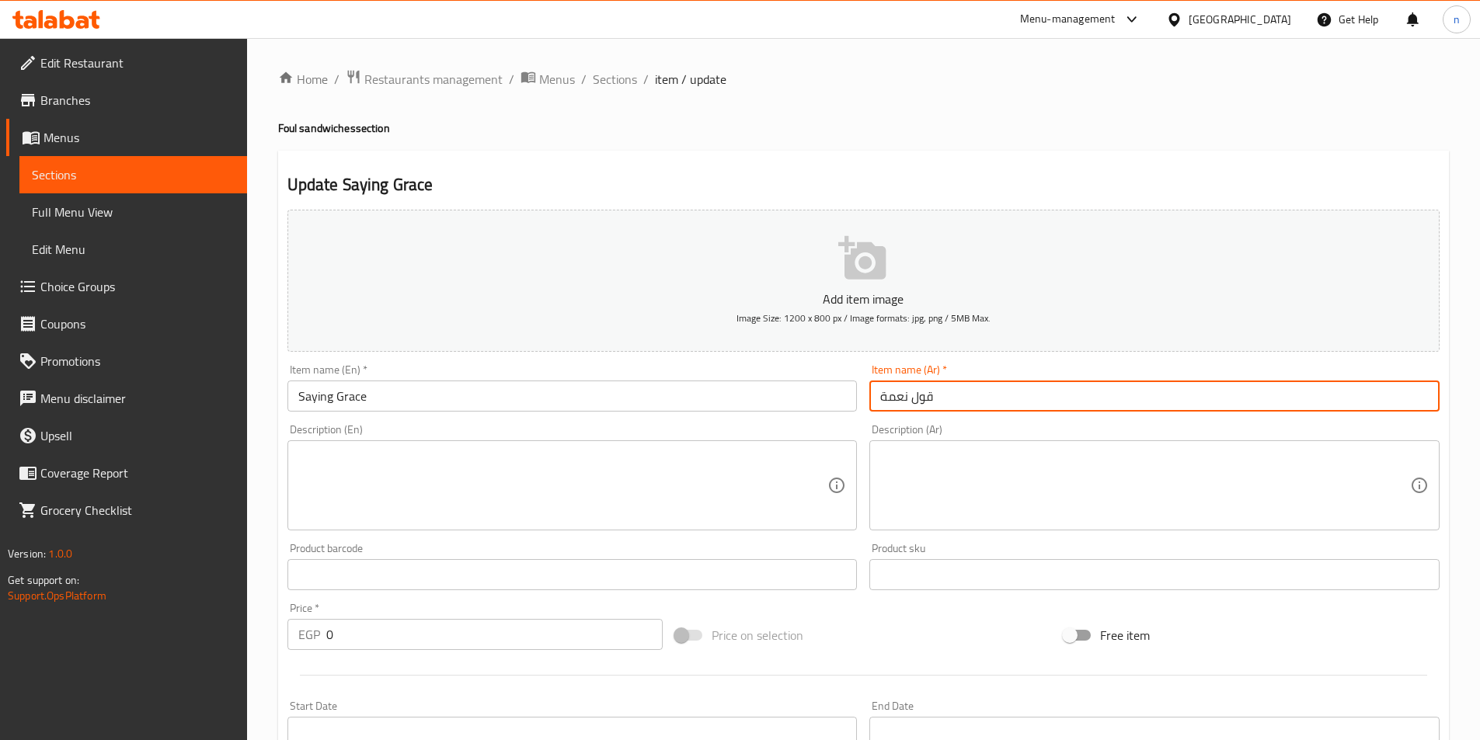
click at [934, 403] on input "قول نعمة" at bounding box center [1154, 396] width 570 height 31
click at [928, 403] on input "قول نعمة" at bounding box center [1154, 396] width 570 height 31
paste input "text"
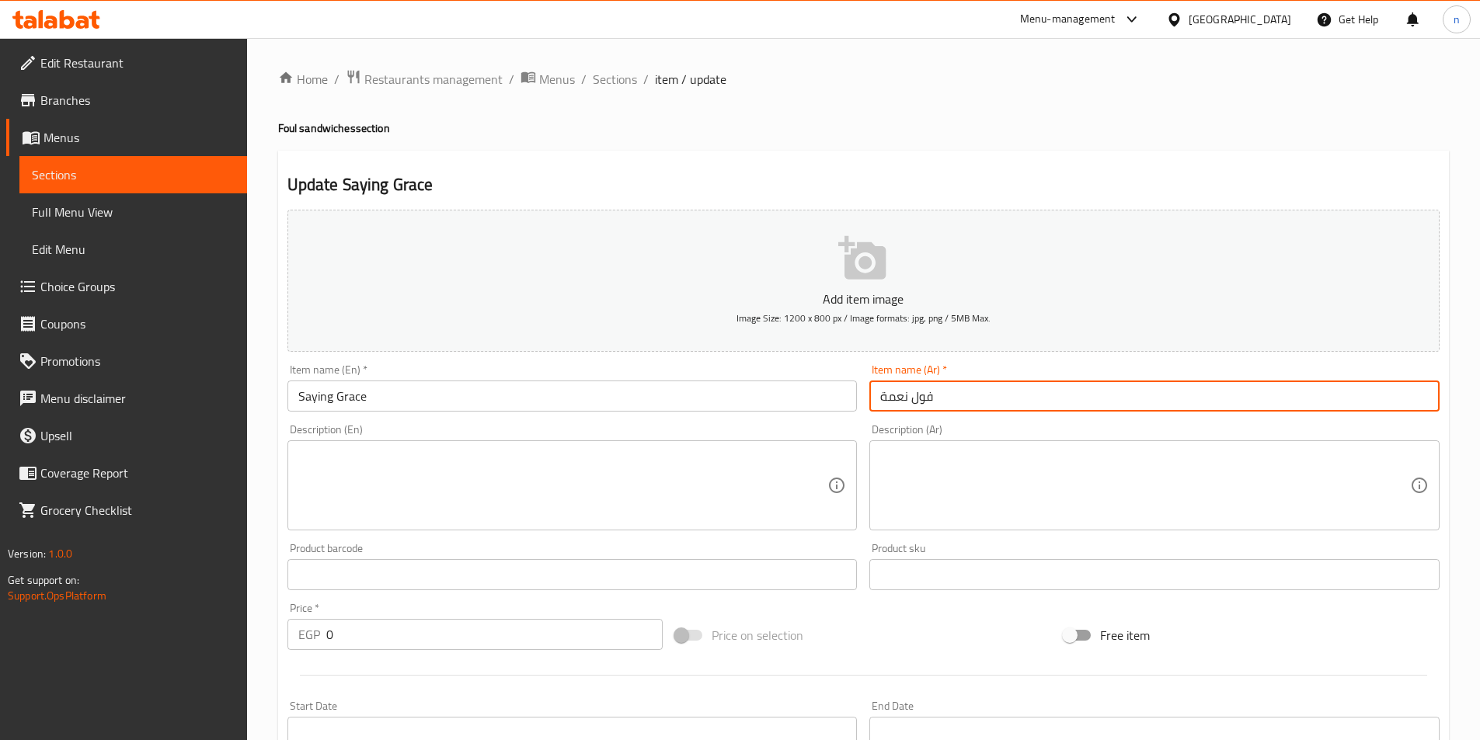
type input "فول نعمة"
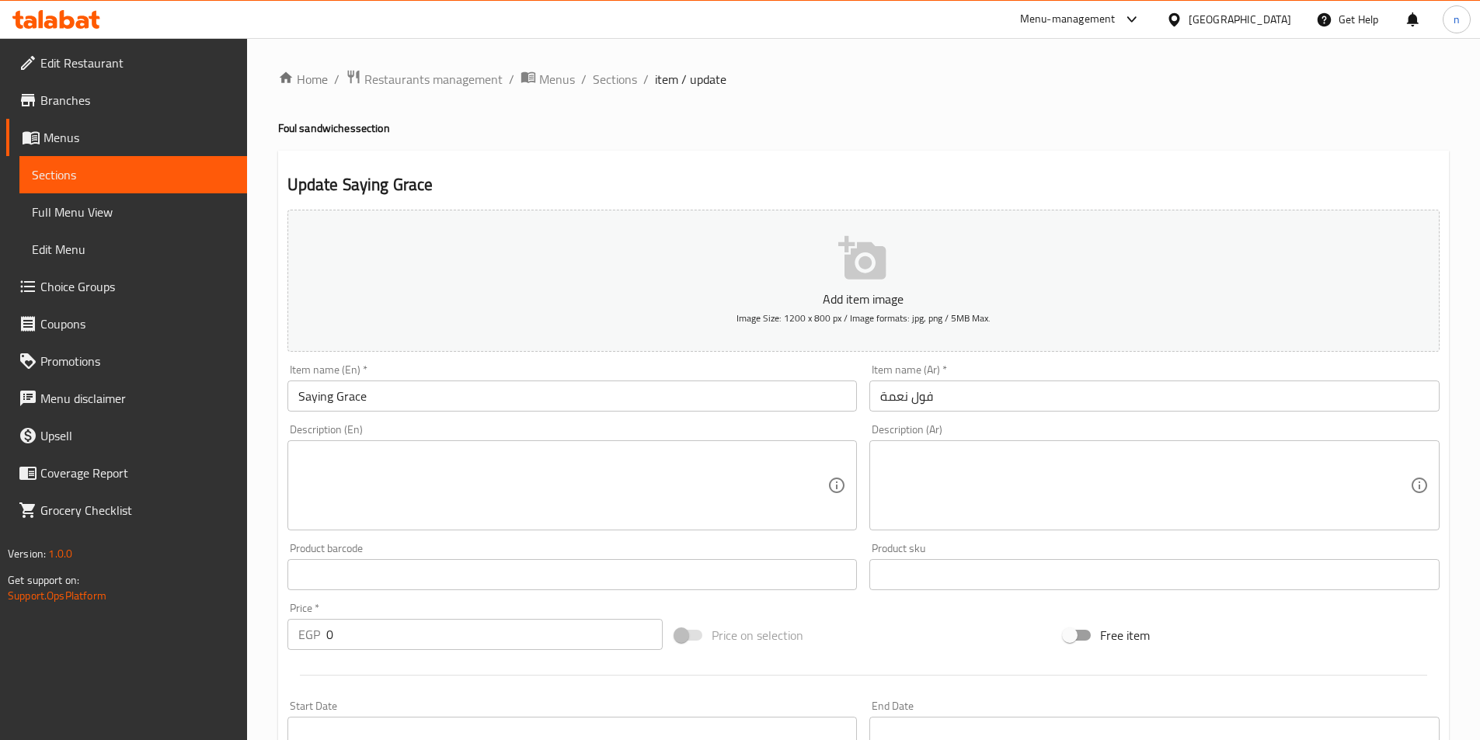
click at [324, 400] on input "Saying Grace" at bounding box center [572, 396] width 570 height 31
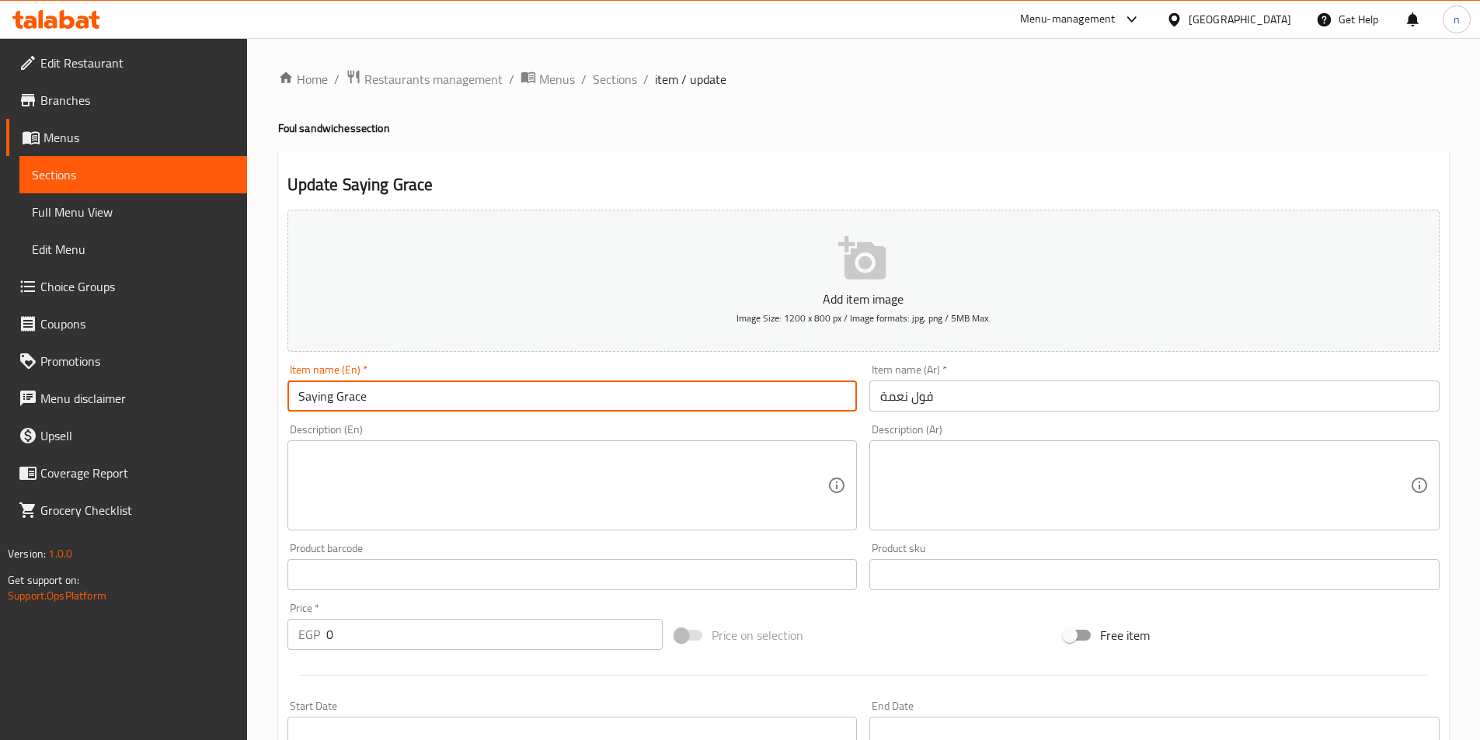
click at [324, 400] on input "Saying Grace" at bounding box center [572, 396] width 570 height 31
paste input "Foul"
type input "Foul Grace"
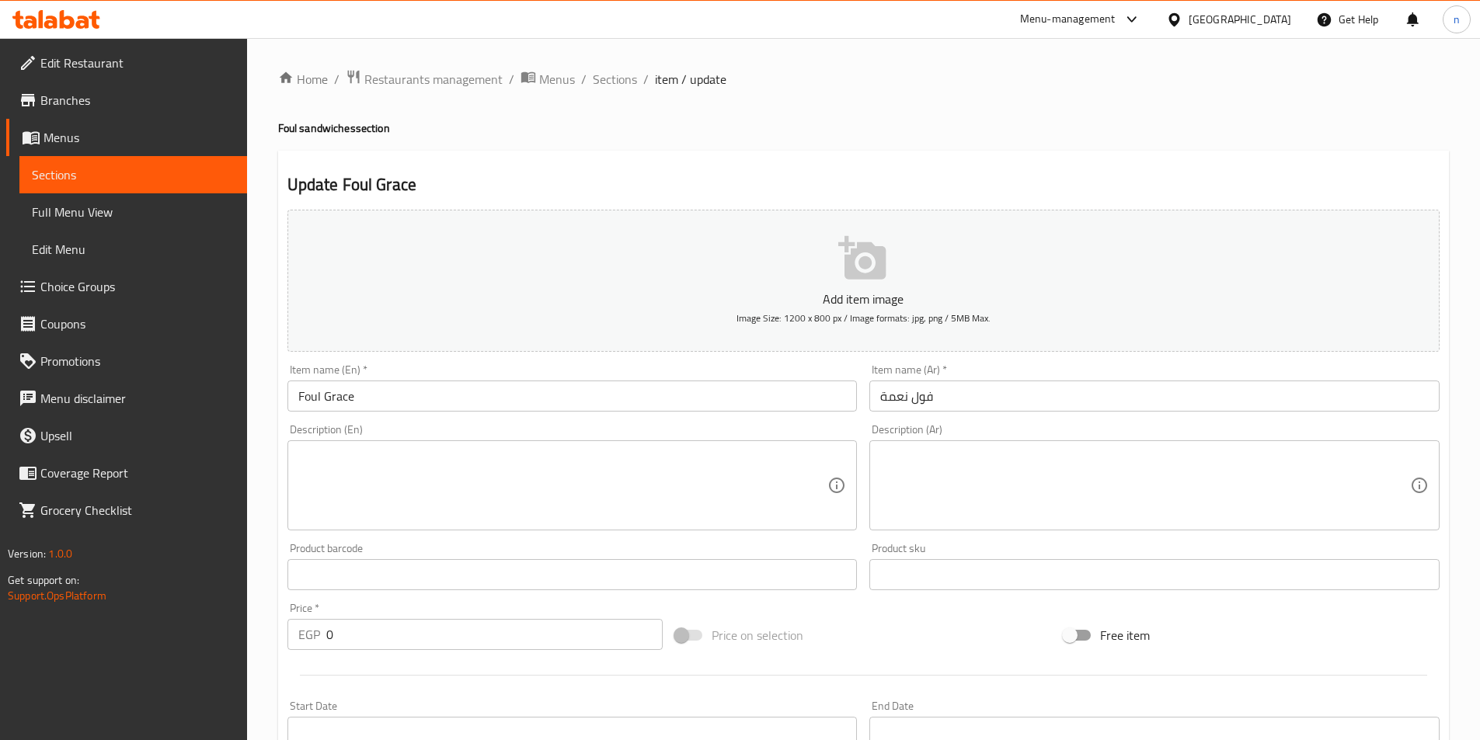
click at [651, 508] on textarea at bounding box center [563, 486] width 530 height 74
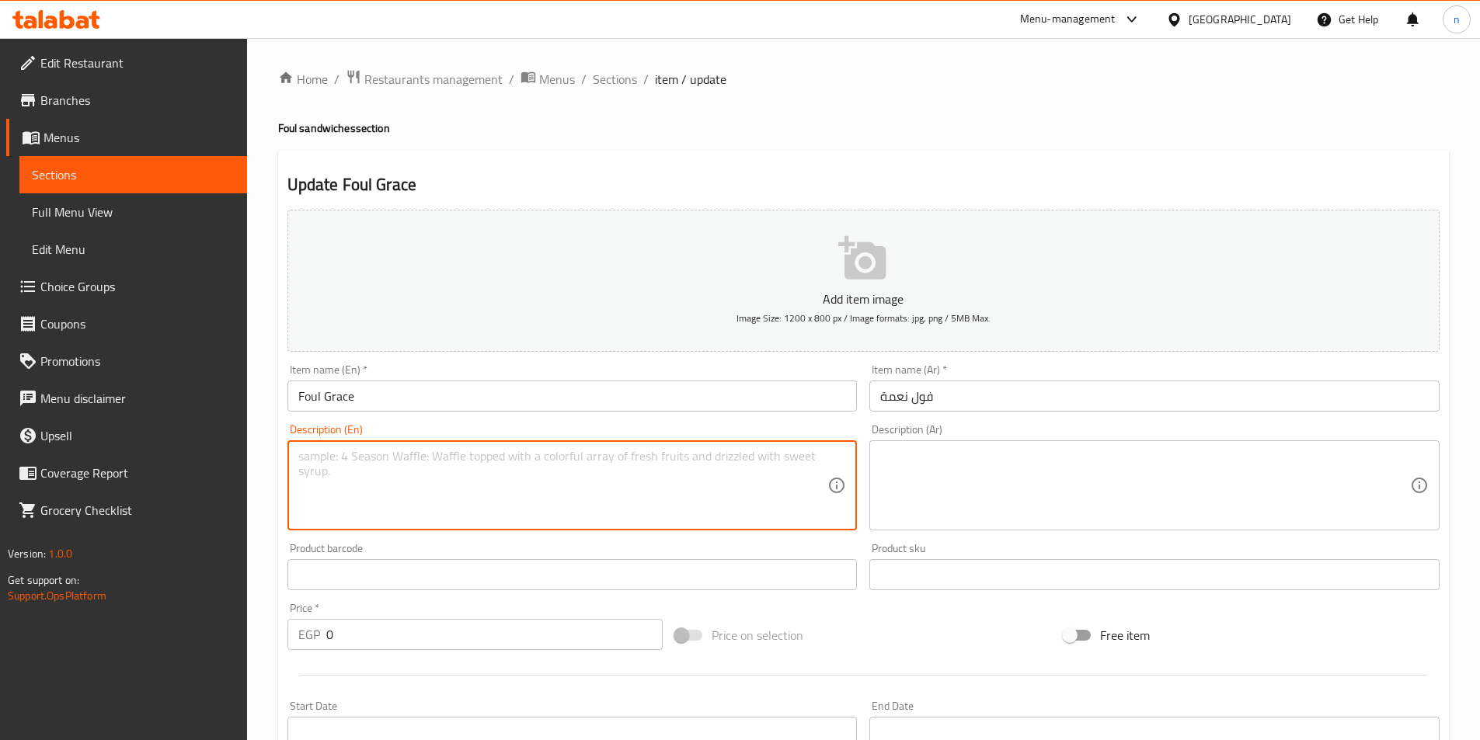
paste textarea "A savory and robust sandwich filled with seasoned mashed fava beans, prepared w…"
type textarea "A savory and robust sandwich filled with seasoned mashed fava beans, prepared w…"
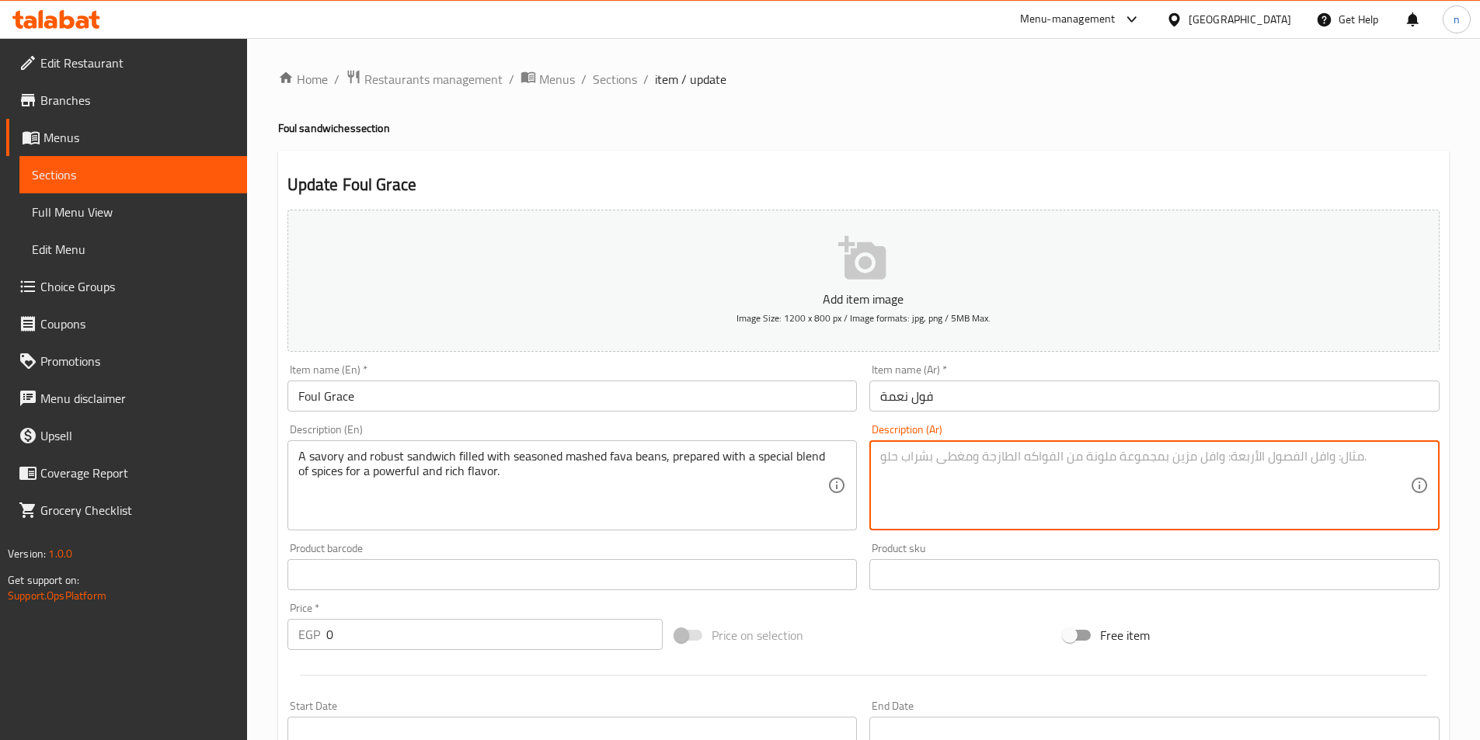
click at [1122, 495] on textarea at bounding box center [1145, 486] width 530 height 74
paste textarea "ساندويتش لذيذ وقوي محشو بالفول المدمس المتبل، مُحضر بمزيج خاص من التوابل لنكهة …"
type textarea "ساندويتش لذيذ وقوي محشو بالفول المدمس المتبل، مُحضر بمزيج خاص من التوابل لنكهة …"
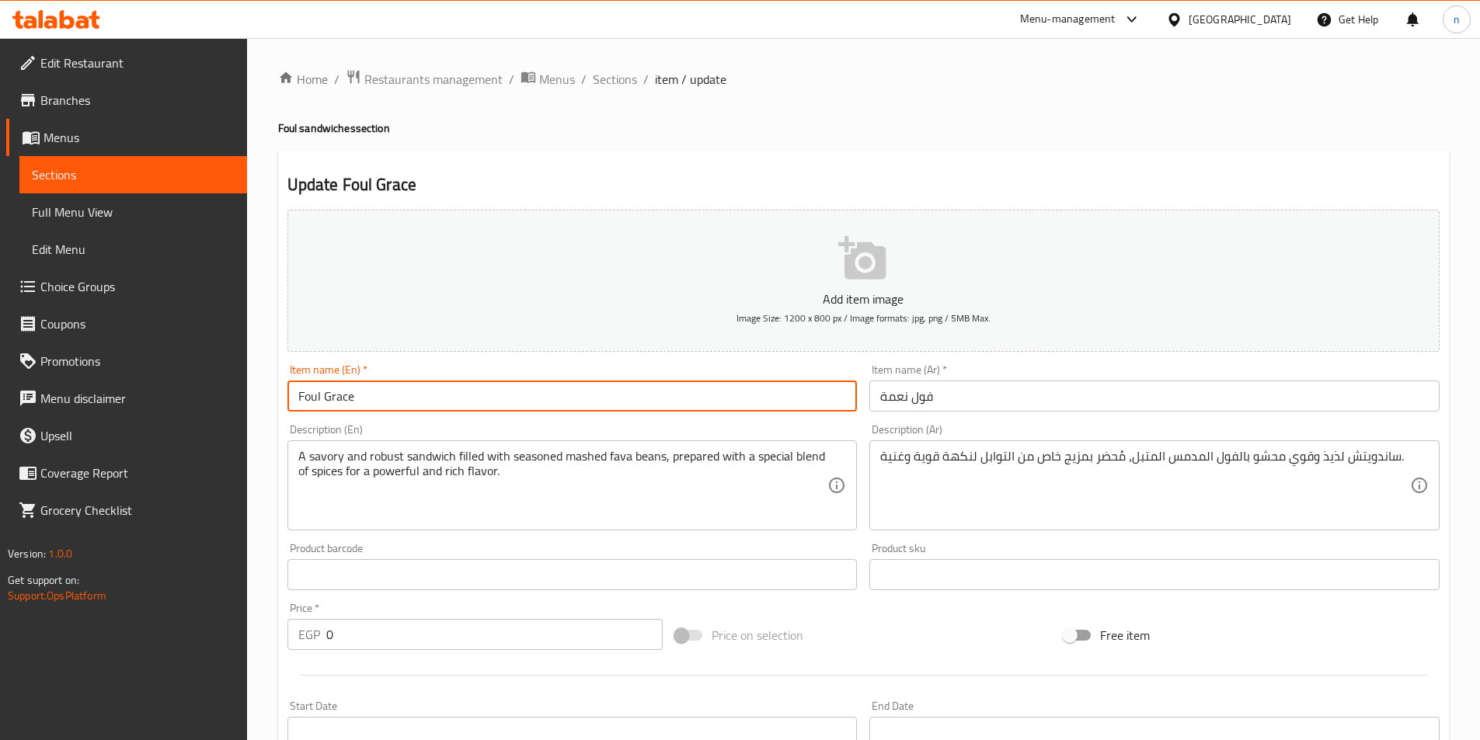
click at [341, 395] on input "Foul Grace" at bounding box center [572, 396] width 570 height 31
type input "Foul neama"
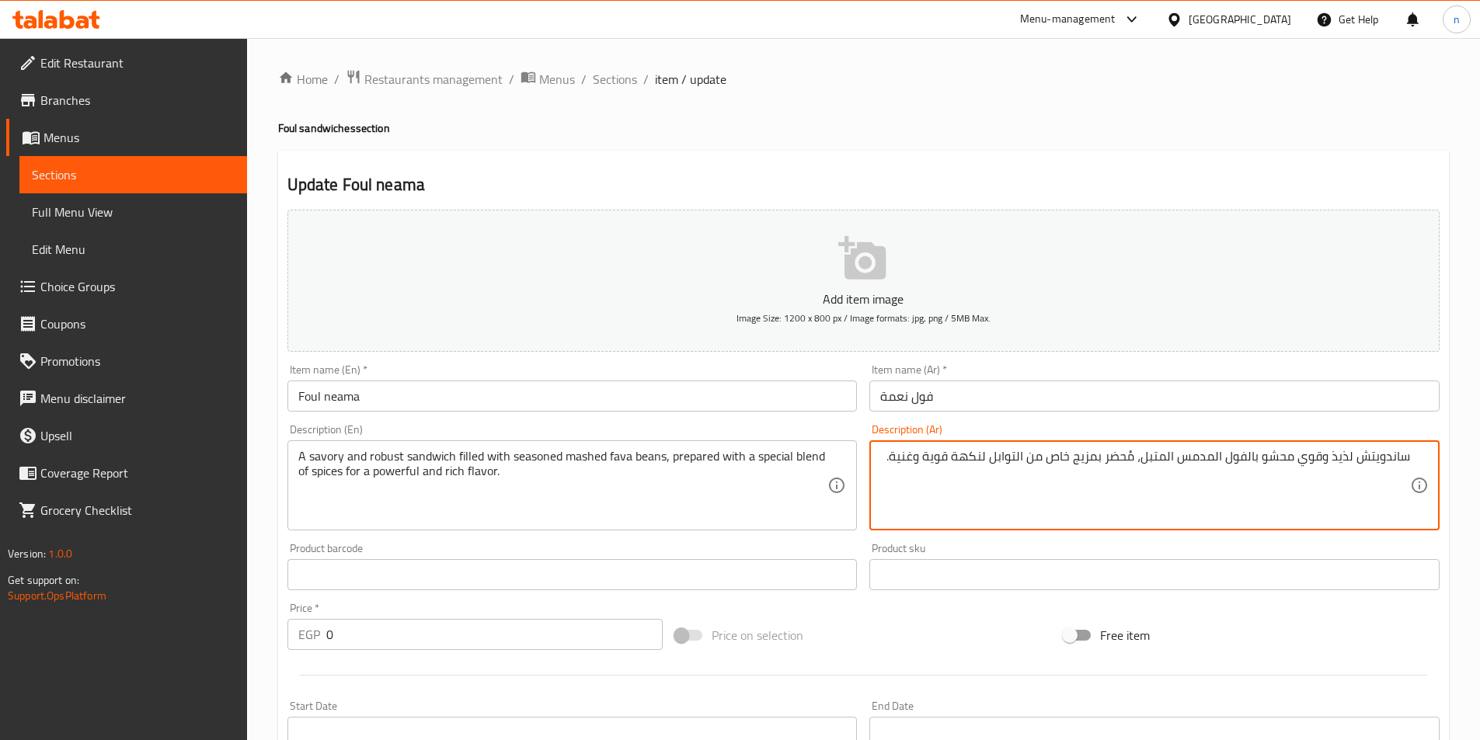
click at [1348, 460] on textarea "ساندويتش لذيذ وقوي محشو بالفول المدمس المتبل، مُحضر بمزيج خاص من التوابل لنكهة …" at bounding box center [1145, 486] width 530 height 74
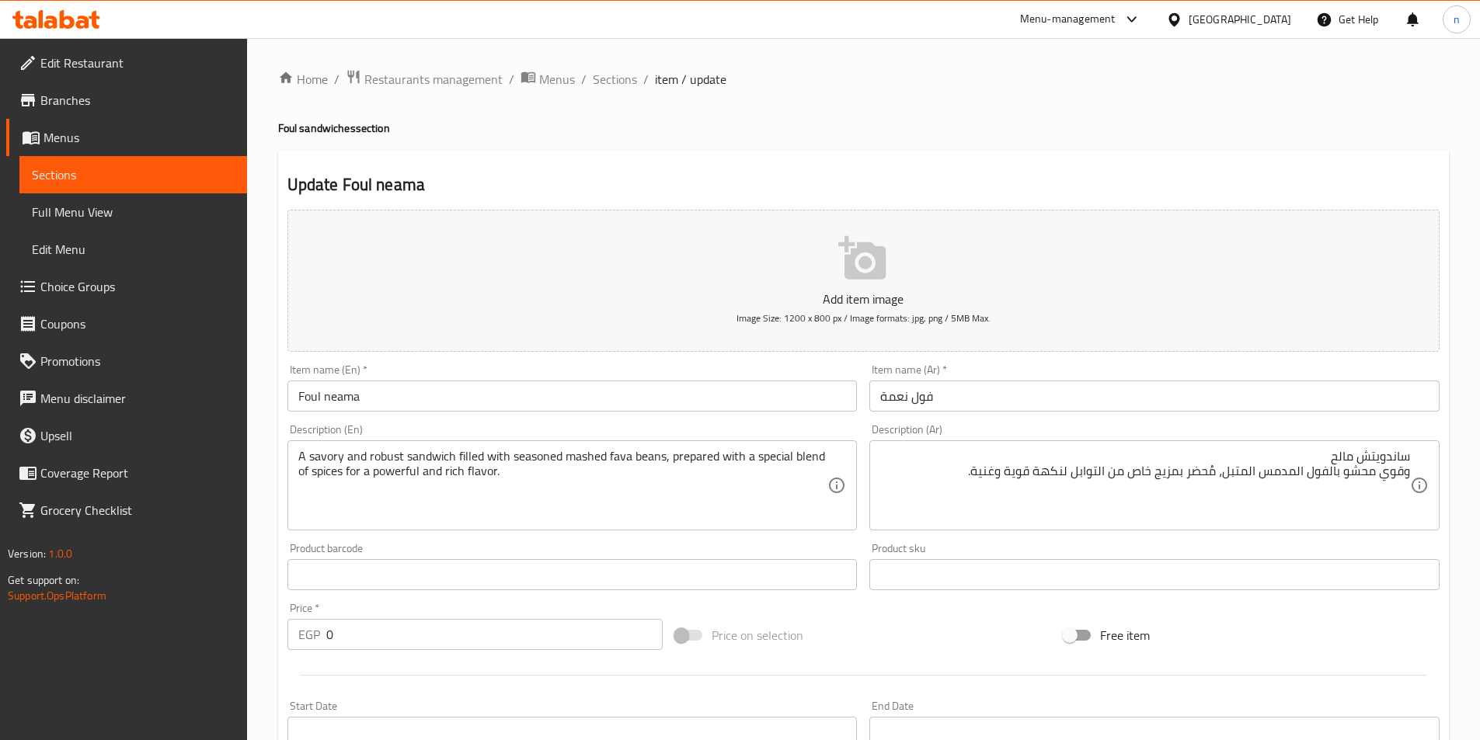
click at [1149, 140] on div "Home / Restaurants management / Menus / Sections / item / update Foul sandwiche…" at bounding box center [863, 567] width 1171 height 997
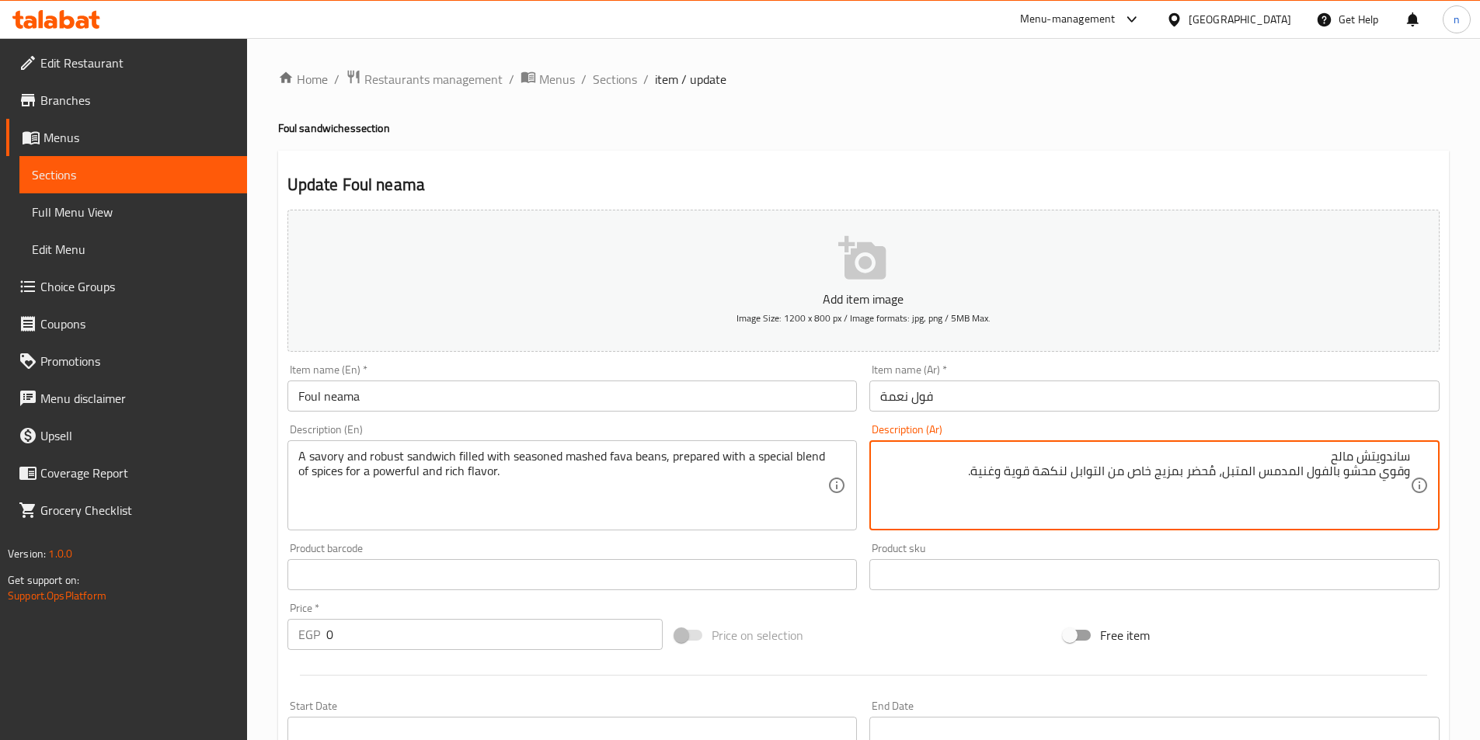
click at [1302, 461] on textarea "ساندويتش مالح وقوي محشو بالفول المدمس المتبل، مُحضر بمزيج خاص من التوابل لنكهة …" at bounding box center [1145, 486] width 530 height 74
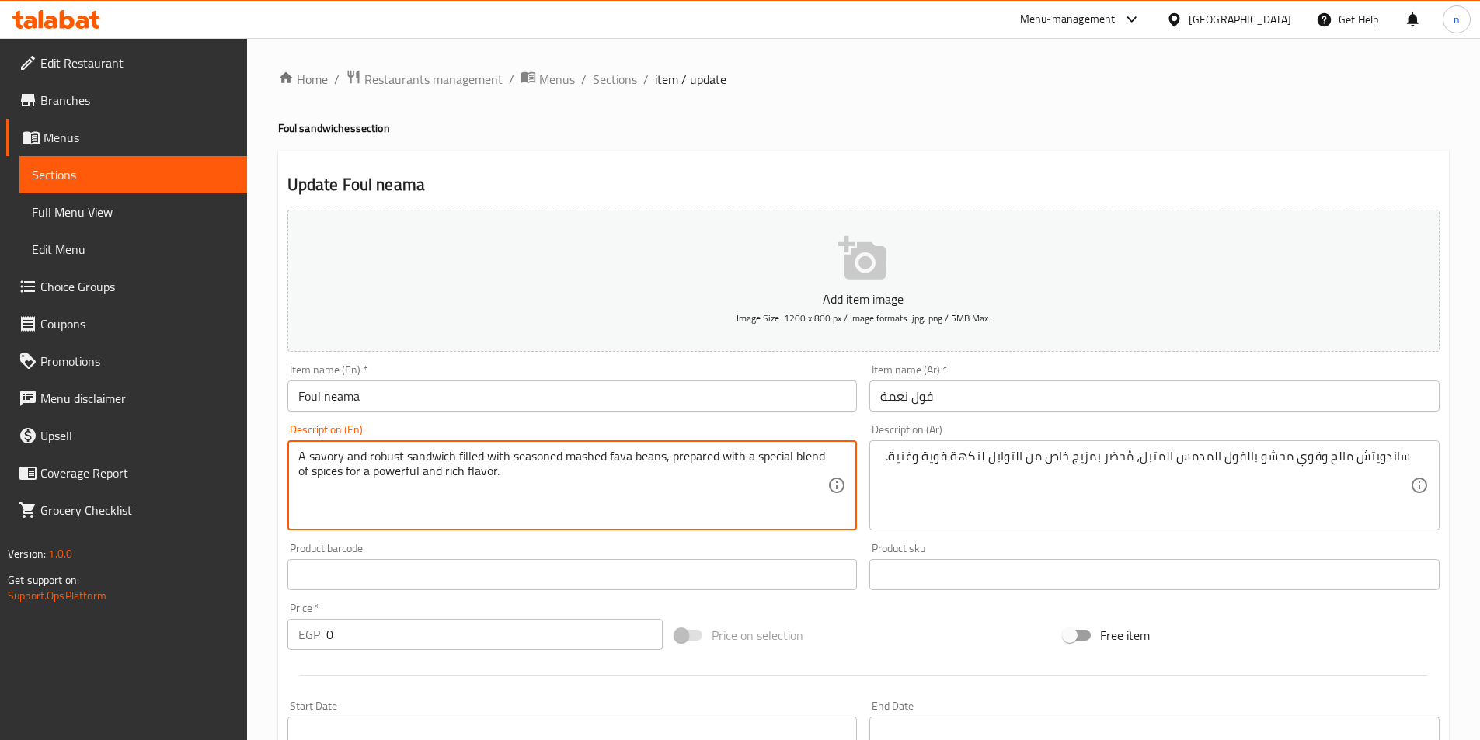
click at [367, 459] on textarea "A savory and robust sandwich filled with seasoned mashed fava beans, prepared w…" at bounding box center [563, 486] width 530 height 74
drag, startPoint x: 564, startPoint y: 457, endPoint x: 662, endPoint y: 458, distance: 97.9
click at [662, 458] on textarea "A savory and robust sandwich filled with seasoned mashed fava beans, prepared w…" at bounding box center [563, 486] width 530 height 74
click at [576, 463] on textarea "A savory and robust sandwich filled with seasoned mashed fava beans, prepared w…" at bounding box center [563, 486] width 530 height 74
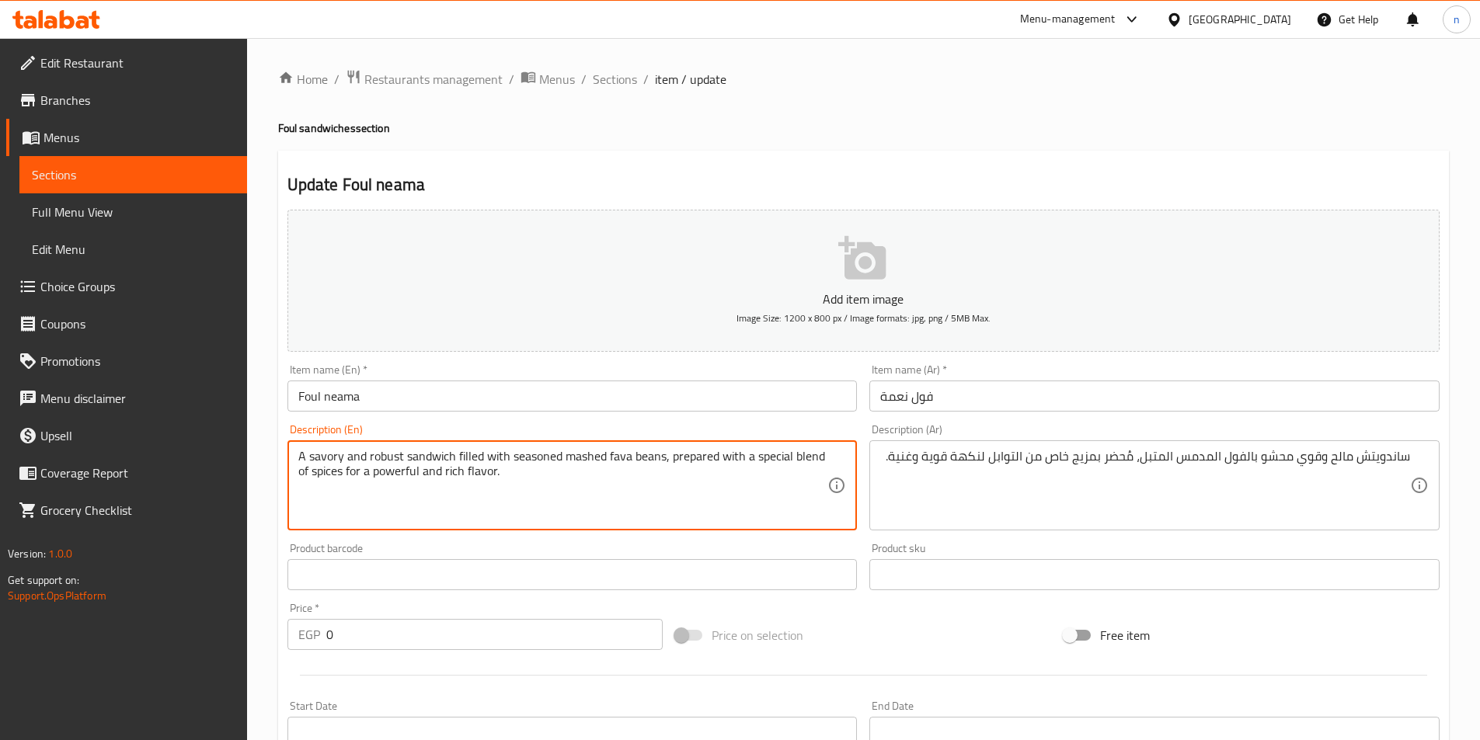
click at [576, 463] on textarea "A savory and robust sandwich filled with seasoned mashed fava beans, prepared w…" at bounding box center [563, 486] width 530 height 74
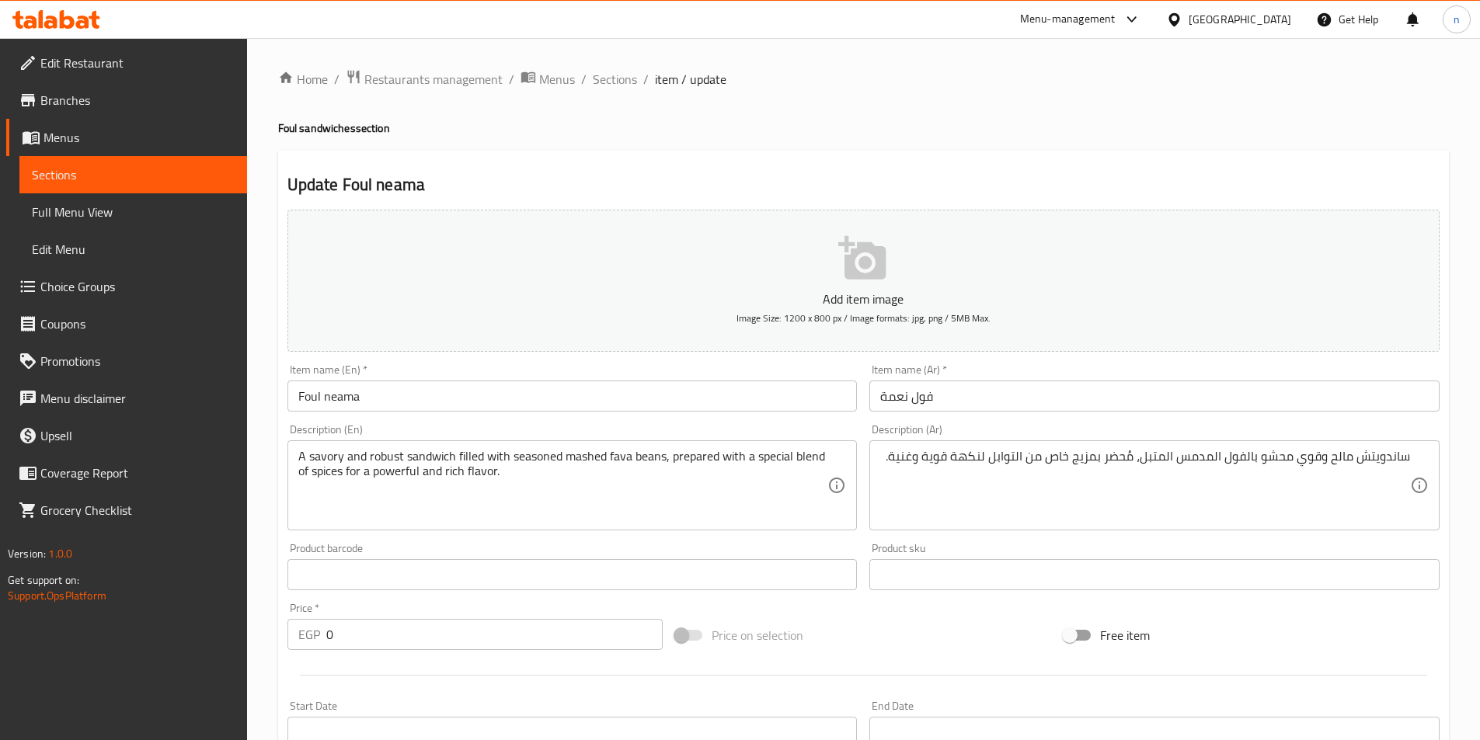
click at [576, 527] on div "A savory and robust sandwich filled with seasoned mashed fava beans, prepared w…" at bounding box center [572, 485] width 570 height 90
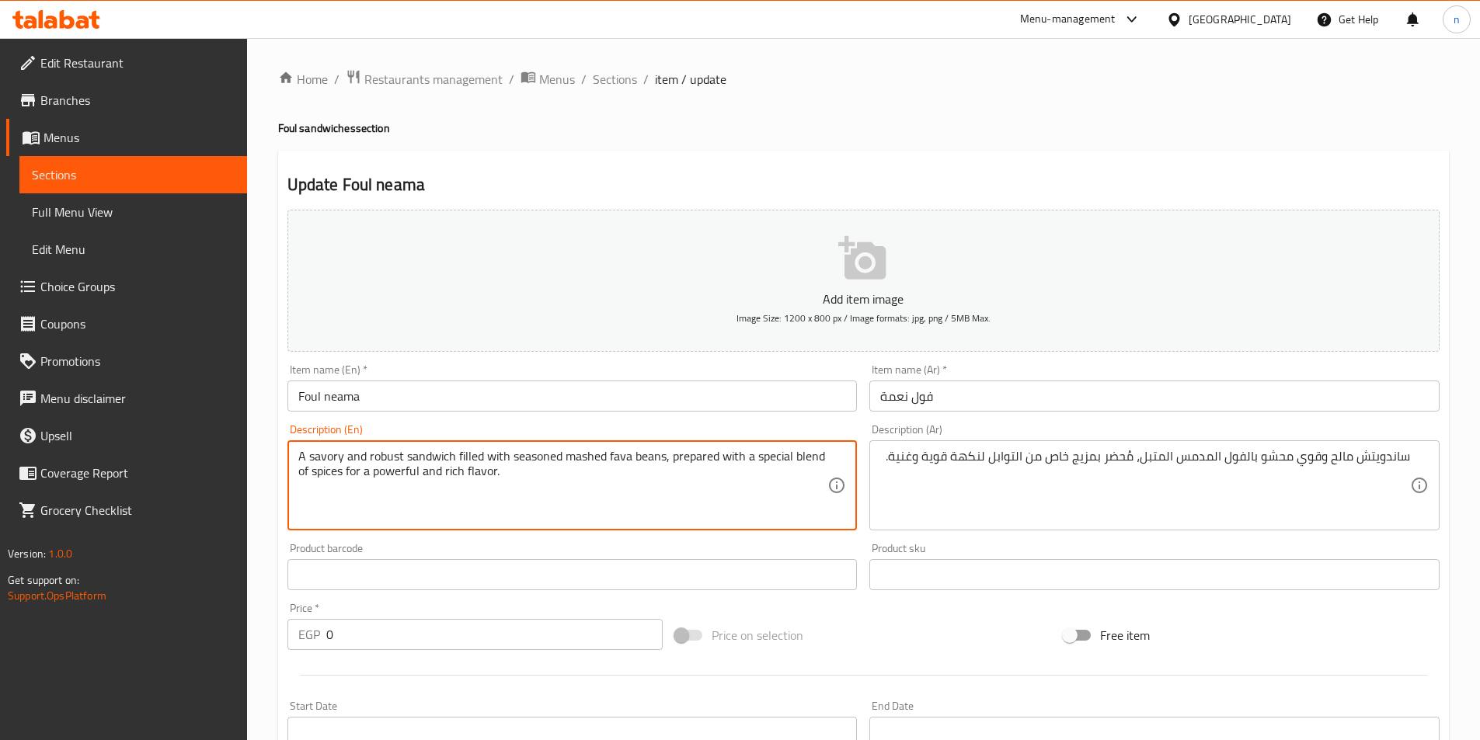
click at [565, 474] on textarea "A savory and robust sandwich filled with seasoned mashed fava beans, prepared w…" at bounding box center [563, 486] width 530 height 74
drag, startPoint x: 565, startPoint y: 463, endPoint x: 664, endPoint y: 453, distance: 99.9
click at [664, 453] on textarea "A savory and robust sandwich filled with seasoned mashed fava beans, prepared w…" at bounding box center [563, 486] width 530 height 74
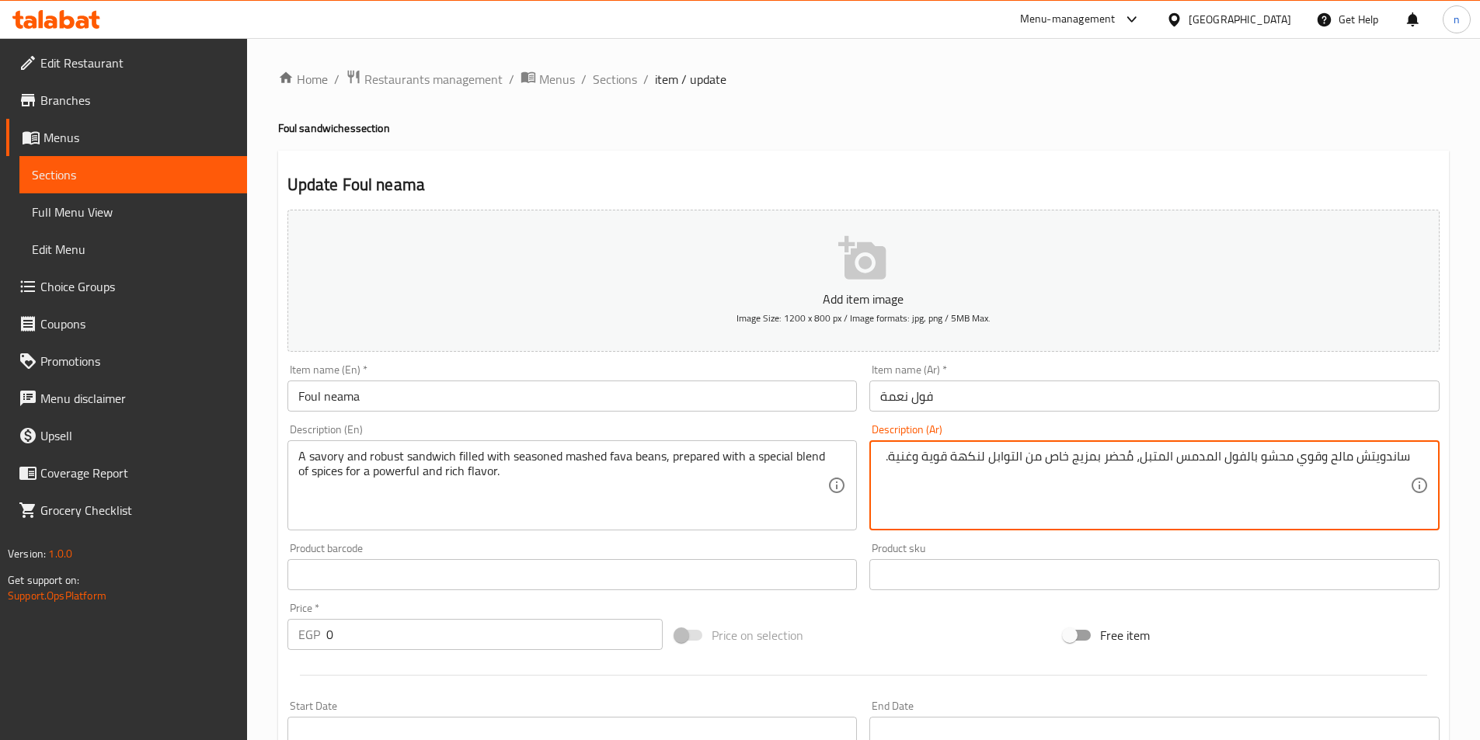
click at [1179, 458] on textarea "ساندويتش مالح وقوي محشو بالفول المدمس المتبل، مُحضر بمزيج خاص من التوابل لنكهة …" at bounding box center [1145, 486] width 530 height 74
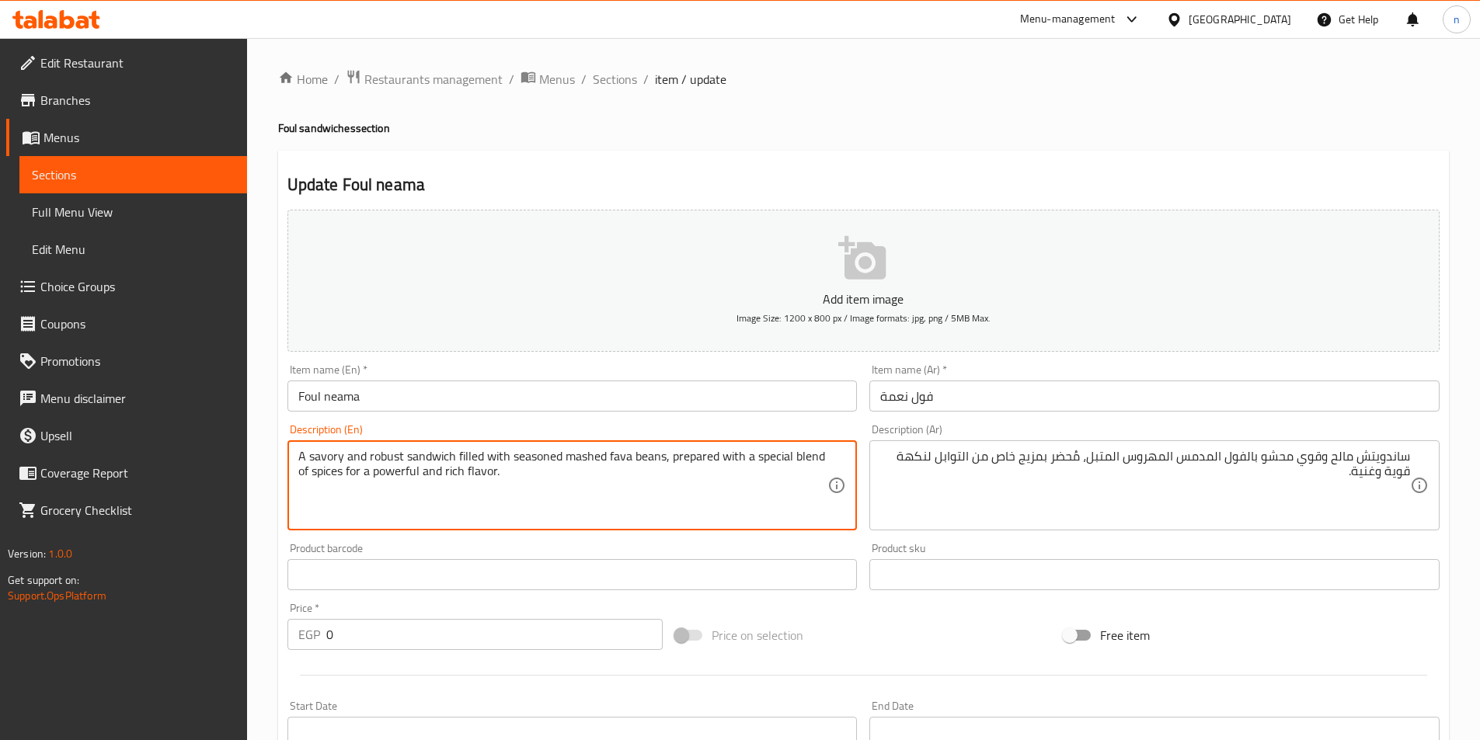
click at [381, 457] on textarea "A savory and robust sandwich filled with seasoned mashed fava beans, prepared w…" at bounding box center [563, 486] width 530 height 74
click at [392, 471] on textarea "A savory and robust sandwich filled with seasoned mashed fava beans, prepared w…" at bounding box center [563, 486] width 530 height 74
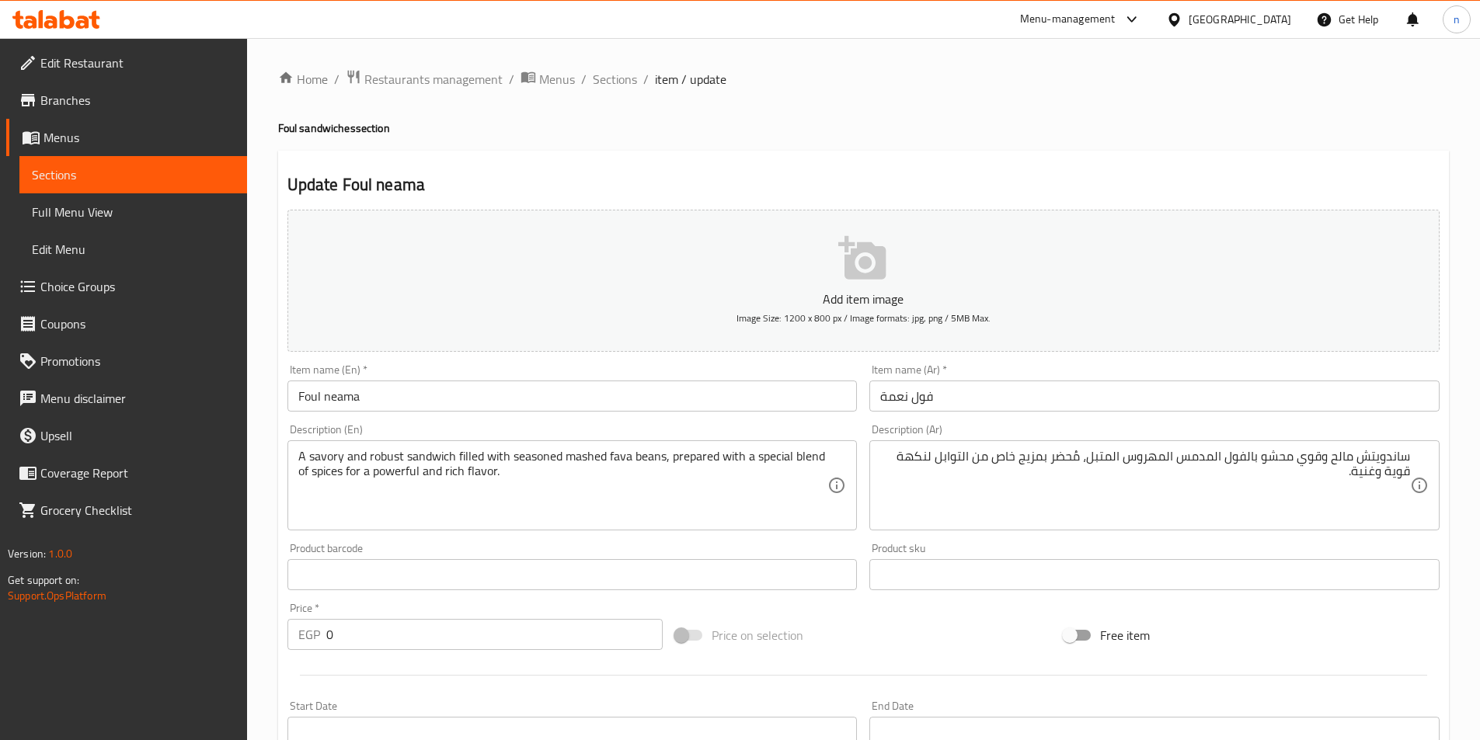
click at [613, 503] on textarea "A savory and robust sandwich filled with seasoned mashed fava beans, prepared w…" at bounding box center [563, 486] width 530 height 74
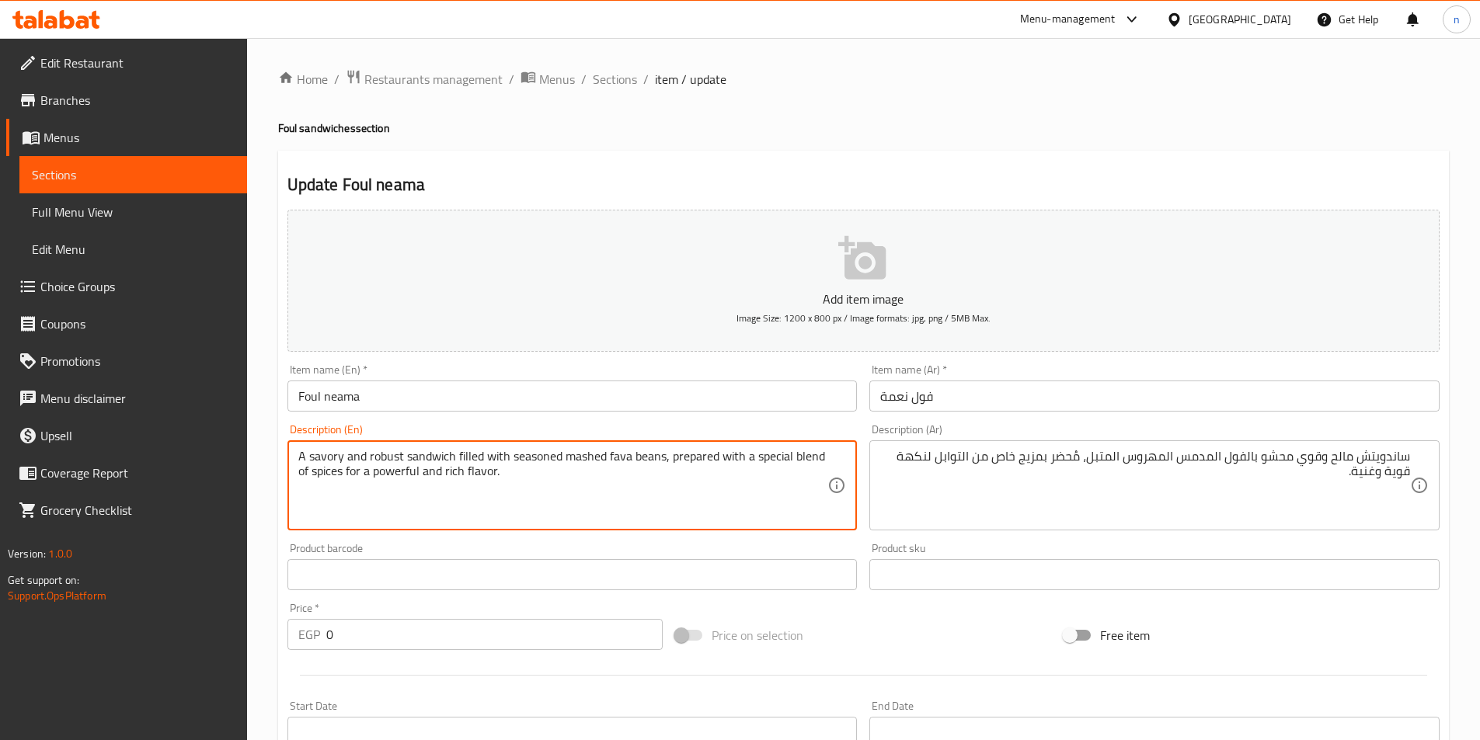
click at [514, 496] on textarea "A savory and robust sandwich filled with seasoned mashed fava beans, prepared w…" at bounding box center [563, 486] width 530 height 74
click at [705, 485] on textarea "A savory and robust sandwich filled with seasoned mashed fava beans, prepared w…" at bounding box center [563, 486] width 530 height 74
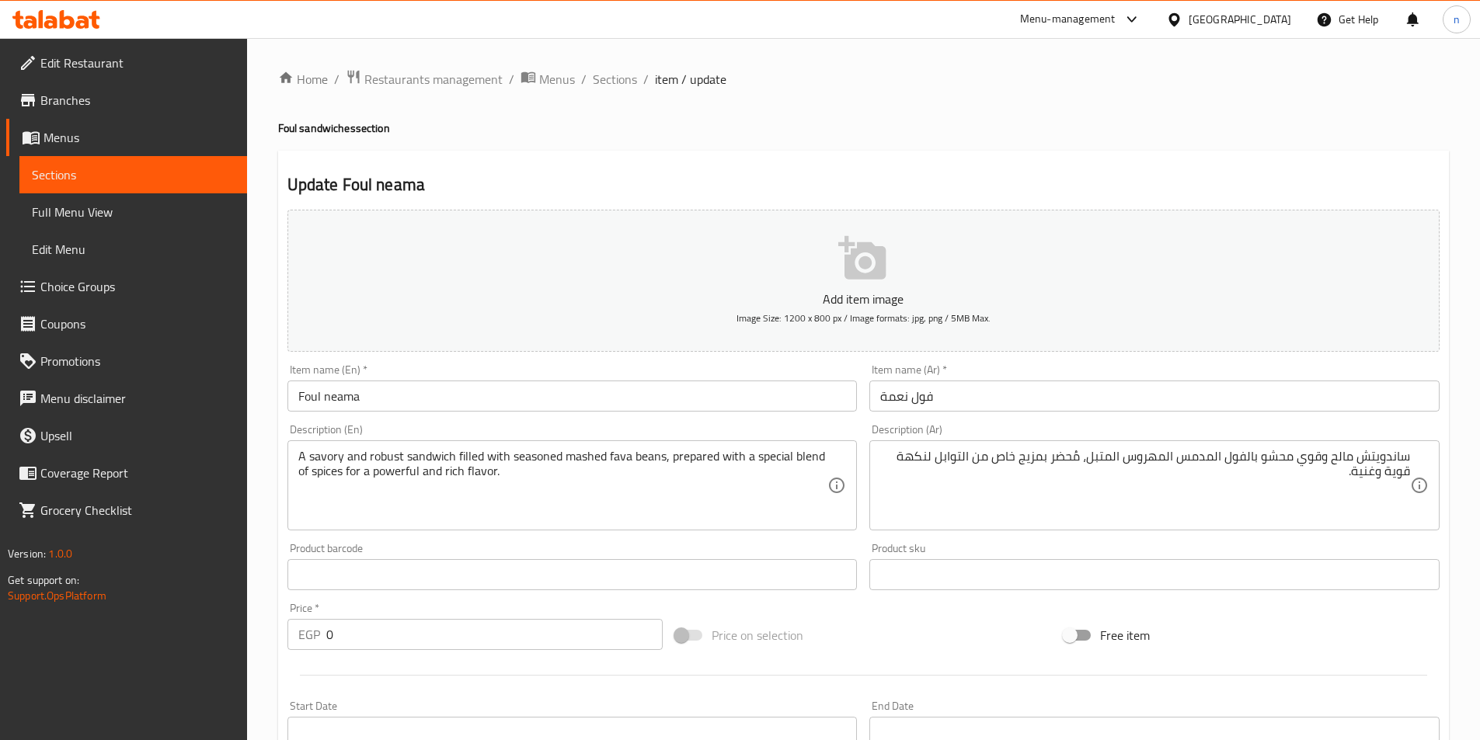
drag, startPoint x: 676, startPoint y: 459, endPoint x: 676, endPoint y: 471, distance: 11.7
click at [676, 471] on div "A savory and robust sandwich filled with seasoned mashed fava beans, prepared w…" at bounding box center [572, 485] width 570 height 90
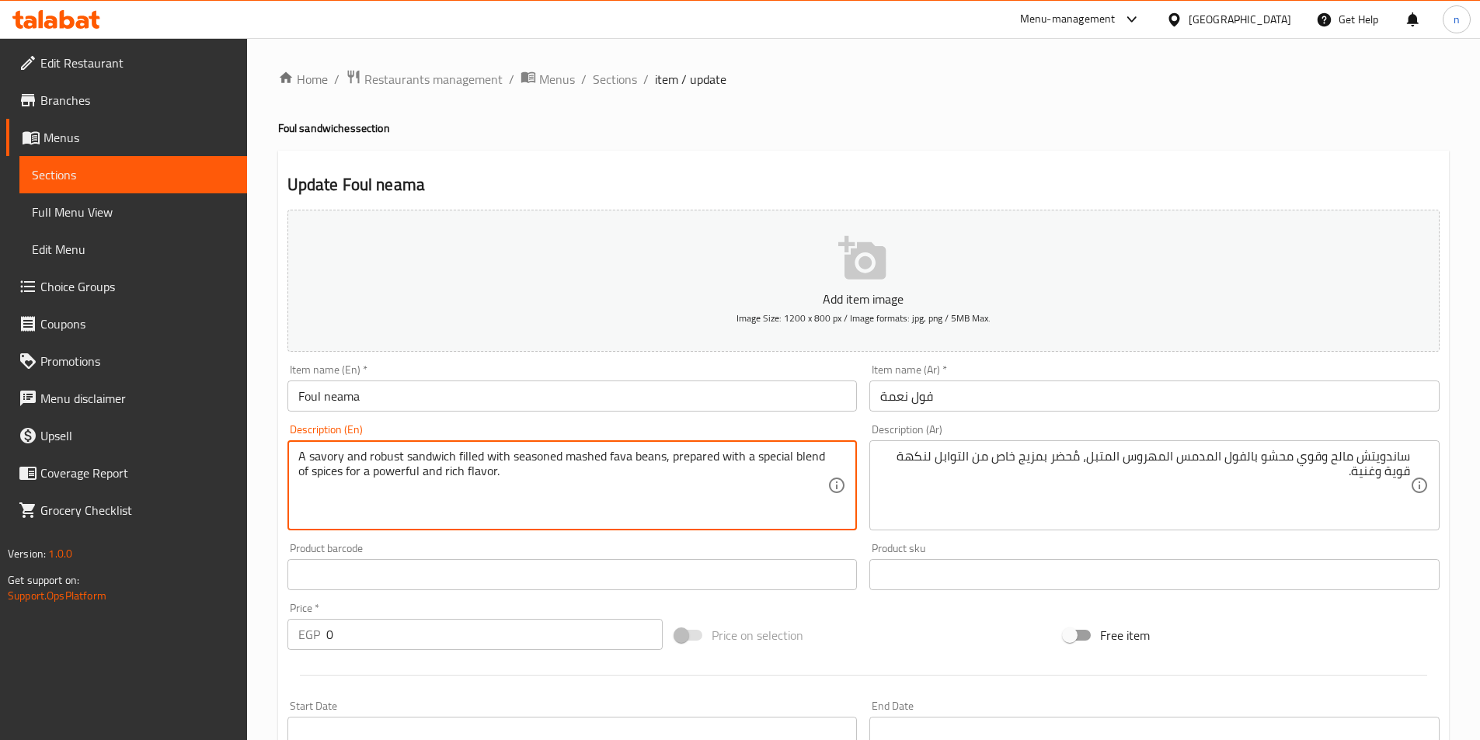
drag, startPoint x: 673, startPoint y: 454, endPoint x: 883, endPoint y: 468, distance: 210.9
click at [883, 468] on div "Add item image Image Size: 1200 x 800 px / Image formats: jpg, png / 5MB Max. I…" at bounding box center [863, 539] width 1164 height 670
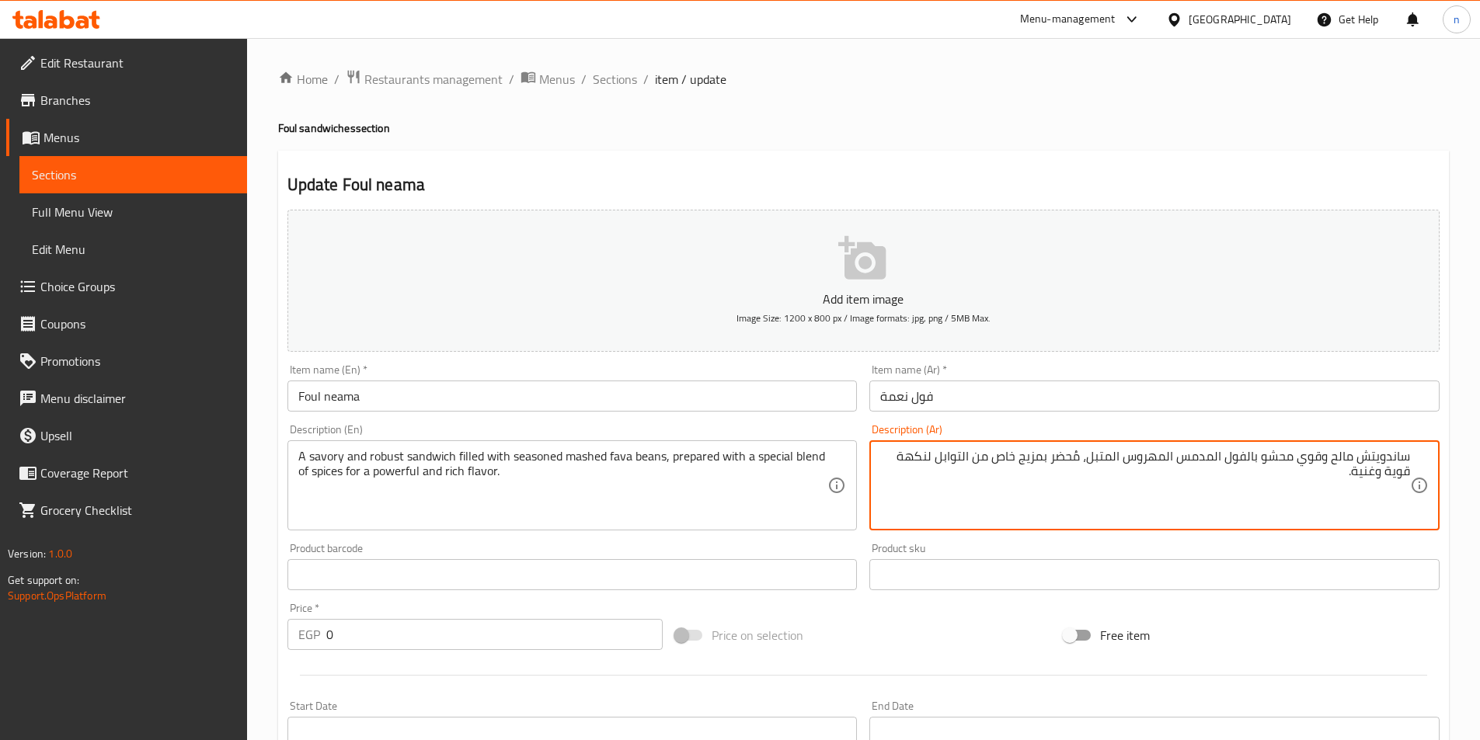
paste textarea "يتم تحضيره بمزيج خاص من التوابل للحصول على"
drag, startPoint x: 1085, startPoint y: 456, endPoint x: 889, endPoint y: 486, distance: 198.1
click at [1088, 462] on textarea "ساندويتش مالح وقوي محشو بالفول المدمس المهروس المتبل،يتم تحضيره بمزيج خاص من ال…" at bounding box center [1145, 486] width 530 height 74
click at [1085, 458] on textarea "ساندويتش مالح وقوي محشو بالفول المدمس المهروس المتبل،يتم تحضيره بمزيج خاص من ال…" at bounding box center [1145, 486] width 530 height 74
type textarea "ساندويتش مالح وقوي محشو بالفول المدمس المهروس المتبل، يتم تحضيره بمزيج خاص من ا…"
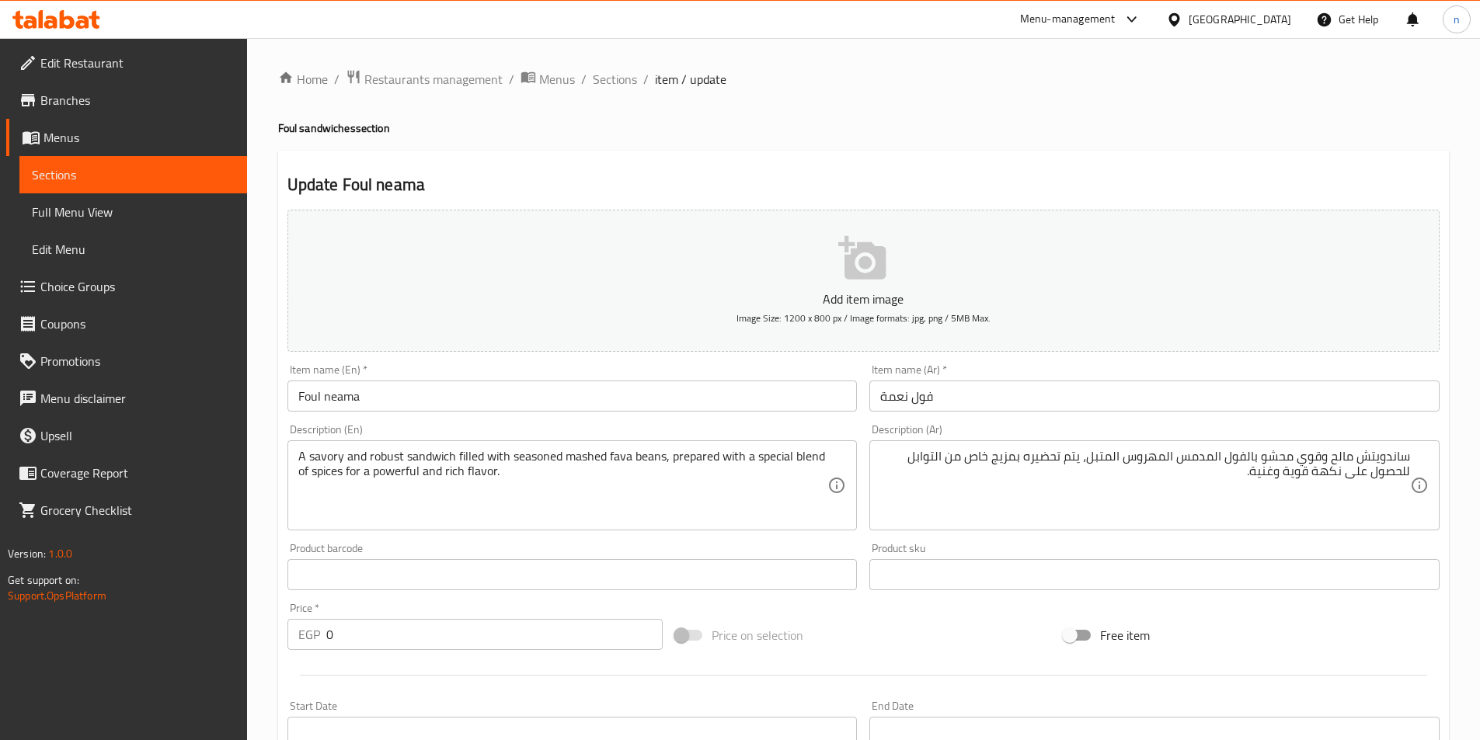
click at [1288, 639] on div "Free item" at bounding box center [1251, 635] width 388 height 42
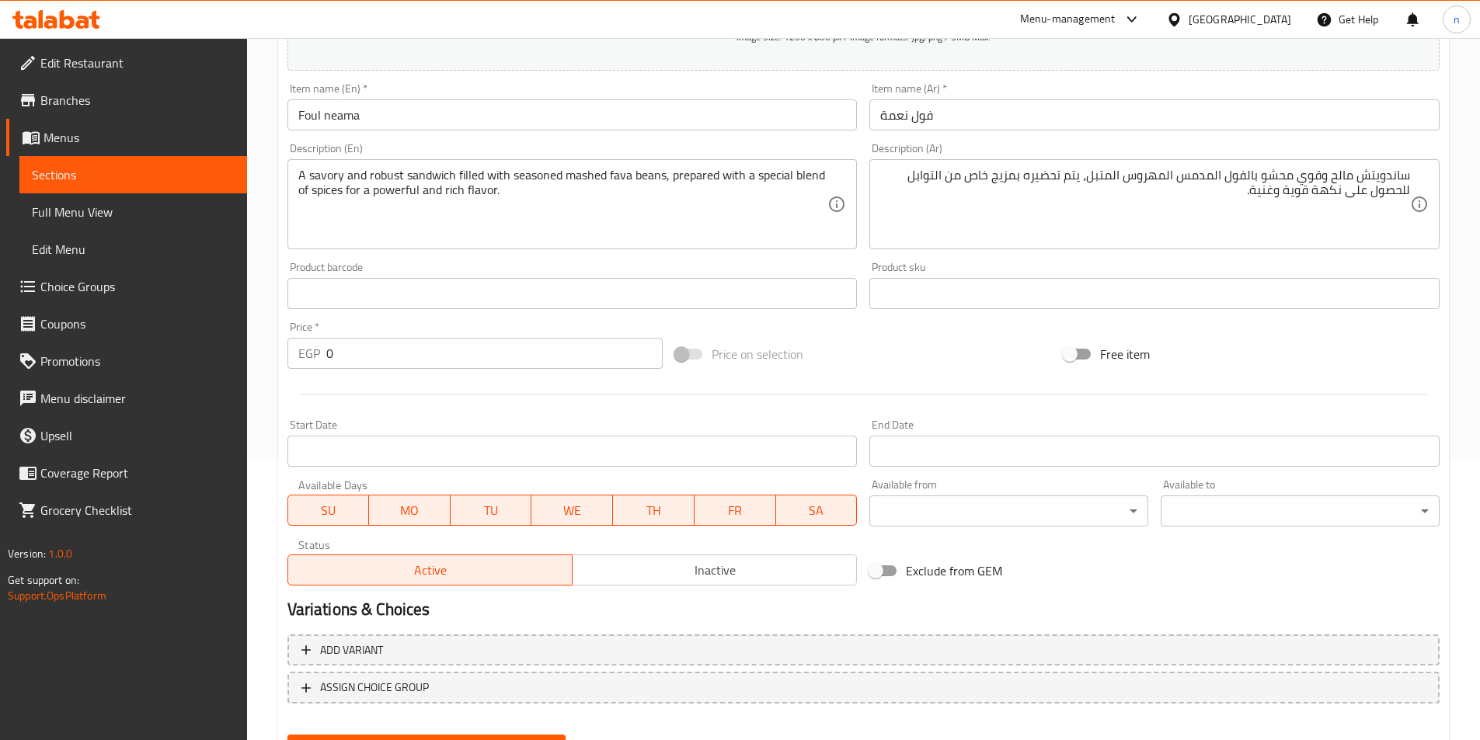
scroll to position [357, 0]
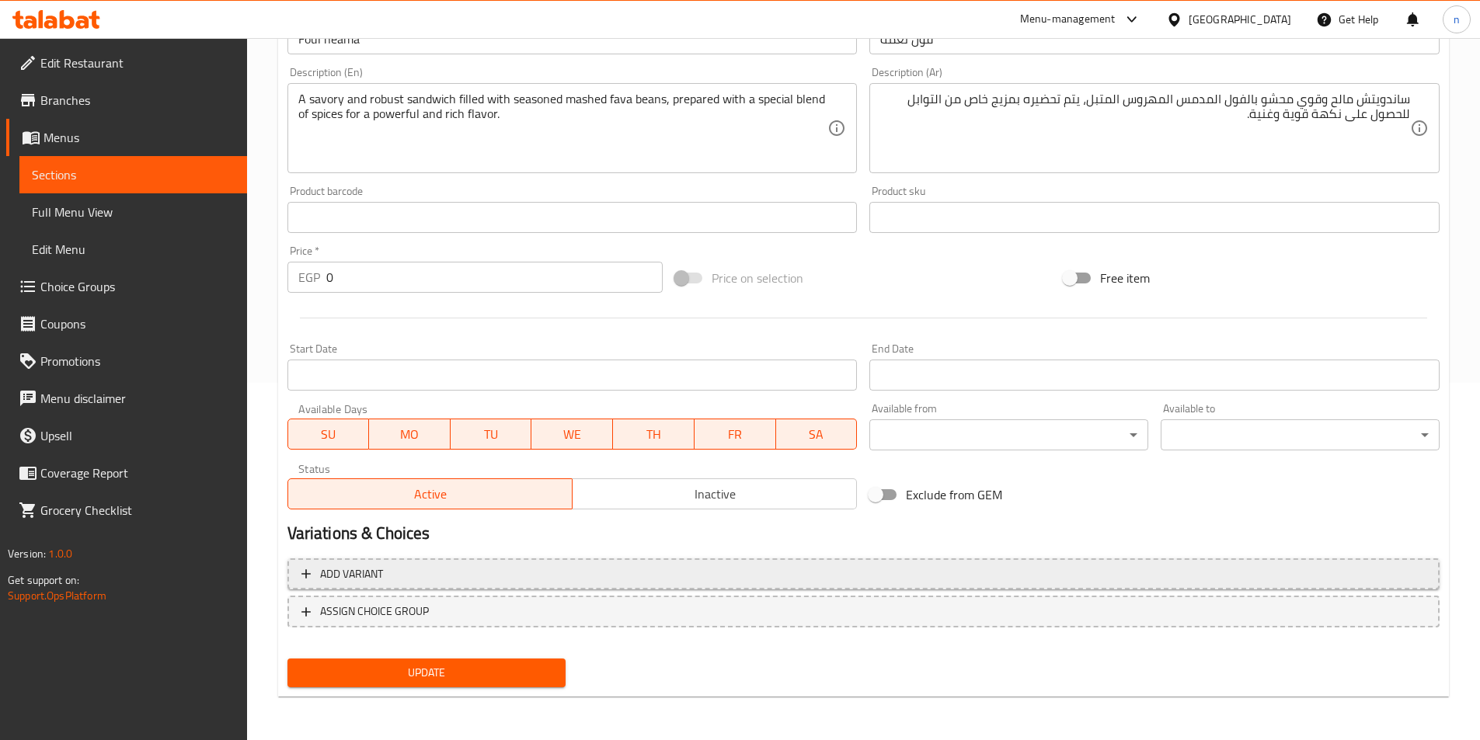
click at [1020, 576] on span "Add variant" at bounding box center [863, 574] width 1124 height 19
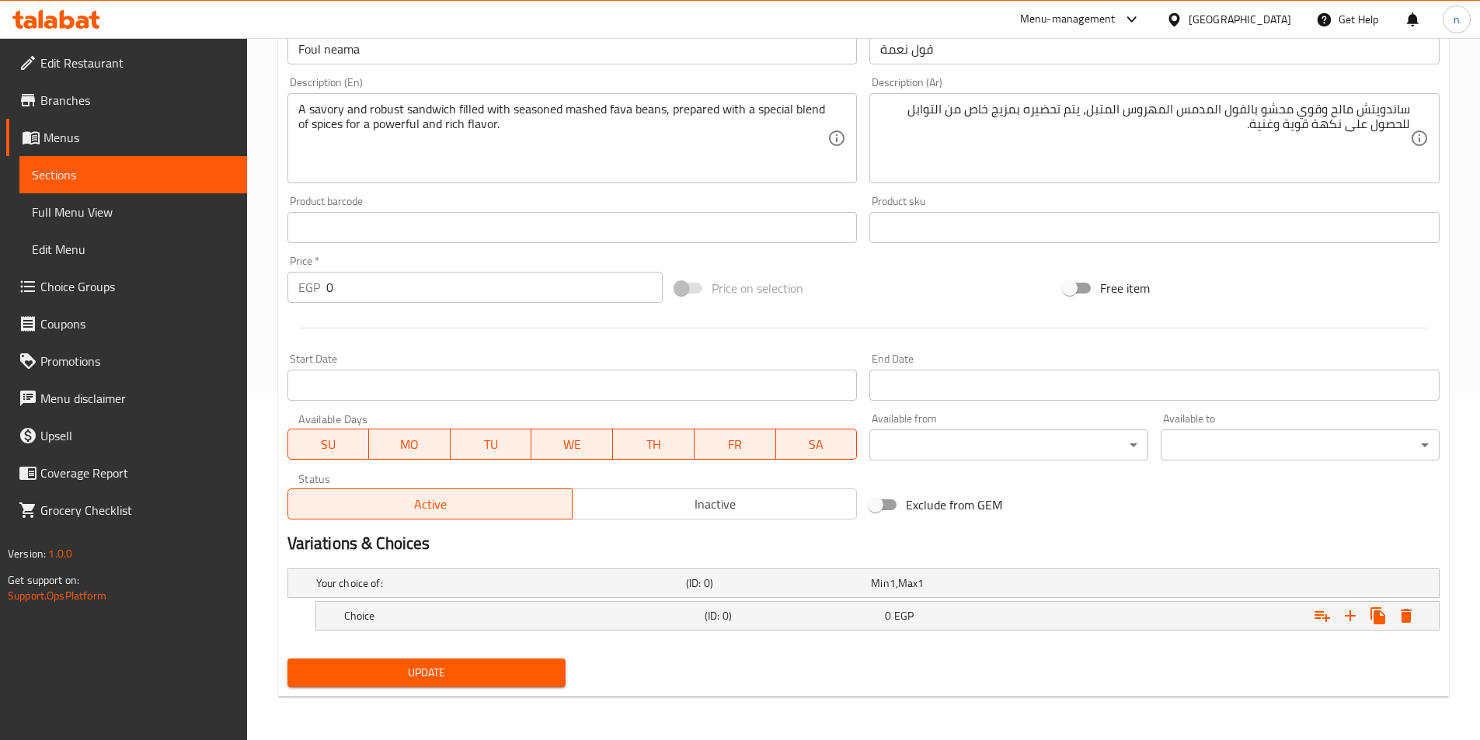
scroll to position [347, 0]
click at [471, 685] on button "Update" at bounding box center [426, 673] width 279 height 29
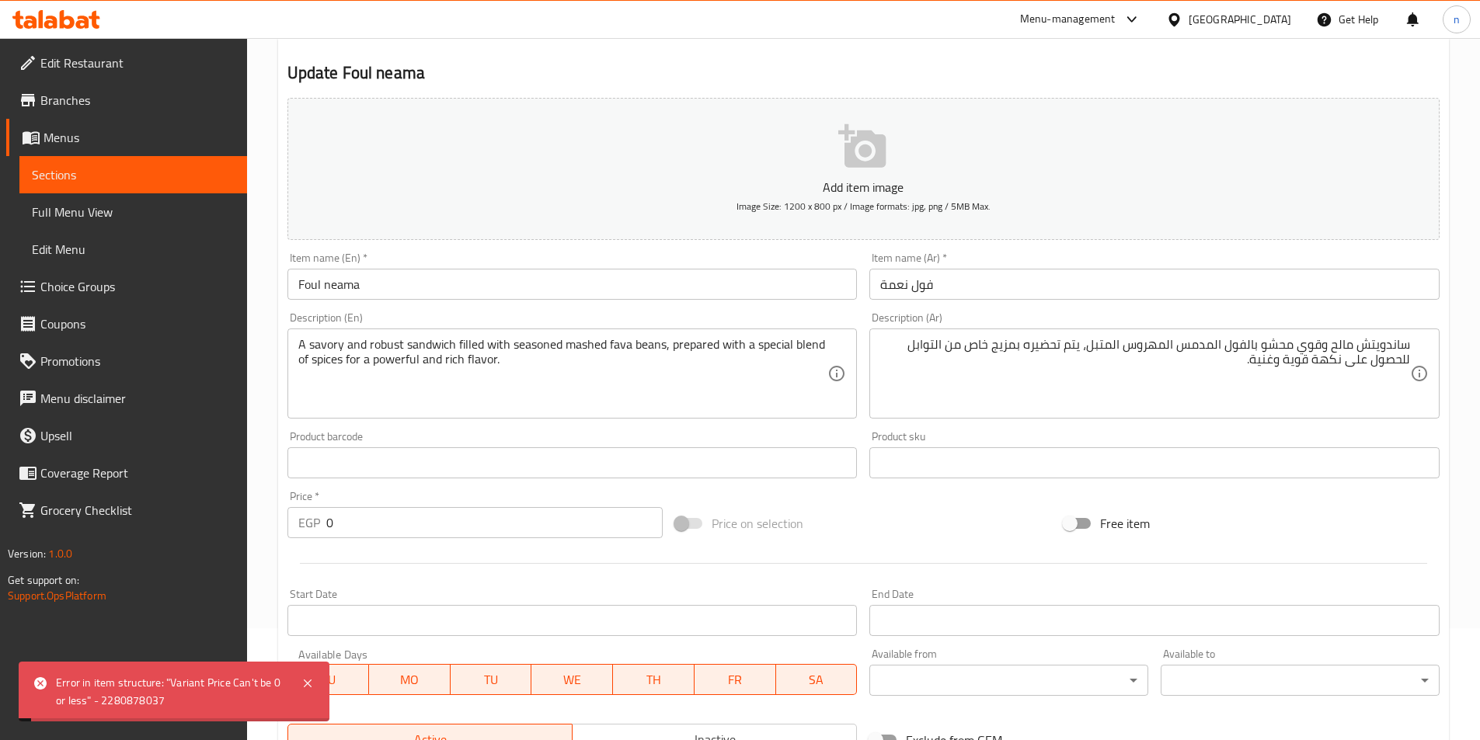
scroll to position [0, 0]
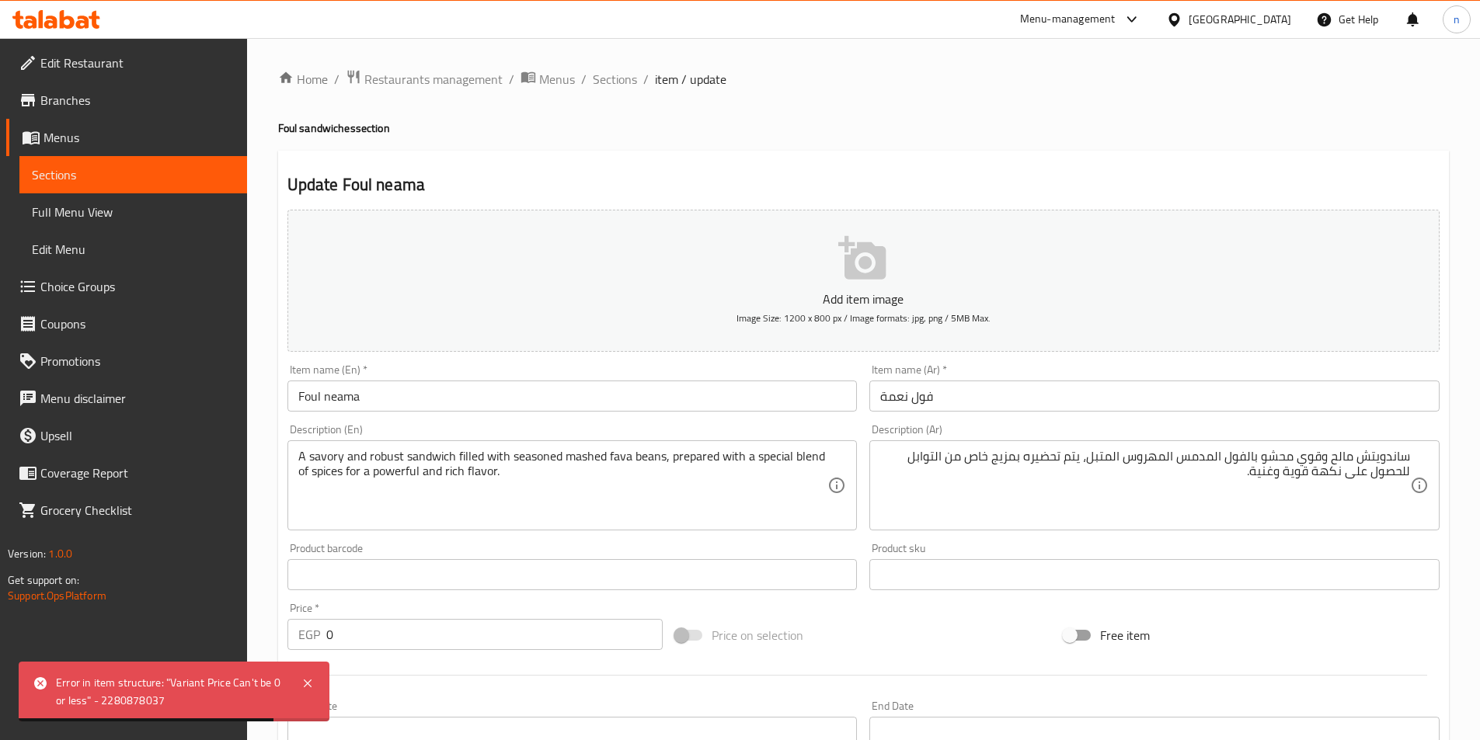
click at [893, 162] on div "Update Foul neama Add item image Image Size: 1200 x 800 px / Image formats: jpg…" at bounding box center [863, 597] width 1171 height 893
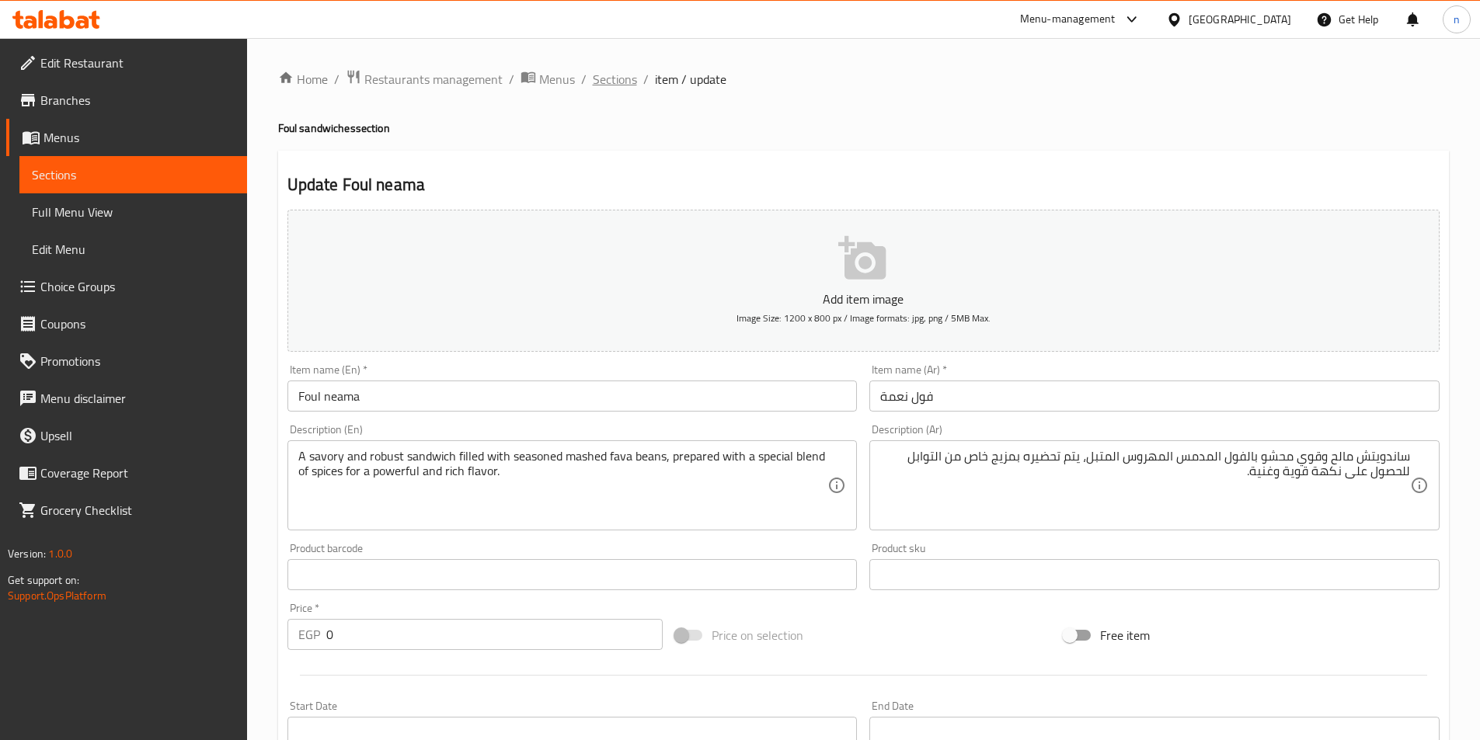
click at [627, 75] on span "Sections" at bounding box center [615, 79] width 44 height 19
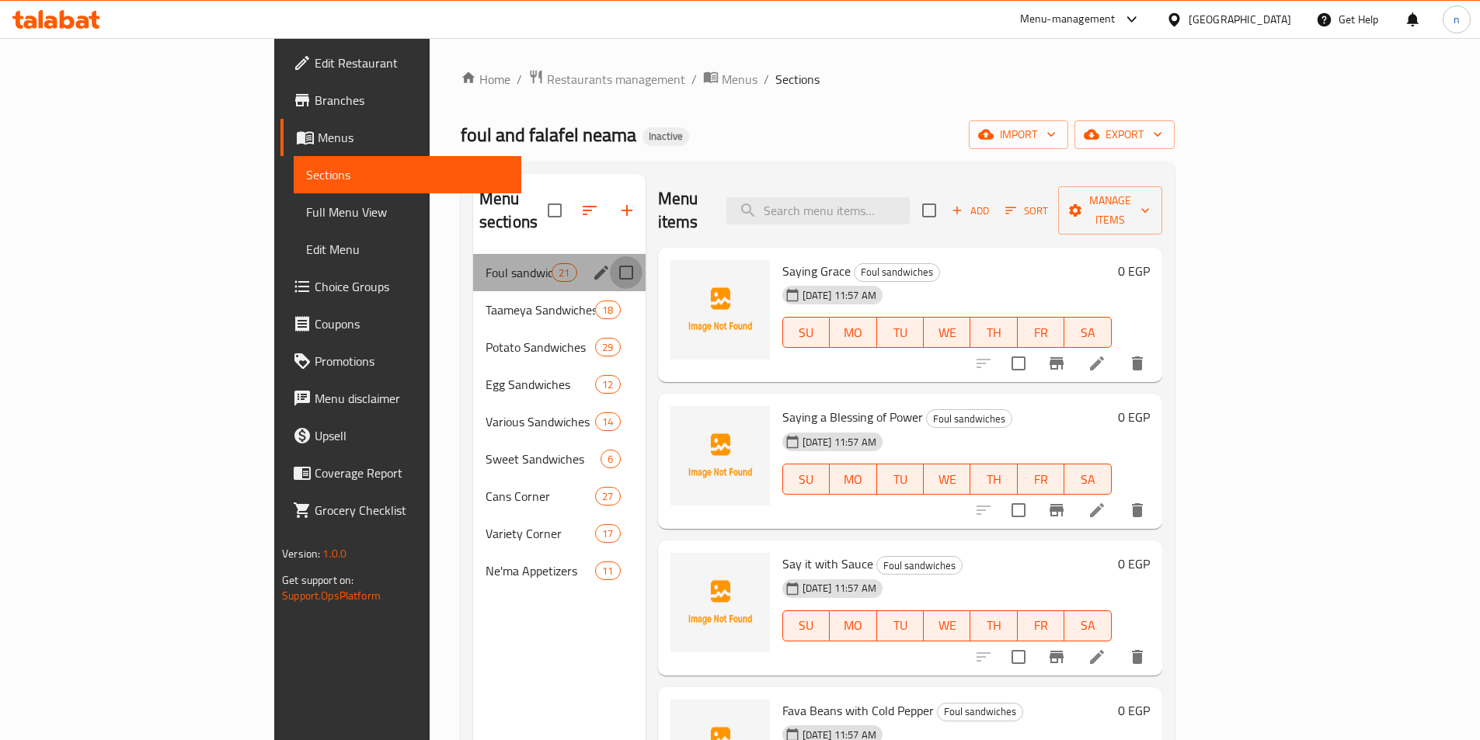
click at [610, 256] on input "Menu sections" at bounding box center [626, 272] width 33 height 33
checkbox input "true"
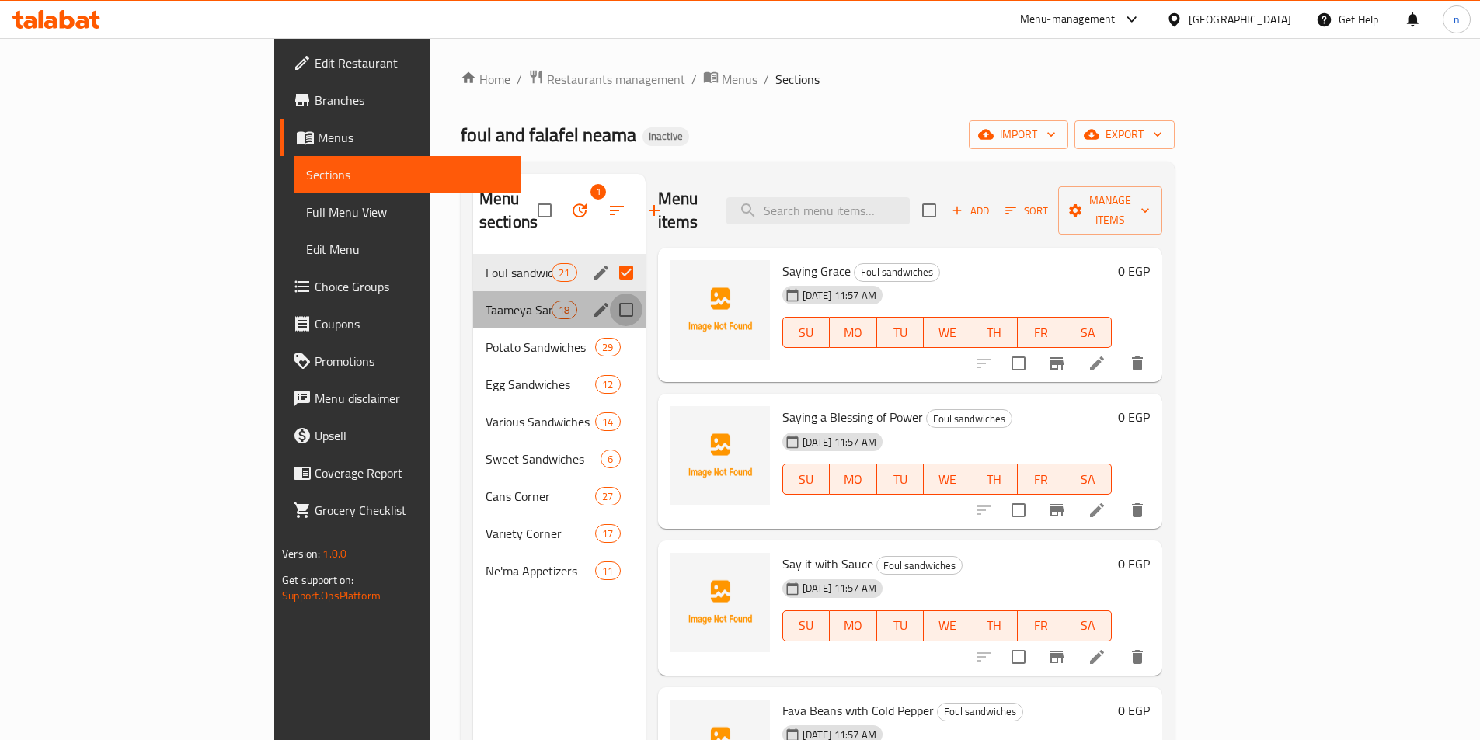
click at [610, 294] on input "Menu sections" at bounding box center [626, 310] width 33 height 33
checkbox input "true"
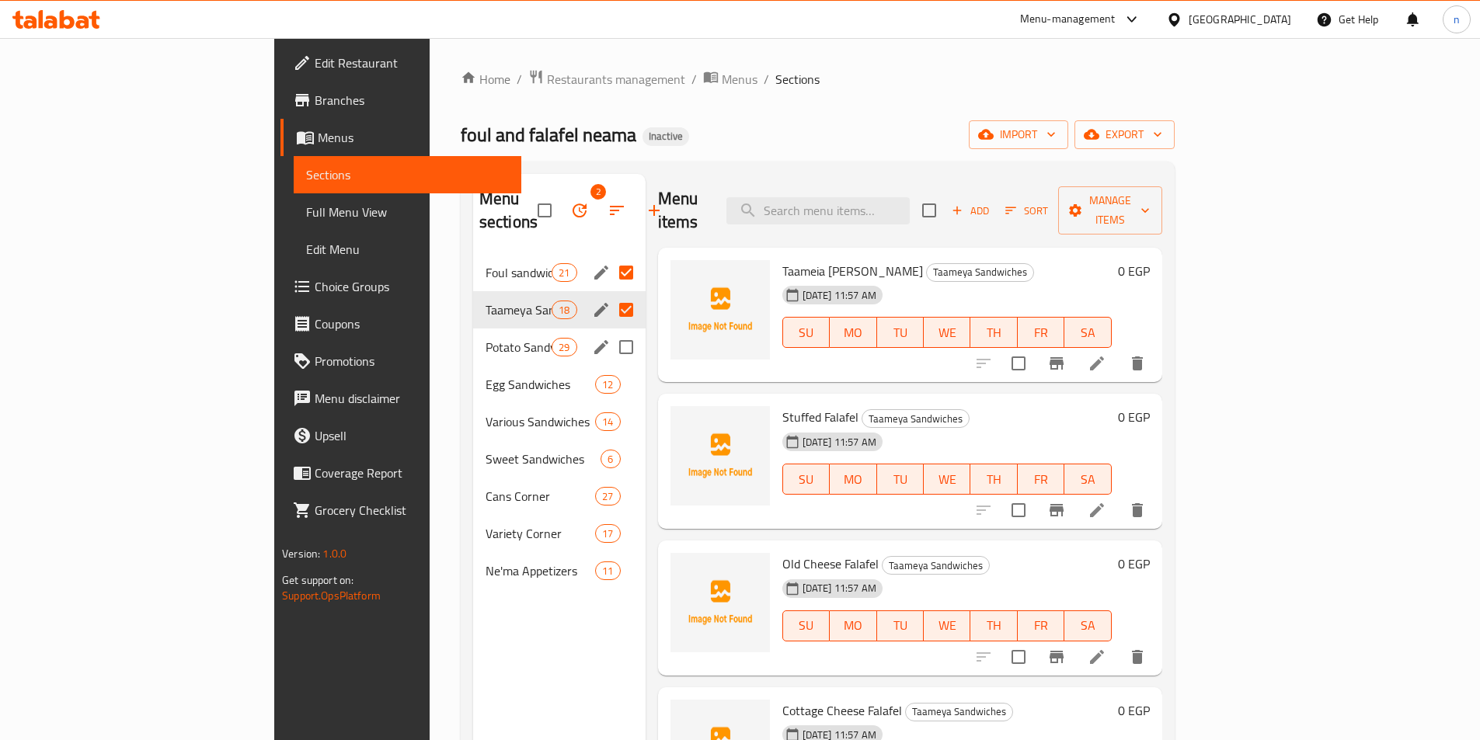
click at [610, 331] on input "Menu sections" at bounding box center [626, 347] width 33 height 33
checkbox input "true"
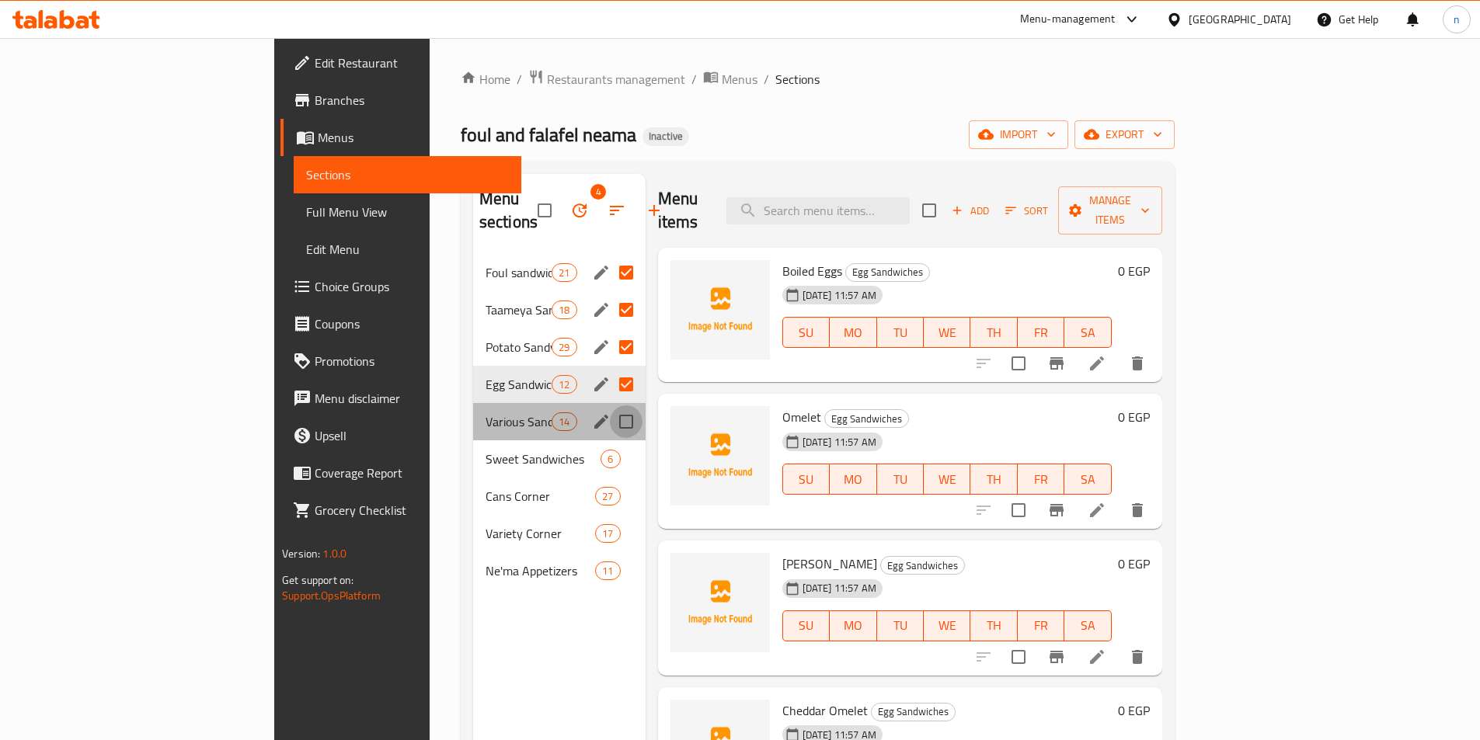
drag, startPoint x: 565, startPoint y: 411, endPoint x: 559, endPoint y: 453, distance: 42.3
click at [610, 411] on input "Menu sections" at bounding box center [626, 421] width 33 height 33
checkbox input "true"
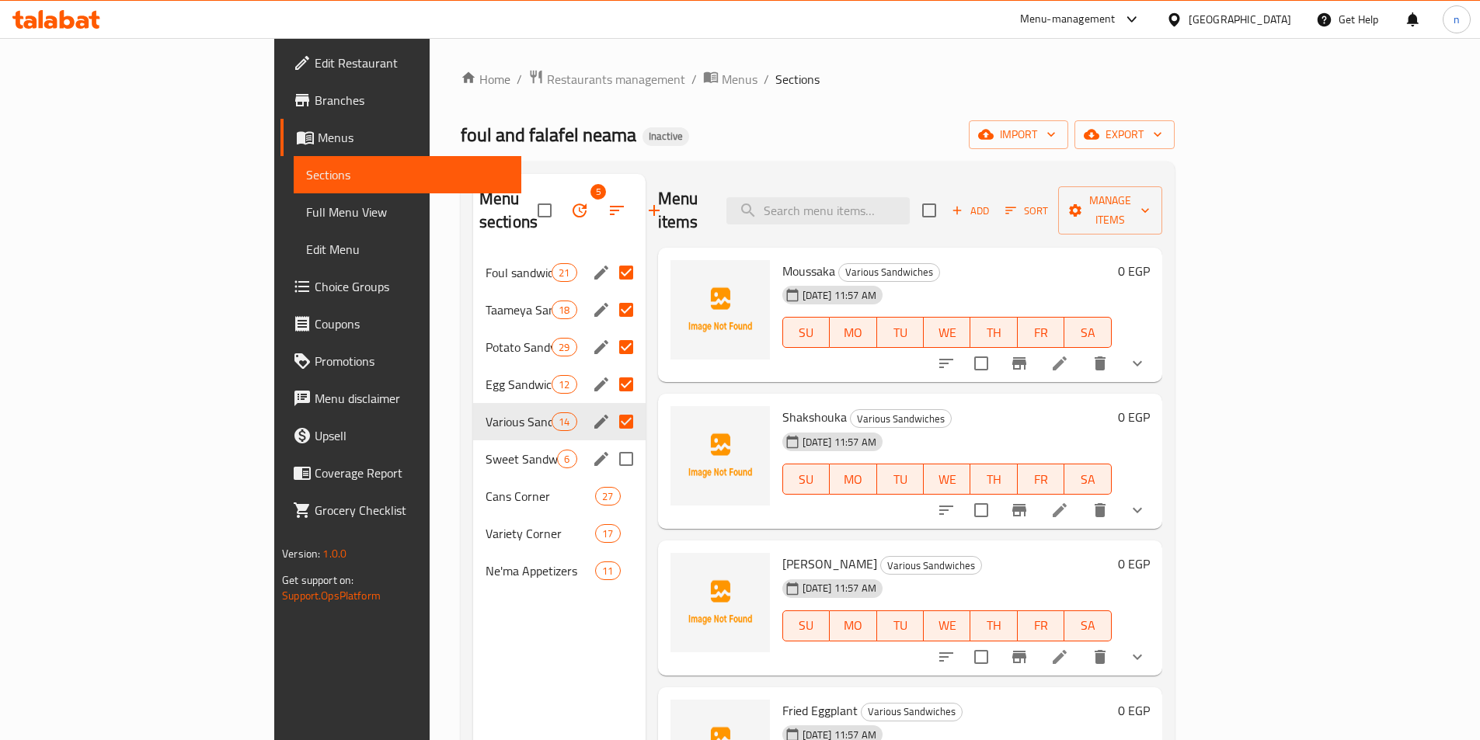
click at [610, 450] on input "Menu sections" at bounding box center [626, 459] width 33 height 33
checkbox input "true"
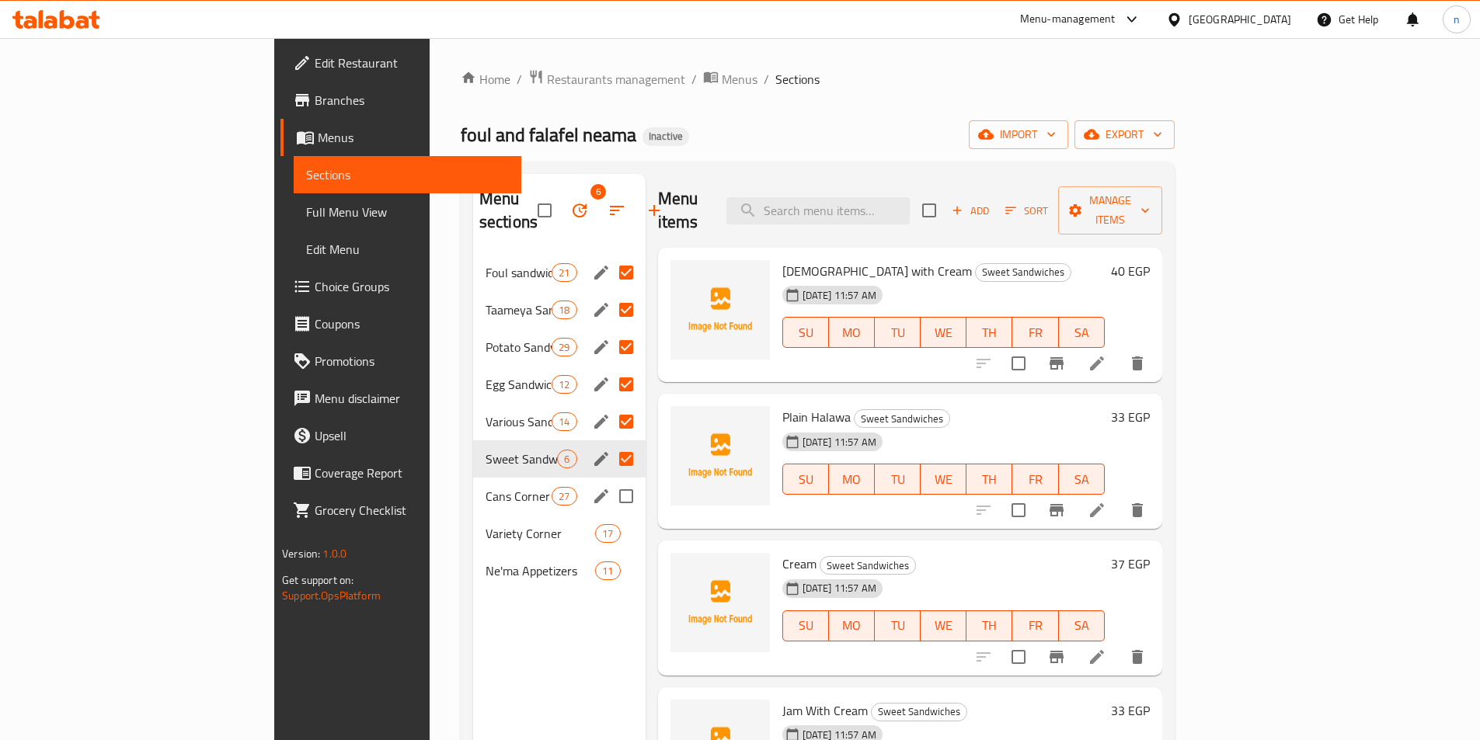
click at [610, 480] on input "Menu sections" at bounding box center [626, 496] width 33 height 33
checkbox input "true"
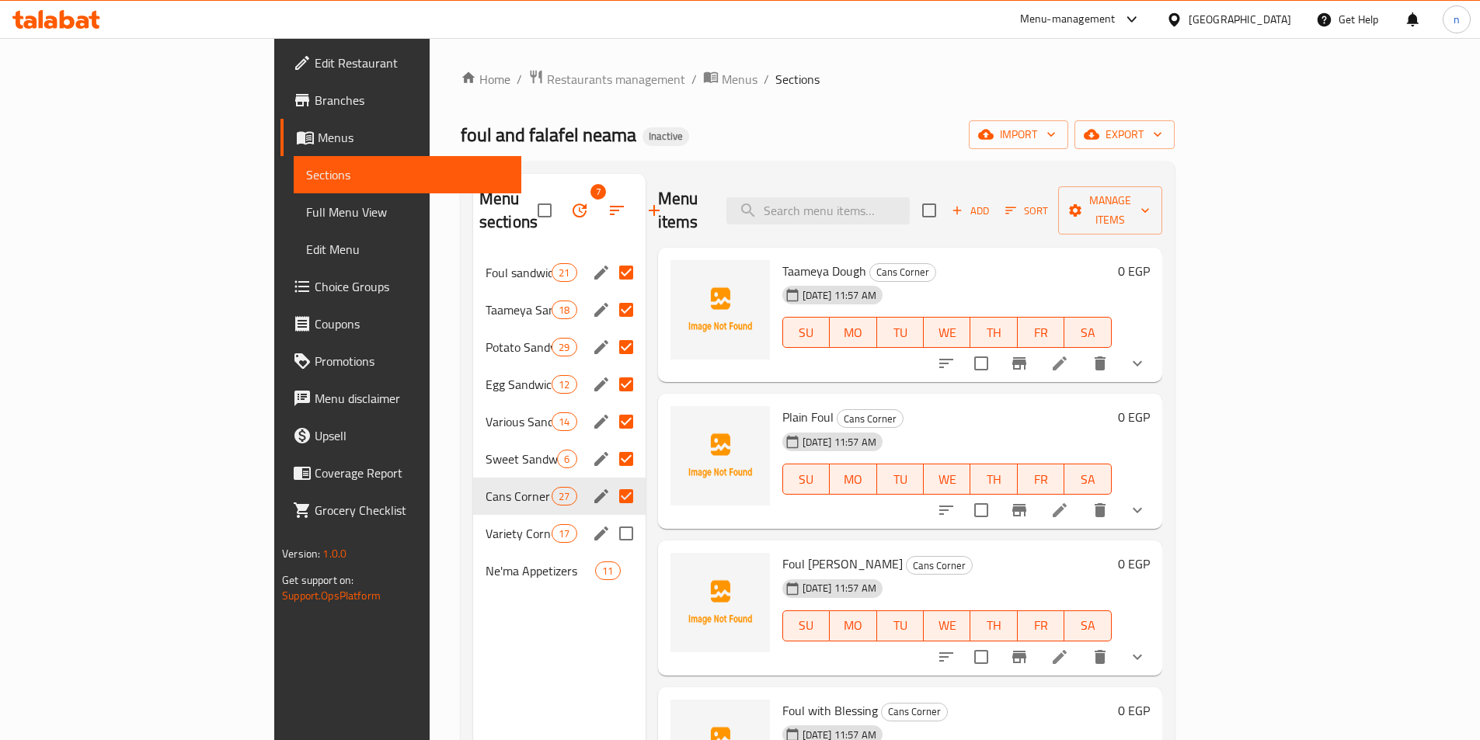
click at [610, 517] on input "Menu sections" at bounding box center [626, 533] width 33 height 33
checkbox input "true"
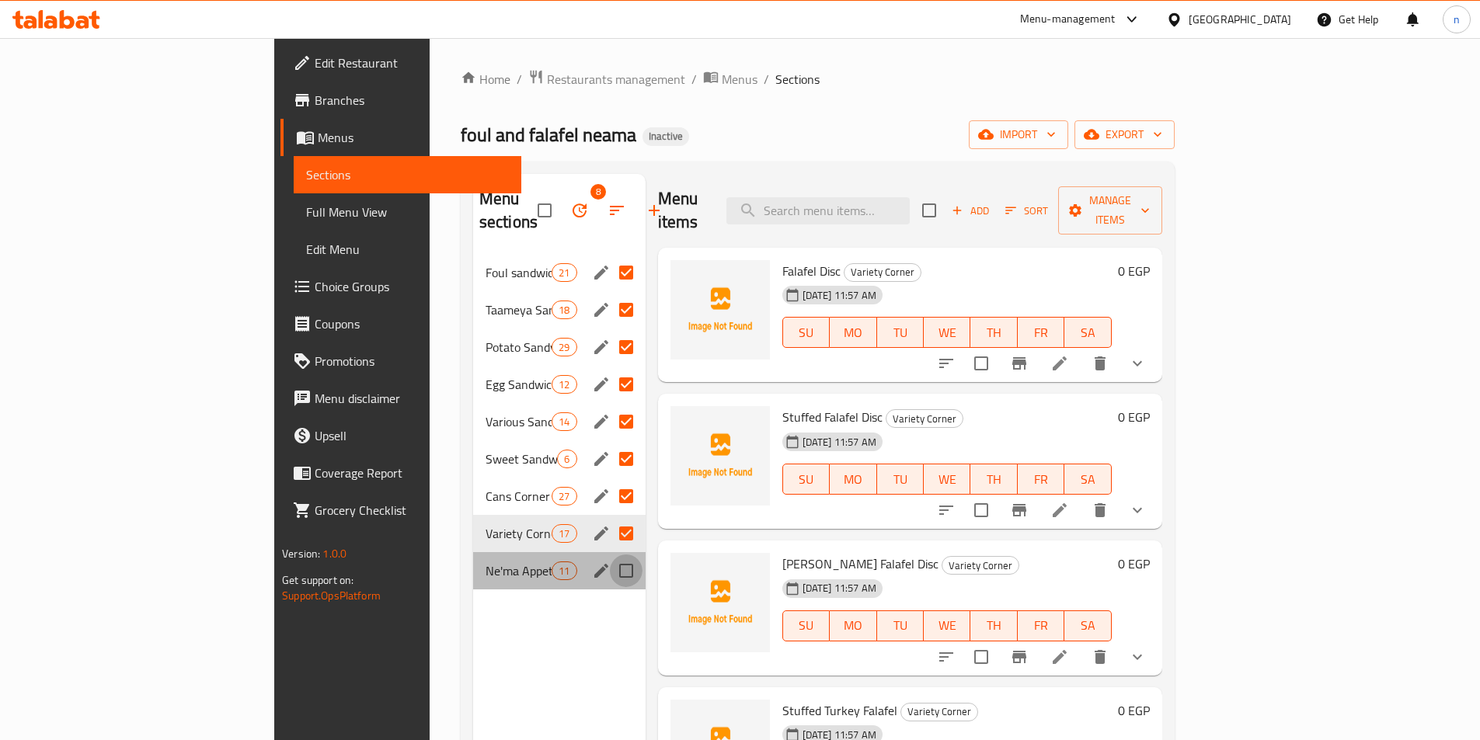
click at [610, 555] on input "Menu sections" at bounding box center [626, 571] width 33 height 33
checkbox input "true"
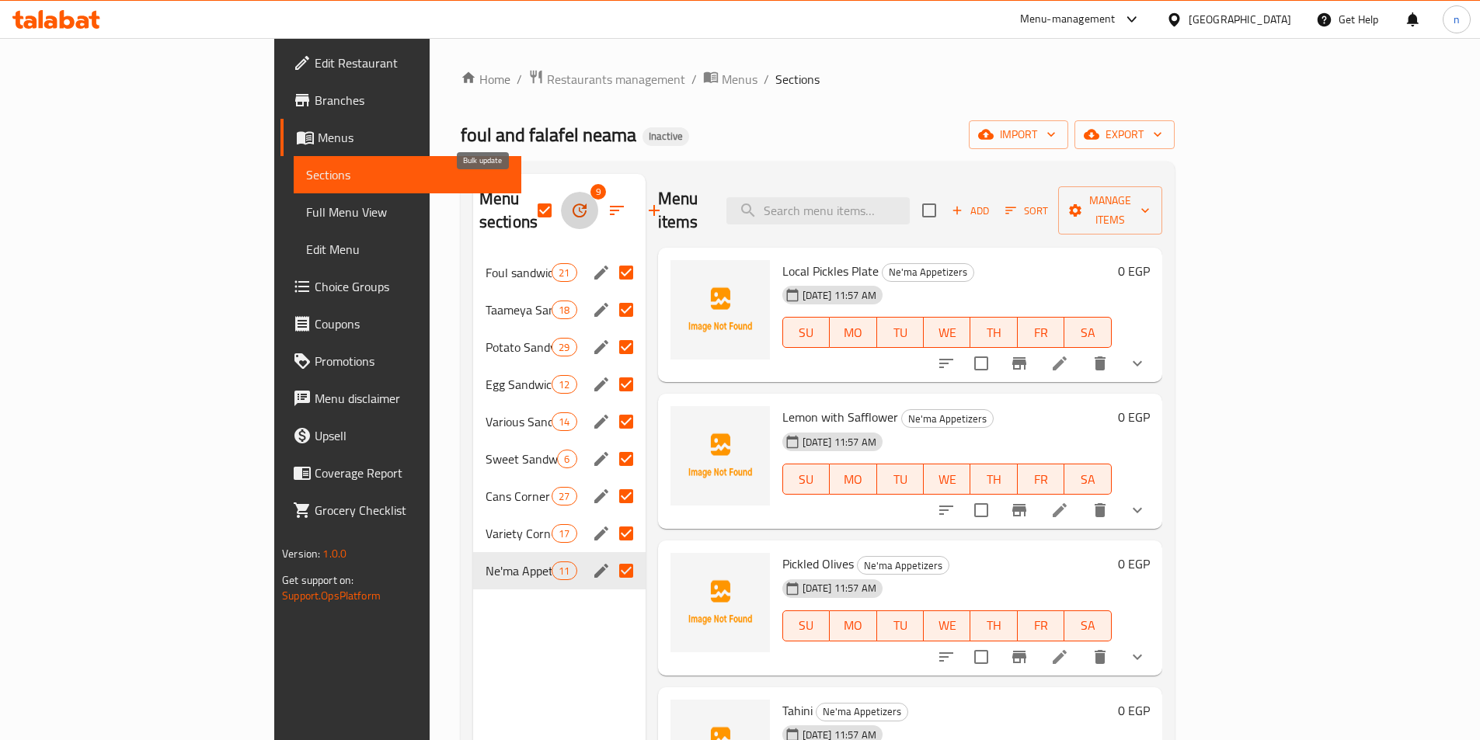
click at [570, 201] on icon "button" at bounding box center [579, 210] width 19 height 19
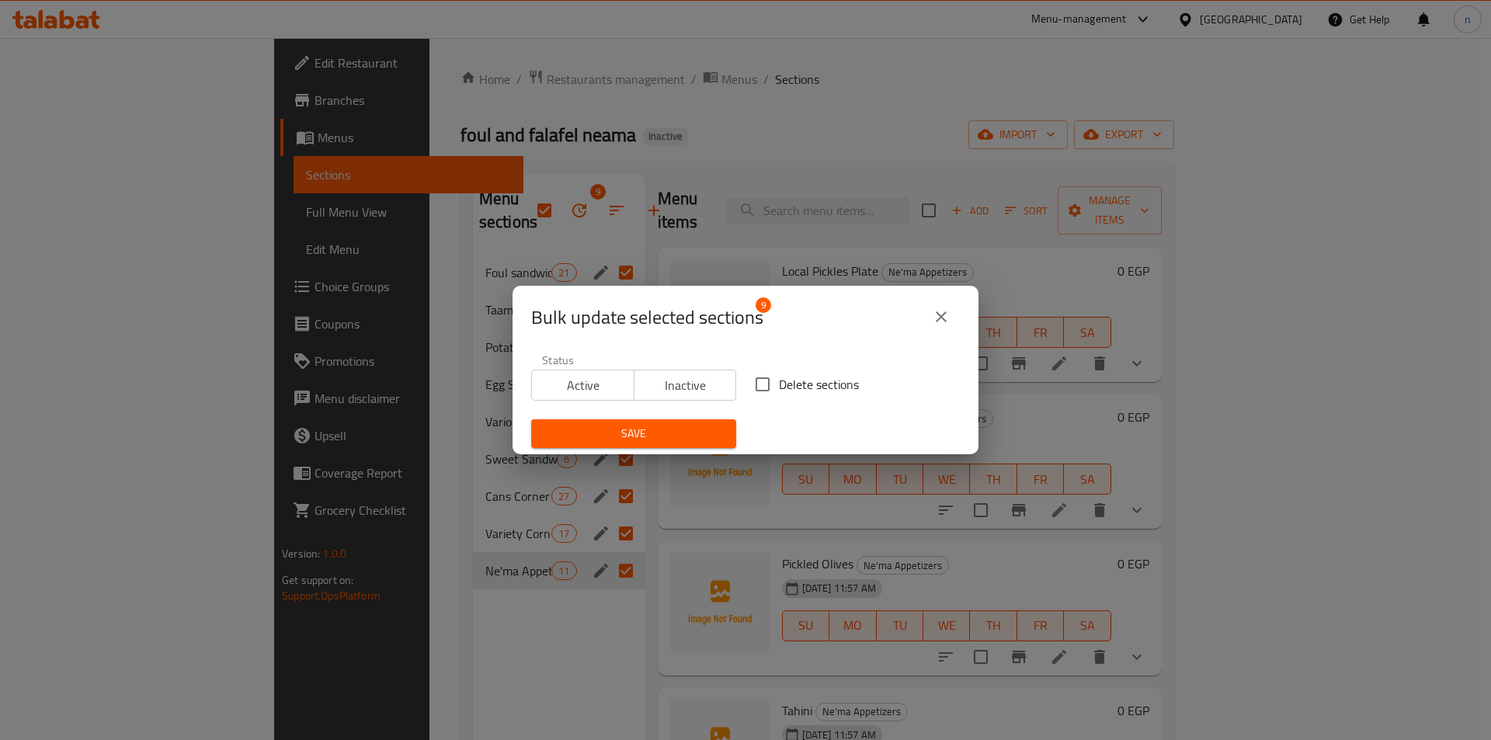
click at [751, 380] on input "Delete sections" at bounding box center [762, 384] width 33 height 33
checkbox input "true"
click at [664, 437] on span "Save" at bounding box center [634, 433] width 180 height 19
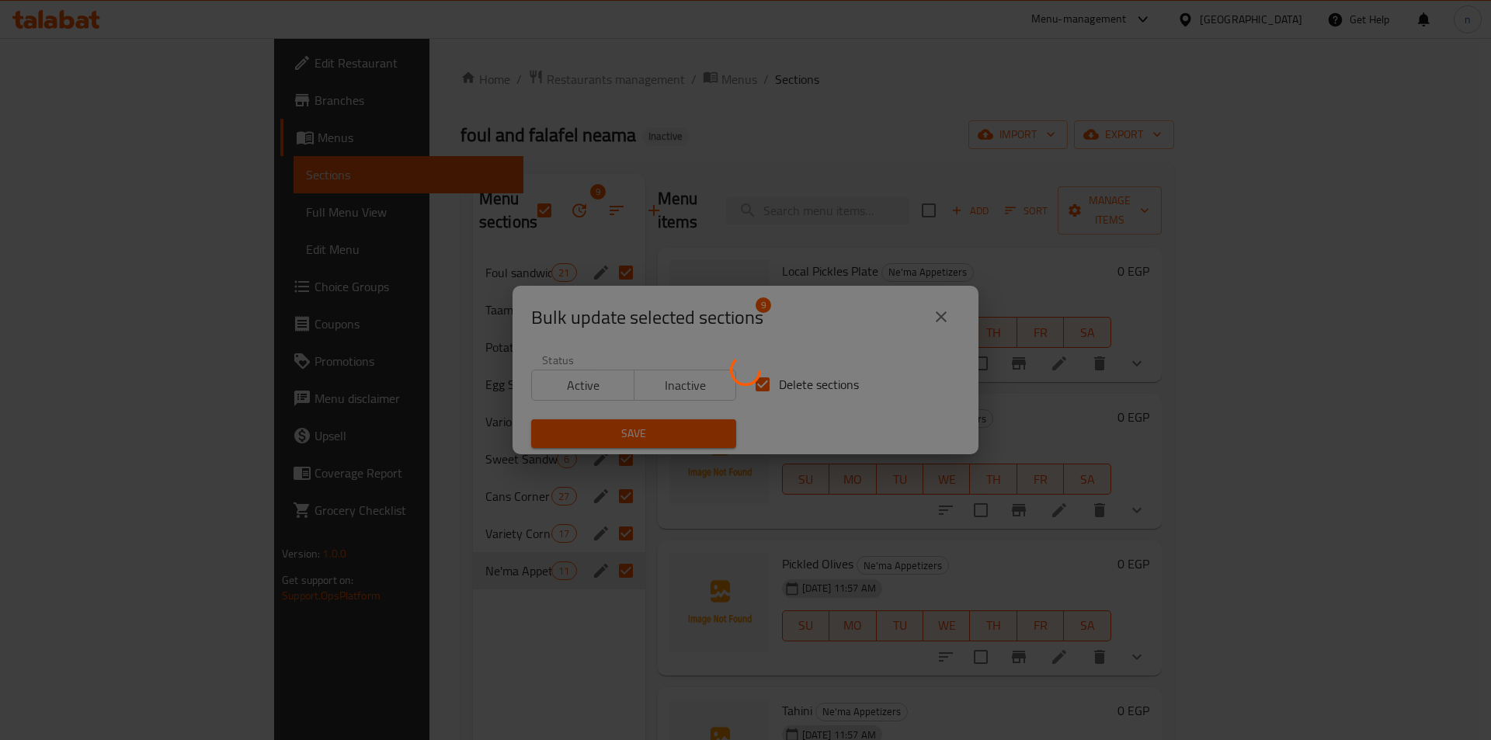
checkbox input "false"
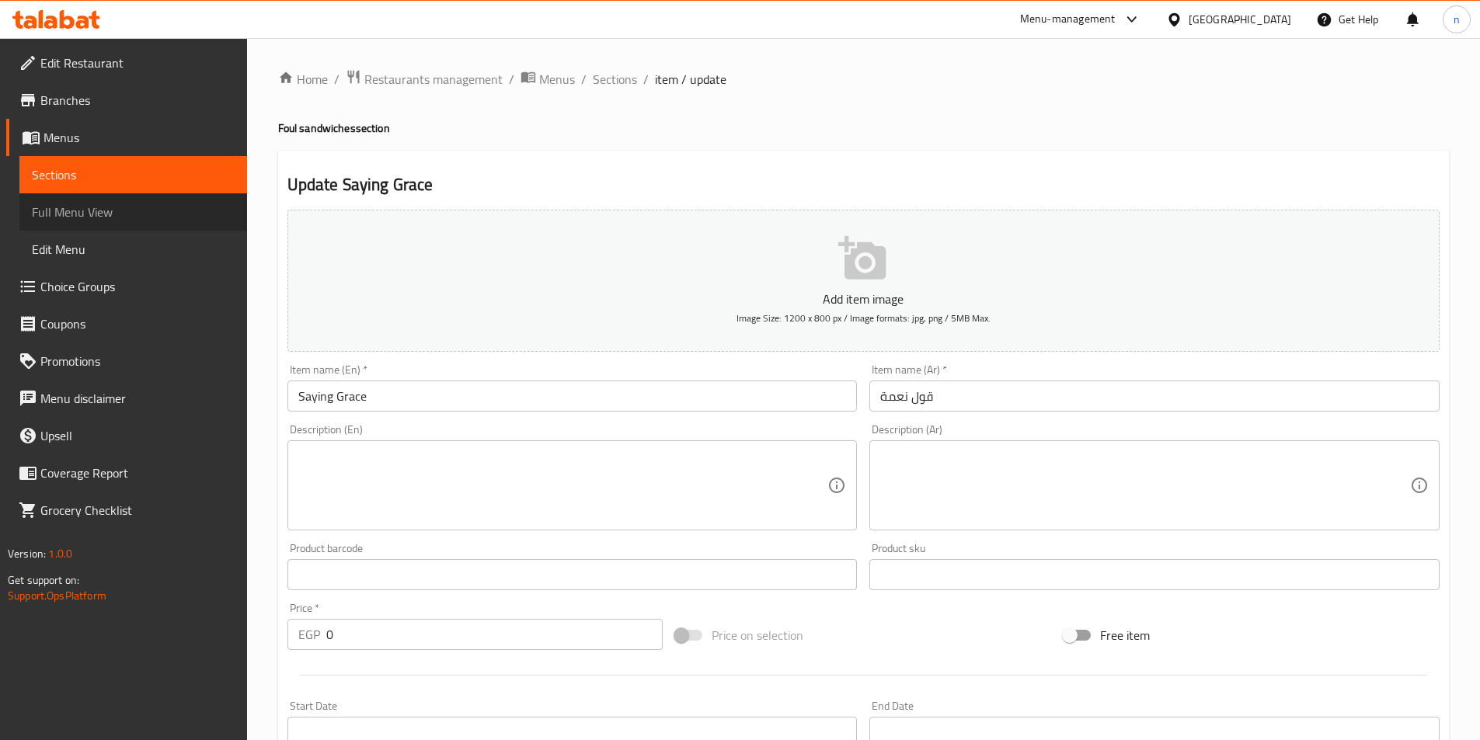
click at [76, 215] on span "Full Menu View" at bounding box center [133, 212] width 203 height 19
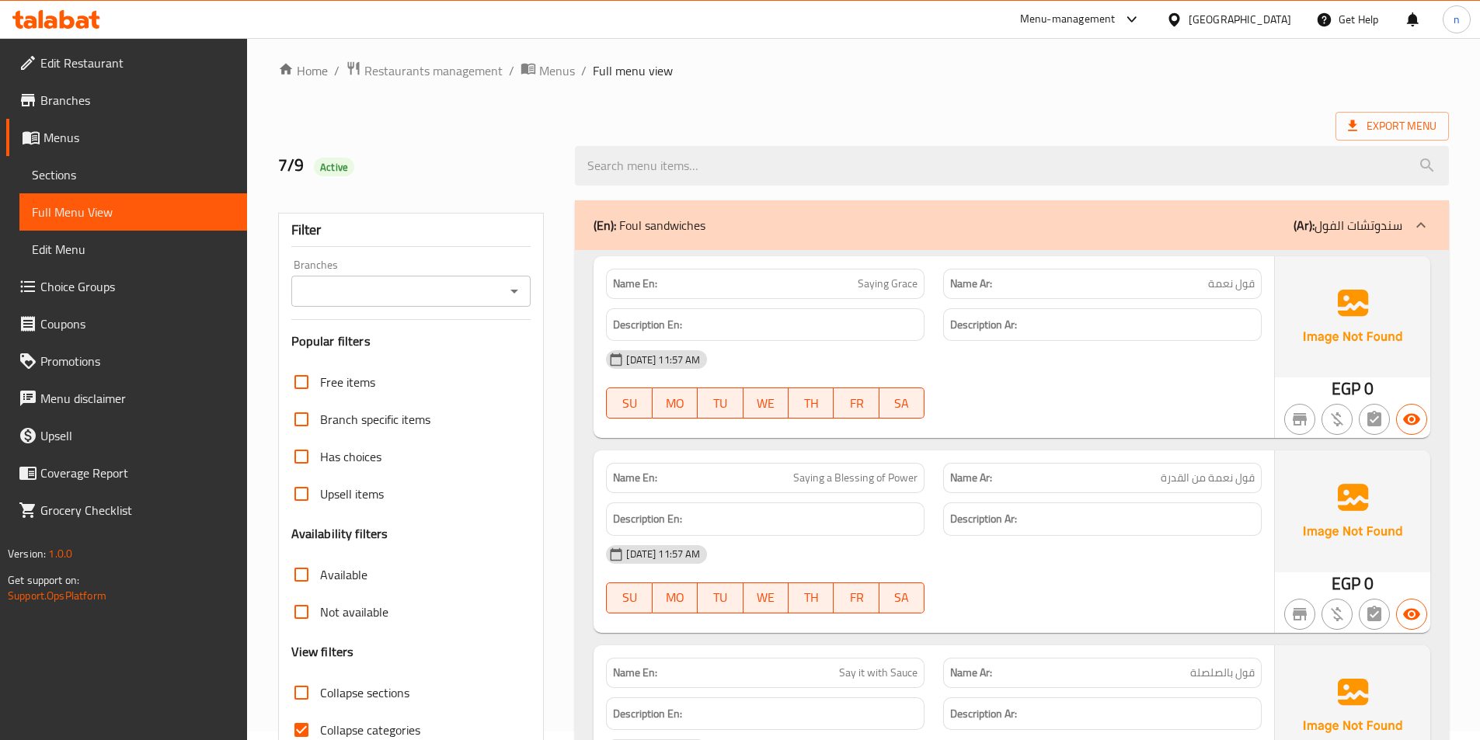
scroll to position [319, 0]
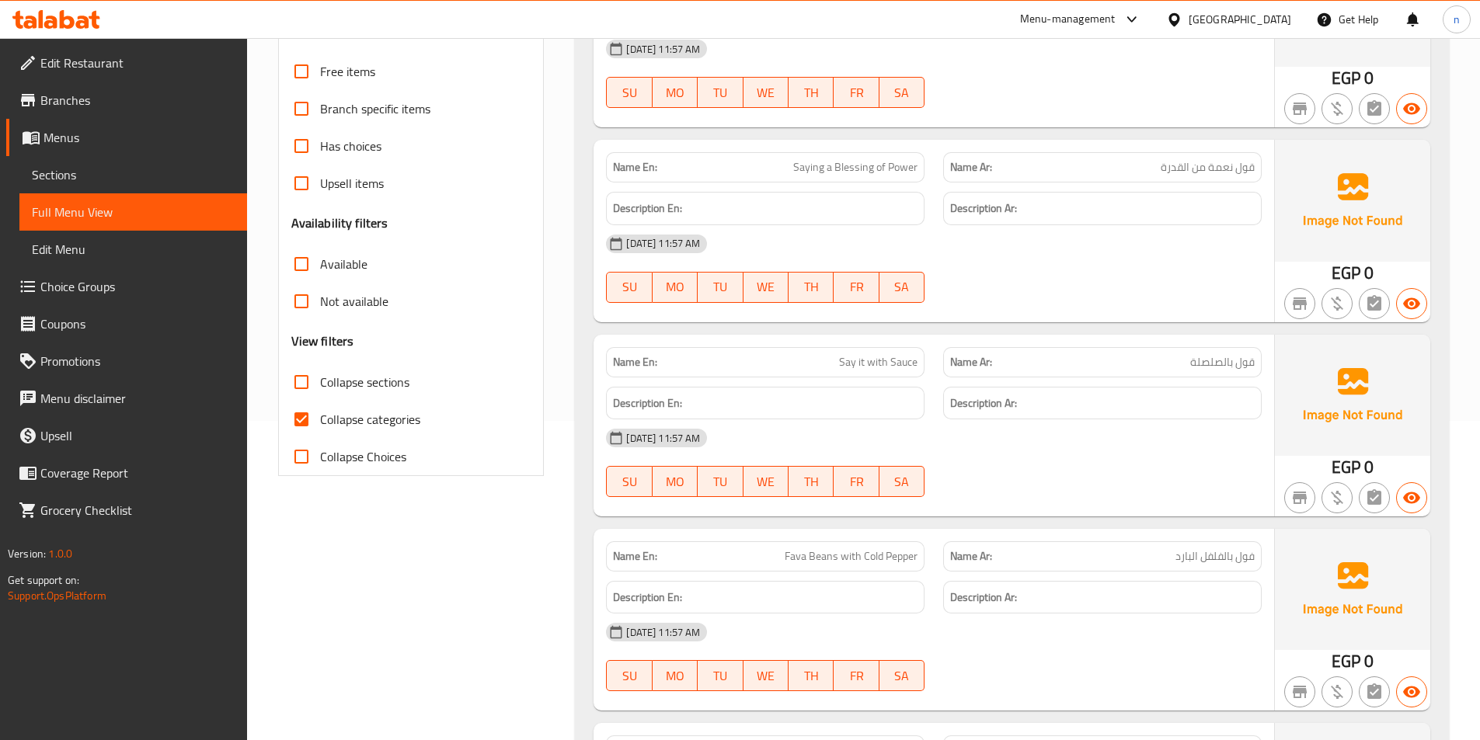
click at [291, 422] on input "Collapse categories" at bounding box center [301, 419] width 37 height 37
checkbox input "false"
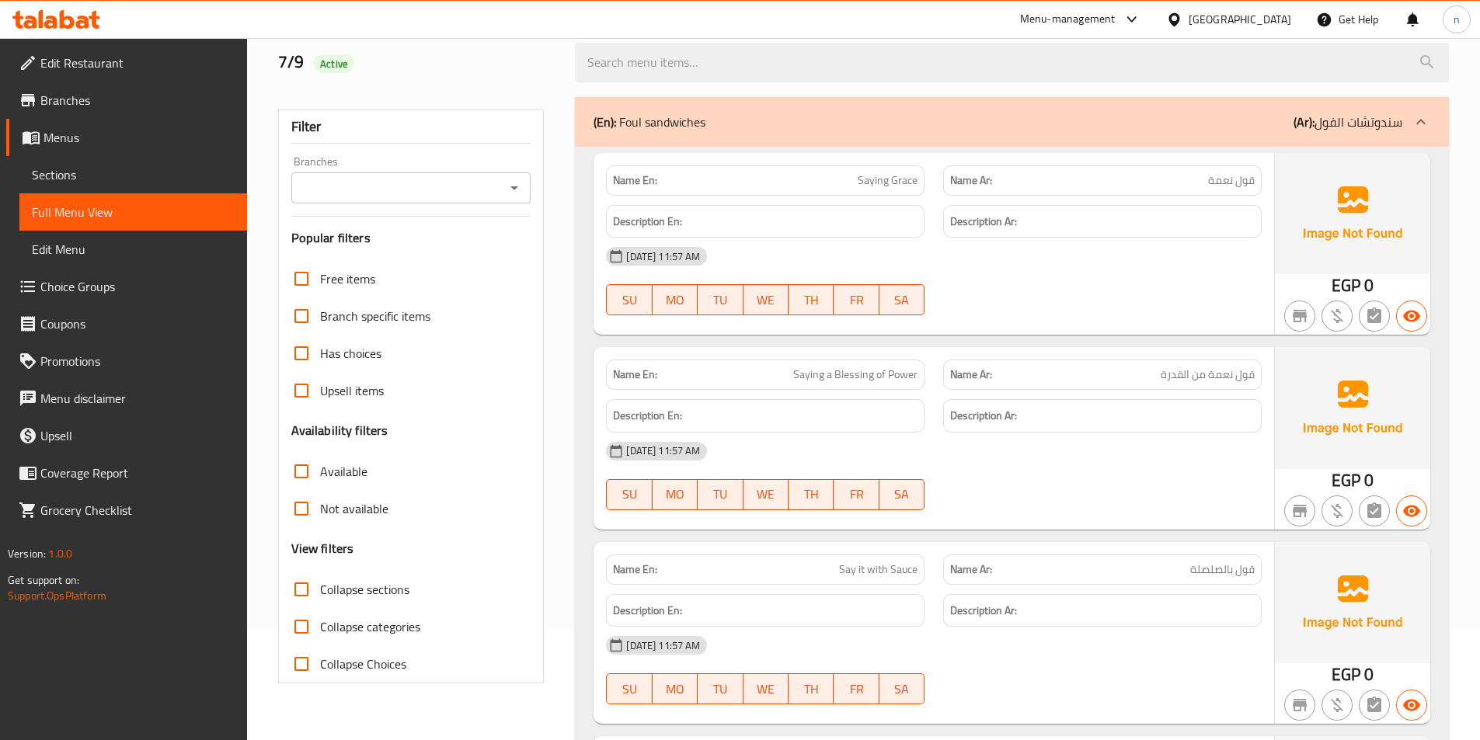
scroll to position [0, 0]
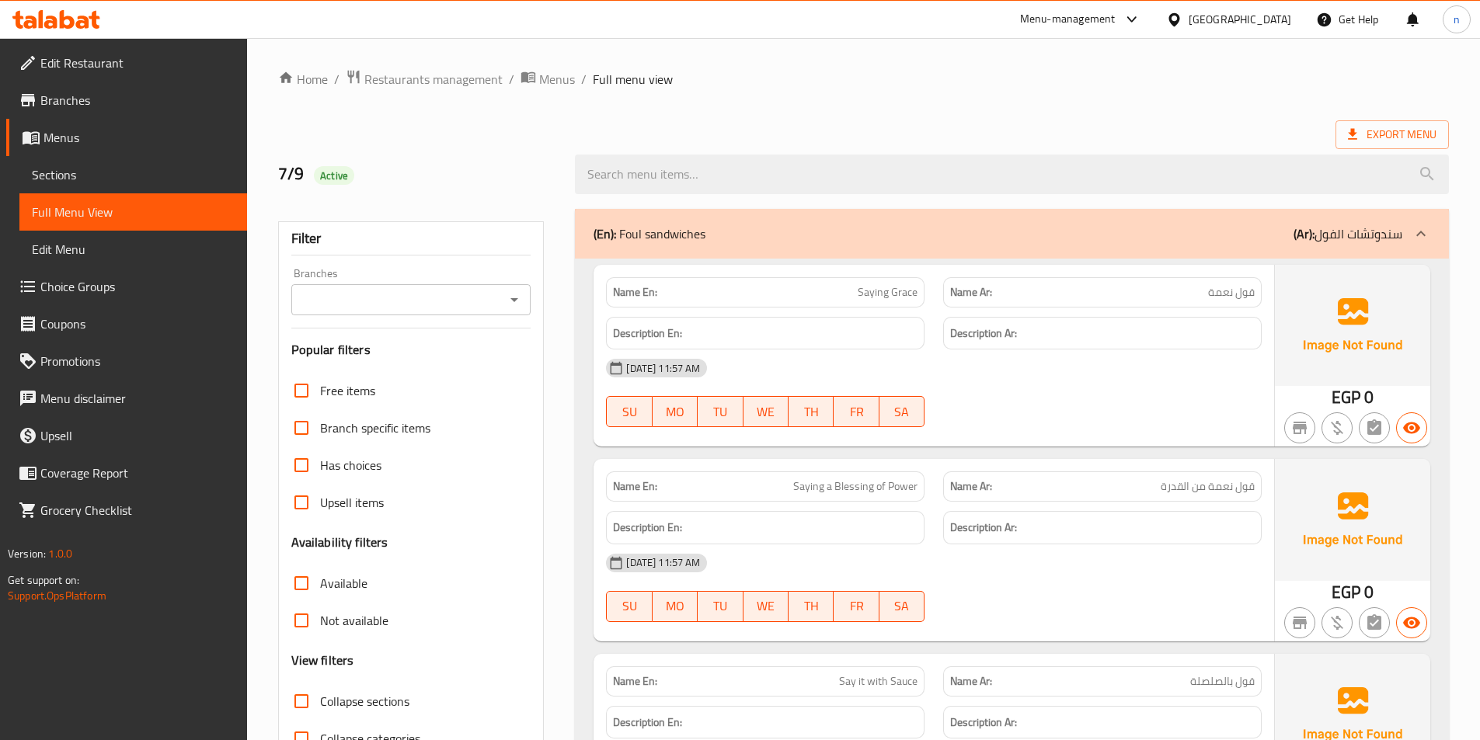
drag, startPoint x: 883, startPoint y: 105, endPoint x: 1004, endPoint y: 114, distance: 121.5
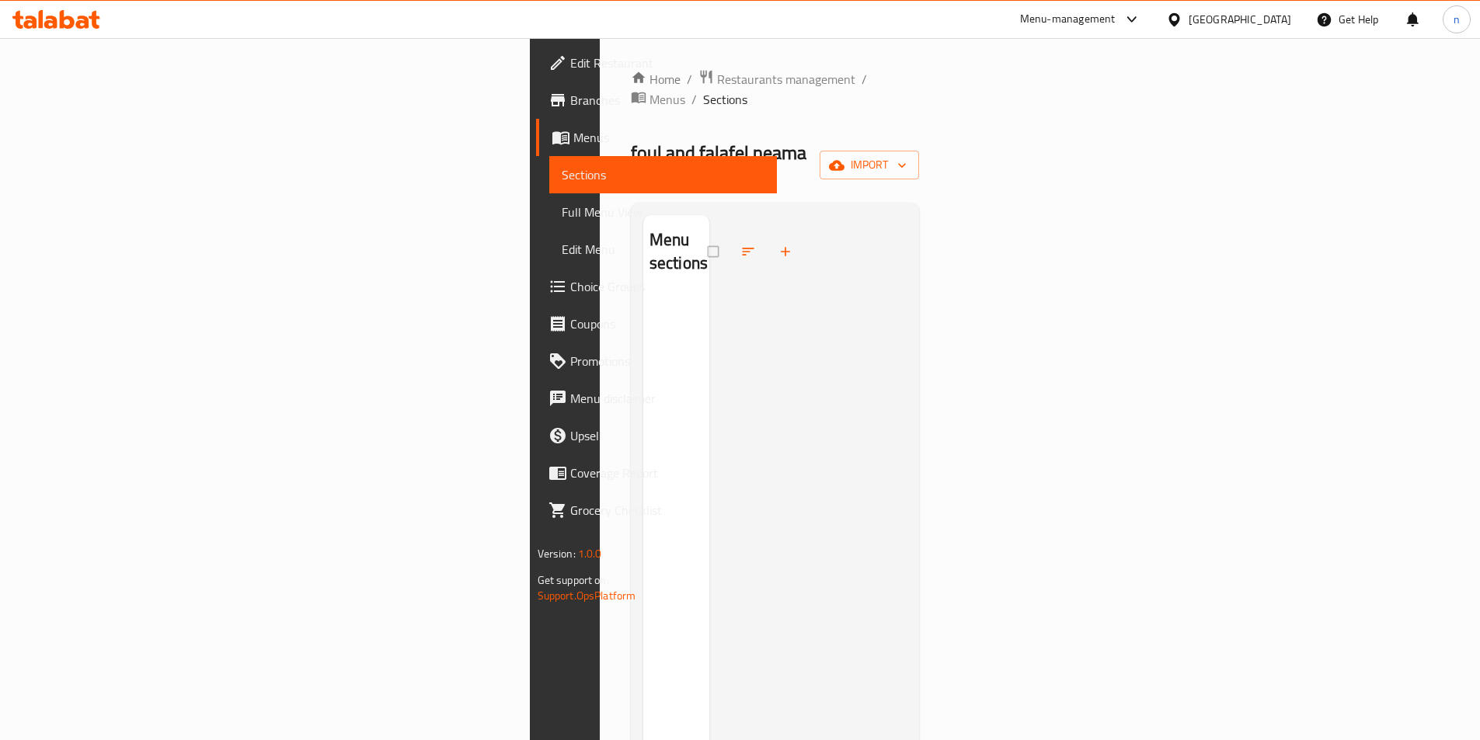
click at [920, 203] on div "Menu sections" at bounding box center [775, 585] width 289 height 765
click at [906, 155] on span "import" at bounding box center [869, 164] width 75 height 19
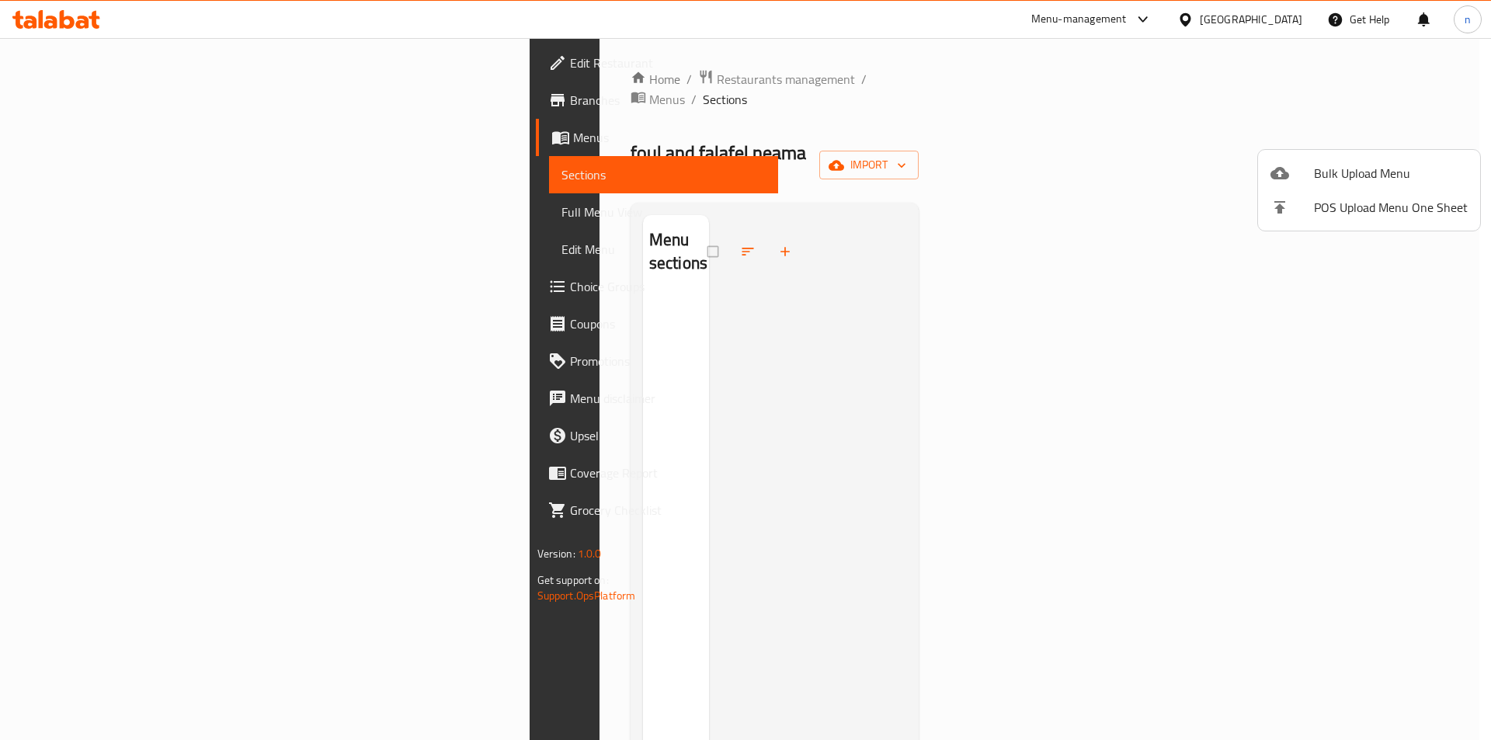
click at [1347, 176] on span "Bulk Upload Menu" at bounding box center [1391, 173] width 154 height 19
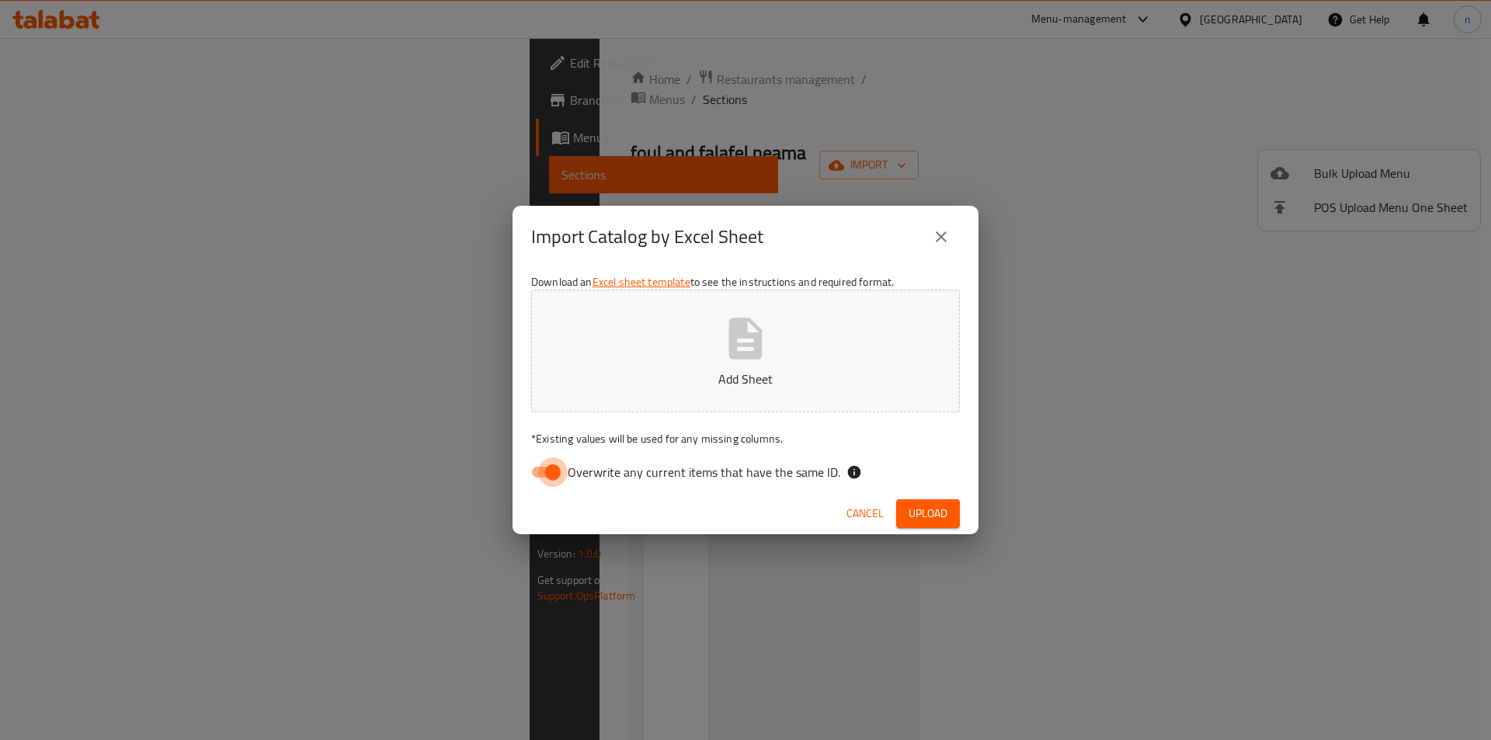
click at [565, 458] on input "Overwrite any current items that have the same ID." at bounding box center [553, 473] width 89 height 30
checkbox input "false"
drag, startPoint x: 930, startPoint y: 498, endPoint x: 942, endPoint y: 512, distance: 18.7
click at [930, 498] on div "Cancel Upload" at bounding box center [746, 513] width 466 height 41
click at [939, 513] on span "Upload" at bounding box center [928, 513] width 39 height 19
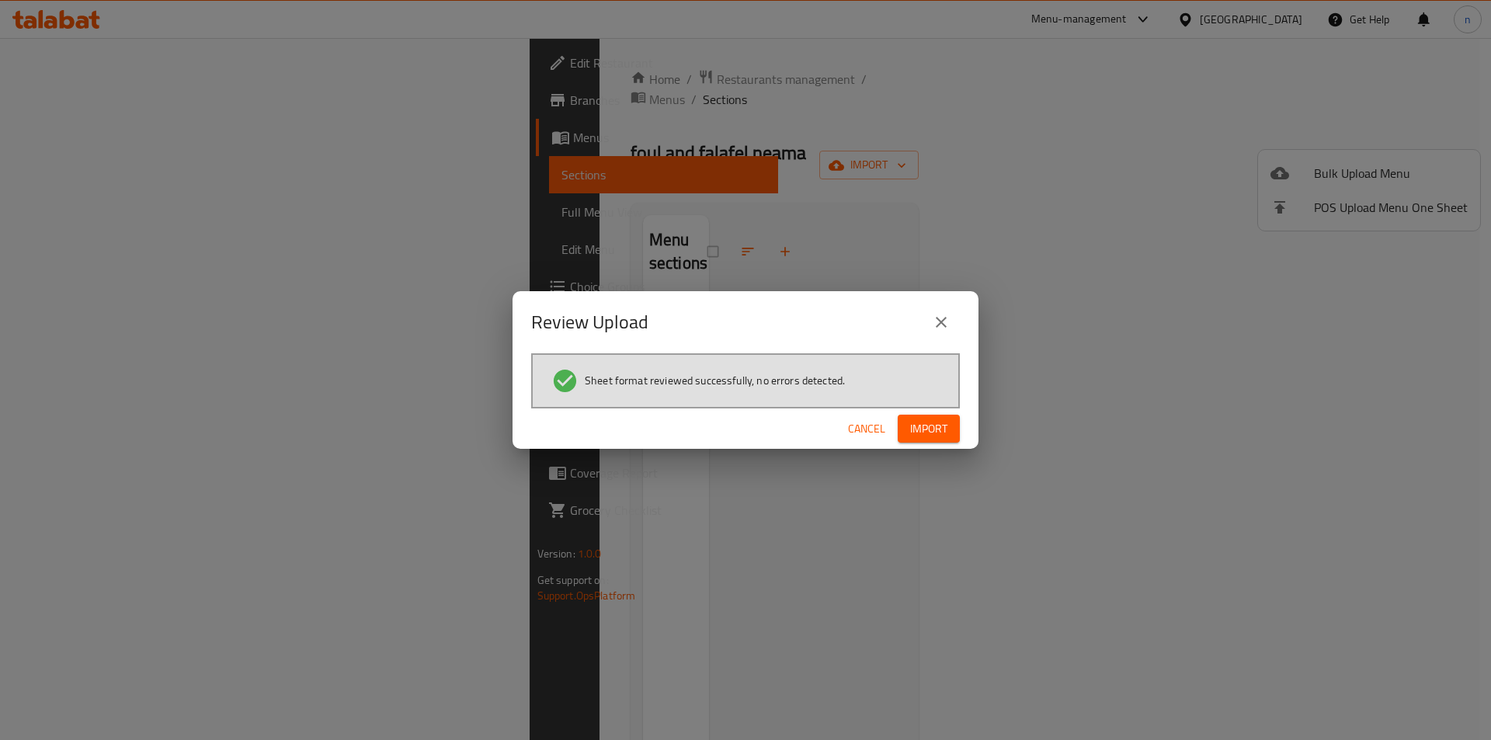
click at [924, 437] on span "Import" at bounding box center [928, 428] width 37 height 19
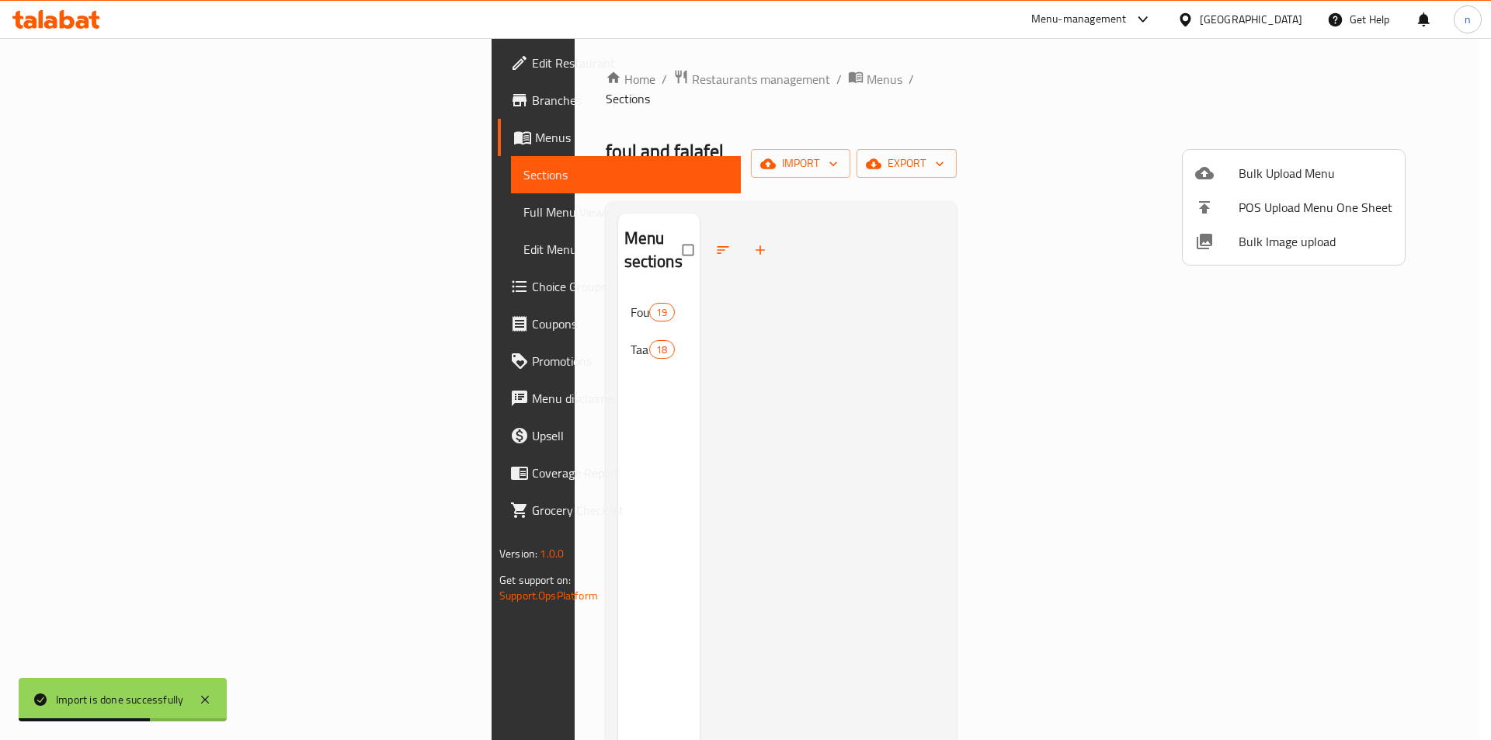
click at [1021, 136] on div at bounding box center [745, 370] width 1491 height 740
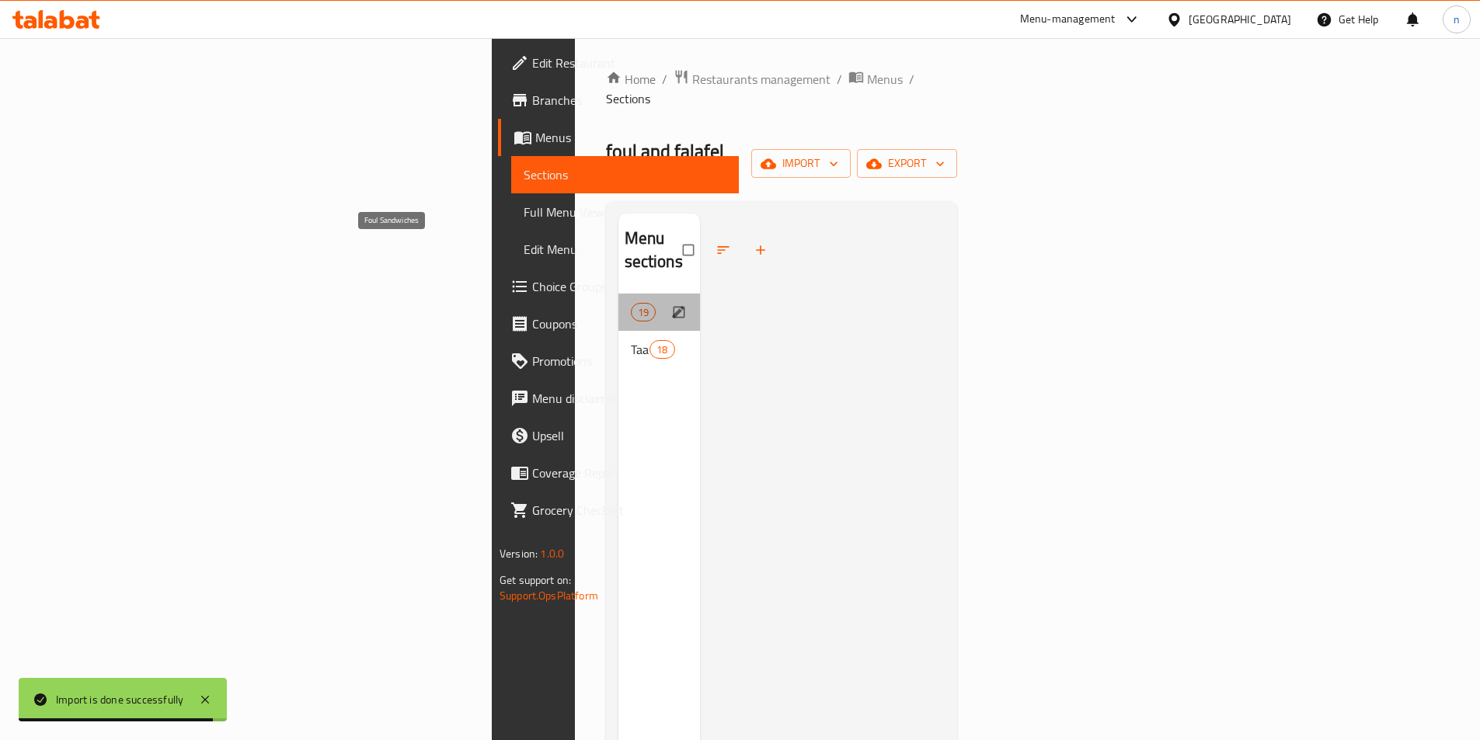
click at [631, 303] on span "Foul Sandwiches" at bounding box center [631, 312] width 0 height 19
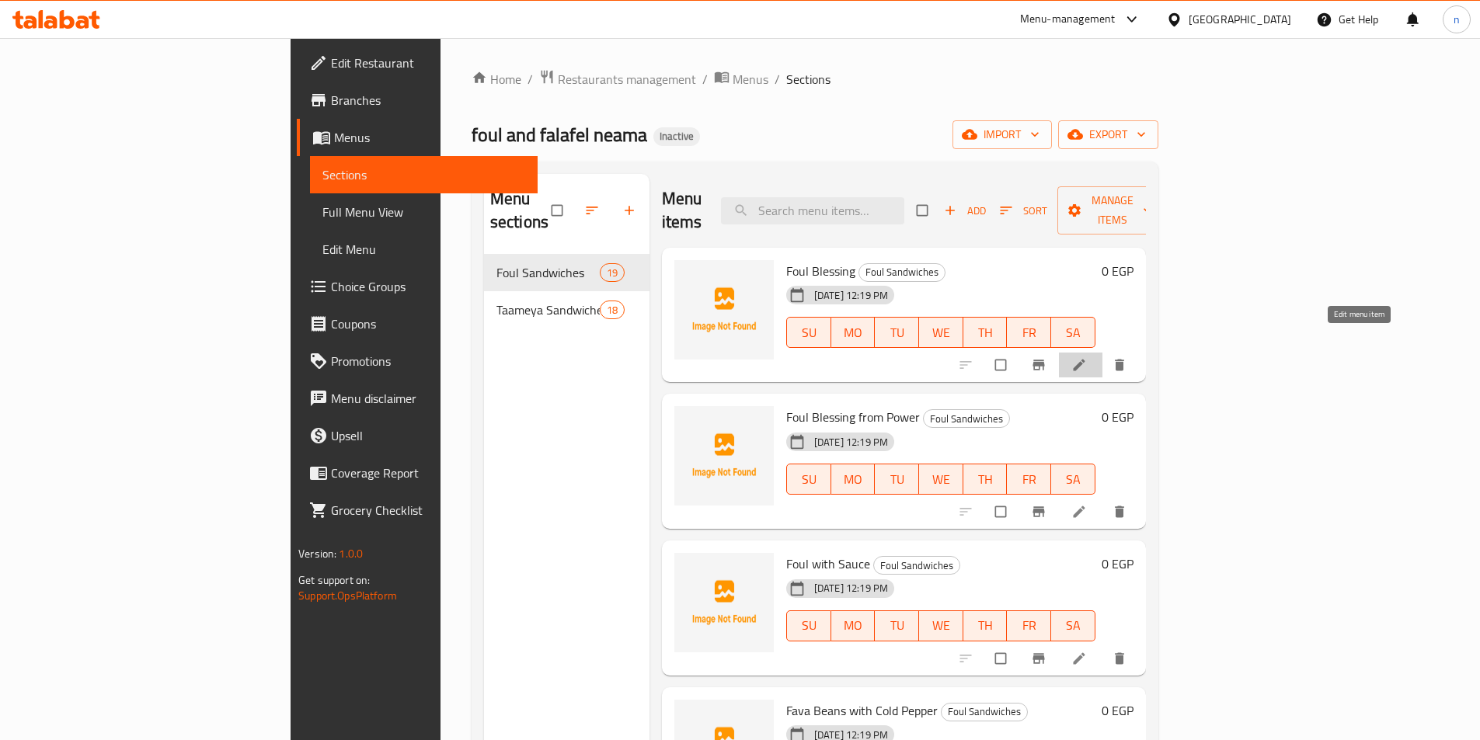
click at [1087, 357] on icon at bounding box center [1079, 365] width 16 height 16
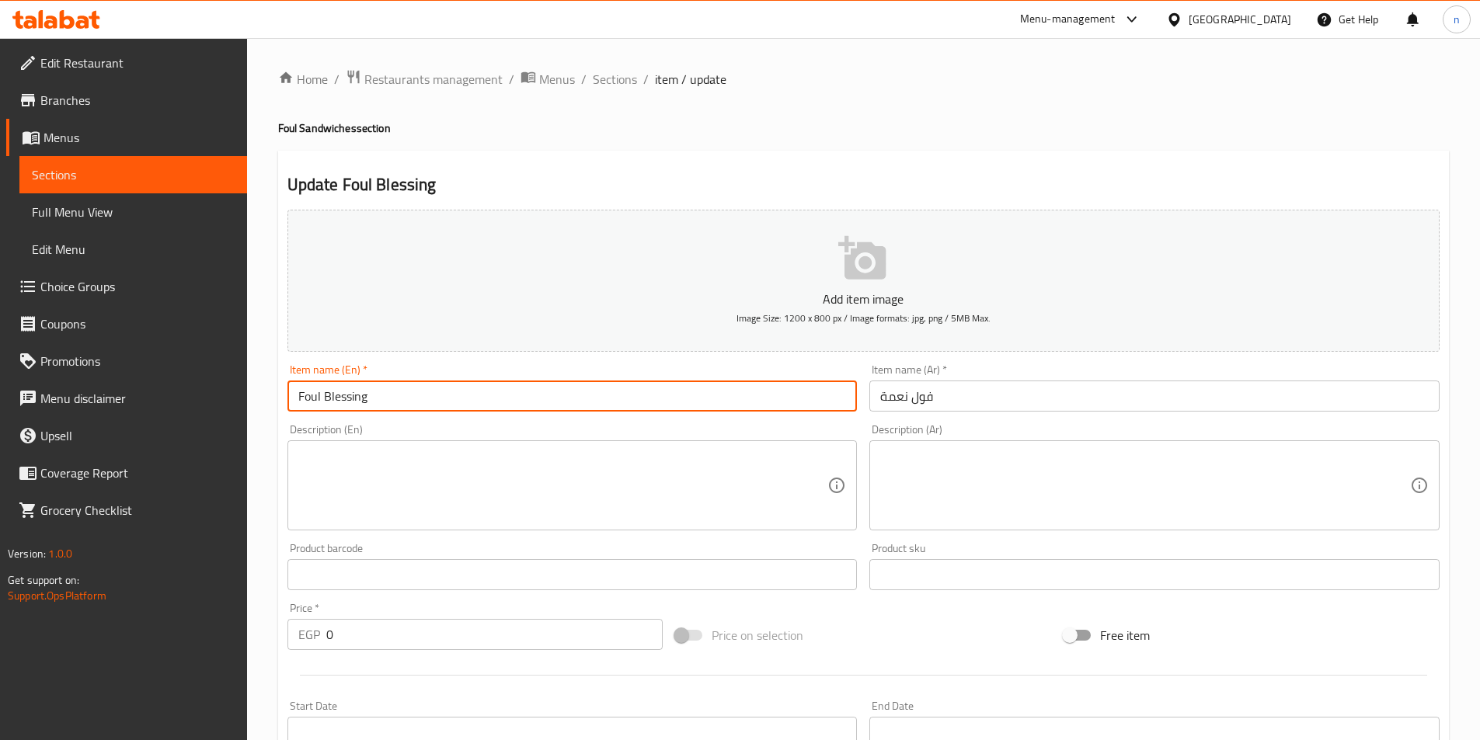
click at [354, 395] on input "Foul Blessing" at bounding box center [572, 396] width 570 height 31
type input "Foul neama"
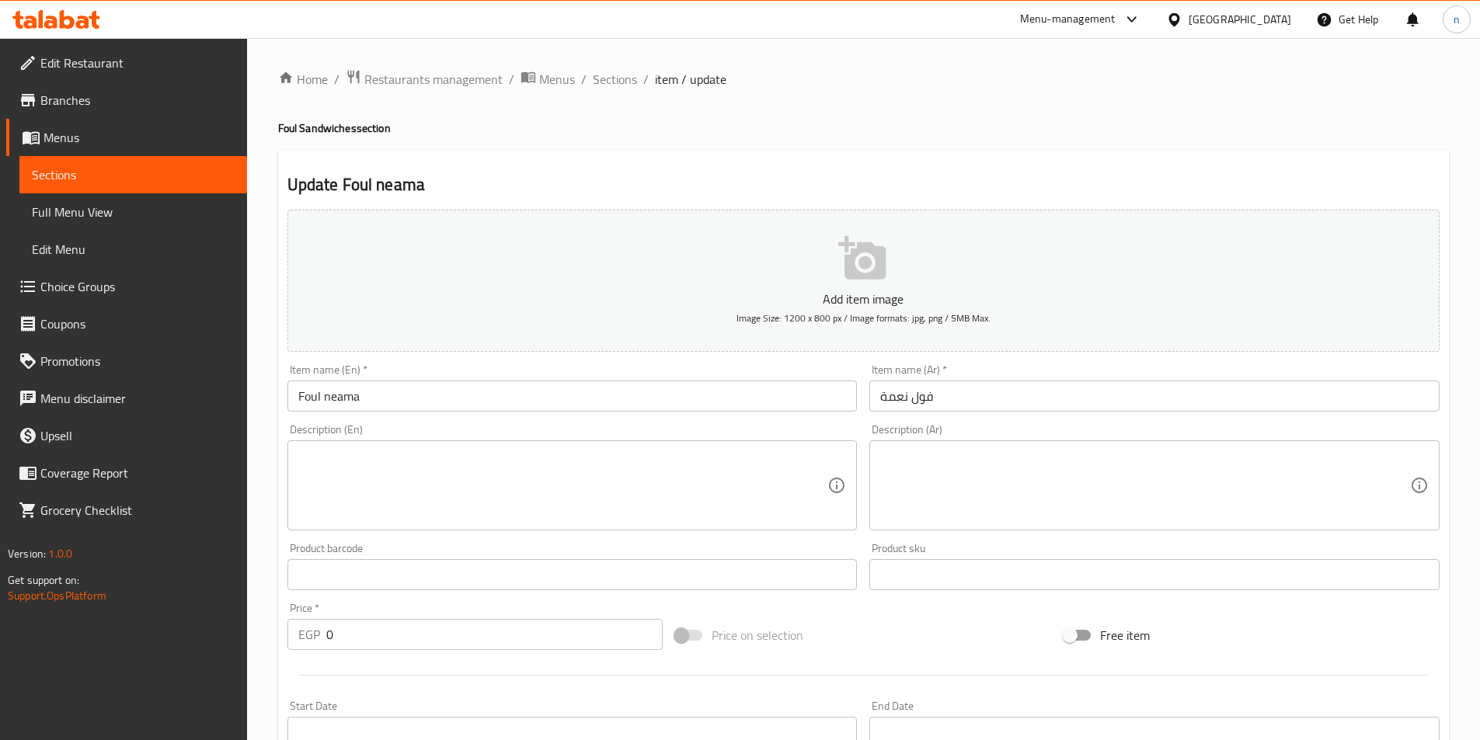
click at [267, 486] on div "Home / Restaurants management / Menus / Sections / item / update Foul Sandwiche…" at bounding box center [863, 568] width 1233 height 1060
click at [555, 465] on textarea at bounding box center [563, 486] width 530 height 74
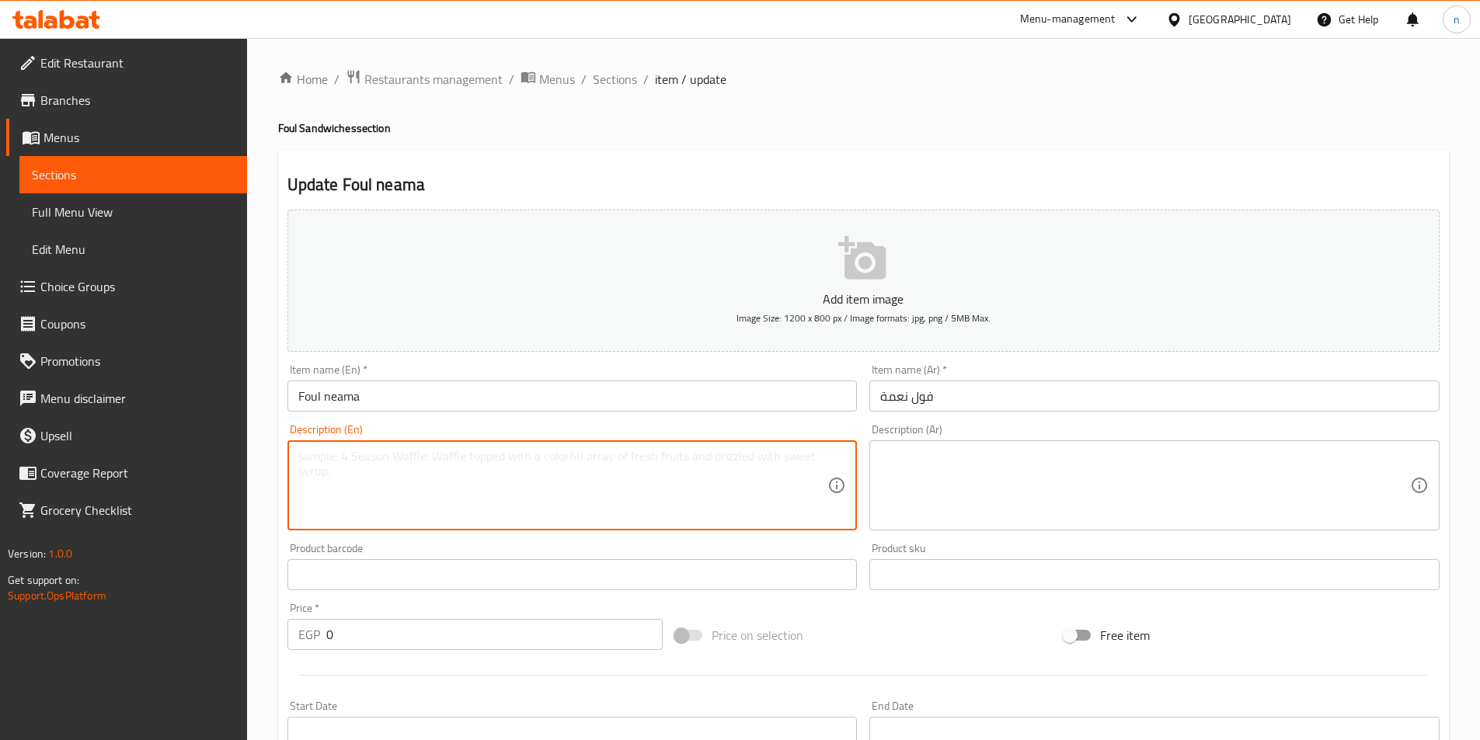
paste textarea "A savory and robust sandwich filled with seasoned mashed fava beans, prepared w…"
type textarea "A savory and robust sandwich filled with seasoned mashed fava beans, prepared w…"
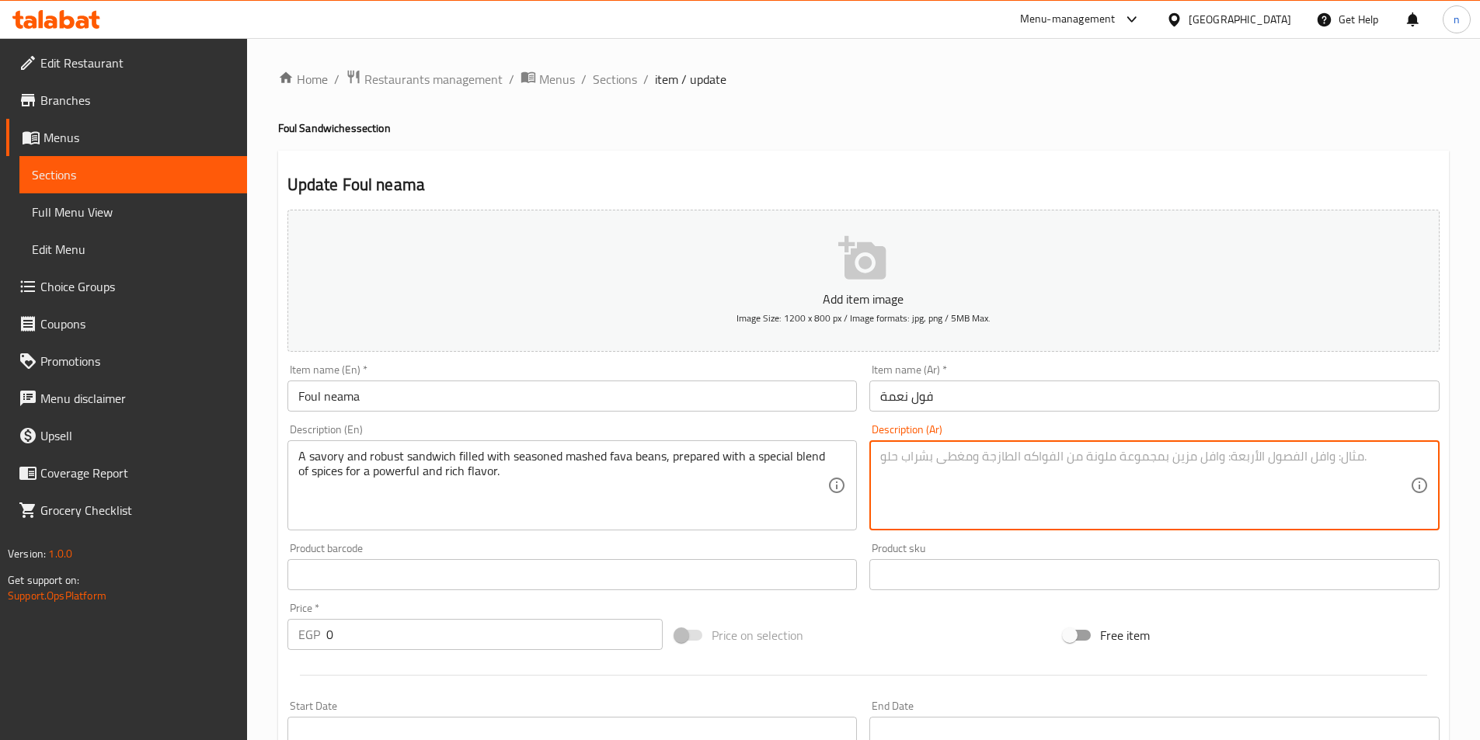
click at [1096, 454] on textarea at bounding box center [1145, 486] width 530 height 74
paste textarea "ساندويتش لذيذ وقوي محشو بالفول المدمس المتبل، مُحضر بمزيج خاص من التوابل لنكهة …"
click at [1076, 480] on textarea "ساندويتش لذيذ وقوي محشو بالفول المدمس المتبل، مُحضر بمزيج خاص من التوابل لنكهة …" at bounding box center [1145, 486] width 530 height 74
click at [1403, 464] on textarea "ساندويتش لذيذ وقوي محشو بالفول المدمس المتبل، مُحضر بمزيج خاص من التوابل لنكهة …" at bounding box center [1145, 486] width 530 height 74
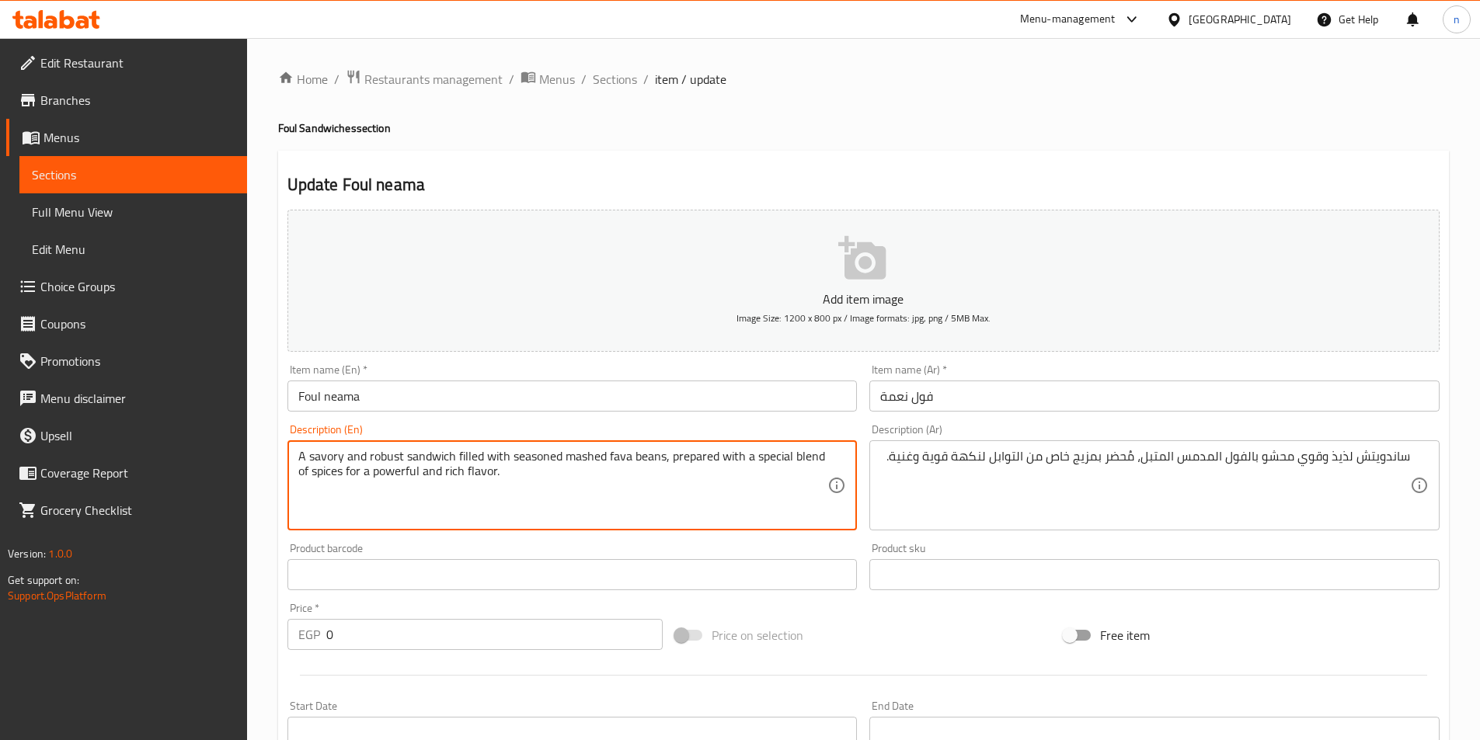
click at [625, 514] on textarea "A savory and robust sandwich filled with seasoned mashed fava beans, prepared w…" at bounding box center [563, 486] width 530 height 74
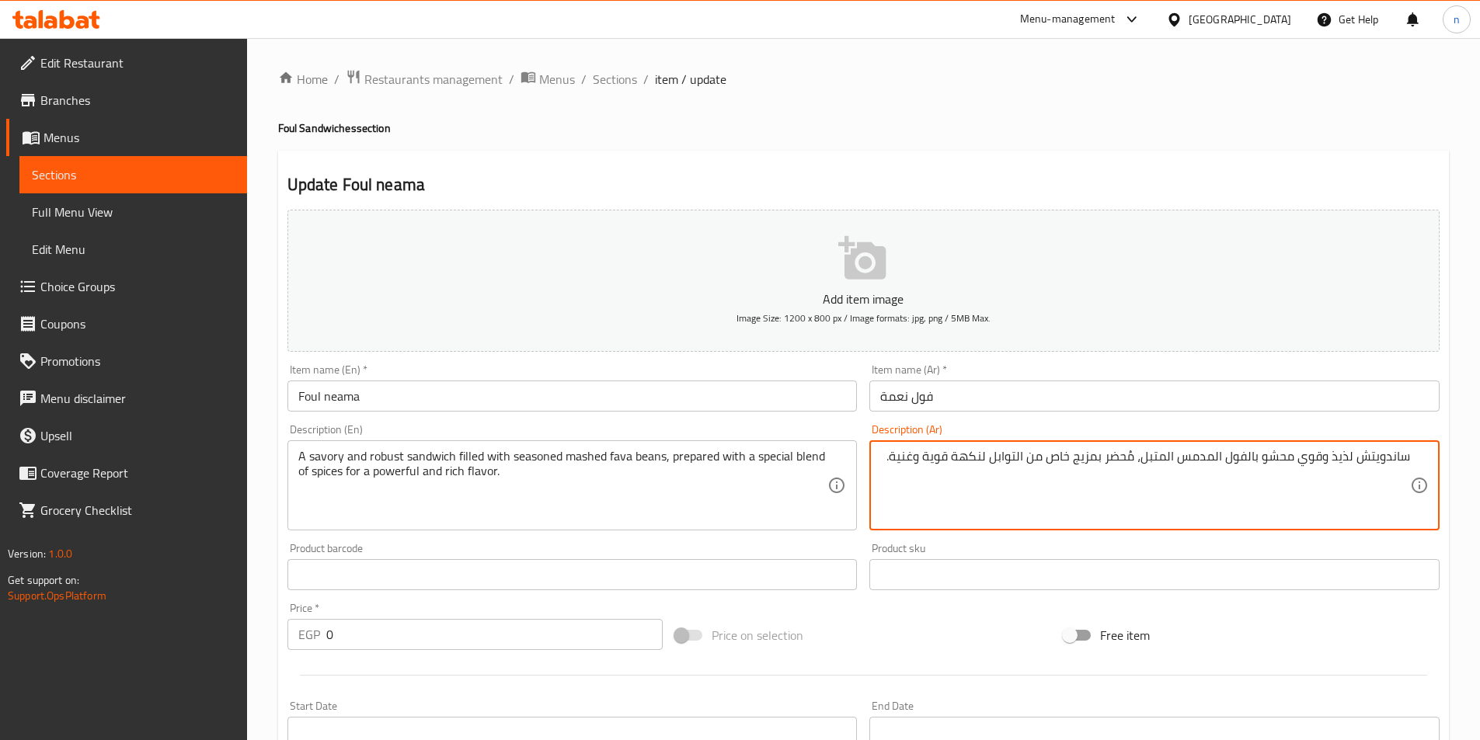
click at [1348, 468] on textarea "ساندويتش لذيذ وقوي محشو بالفول المدمس المتبل، مُحضر بمزيج خاص من التوابل لنكهة …" at bounding box center [1145, 486] width 530 height 74
click at [1172, 467] on textarea "ساندويتش مالح وقوي محشو بالفول المدمس المتبل، مُحضر بمزيج خاص من التوابل لنكهة …" at bounding box center [1145, 486] width 530 height 74
click at [1174, 466] on textarea "ساندويتش مالح وقوي محشو بالفول المدمس المتبل، مُحضر بمزيج خاص من التوابل لنكهة …" at bounding box center [1145, 486] width 530 height 74
click at [1178, 466] on textarea "ساندويتش مالح وقوي محشو بالفول المدمس المتبل، مُحضر بمزيج خاص من التوابل لنكهة …" at bounding box center [1145, 486] width 530 height 74
type textarea "ساندويتش مالح وقوي محشو بالفول المدمس المهروس المتبل، مُحضر بمزيج خاص من التواب…"
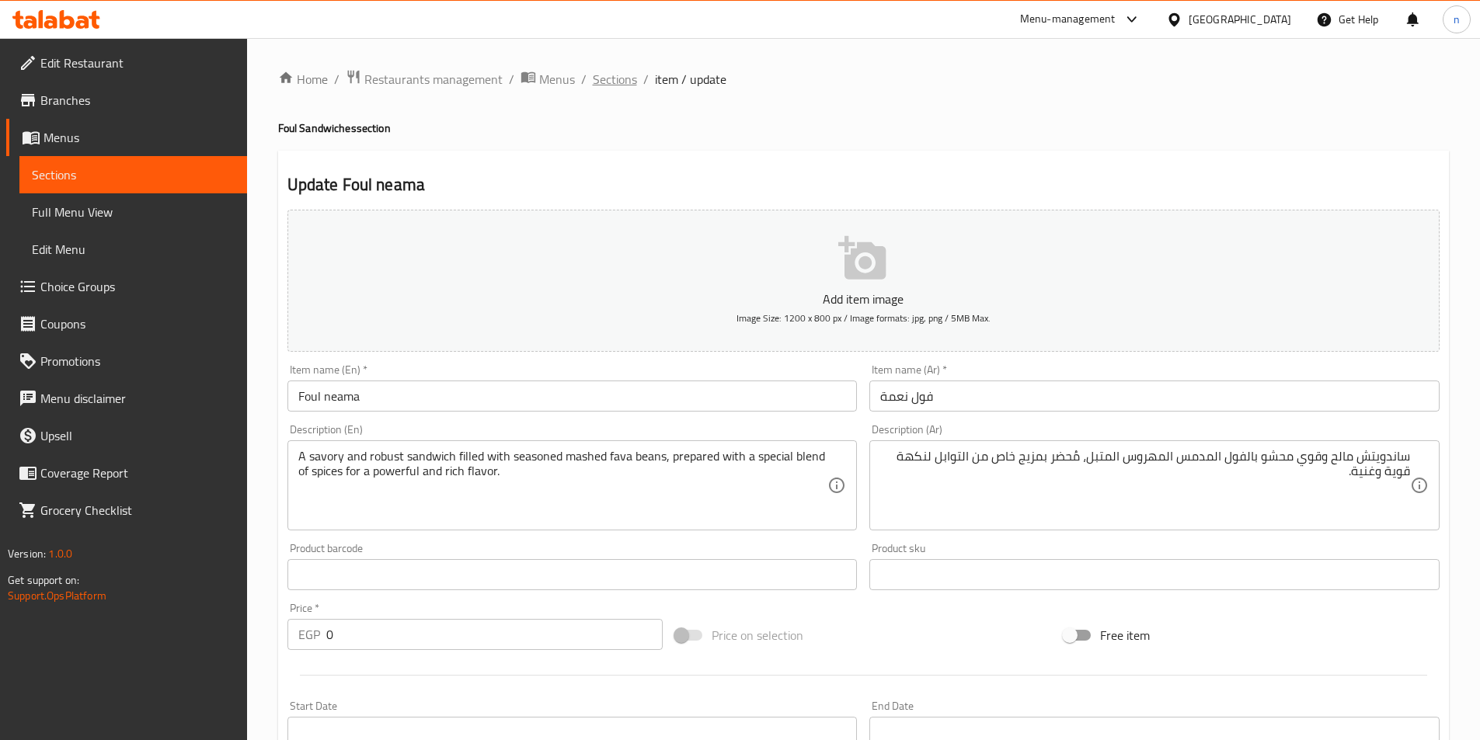
click at [621, 85] on span "Sections" at bounding box center [615, 79] width 44 height 19
